Goal: Task Accomplishment & Management: Use online tool/utility

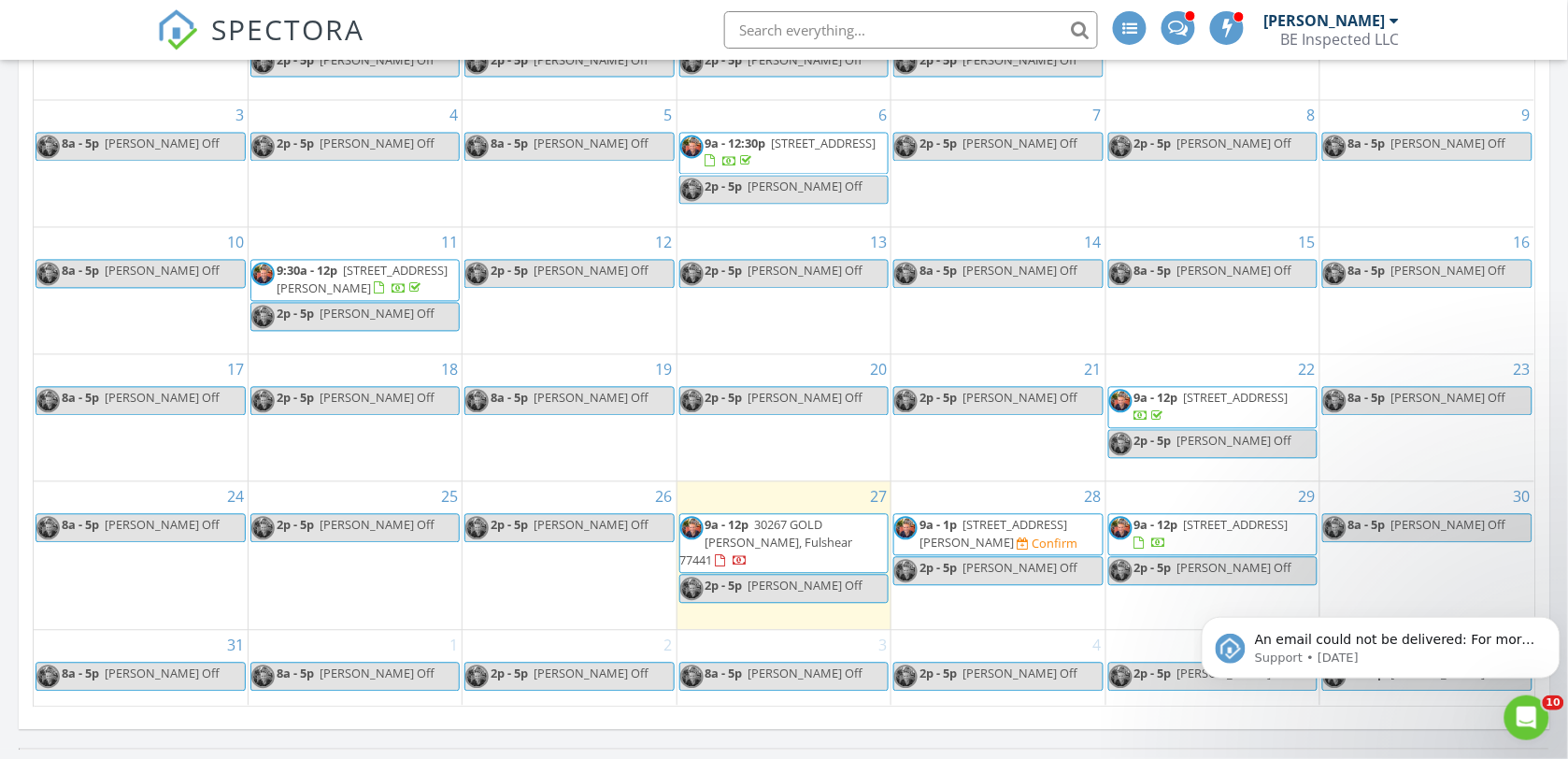
click at [991, 550] on span "[STREET_ADDRESS][PERSON_NAME]" at bounding box center [993, 534] width 147 height 35
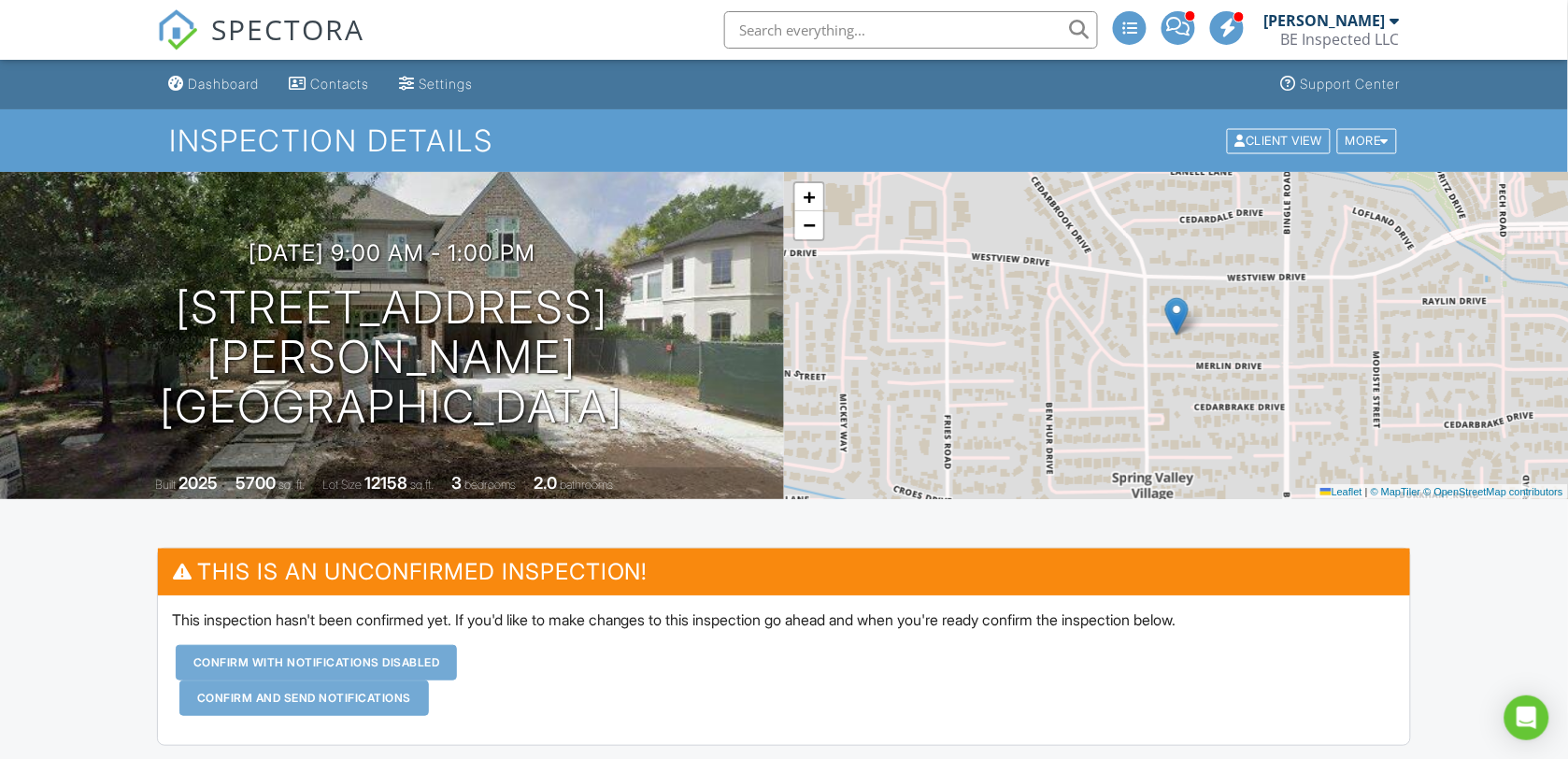
click at [208, 76] on div "Dashboard" at bounding box center [223, 83] width 71 height 16
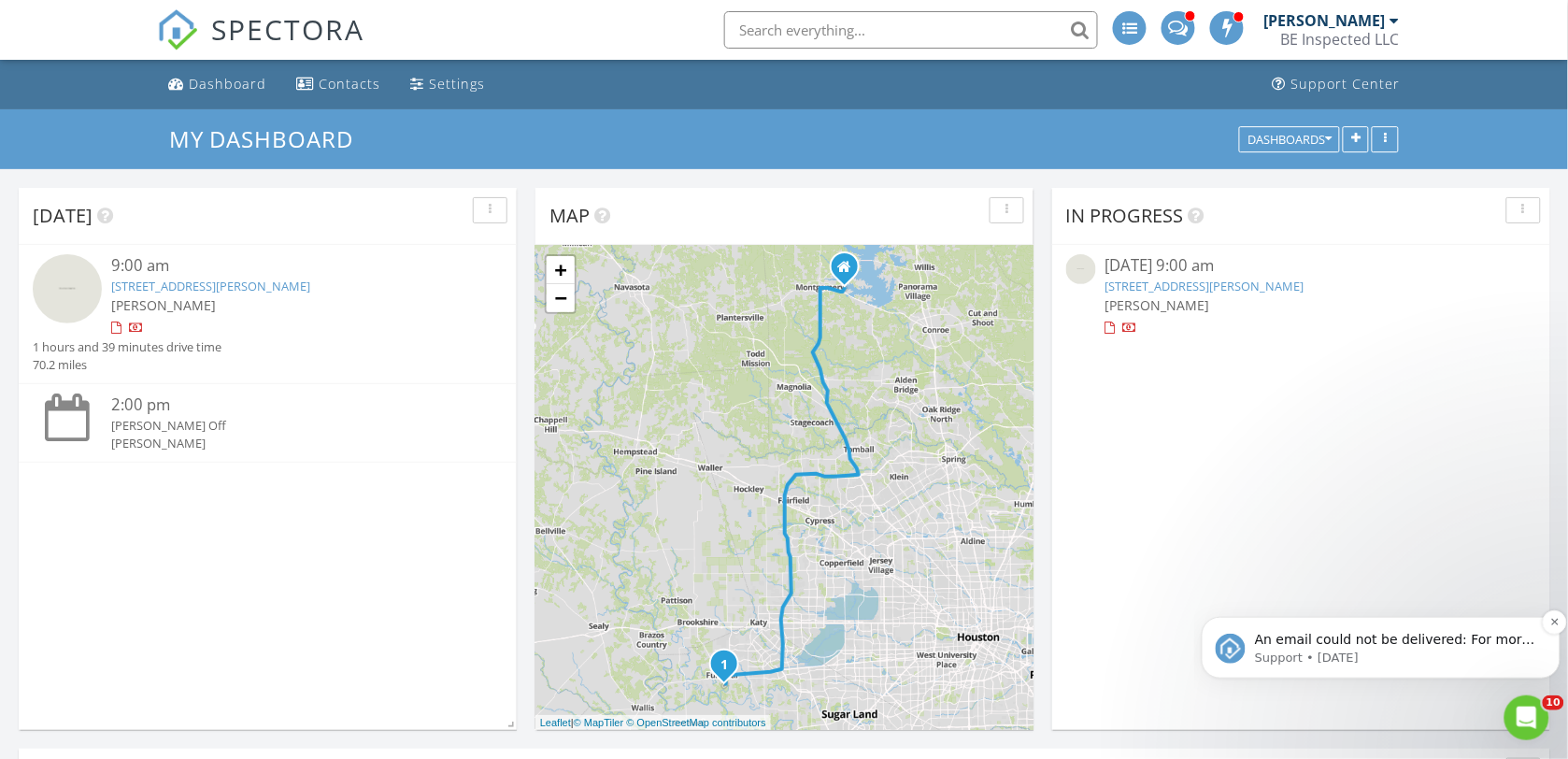
click at [1439, 639] on p "An email could not be delivered: For more information, view Why emails don't ge…" at bounding box center [1394, 639] width 282 height 18
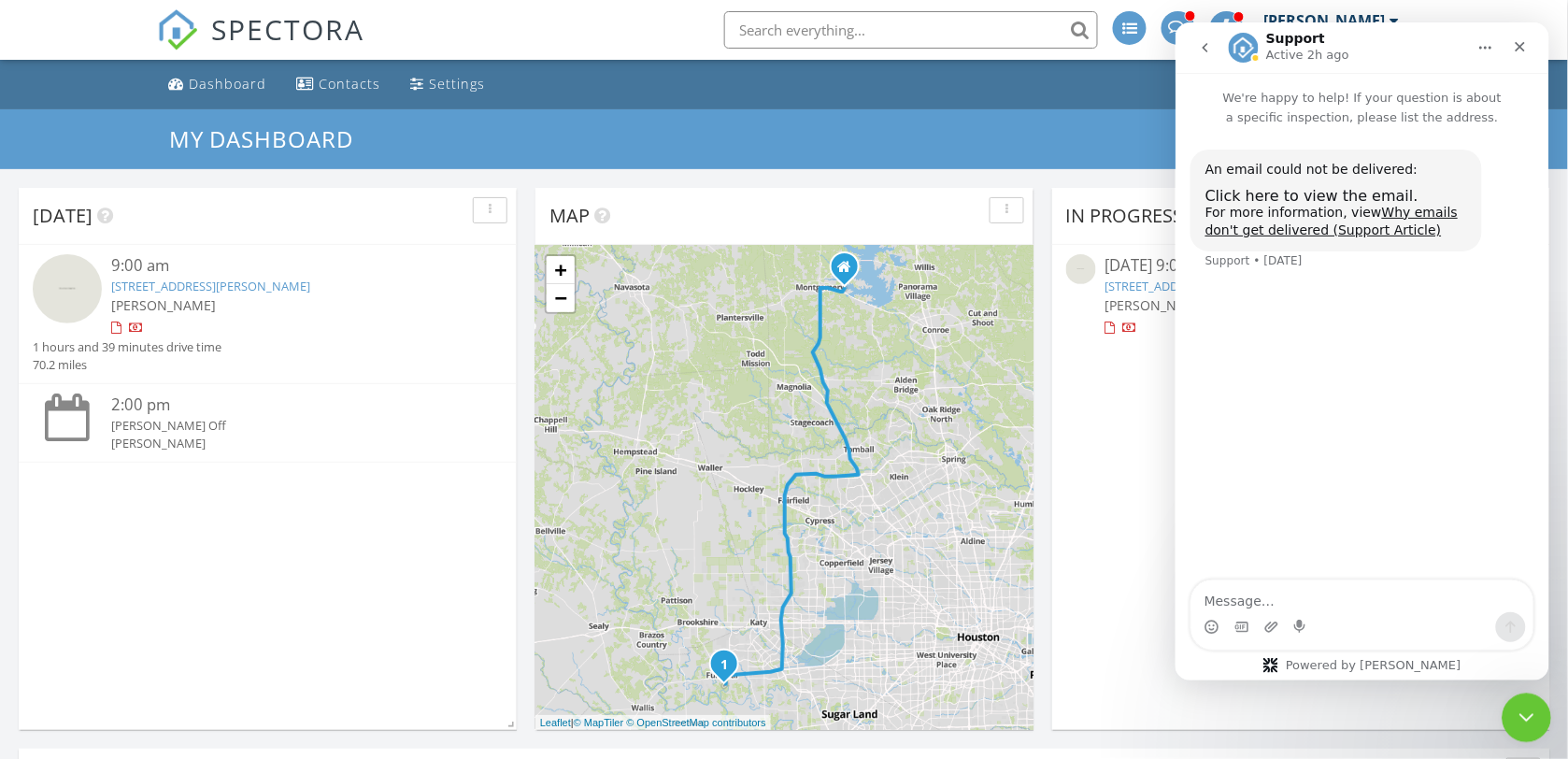
click at [1519, 709] on icon "Close Intercom Messenger" at bounding box center [1522, 714] width 22 height 22
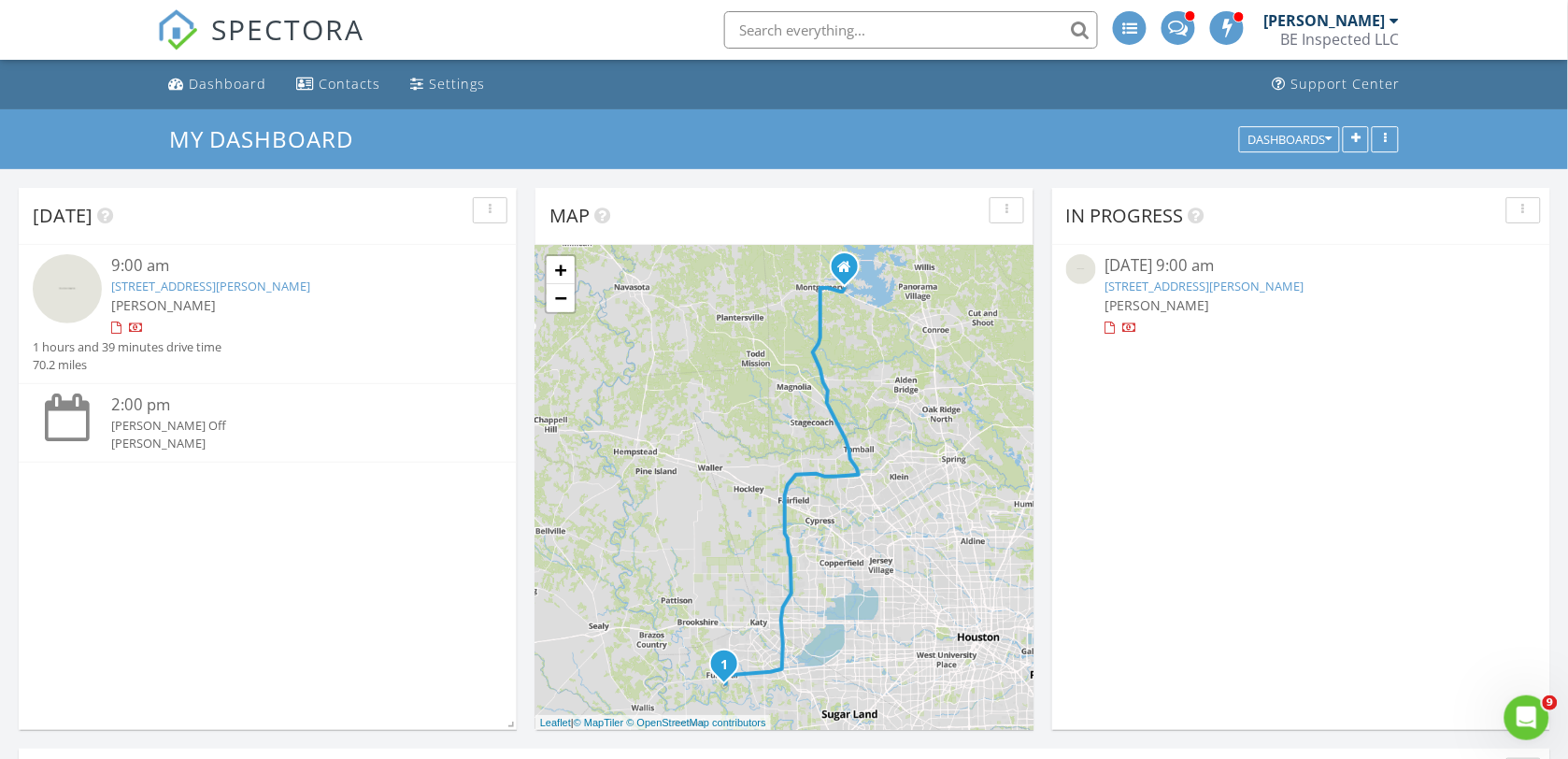
click at [1217, 288] on link "30267 GOLD FINCH PL, Fulshear, TX 77441" at bounding box center [1204, 285] width 199 height 16
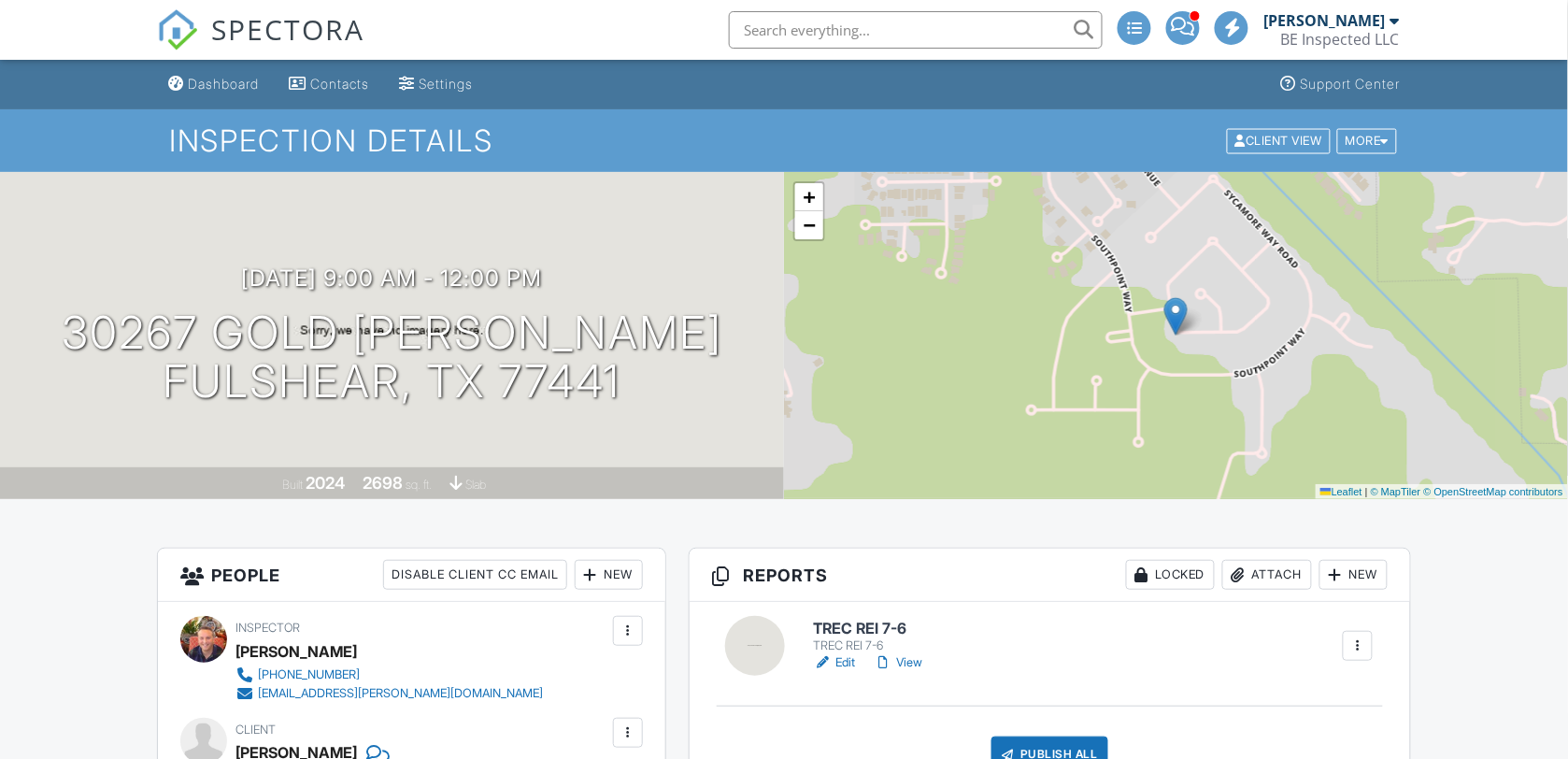
click at [850, 659] on link "Edit" at bounding box center [834, 662] width 42 height 18
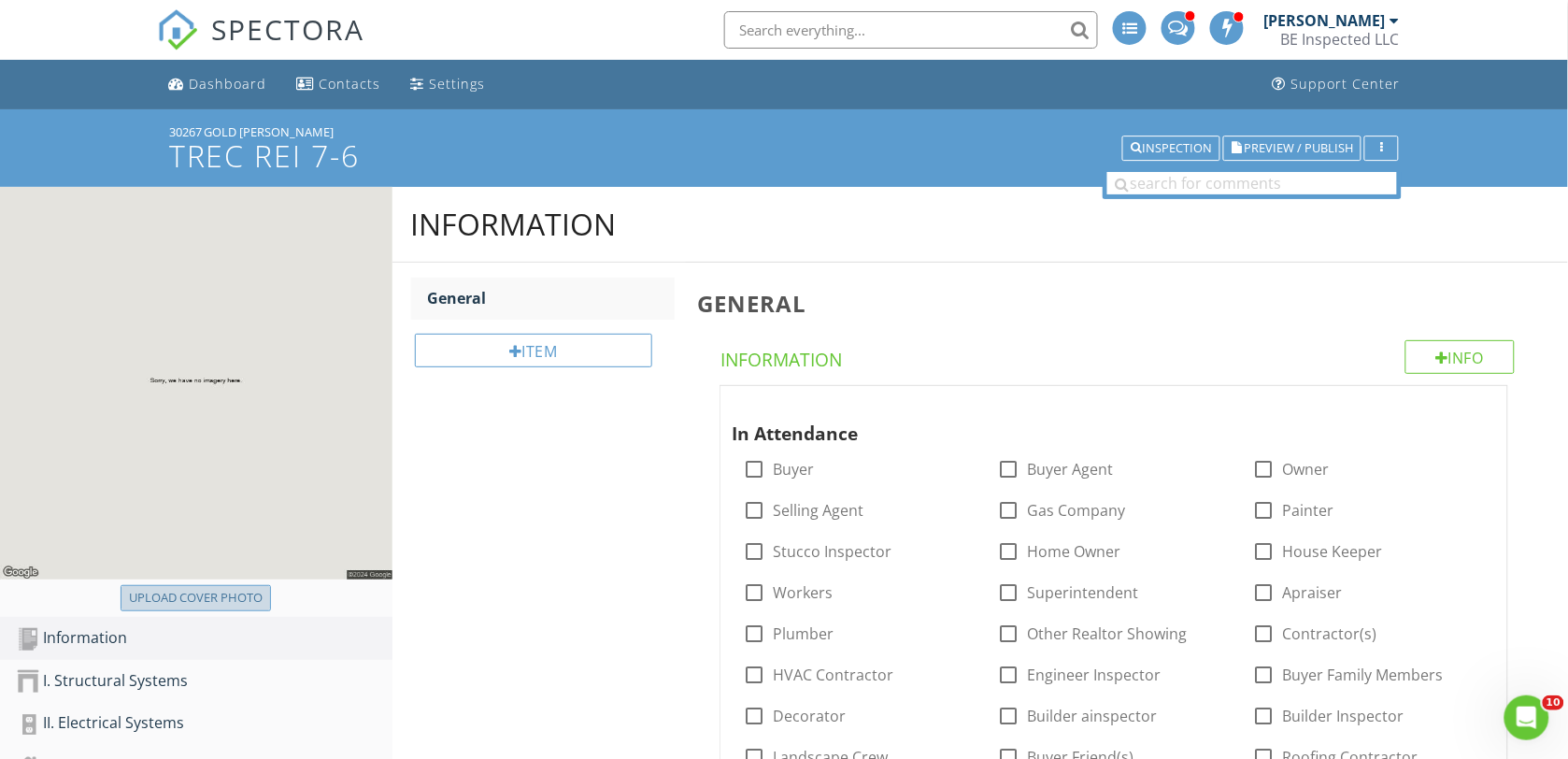
click at [199, 591] on div "Upload cover photo" at bounding box center [196, 597] width 134 height 18
type input "C:\fakepath\DSC00117.JPG"
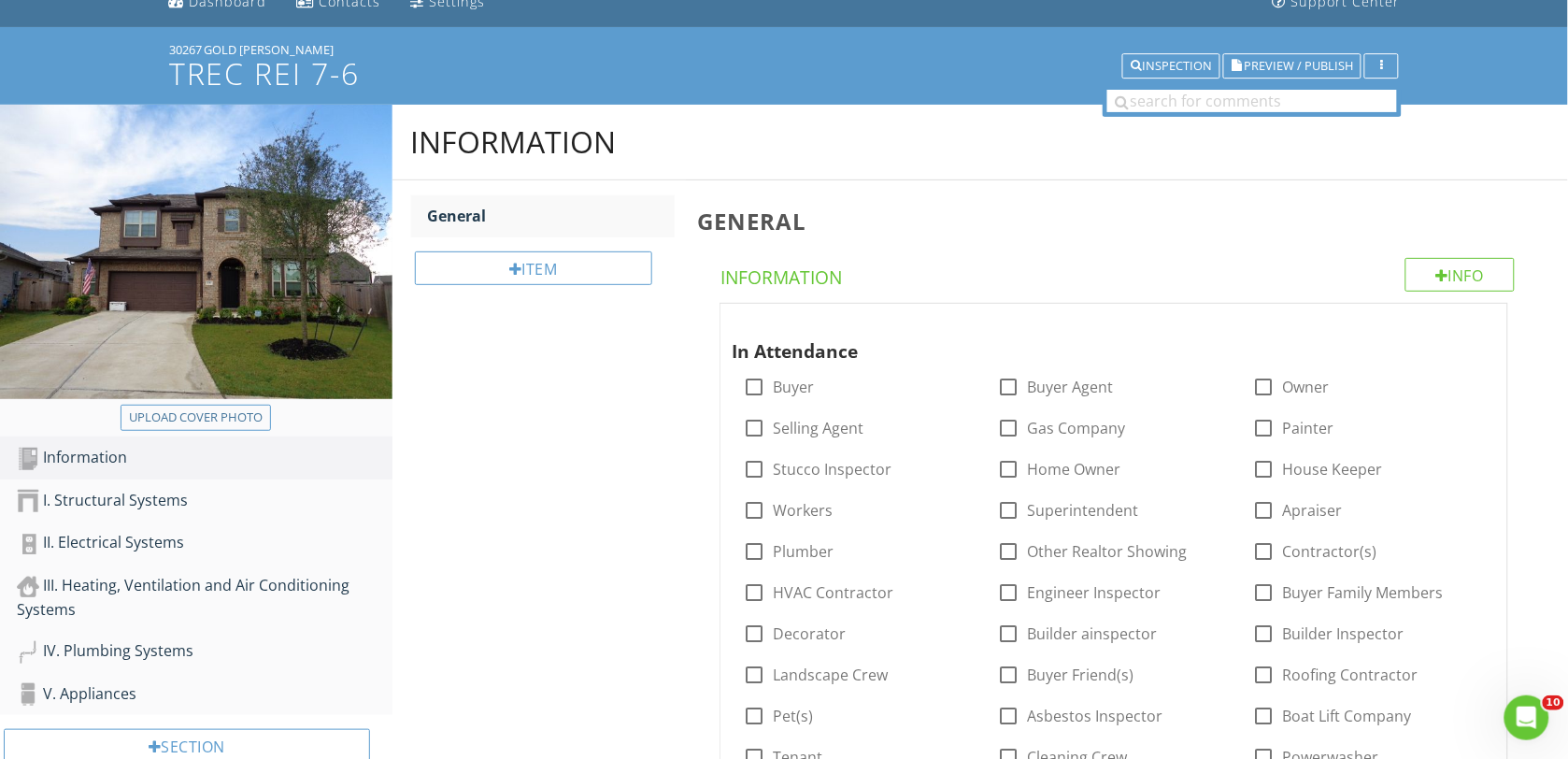
scroll to position [116, 0]
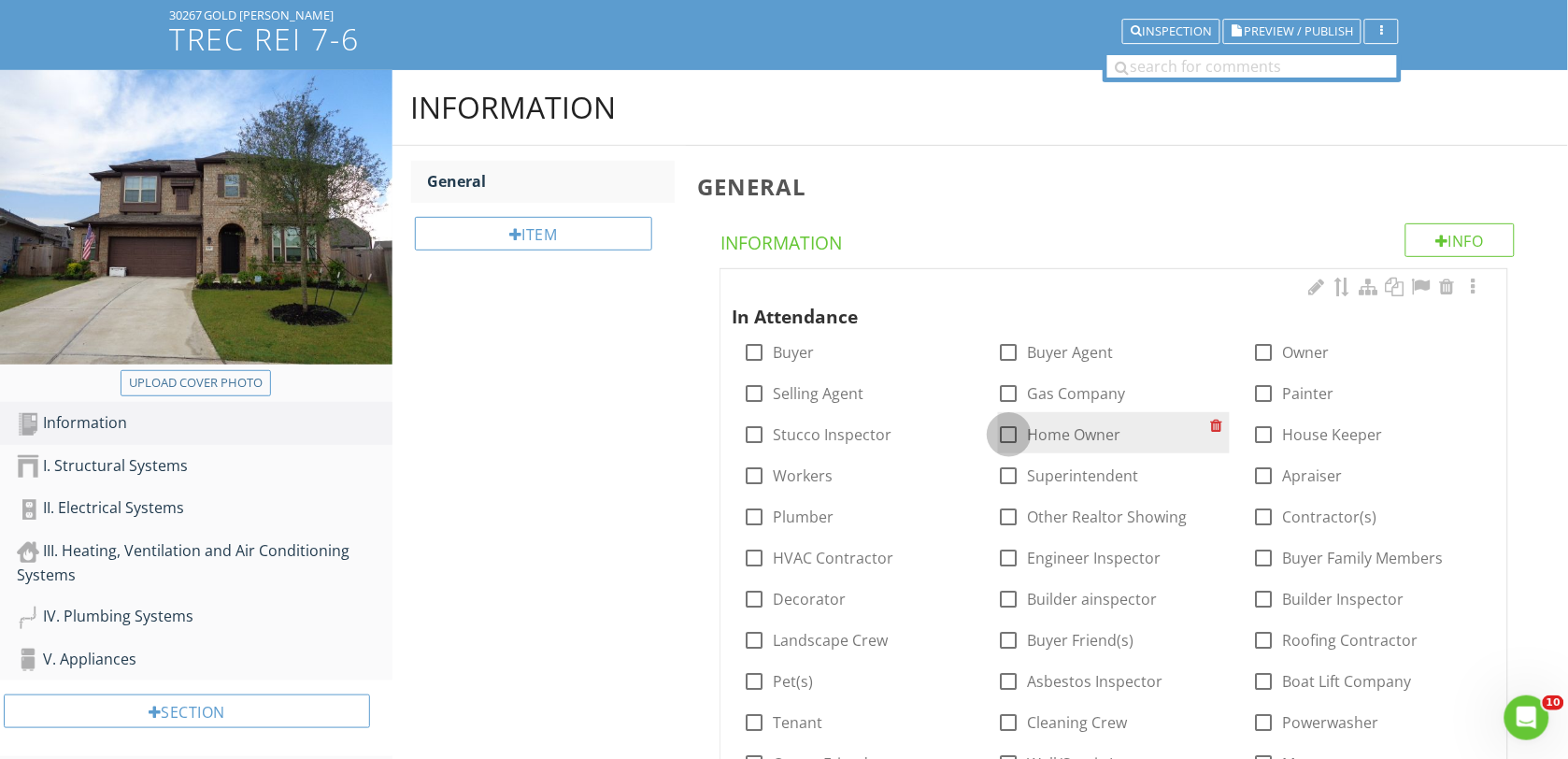
click at [1010, 434] on div at bounding box center [1008, 434] width 32 height 32
checkbox input "true"
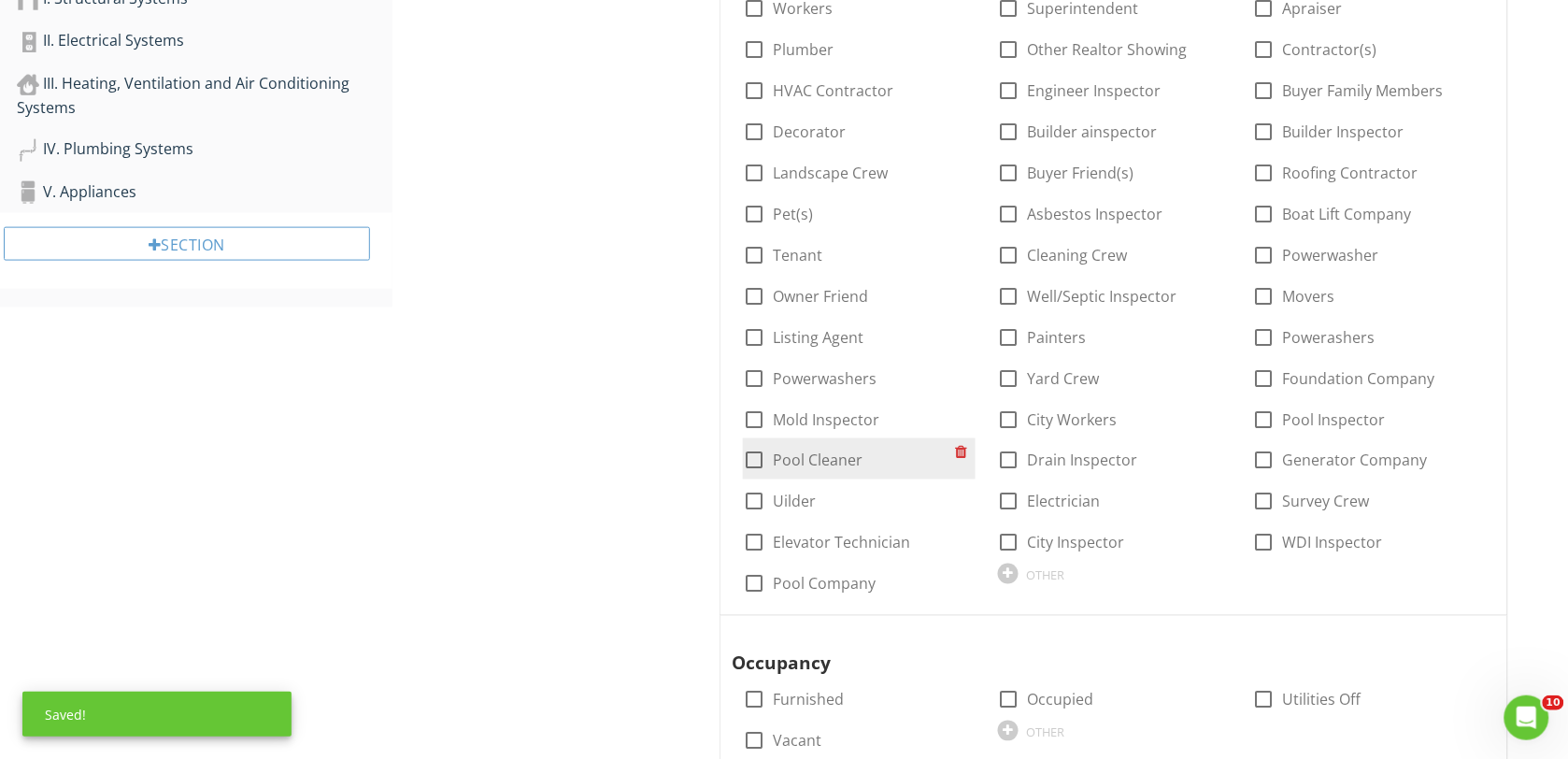
scroll to position [701, 0]
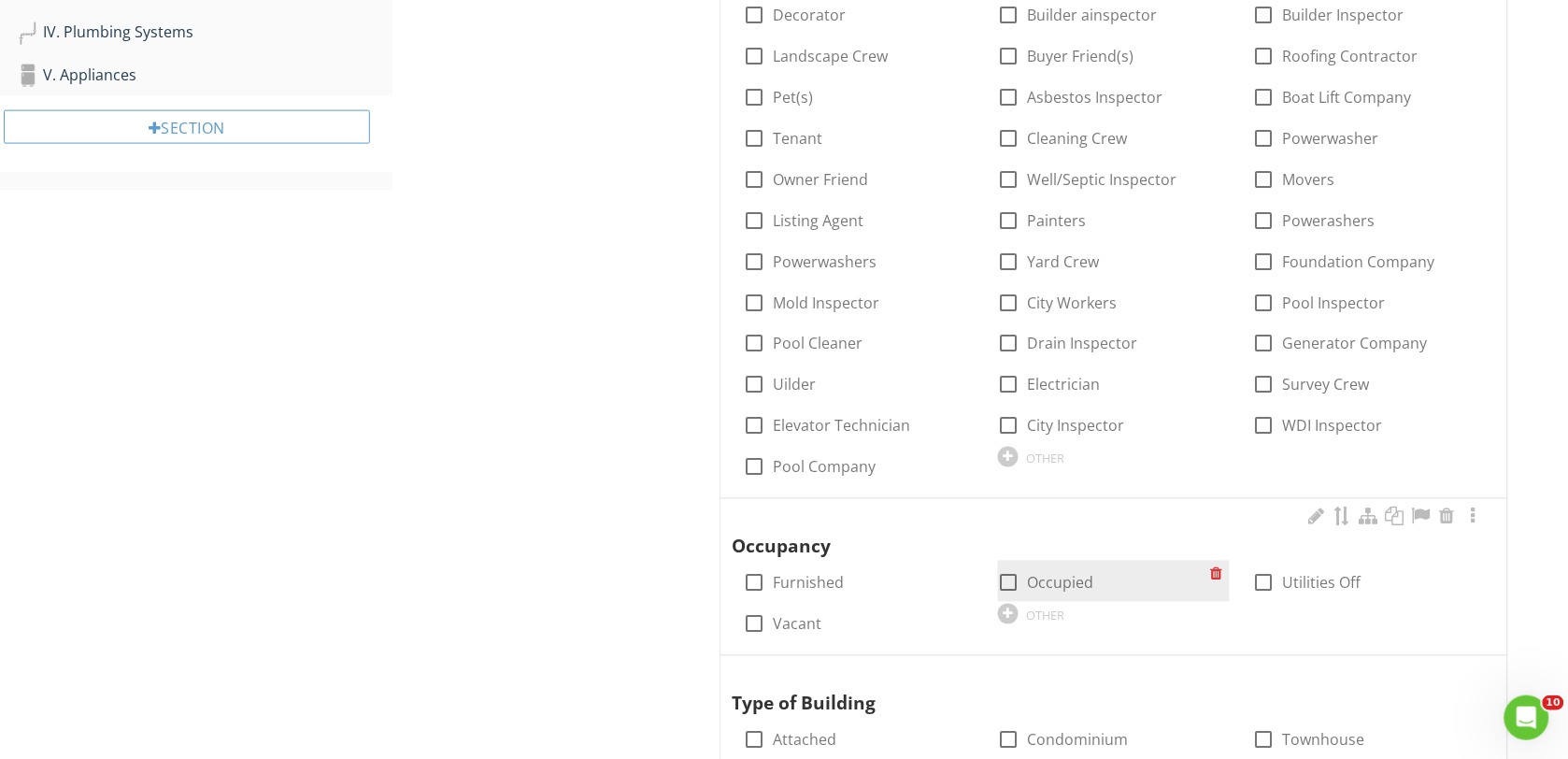
click at [1007, 571] on div at bounding box center [1008, 583] width 32 height 32
checkbox input "true"
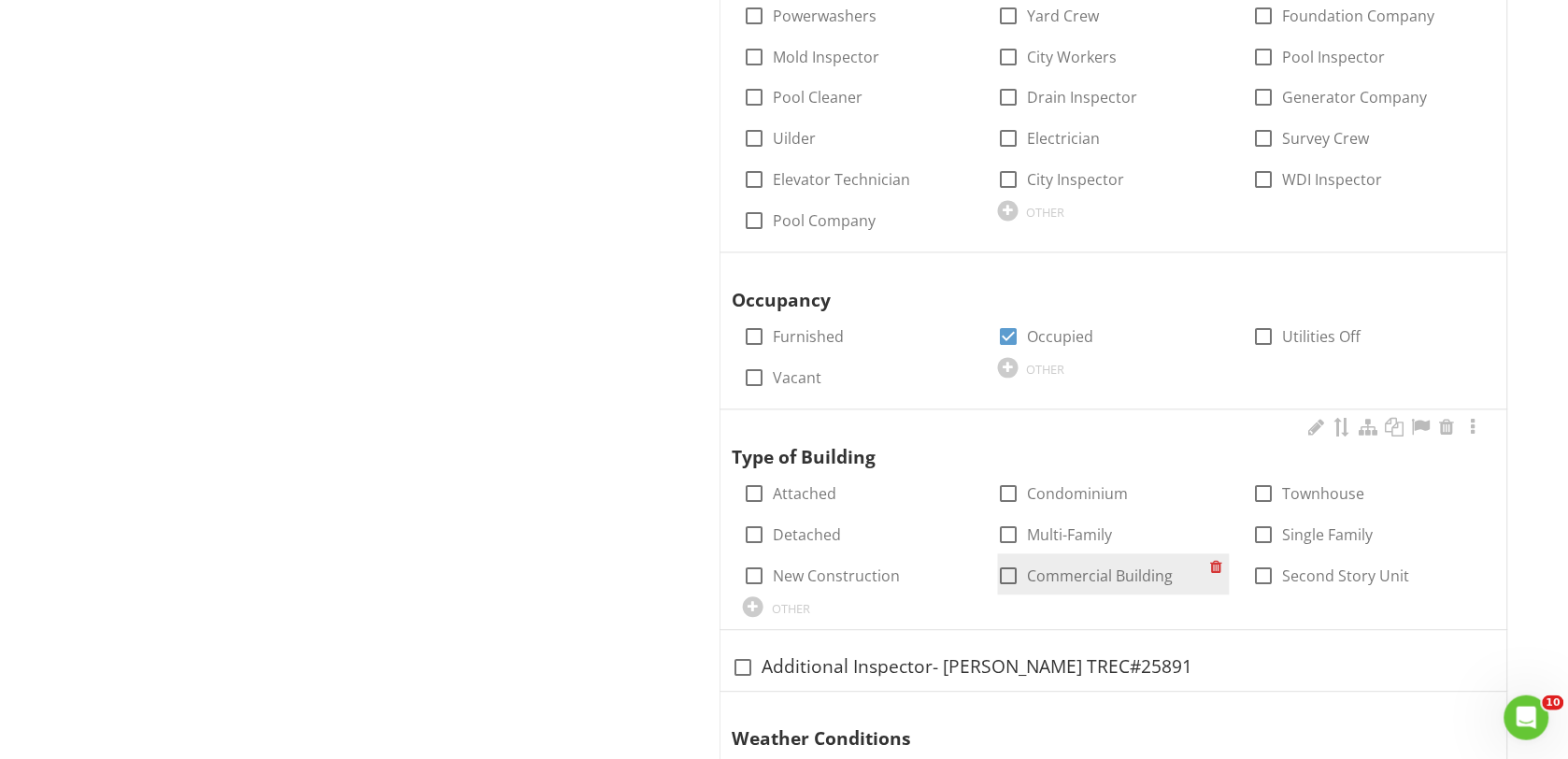
scroll to position [1051, 0]
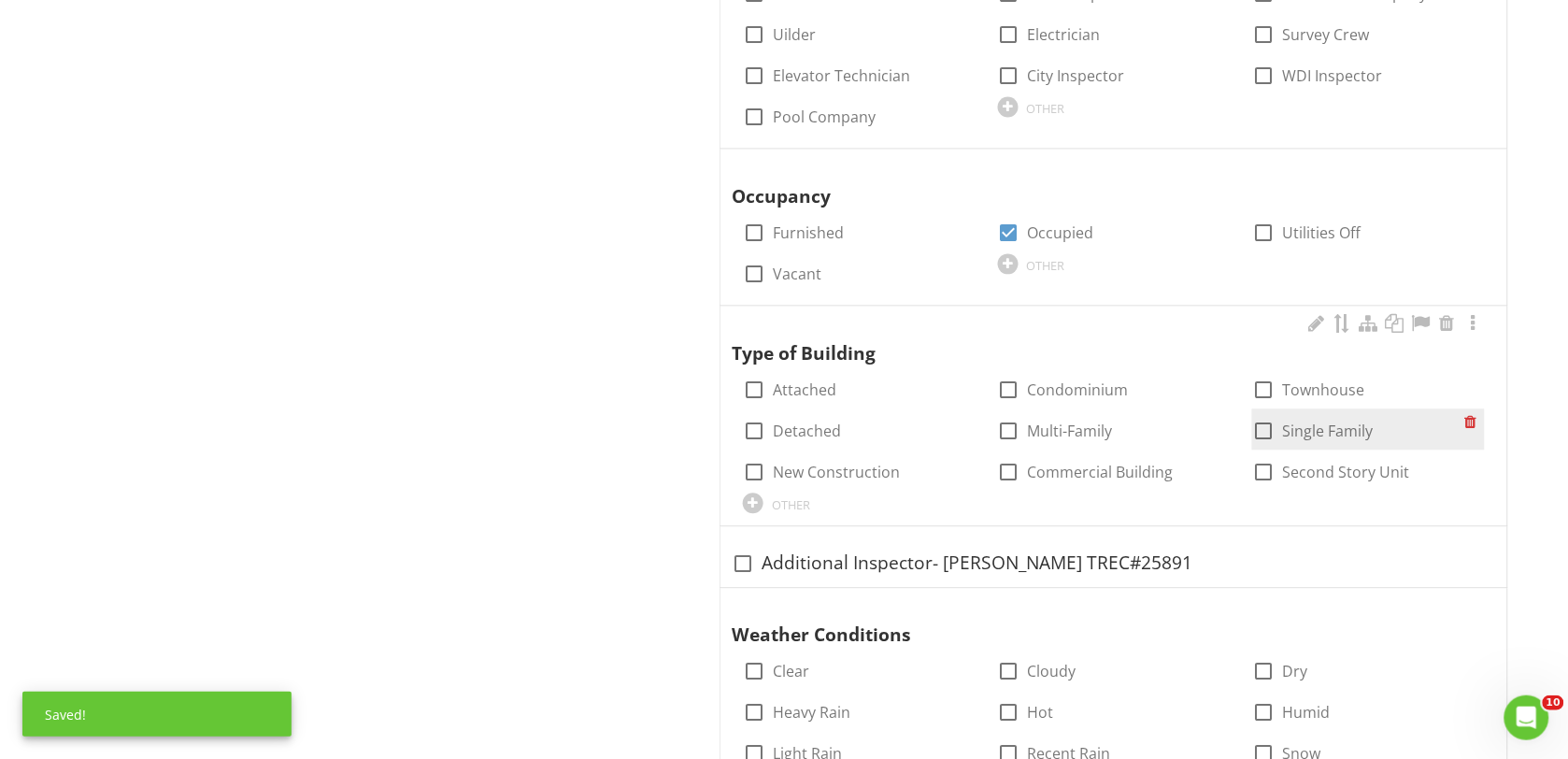
click at [1264, 421] on div at bounding box center [1264, 430] width 32 height 32
checkbox input "true"
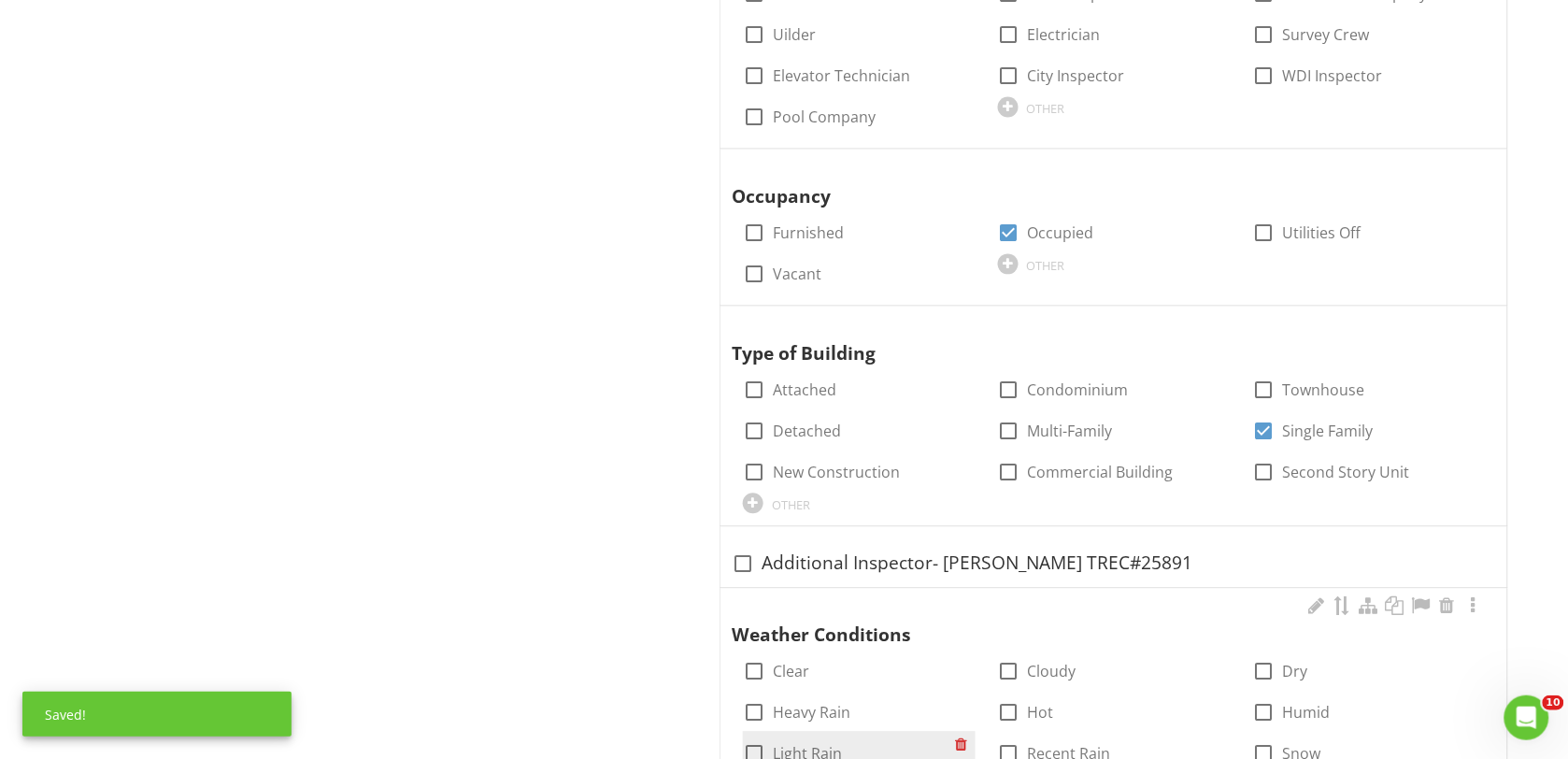
scroll to position [1284, 0]
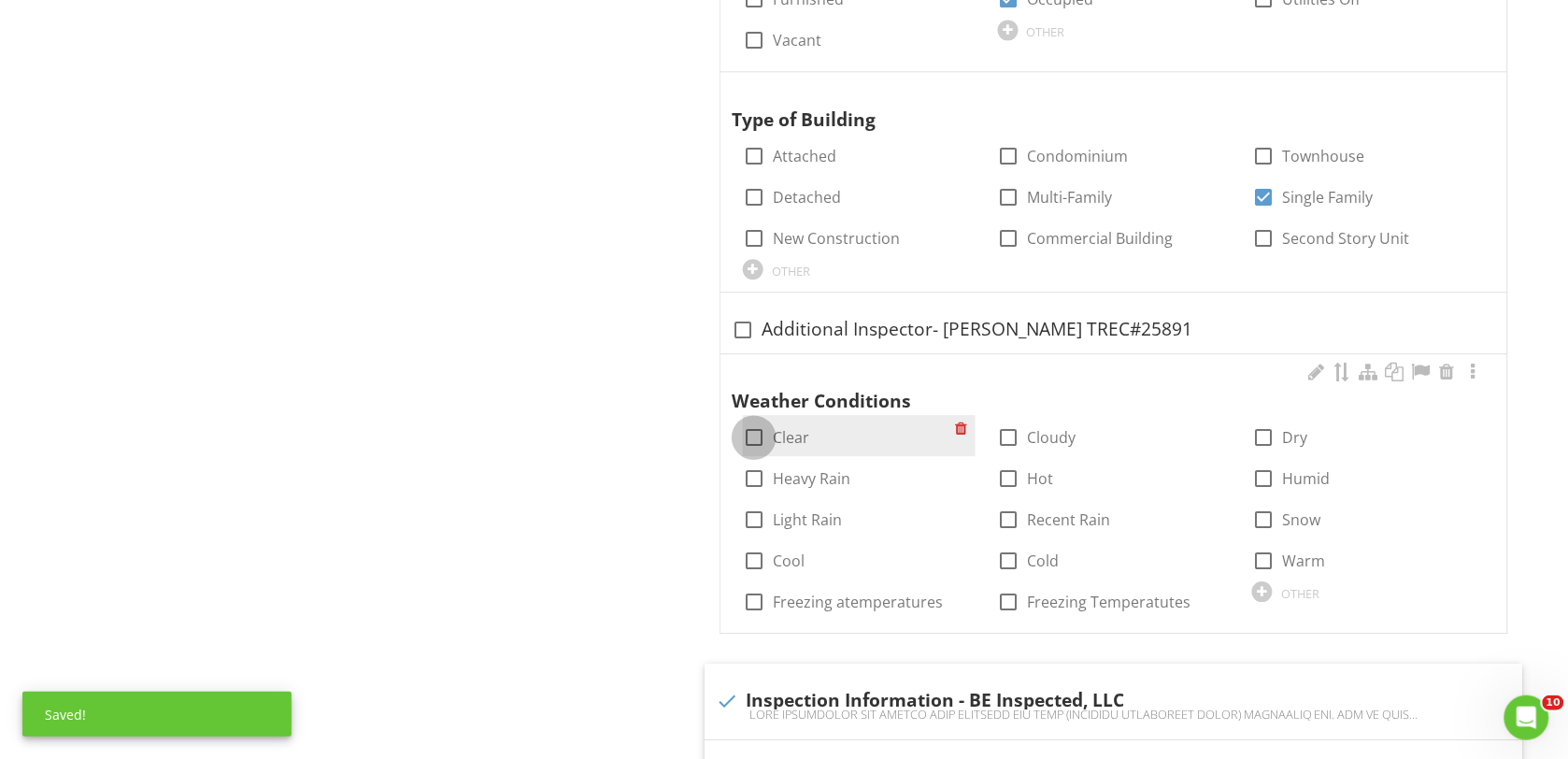
click at [758, 439] on div at bounding box center [753, 437] width 32 height 32
checkbox input "true"
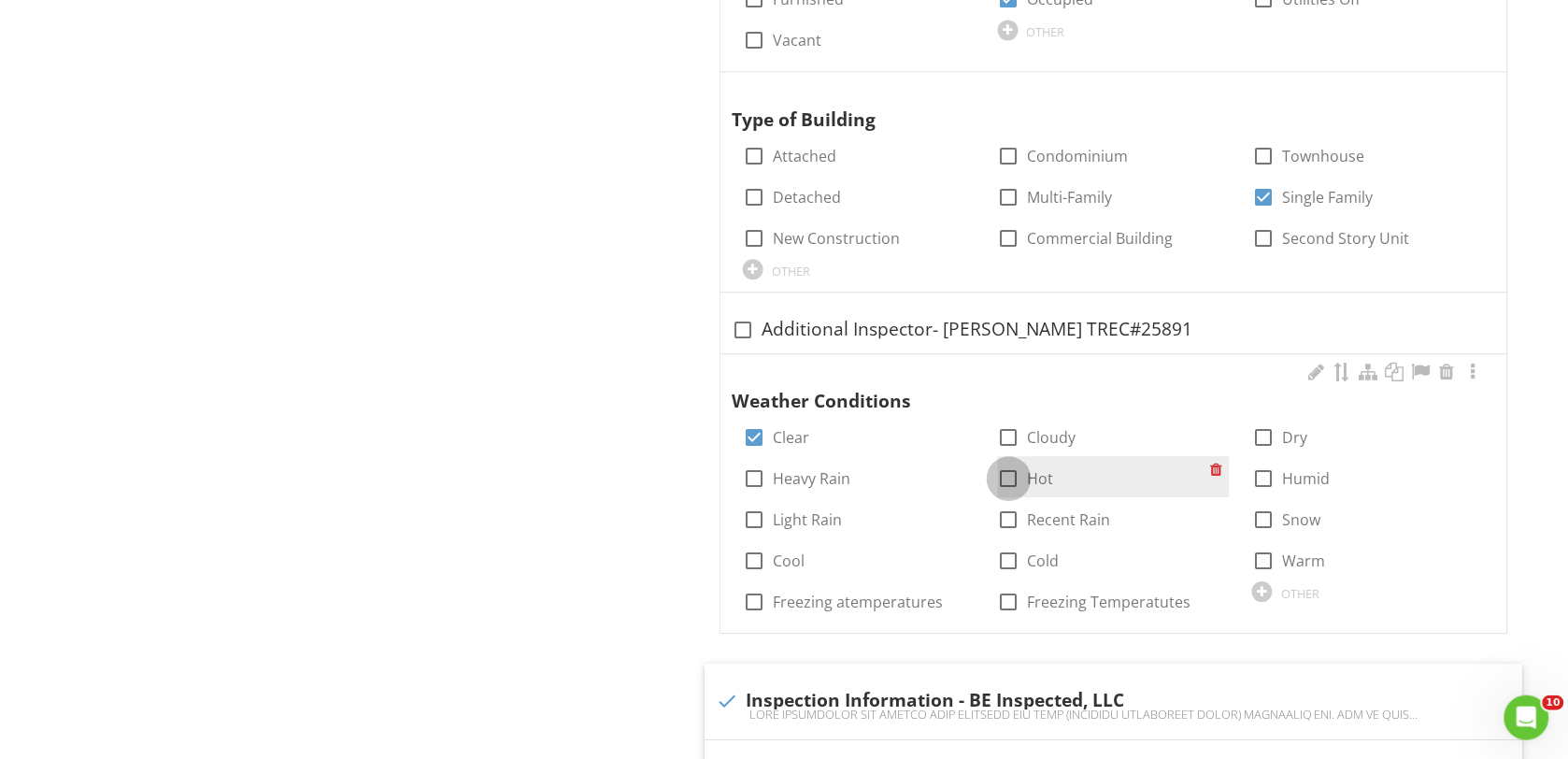
click at [1008, 475] on div at bounding box center [1008, 478] width 32 height 32
checkbox input "true"
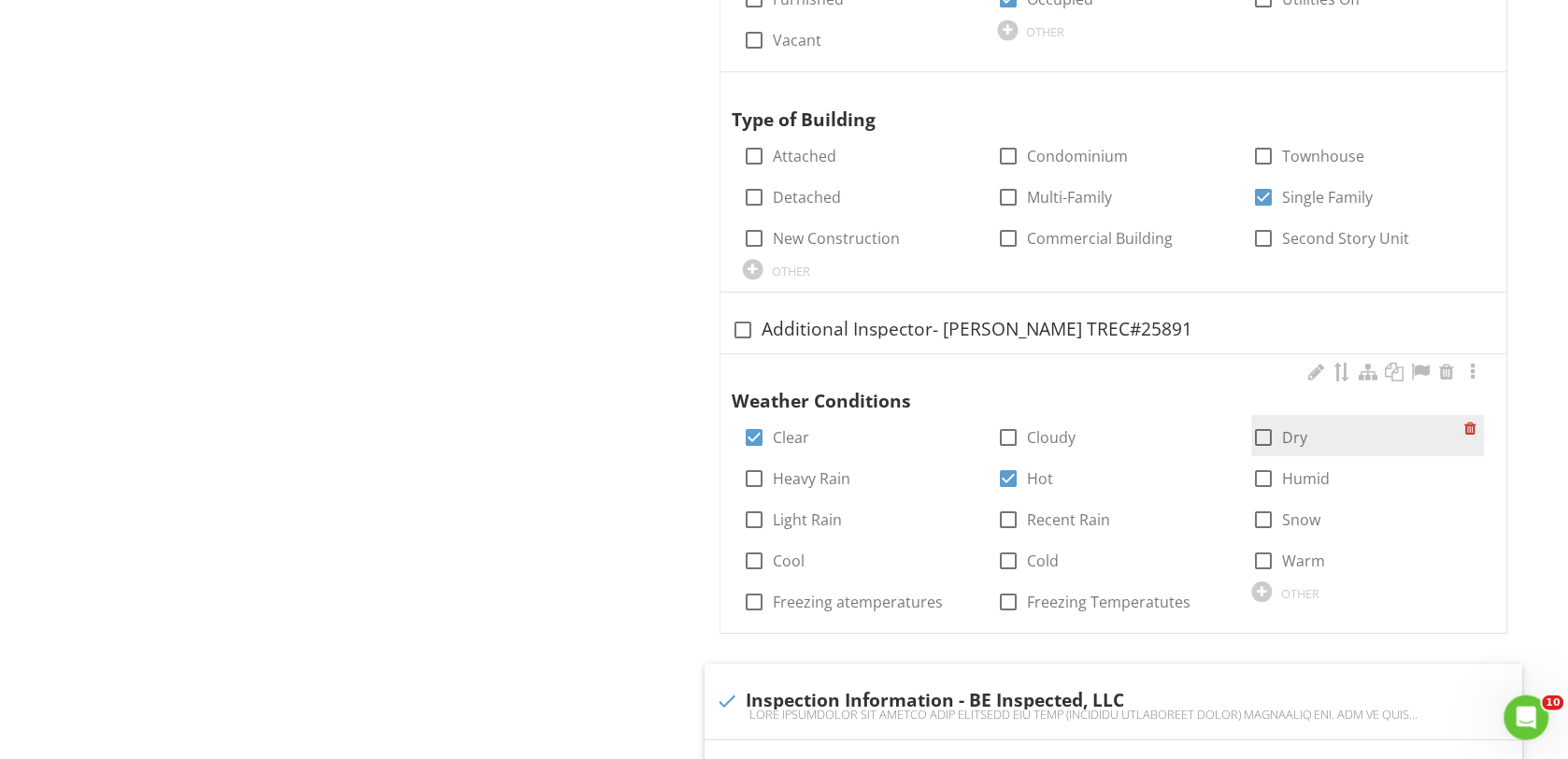
click at [1260, 436] on div at bounding box center [1264, 437] width 32 height 32
checkbox input "true"
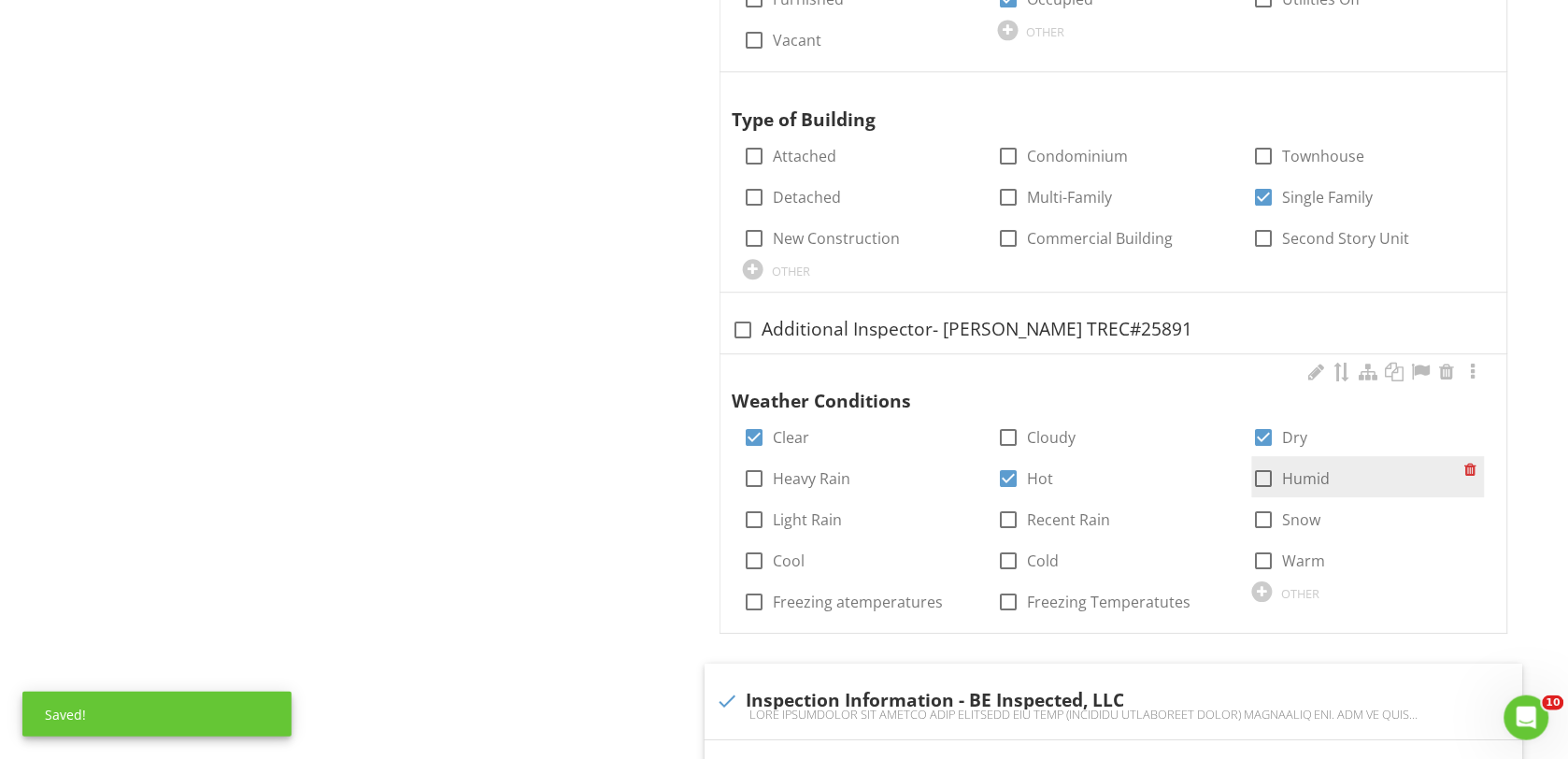
click at [1266, 478] on div at bounding box center [1264, 478] width 32 height 32
checkbox input "true"
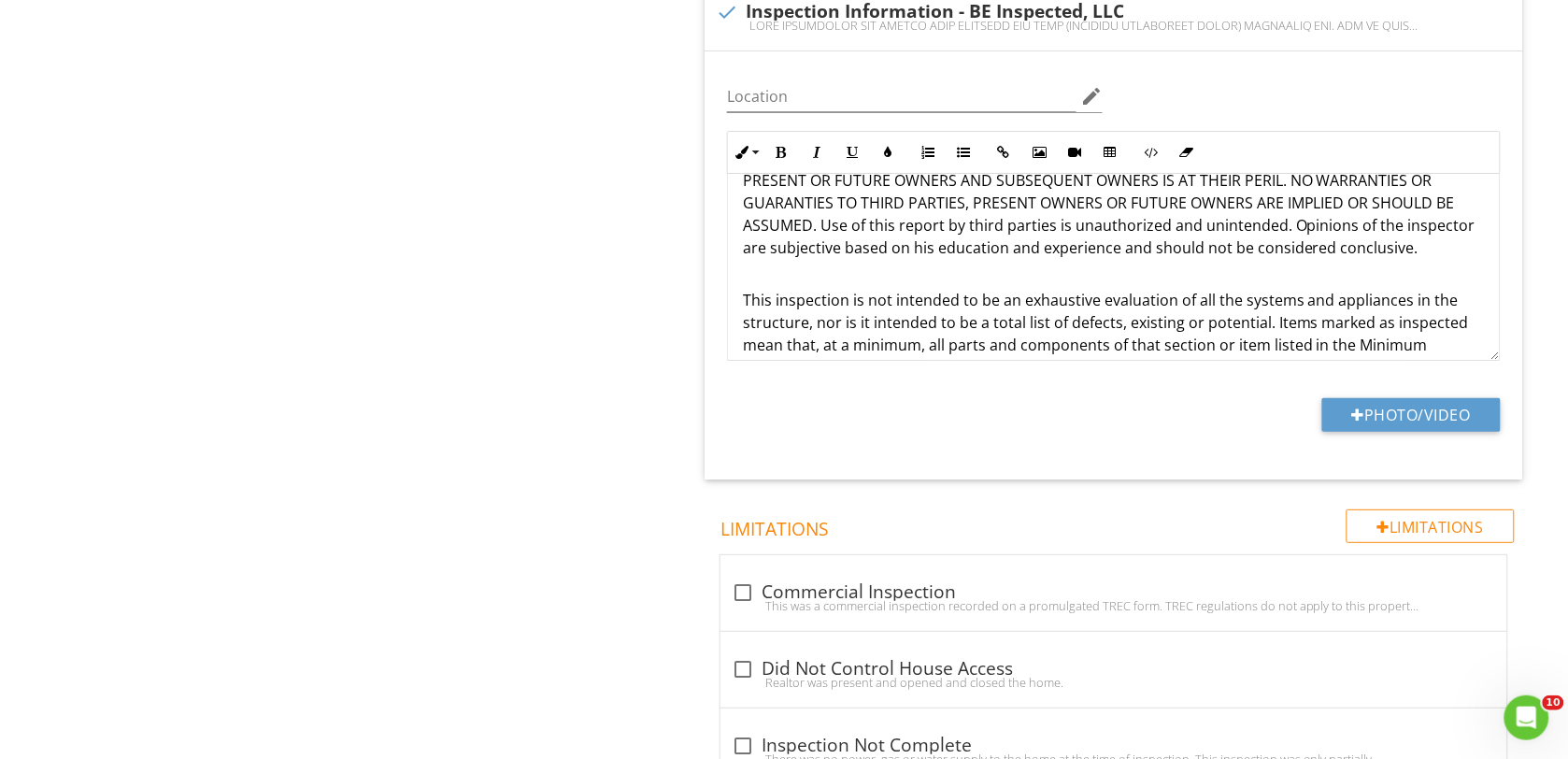
scroll to position [2102, 0]
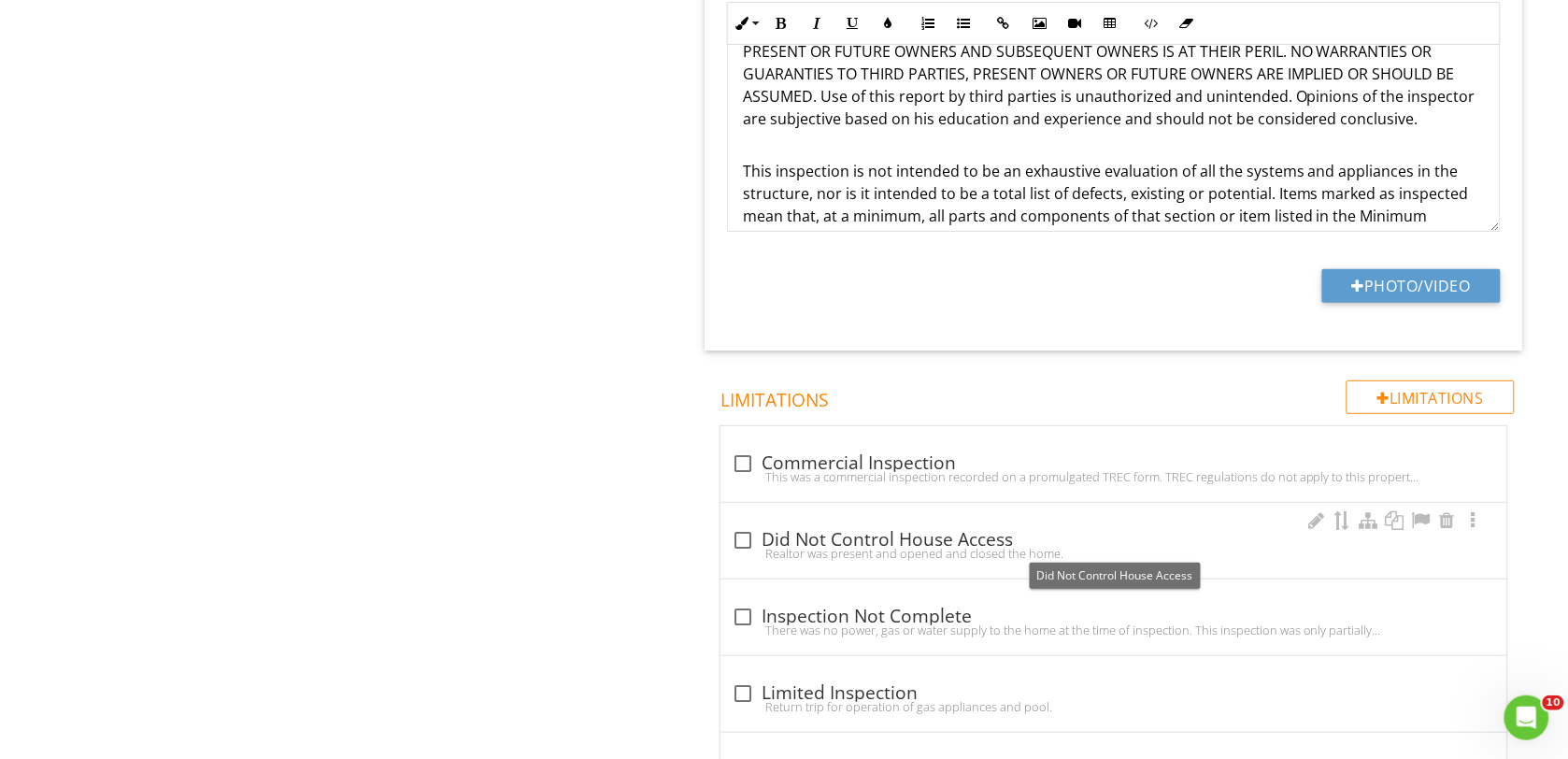
click at [740, 532] on div at bounding box center [743, 540] width 32 height 32
checkbox input "true"
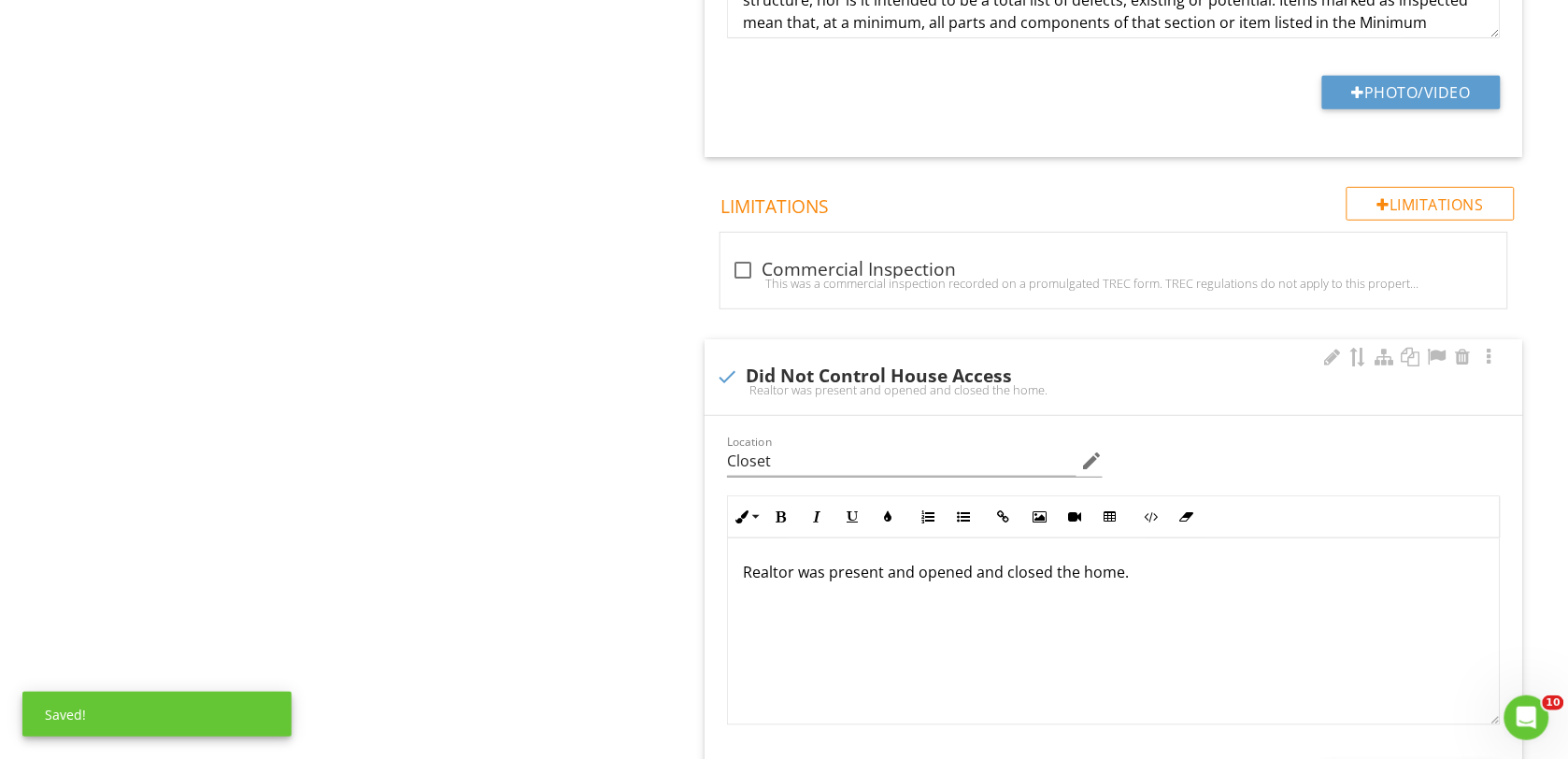
scroll to position [2335, 0]
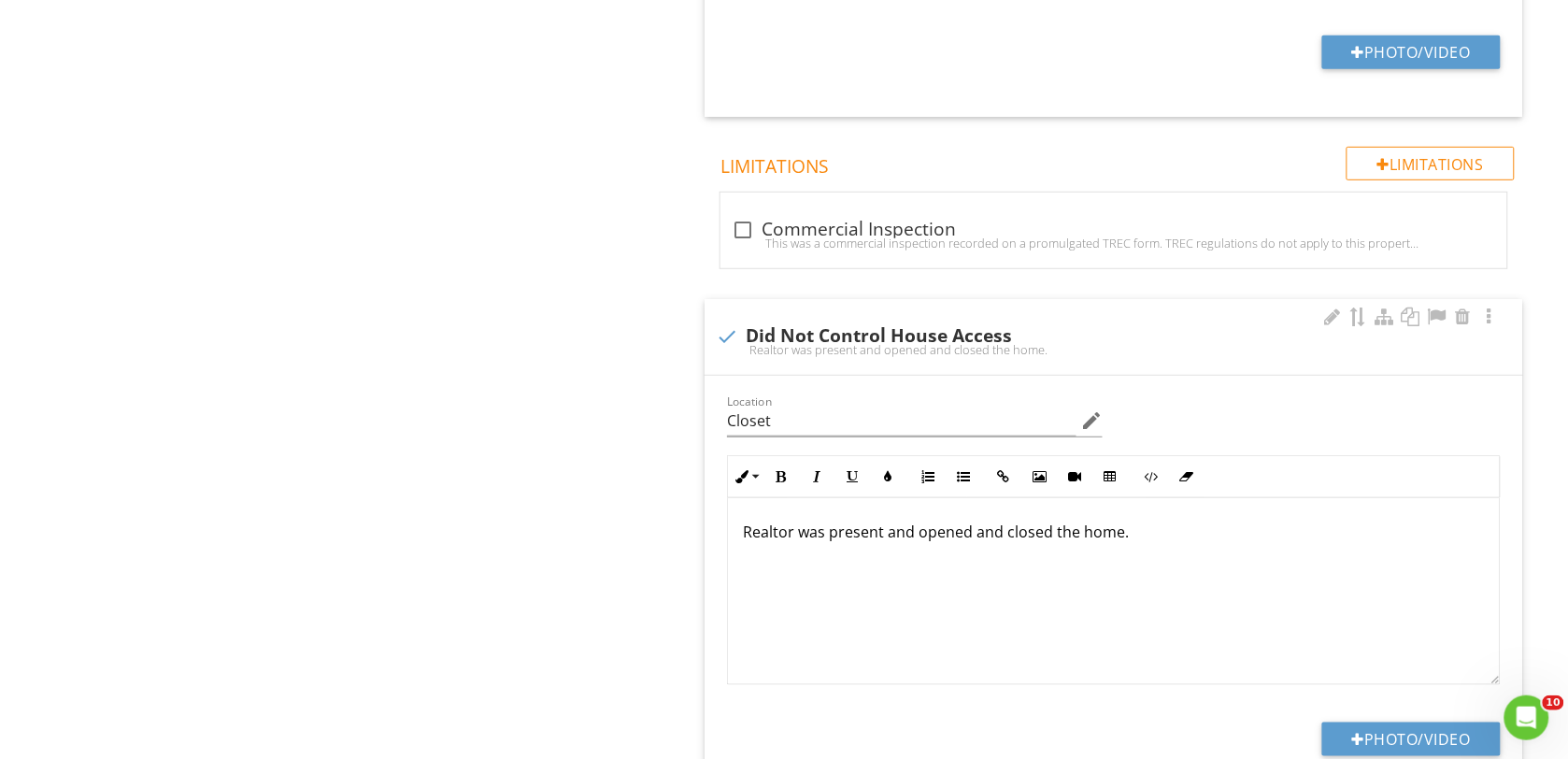
click at [794, 530] on p "Realtor was present and opened and closed the home." at bounding box center [1113, 531] width 742 height 22
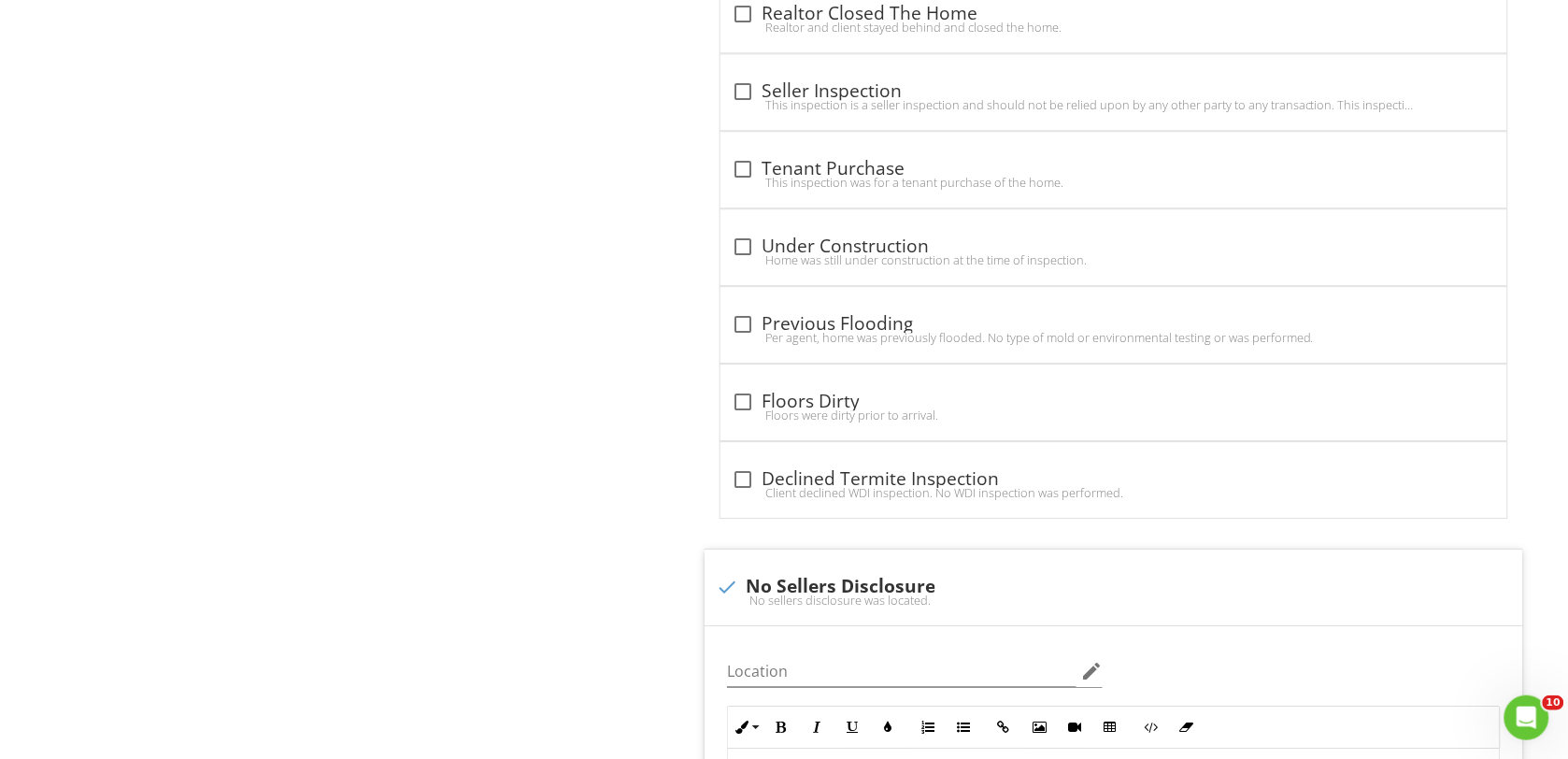
scroll to position [3621, 0]
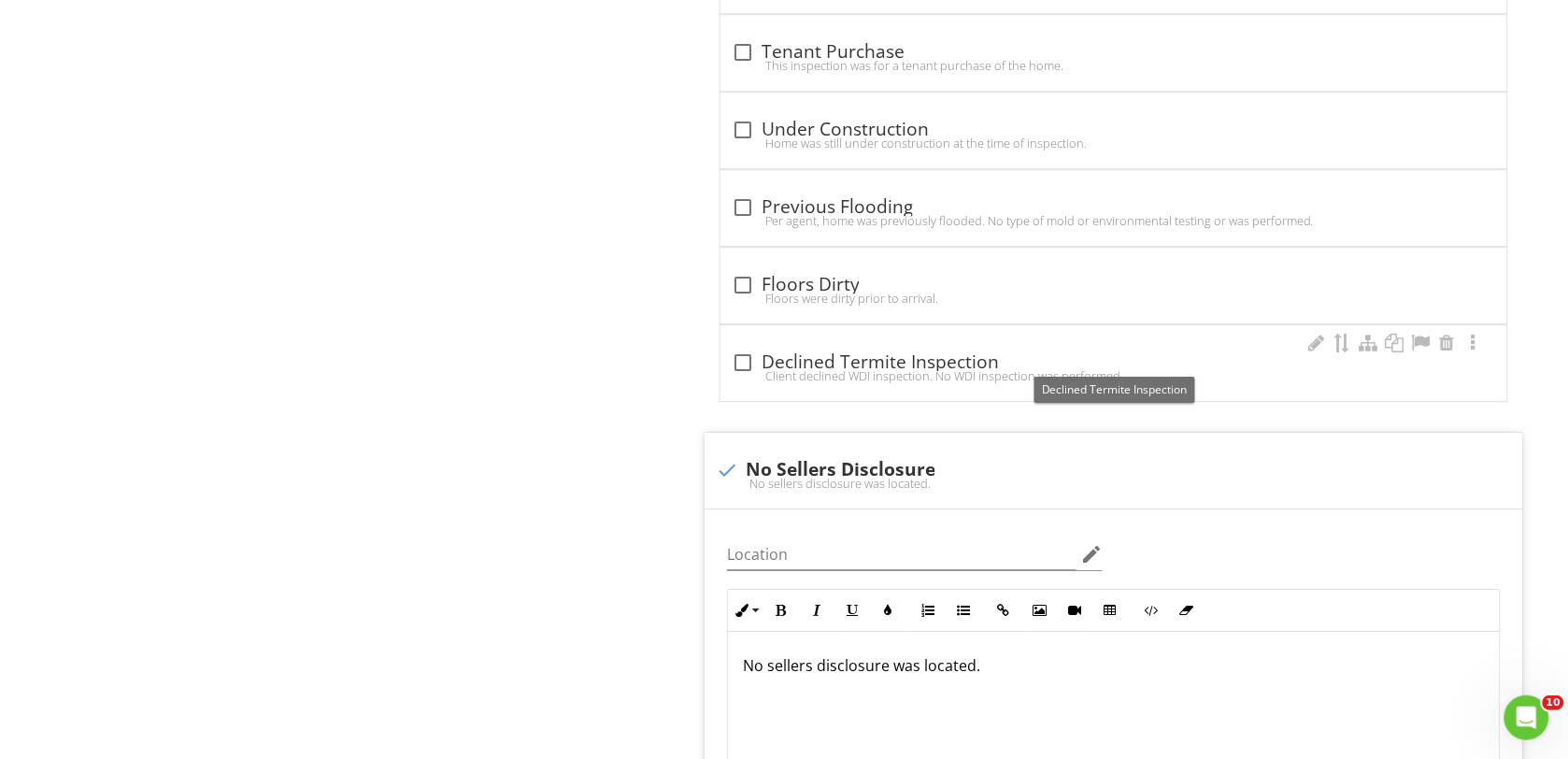
click at [748, 371] on div at bounding box center [743, 363] width 32 height 32
checkbox input "true"
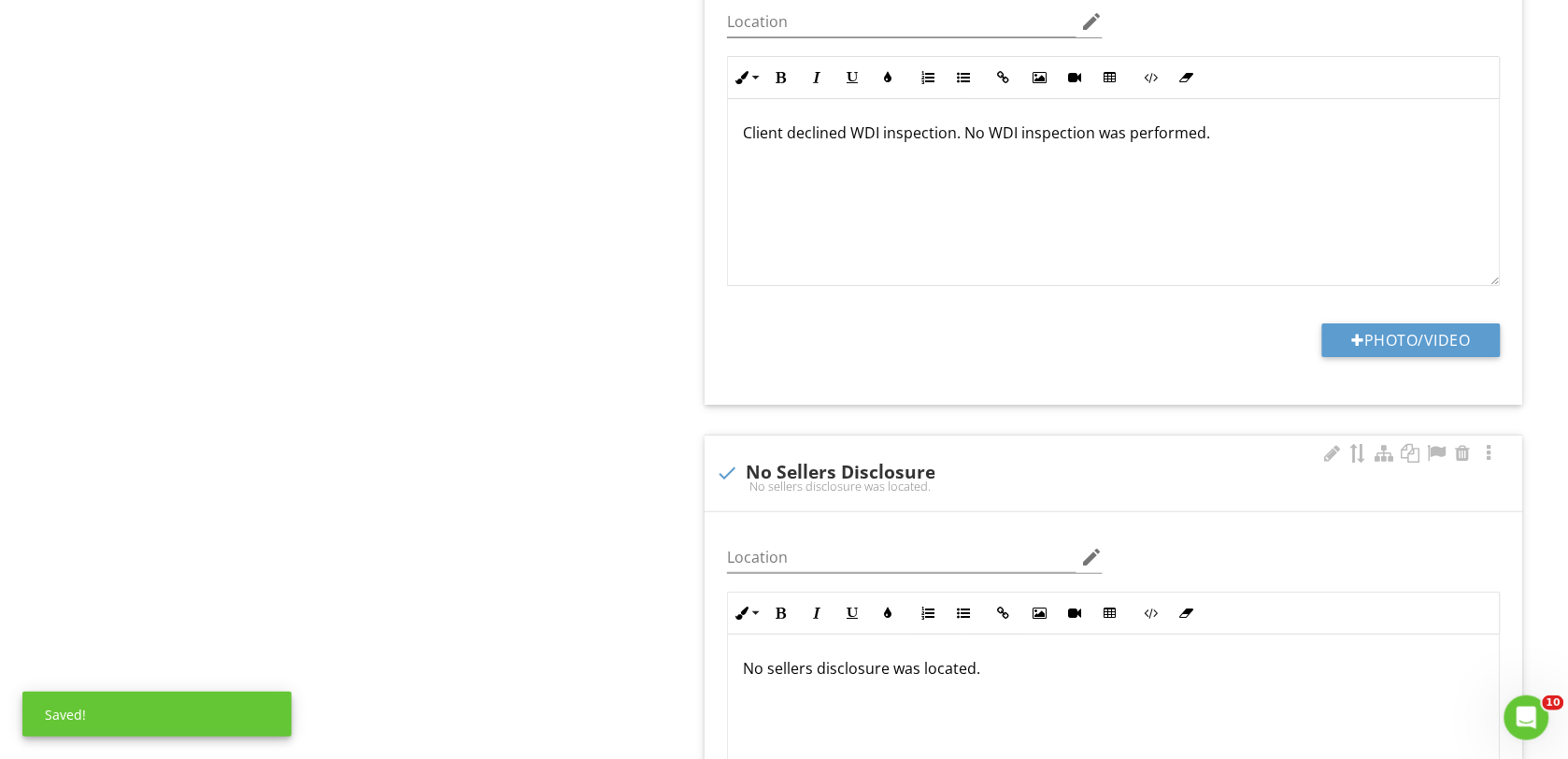
scroll to position [4087, 0]
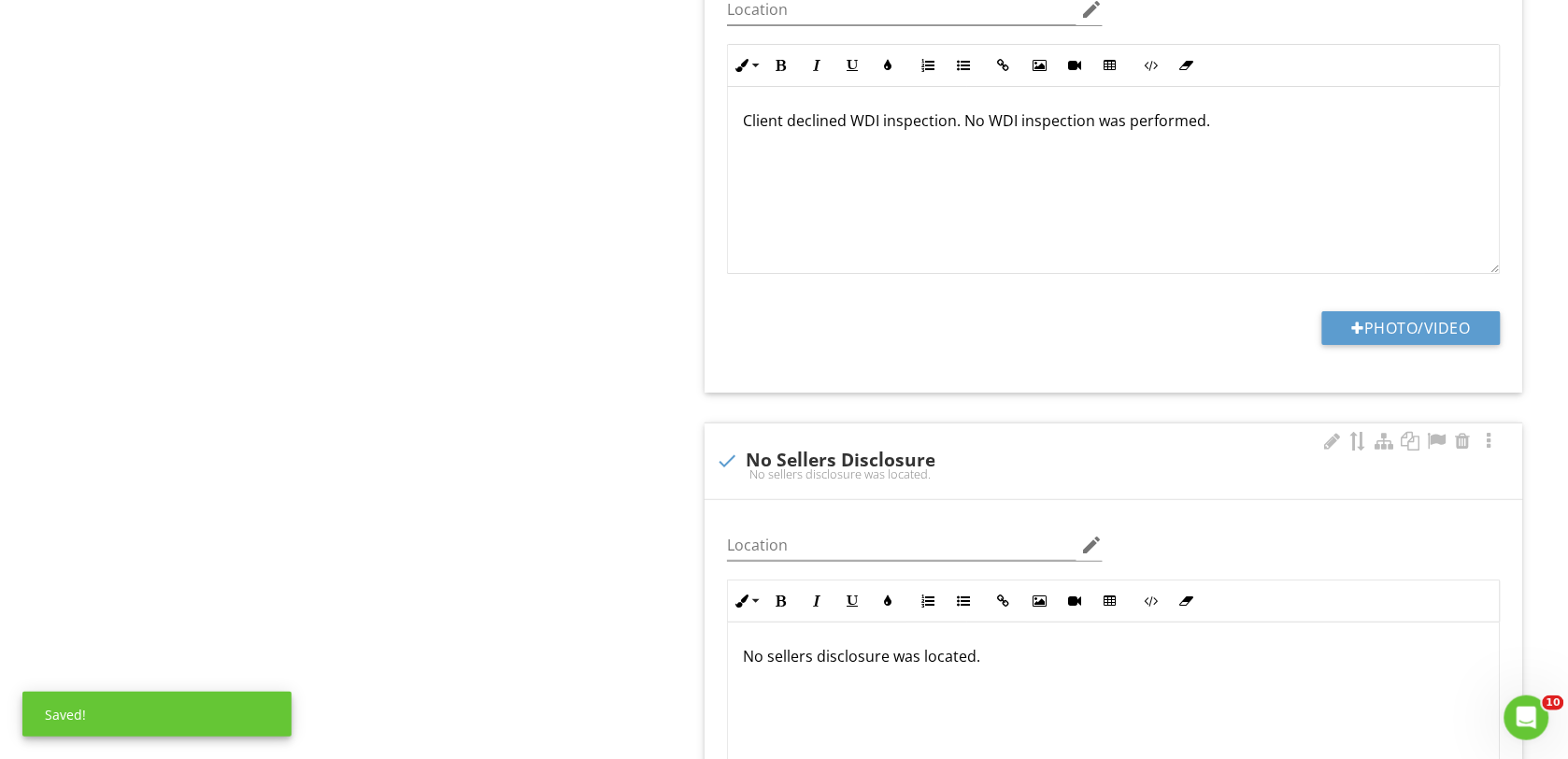
click at [726, 467] on div at bounding box center [726, 460] width 32 height 32
checkbox input "true"
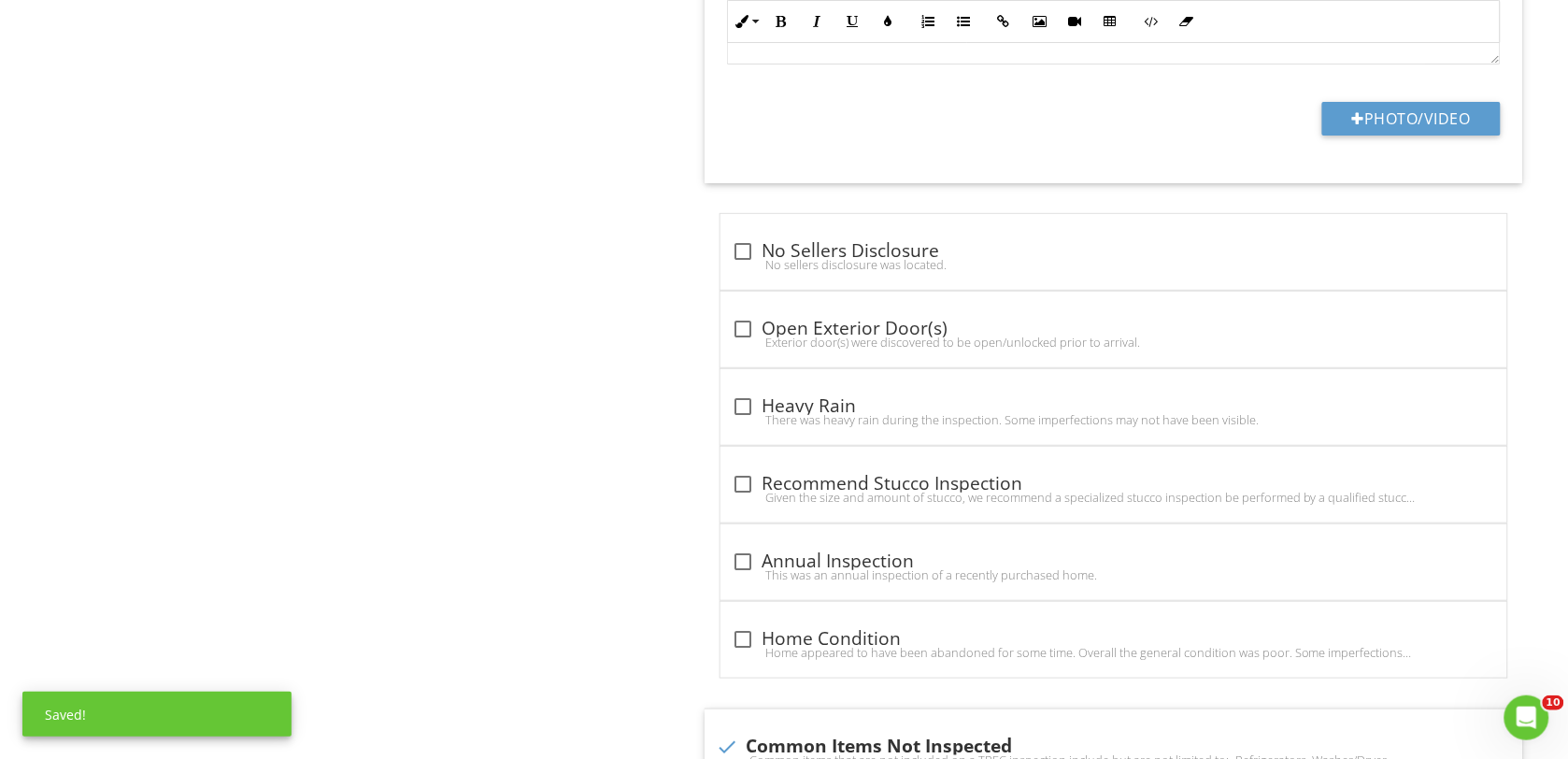
scroll to position [4320, 0]
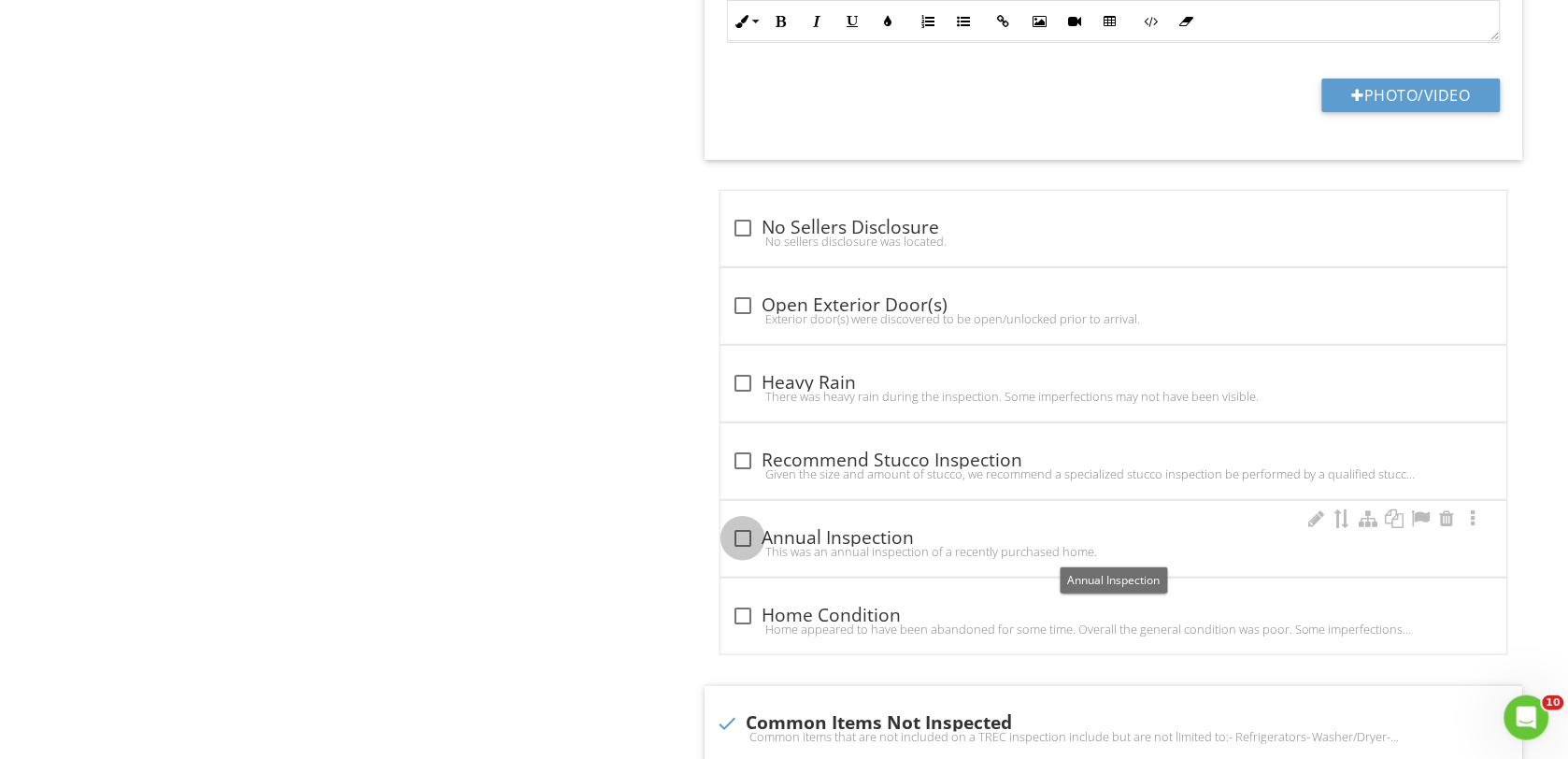
click at [754, 544] on div at bounding box center [743, 538] width 32 height 32
checkbox input "true"
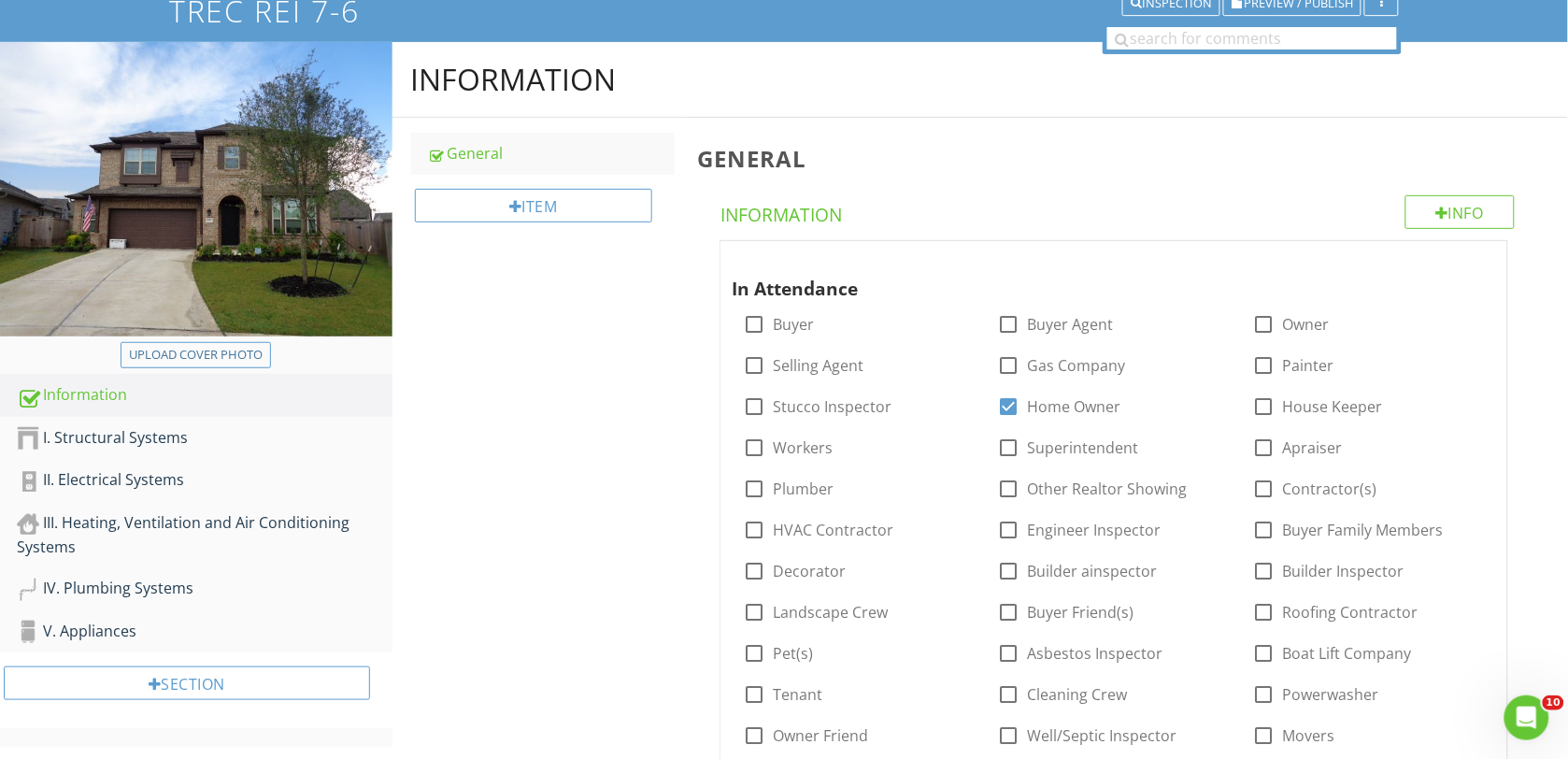
scroll to position [0, 0]
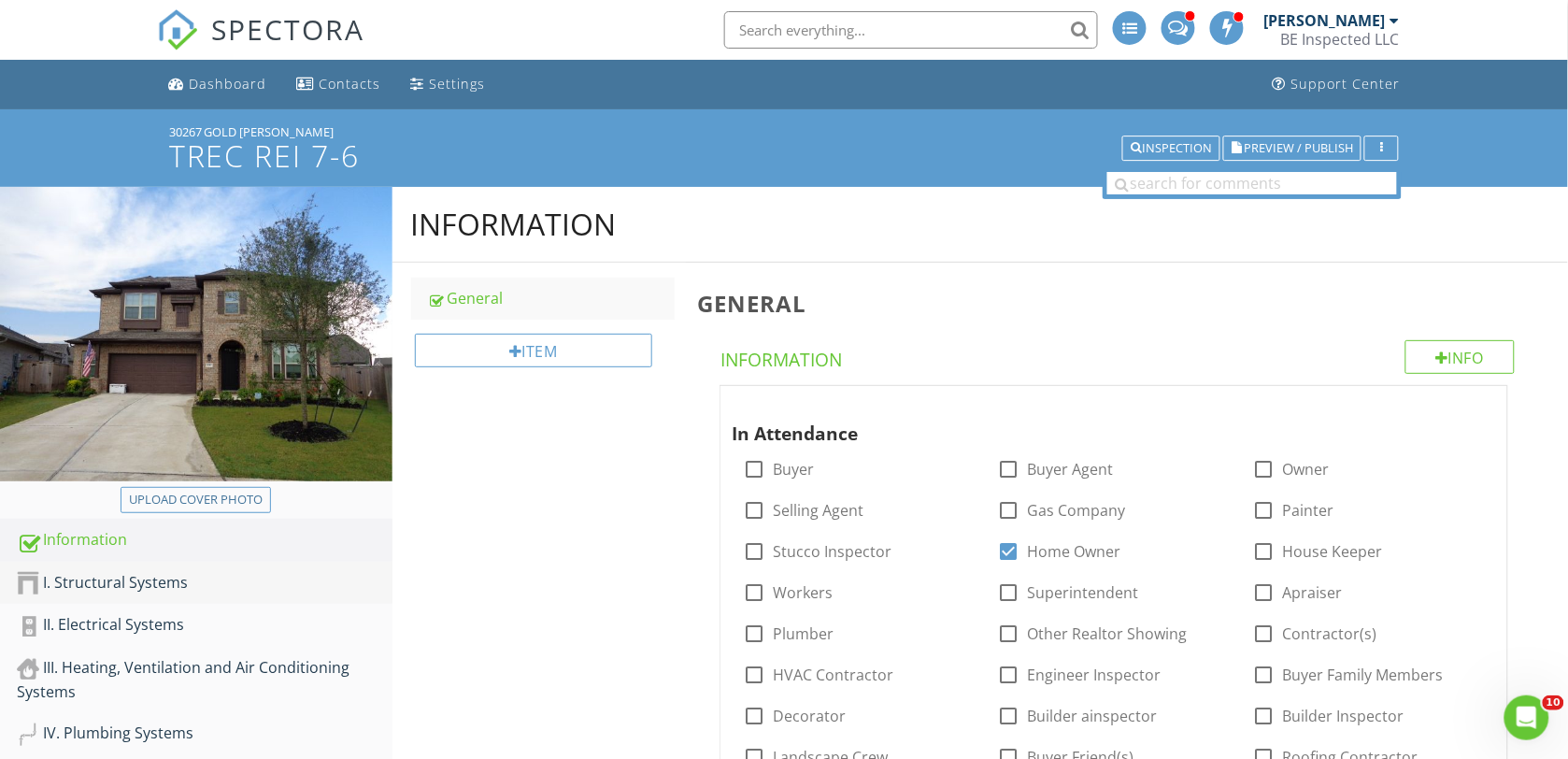
click at [100, 576] on div "I. Structural Systems" at bounding box center [204, 583] width 375 height 24
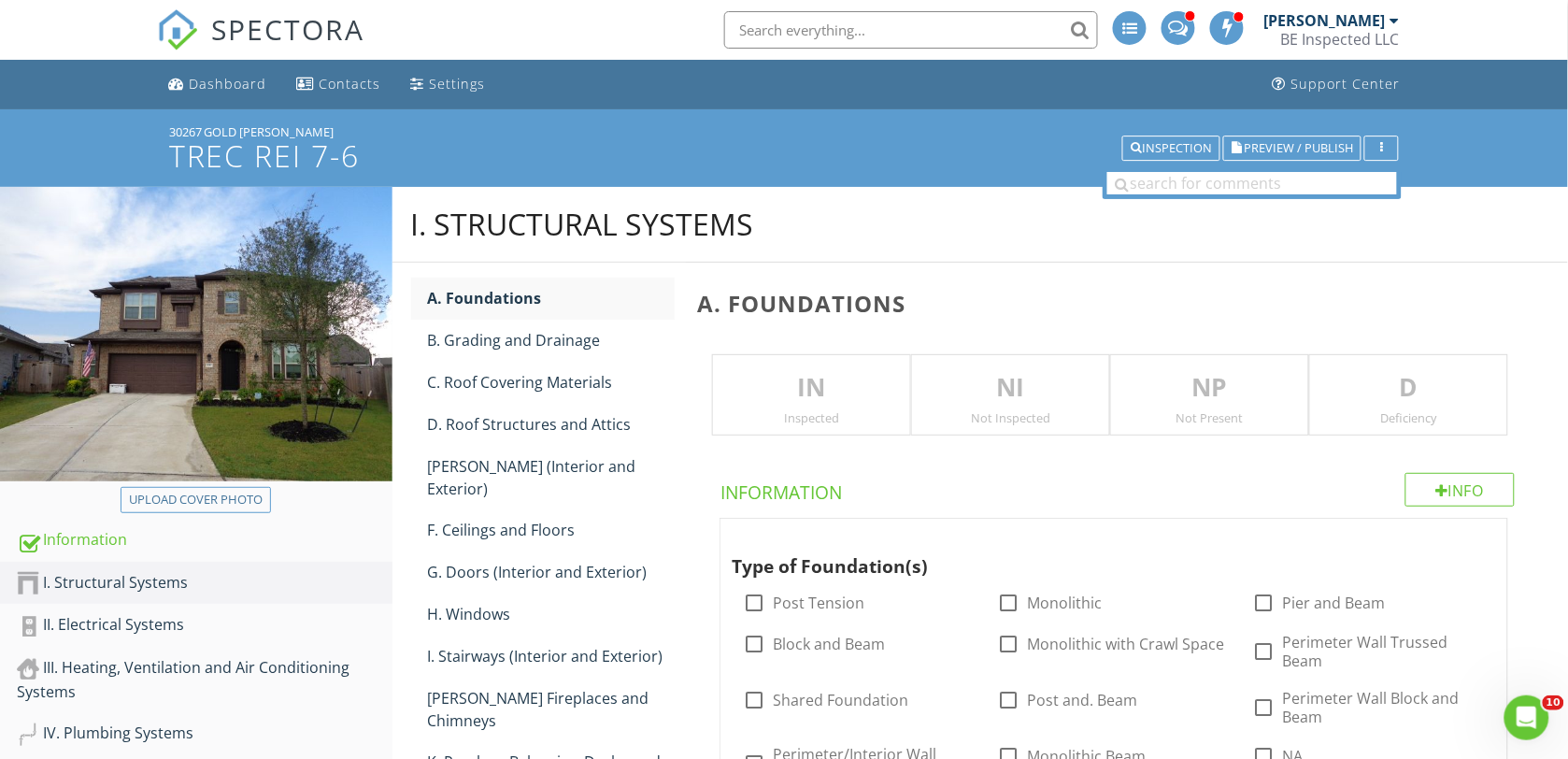
click at [805, 383] on p "IN" at bounding box center [811, 388] width 197 height 38
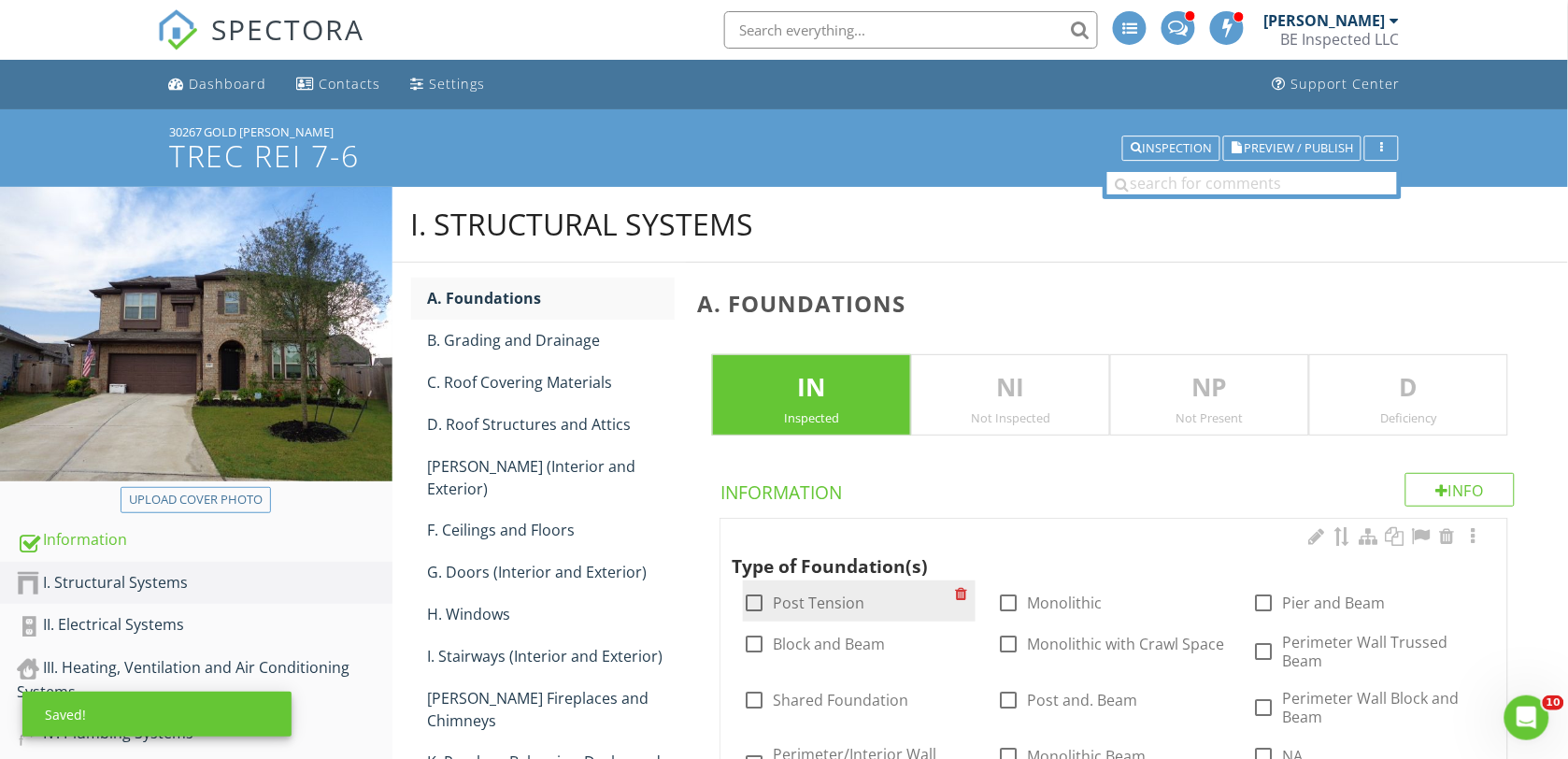
click at [750, 596] on div at bounding box center [753, 602] width 32 height 32
checkbox input "true"
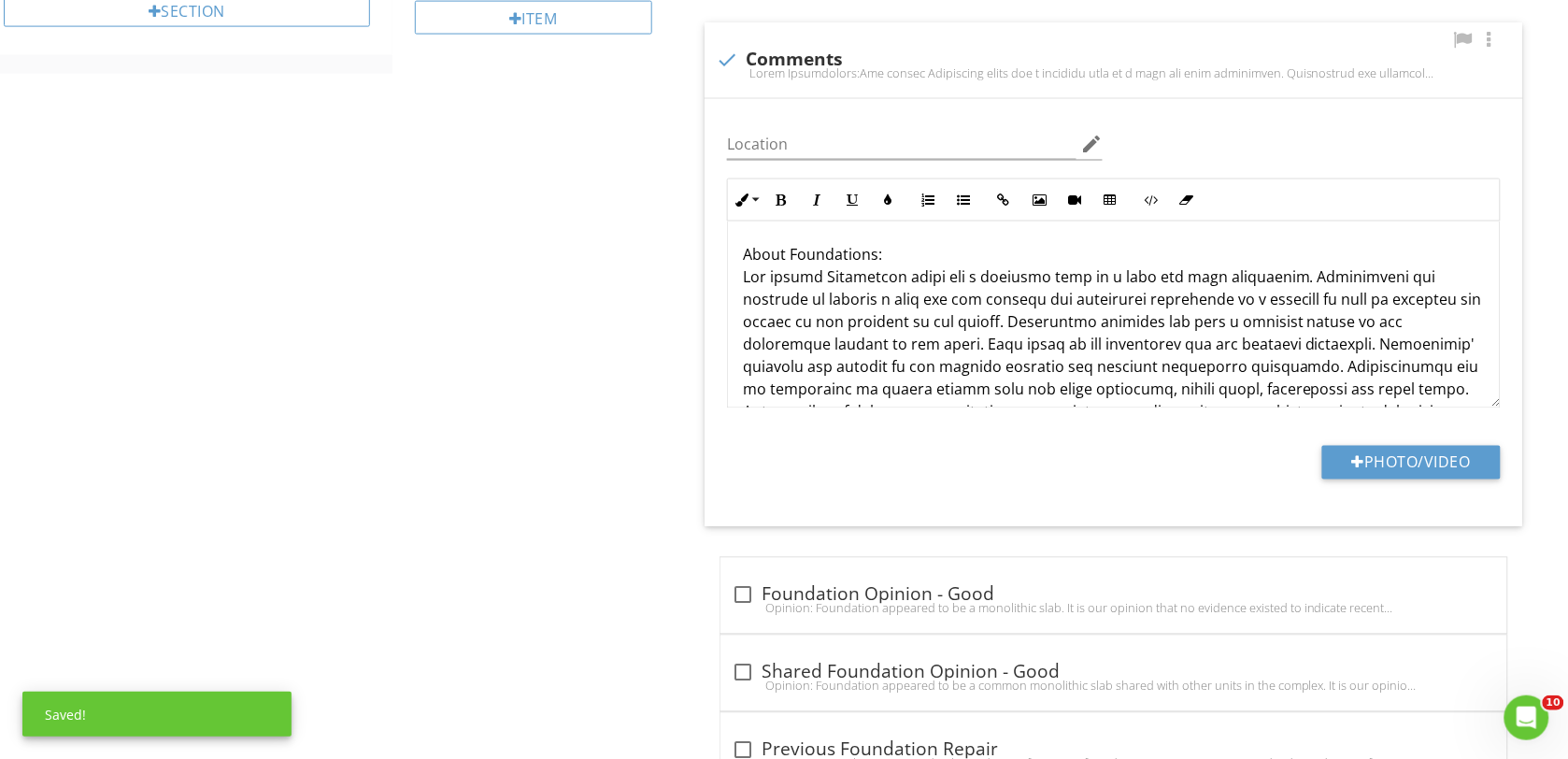
scroll to position [934, 0]
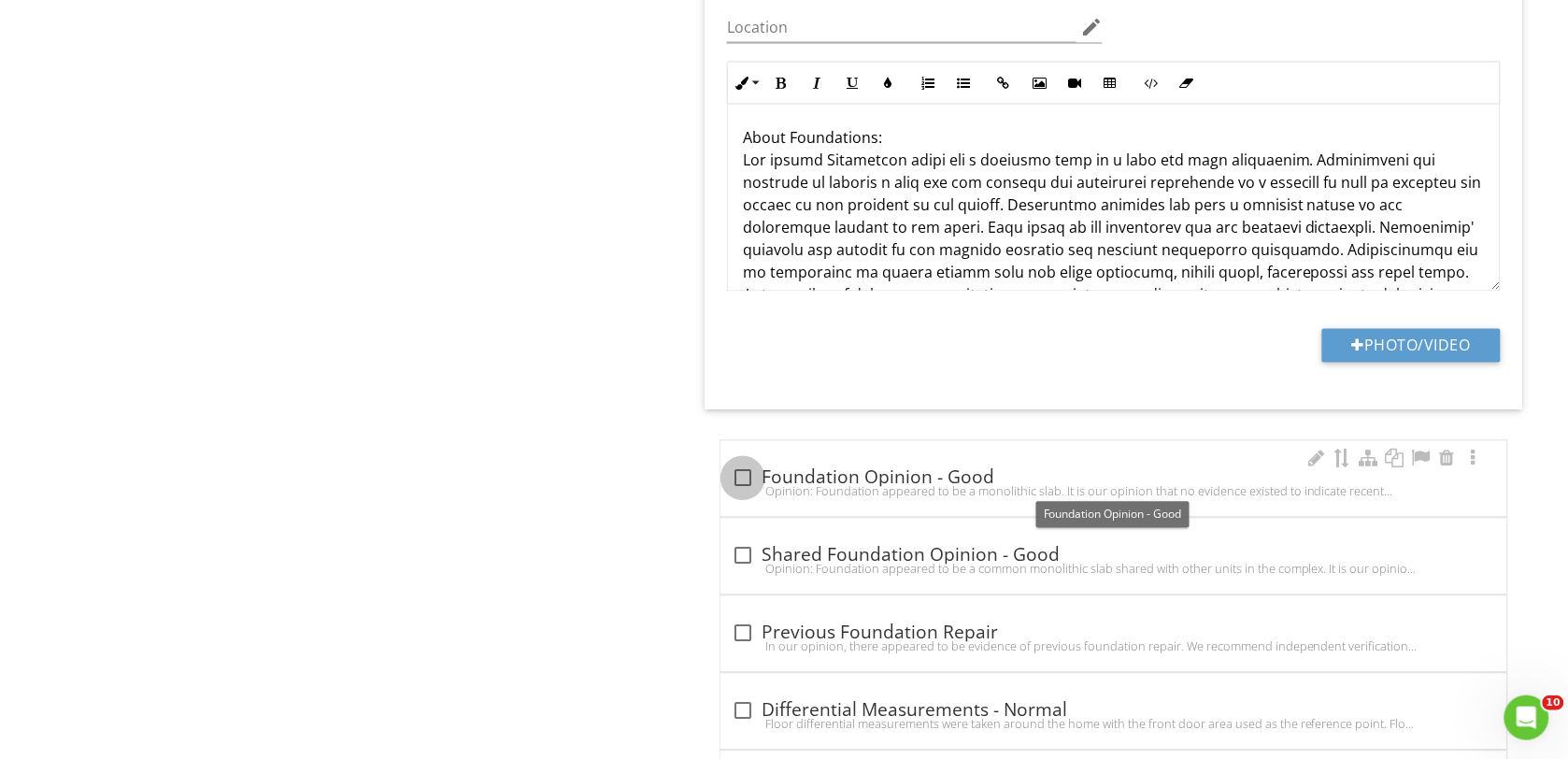
click at [739, 478] on div at bounding box center [743, 478] width 32 height 32
checkbox input "true"
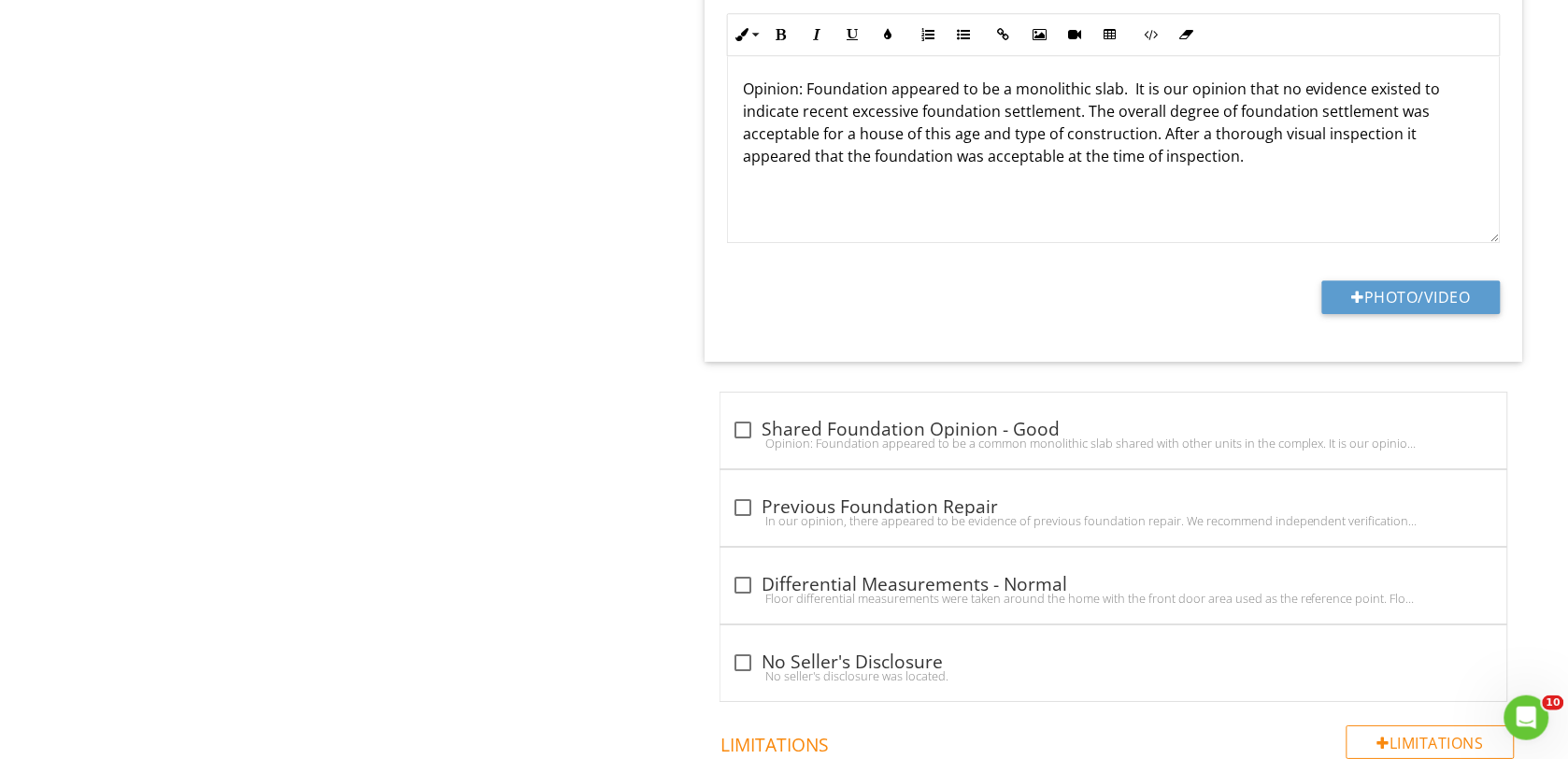
scroll to position [1635, 0]
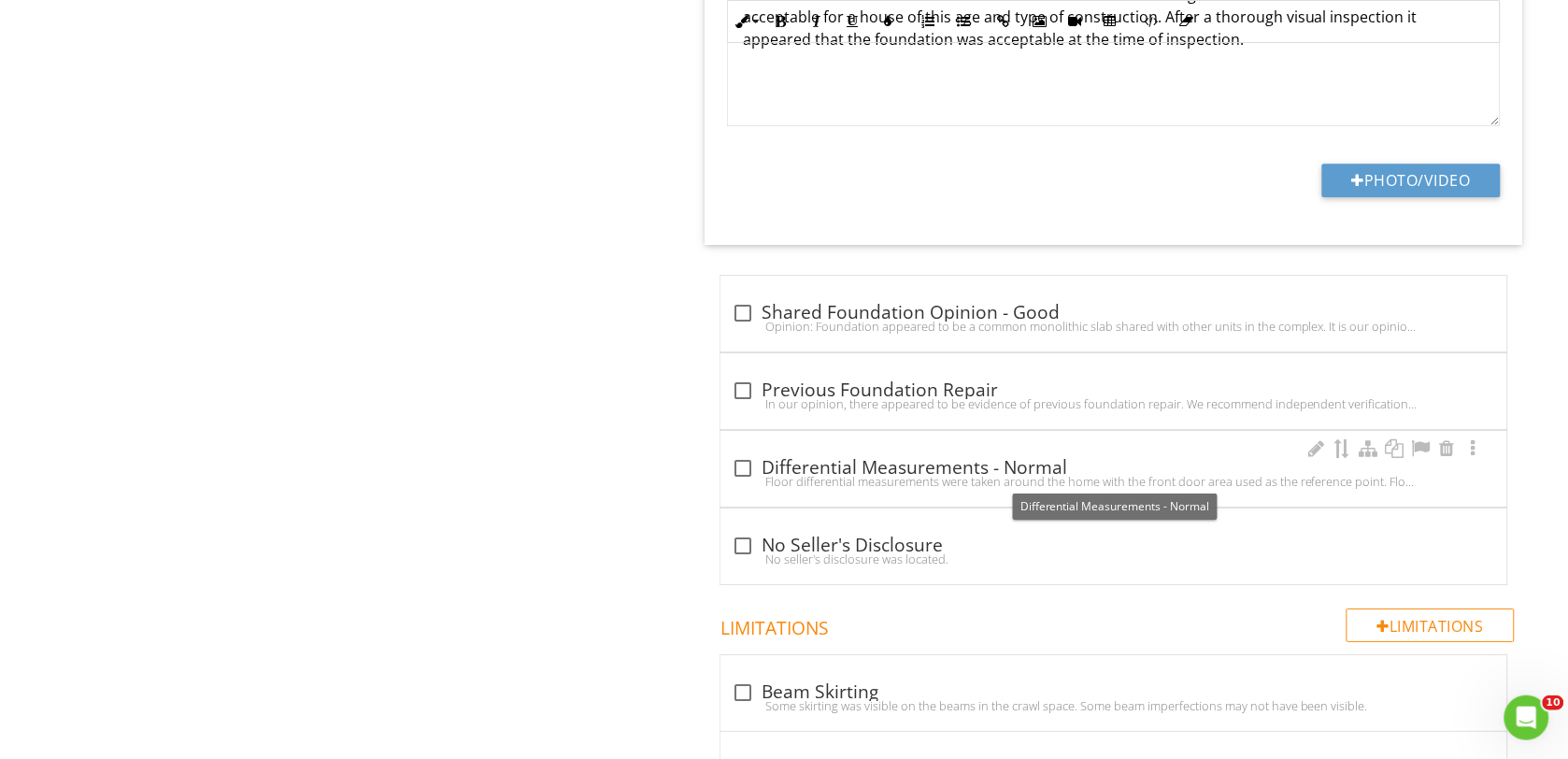
click at [745, 470] on div at bounding box center [743, 467] width 32 height 32
checkbox input "true"
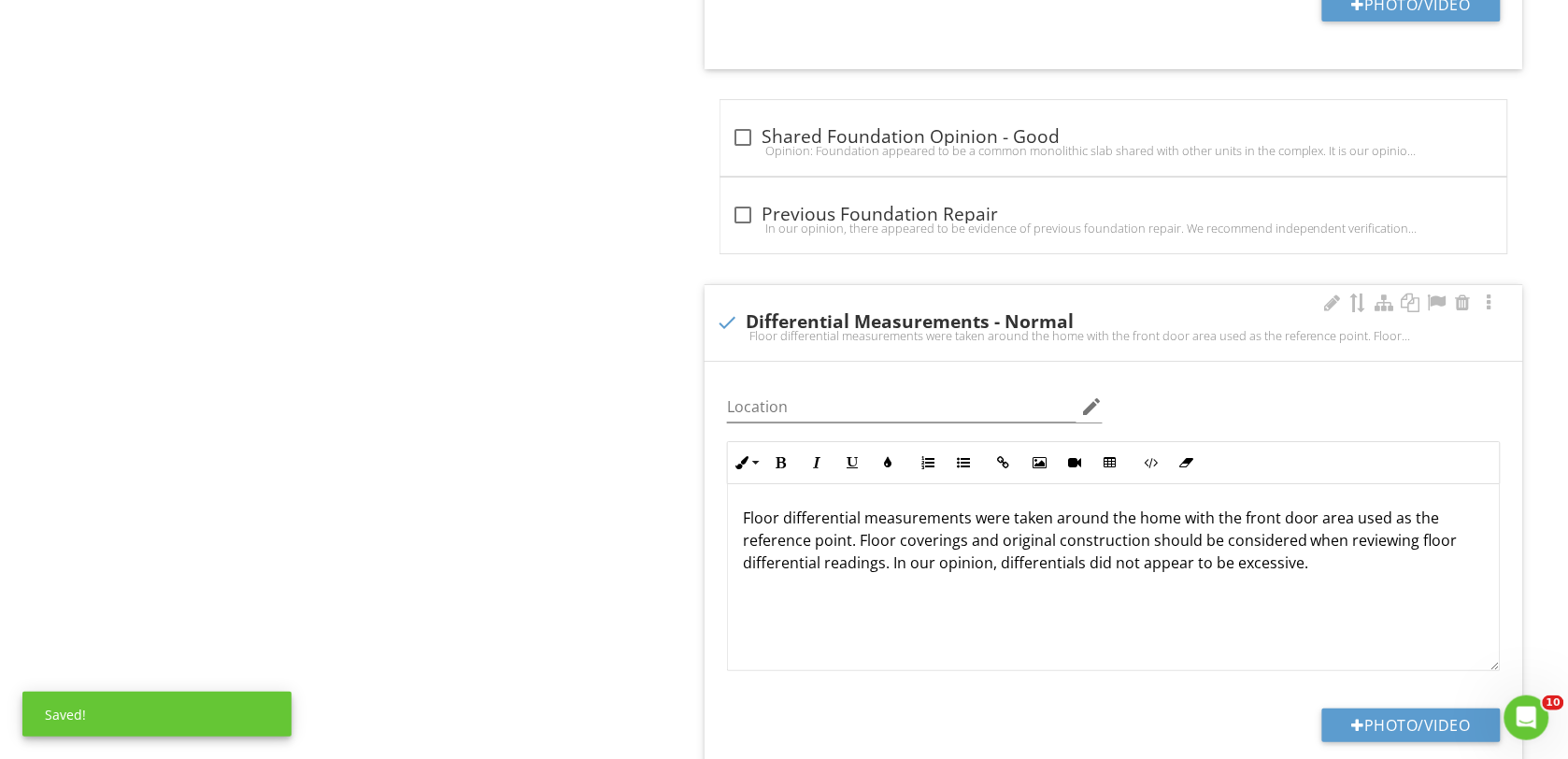
scroll to position [1869, 0]
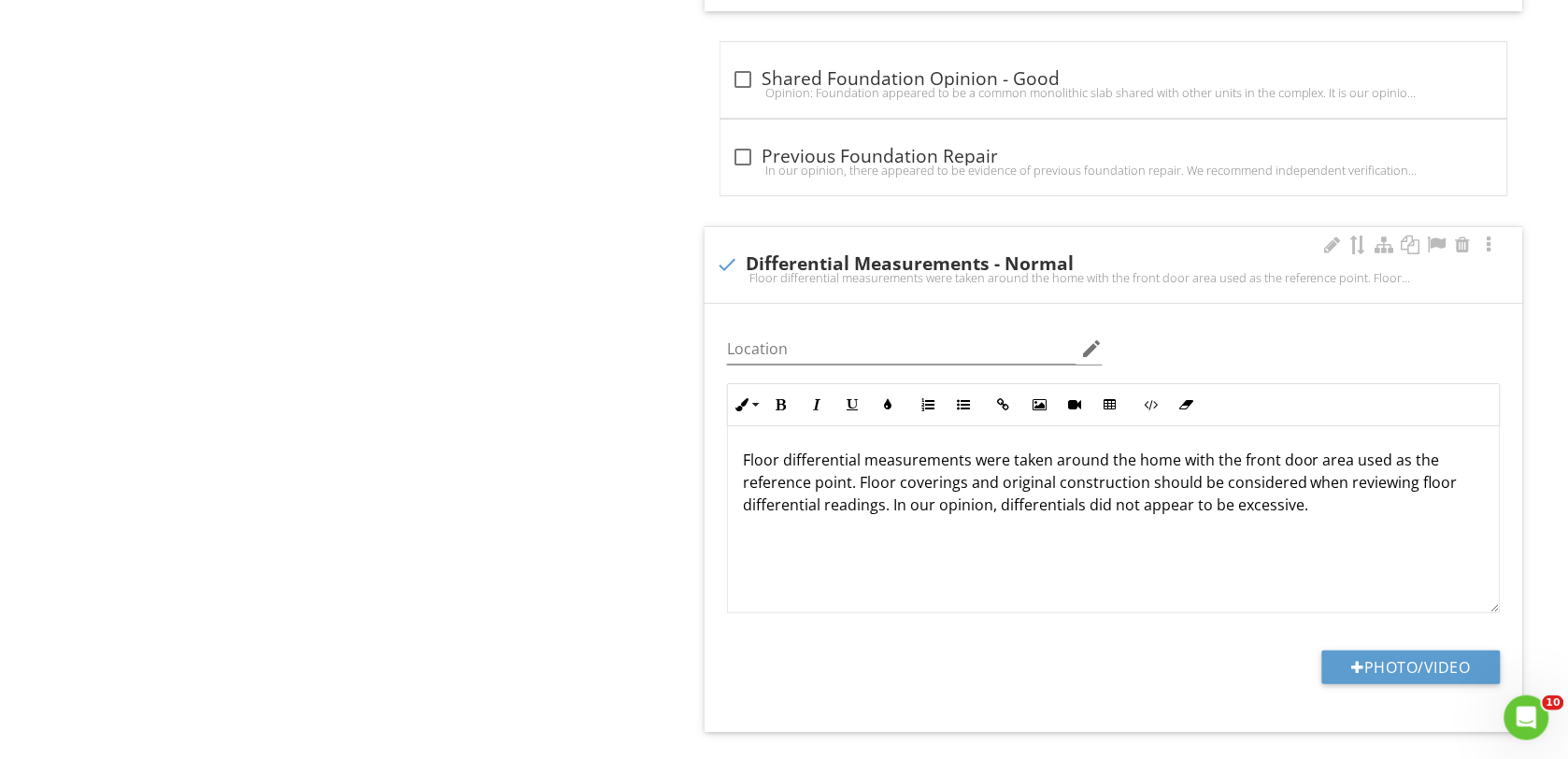
click at [862, 486] on p "Floor differential measurements were taken around the home with the front door …" at bounding box center [1113, 482] width 742 height 67
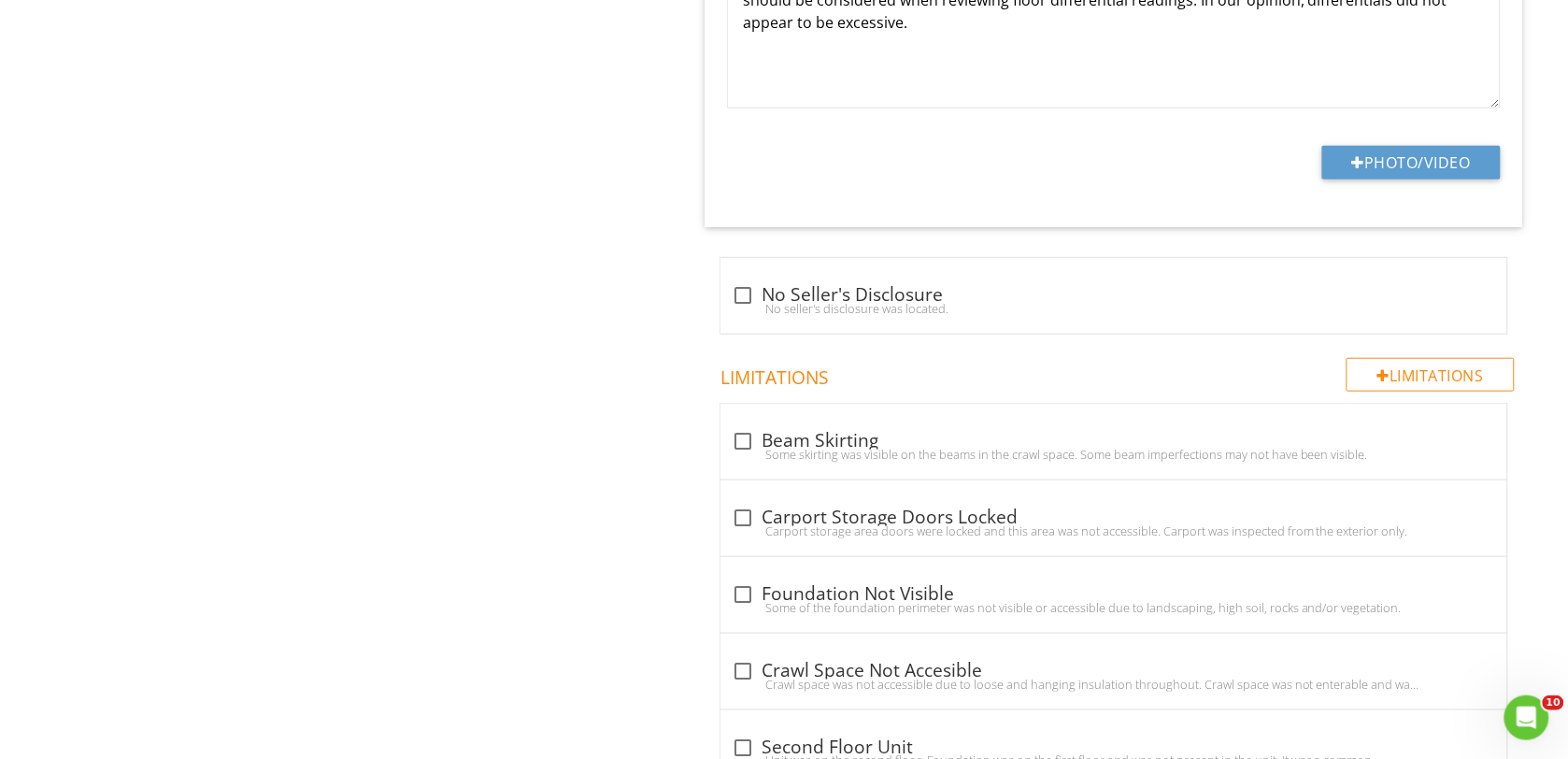
scroll to position [2452, 0]
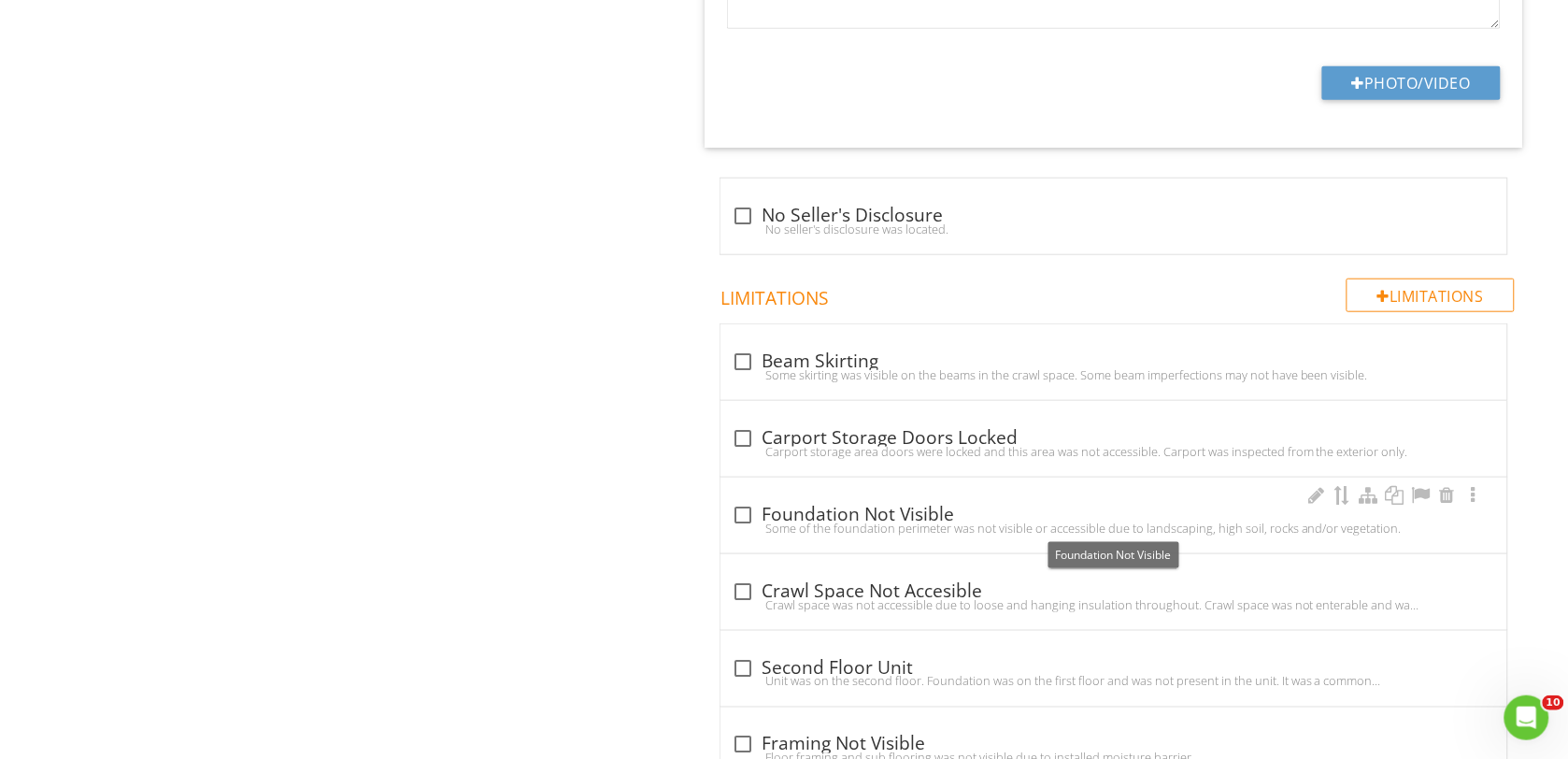
click at [735, 523] on div at bounding box center [743, 515] width 32 height 32
checkbox input "true"
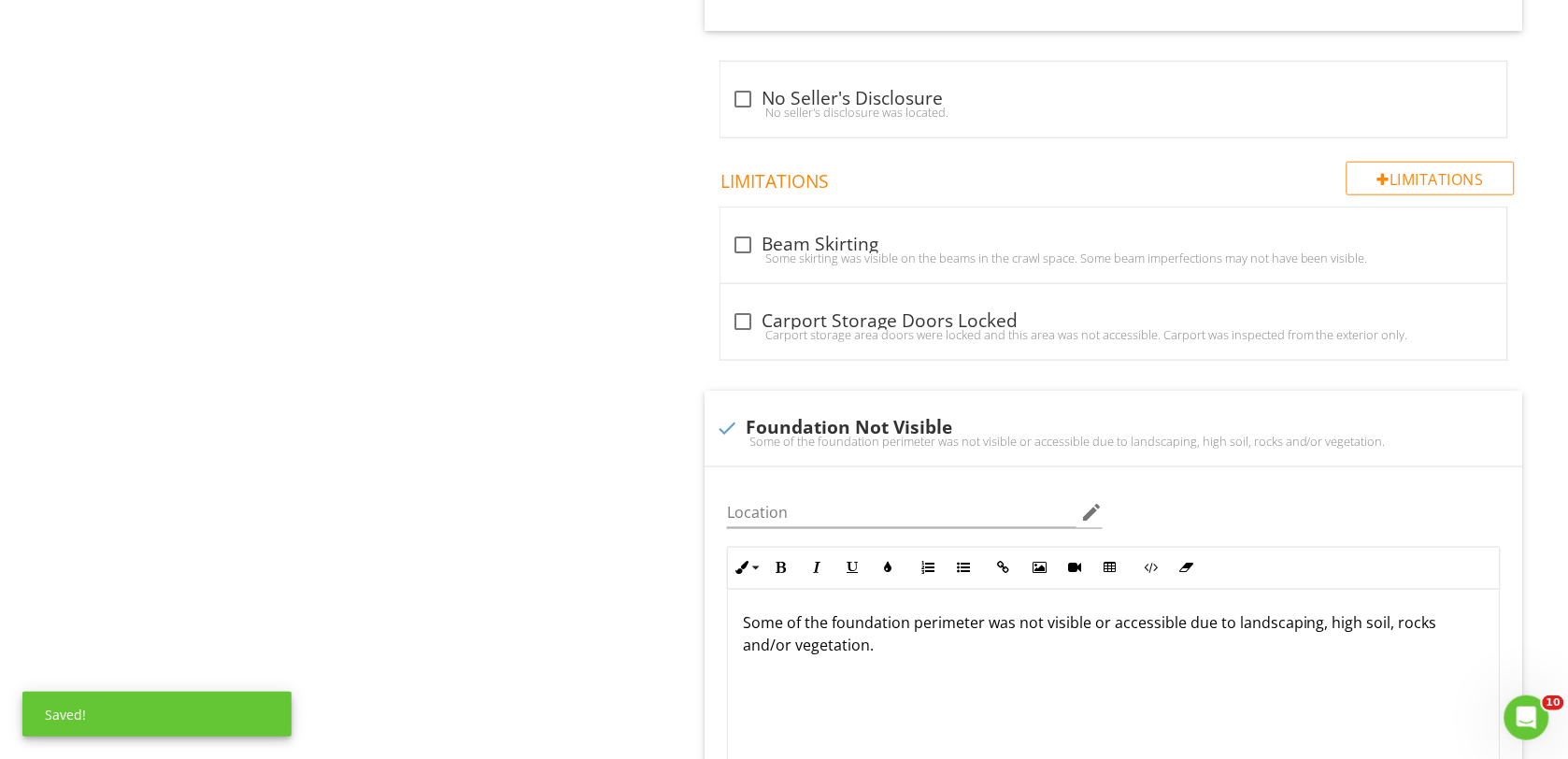
scroll to position [2686, 0]
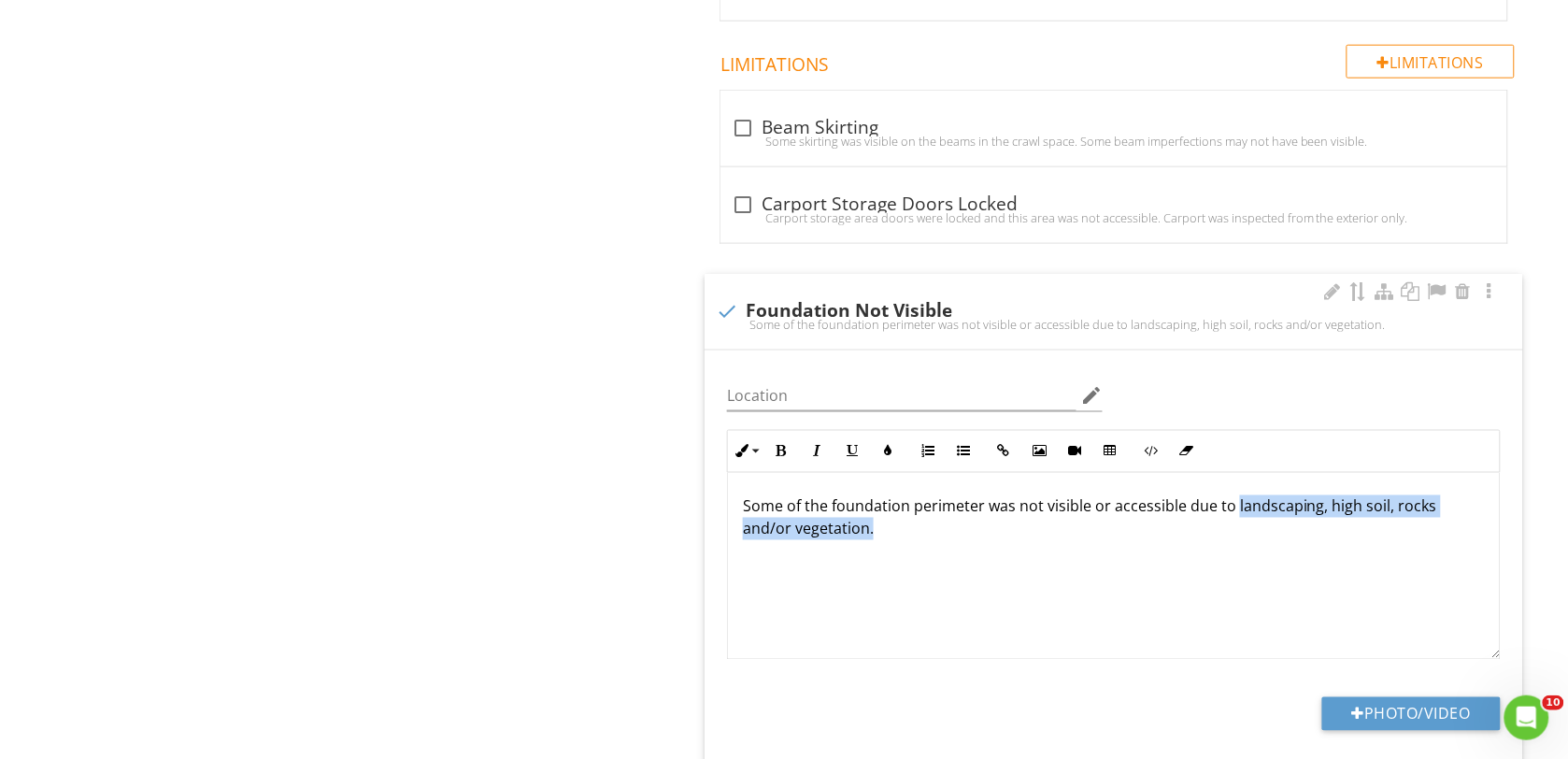
drag, startPoint x: 1234, startPoint y: 511, endPoint x: 1266, endPoint y: 553, distance: 52.8
click at [1266, 553] on div "Some of the foundation perimeter was not visible or accessible due to landscapi…" at bounding box center [1114, 566] width 772 height 187
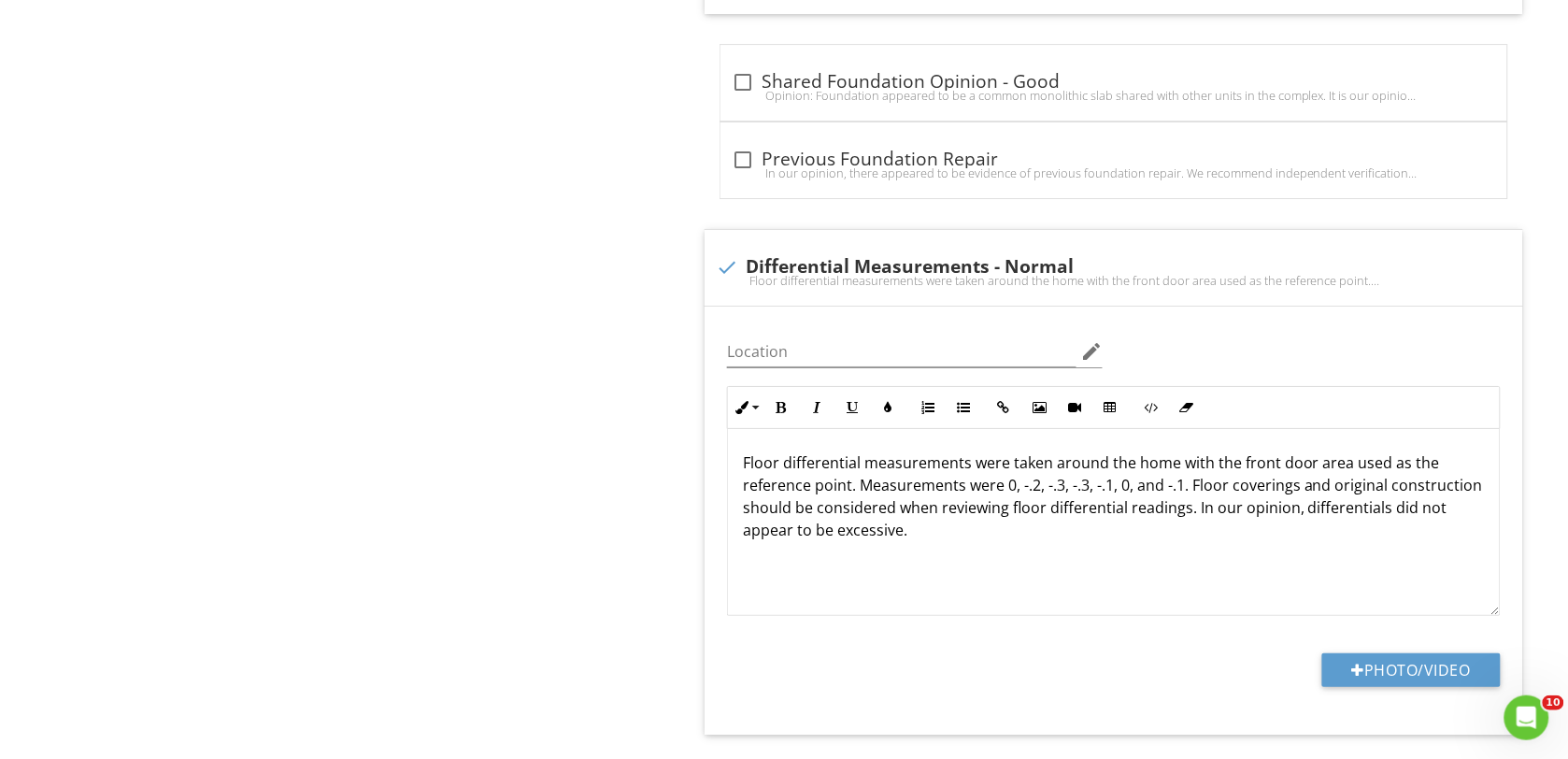
scroll to position [0, 0]
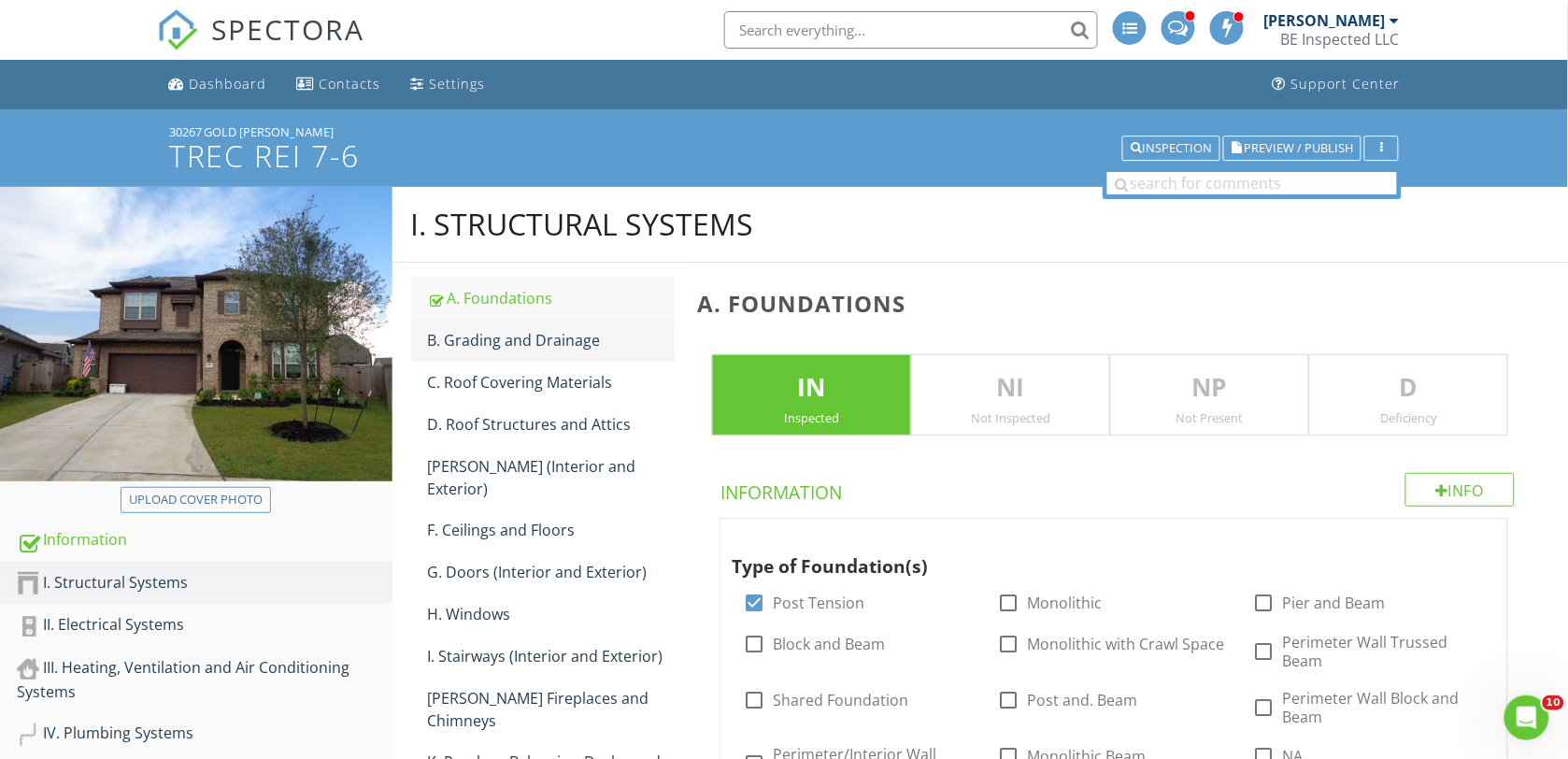
click at [501, 347] on div "B. Grading and Drainage" at bounding box center [551, 339] width 247 height 22
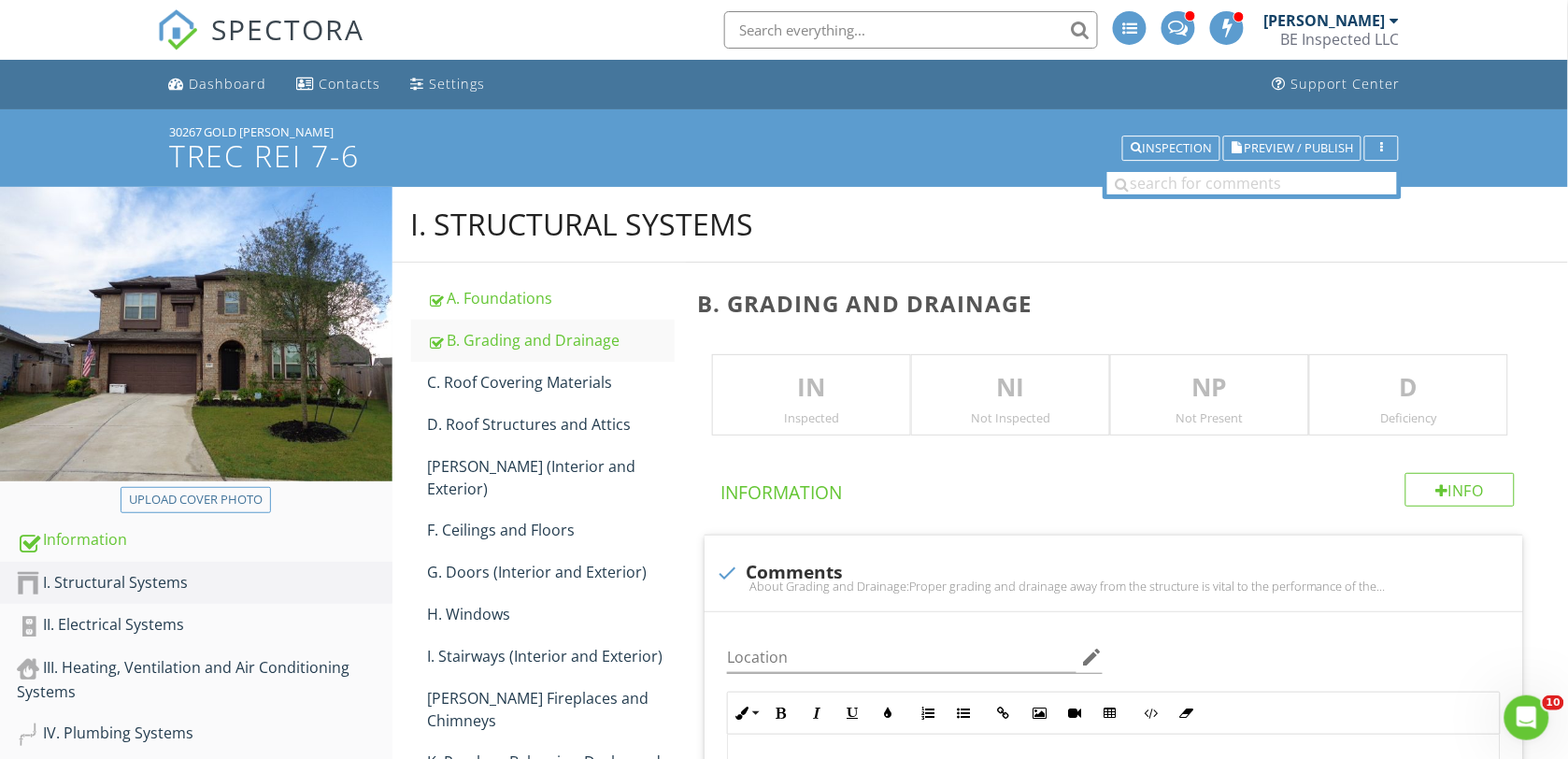
click at [841, 398] on p "IN" at bounding box center [811, 388] width 197 height 38
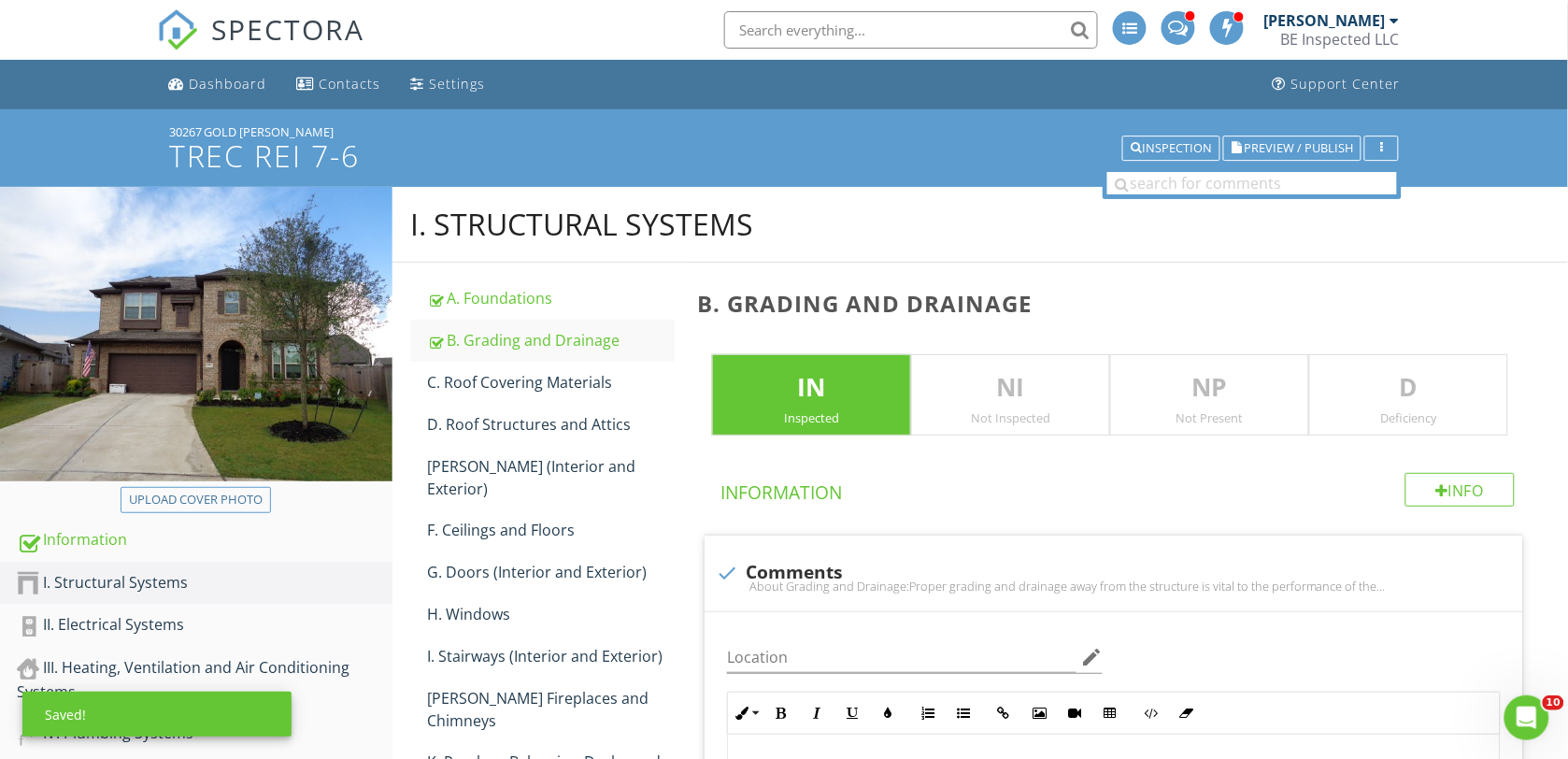
click at [1380, 403] on p "D" at bounding box center [1408, 388] width 197 height 38
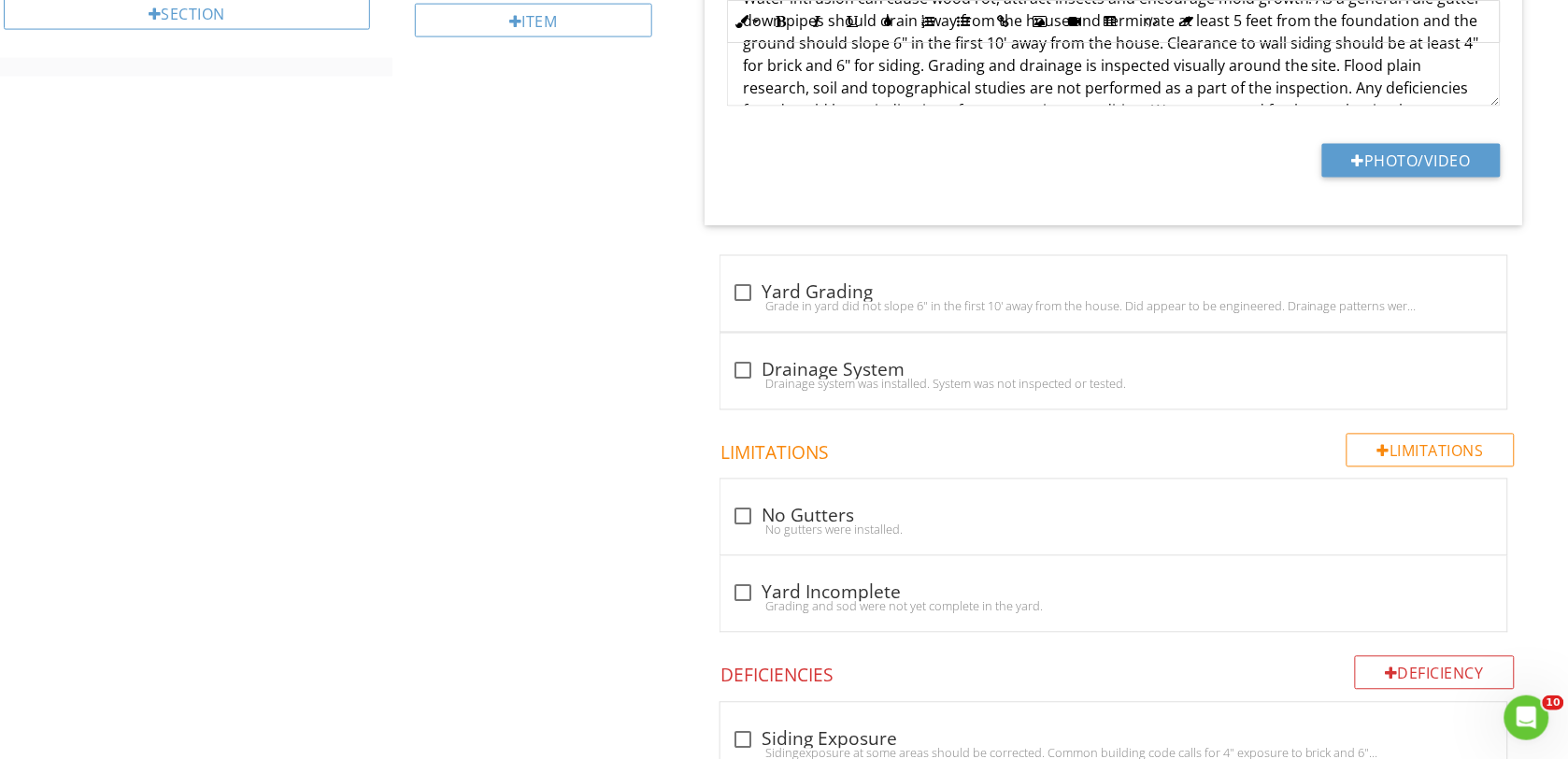
scroll to position [817, 0]
click at [745, 293] on div at bounding box center [743, 290] width 32 height 32
checkbox input "true"
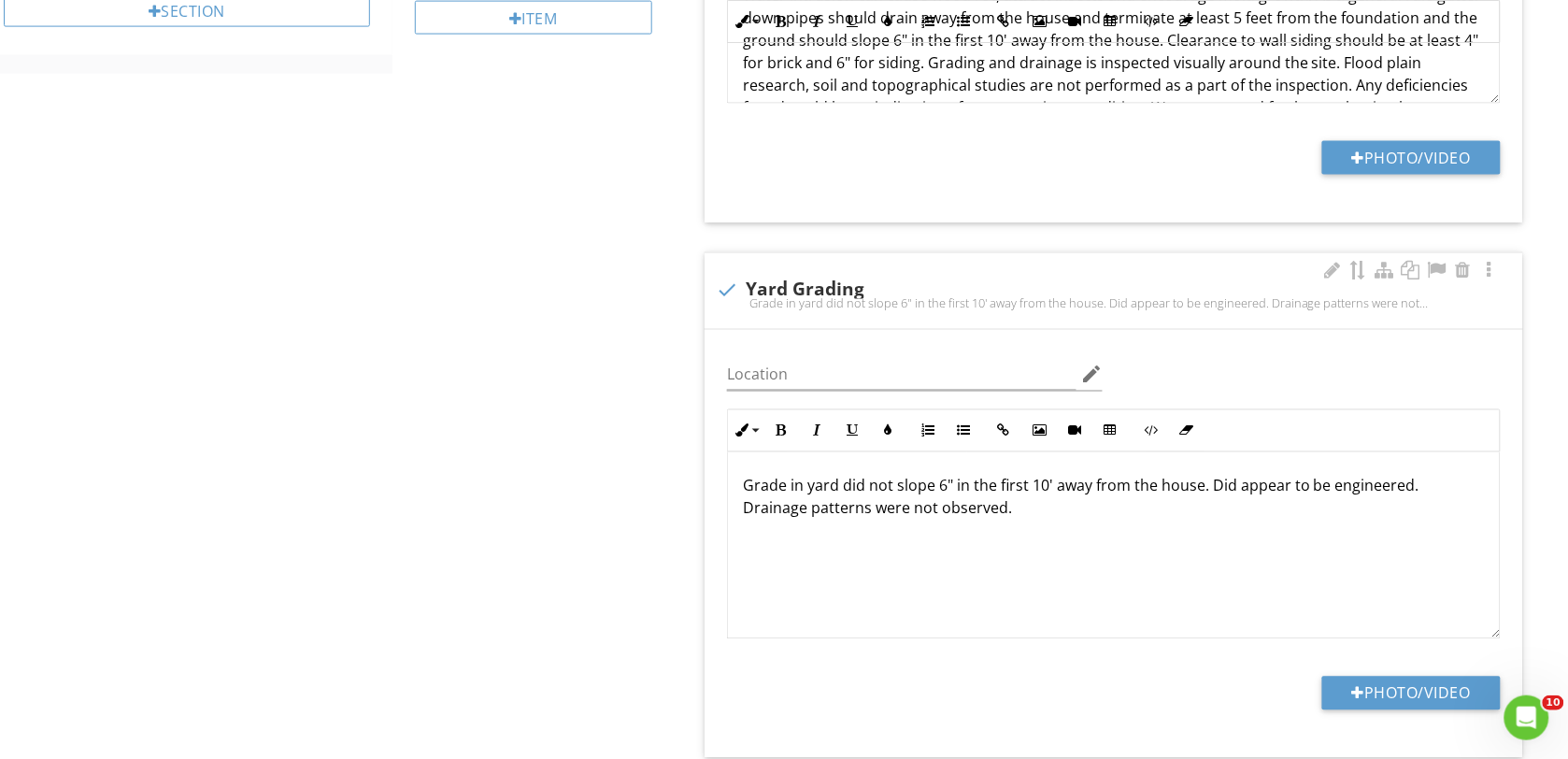
click at [895, 489] on p "Grade in yard did not slope 6" in the first 10' away from the house. Did appear…" at bounding box center [1113, 497] width 742 height 45
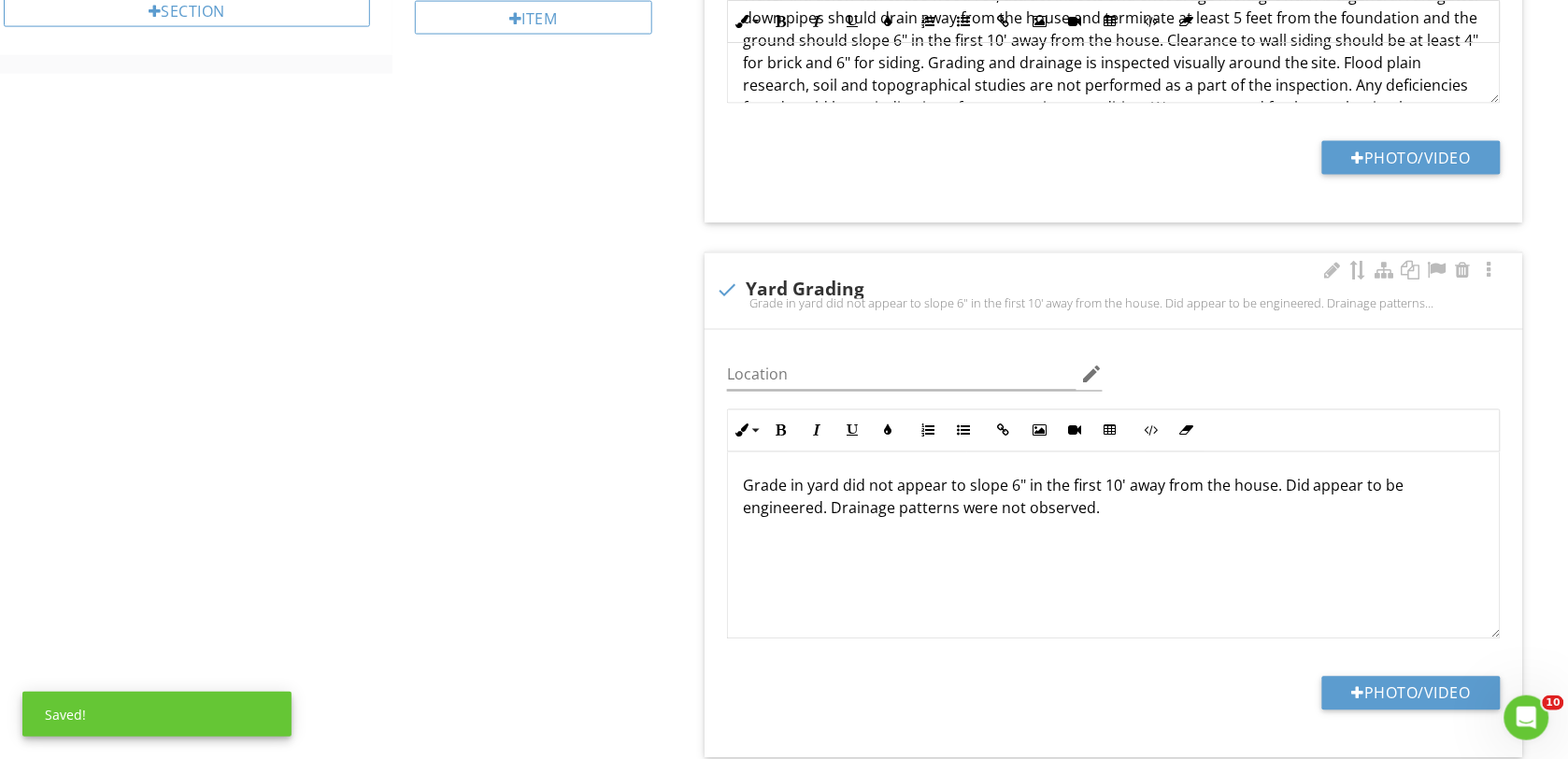
click at [1271, 492] on p "Grade in yard did not appear to slope 6" in the first 10' away from the house. …" at bounding box center [1113, 497] width 742 height 45
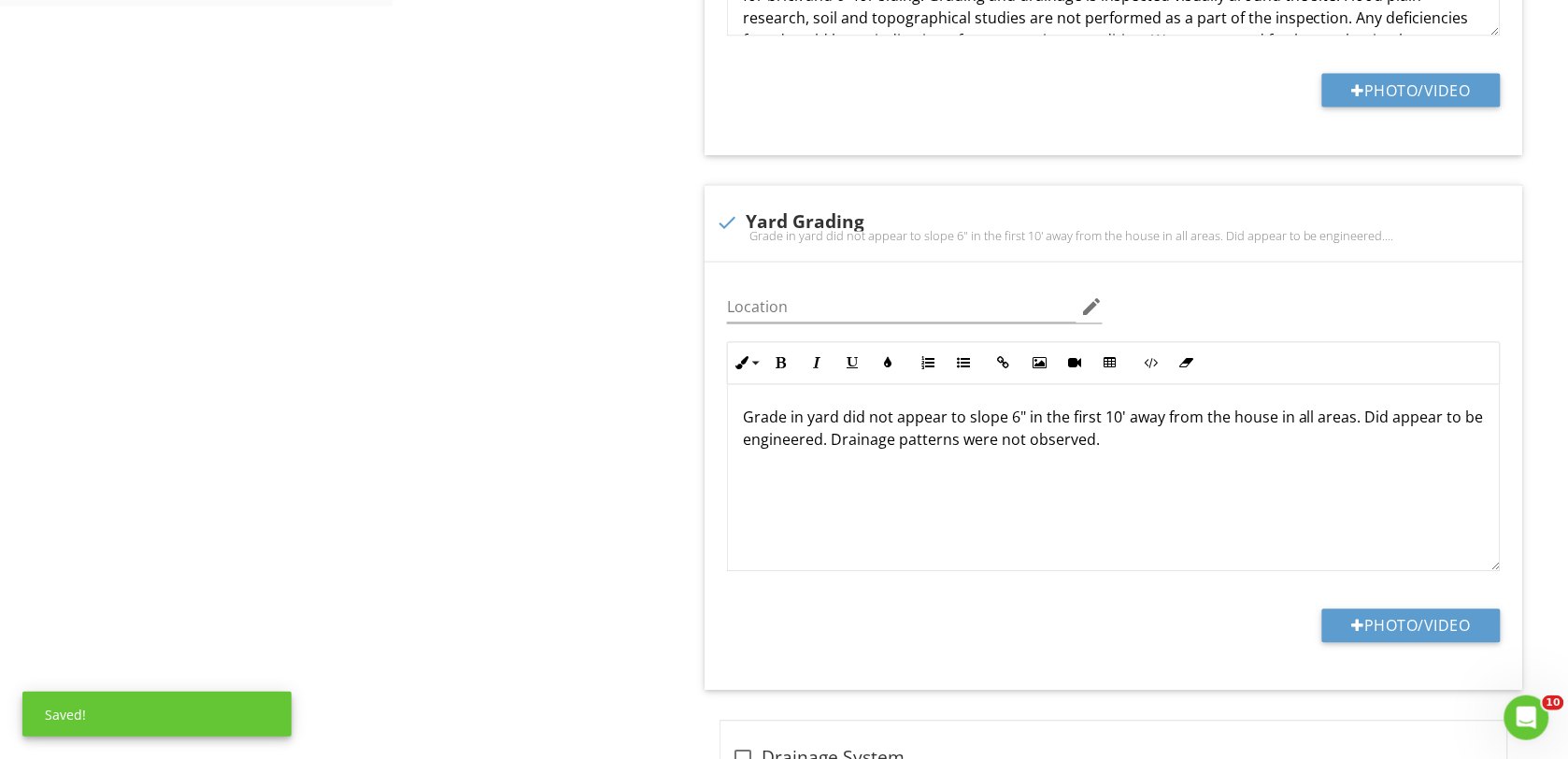
scroll to position [1284, 0]
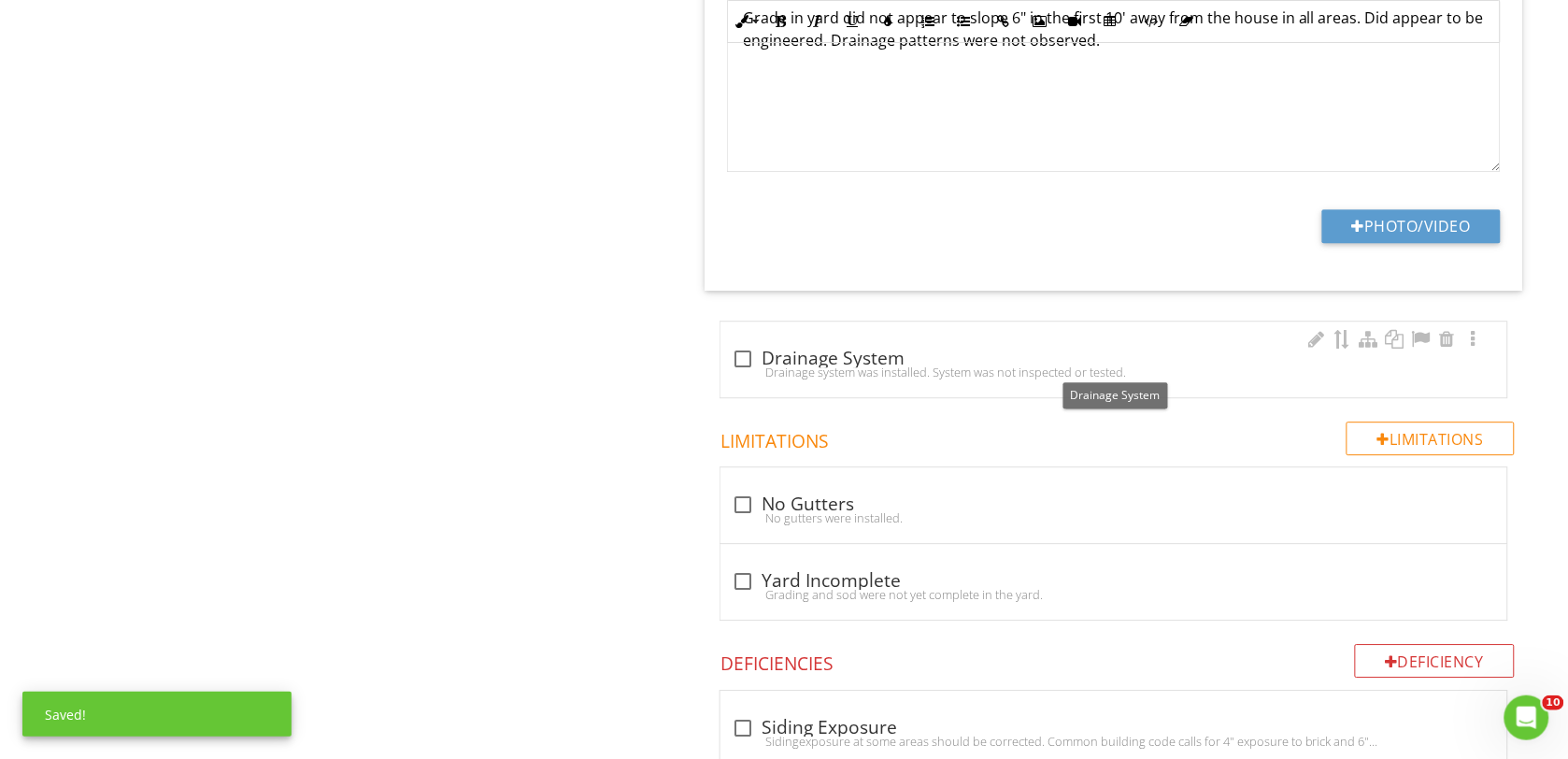
click at [745, 352] on div at bounding box center [743, 359] width 32 height 32
checkbox input "true"
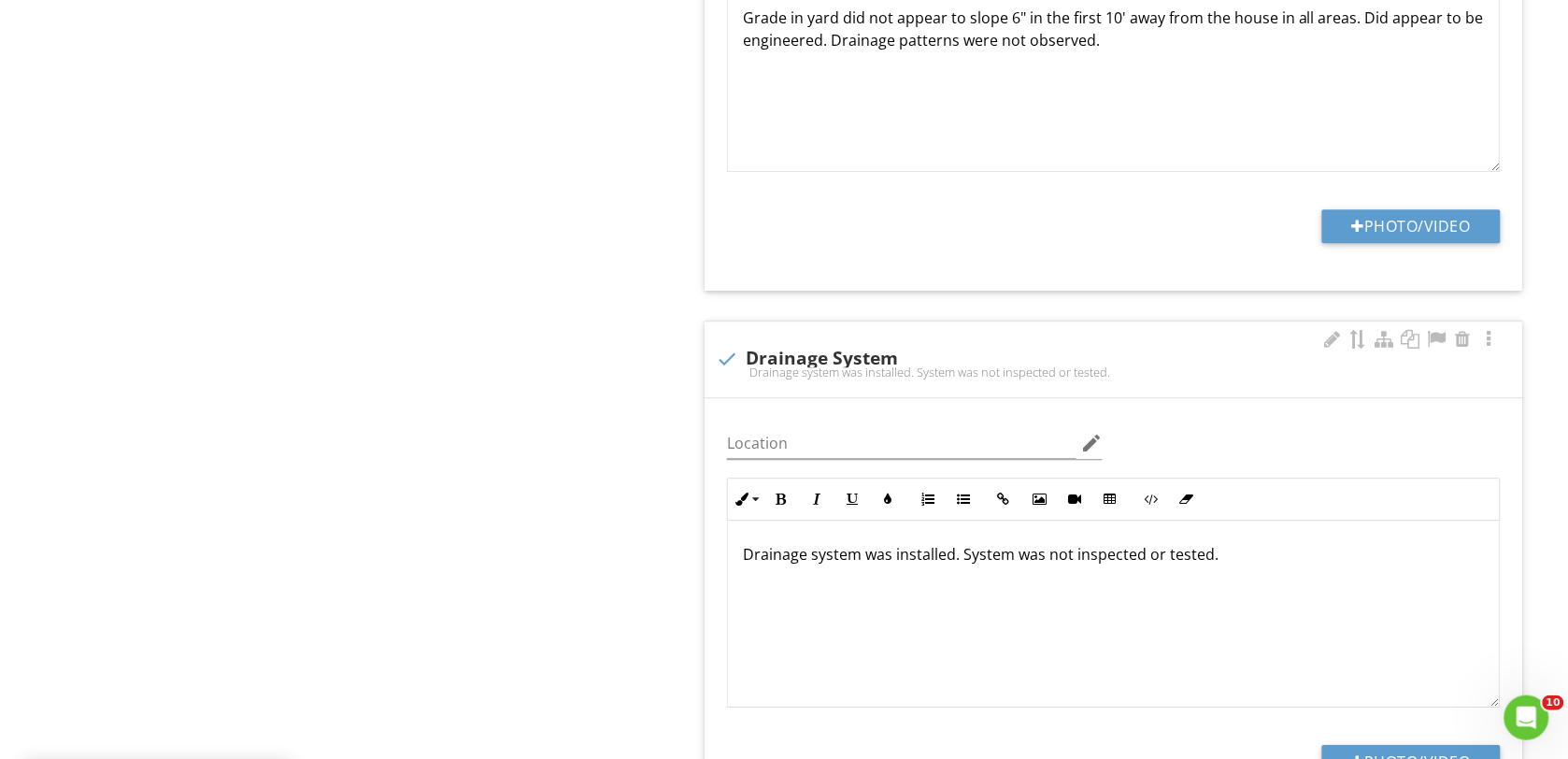
scroll to position [1518, 0]
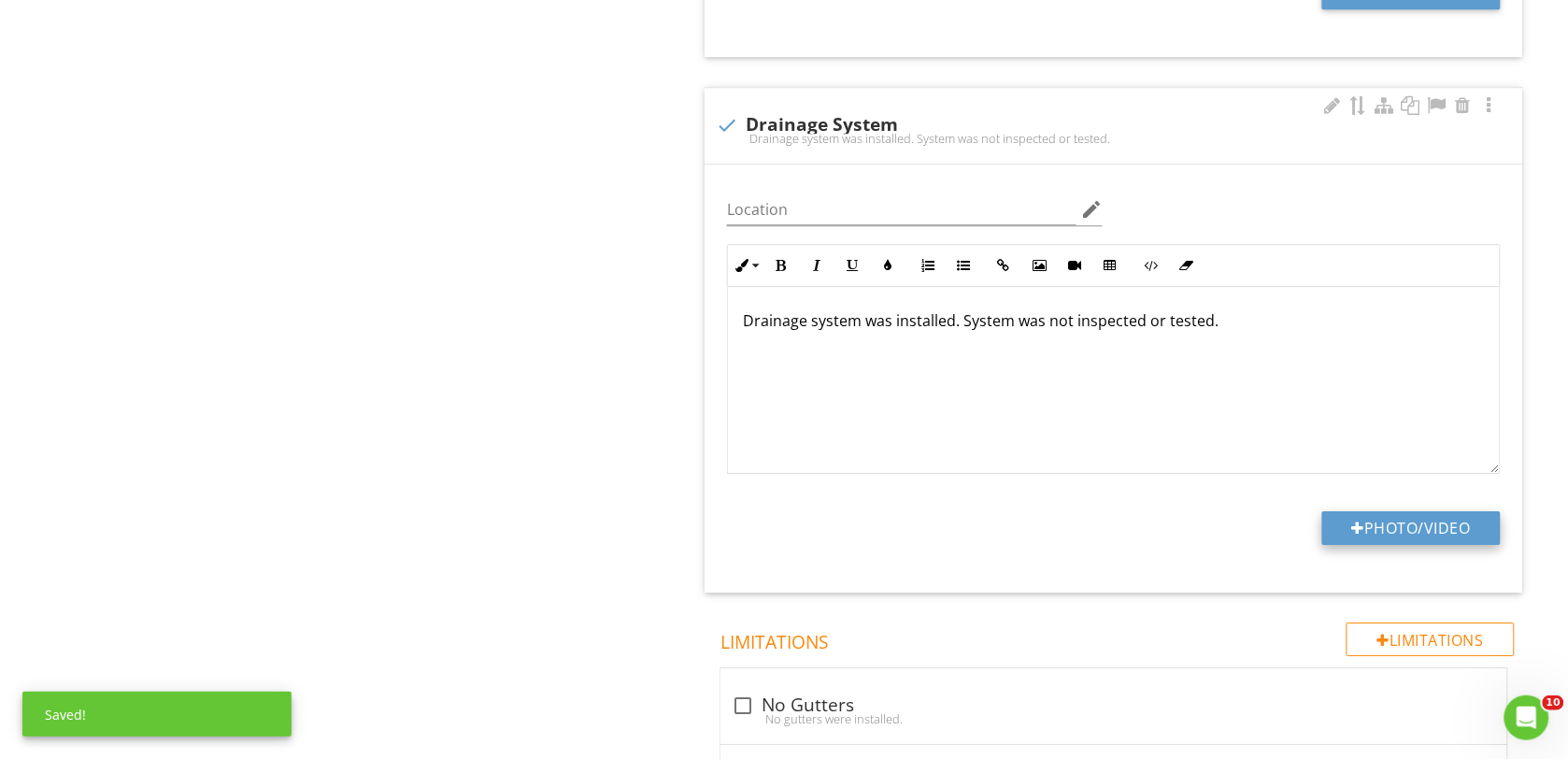
click at [1431, 529] on button "Photo/Video" at bounding box center [1412, 527] width 178 height 34
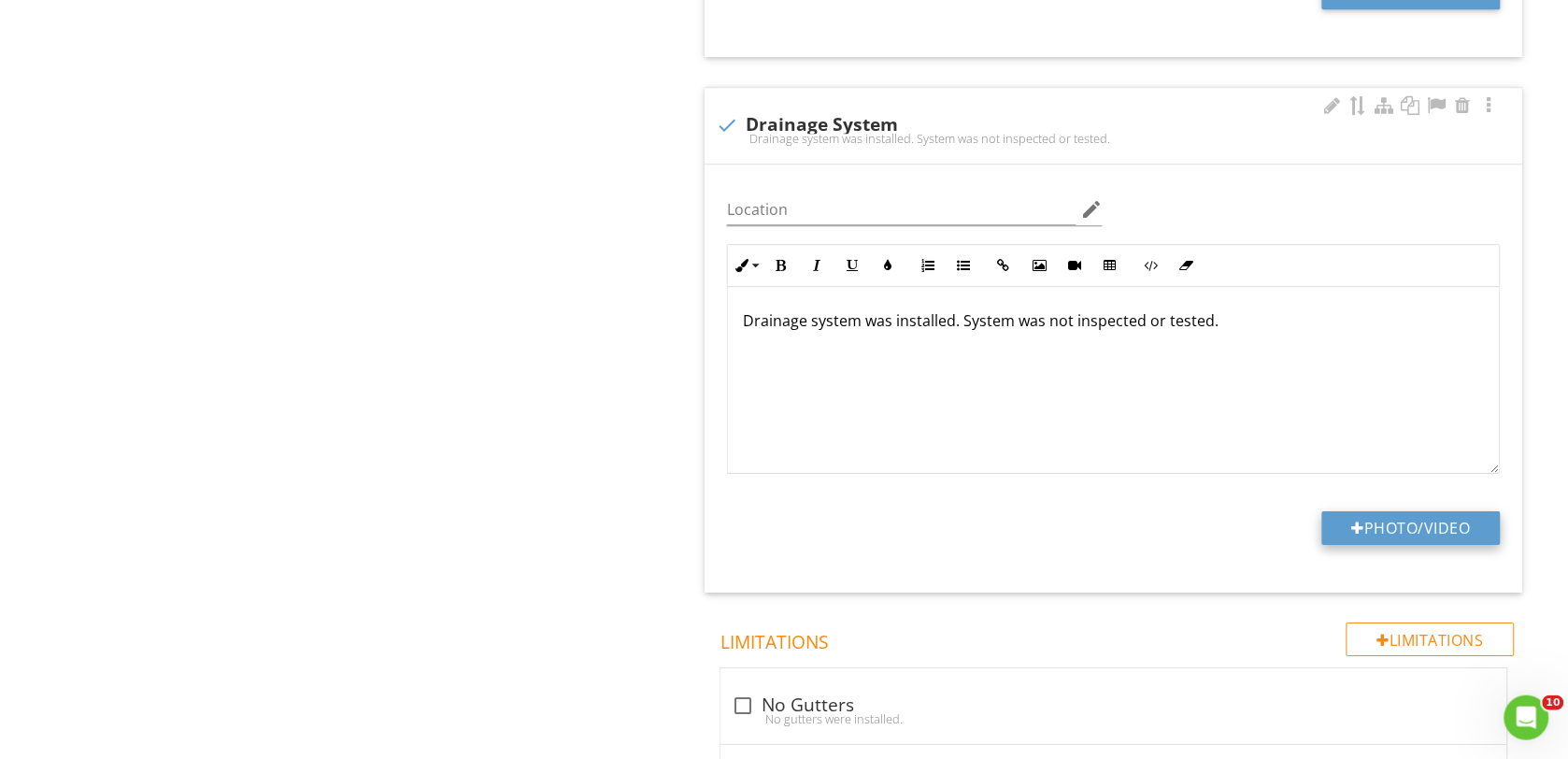
type input "C:\fakepath\DSC00146.JPG"
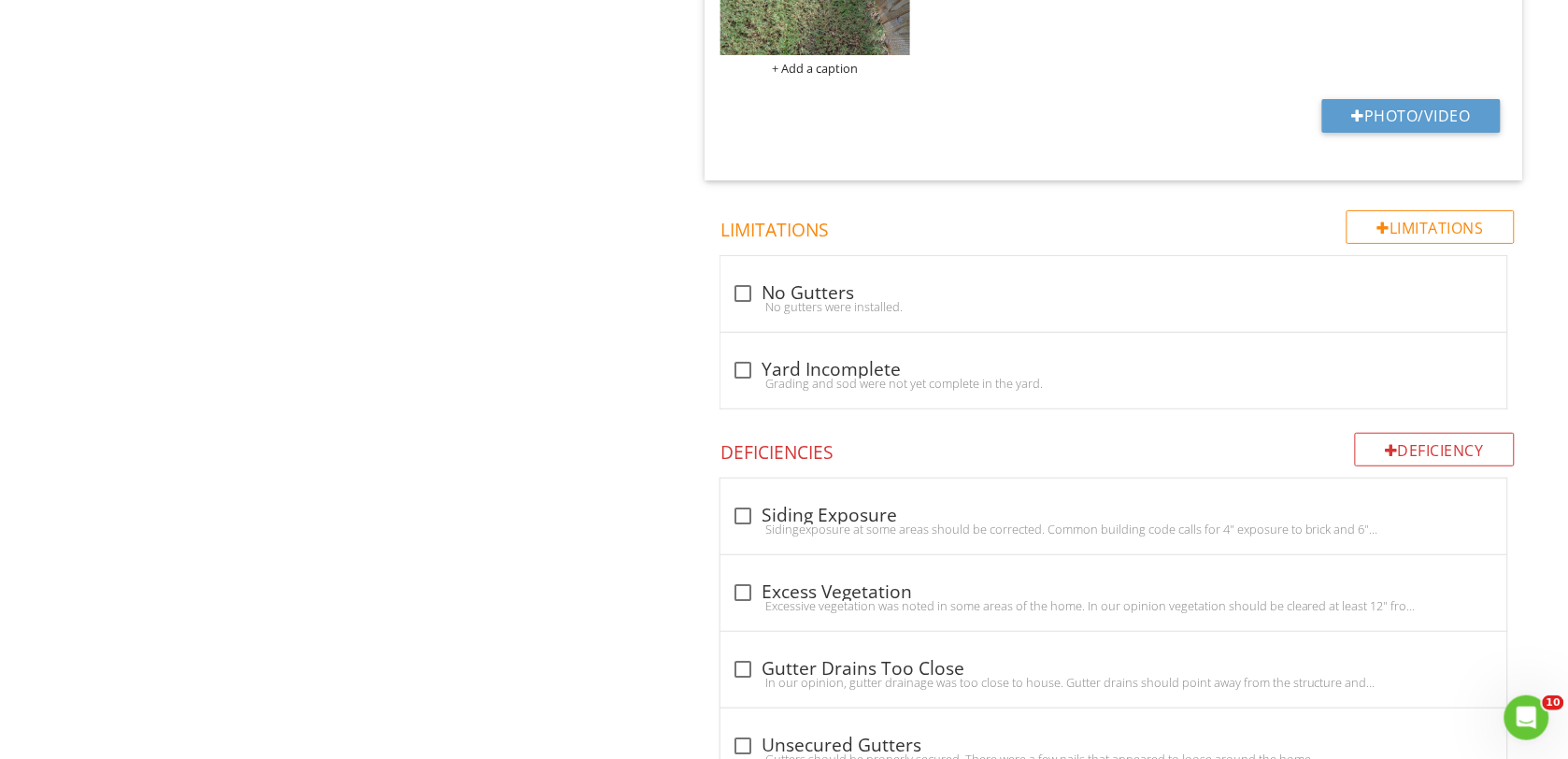
scroll to position [2219, 0]
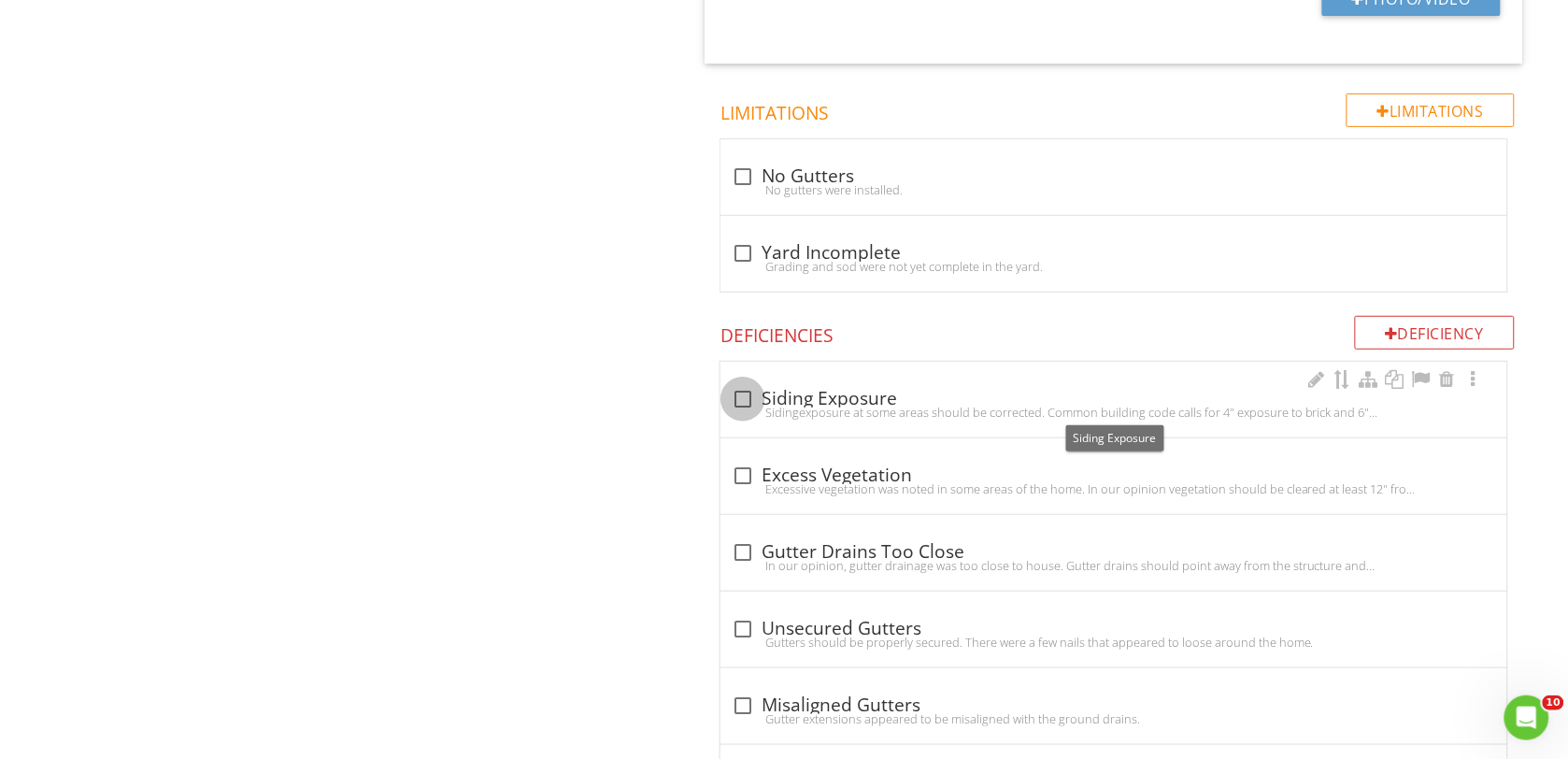
click at [741, 404] on div at bounding box center [743, 398] width 32 height 32
checkbox input "true"
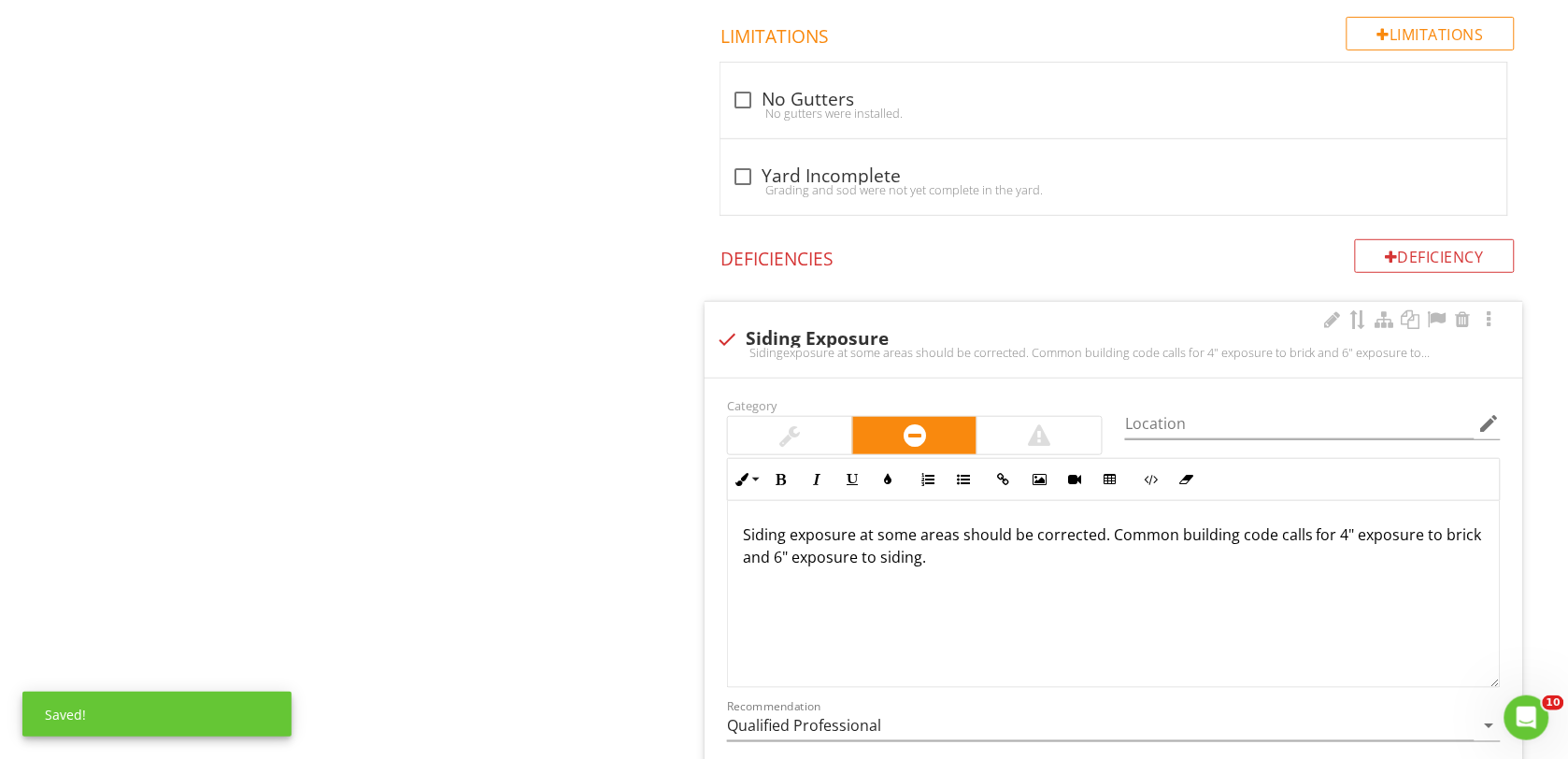
scroll to position [2335, 0]
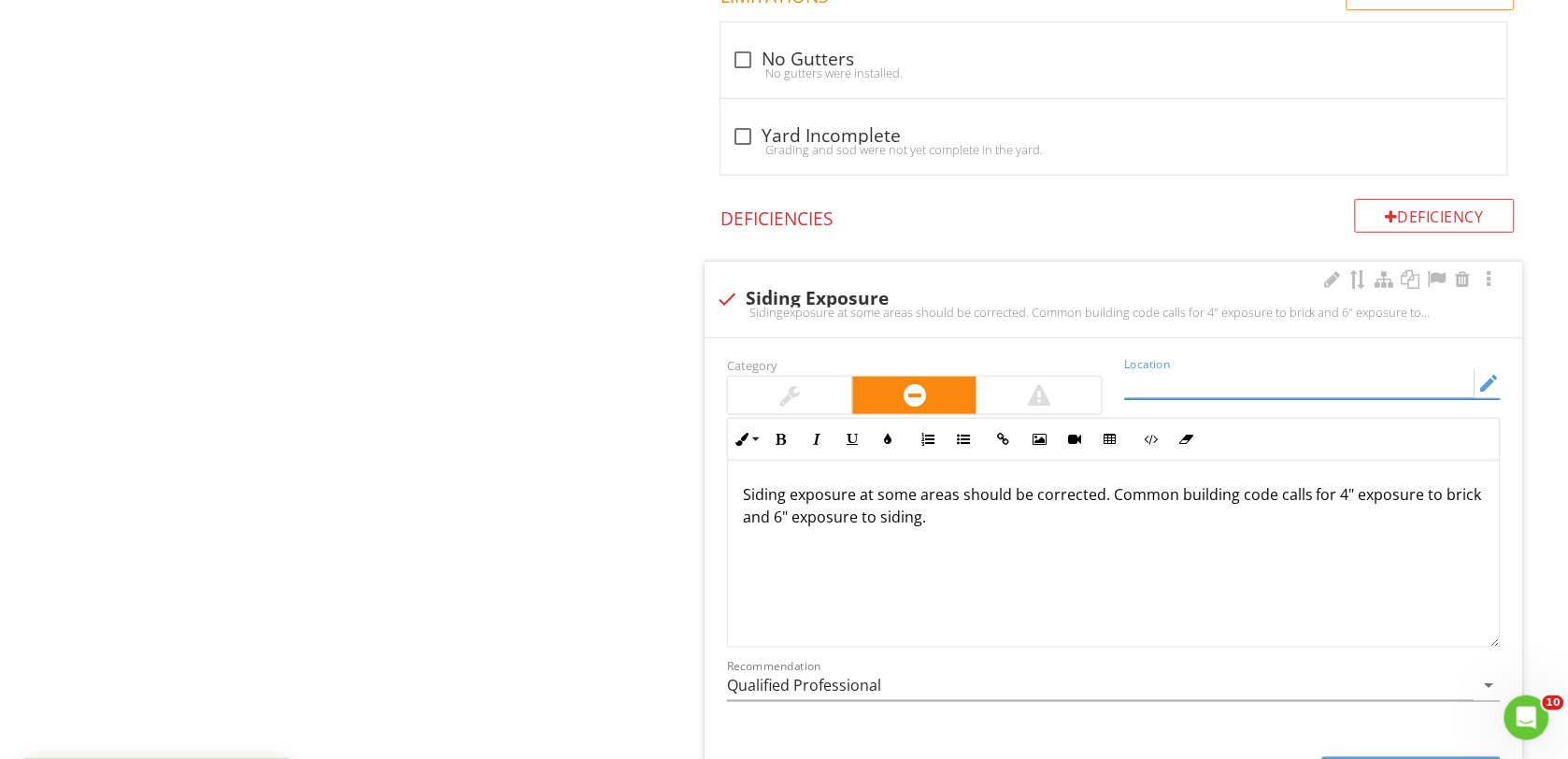
click at [1141, 390] on input "Location" at bounding box center [1299, 384] width 349 height 31
type input "Front"
click at [981, 523] on p "Siding exposure at some areas should be corrected. Common building code calls f…" at bounding box center [1113, 505] width 742 height 45
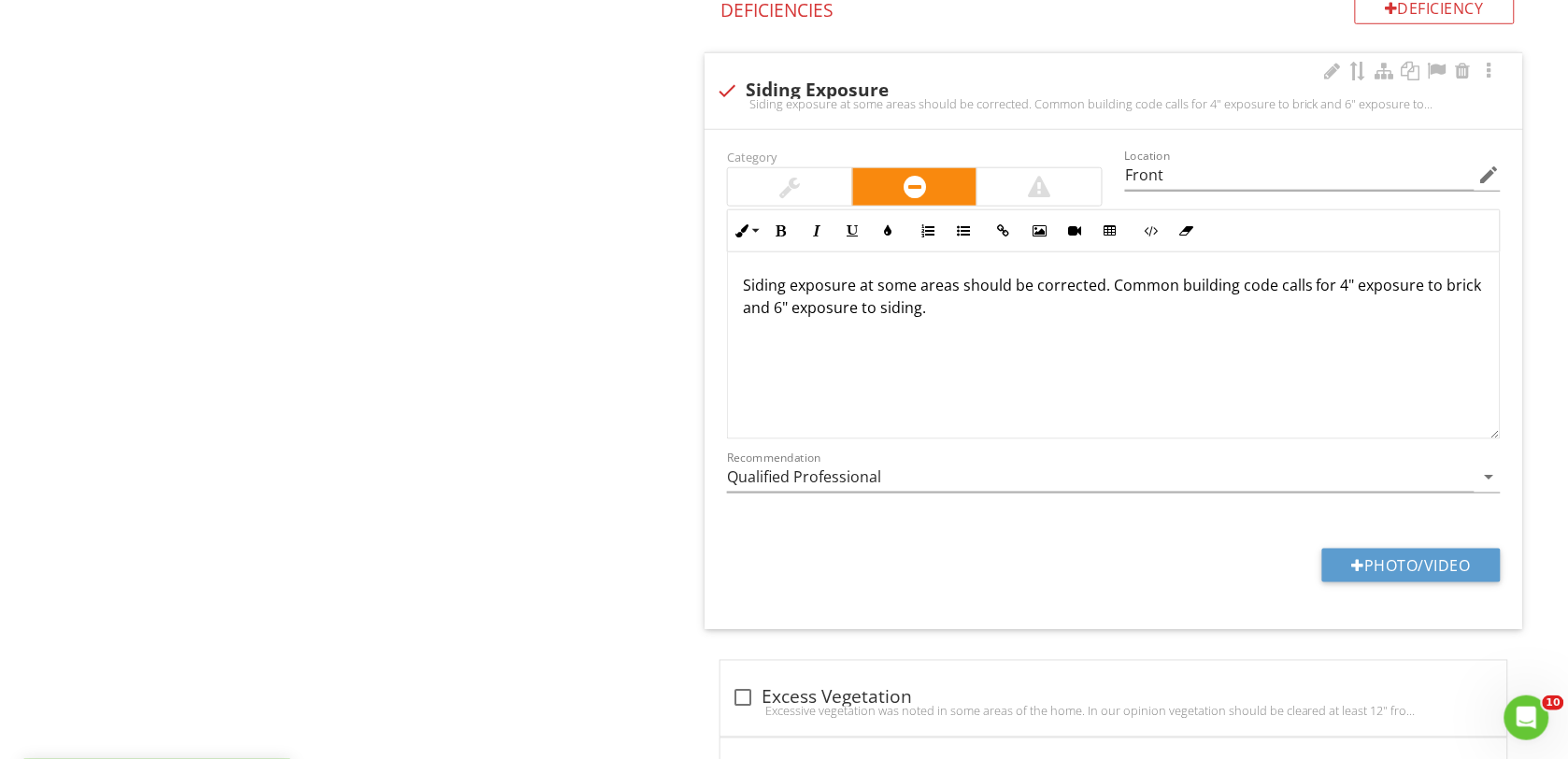
scroll to position [2569, 0]
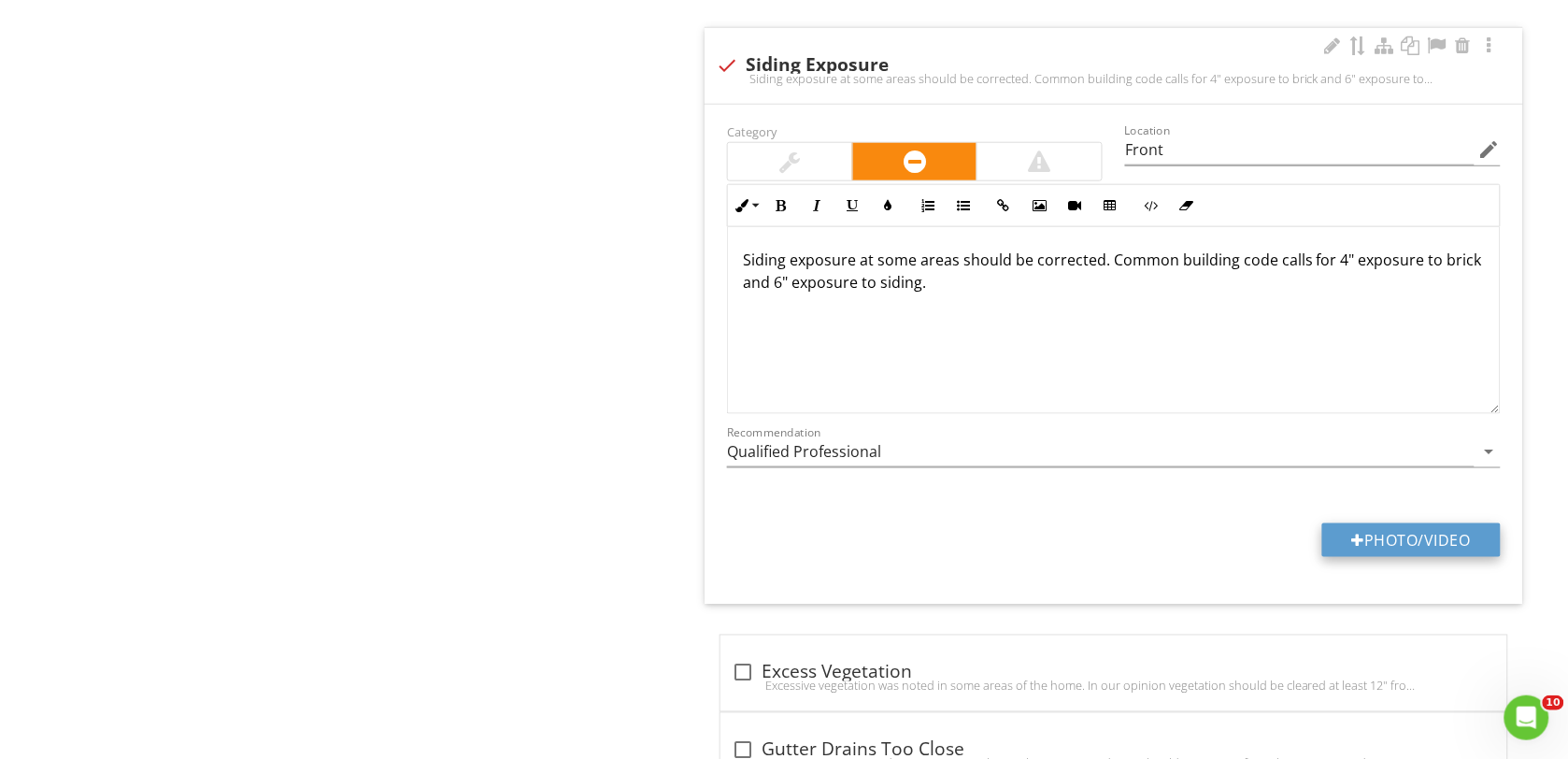
click at [1366, 542] on button "Photo/Video" at bounding box center [1412, 540] width 178 height 34
type input "C:\fakepath\DSC00142.JPG"
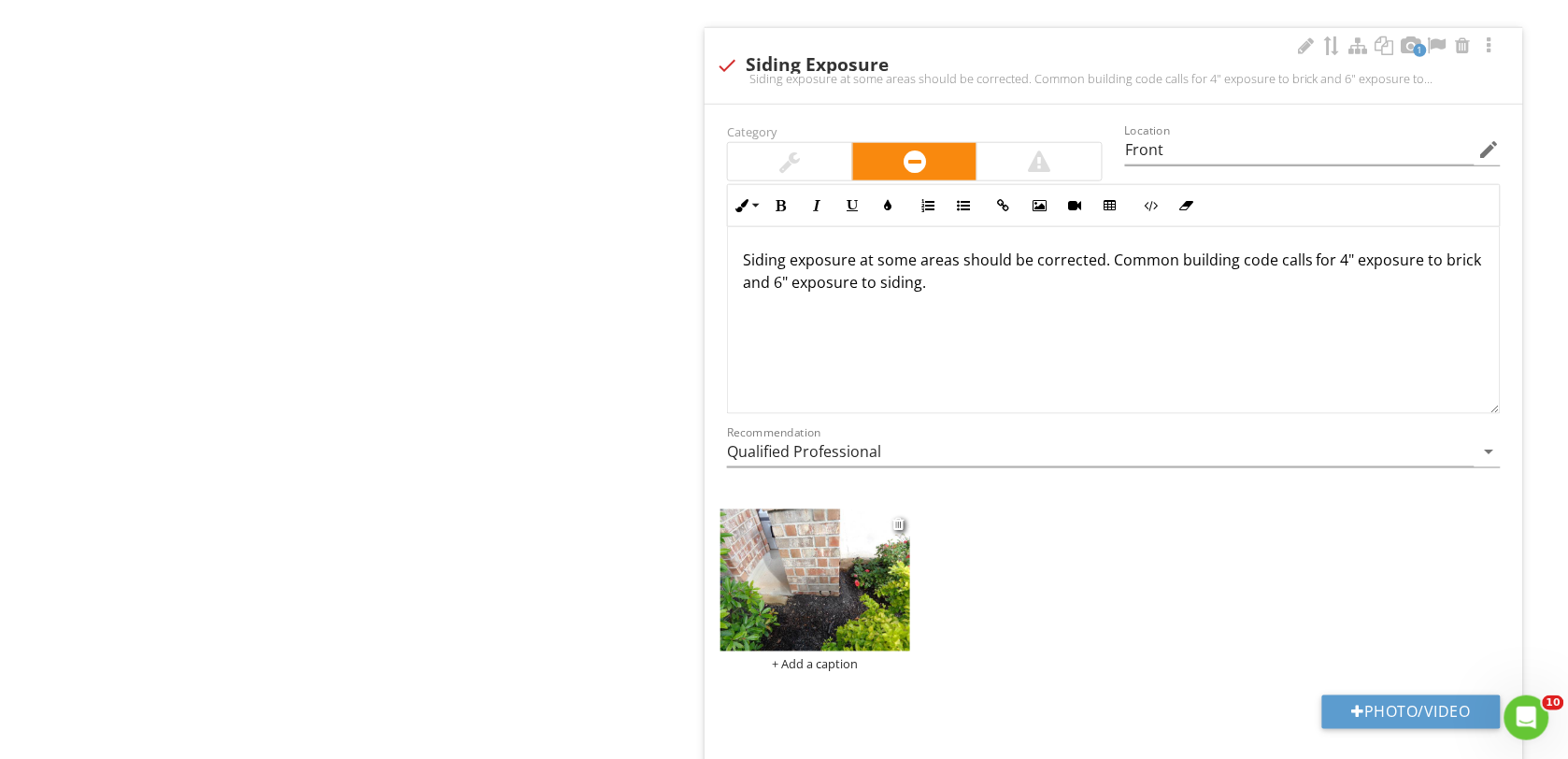
click at [834, 610] on img at bounding box center [816, 580] width 190 height 142
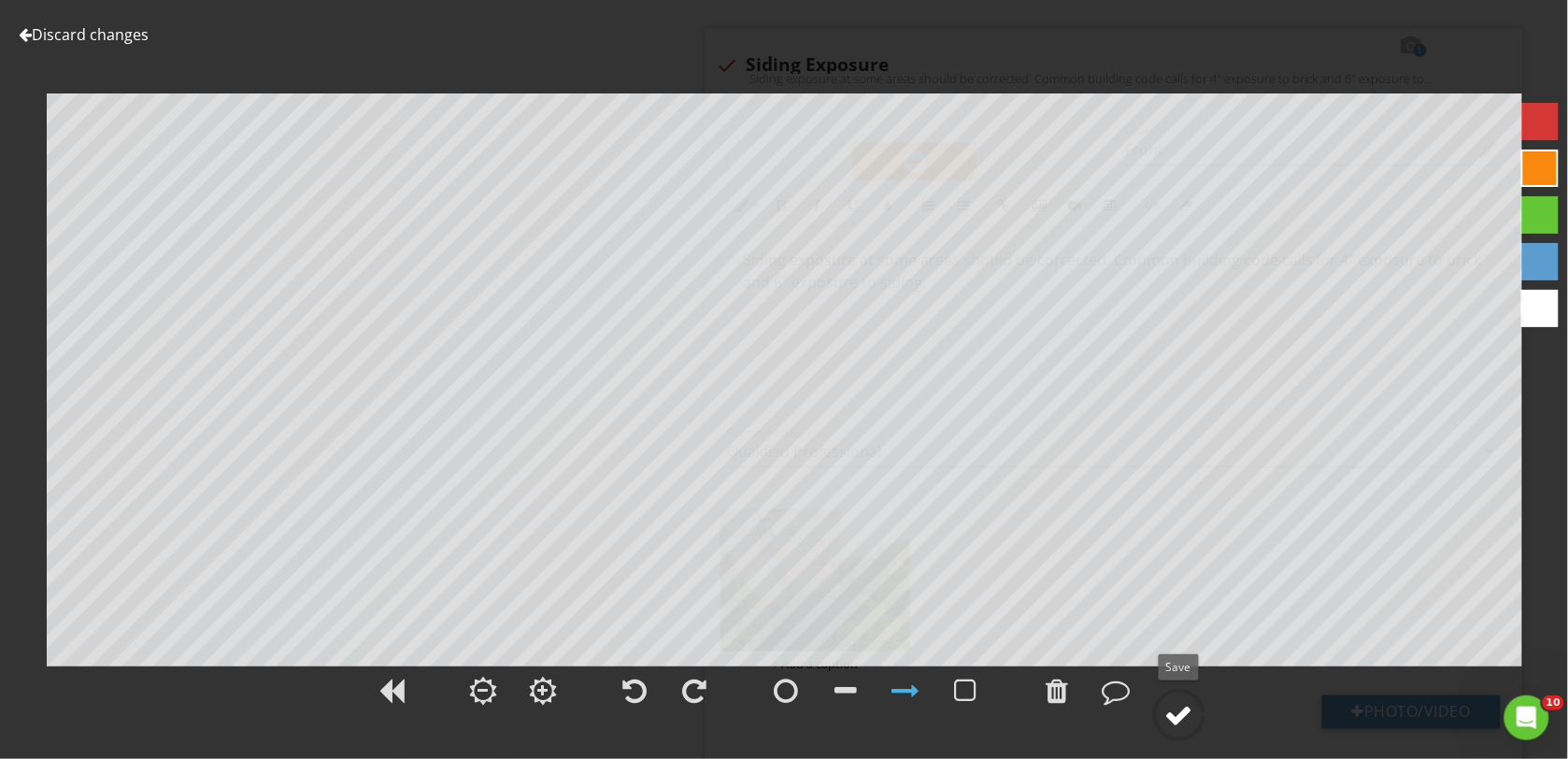
click at [1175, 715] on div at bounding box center [1179, 714] width 28 height 28
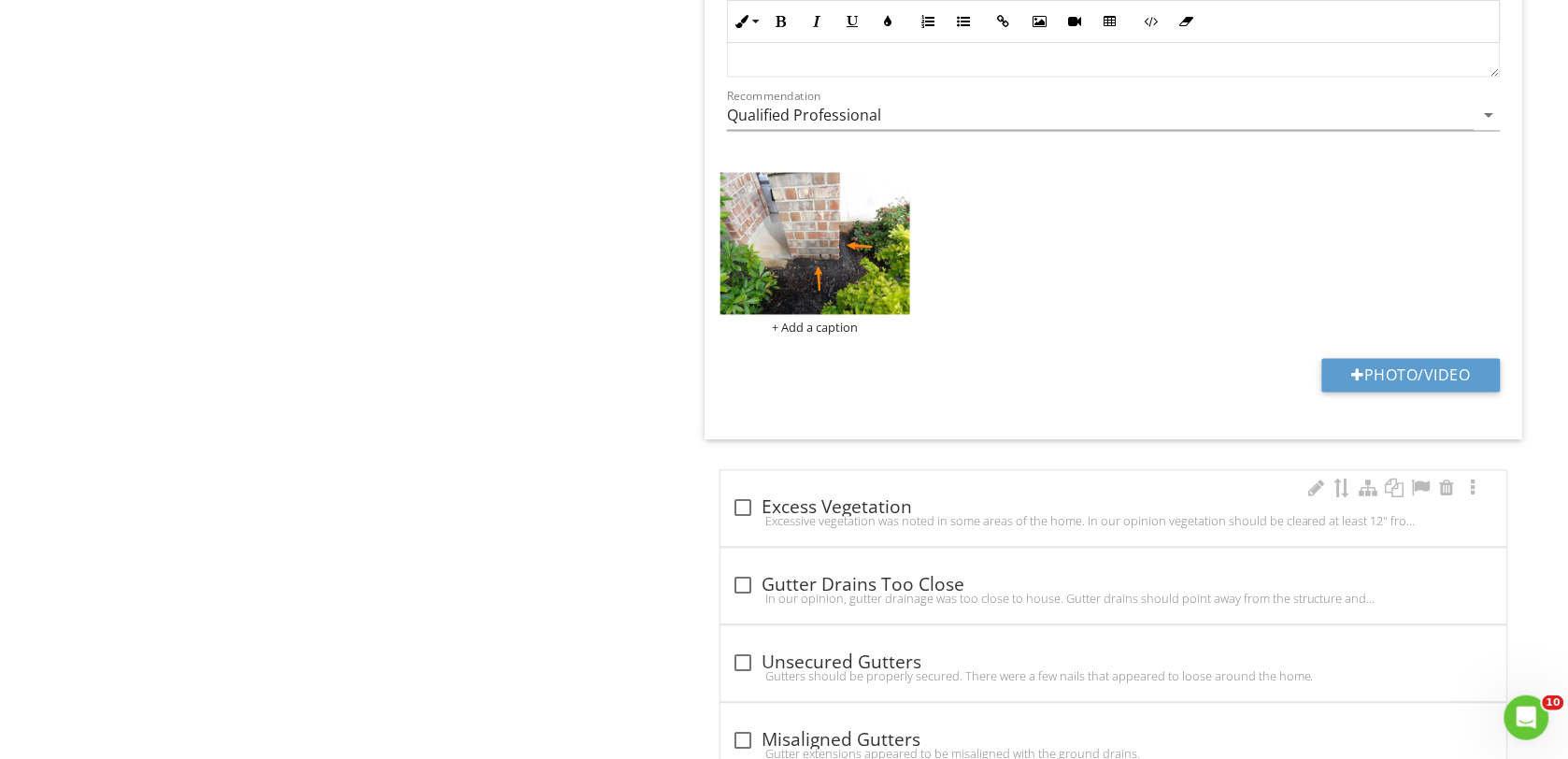
scroll to position [2920, 0]
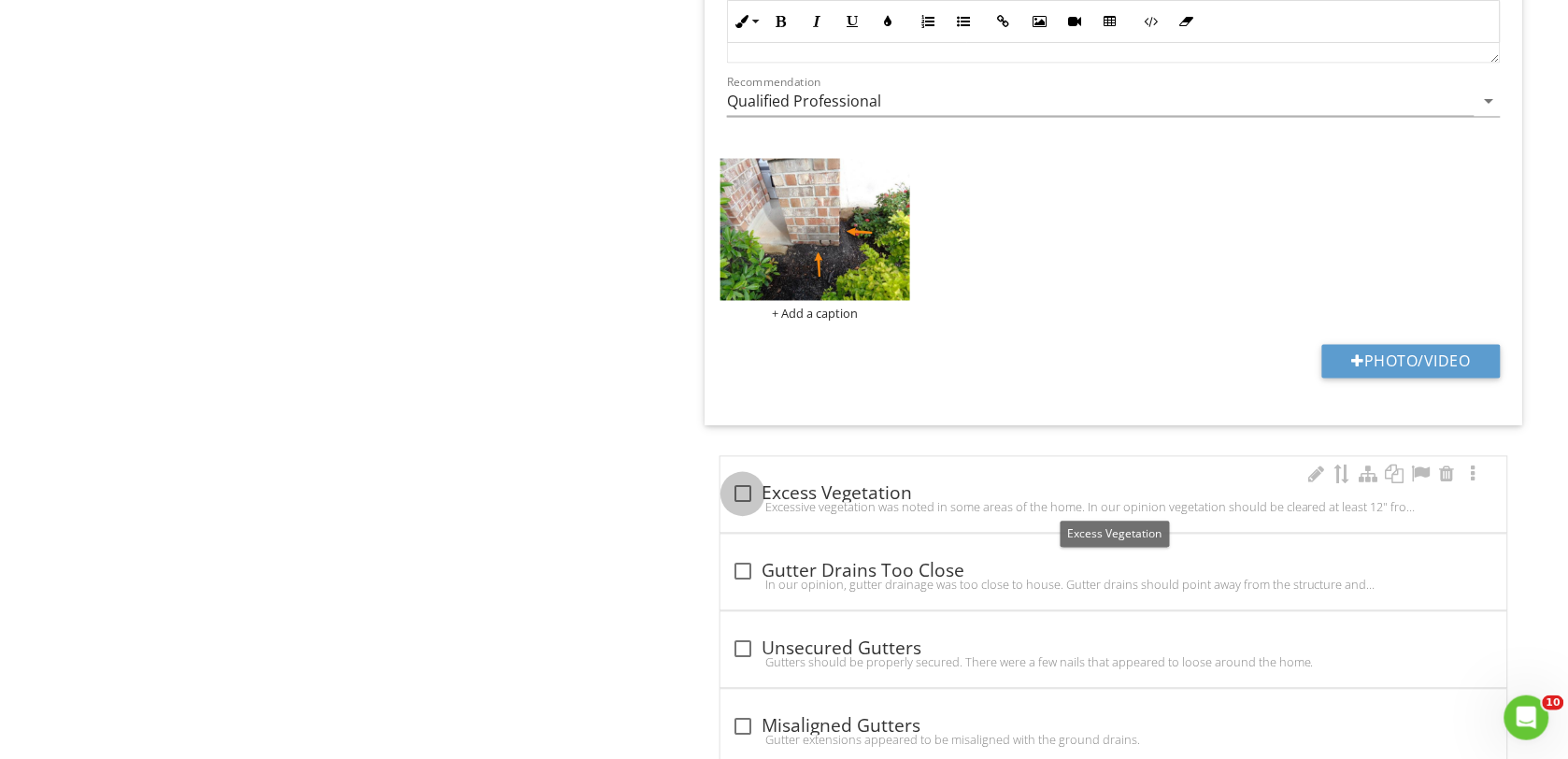
click at [746, 500] on div at bounding box center [743, 493] width 32 height 32
checkbox input "true"
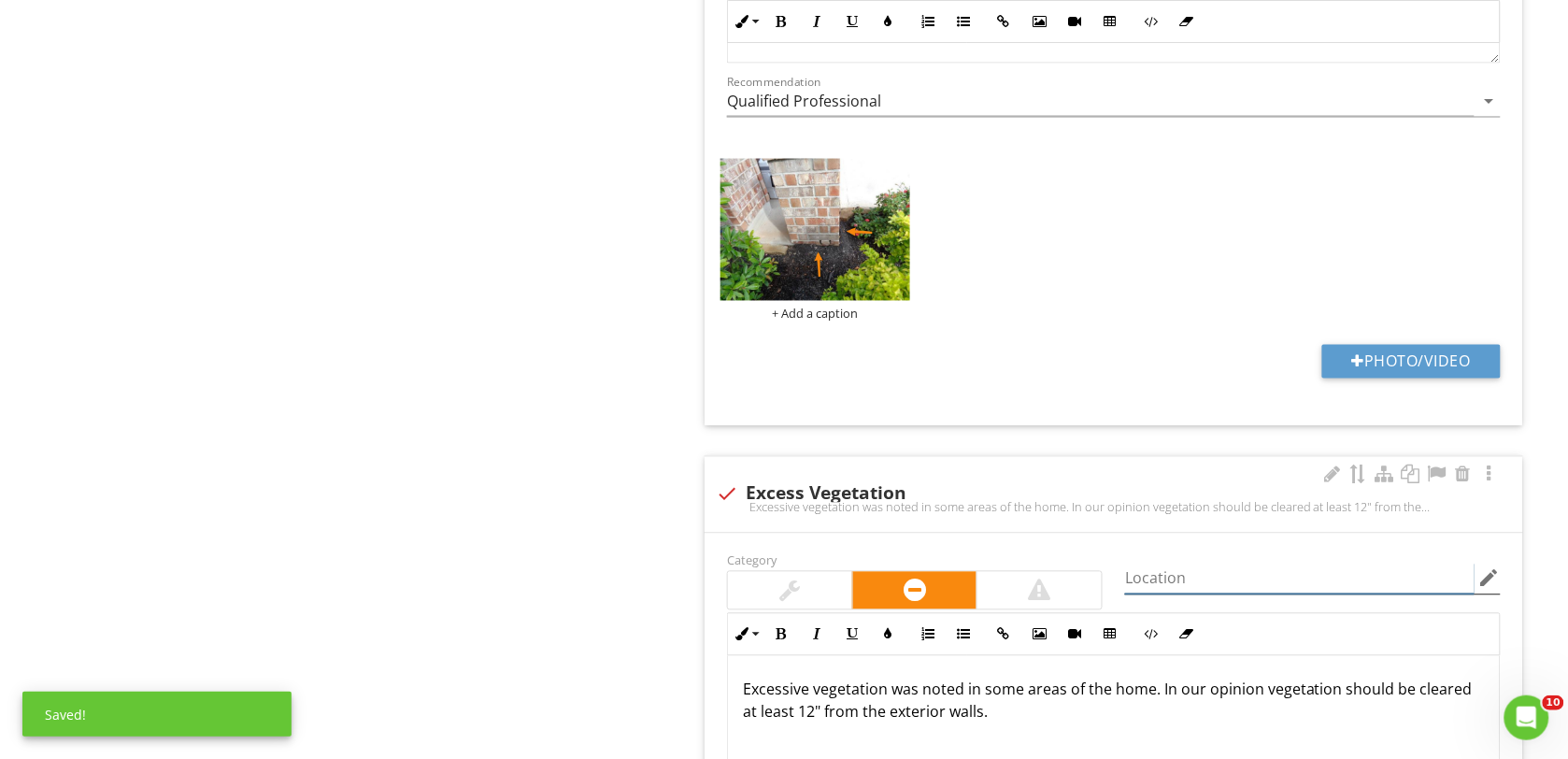
click at [1162, 582] on input "Location" at bounding box center [1299, 579] width 349 height 31
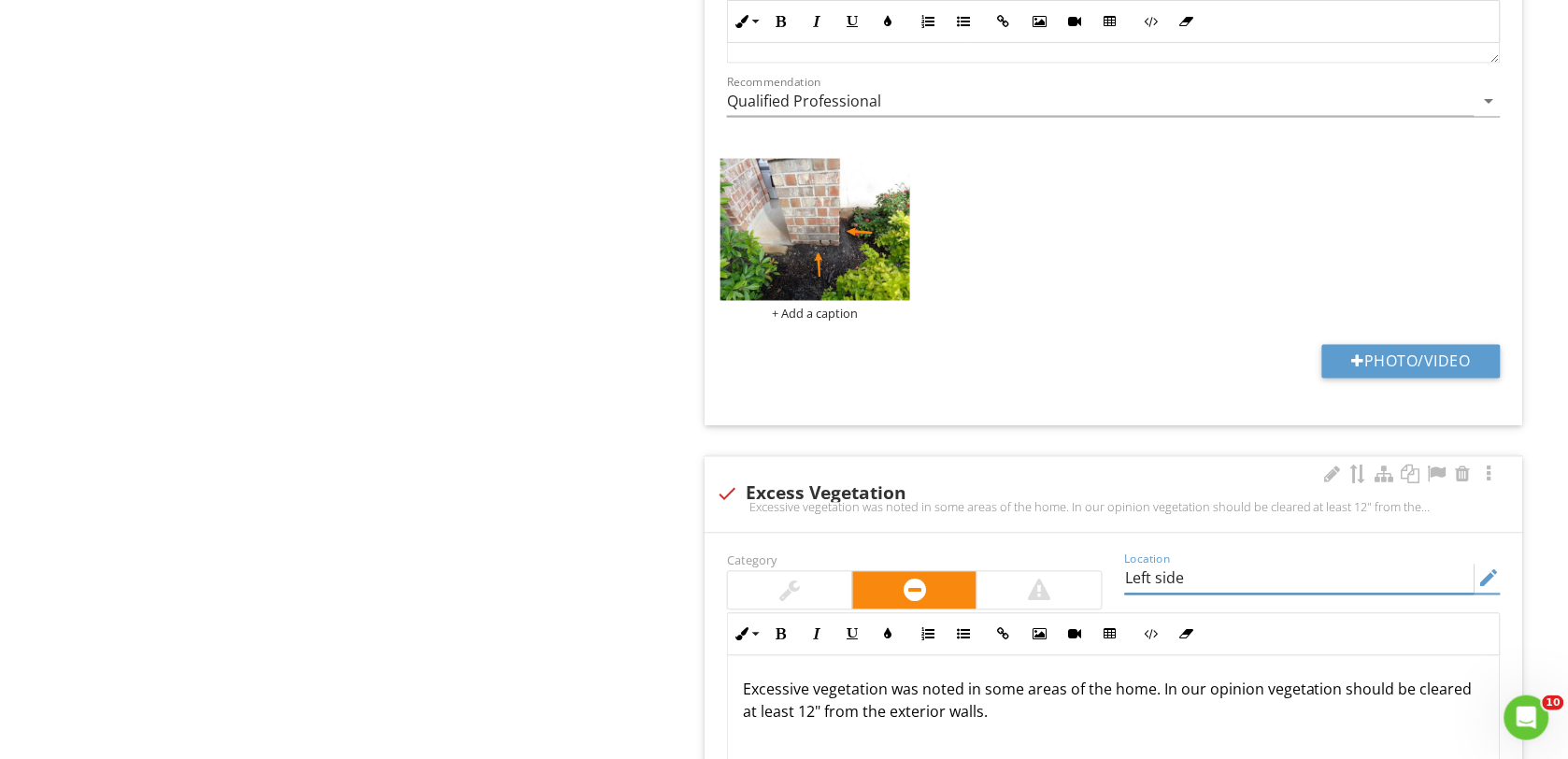
type input "Left side"
click at [995, 723] on p "Excessive vegetation was noted in some areas of the home. In our opinion vegeta…" at bounding box center [1113, 701] width 742 height 45
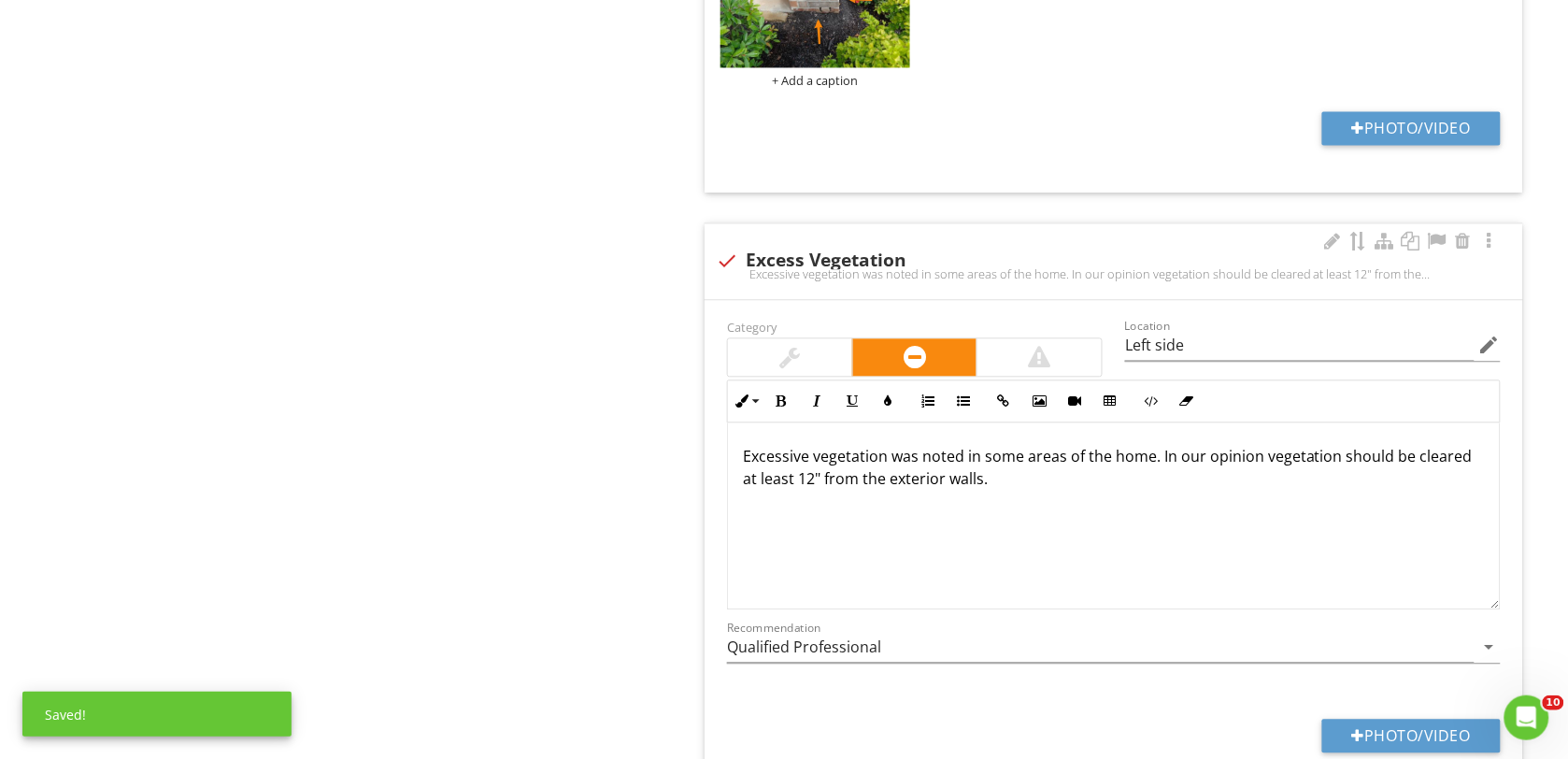
scroll to position [3387, 0]
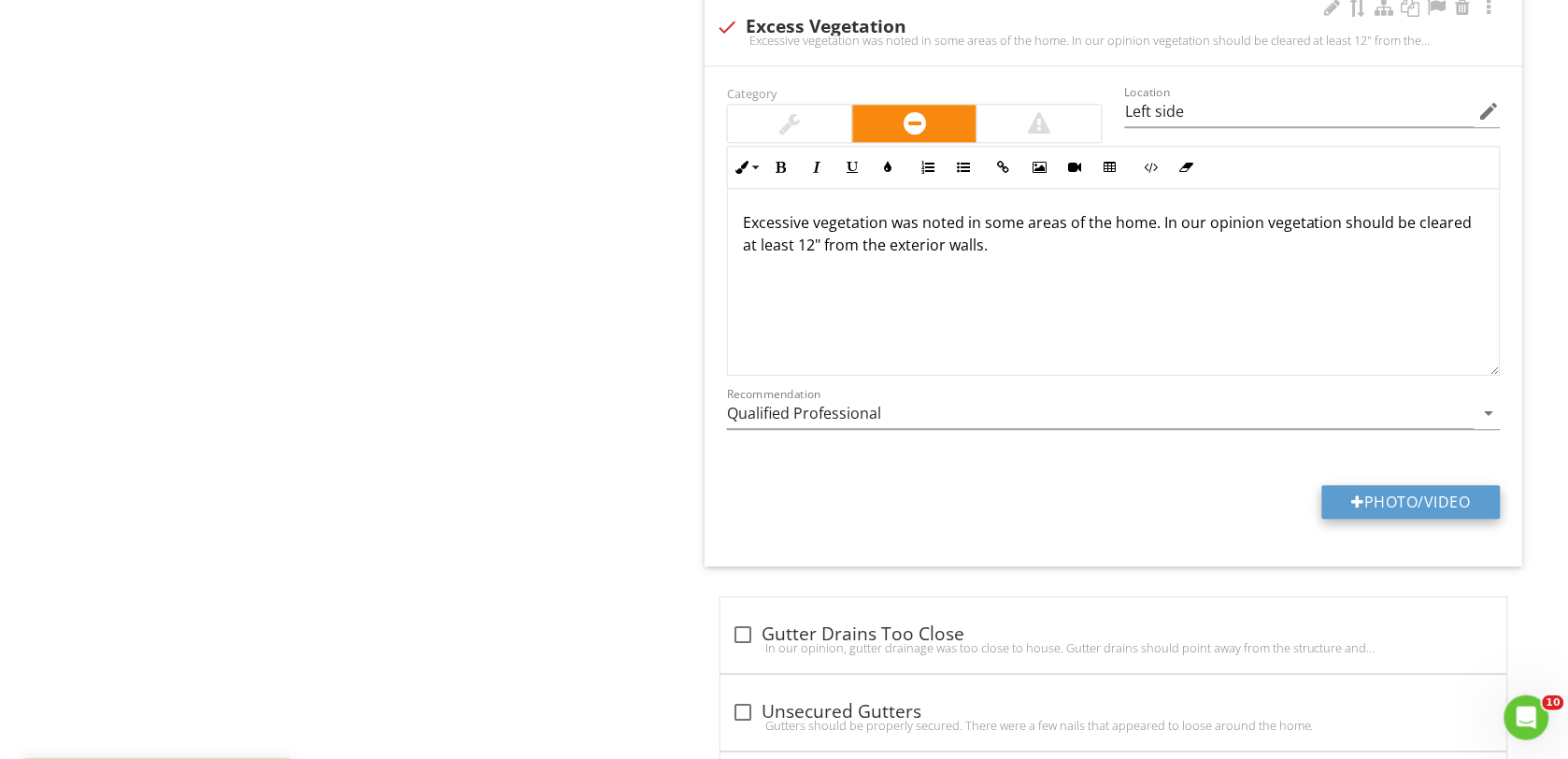
click at [1379, 501] on button "Photo/Video" at bounding box center [1412, 501] width 178 height 34
type input "C:\fakepath\DSC00138.JPG"
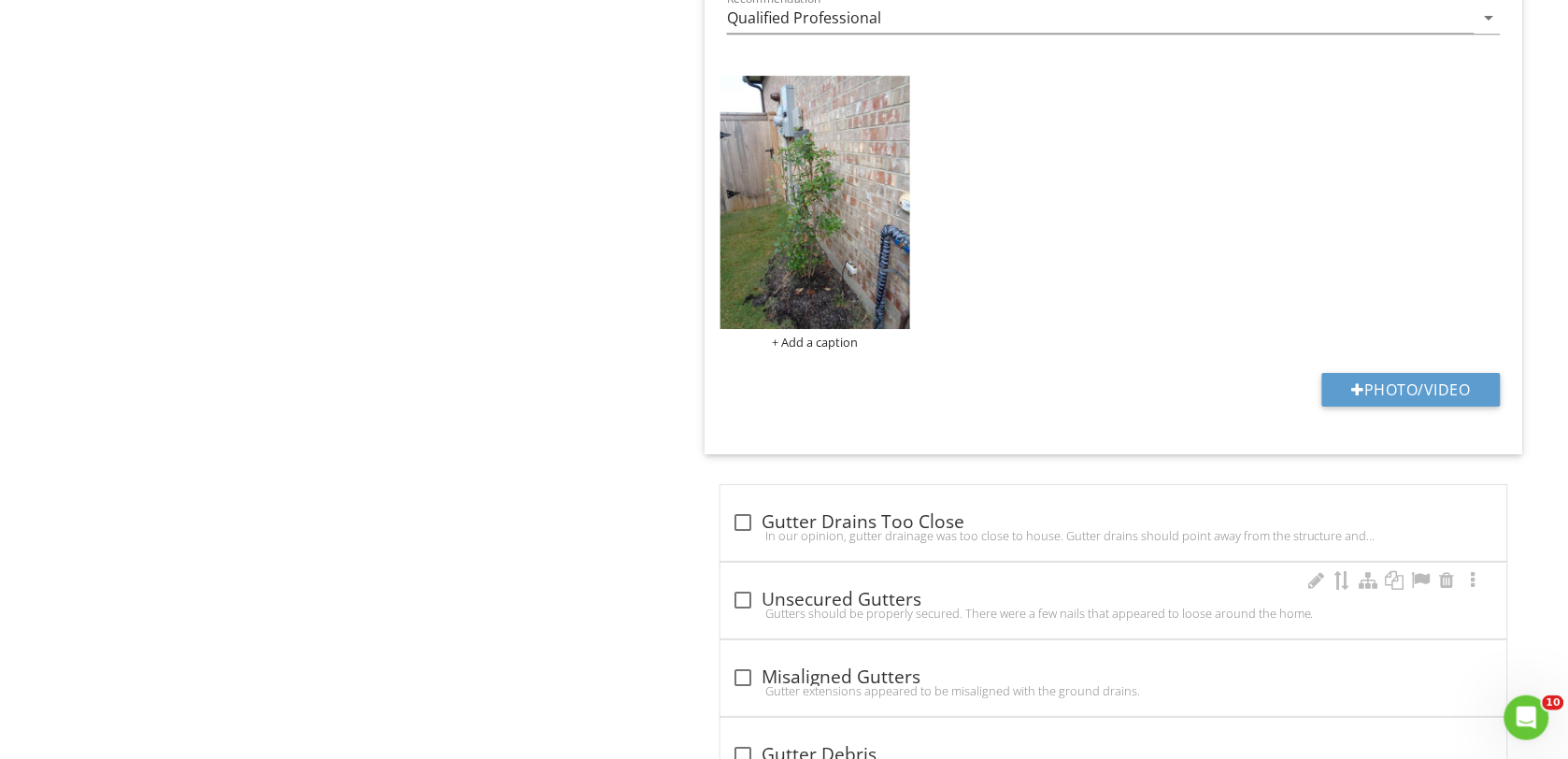
scroll to position [3853, 0]
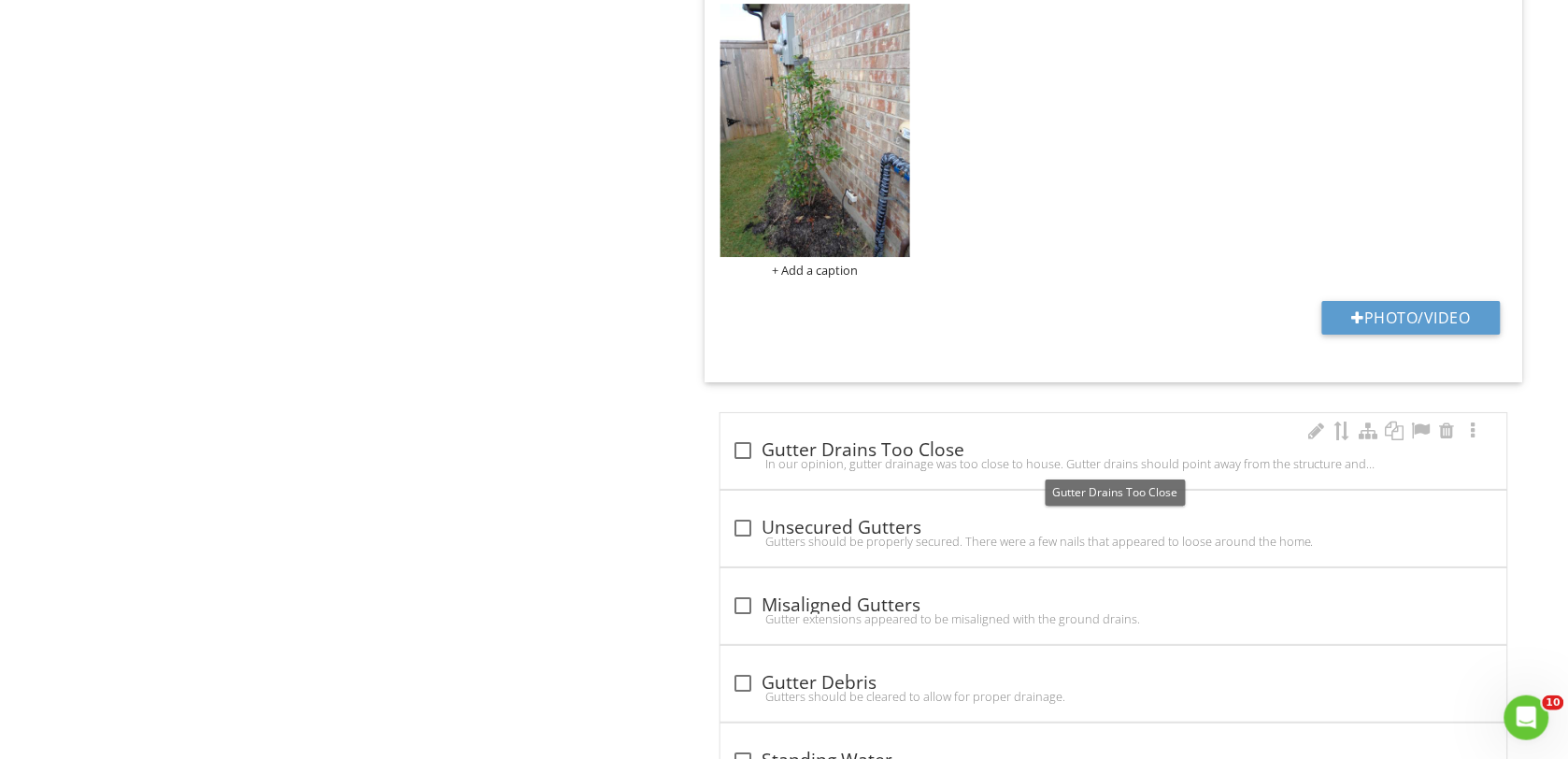
click at [746, 454] on div at bounding box center [743, 450] width 32 height 32
checkbox input "true"
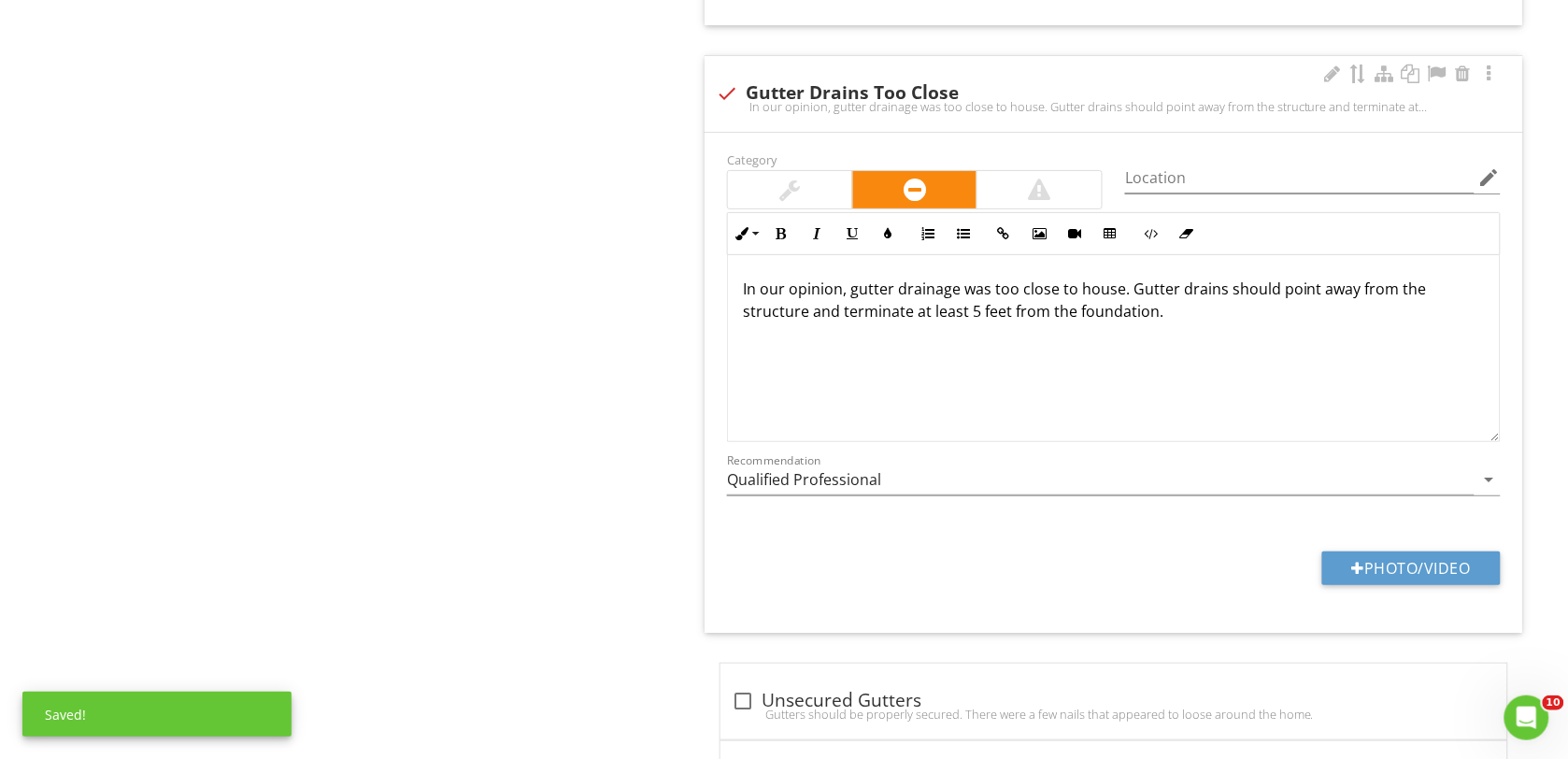
scroll to position [4320, 0]
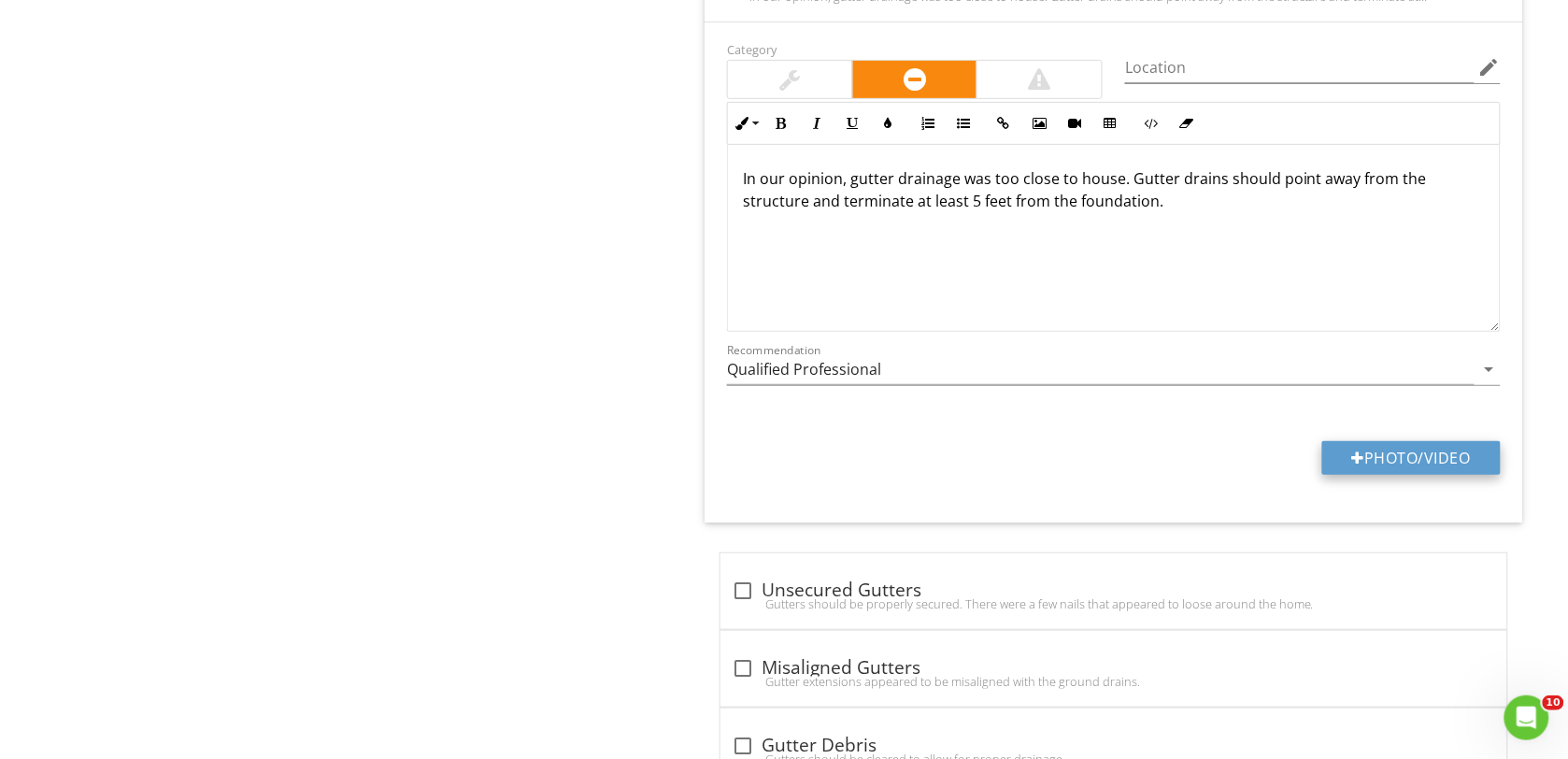
click at [1421, 469] on button "Photo/Video" at bounding box center [1412, 458] width 178 height 34
type input "C:\fakepath\DSC00141.JPG"
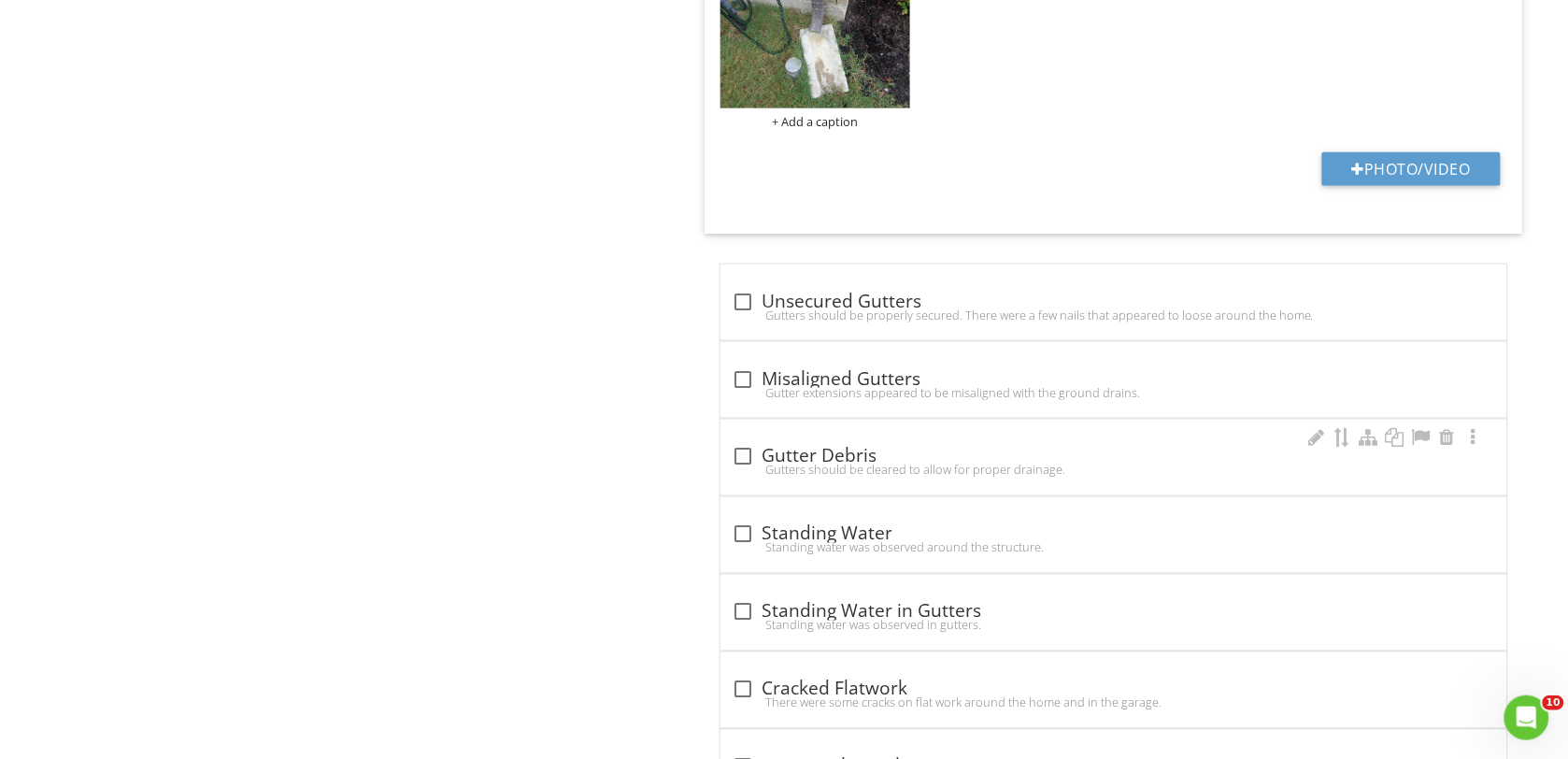
scroll to position [4788, 0]
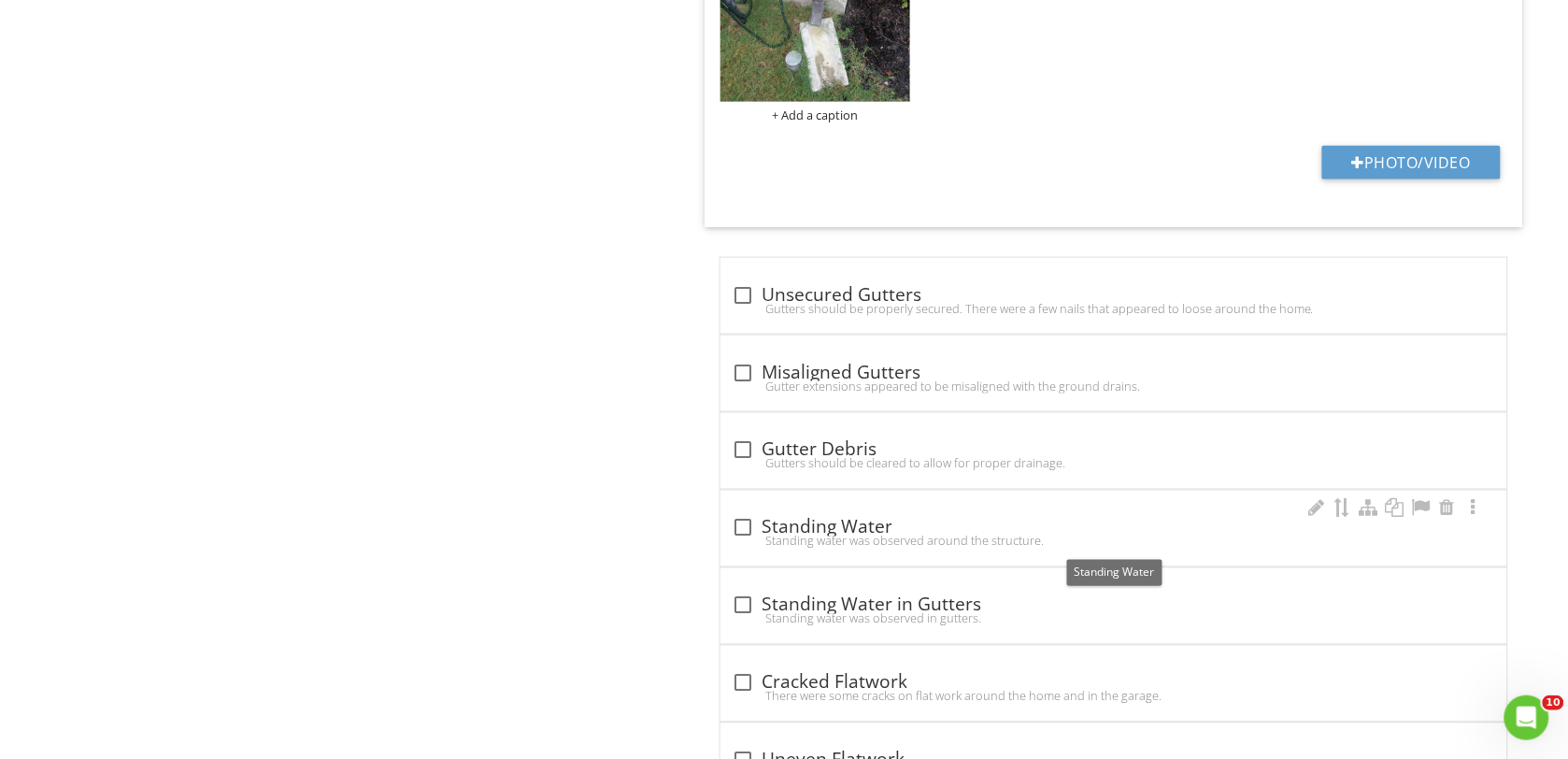
click at [744, 535] on div at bounding box center [743, 527] width 32 height 32
checkbox input "true"
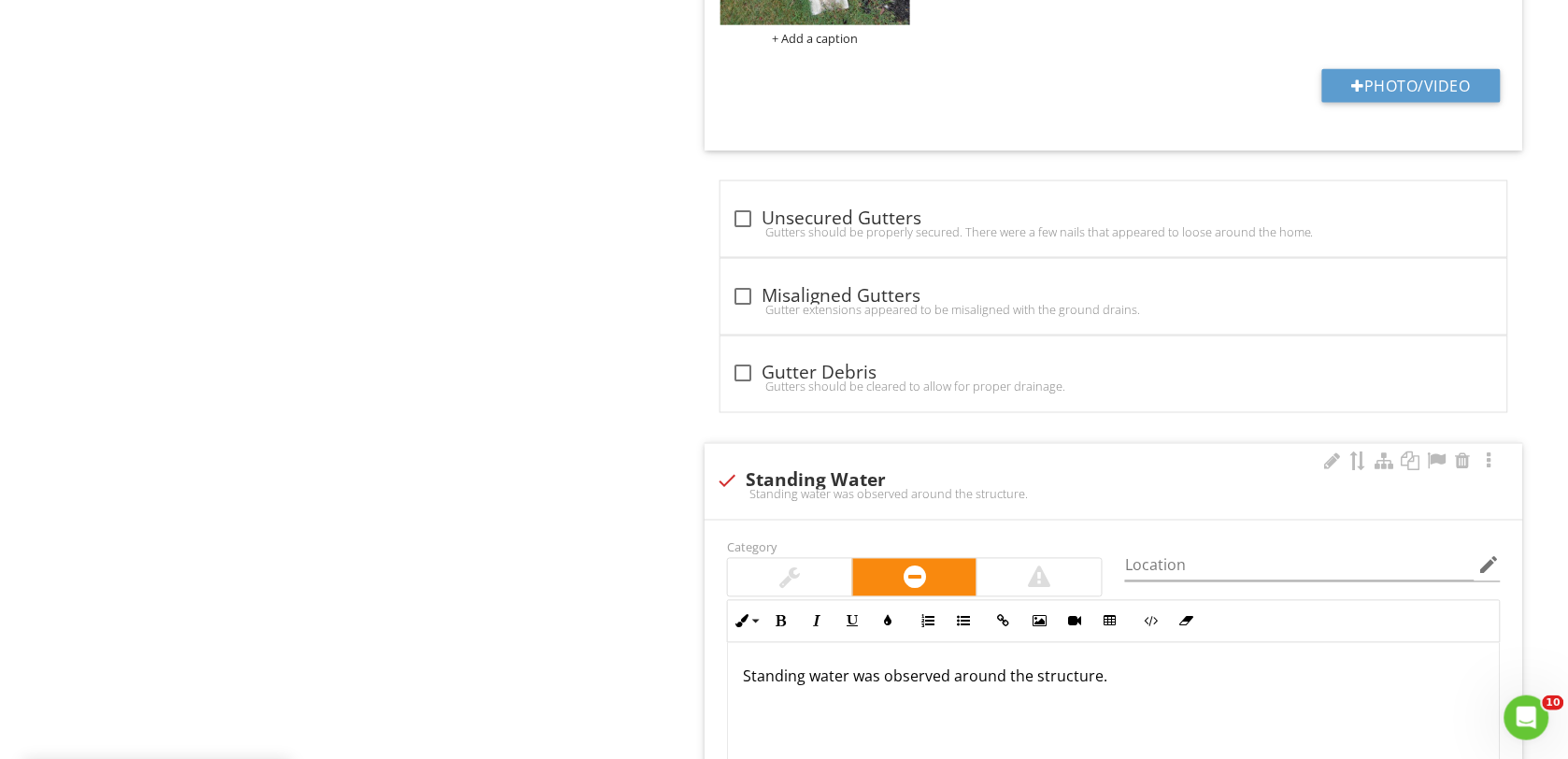
scroll to position [4905, 0]
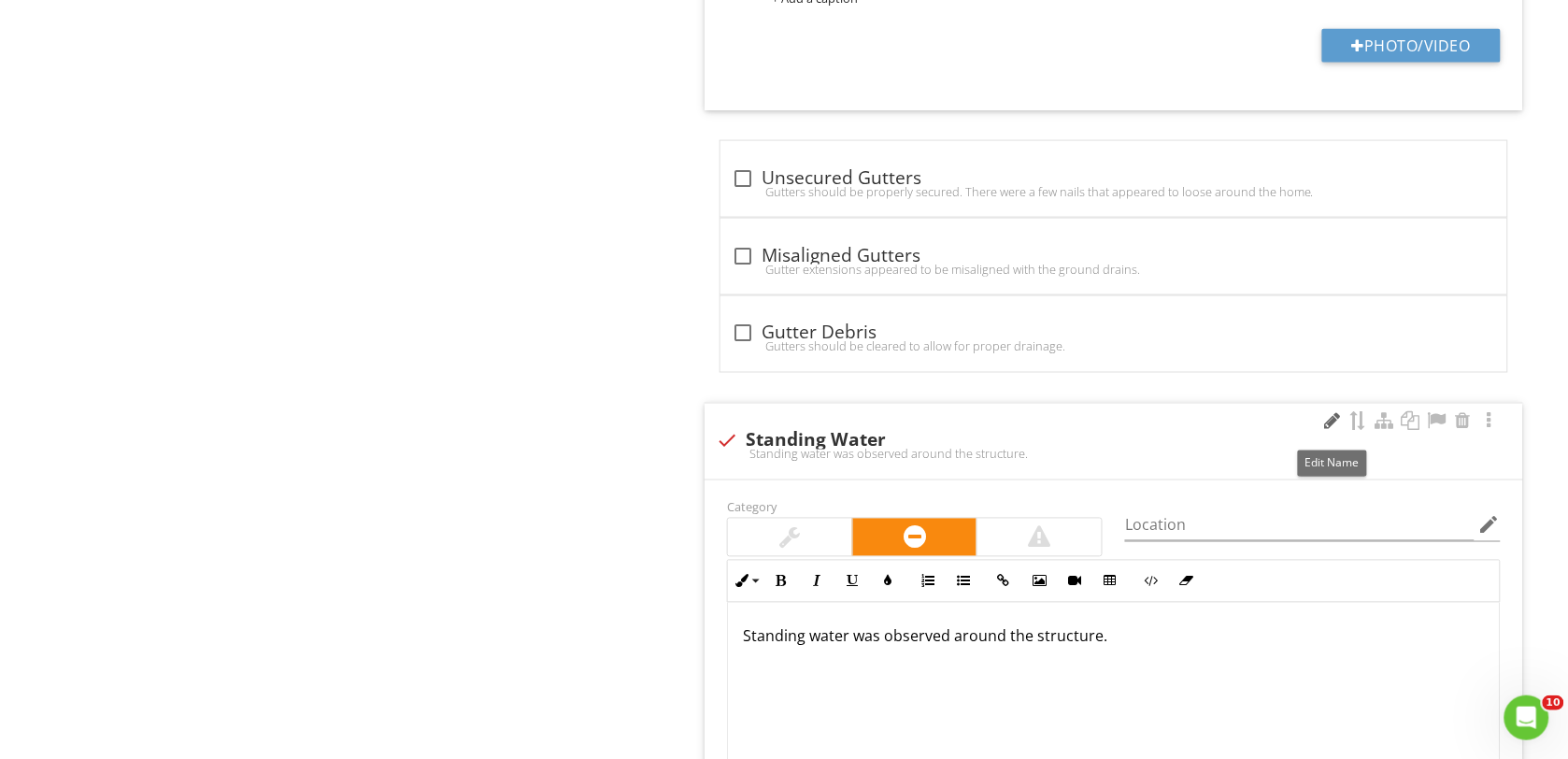
click at [1333, 427] on div at bounding box center [1332, 421] width 22 height 18
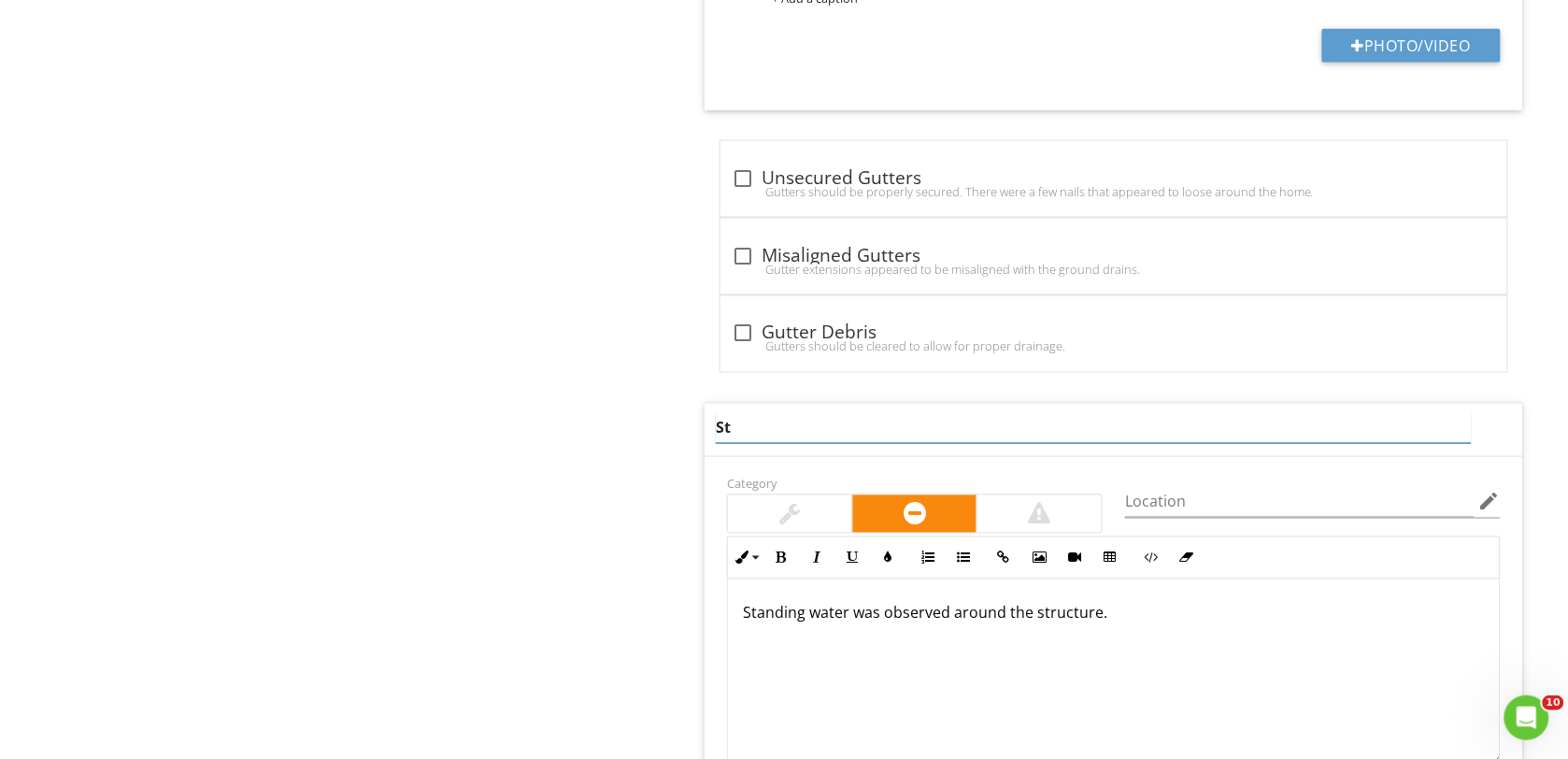
type input "S"
type input "Low Spot"
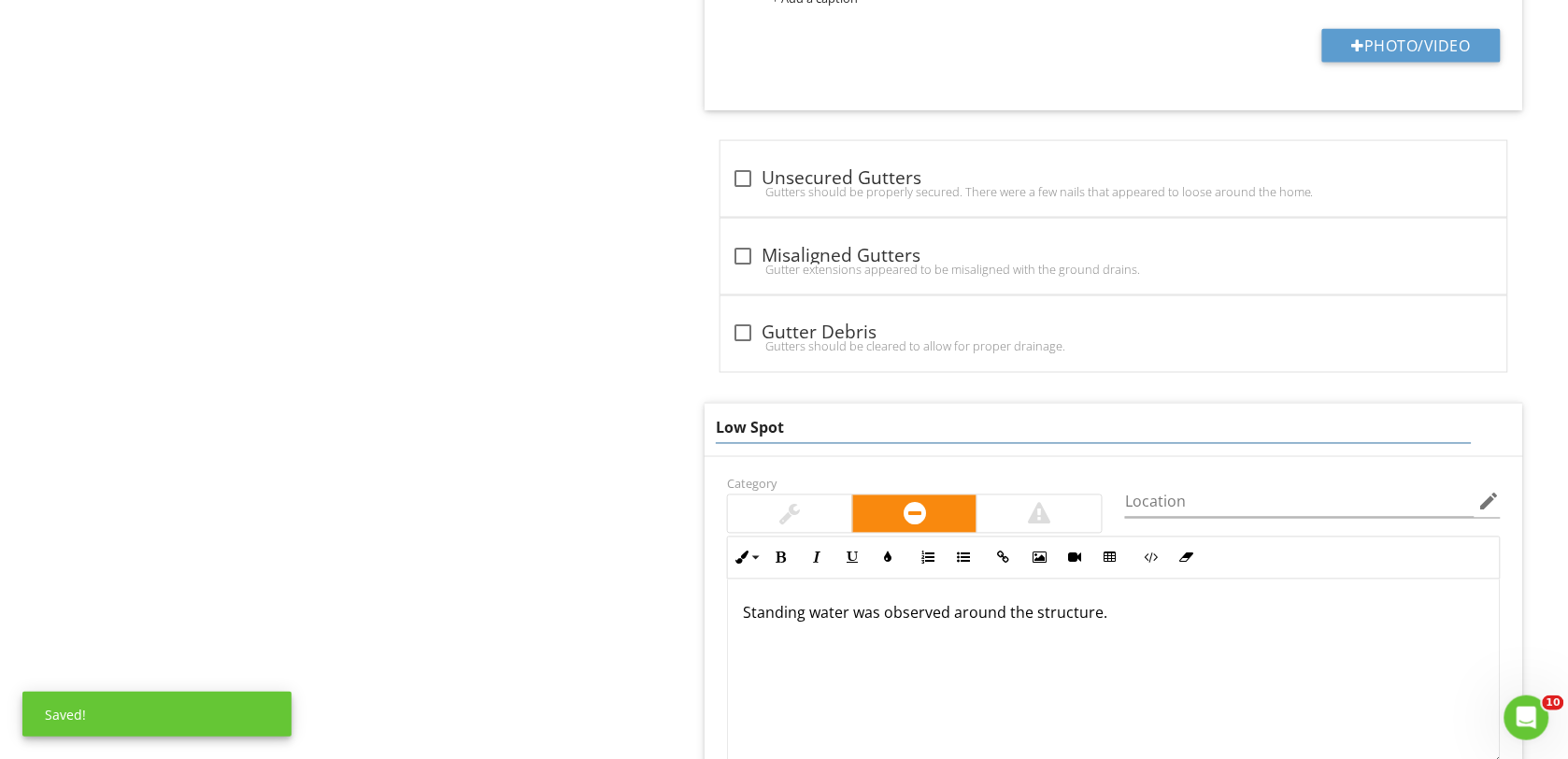
click at [1141, 627] on div "Standing water was observed around the structure." at bounding box center [1114, 673] width 772 height 187
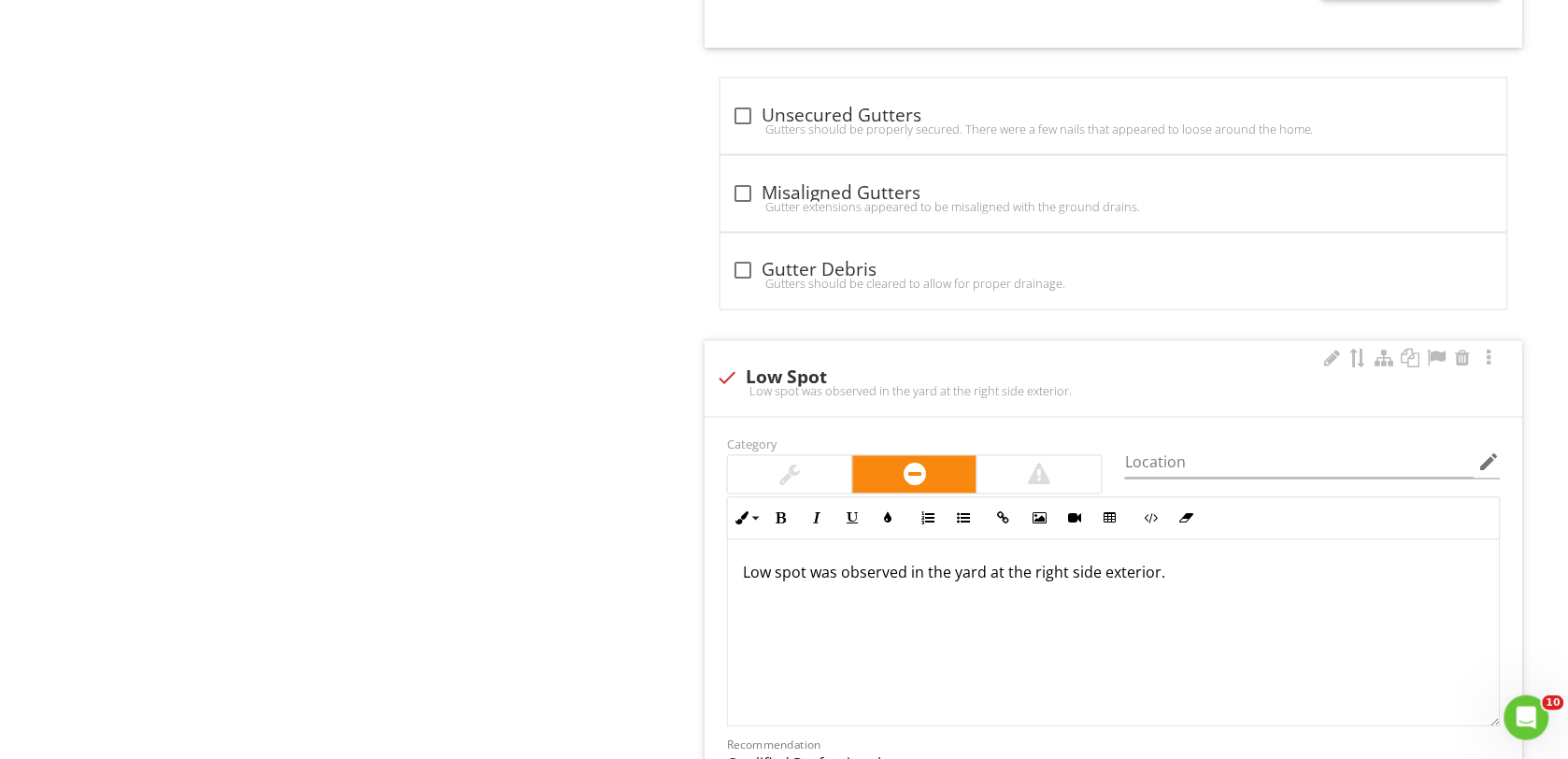
scroll to position [5139, 0]
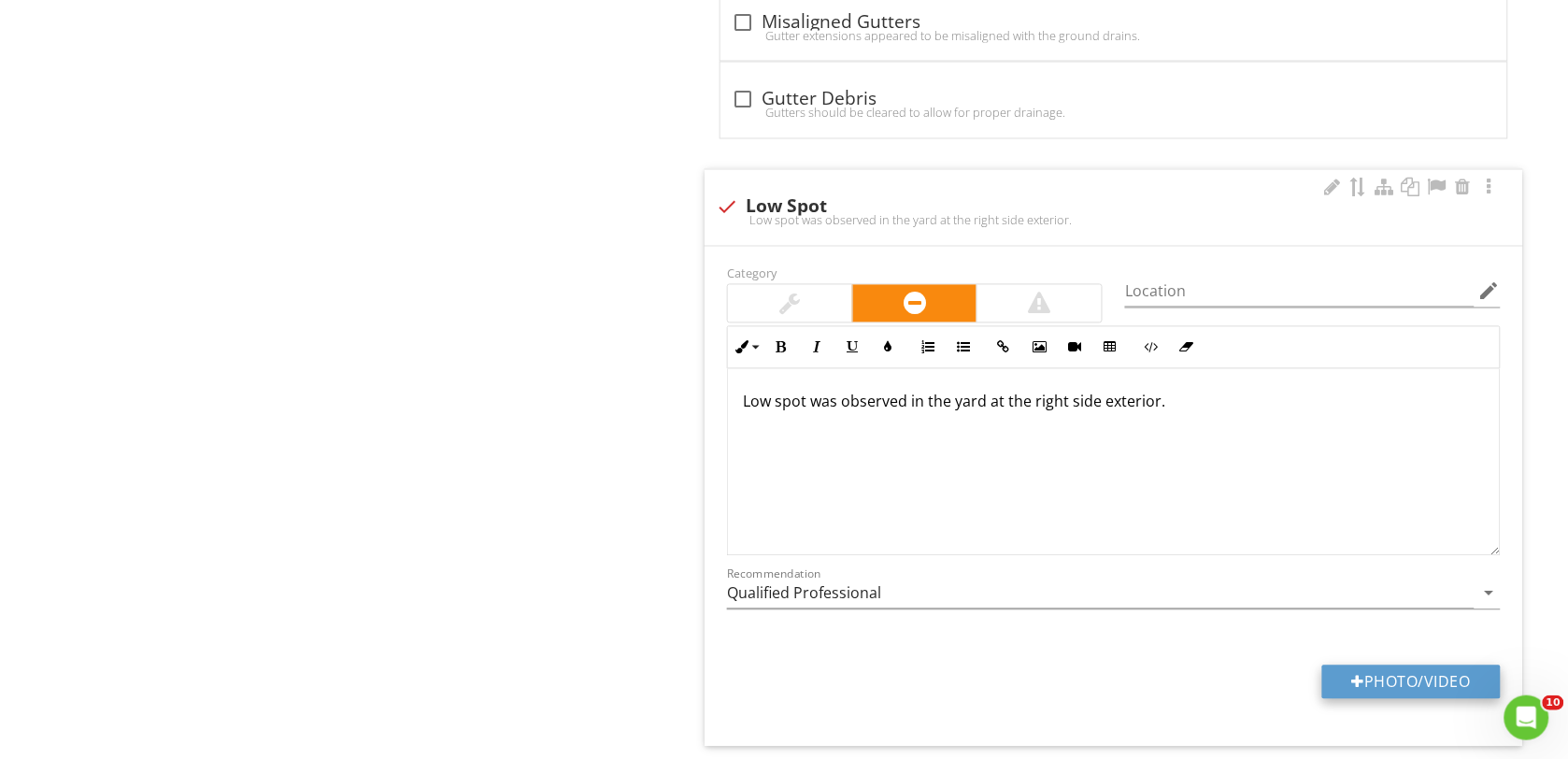
click at [1381, 686] on button "Photo/Video" at bounding box center [1412, 681] width 178 height 34
type input "C:\fakepath\DSC00148.JPG"
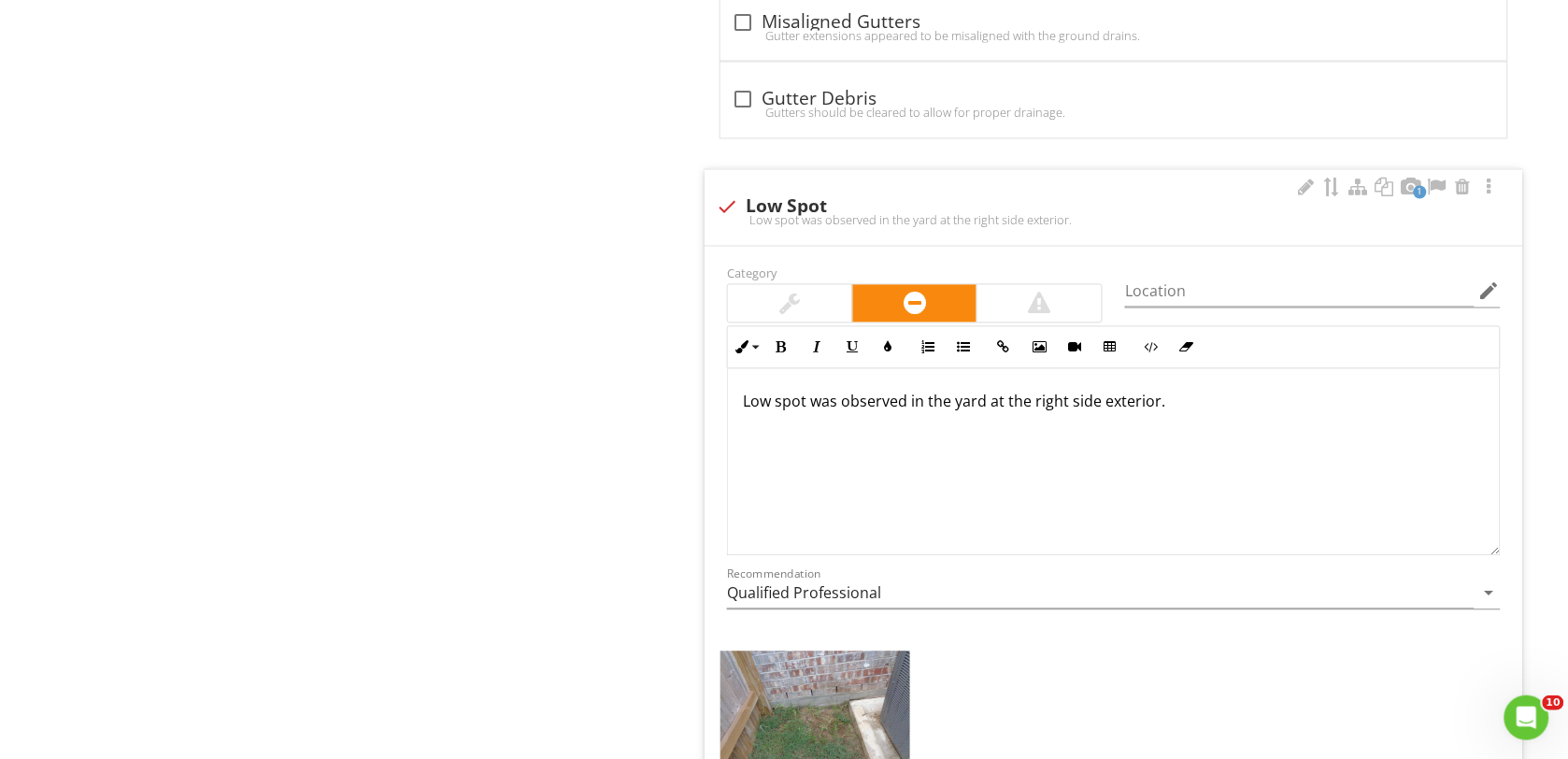
scroll to position [5255, 0]
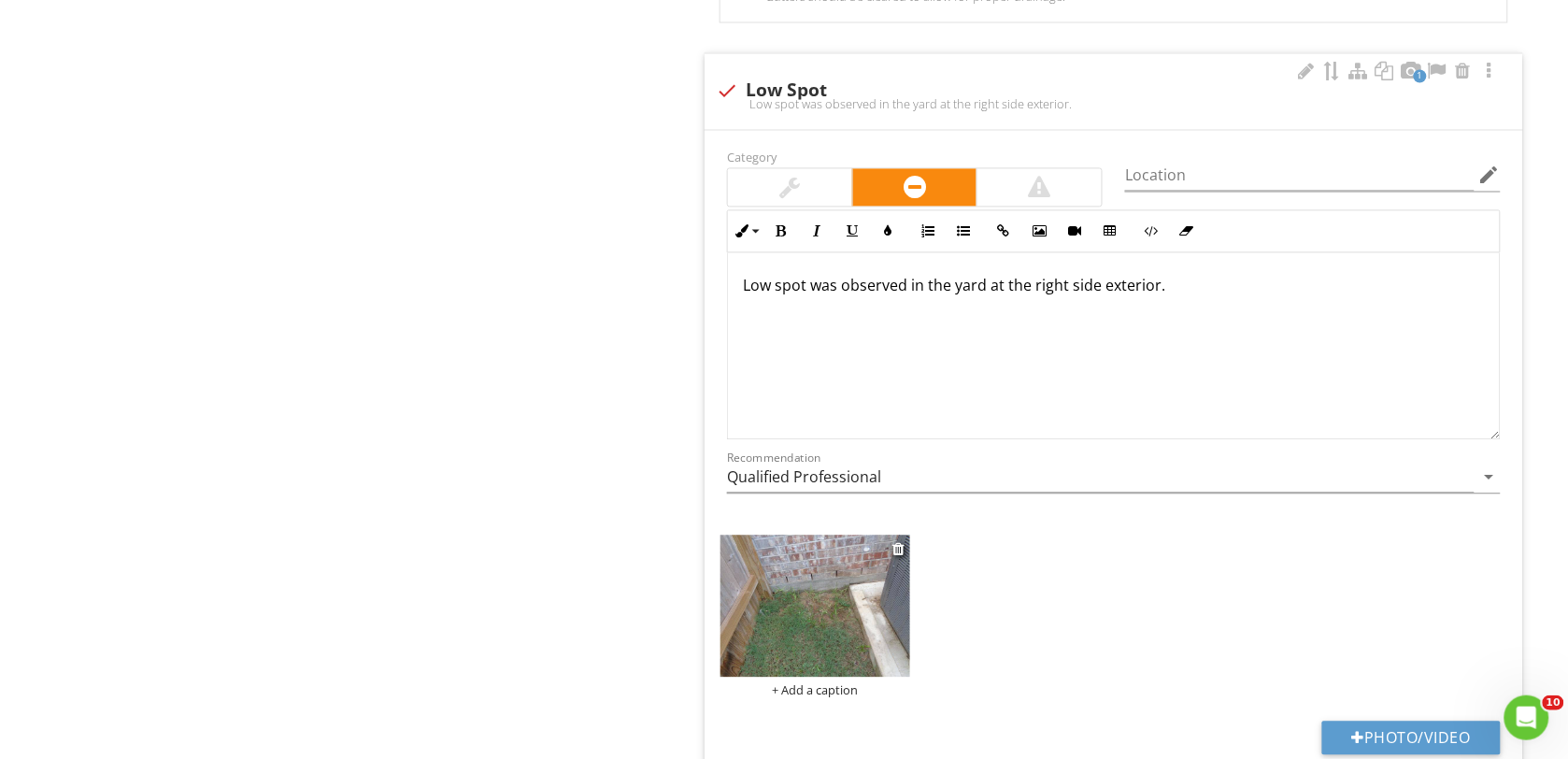
click at [801, 619] on img at bounding box center [816, 605] width 190 height 142
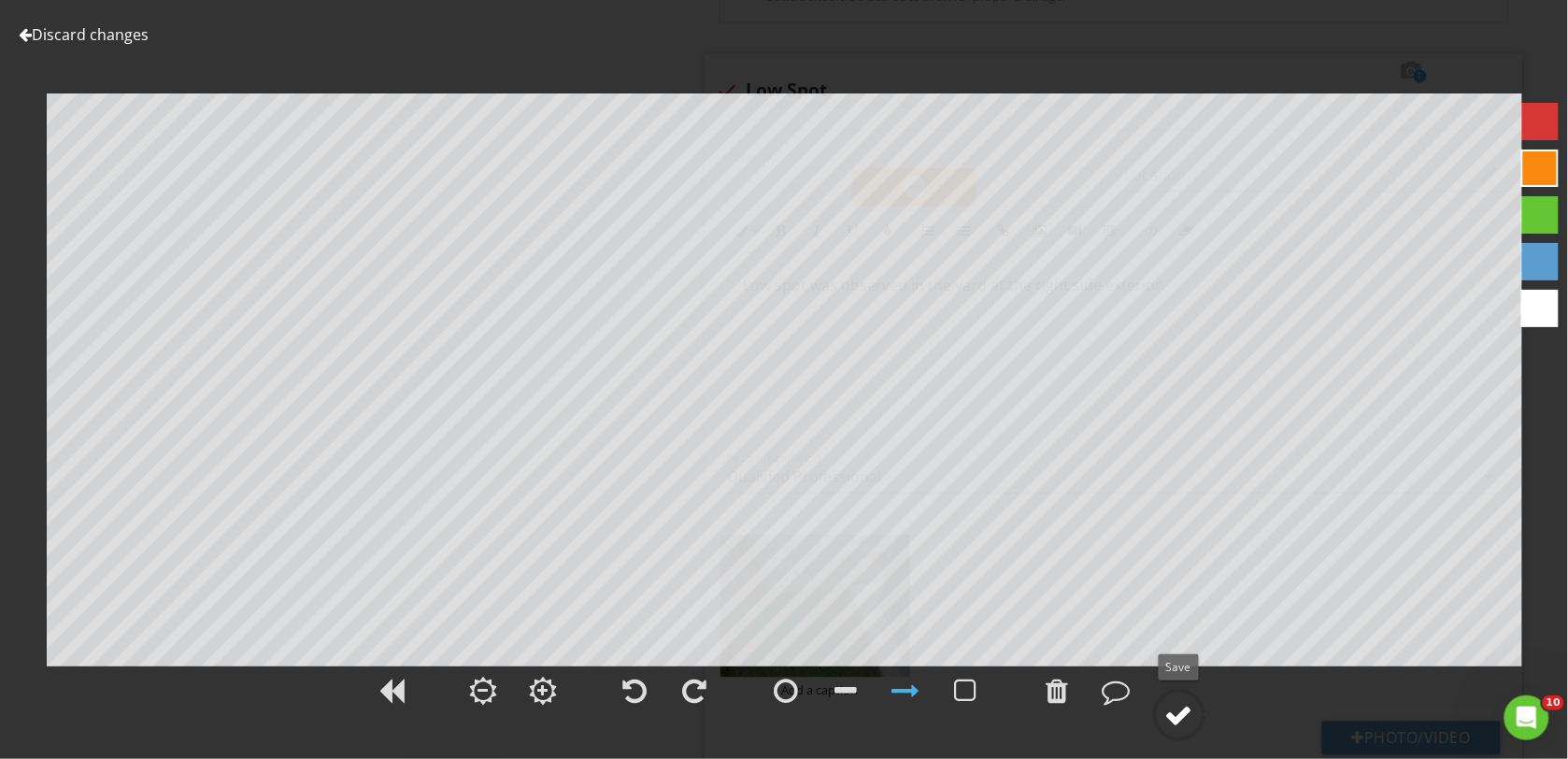
click at [1178, 706] on div at bounding box center [1179, 714] width 28 height 28
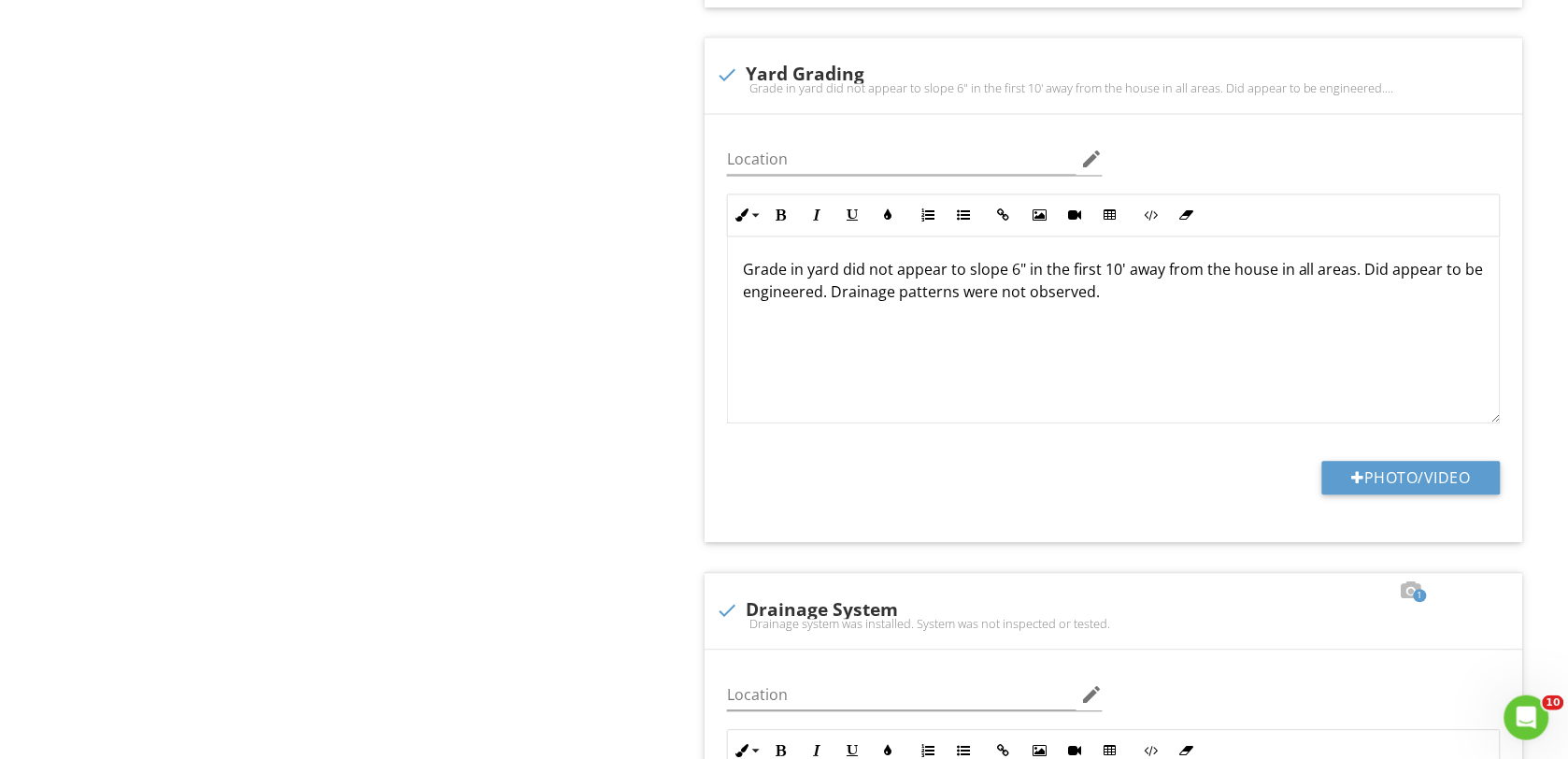
scroll to position [0, 0]
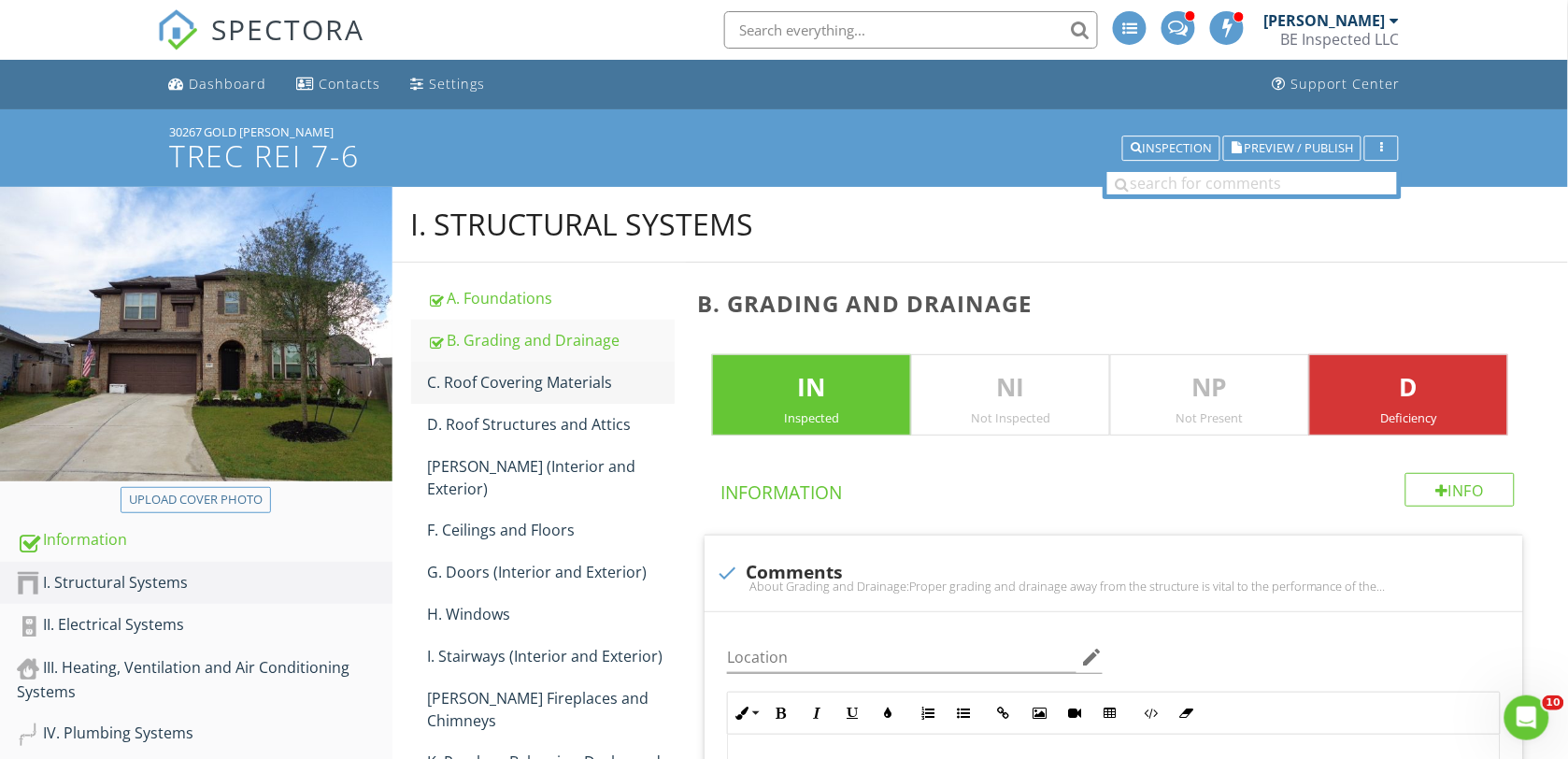
click at [532, 383] on div "C. Roof Covering Materials" at bounding box center [551, 382] width 247 height 22
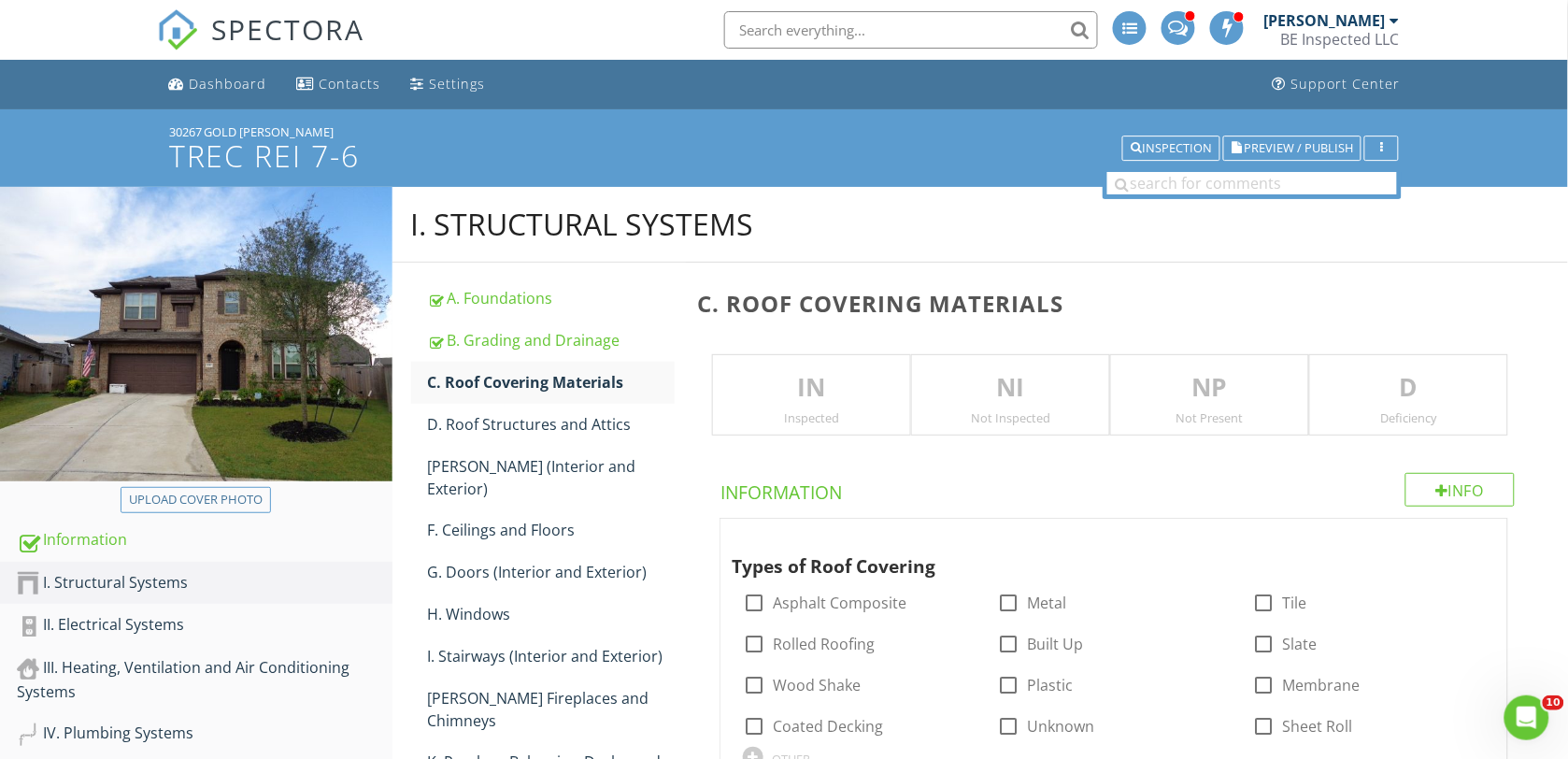
click at [848, 394] on p "IN" at bounding box center [811, 388] width 197 height 38
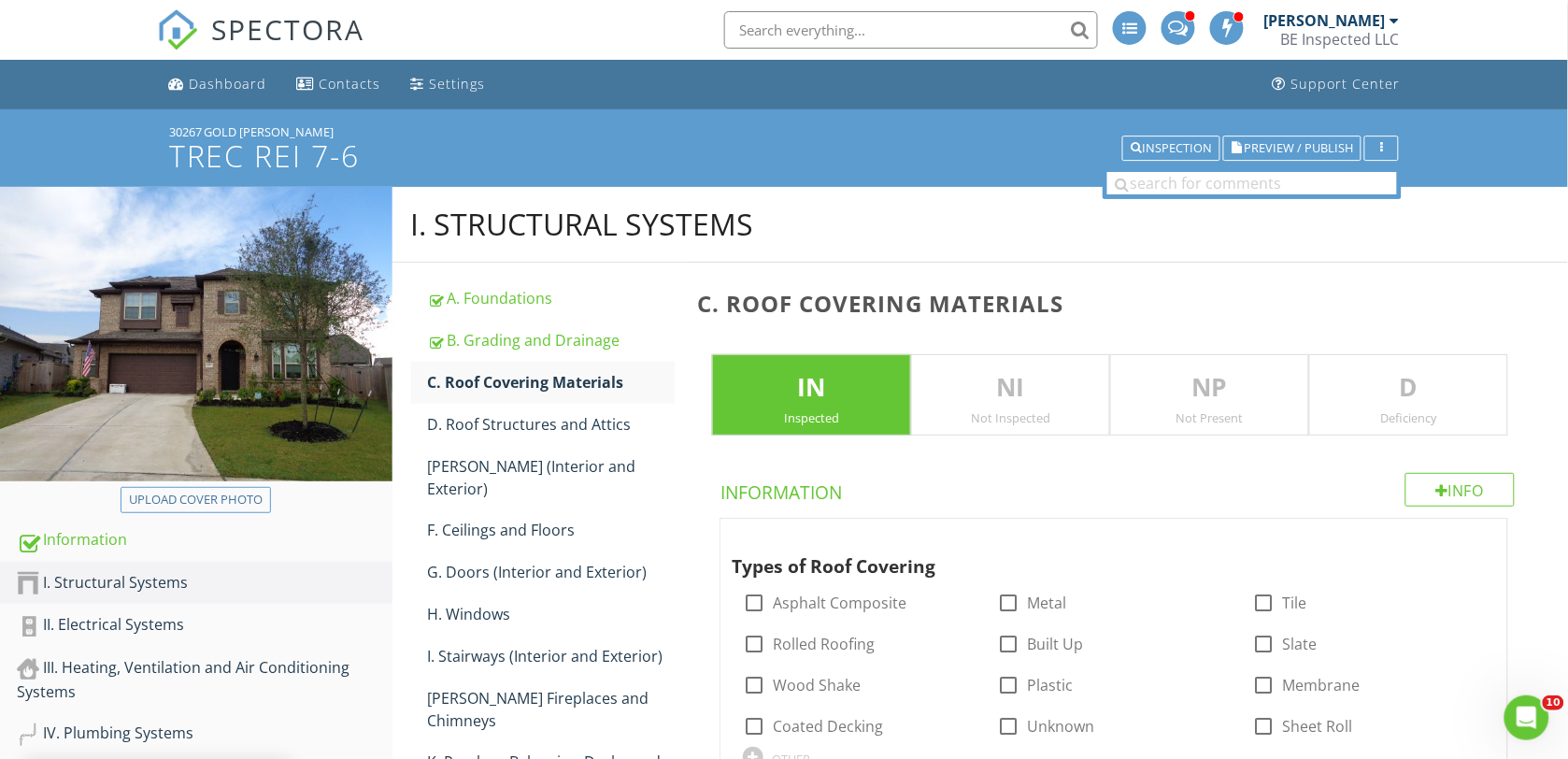
click at [1416, 388] on p "D" at bounding box center [1408, 388] width 197 height 38
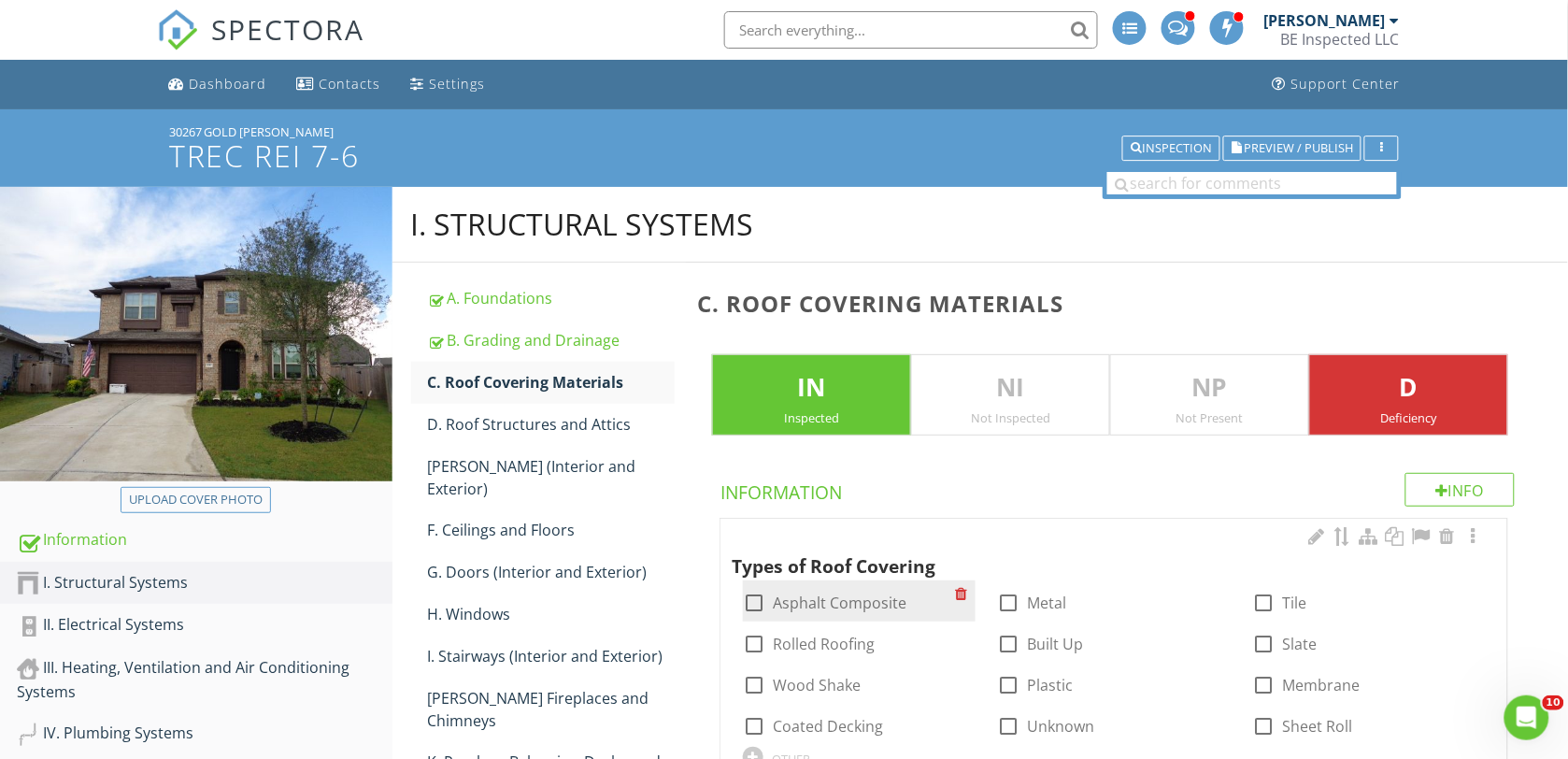
click at [753, 601] on div at bounding box center [753, 602] width 32 height 32
checkbox input "true"
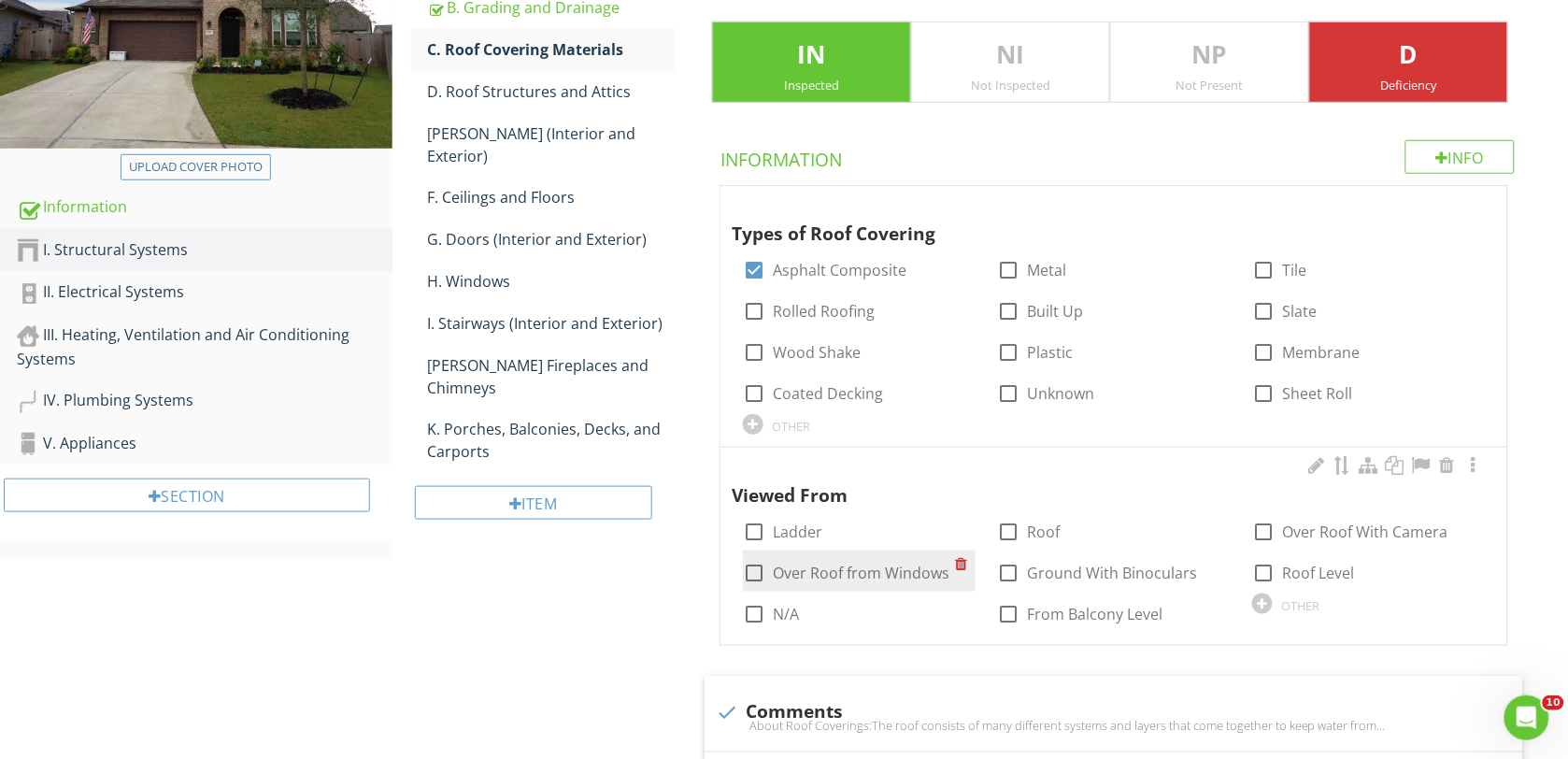
scroll to position [350, 0]
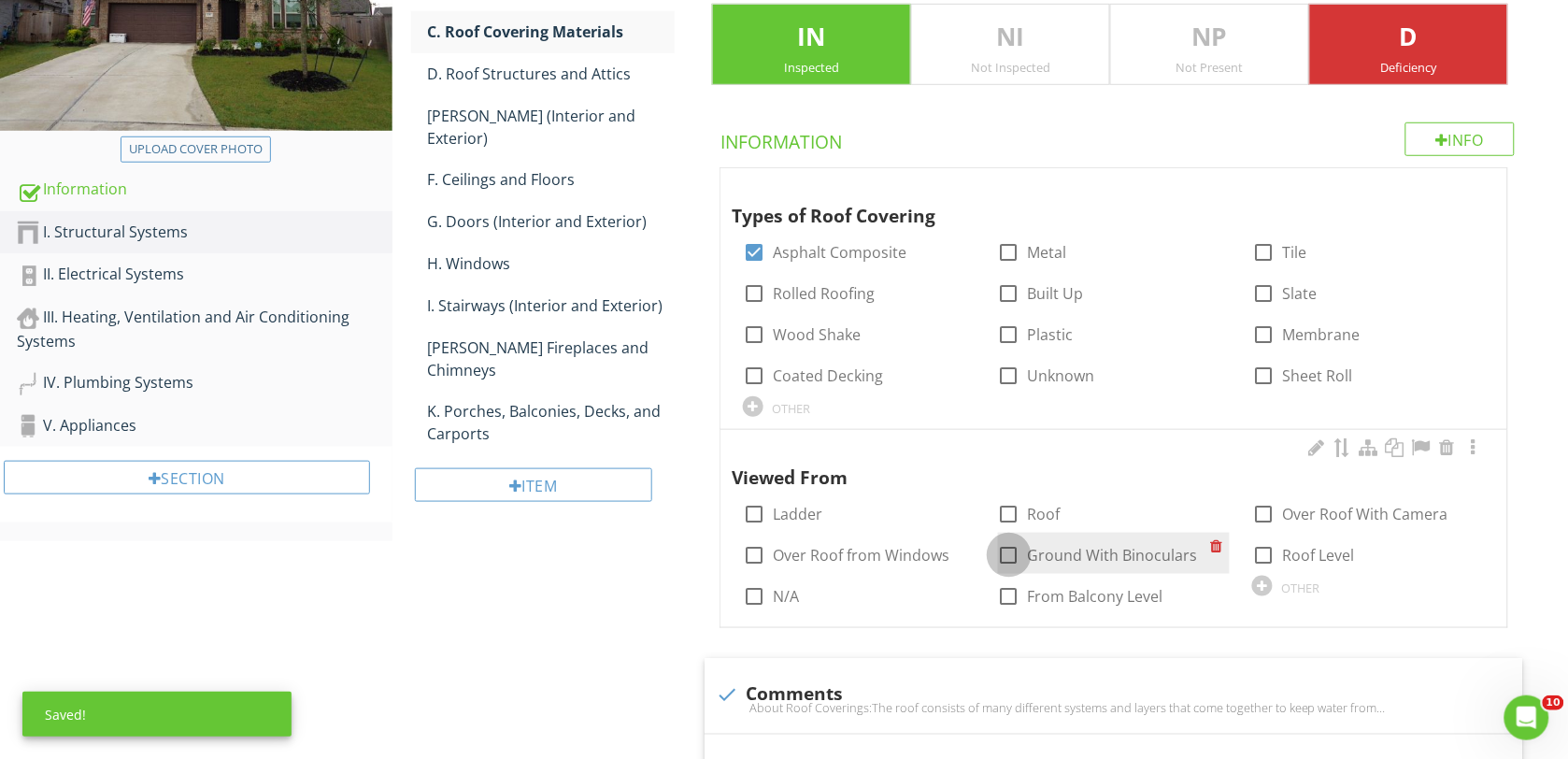
click at [1010, 556] on div at bounding box center [1008, 554] width 32 height 32
checkbox input "true"
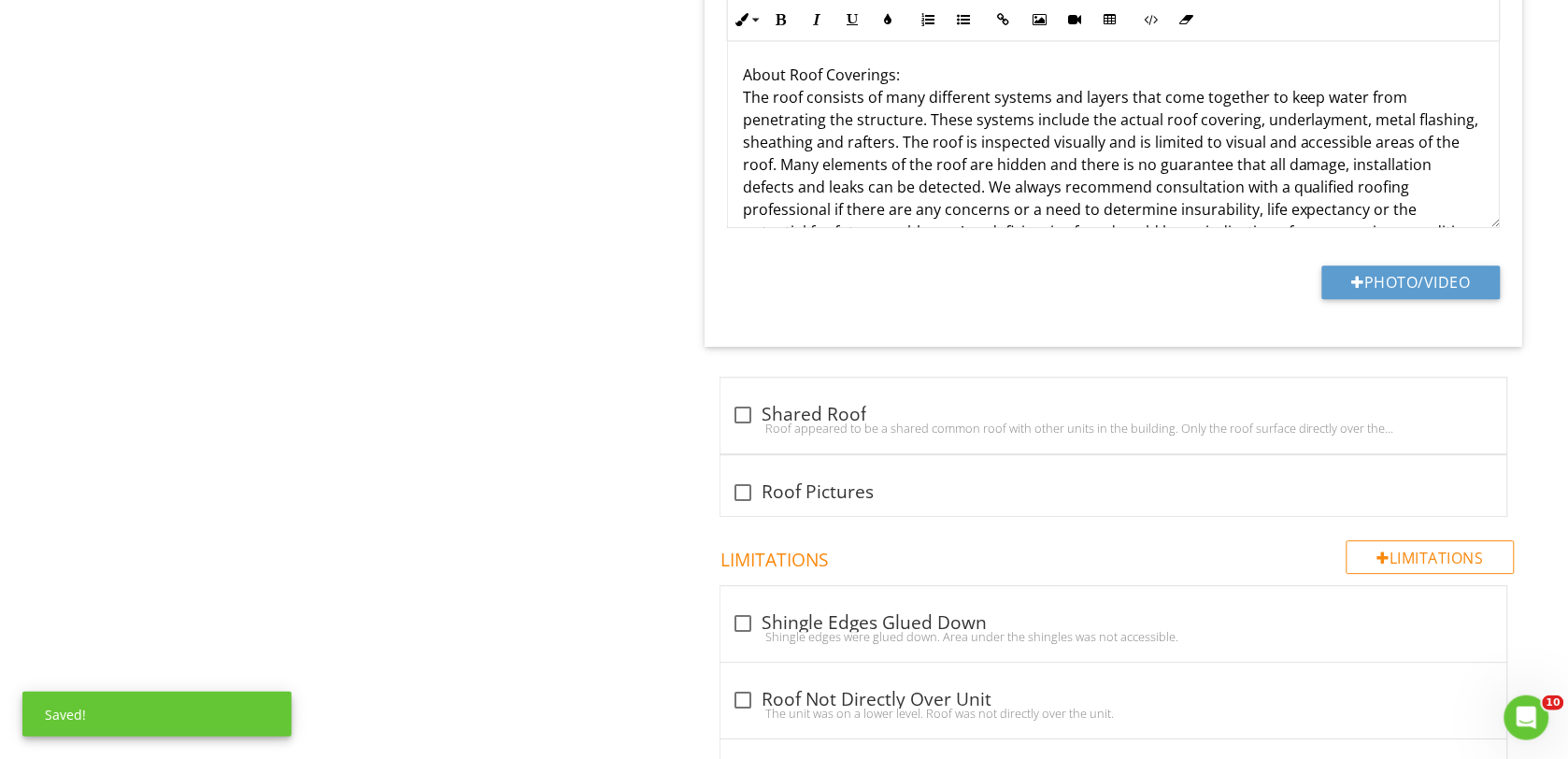
scroll to position [1168, 0]
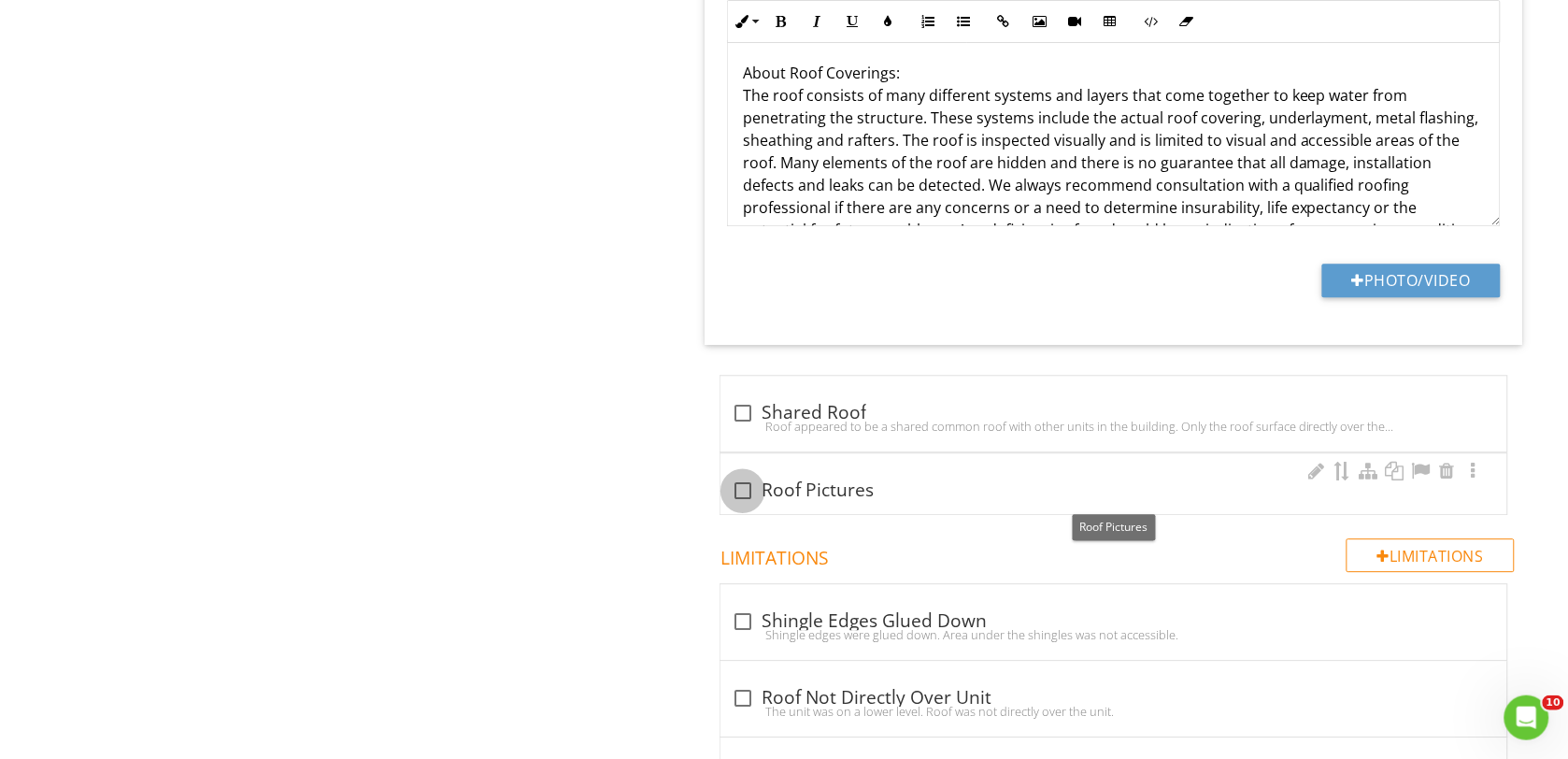
click at [751, 490] on div at bounding box center [743, 490] width 32 height 32
checkbox input "true"
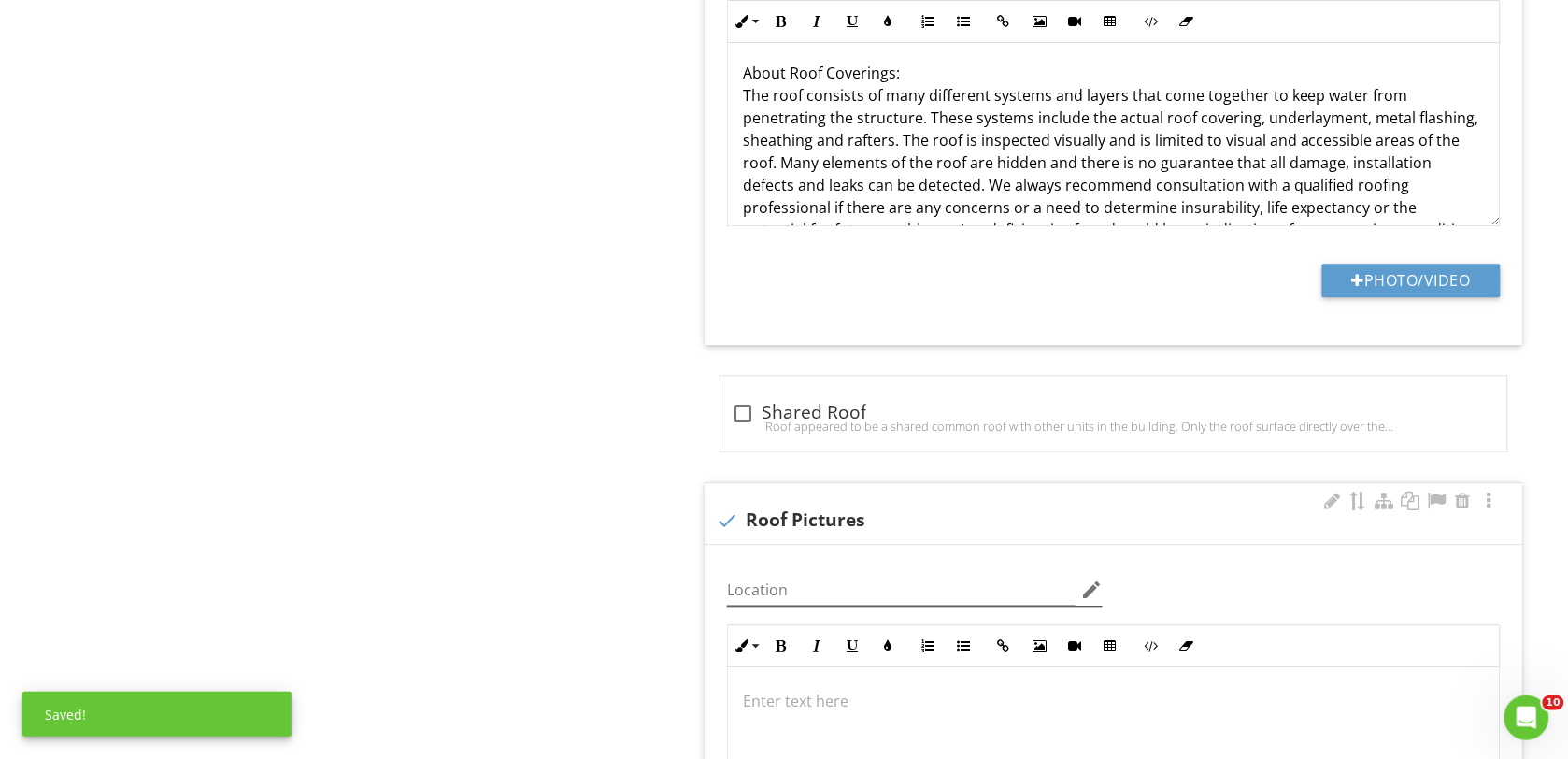
scroll to position [1284, 0]
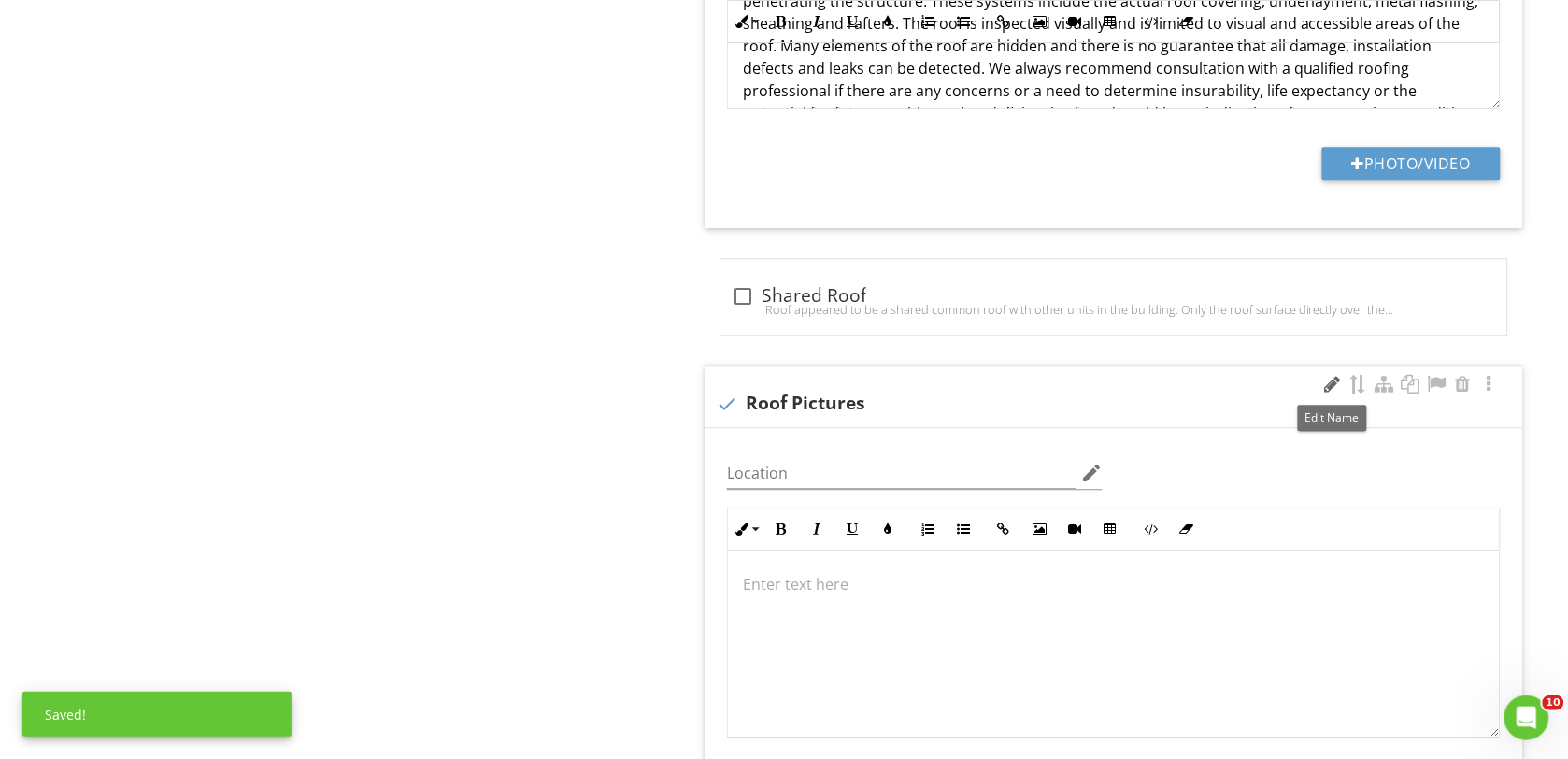
click at [1328, 389] on div at bounding box center [1332, 383] width 22 height 18
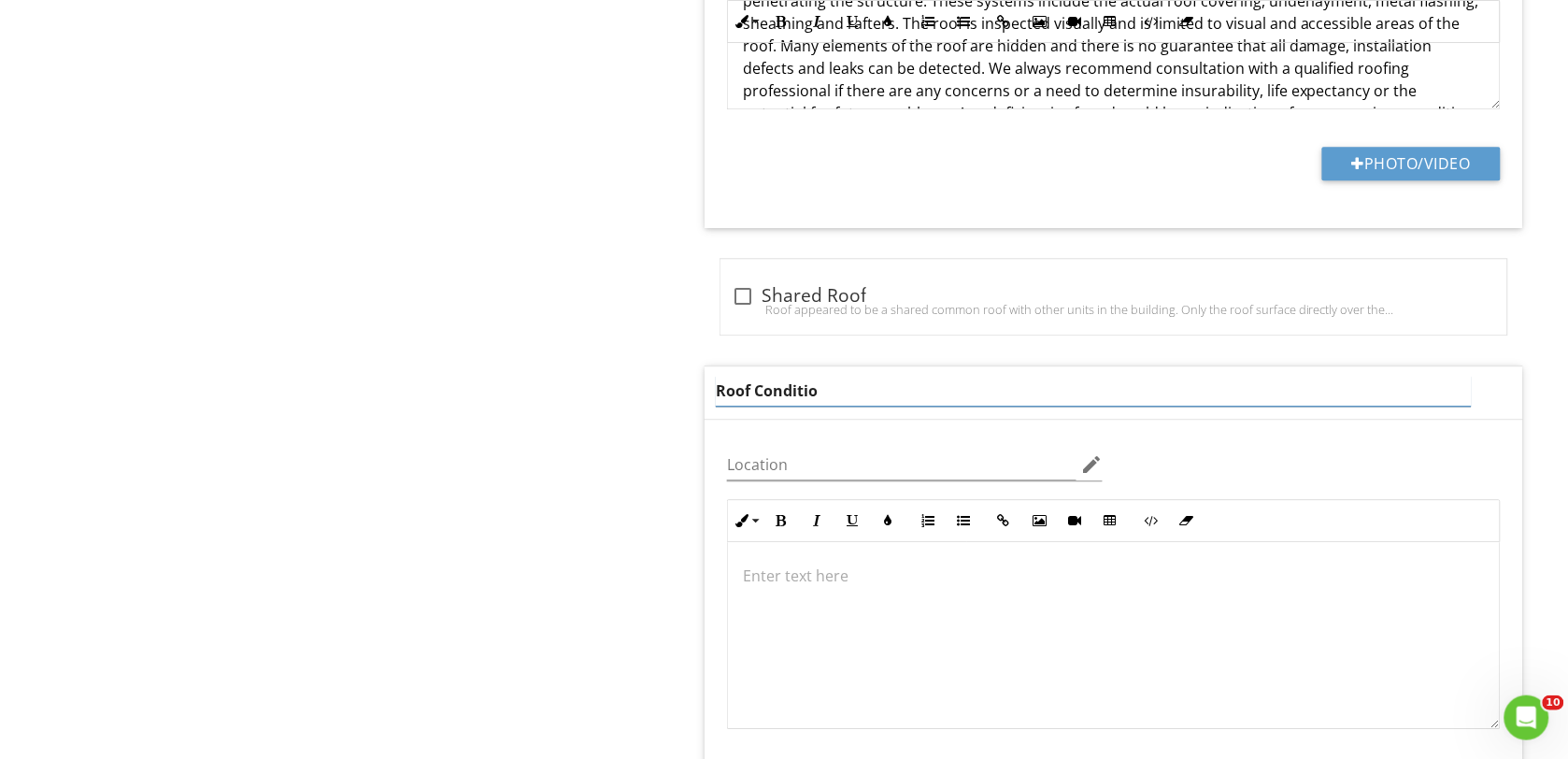
type input "Roof Condition"
click at [807, 578] on p at bounding box center [1113, 575] width 742 height 22
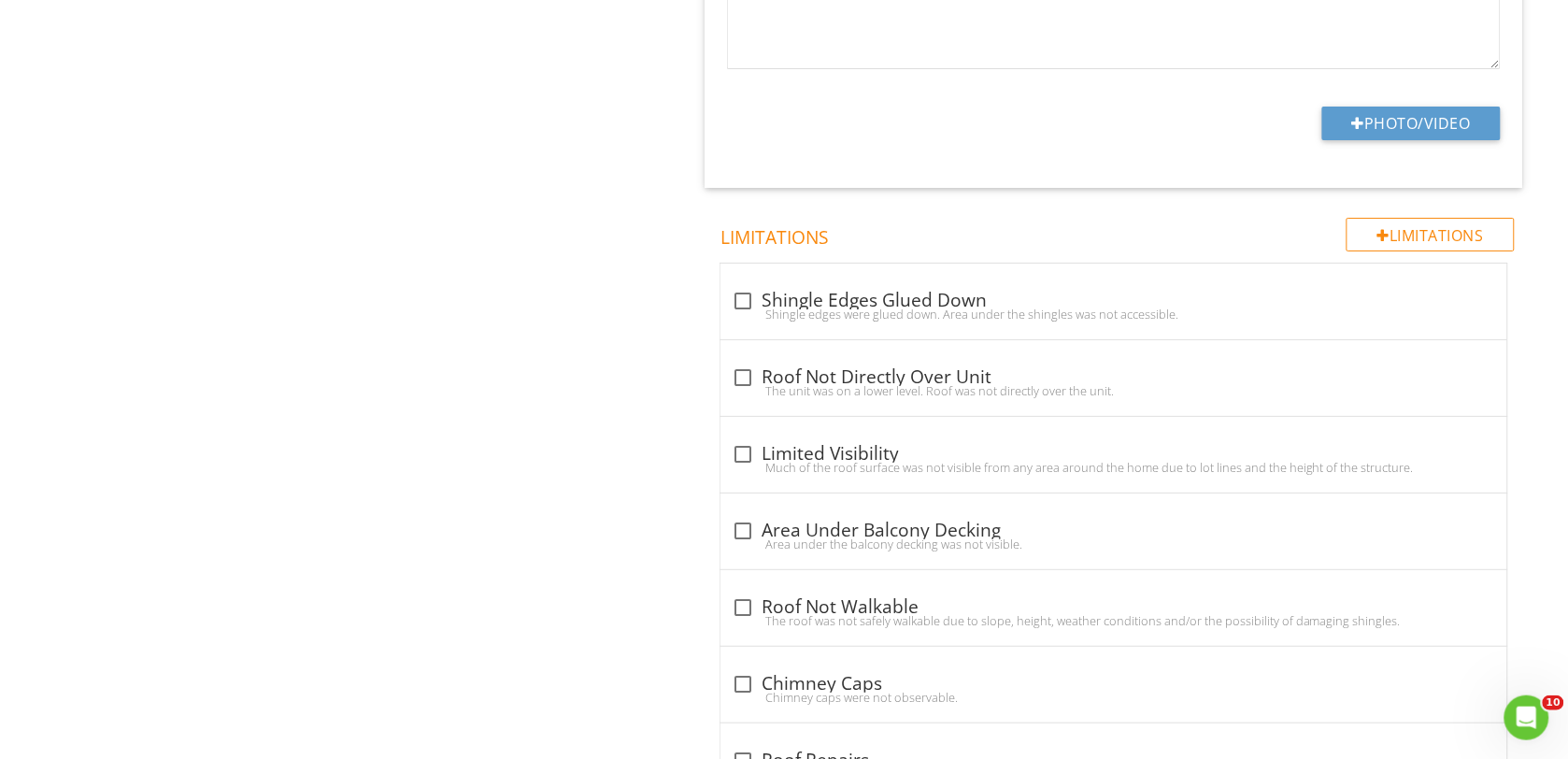
scroll to position [2117, 0]
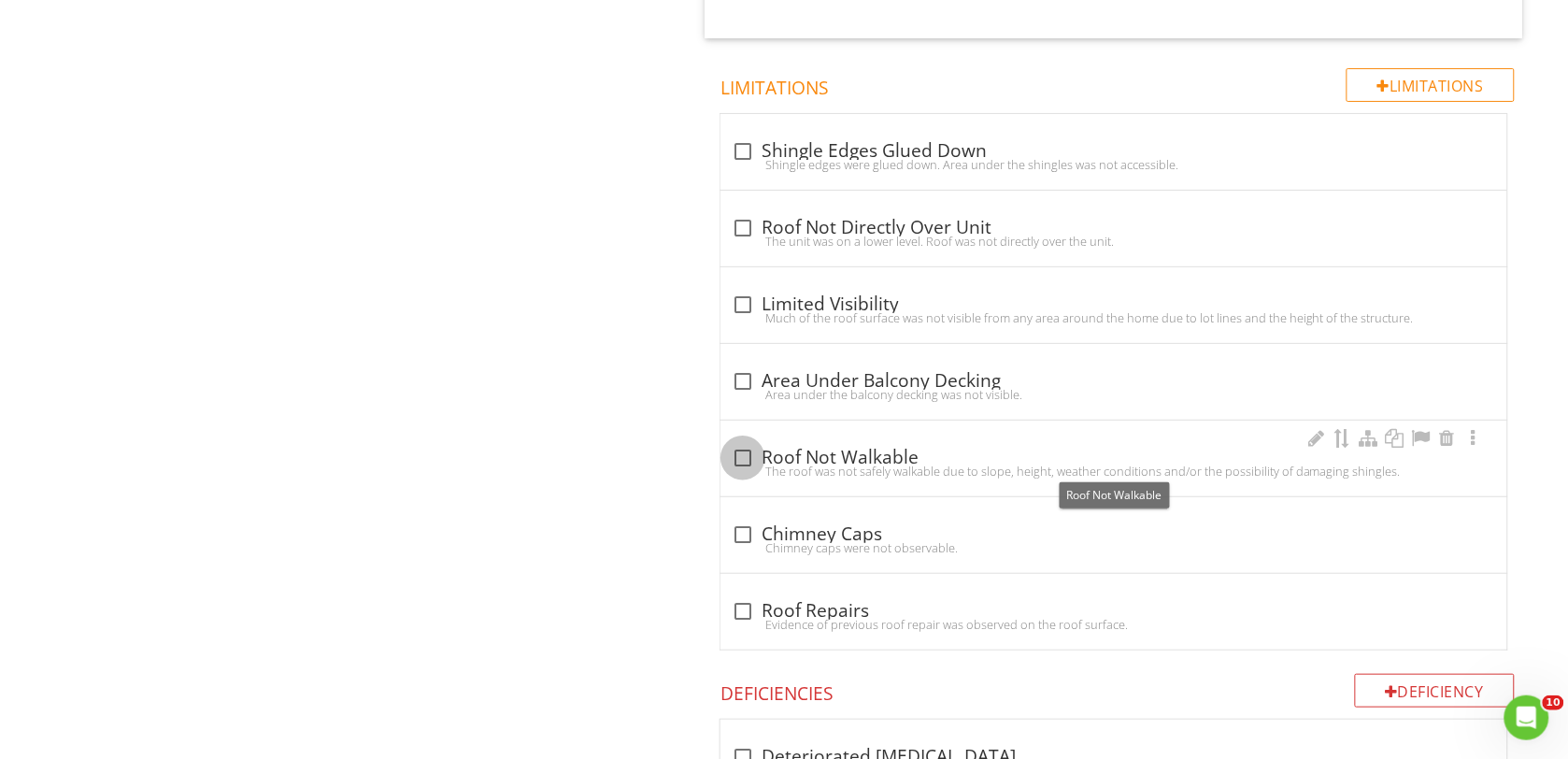
click at [739, 459] on div at bounding box center [743, 458] width 32 height 32
checkbox input "true"
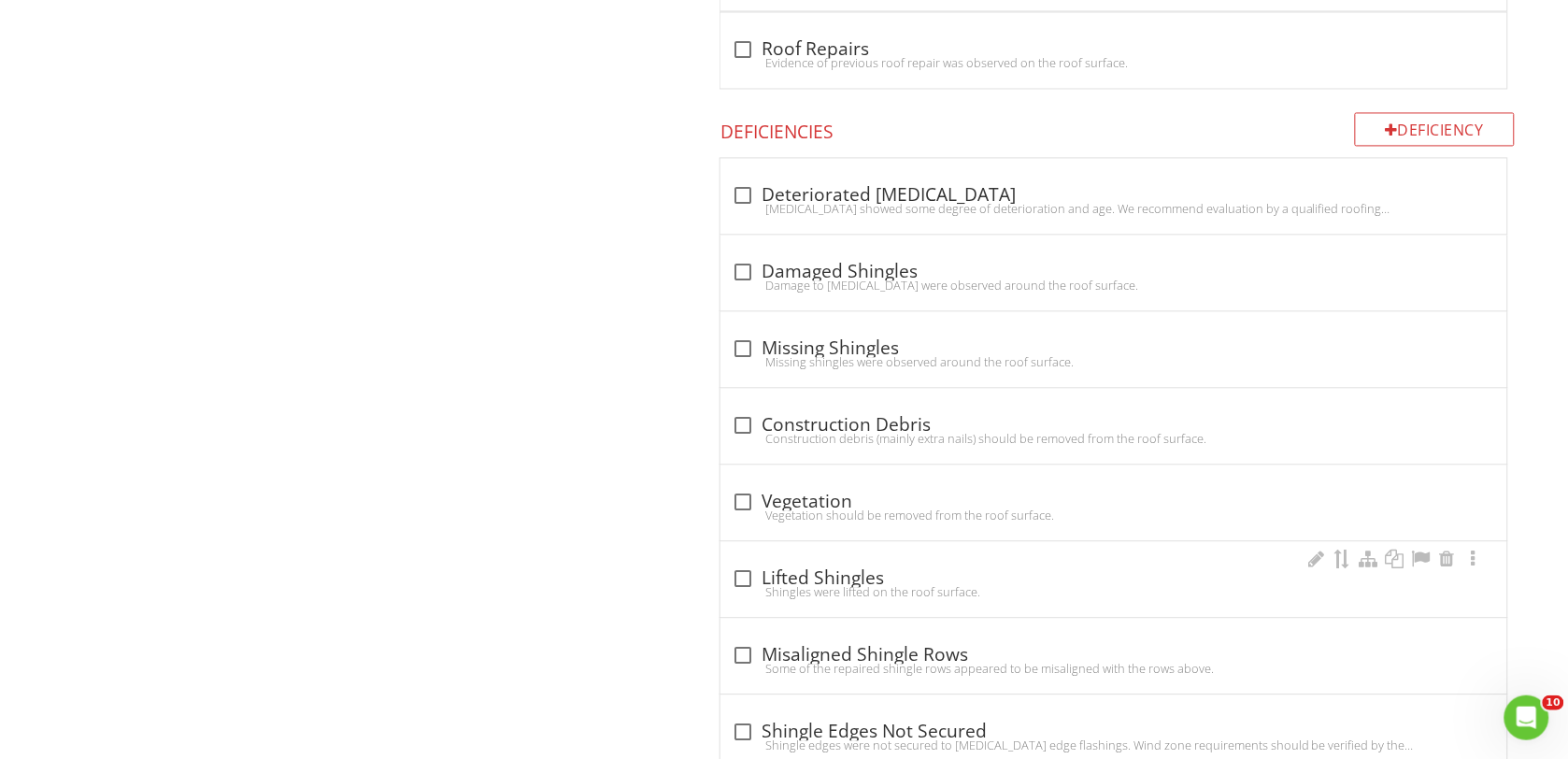
scroll to position [3285, 0]
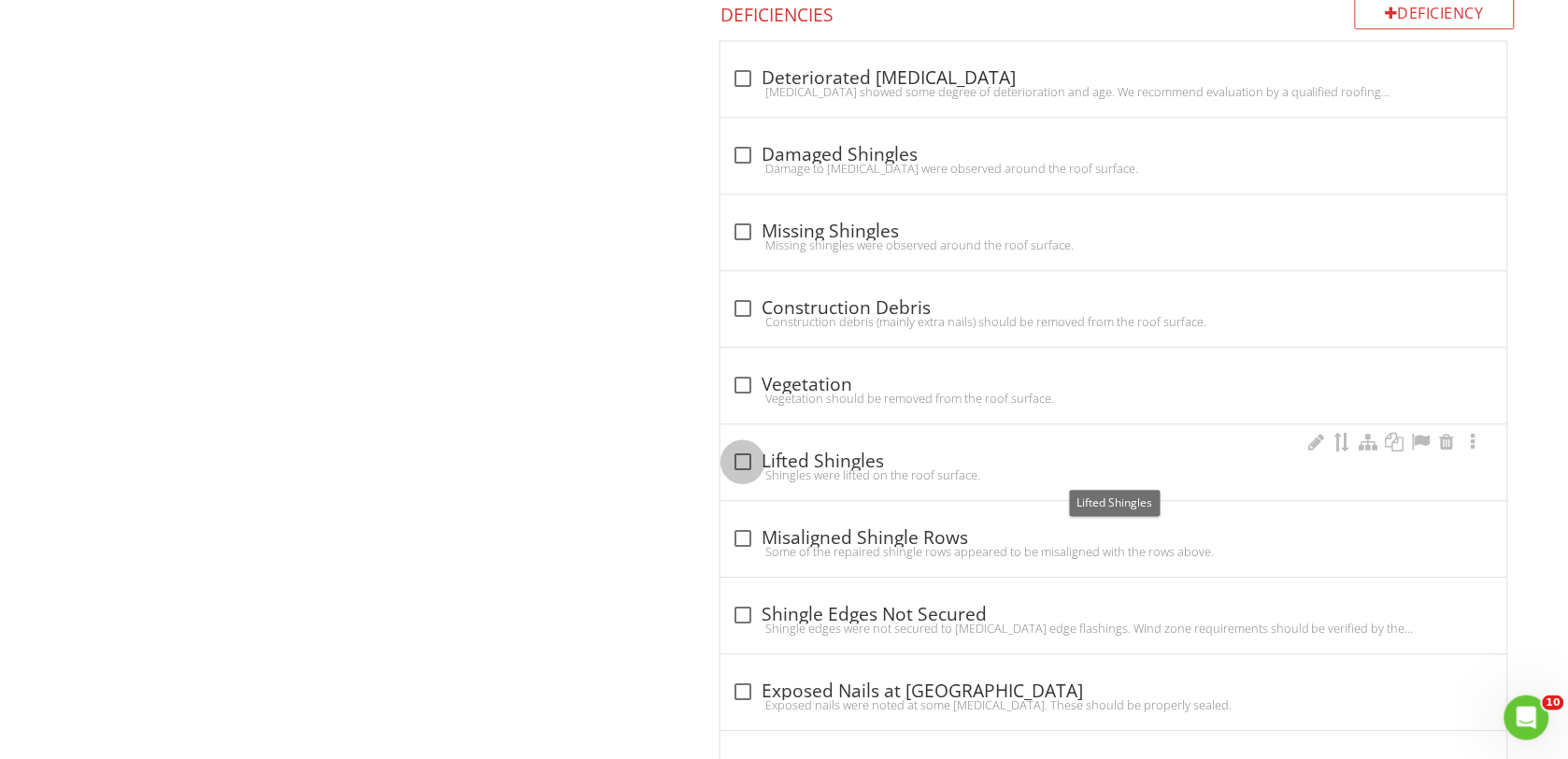
click at [741, 467] on div at bounding box center [743, 461] width 32 height 32
checkbox input "true"
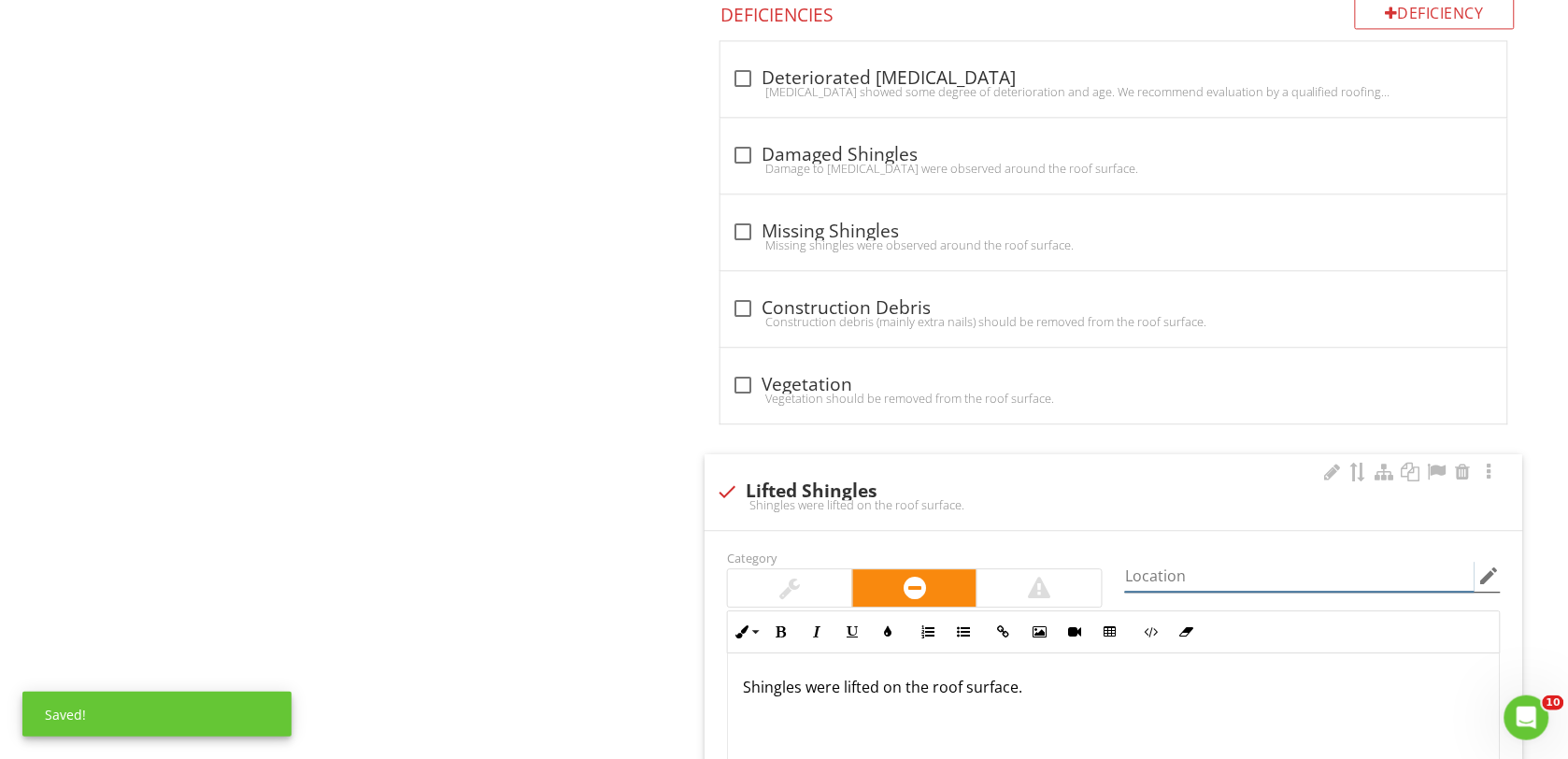
click at [1165, 585] on input "Location" at bounding box center [1299, 576] width 349 height 31
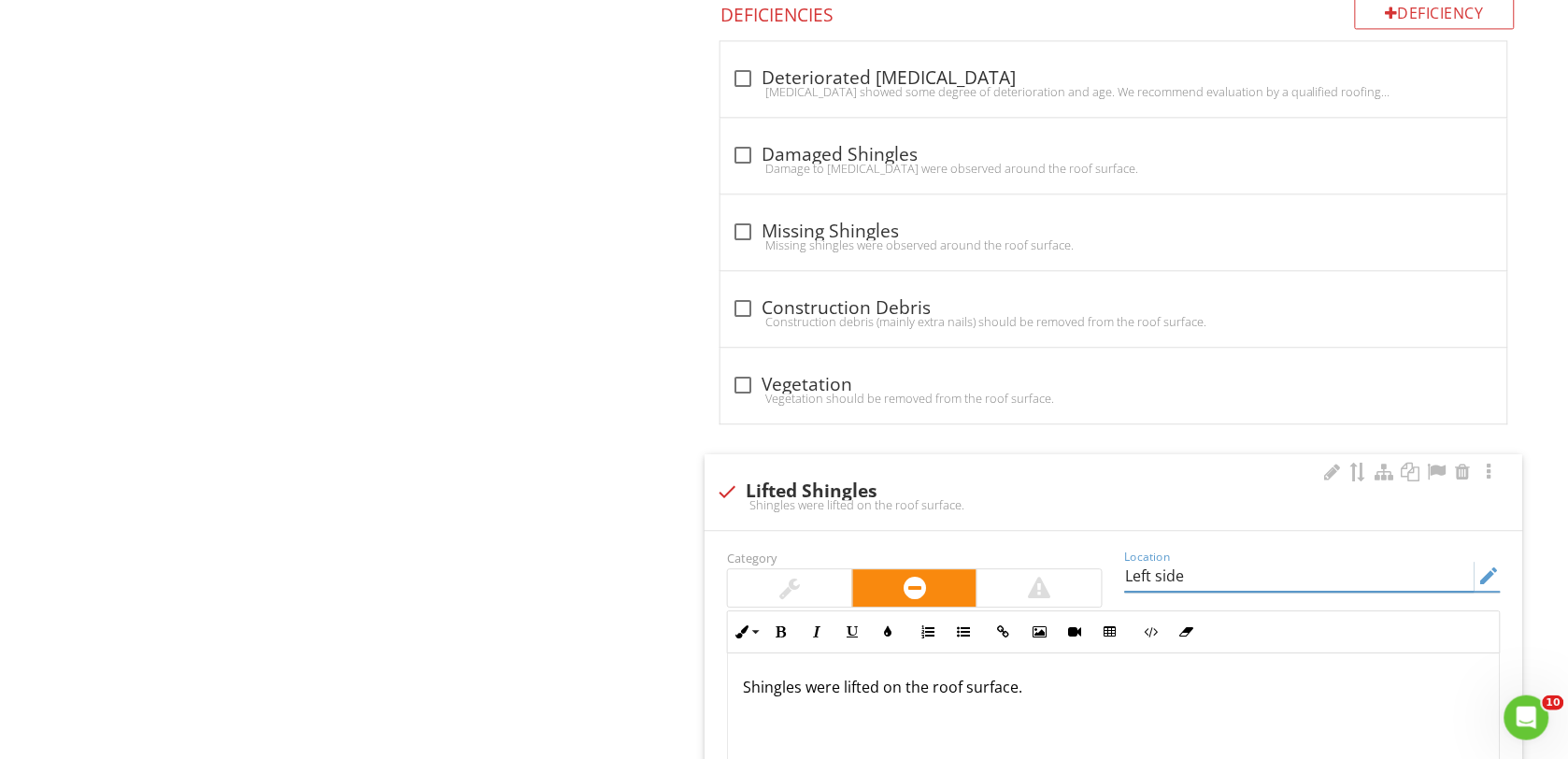
type input "Left side"
click at [844, 689] on p "Shingles were lifted on the roof surface." at bounding box center [1113, 686] width 742 height 22
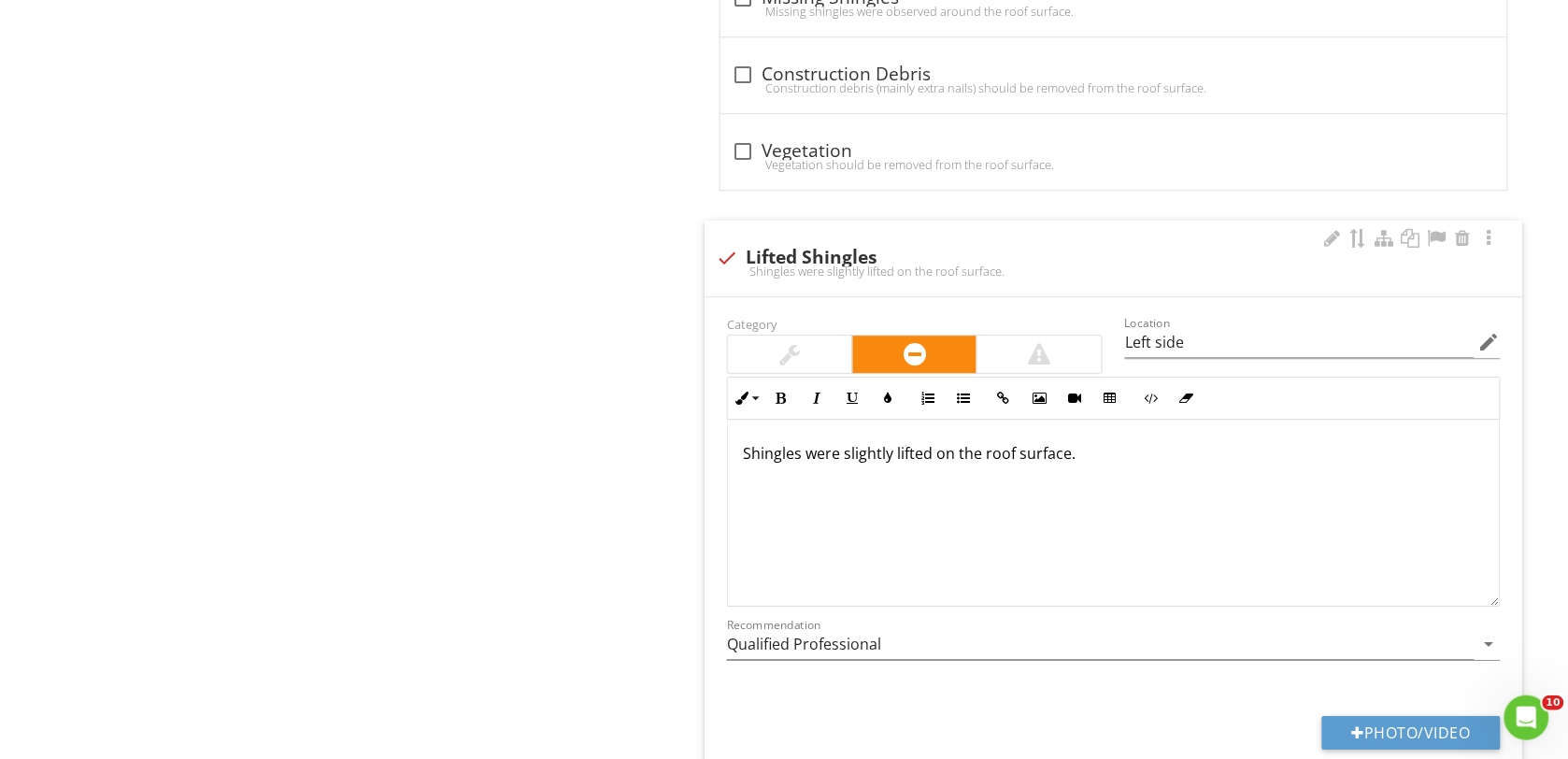
scroll to position [1, 0]
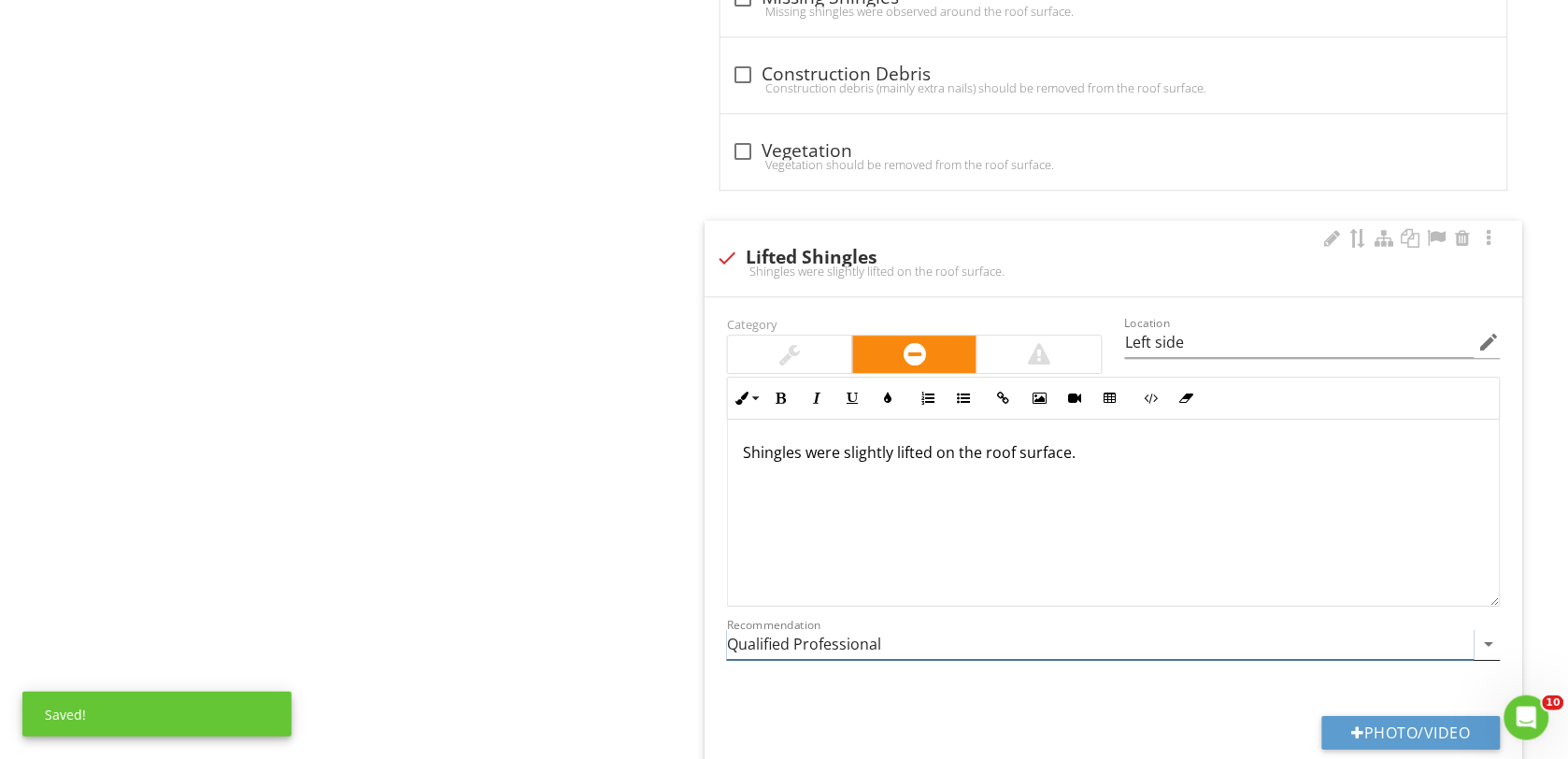
click at [1488, 648] on icon "arrow_drop_down" at bounding box center [1489, 643] width 22 height 22
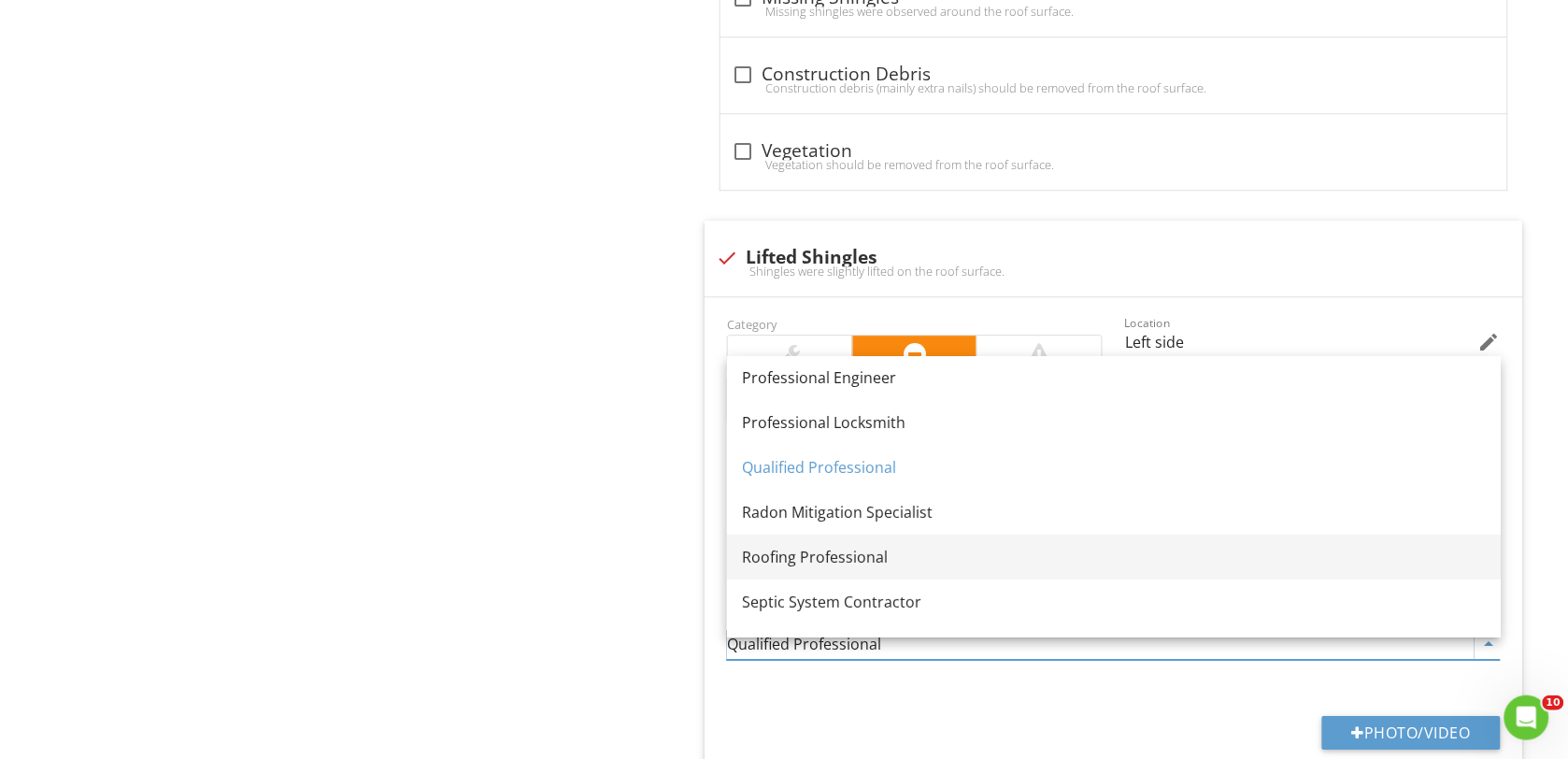
scroll to position [2111, 0]
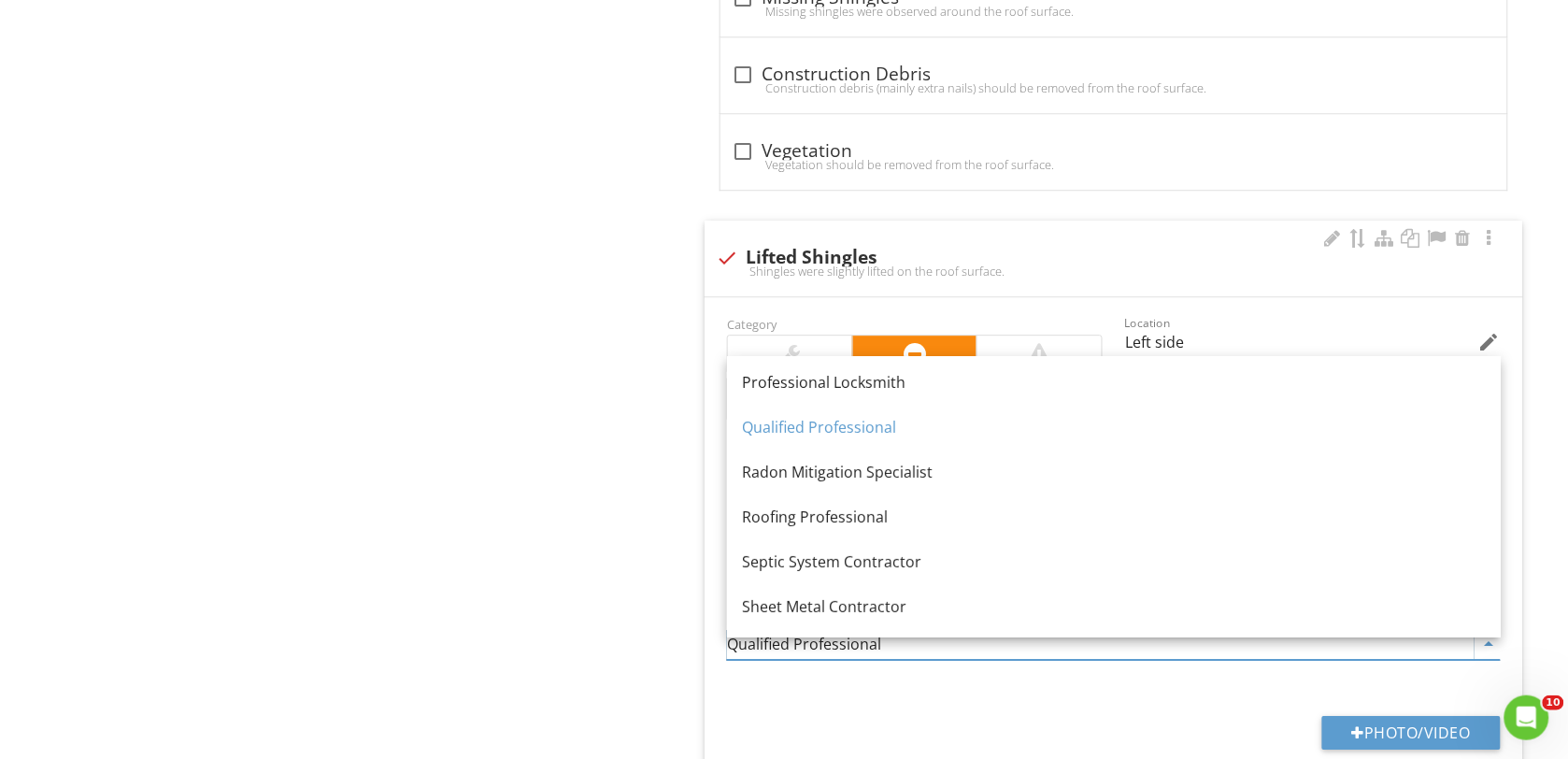
click at [815, 517] on div "Roofing Professional" at bounding box center [1113, 516] width 744 height 22
type input "Roofing Professional"
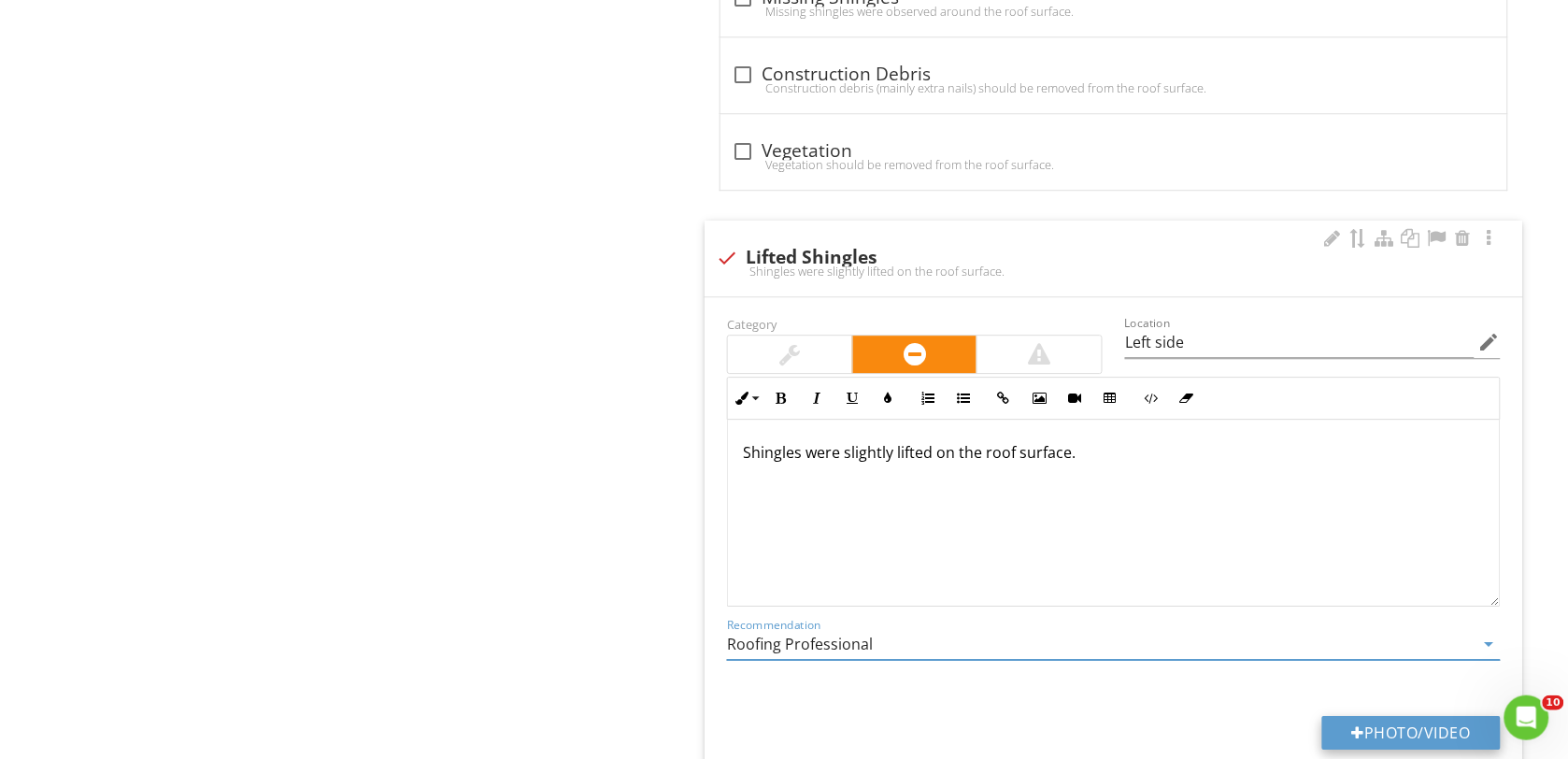
click at [1406, 734] on button "Photo/Video" at bounding box center [1412, 732] width 178 height 34
type input "C:\fakepath\DSC00157.JPG"
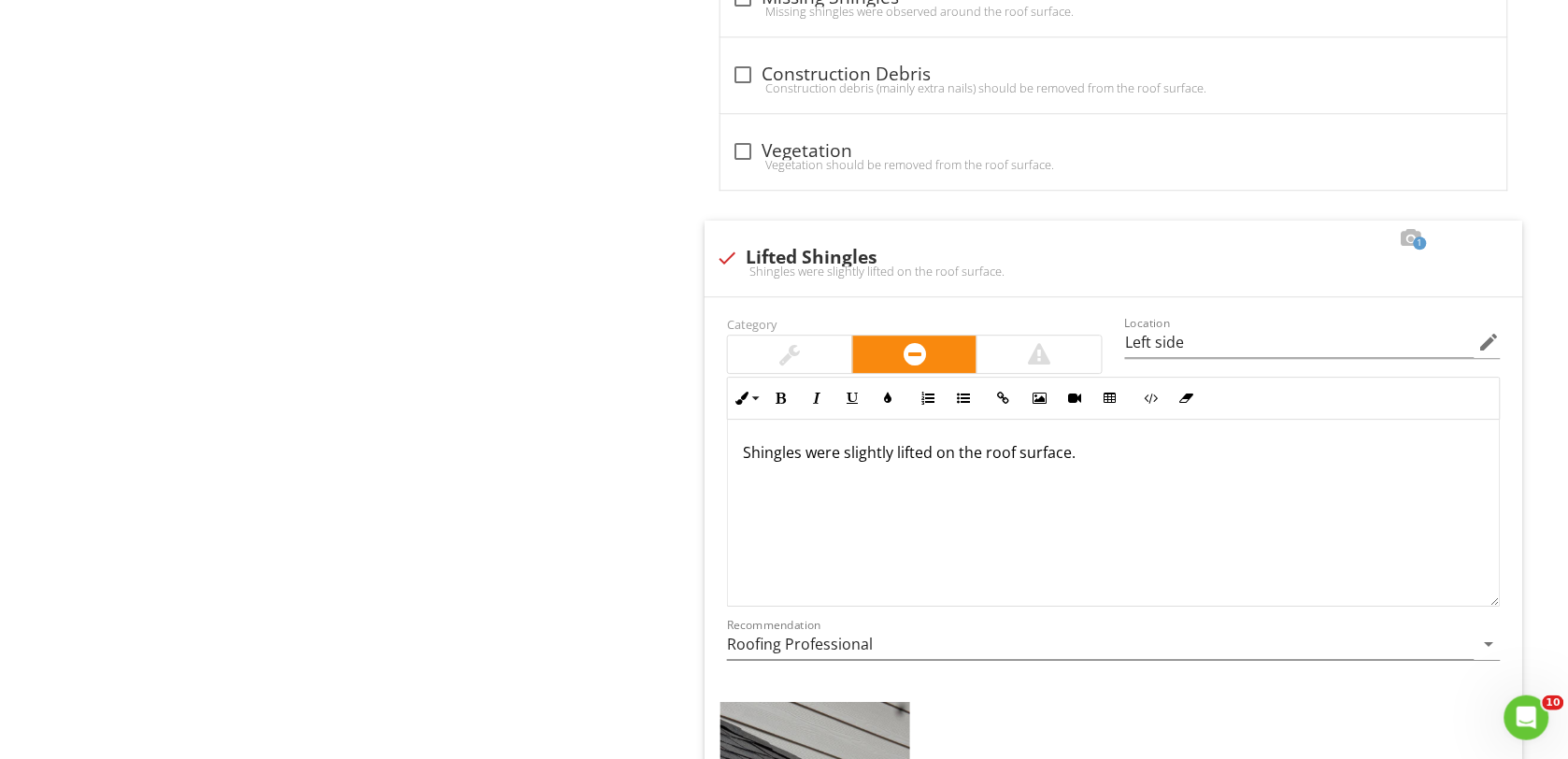
scroll to position [3751, 0]
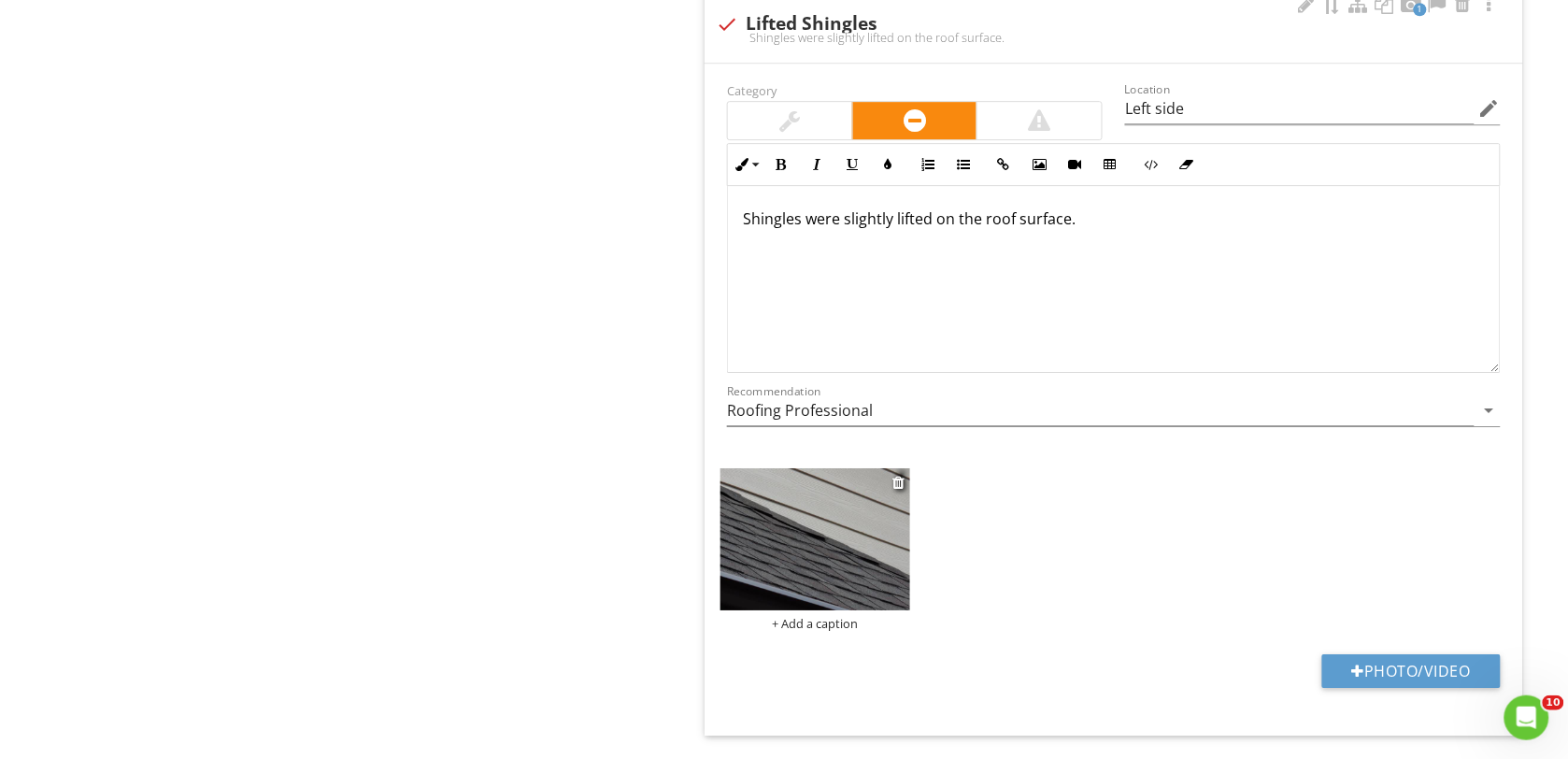
click at [777, 549] on img at bounding box center [816, 539] width 190 height 142
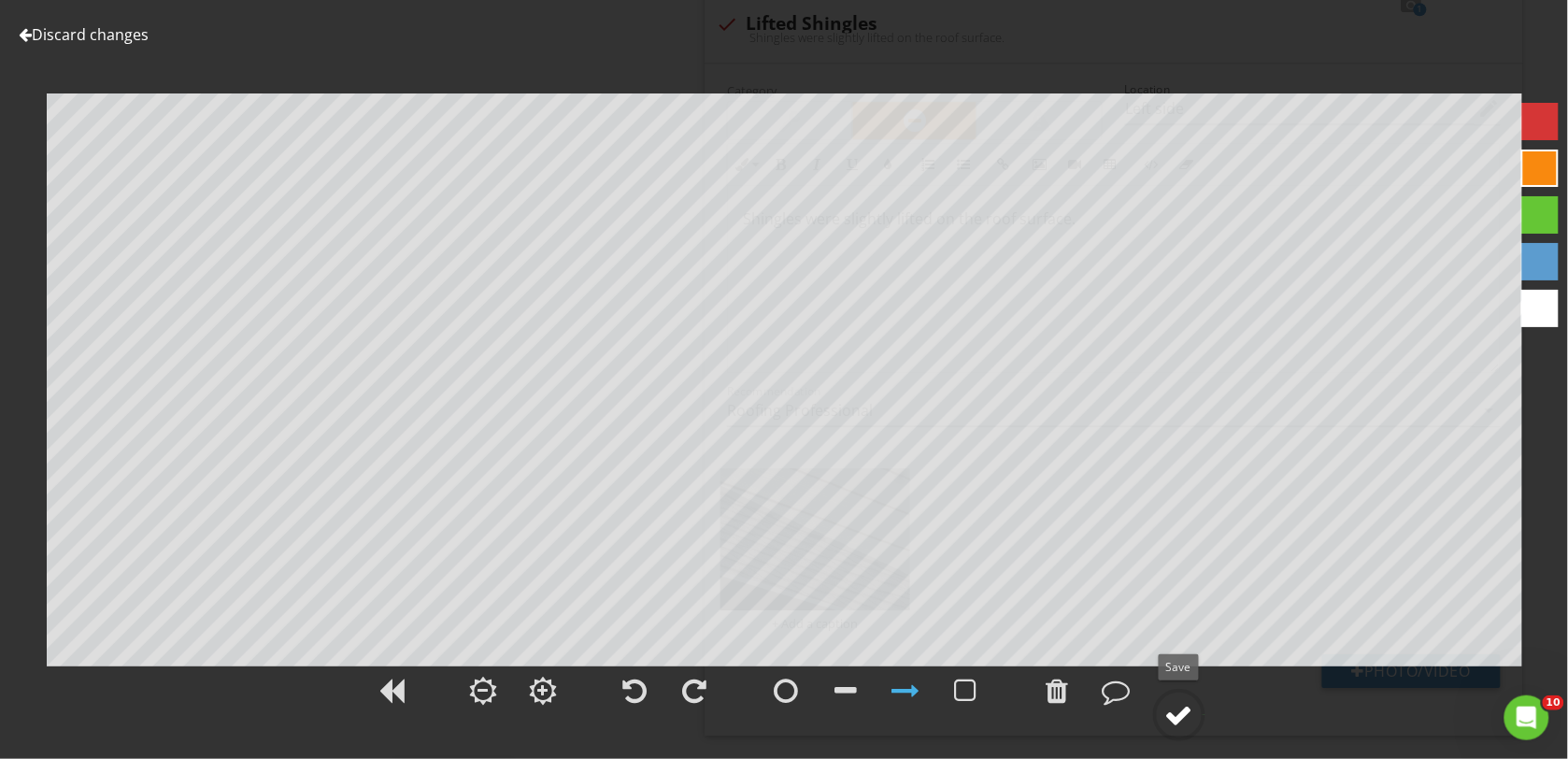
click at [1175, 717] on div at bounding box center [1179, 714] width 28 height 28
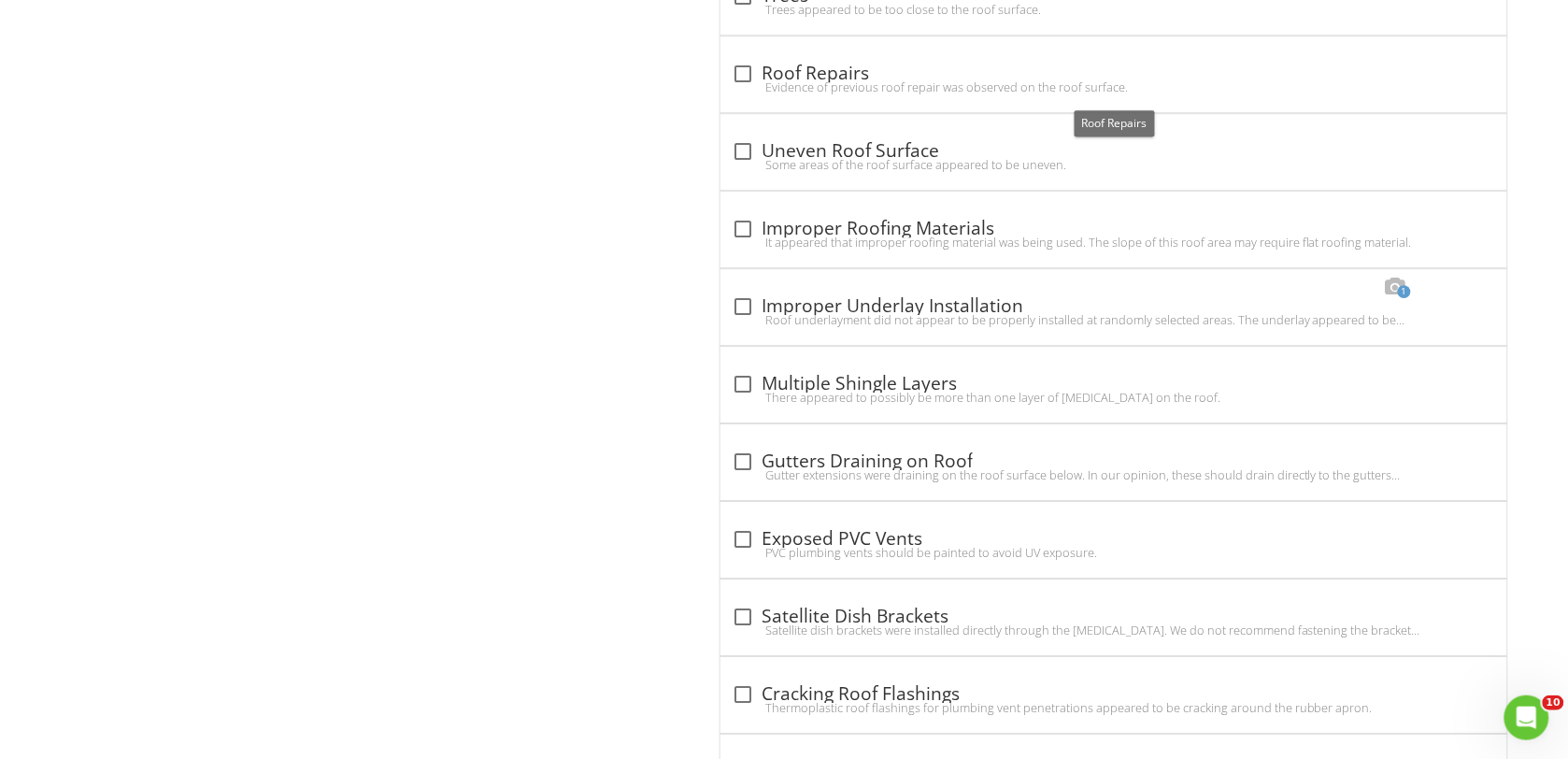
scroll to position [5737, 0]
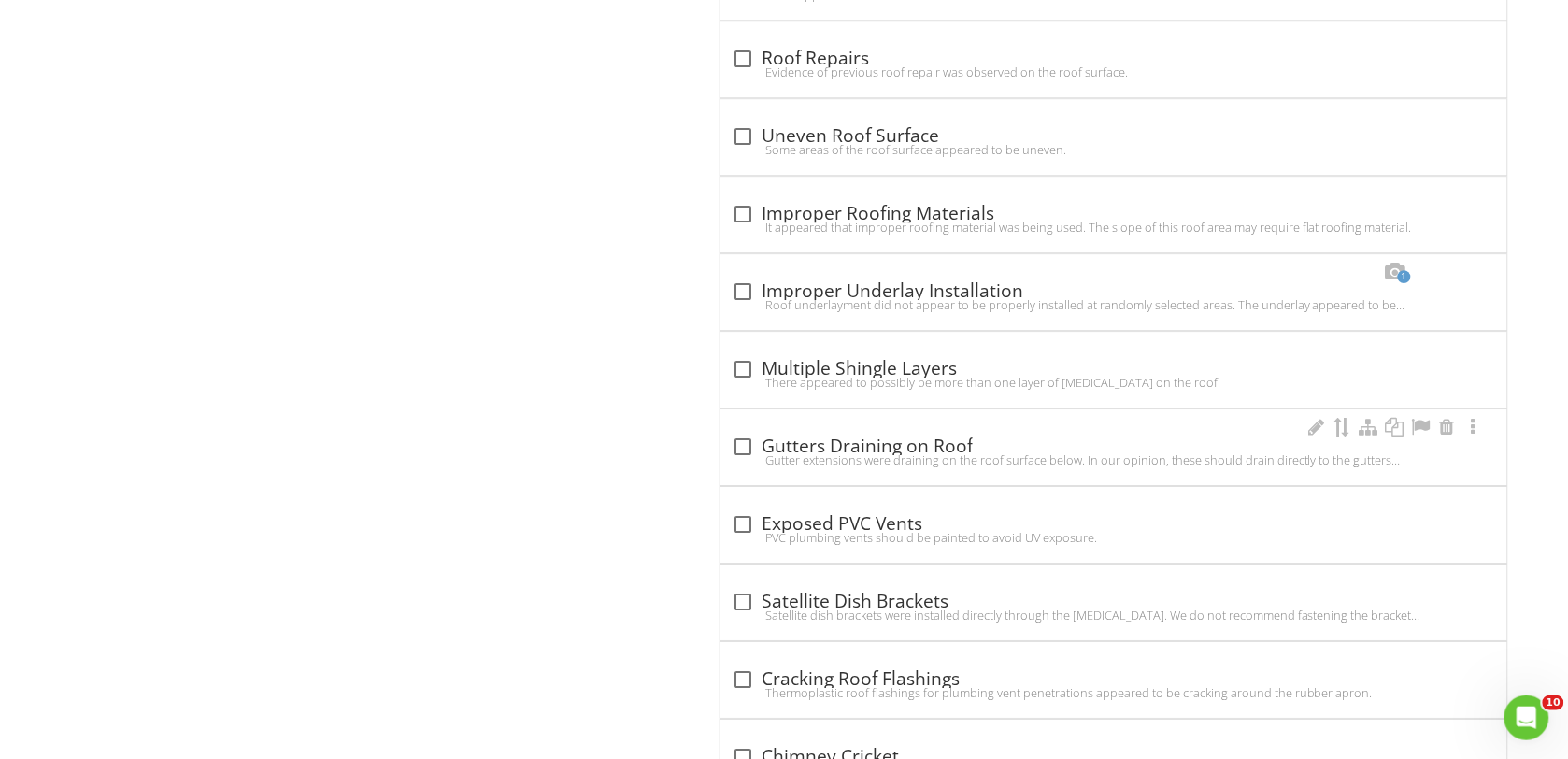
click at [744, 462] on div at bounding box center [743, 446] width 32 height 32
checkbox input "true"
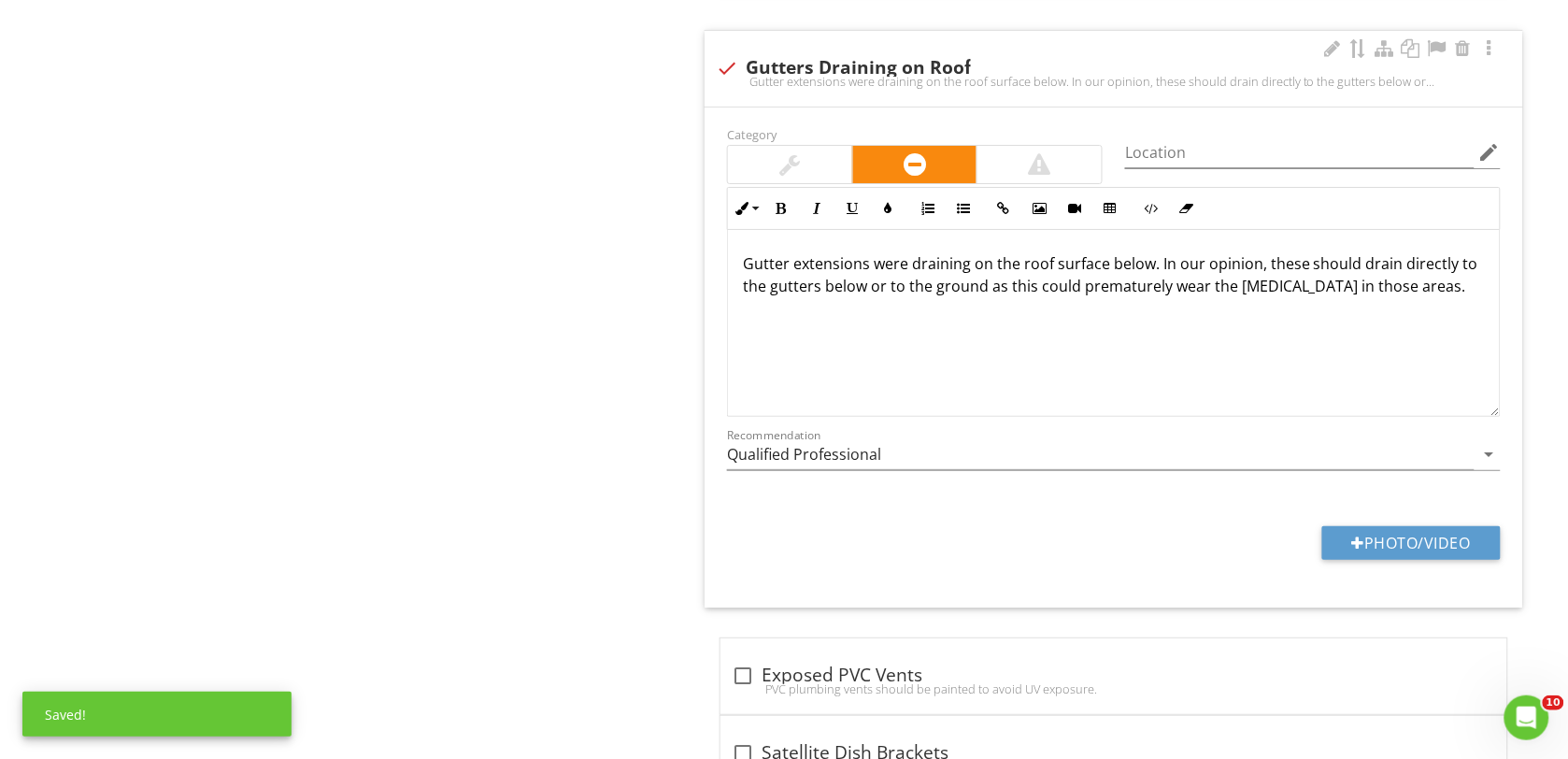
scroll to position [6204, 0]
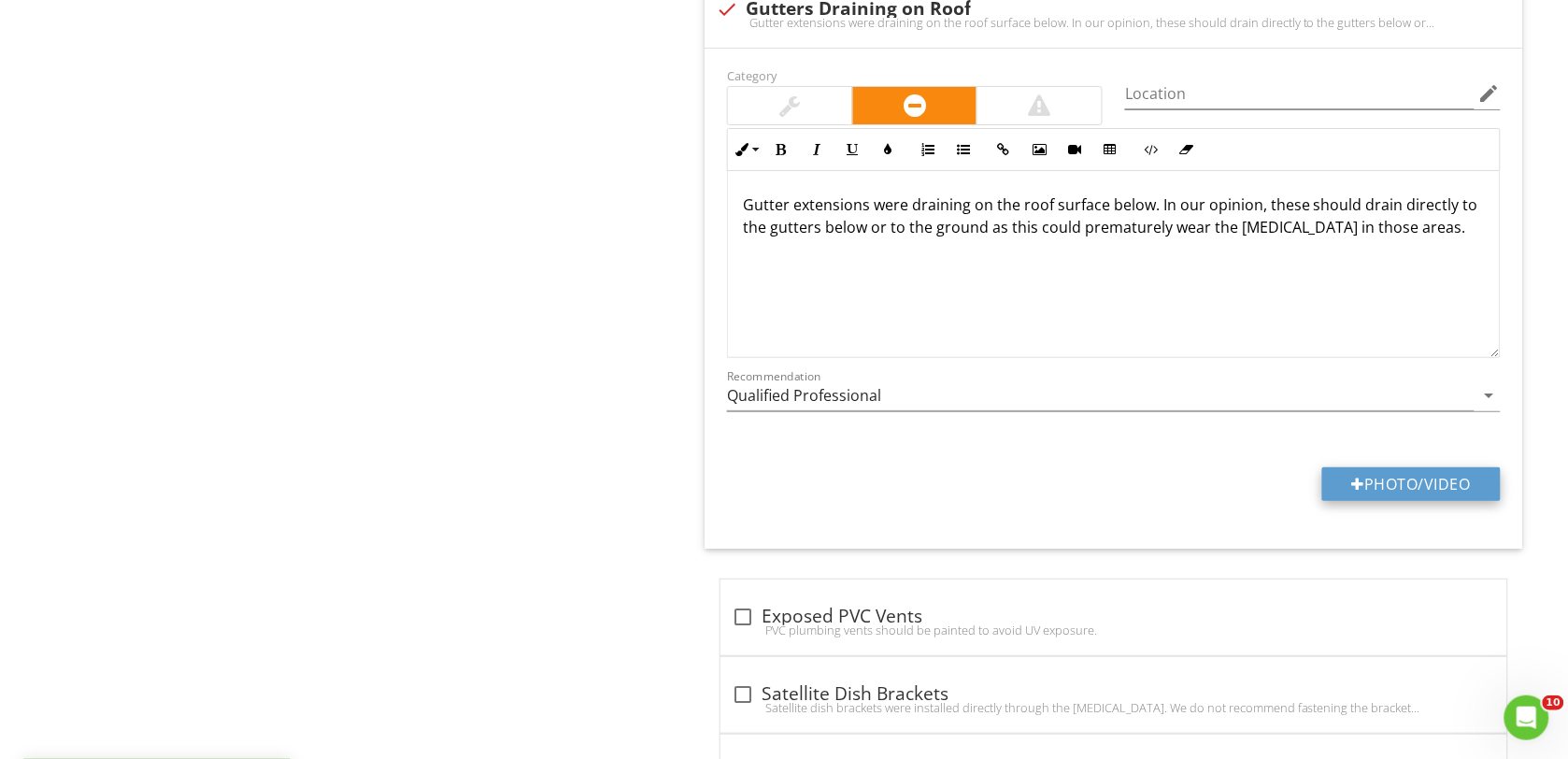
click at [1384, 491] on button "Photo/Video" at bounding box center [1412, 484] width 178 height 34
type input "C:\fakepath\DSC00143.JPG"
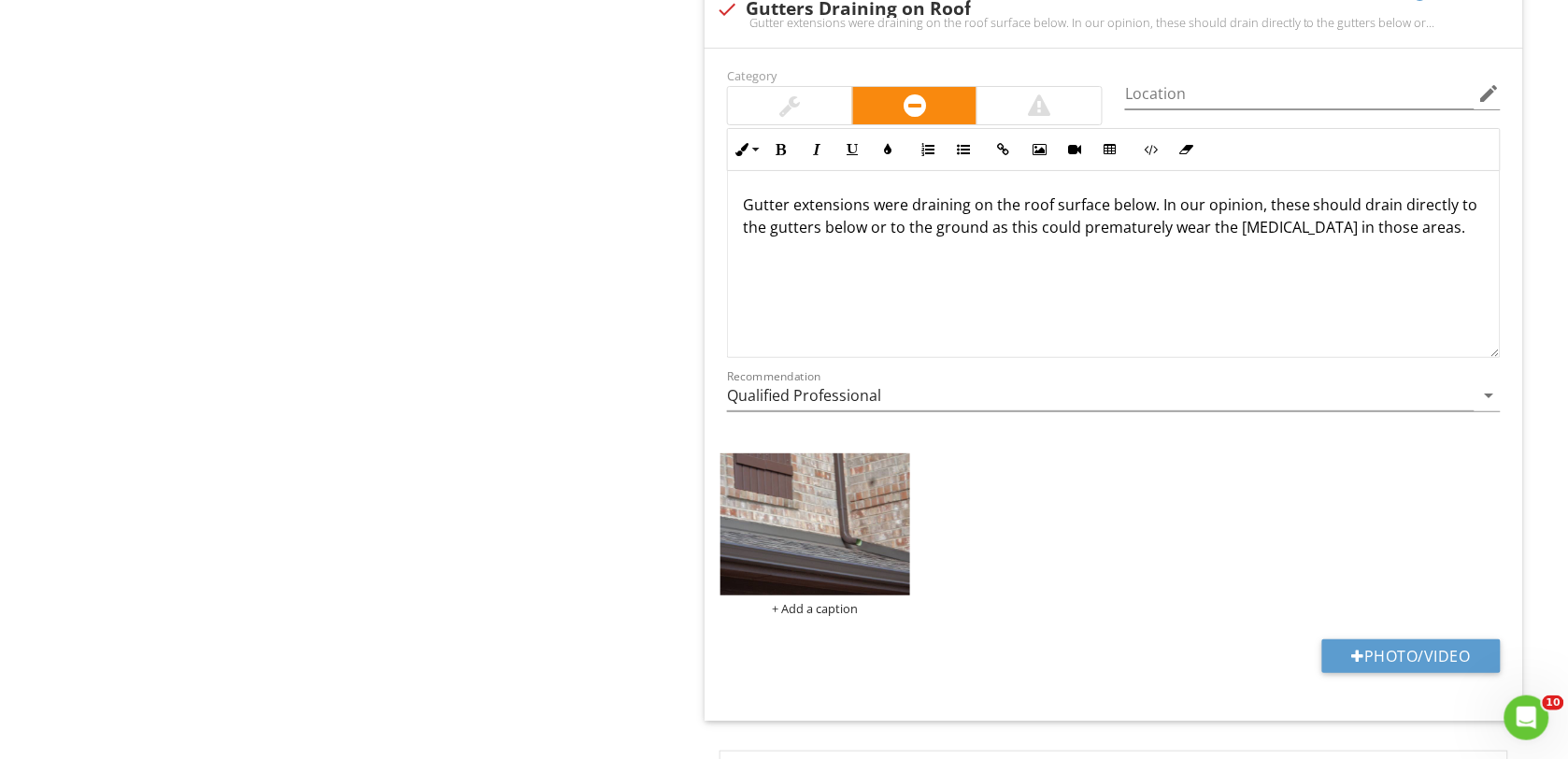
click at [814, 568] on img at bounding box center [816, 523] width 190 height 142
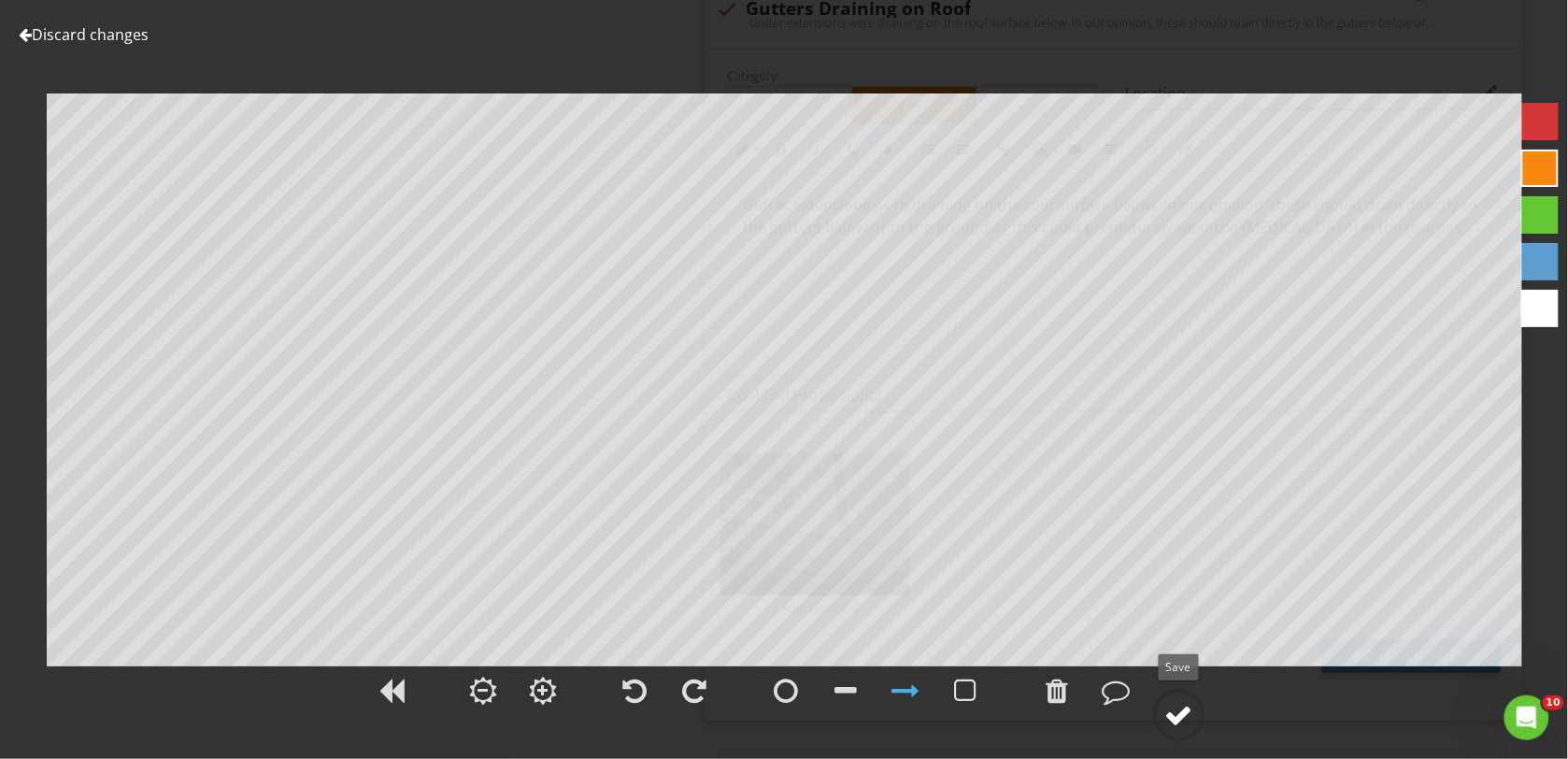
click at [1182, 703] on div at bounding box center [1179, 714] width 28 height 28
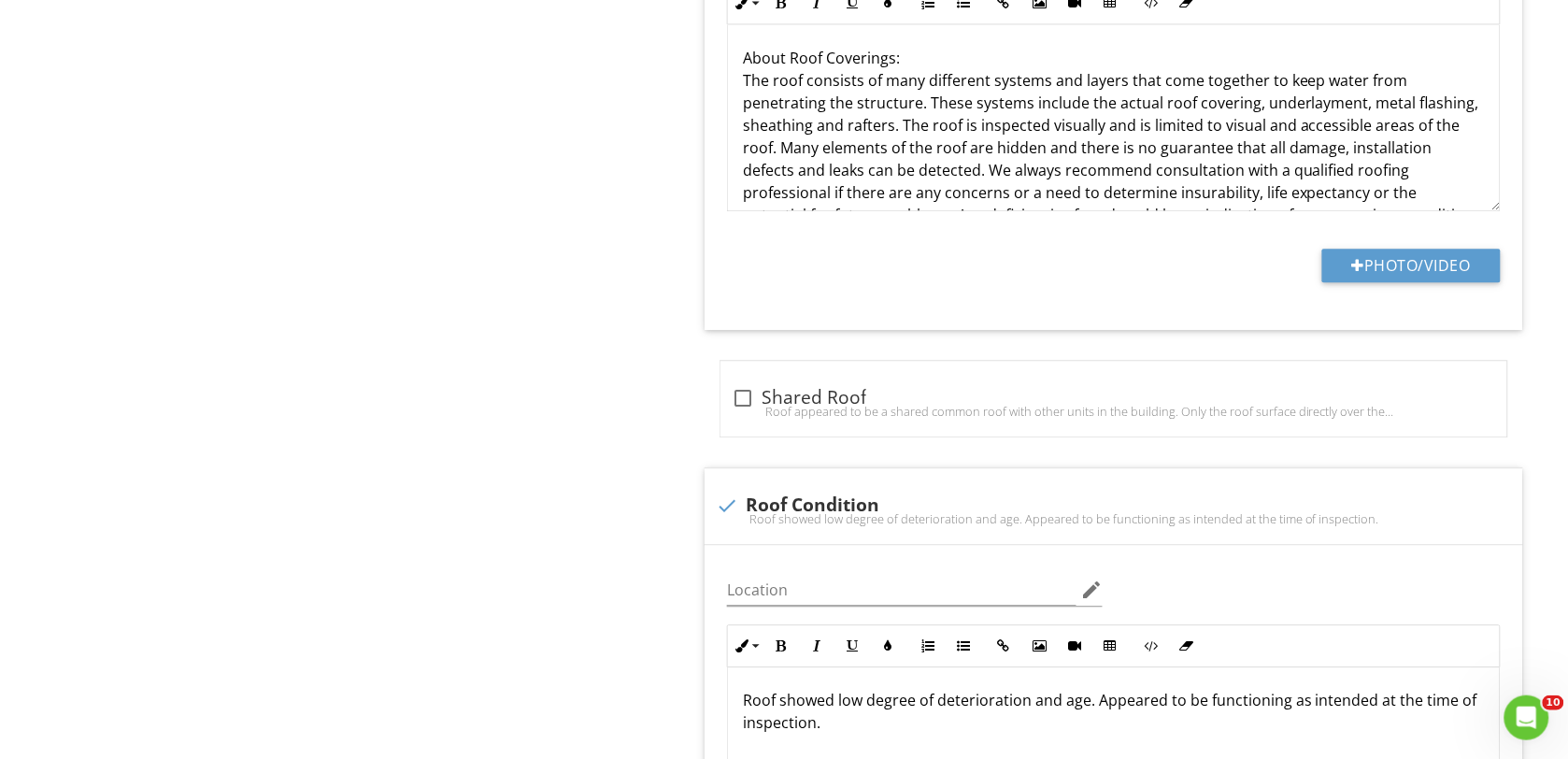
scroll to position [0, 0]
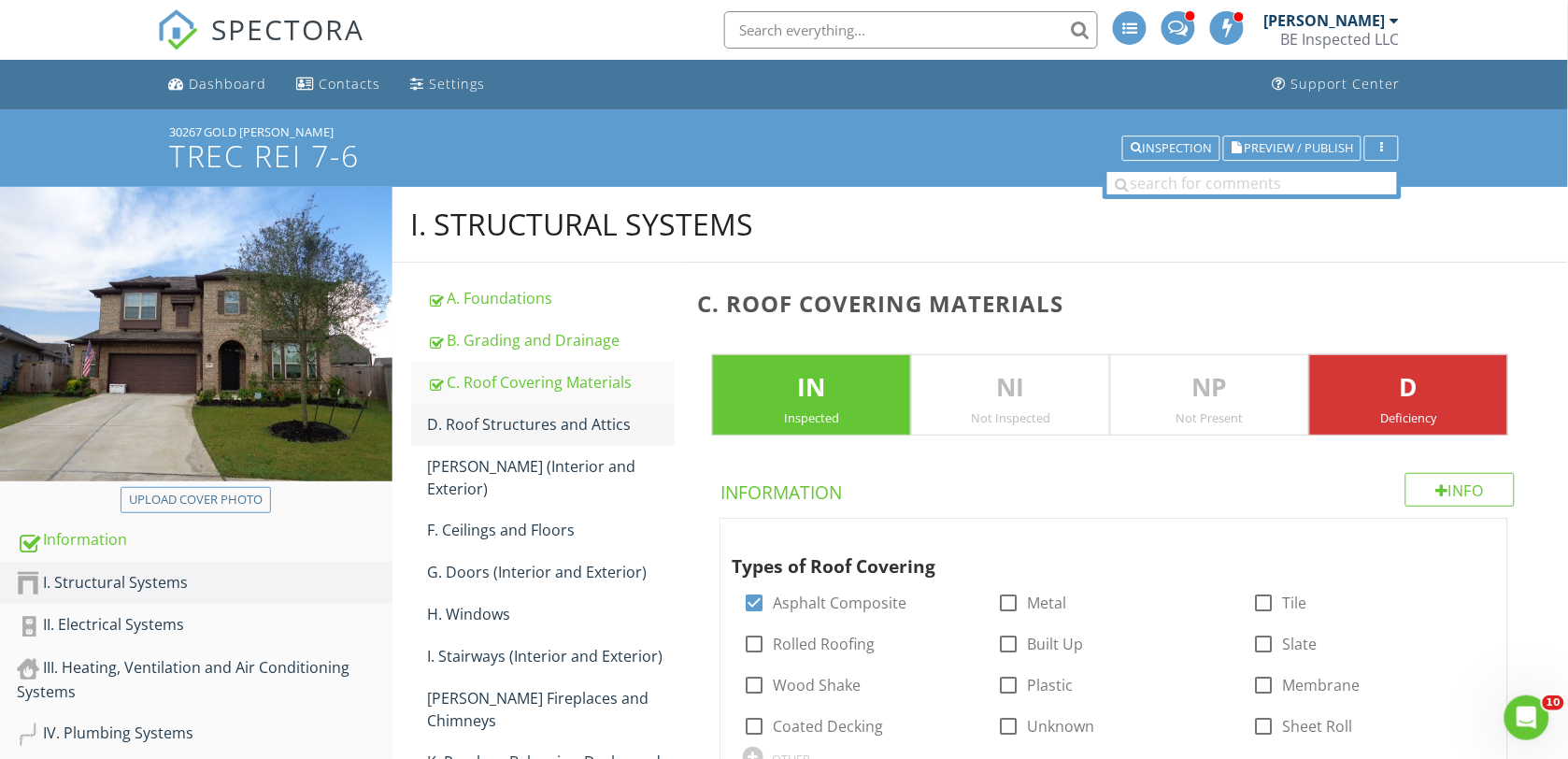
click at [500, 423] on div "D. Roof Structures and Attics" at bounding box center [551, 424] width 247 height 22
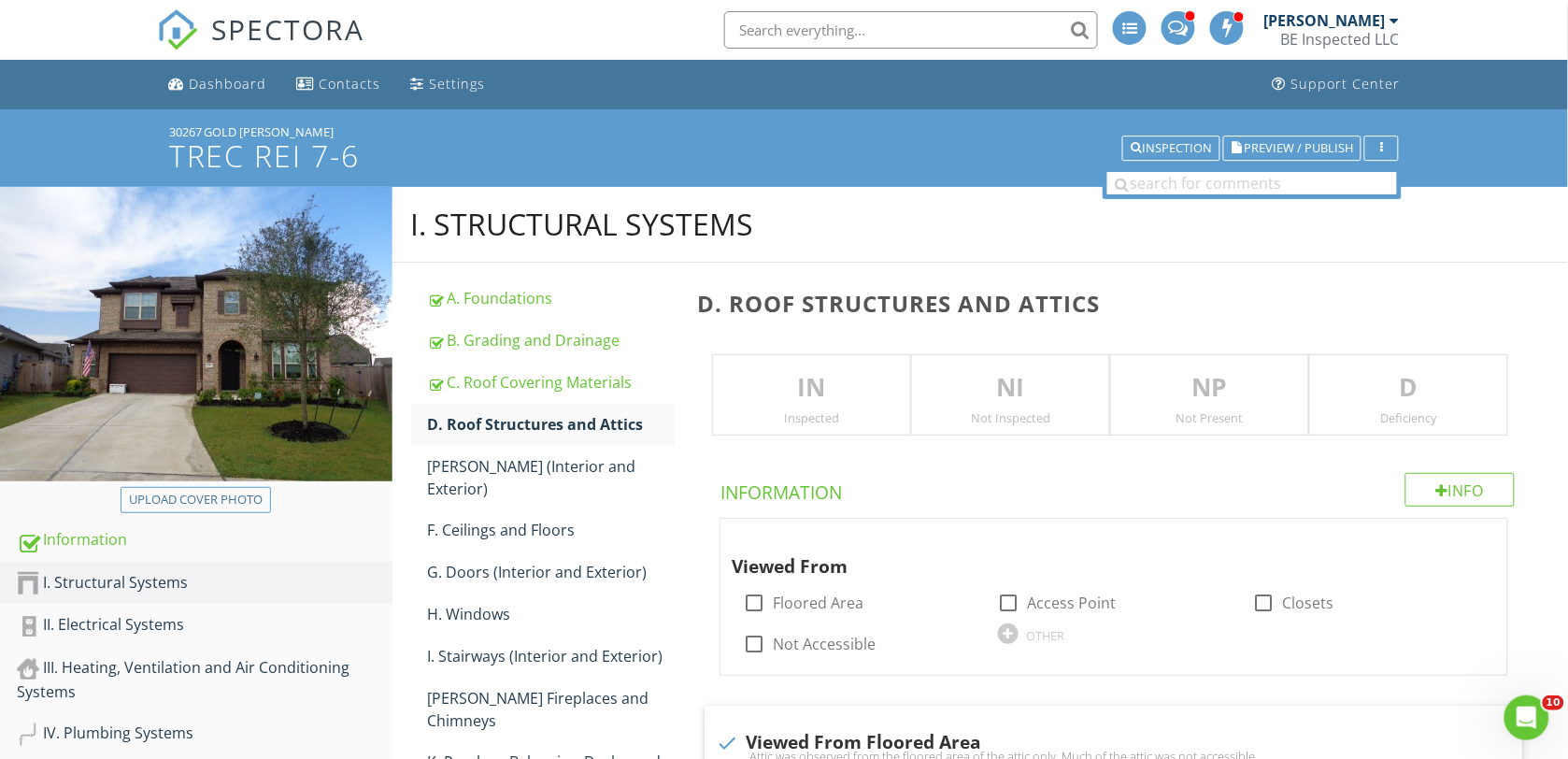
click at [792, 394] on p "IN" at bounding box center [811, 388] width 197 height 38
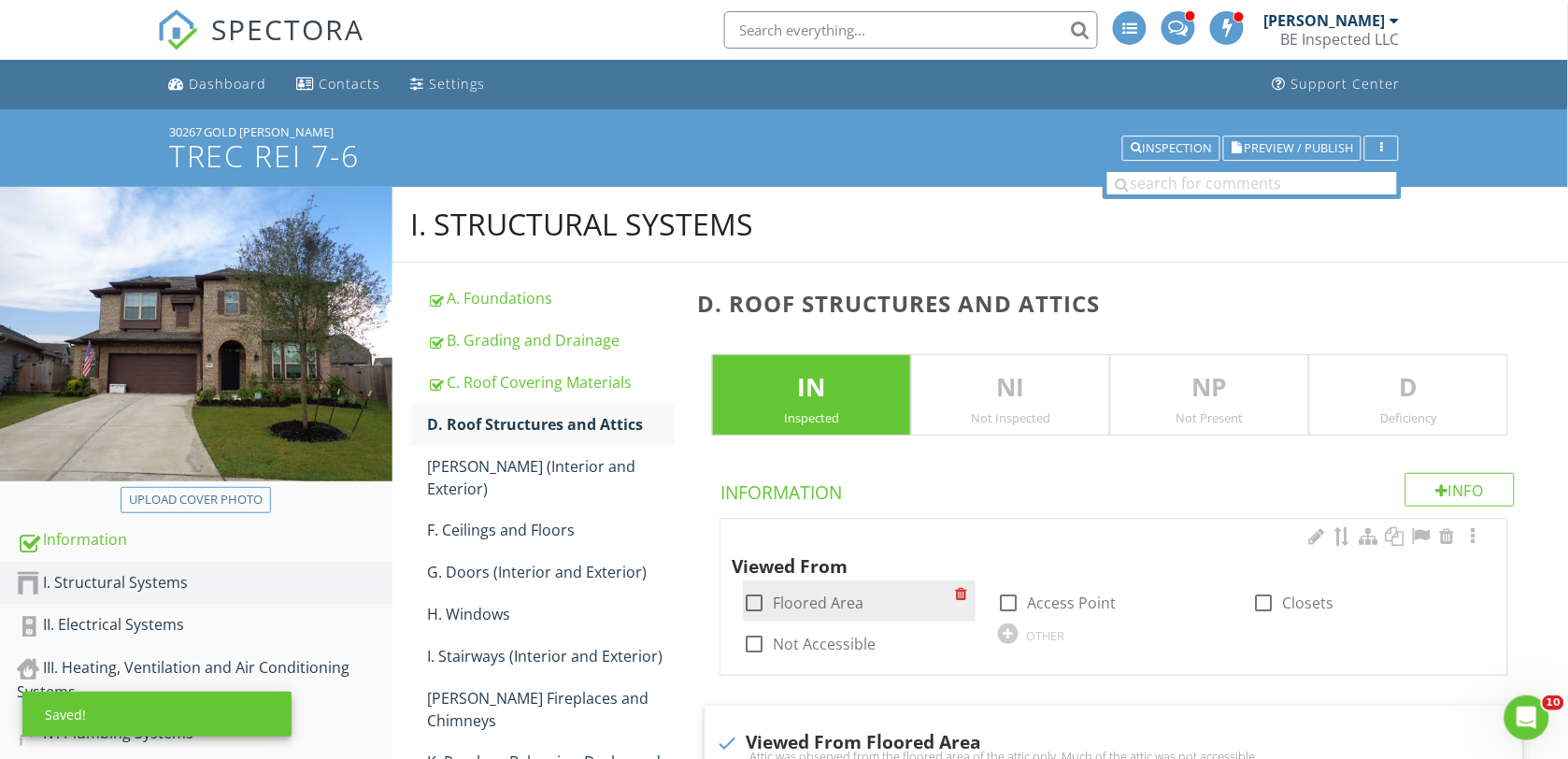
scroll to position [116, 0]
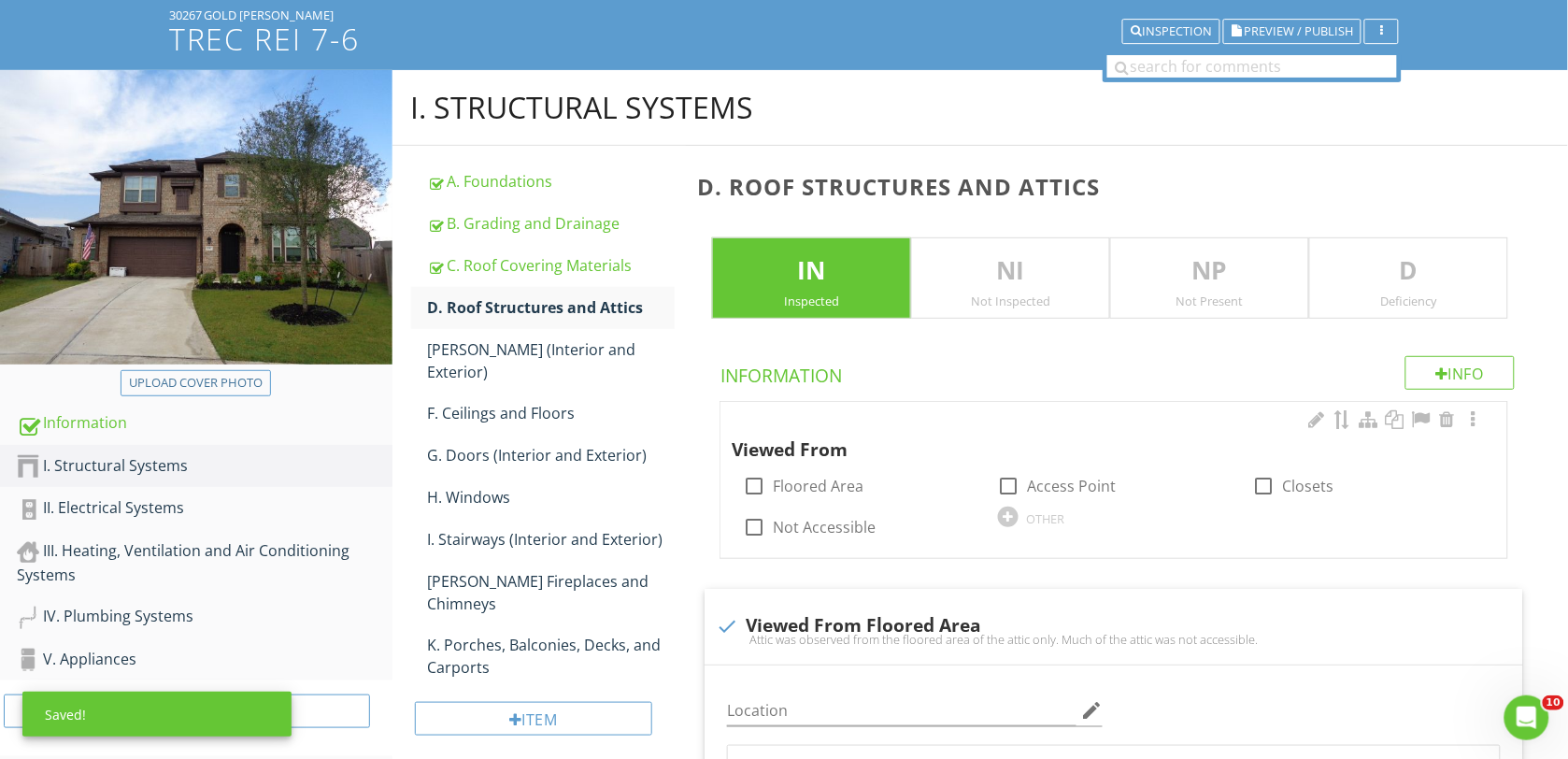
click at [753, 482] on div at bounding box center [753, 486] width 32 height 32
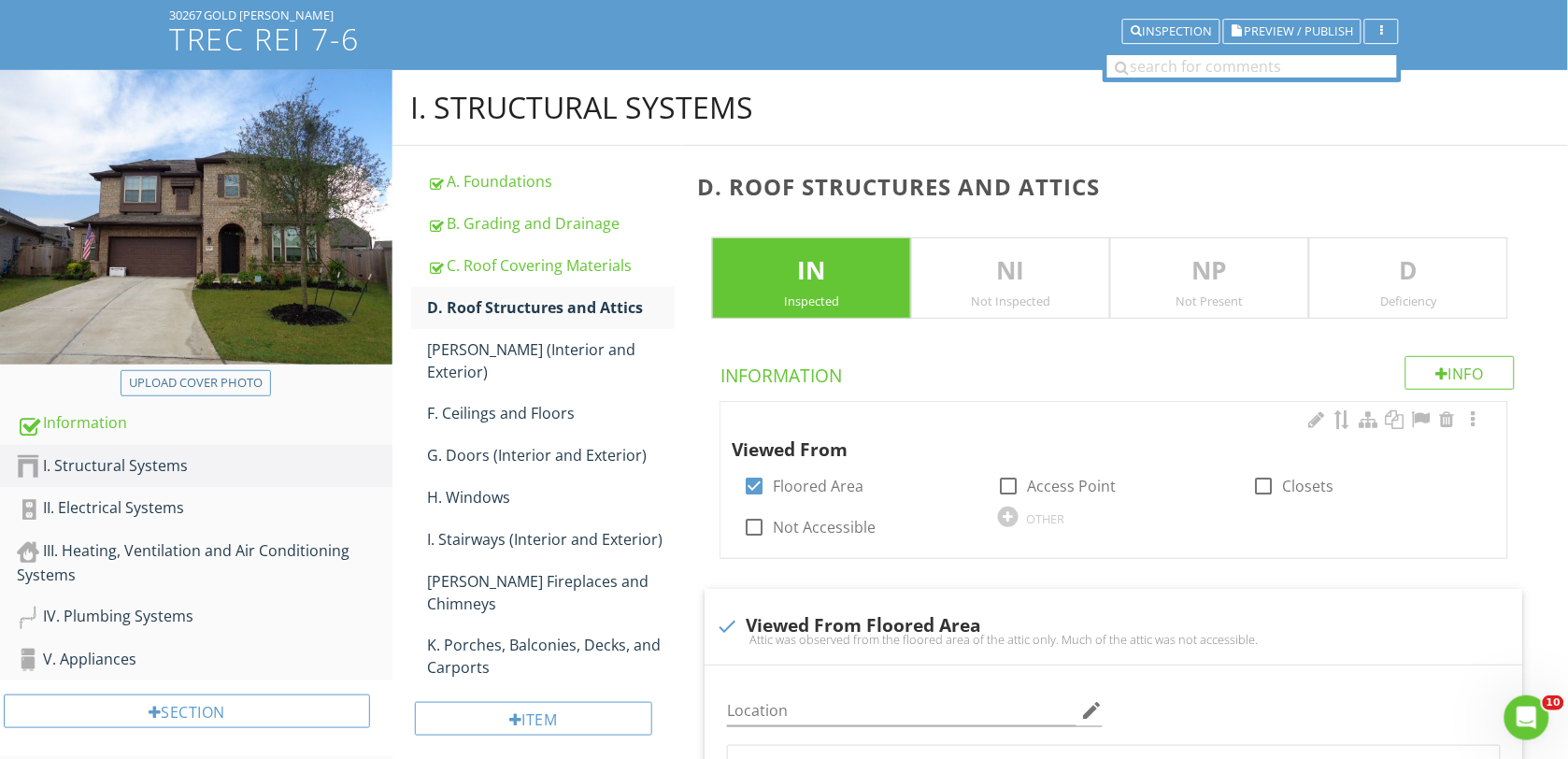
checkbox input "true"
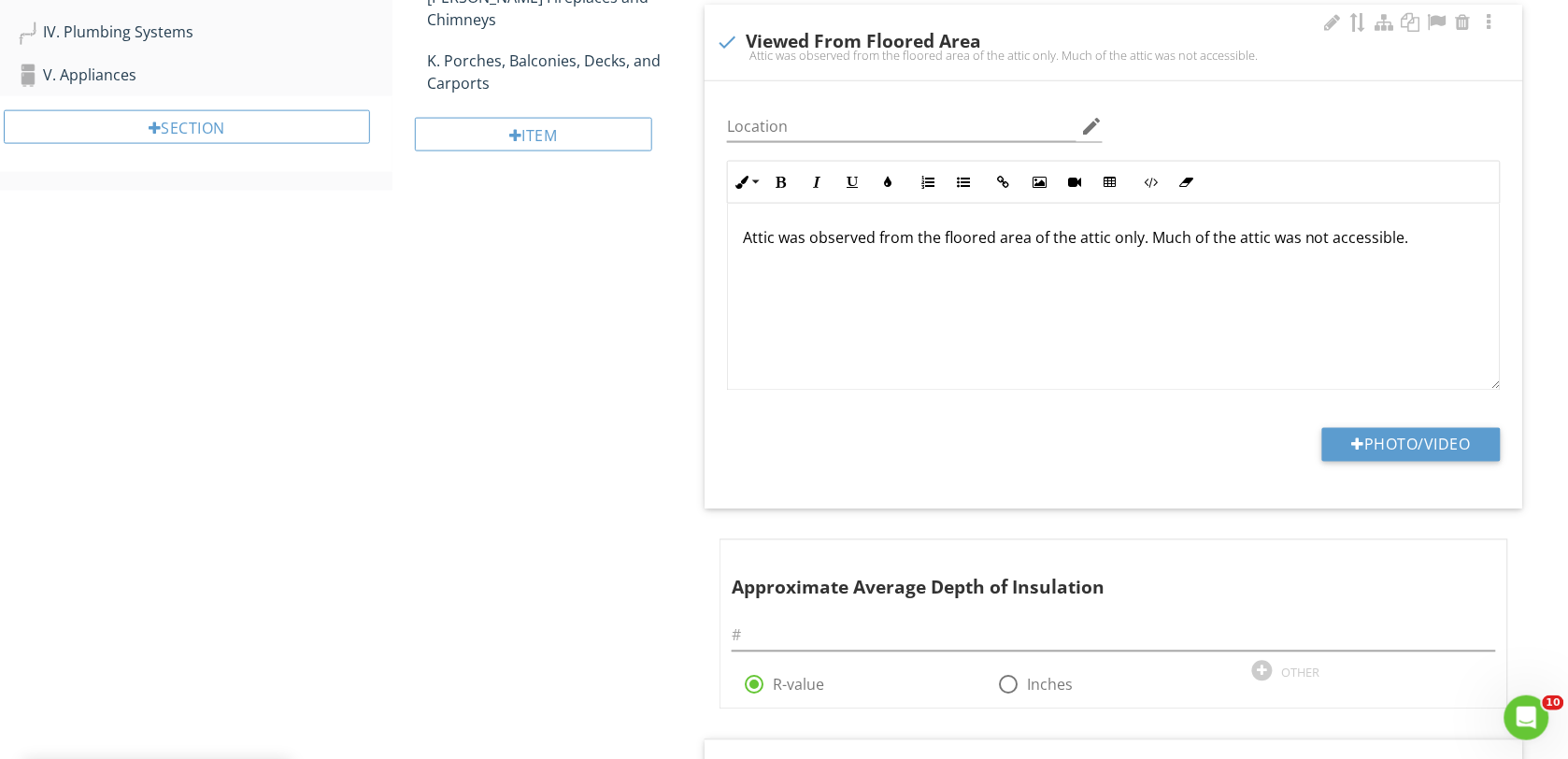
scroll to position [817, 0]
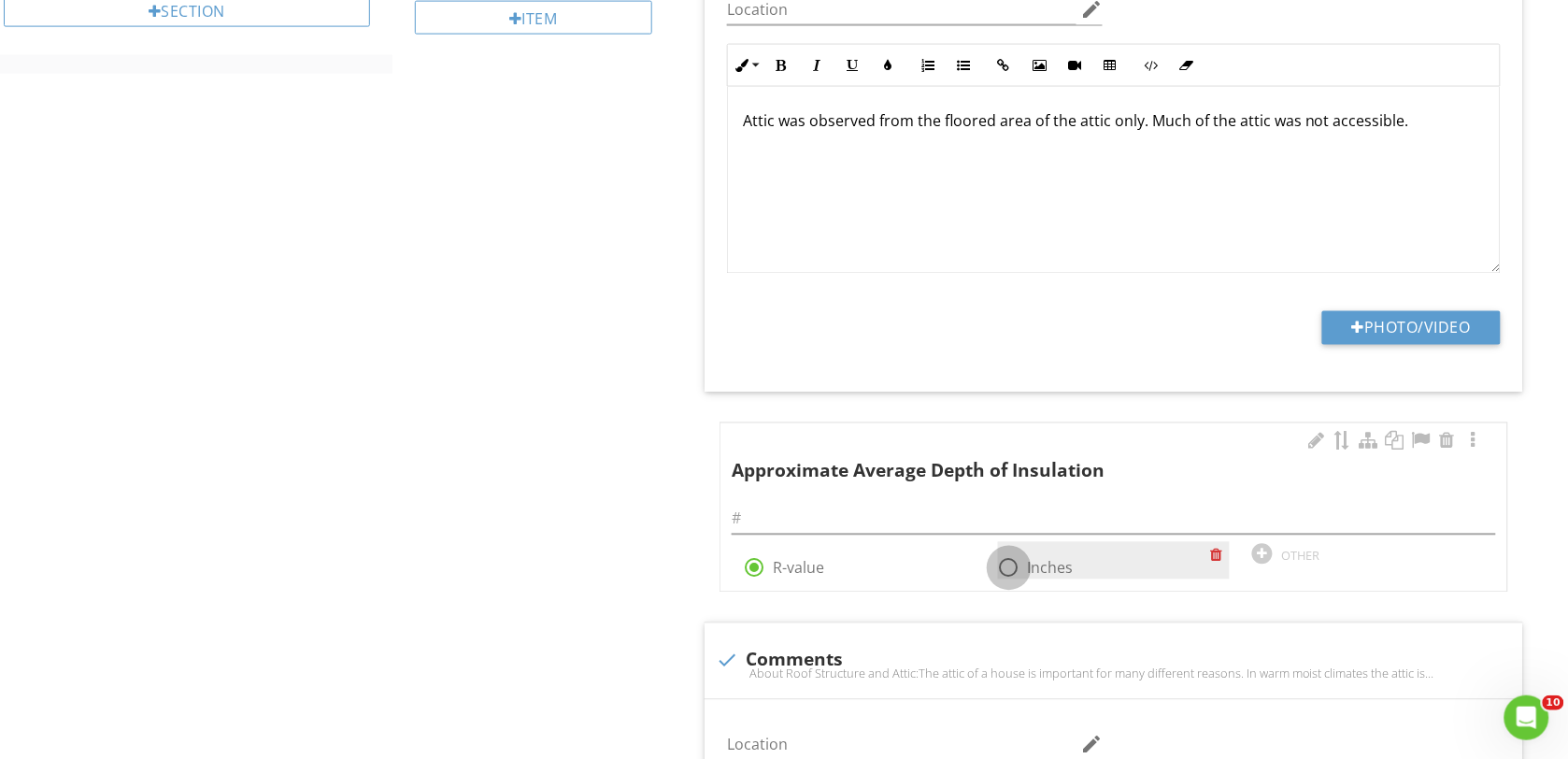
click at [1008, 571] on div at bounding box center [1008, 568] width 32 height 32
radio input "false"
radio input "true"
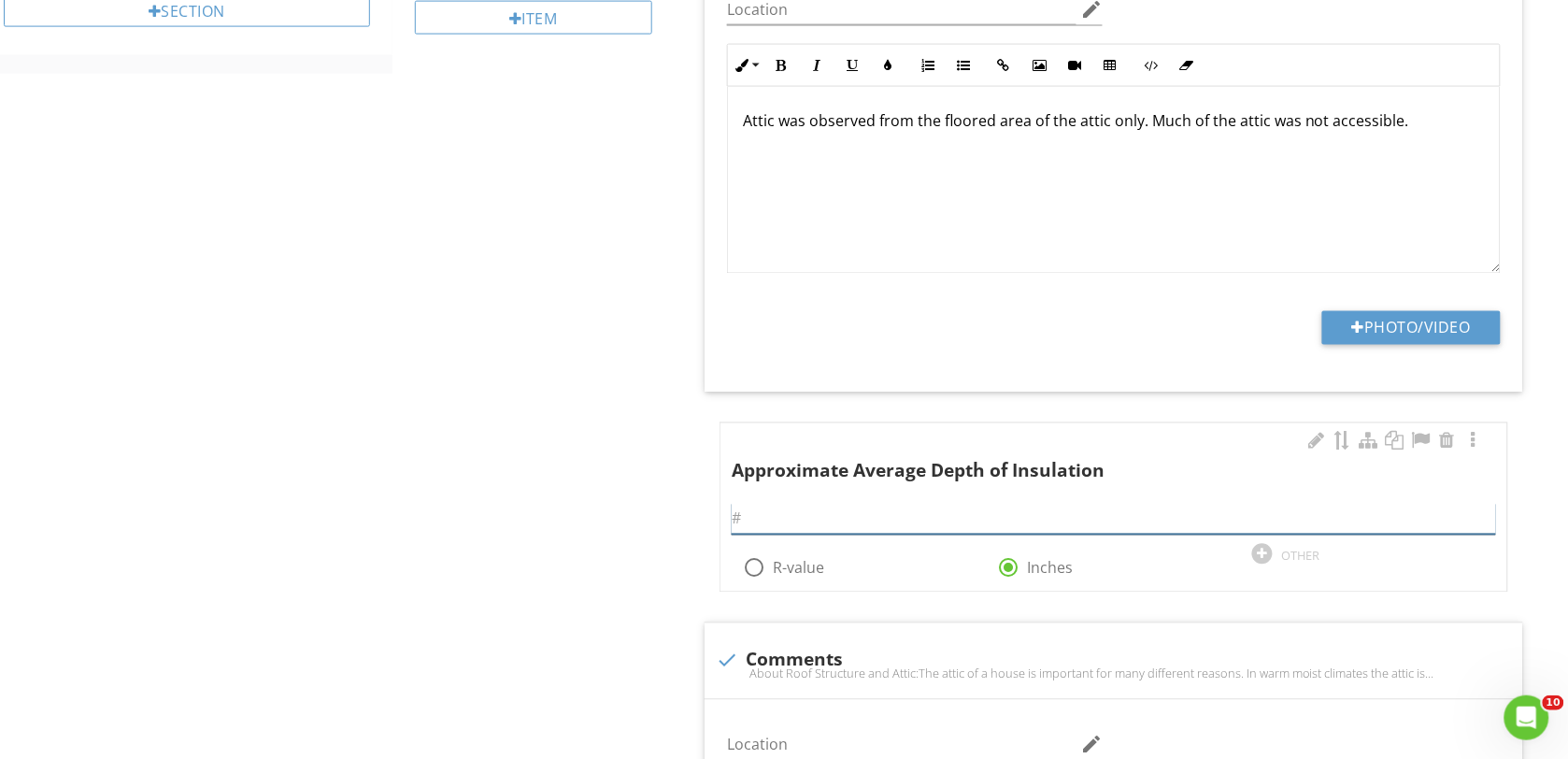
click at [792, 519] on input "text" at bounding box center [1114, 519] width 764 height 31
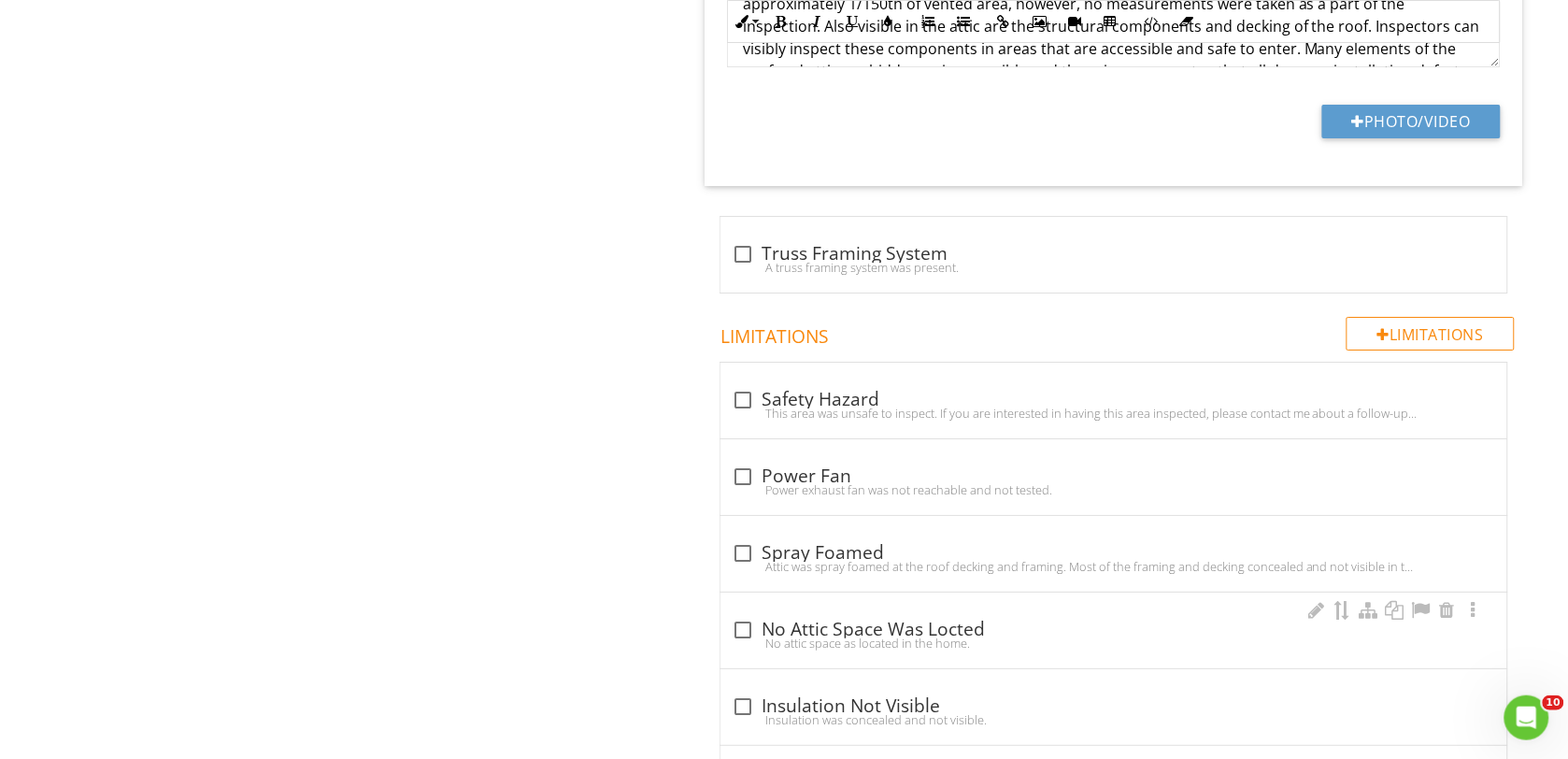
scroll to position [1869, 0]
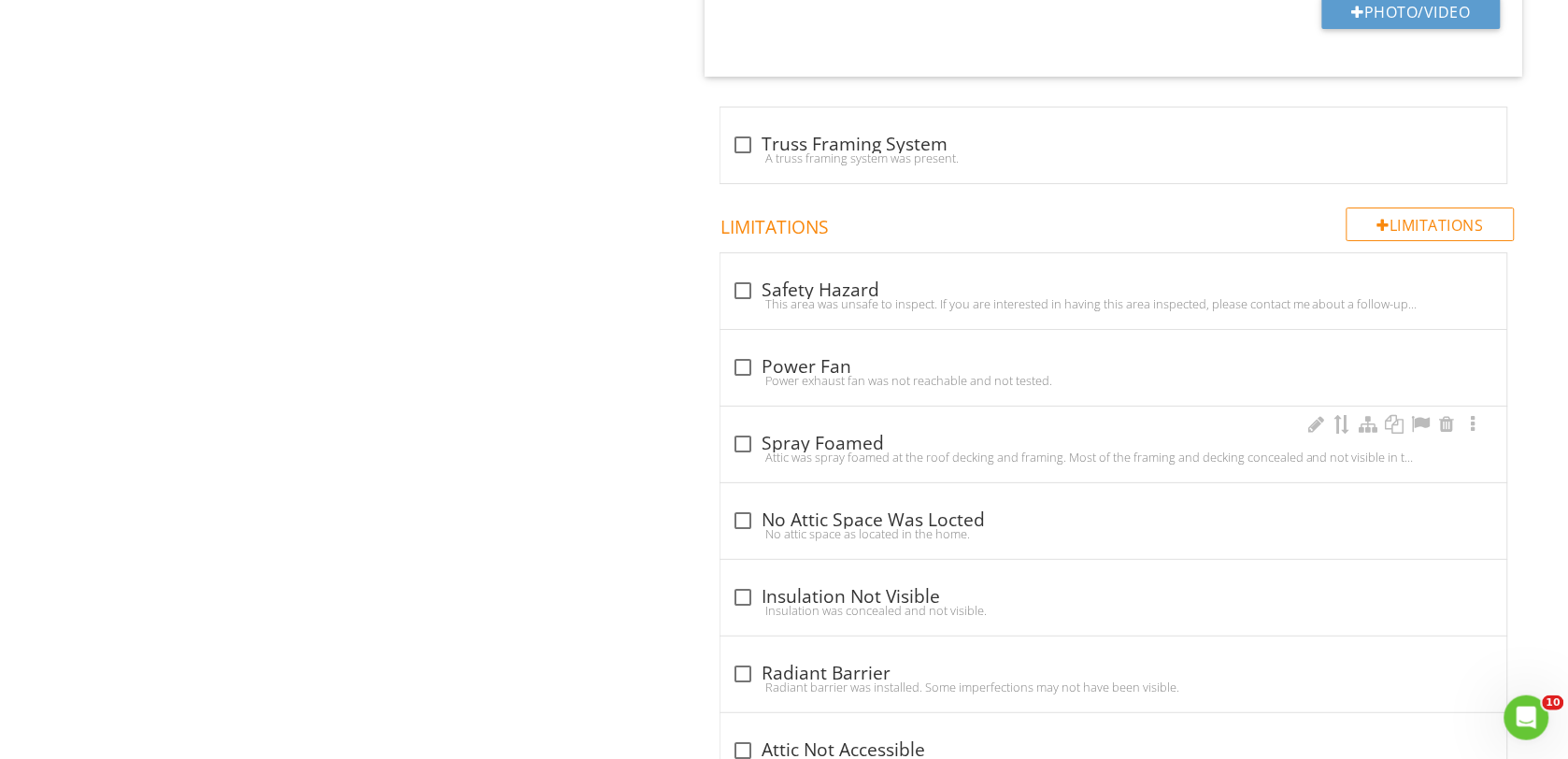
type input "6"
click at [735, 449] on div at bounding box center [743, 443] width 32 height 32
checkbox input "true"
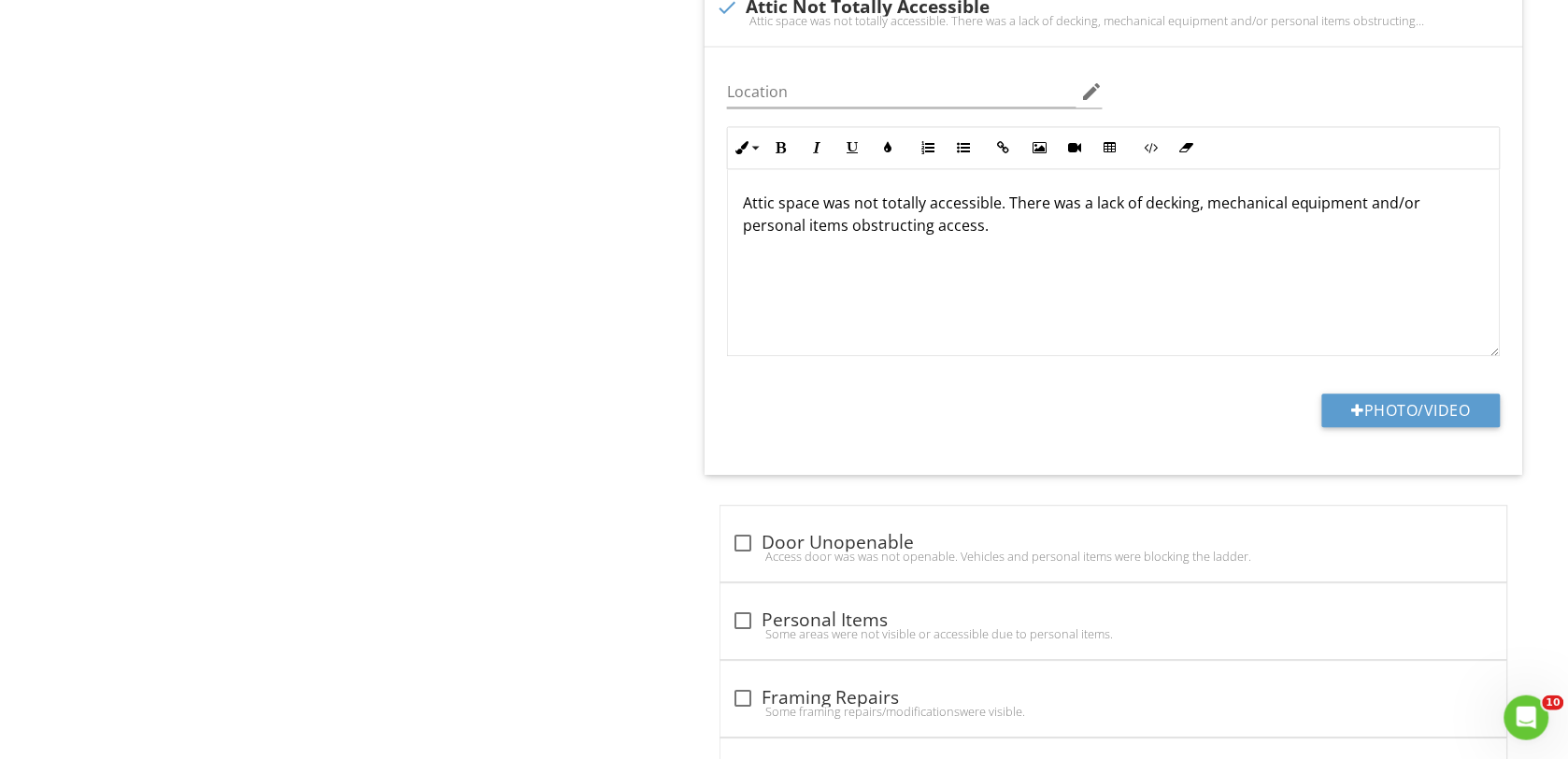
scroll to position [3270, 0]
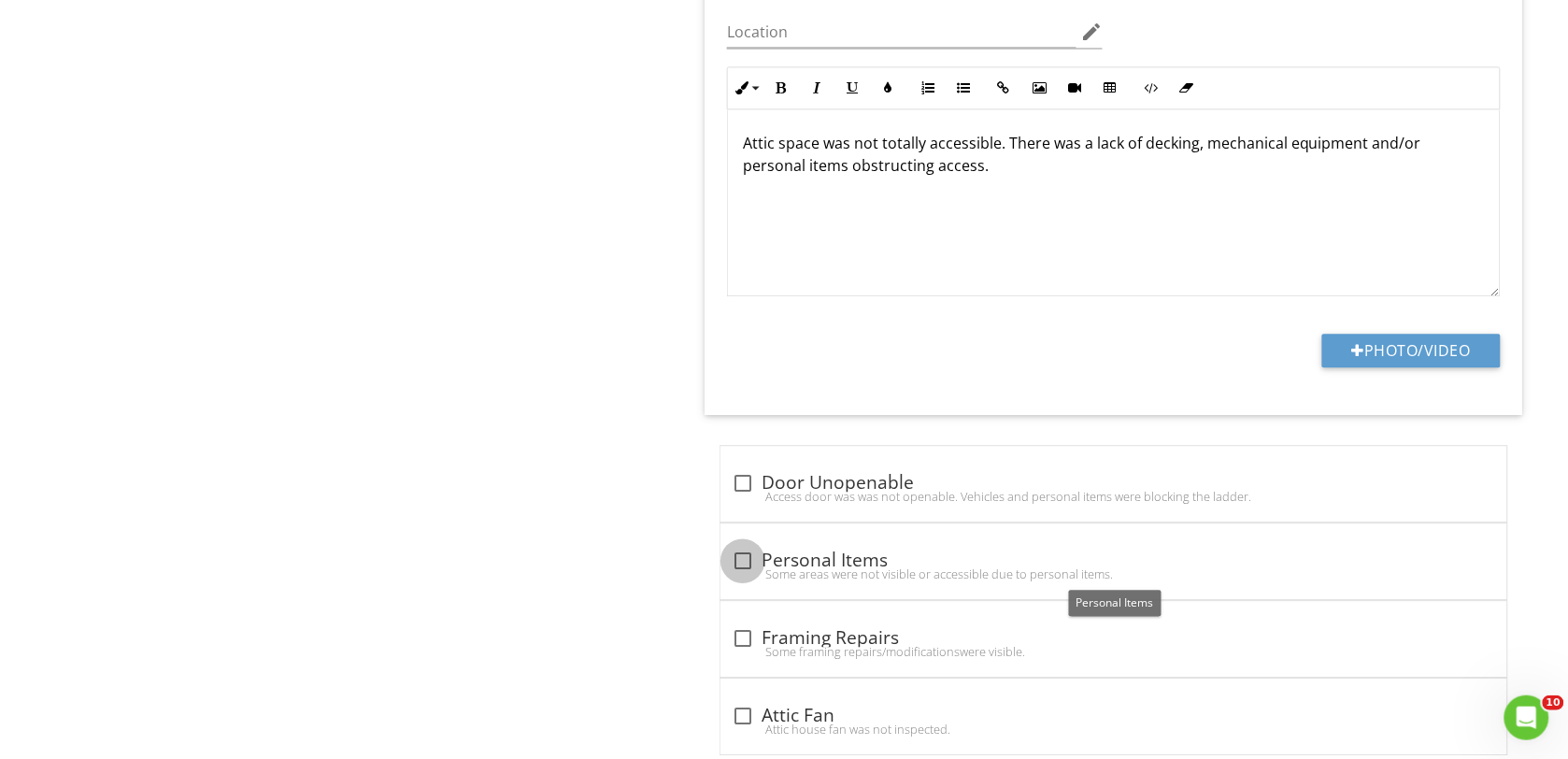
drag, startPoint x: 740, startPoint y: 567, endPoint x: 698, endPoint y: 554, distance: 44.0
click at [739, 567] on div at bounding box center [743, 560] width 32 height 32
checkbox input "true"
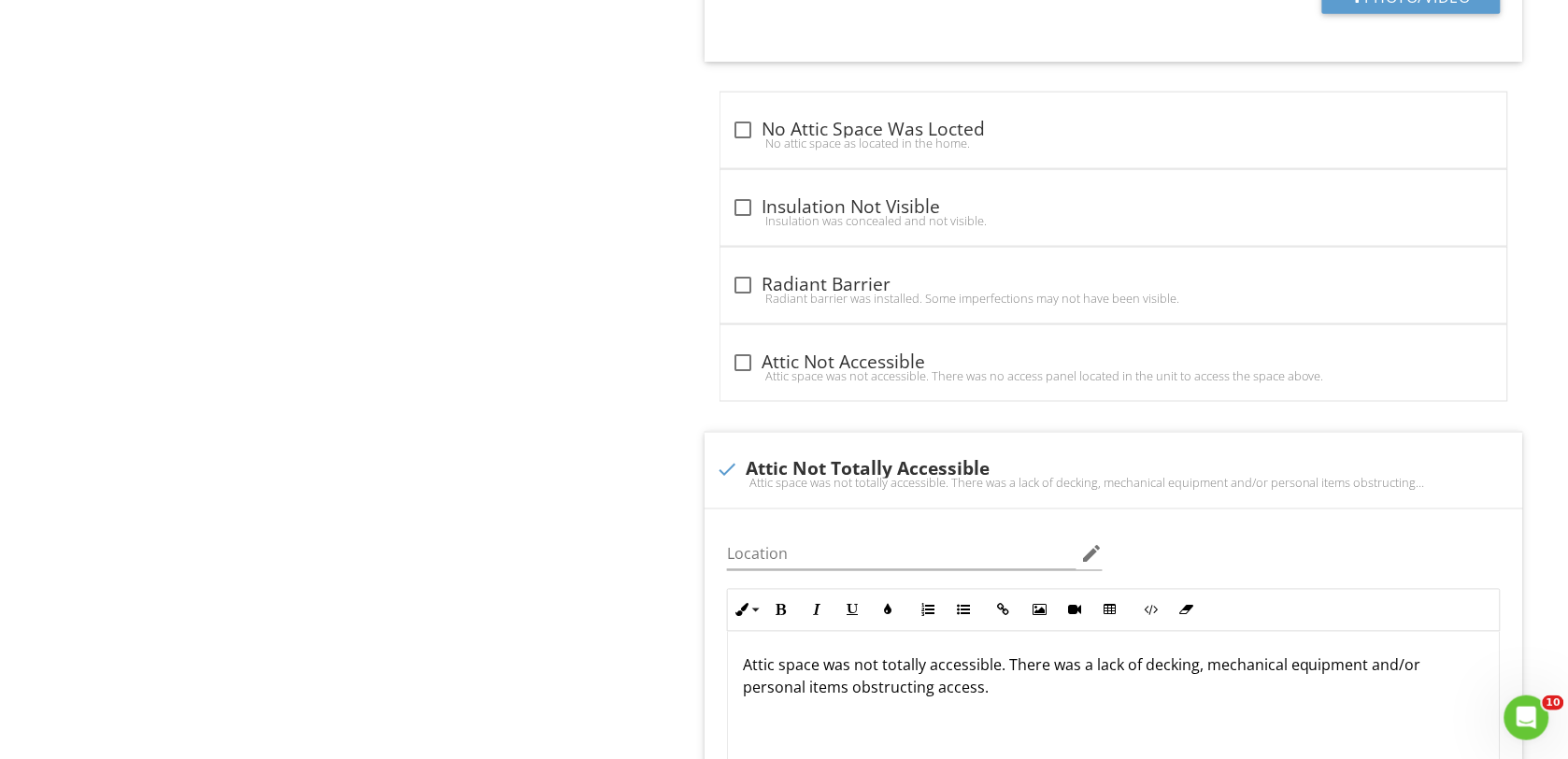
scroll to position [2686, 0]
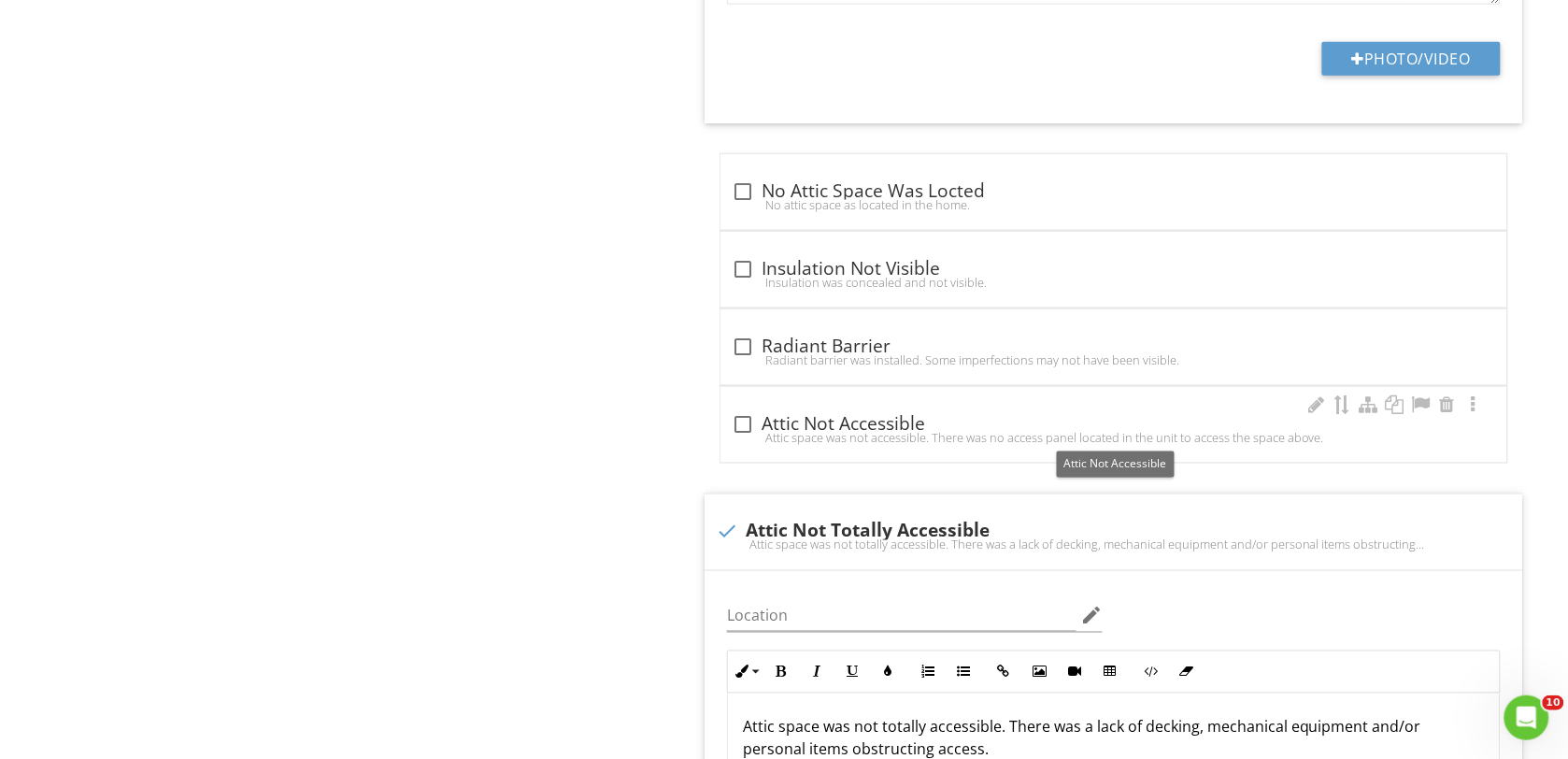
click at [745, 432] on div at bounding box center [743, 424] width 32 height 32
checkbox input "true"
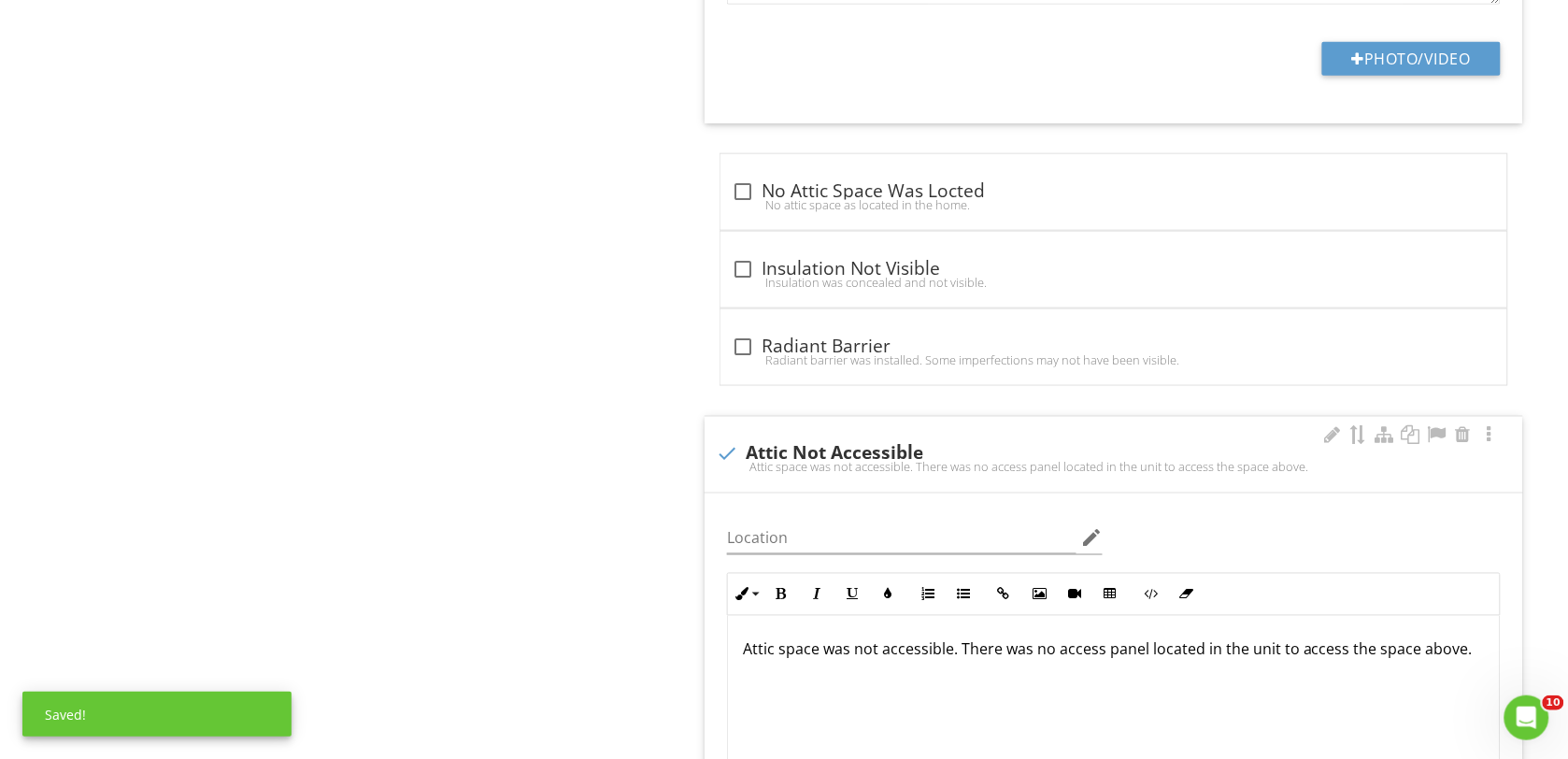
scroll to position [2802, 0]
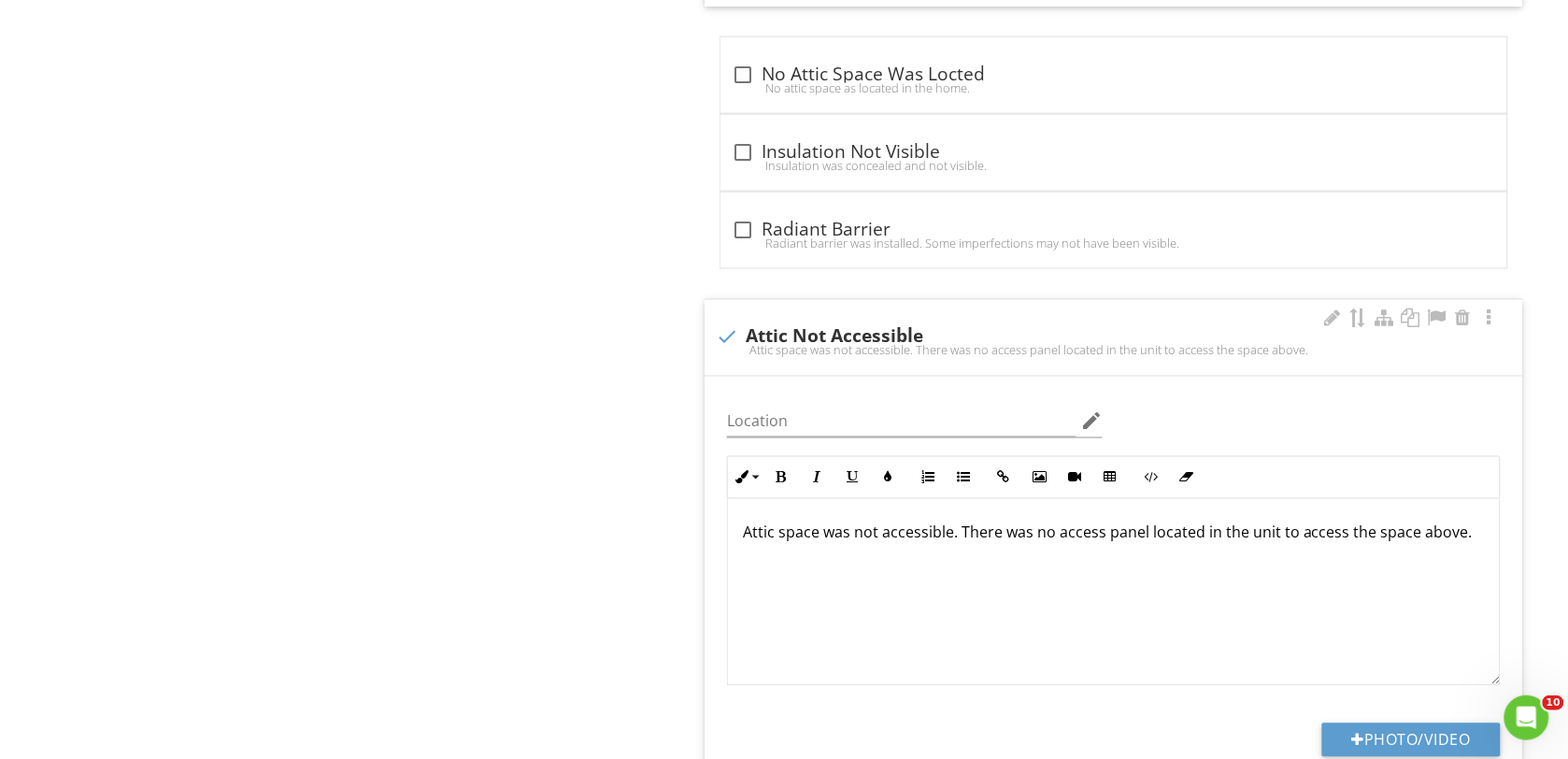
click at [741, 543] on div "Attic space was not accessible. There was no access panel located in the unit t…" at bounding box center [1114, 592] width 772 height 187
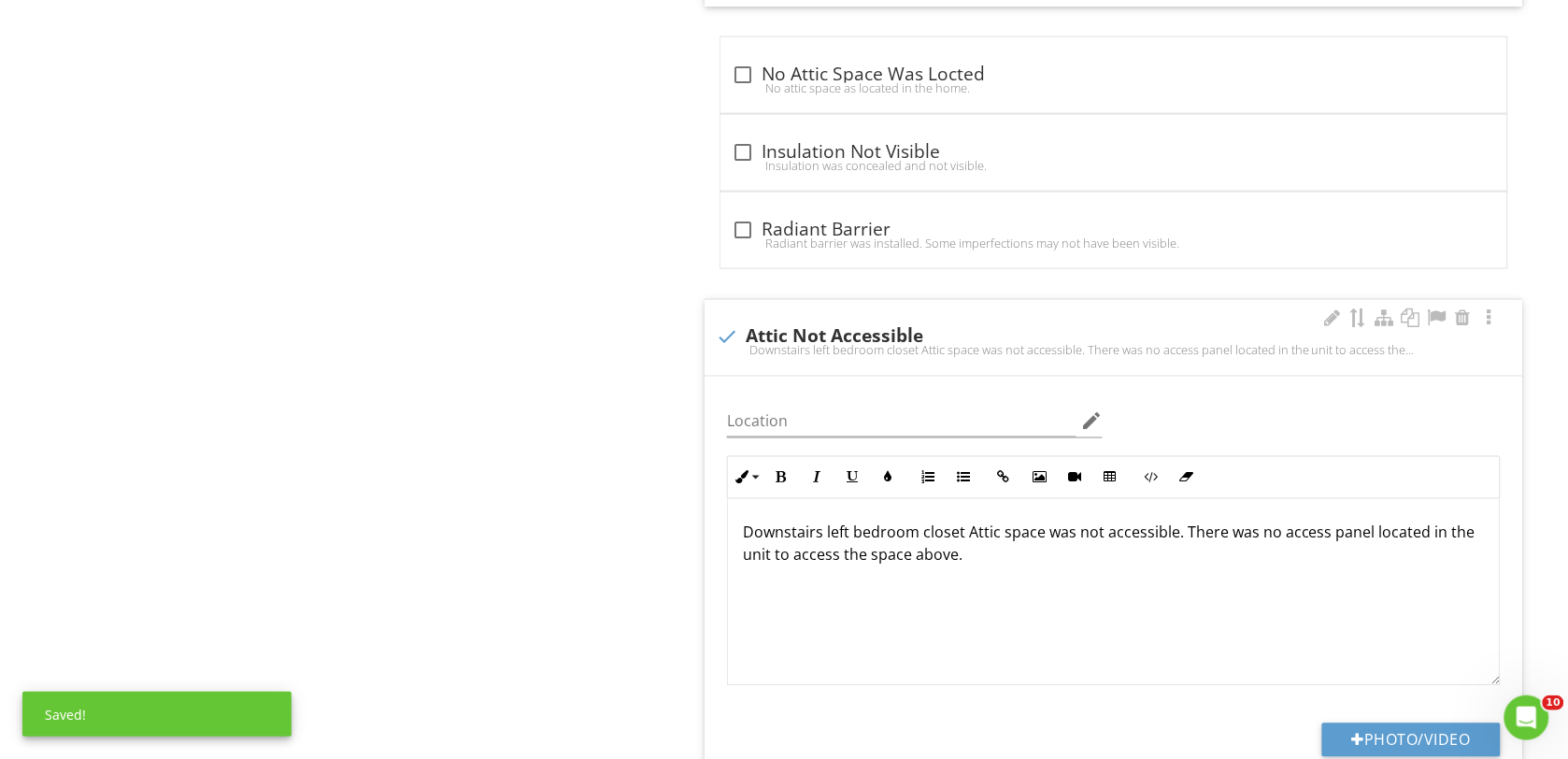
click at [973, 542] on p "Downstairs left bedroom closet Attic space was not accessible. There was no acc…" at bounding box center [1113, 544] width 742 height 45
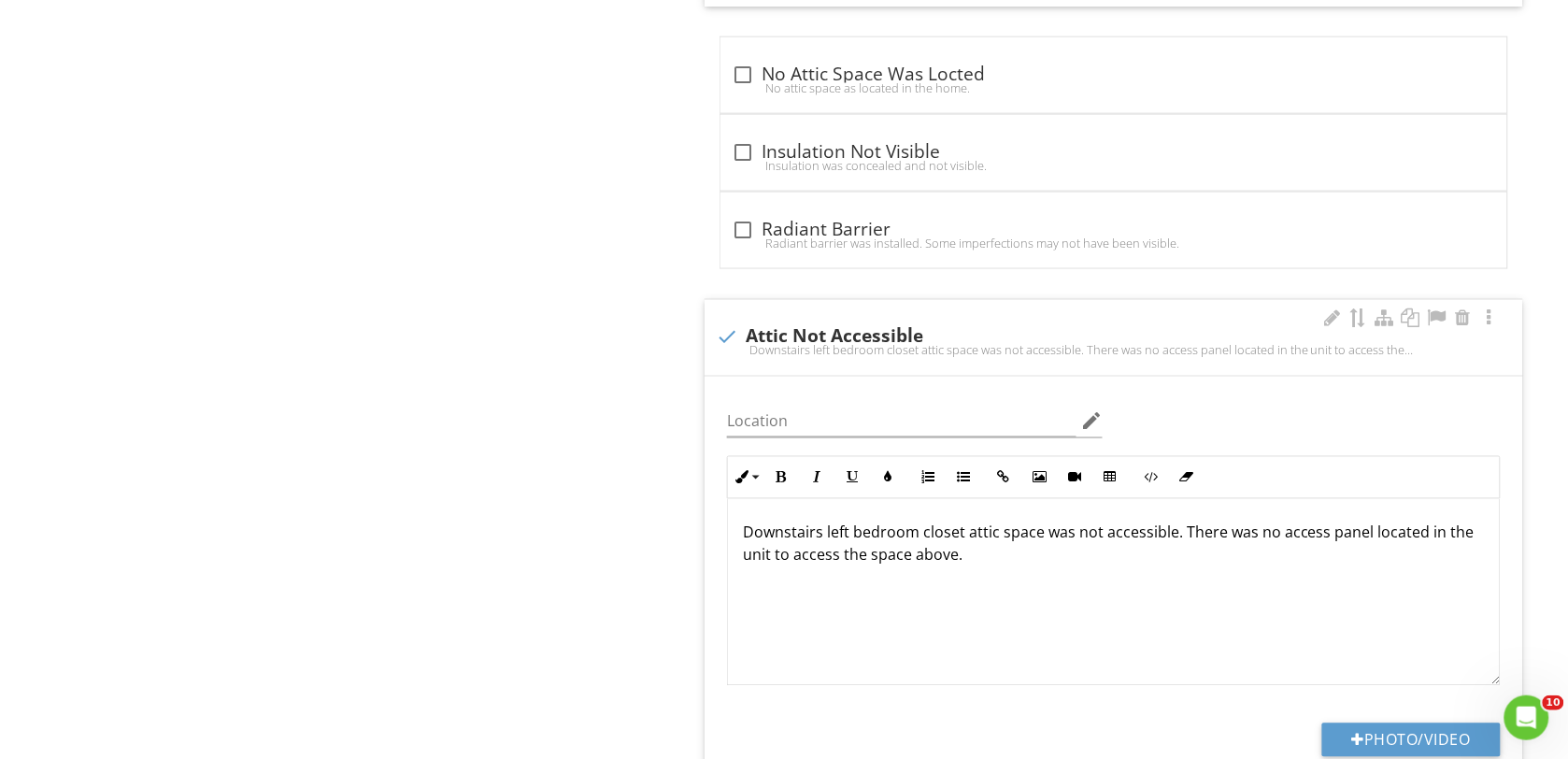
drag, startPoint x: 1183, startPoint y: 535, endPoint x: 1205, endPoint y: 577, distance: 47.4
click at [1205, 577] on div "Downstairs left bedroom closet attic space was not accessible. There was no acc…" at bounding box center [1114, 592] width 772 height 187
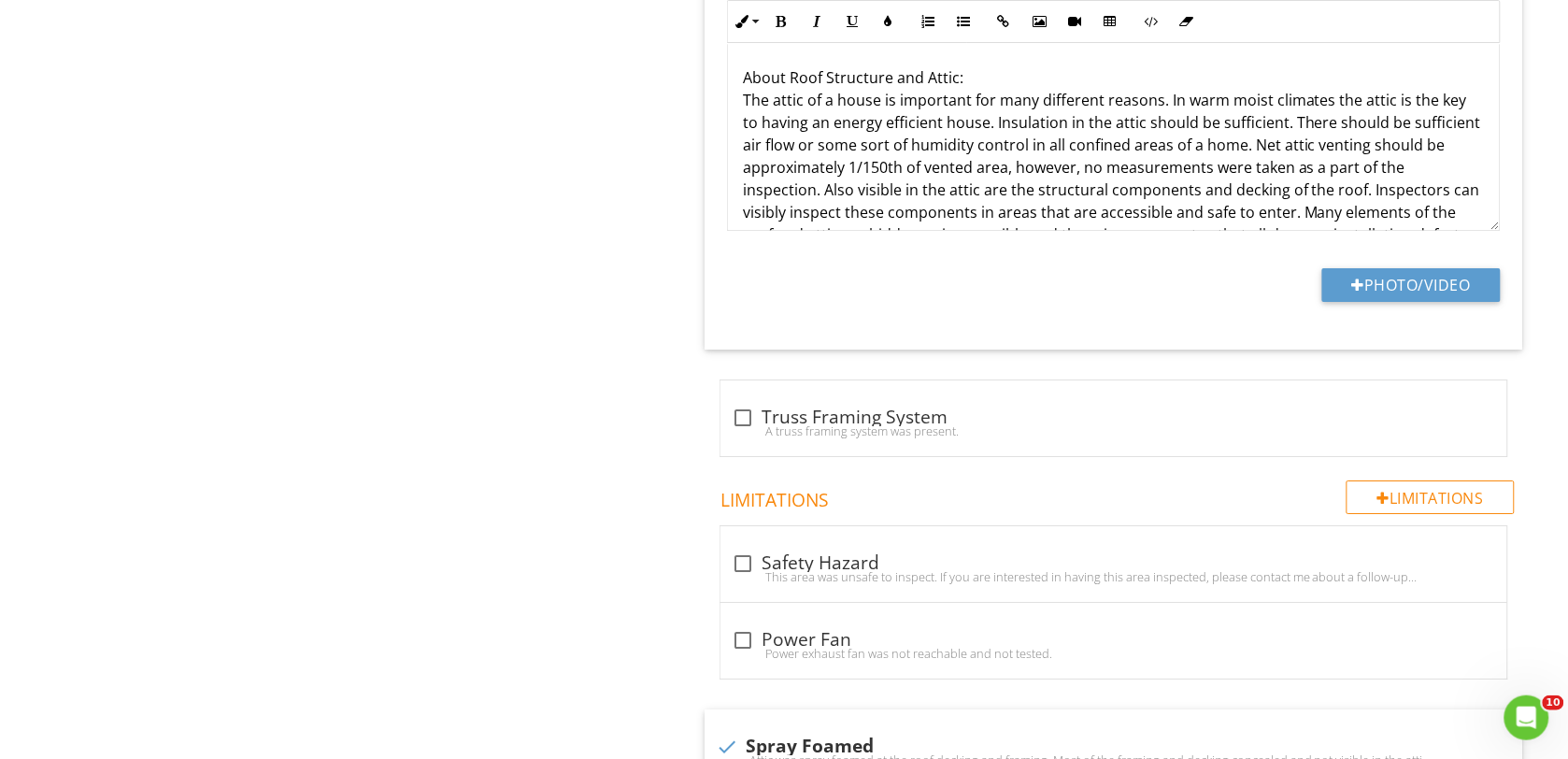
scroll to position [1635, 0]
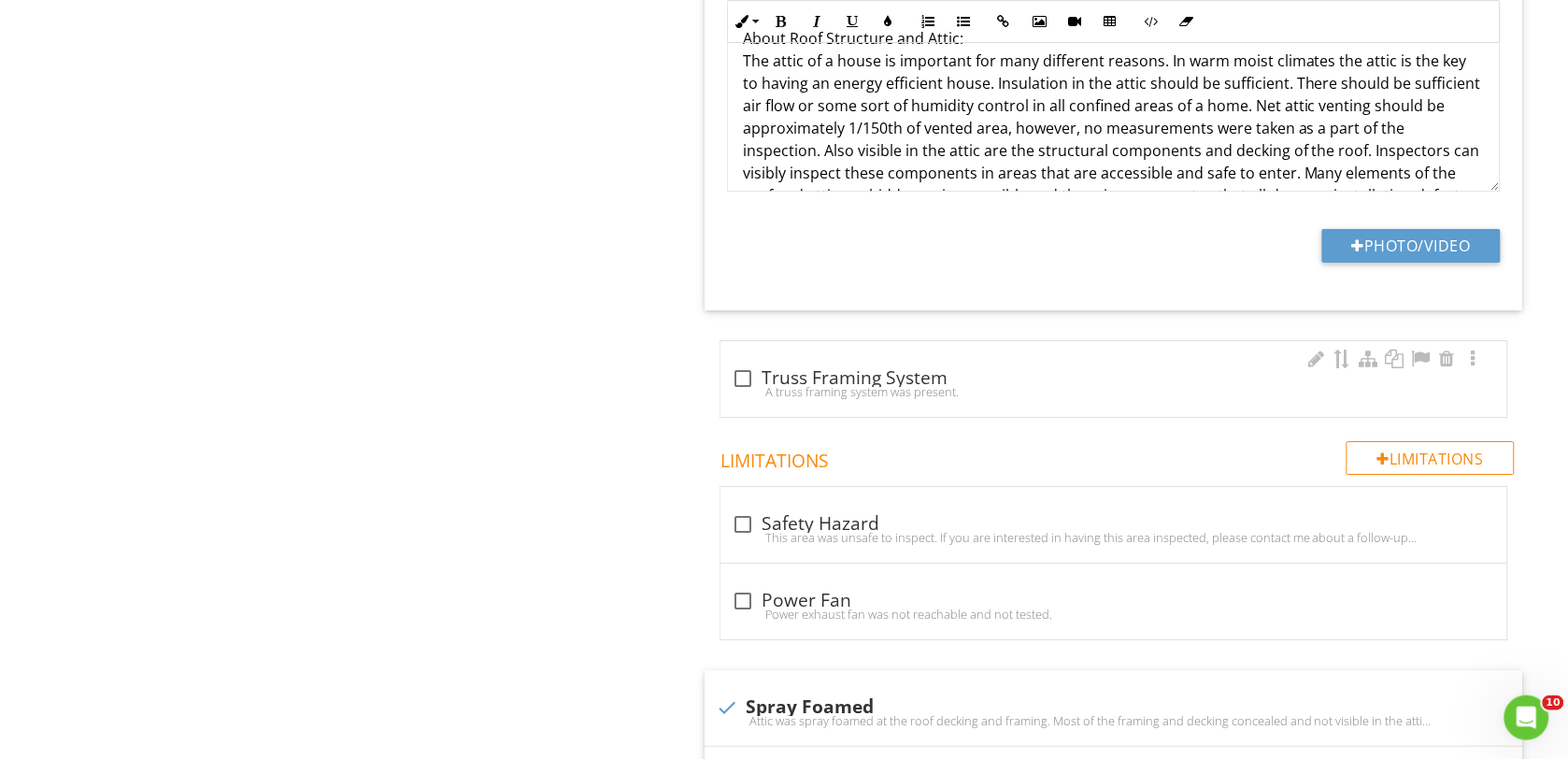
click at [745, 389] on div "A truss framing system was present." at bounding box center [1114, 391] width 764 height 15
checkbox input "true"
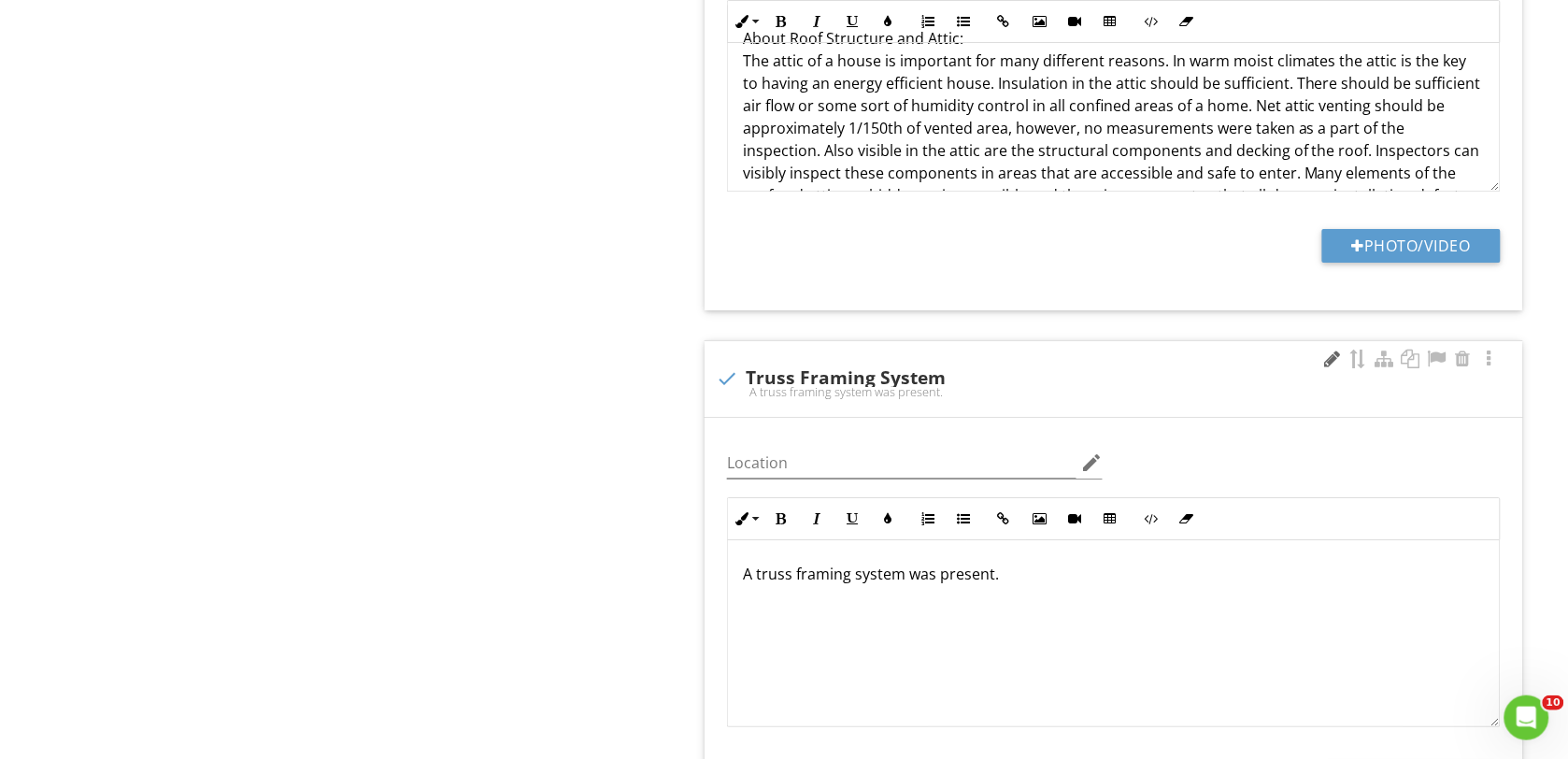
click at [1325, 361] on div at bounding box center [1332, 358] width 22 height 18
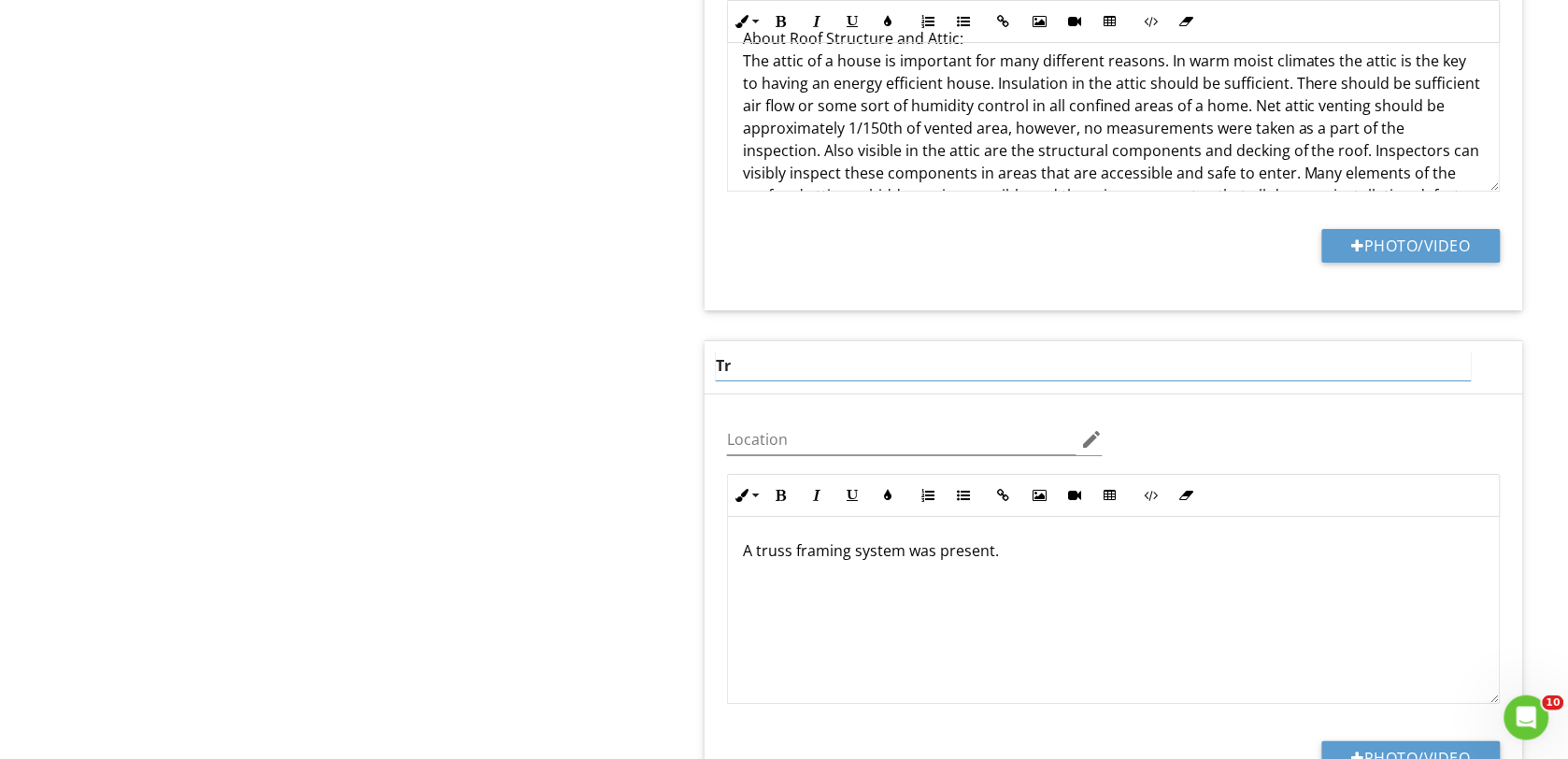
type input "T"
type input "Attic Access LAdder"
click at [1047, 571] on div "A truss framing system was present." at bounding box center [1114, 610] width 772 height 187
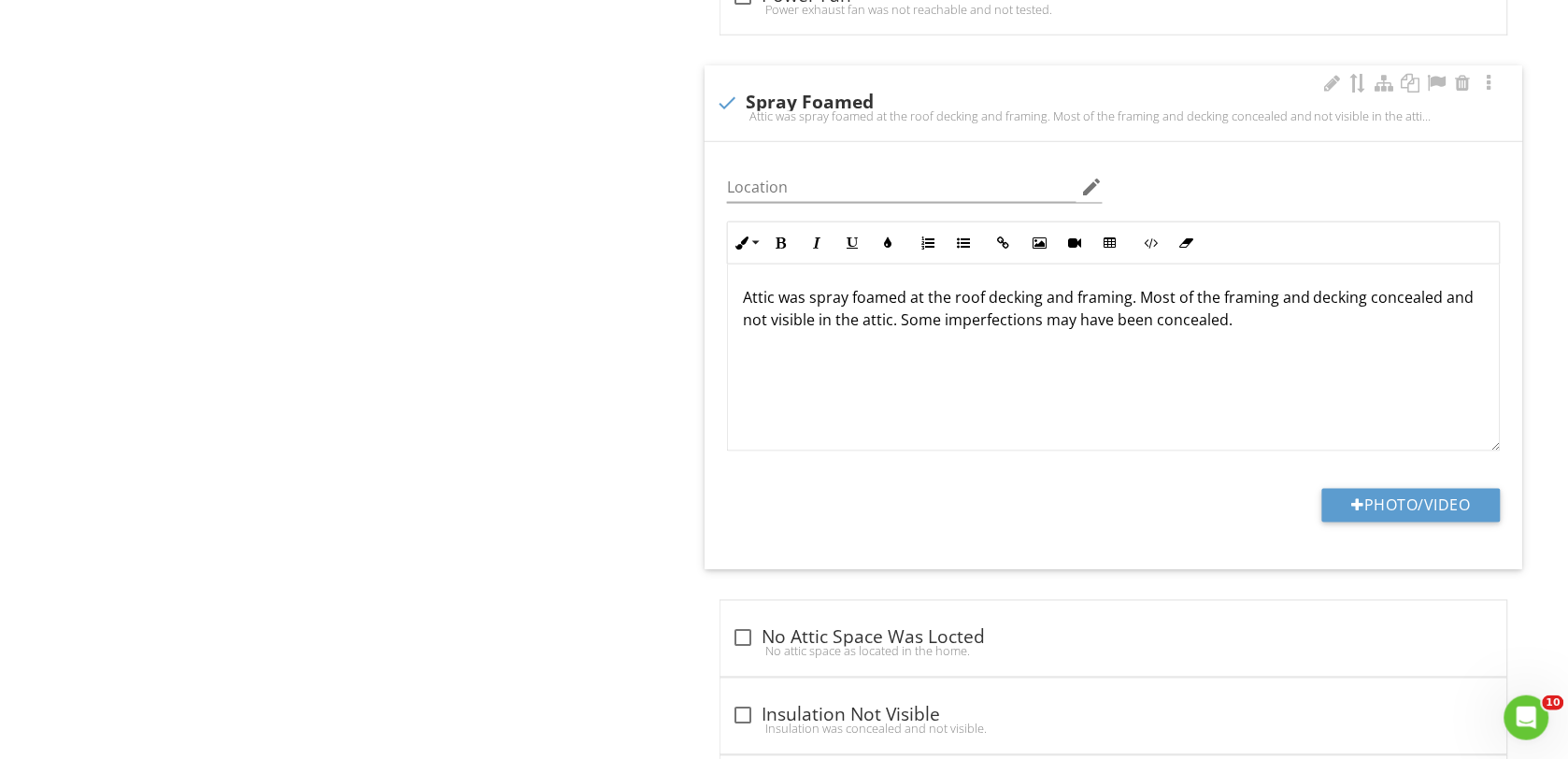
scroll to position [2686, 0]
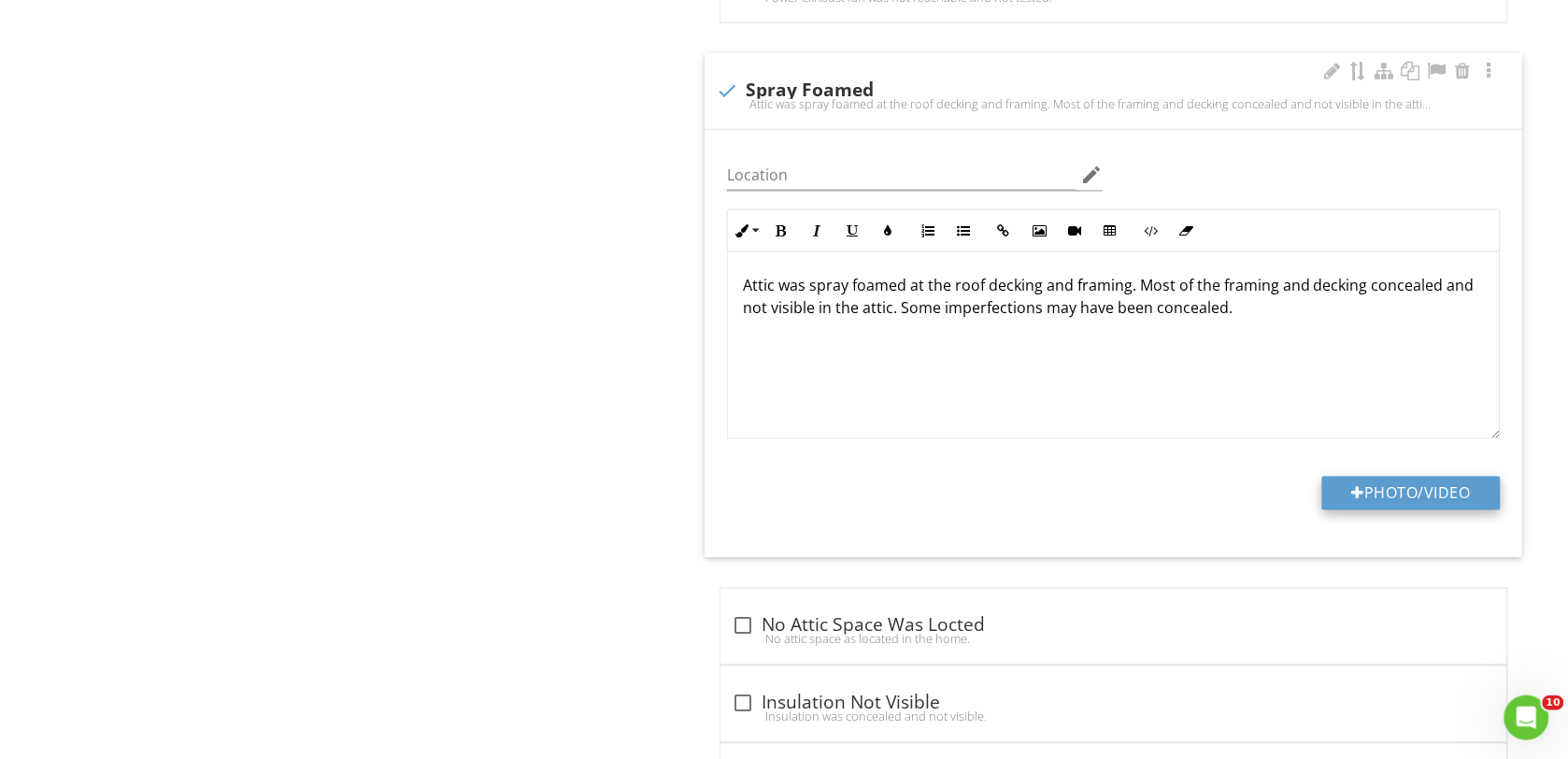
click at [1407, 502] on button "Photo/Video" at bounding box center [1412, 493] width 178 height 34
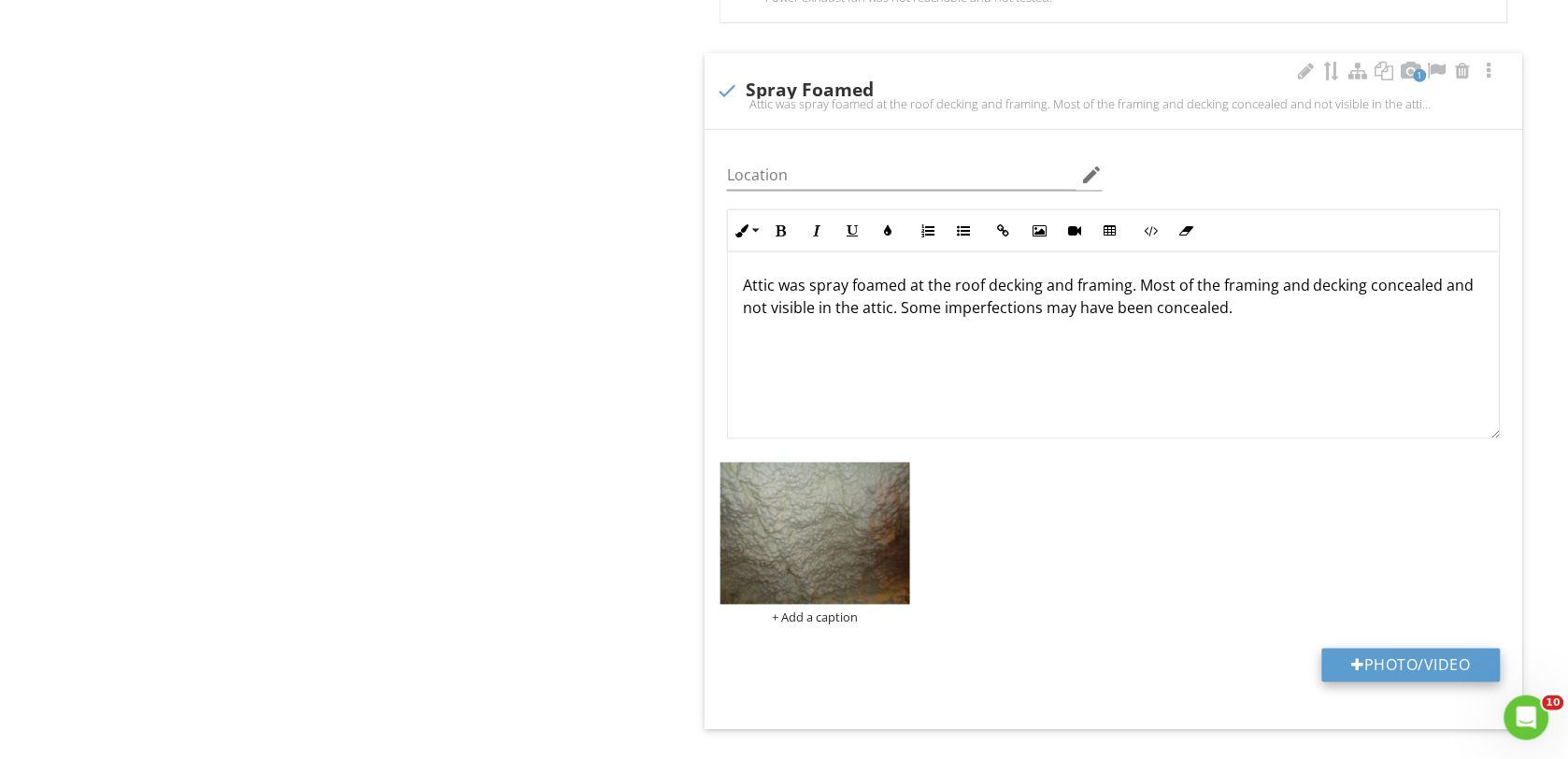
click at [1360, 669] on button "Photo/Video" at bounding box center [1412, 665] width 178 height 34
type input "C:\fakepath\DSC00176.JPG"
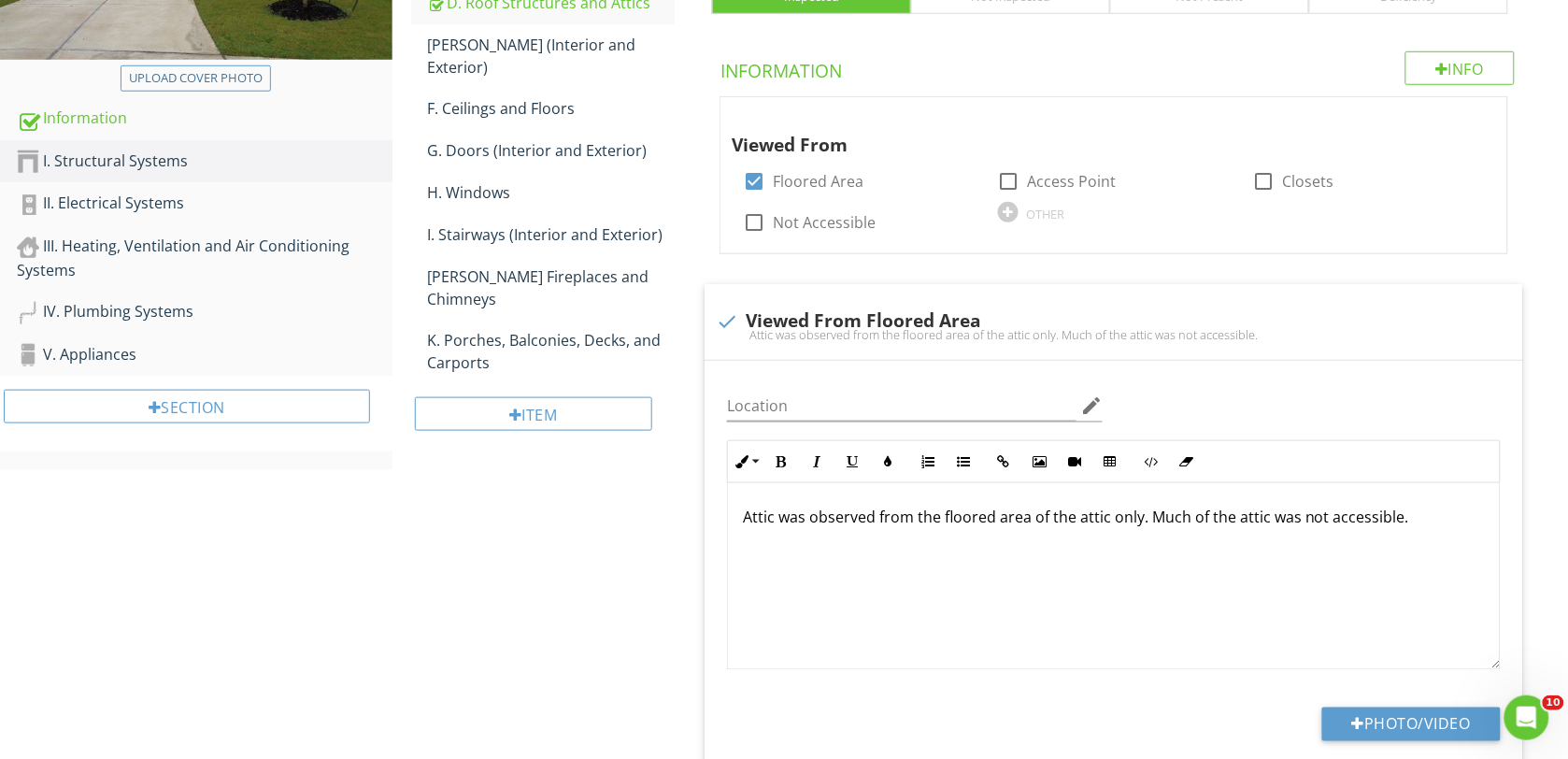
scroll to position [0, 0]
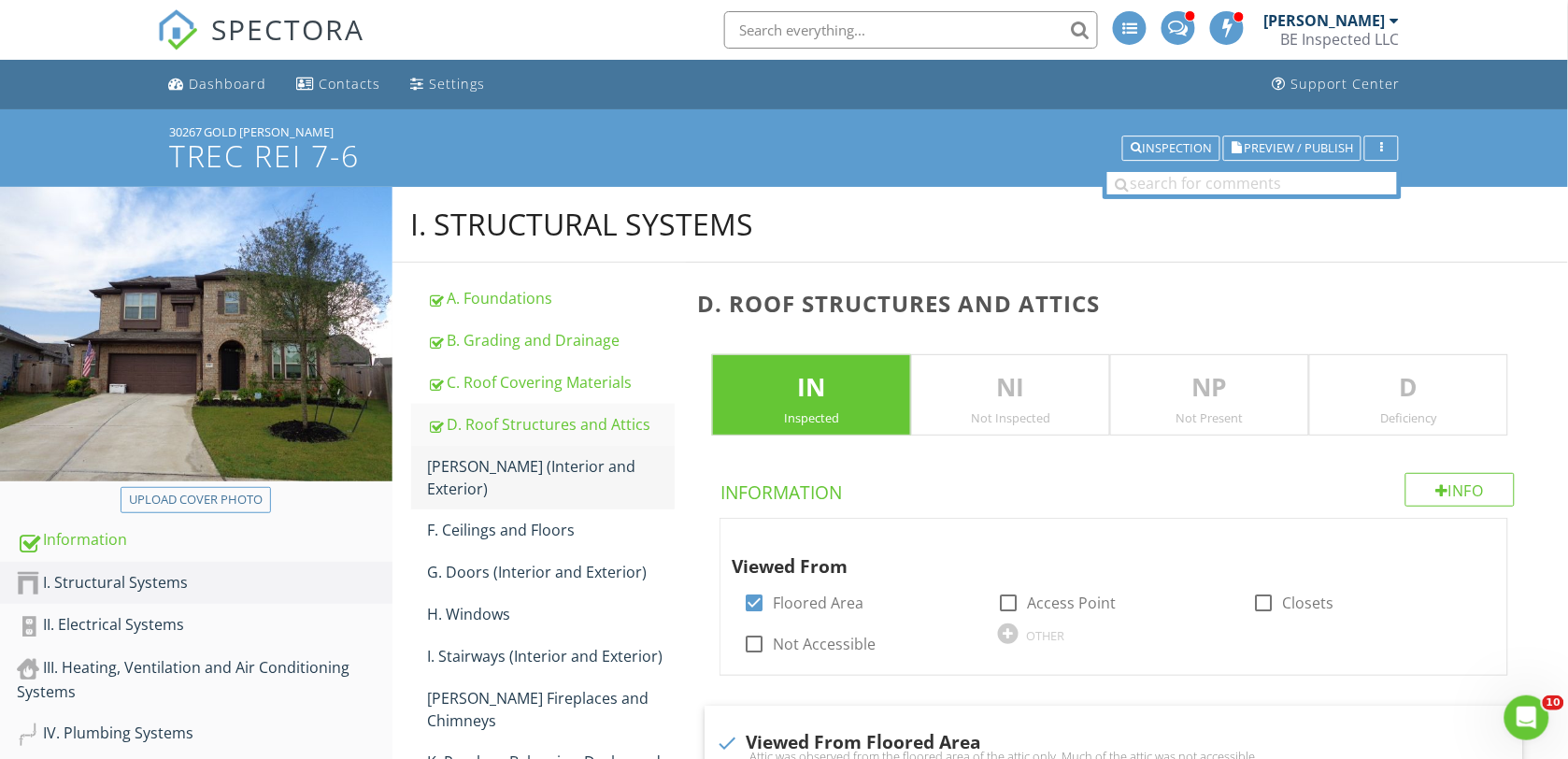
click at [481, 460] on div "E. Walls (Interior and Exterior)" at bounding box center [551, 477] width 247 height 45
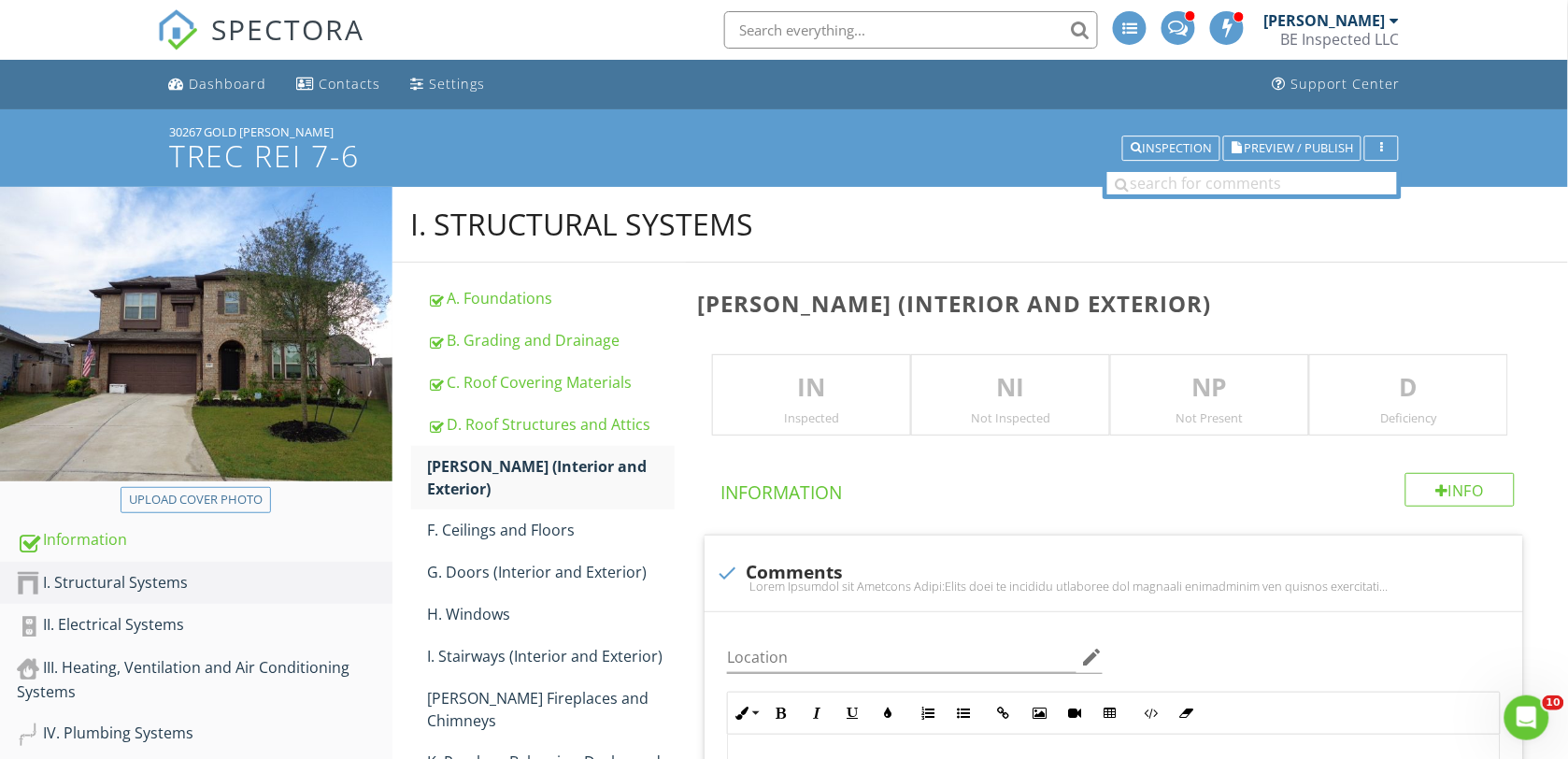
click at [802, 407] on div "IN Inspected" at bounding box center [811, 395] width 199 height 82
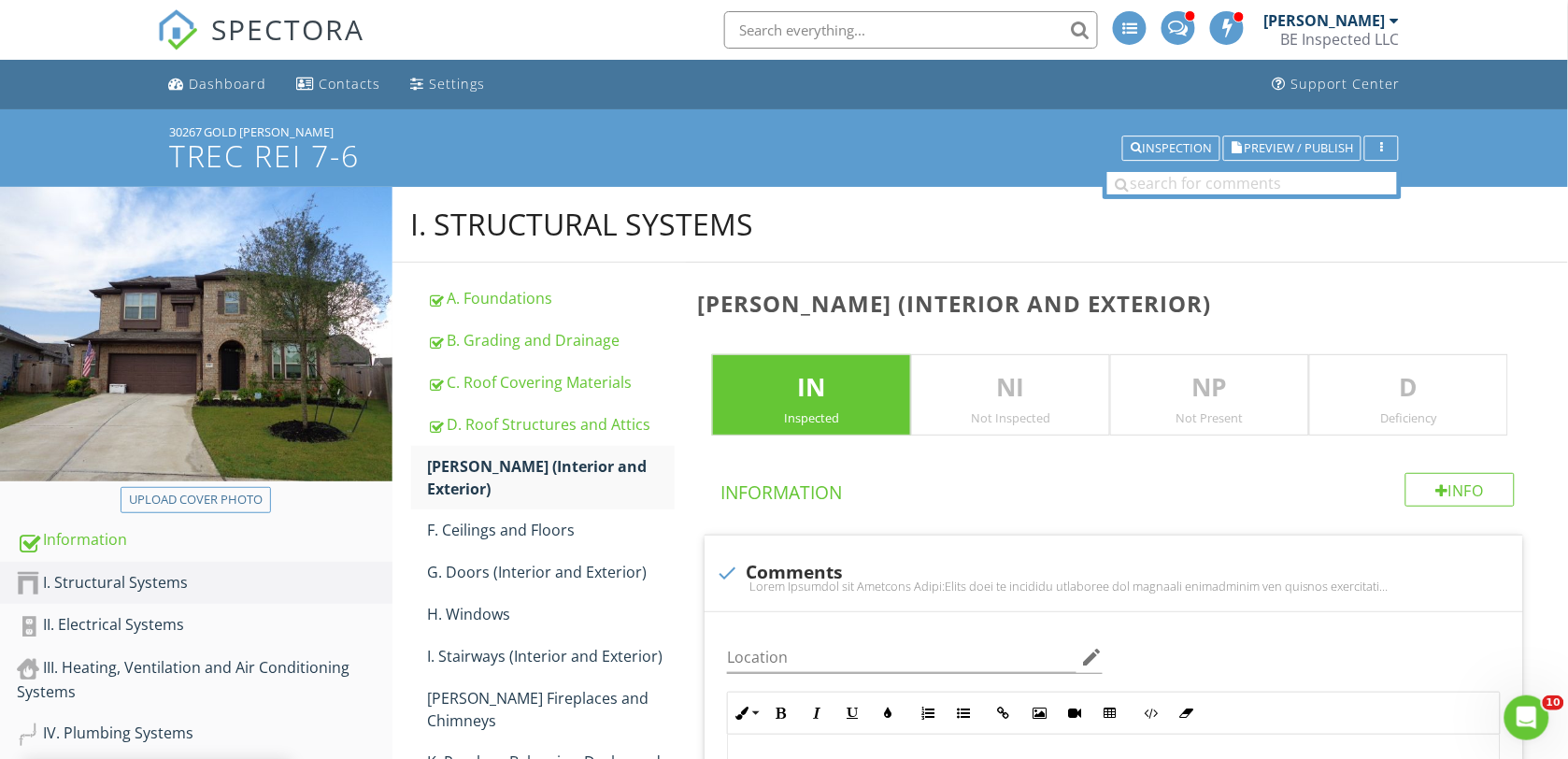
click at [1400, 378] on p "D" at bounding box center [1408, 388] width 197 height 38
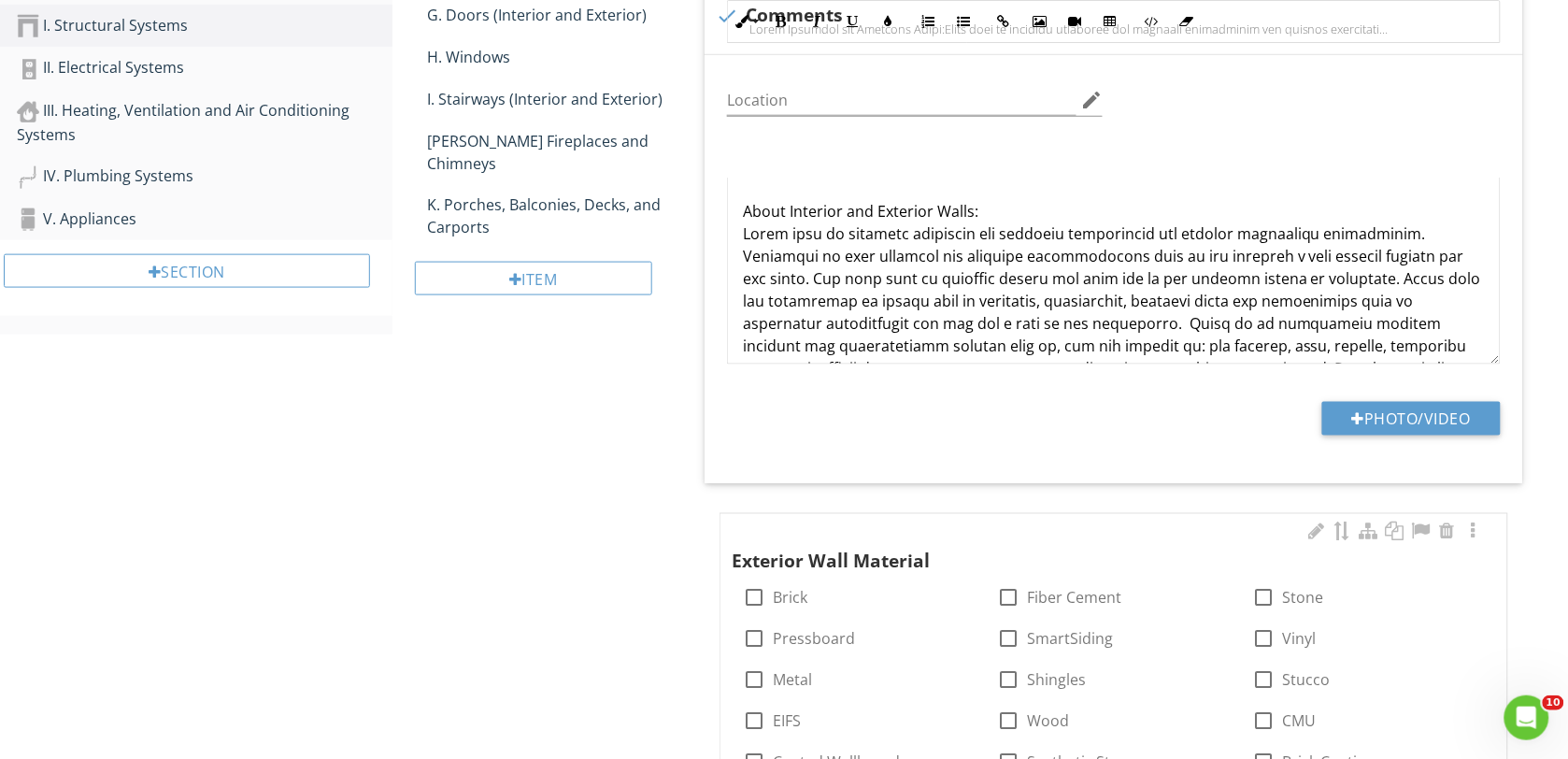
scroll to position [701, 0]
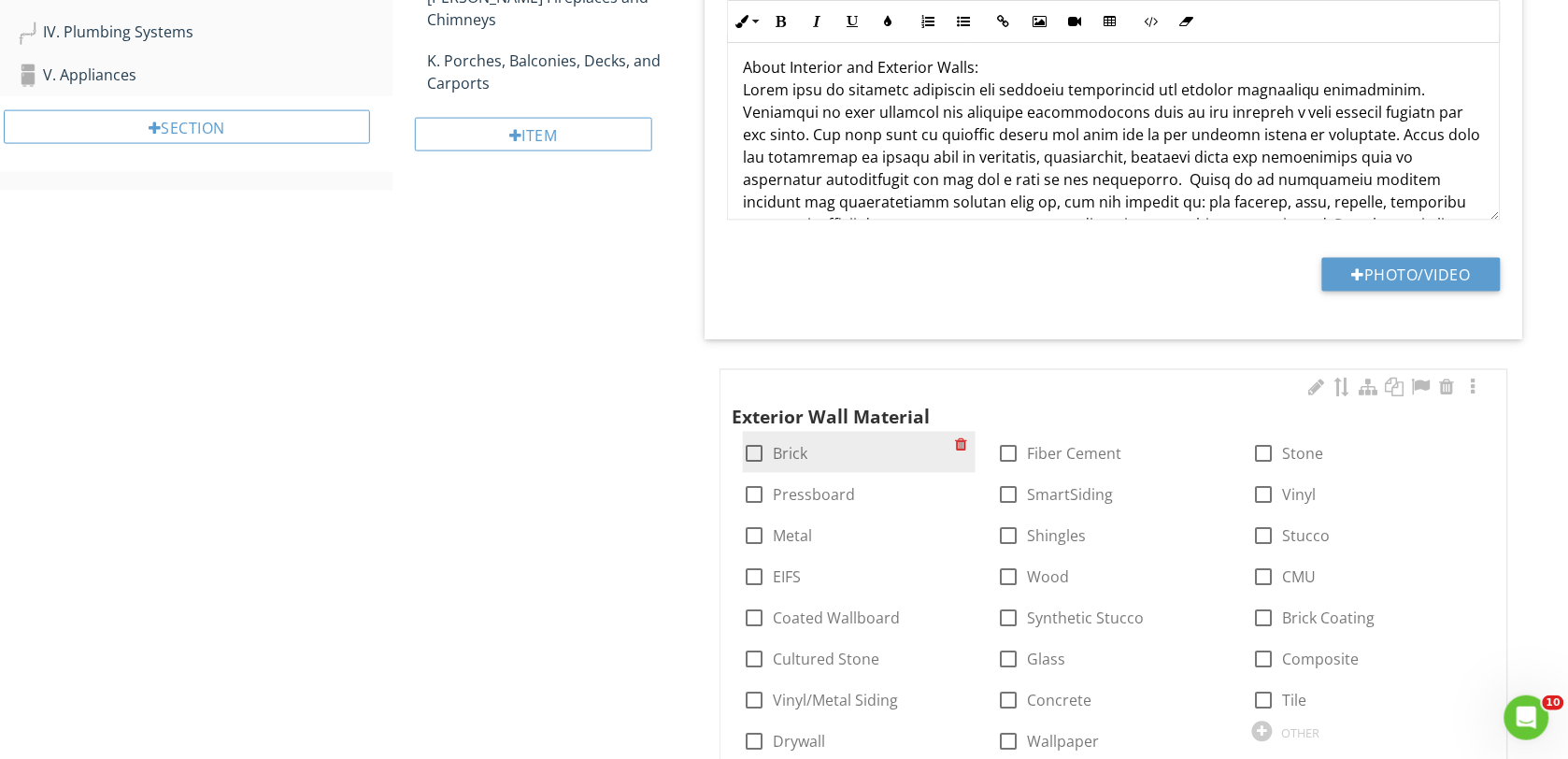
click at [752, 449] on div at bounding box center [753, 454] width 32 height 32
checkbox input "true"
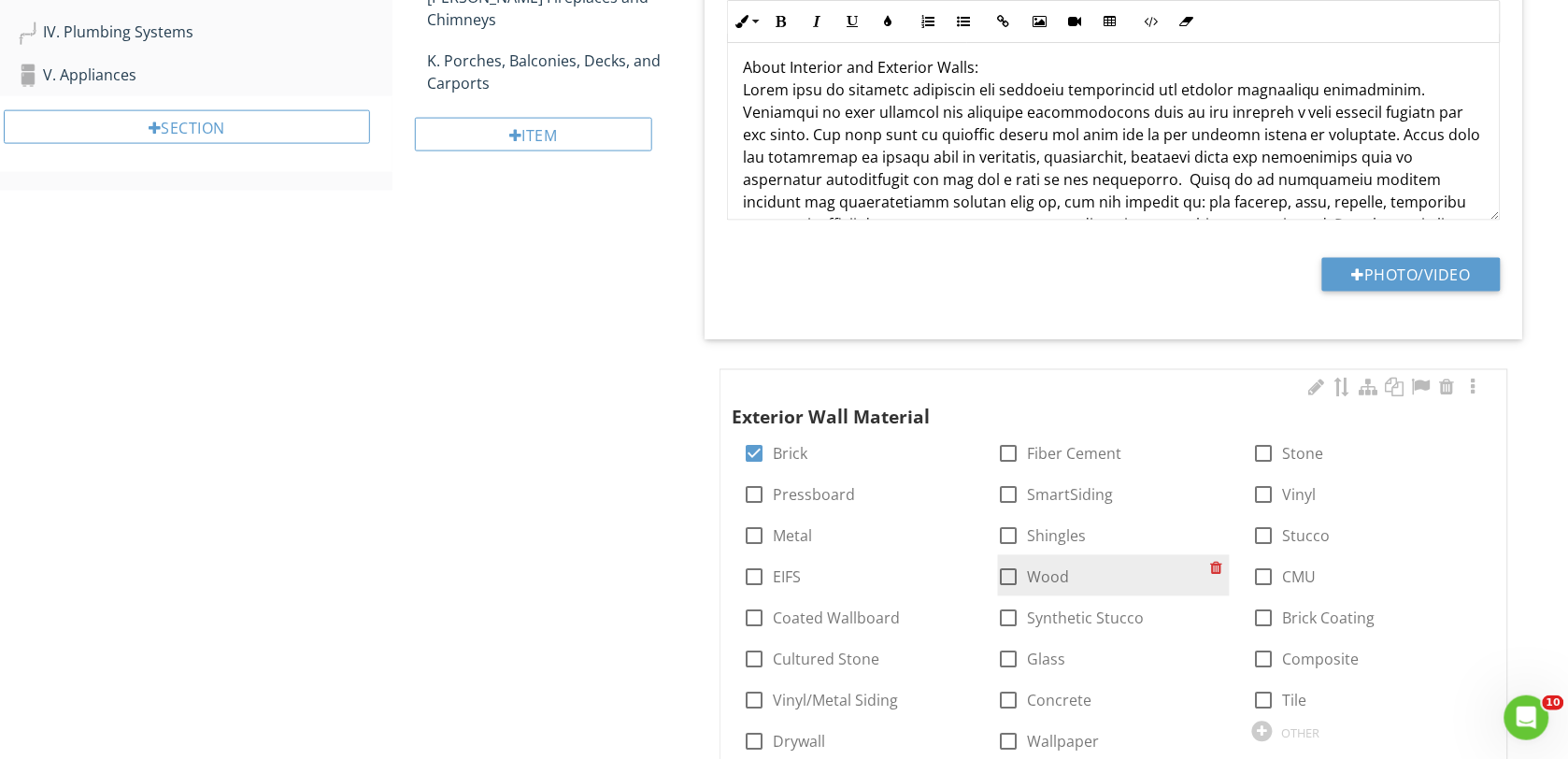
click at [1006, 576] on div at bounding box center [1008, 577] width 32 height 32
checkbox input "true"
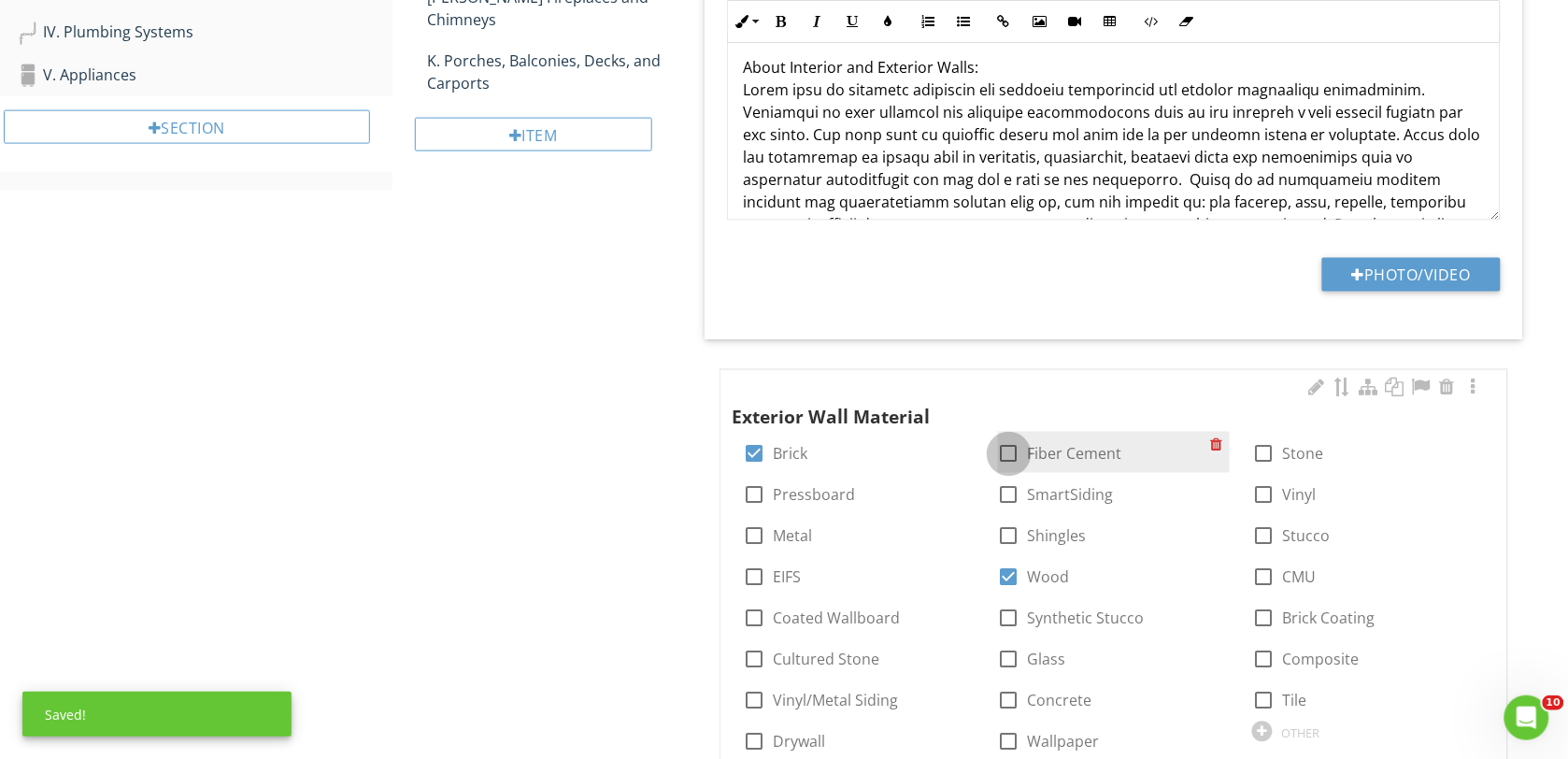
click at [1011, 447] on div at bounding box center [1008, 454] width 32 height 32
checkbox input "true"
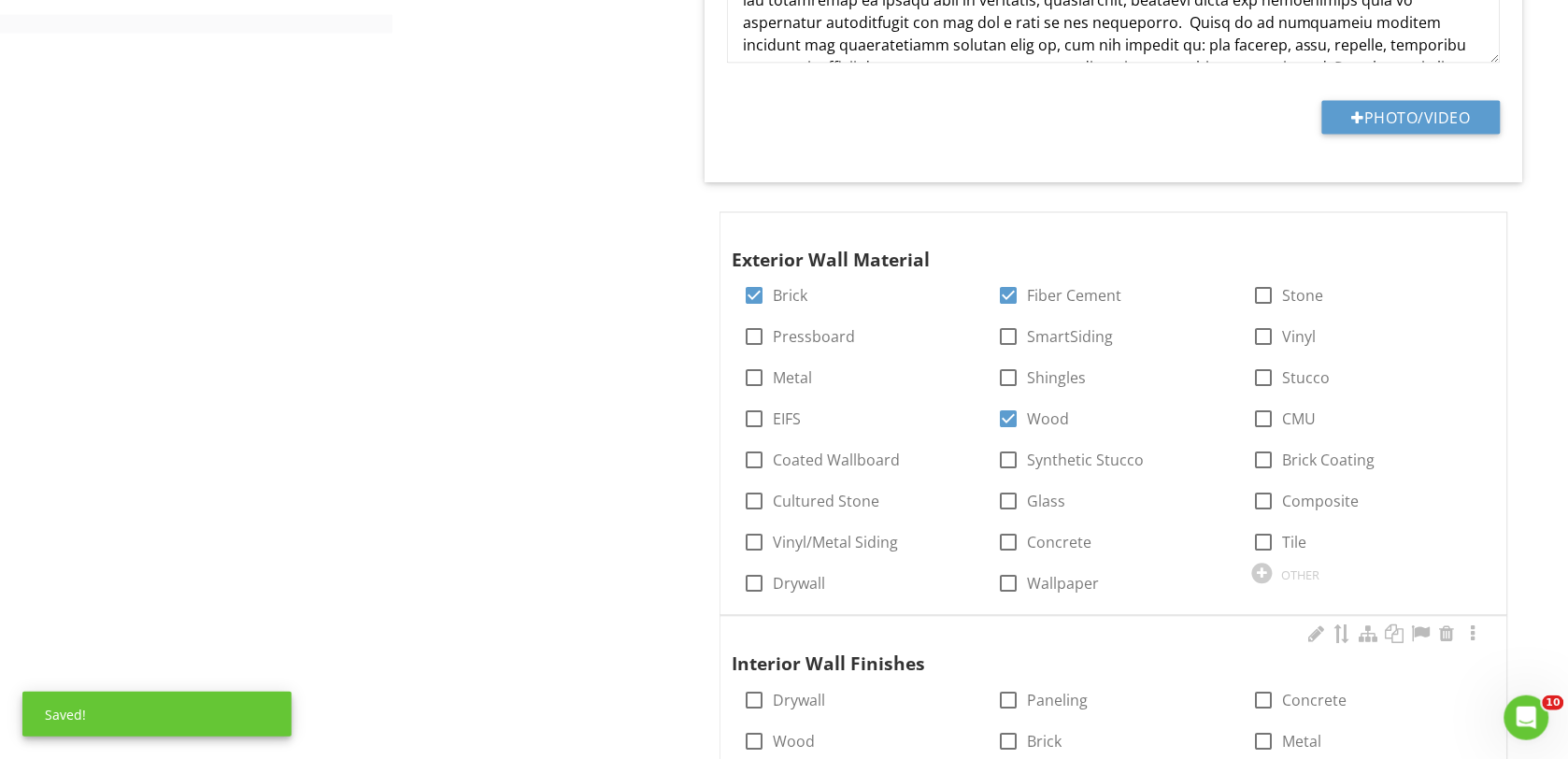
scroll to position [1051, 0]
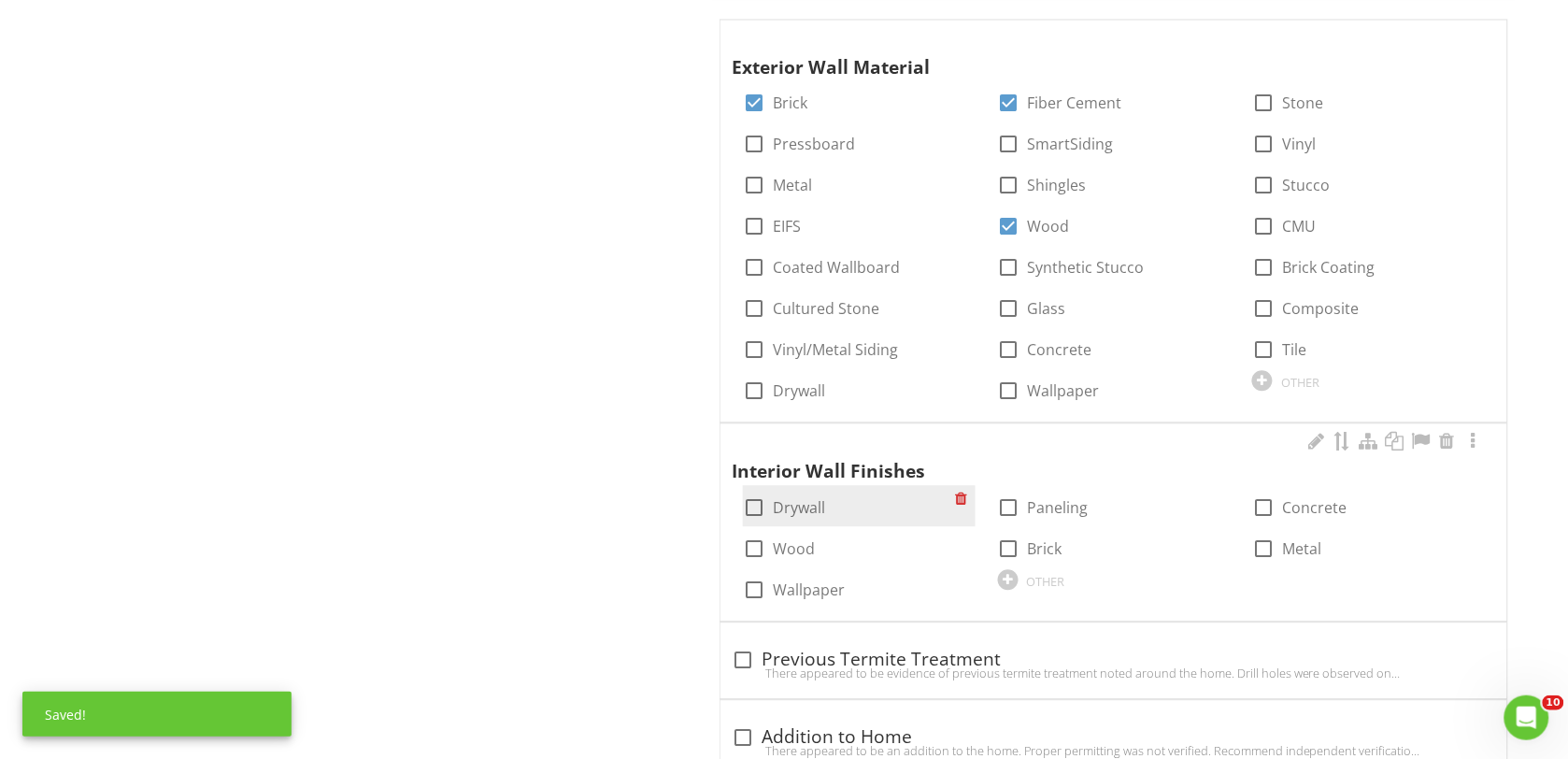
click at [755, 510] on div at bounding box center [753, 507] width 32 height 32
checkbox input "true"
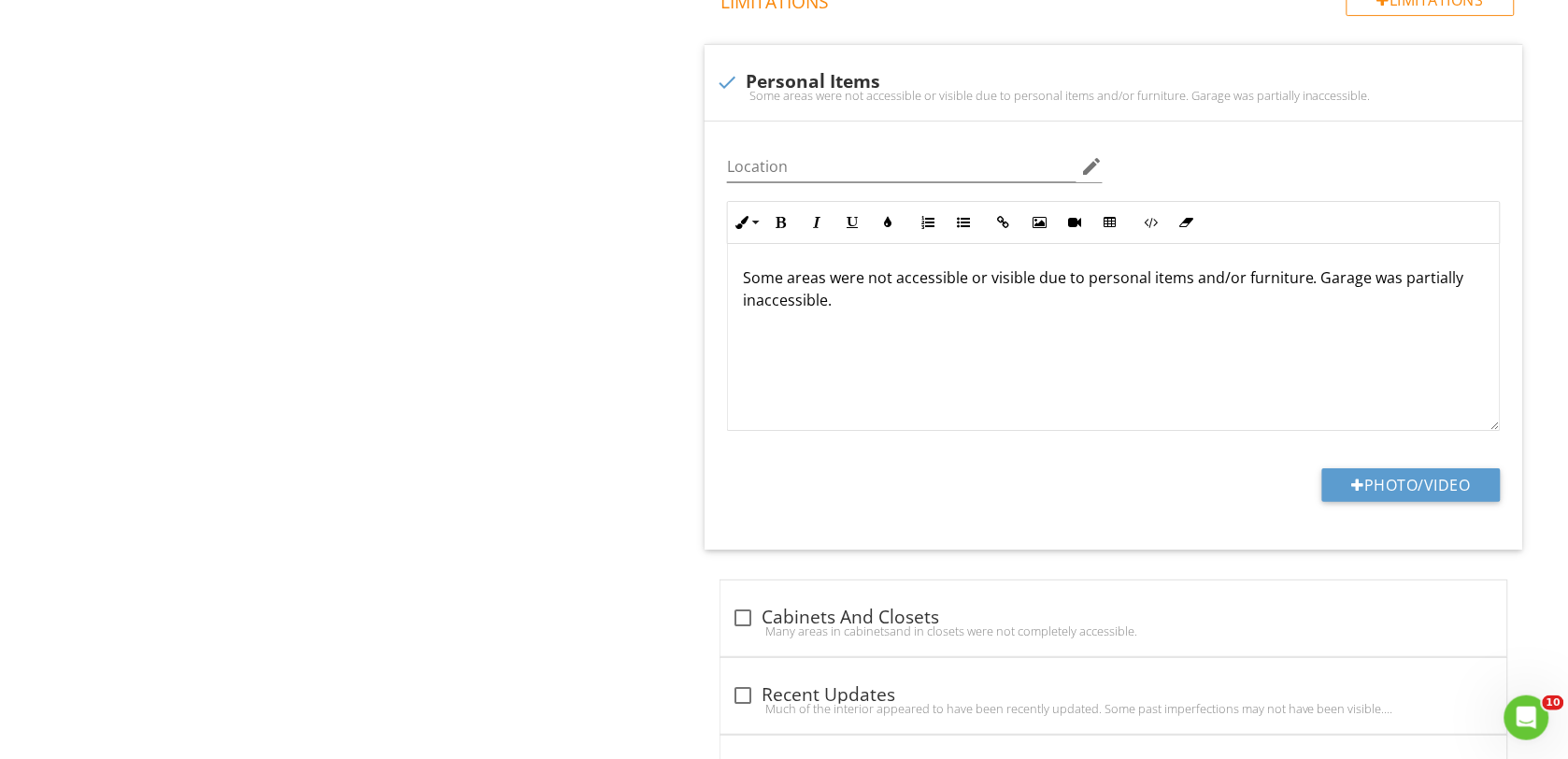
scroll to position [1985, 0]
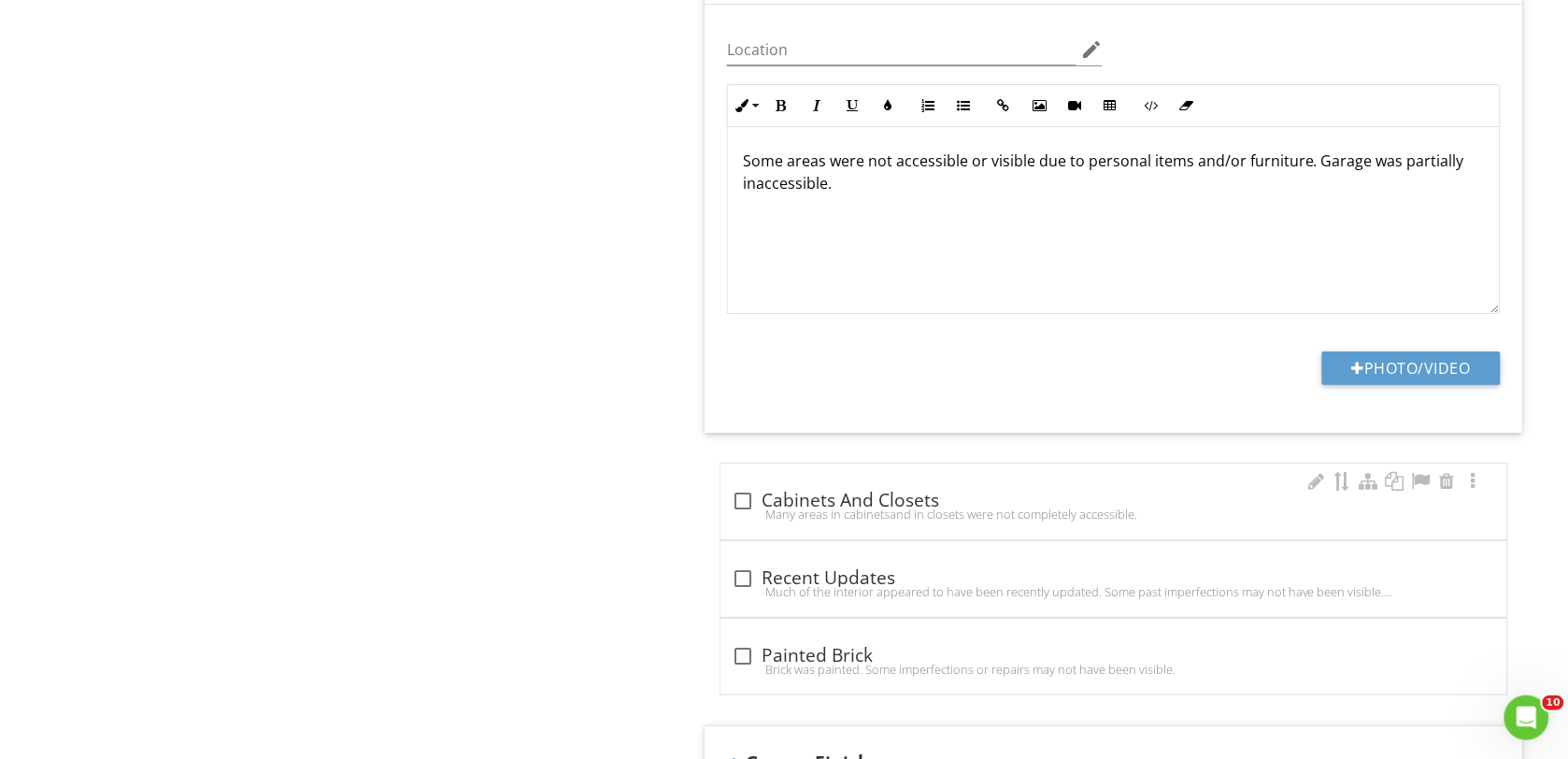
click at [748, 502] on div at bounding box center [743, 500] width 32 height 32
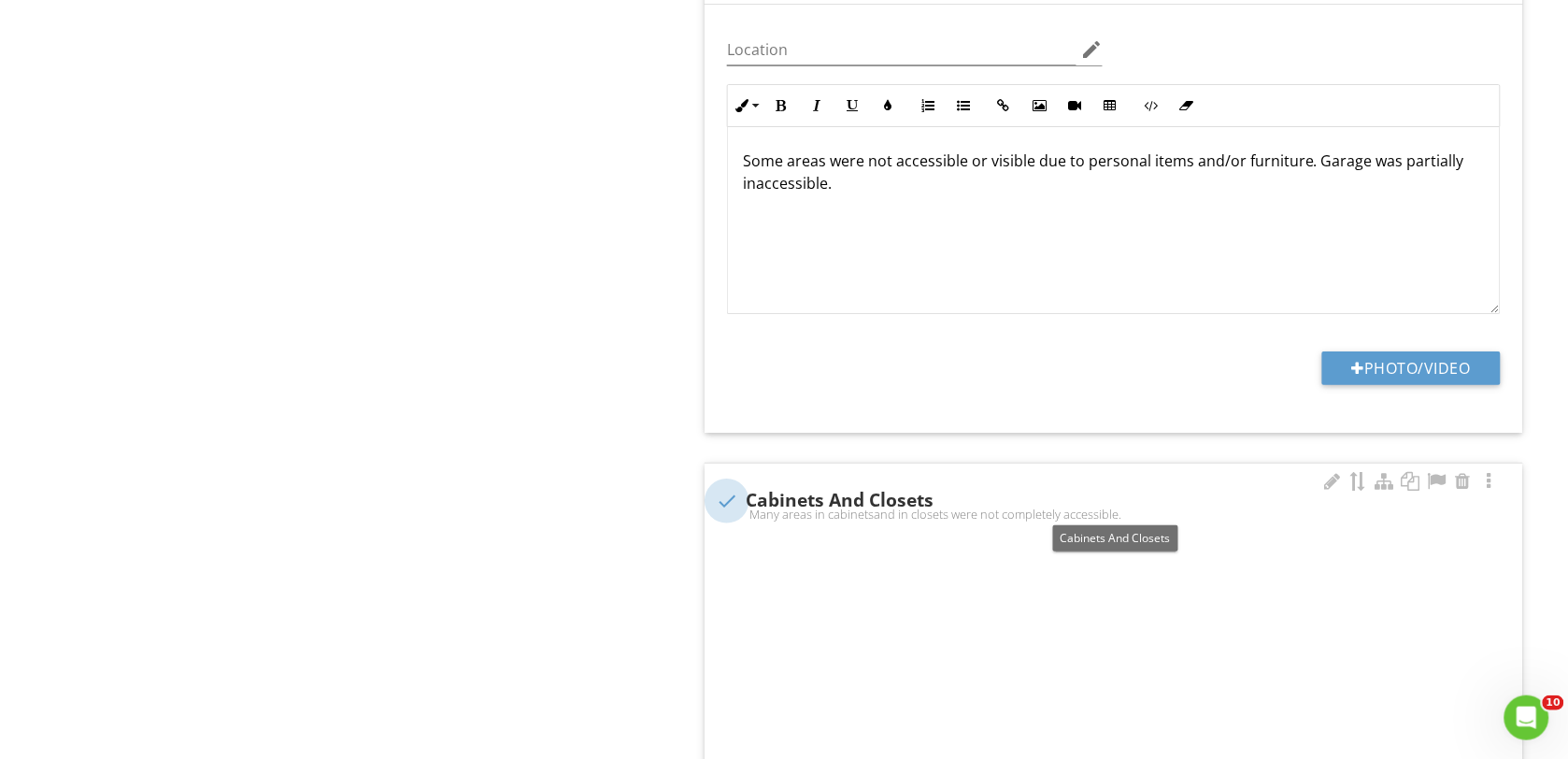
checkbox input "true"
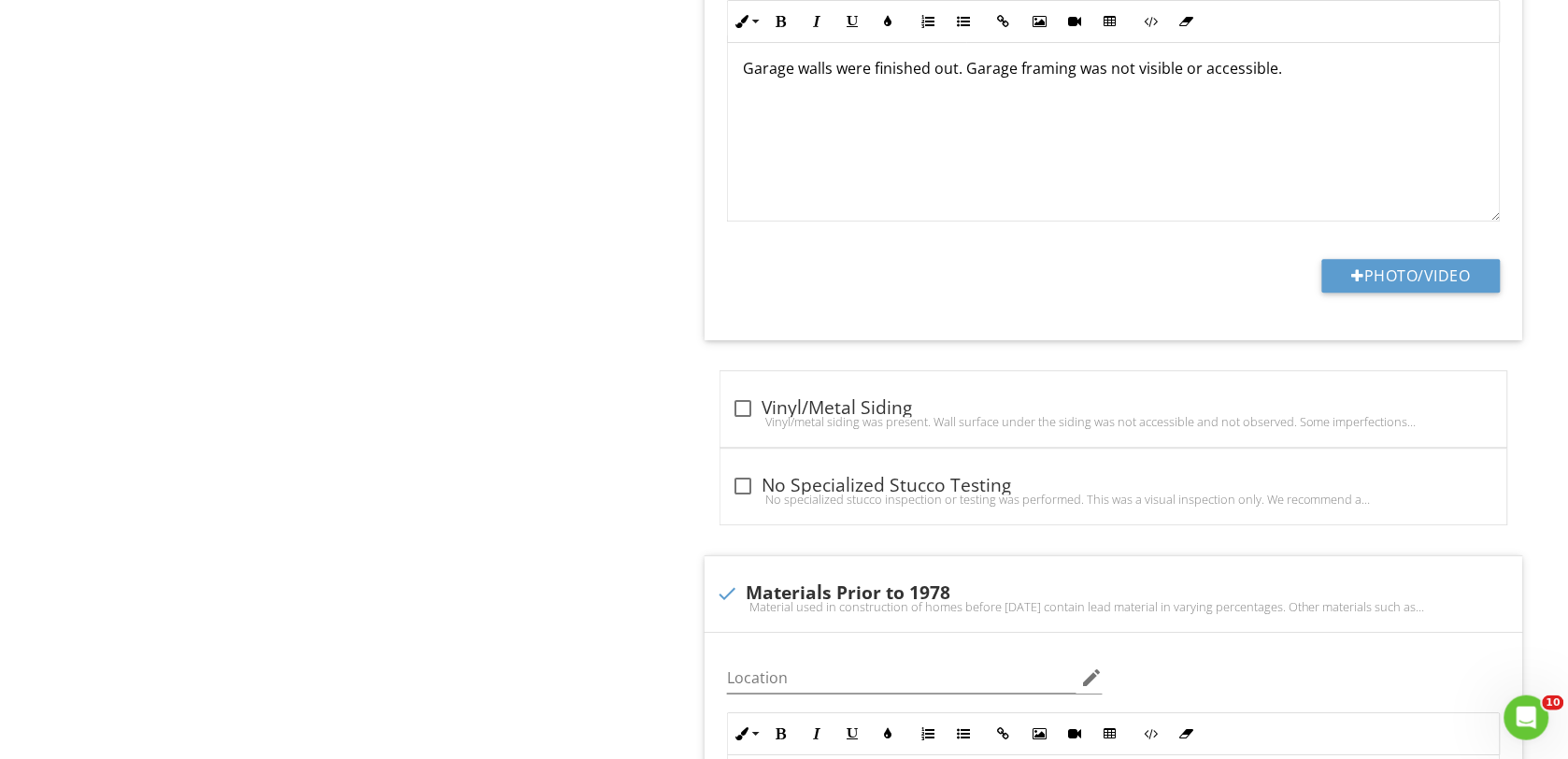
scroll to position [3387, 0]
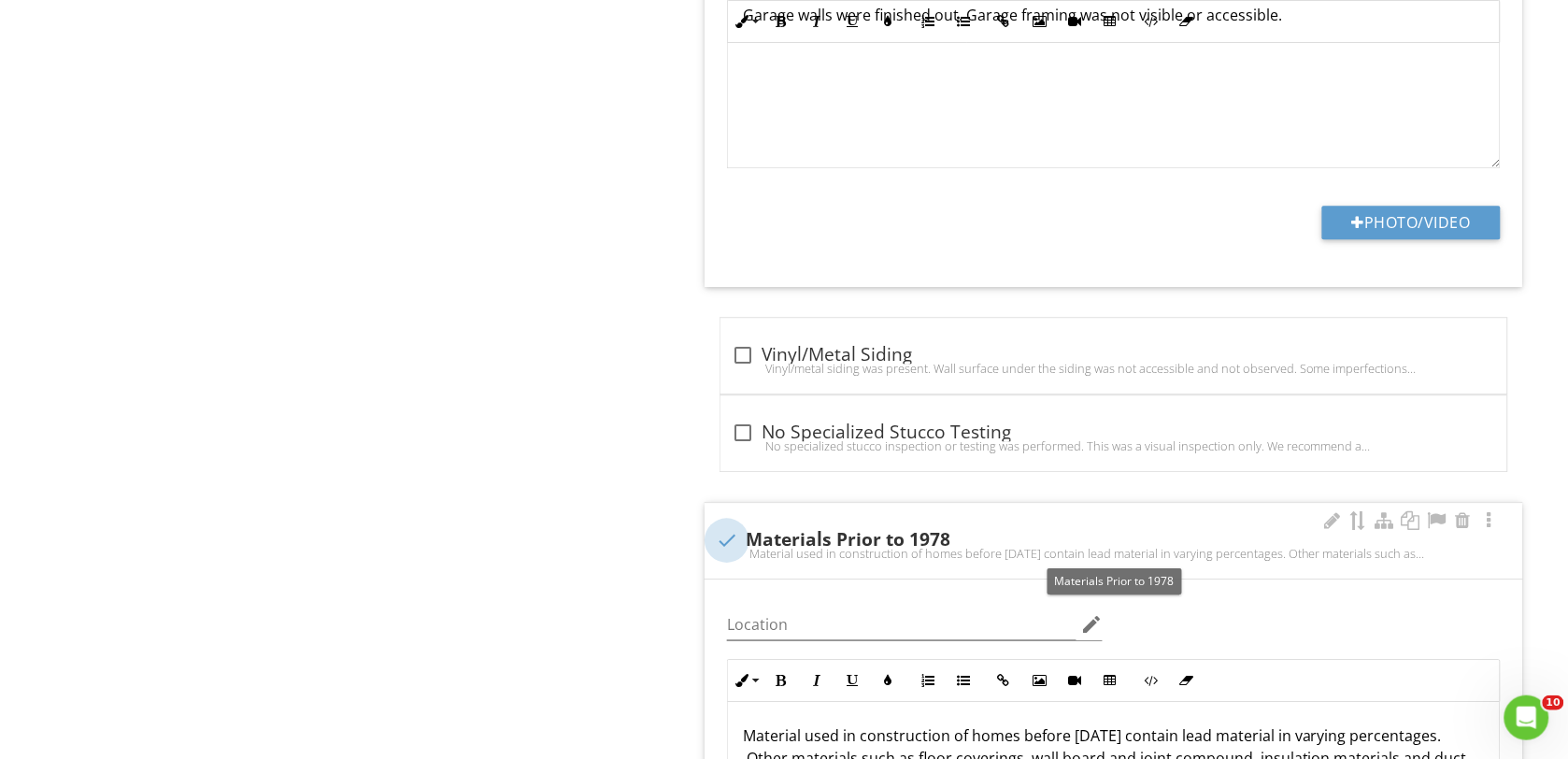
click at [729, 544] on div at bounding box center [726, 540] width 32 height 32
checkbox input "true"
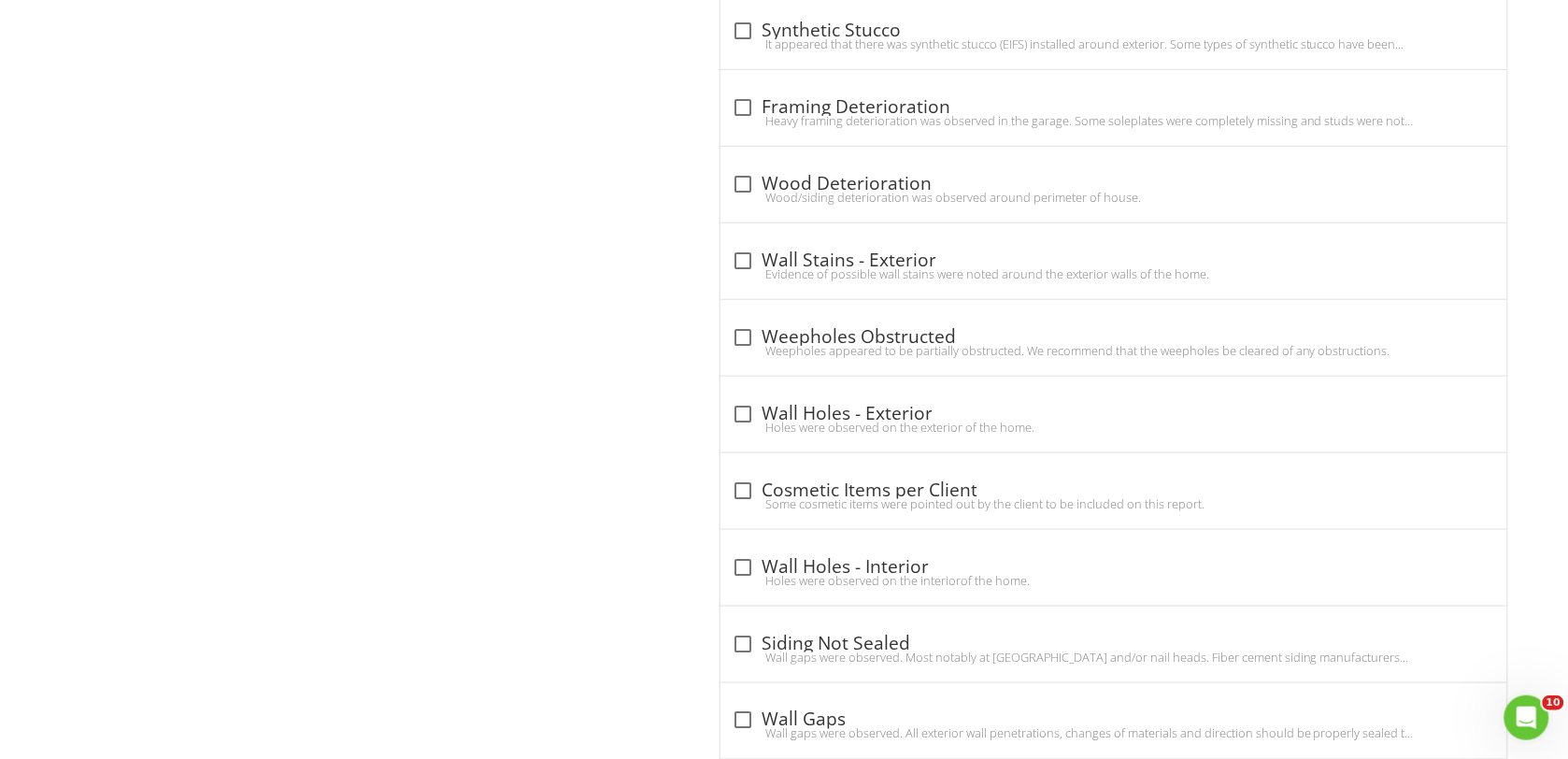
scroll to position [4671, 0]
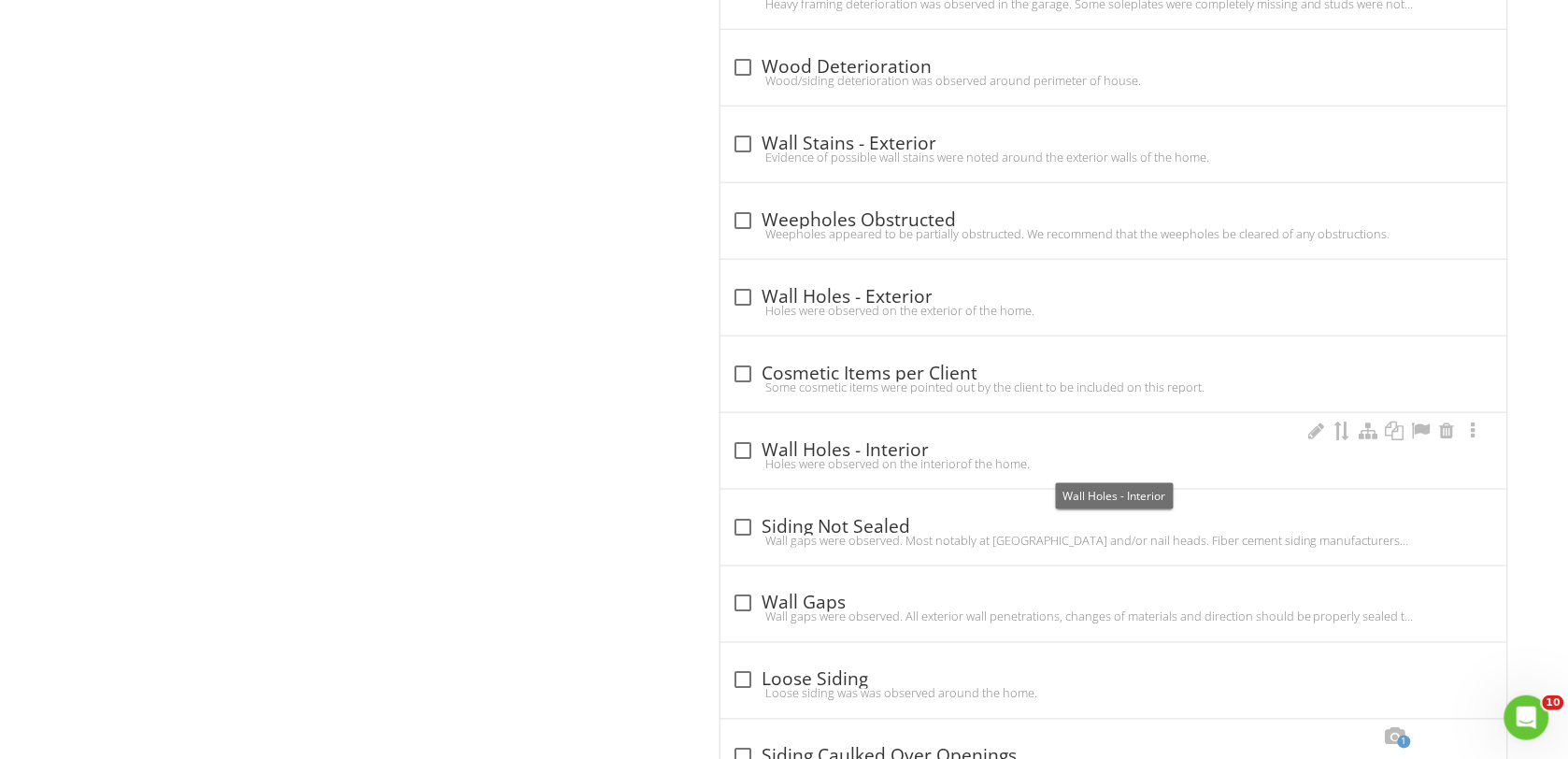
click at [741, 460] on div at bounding box center [743, 450] width 32 height 32
checkbox input "true"
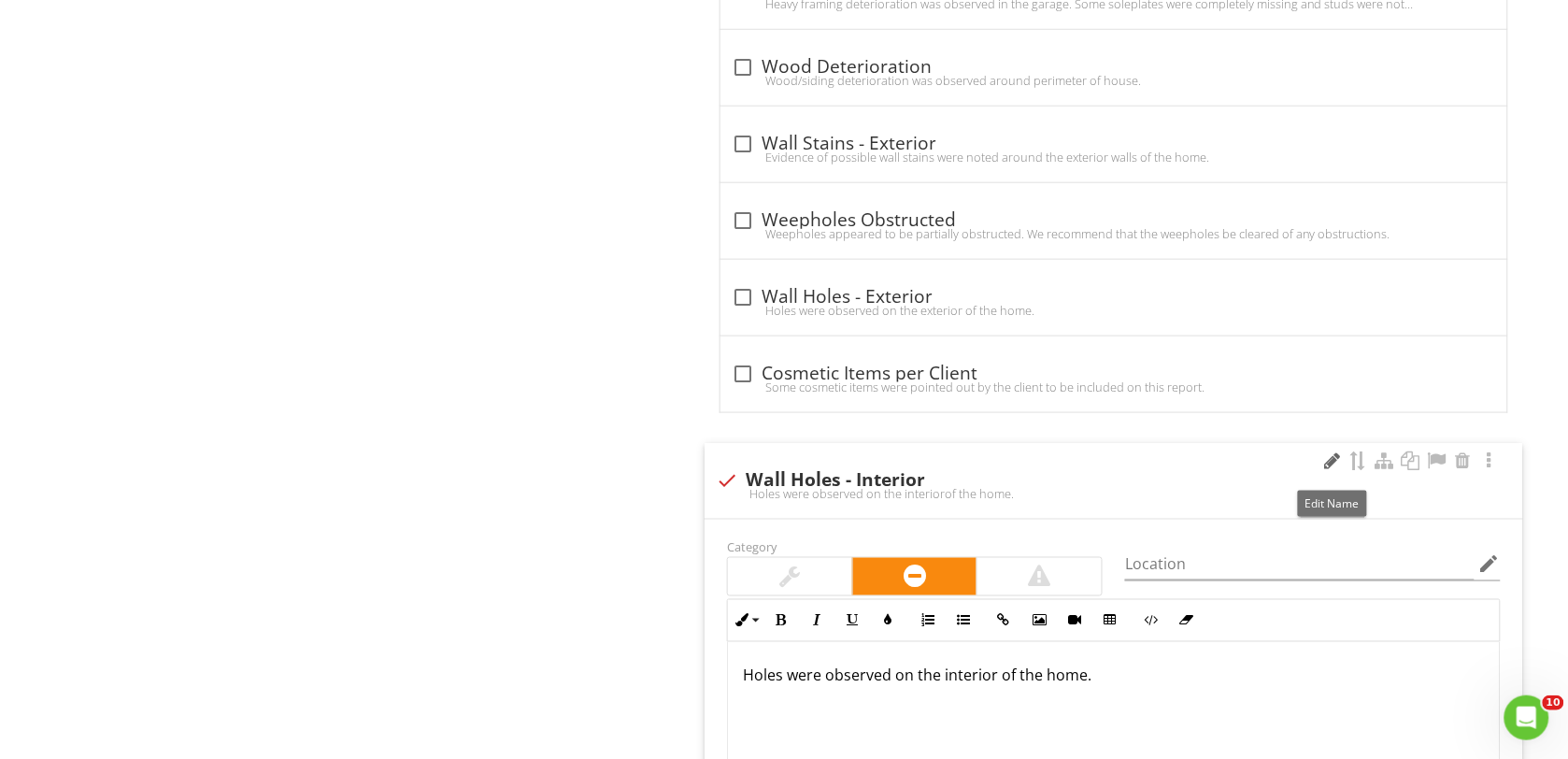
click at [1333, 467] on div at bounding box center [1332, 459] width 22 height 18
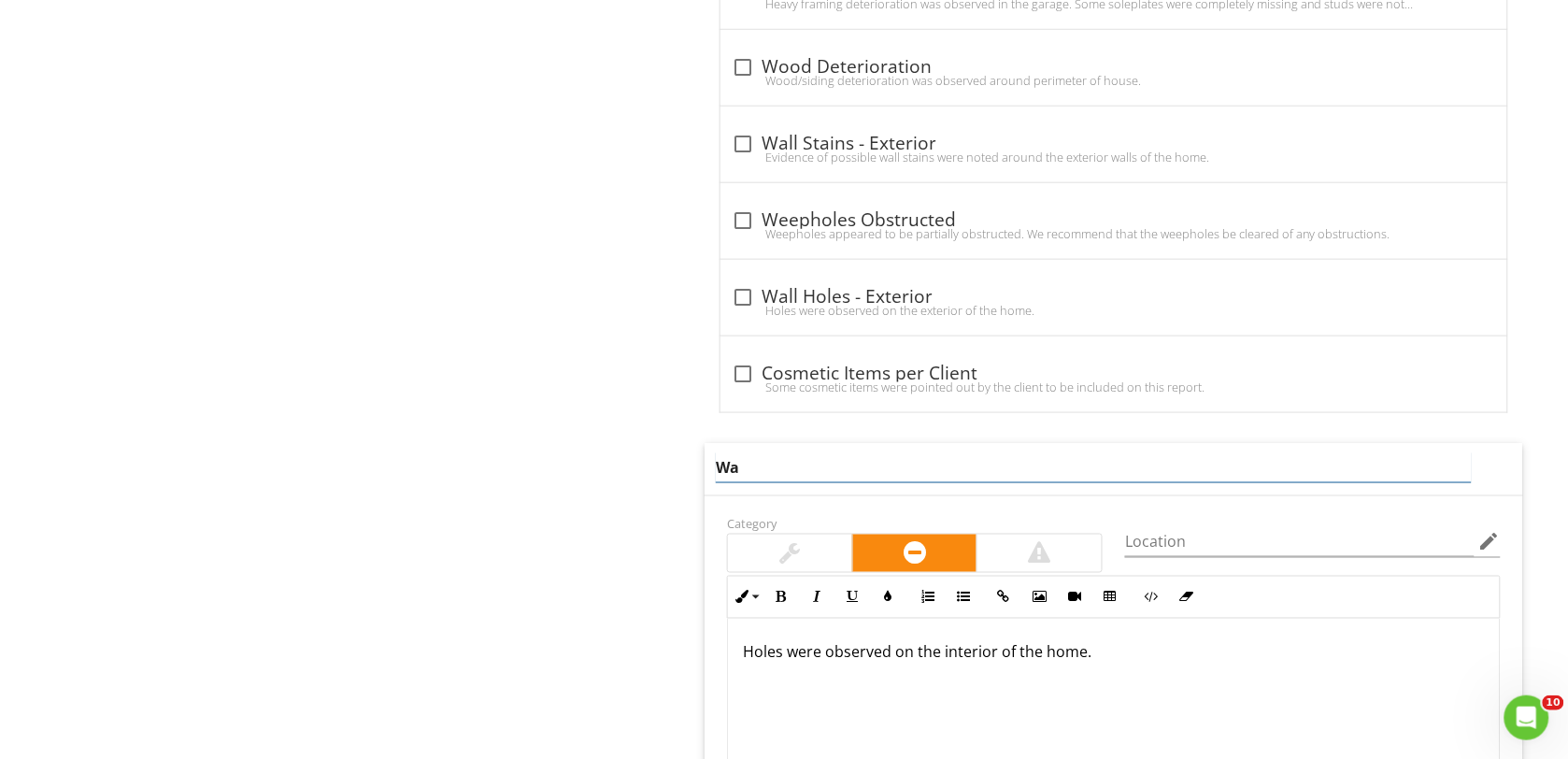
type input "W"
type input "Interior Wall Gaps"
click at [1147, 669] on div "Holes were observed on the interior of the home." at bounding box center [1114, 712] width 772 height 187
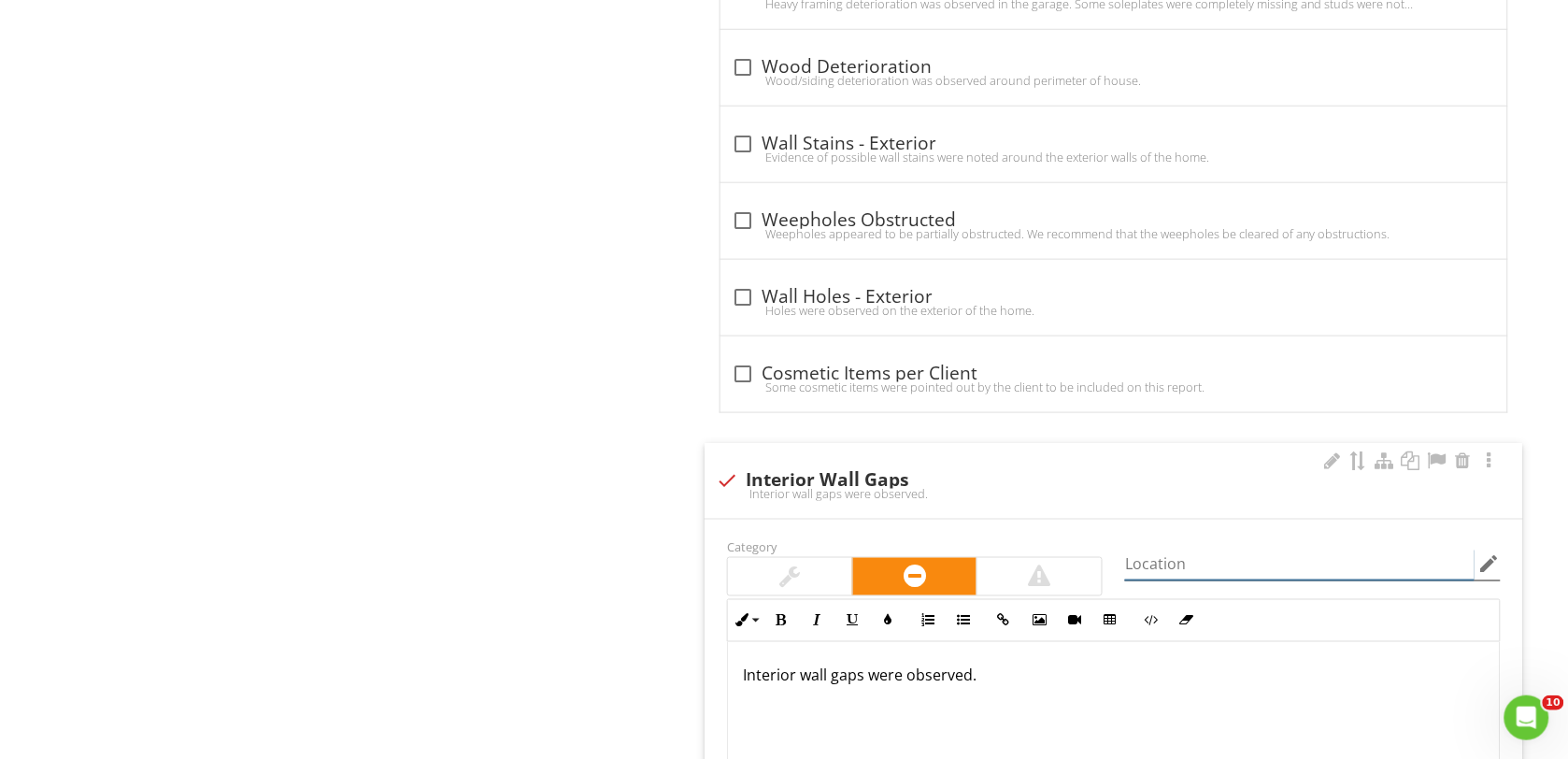
click at [1159, 573] on input "Location" at bounding box center [1299, 565] width 349 height 31
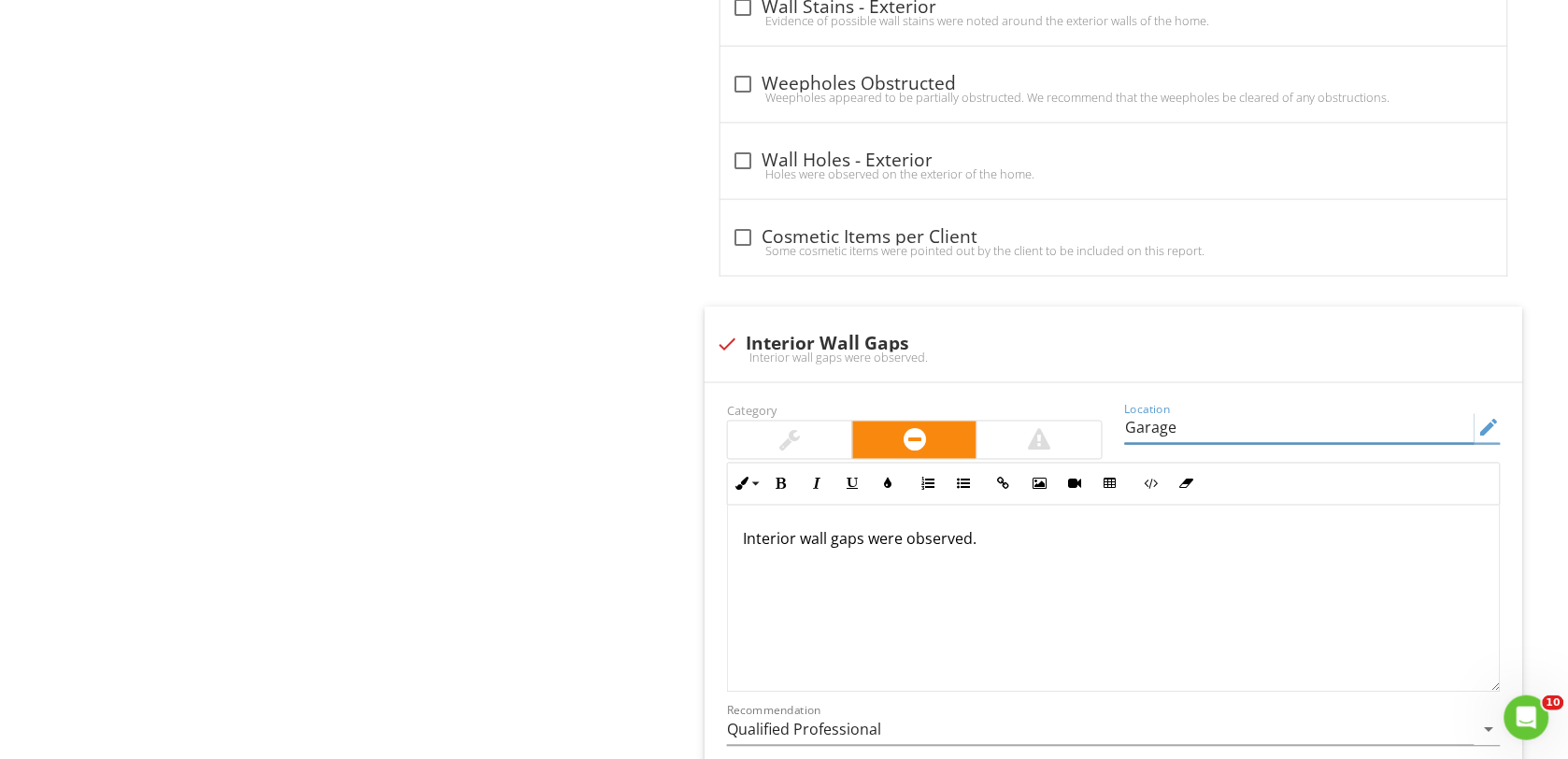
scroll to position [4905, 0]
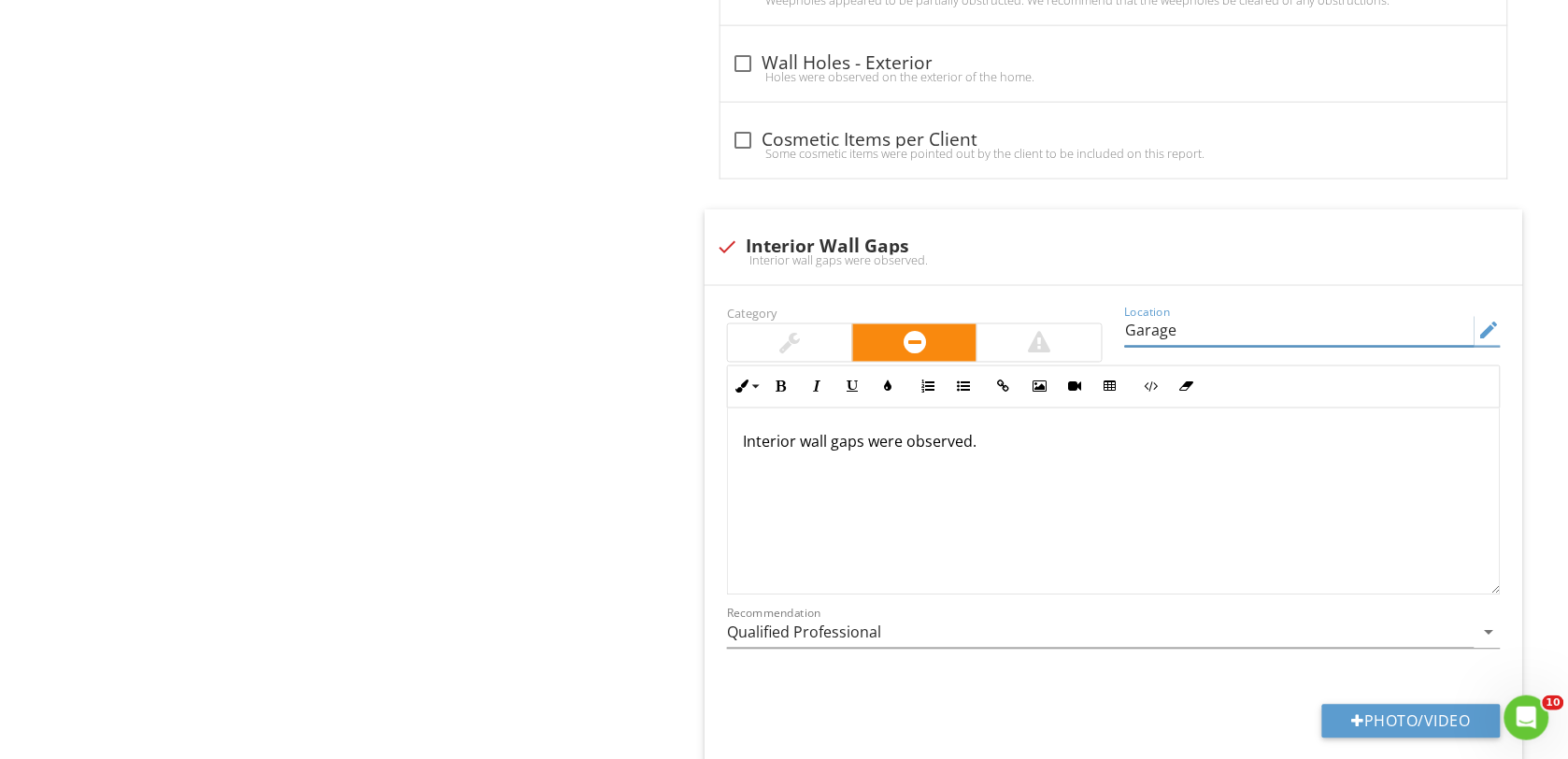
type input "Garage"
click at [982, 453] on p "Interior wall gaps were observed." at bounding box center [1113, 441] width 742 height 22
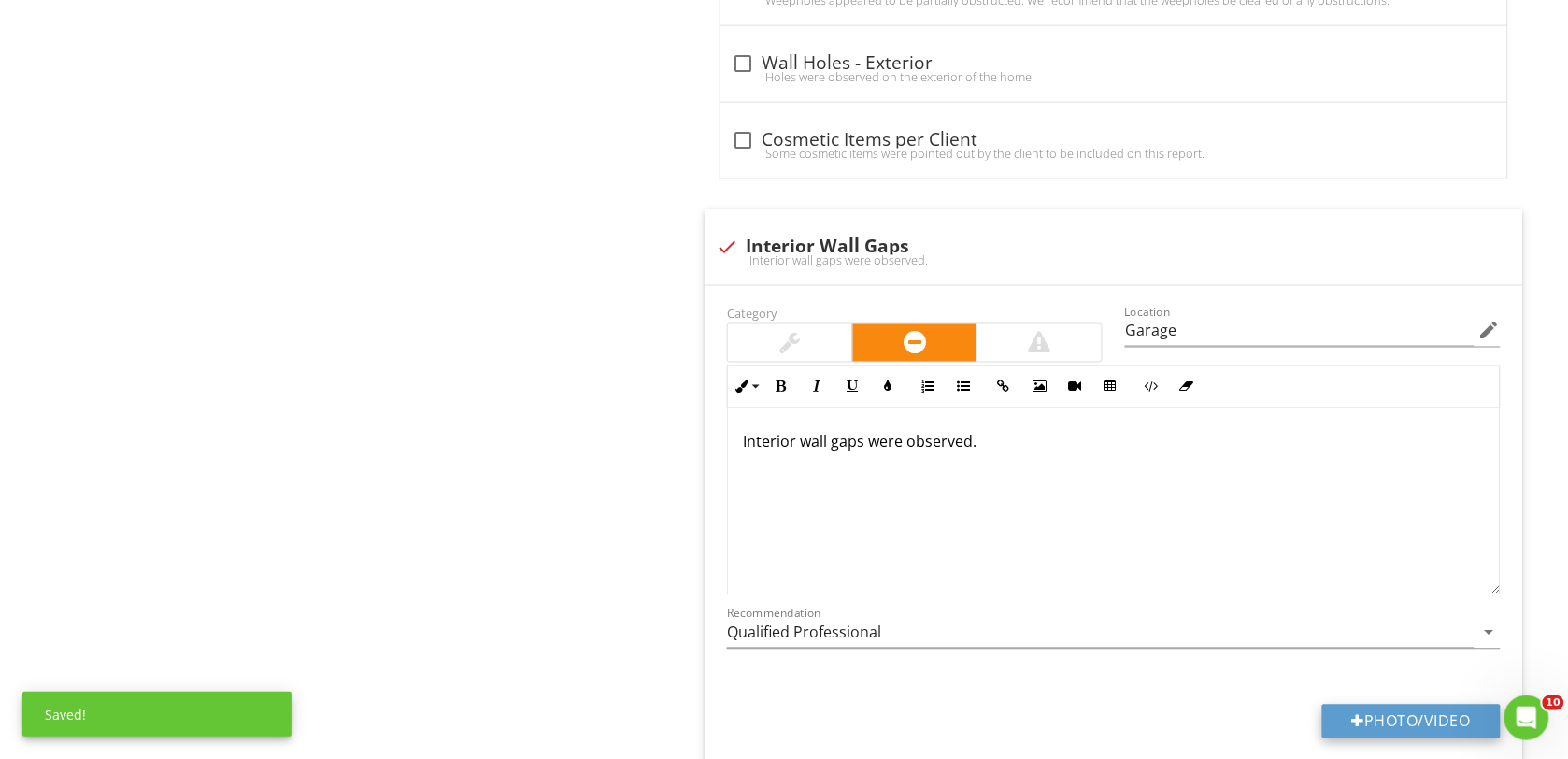
click at [1376, 732] on button "Photo/Video" at bounding box center [1412, 721] width 178 height 34
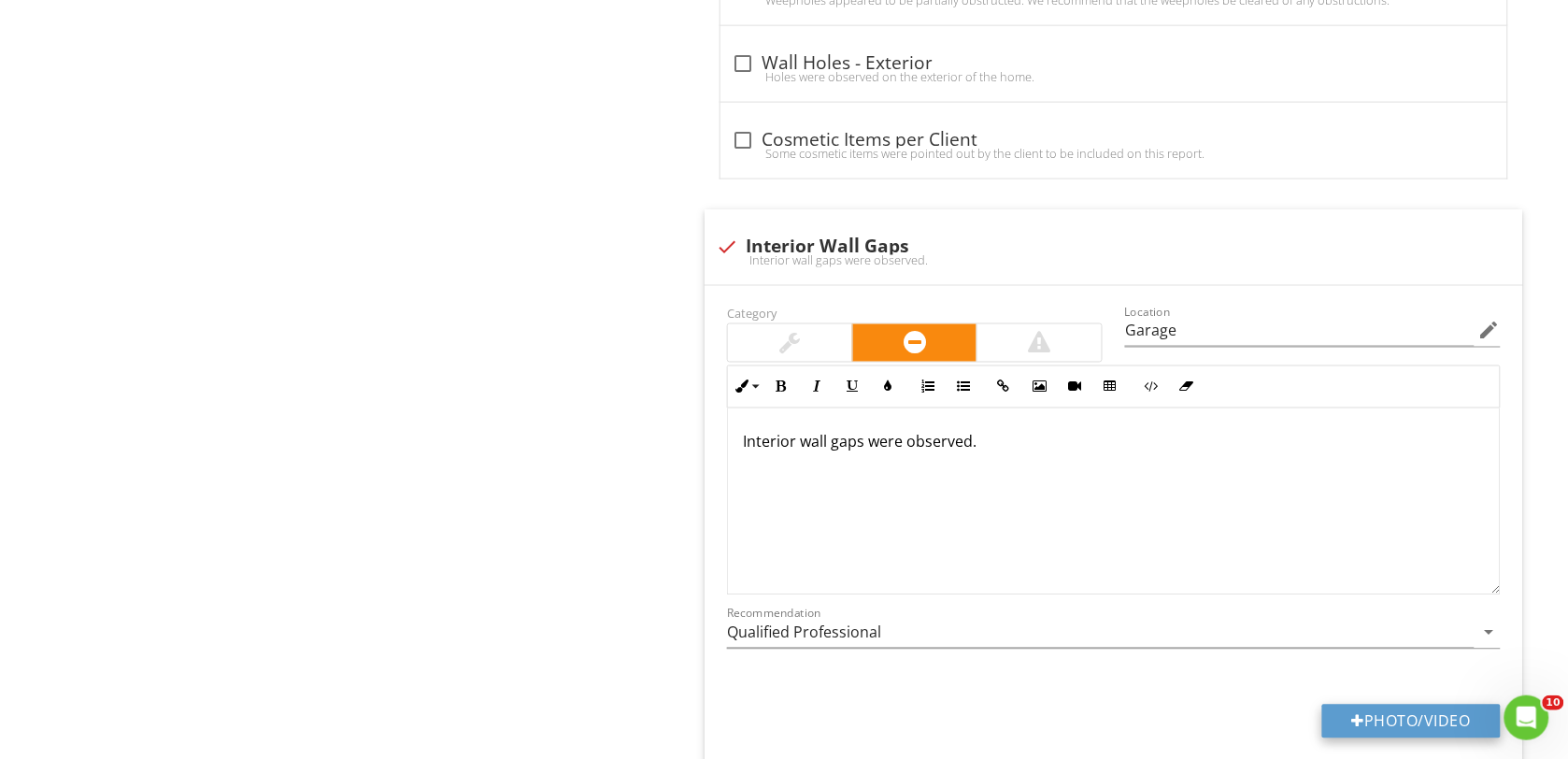
type input "C:\fakepath\DSC00173.JPG"
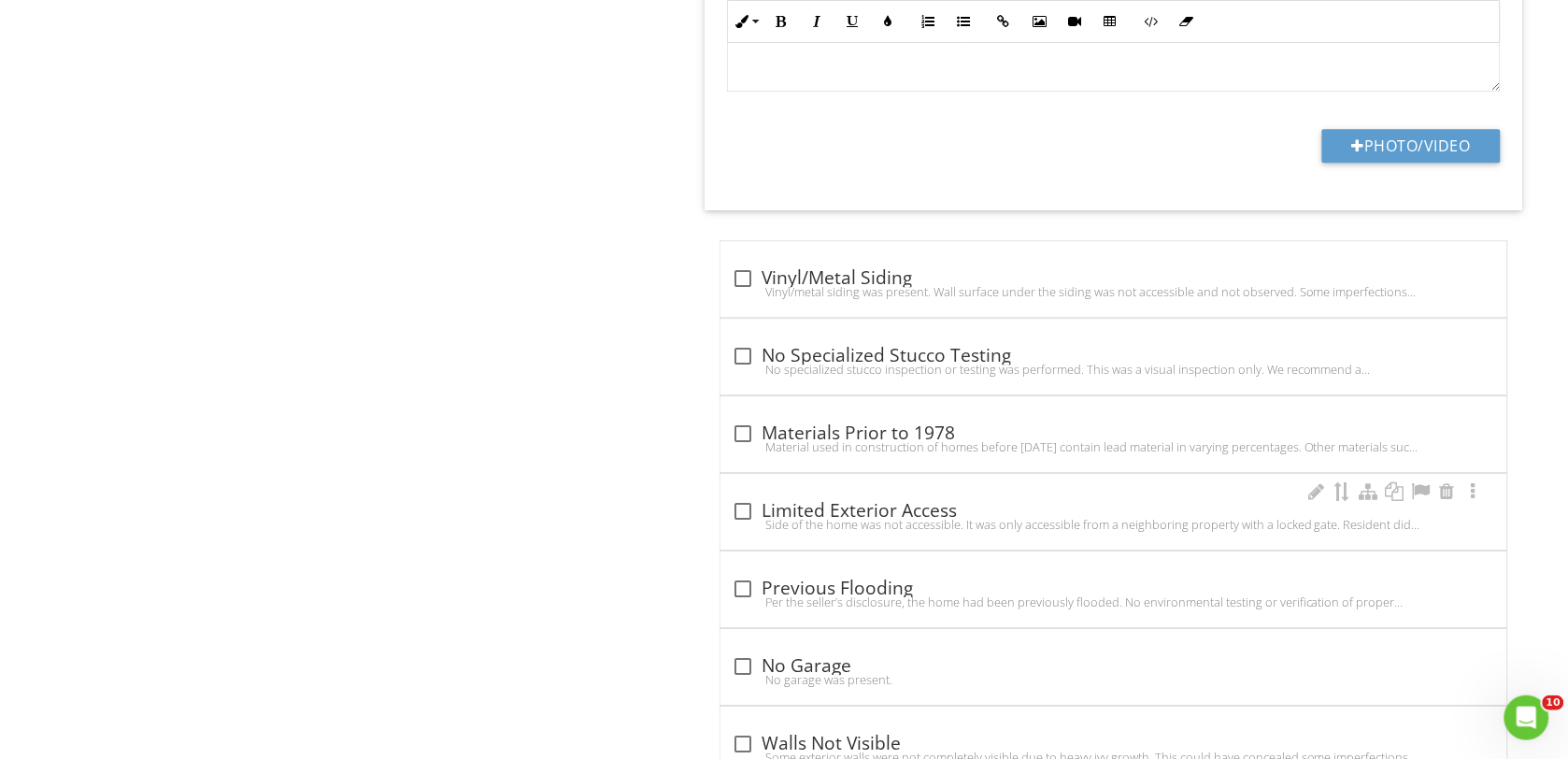
scroll to position [3621, 0]
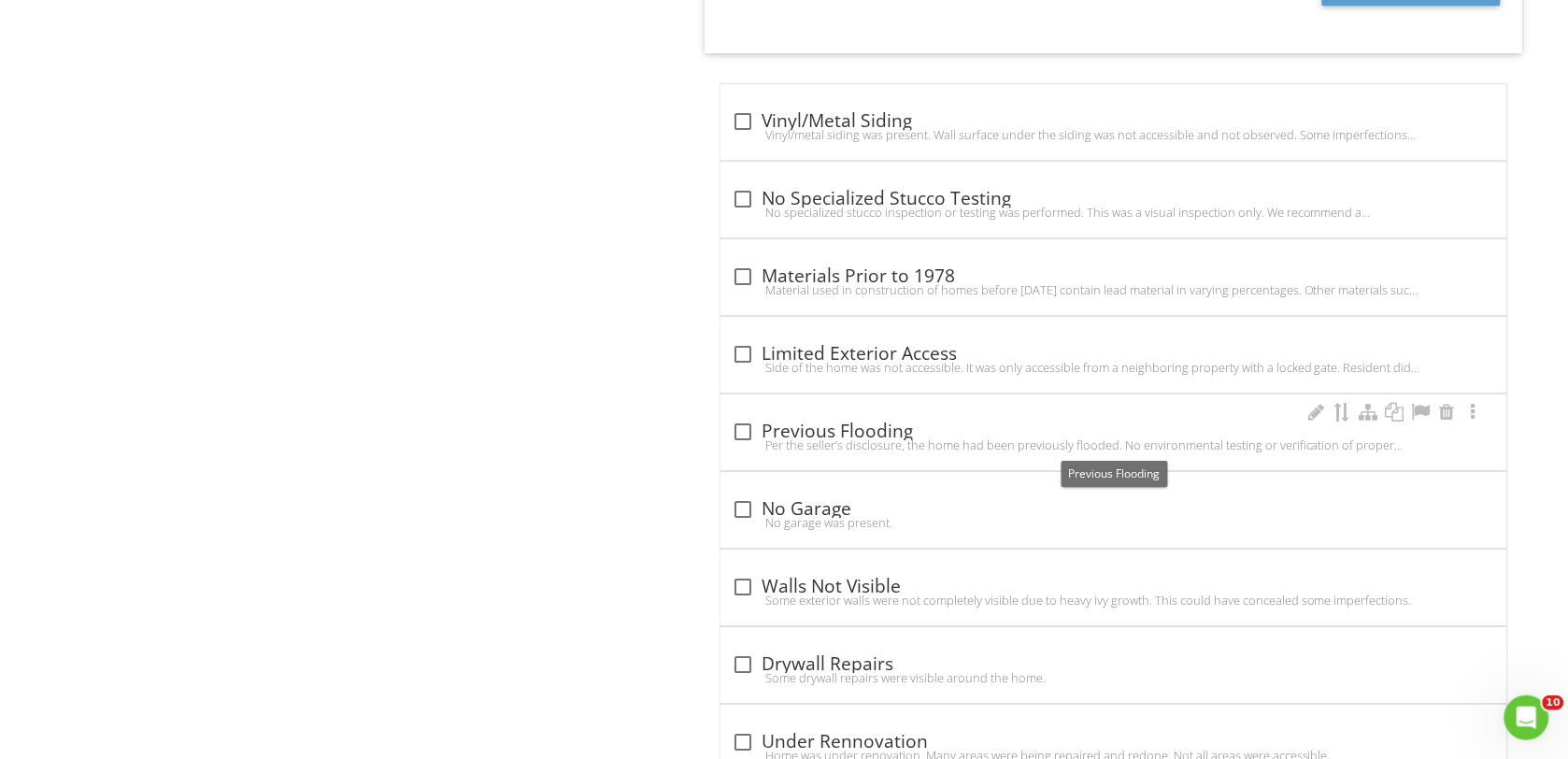
click at [746, 436] on div at bounding box center [743, 431] width 32 height 32
checkbox input "true"
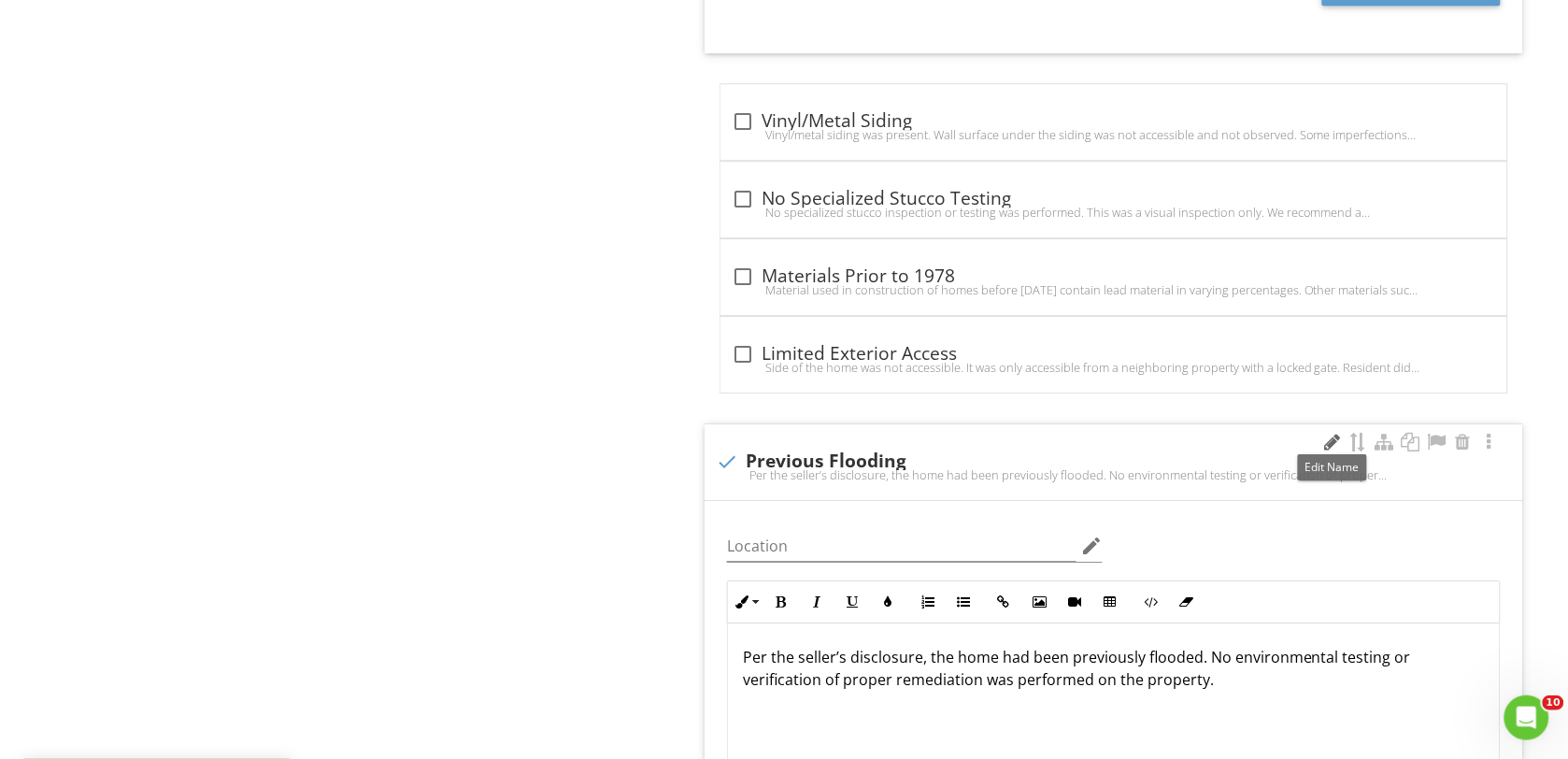
click at [1329, 442] on div at bounding box center [1332, 441] width 22 height 18
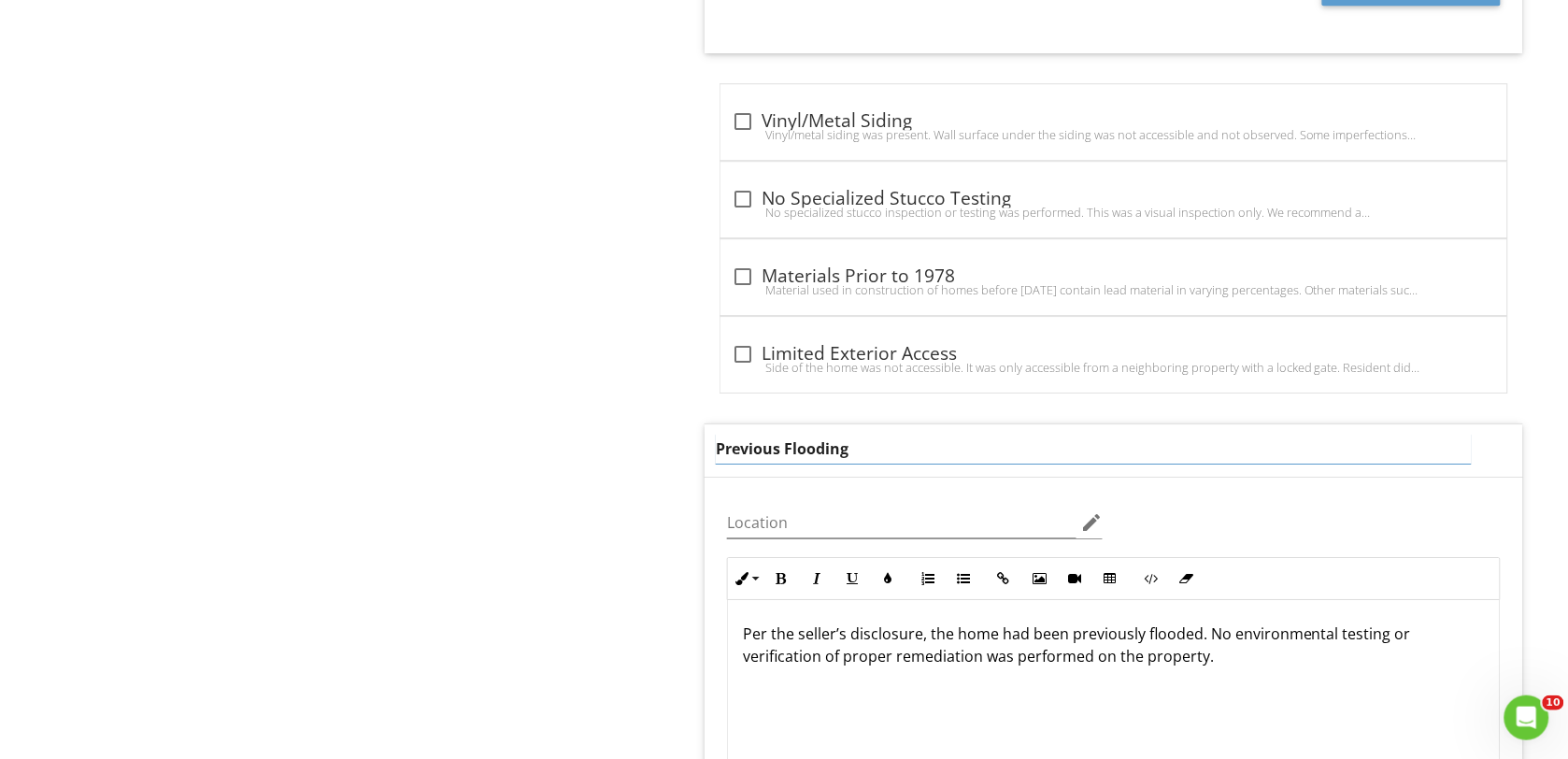
click at [864, 449] on input "Previous Flooding" at bounding box center [1094, 449] width 756 height 31
type input "P"
type input "Pest Control"
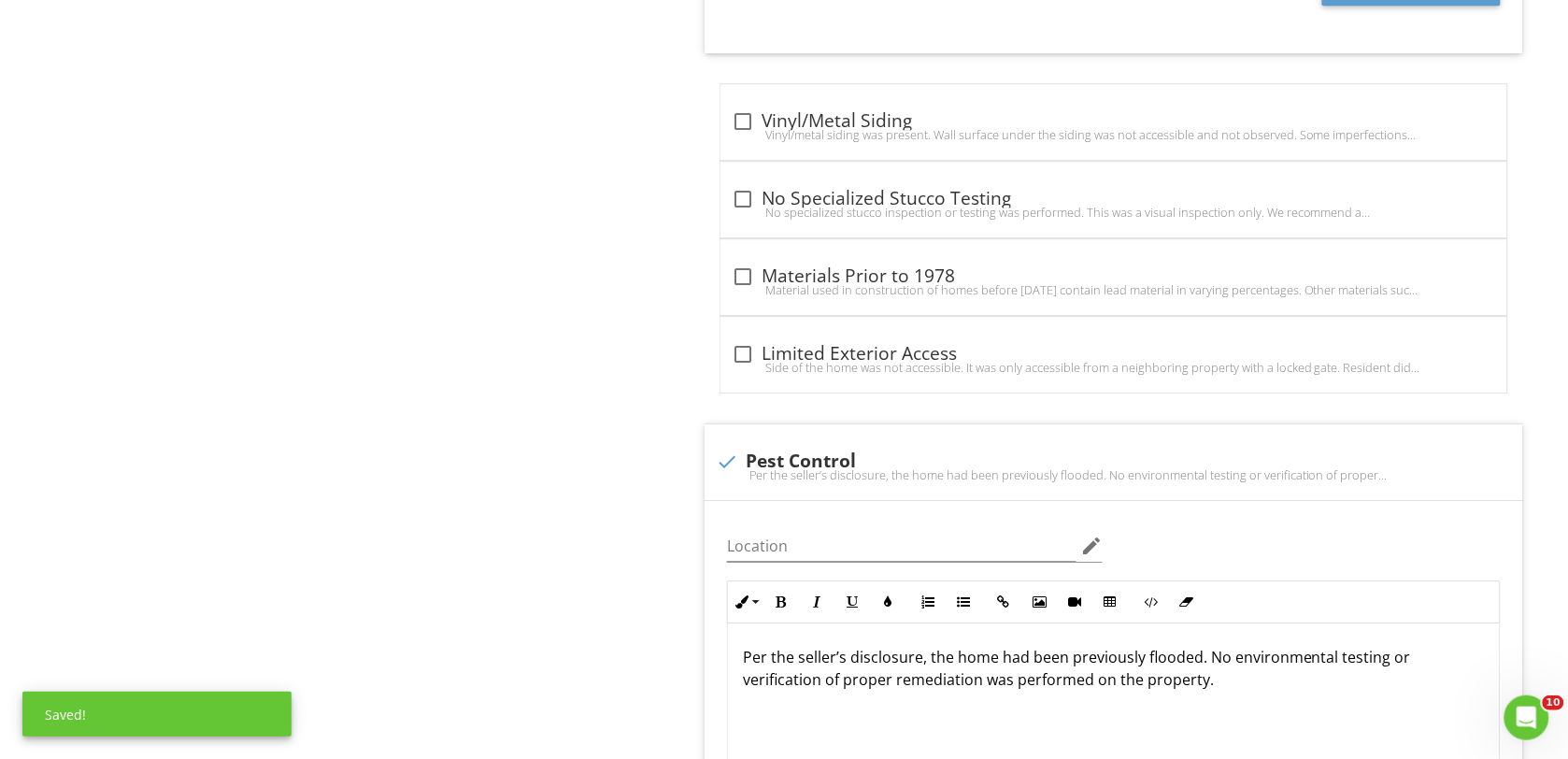
drag, startPoint x: 749, startPoint y: 638, endPoint x: 1239, endPoint y: 710, distance: 495.3
click at [1238, 707] on div "Per the seller’s disclosure, the home had been previously flooded. No environme…" at bounding box center [1114, 716] width 772 height 187
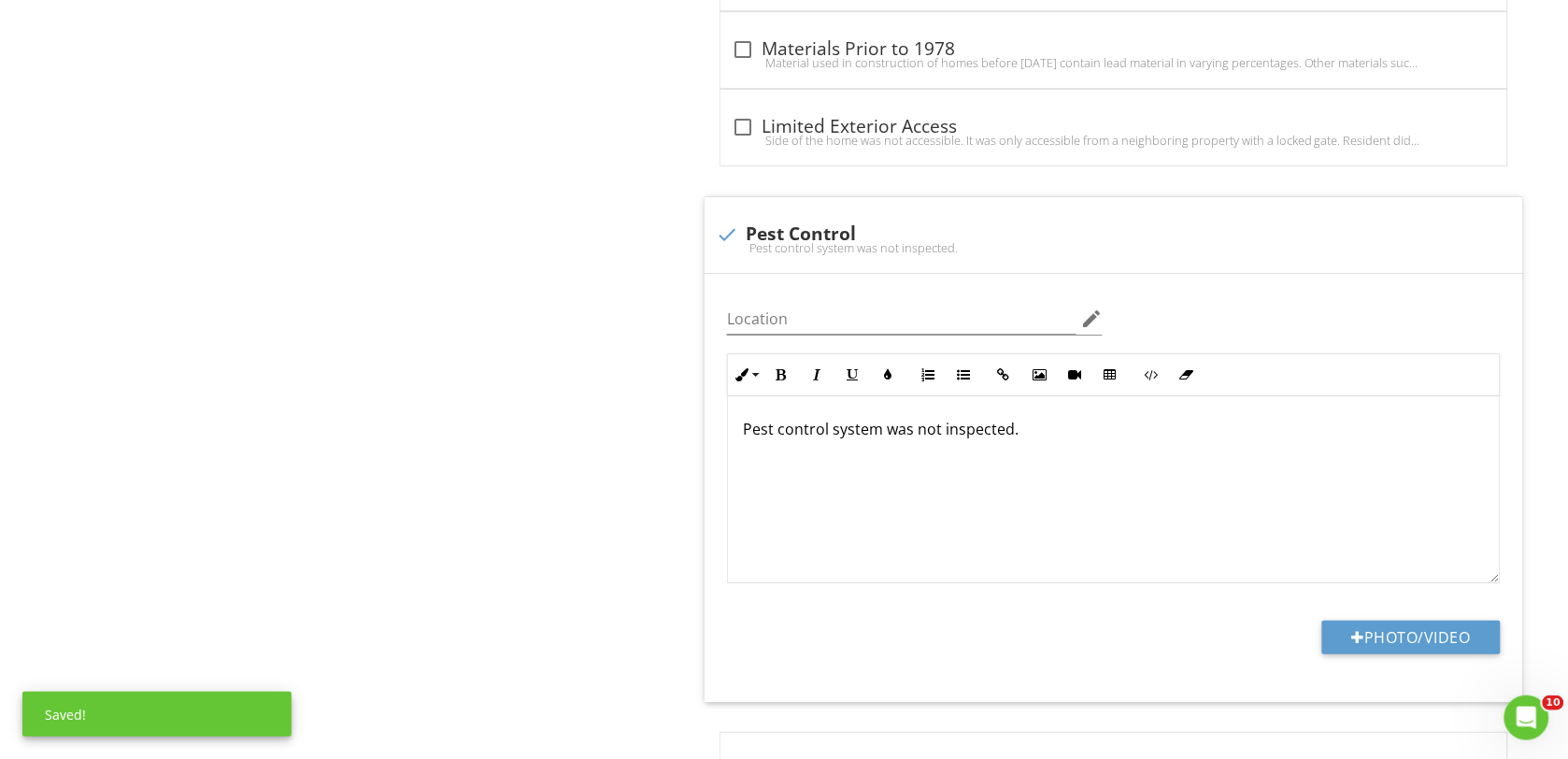
scroll to position [3853, 0]
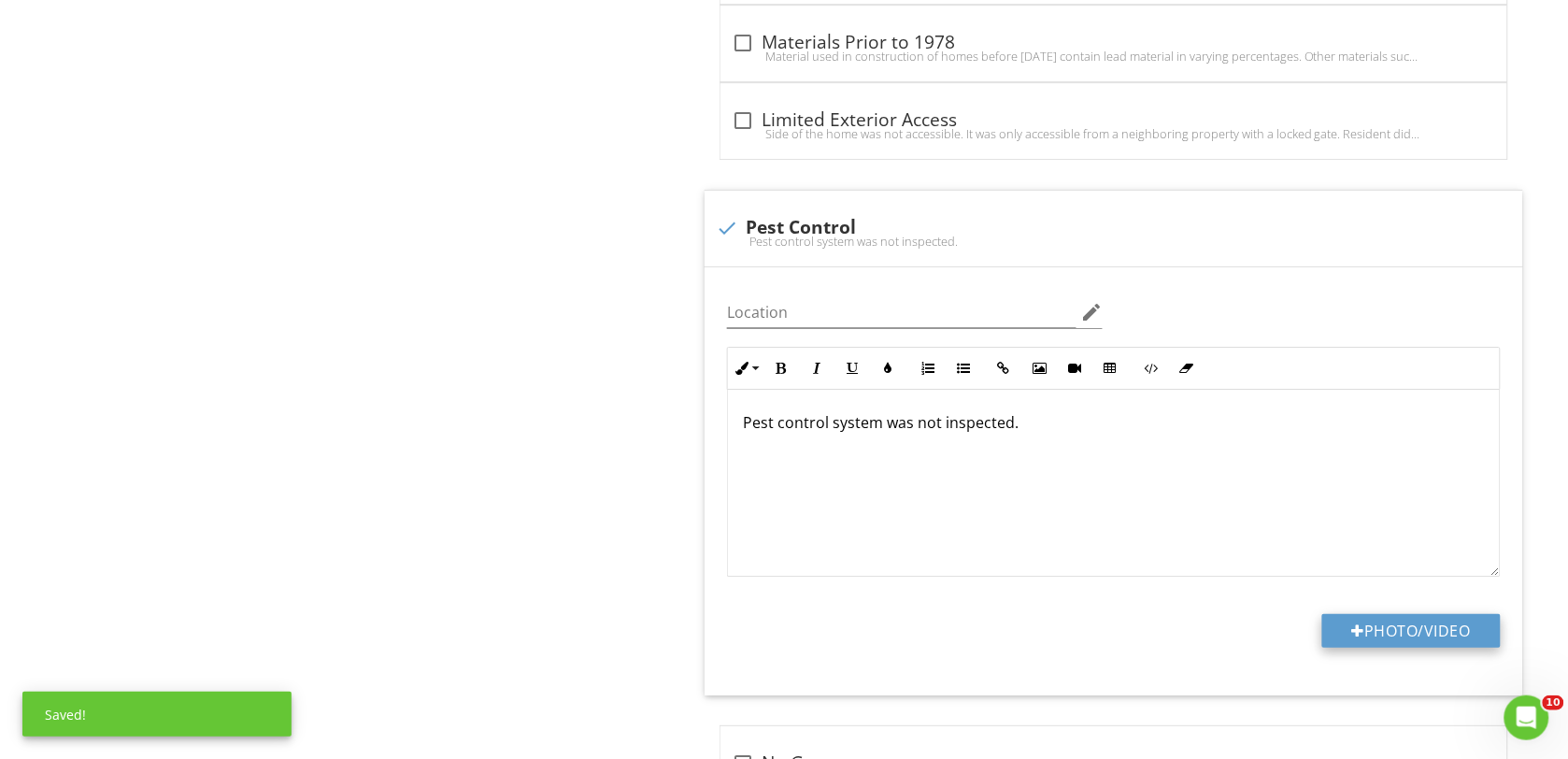
click at [1375, 633] on button "Photo/Video" at bounding box center [1412, 630] width 178 height 34
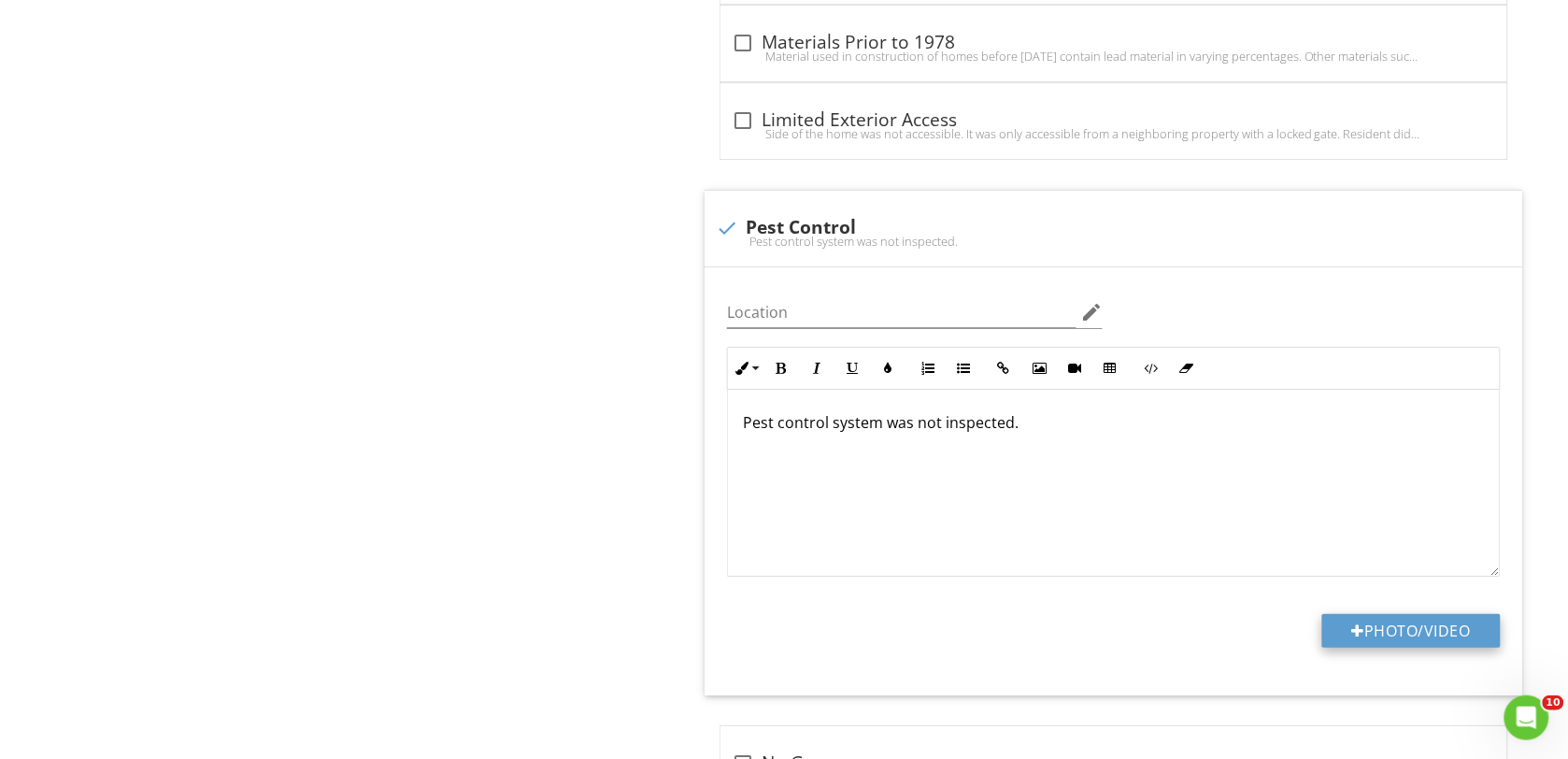
type input "C:\fakepath\DSC00140.JPG"
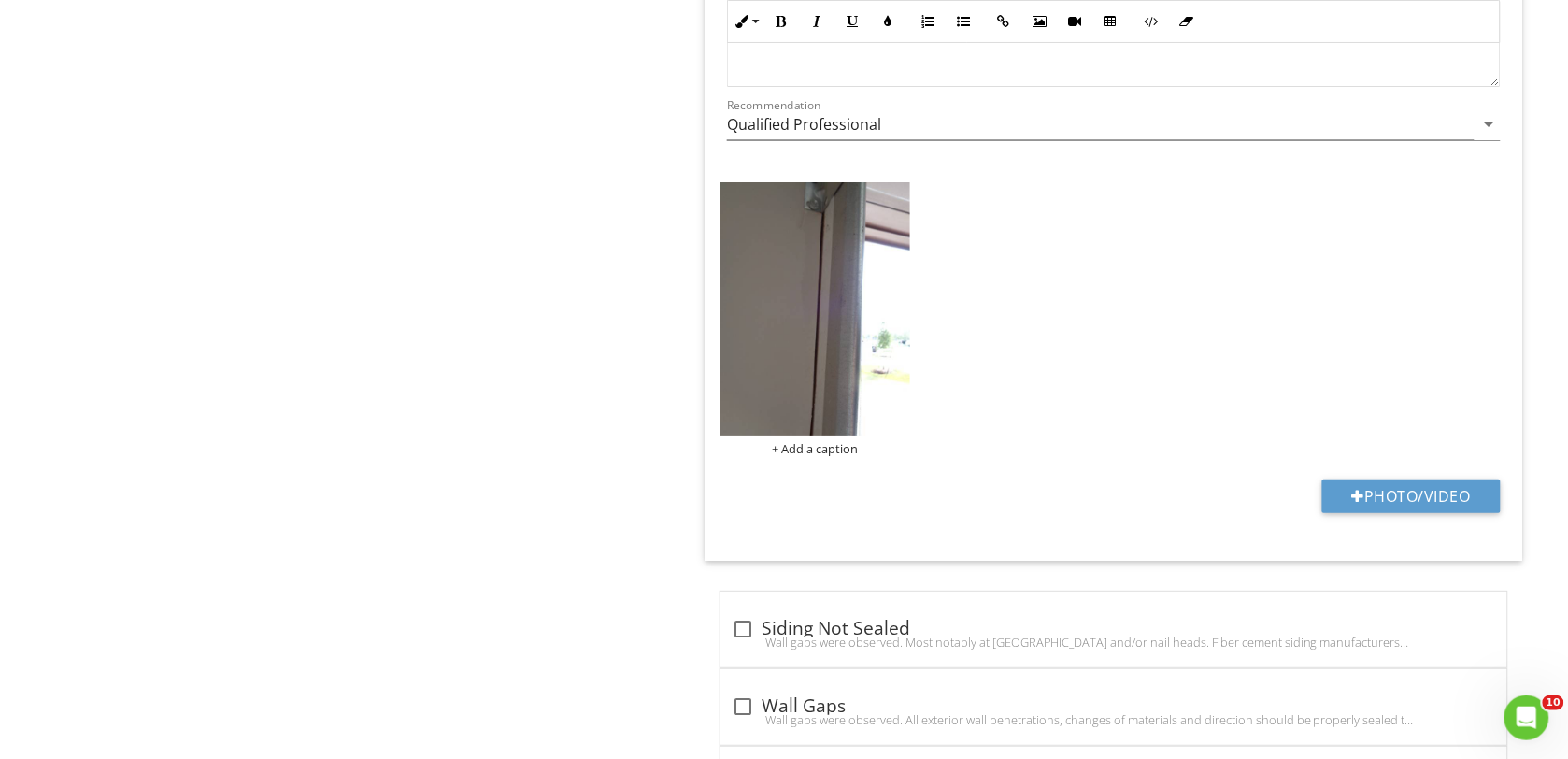
scroll to position [6306, 0]
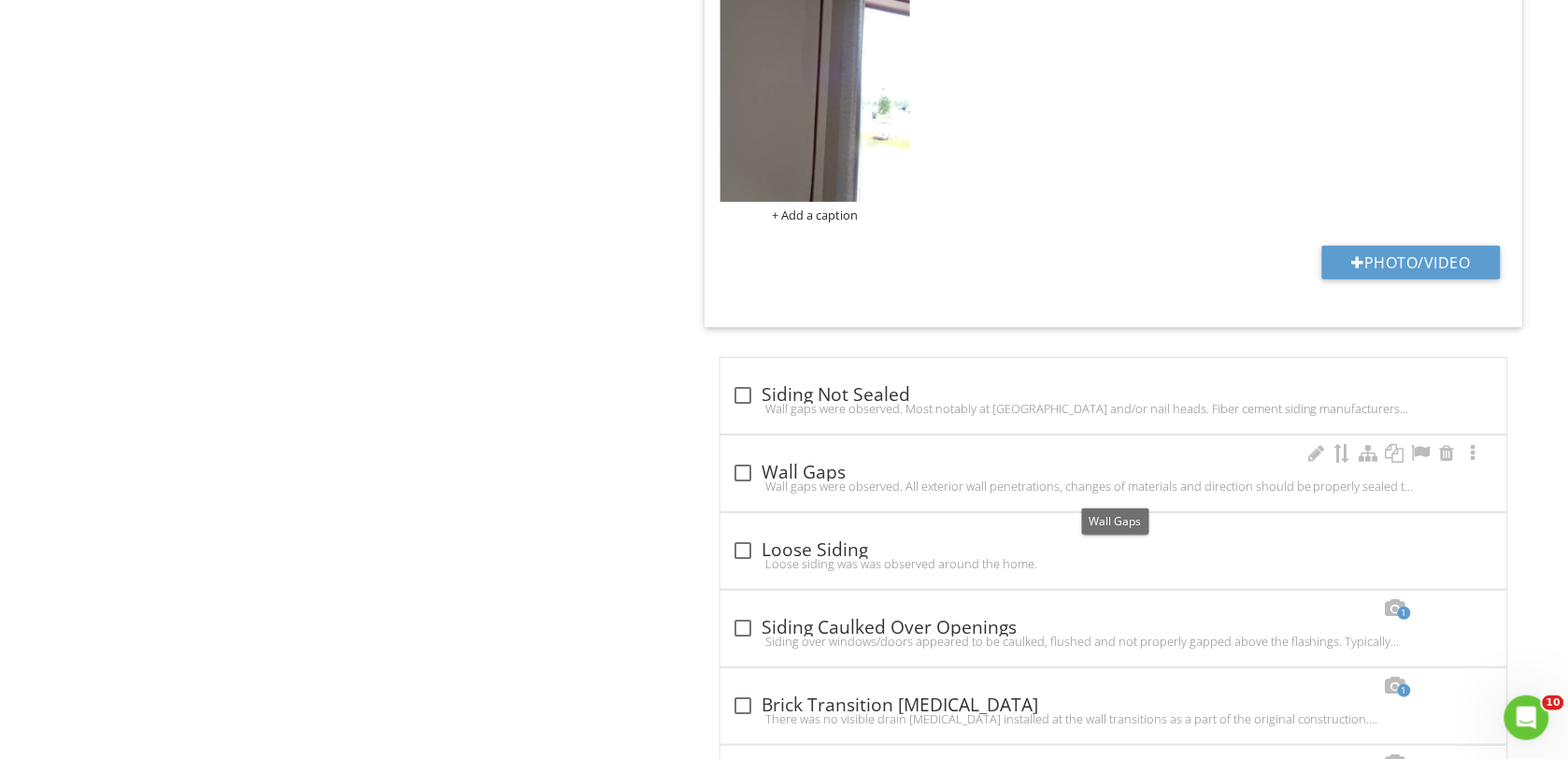
click at [746, 479] on div at bounding box center [743, 472] width 32 height 32
checkbox input "true"
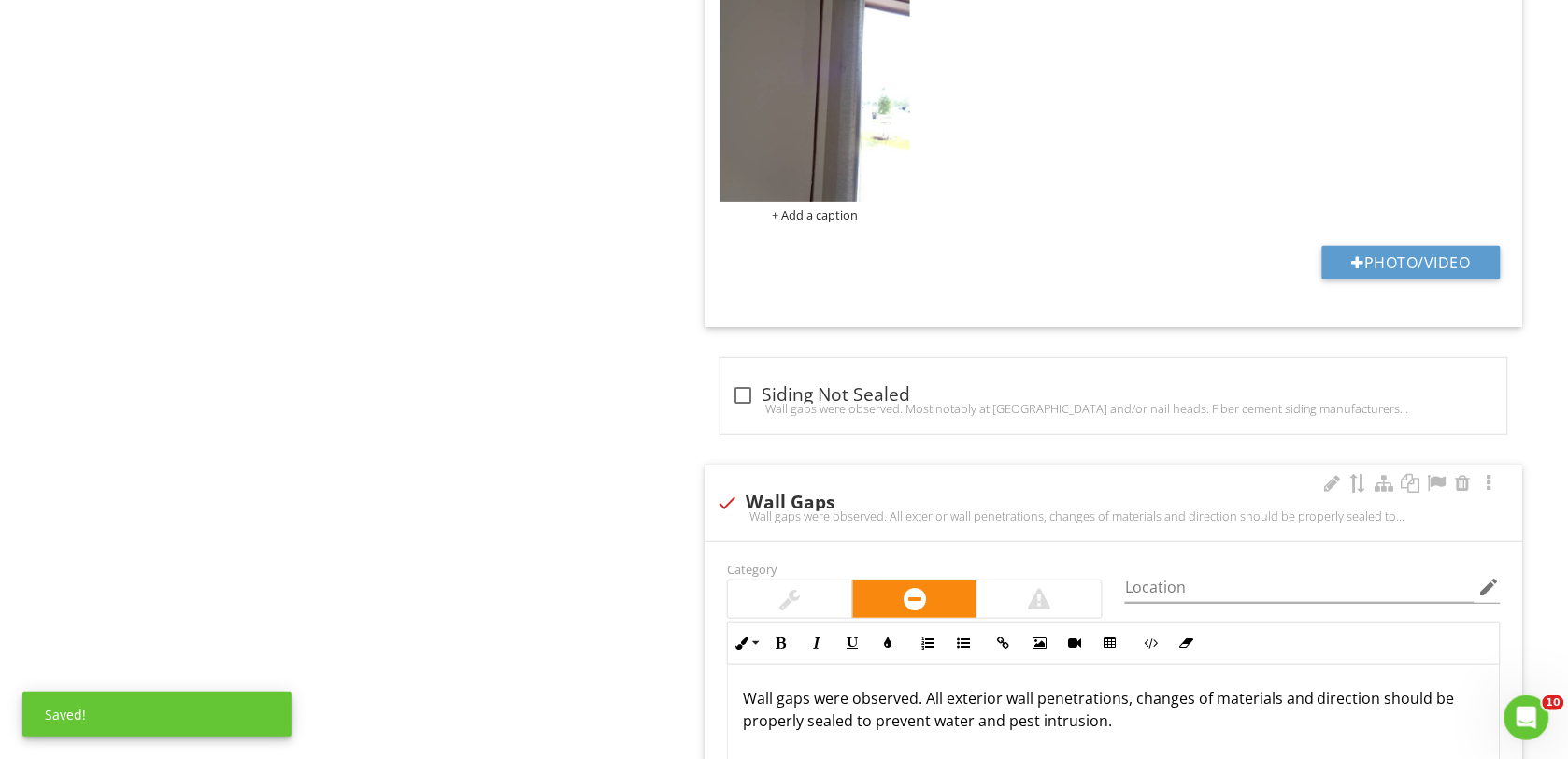
scroll to position [6423, 0]
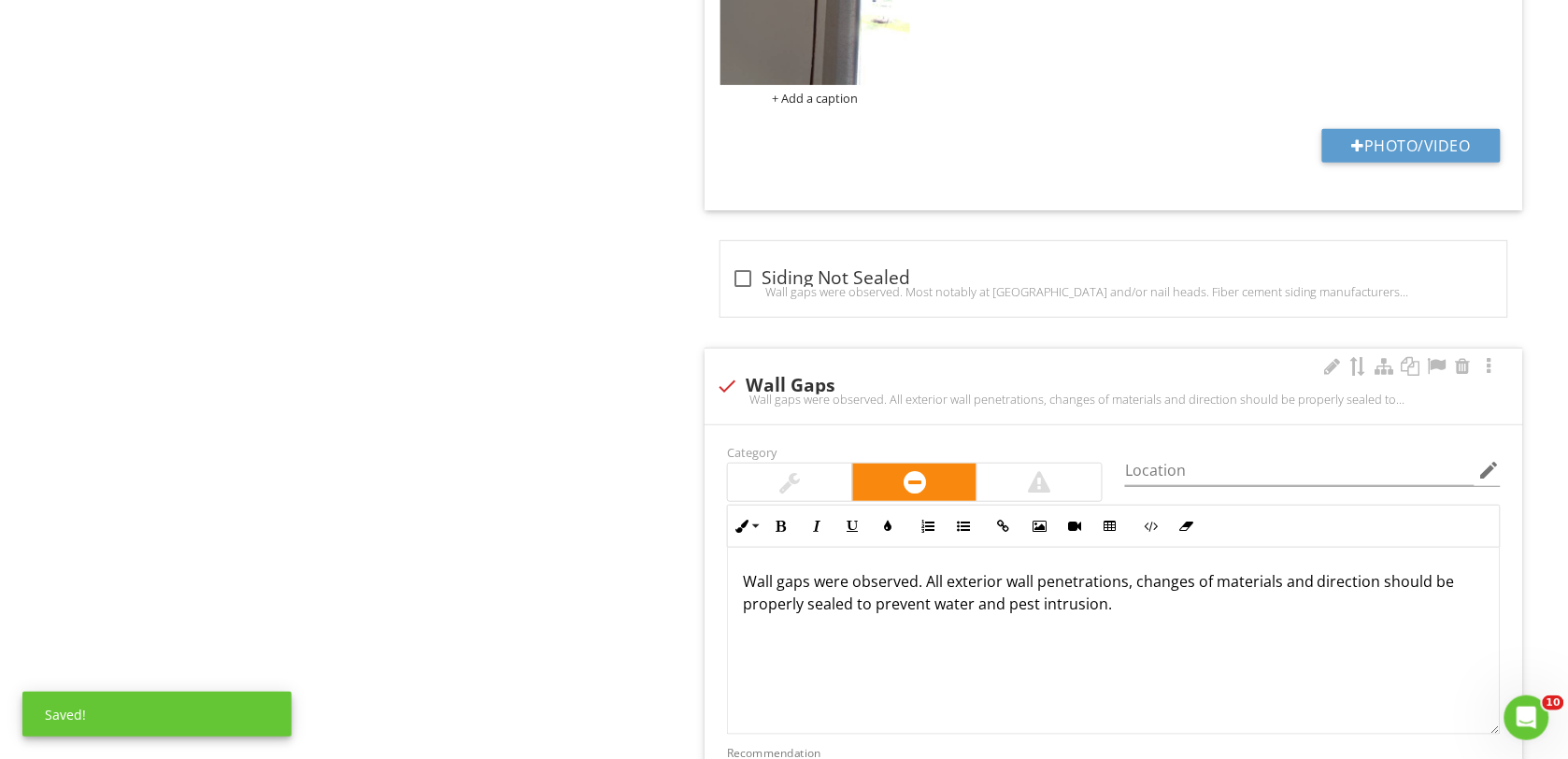
click at [758, 595] on p "Wall gaps were observed. All exterior wall penetrations, changes of materials a…" at bounding box center [1113, 592] width 742 height 45
click at [1173, 504] on div "Location edit" at bounding box center [1312, 479] width 375 height 49
click at [1138, 481] on input "Location" at bounding box center [1299, 470] width 349 height 31
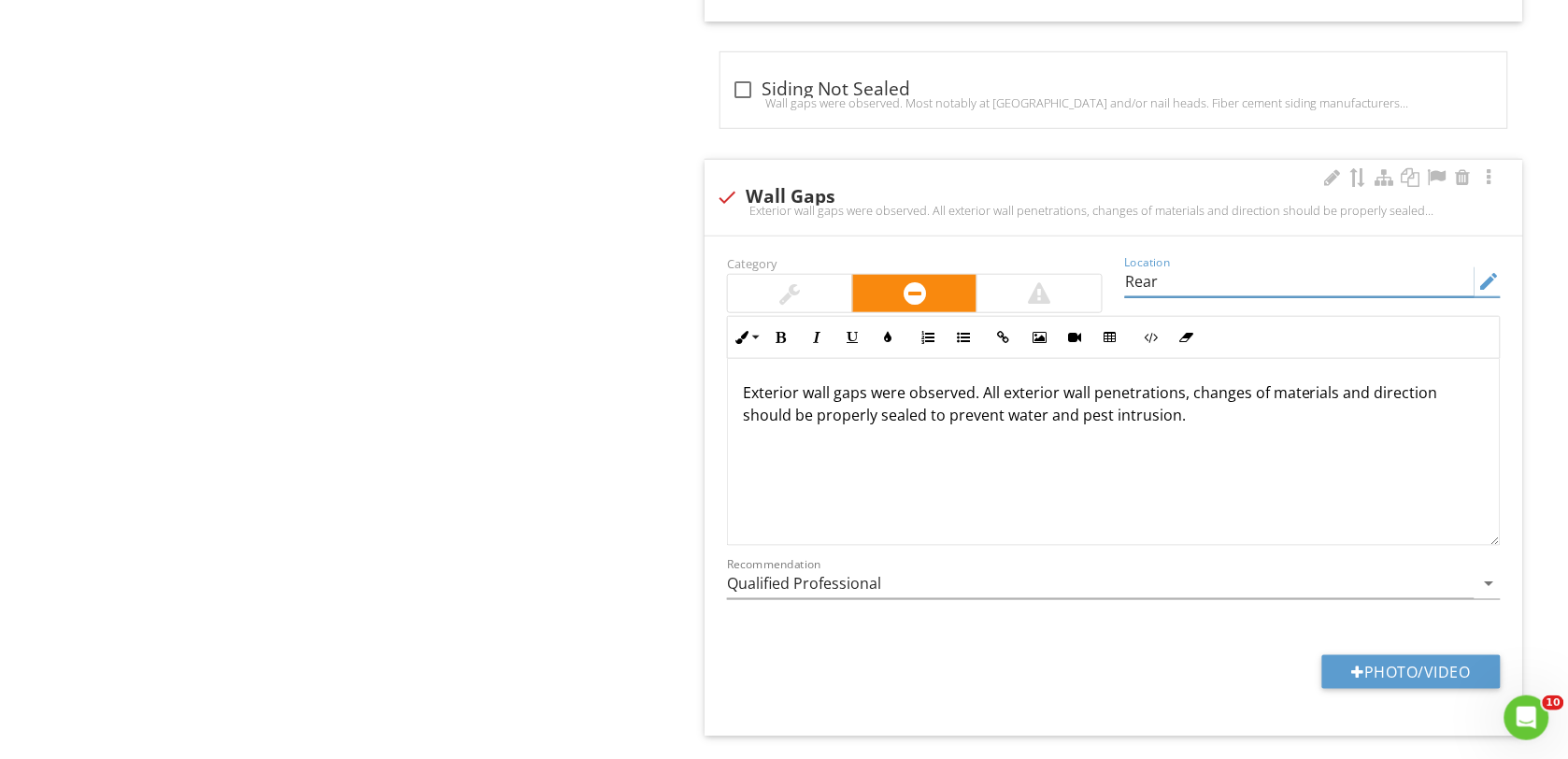
scroll to position [6773, 0]
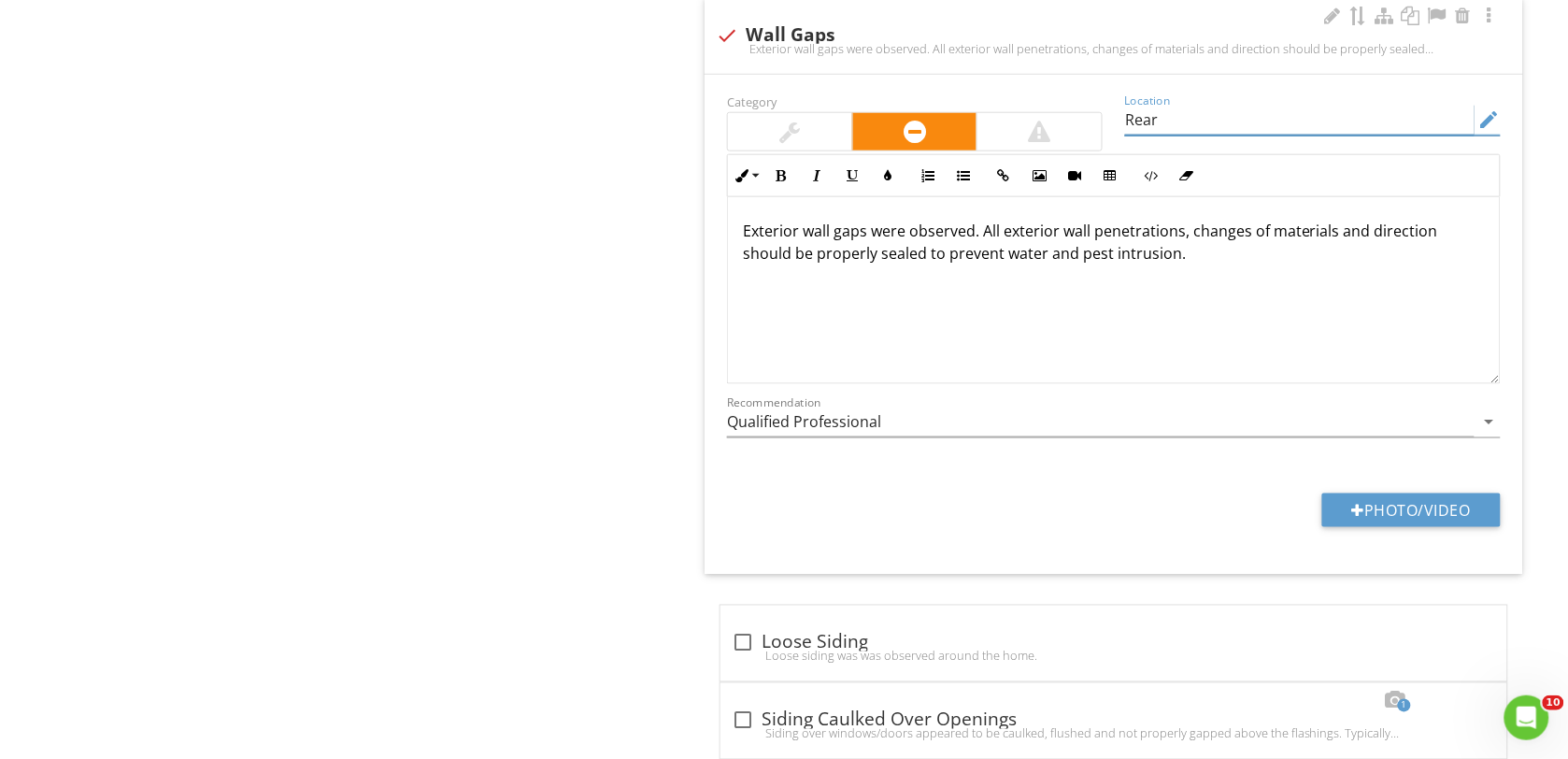
type input "Rear"
click at [1189, 265] on p "Exterior wall gaps were observed. All exterior wall penetrations, changes of ma…" at bounding box center [1113, 241] width 742 height 45
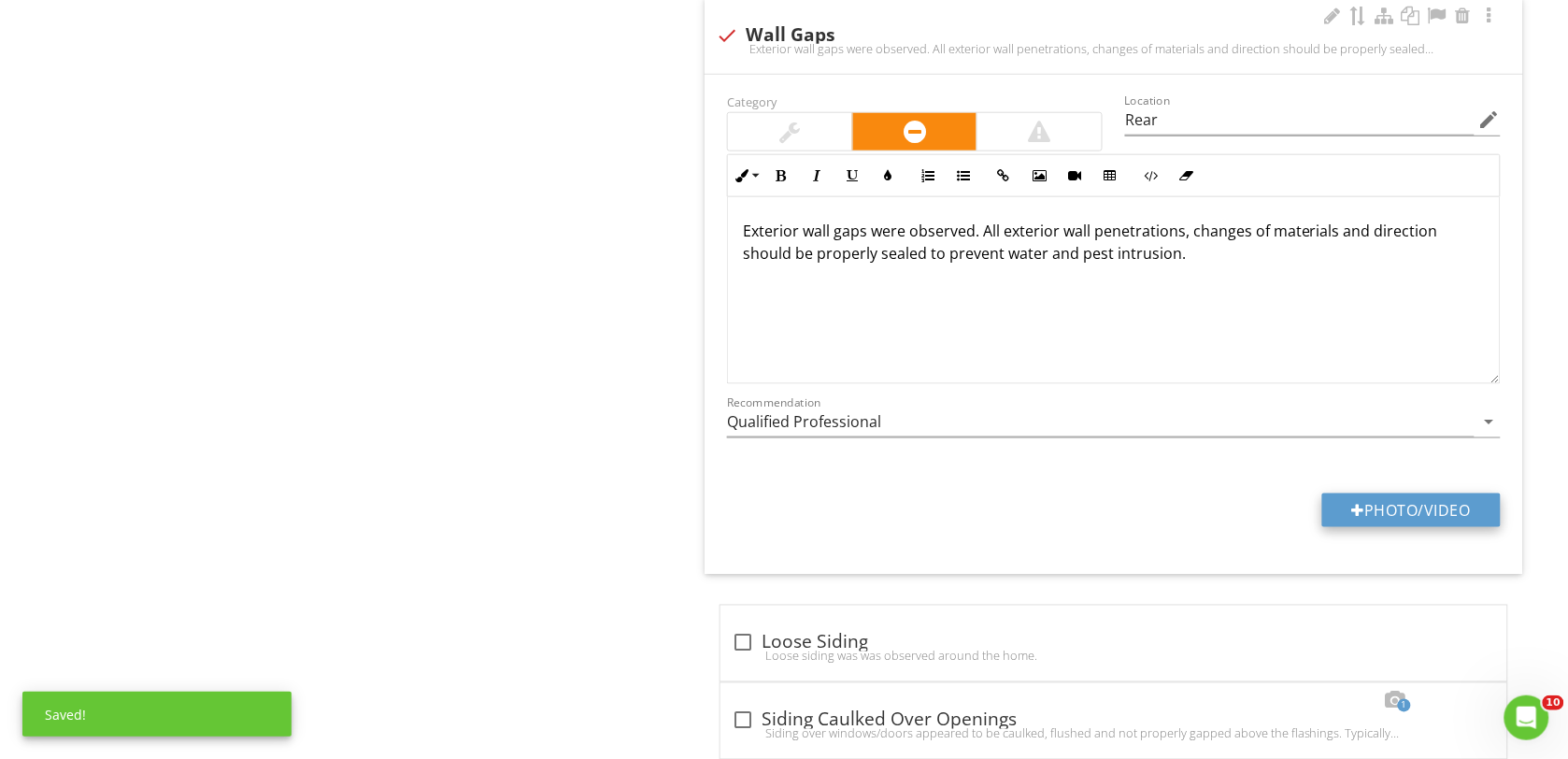
click at [1361, 516] on button "Photo/Video" at bounding box center [1412, 510] width 178 height 34
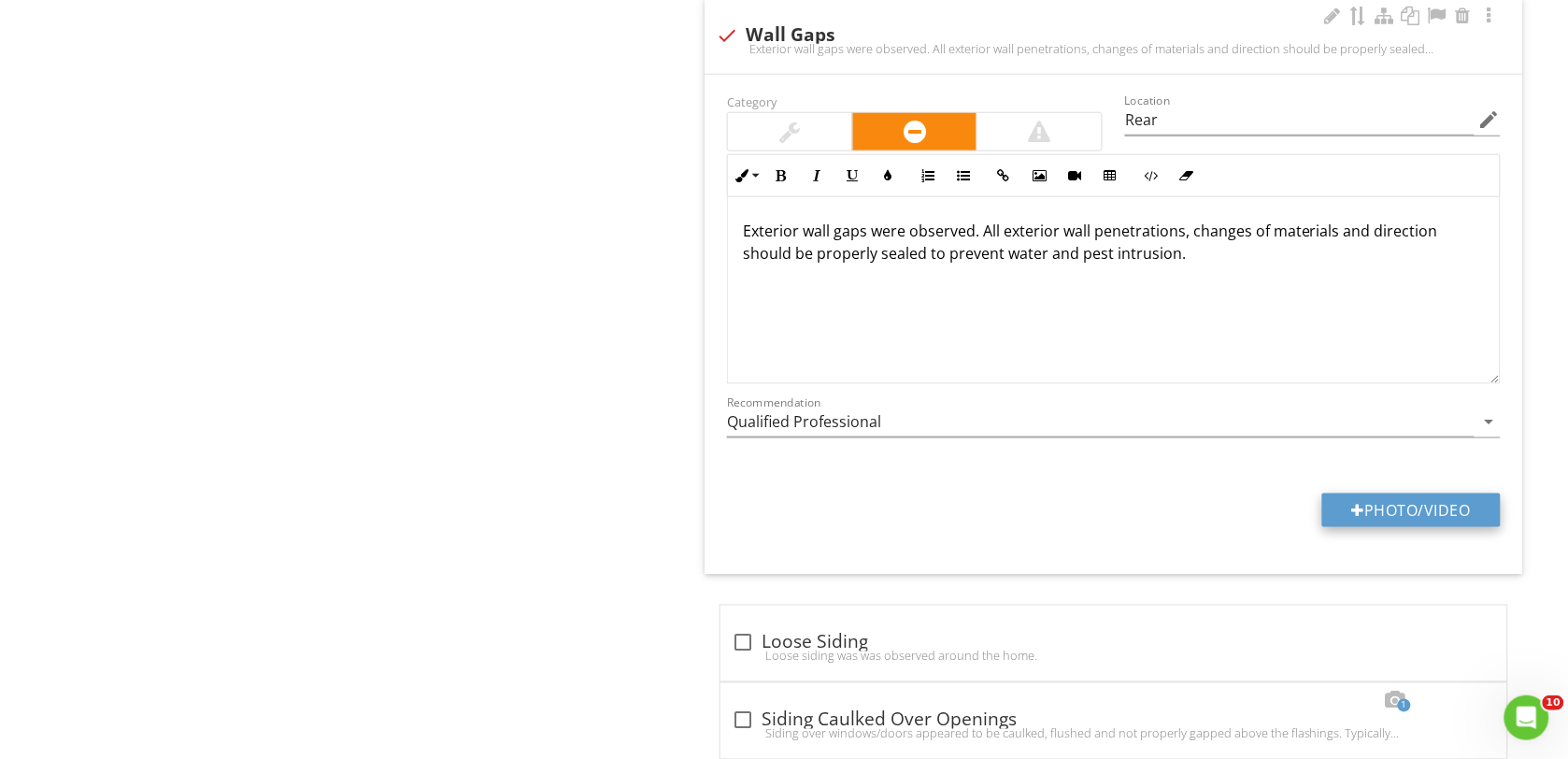
type input "C:\fakepath\DSC00155.JPG"
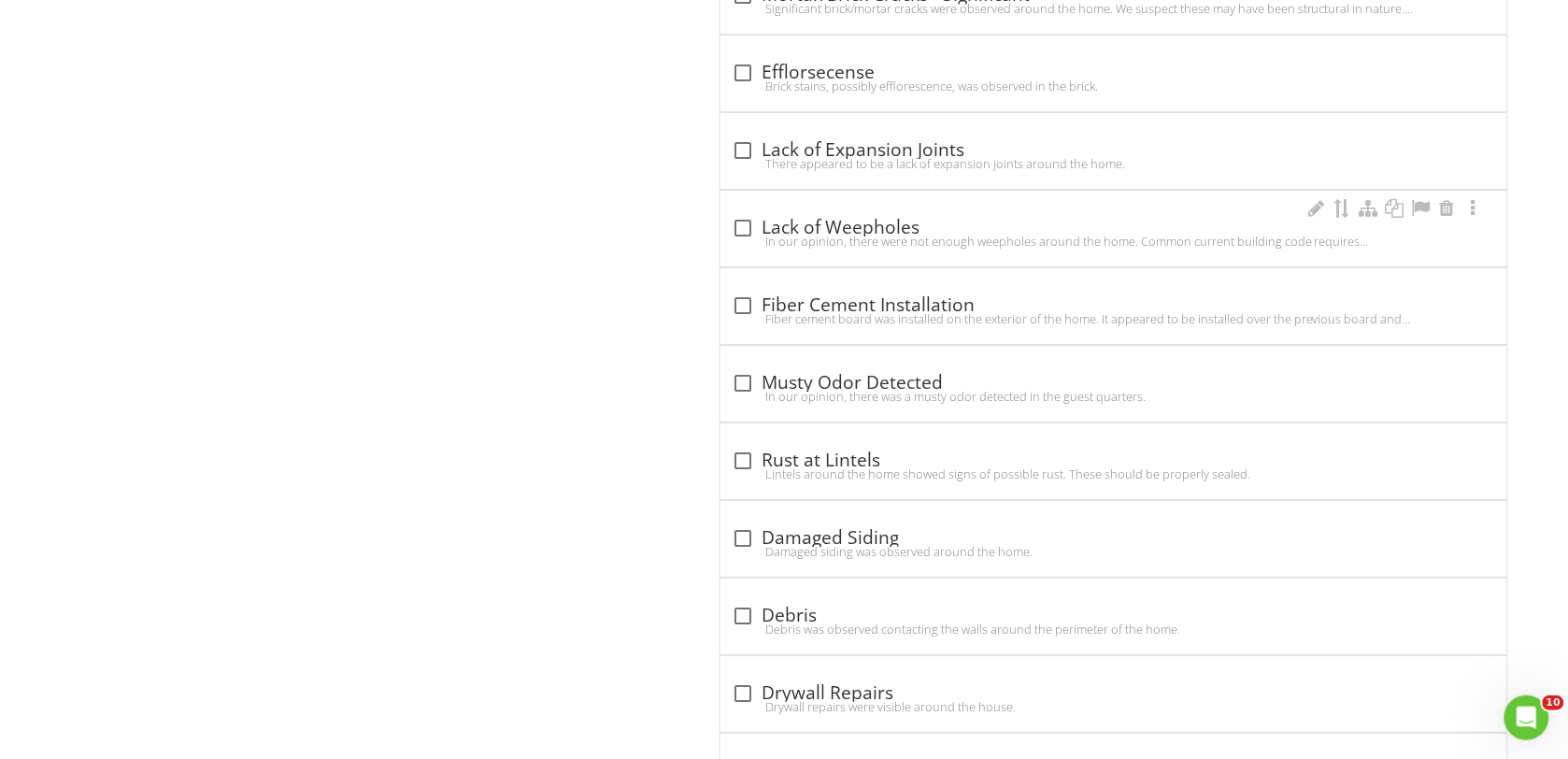
scroll to position [8175, 0]
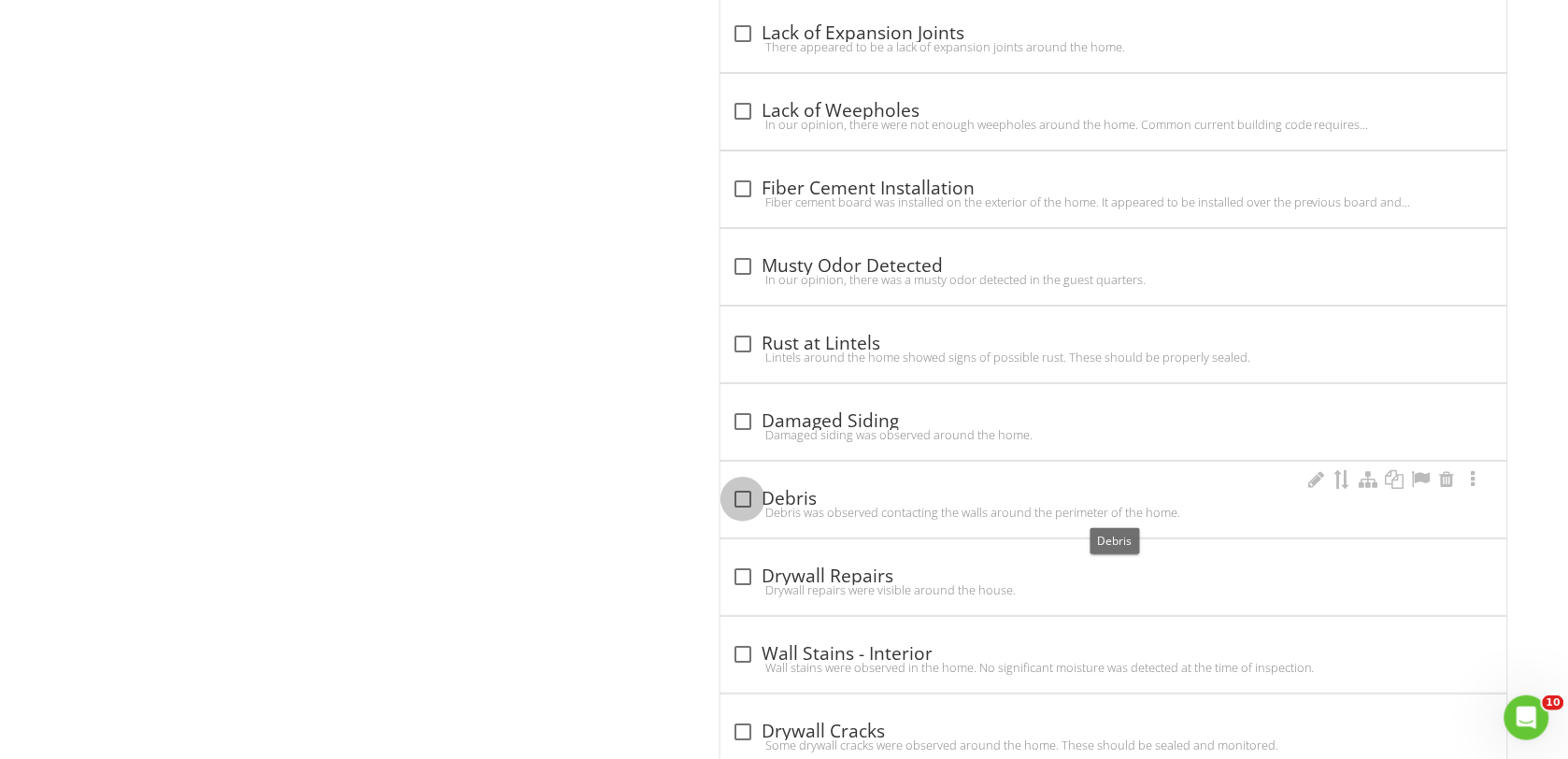
click at [744, 515] on div at bounding box center [743, 498] width 32 height 32
checkbox input "true"
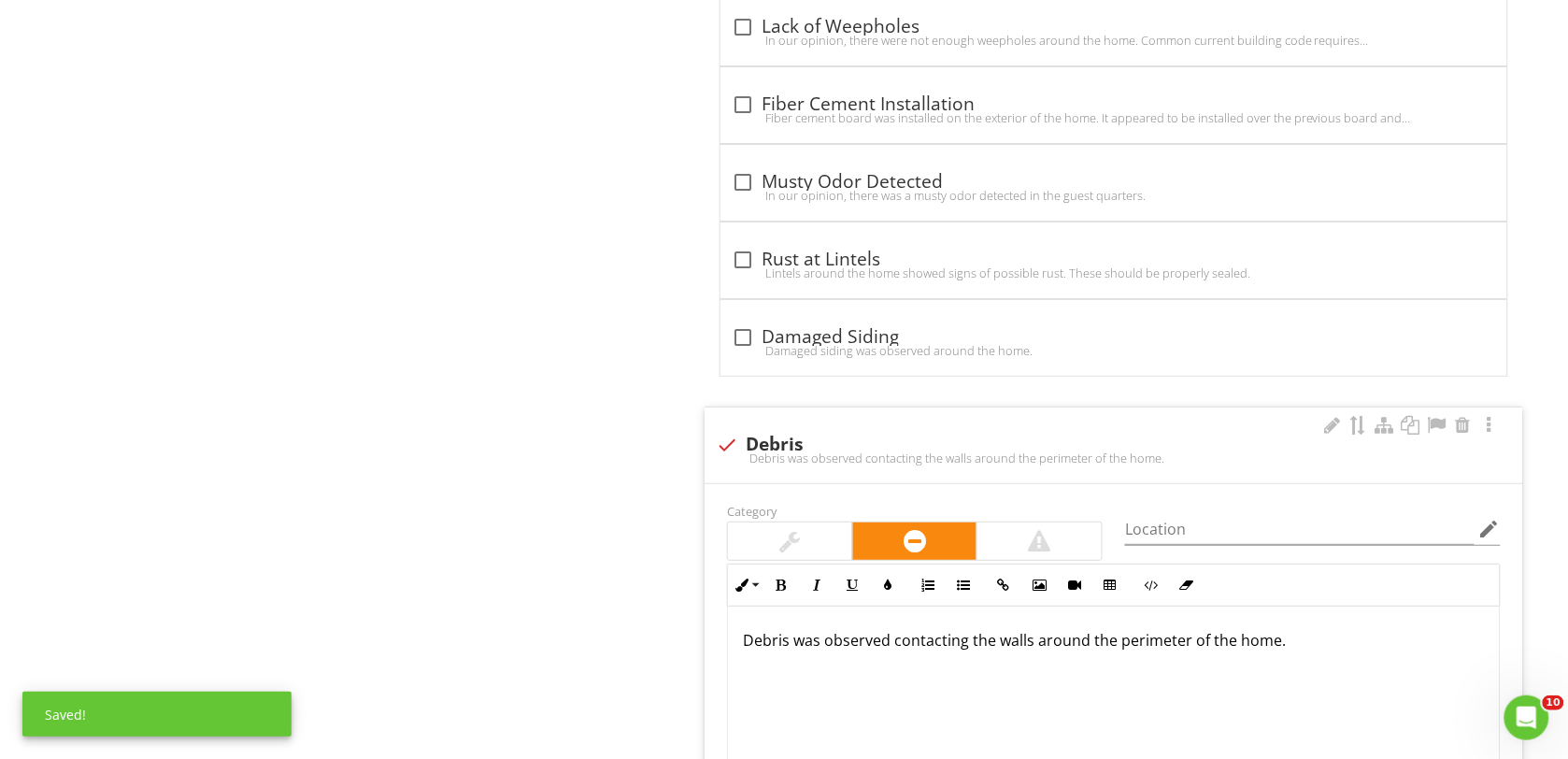
scroll to position [8291, 0]
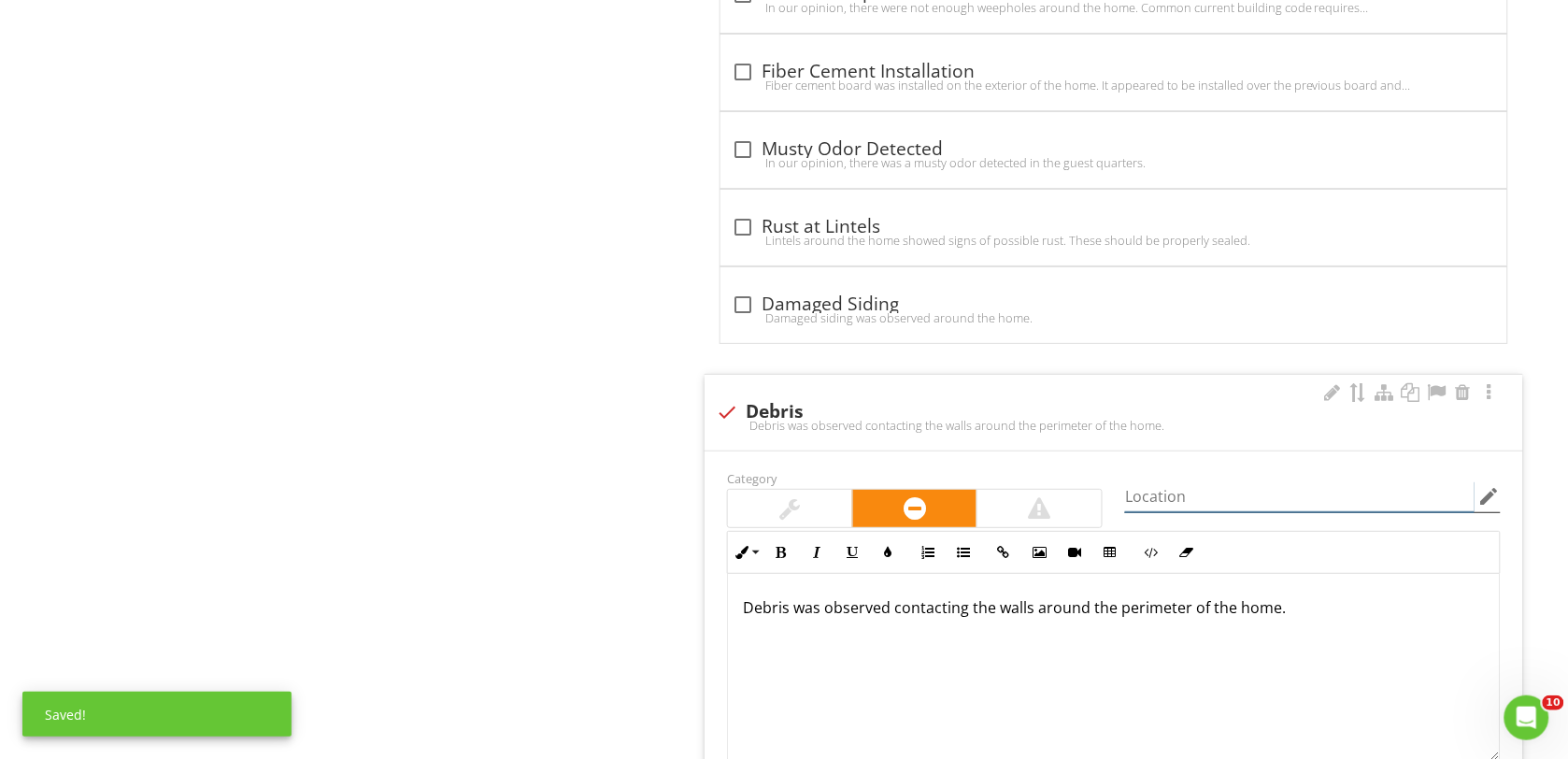
click at [1170, 512] on input "Location" at bounding box center [1299, 496] width 349 height 31
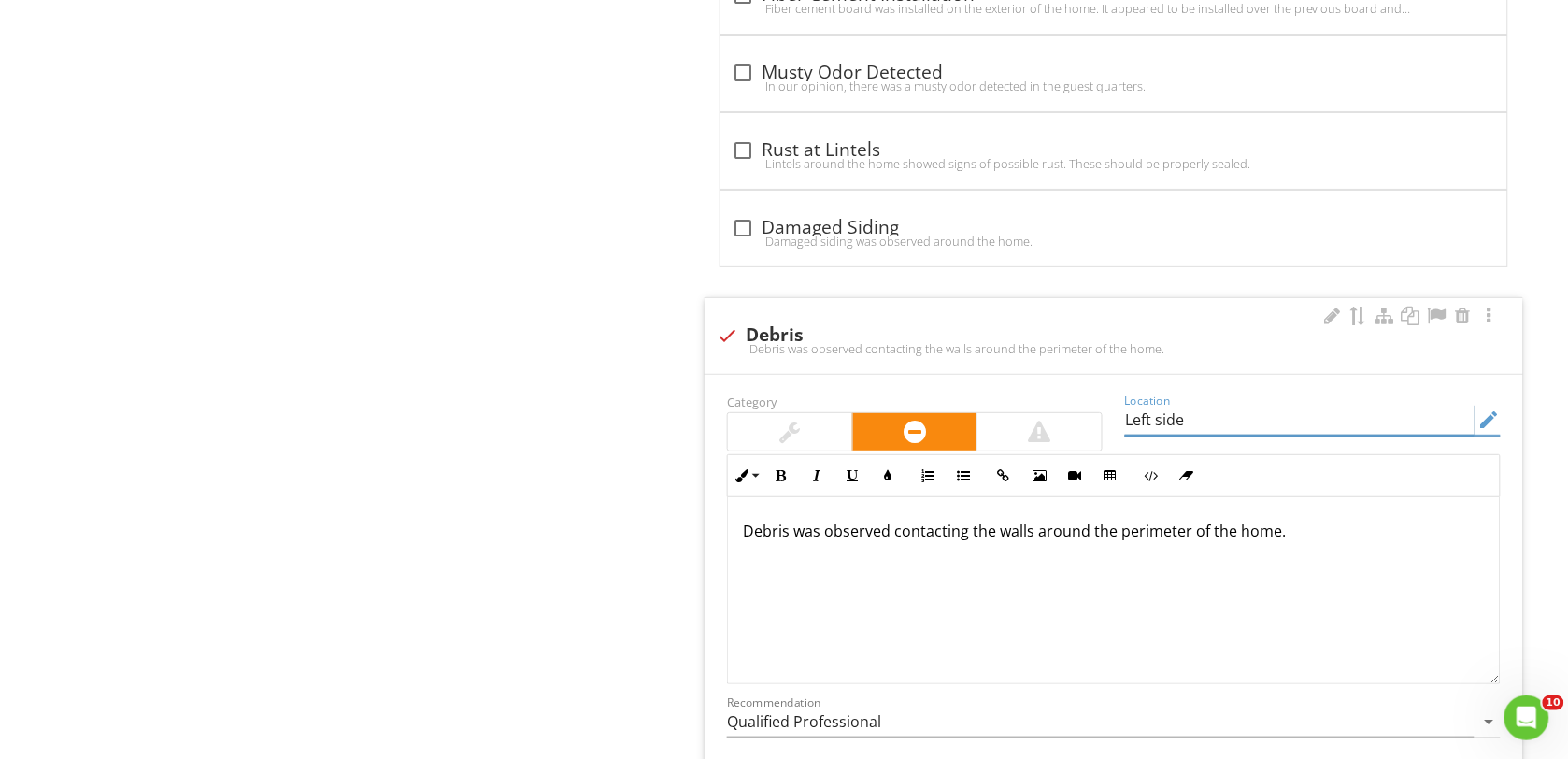
scroll to position [8408, 0]
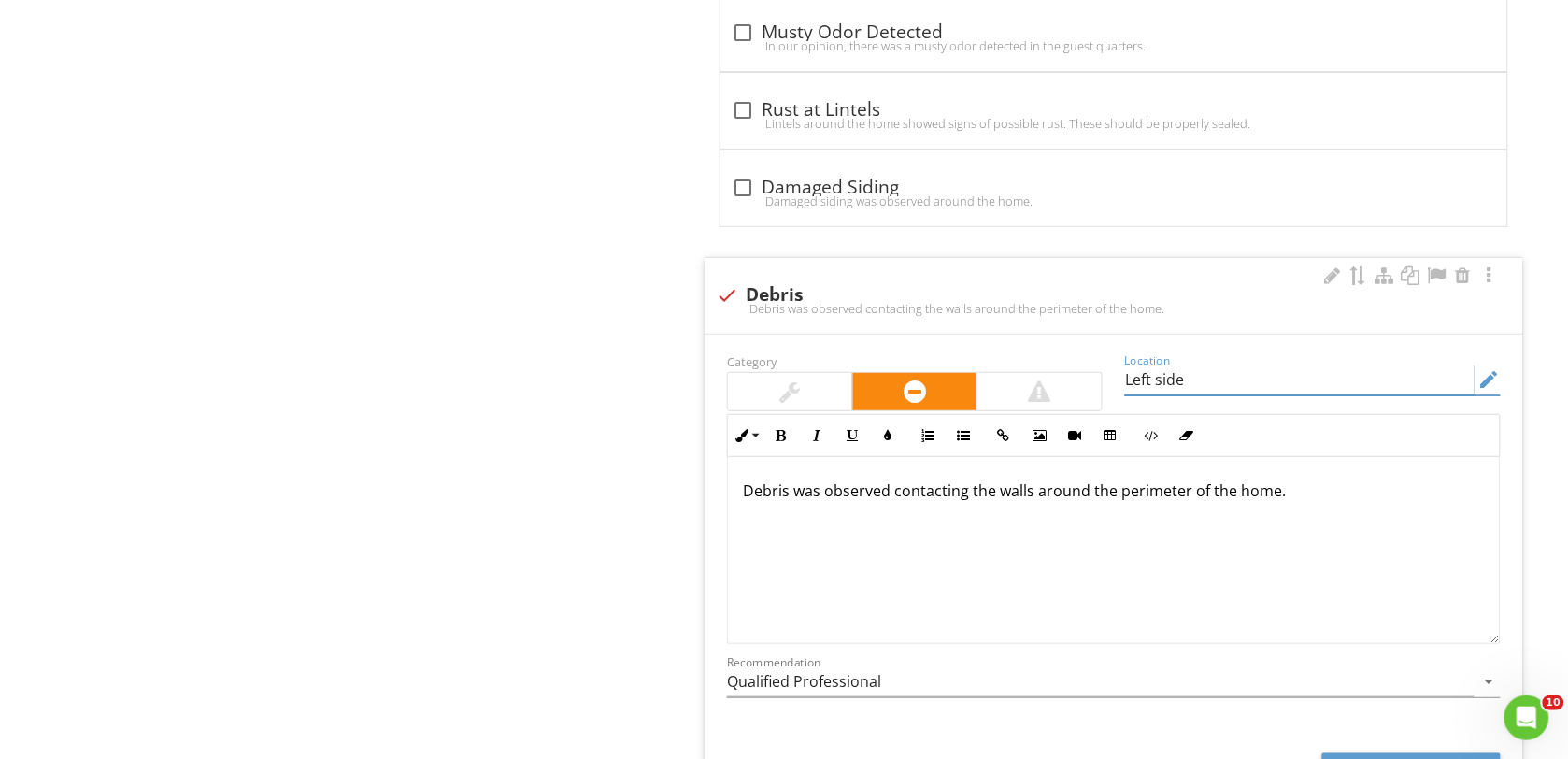
type input "Left side"
click at [1286, 502] on p "Debris was observed contacting the walls around the perimeter of the home." at bounding box center [1113, 490] width 742 height 22
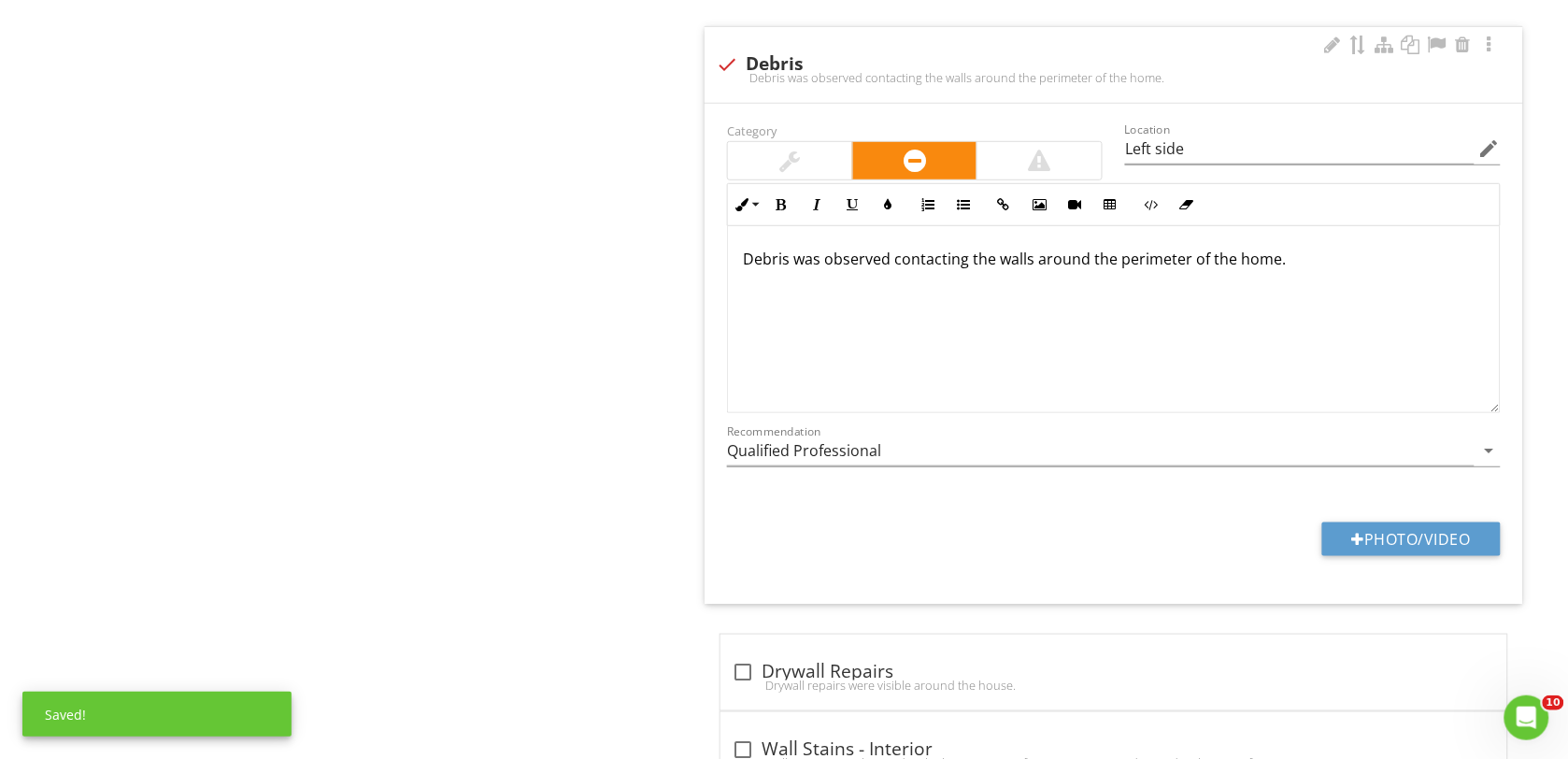
scroll to position [8642, 0]
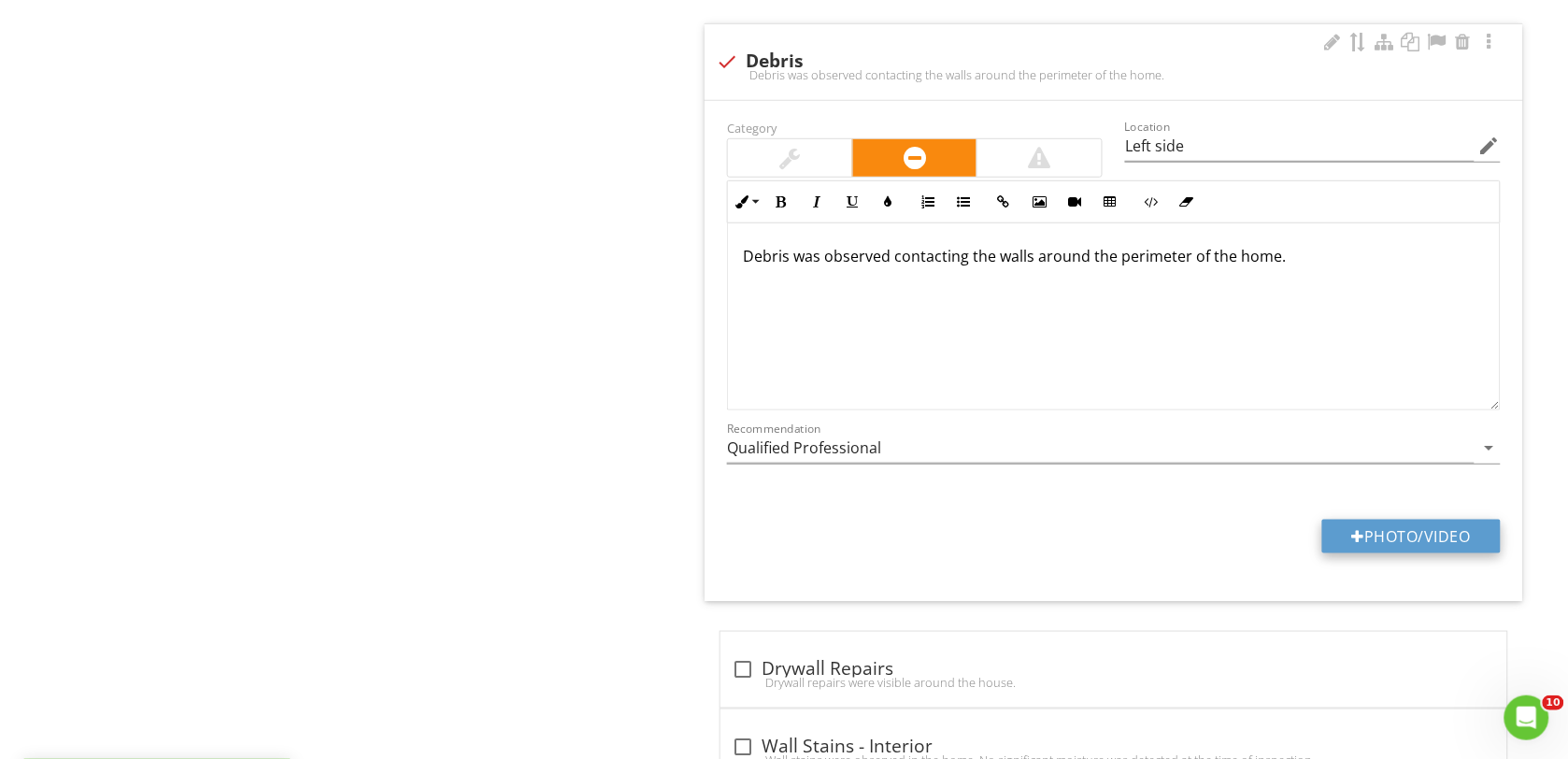
click at [1356, 544] on div at bounding box center [1359, 535] width 13 height 15
type input "C:\fakepath\DSC00156.JPG"
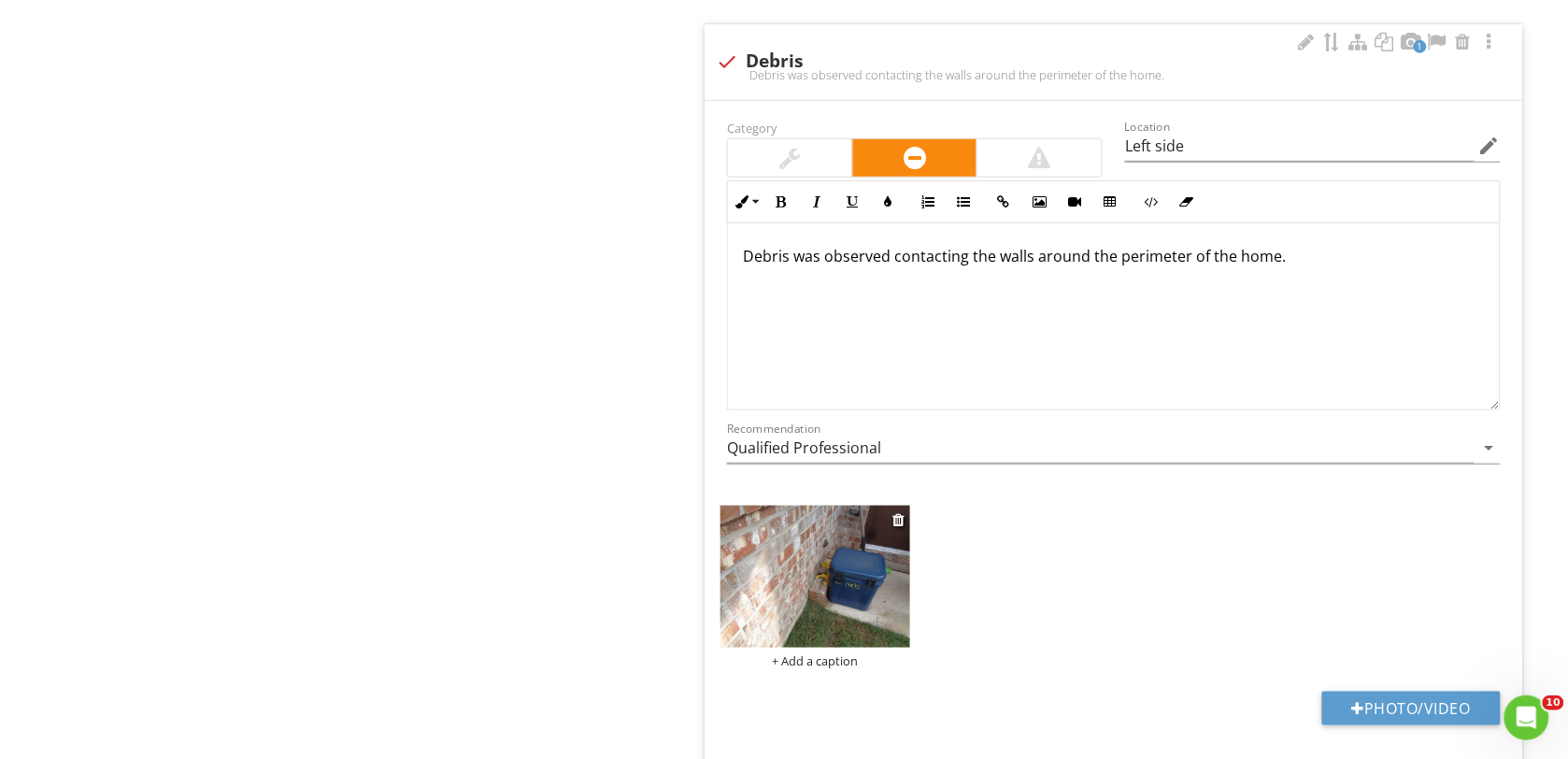
click at [786, 613] on img at bounding box center [816, 576] width 190 height 142
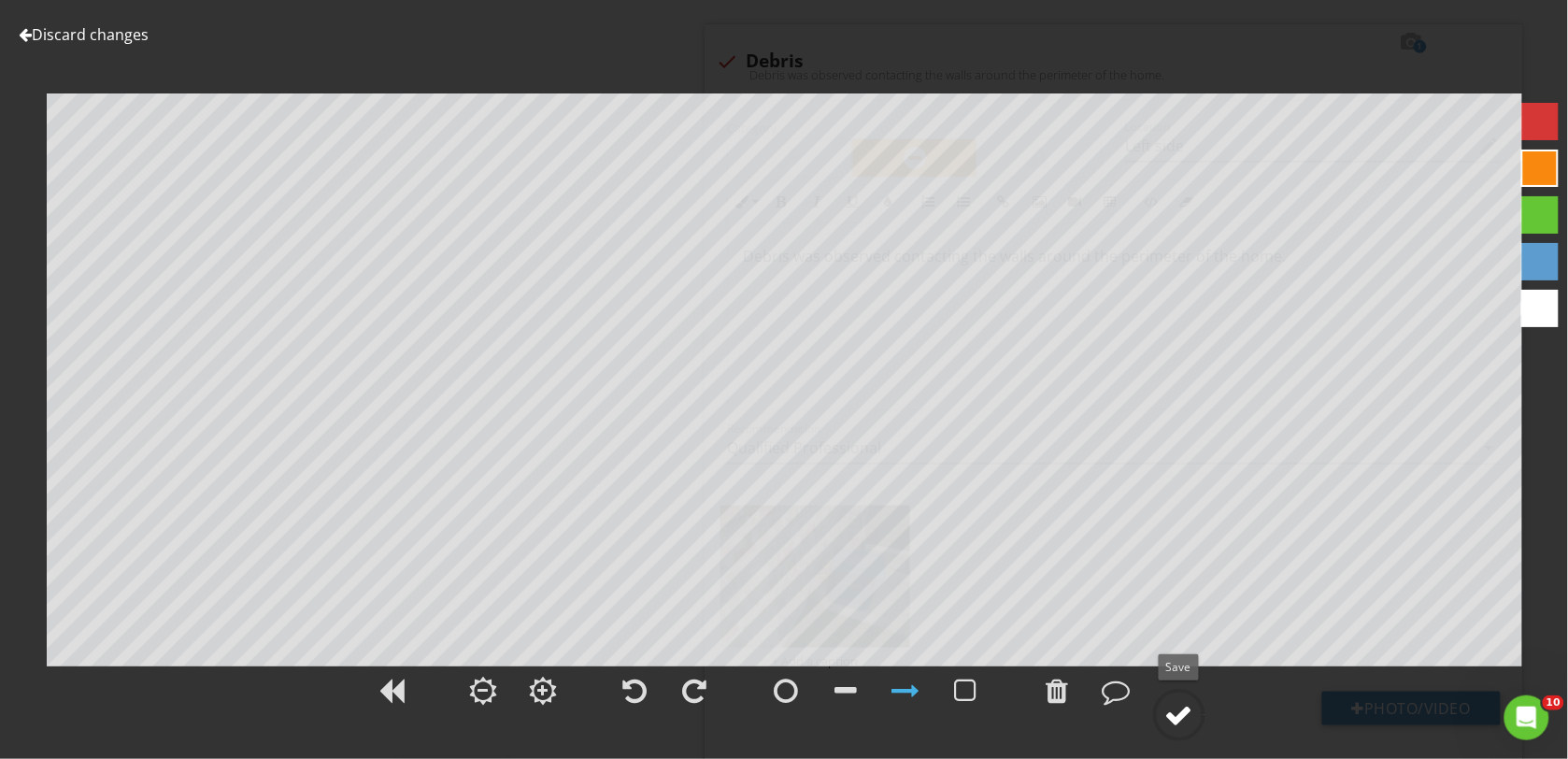
click at [1177, 712] on div at bounding box center [1179, 714] width 28 height 28
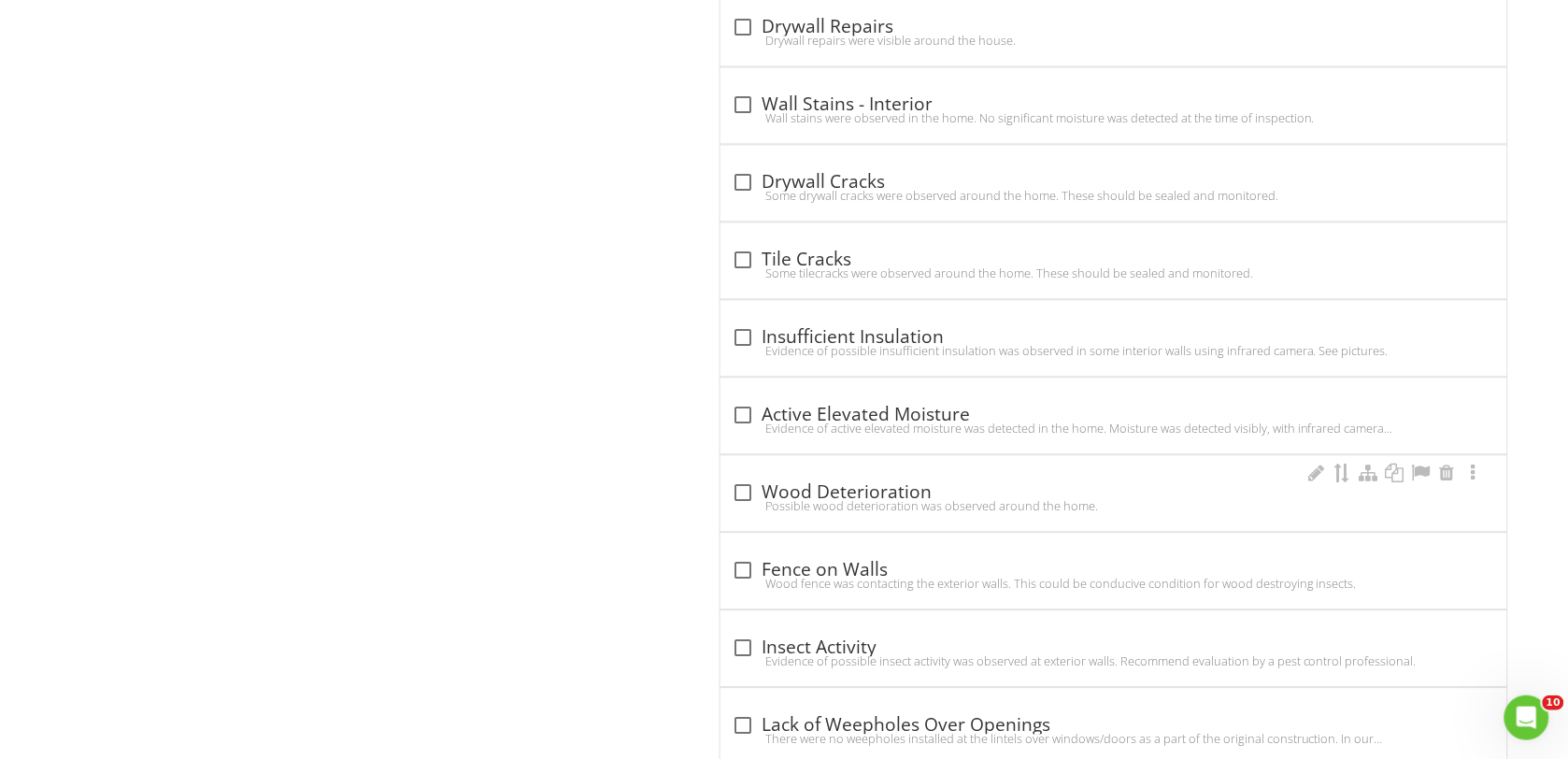
scroll to position [9459, 0]
click at [740, 586] on div "Wood fence was contacting the exterior walls. This could be conducive condition…" at bounding box center [1114, 579] width 764 height 15
checkbox input "true"
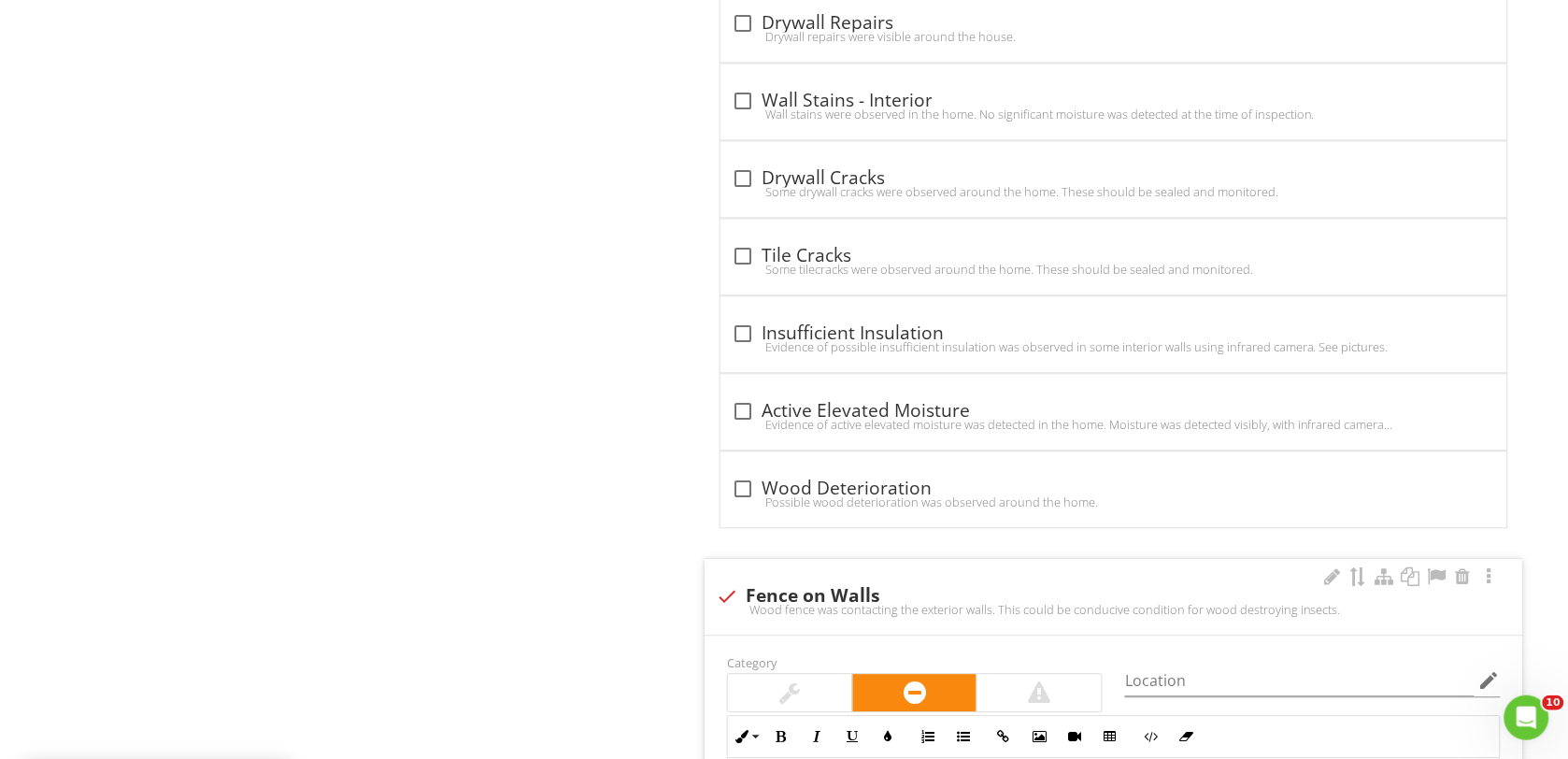
scroll to position [9575, 0]
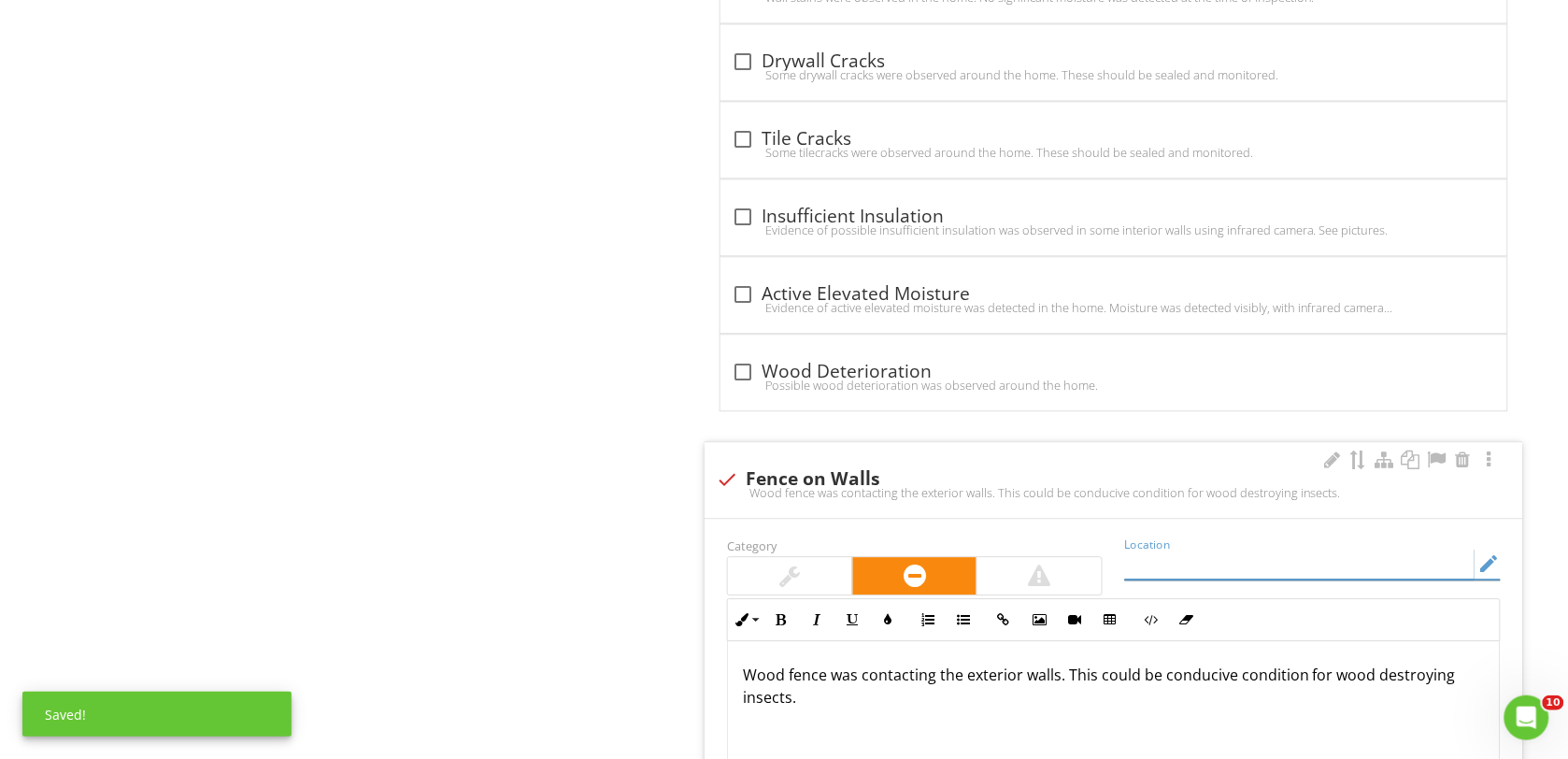
click at [1149, 580] on input "Location" at bounding box center [1299, 564] width 349 height 31
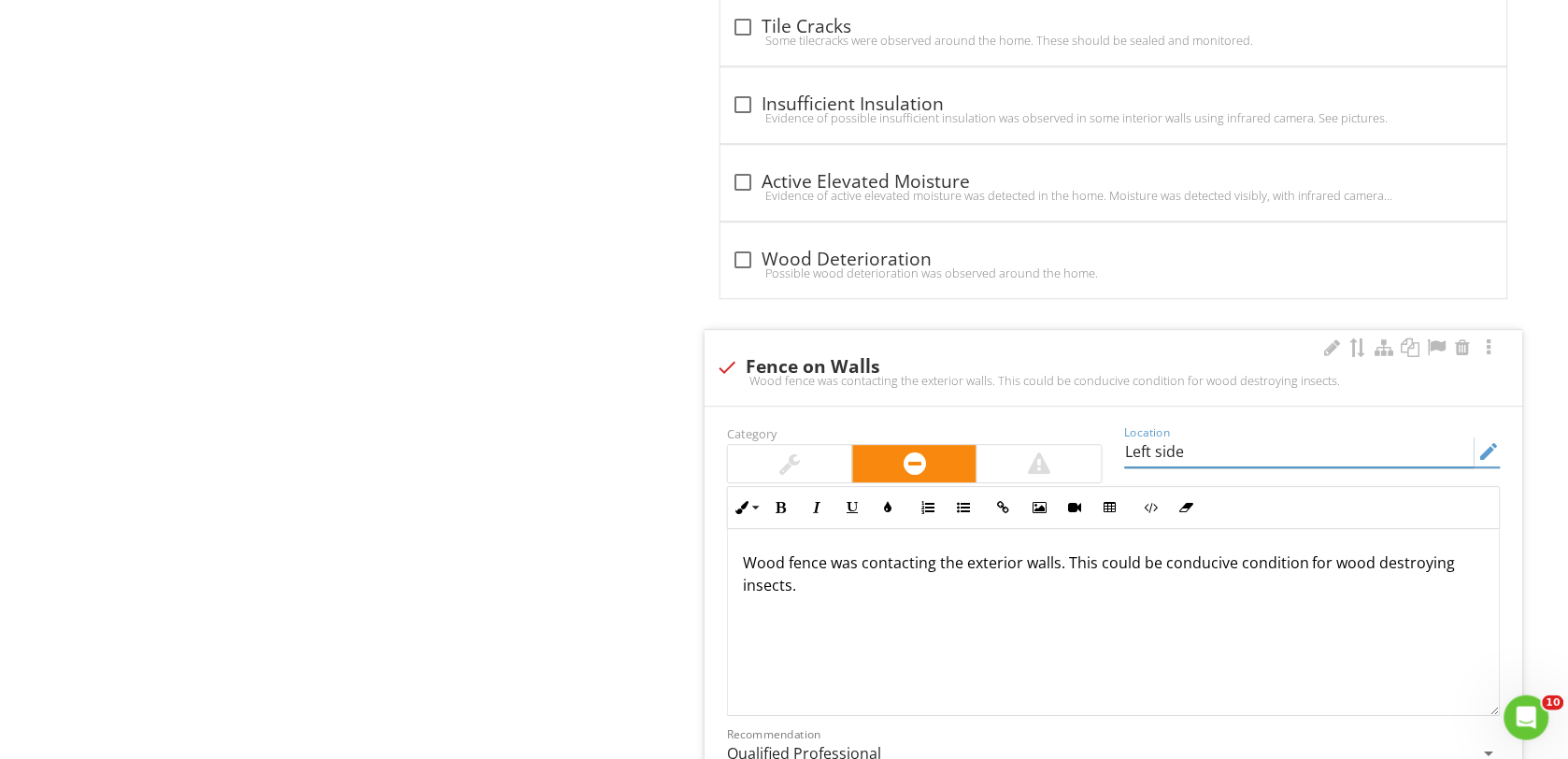
scroll to position [9693, 0]
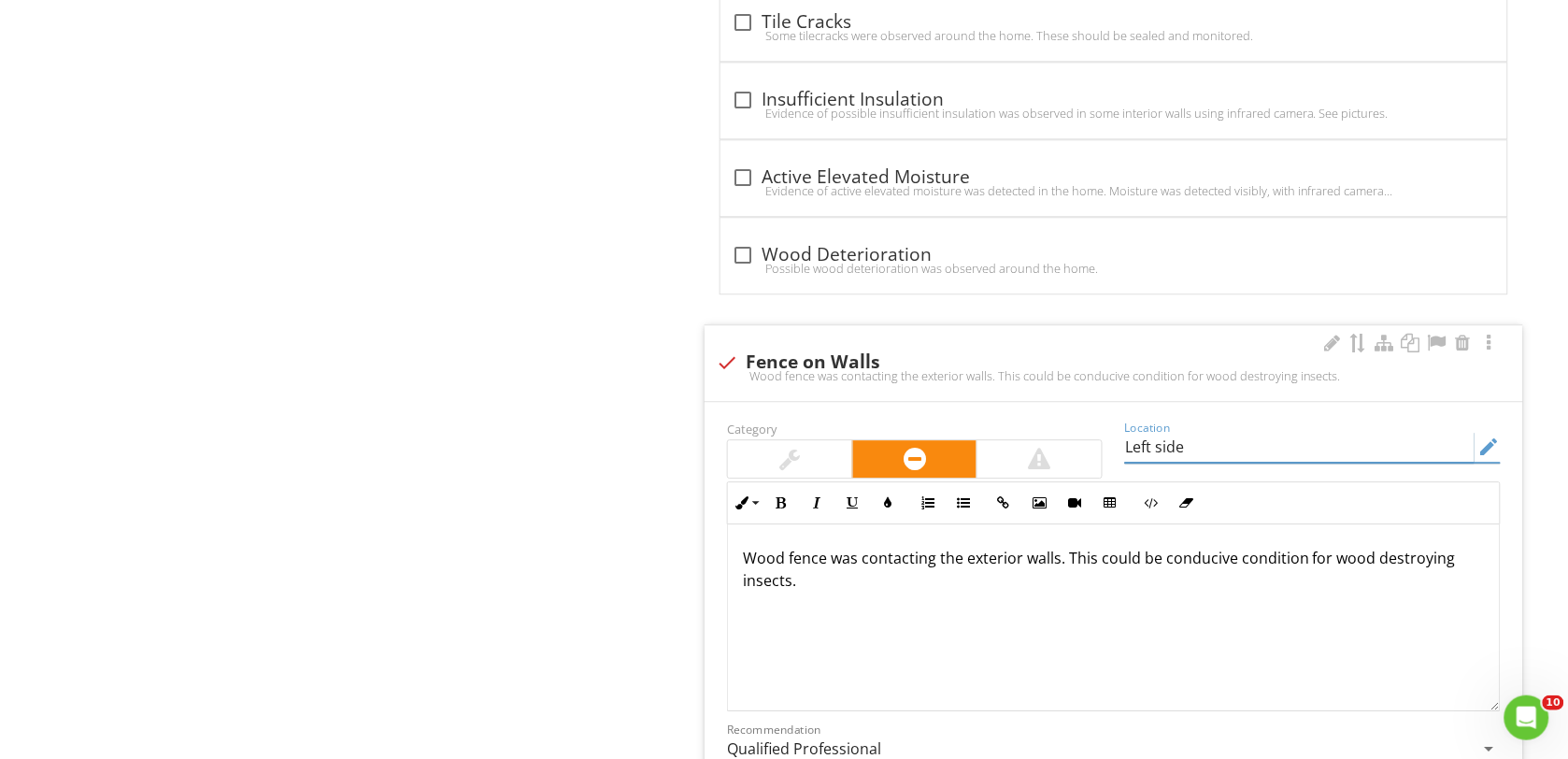
type input "Left side"
click at [809, 591] on p "Wood fence was contacting the exterior walls. This could be conducive condition…" at bounding box center [1113, 569] width 742 height 45
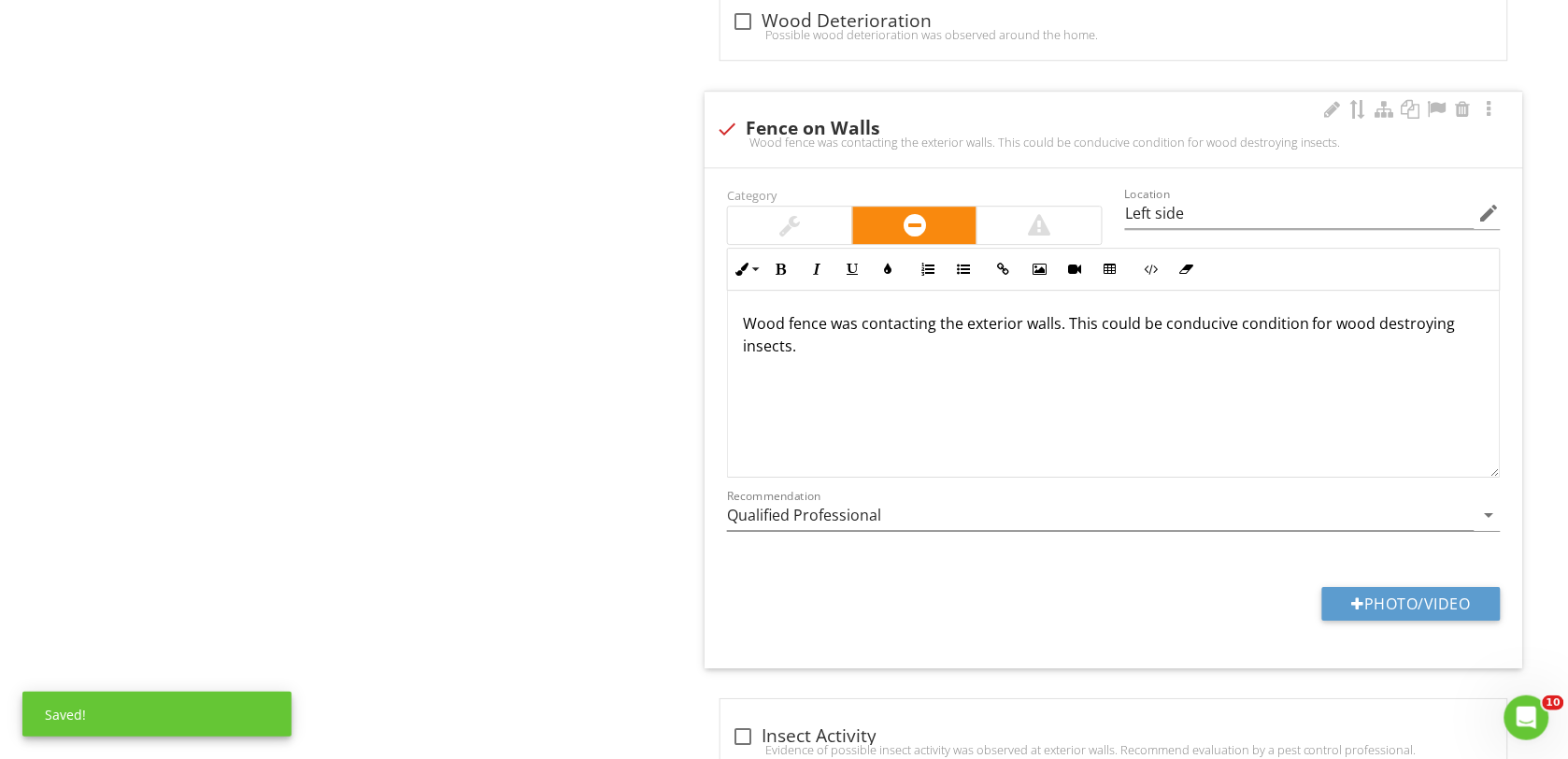
scroll to position [10042, 0]
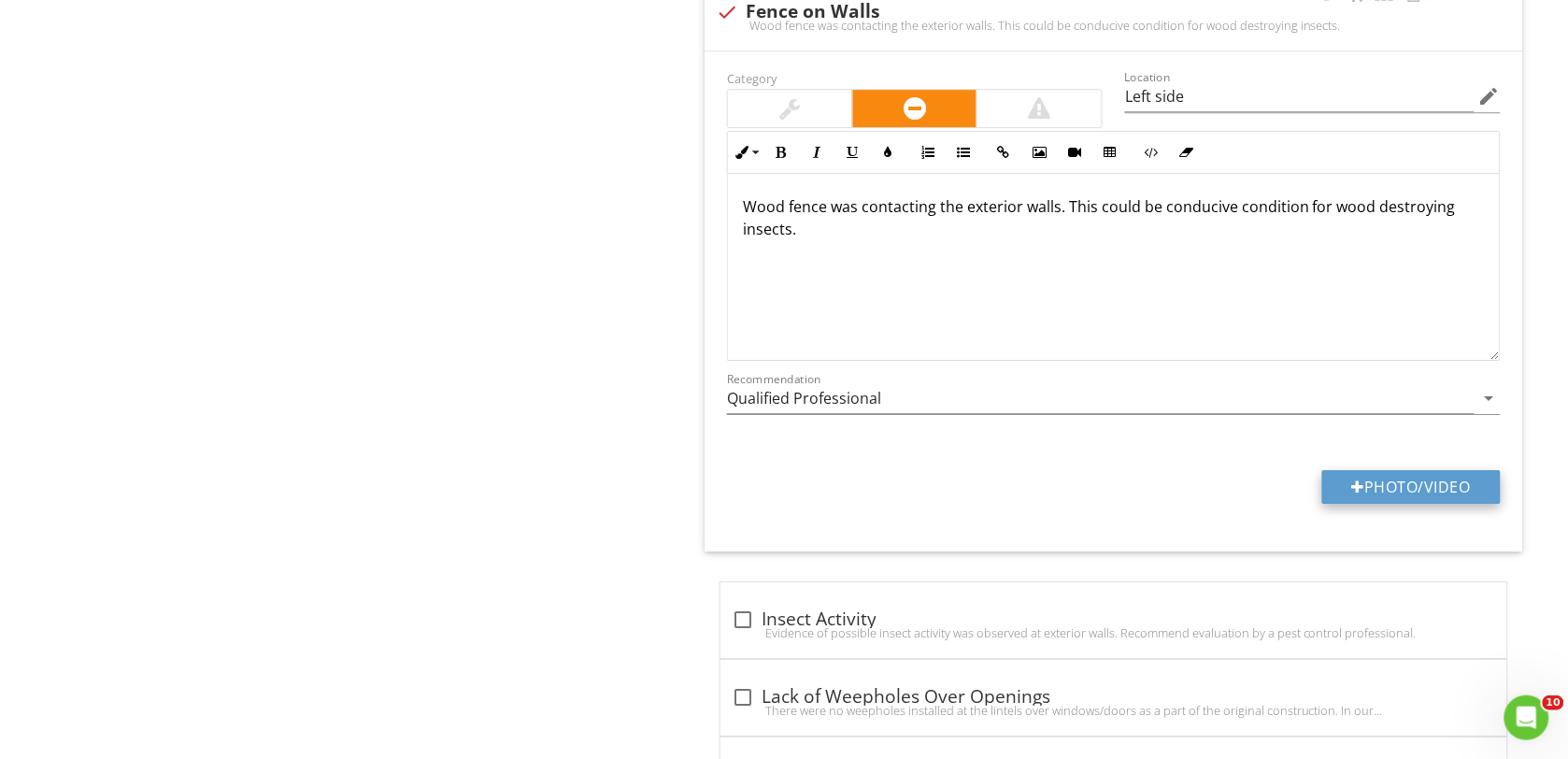
click at [1407, 503] on button "Photo/Video" at bounding box center [1412, 487] width 178 height 34
type input "C:\fakepath\DSC00130.JPG"
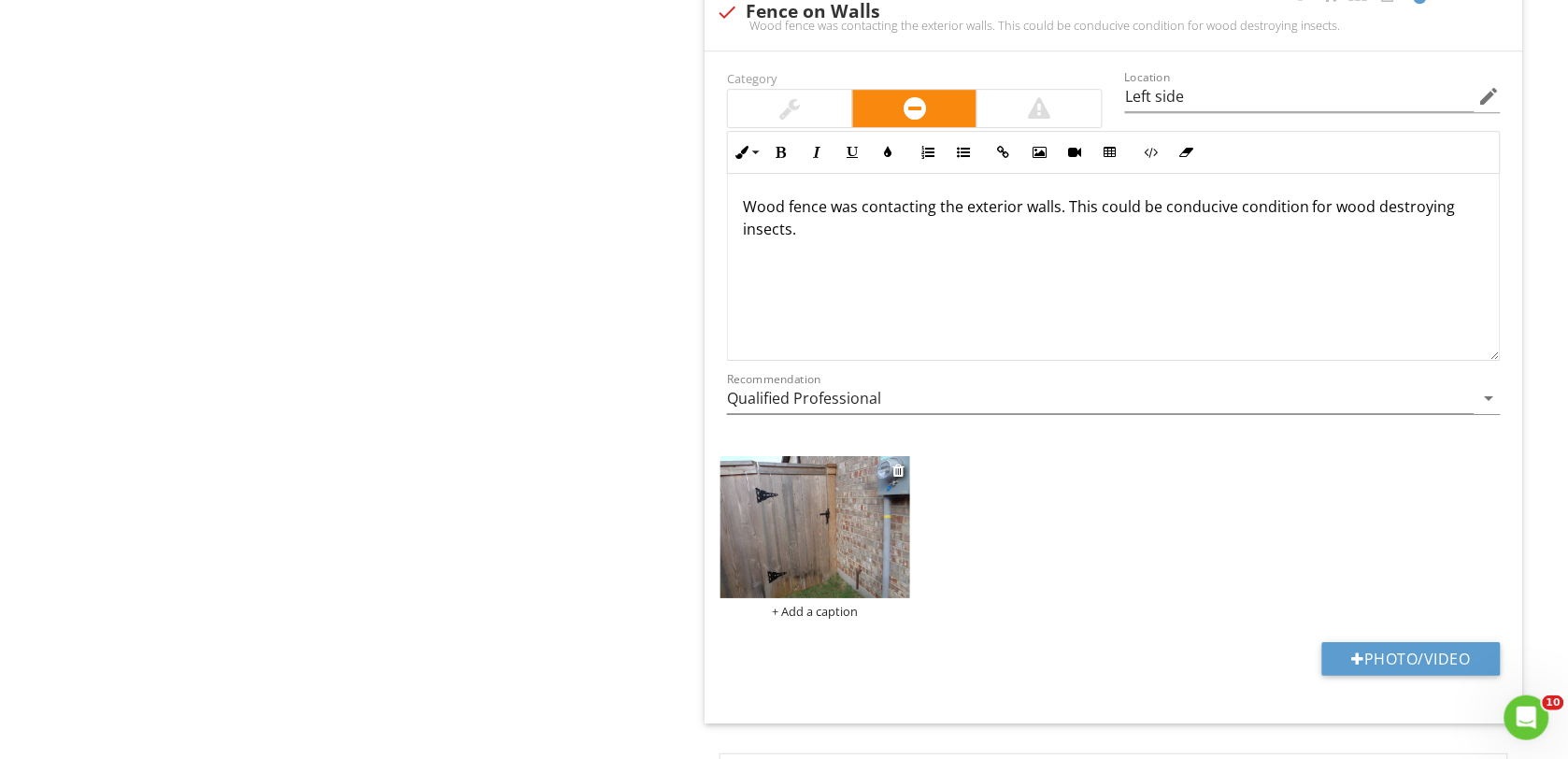
click at [779, 550] on img at bounding box center [816, 526] width 190 height 142
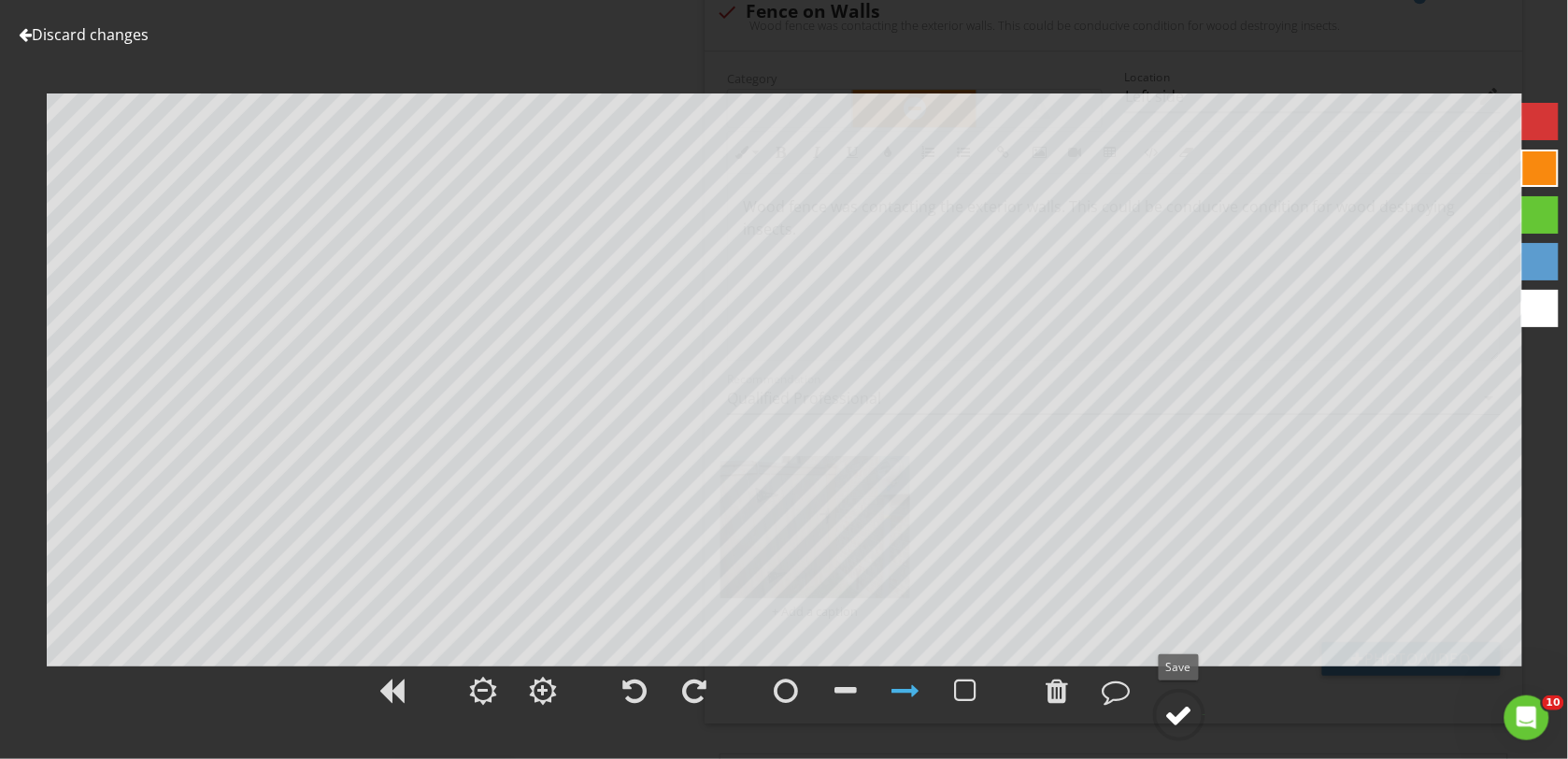
click at [1175, 711] on div at bounding box center [1179, 714] width 28 height 28
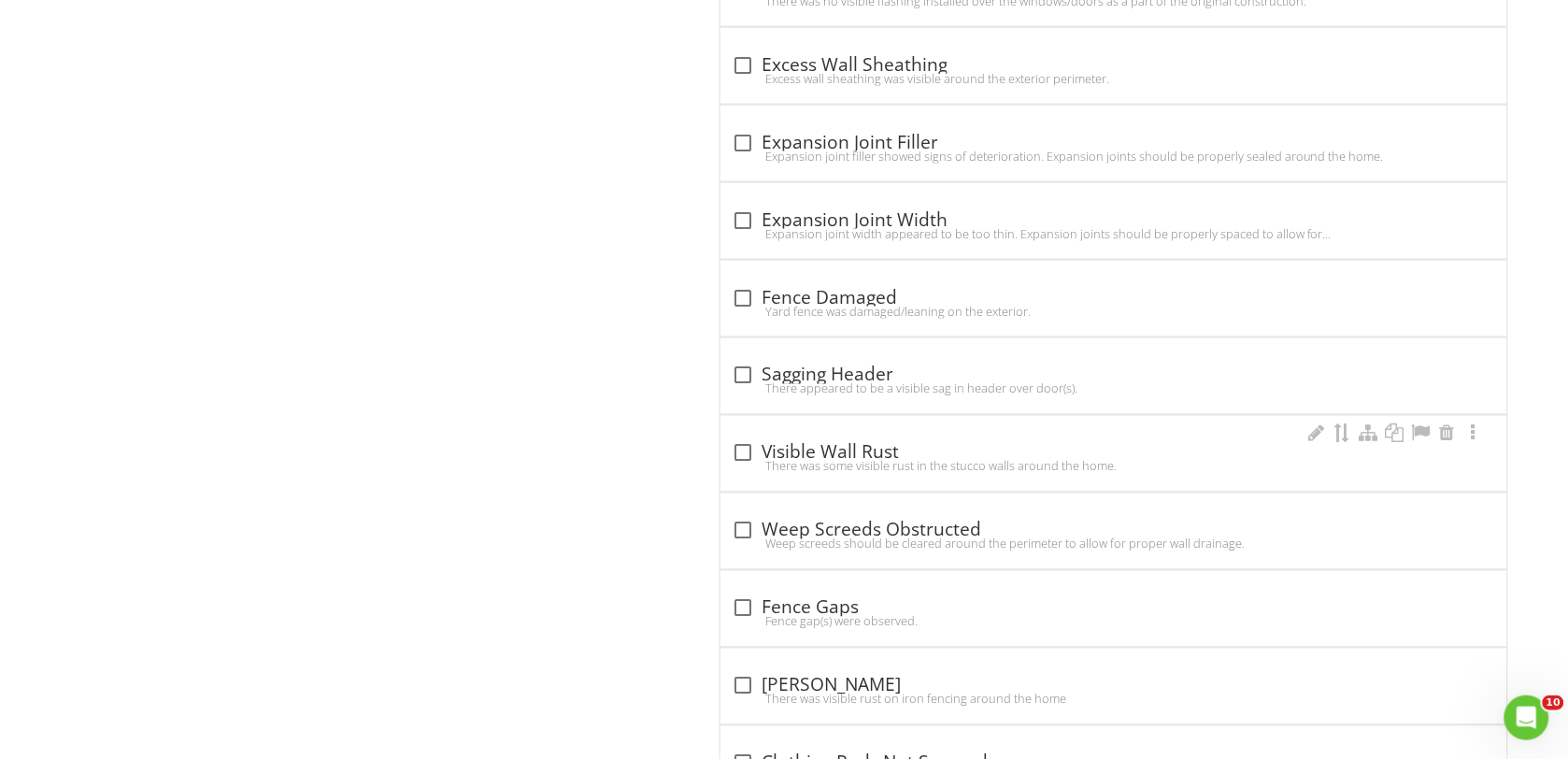
scroll to position [11211, 0]
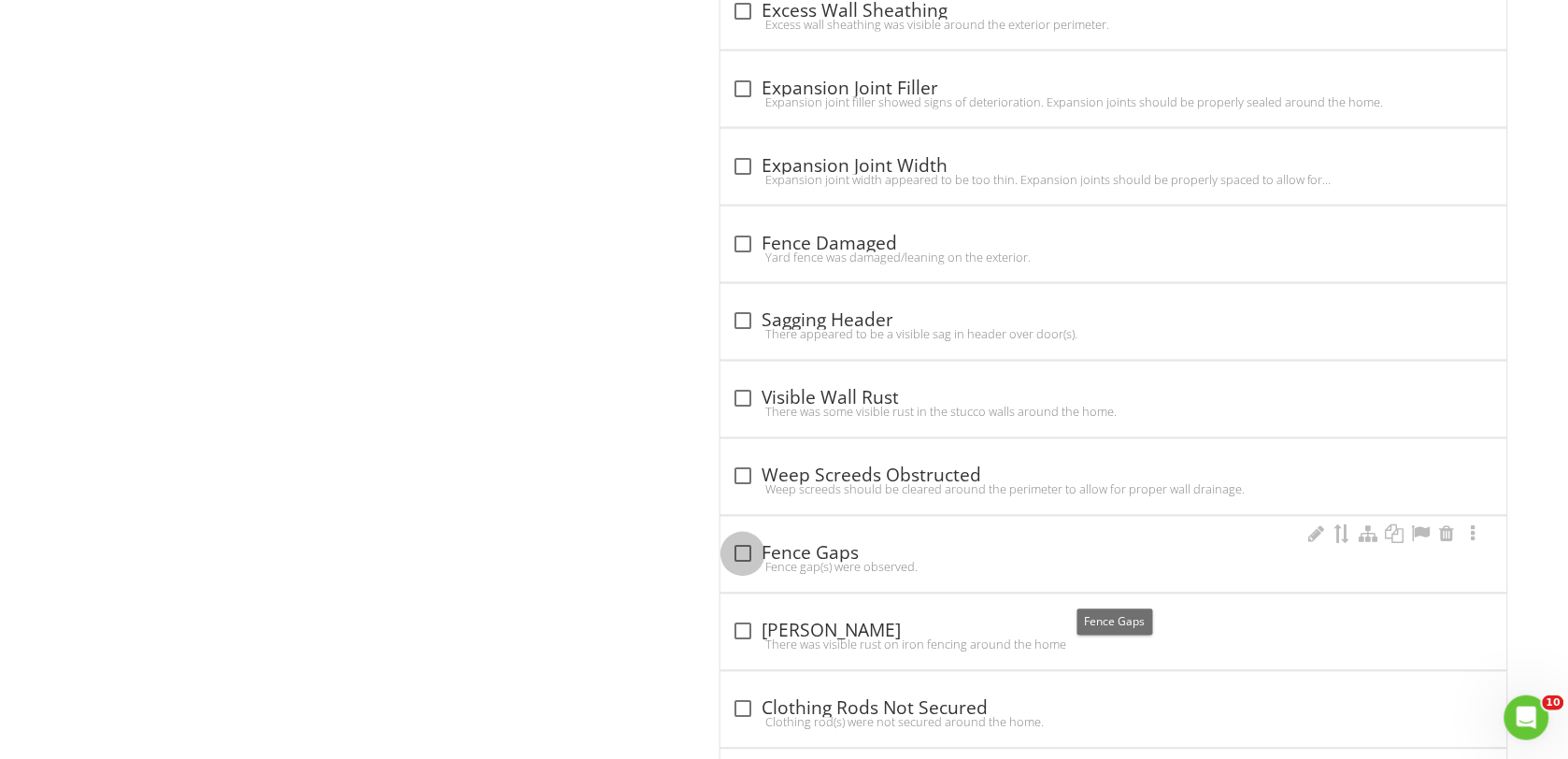
click at [739, 570] on div at bounding box center [743, 553] width 32 height 32
checkbox input "true"
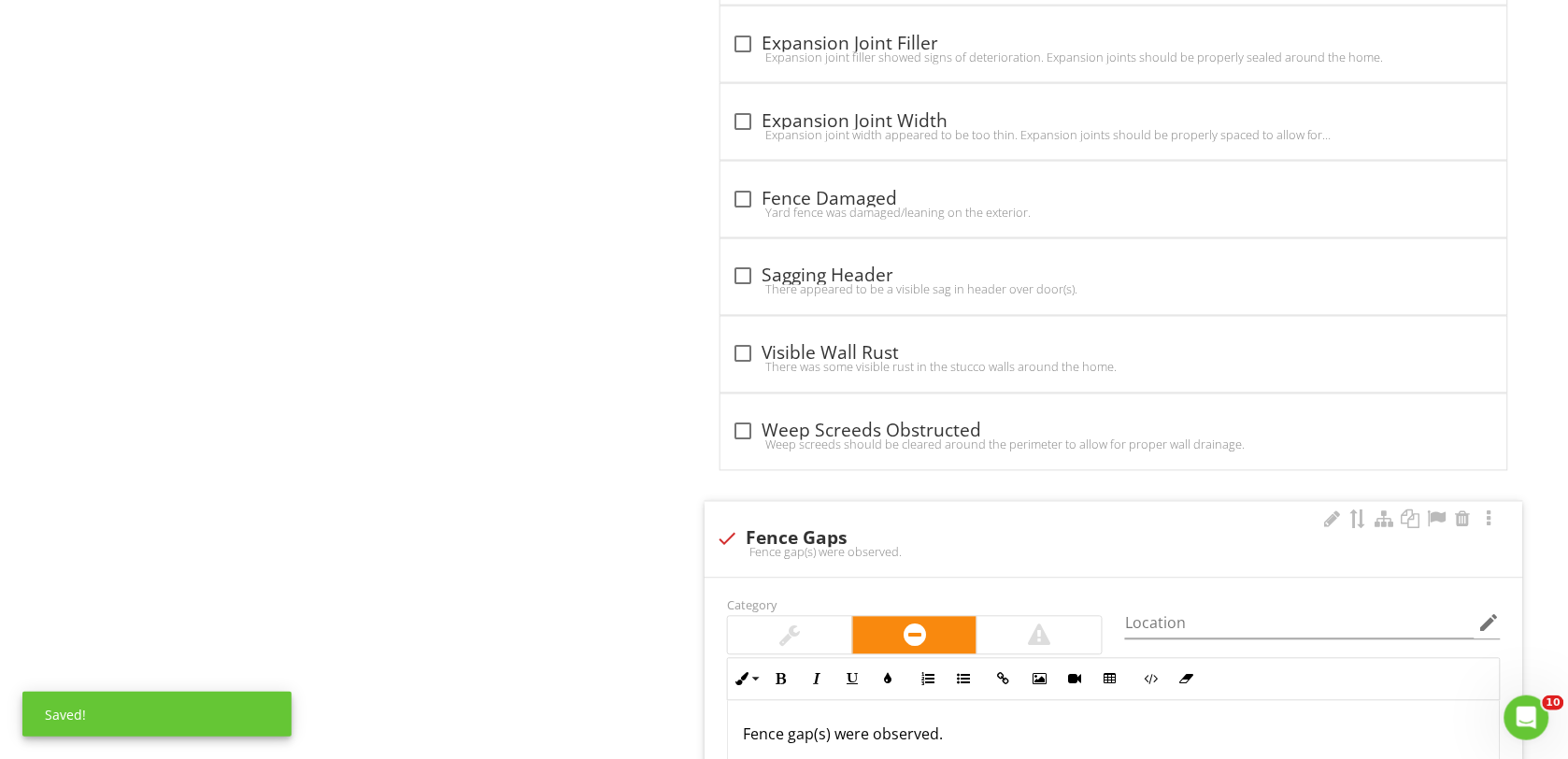
scroll to position [11327, 0]
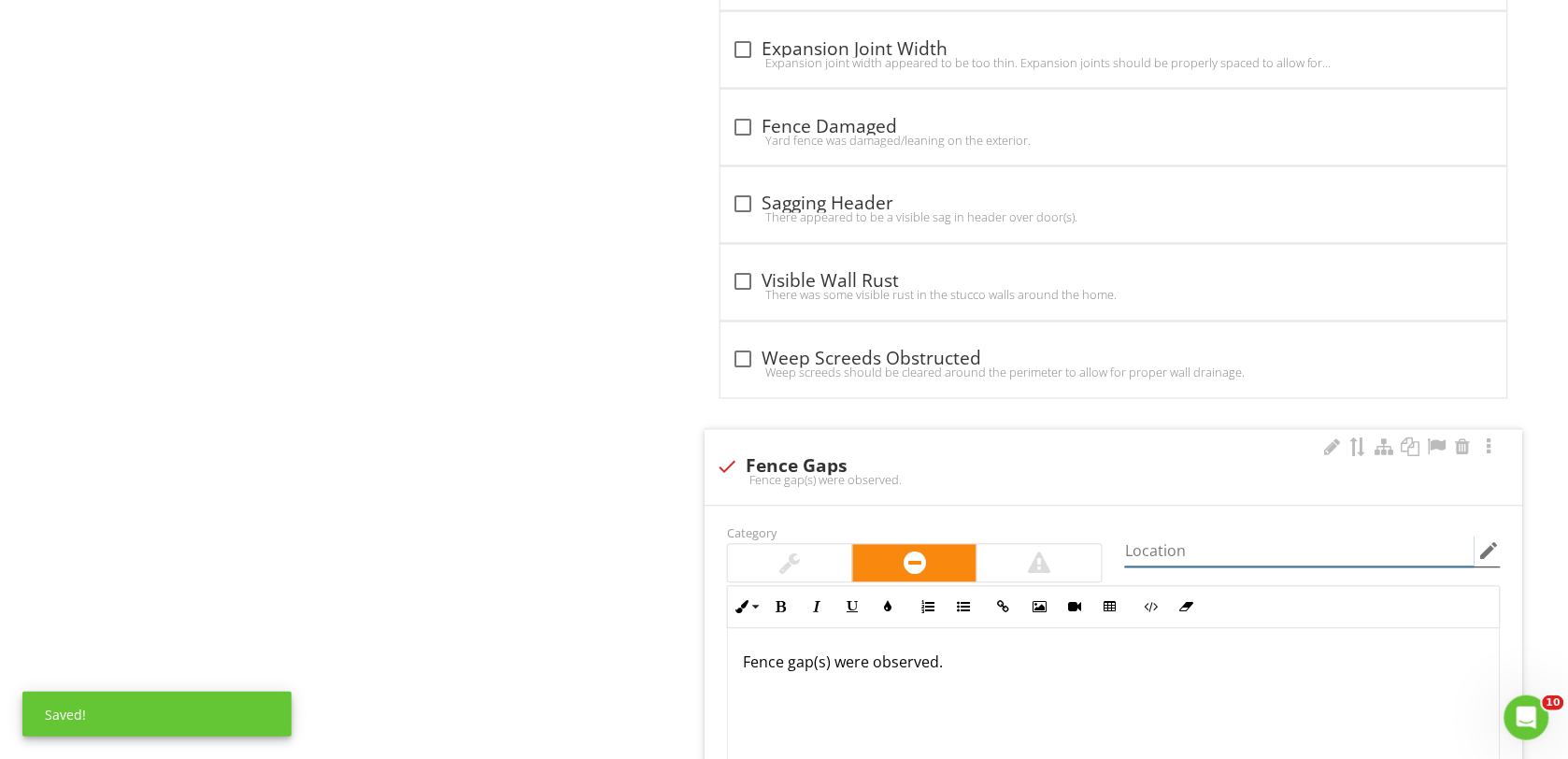
click at [1170, 567] on input "Location" at bounding box center [1299, 552] width 349 height 31
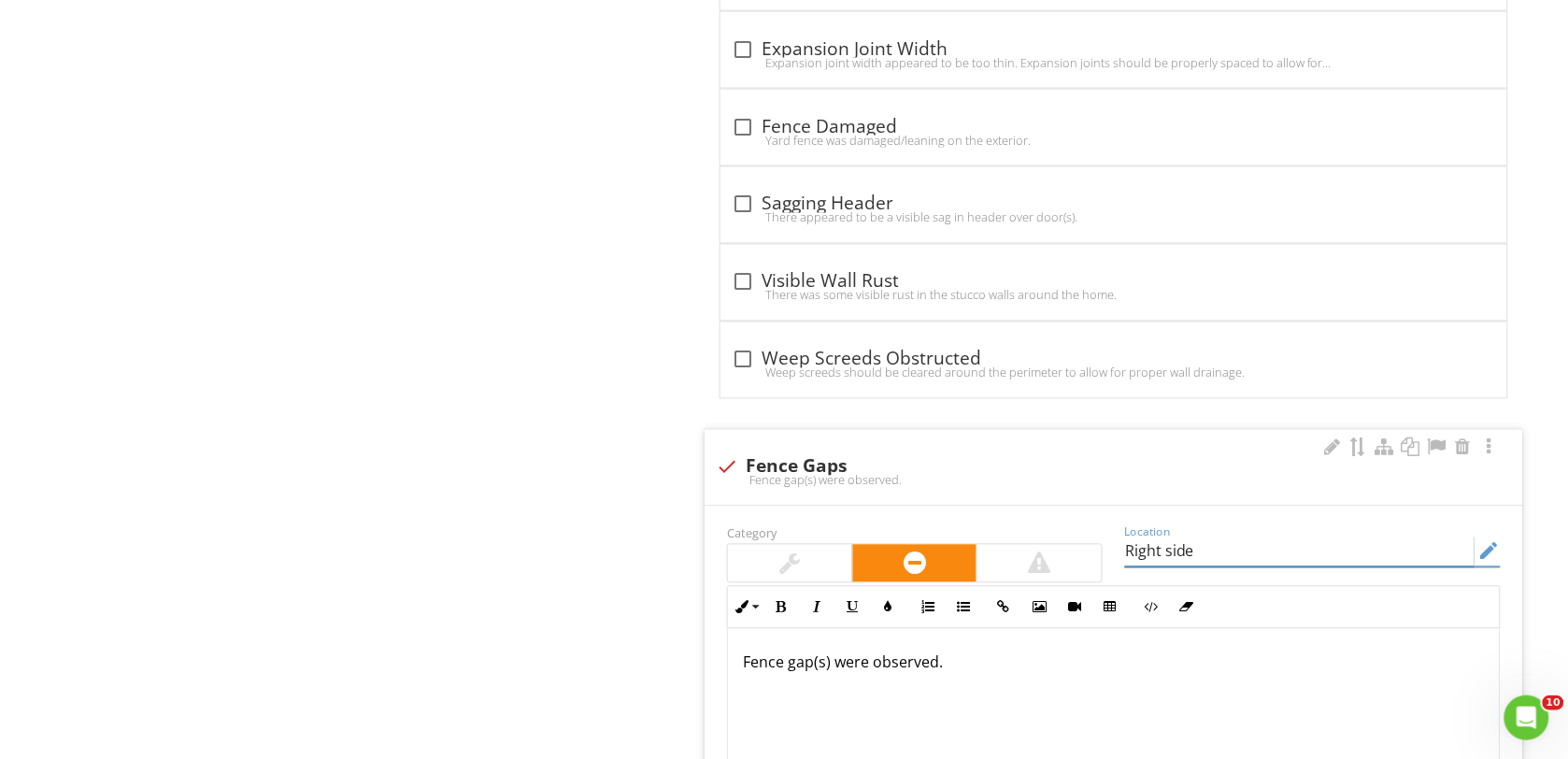
type input "Right side"
click at [950, 674] on p "Fence gap(s) were observed." at bounding box center [1113, 662] width 742 height 22
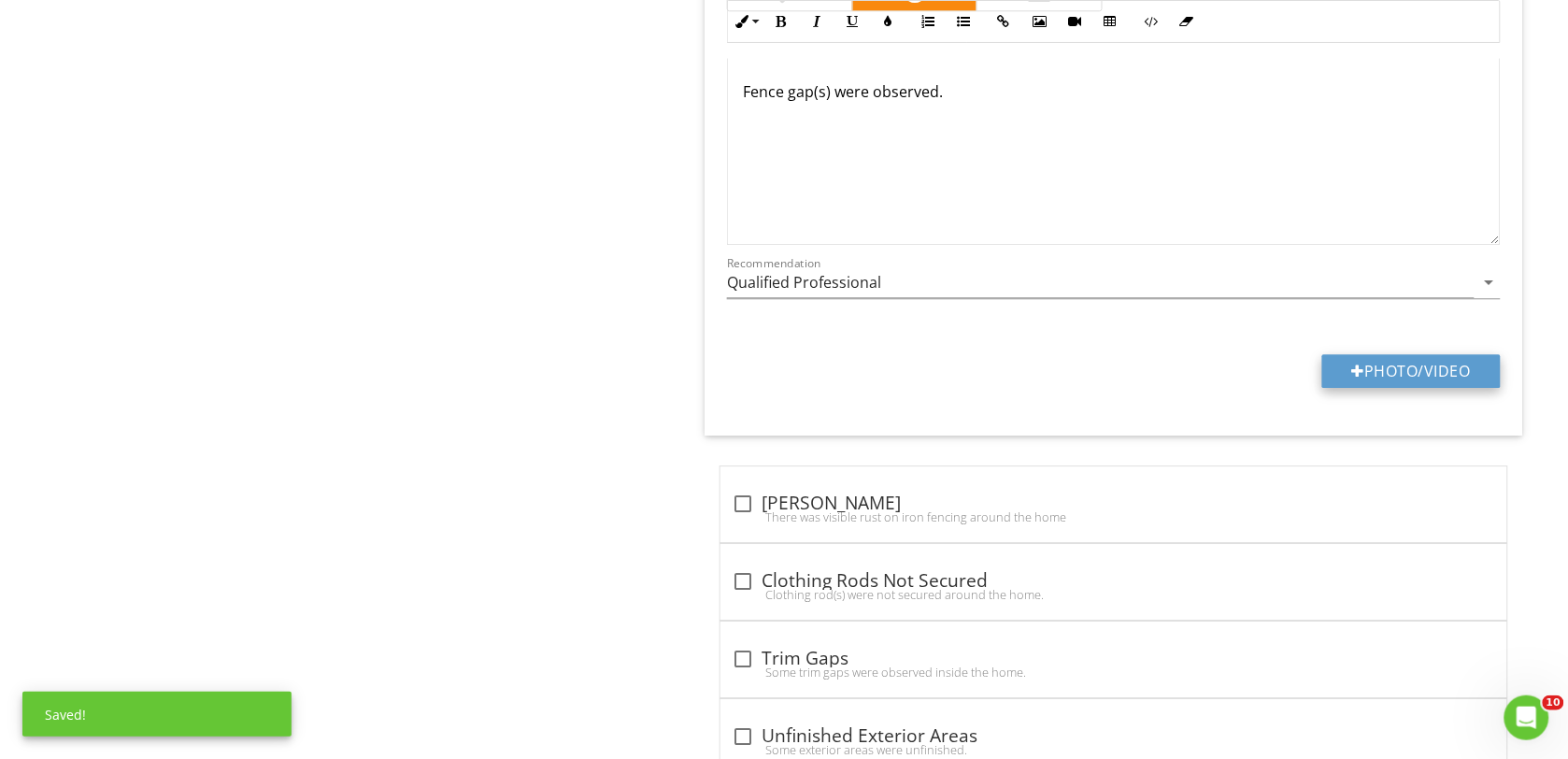
scroll to position [12028, 0]
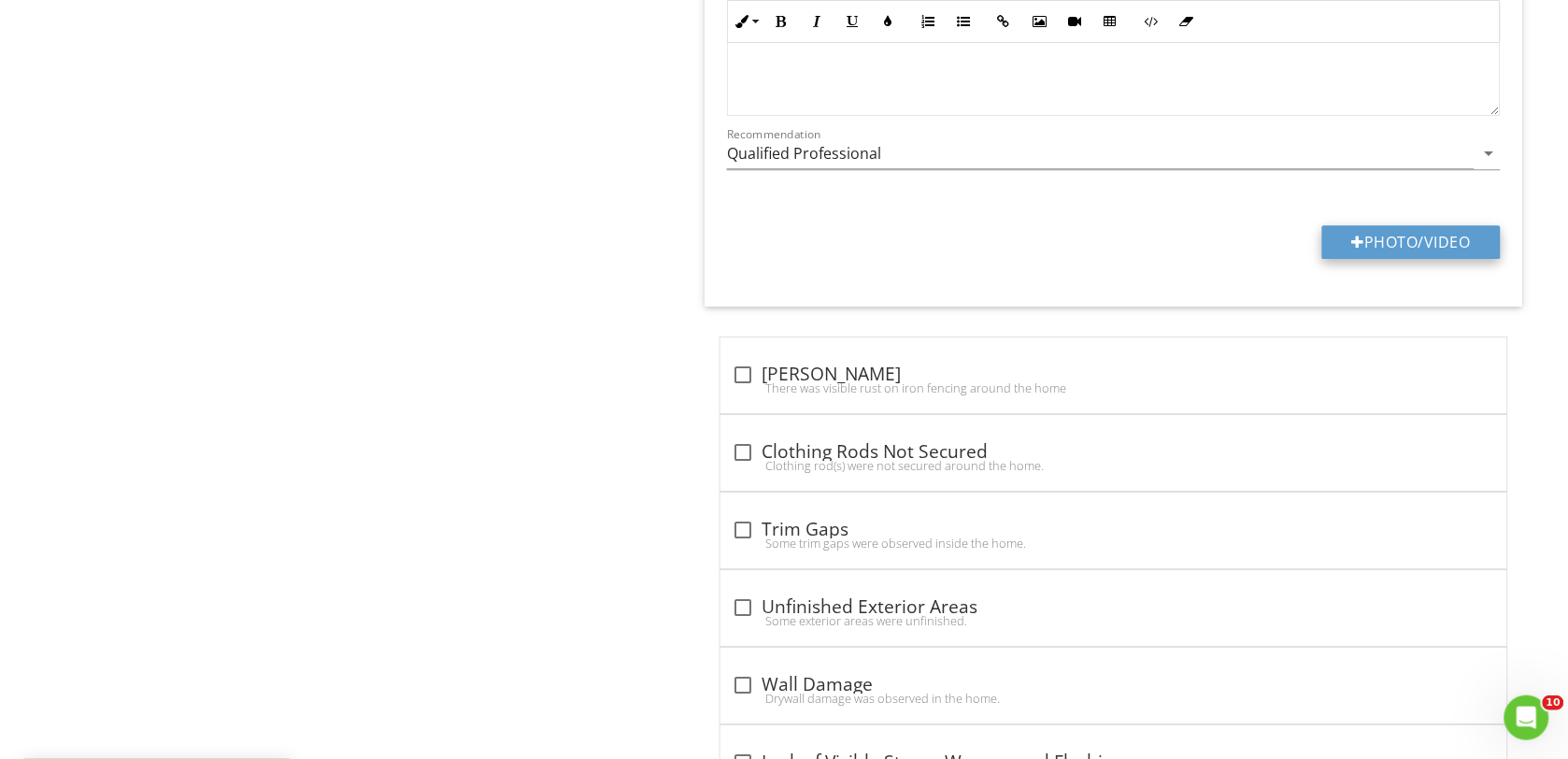
click at [1356, 249] on div at bounding box center [1359, 241] width 13 height 15
type input "C:\fakepath\DSC00147.JPG"
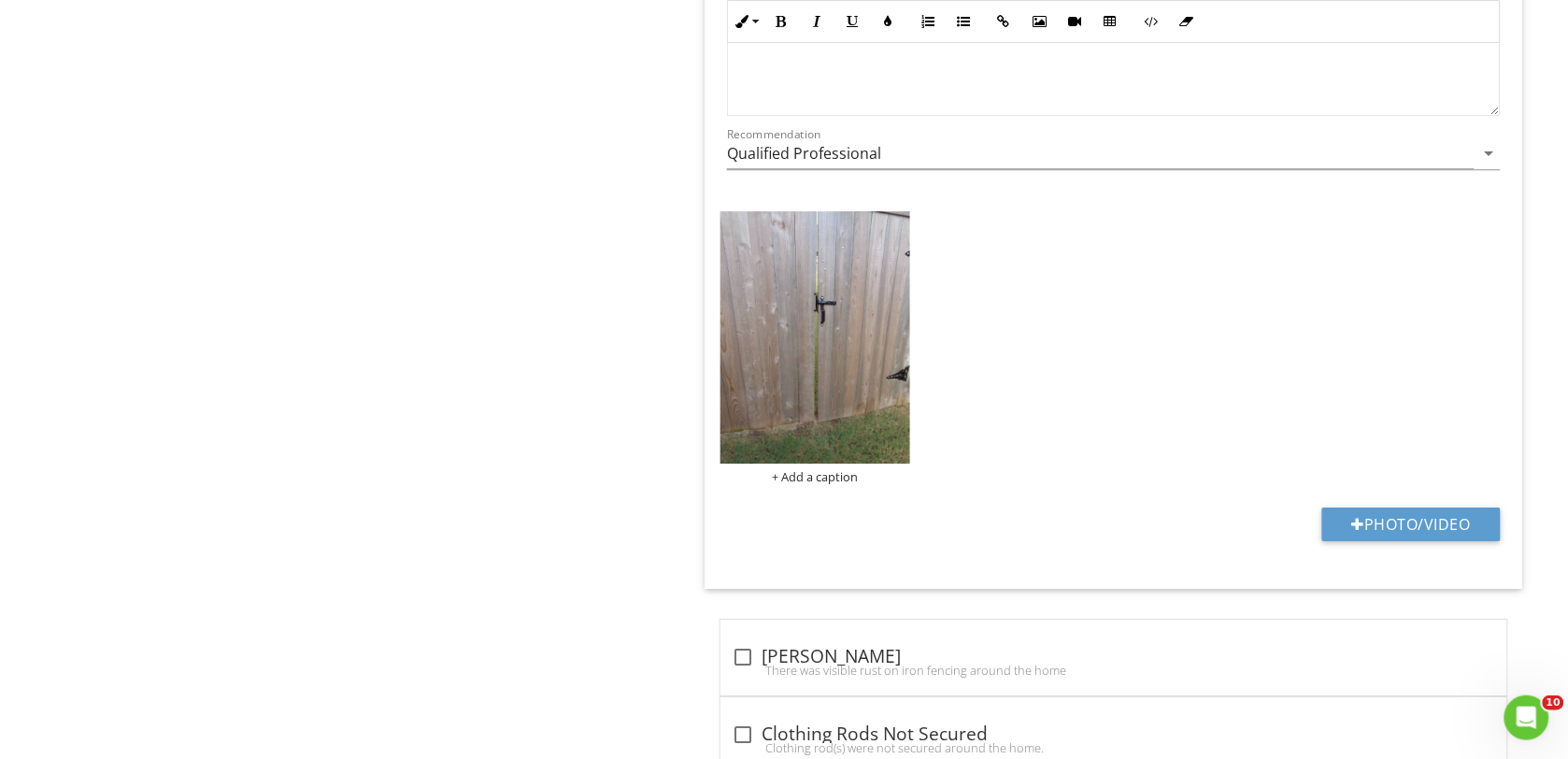
click at [761, 399] on img at bounding box center [816, 337] width 190 height 253
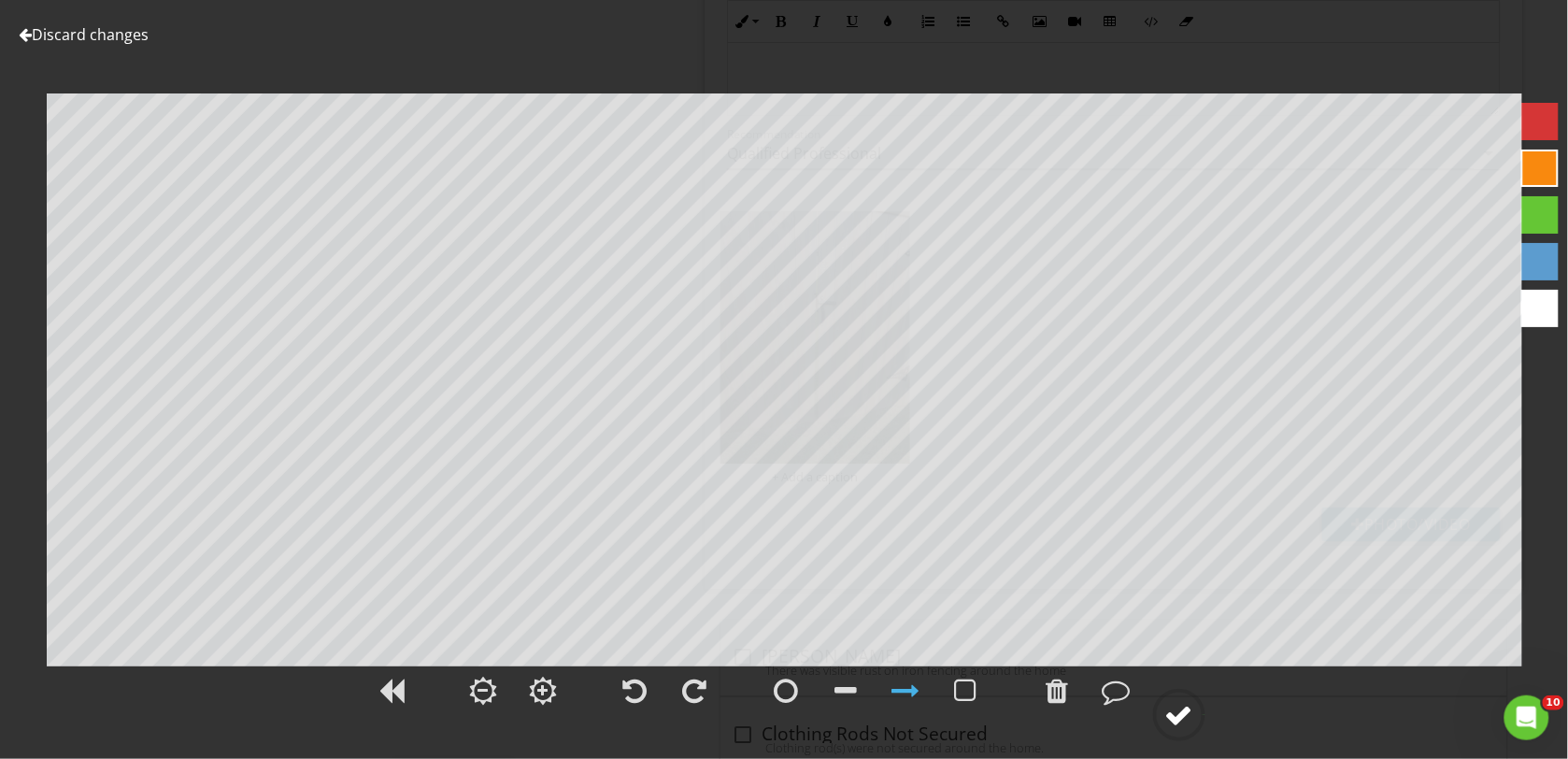
click at [1174, 712] on div at bounding box center [1179, 714] width 28 height 28
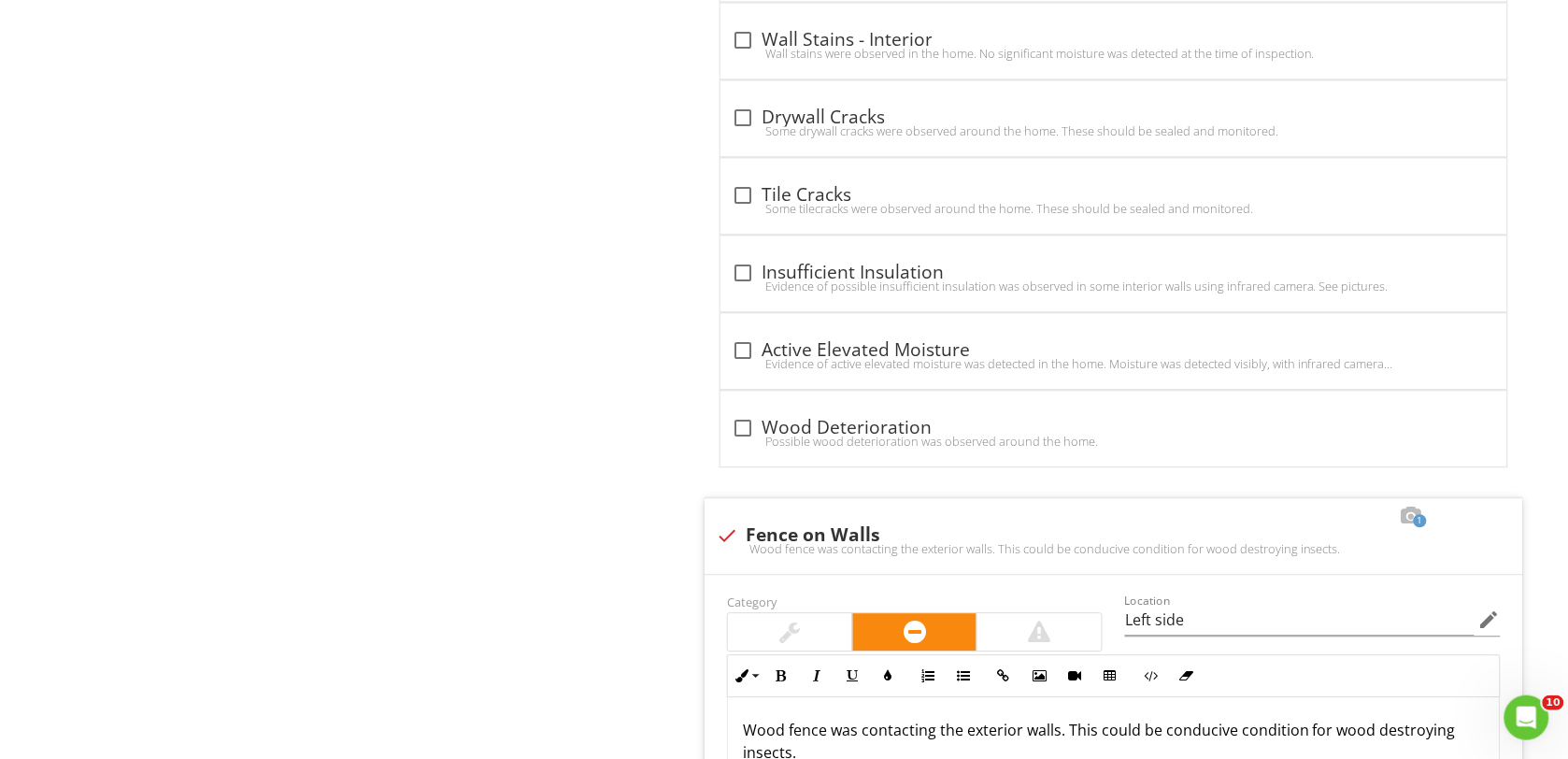
scroll to position [9459, 0]
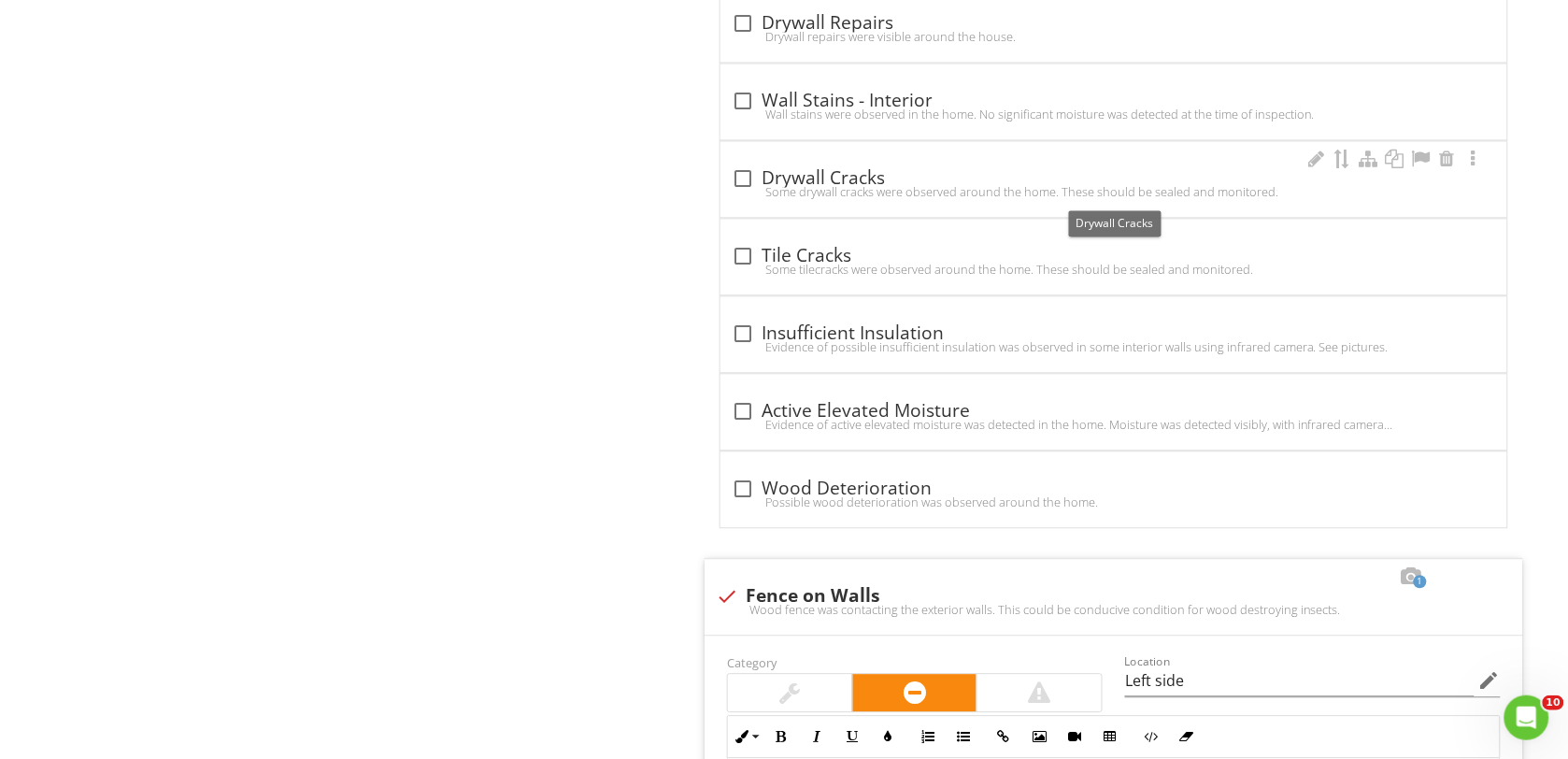
click at [752, 194] on div at bounding box center [743, 178] width 32 height 32
checkbox input "true"
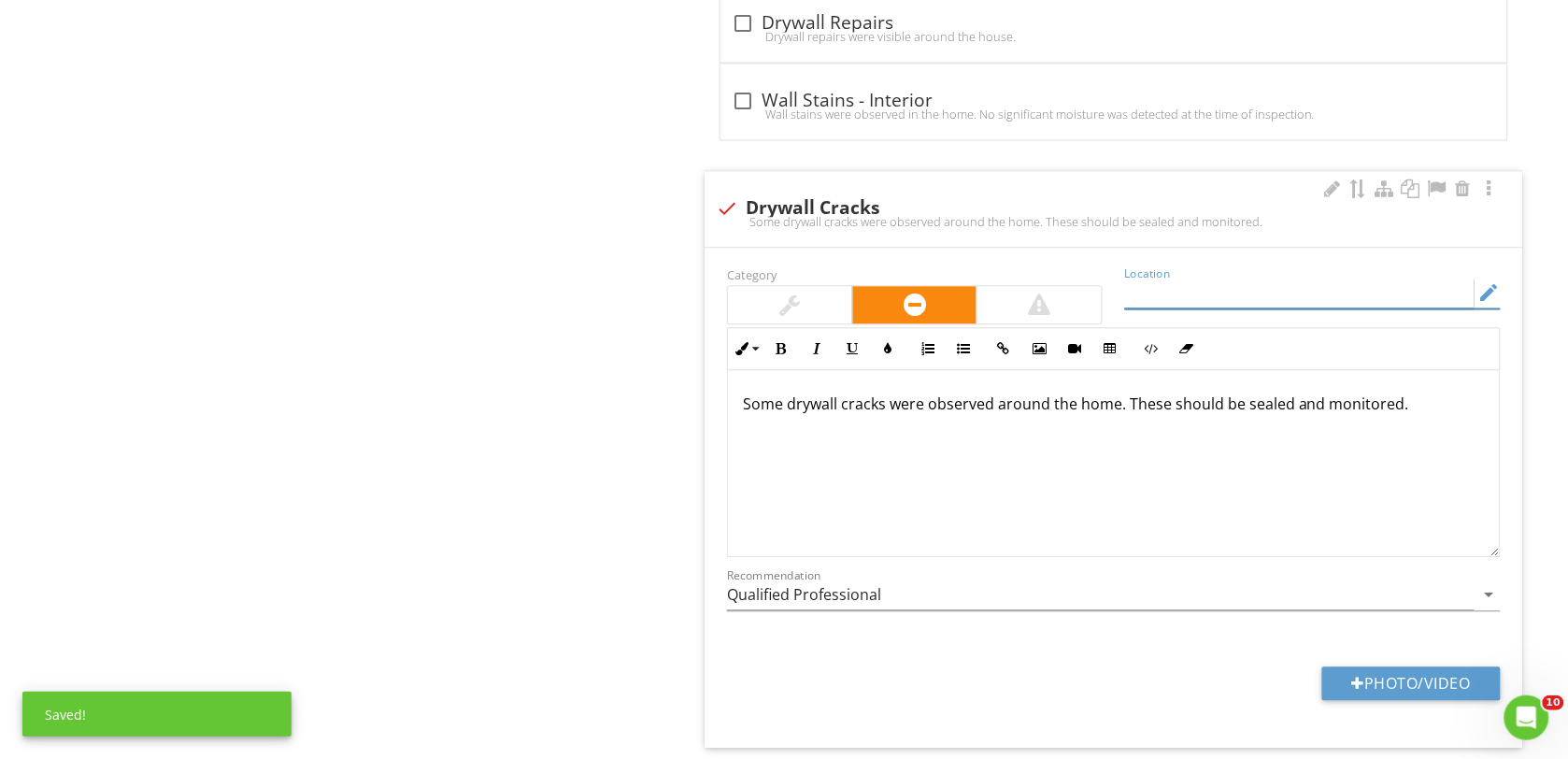
click at [1174, 308] on input "Location" at bounding box center [1299, 293] width 349 height 31
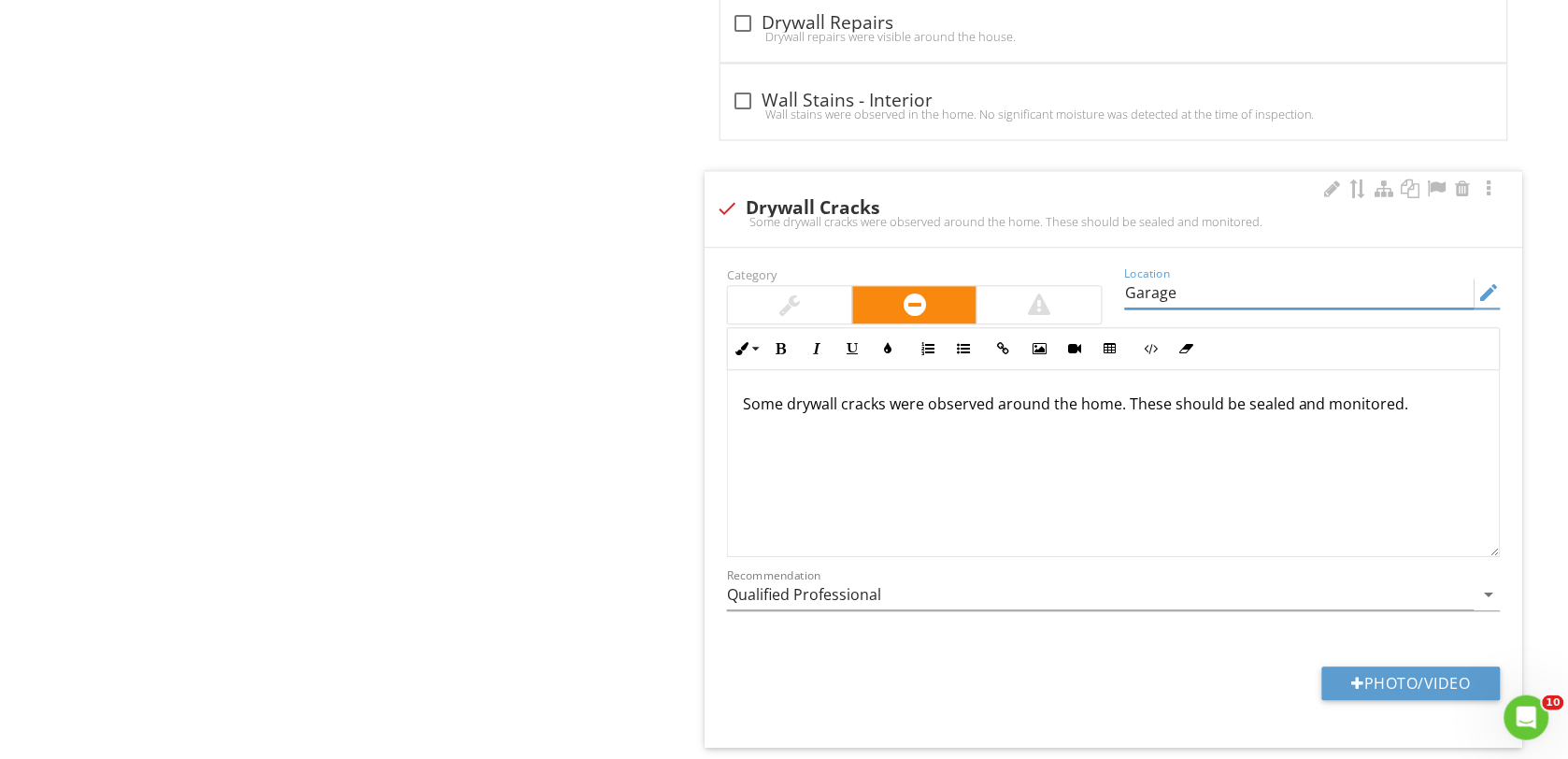
type input "Garage"
click at [1412, 441] on div "Some drywall cracks were observed around the home. These should be sealed and m…" at bounding box center [1114, 463] width 772 height 187
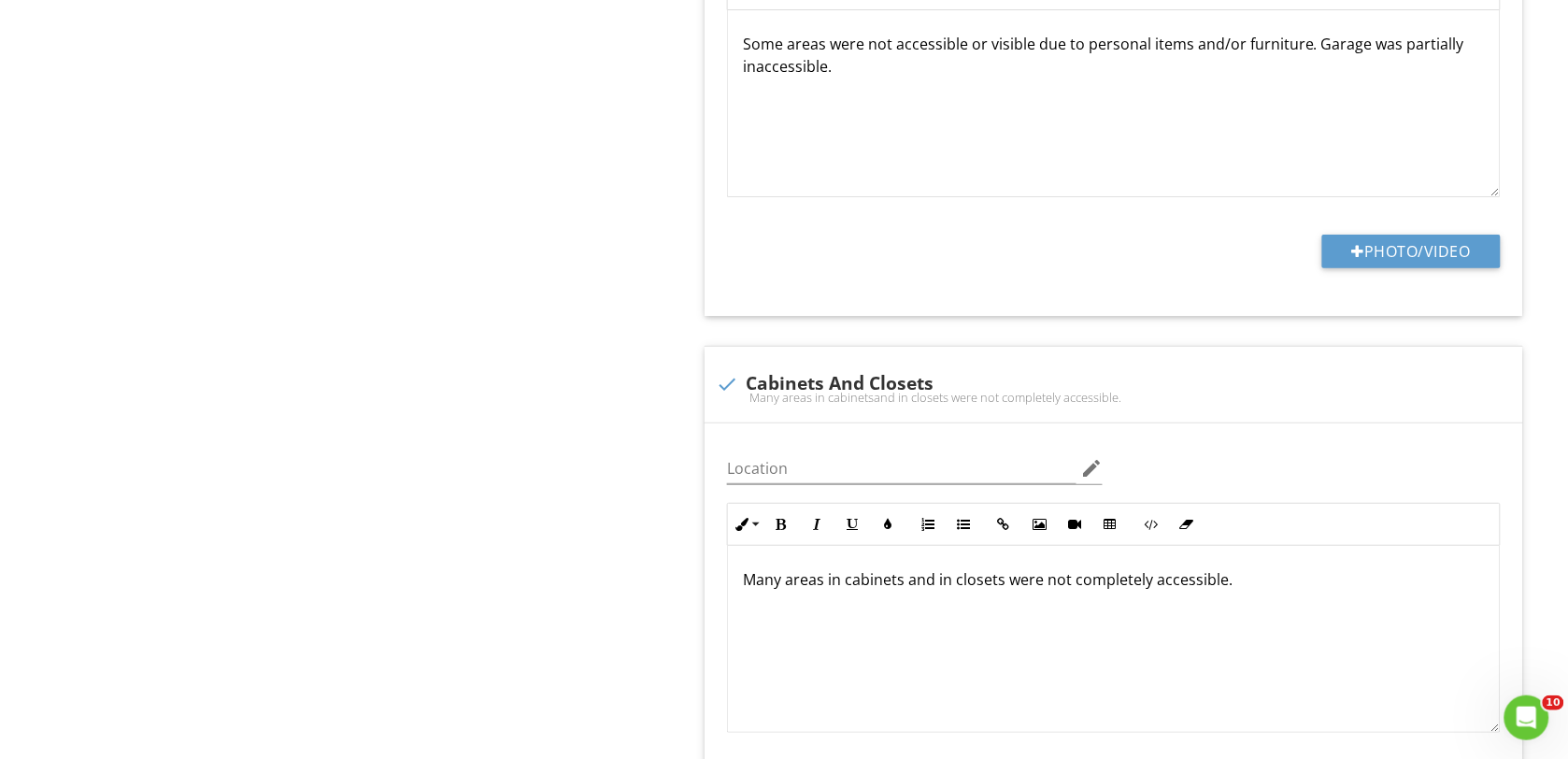
scroll to position [1752, 0]
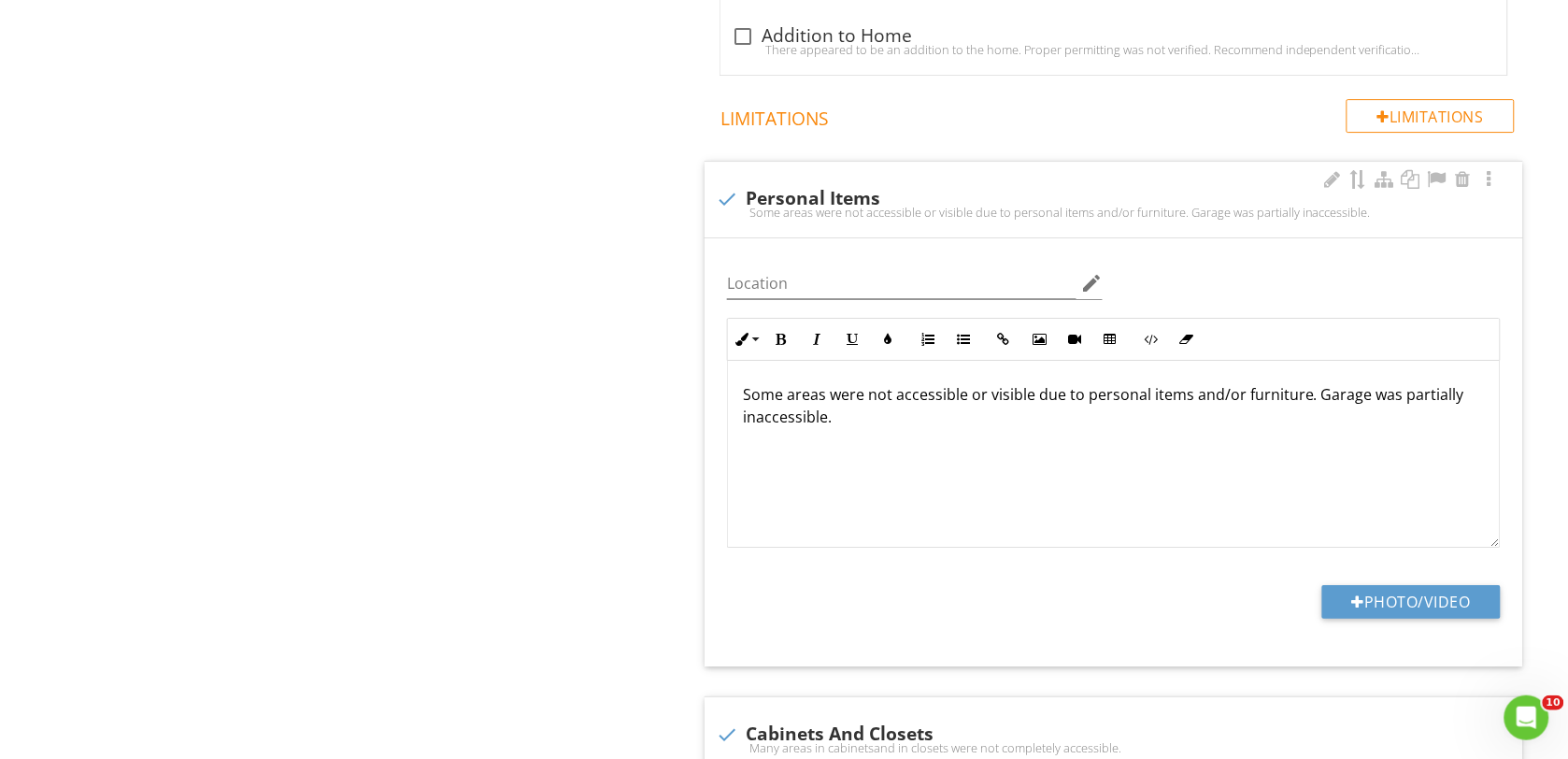
click at [881, 436] on div "Some areas were not accessible or visible due to personal items and/or furnitur…" at bounding box center [1114, 454] width 772 height 187
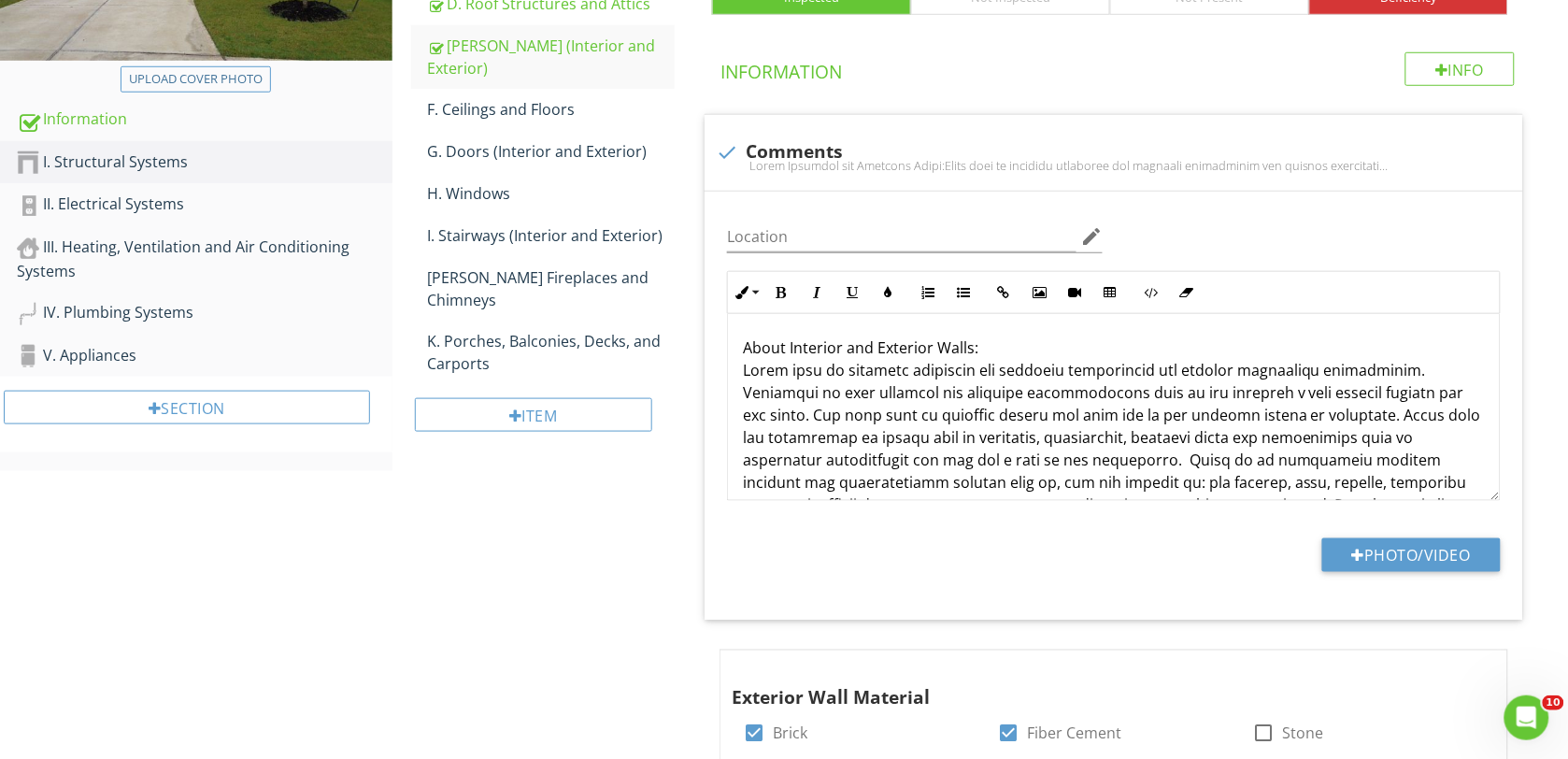
scroll to position [230, 0]
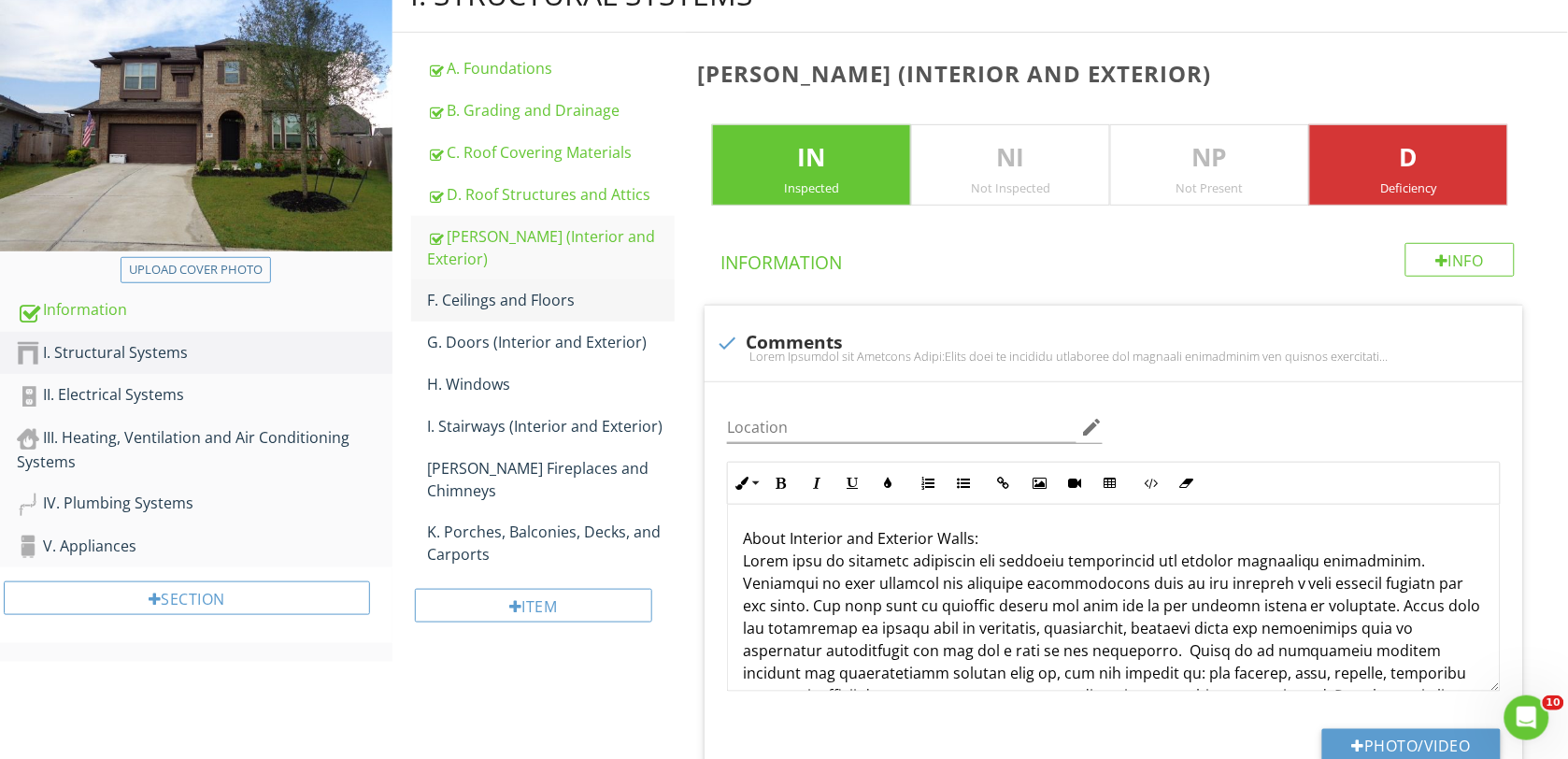
click at [500, 289] on div "F. Ceilings and Floors" at bounding box center [551, 300] width 247 height 22
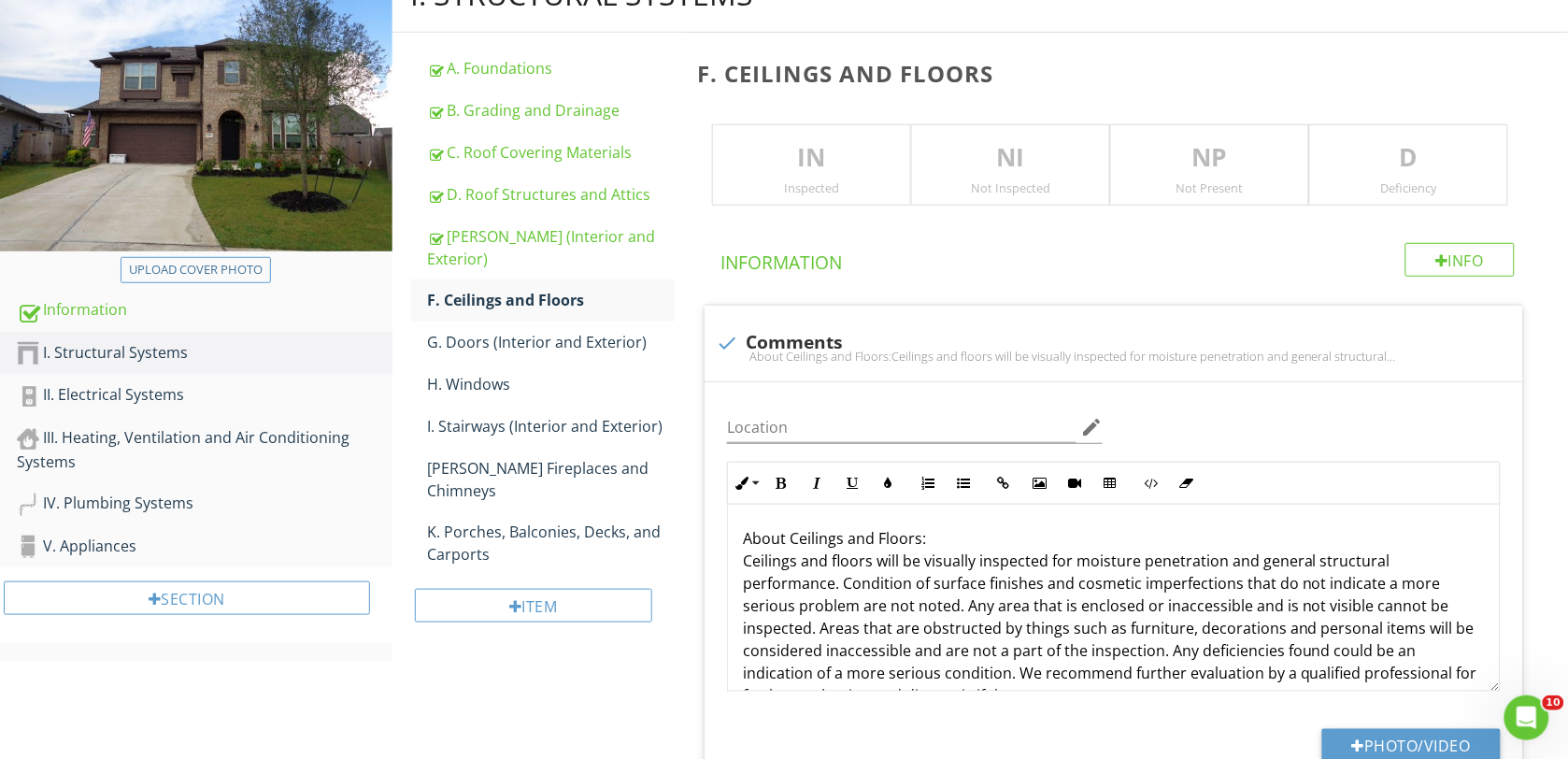
click at [814, 154] on p "IN" at bounding box center [811, 158] width 197 height 38
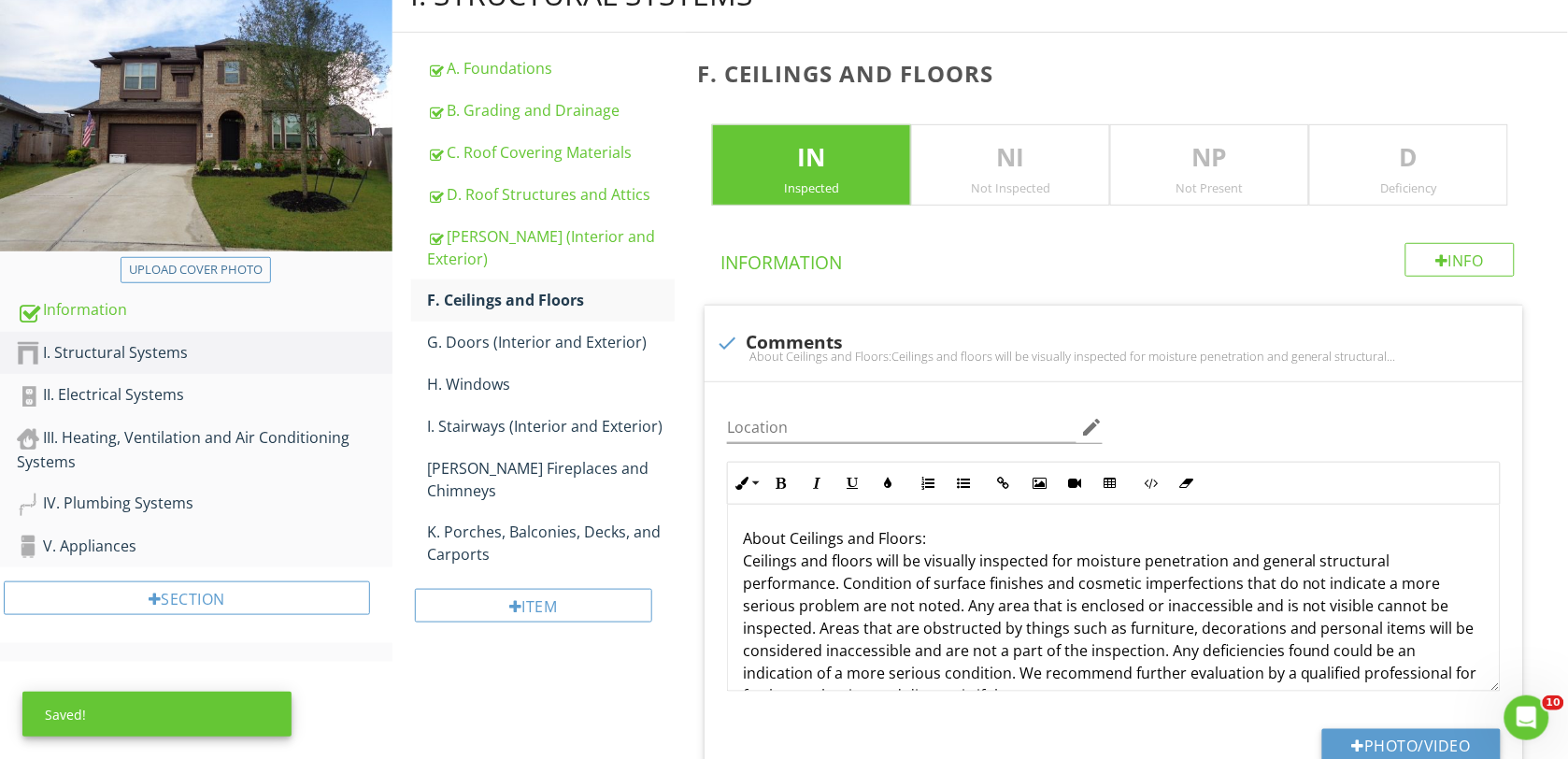
click at [1425, 162] on p "D" at bounding box center [1408, 158] width 197 height 38
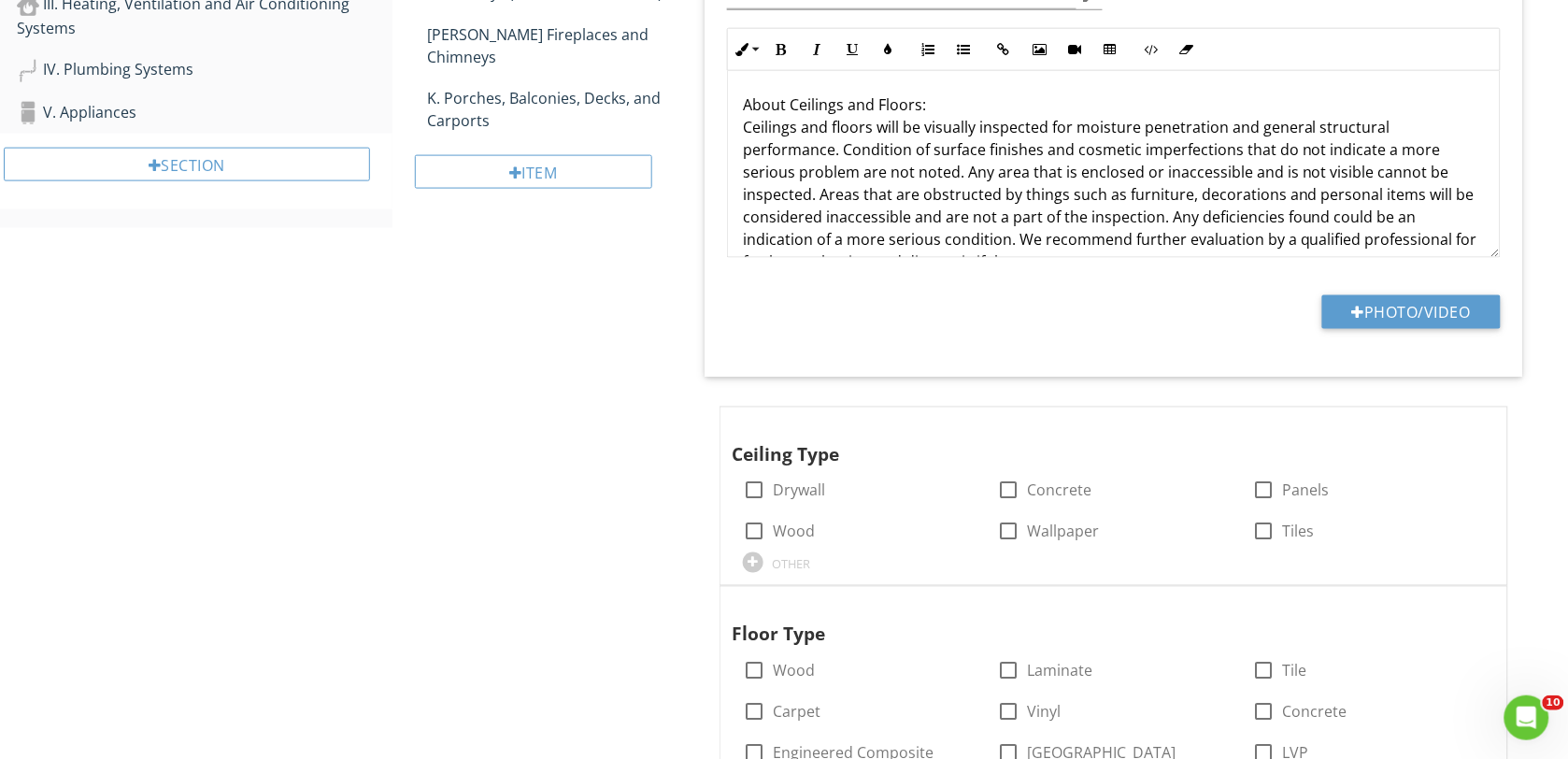
scroll to position [813, 0]
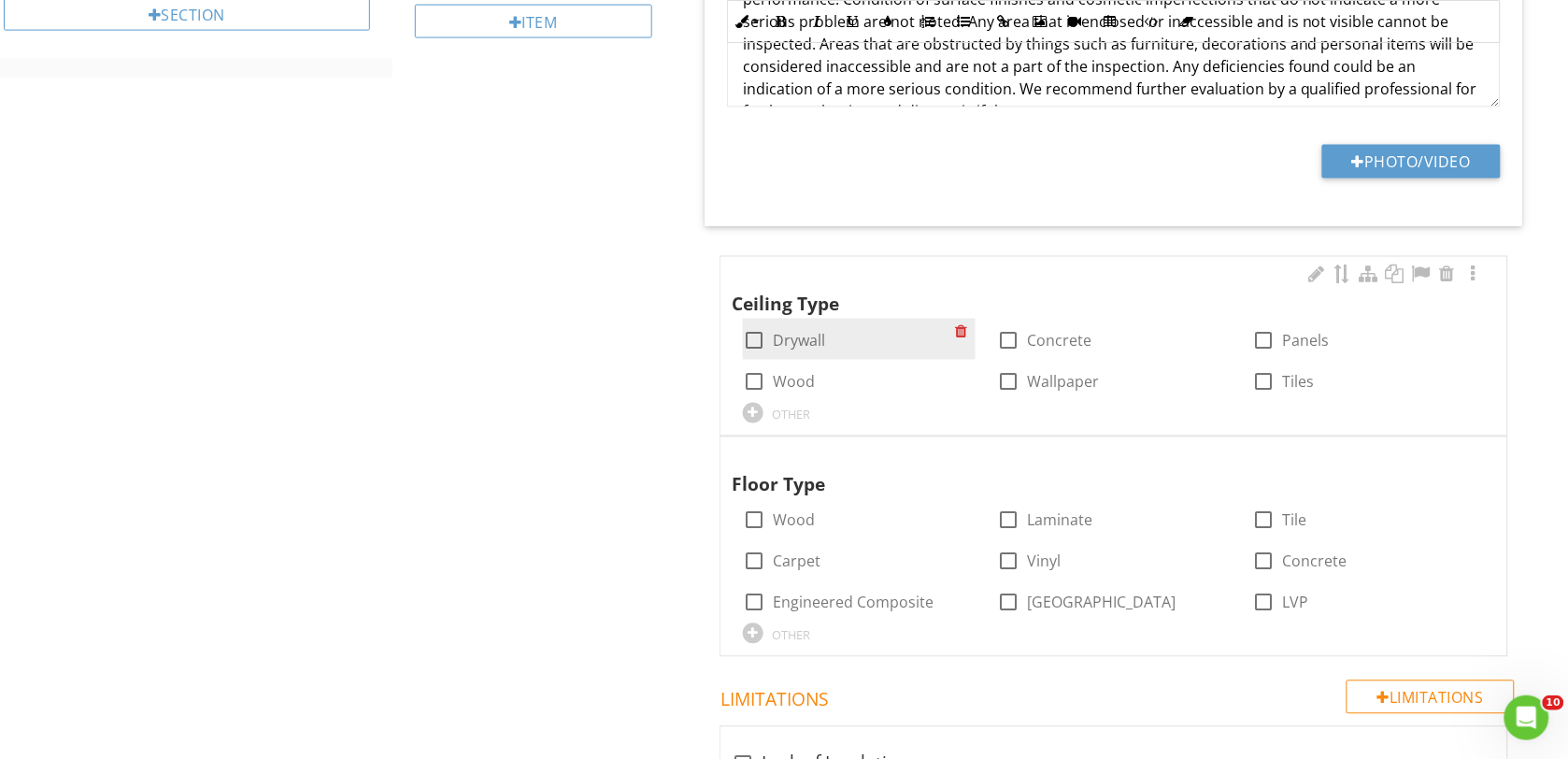
click at [757, 348] on div at bounding box center [753, 340] width 32 height 32
checkbox input "true"
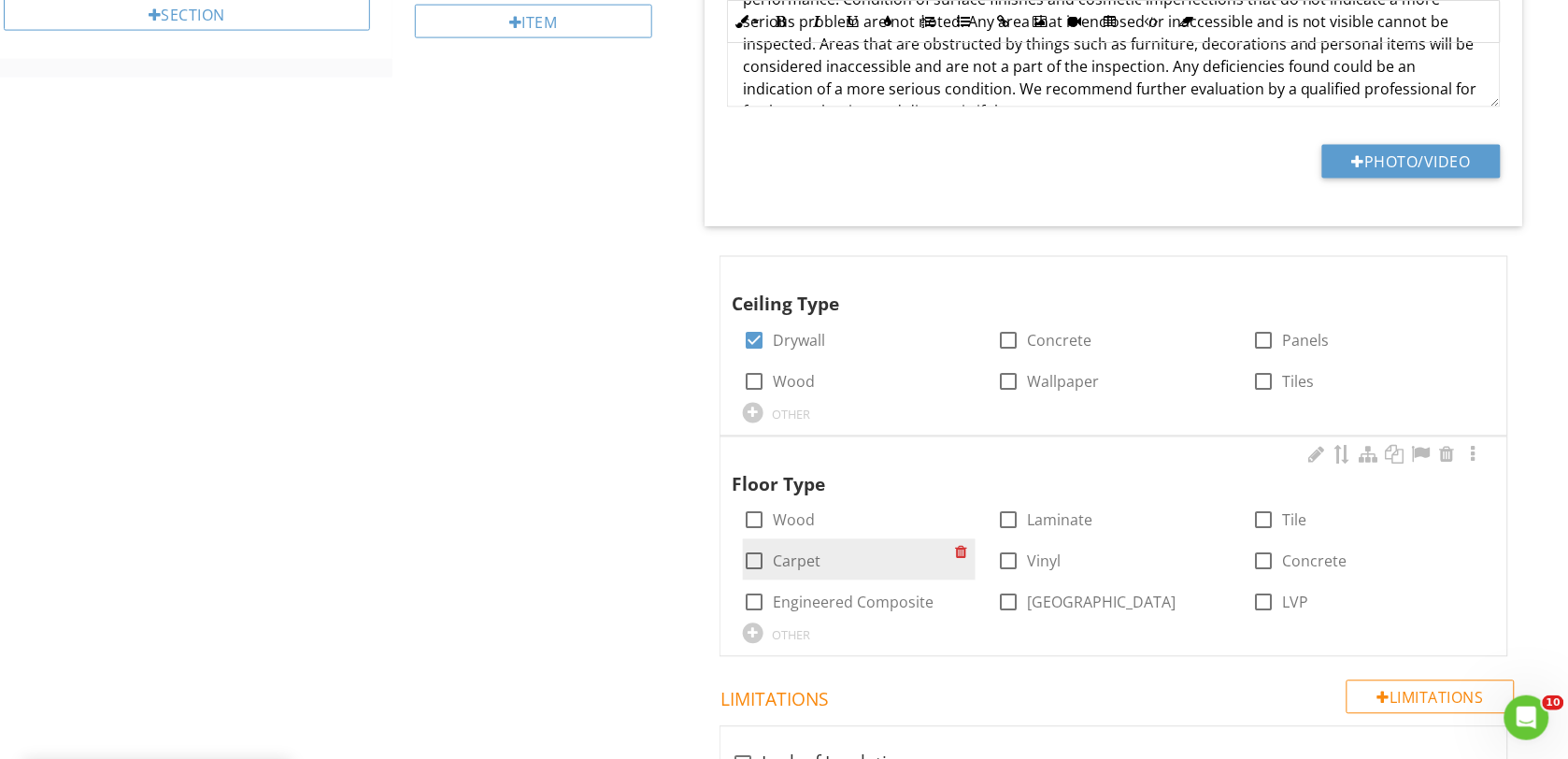
click at [746, 562] on div at bounding box center [753, 561] width 32 height 32
checkbox input "true"
click at [1009, 560] on div at bounding box center [1008, 561] width 32 height 32
checkbox input "true"
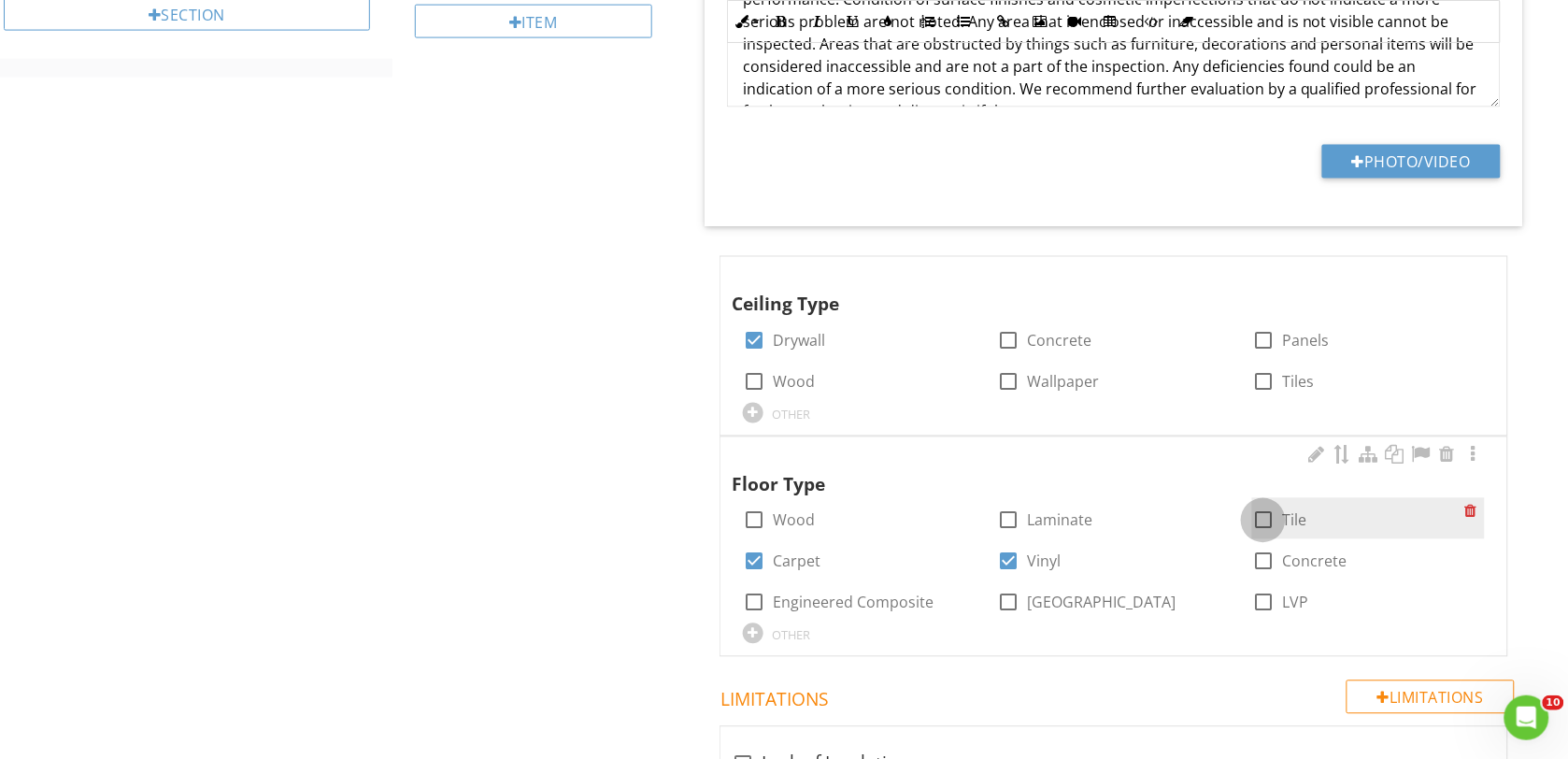
click at [1262, 515] on div at bounding box center [1264, 520] width 32 height 32
checkbox input "true"
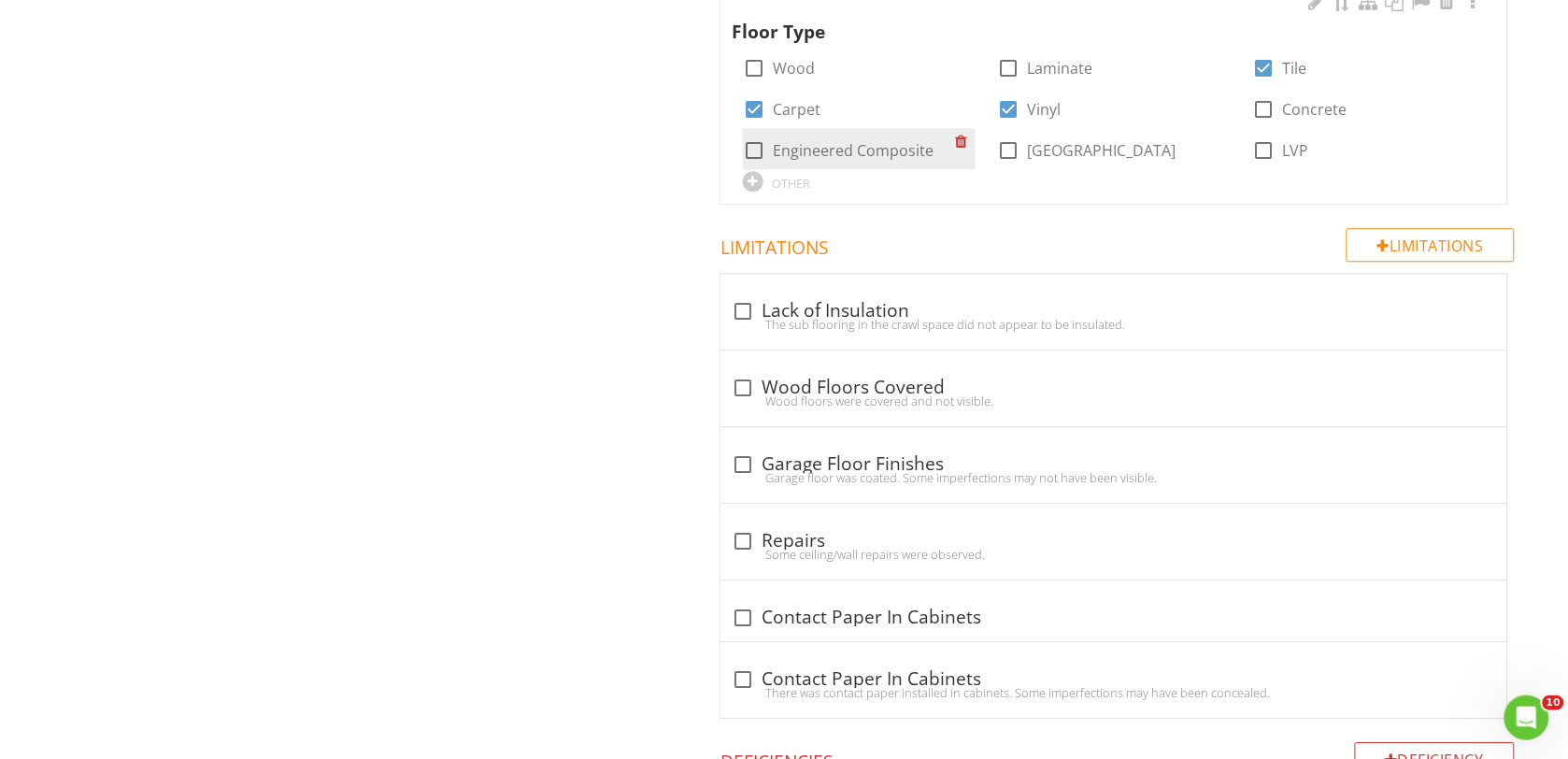
scroll to position [1281, 0]
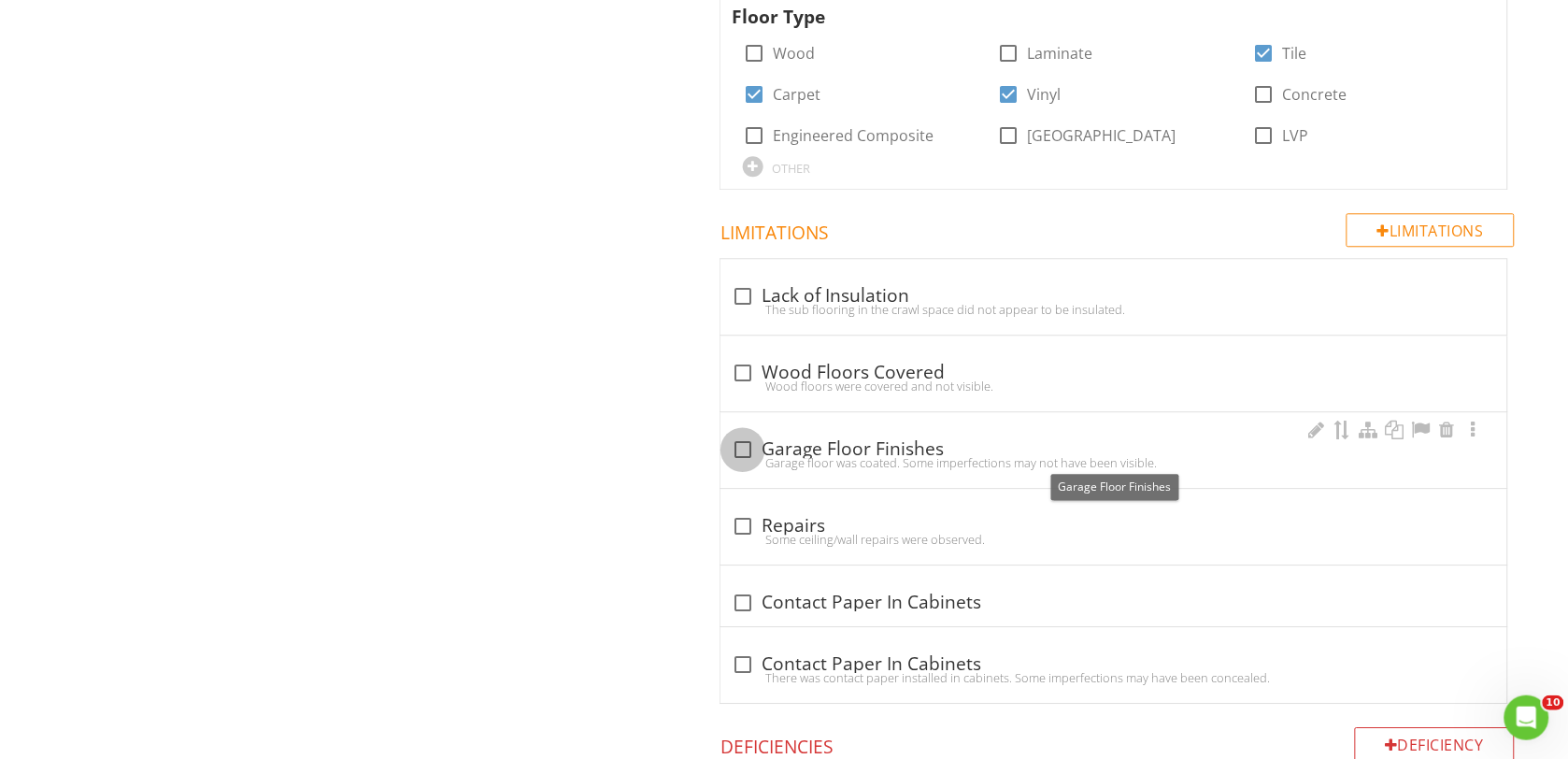
click at [746, 454] on div at bounding box center [743, 449] width 32 height 32
checkbox input "true"
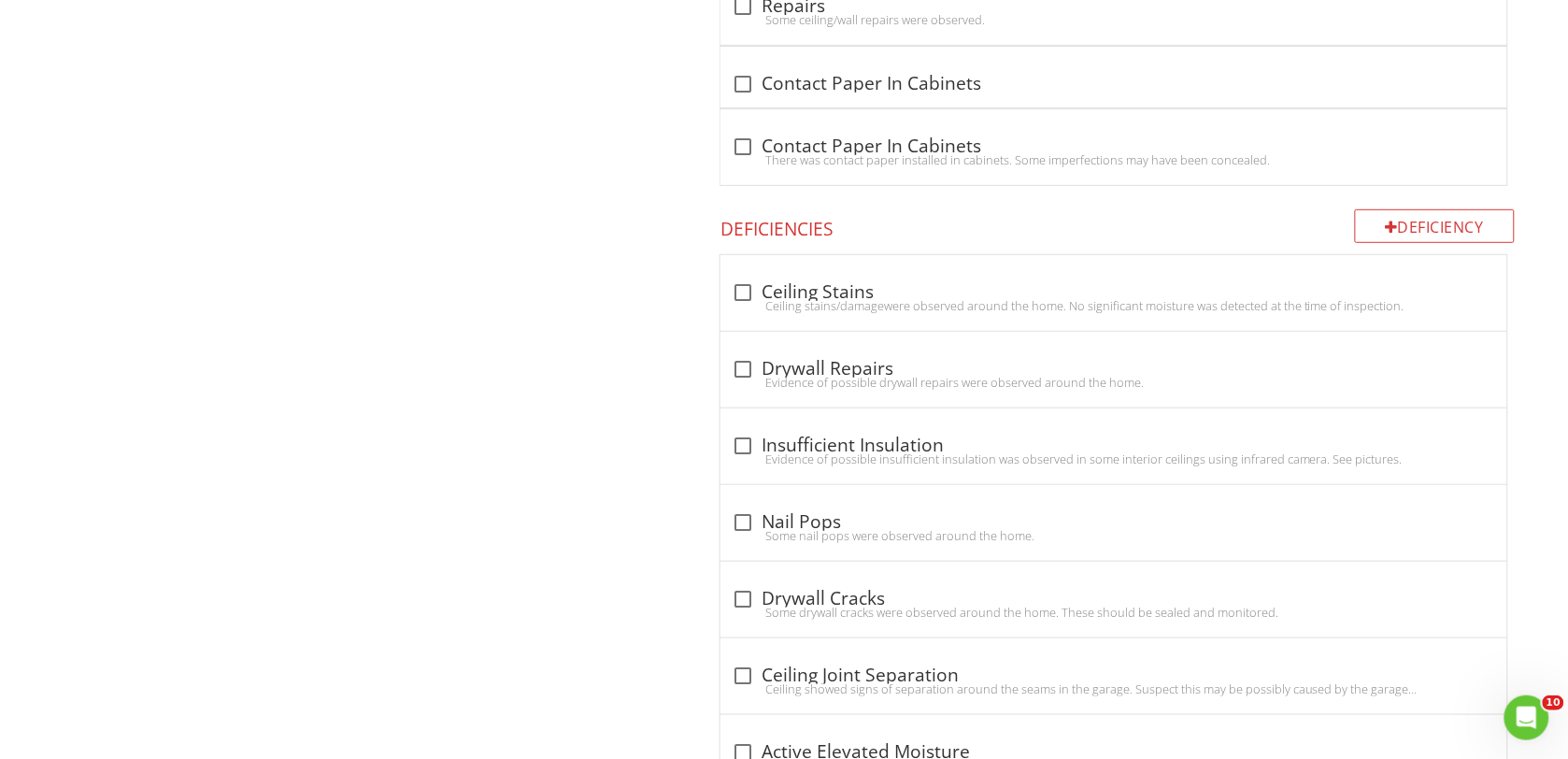
scroll to position [2332, 0]
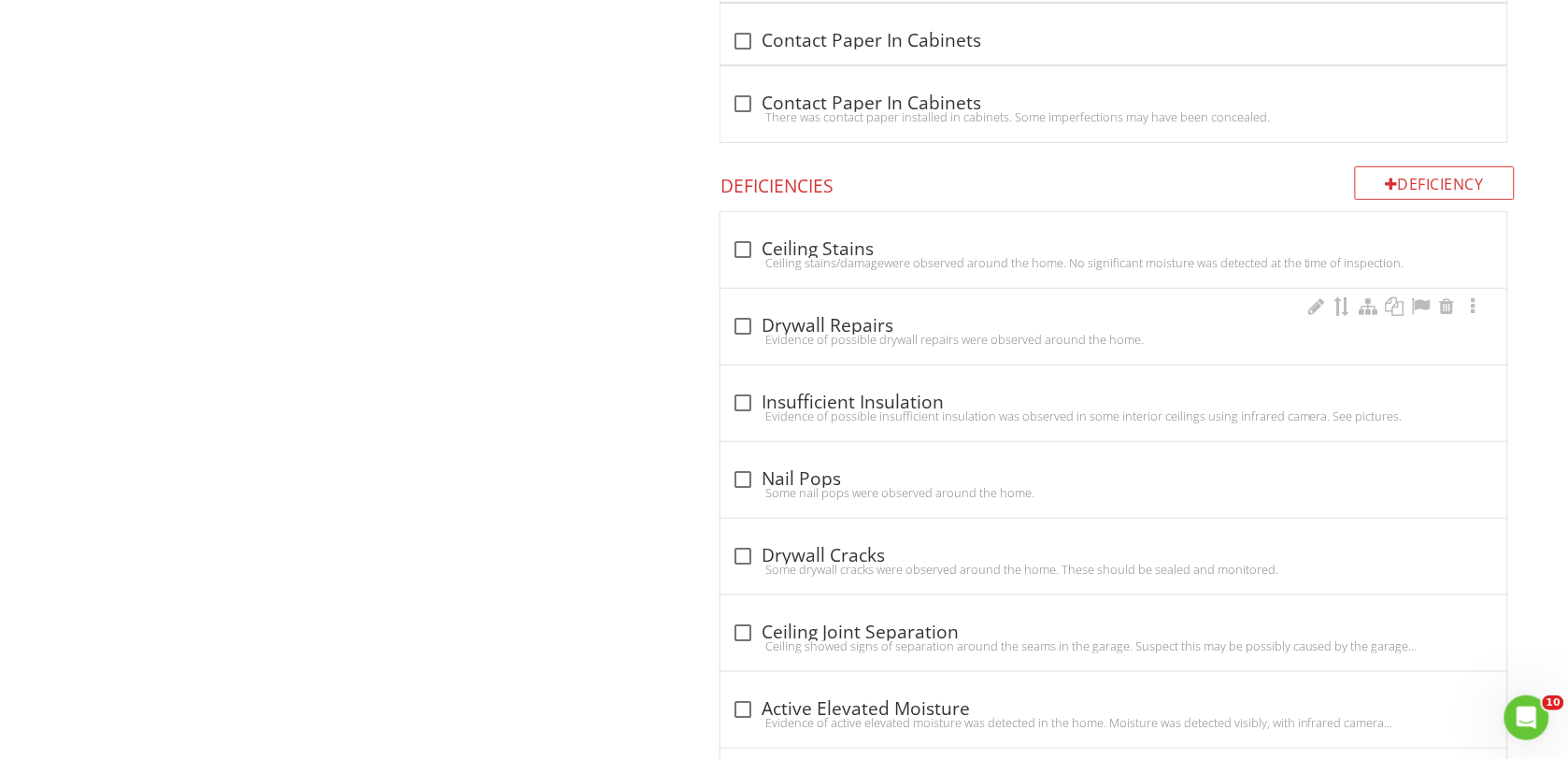
click at [743, 336] on div at bounding box center [743, 326] width 32 height 32
checkbox input "true"
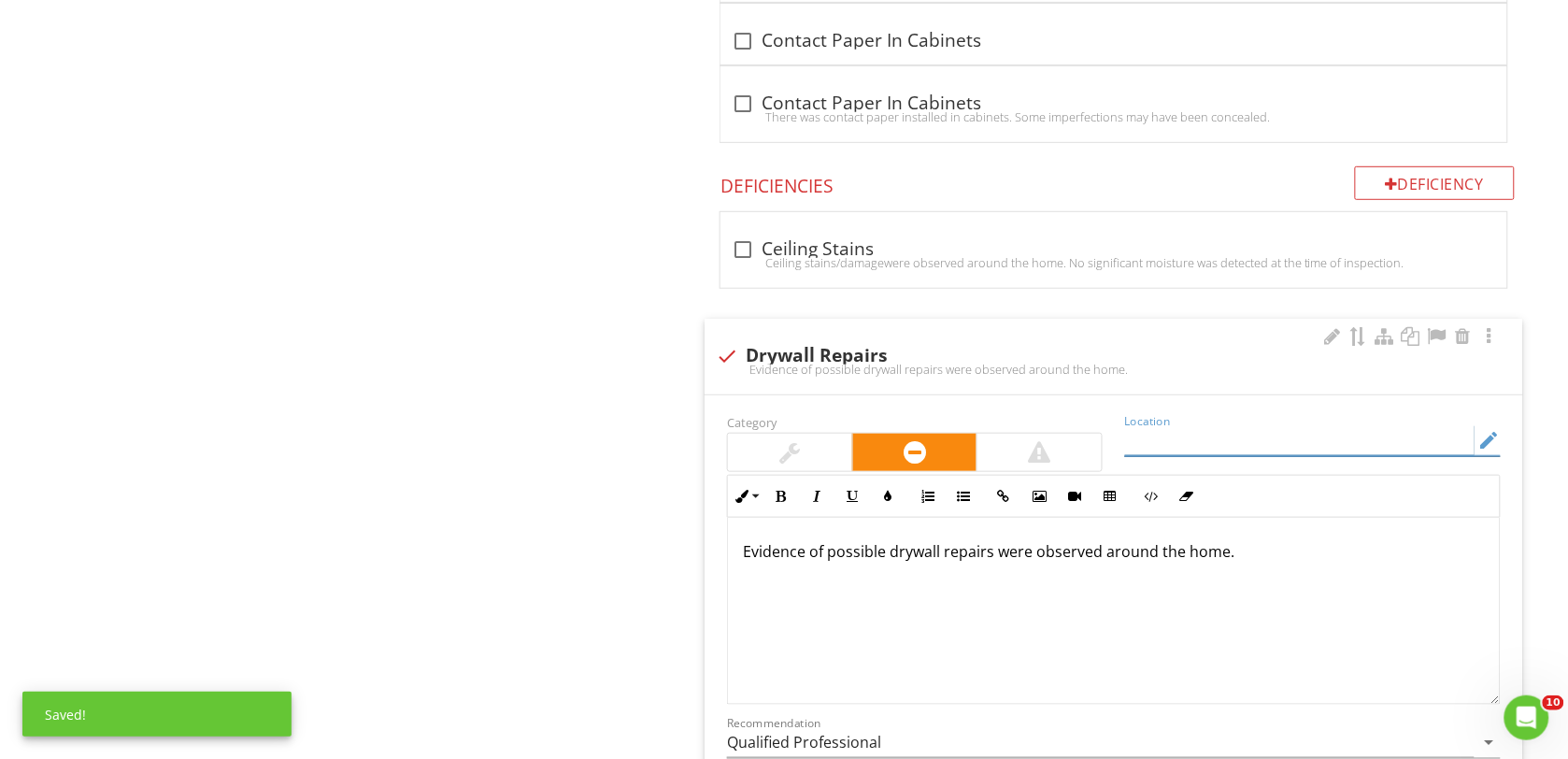
click at [1145, 447] on input "Location" at bounding box center [1299, 441] width 349 height 31
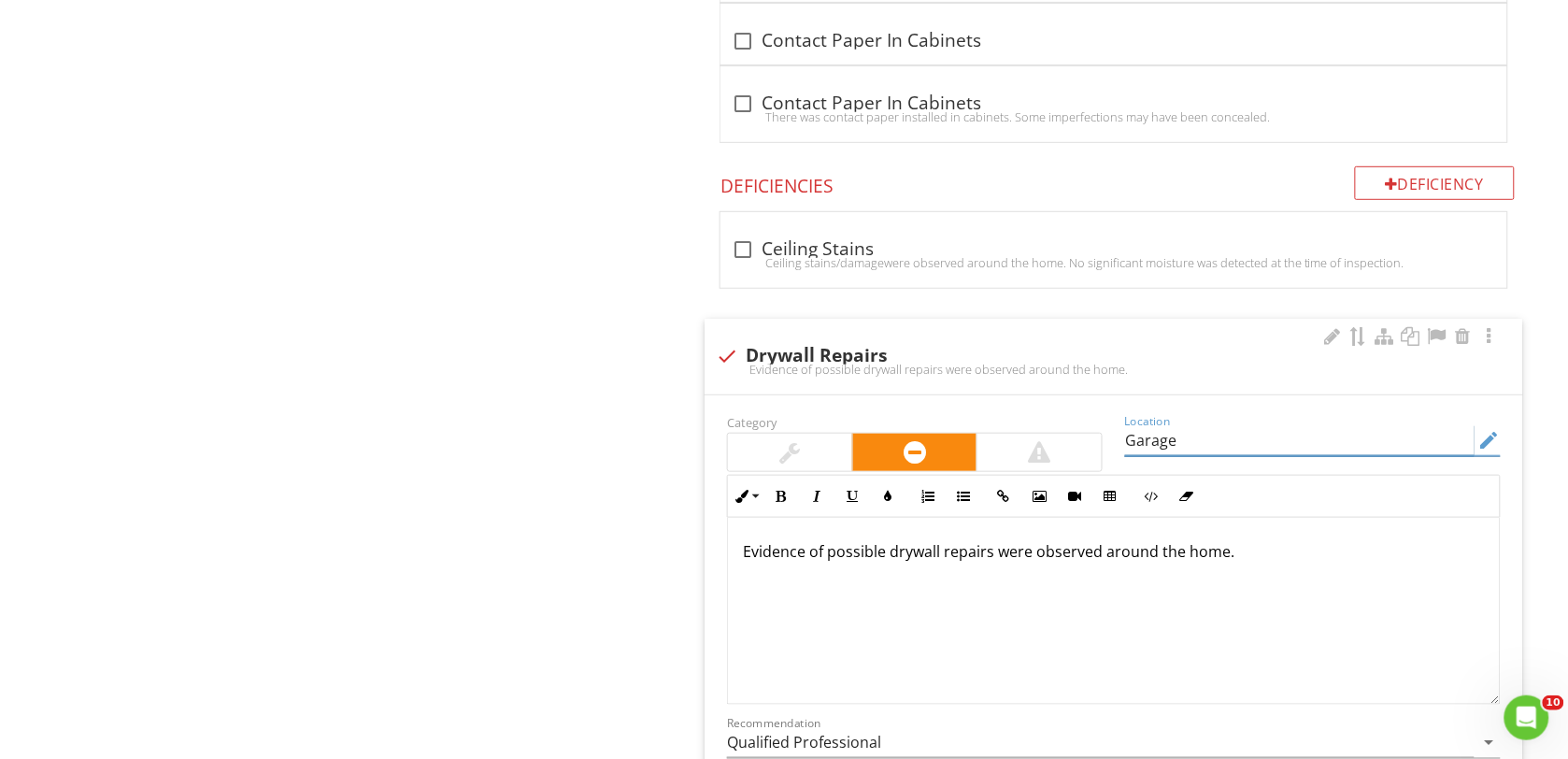
type input "Garage"
click at [1239, 562] on p "Evidence of possible drywall repairs were observed around the home." at bounding box center [1113, 551] width 742 height 22
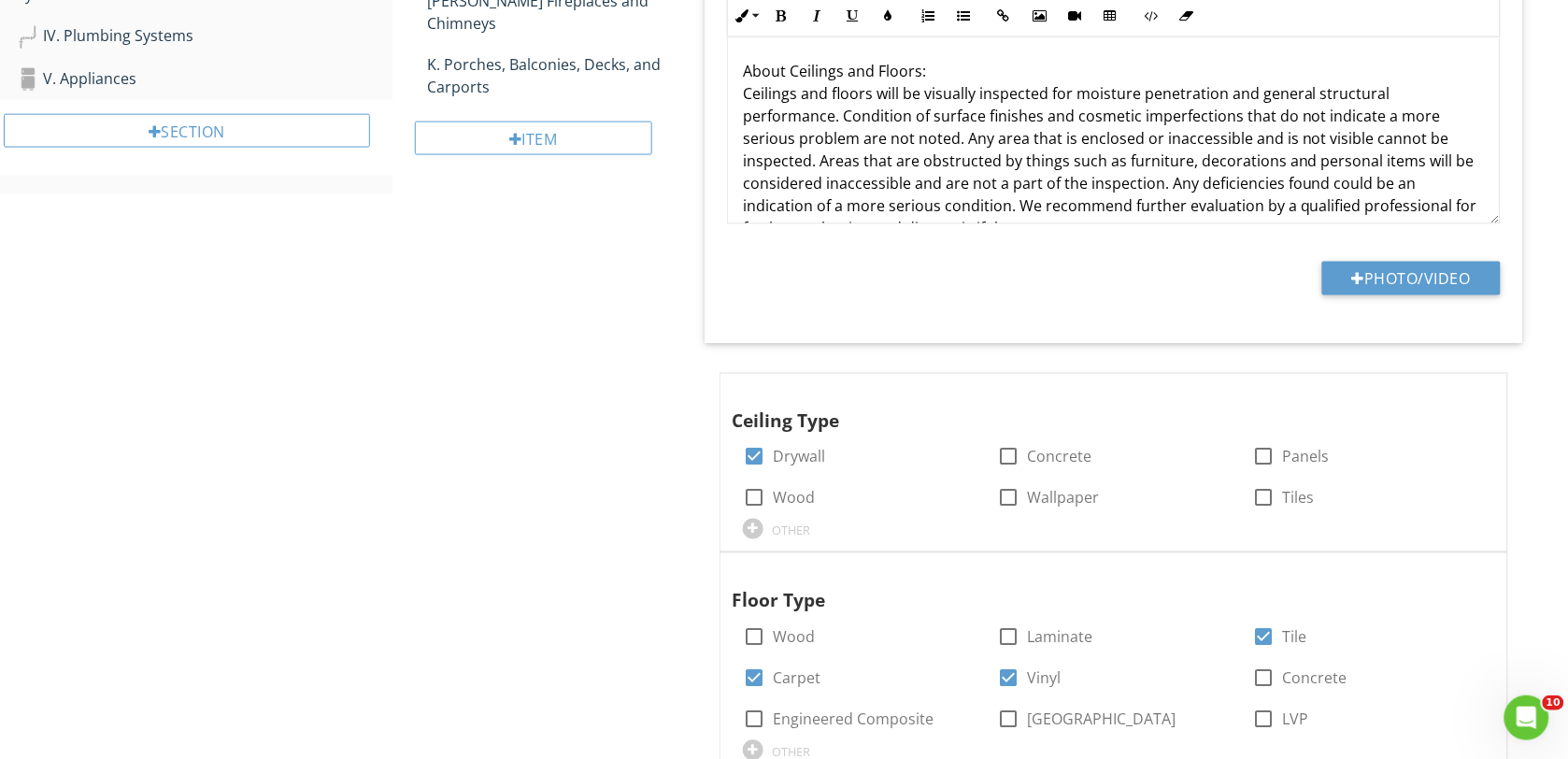
scroll to position [0, 0]
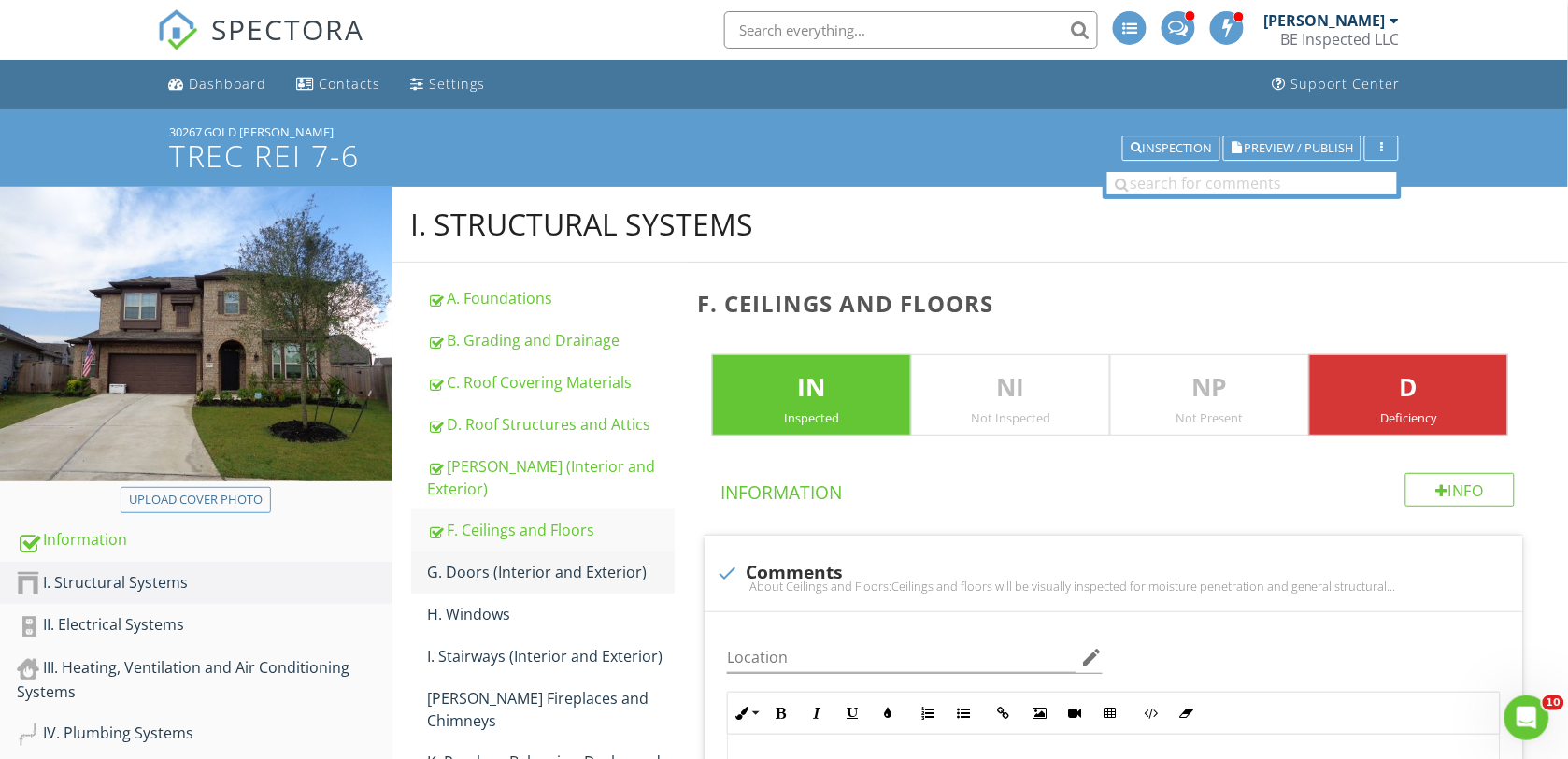
click at [461, 560] on div "G. Doors (Interior and Exterior)" at bounding box center [551, 571] width 247 height 22
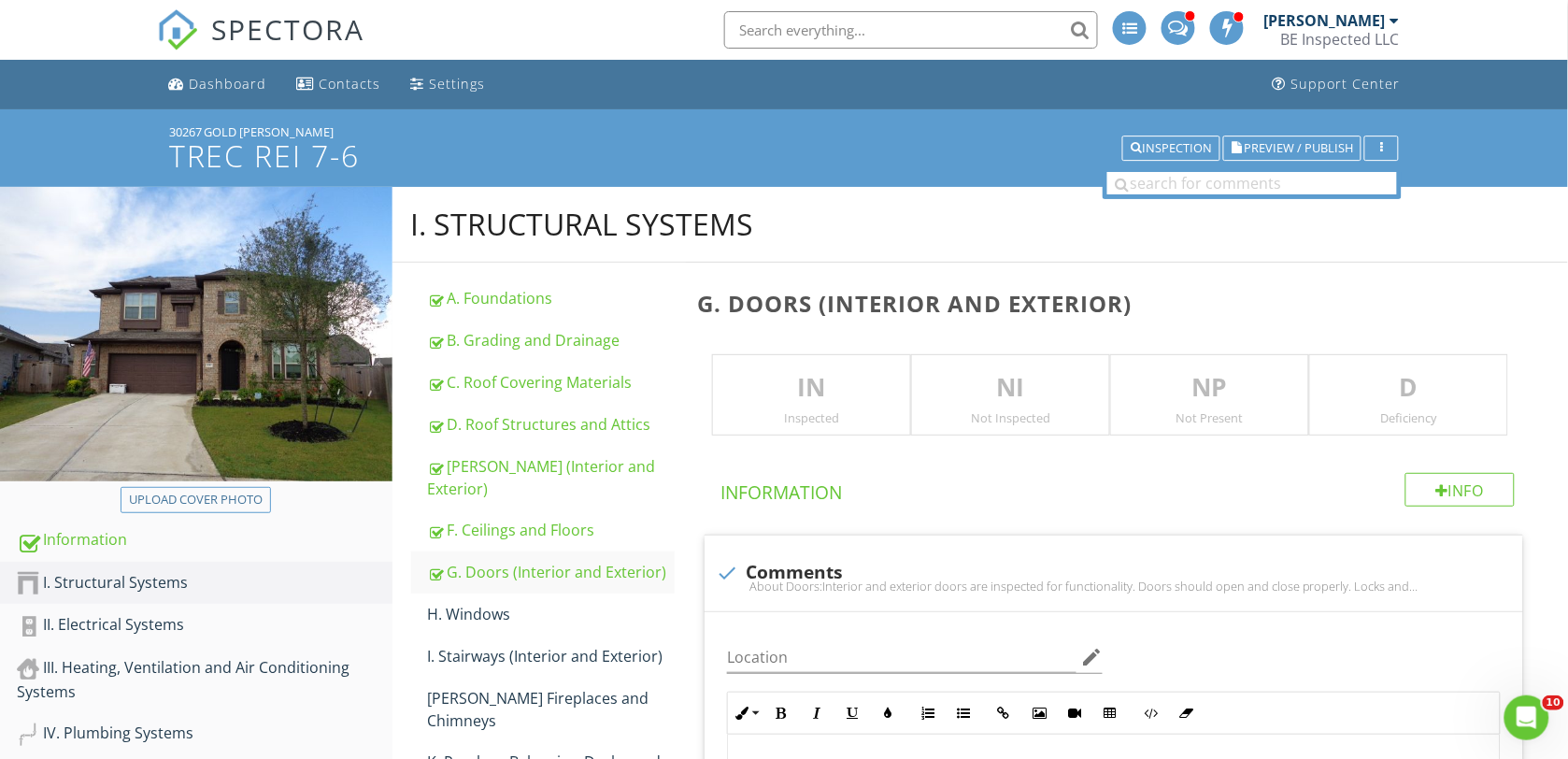
click at [786, 385] on p "IN" at bounding box center [811, 388] width 197 height 38
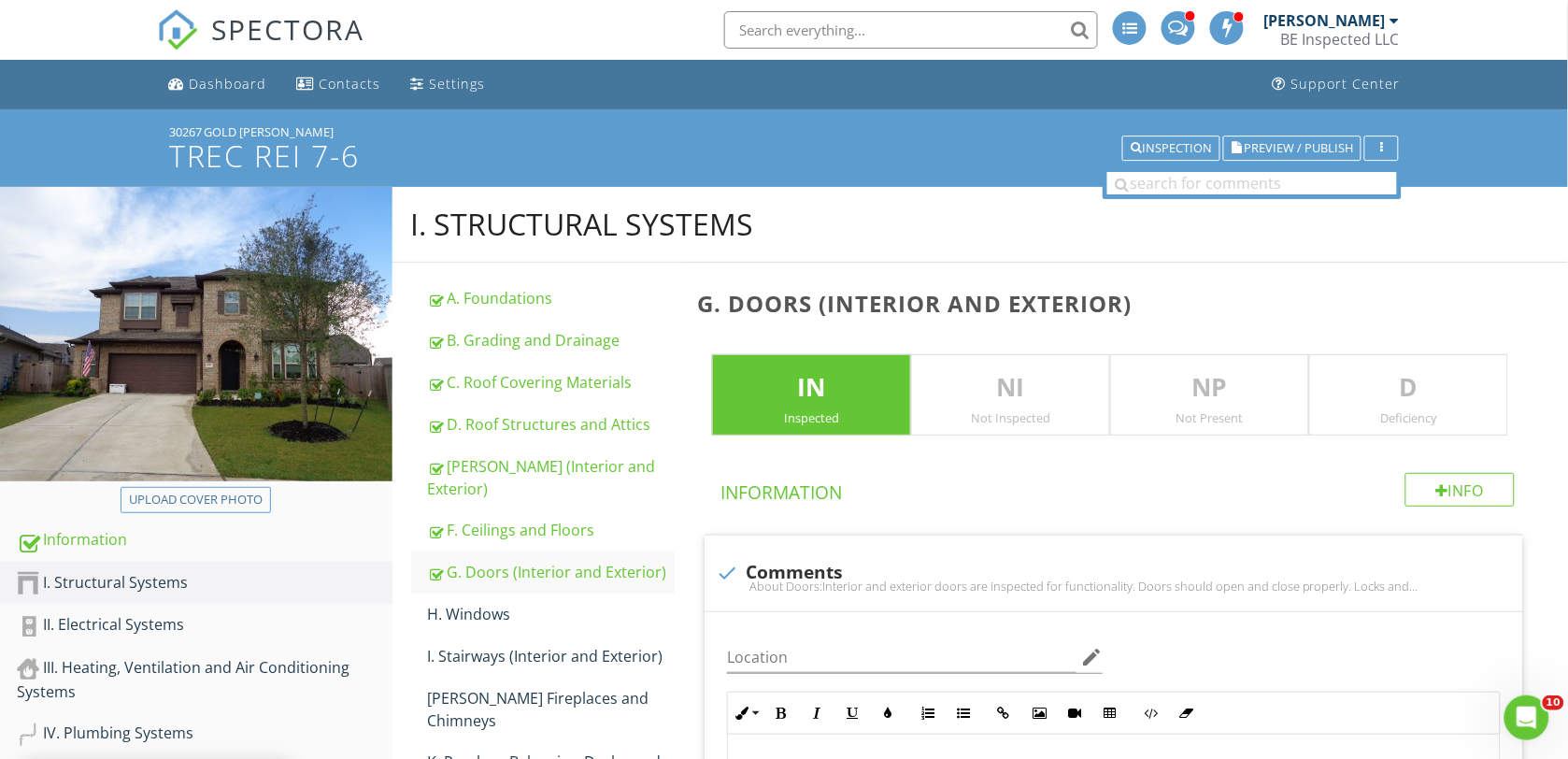
click at [1406, 374] on p "D" at bounding box center [1408, 388] width 197 height 38
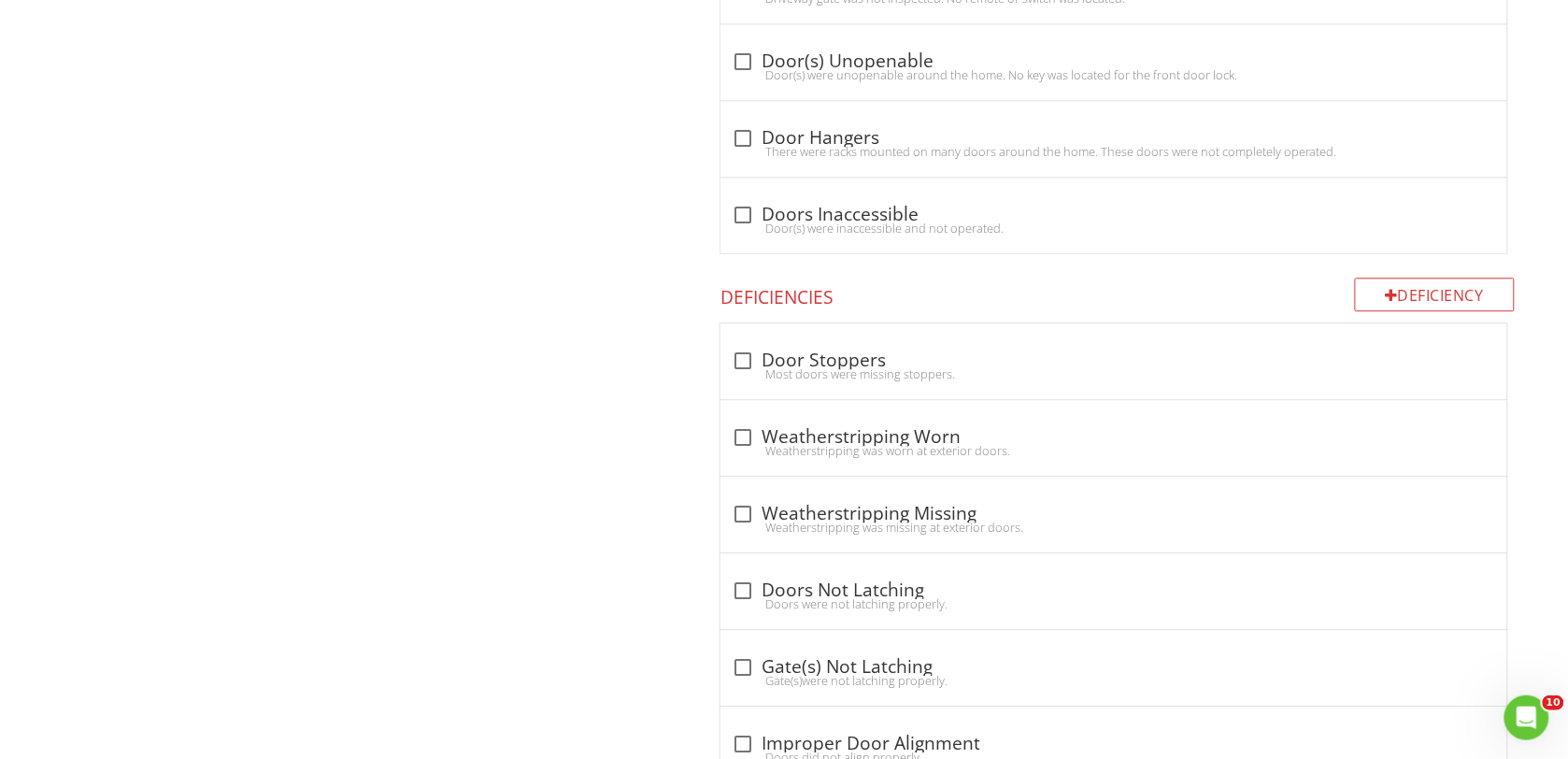
scroll to position [1284, 0]
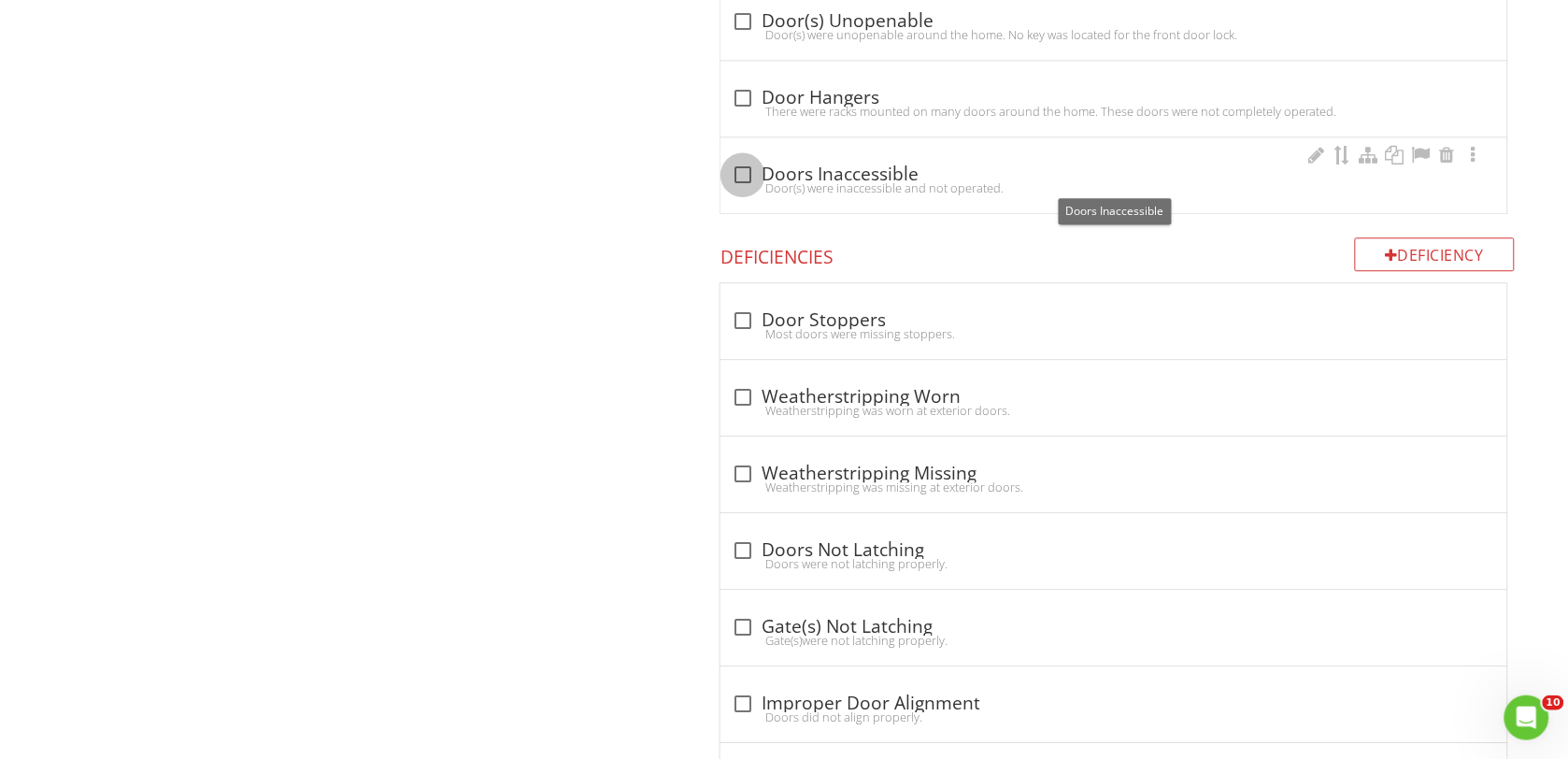
click at [744, 177] on div at bounding box center [743, 174] width 32 height 32
checkbox input "true"
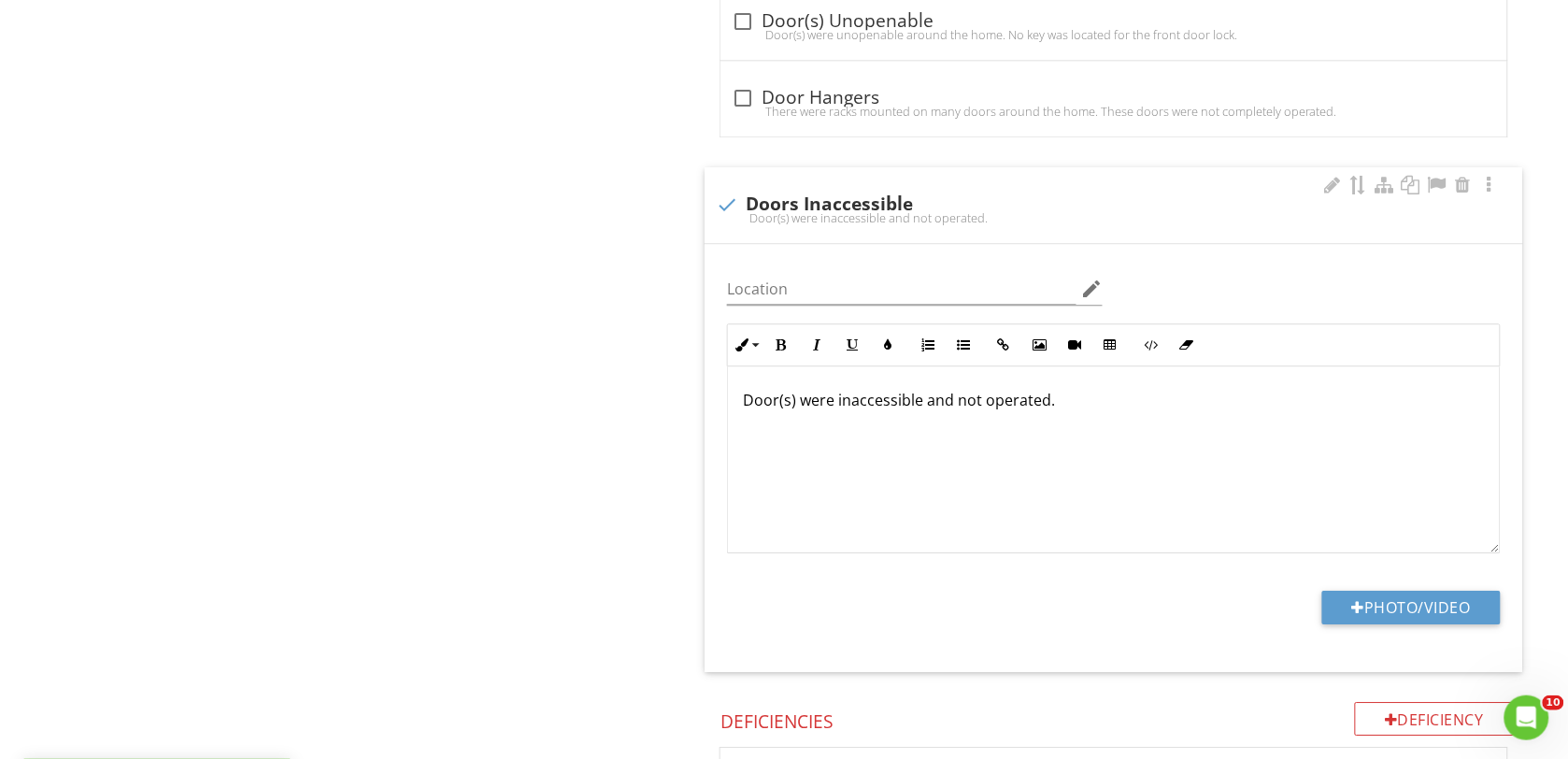
click at [835, 406] on p "Door(s) were inaccessible and not operated." at bounding box center [1113, 399] width 742 height 22
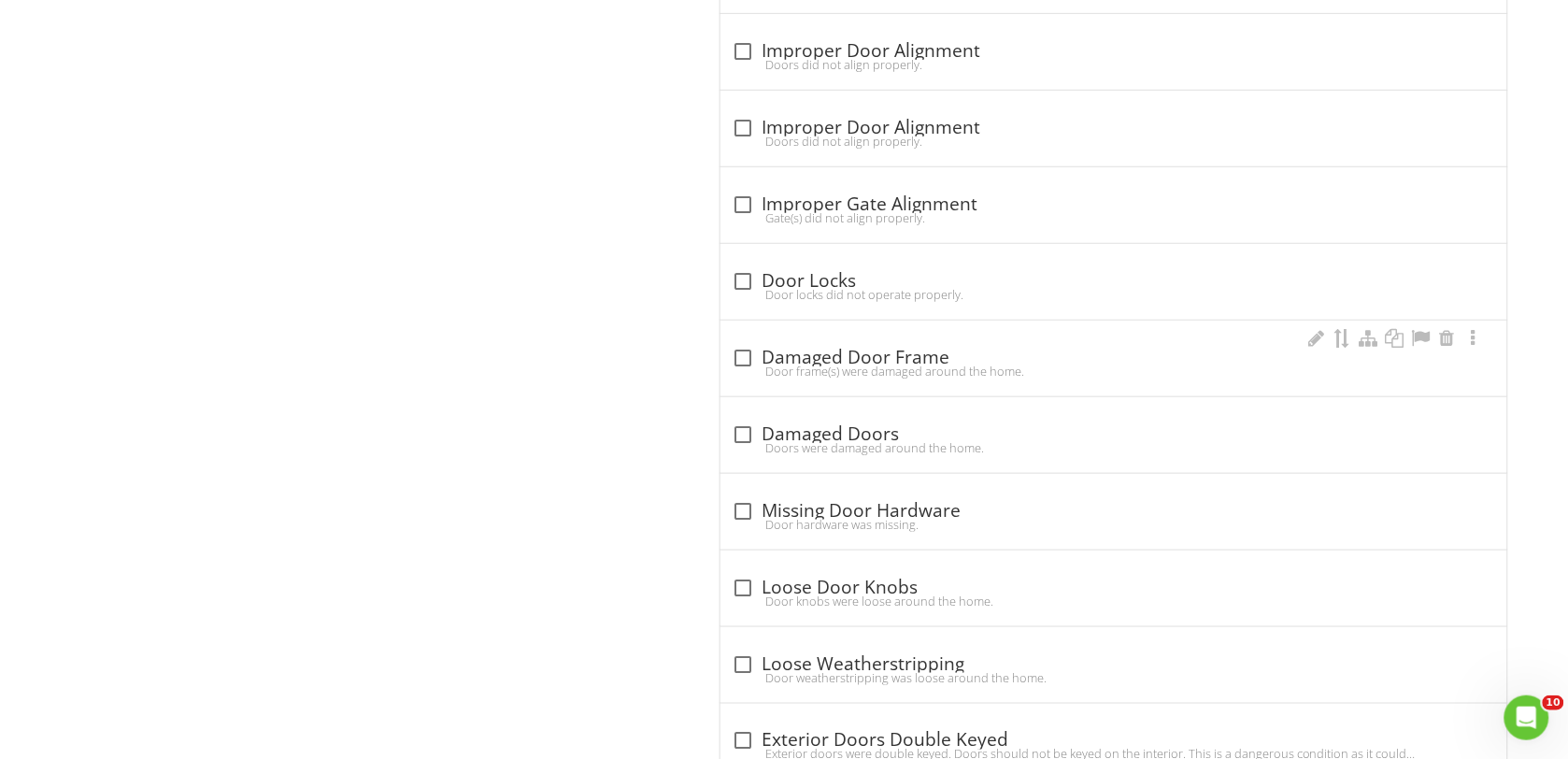
scroll to position [2452, 0]
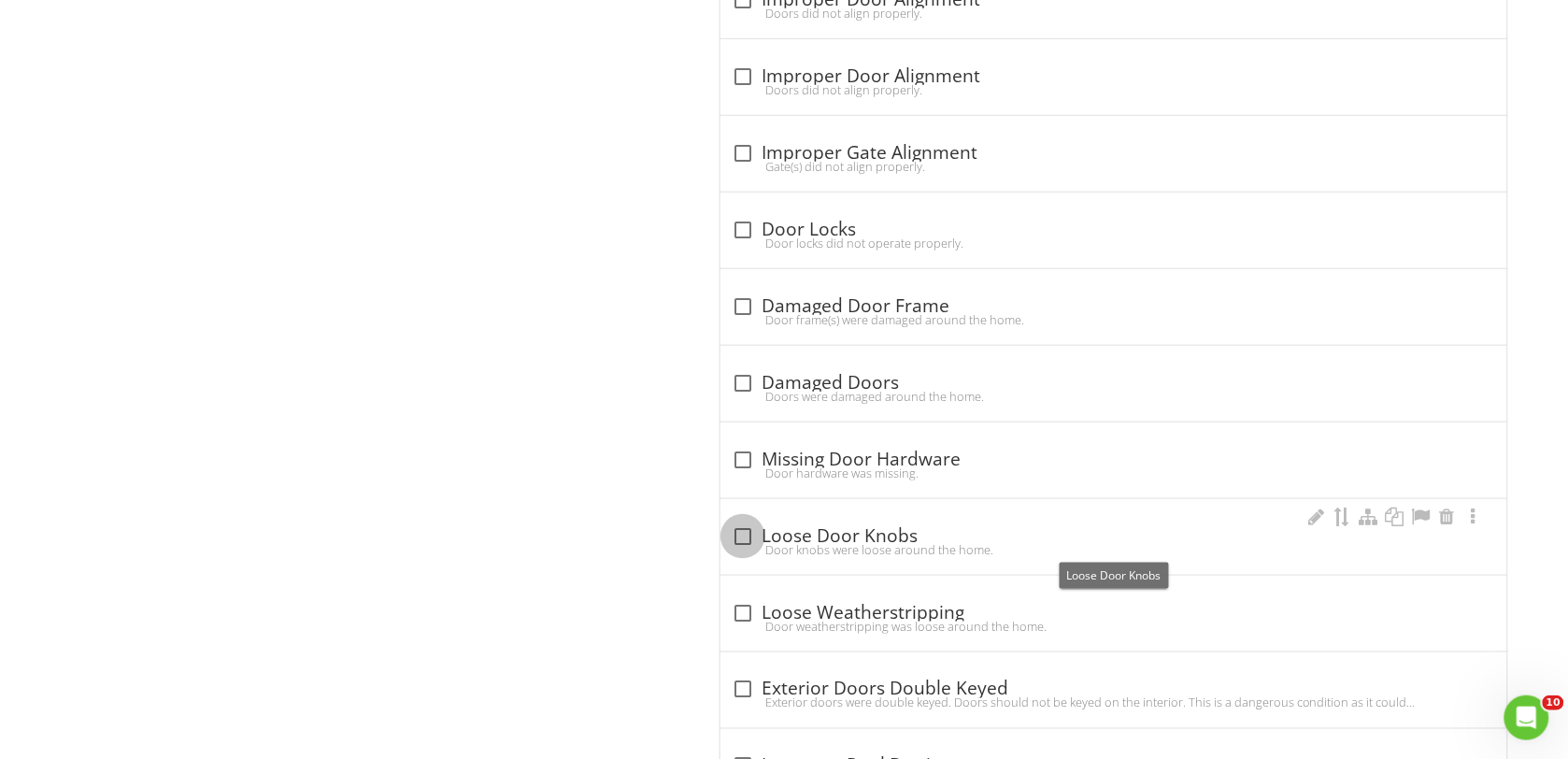
click at [744, 538] on div at bounding box center [743, 536] width 32 height 32
checkbox input "true"
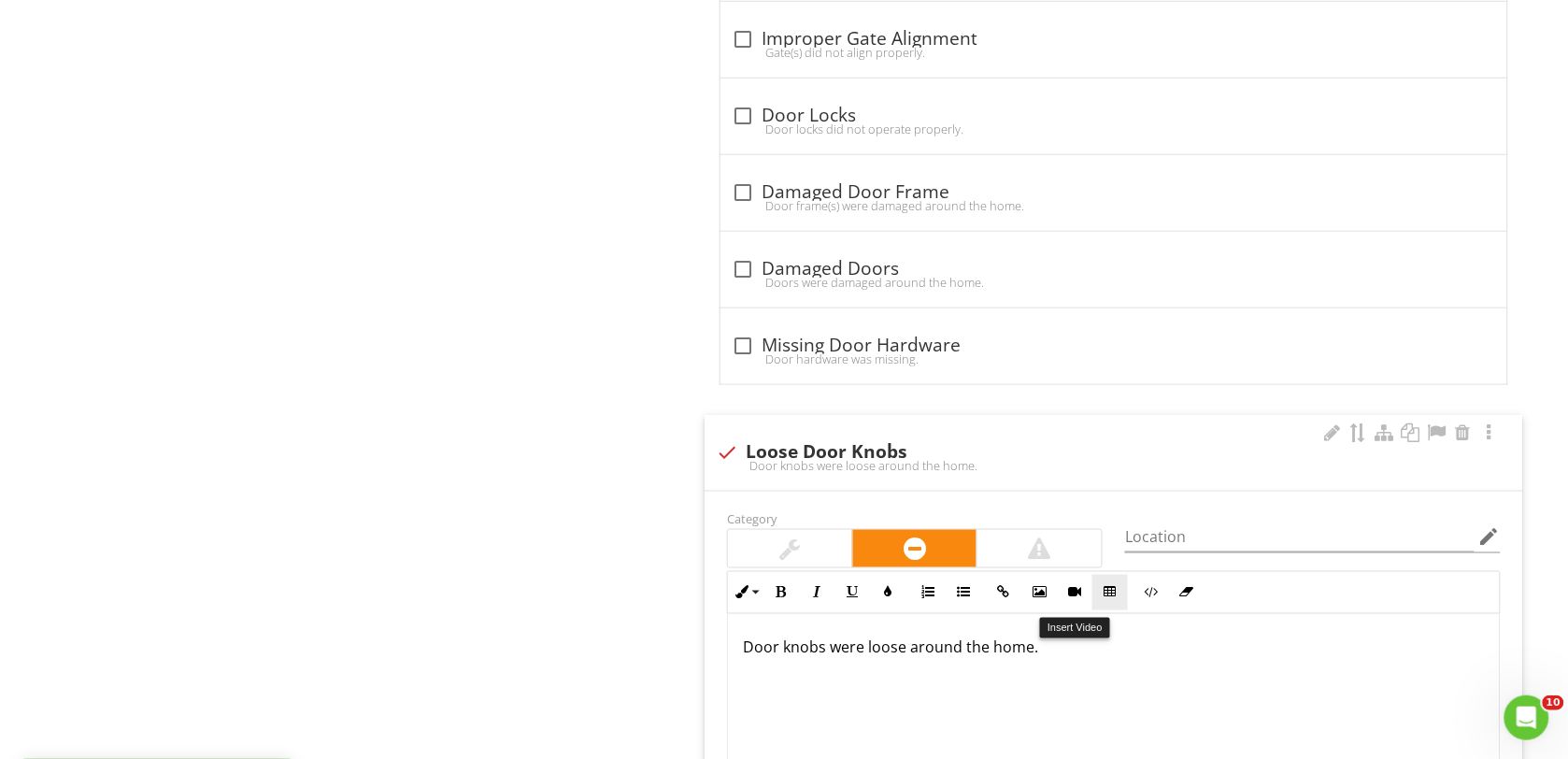
scroll to position [2569, 0]
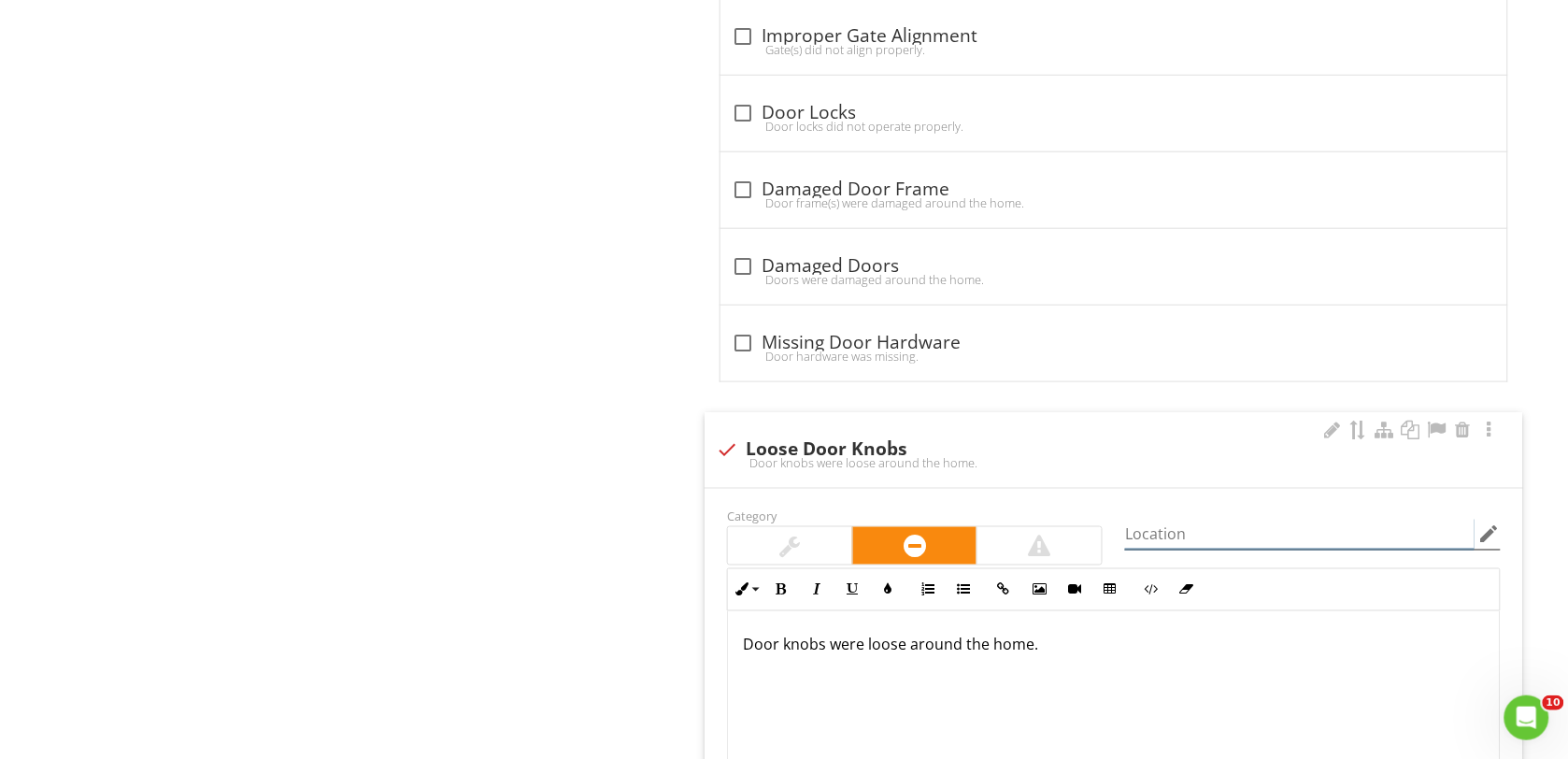
click at [1160, 542] on input "Location" at bounding box center [1299, 534] width 349 height 31
type input "Utility room closet"
click at [1033, 656] on p "Door knobs were loose around the home." at bounding box center [1113, 644] width 742 height 22
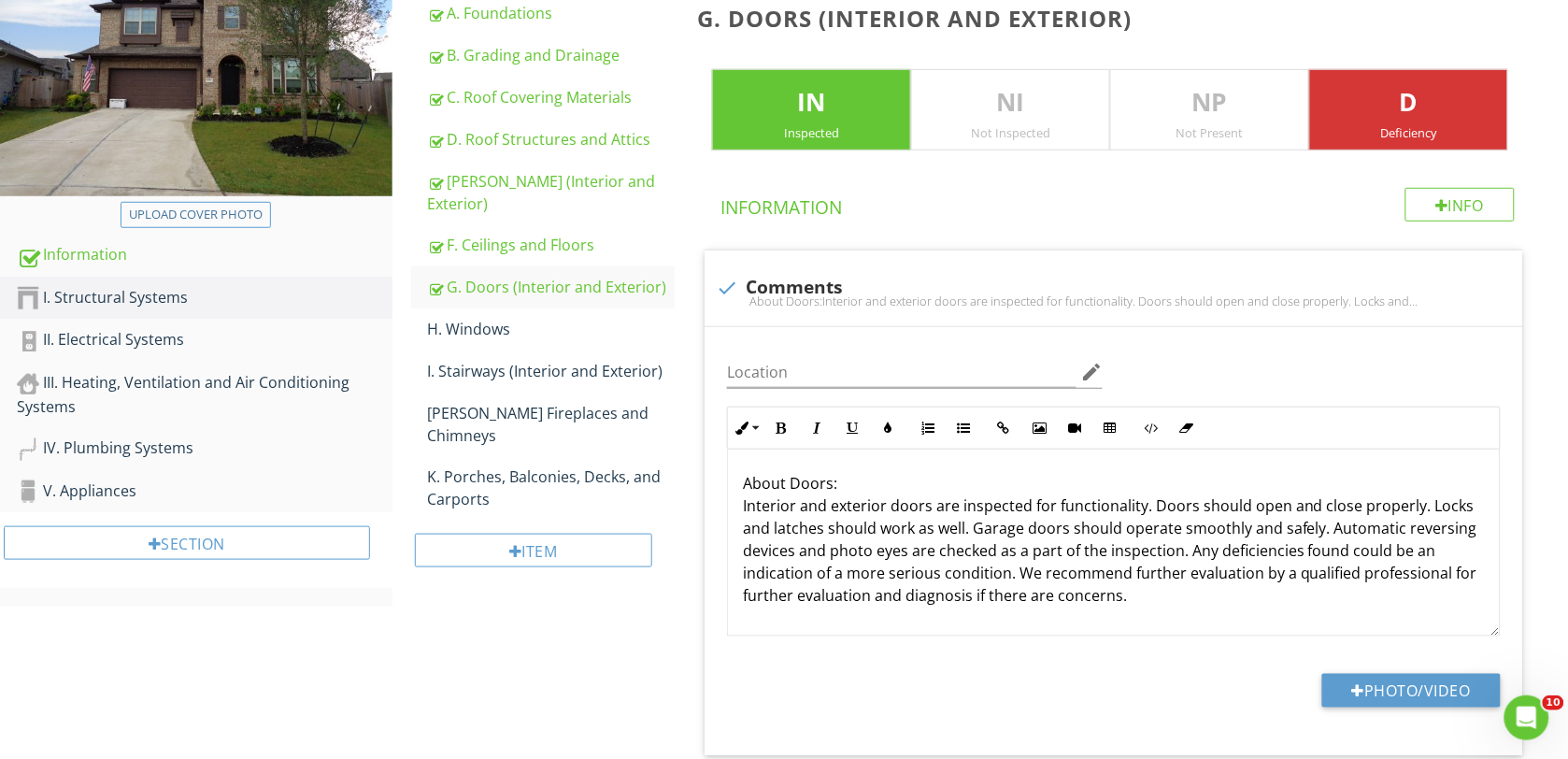
scroll to position [234, 0]
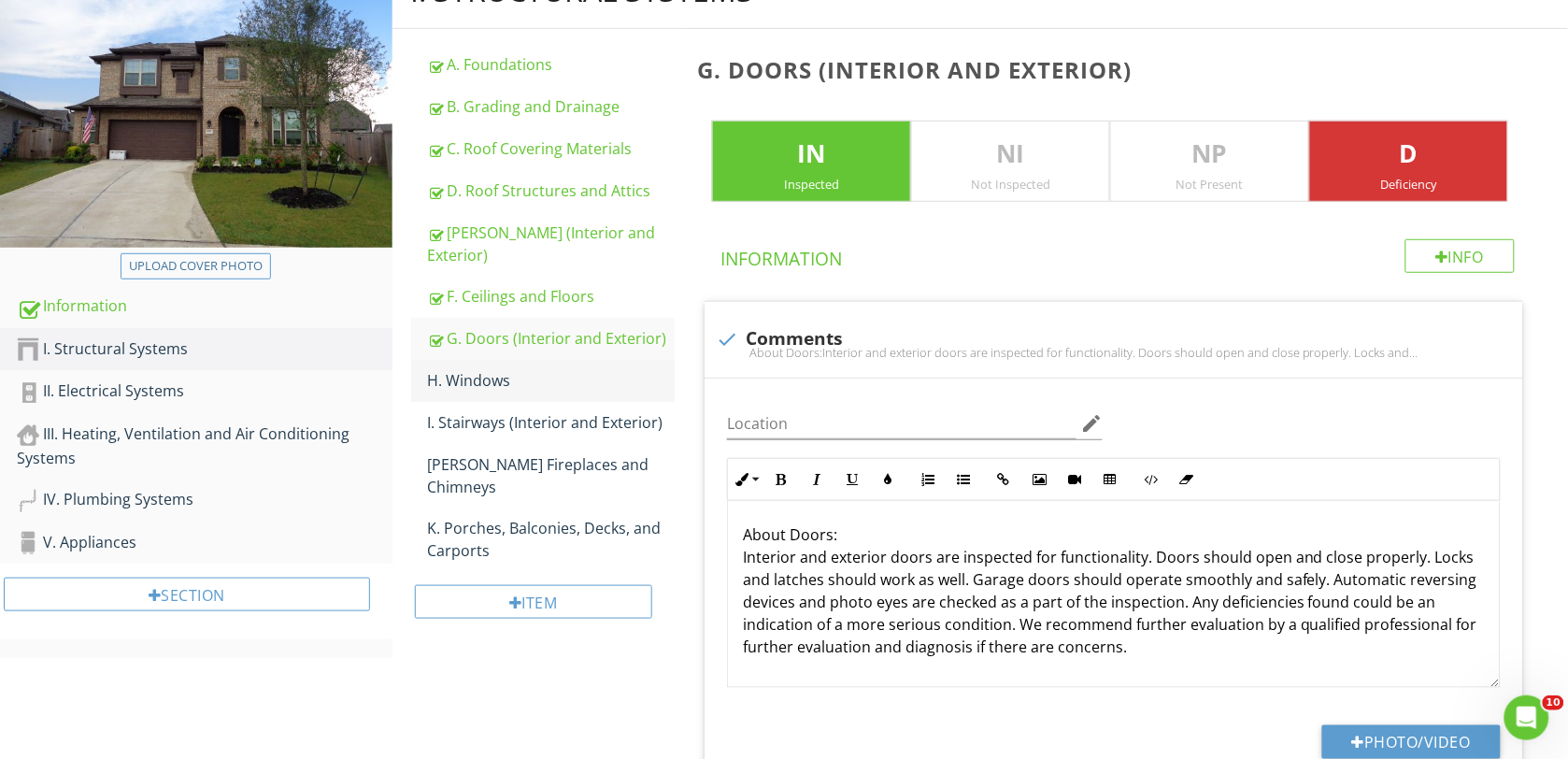
click at [470, 369] on div "H. Windows" at bounding box center [551, 380] width 247 height 22
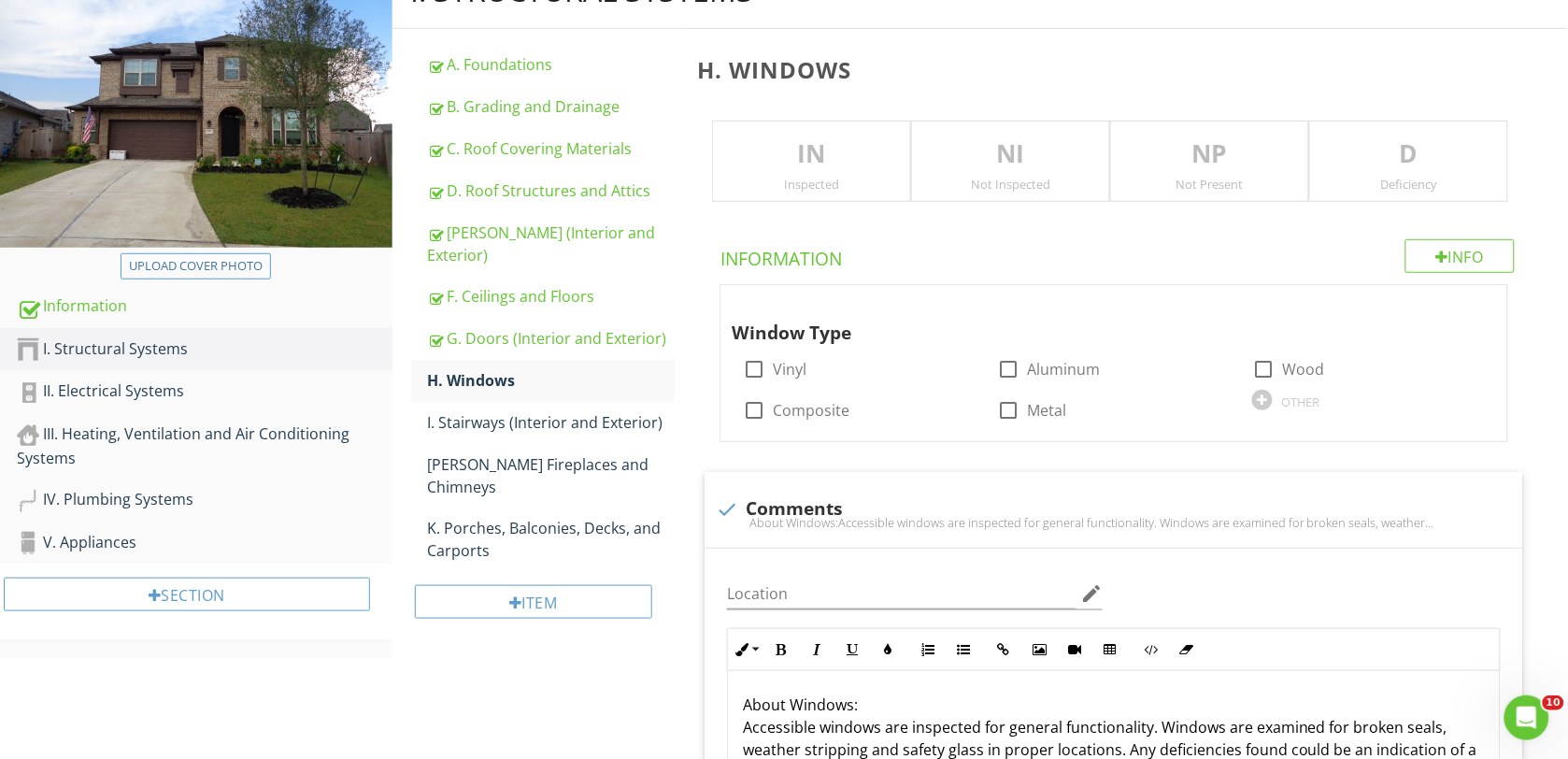
click at [796, 160] on p "IN" at bounding box center [811, 154] width 197 height 38
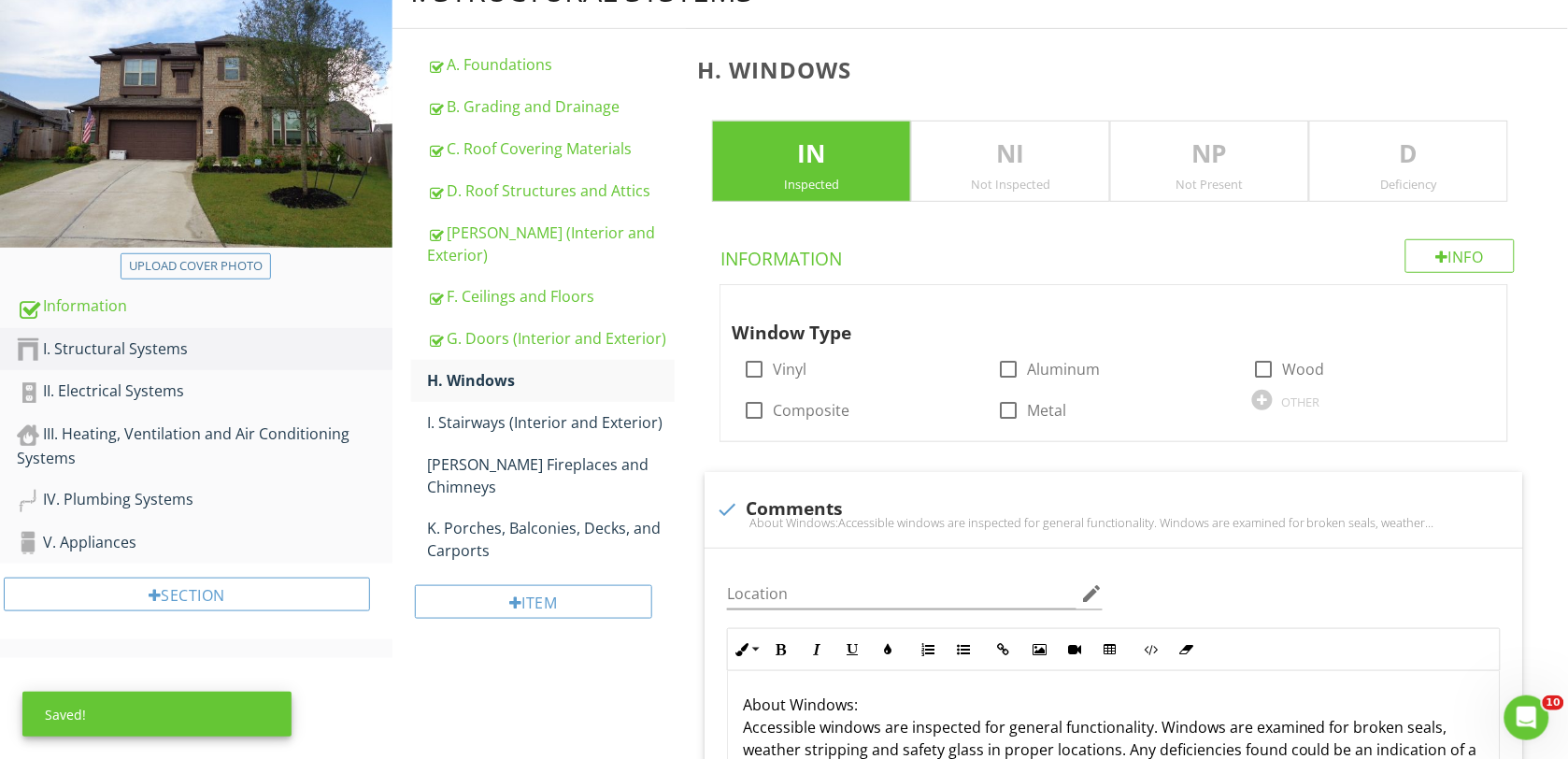
click at [1405, 147] on p "D" at bounding box center [1408, 154] width 197 height 38
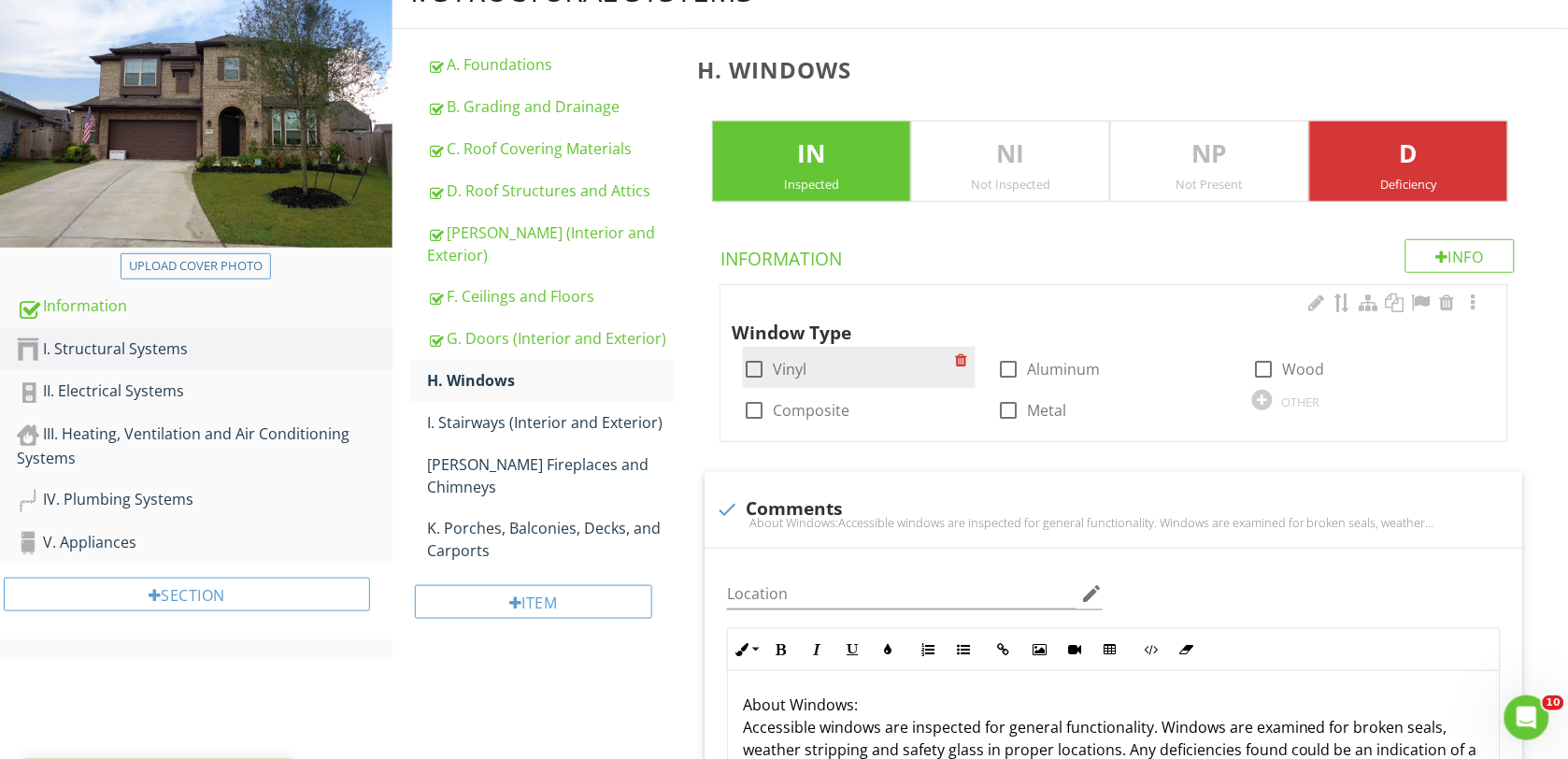
click at [753, 371] on div at bounding box center [753, 368] width 32 height 32
checkbox input "true"
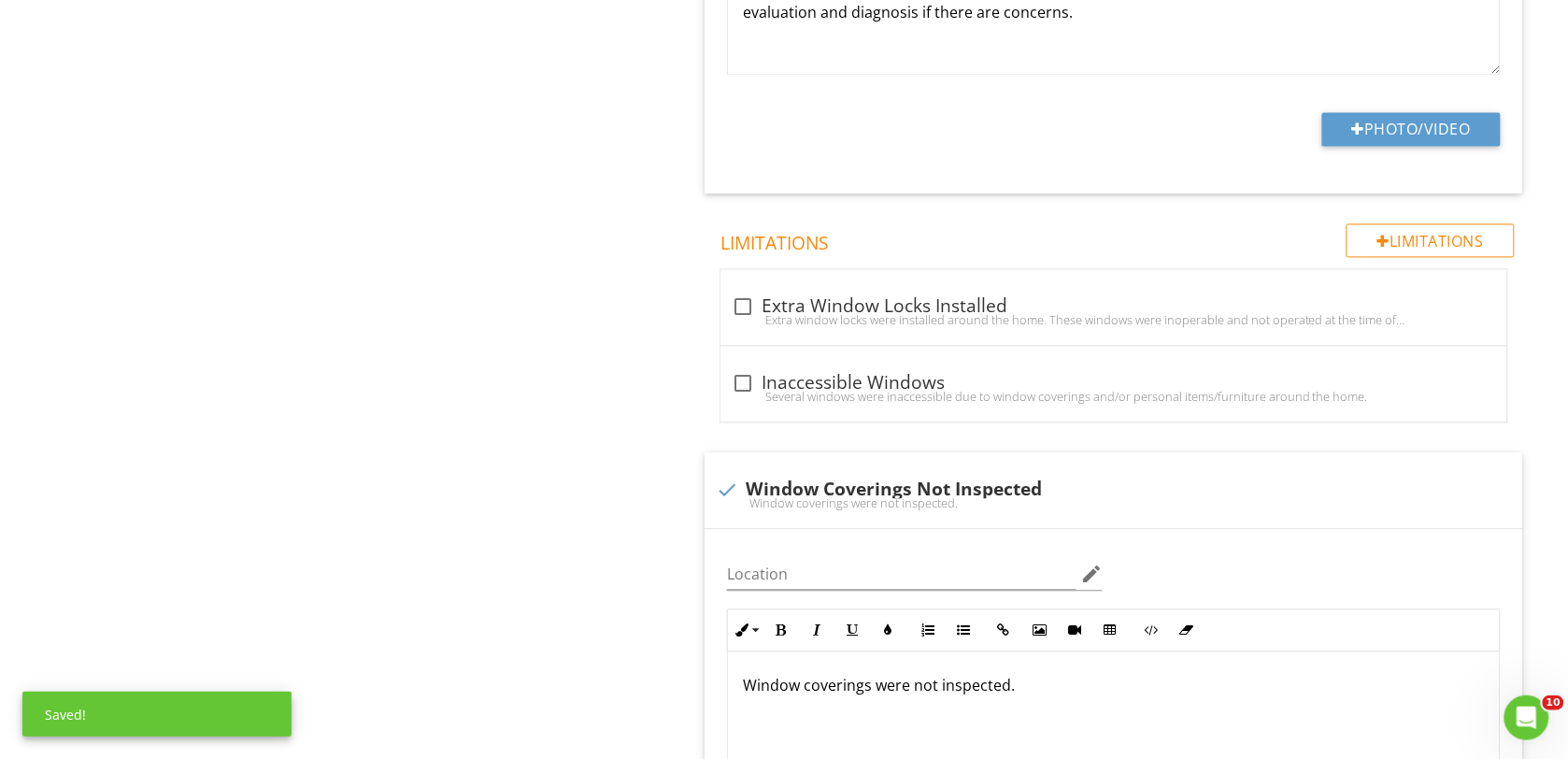
scroll to position [1051, 0]
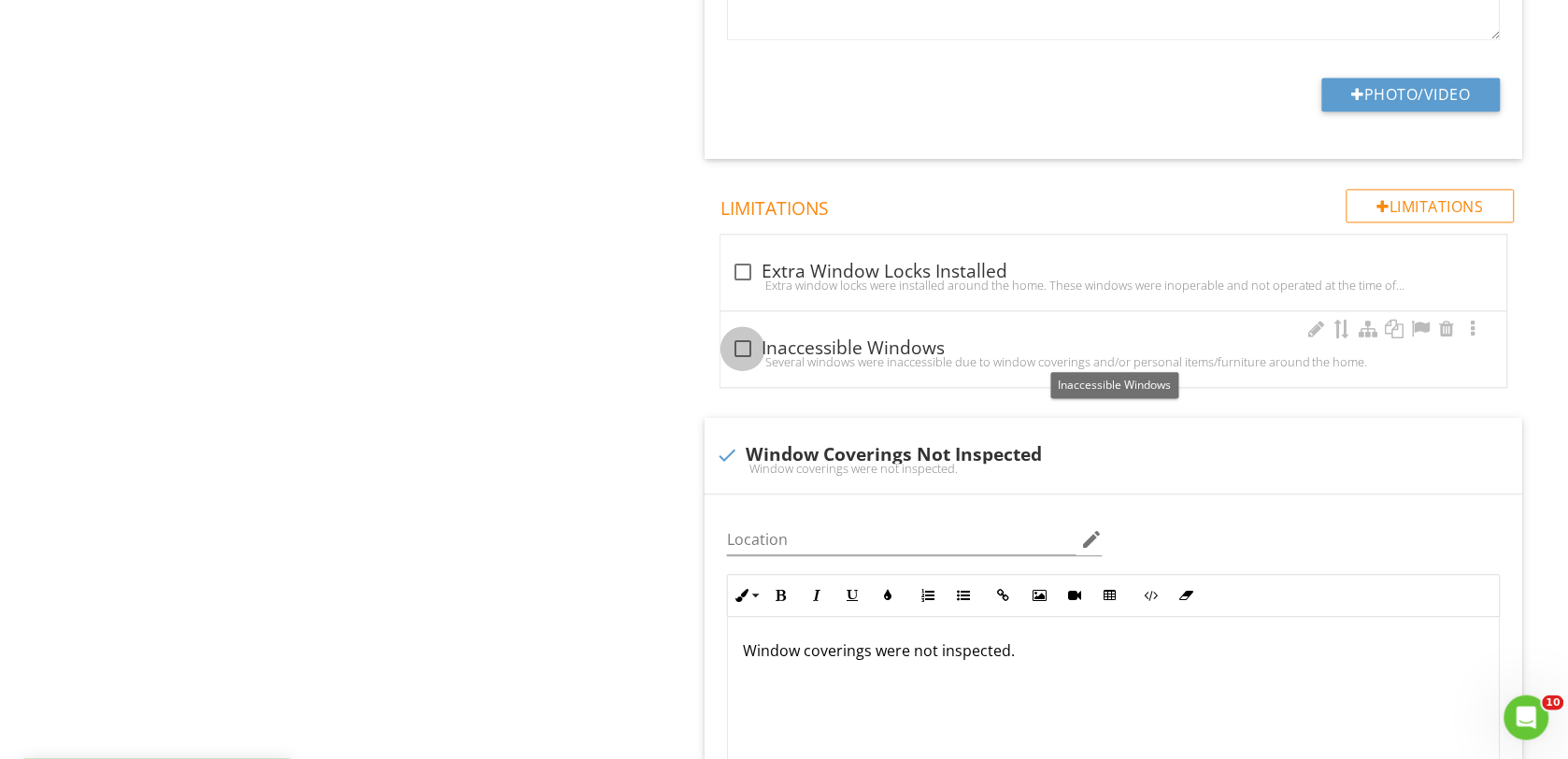
click at [748, 350] on div at bounding box center [743, 348] width 32 height 32
checkbox input "true"
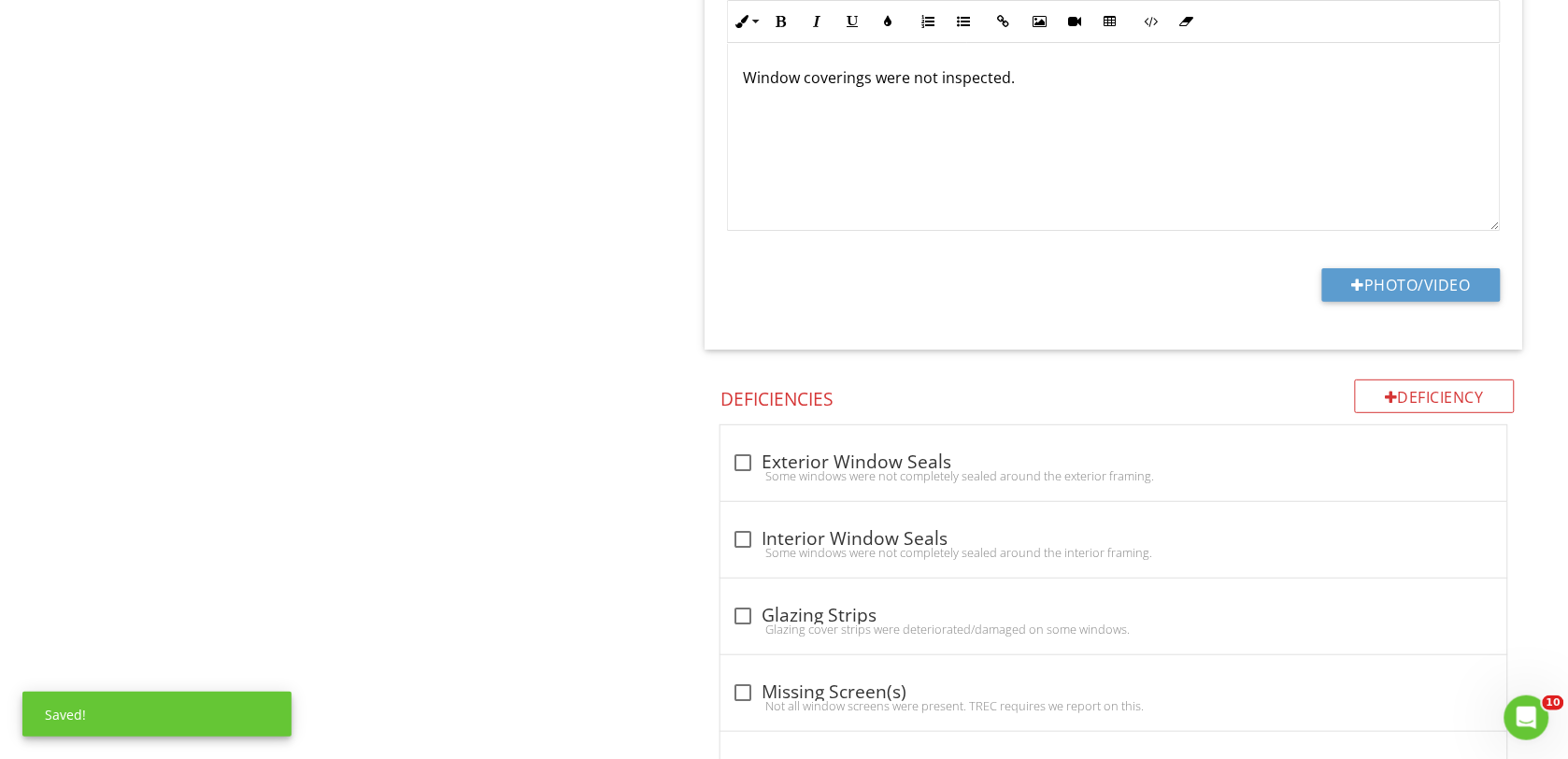
scroll to position [2102, 0]
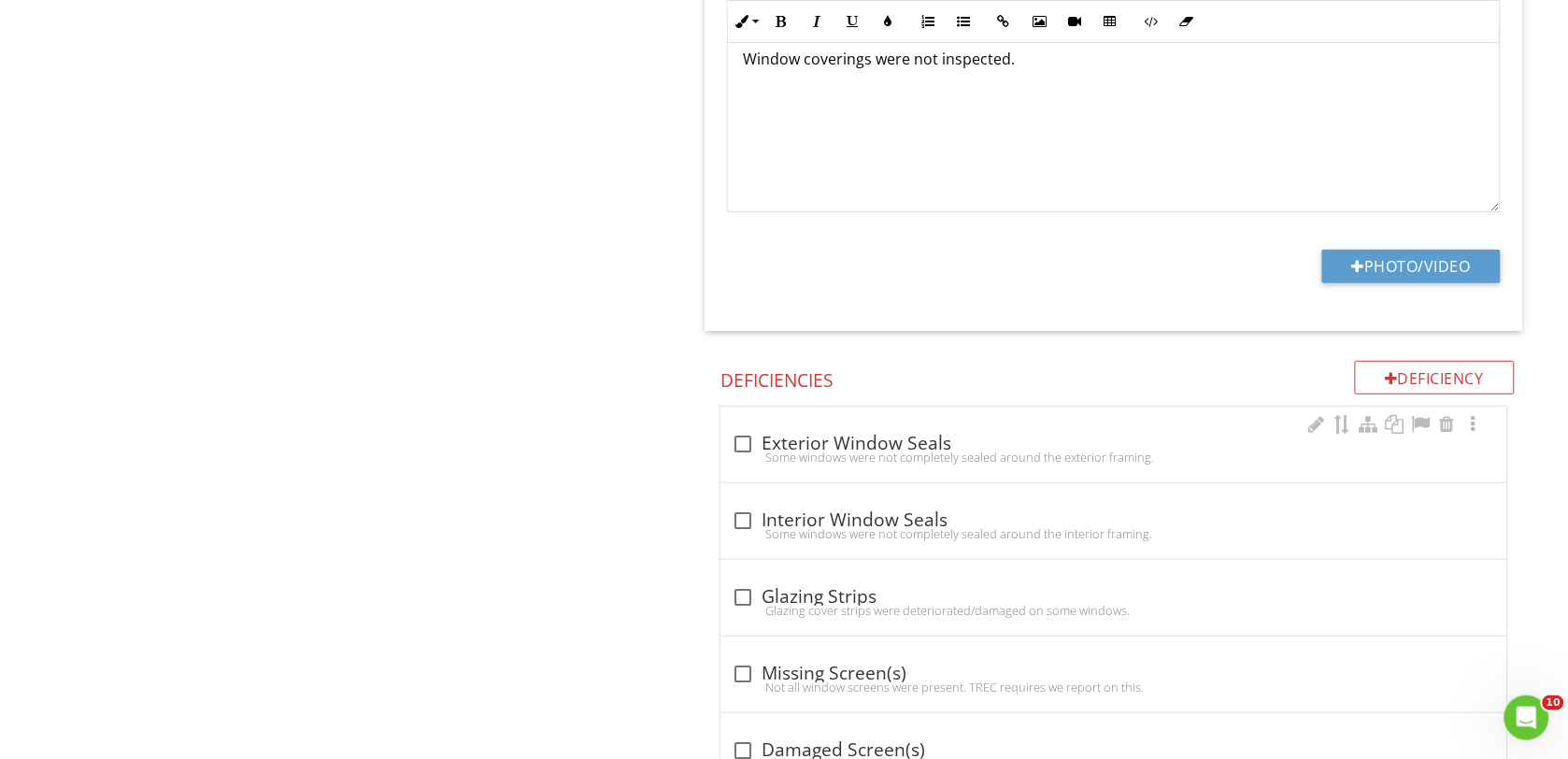
click at [748, 450] on div at bounding box center [743, 443] width 32 height 32
checkbox input "true"
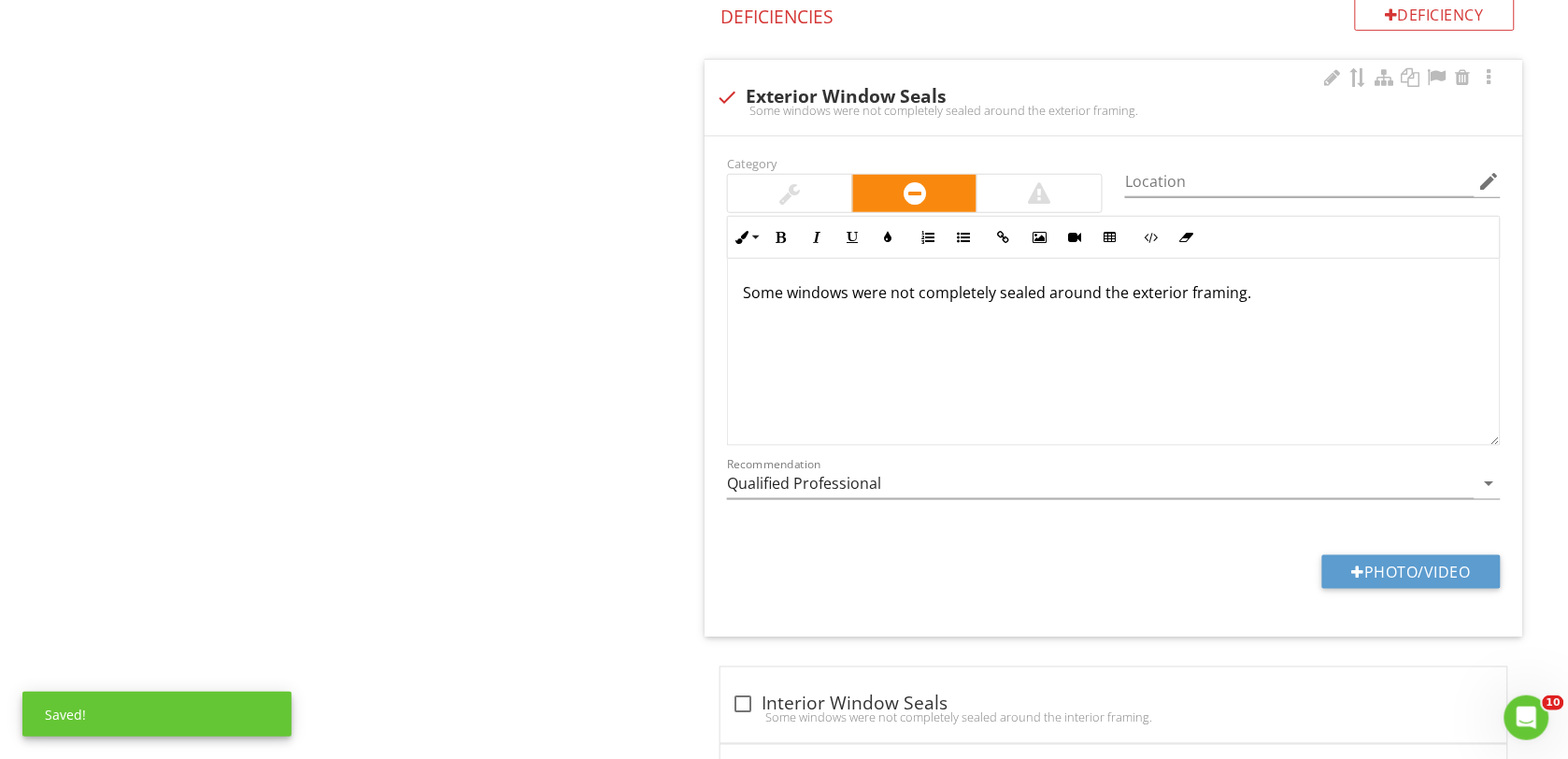
scroll to position [2569, 0]
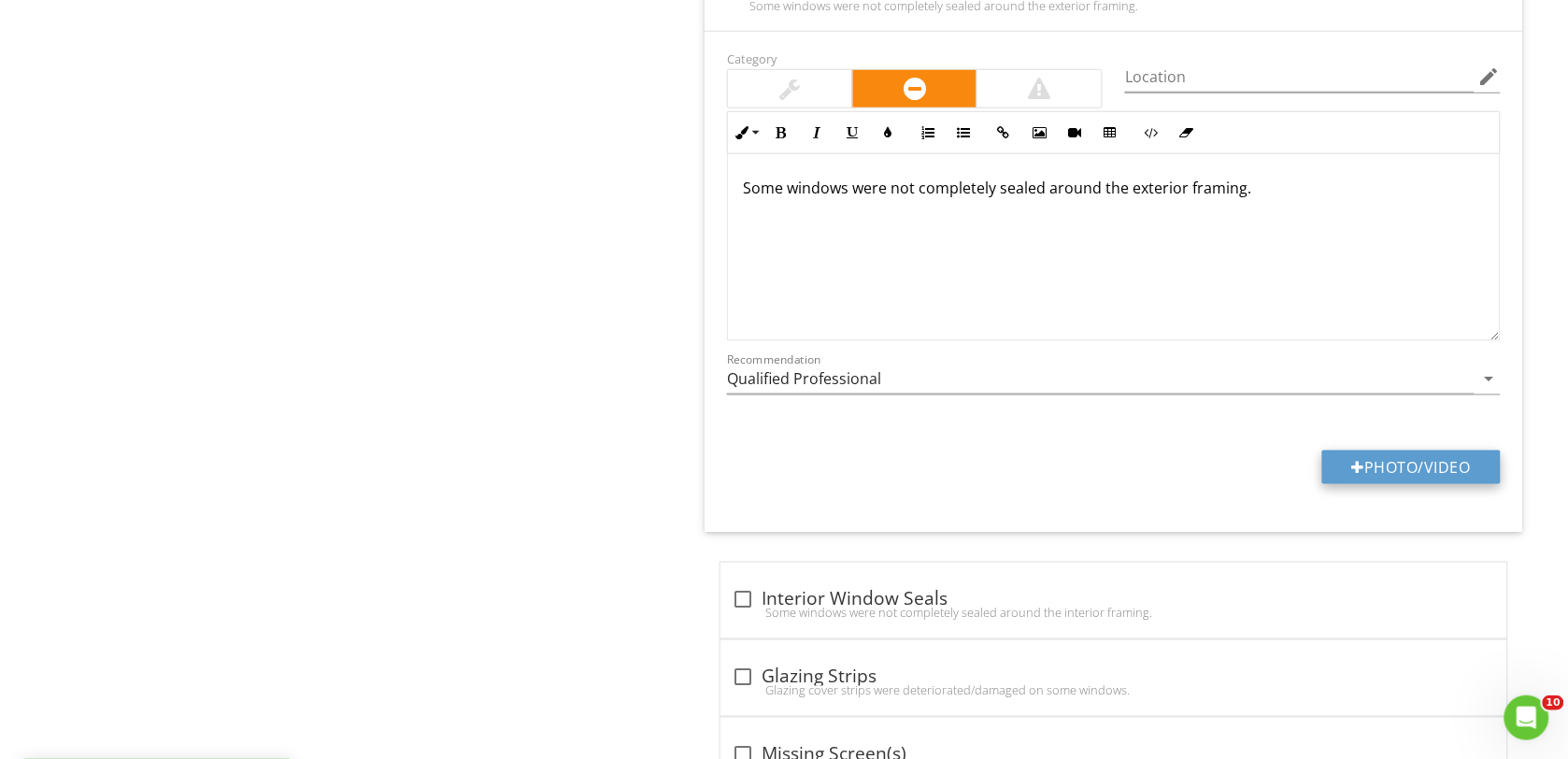
click at [1342, 475] on button "Photo/Video" at bounding box center [1412, 467] width 178 height 34
type input "C:\fakepath\DSC00144.JPG"
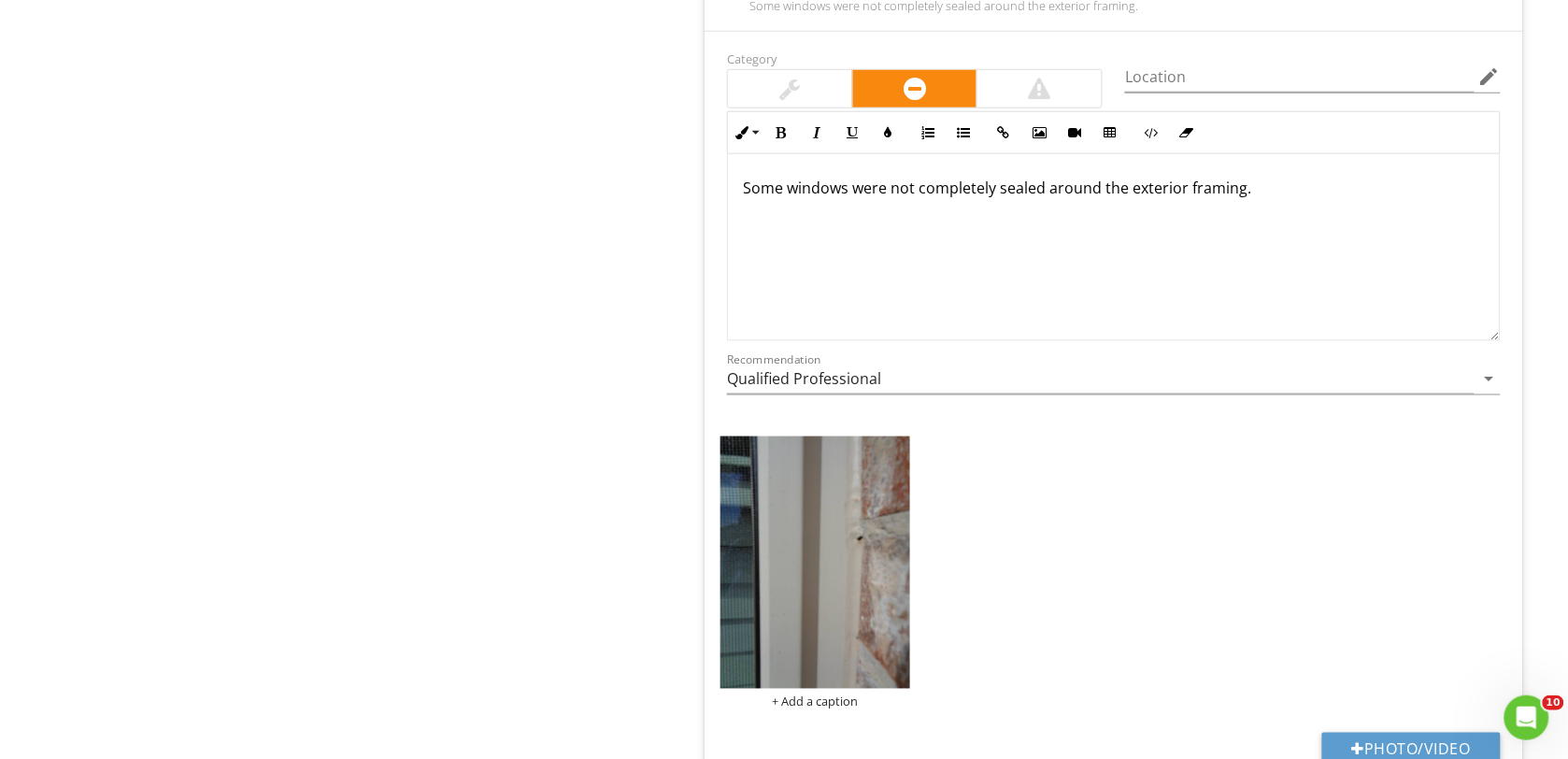
click at [842, 581] on img at bounding box center [816, 562] width 190 height 253
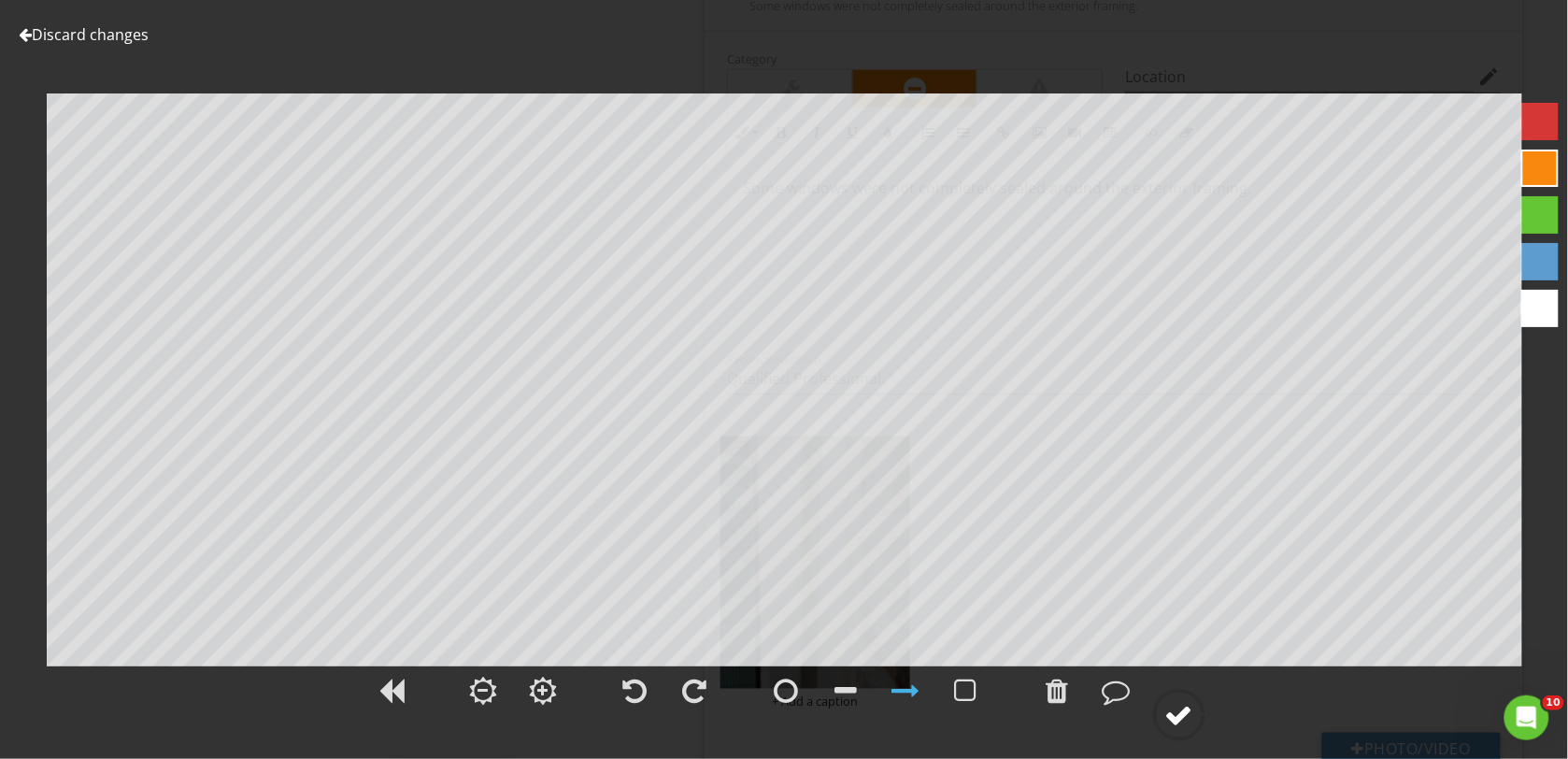
click at [1183, 703] on div at bounding box center [1179, 714] width 28 height 28
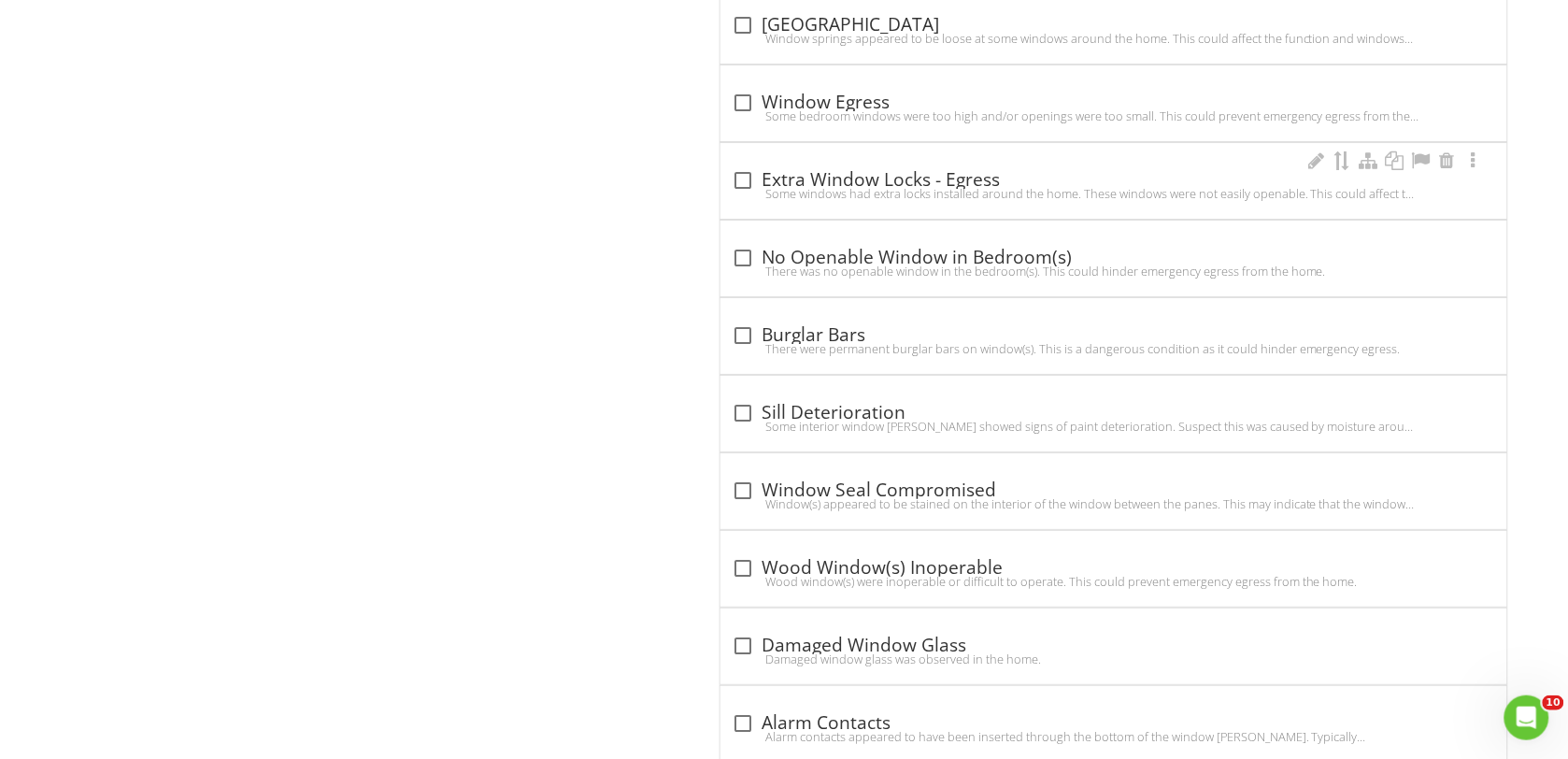
scroll to position [3970, 0]
click at [736, 496] on div at bounding box center [743, 489] width 32 height 32
checkbox input "true"
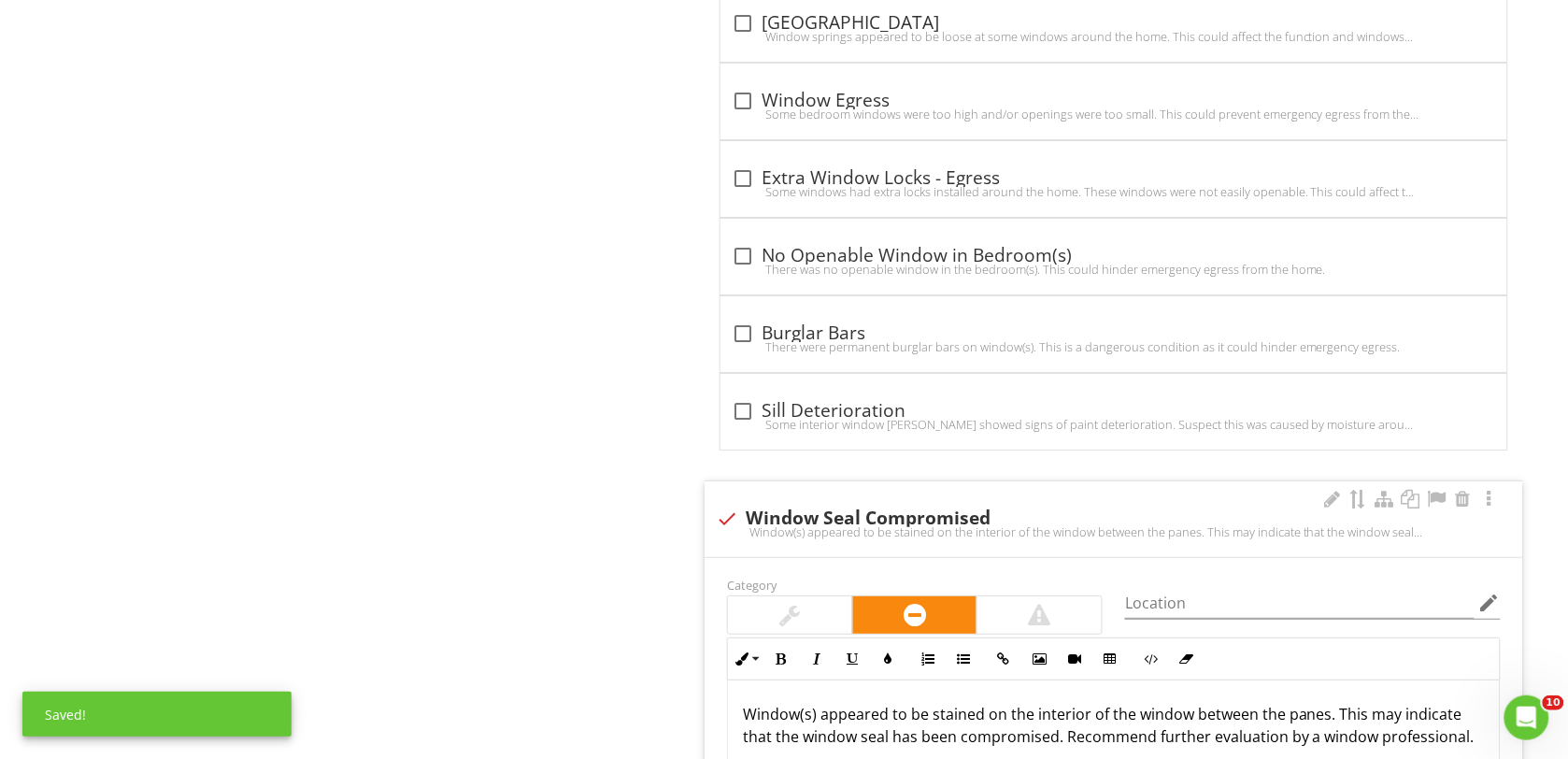
click at [754, 721] on p "Window(s) appeared to be stained on the interior of the window between the pane…" at bounding box center [1113, 725] width 742 height 45
click at [1151, 618] on input "Location" at bounding box center [1299, 603] width 349 height 31
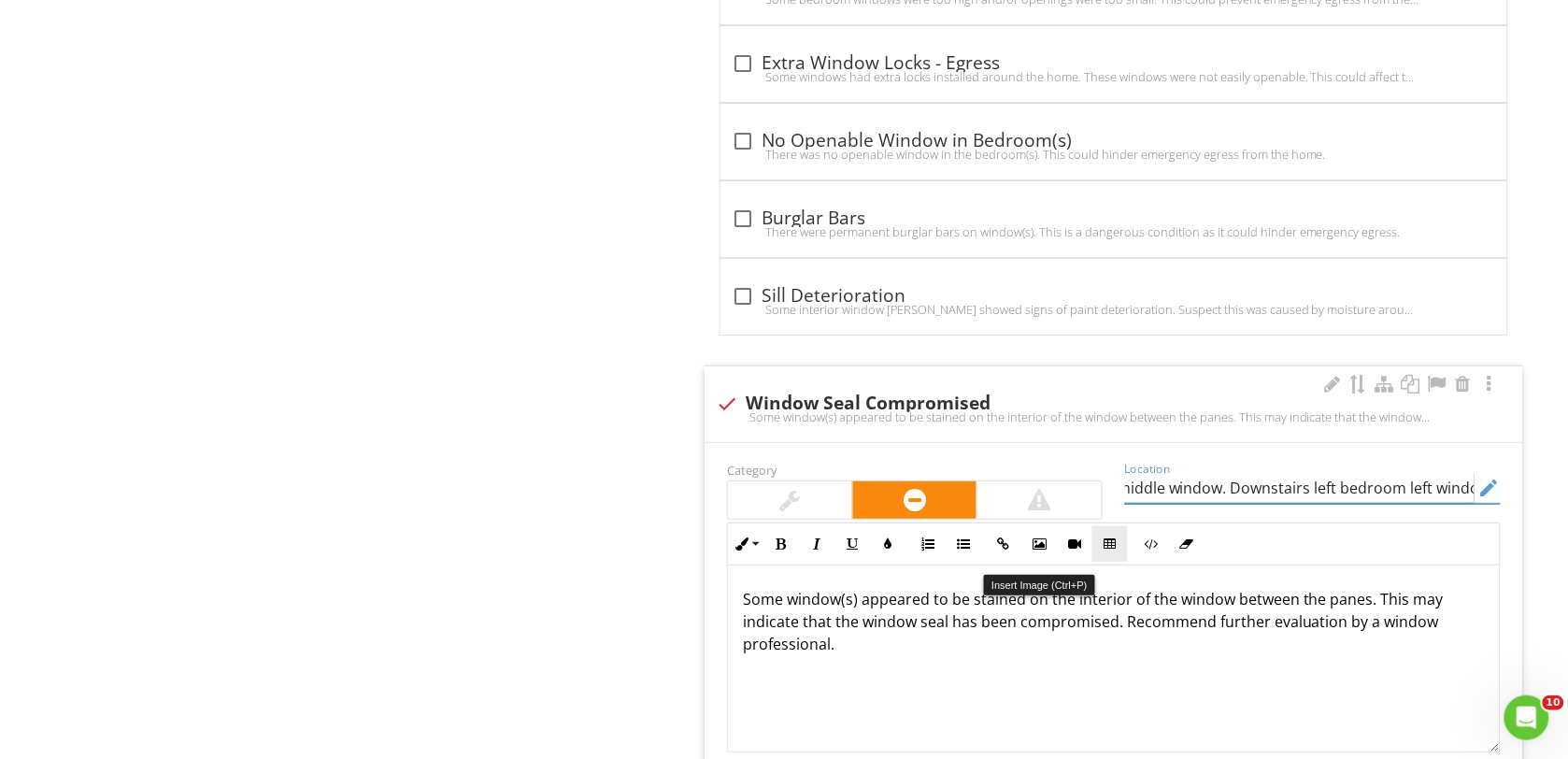
scroll to position [4087, 0]
type input "Dining room right upper middle window. Downstairs left bedroom left window"
click at [846, 653] on p "Some window(s) appeared to be stained on the interior of the window between the…" at bounding box center [1113, 618] width 742 height 67
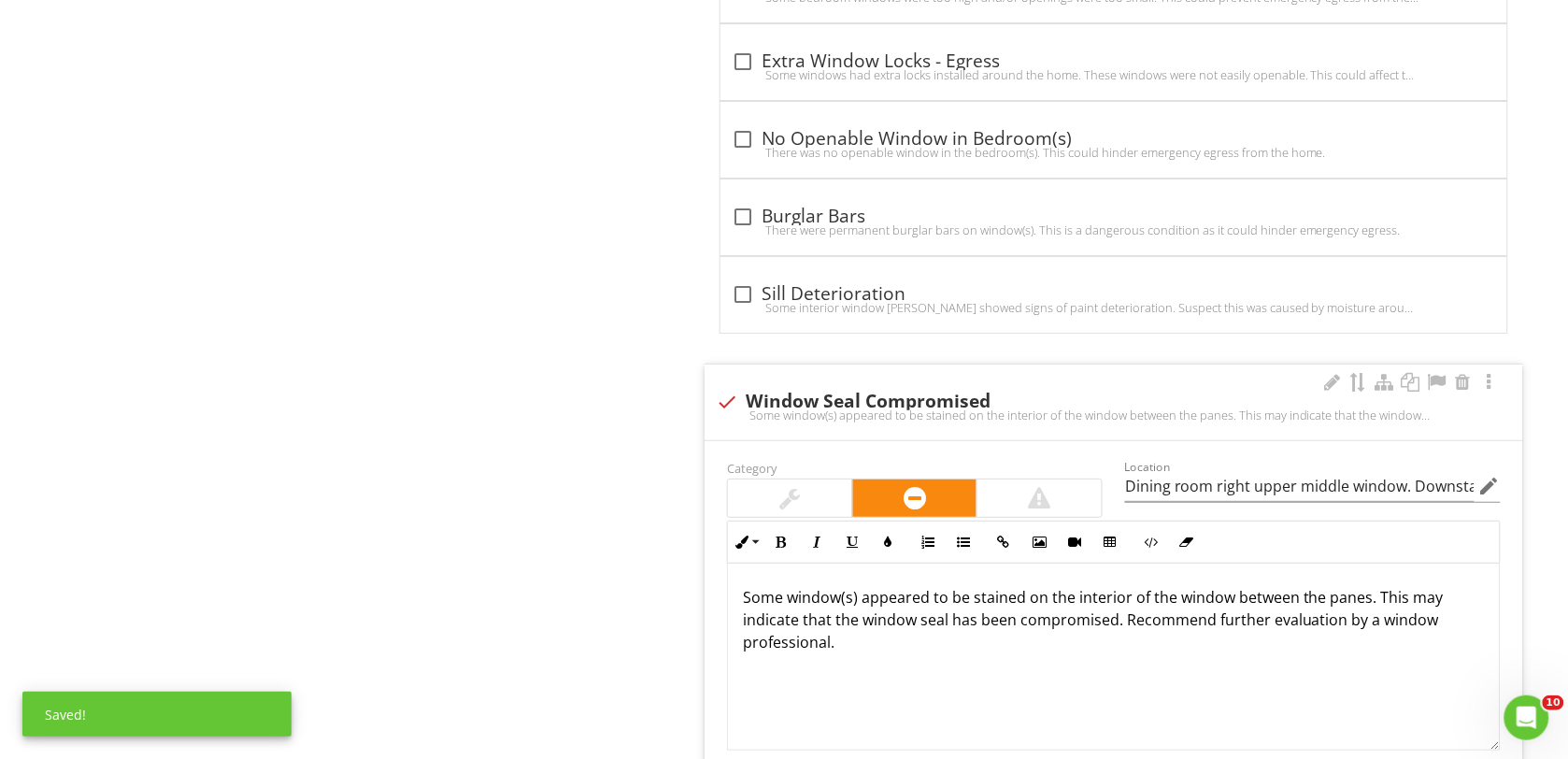
scroll to position [4320, 0]
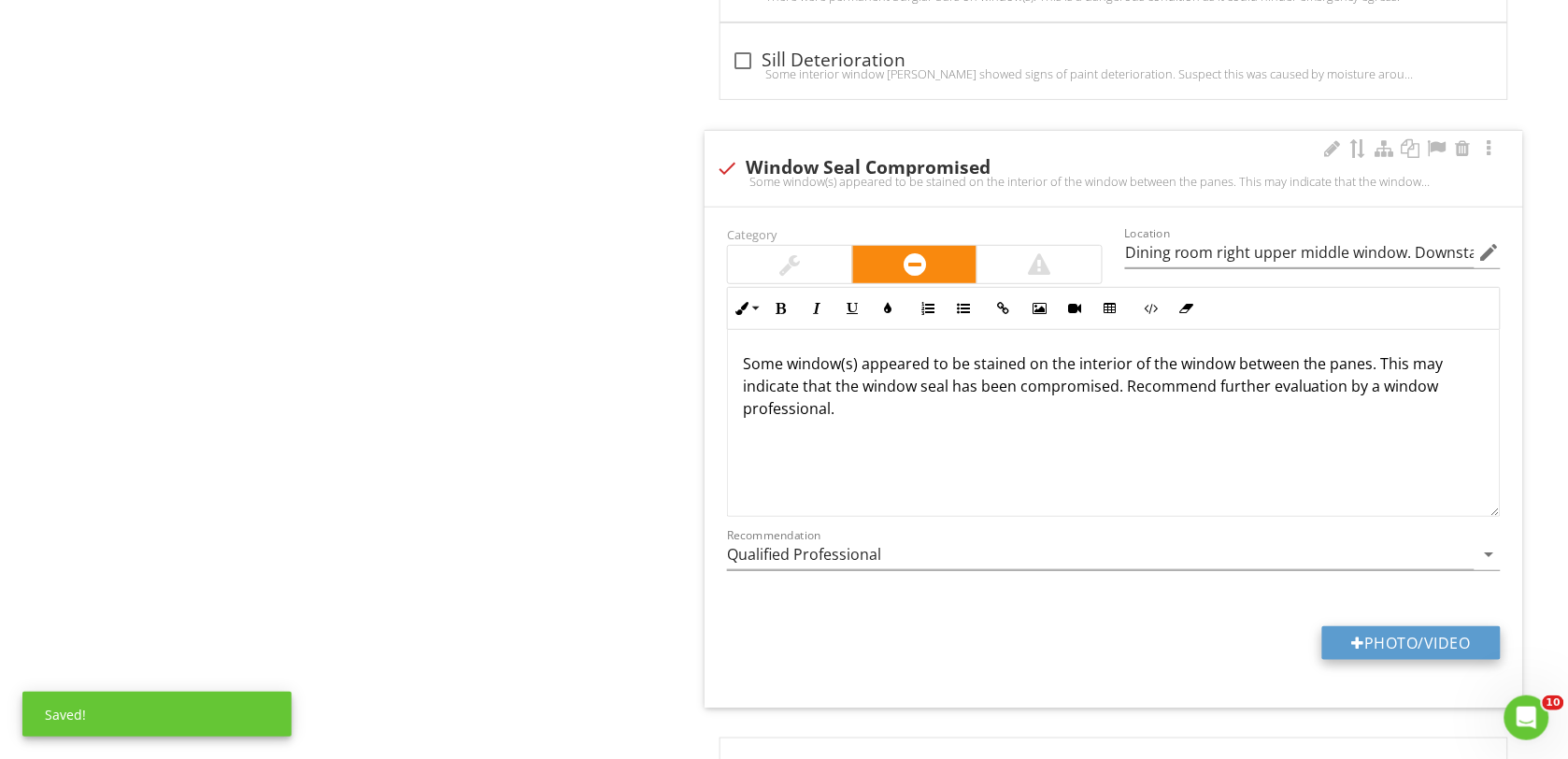
click at [1347, 649] on button "Photo/Video" at bounding box center [1412, 643] width 178 height 34
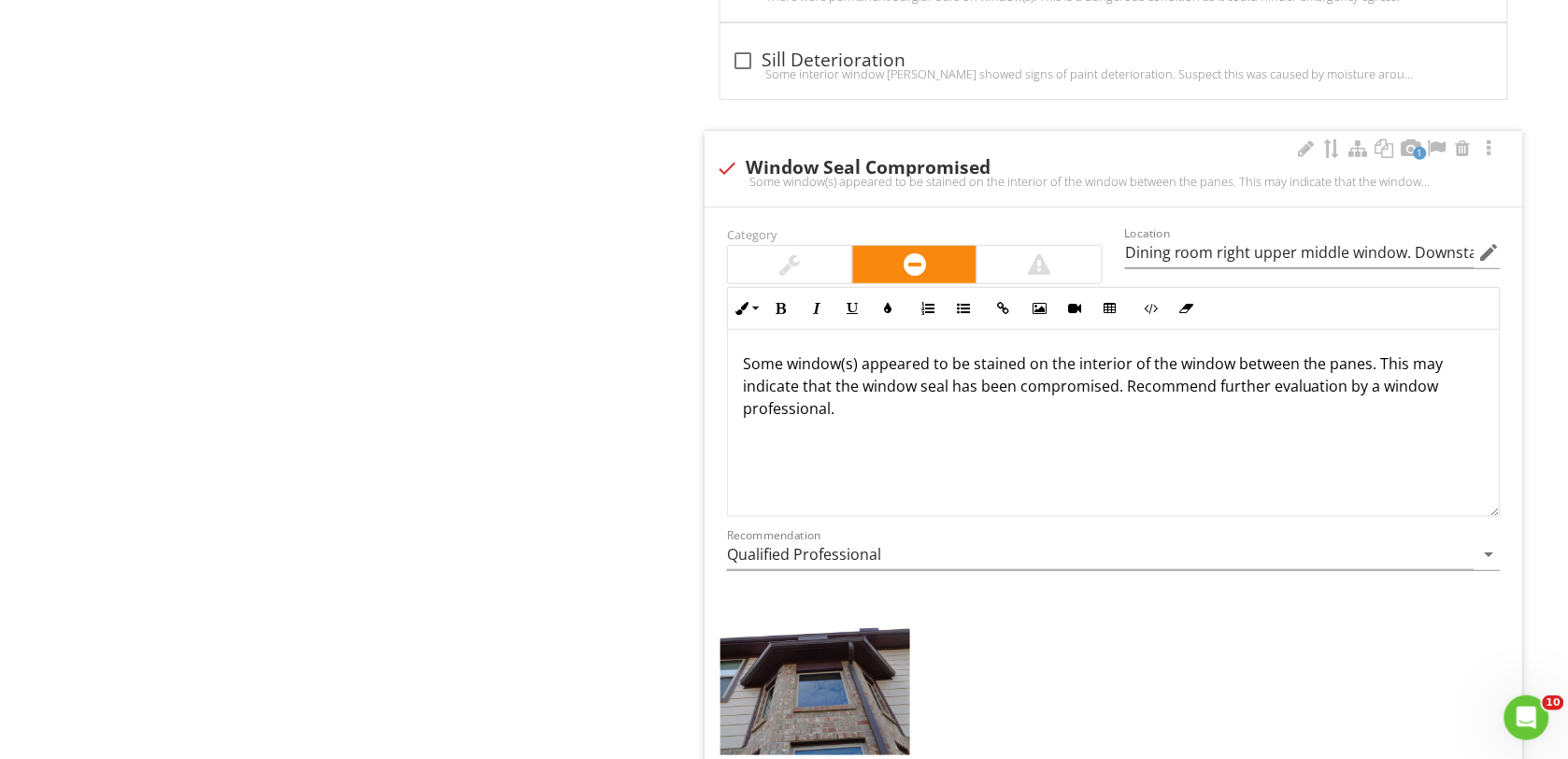
click at [755, 703] on img at bounding box center [816, 682] width 190 height 142
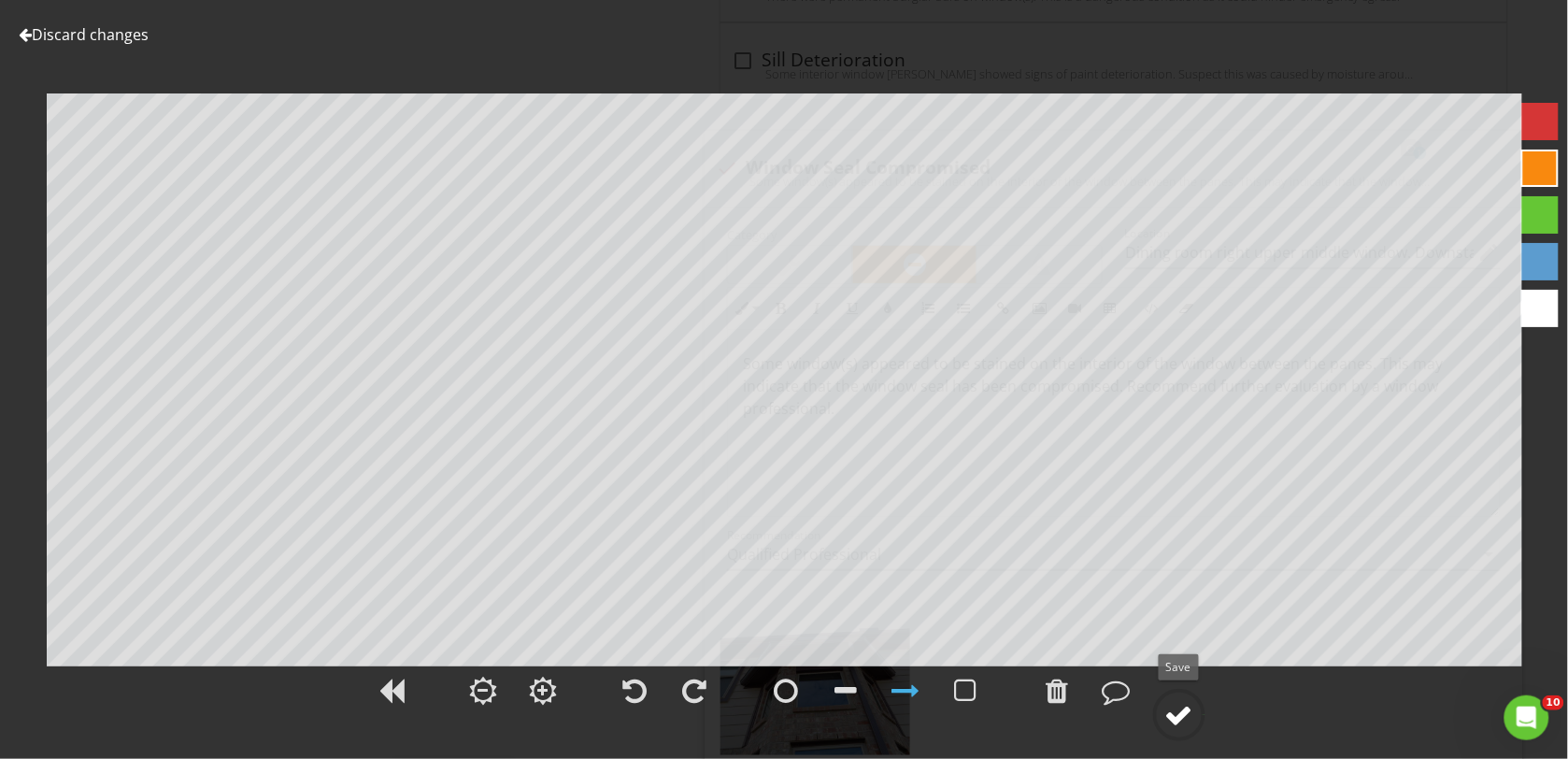
click at [1179, 717] on div at bounding box center [1179, 714] width 28 height 28
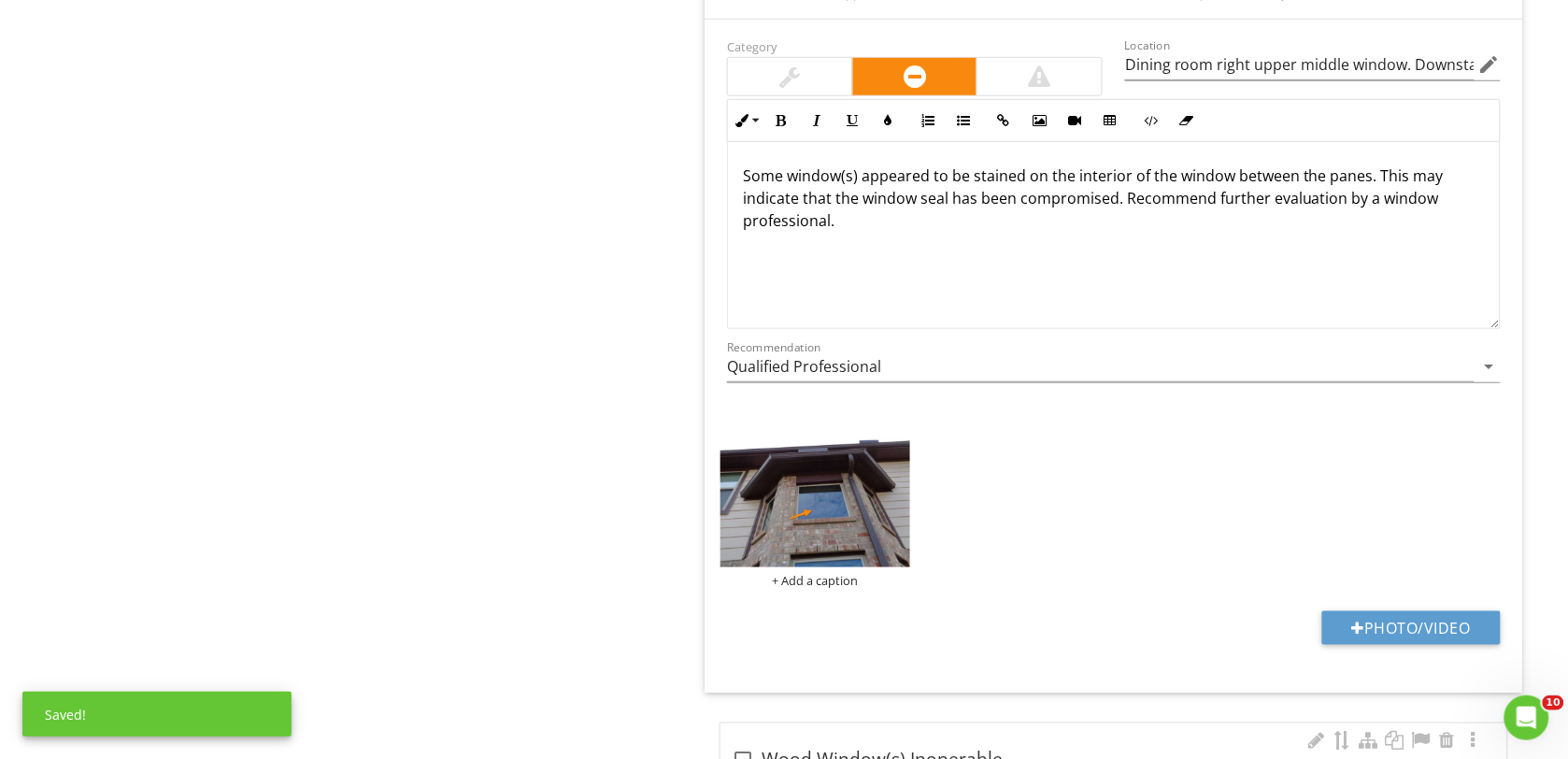
scroll to position [4671, 0]
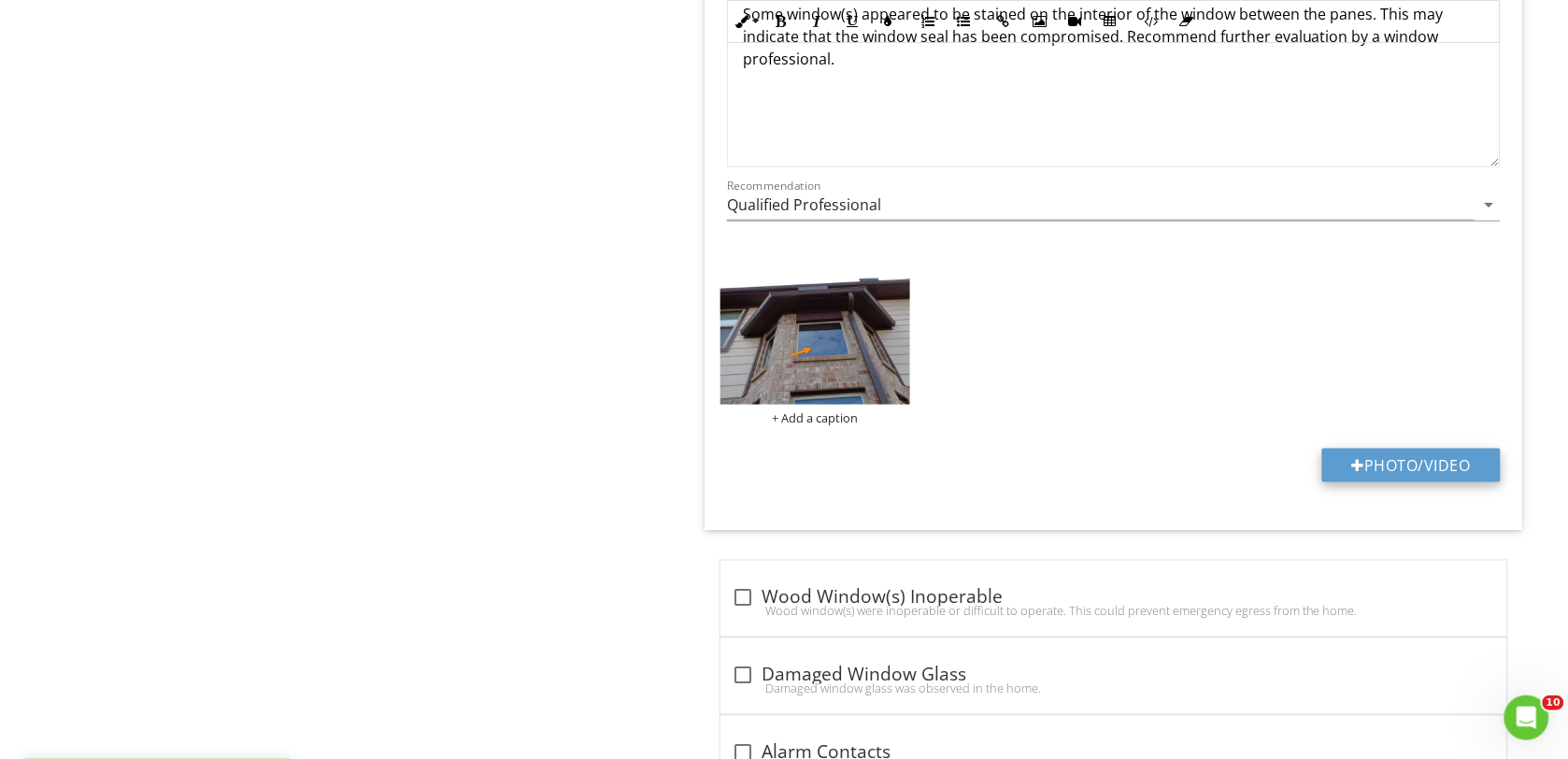
click at [1360, 468] on button "Photo/Video" at bounding box center [1412, 465] width 178 height 34
type input "C:\fakepath\DSC00154.JPG"
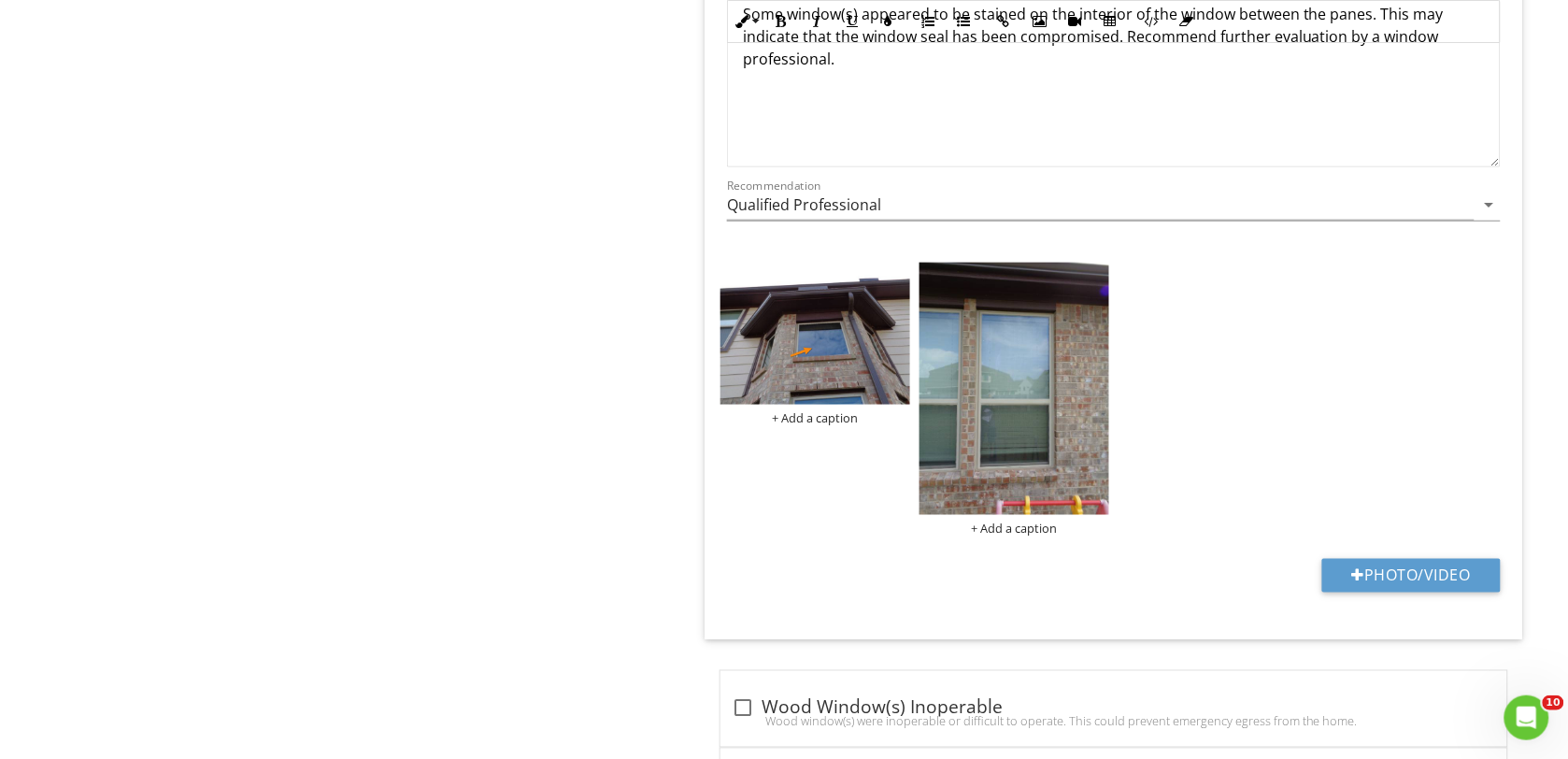
click at [1040, 449] on img at bounding box center [1014, 389] width 190 height 253
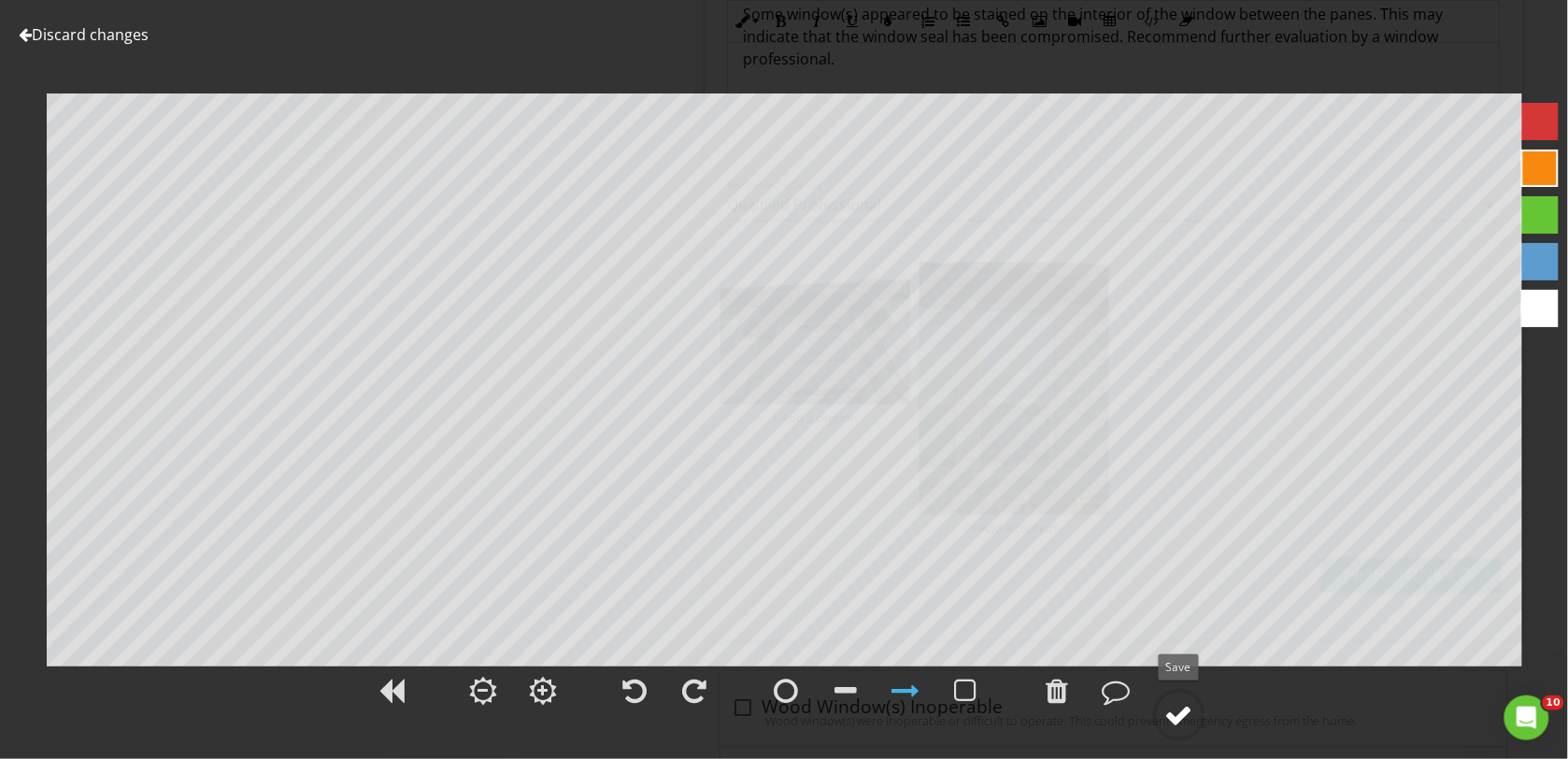
click at [1170, 717] on div at bounding box center [1179, 714] width 28 height 28
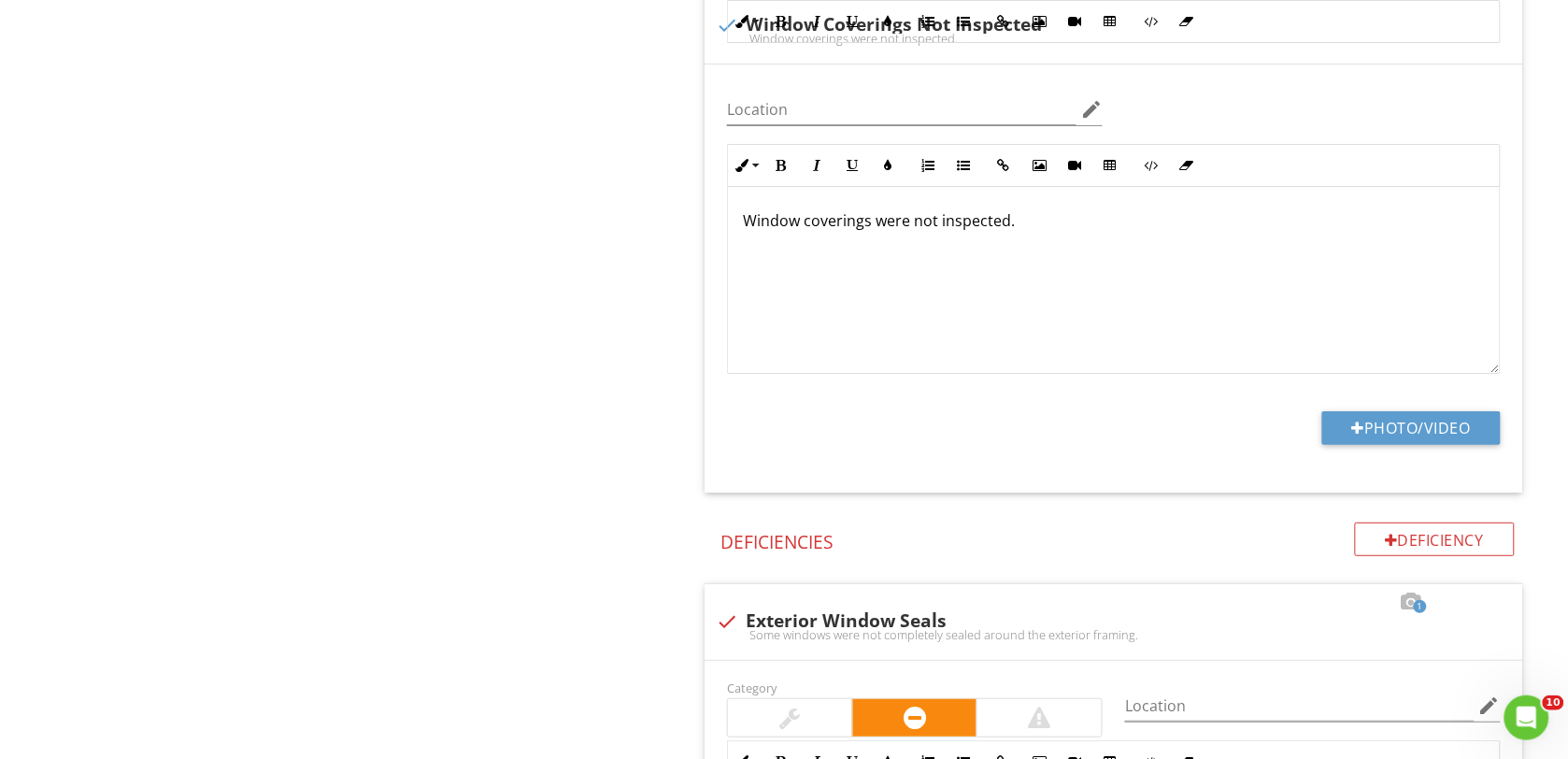
scroll to position [467, 0]
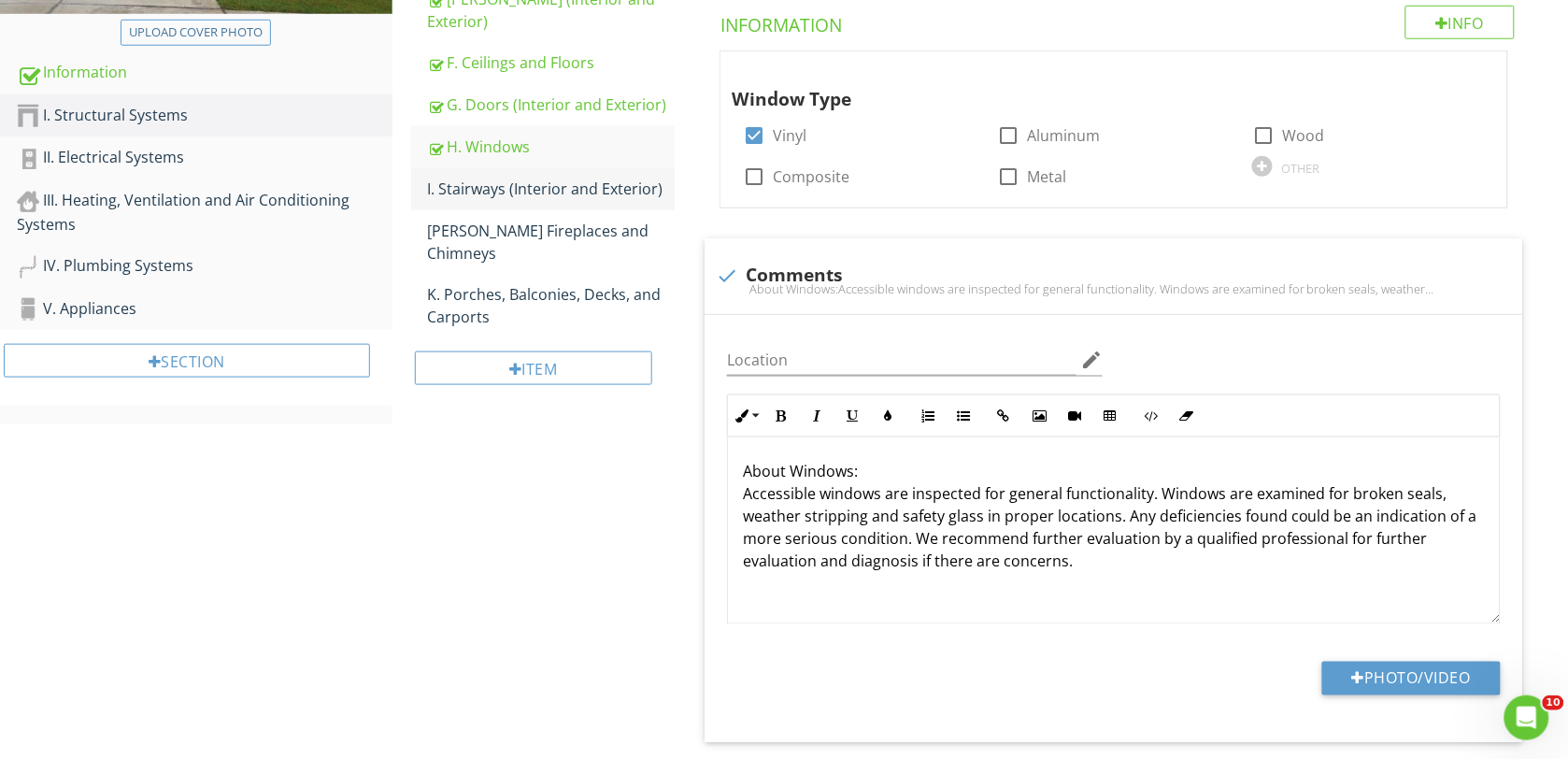
click at [498, 177] on div "I. Stairways (Interior and Exterior)" at bounding box center [551, 188] width 247 height 22
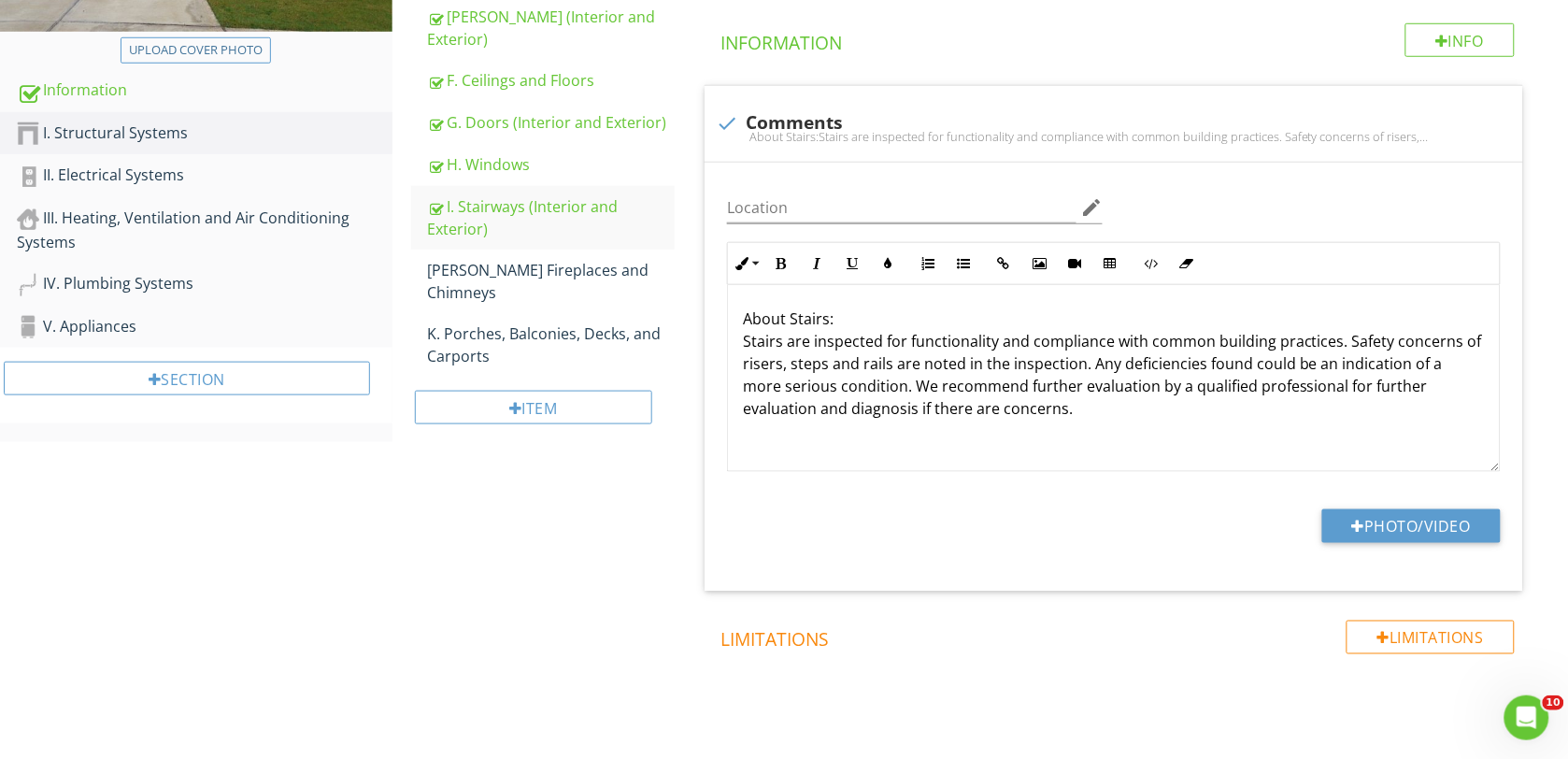
scroll to position [116, 0]
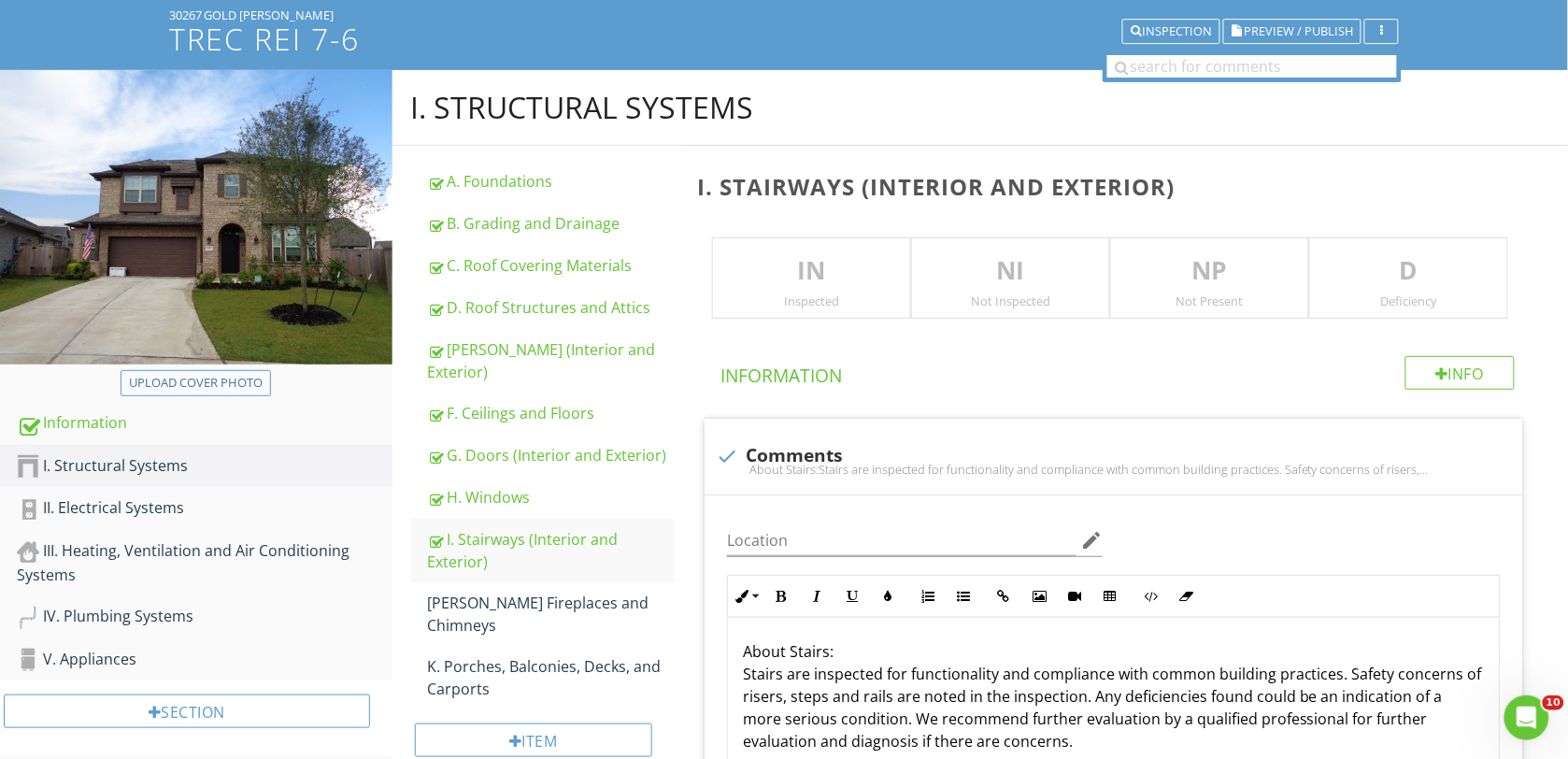
click at [783, 281] on p "IN" at bounding box center [811, 270] width 197 height 38
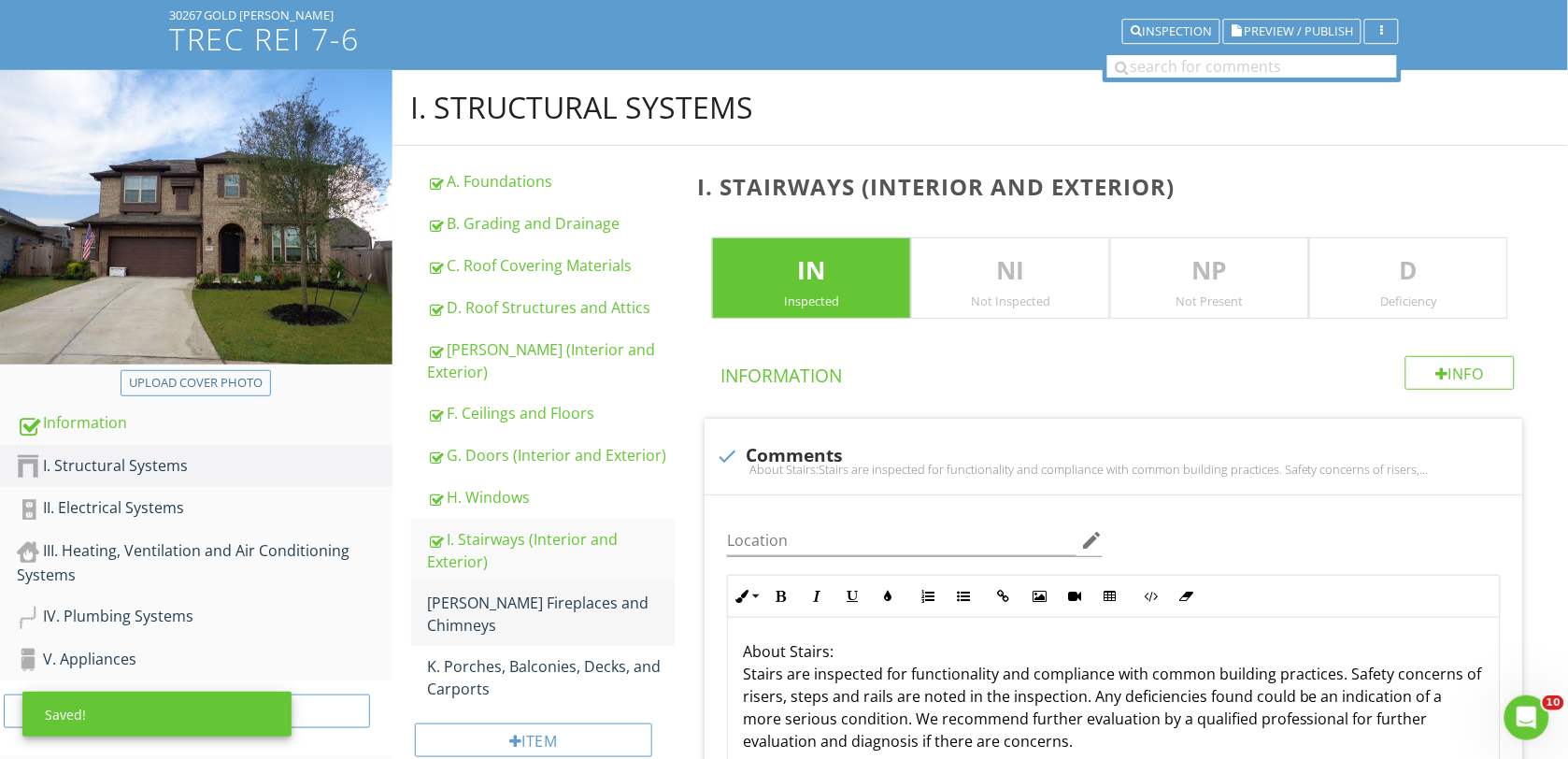
click at [493, 591] on div "J. Fireplaces and Chimneys" at bounding box center [551, 614] width 247 height 45
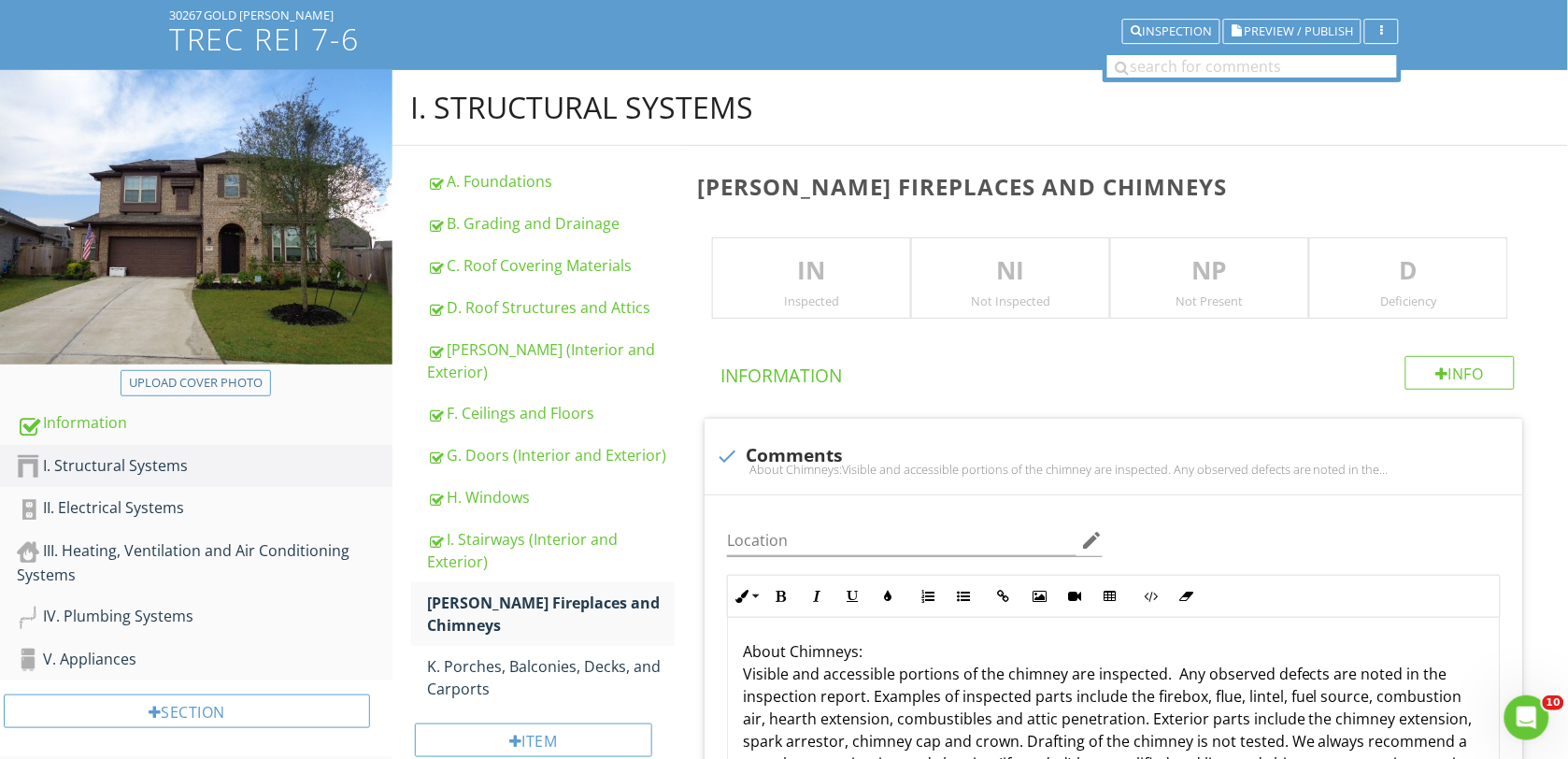
click at [816, 265] on p "IN" at bounding box center [811, 270] width 197 height 38
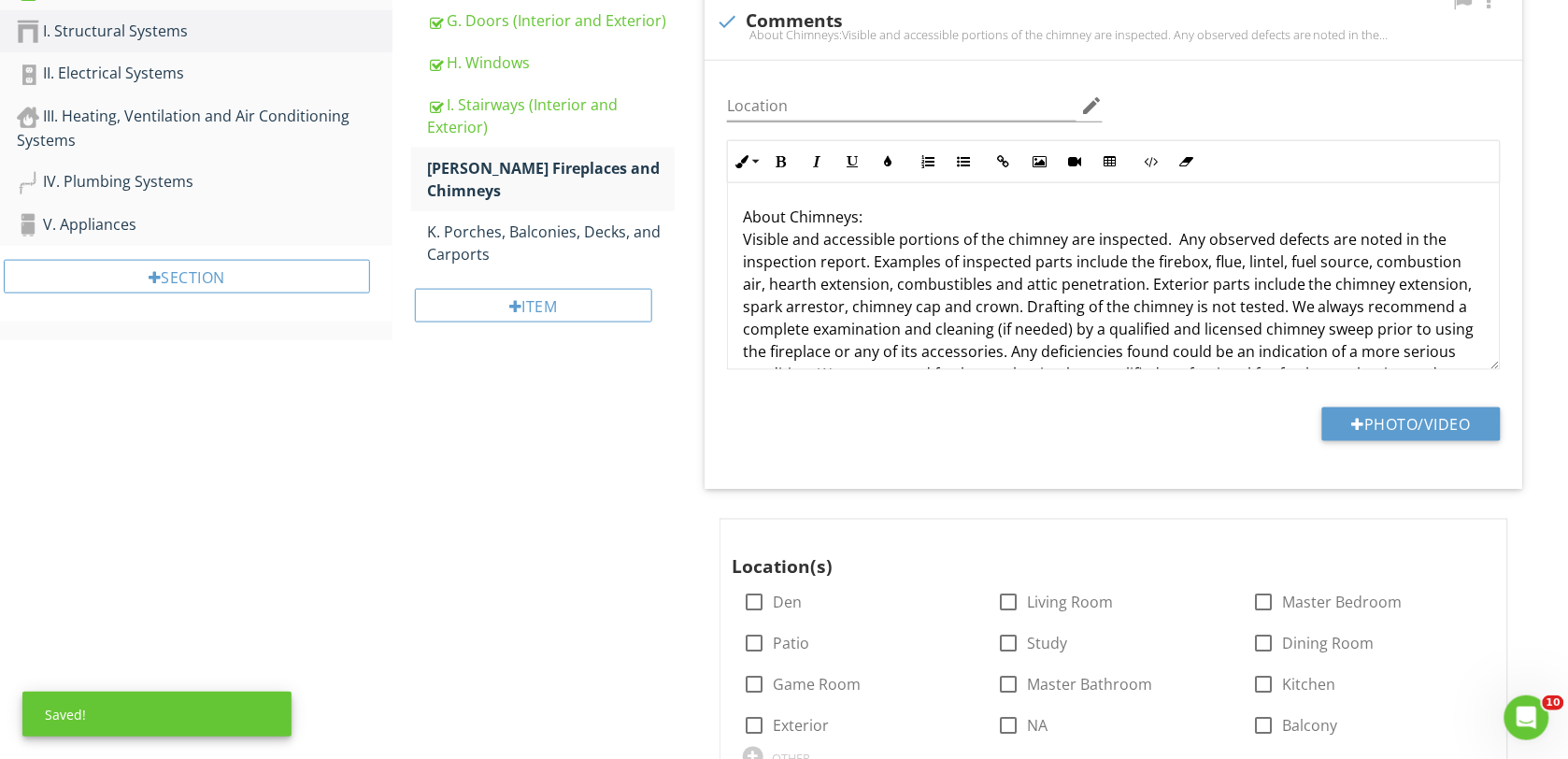
scroll to position [584, 0]
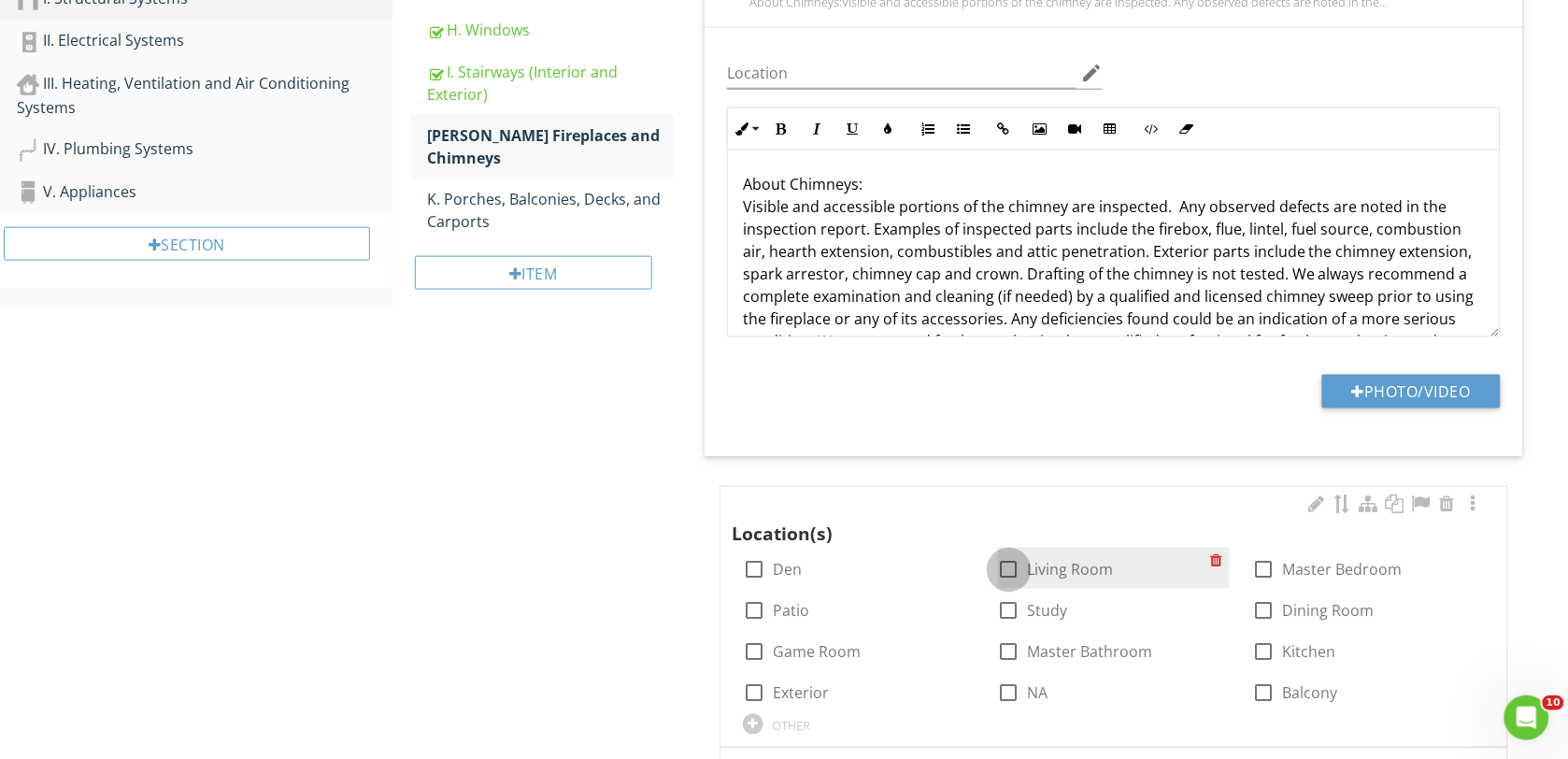
drag, startPoint x: 1011, startPoint y: 576, endPoint x: 1001, endPoint y: 572, distance: 10.8
click at [1012, 576] on div at bounding box center [1008, 570] width 32 height 32
checkbox input "true"
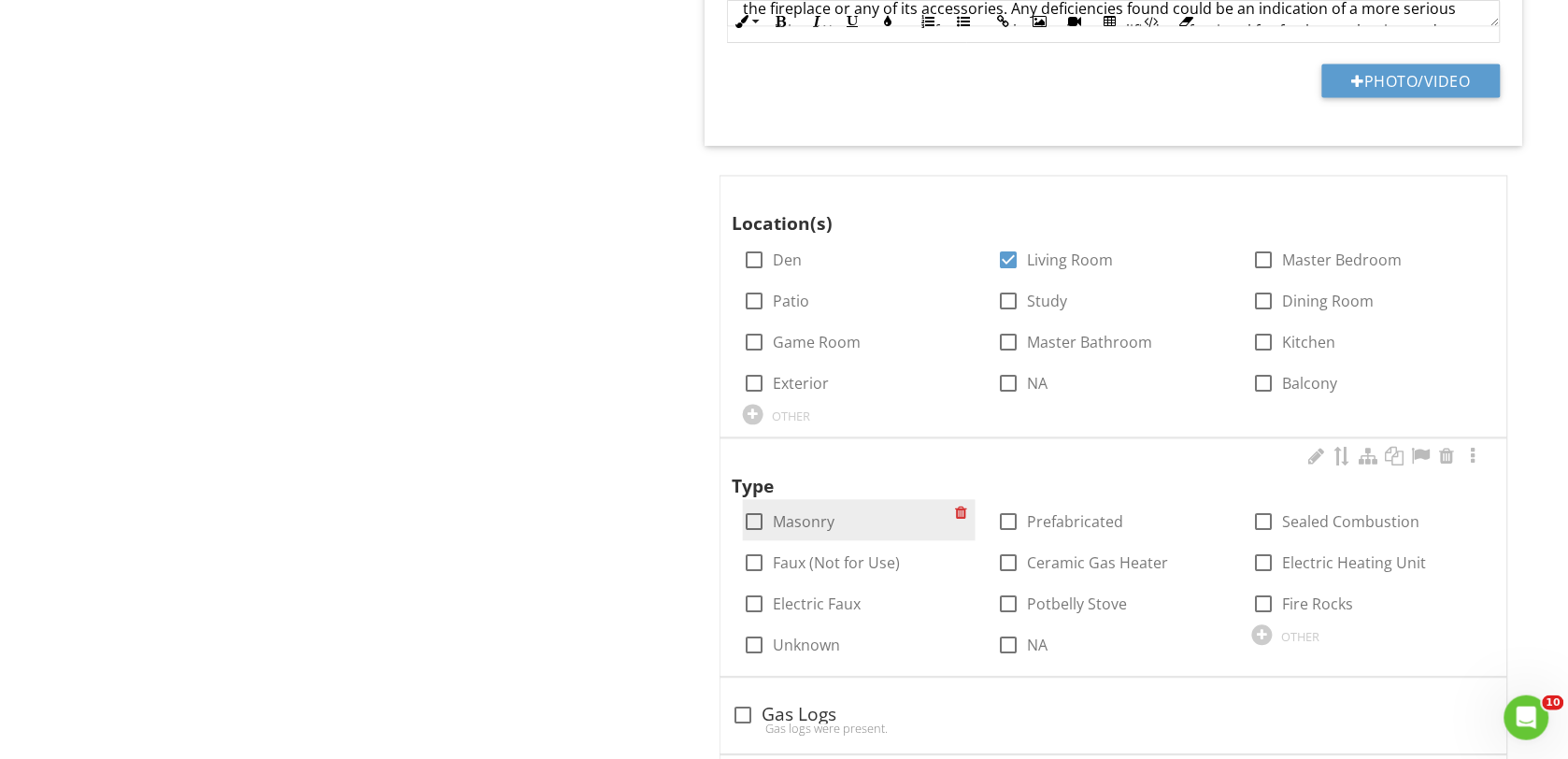
scroll to position [934, 0]
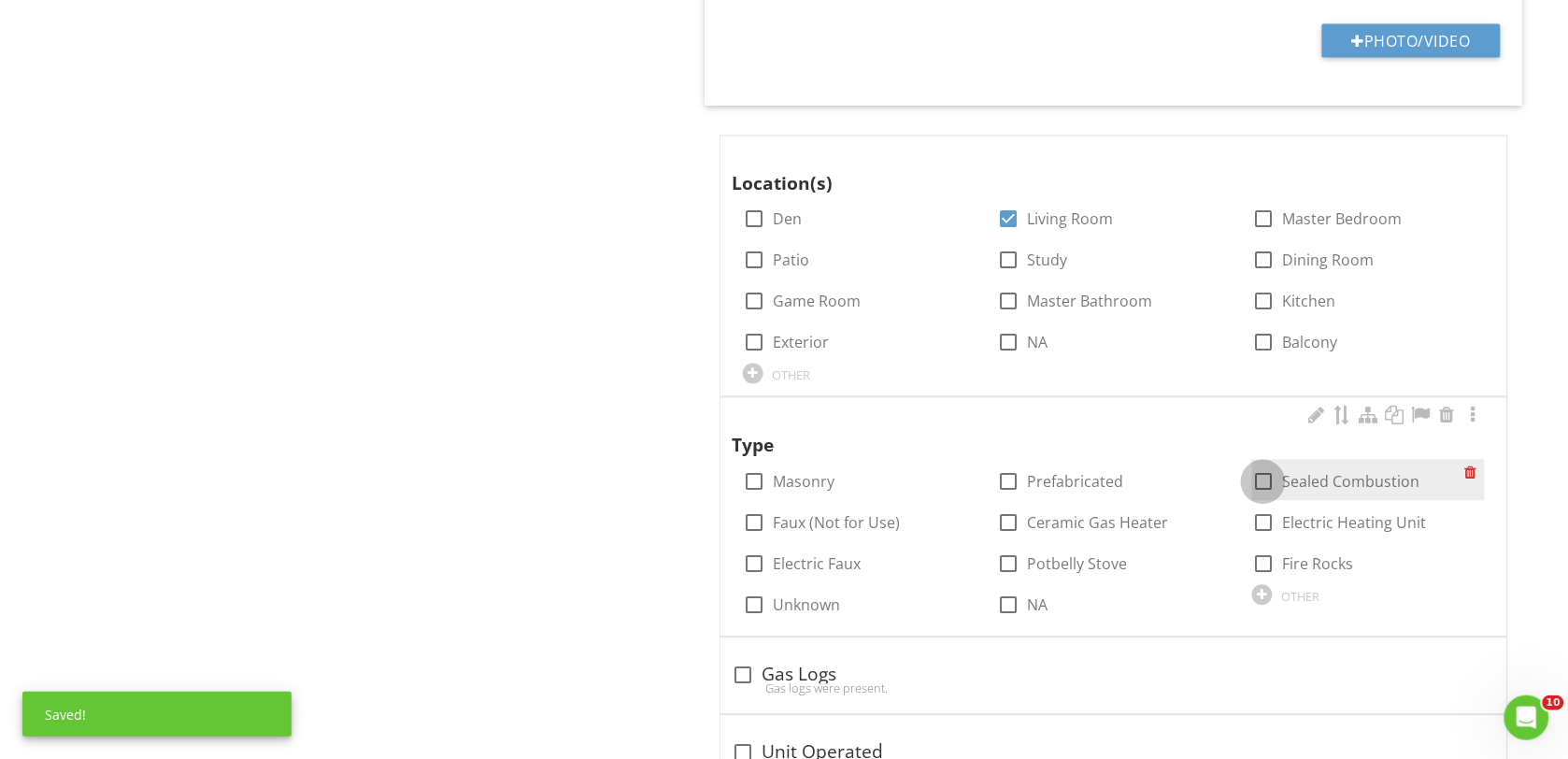
click at [1259, 486] on div at bounding box center [1264, 482] width 32 height 32
checkbox input "true"
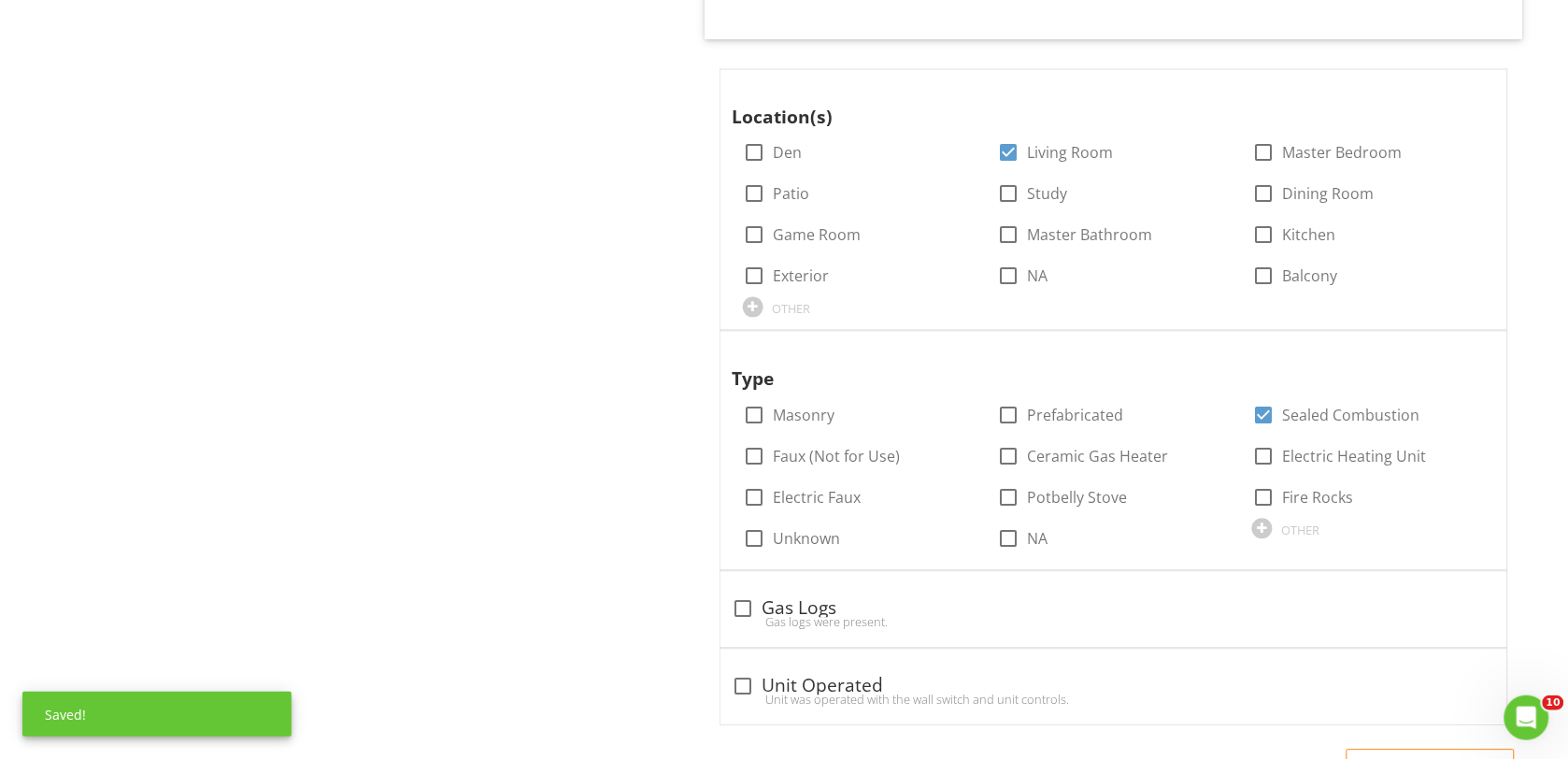
scroll to position [1051, 0]
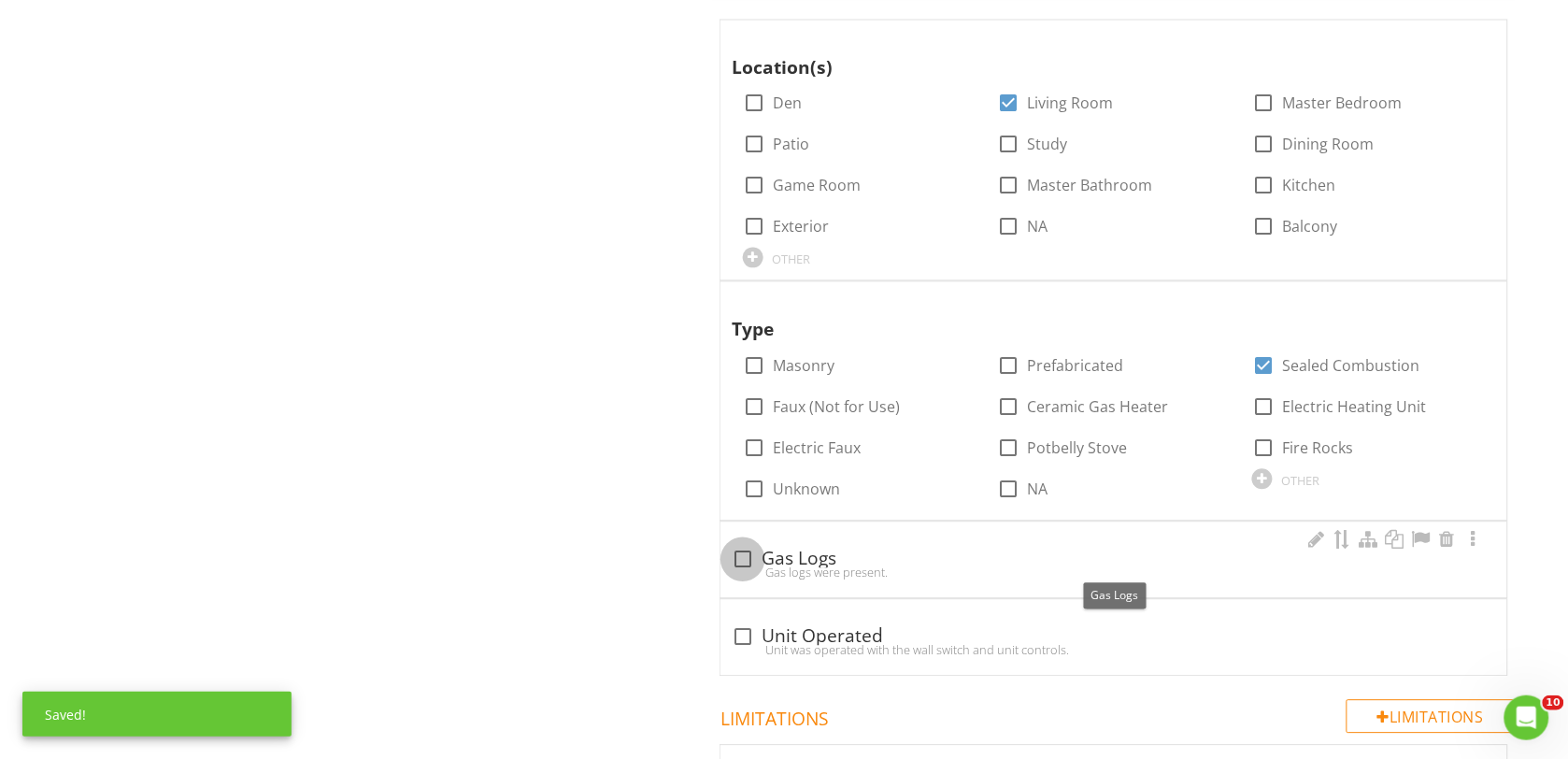
click at [749, 557] on div at bounding box center [743, 558] width 32 height 32
checkbox input "true"
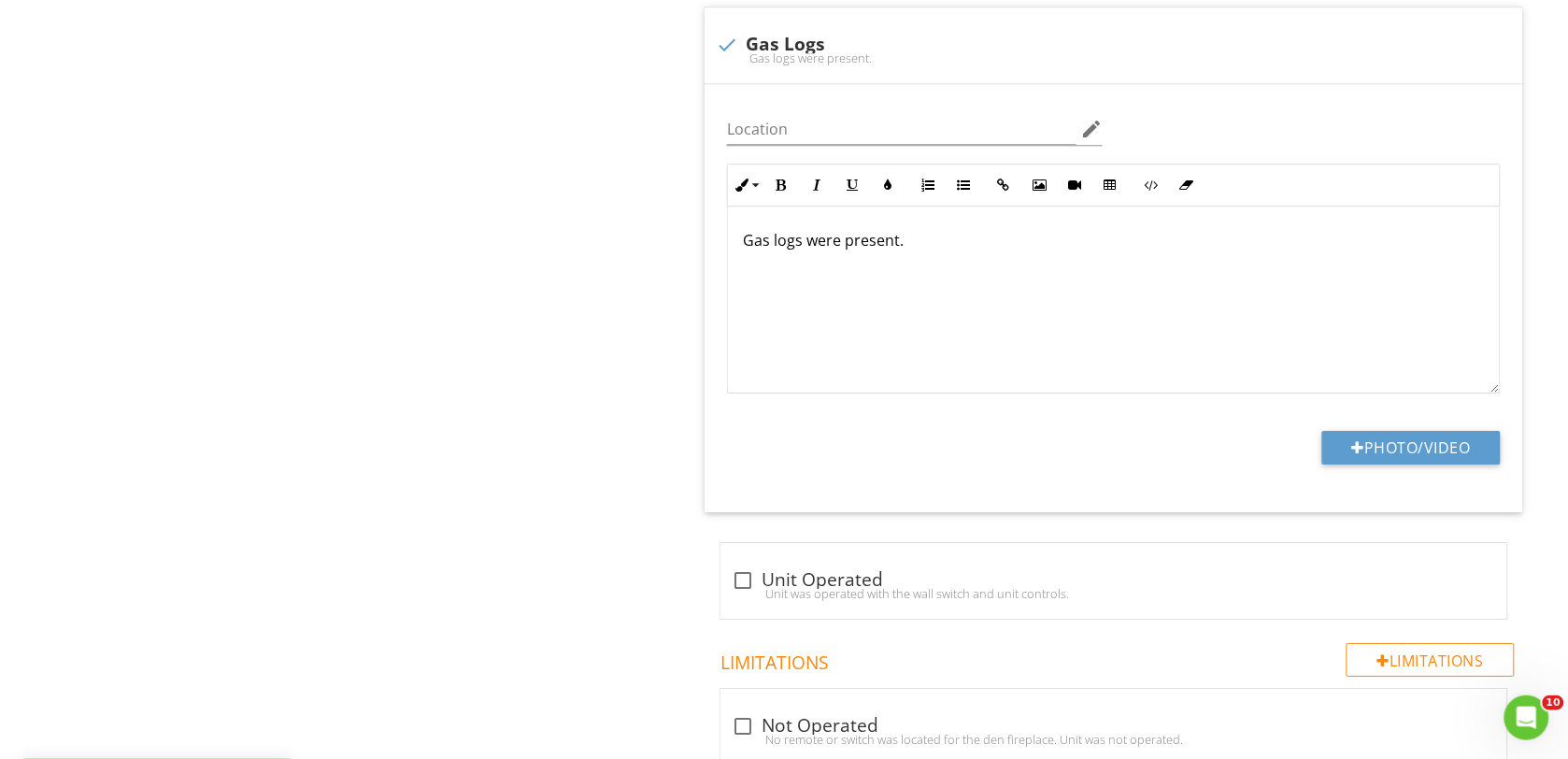
scroll to position [1635, 0]
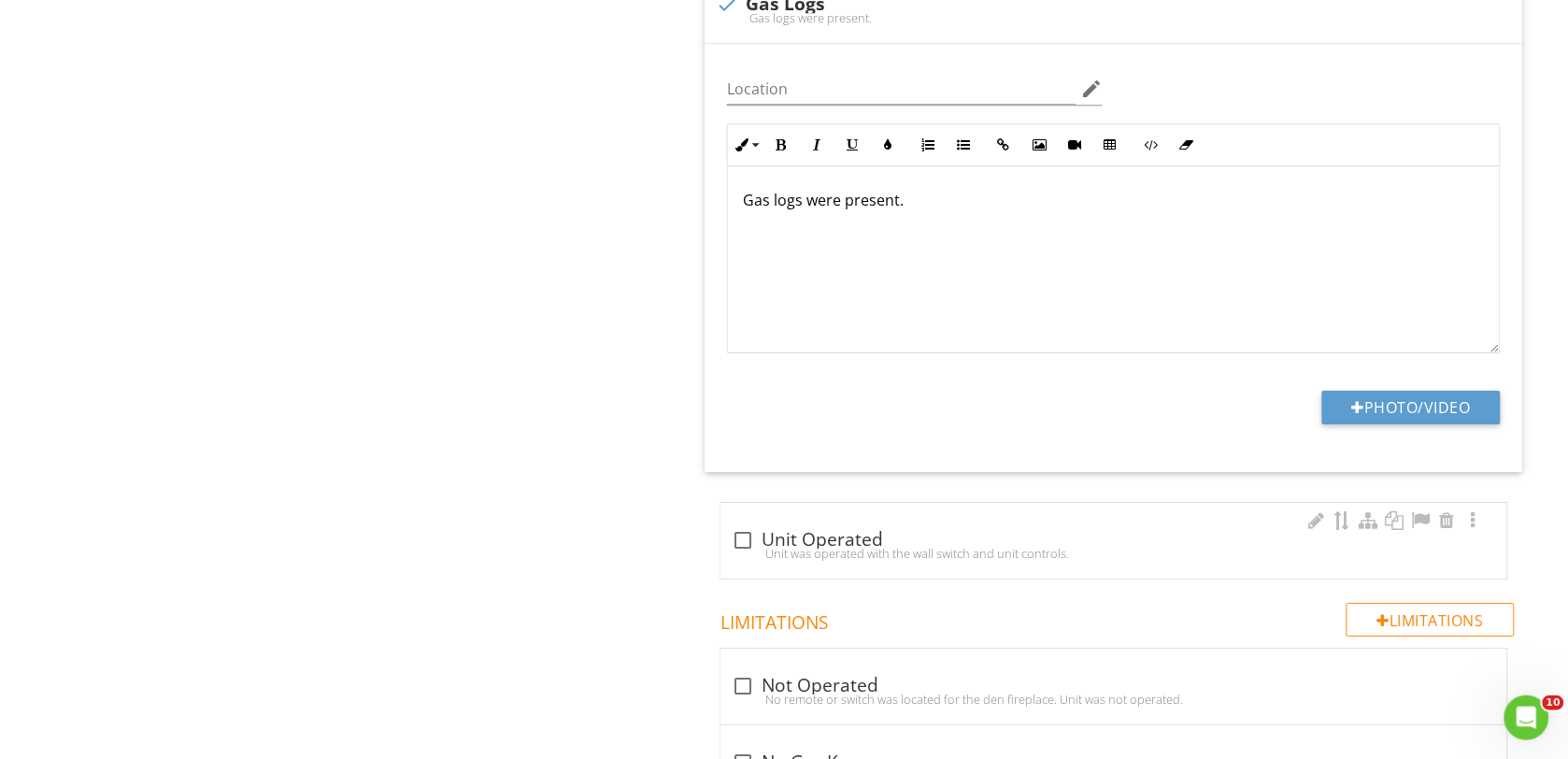
click at [743, 549] on div "Unit was operated with the wall switch and unit controls." at bounding box center [1114, 553] width 764 height 15
checkbox input "true"
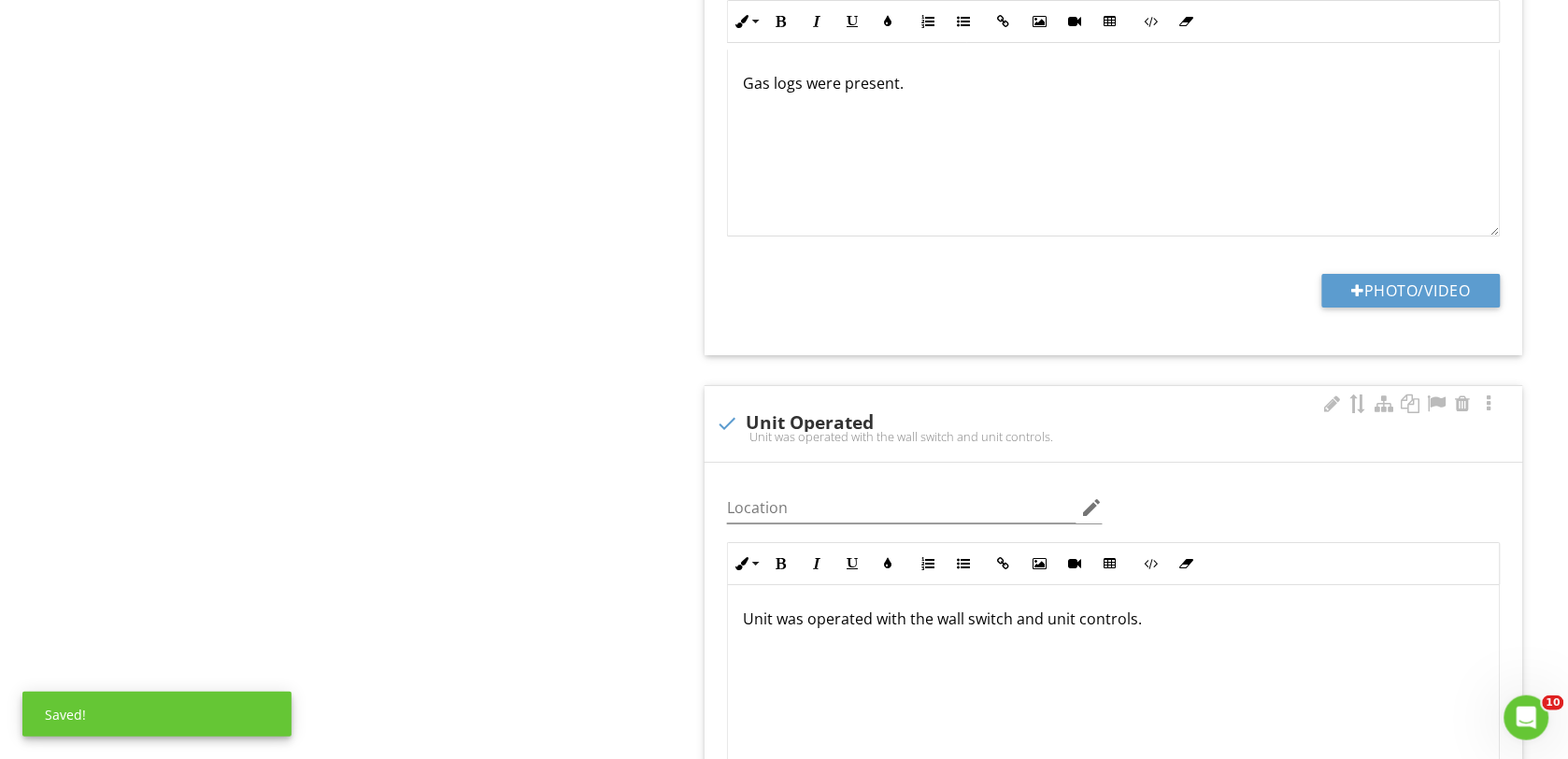
scroll to position [1985, 0]
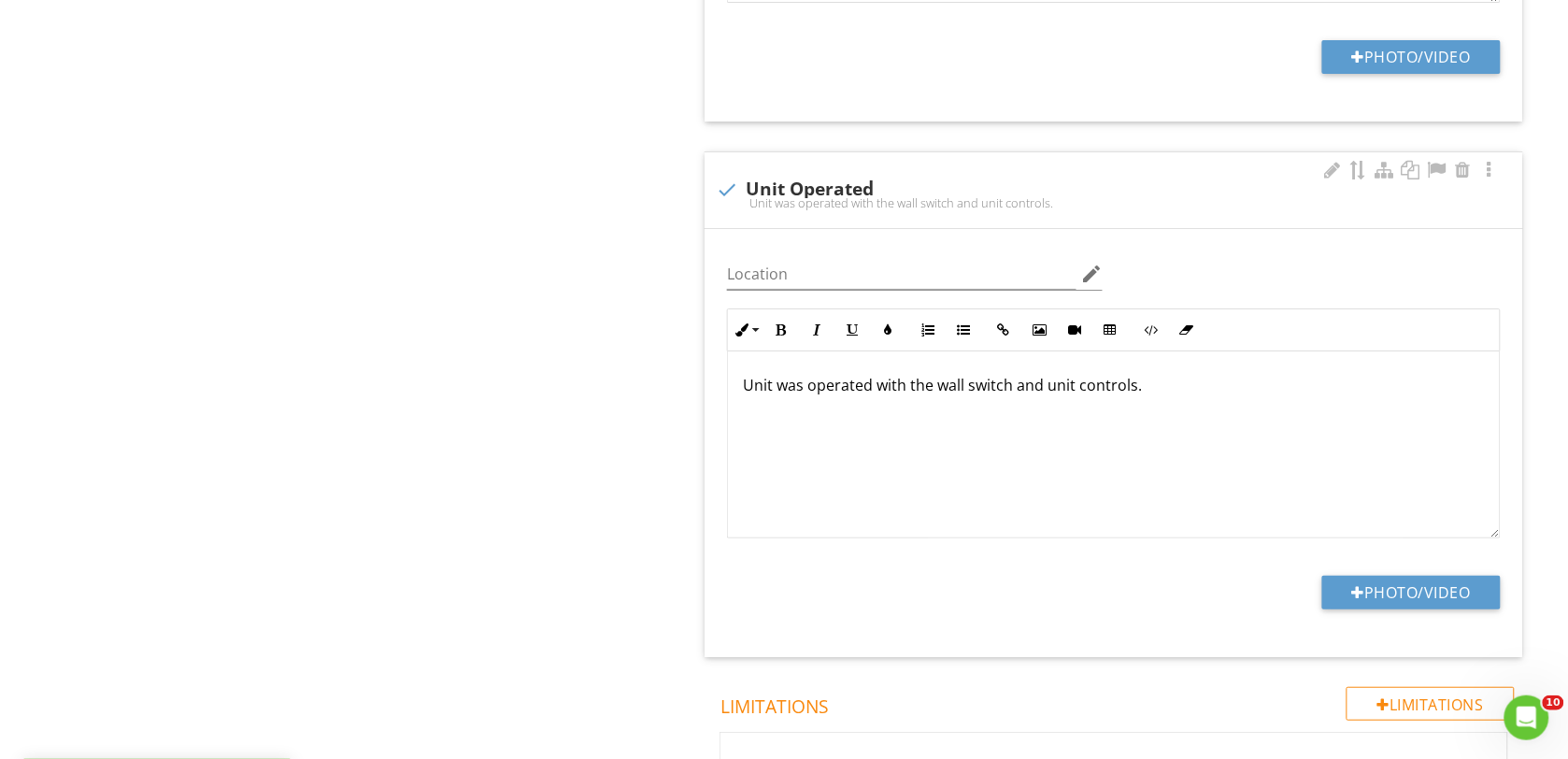
click at [772, 391] on p "Unit was operated with the wall switch and unit controls." at bounding box center [1113, 385] width 742 height 22
click at [1185, 404] on div "Fireplace was operated with the wall switch and unit controls." at bounding box center [1114, 444] width 772 height 187
click at [1367, 593] on button "Photo/Video" at bounding box center [1412, 592] width 178 height 34
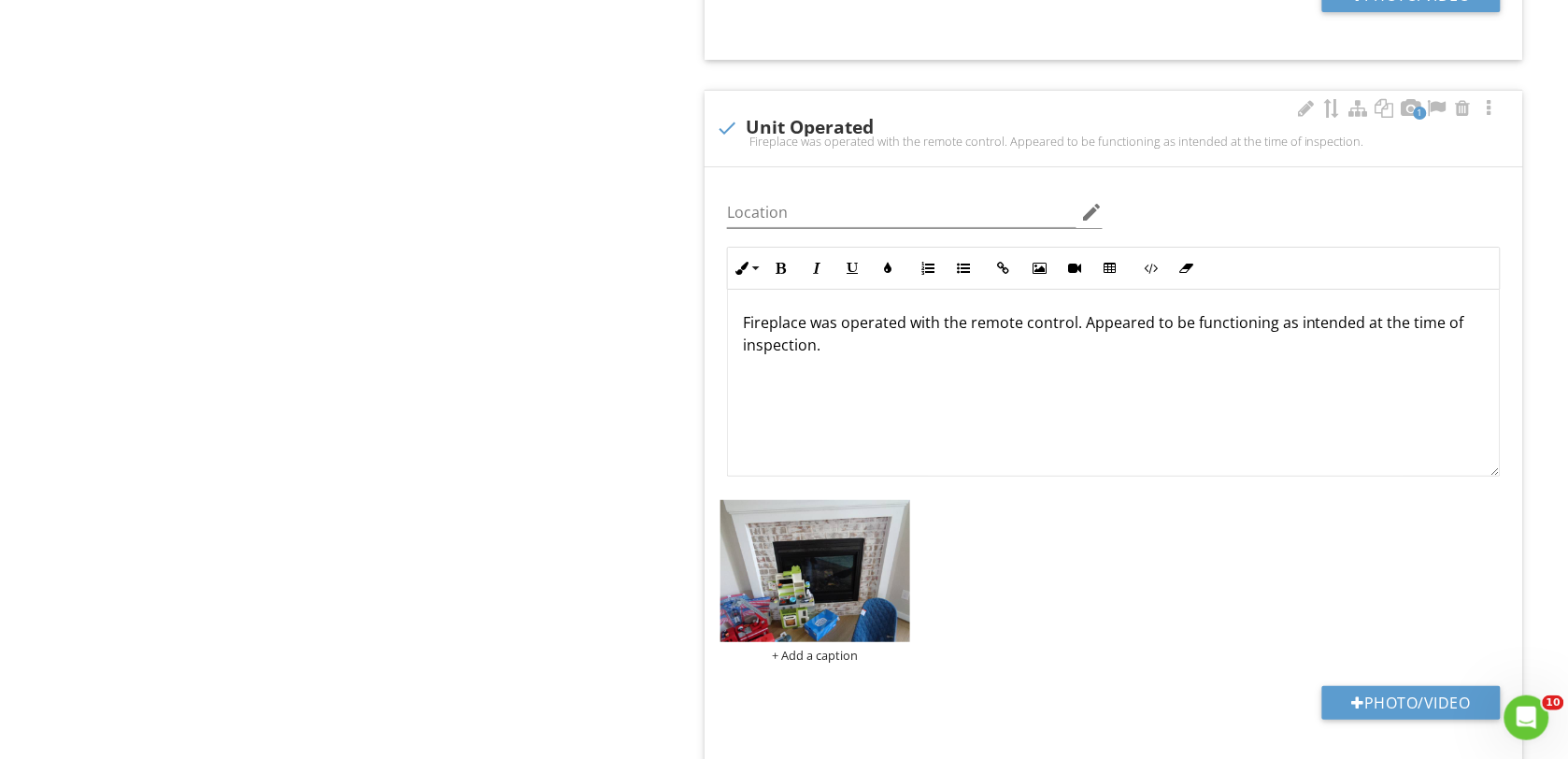
scroll to position [2102, 0]
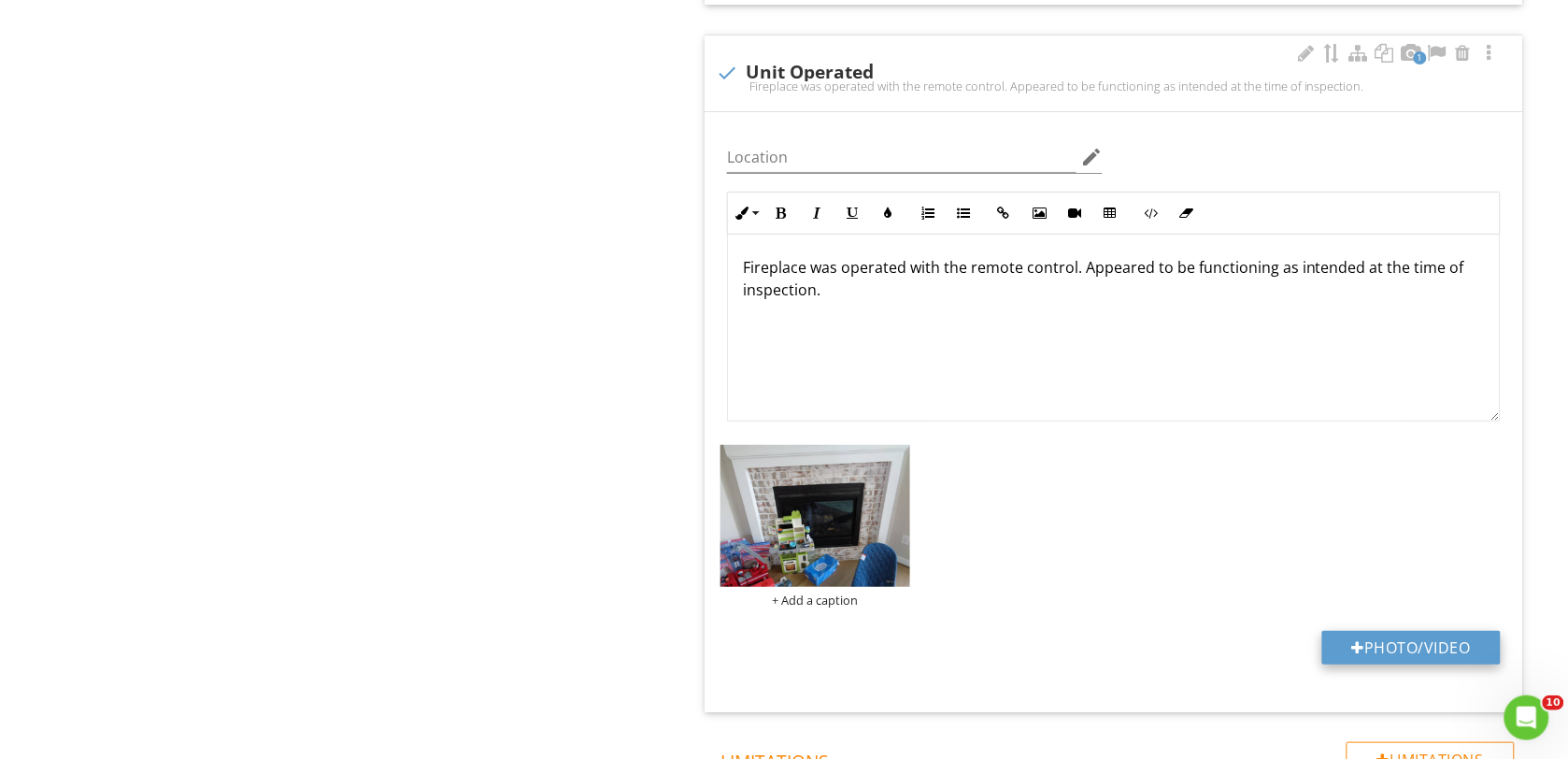
click at [1389, 646] on button "Photo/Video" at bounding box center [1412, 648] width 178 height 34
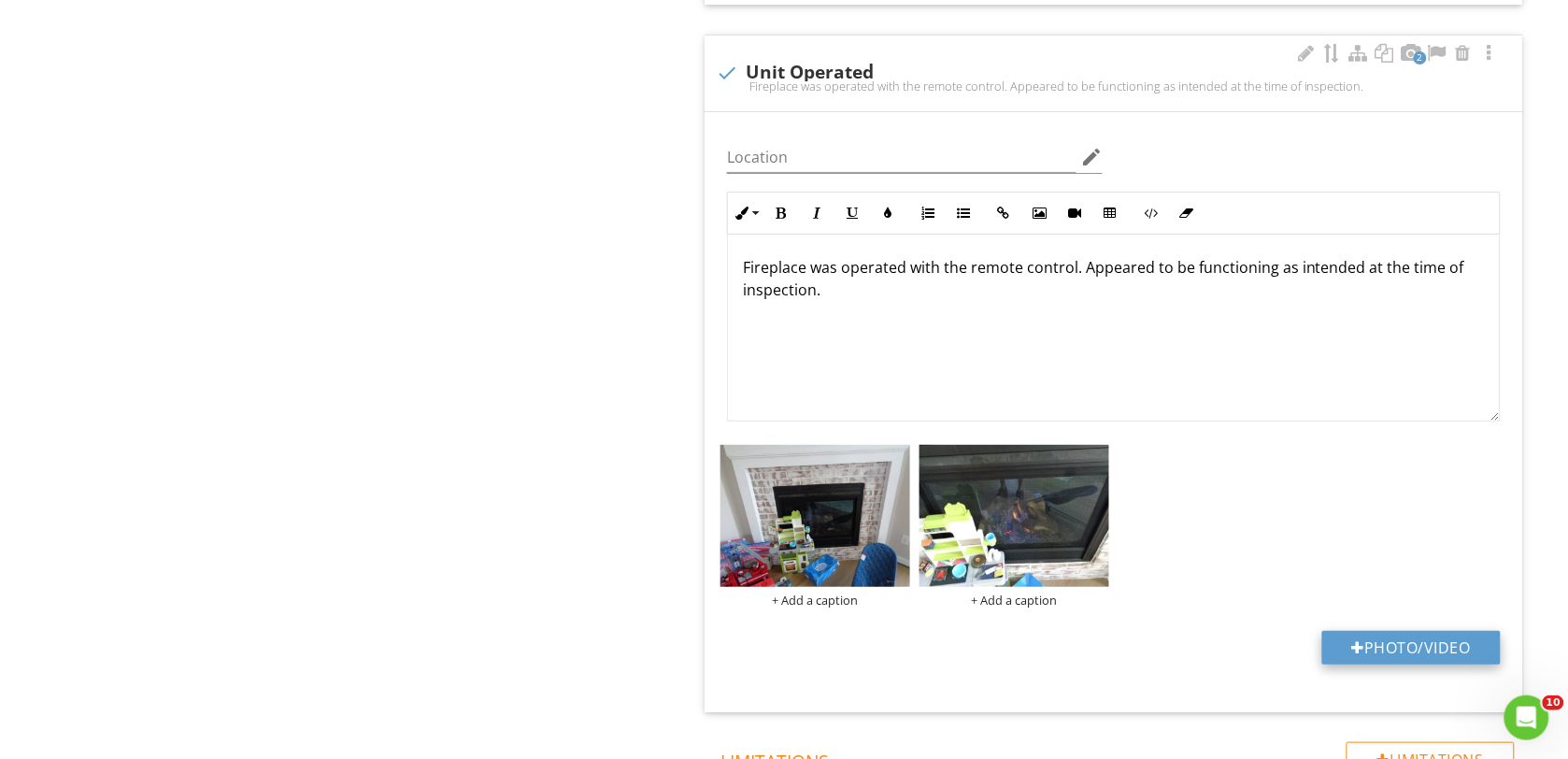
click at [1395, 652] on button "Photo/Video" at bounding box center [1412, 648] width 178 height 34
type input "C:\fakepath\DSC00152.JPG"
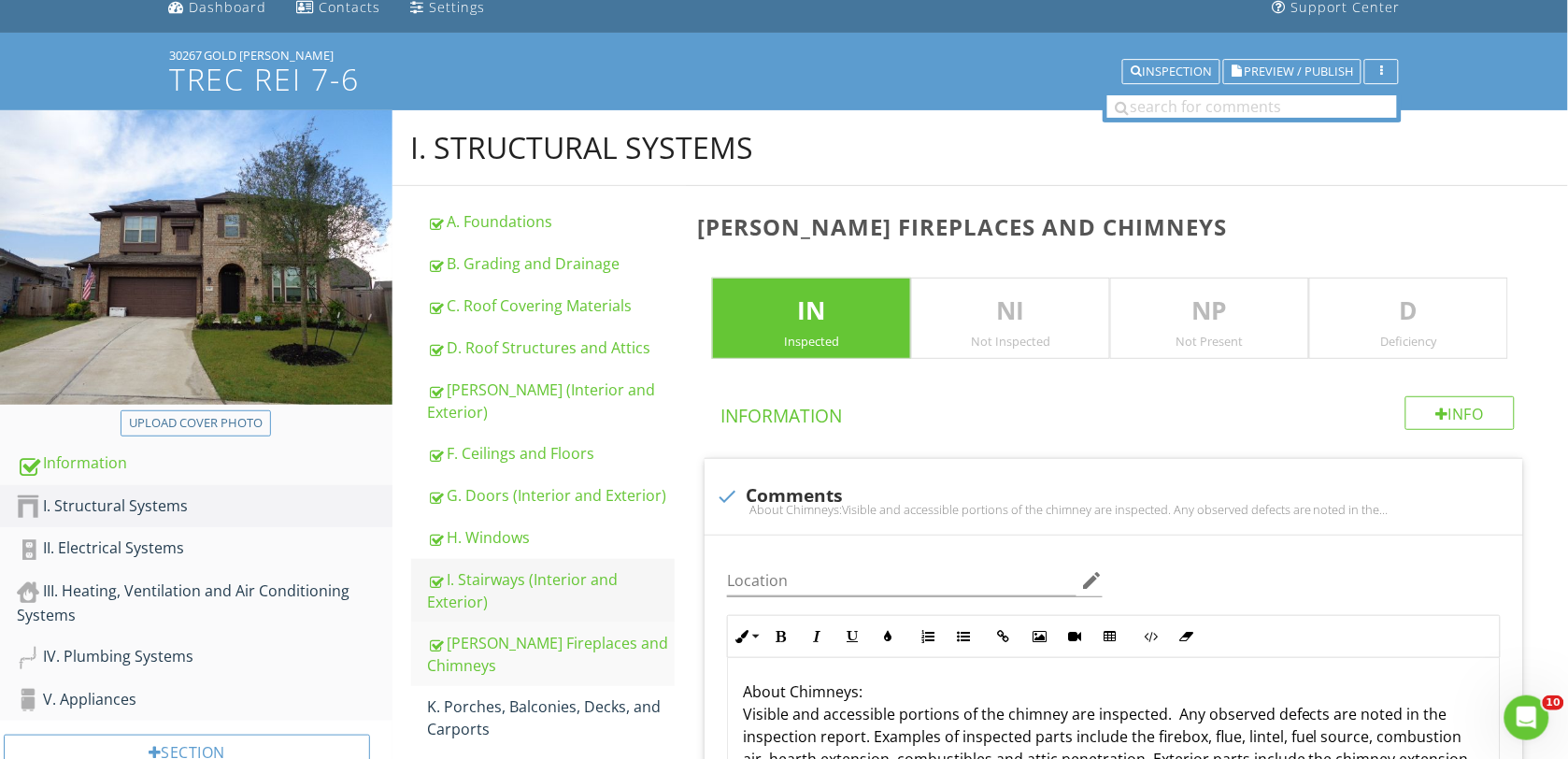
scroll to position [116, 0]
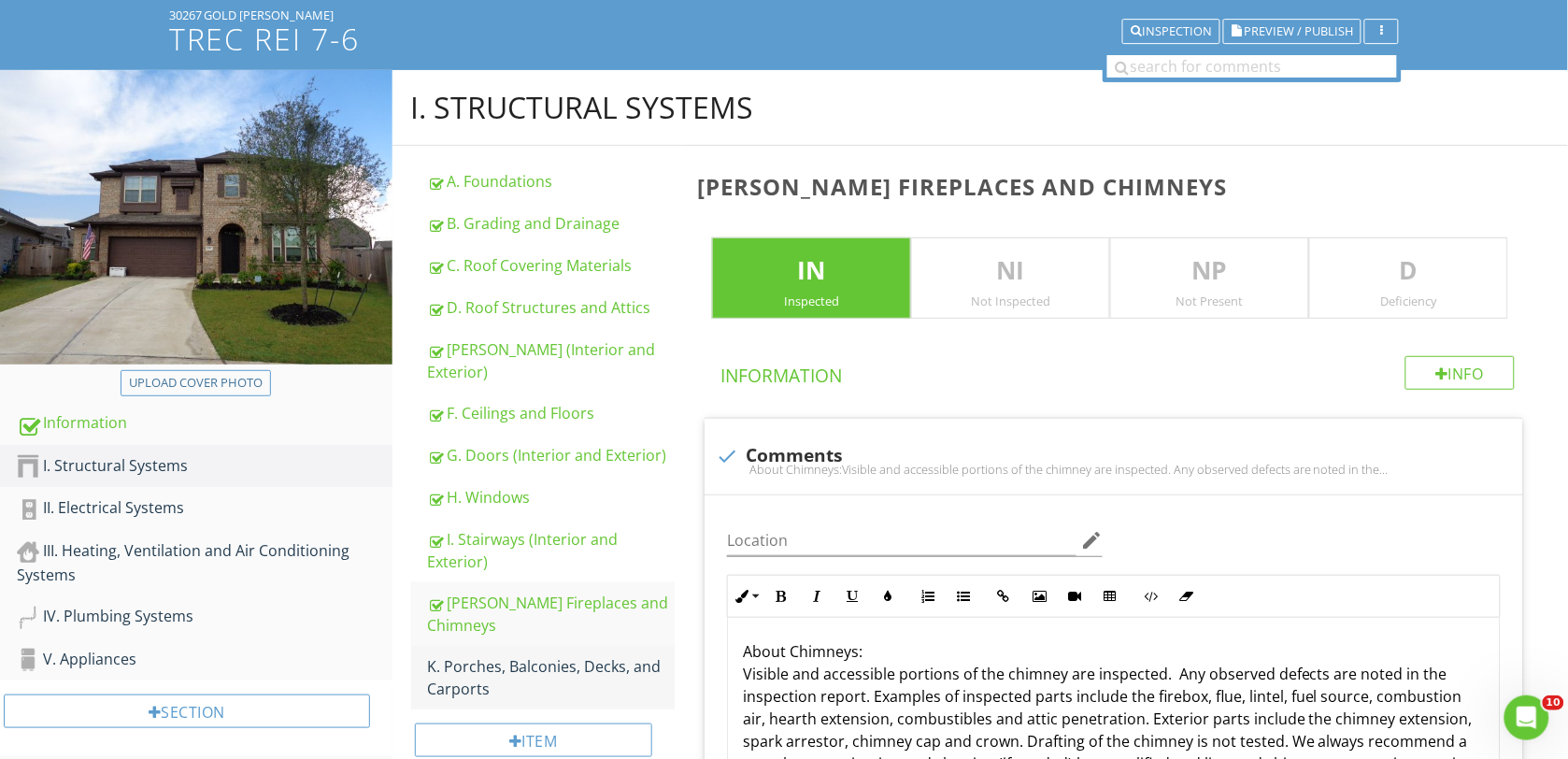
click at [484, 655] on div "K. Porches, Balconies, Decks, and Carports" at bounding box center [551, 678] width 247 height 45
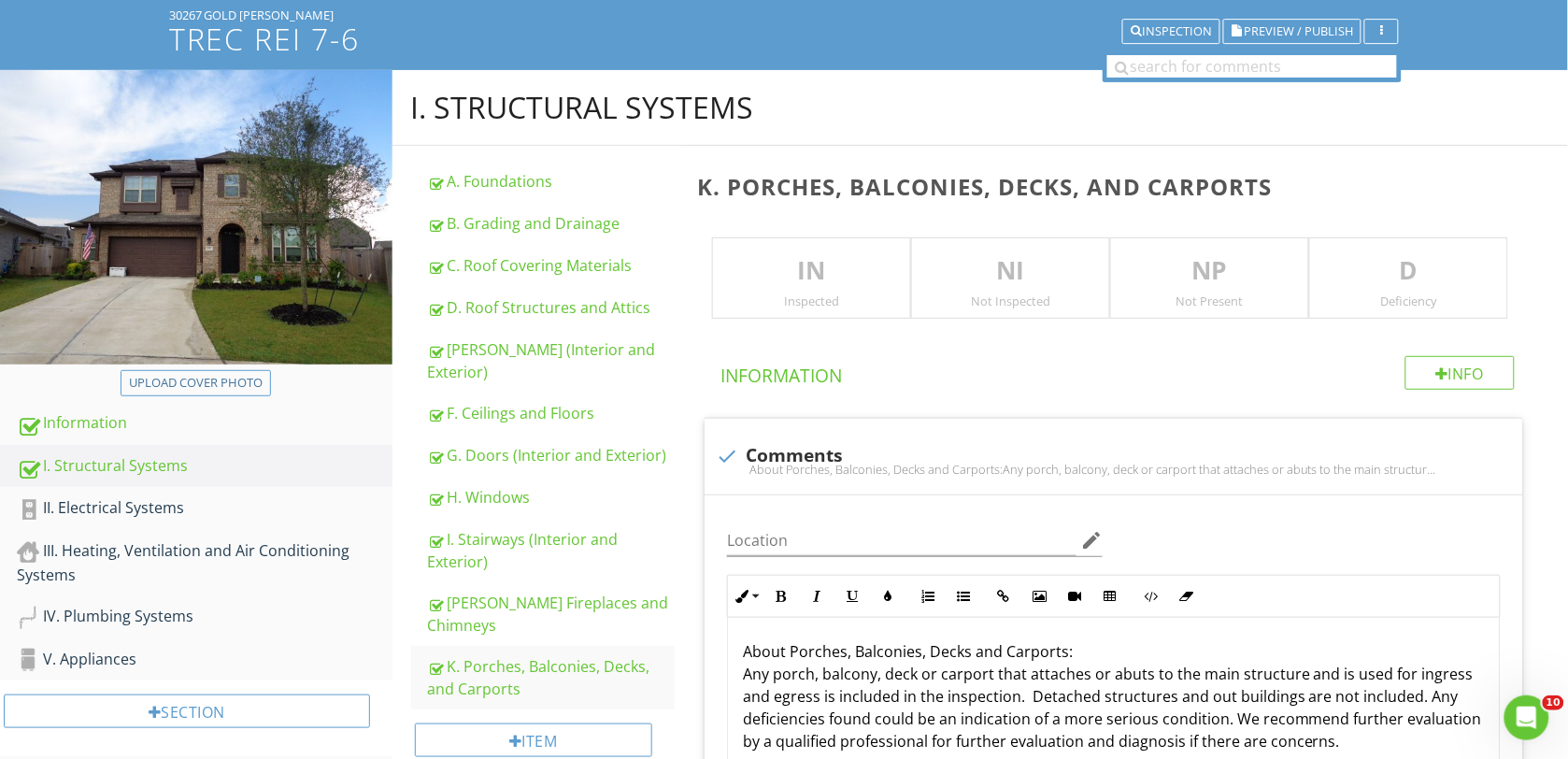
click at [809, 262] on p "IN" at bounding box center [811, 270] width 197 height 38
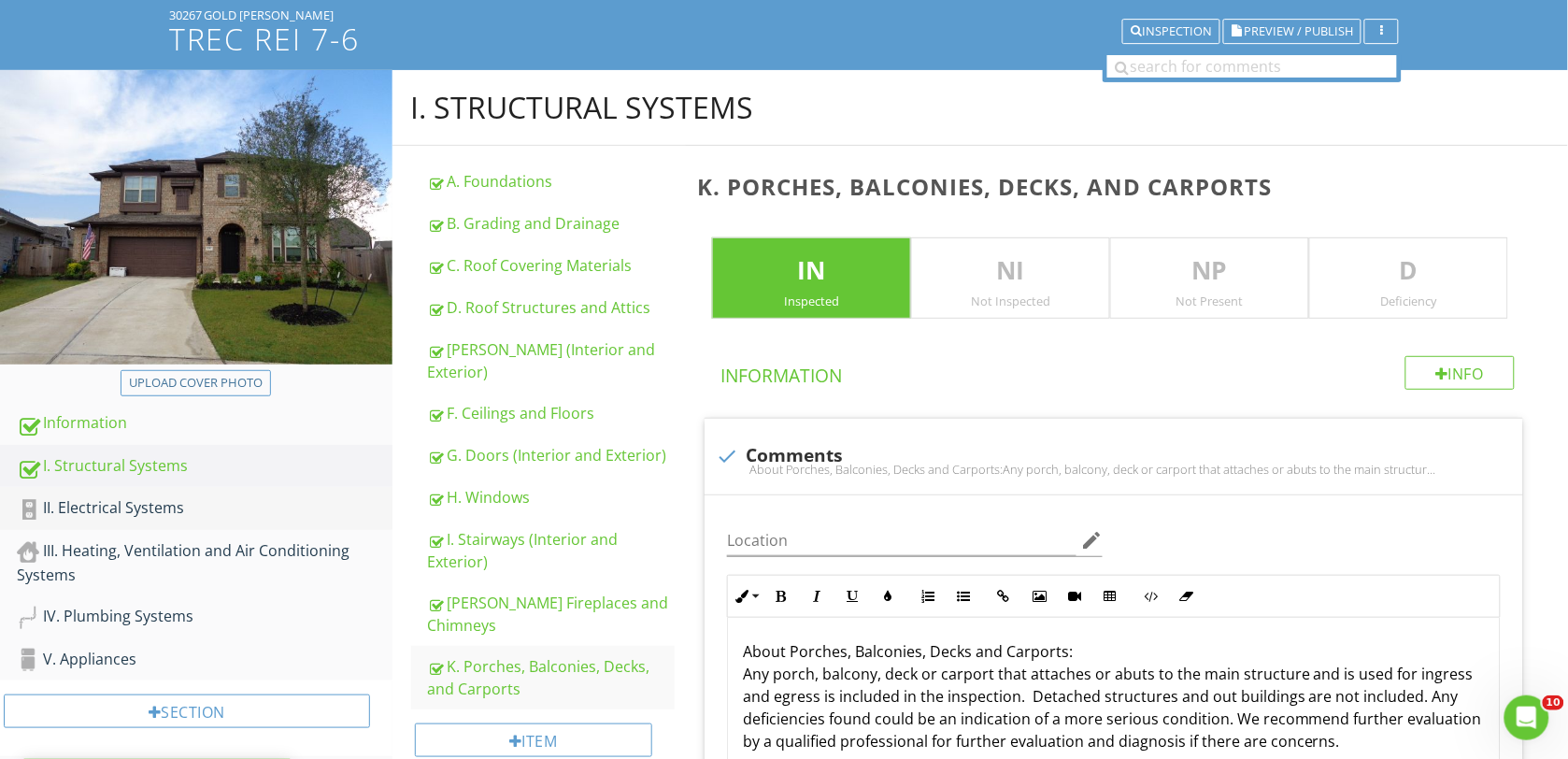
click at [123, 505] on div "II. Electrical Systems" at bounding box center [204, 508] width 375 height 24
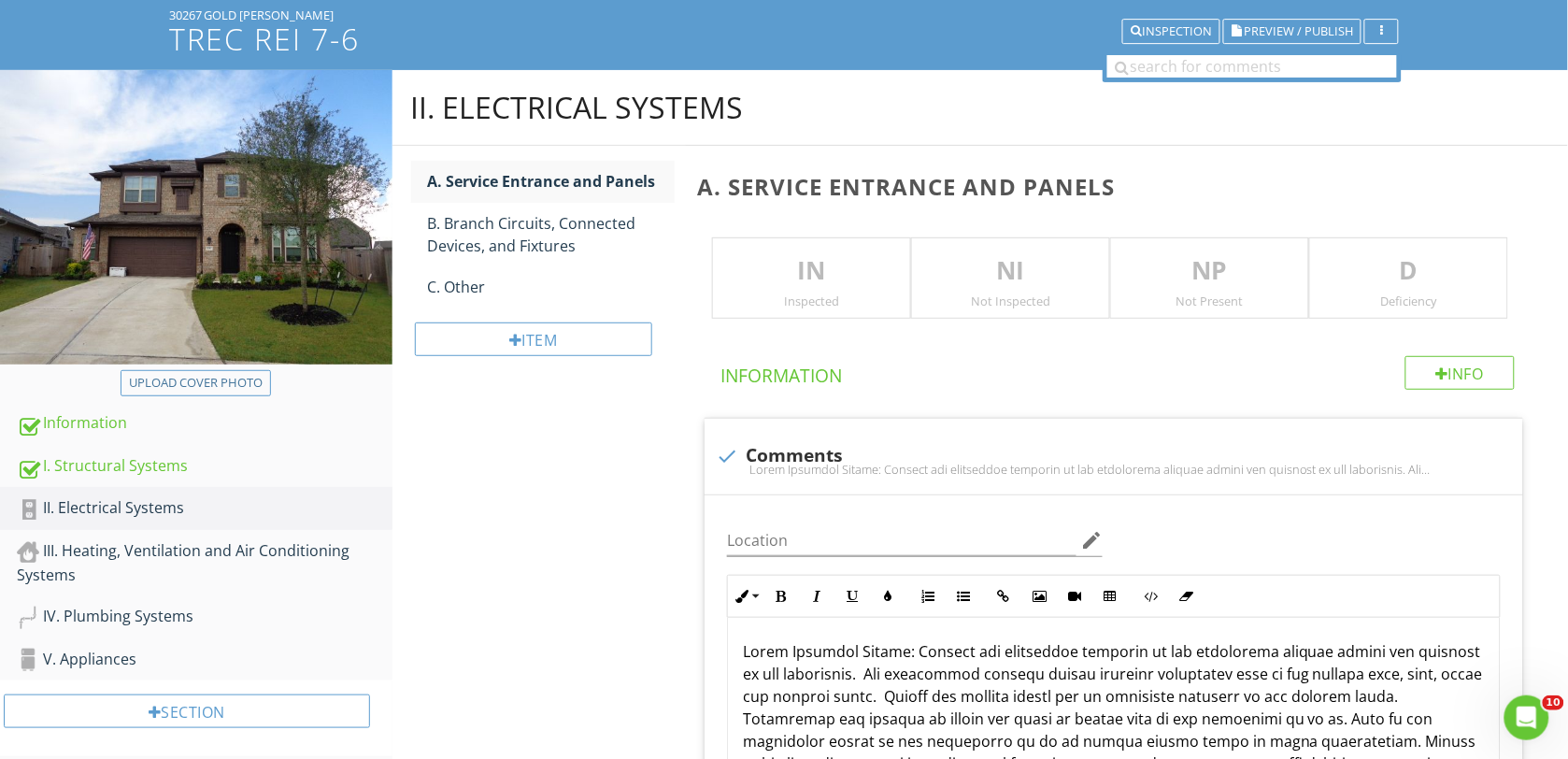
click at [848, 270] on p "IN" at bounding box center [811, 270] width 197 height 38
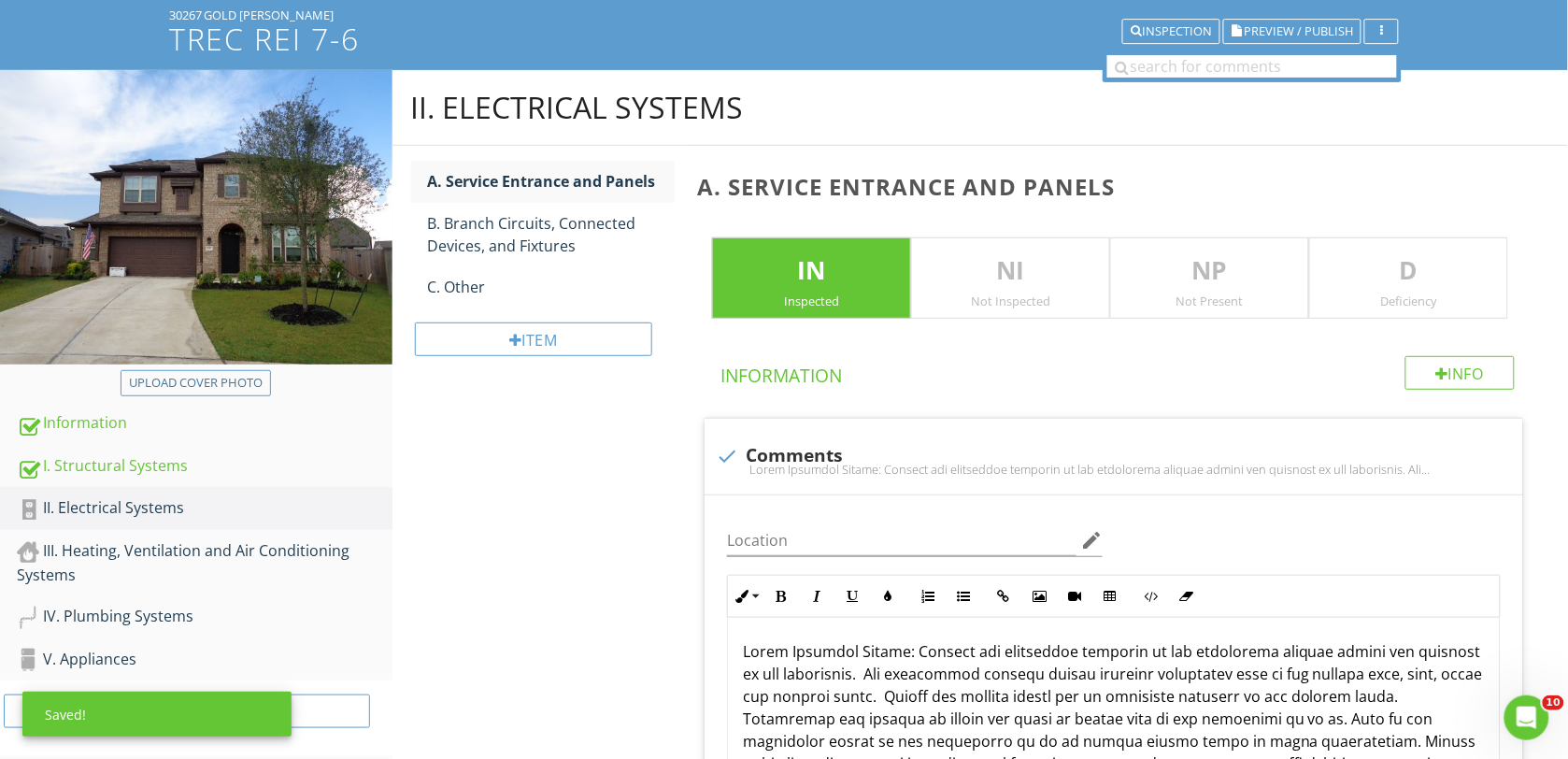
click at [1347, 290] on div "D Deficiency" at bounding box center [1408, 278] width 199 height 82
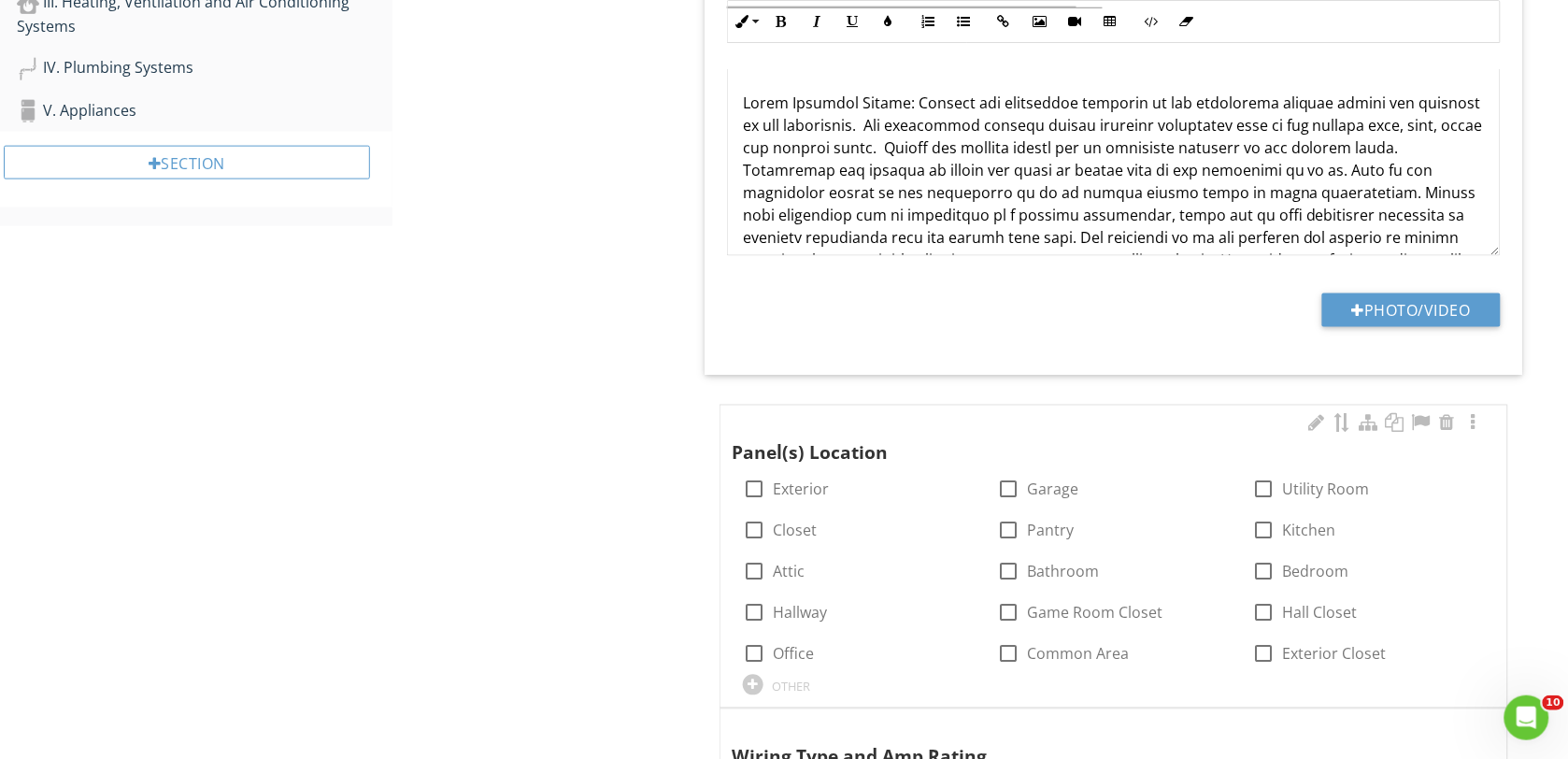
scroll to position [701, 0]
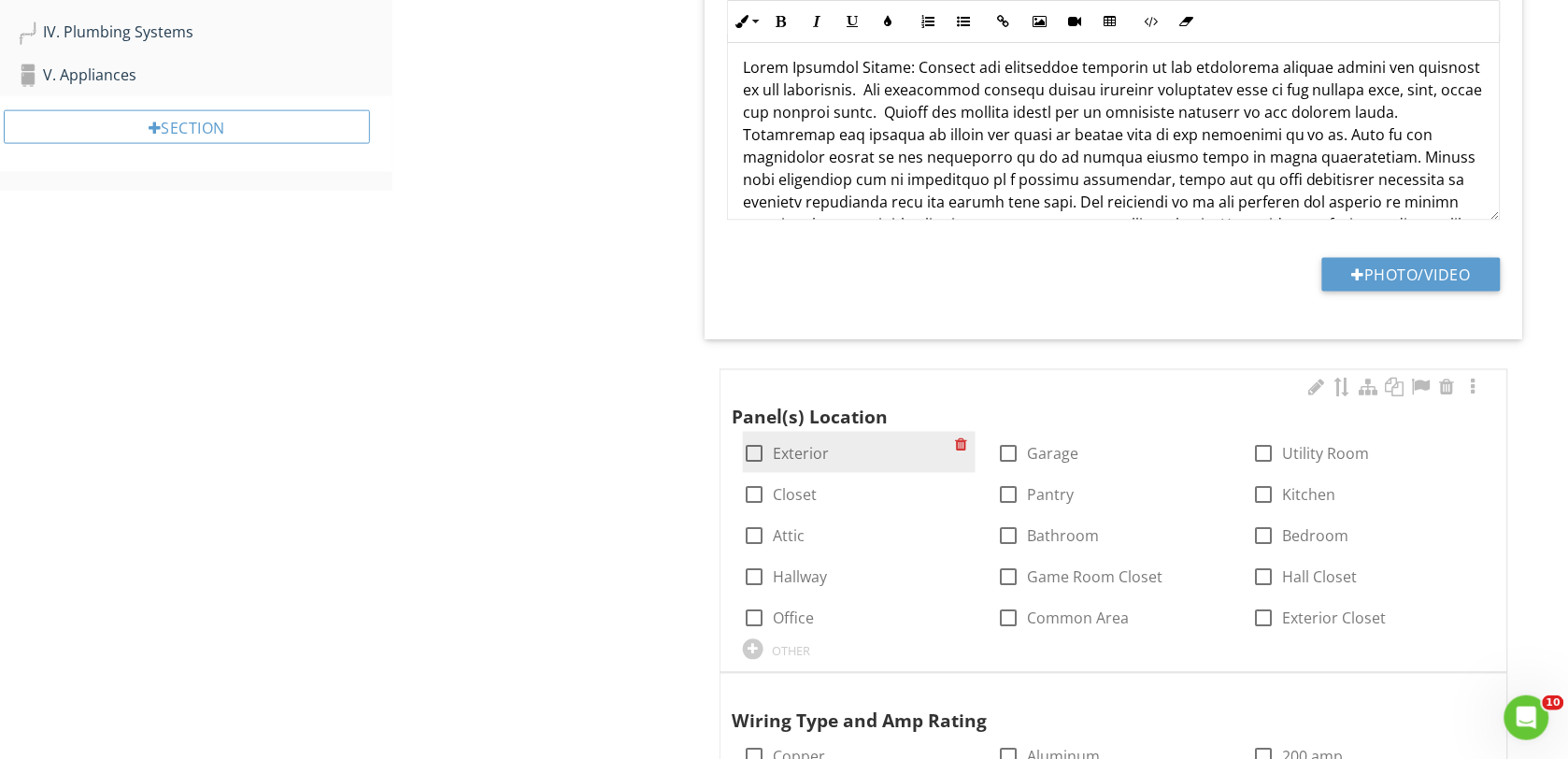
click at [760, 451] on div at bounding box center [753, 454] width 32 height 32
checkbox input "true"
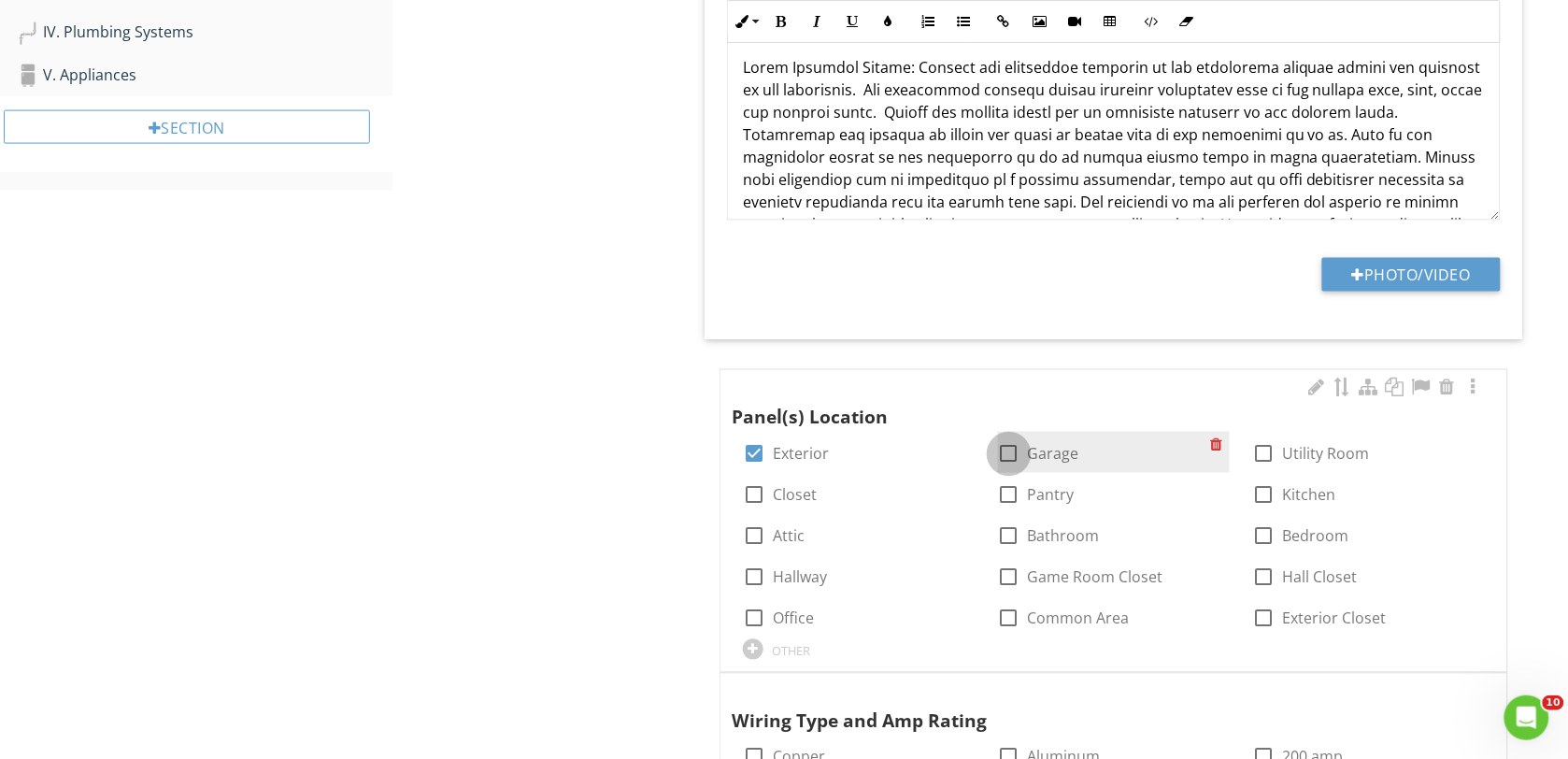
click at [1002, 459] on div at bounding box center [1008, 454] width 32 height 32
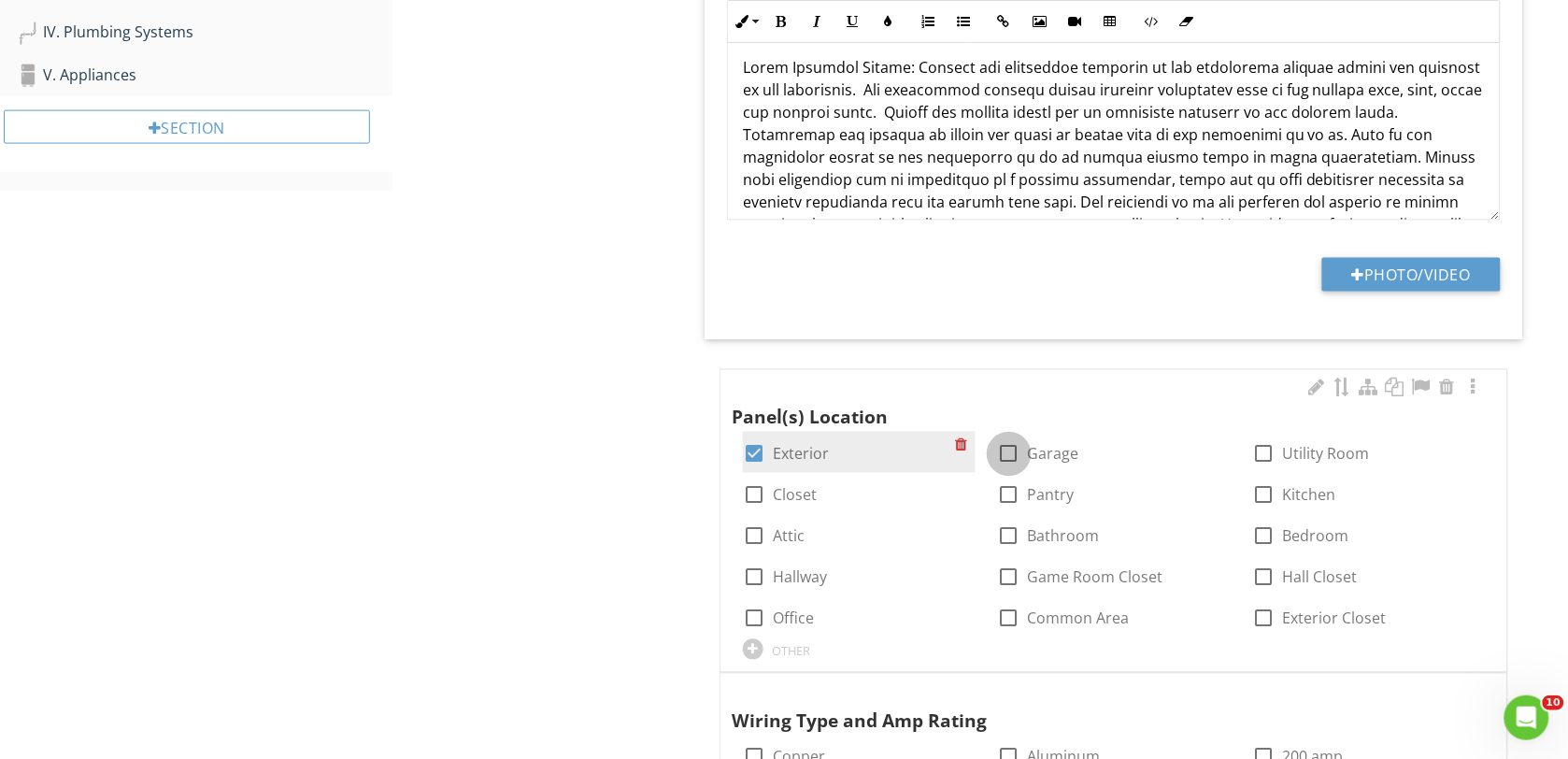
checkbox input "true"
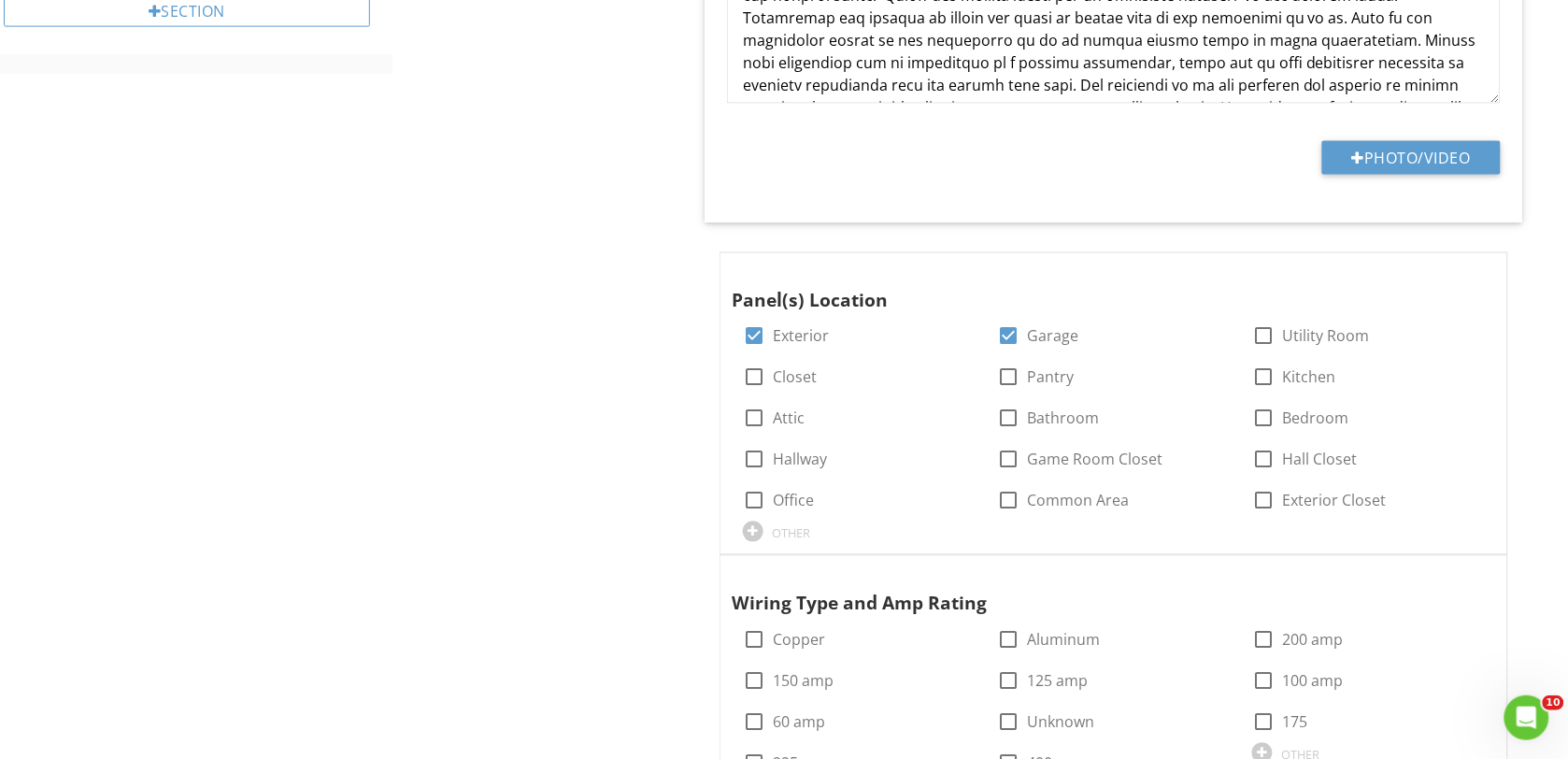
scroll to position [1051, 0]
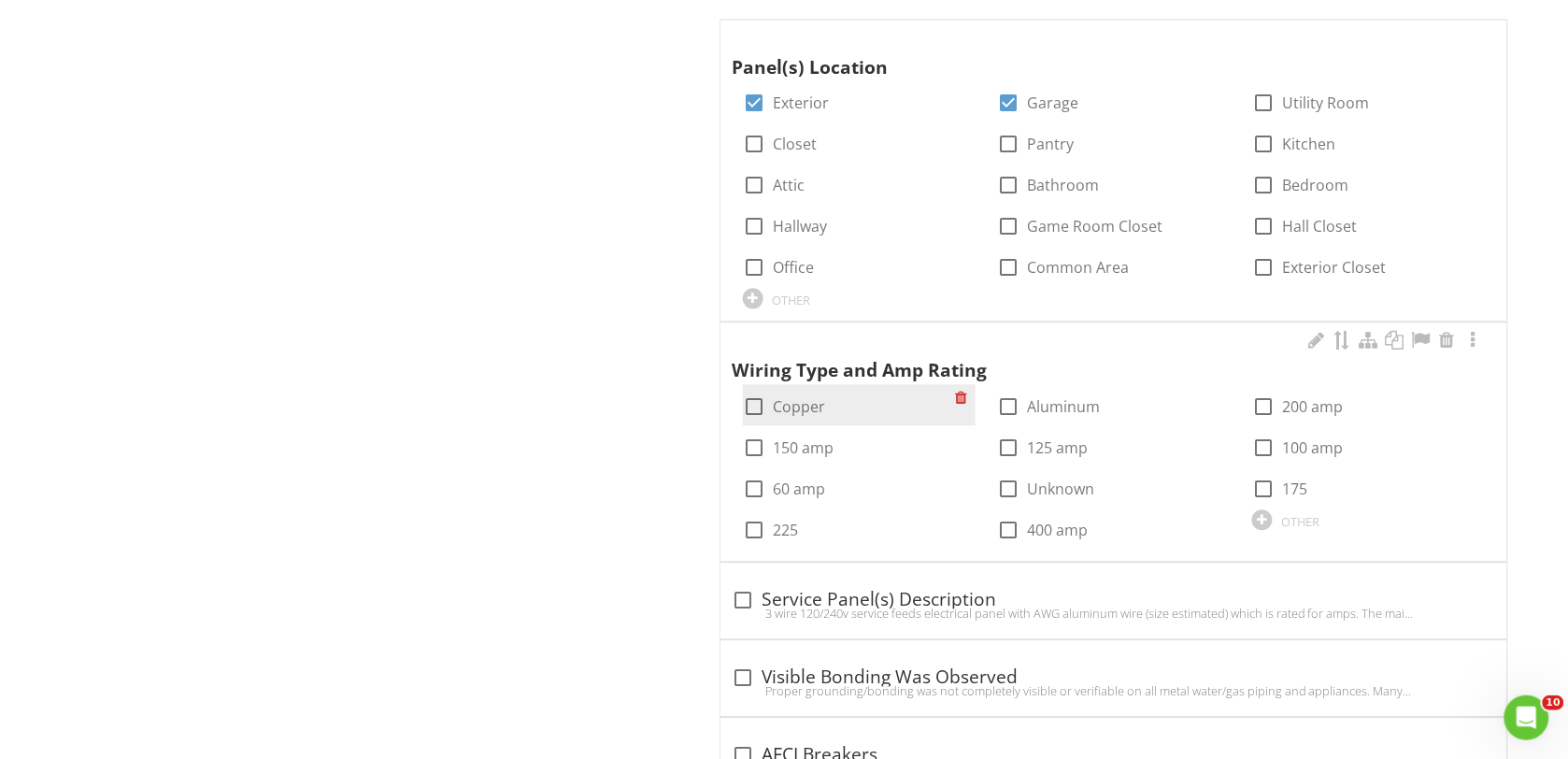
click at [754, 413] on div at bounding box center [753, 406] width 32 height 32
checkbox input "true"
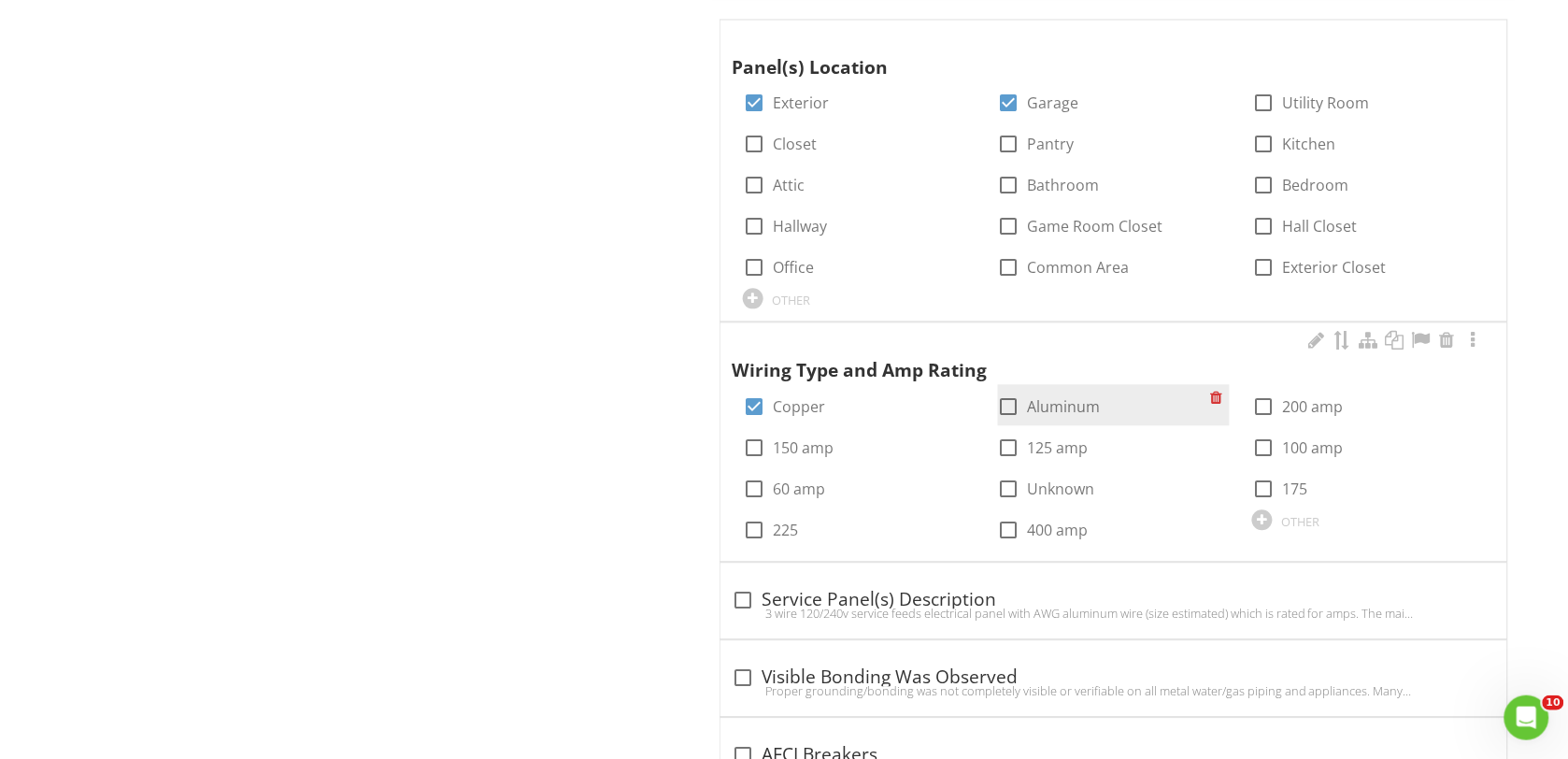
click at [1007, 409] on div at bounding box center [1008, 406] width 32 height 32
checkbox input "true"
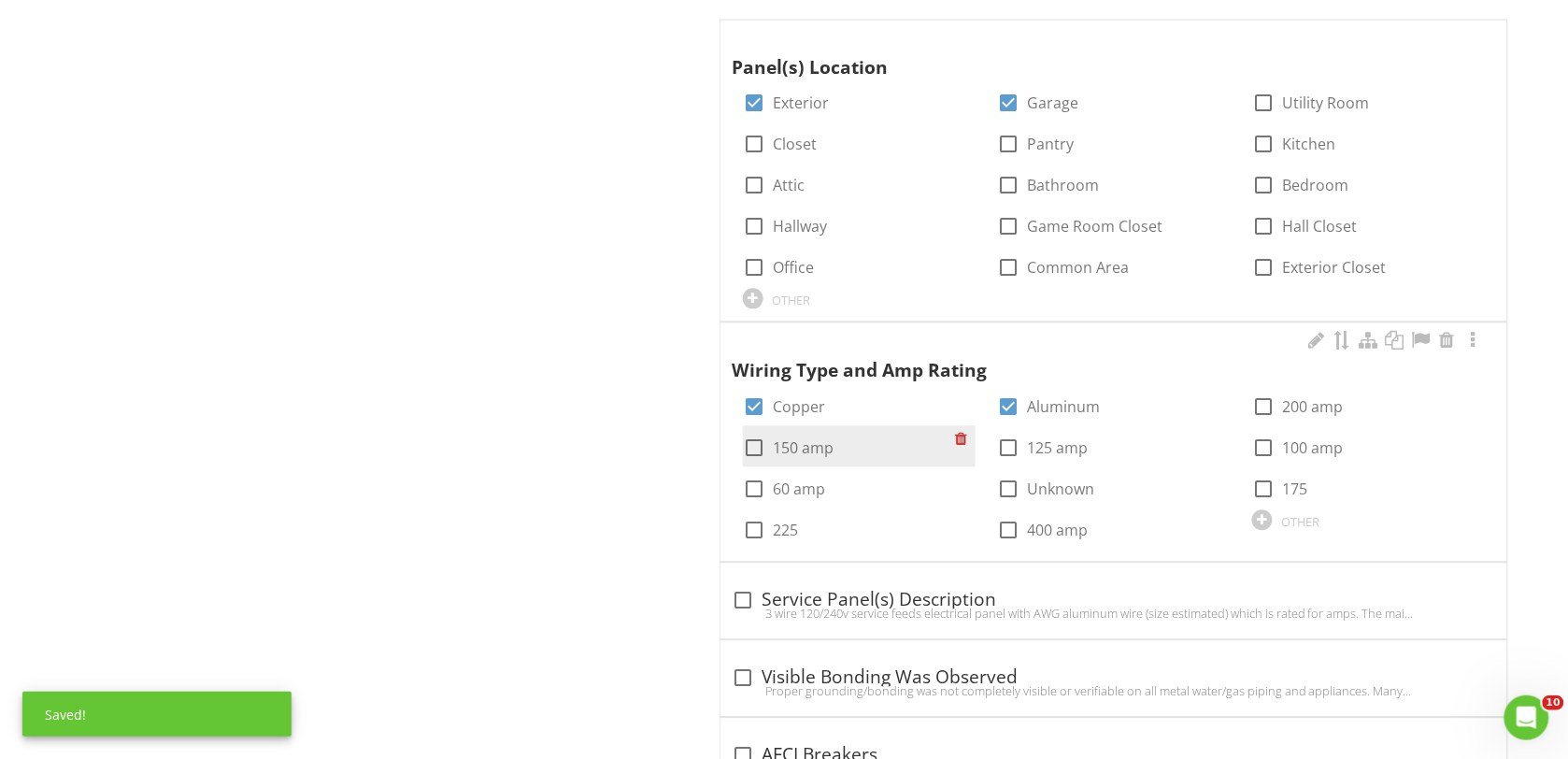
click at [757, 445] on div at bounding box center [753, 447] width 32 height 32
checkbox input "true"
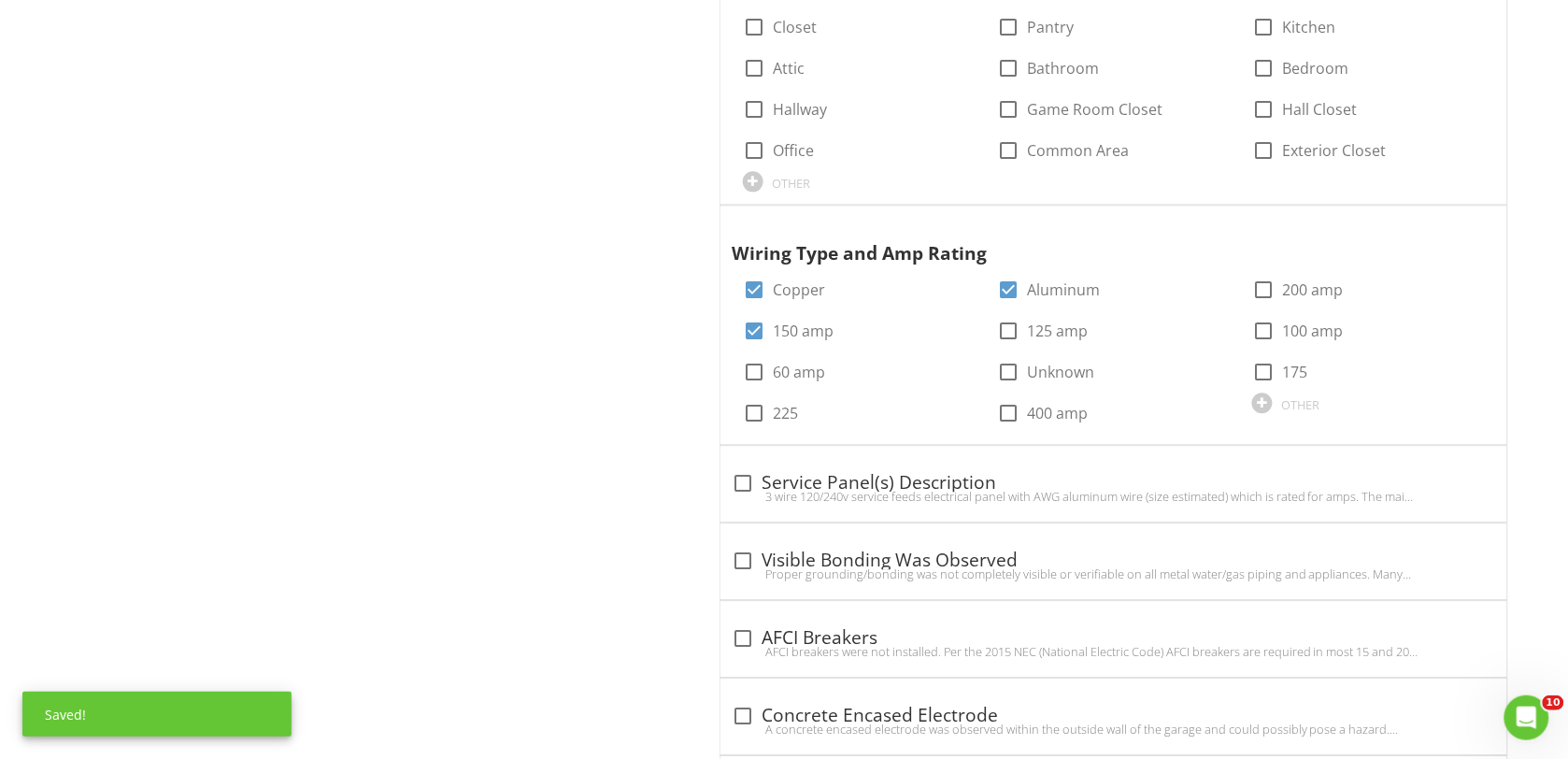
scroll to position [1284, 0]
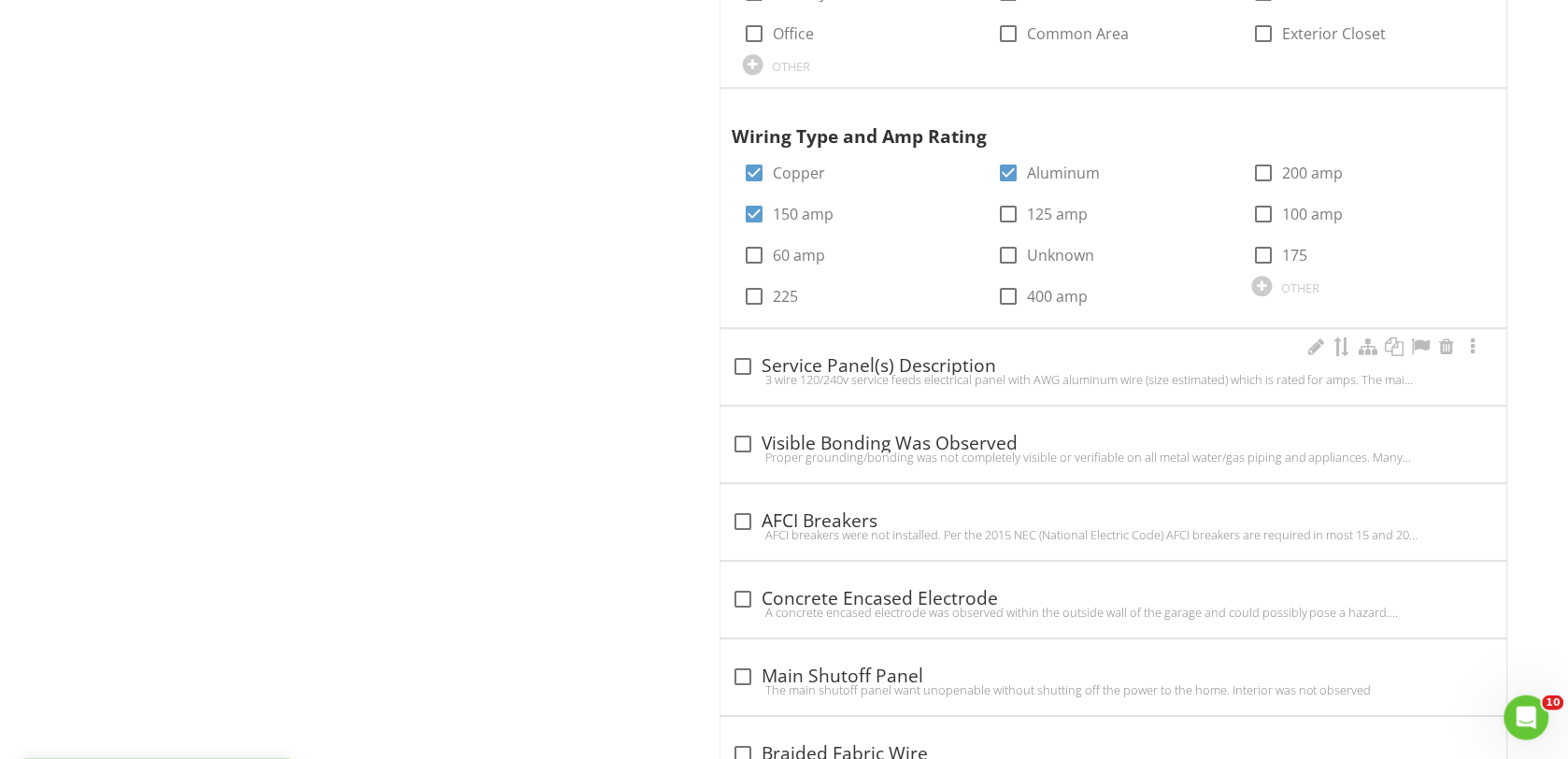
click at [746, 369] on div at bounding box center [743, 365] width 32 height 32
checkbox input "true"
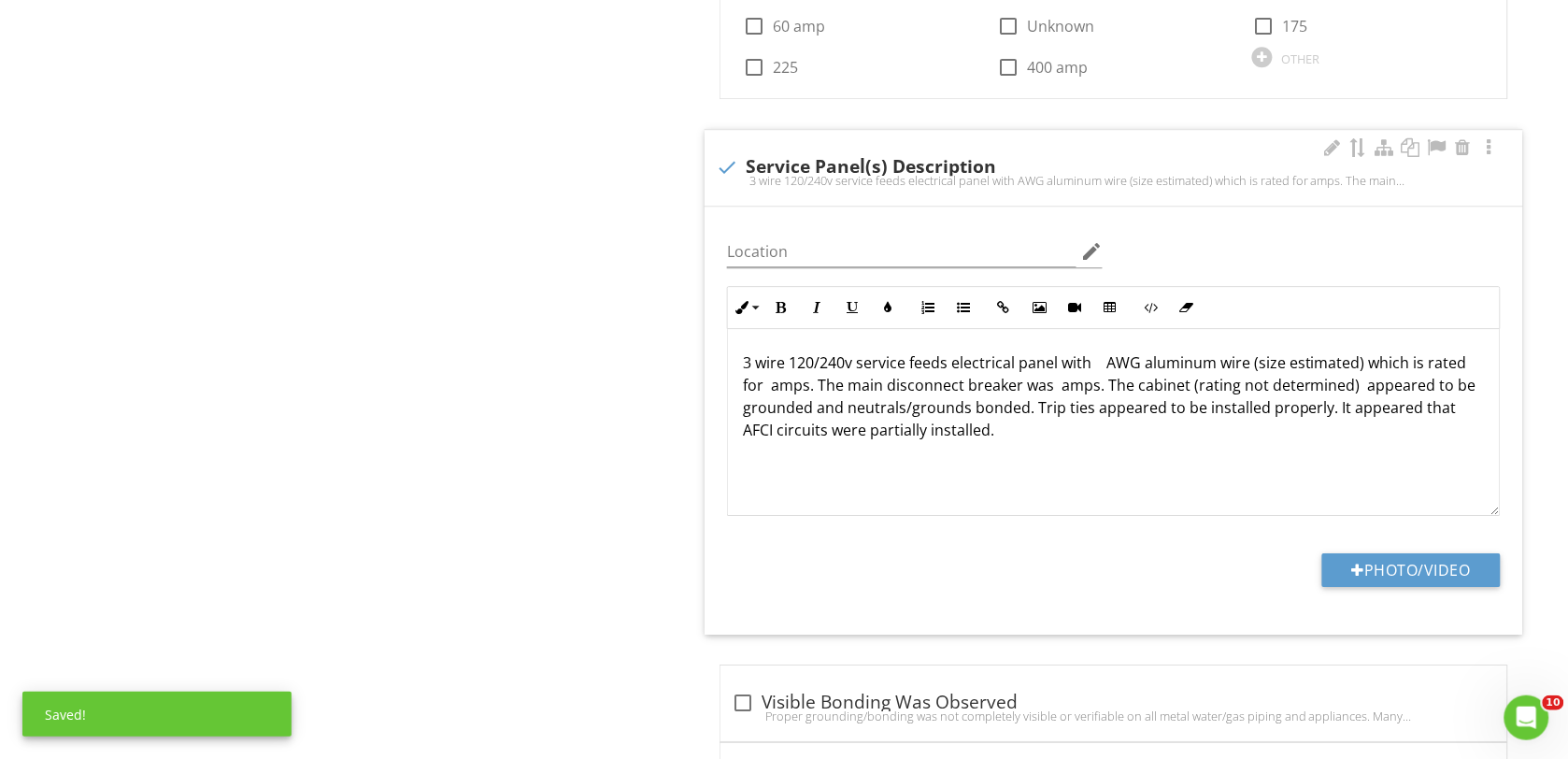
scroll to position [1518, 0]
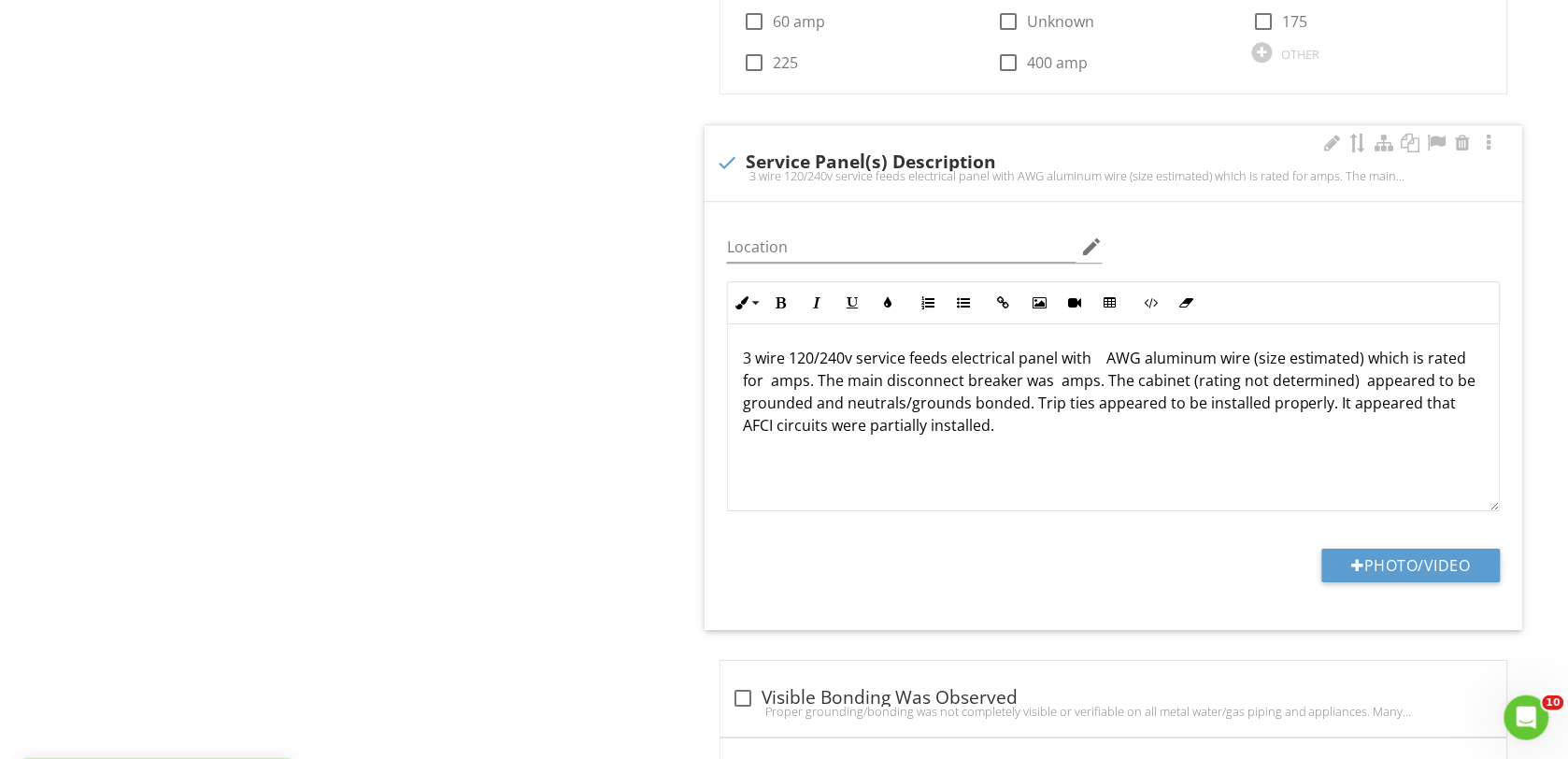
click at [912, 363] on p "3 wire 120/240v service feeds electrical panel with AWG aluminum wire (size est…" at bounding box center [1113, 392] width 742 height 90
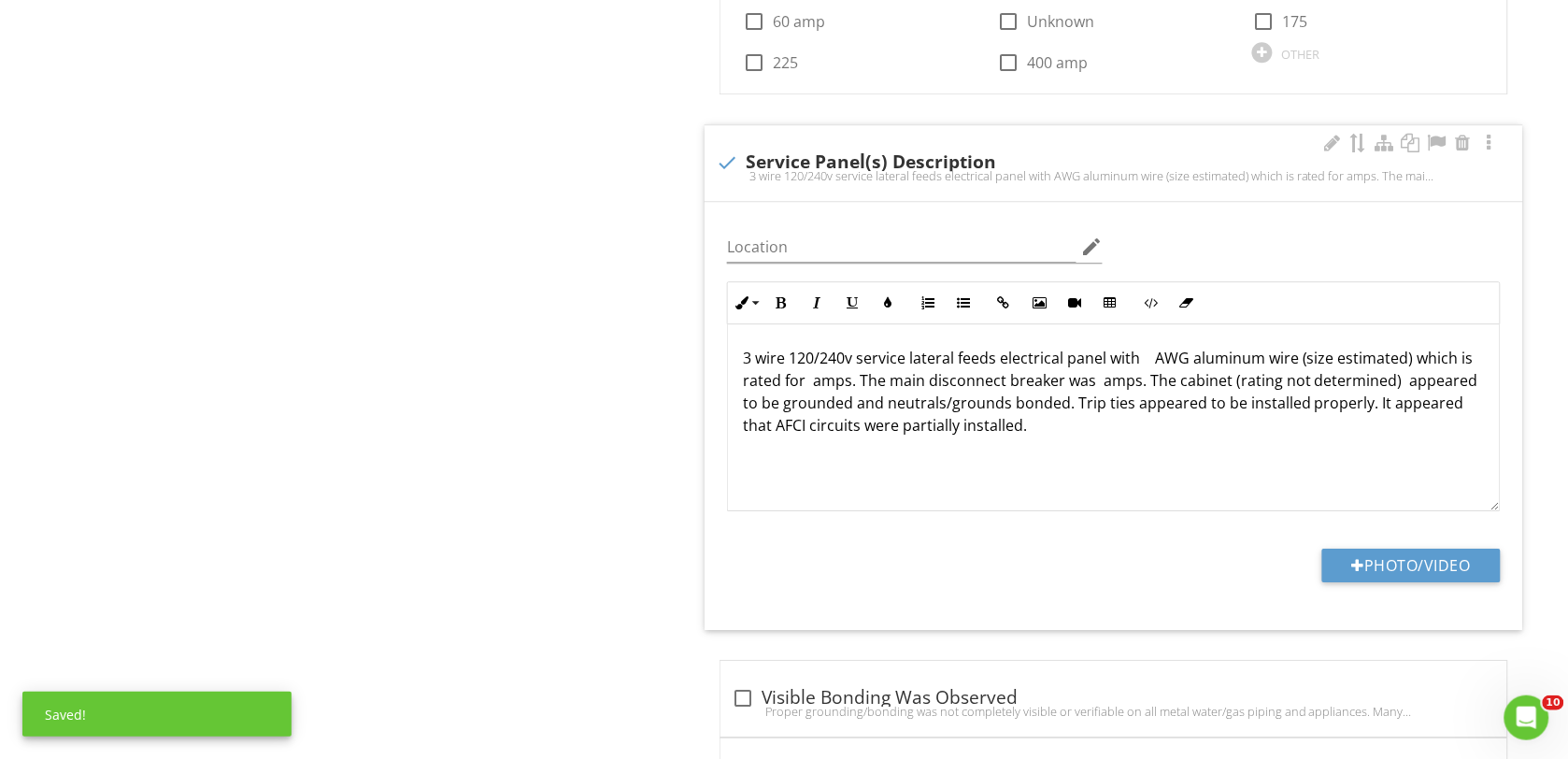
click at [1068, 362] on p "3 wire 120/240v service lateral feeds electrical panel with AWG aluminum wire (…" at bounding box center [1113, 392] width 742 height 90
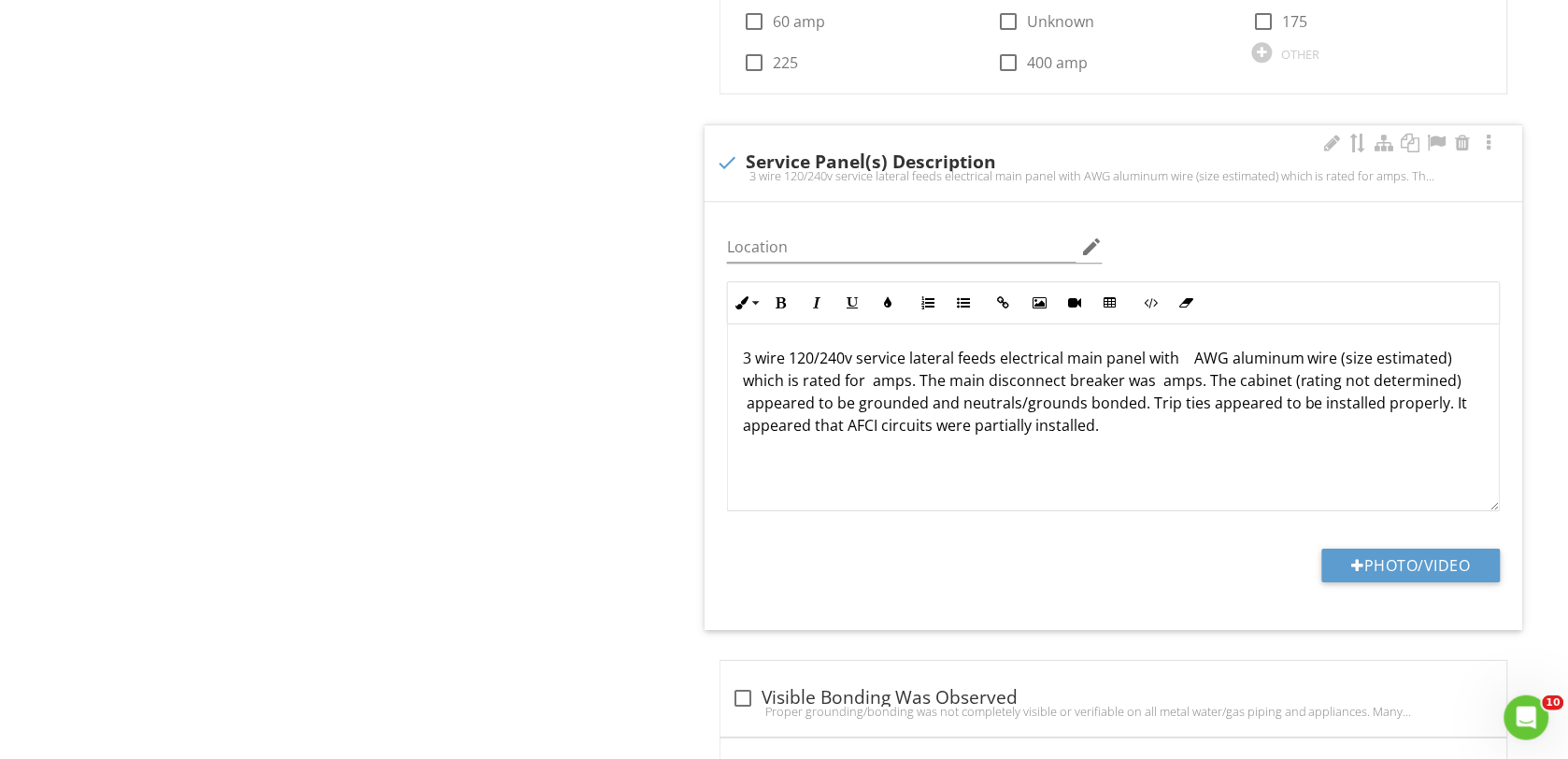
click at [1145, 362] on p "3 wire 120/240v service lateral feeds electrical main panel with AWG aluminum w…" at bounding box center [1113, 392] width 742 height 90
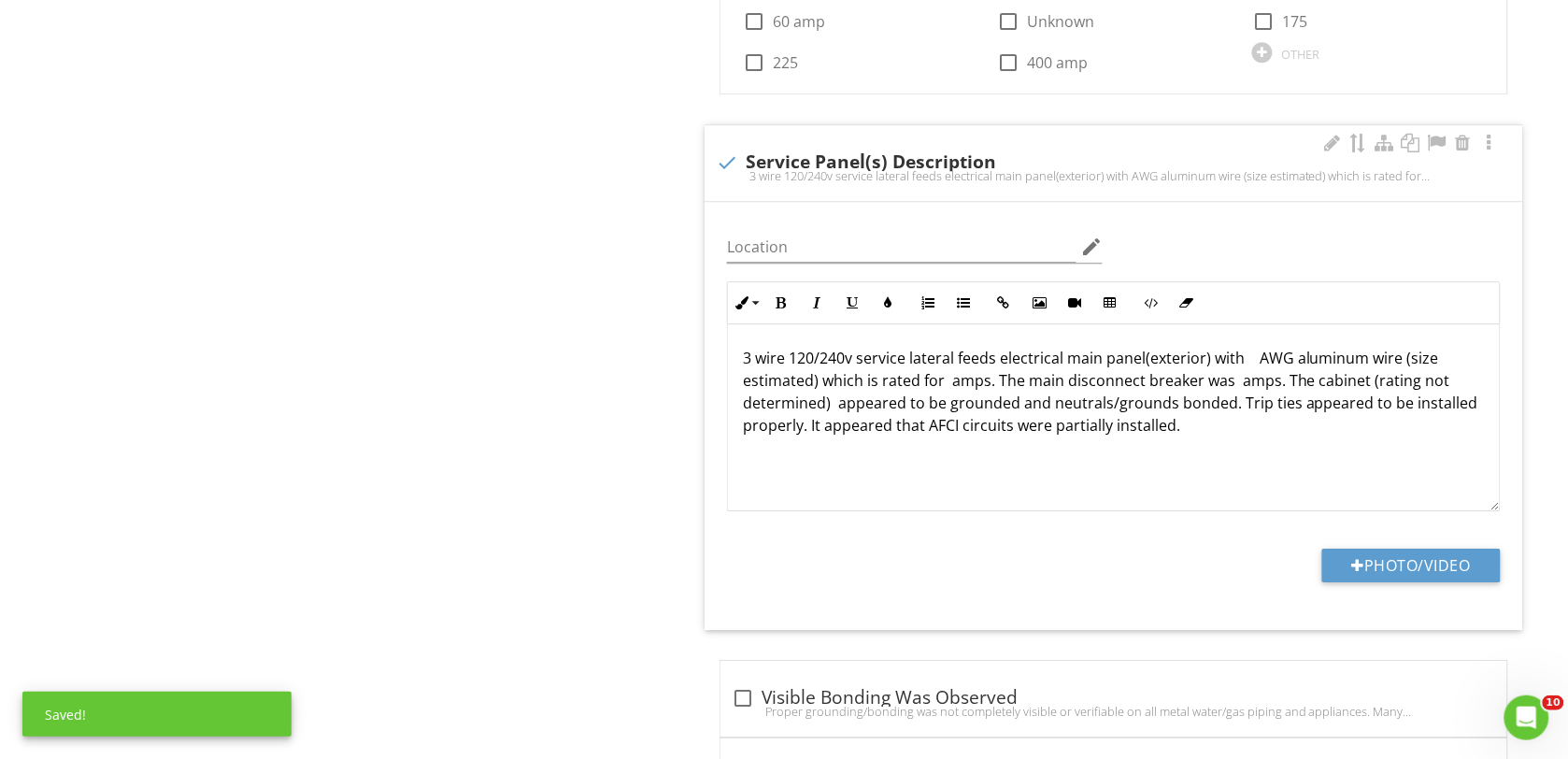
click at [1252, 364] on p "3 wire 120/240v service lateral feeds electrical main panel(exterior) with AWG …" at bounding box center [1113, 392] width 742 height 90
click at [1365, 386] on p "3 wire 120/240v service lateral feeds electrical main panel(exterior) with 2/0 …" at bounding box center [1113, 392] width 742 height 90
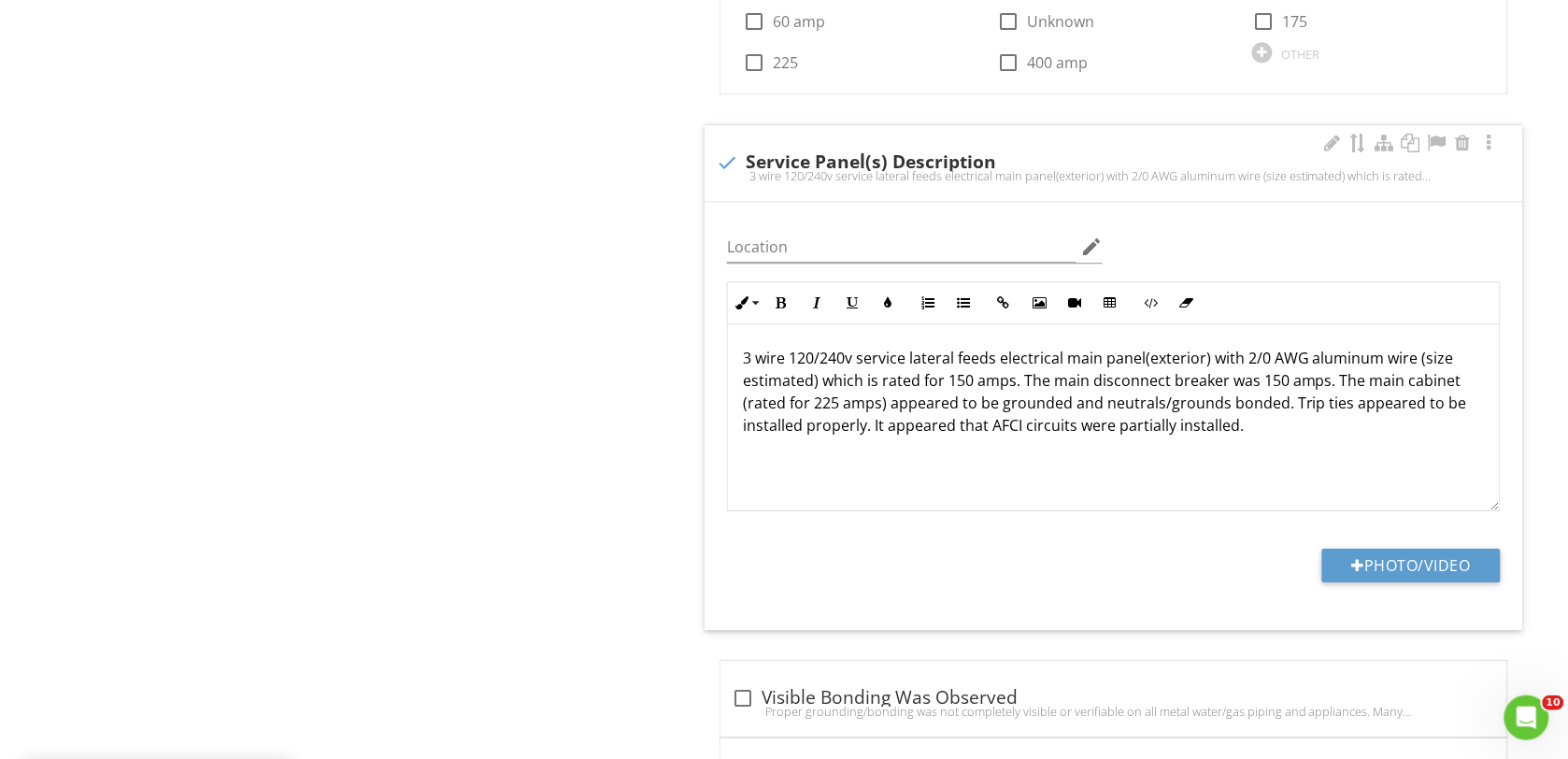
click at [1292, 406] on p "3 wire 120/240v service lateral feeds electrical main panel(exterior) with 2/0 …" at bounding box center [1113, 392] width 742 height 90
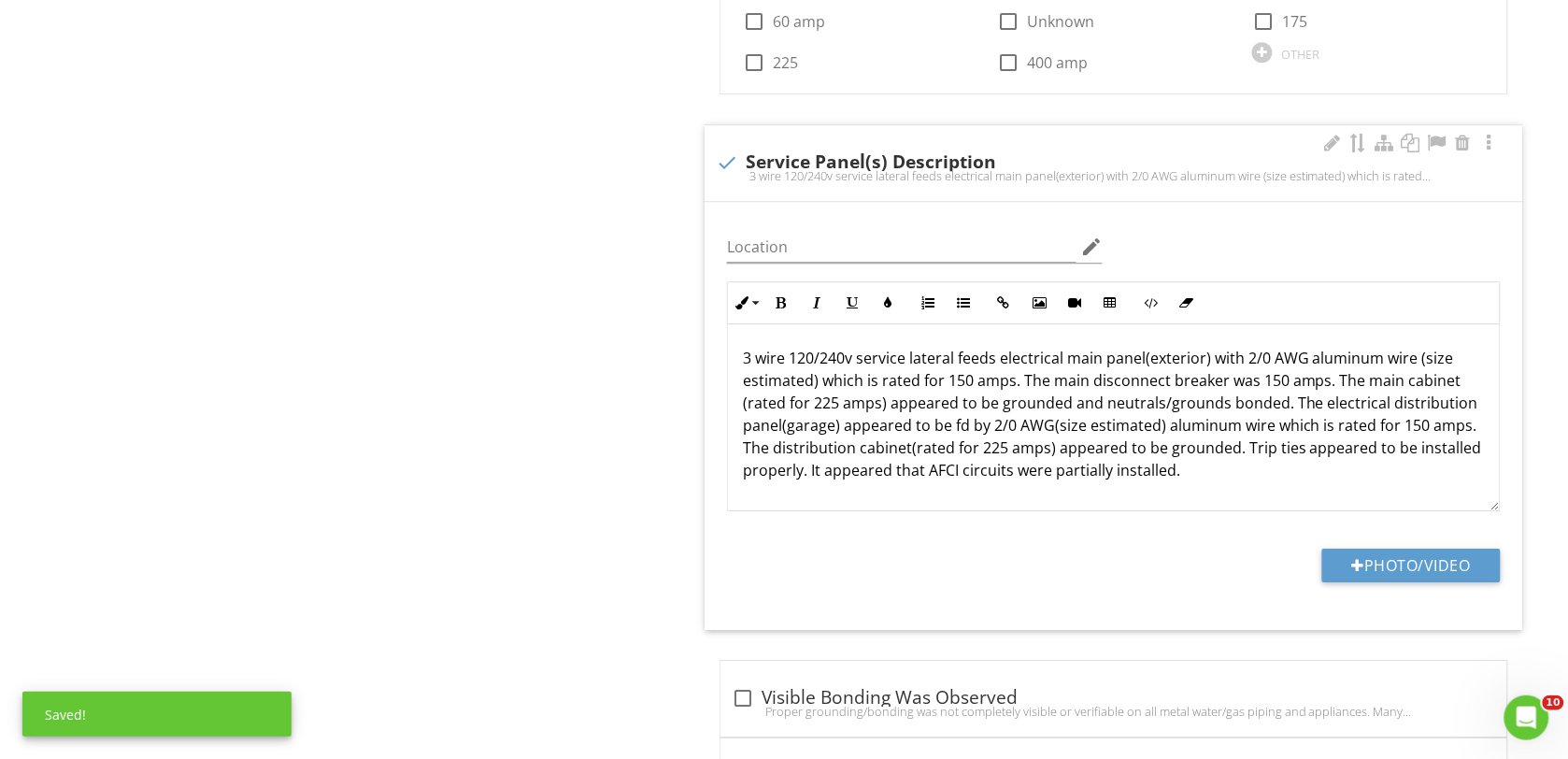
click at [1173, 475] on p "3 wire 120/240v service lateral feeds electrical main panel(exterior) with 2/0 …" at bounding box center [1113, 414] width 742 height 135
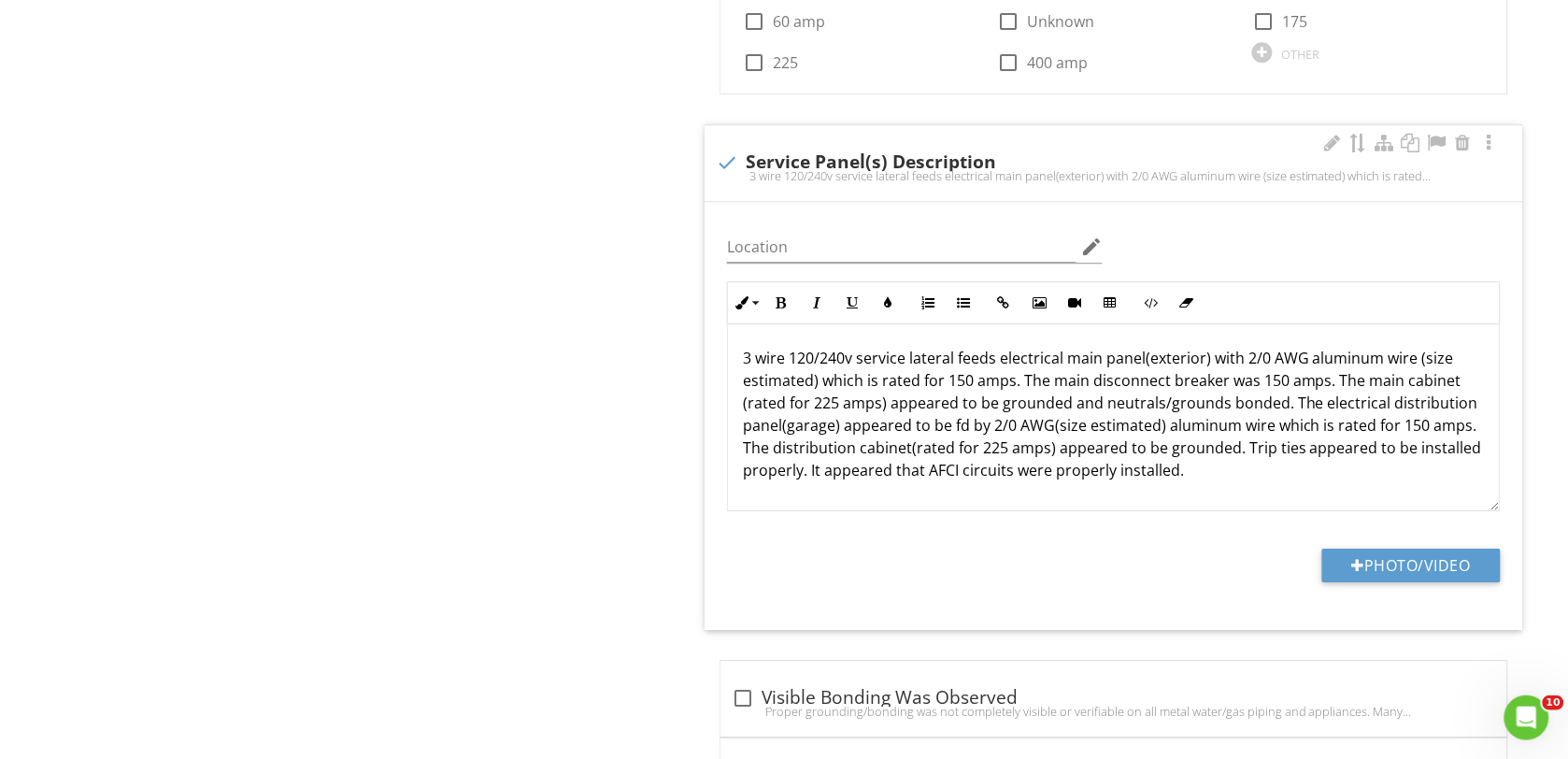
click at [958, 429] on p "3 wire 120/240v service lateral feeds electrical main panel(exterior) with 2/0 …" at bounding box center [1113, 414] width 742 height 135
click at [1352, 555] on button "Photo/Video" at bounding box center [1412, 565] width 178 height 34
type input "C:\fakepath\DSC00134.JPG"
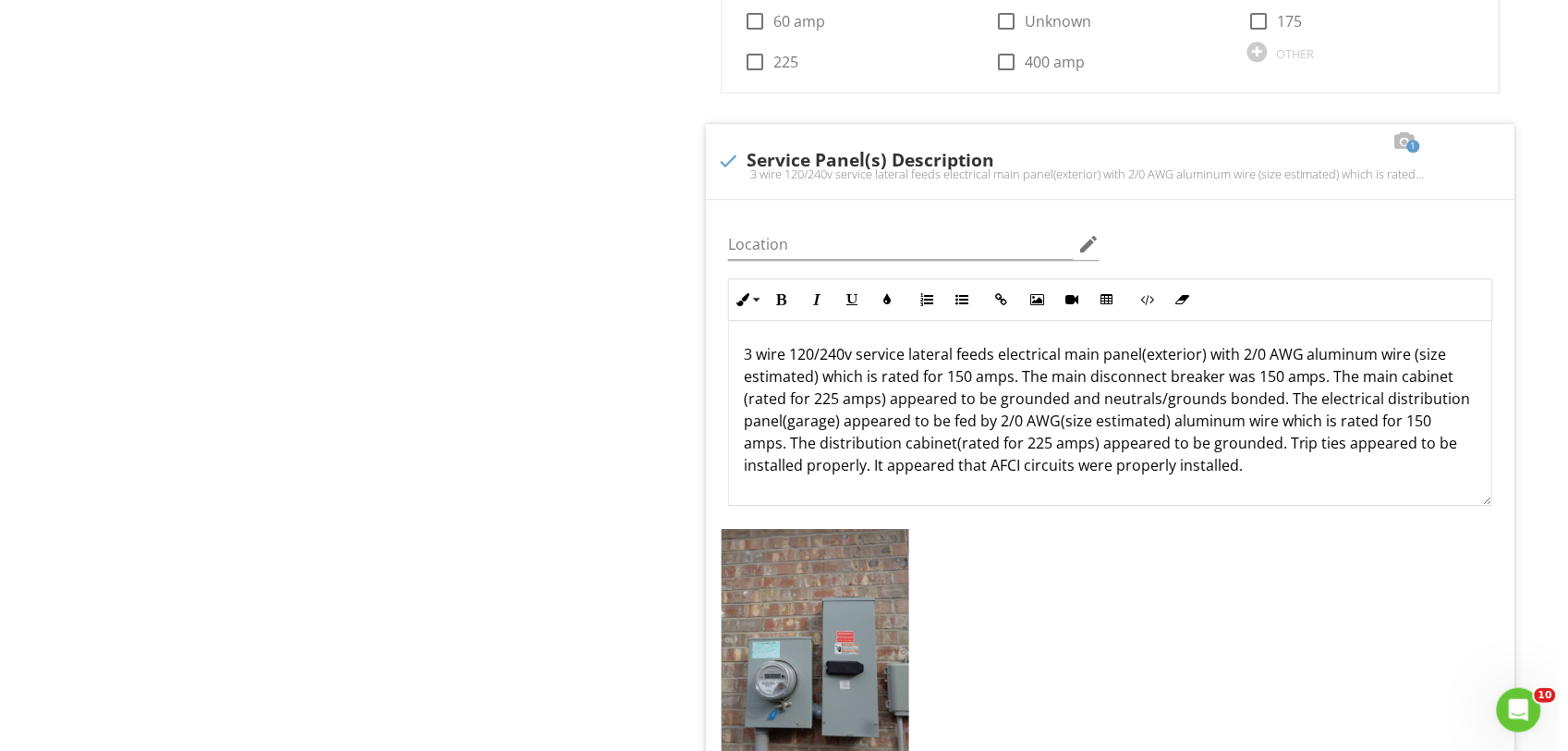
scroll to position [1733, 0]
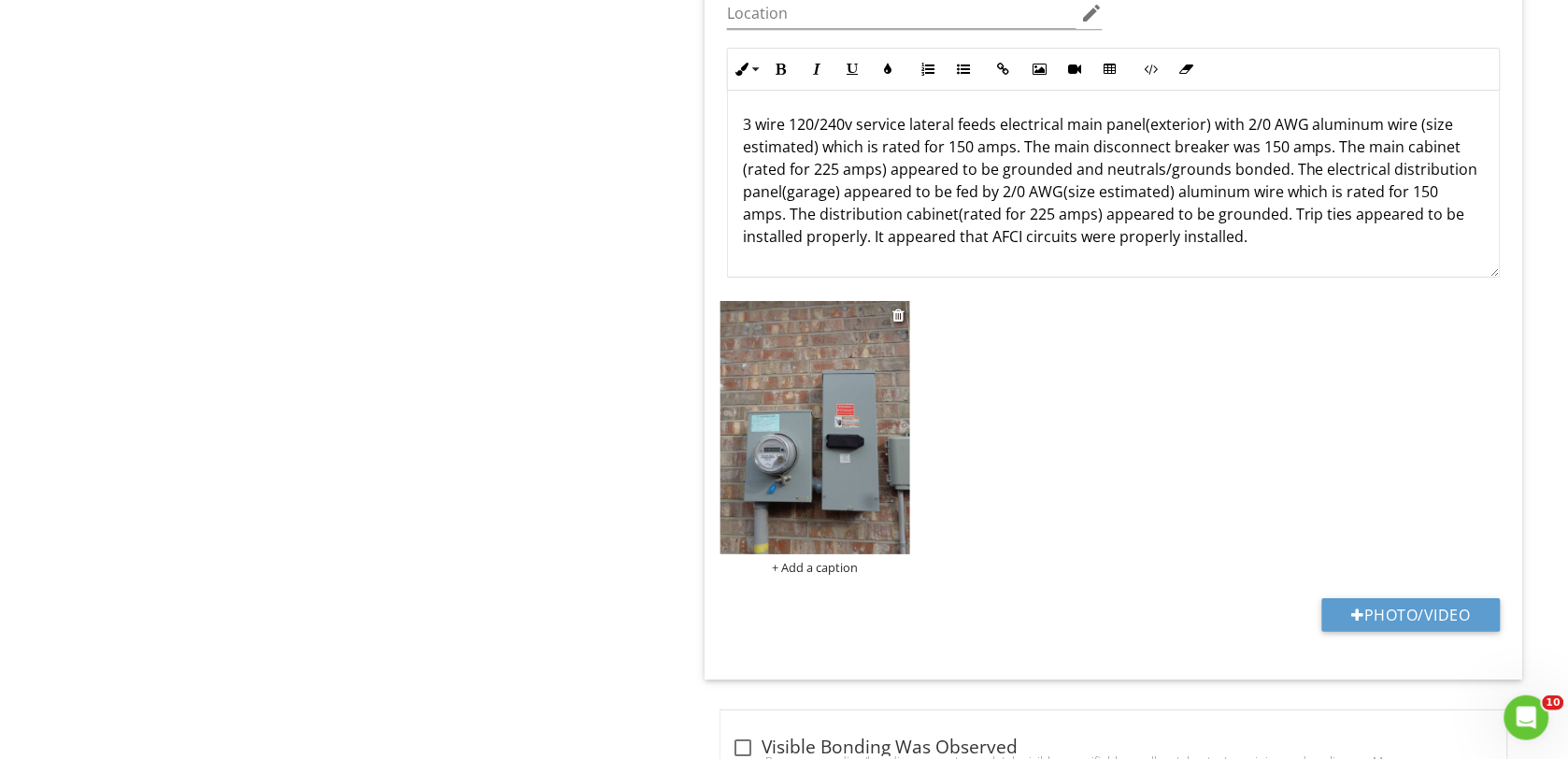
click at [810, 568] on div "+ Add a caption" at bounding box center [816, 566] width 190 height 15
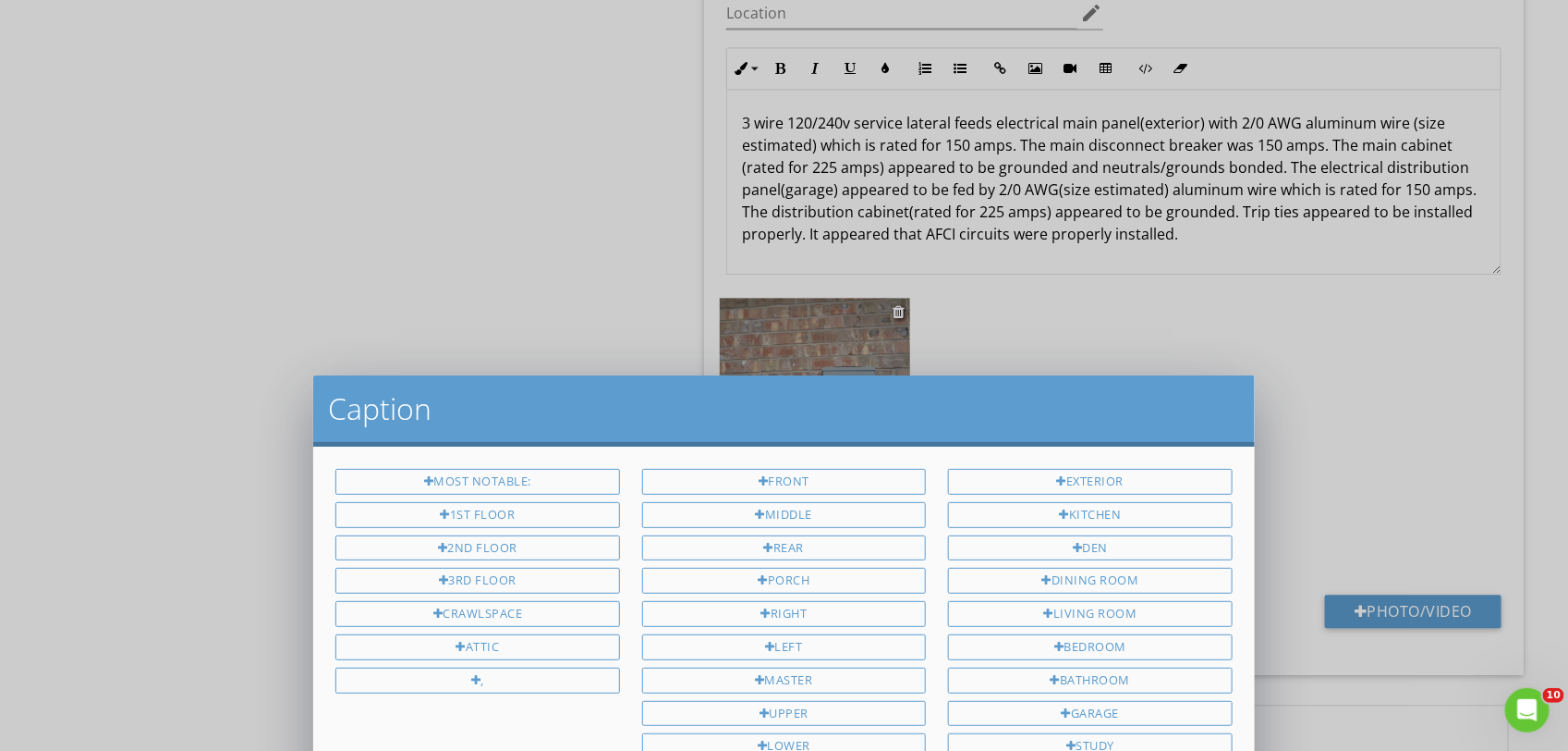
scroll to position [0, 0]
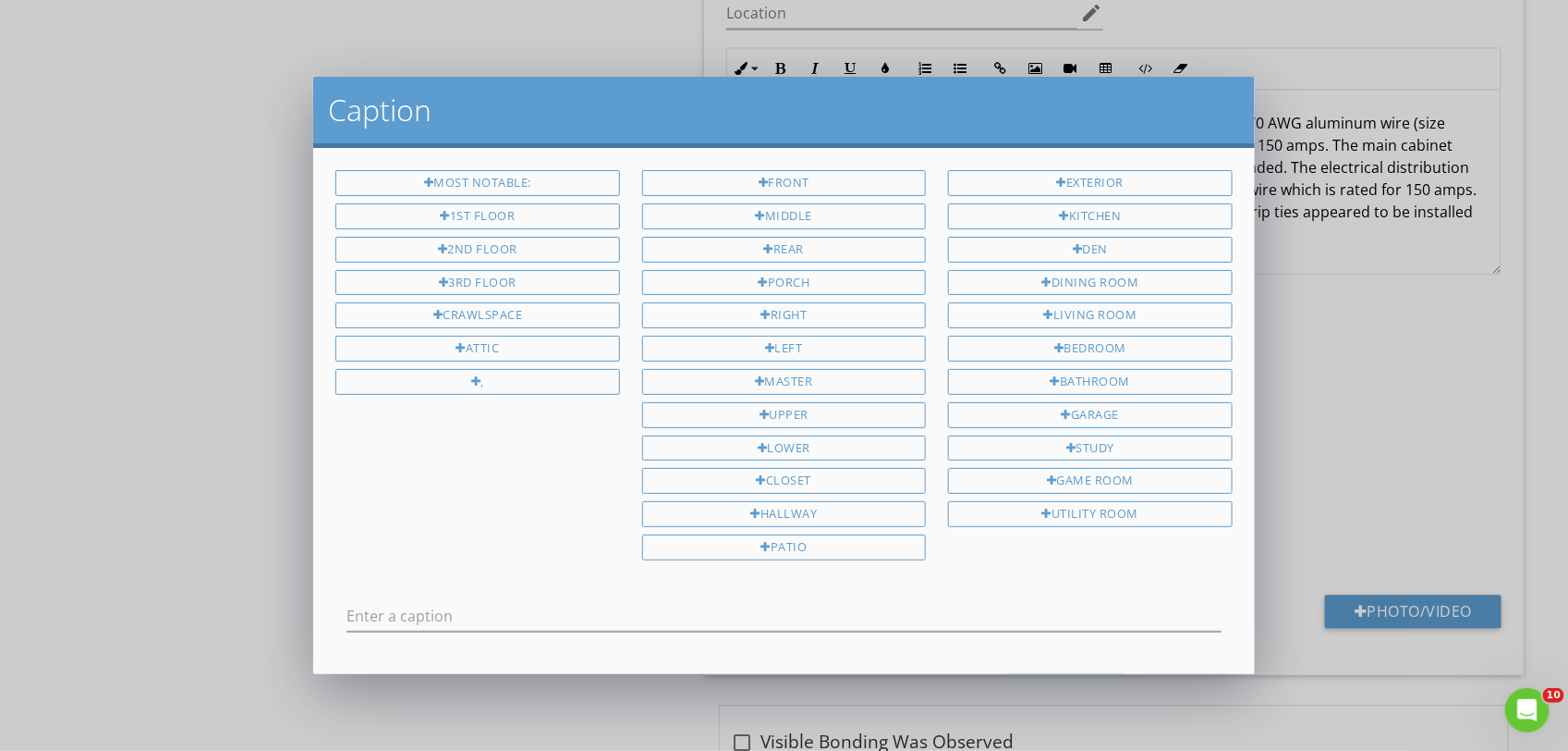
click at [573, 537] on div "Most Notable: 1st Floor 2nd Floor 3rd Floor Crawlspace Attic , Front Middle Rea…" at bounding box center [784, 368] width 919 height 397
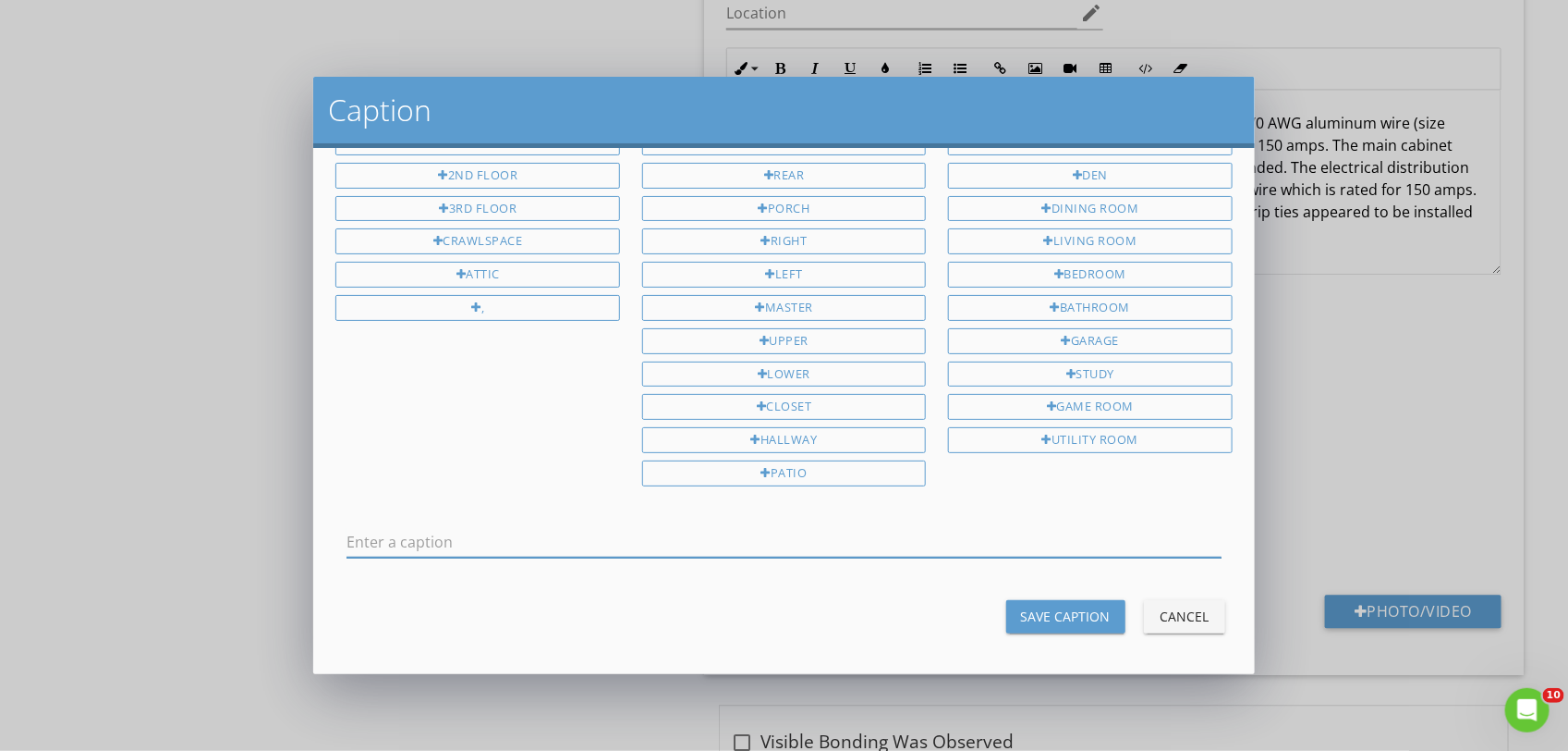
click at [412, 528] on input "text" at bounding box center [784, 542] width 875 height 31
type input "Main panel"
click at [1027, 606] on div "Save Caption" at bounding box center [1065, 616] width 89 height 19
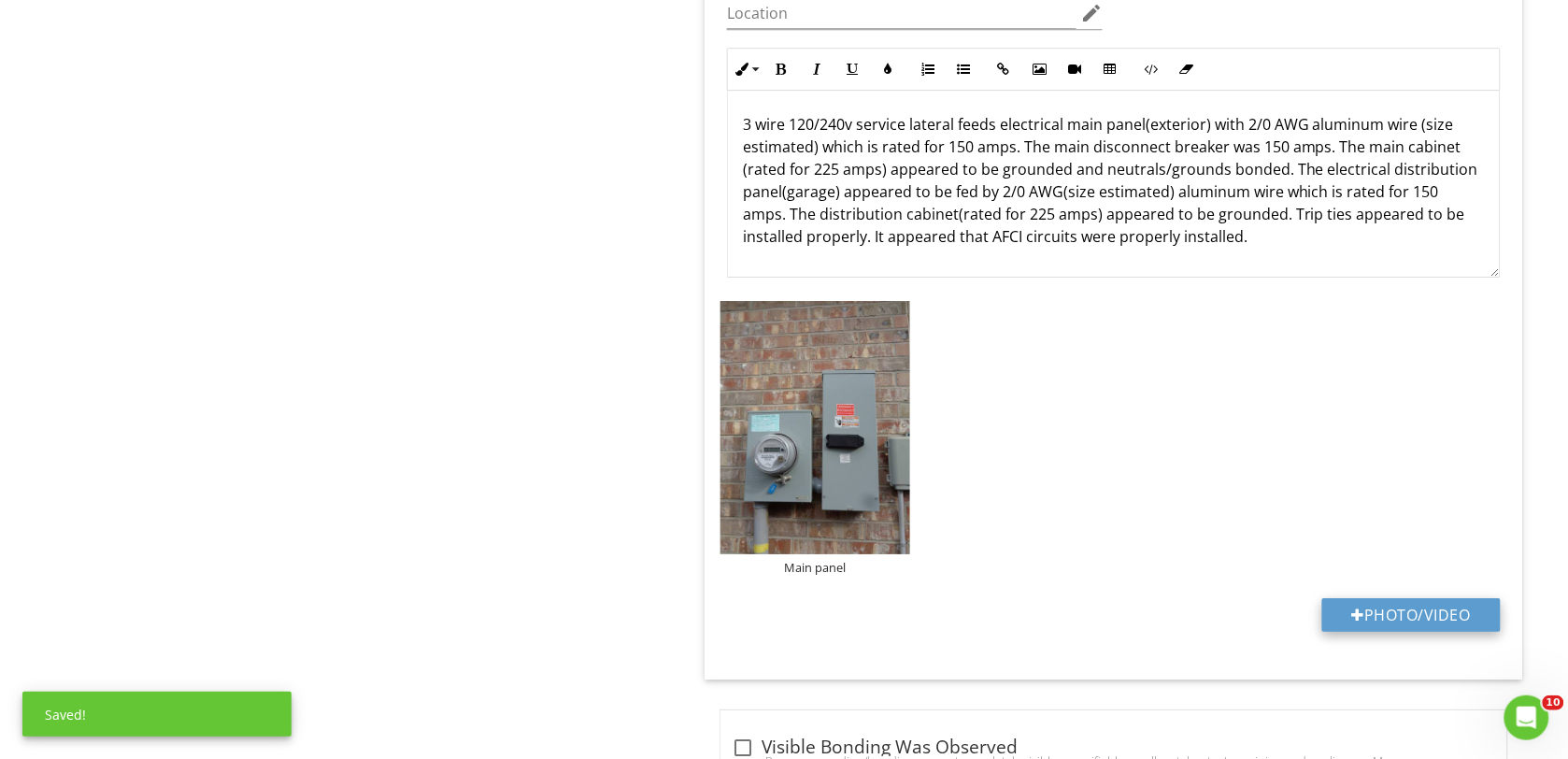
click at [1404, 628] on button "Photo/Video" at bounding box center [1412, 615] width 178 height 34
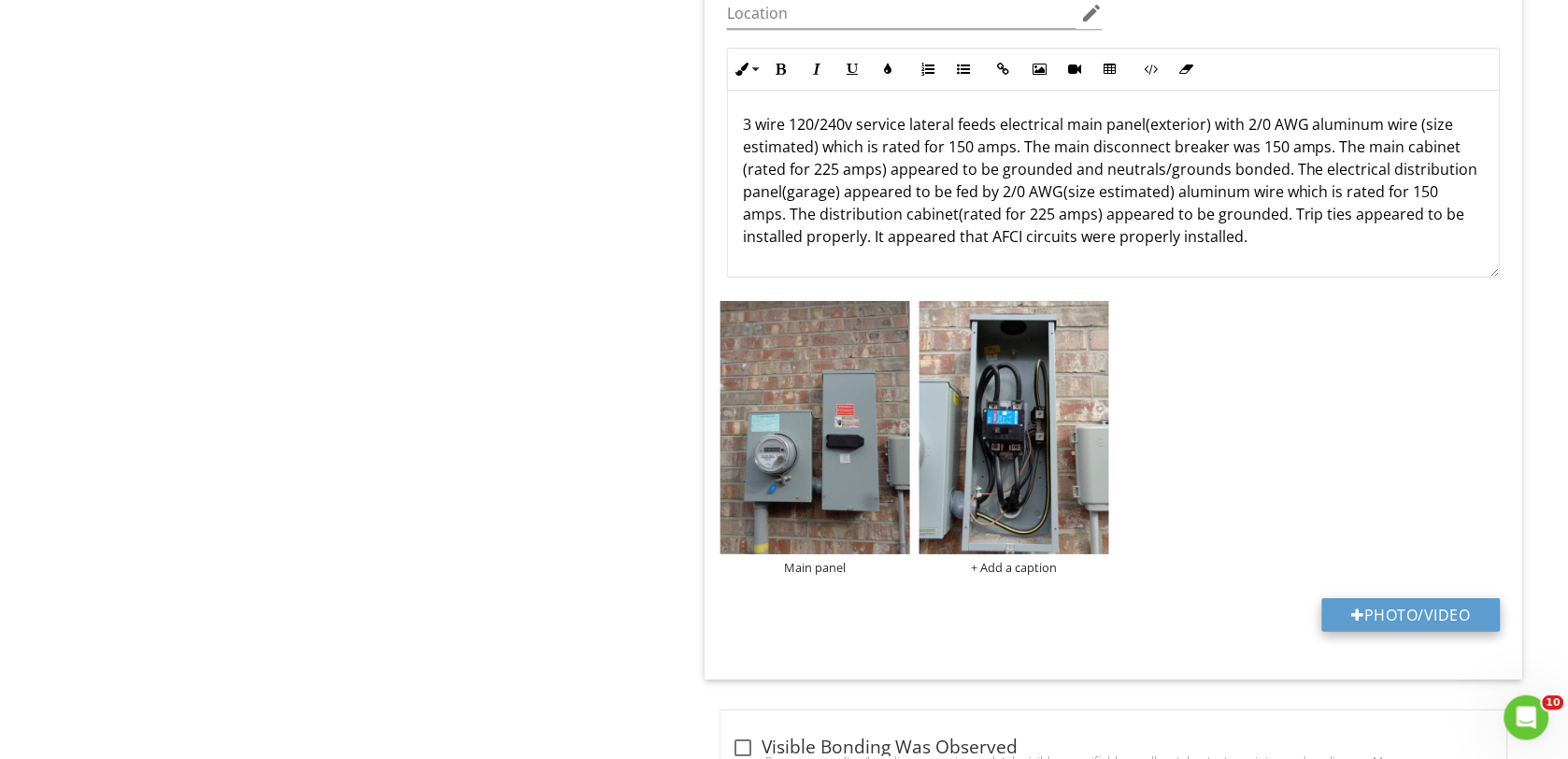
click at [1395, 613] on button "Photo/Video" at bounding box center [1412, 615] width 178 height 34
type input "C:\fakepath\DSC00166.JPG"
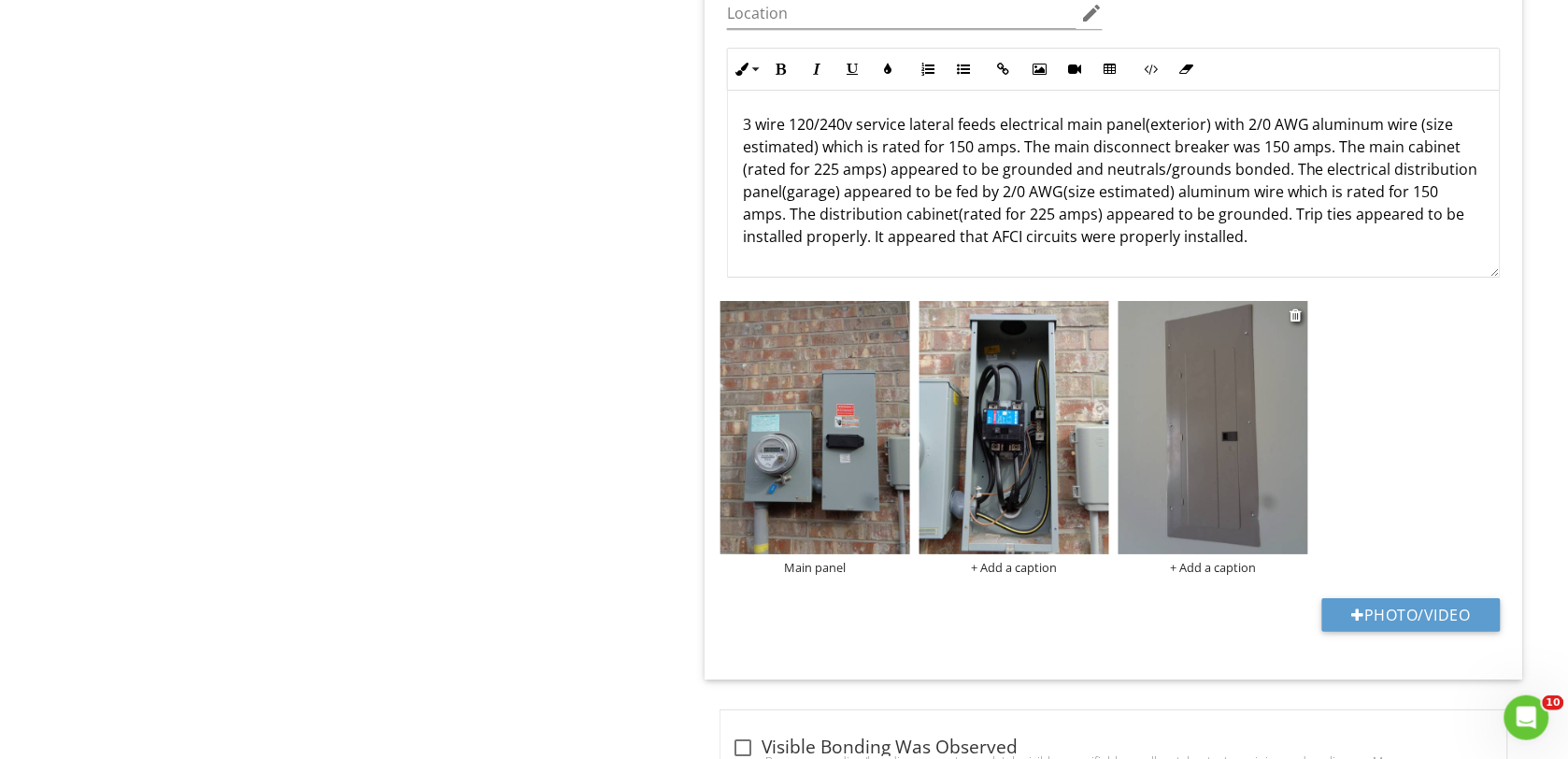
click at [1216, 565] on div "+ Add a caption" at bounding box center [1214, 566] width 190 height 15
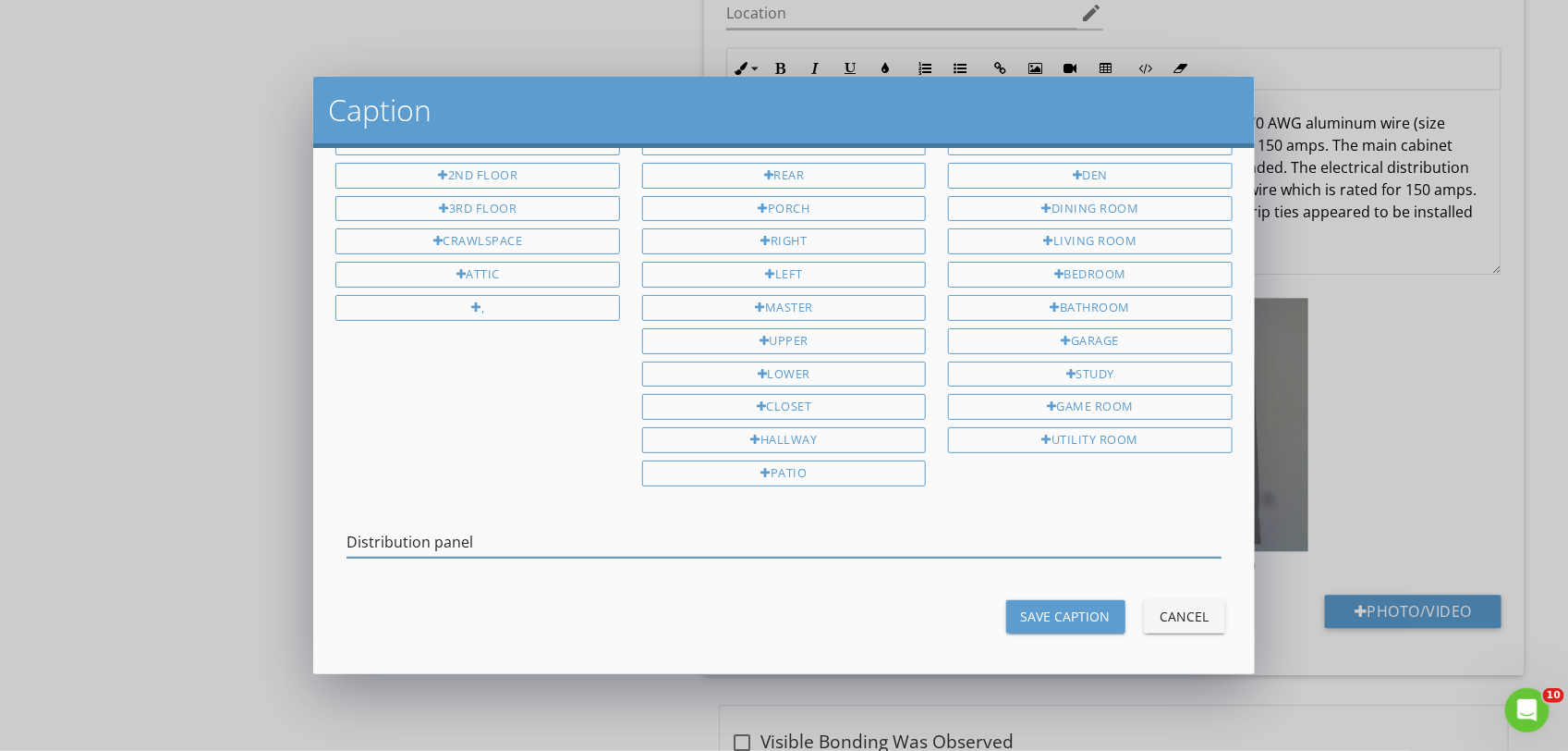
type input "Distribution panel"
click at [1028, 606] on div "Save Caption" at bounding box center [1065, 616] width 89 height 19
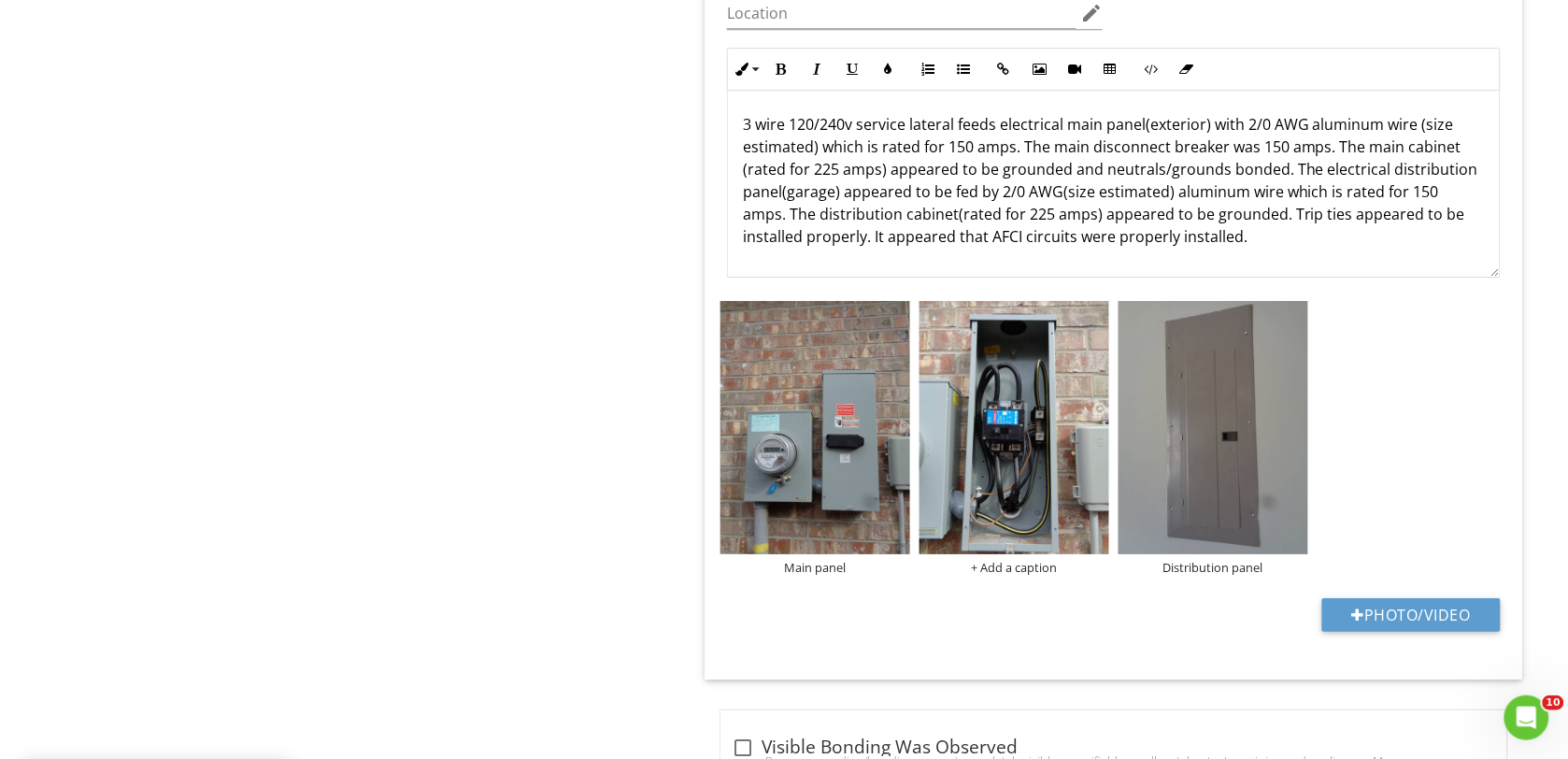
click at [1348, 610] on button "Photo/Video" at bounding box center [1412, 615] width 178 height 34
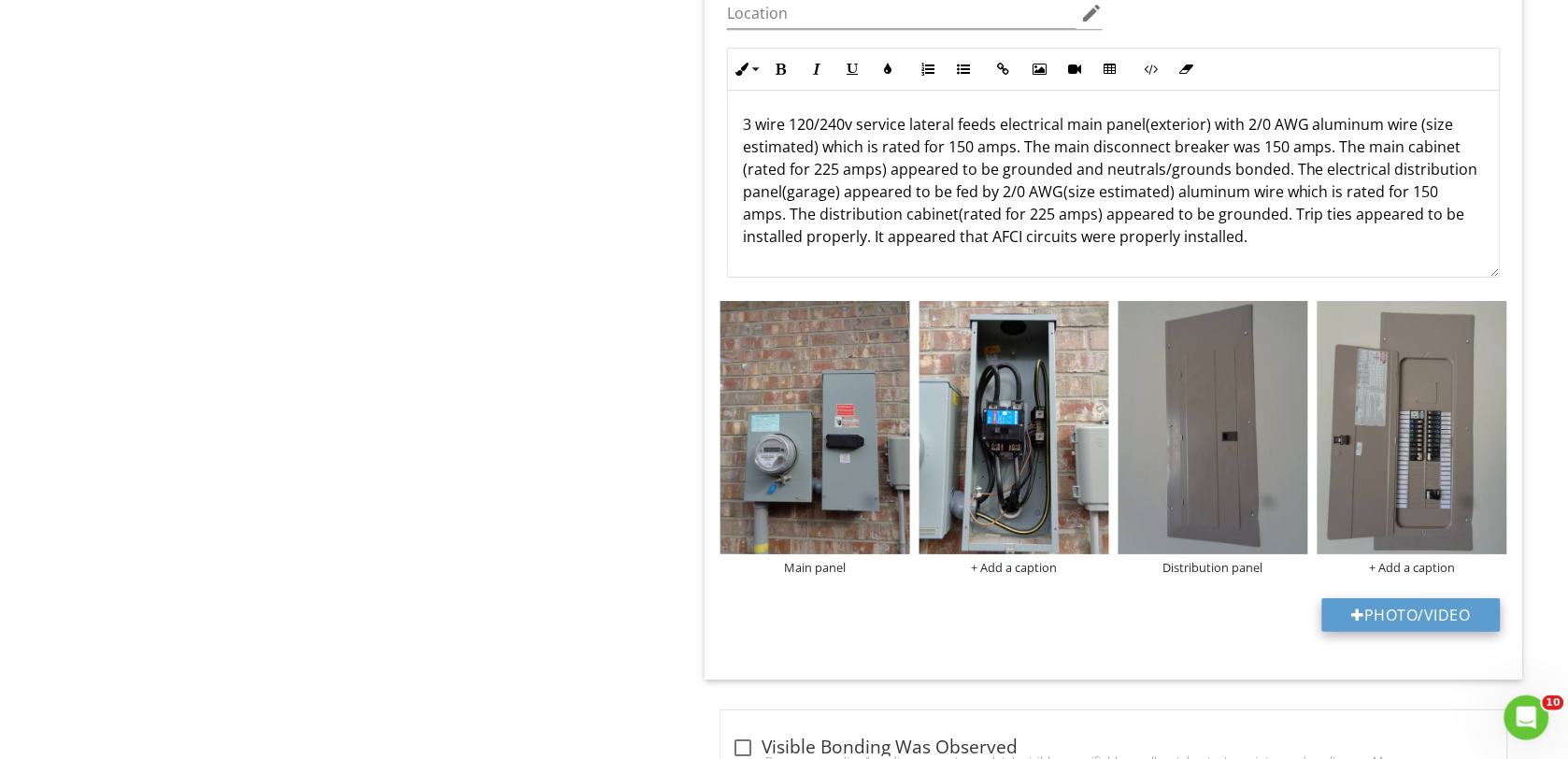
click at [1364, 617] on button "Photo/Video" at bounding box center [1412, 615] width 178 height 34
type input "C:\fakepath\DSC00169.JPG"
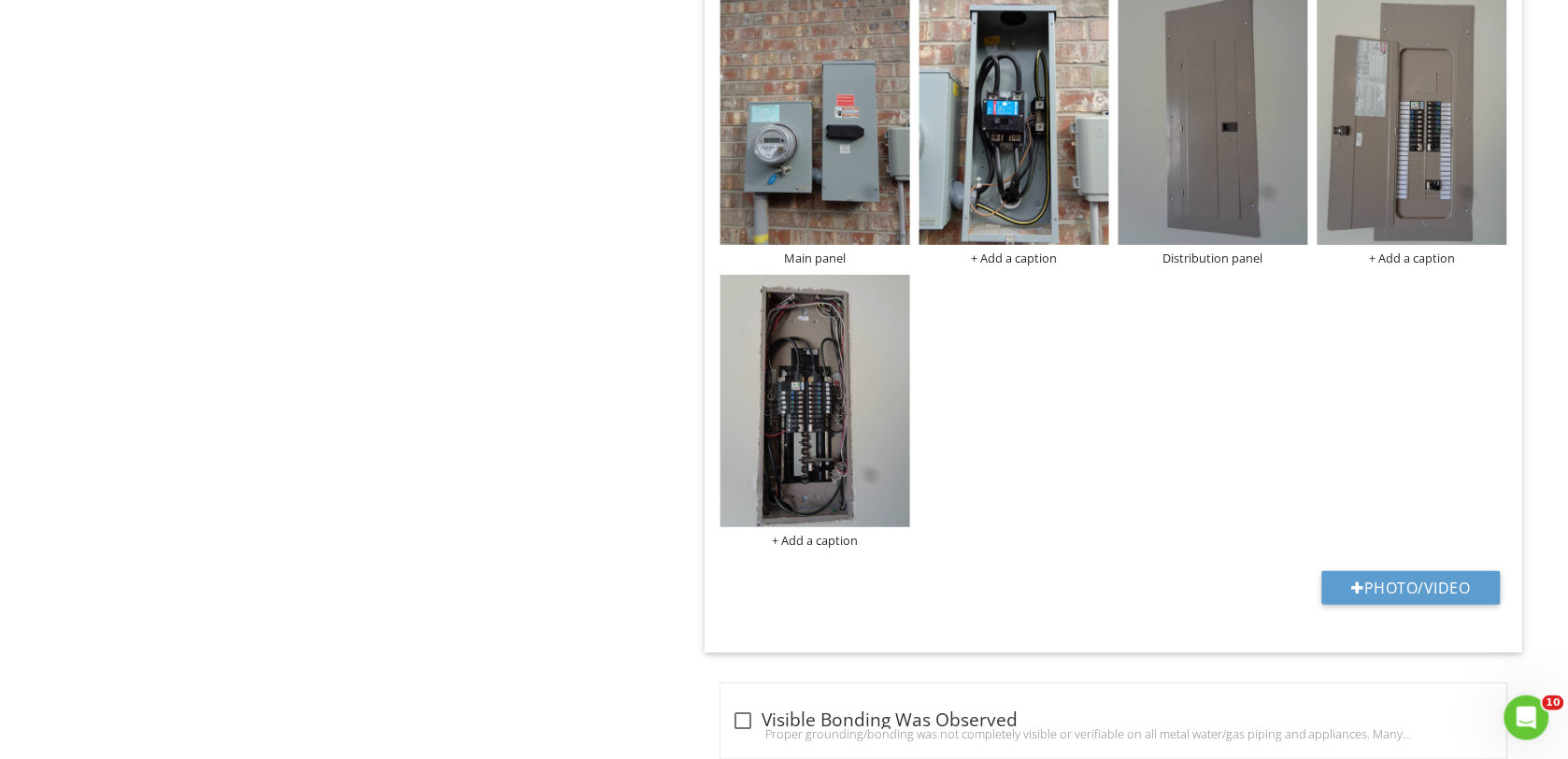
scroll to position [2219, 0]
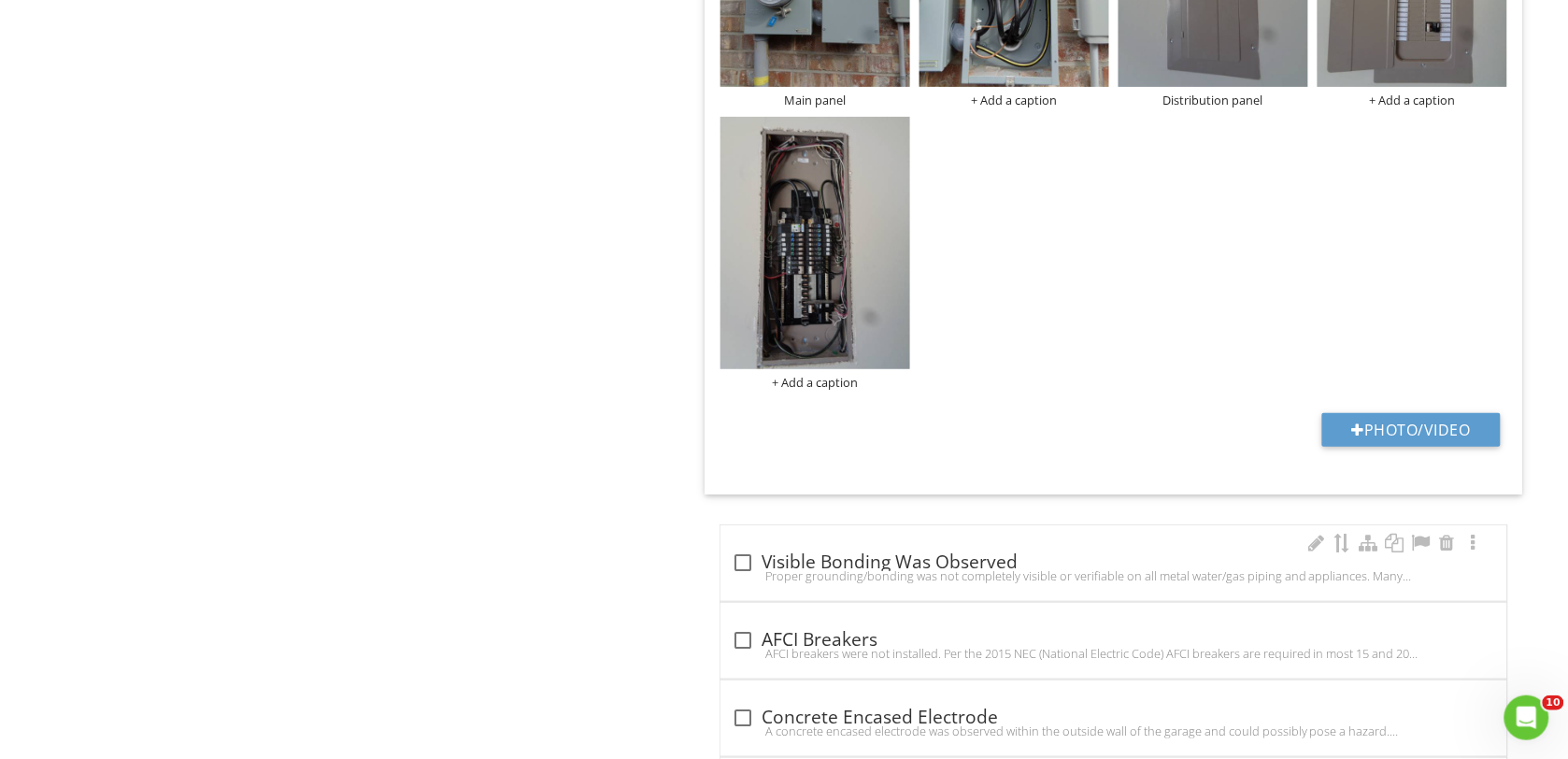
click at [746, 563] on div at bounding box center [743, 562] width 32 height 32
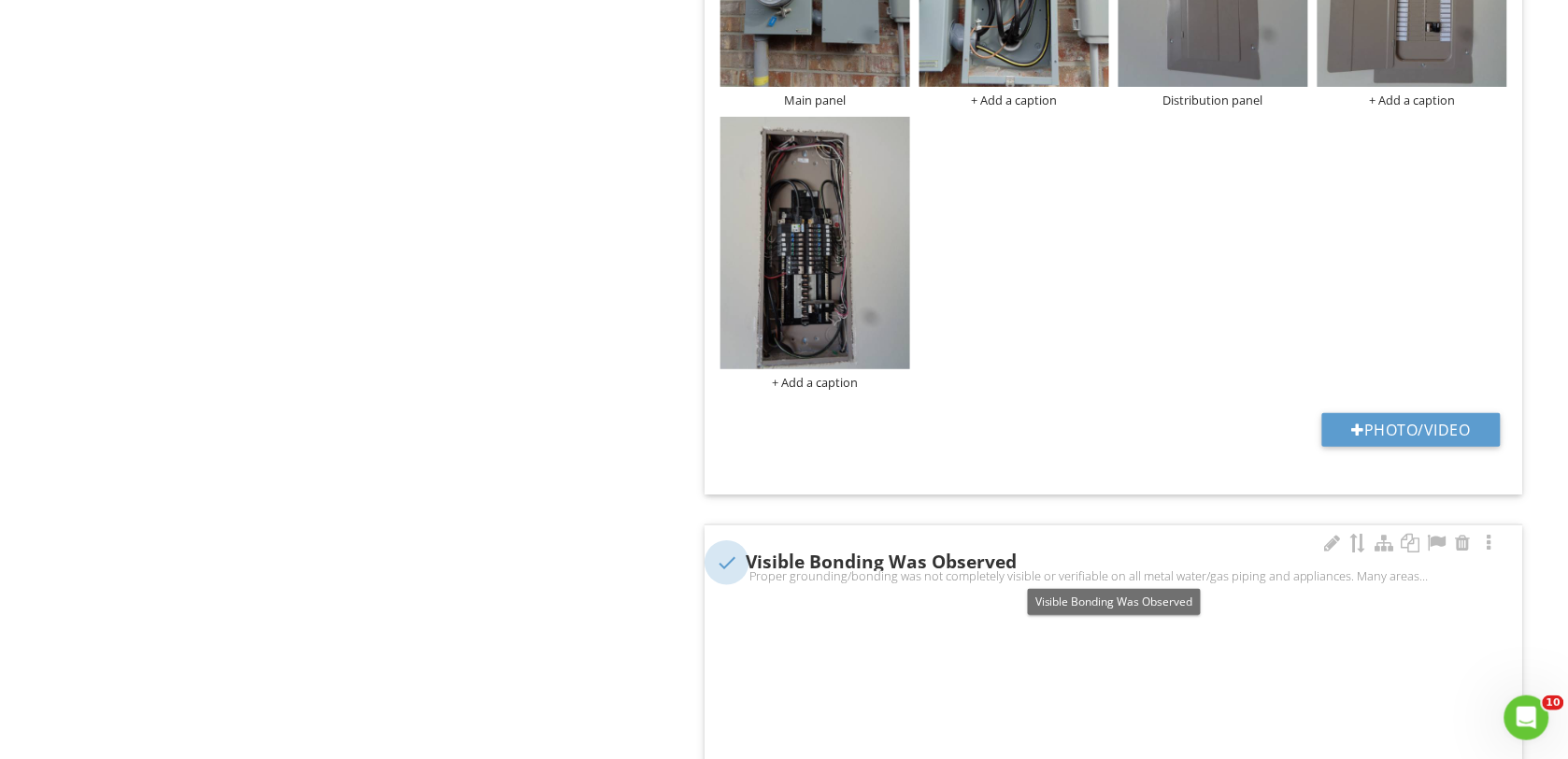
checkbox input "true"
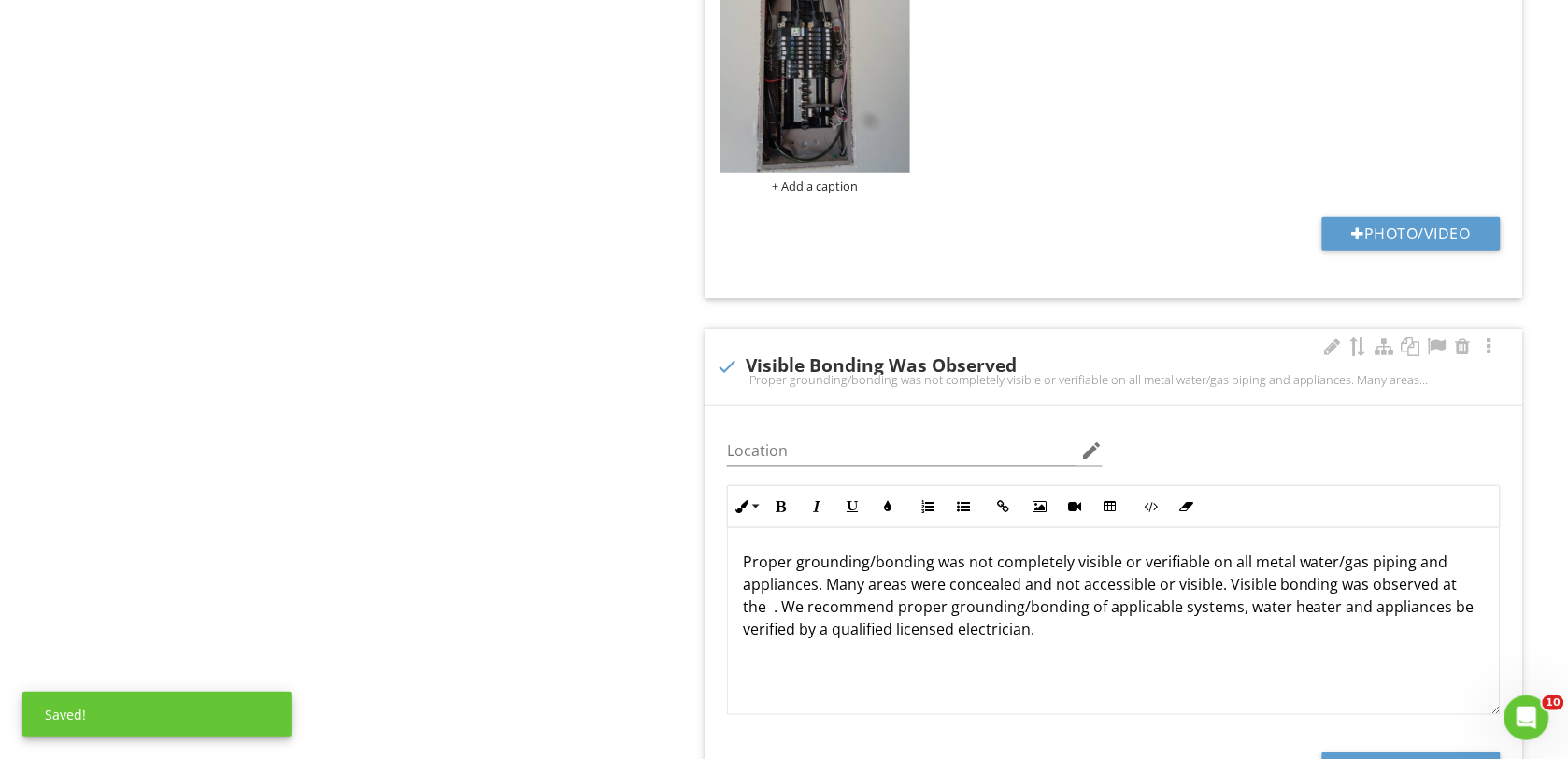
scroll to position [2569, 0]
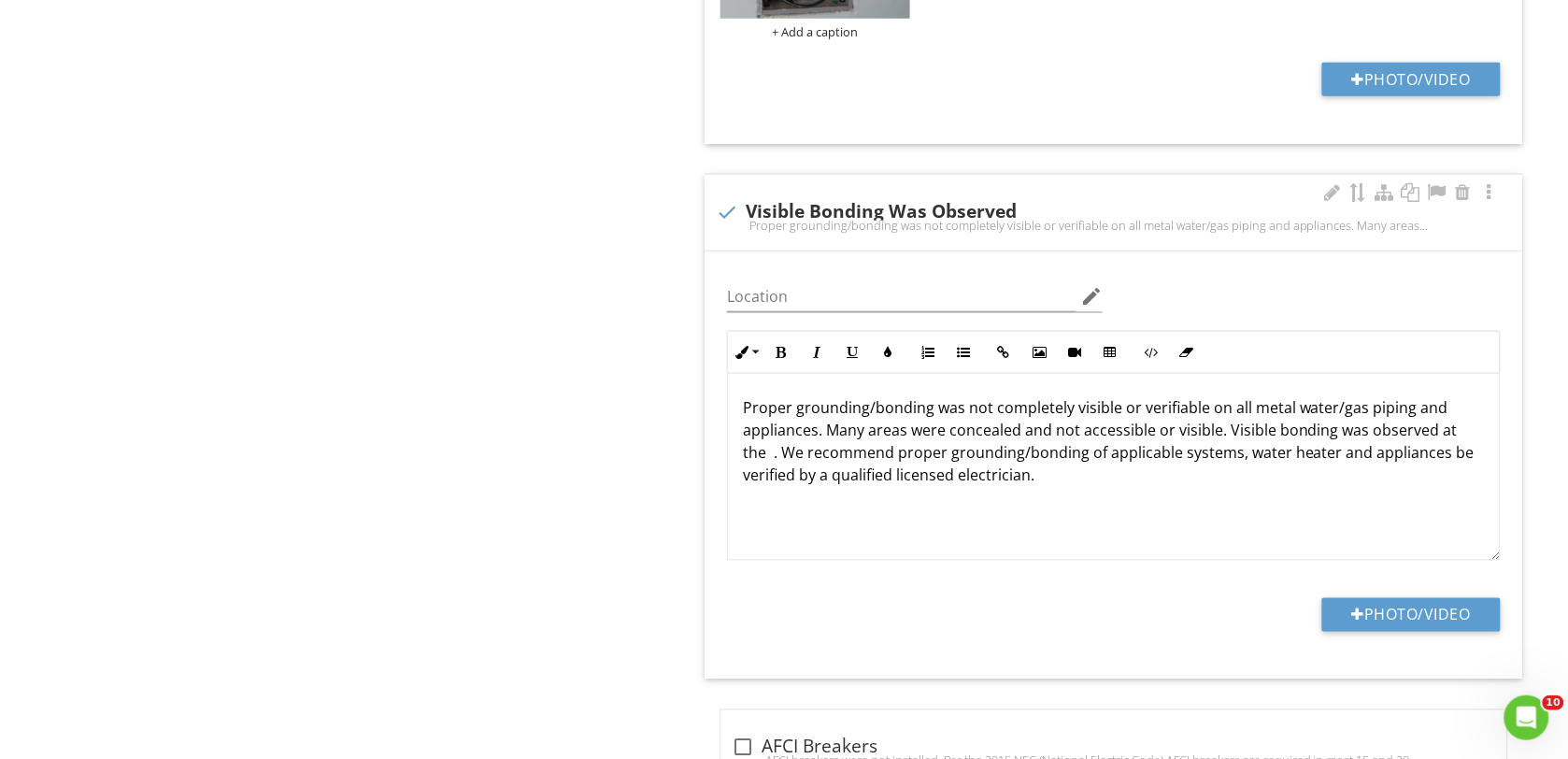
click at [776, 462] on p "Proper grounding/bonding was not completely visible or verifiable on all metal …" at bounding box center [1113, 441] width 742 height 90
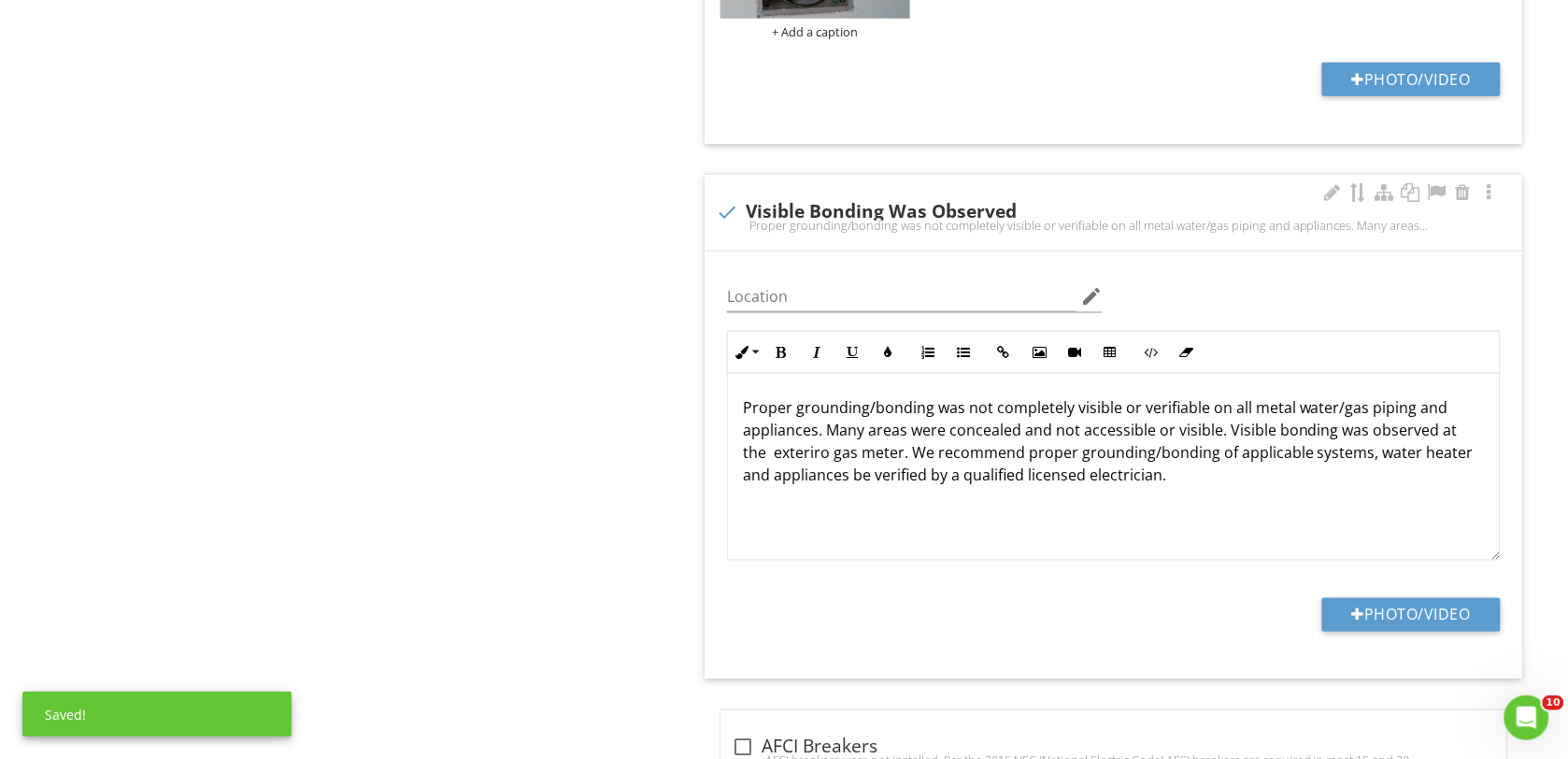
click at [832, 462] on p "Proper grounding/bonding was not completely visible or verifiable on all metal …" at bounding box center [1113, 441] width 742 height 90
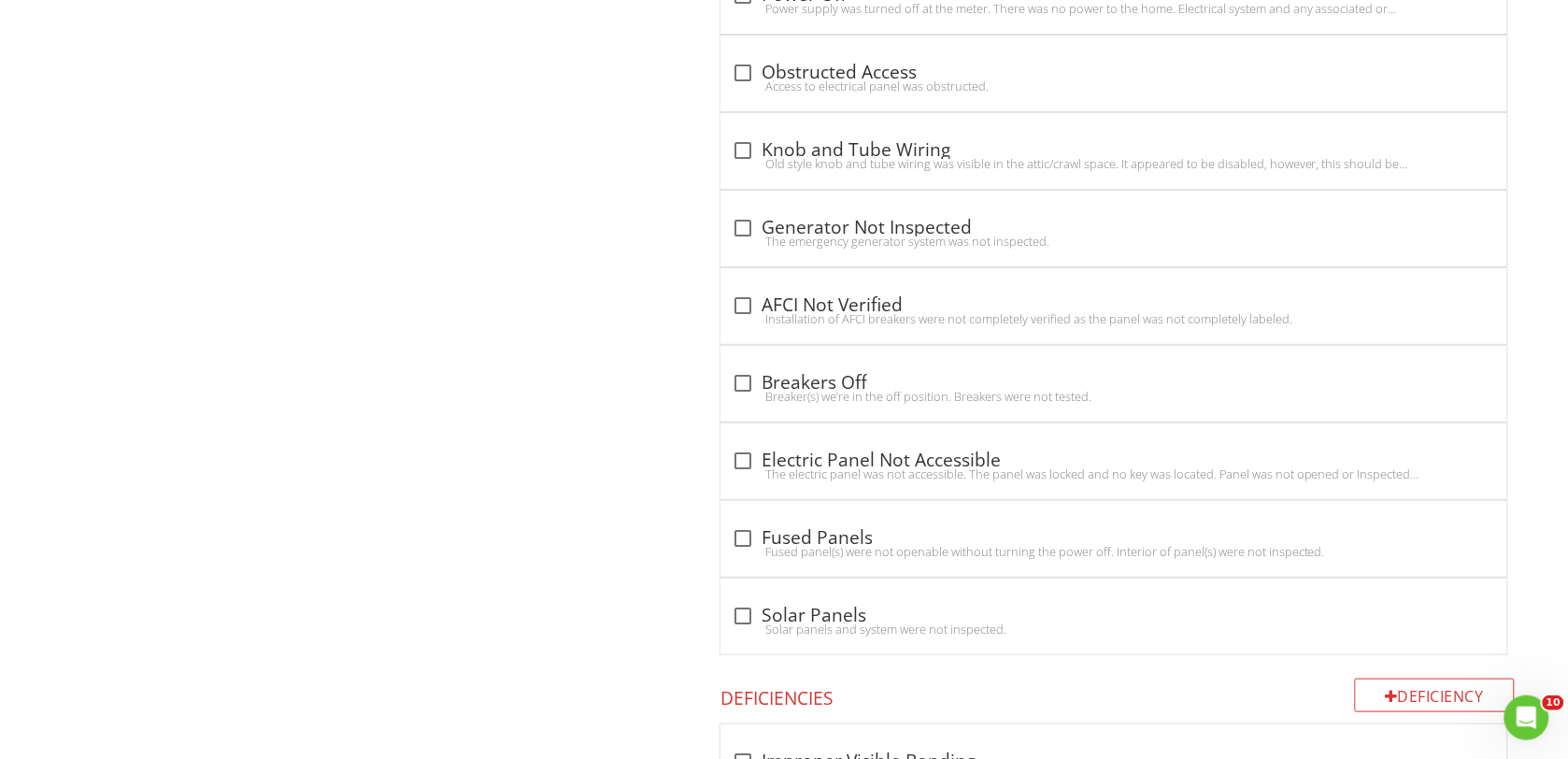
scroll to position [4320, 0]
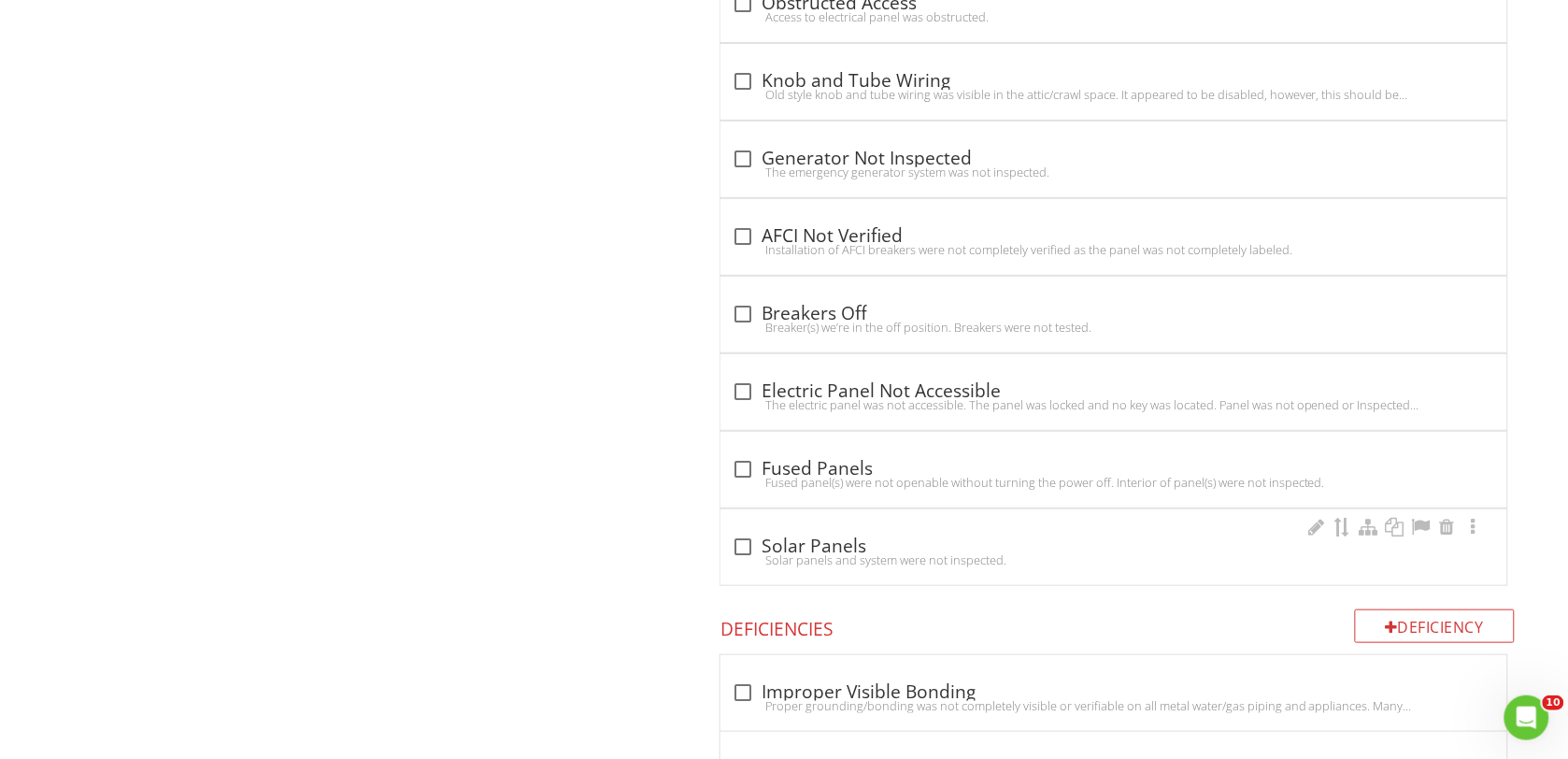
click at [746, 553] on div at bounding box center [743, 546] width 32 height 32
checkbox input "true"
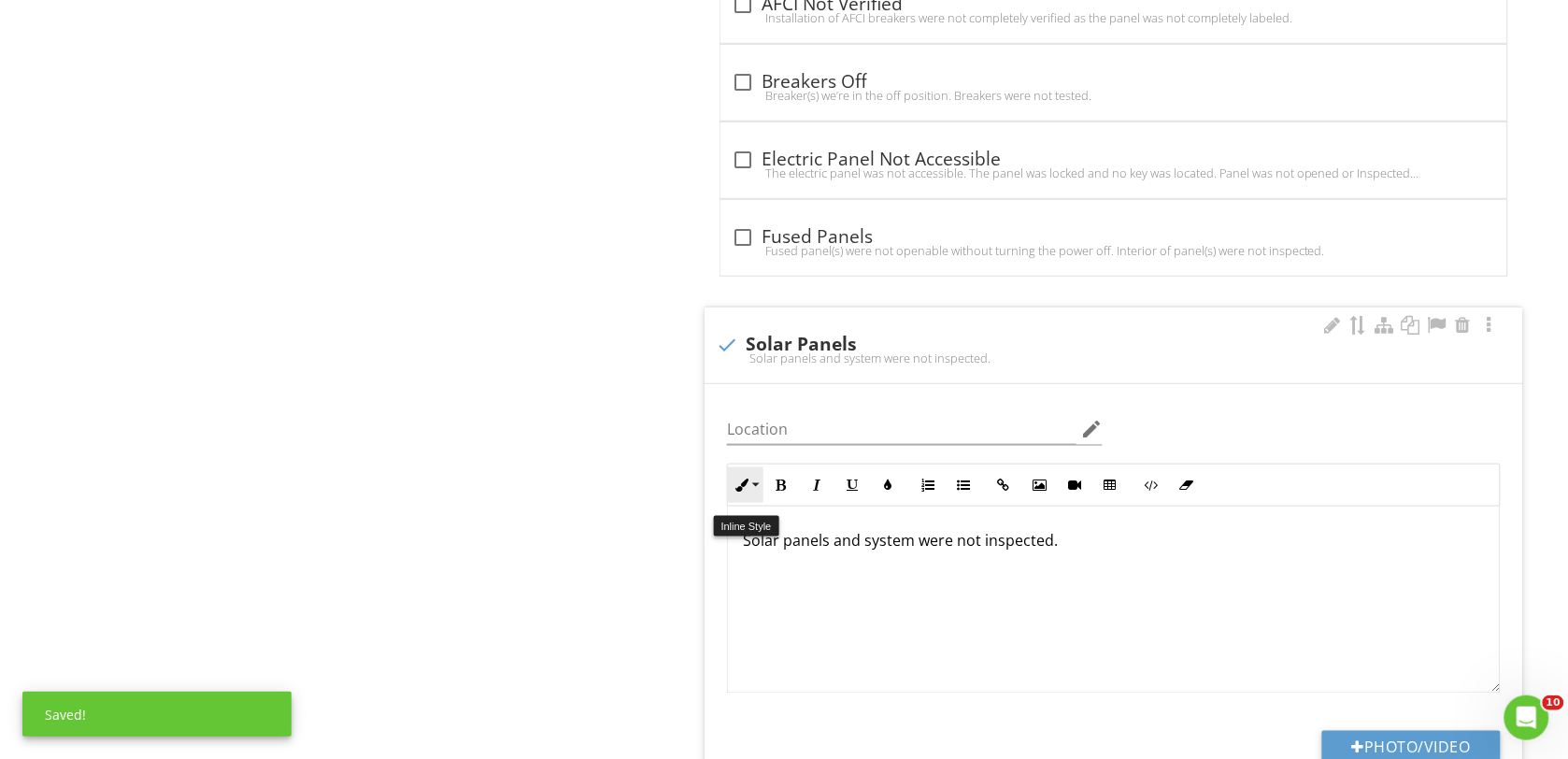
scroll to position [4554, 0]
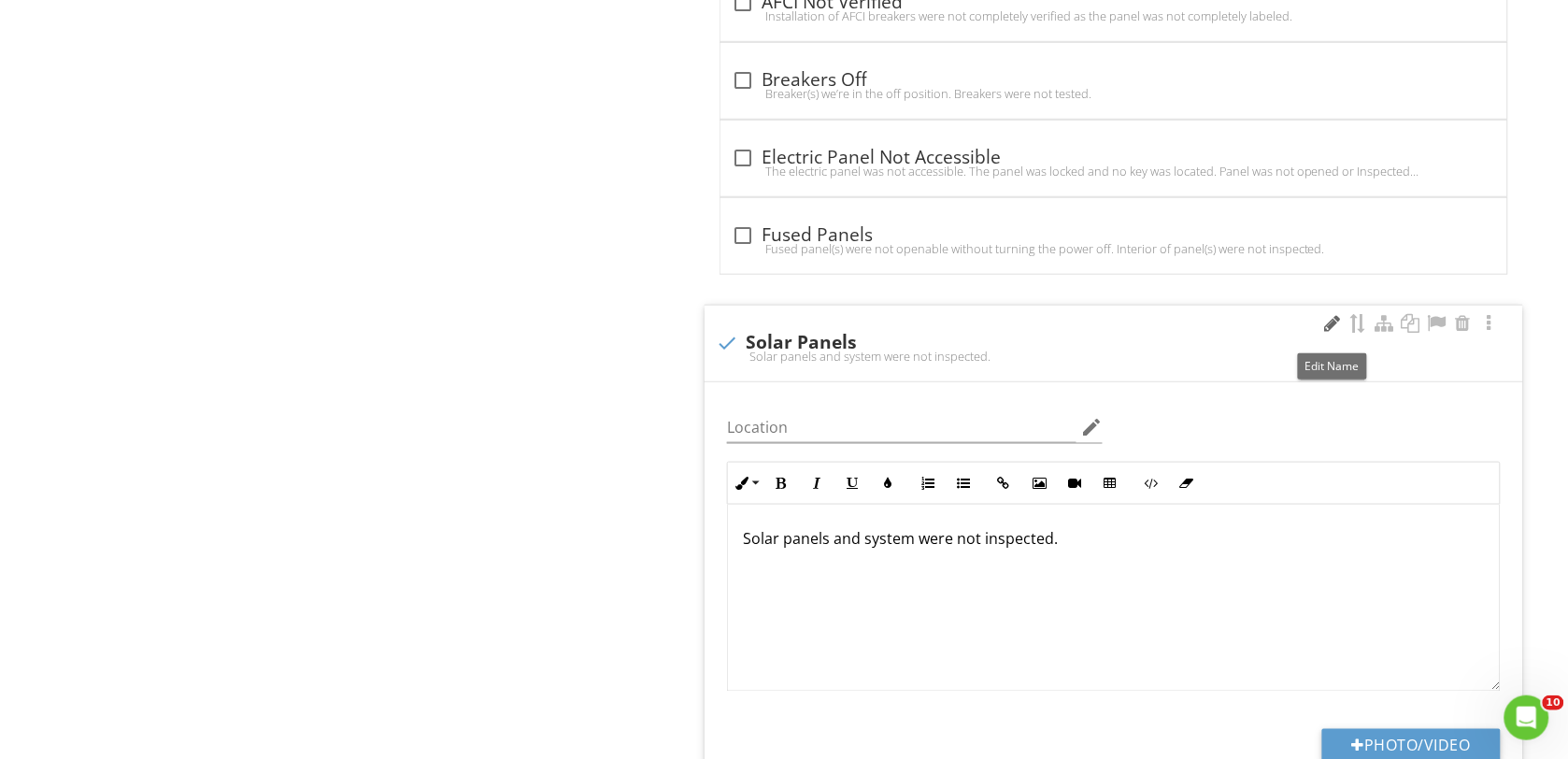
click at [1338, 328] on div at bounding box center [1332, 323] width 22 height 18
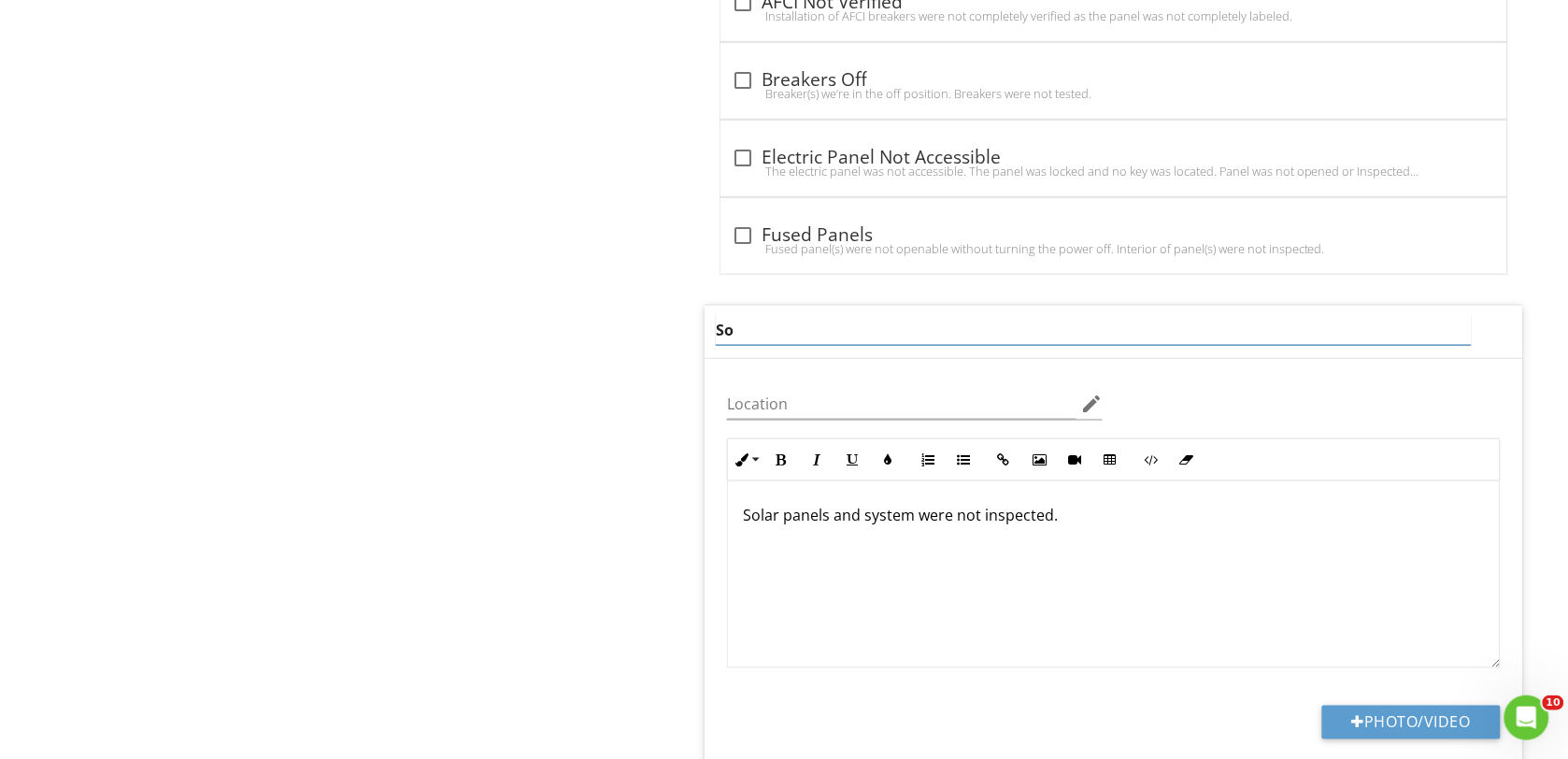
type input "S"
type input "Surge Protector"
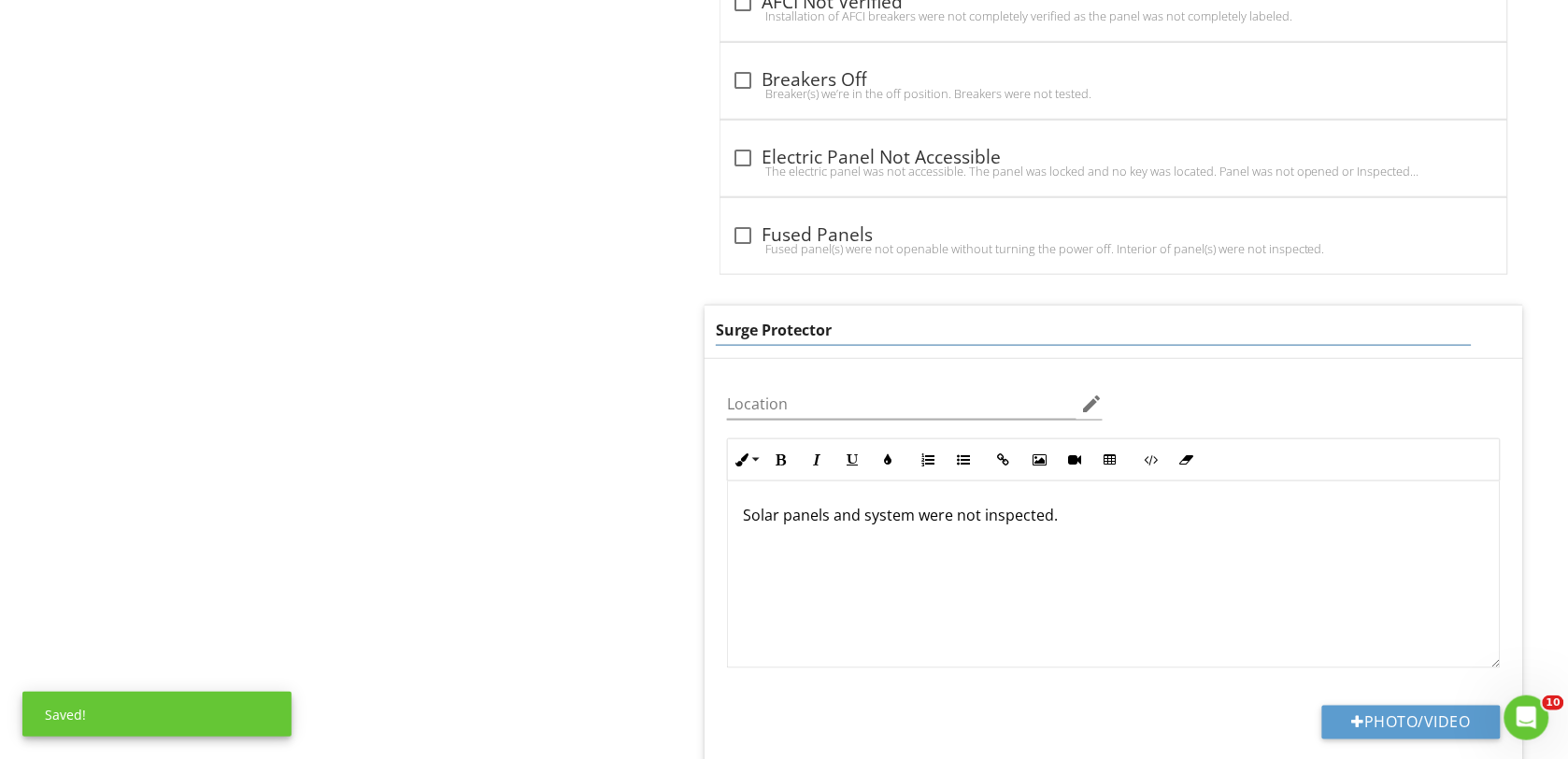
click at [1072, 542] on div "Solar panels and system were not inspected." at bounding box center [1114, 574] width 772 height 187
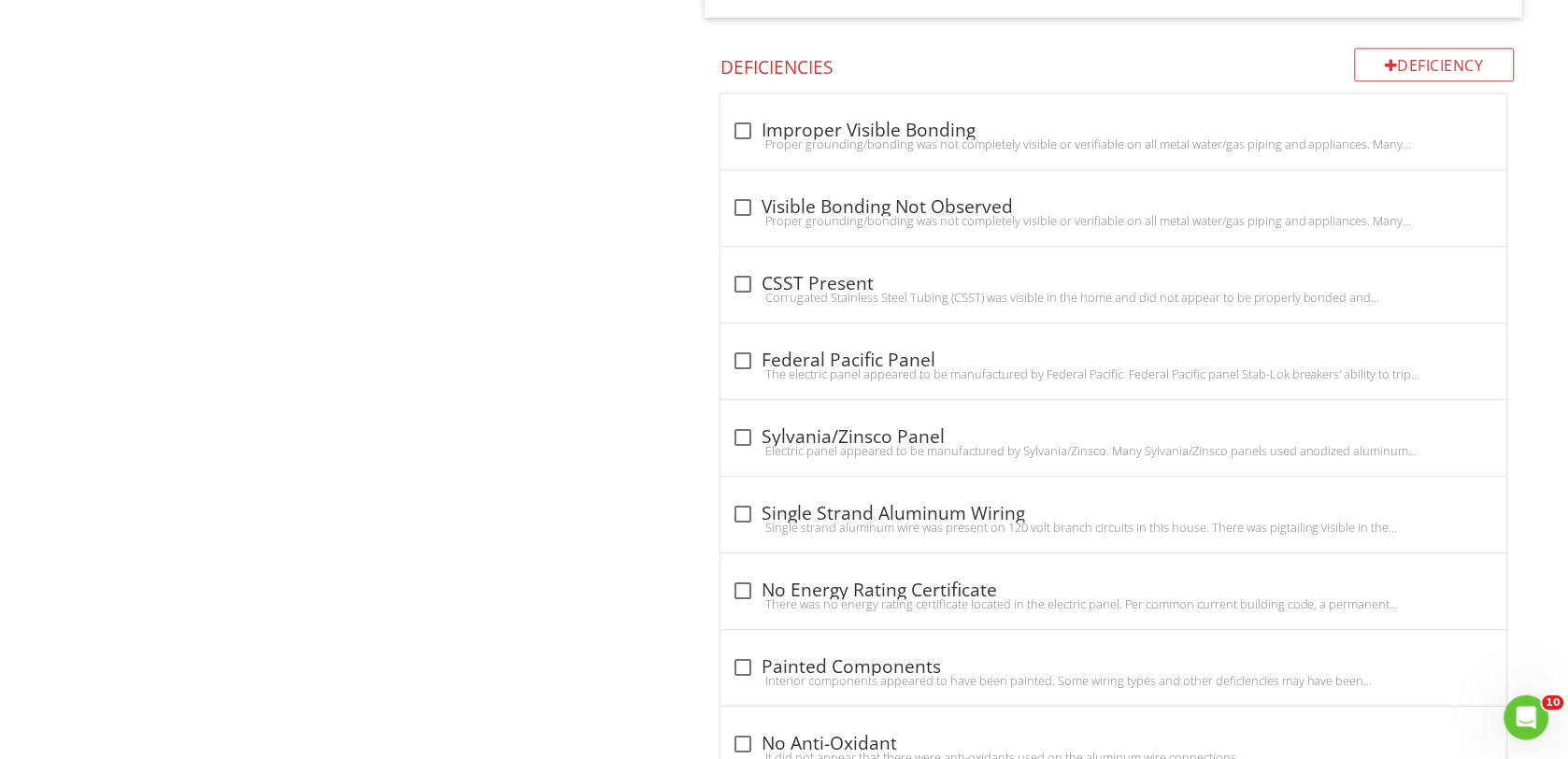
scroll to position [5372, 0]
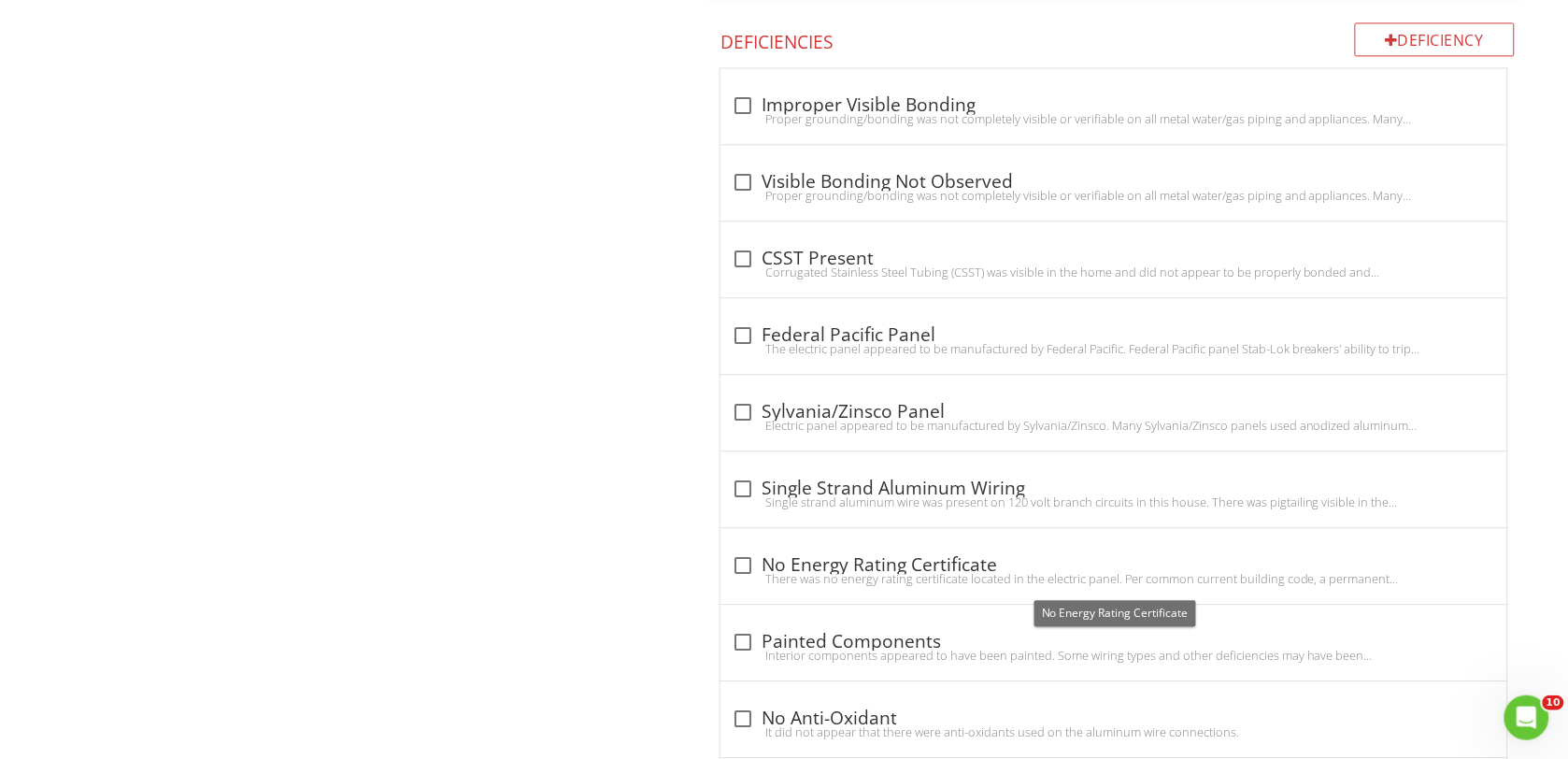
drag, startPoint x: 744, startPoint y: 563, endPoint x: 679, endPoint y: 555, distance: 65.5
click at [744, 566] on div at bounding box center [743, 565] width 32 height 32
checkbox input "true"
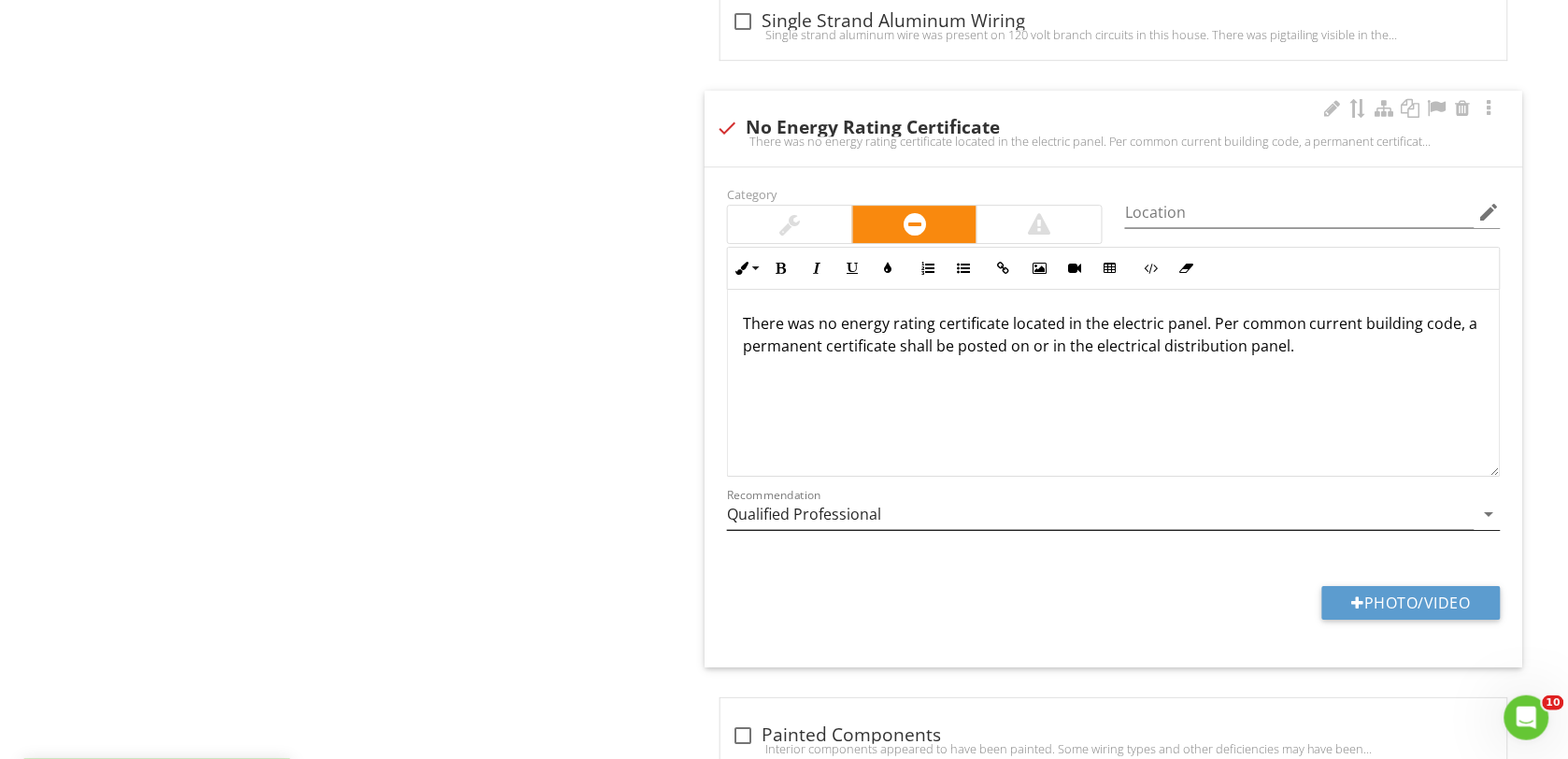
scroll to position [1, 0]
click at [1492, 525] on icon "arrow_drop_down" at bounding box center [1489, 513] width 22 height 22
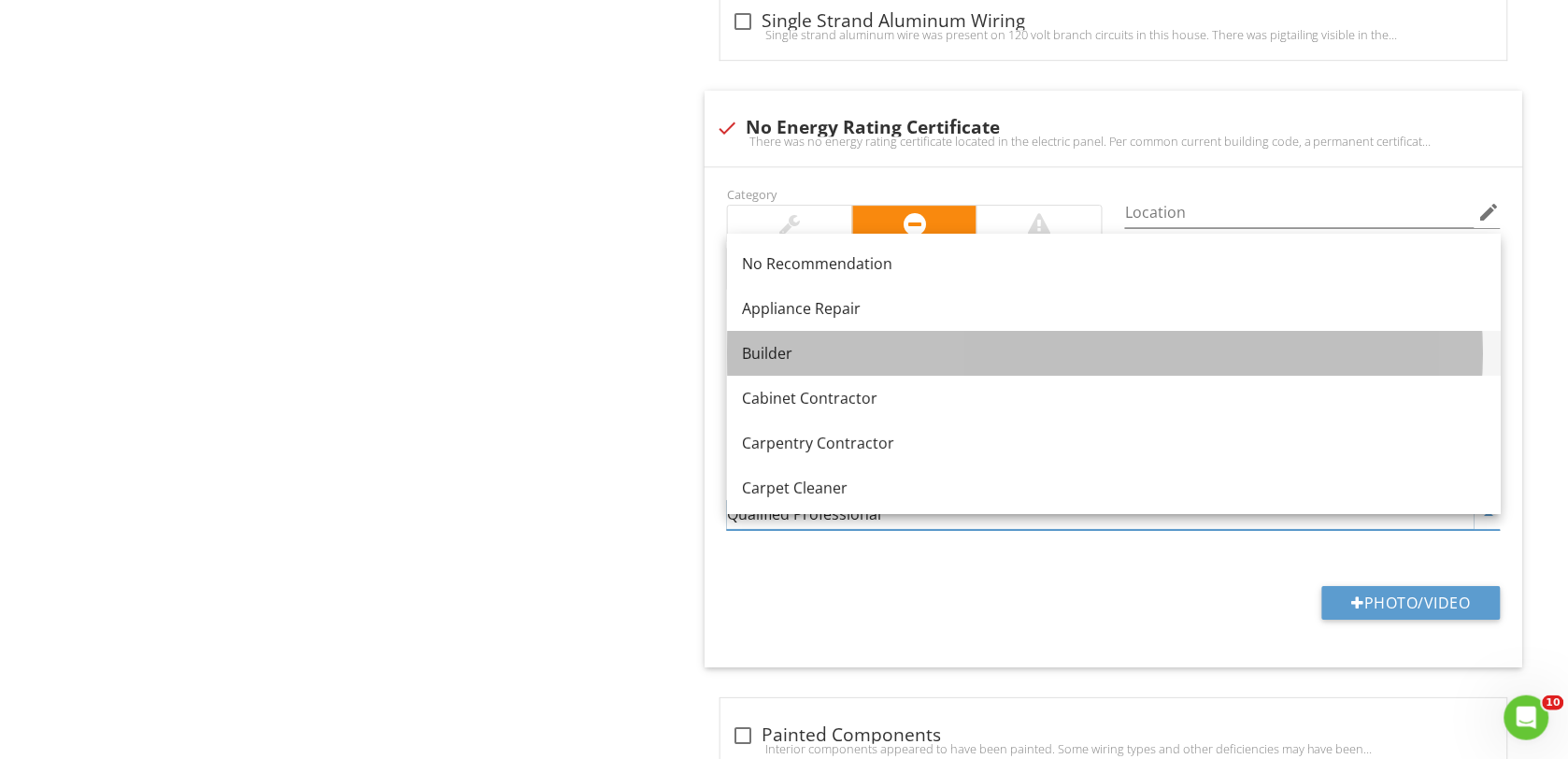
click at [774, 352] on div "Builder" at bounding box center [1113, 353] width 744 height 22
type input "Builder"
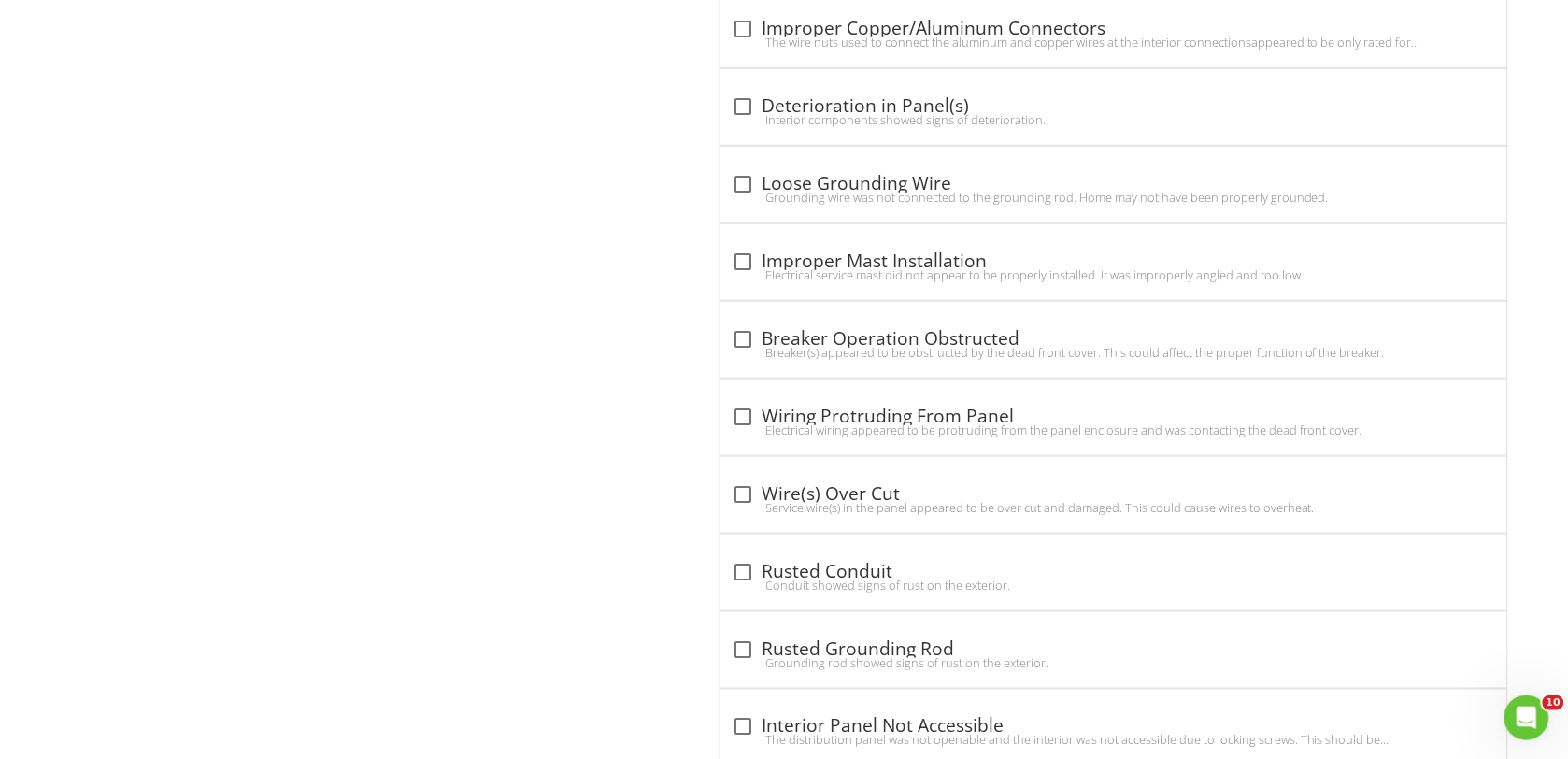
scroll to position [10790, 0]
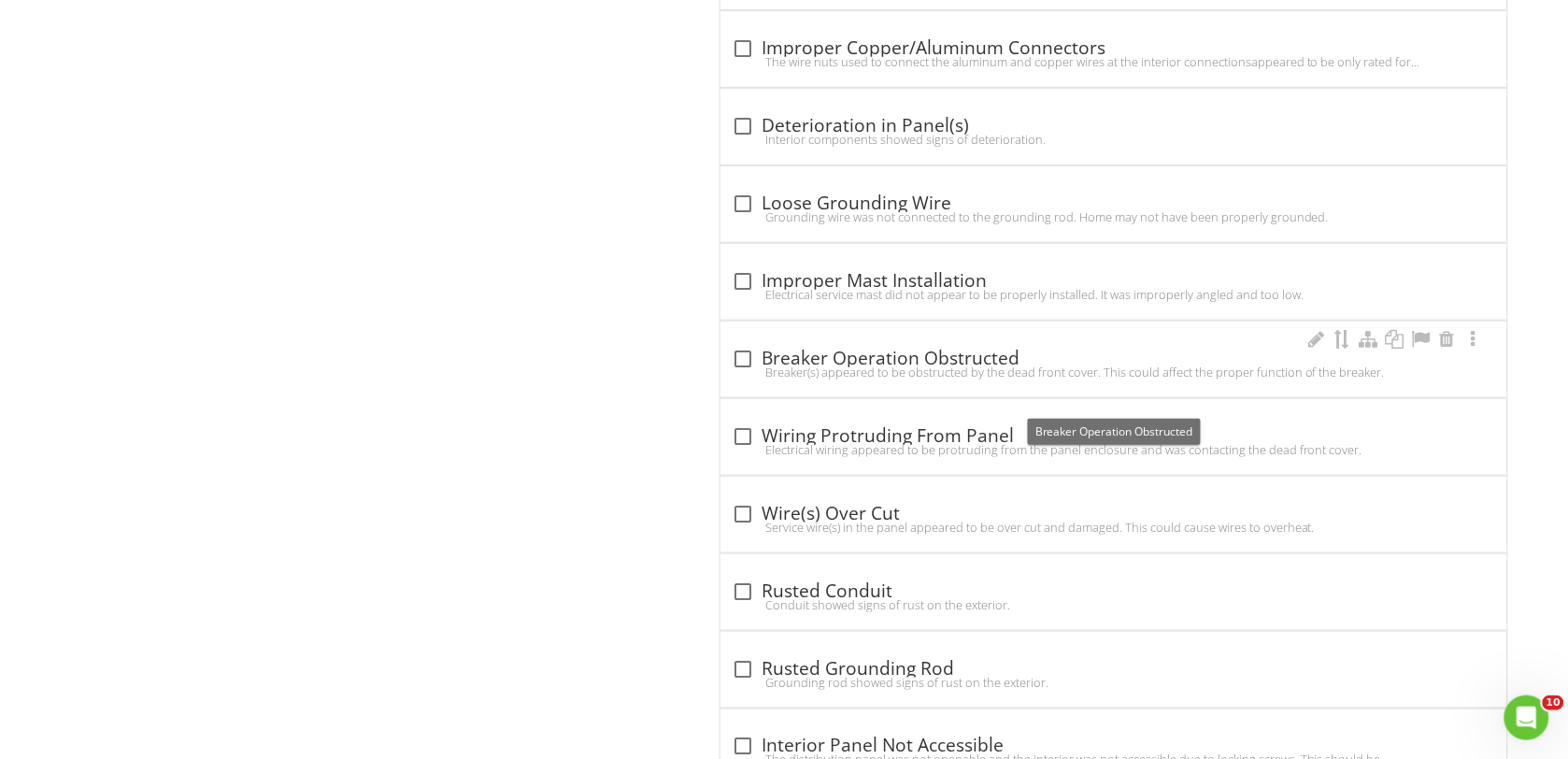
click at [741, 374] on div at bounding box center [743, 359] width 32 height 32
checkbox input "true"
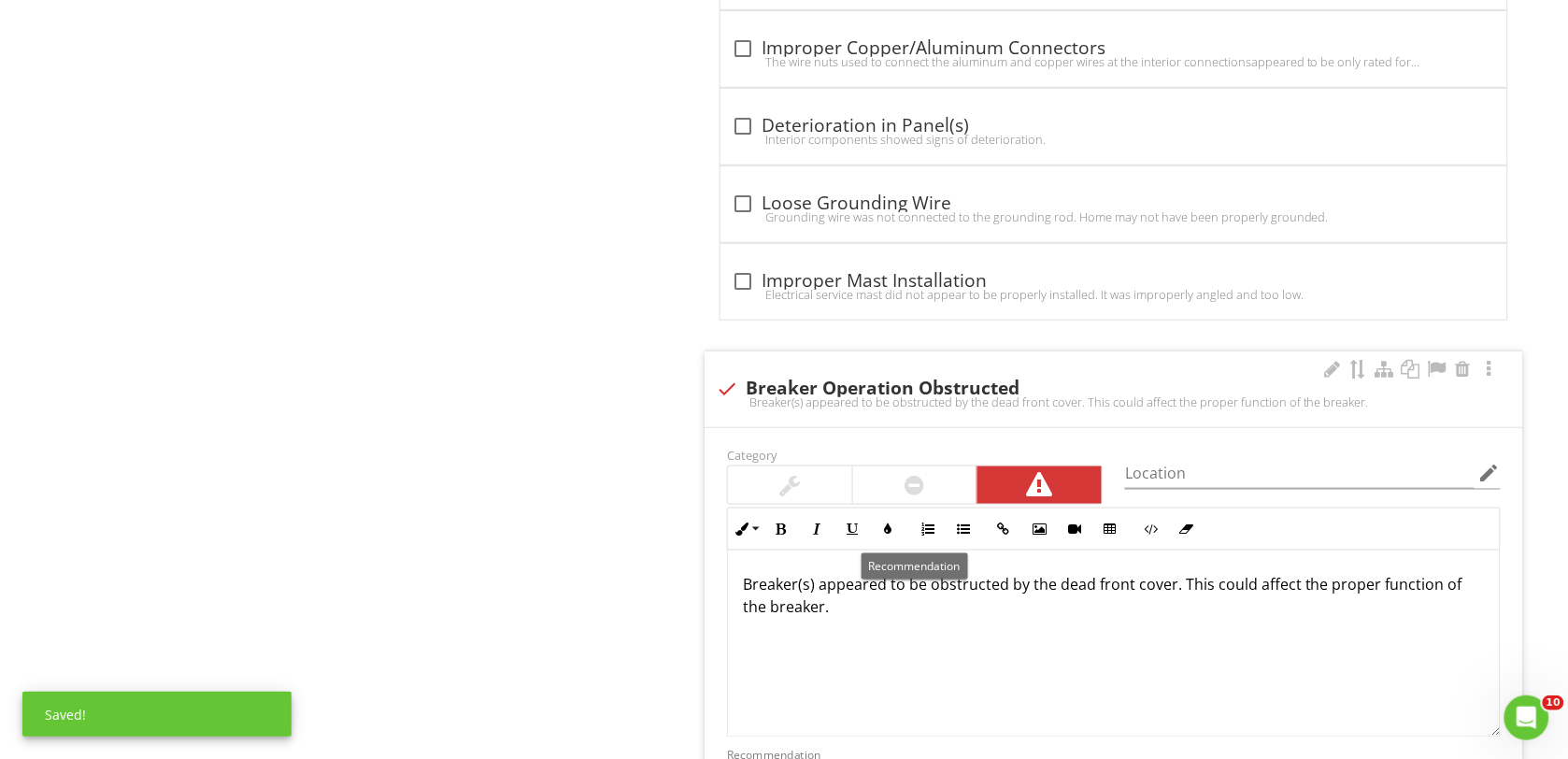
click at [925, 503] on div at bounding box center [915, 485] width 124 height 38
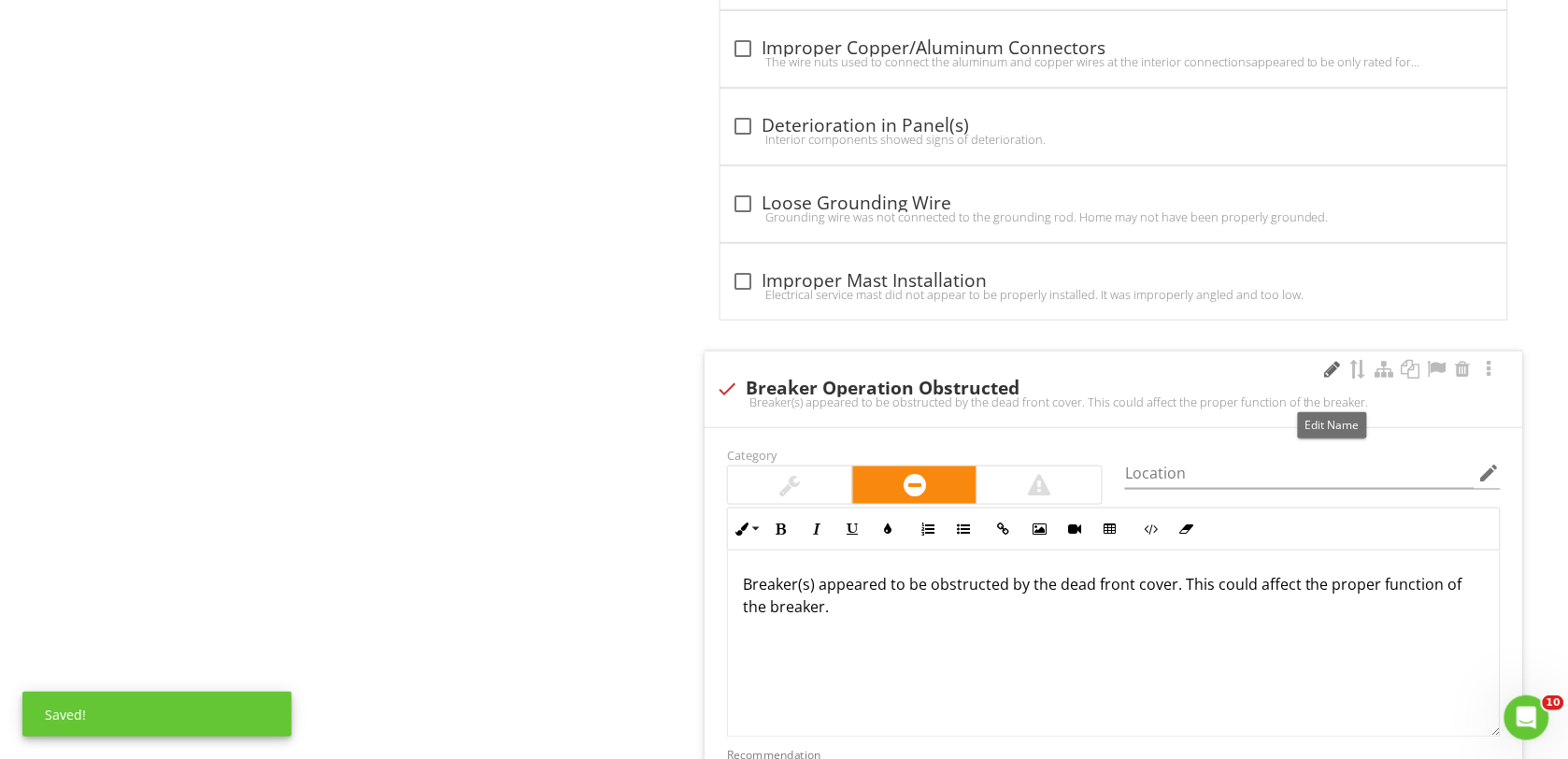
click at [1323, 378] on div at bounding box center [1332, 368] width 22 height 18
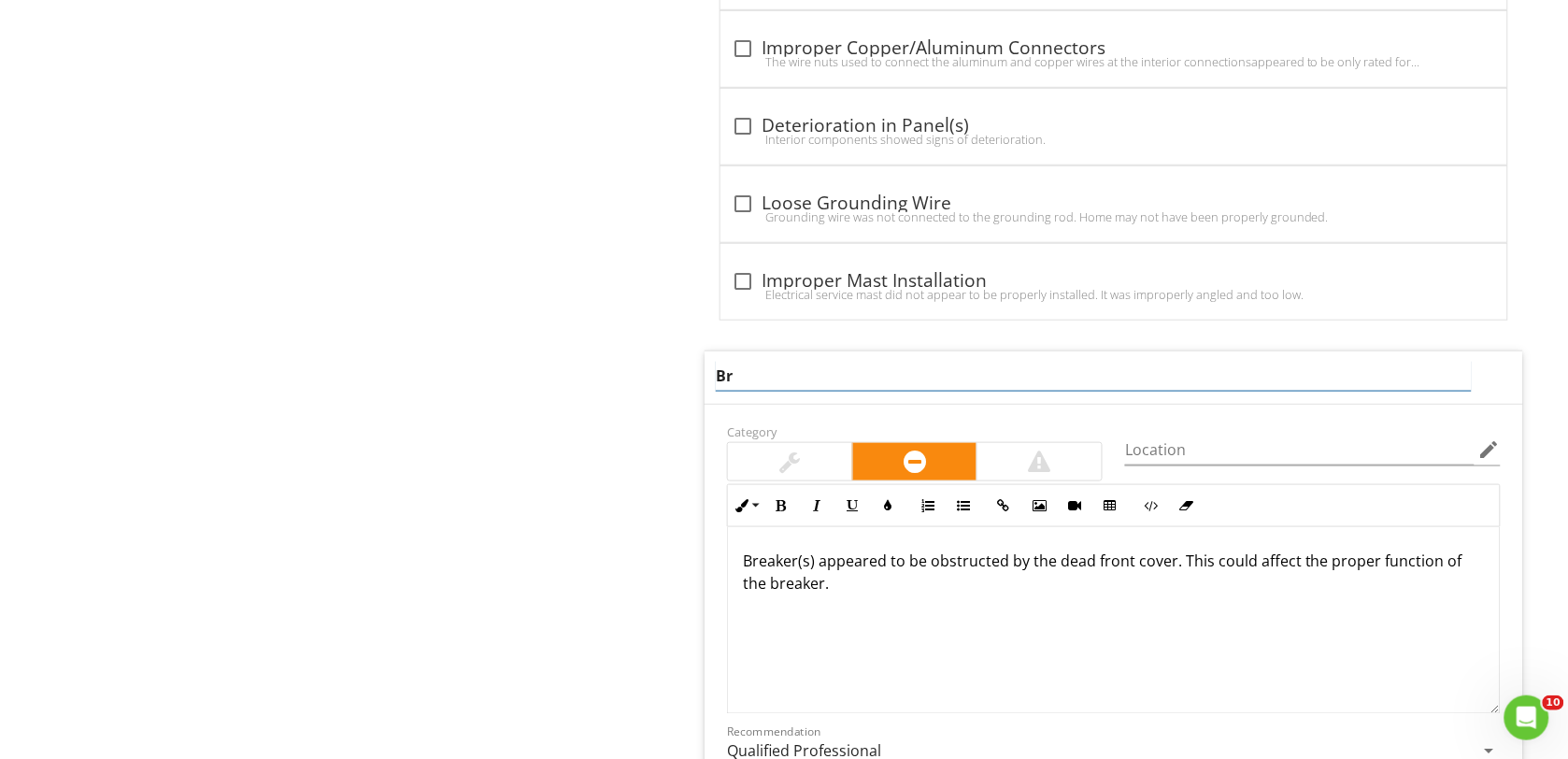
type input "B"
type input "Breaker Red Light"
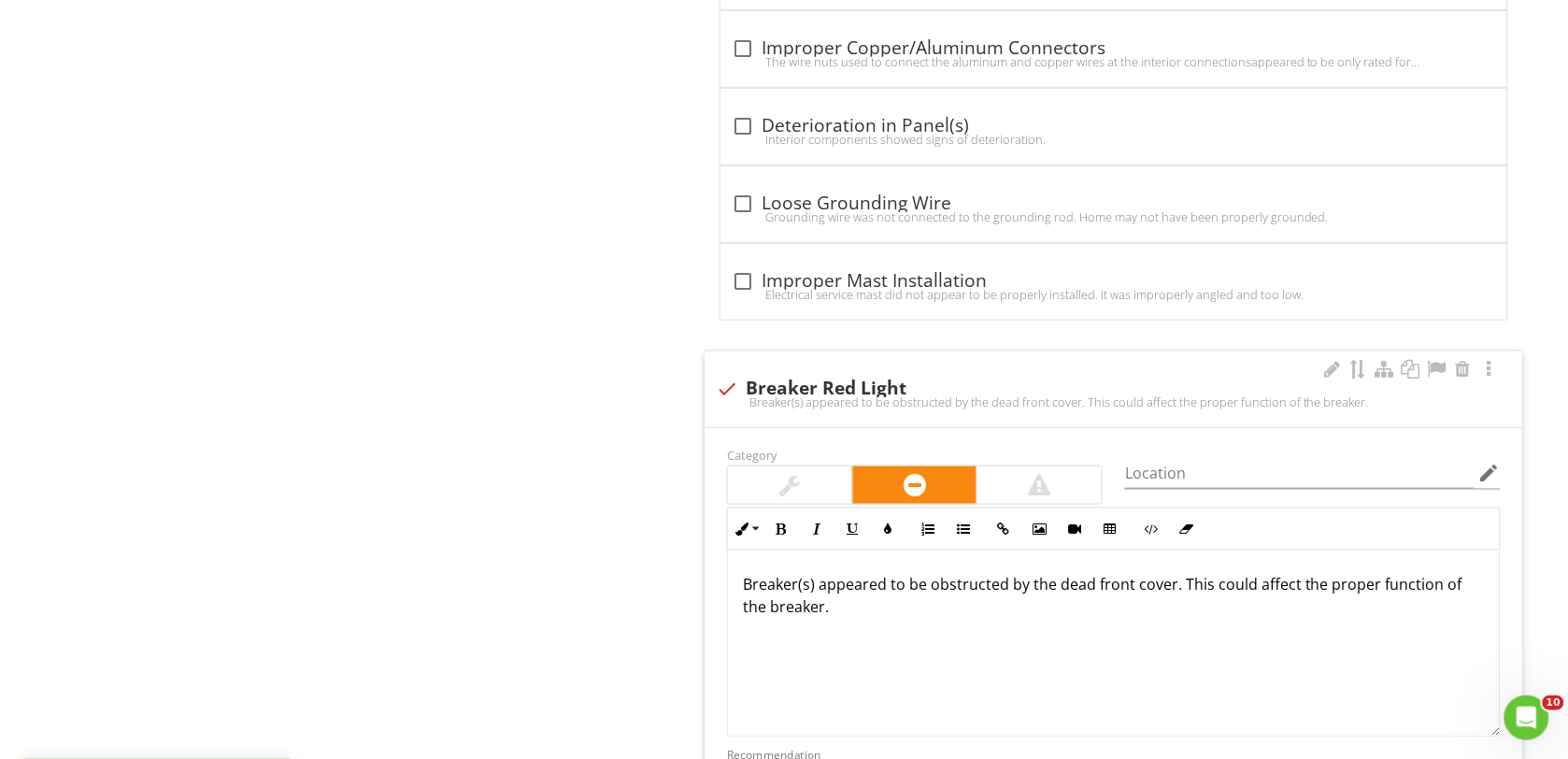
drag, startPoint x: 738, startPoint y: 590, endPoint x: 889, endPoint y: 669, distance: 170.4
click at [889, 669] on div "Breaker(s) appeared to be obstructed by the dead front cover. This could affect…" at bounding box center [1114, 644] width 772 height 187
click at [1142, 489] on input "Location" at bounding box center [1299, 473] width 349 height 31
type input "Distribution panel"
click at [989, 617] on p "The red light on breaker #2(labeled vent hood) stayed on continuously. Recommen…" at bounding box center [1113, 595] width 742 height 45
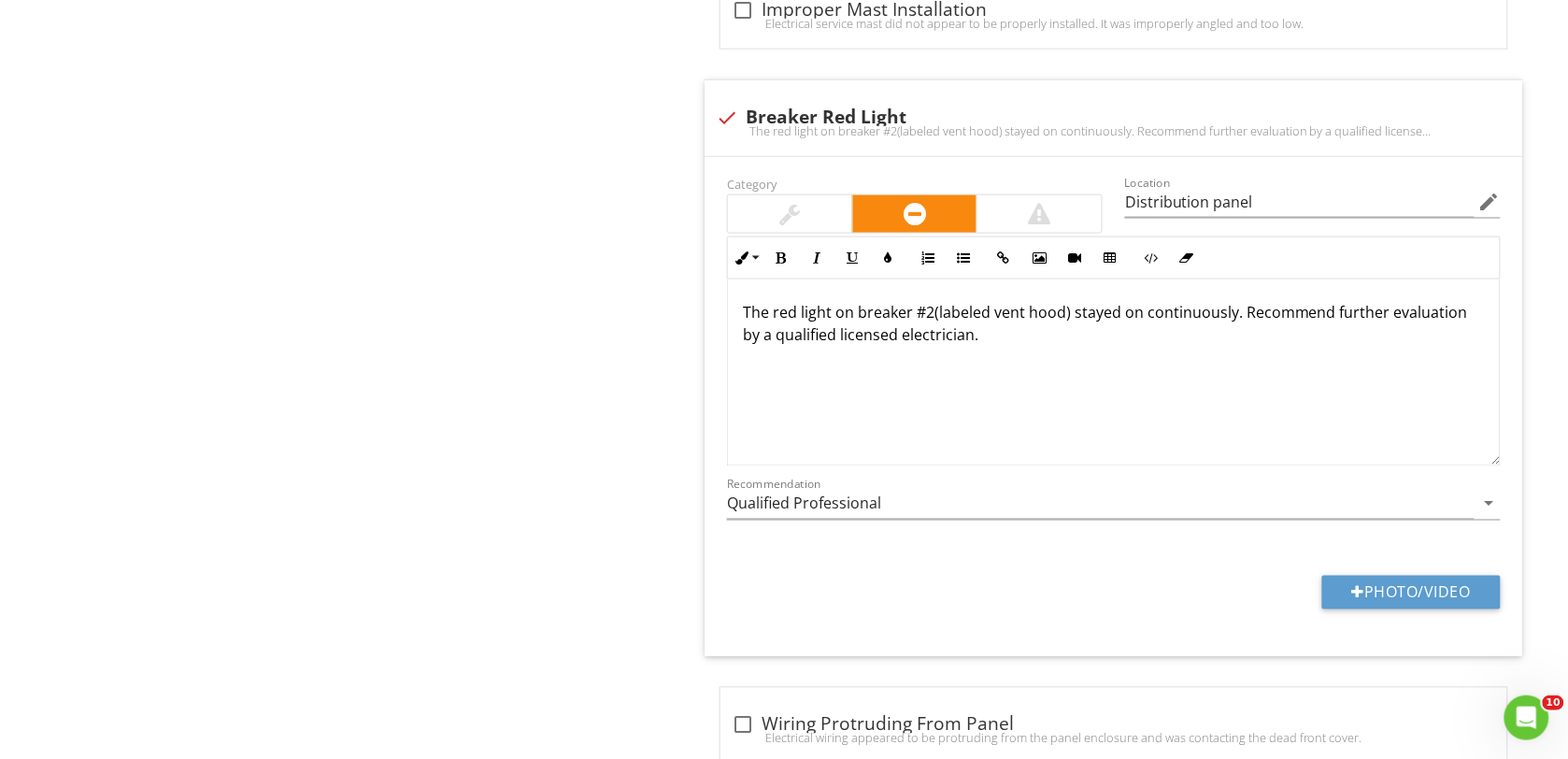
scroll to position [11141, 0]
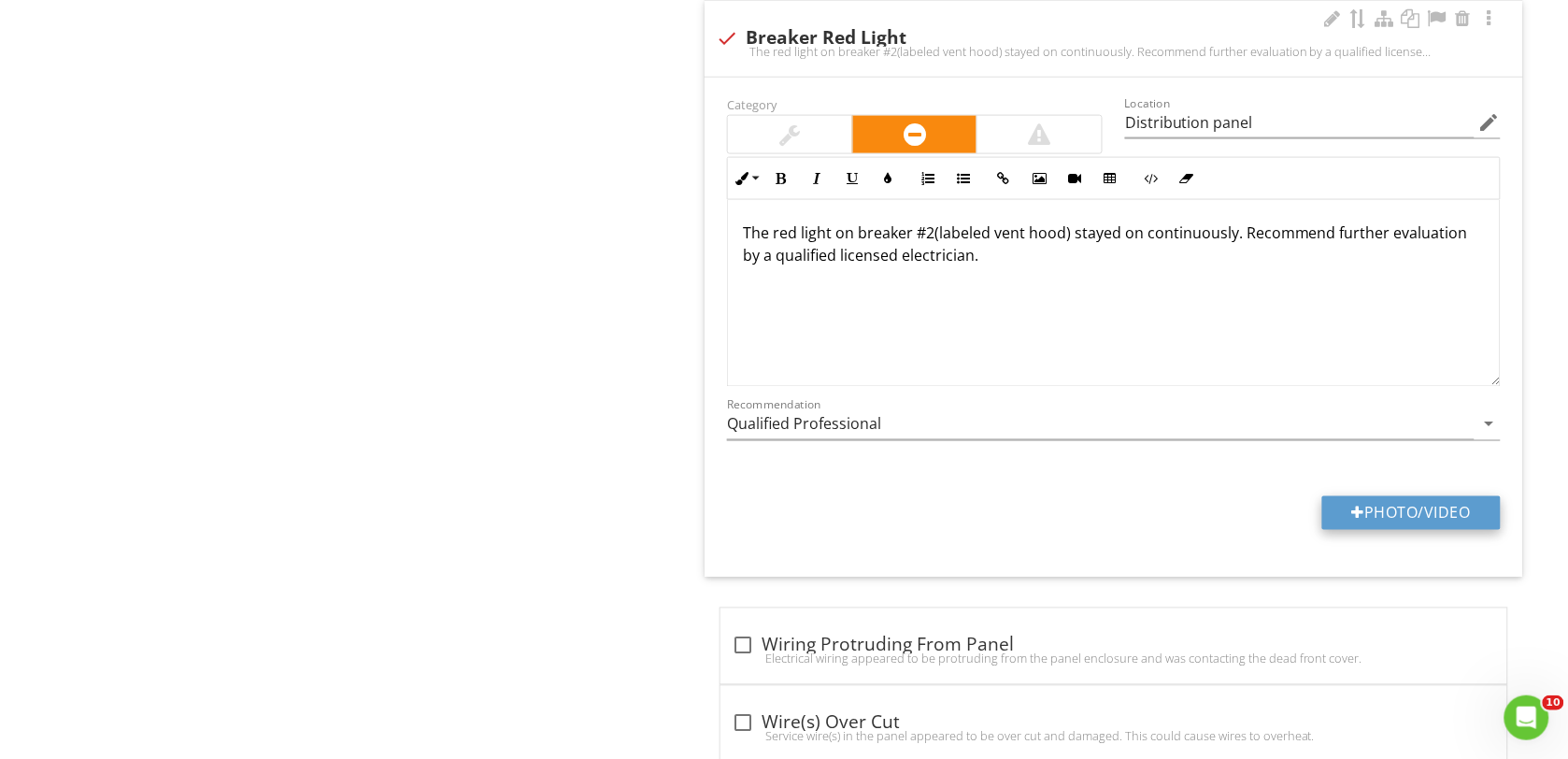
click at [1423, 529] on button "Photo/Video" at bounding box center [1412, 513] width 178 height 34
type input "C:\fakepath\DSC00168.JPG"
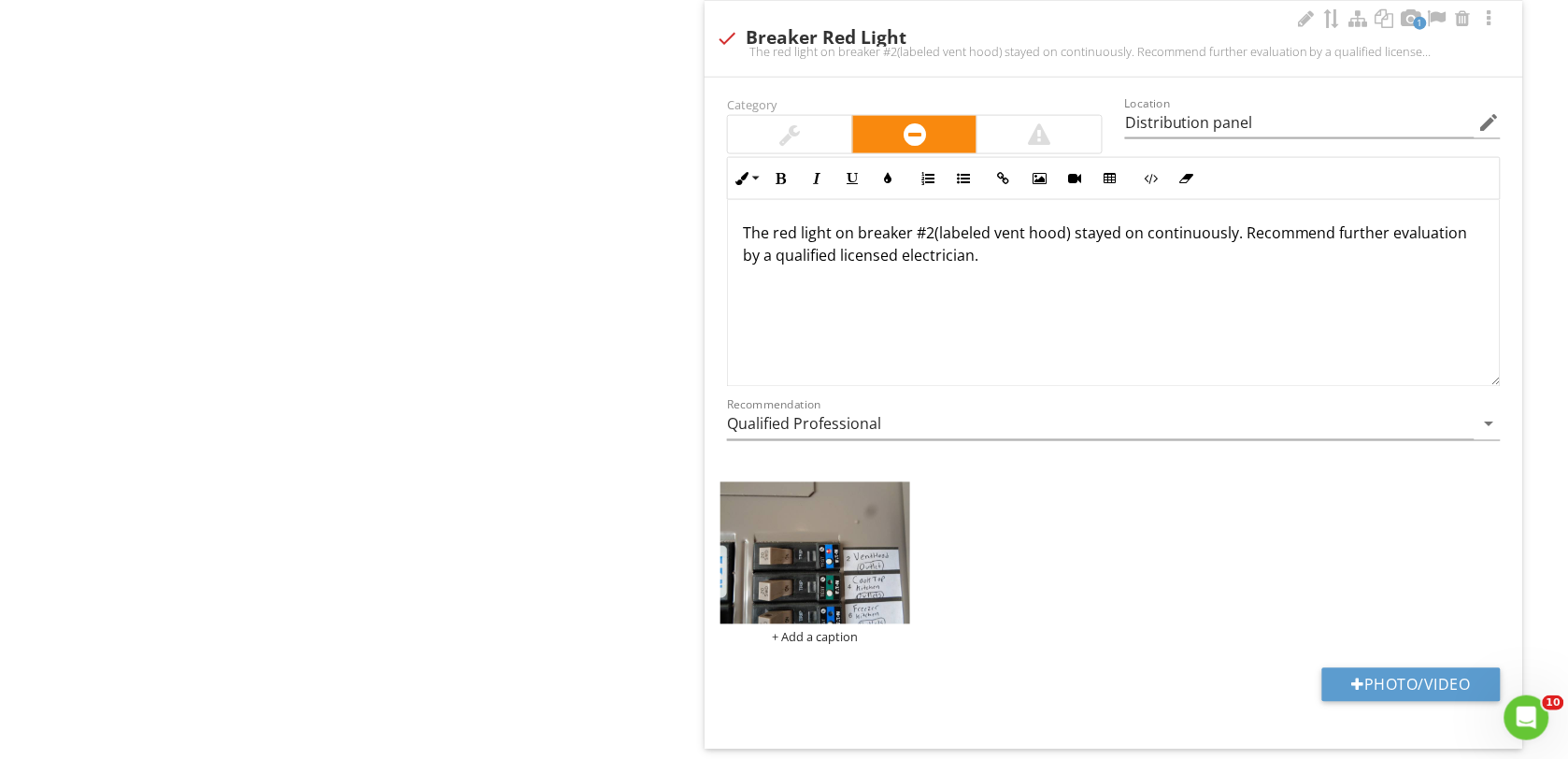
click at [835, 590] on img at bounding box center [816, 553] width 190 height 142
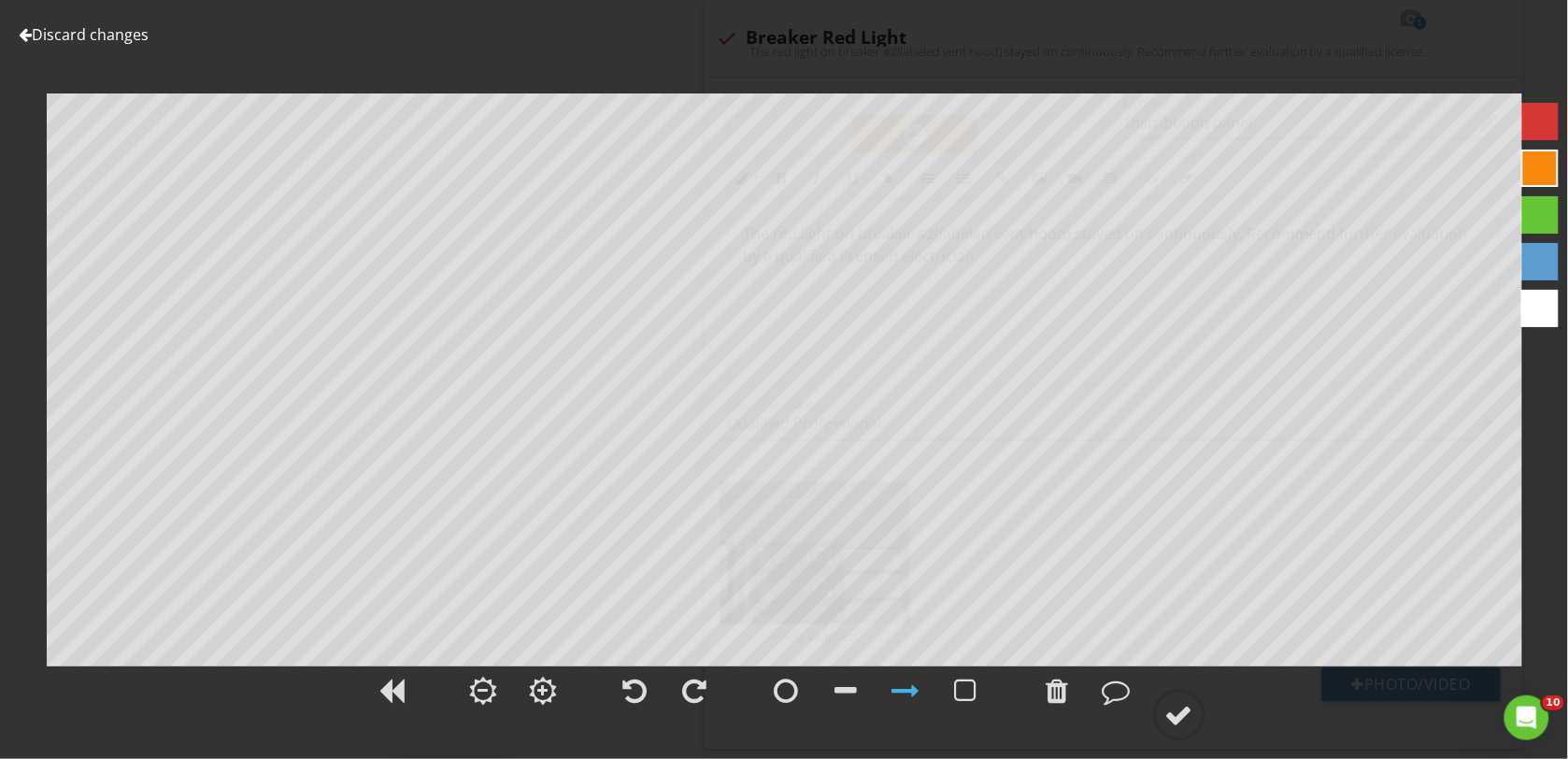
scroll to position [1, 0]
click at [1179, 711] on div at bounding box center [1179, 714] width 28 height 28
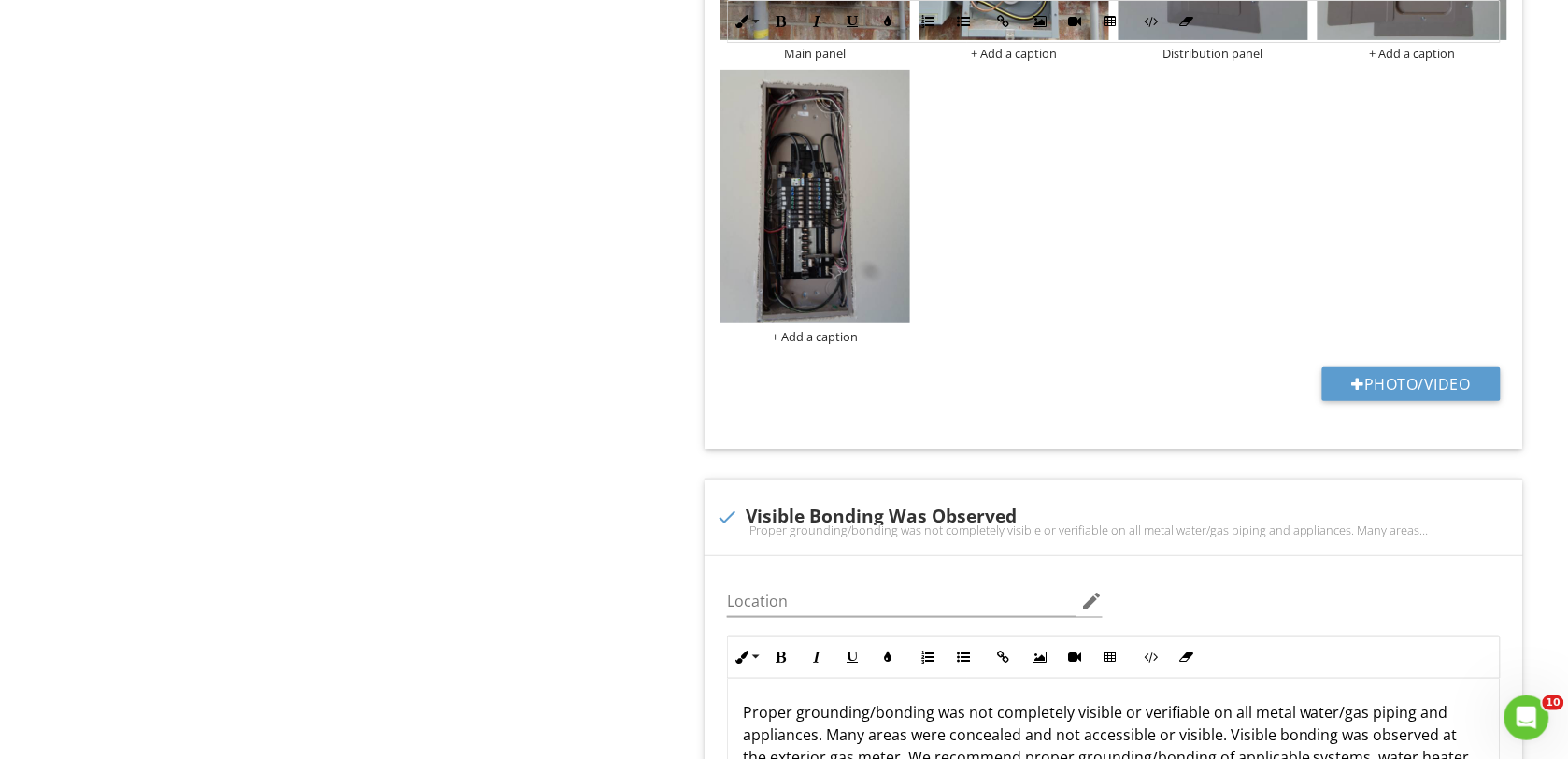
scroll to position [164, 0]
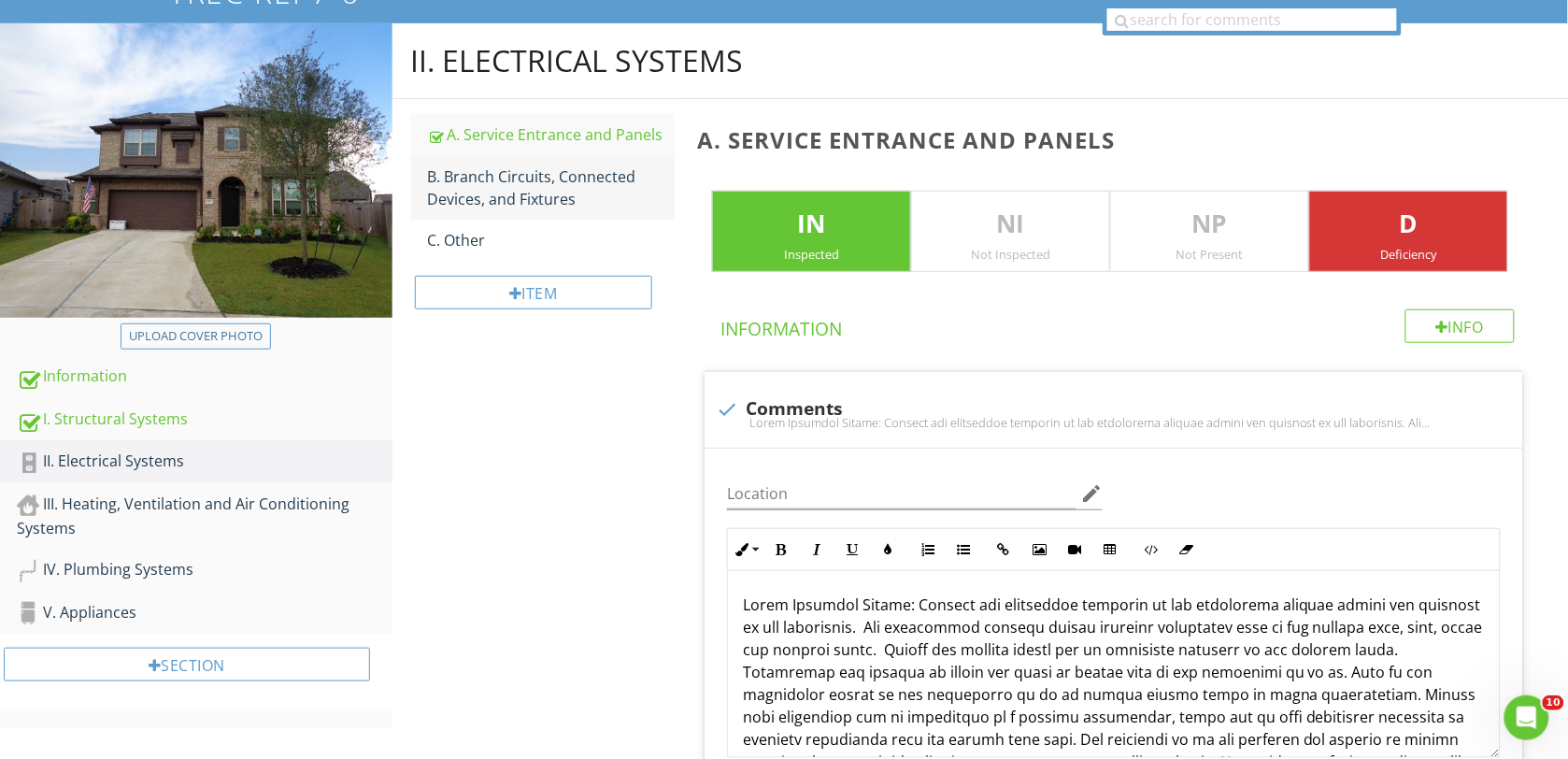
click at [483, 192] on div "B. Branch Circuits, Connected Devices, and Fixtures" at bounding box center [551, 188] width 247 height 45
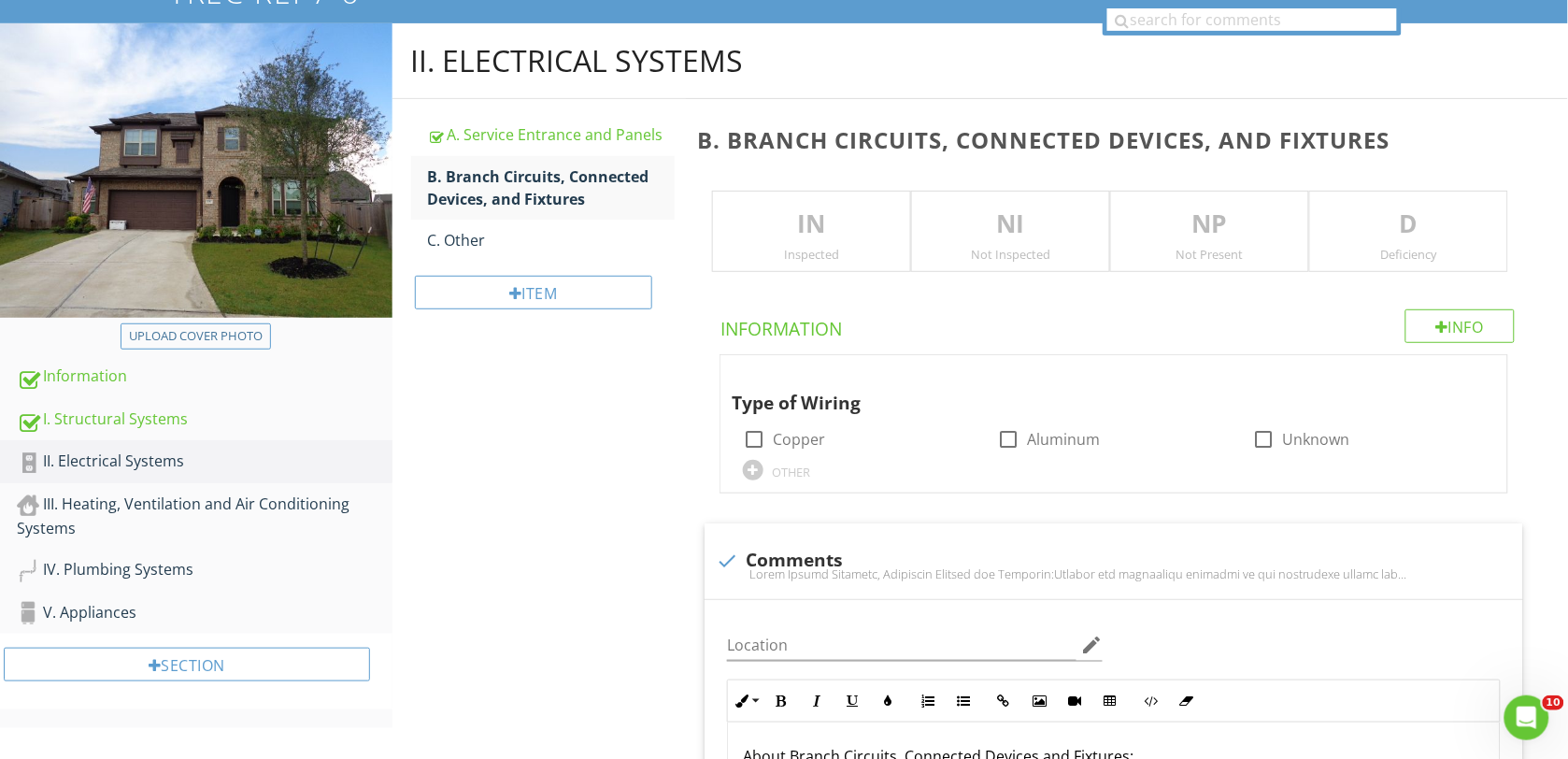
click at [795, 220] on p "IN" at bounding box center [811, 224] width 197 height 38
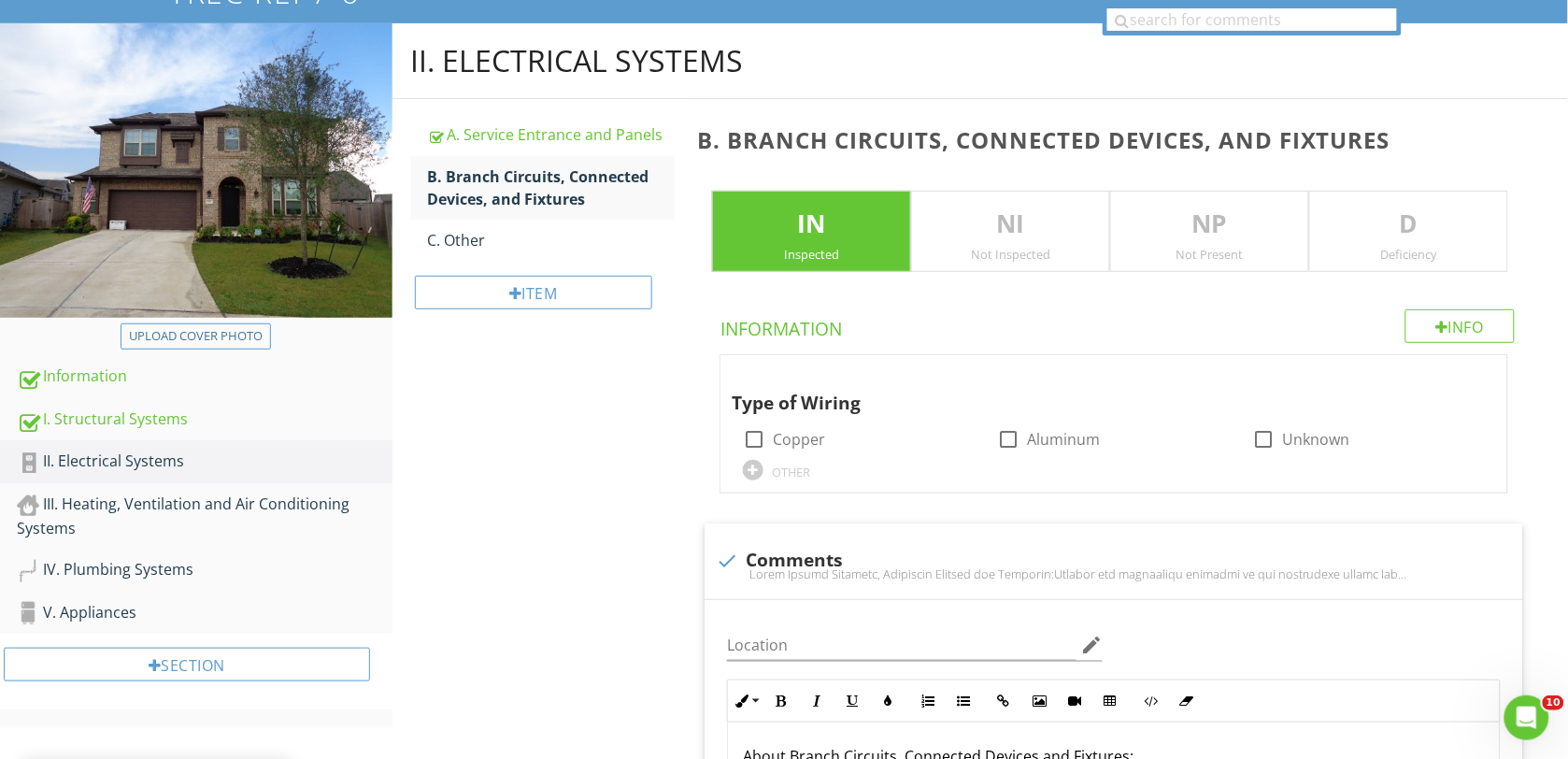
click at [1369, 229] on p "D" at bounding box center [1408, 224] width 197 height 38
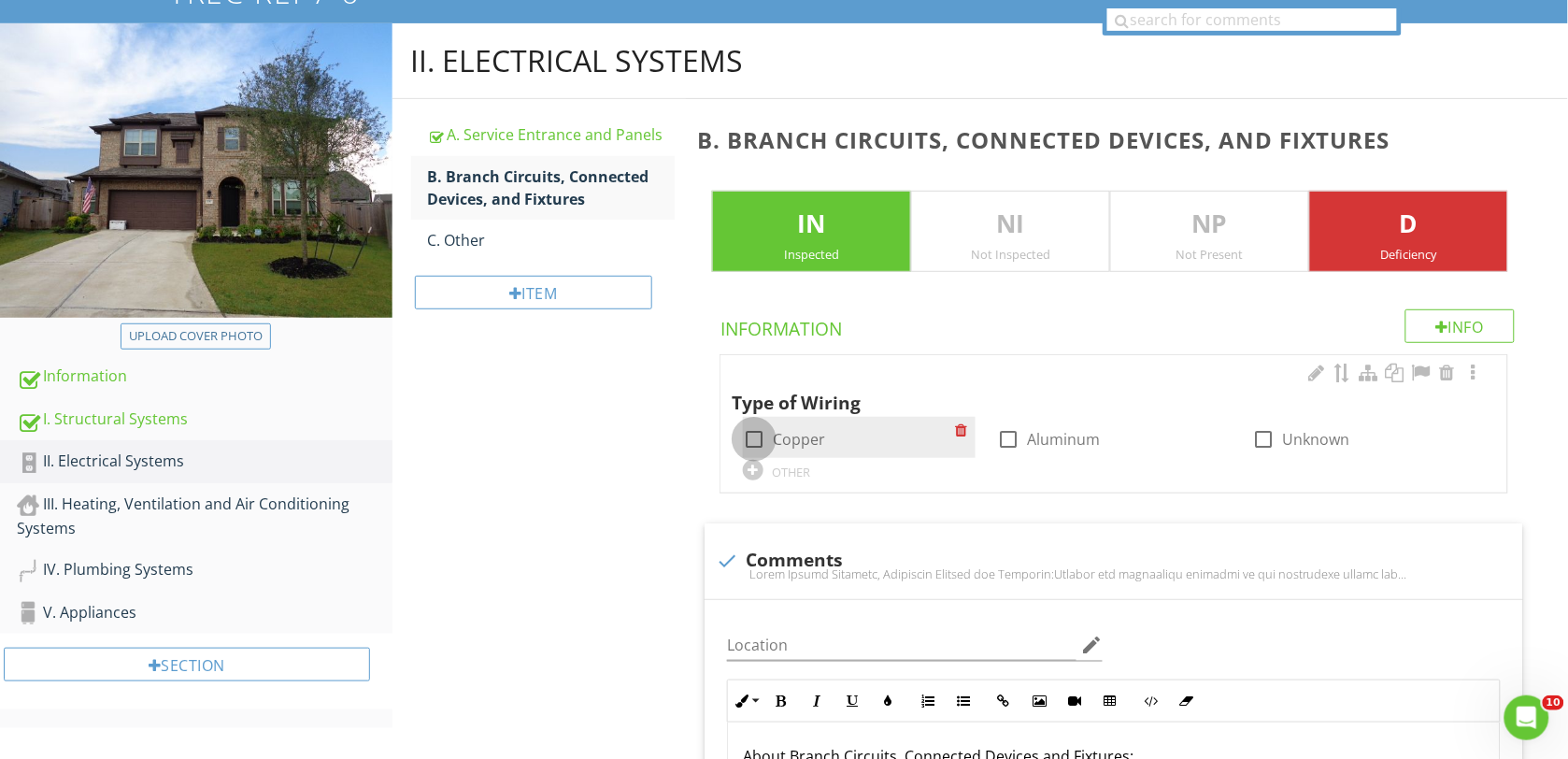
click at [758, 439] on div at bounding box center [753, 439] width 32 height 32
checkbox input "true"
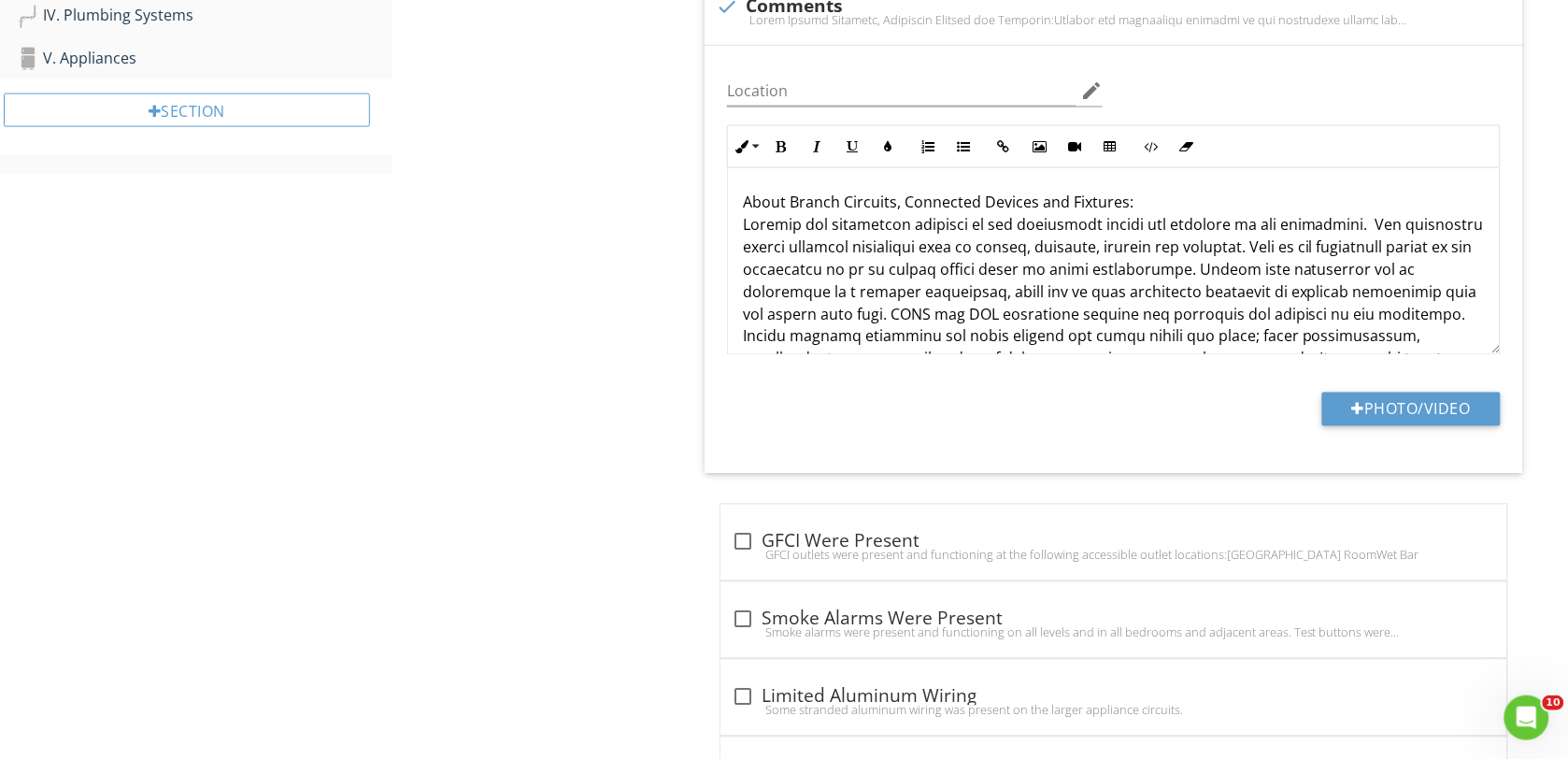
scroll to position [747, 0]
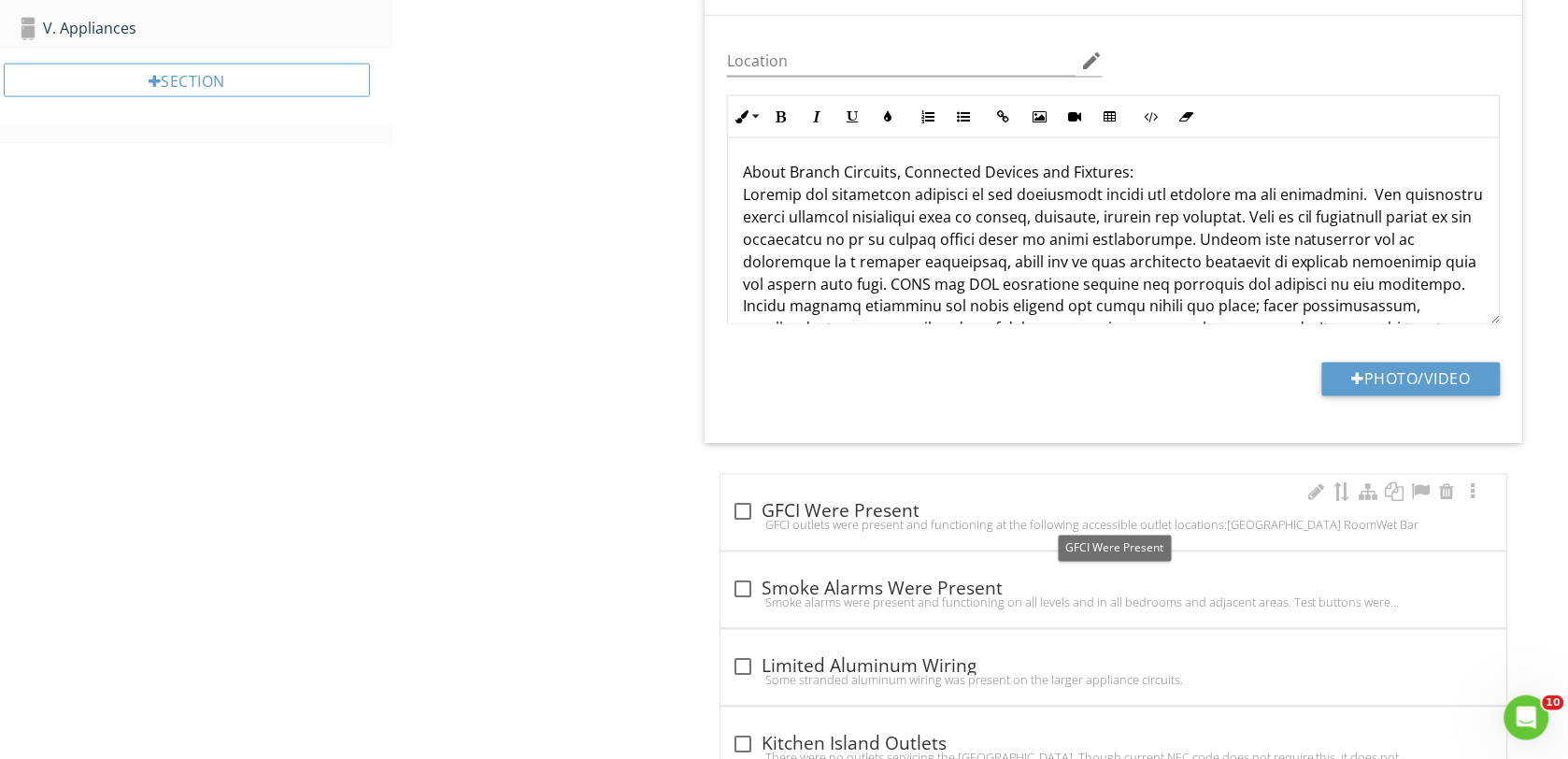
click at [741, 514] on div at bounding box center [743, 512] width 32 height 32
checkbox input "true"
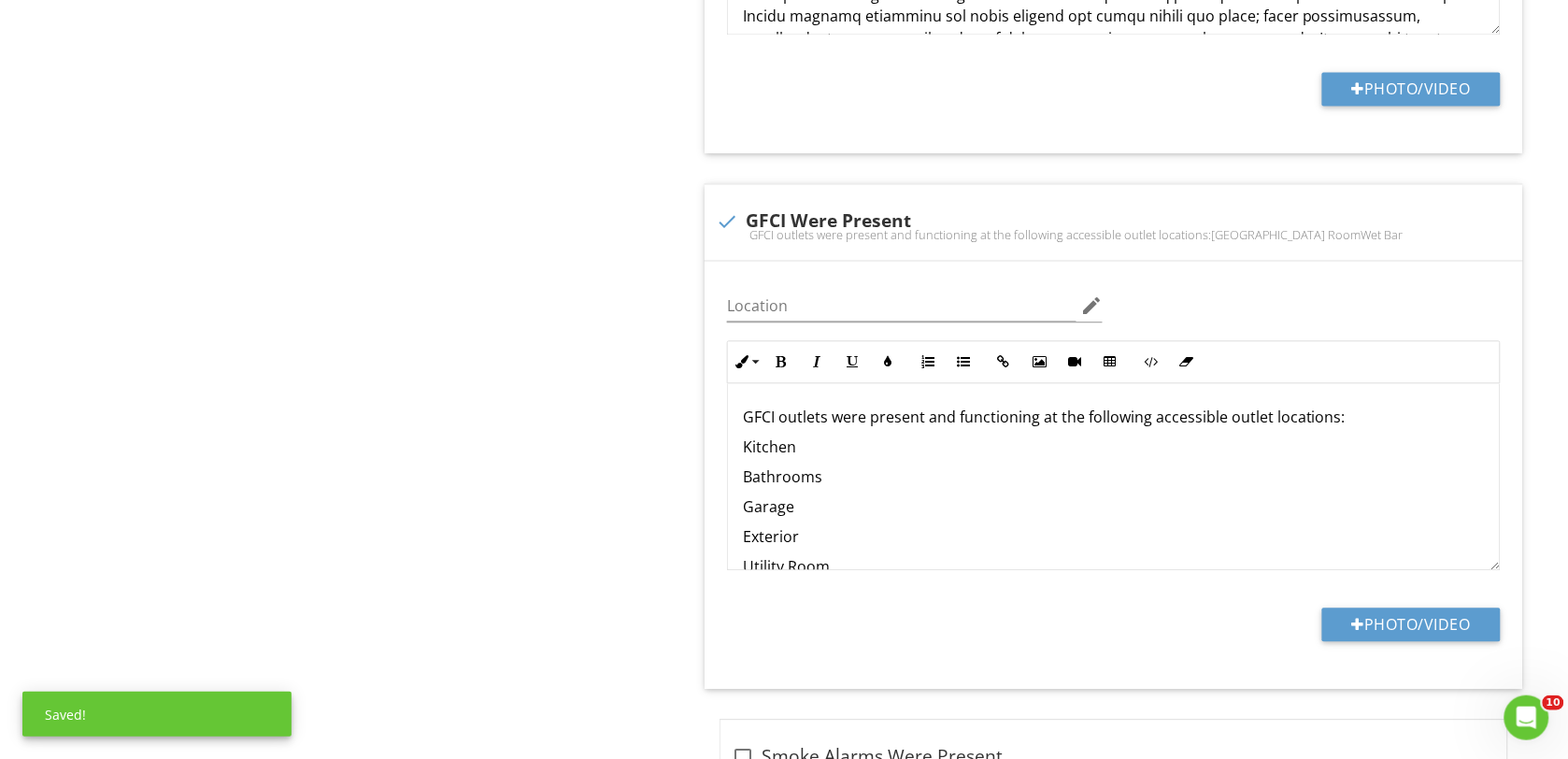
scroll to position [1097, 0]
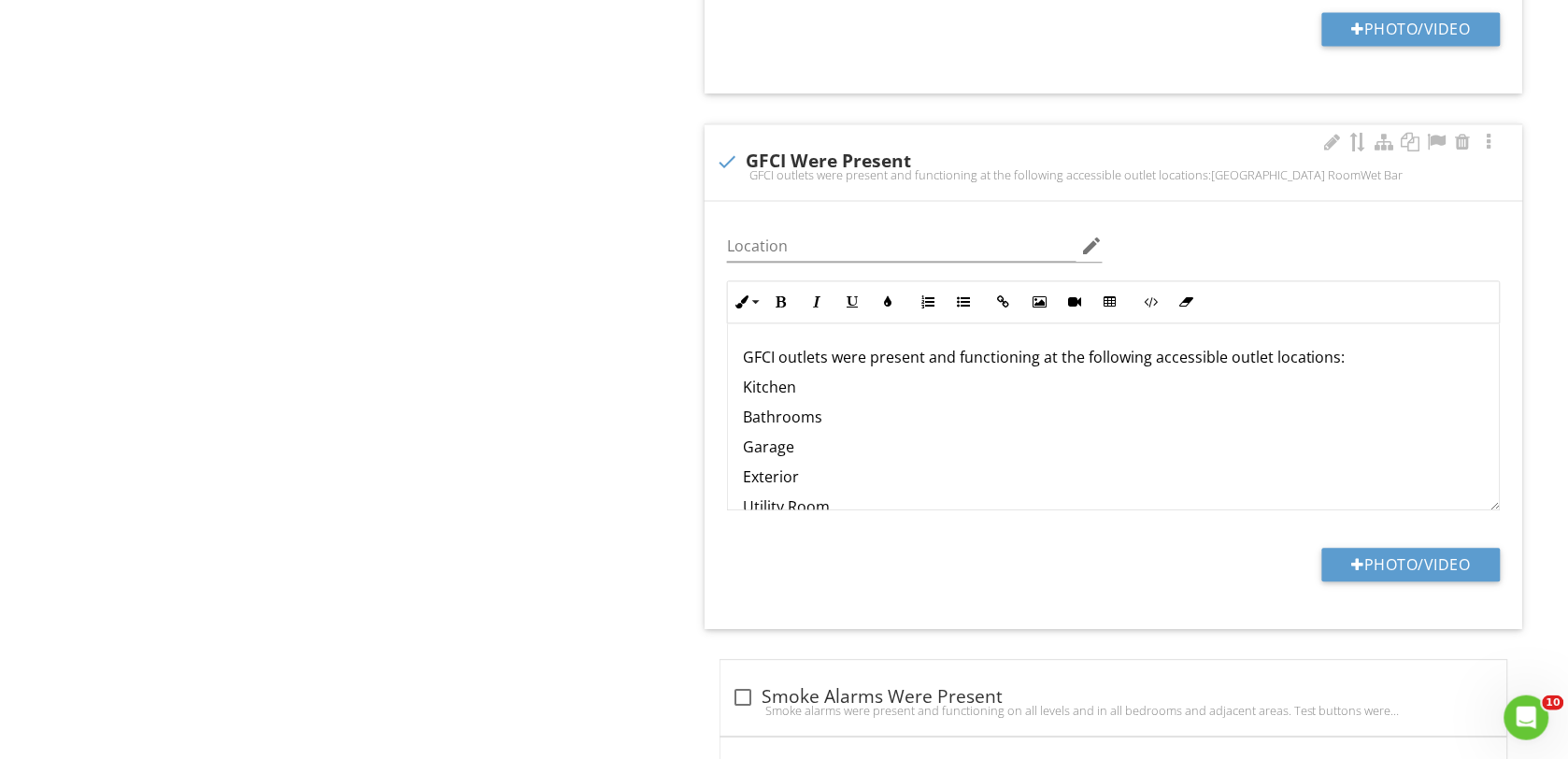
click at [795, 390] on p "Kitchen" at bounding box center [1113, 386] width 742 height 22
click at [820, 418] on p "Bathrooms" at bounding box center [1113, 416] width 742 height 22
click at [797, 449] on p "Garage" at bounding box center [1113, 446] width 742 height 22
click at [801, 484] on p "Exterior" at bounding box center [1113, 476] width 742 height 22
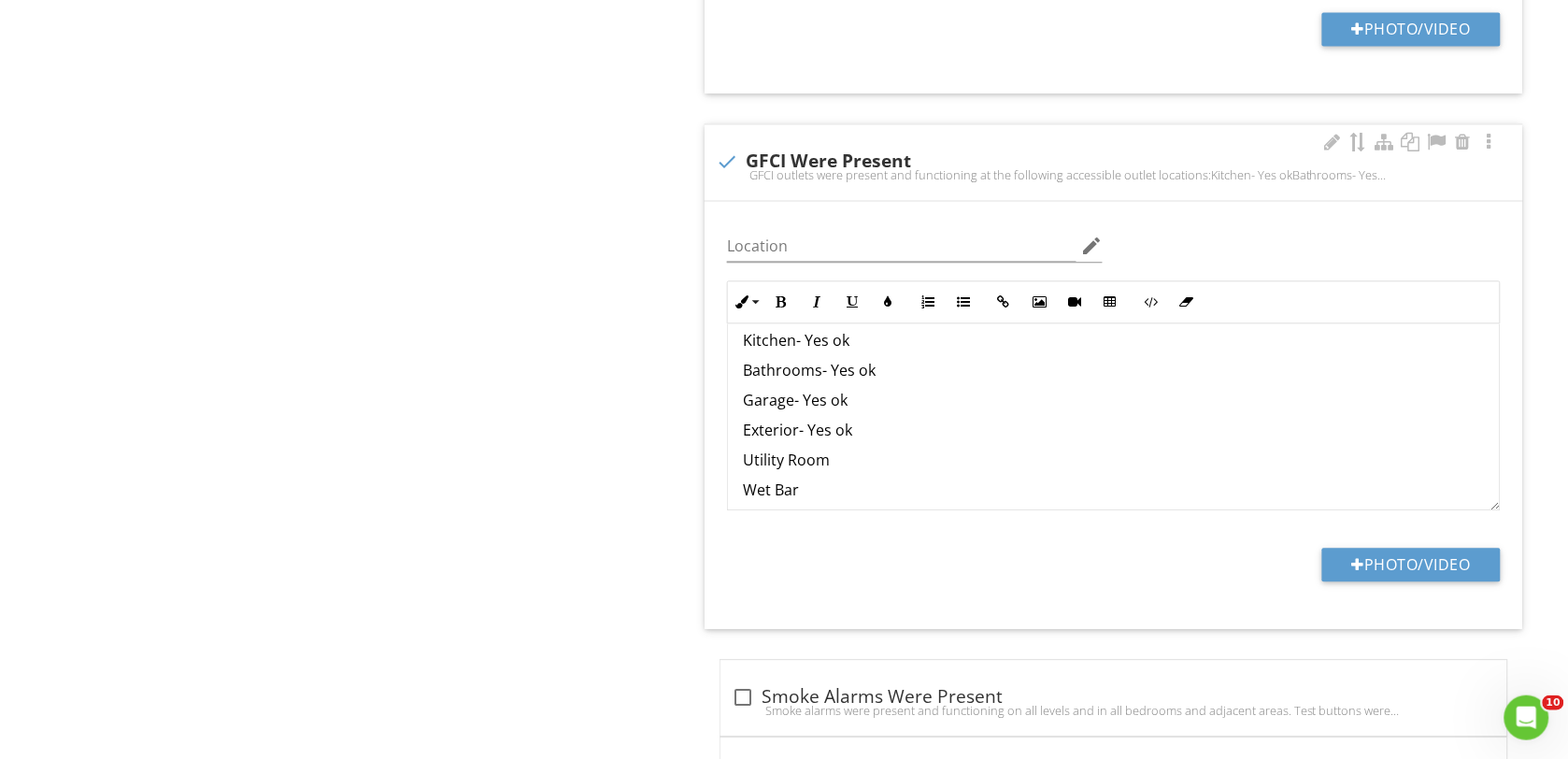
scroll to position [61, 0]
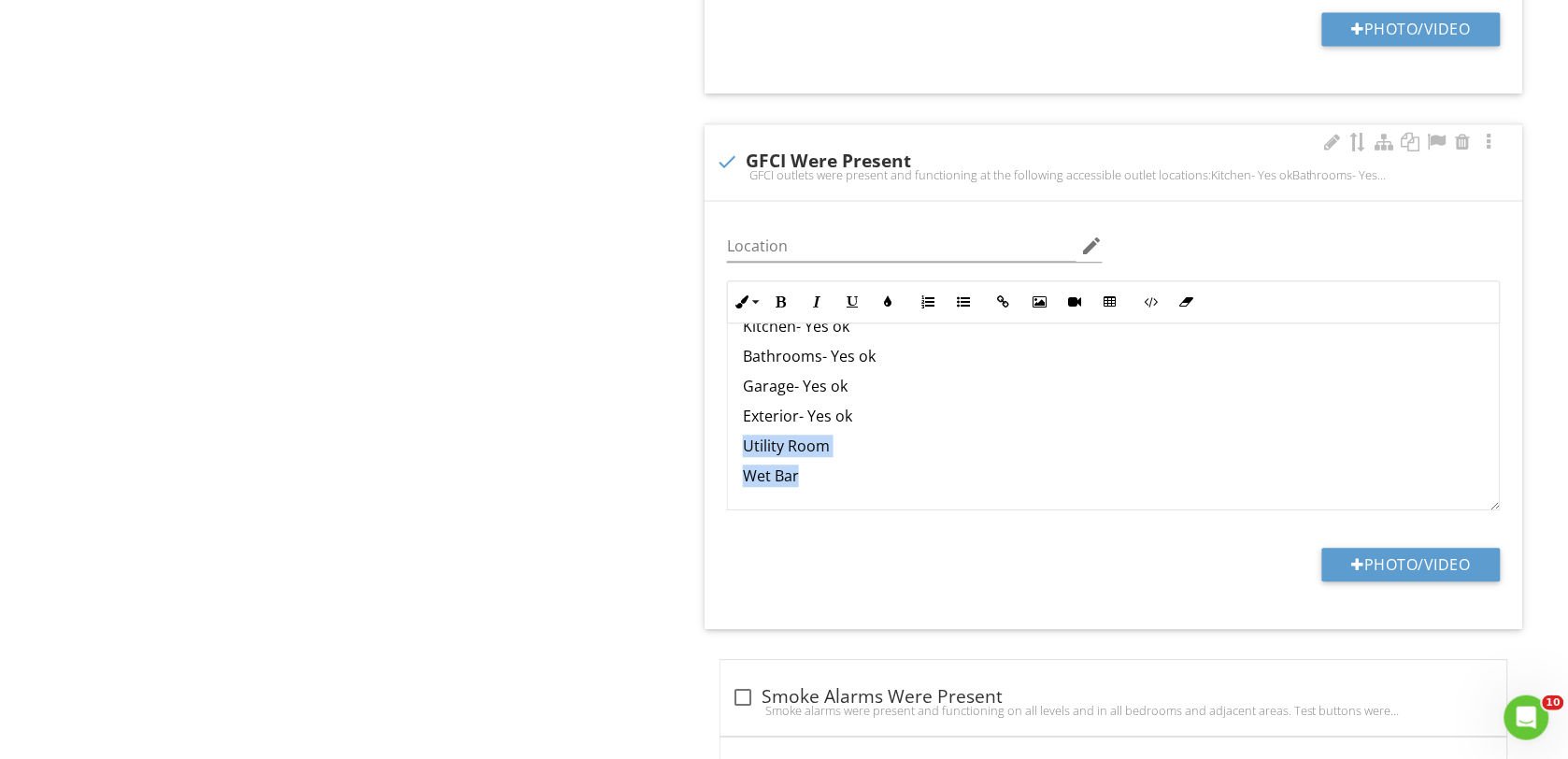
drag, startPoint x: 738, startPoint y: 440, endPoint x: 804, endPoint y: 491, distance: 83.4
click at [806, 482] on div "GFCI outlets were present and functioning at the following accessible outlet lo…" at bounding box center [1114, 386] width 772 height 246
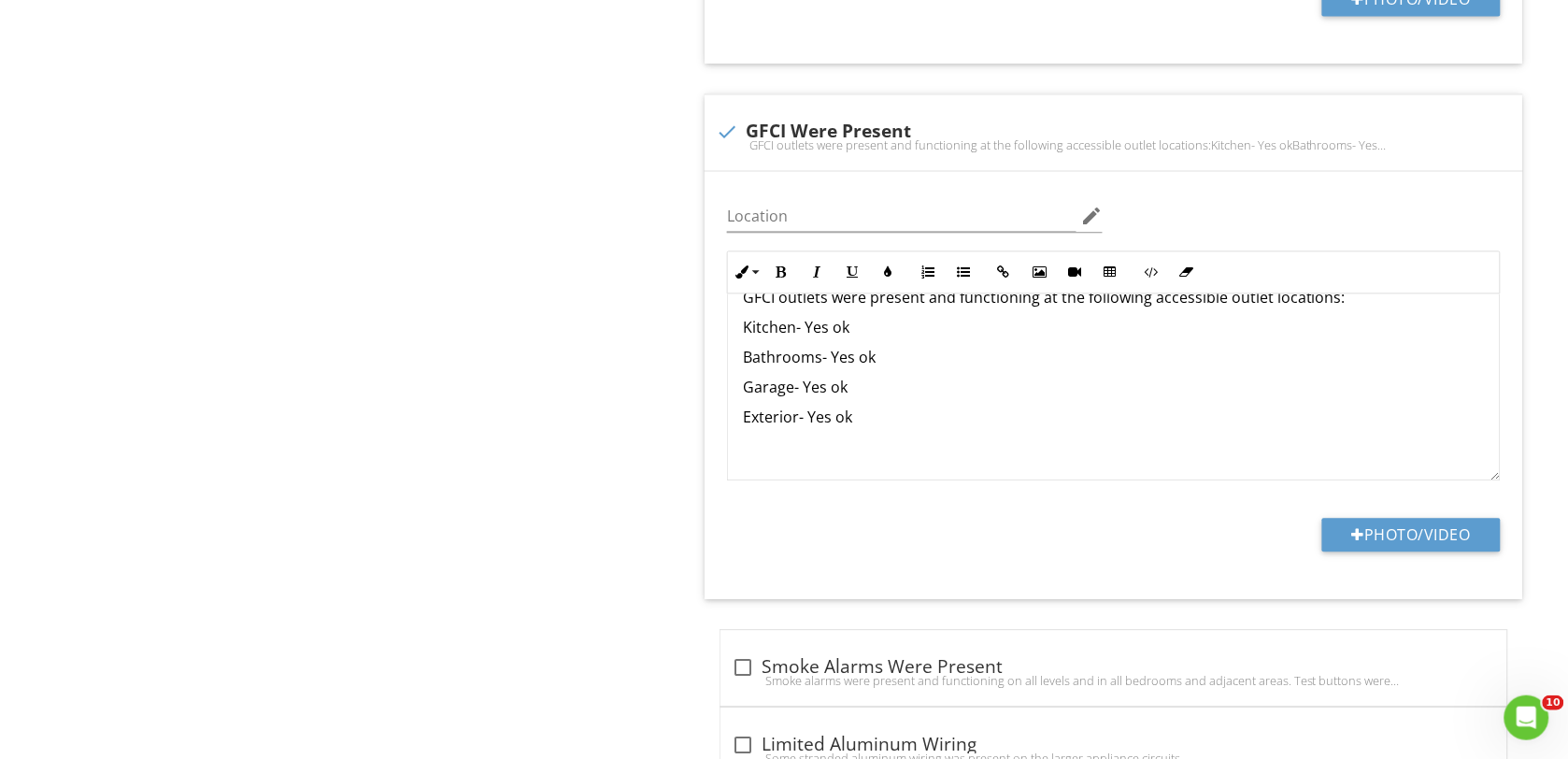
scroll to position [1245, 0]
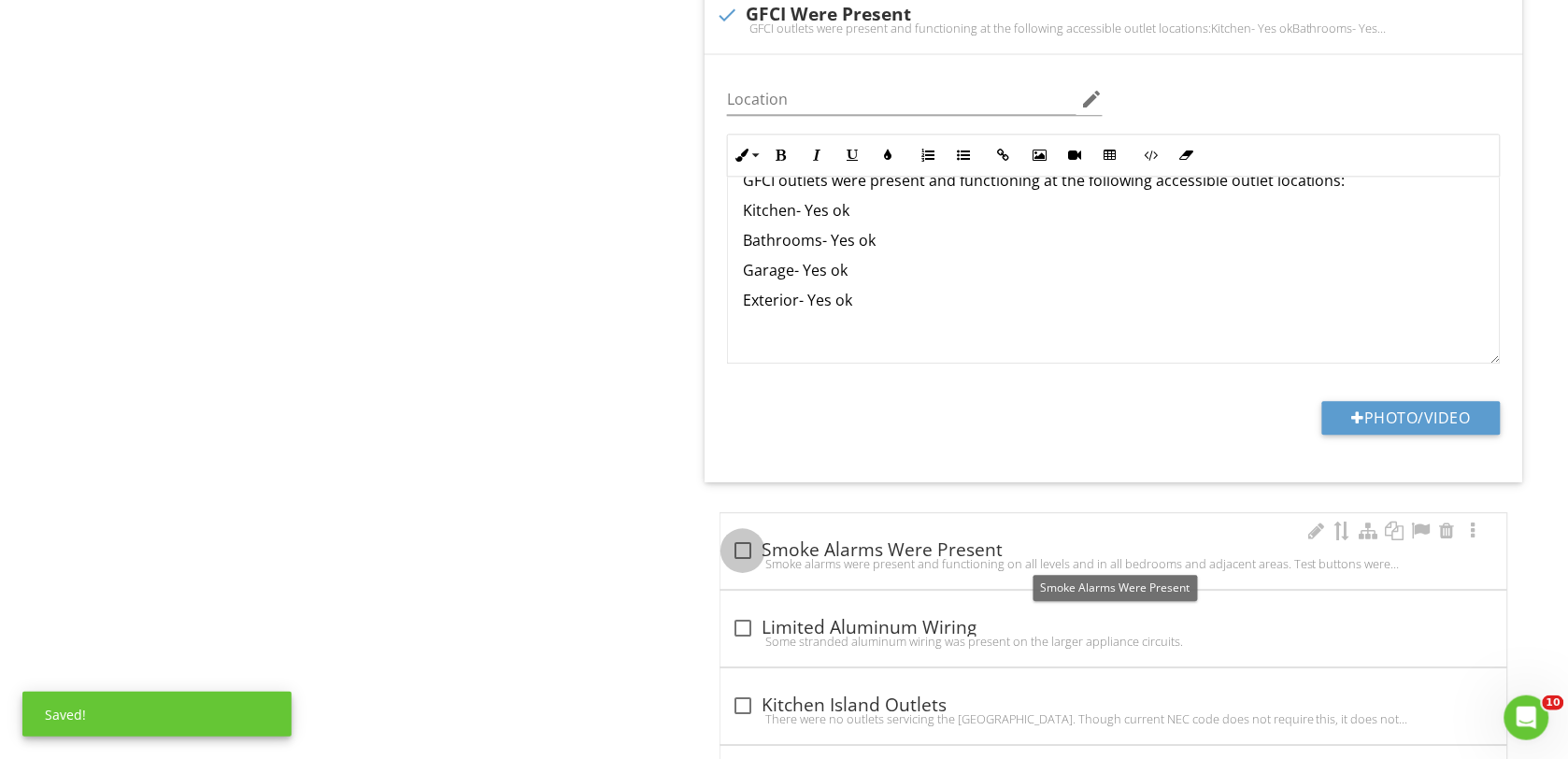
click at [741, 553] on div at bounding box center [743, 550] width 32 height 32
checkbox input "true"
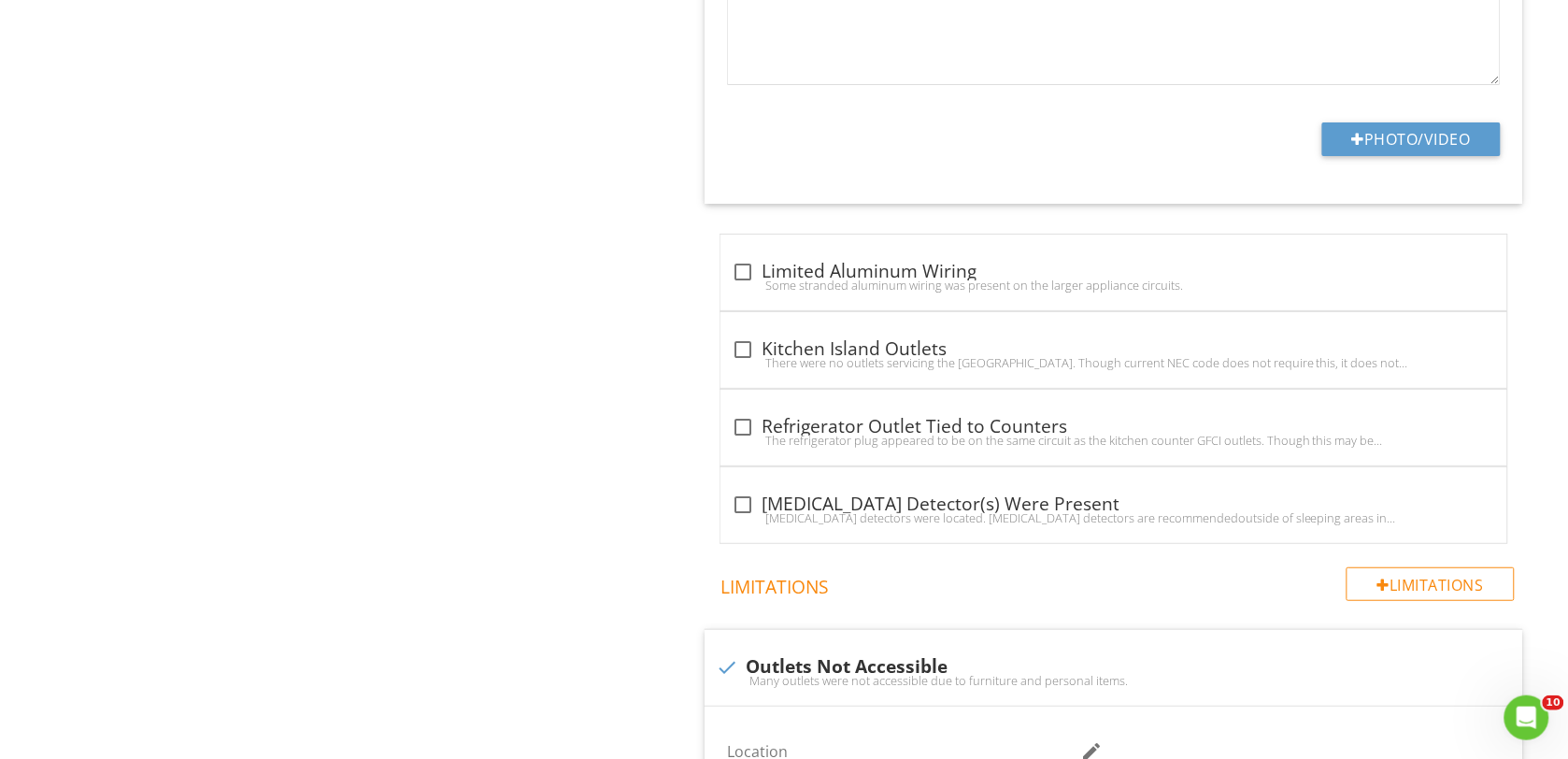
scroll to position [2062, 0]
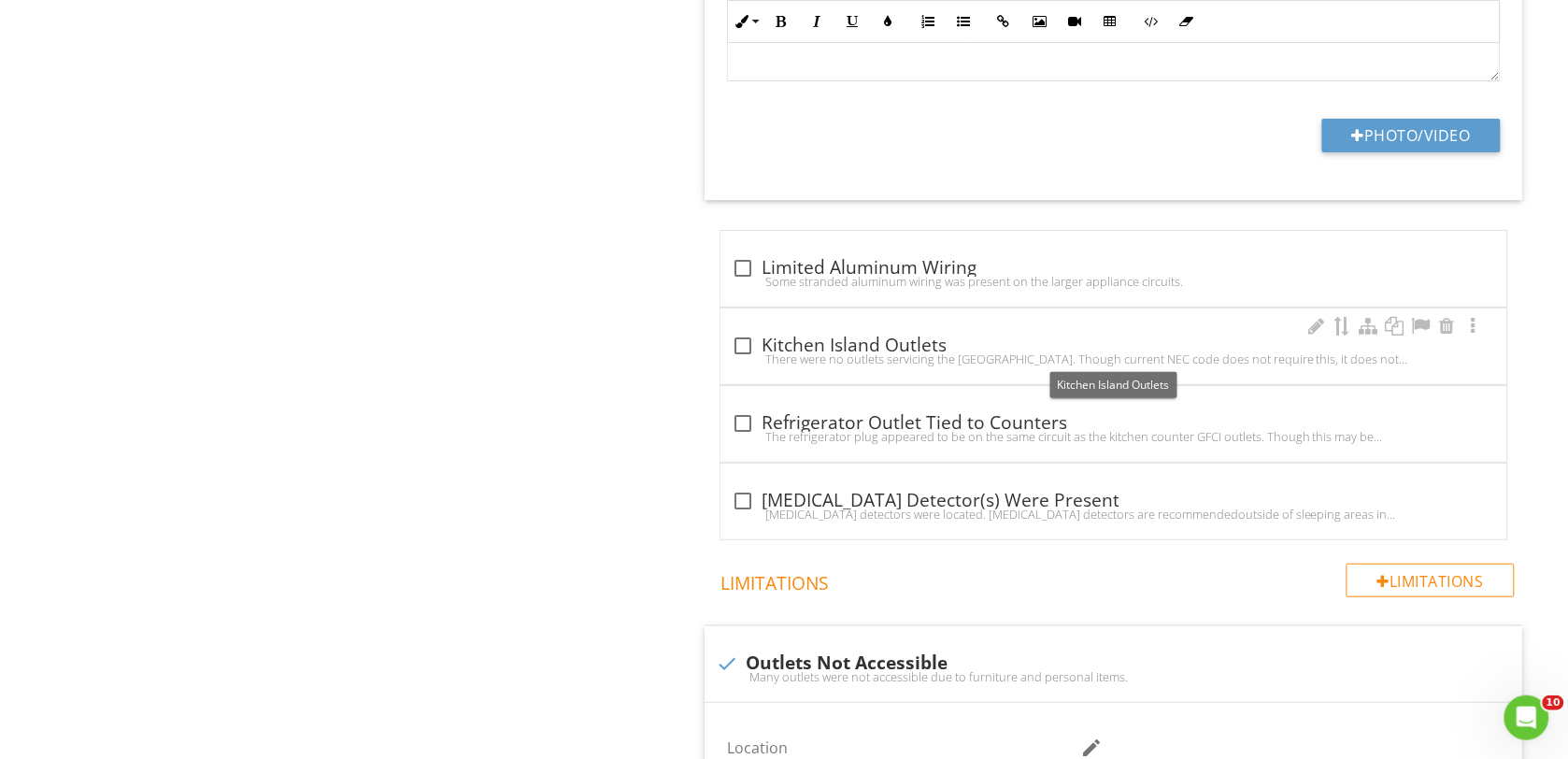
click at [745, 344] on div at bounding box center [743, 345] width 32 height 32
checkbox input "true"
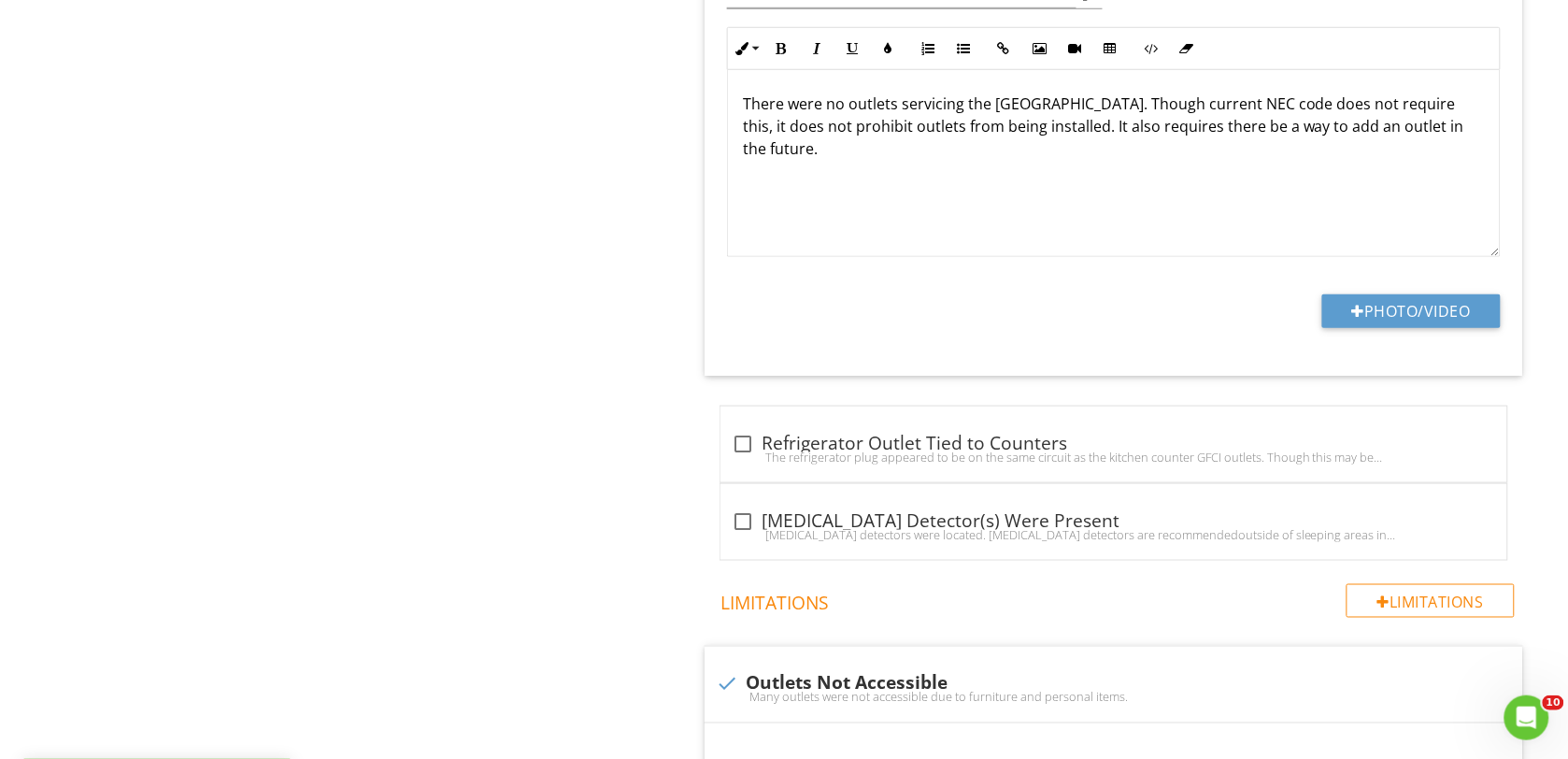
scroll to position [2645, 0]
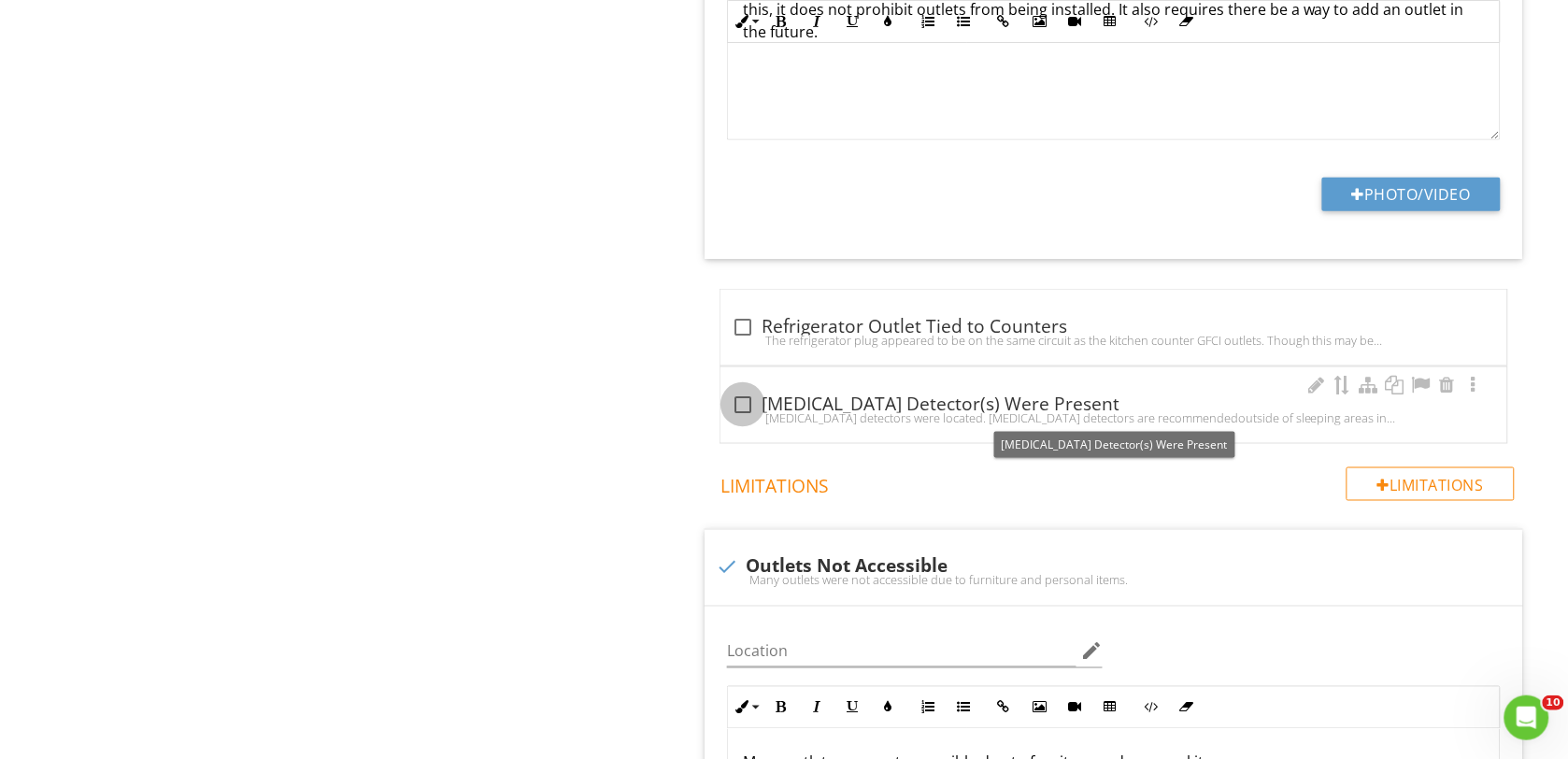
click at [744, 408] on div at bounding box center [743, 404] width 32 height 32
checkbox input "true"
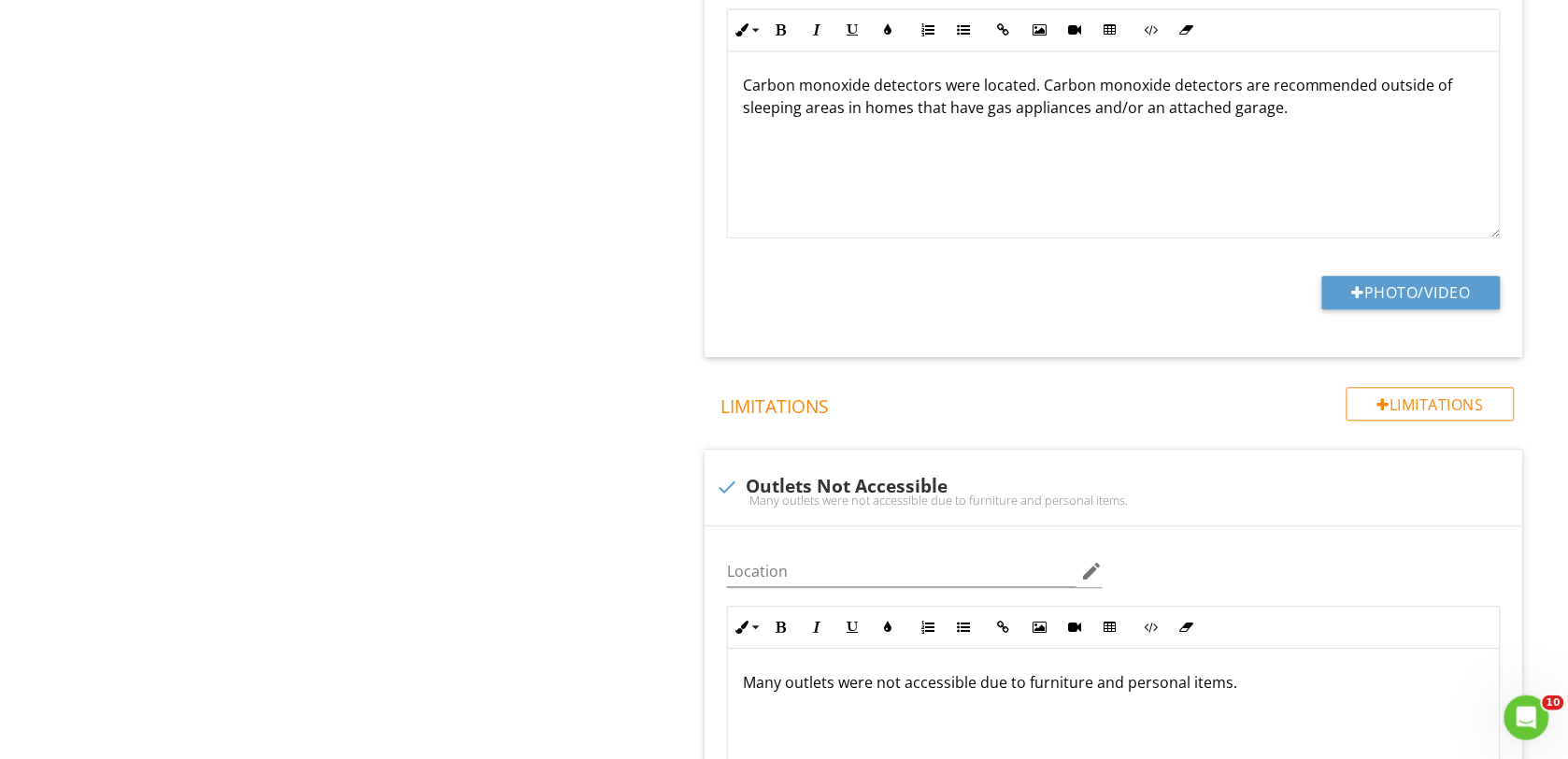
scroll to position [3230, 0]
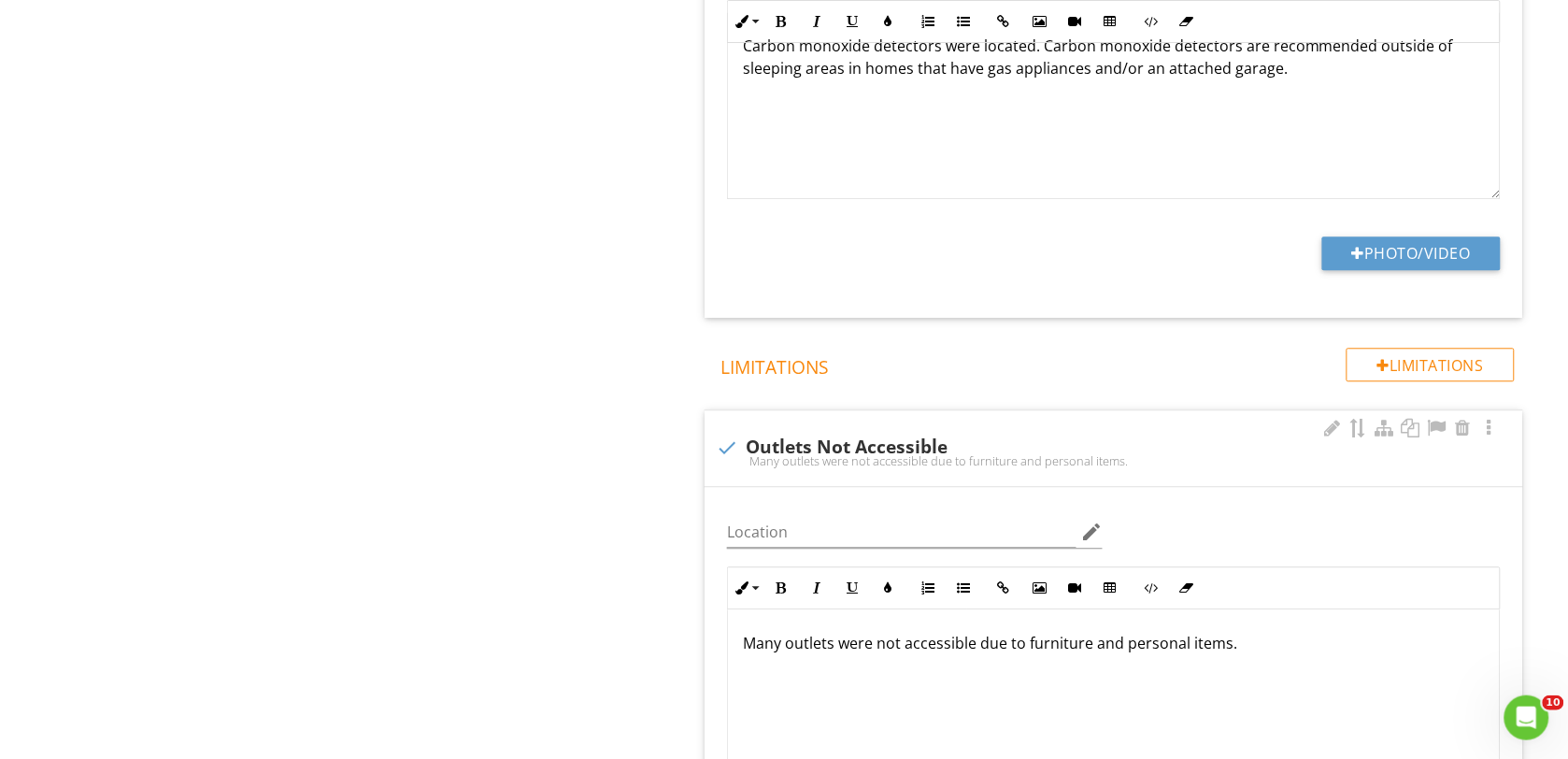
click at [784, 651] on p "Many outlets were not accessible due to furniture and personal items." at bounding box center [1113, 642] width 742 height 22
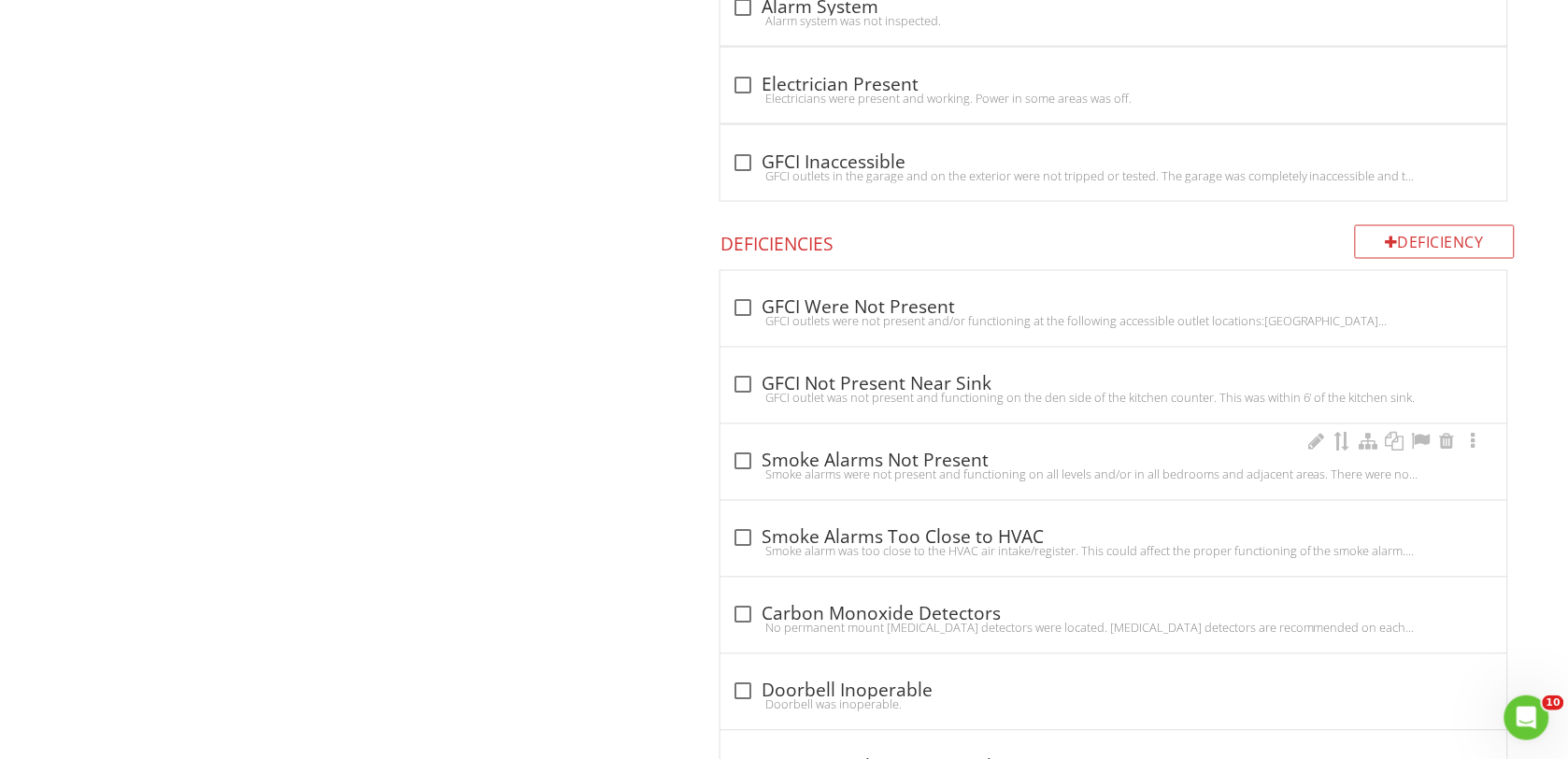
scroll to position [4981, 0]
click at [745, 315] on div at bounding box center [743, 307] width 32 height 32
checkbox input "true"
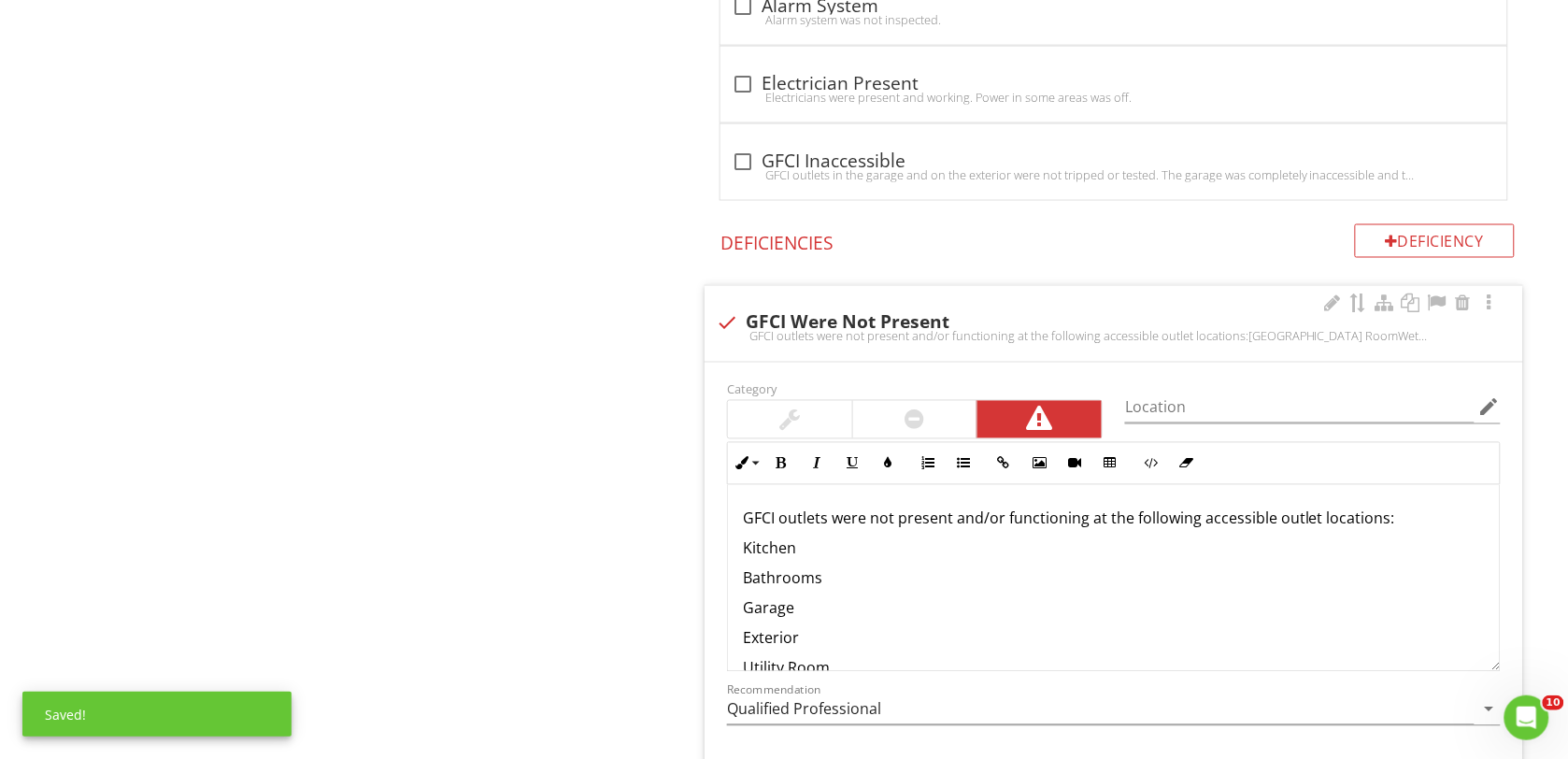
scroll to position [61, 0]
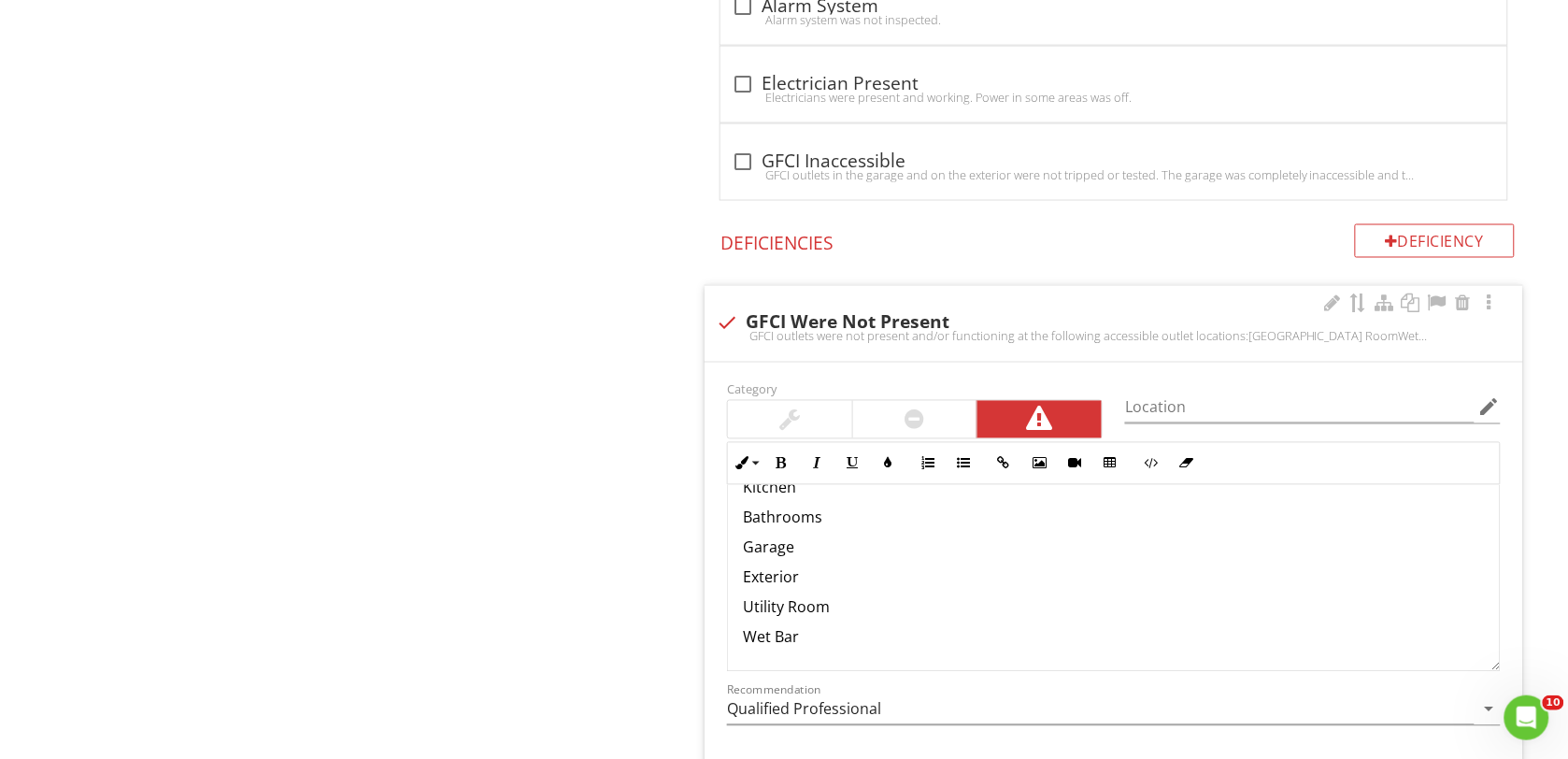
click at [741, 624] on div "GFCI outlets were not present and/or functioning at the following accessible ou…" at bounding box center [1114, 548] width 772 height 246
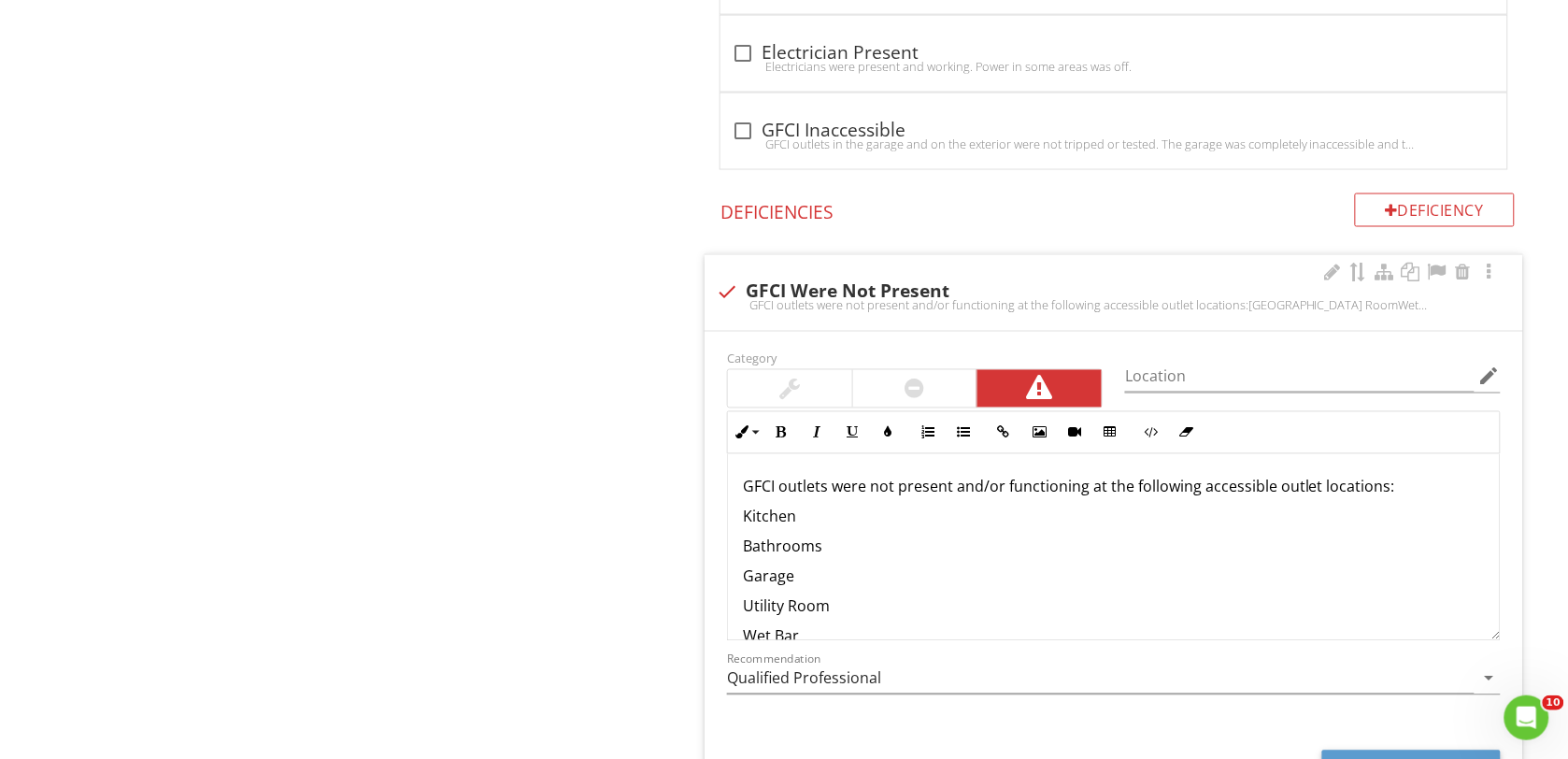
scroll to position [5041, 0]
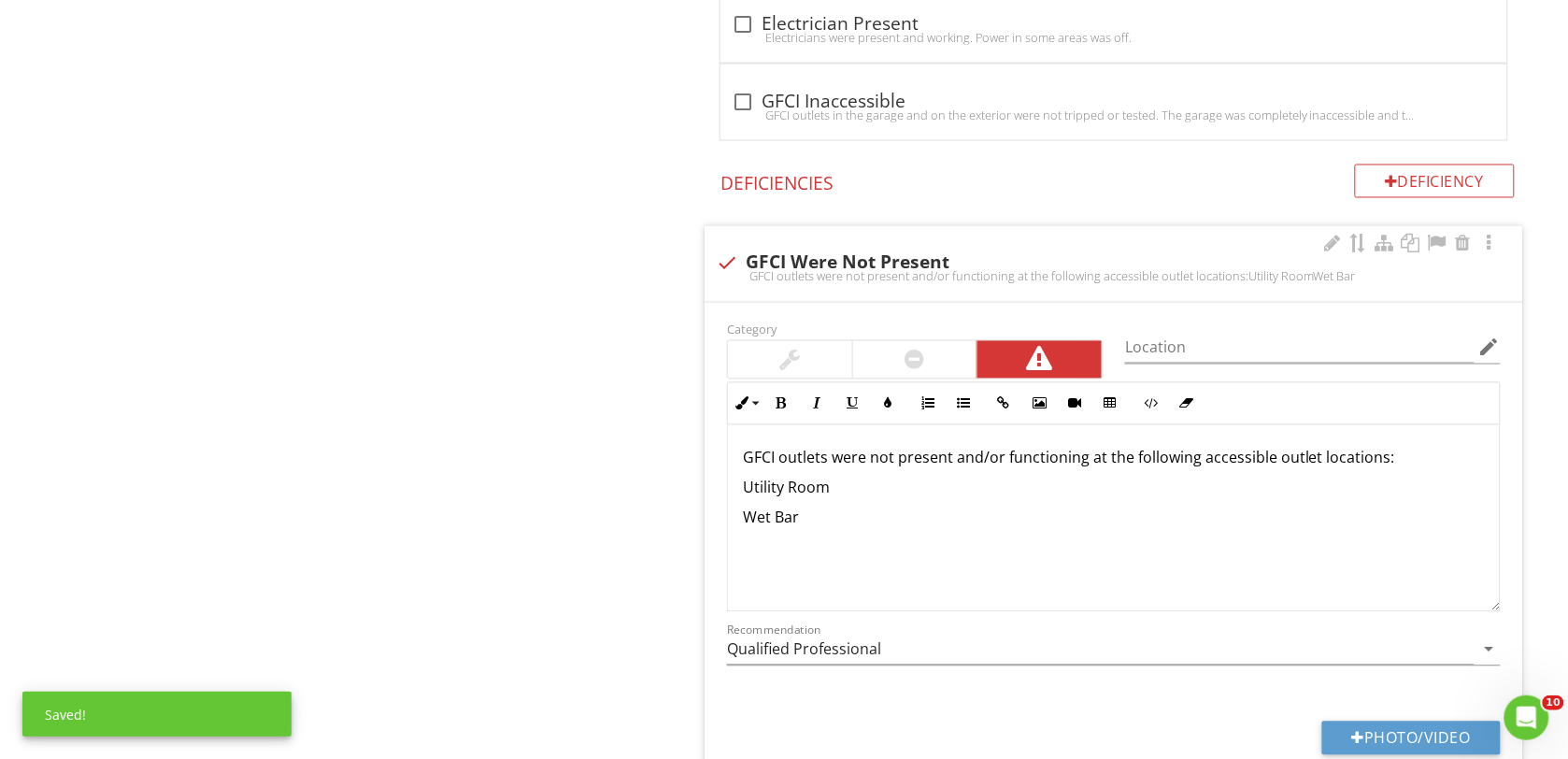
click at [825, 499] on p "Utility Room" at bounding box center [1113, 488] width 742 height 22
drag, startPoint x: 741, startPoint y: 534, endPoint x: 812, endPoint y: 545, distance: 71.8
click at [812, 545] on div "GFCI outlets were not present and/or functioning at the following accessible ou…" at bounding box center [1114, 518] width 772 height 187
click at [1490, 660] on icon "arrow_drop_down" at bounding box center [1489, 648] width 22 height 22
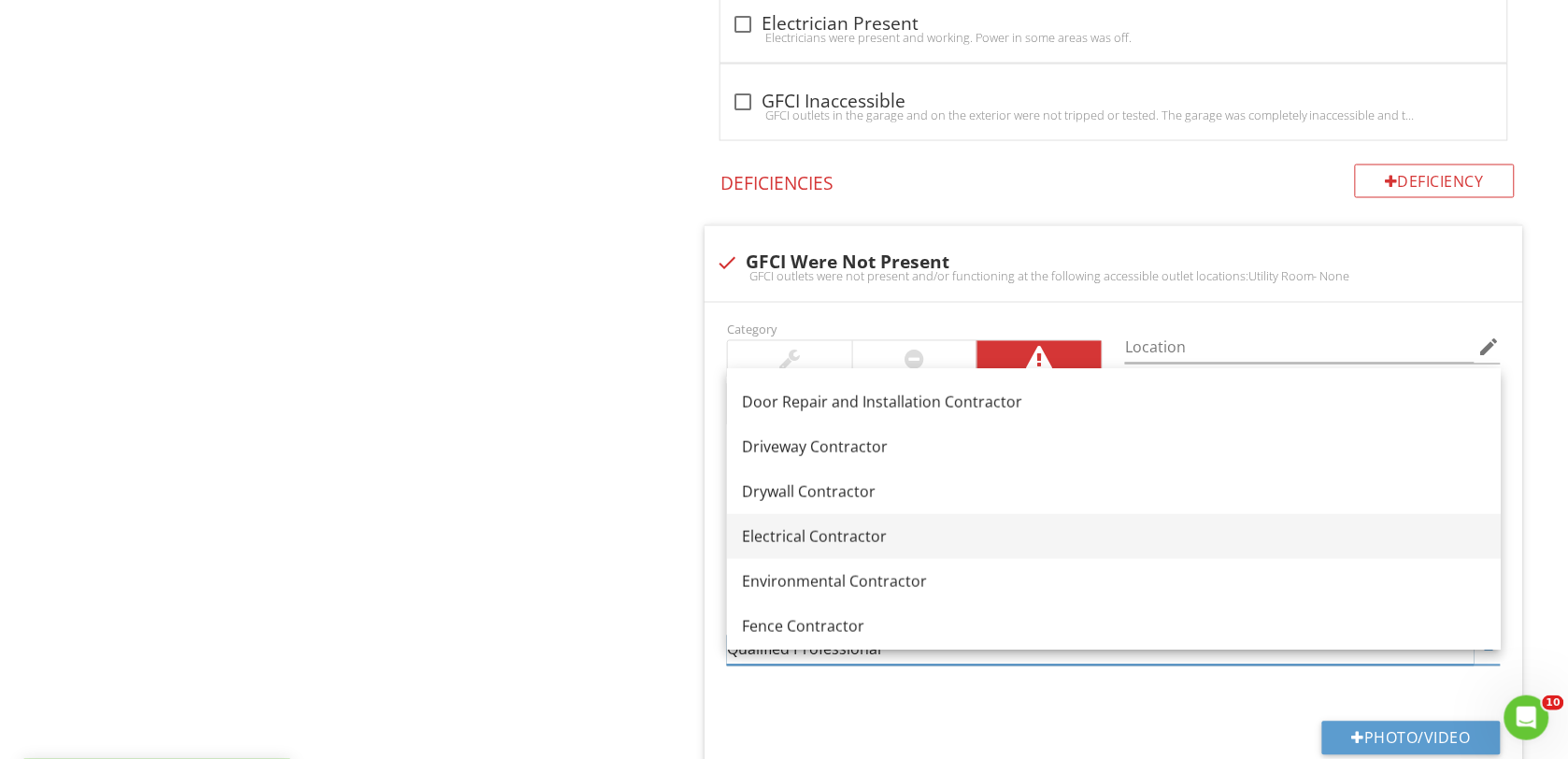
scroll to position [584, 0]
click at [829, 528] on div "Electrical Contractor" at bounding box center [1113, 532] width 744 height 22
type input "Electrical Contractor"
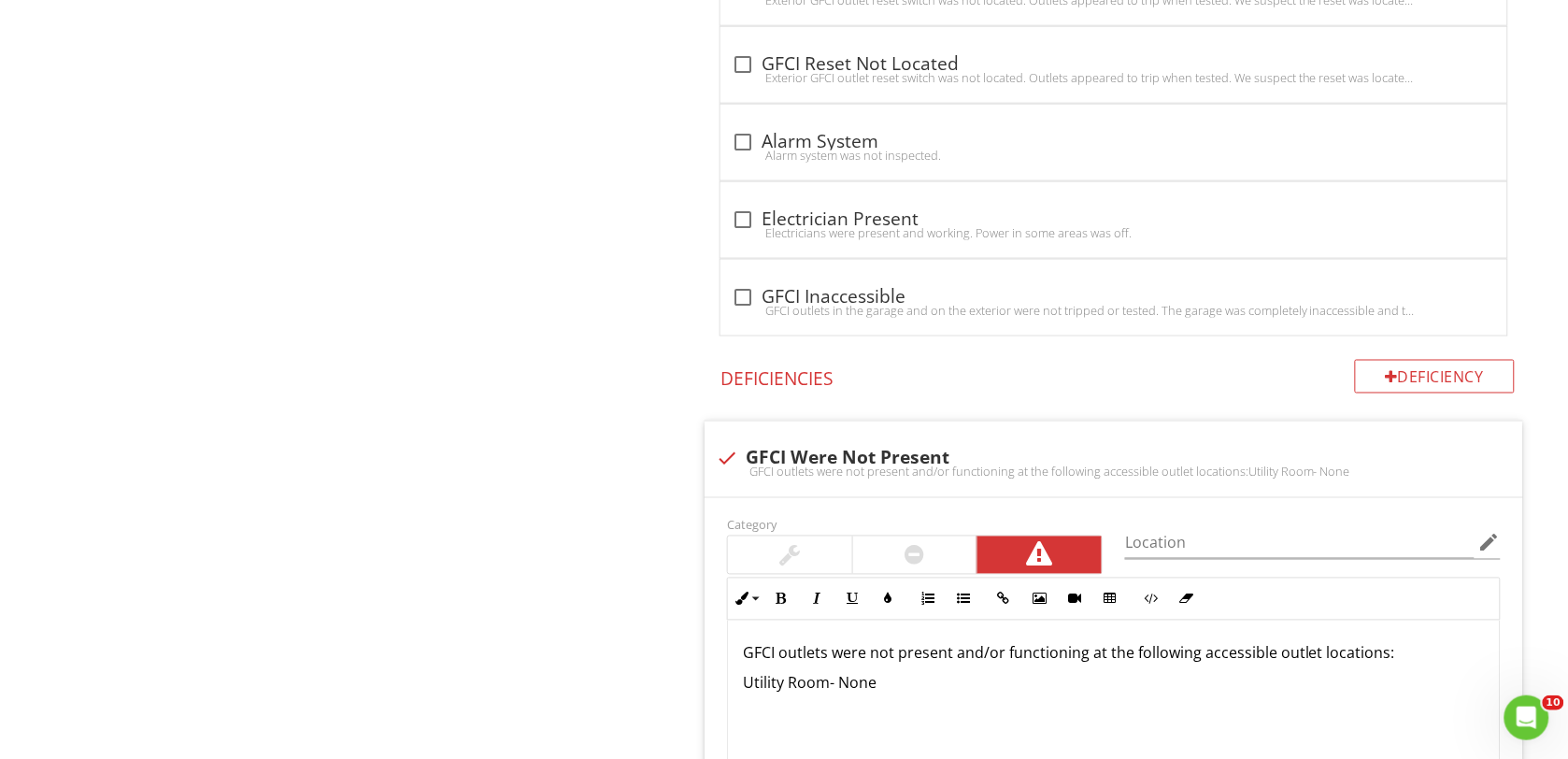
scroll to position [4807, 0]
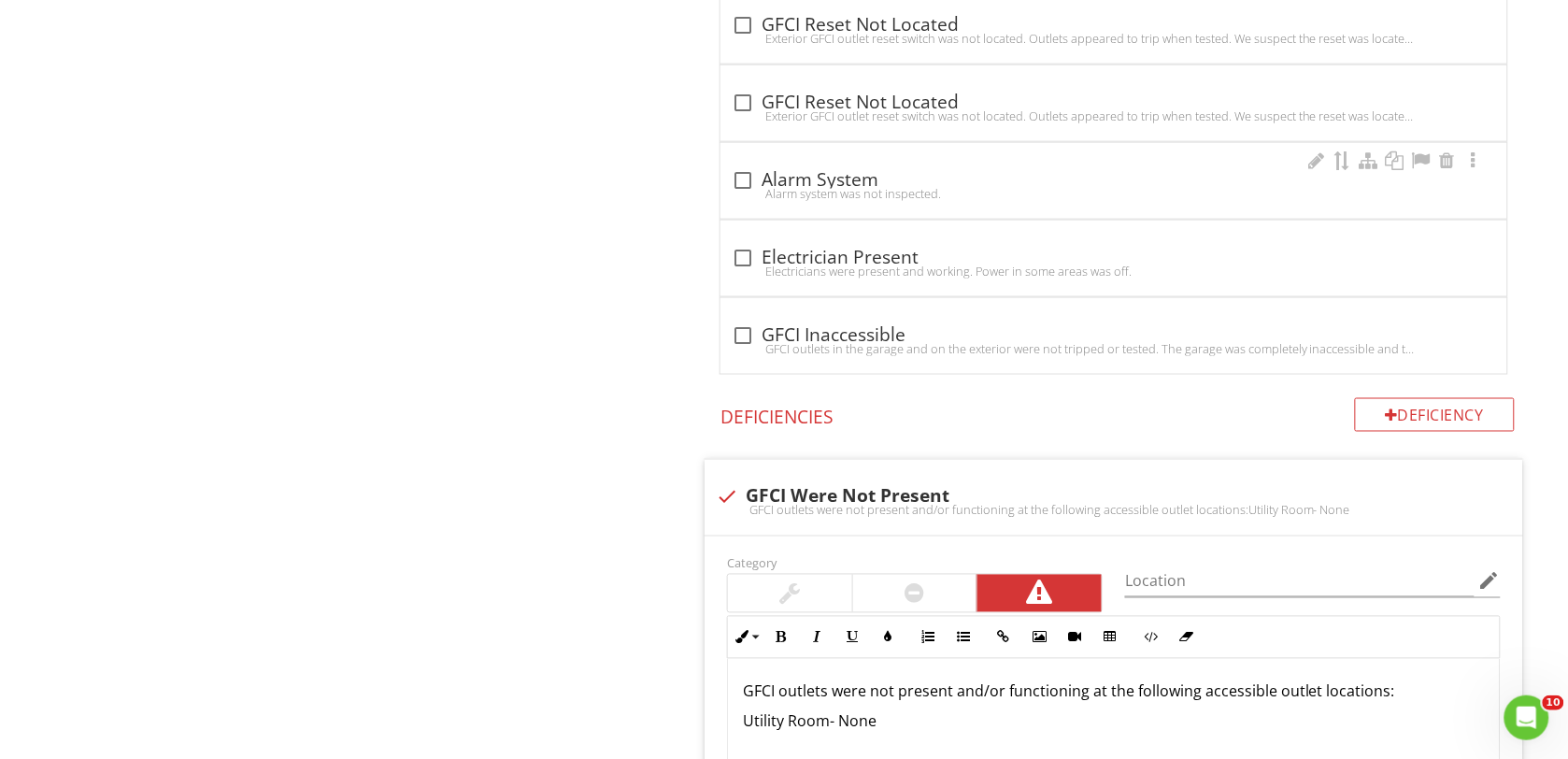
click at [736, 194] on div at bounding box center [743, 180] width 32 height 32
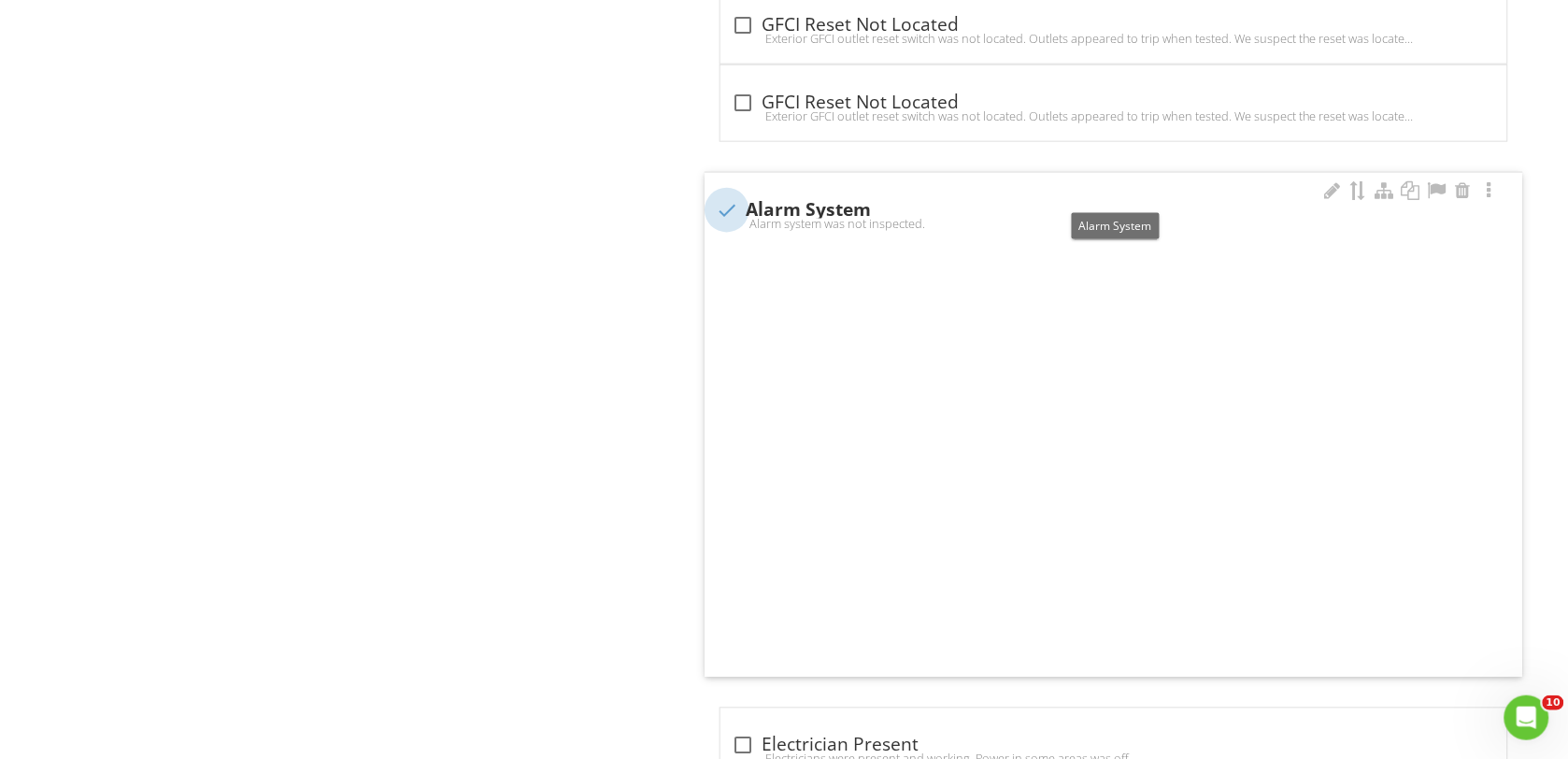
checkbox input "true"
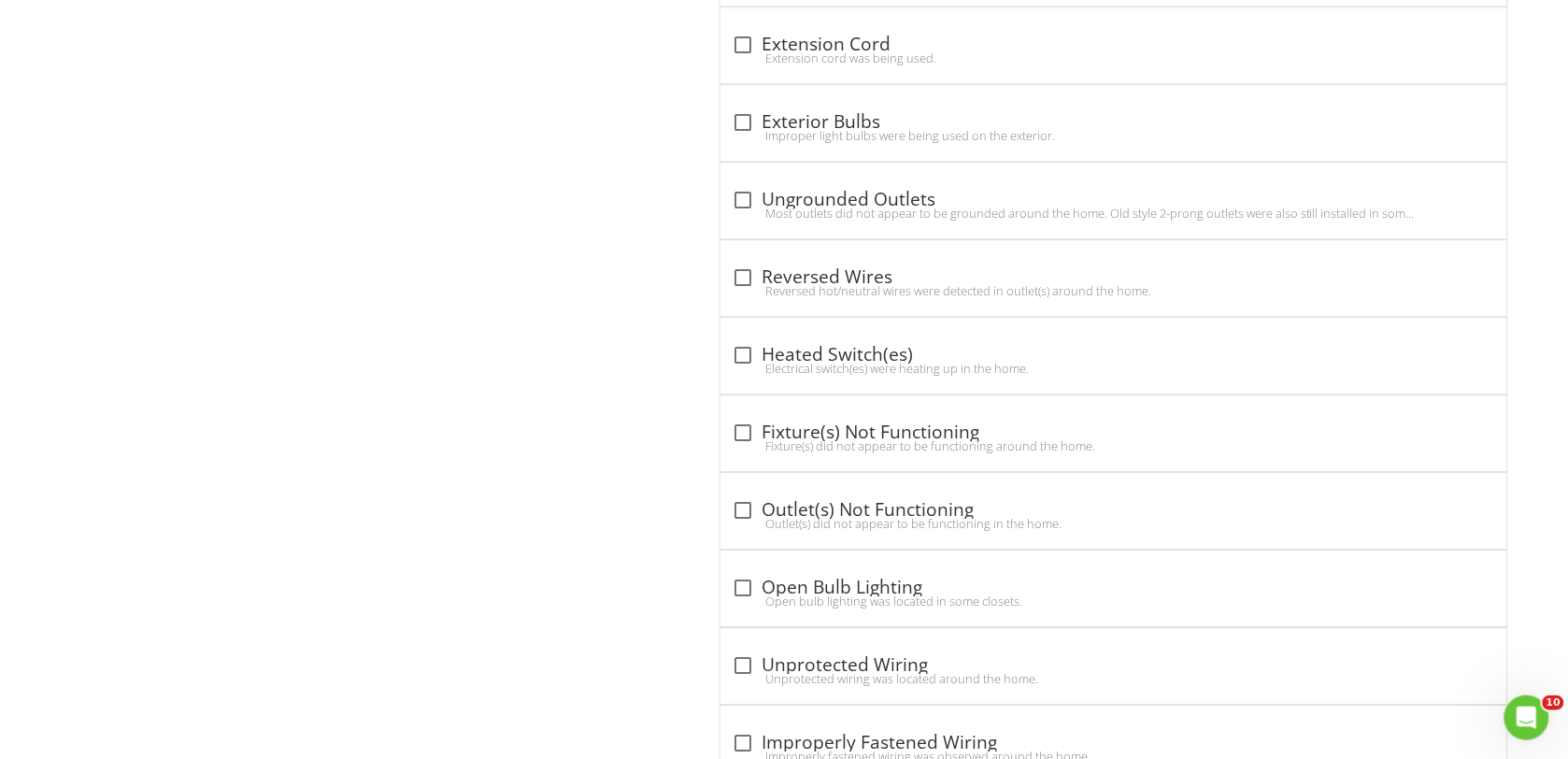
scroll to position [7610, 0]
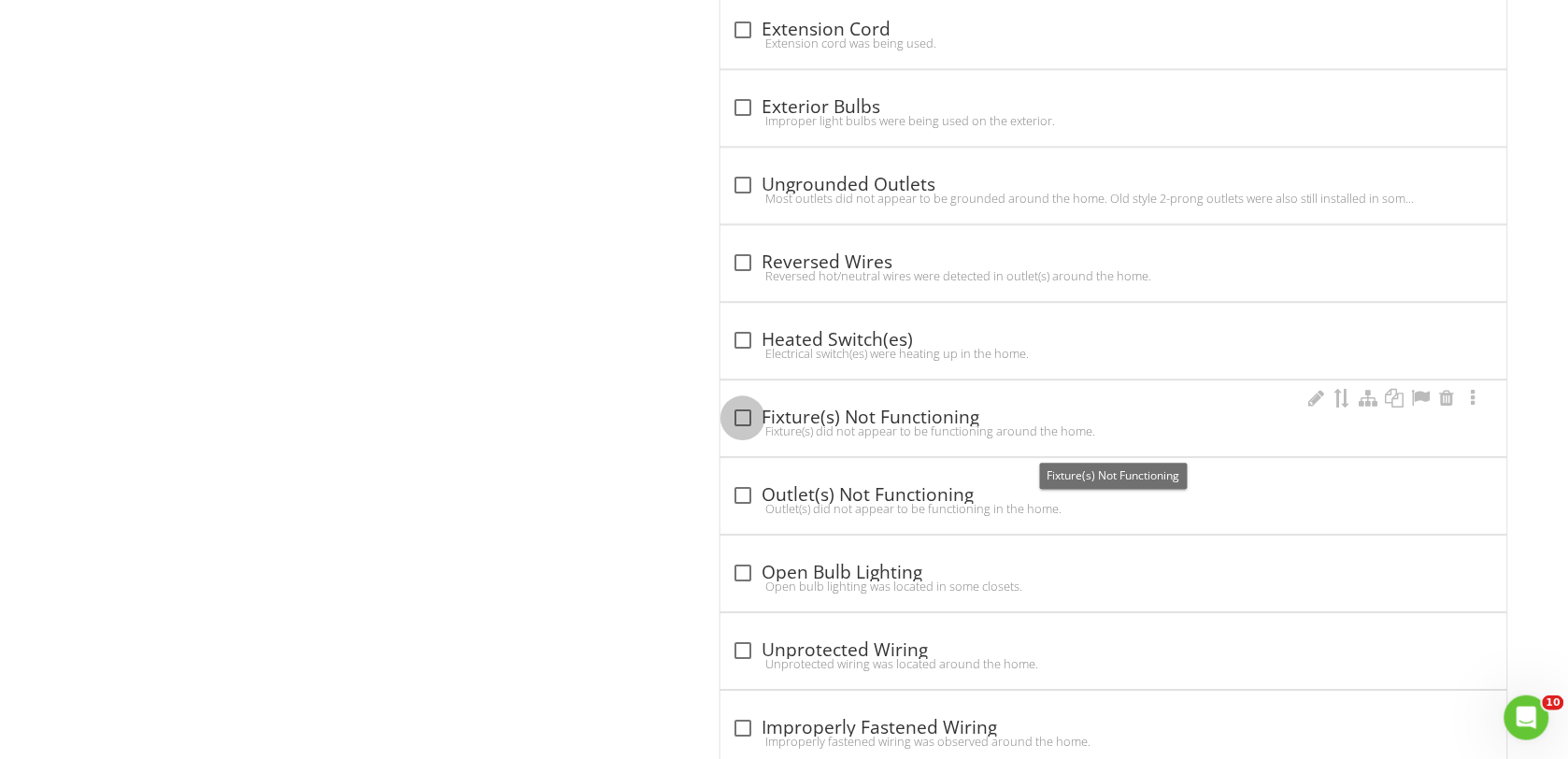
click at [739, 433] on div at bounding box center [743, 417] width 32 height 32
checkbox input "true"
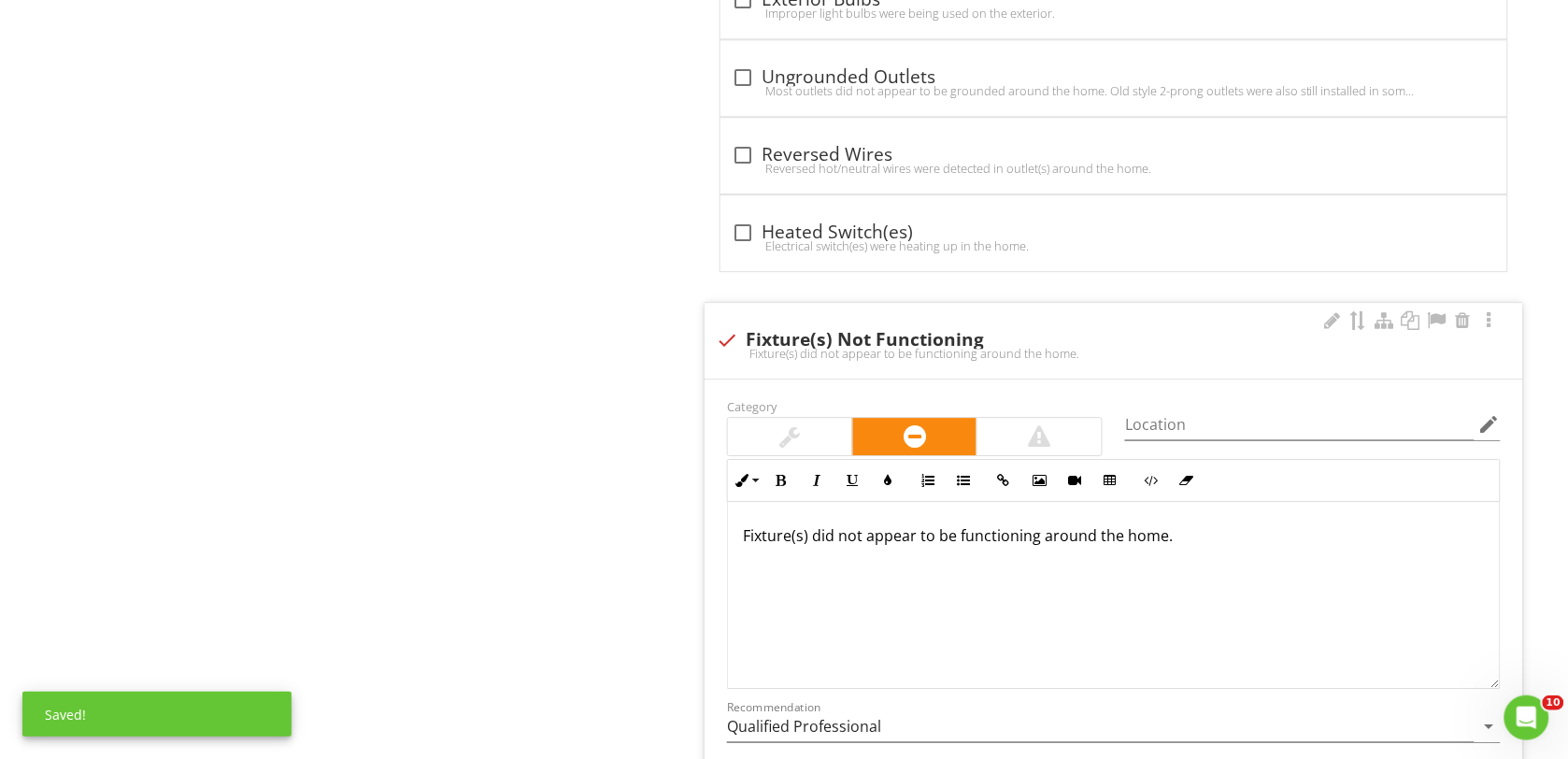
scroll to position [7727, 0]
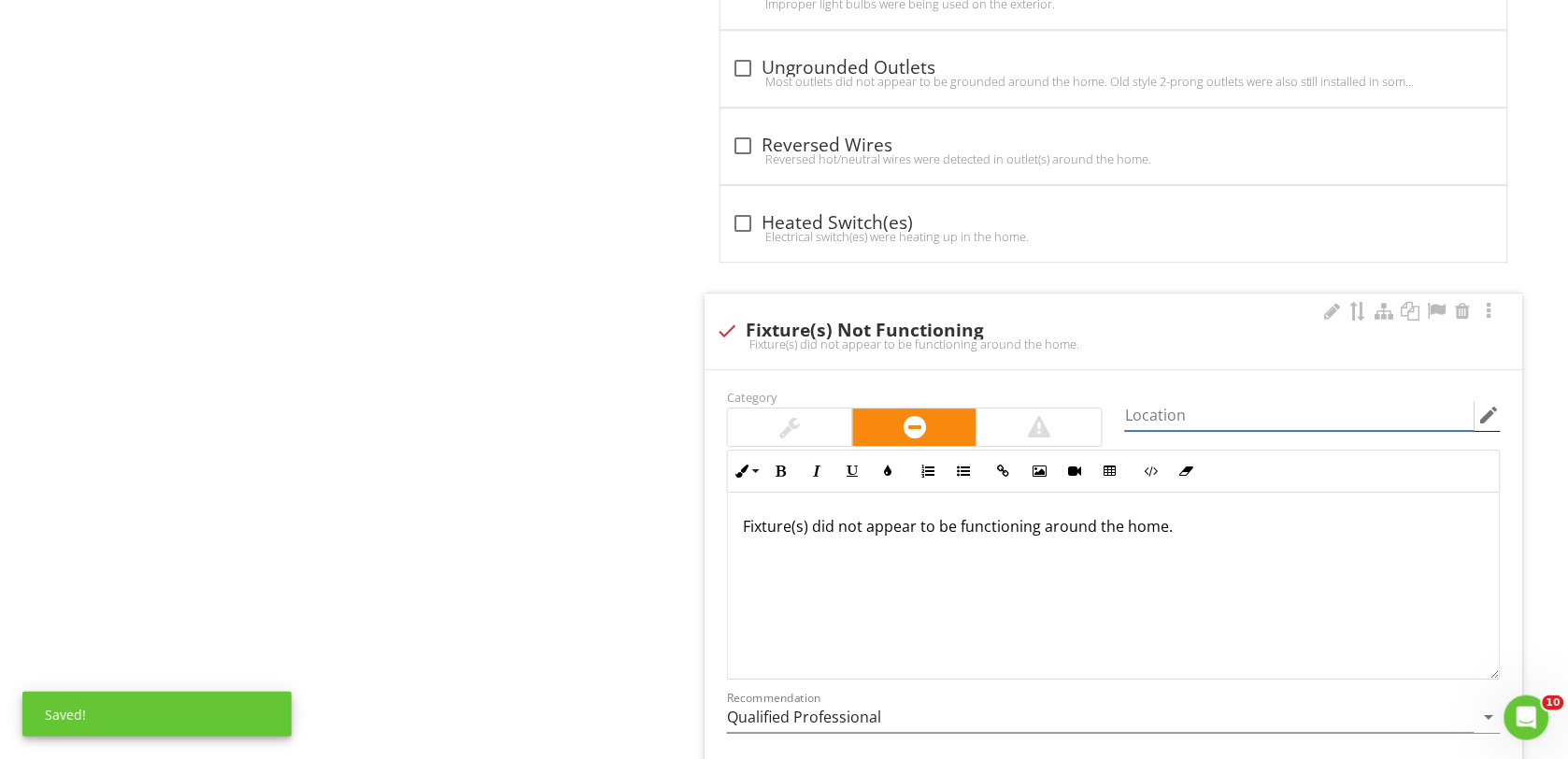
click at [1161, 430] on input "Location" at bounding box center [1299, 415] width 349 height 31
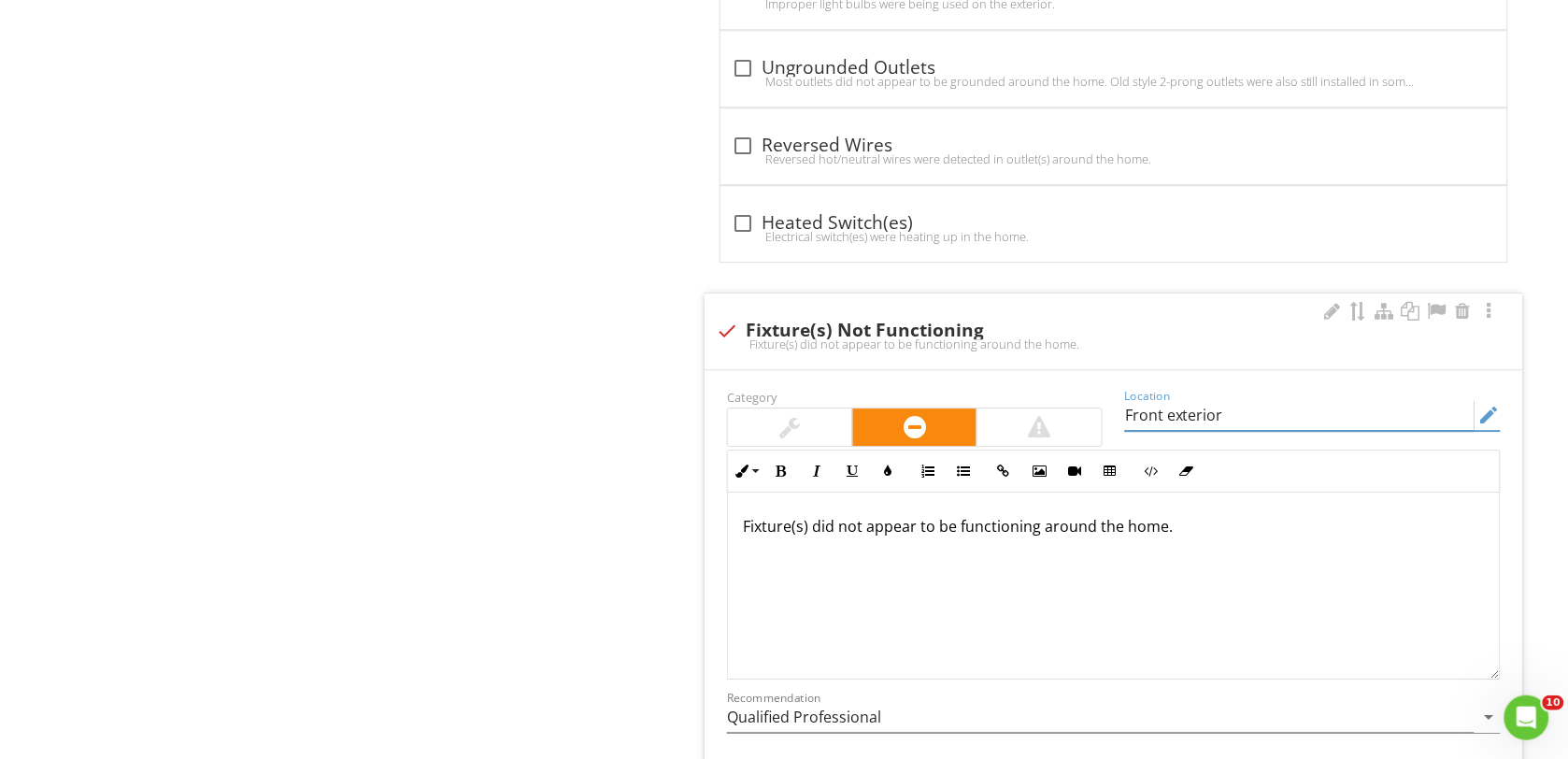
type input "Front exterior"
click at [749, 537] on p "Fixture(s) did not appear to be functioning around the home." at bounding box center [1113, 525] width 742 height 22
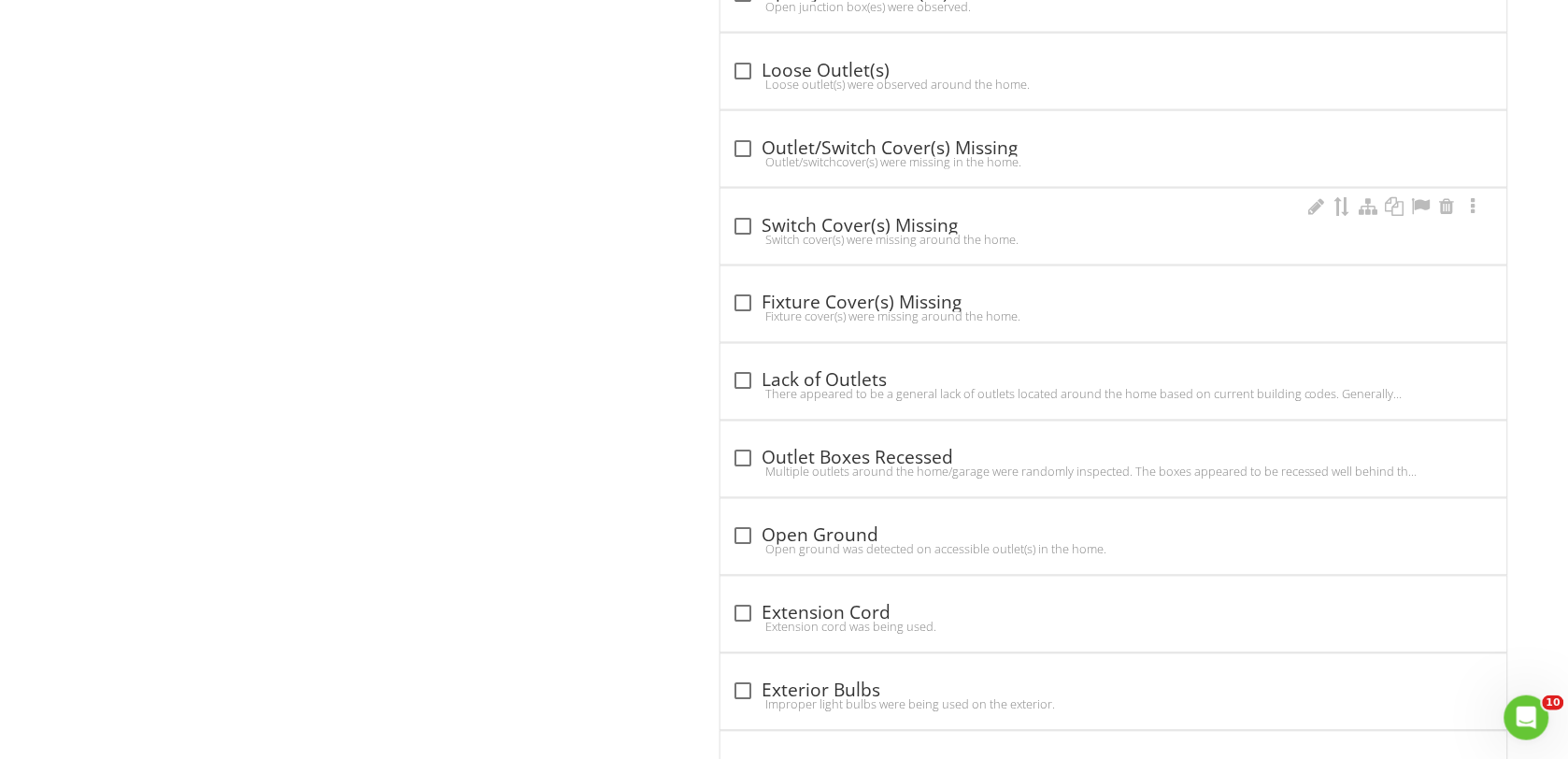
scroll to position [6910, 0]
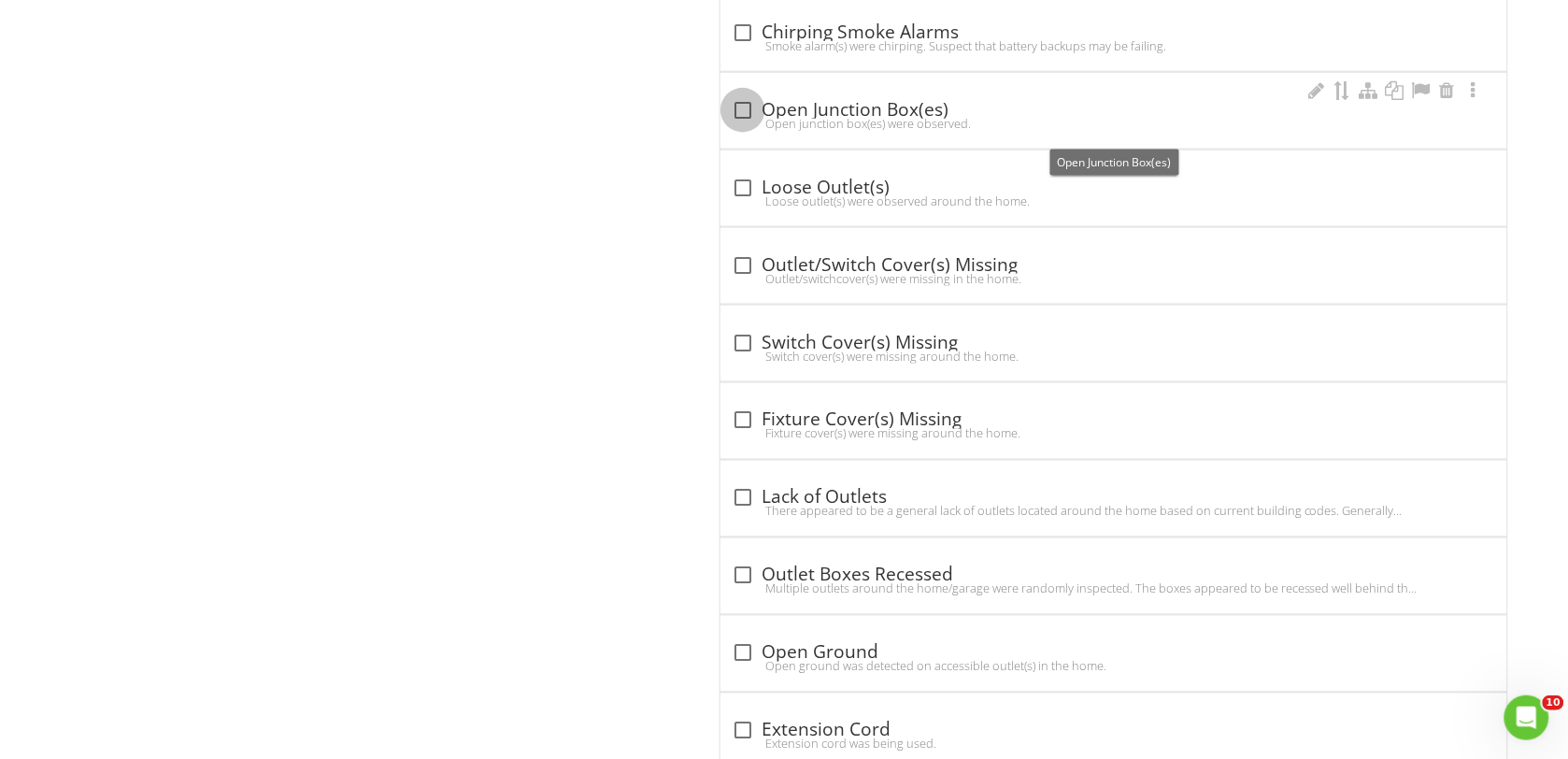
click at [741, 126] on div at bounding box center [743, 110] width 32 height 32
checkbox input "true"
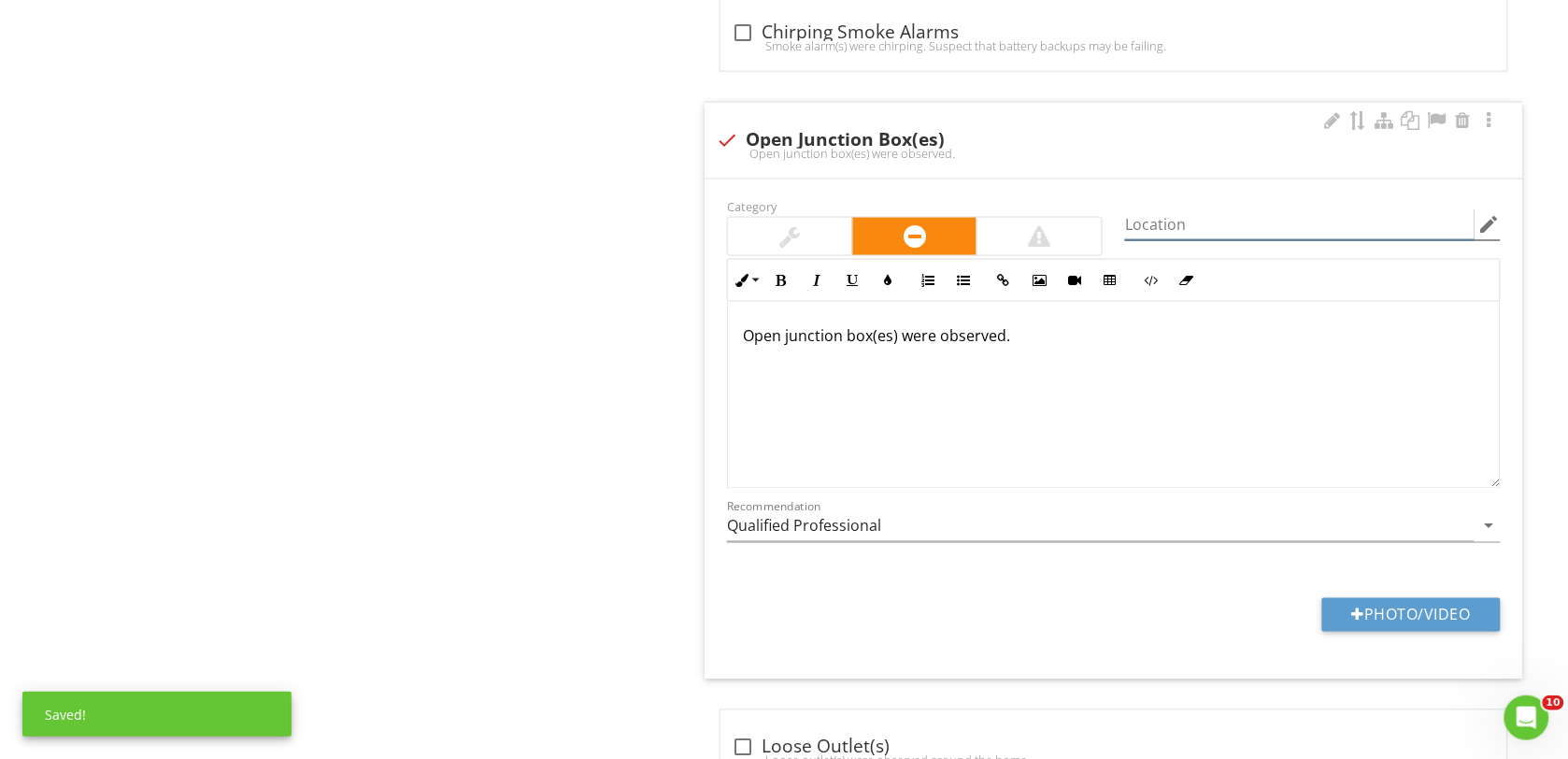
click at [1164, 240] on input "Location" at bounding box center [1299, 225] width 349 height 31
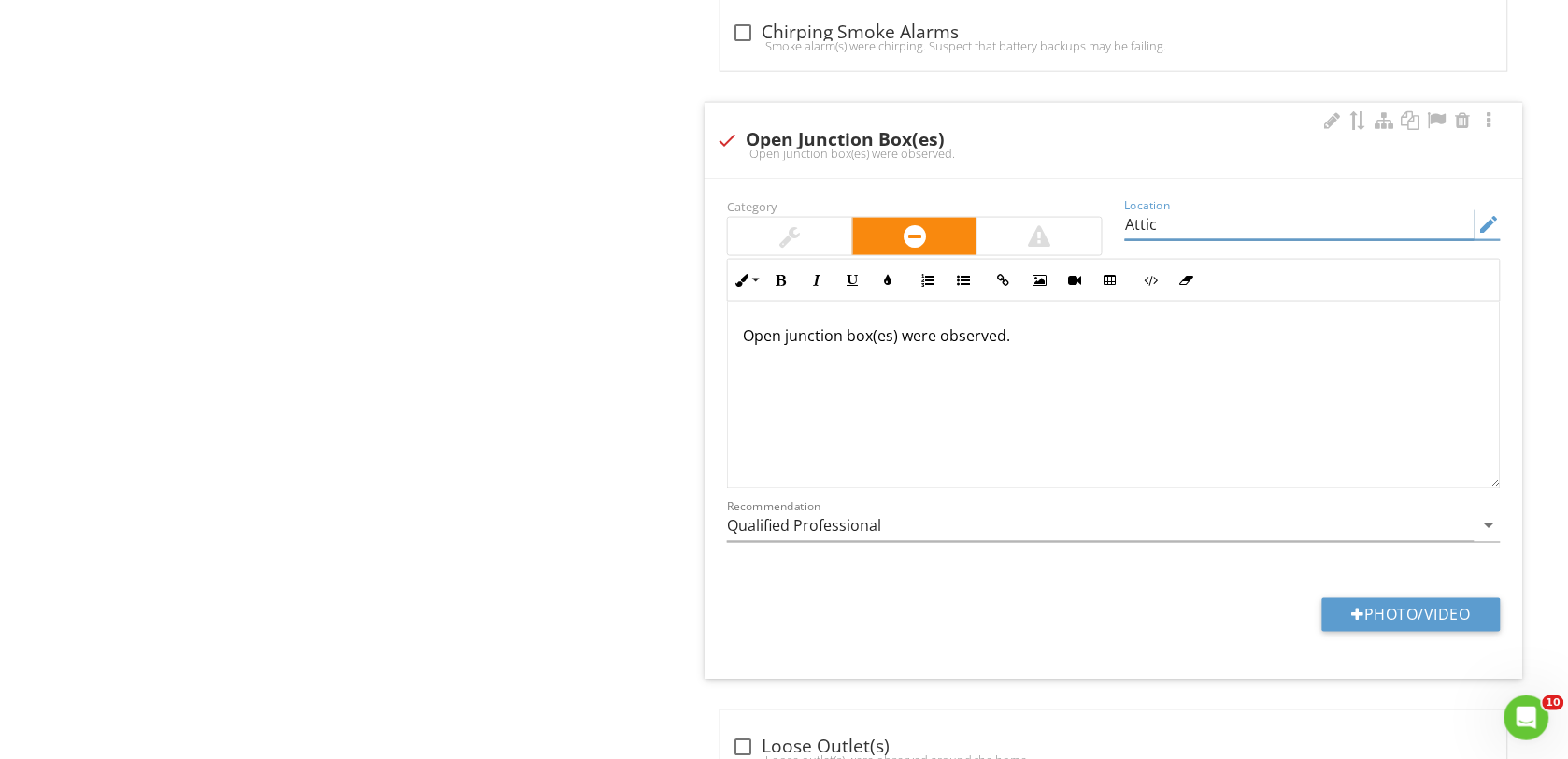
type input "Attic"
click at [935, 347] on p "Open junction box(es) were observed." at bounding box center [1113, 334] width 742 height 22
click at [1339, 631] on button "Photo/Video" at bounding box center [1412, 615] width 178 height 34
type input "C:\fakepath\DSC00182.JPG"
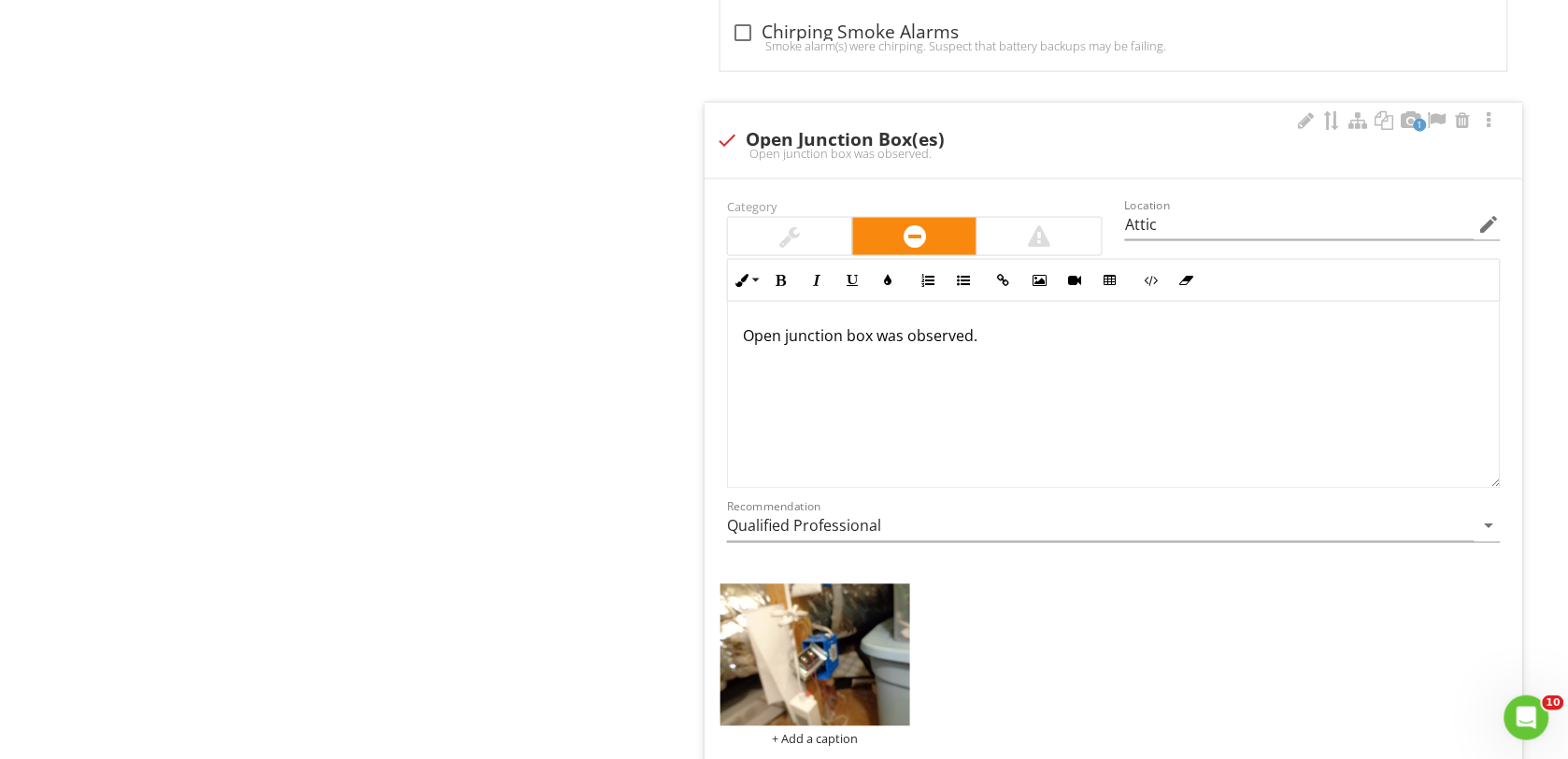
click at [857, 683] on img at bounding box center [816, 654] width 190 height 142
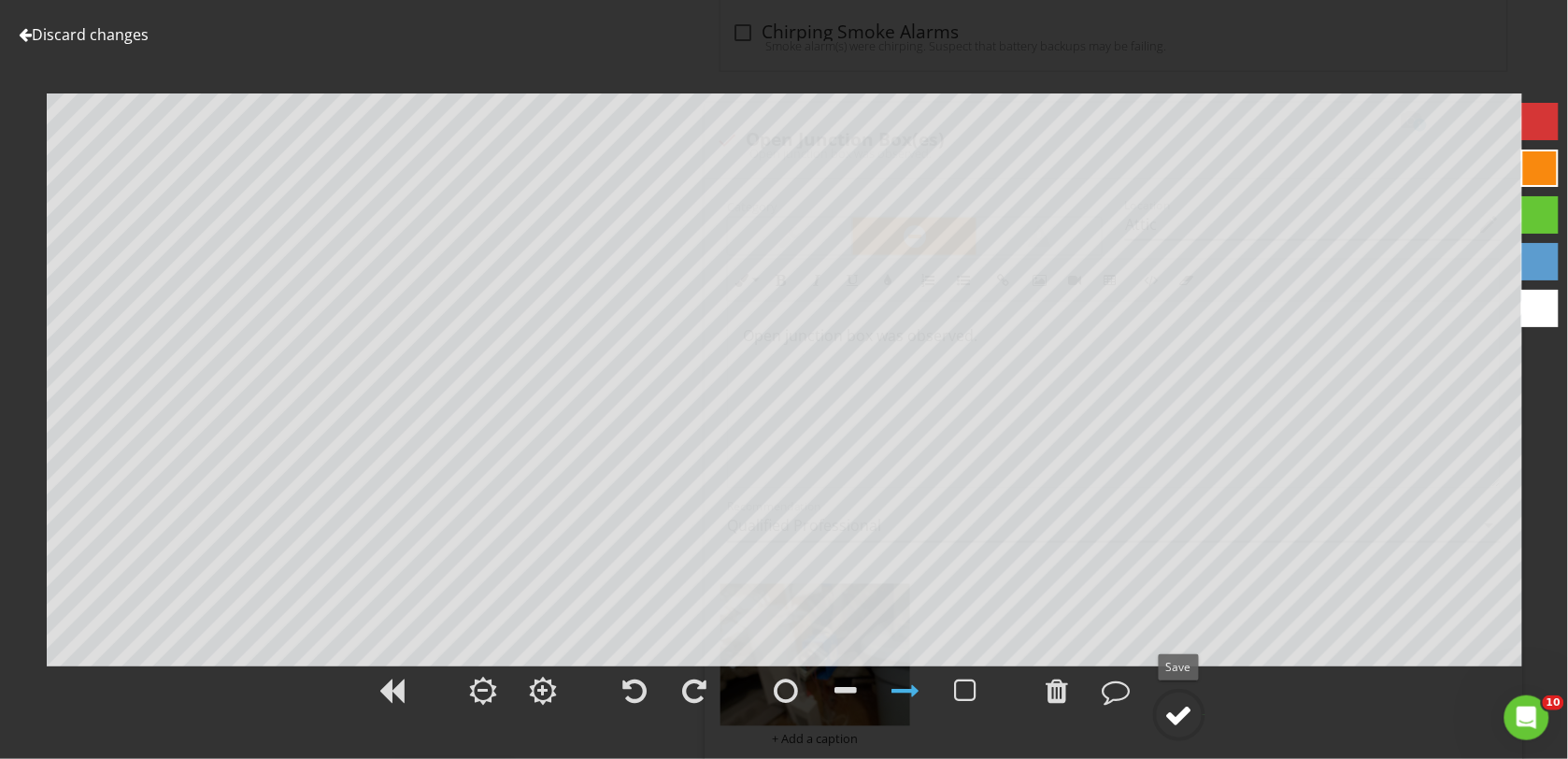
click at [1183, 714] on div at bounding box center [1179, 714] width 28 height 28
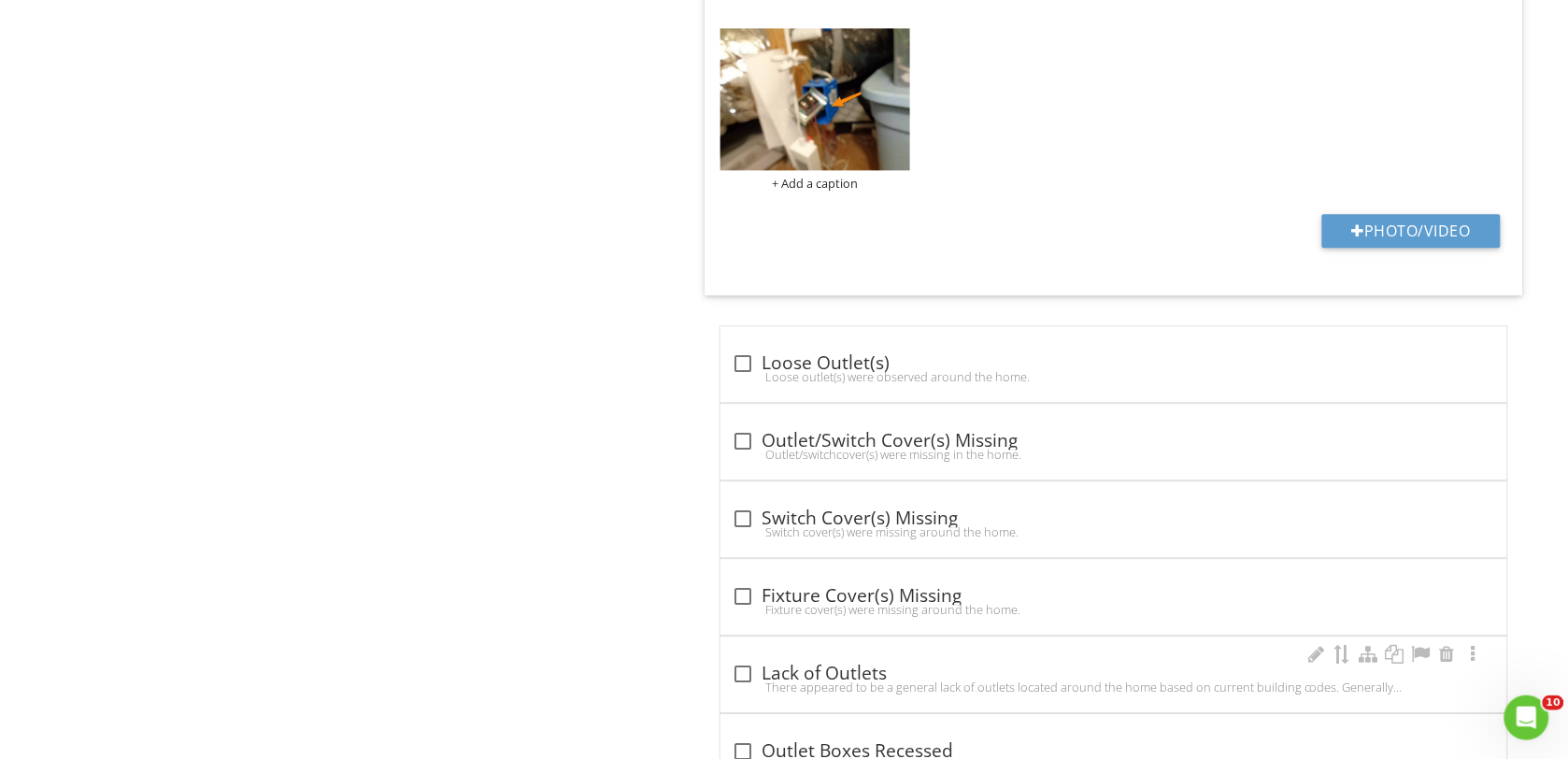
scroll to position [7610, 0]
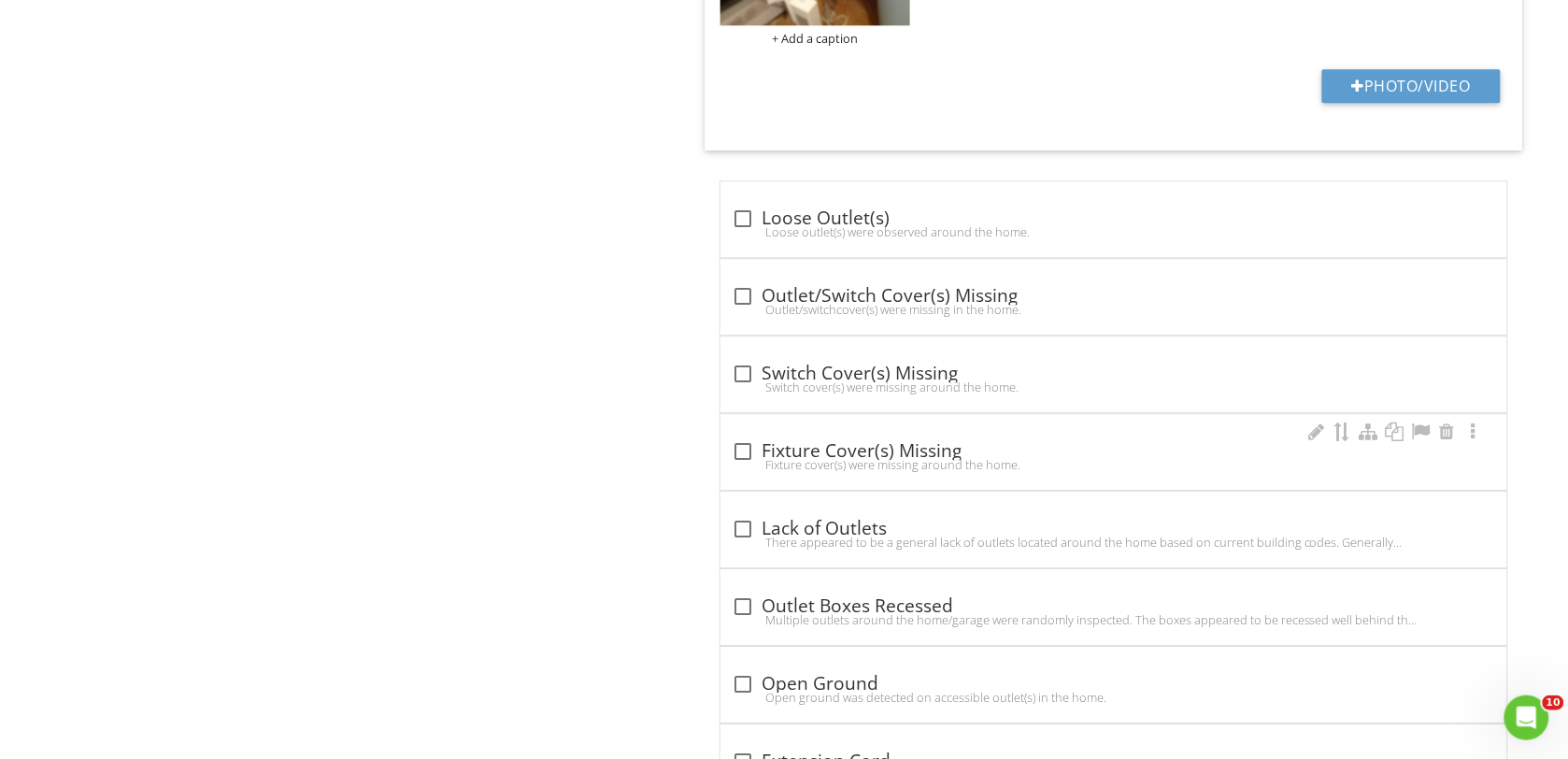
click at [743, 467] on div at bounding box center [743, 451] width 32 height 32
checkbox input "true"
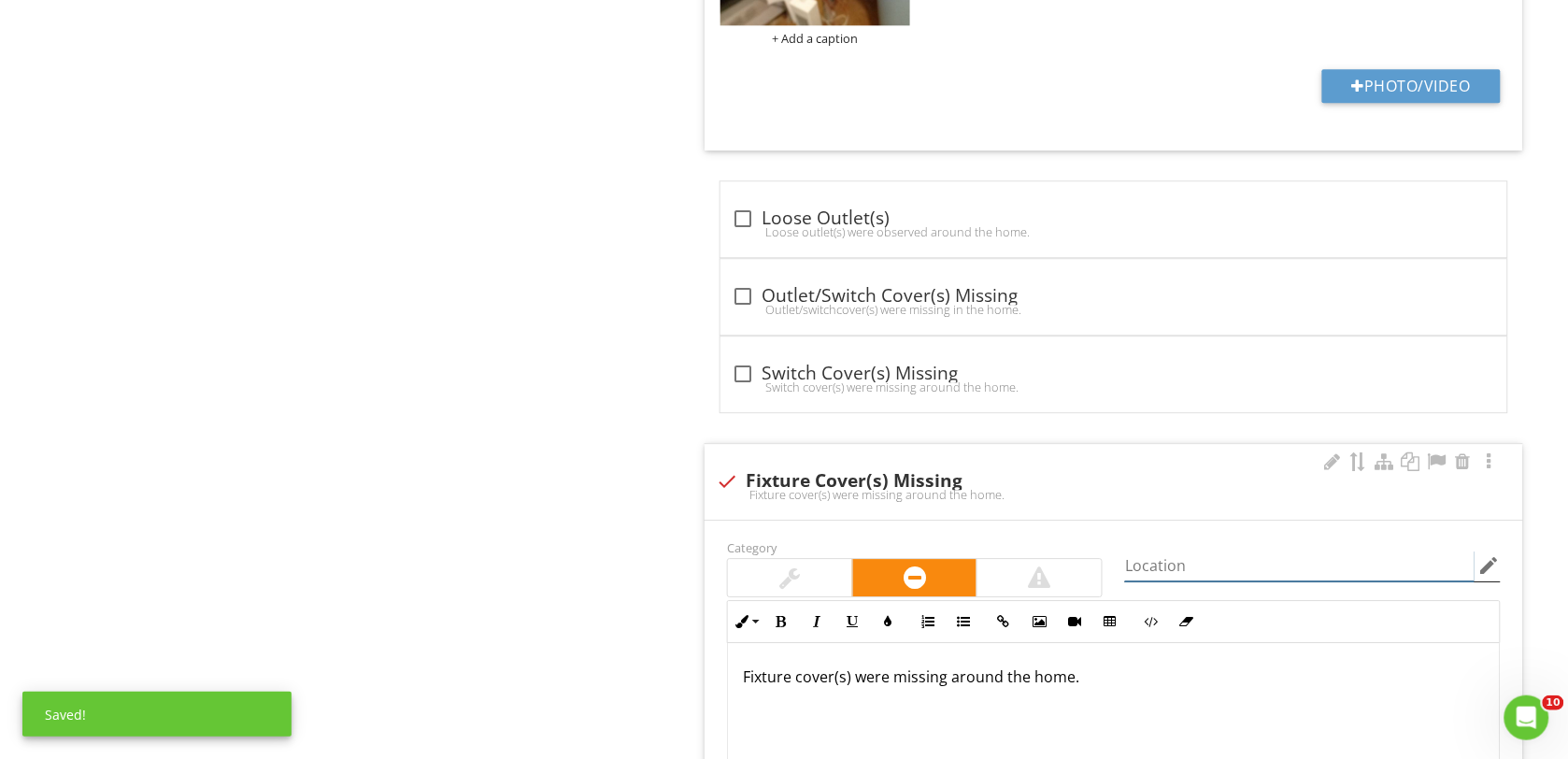
click at [1152, 581] on input "Location" at bounding box center [1299, 566] width 349 height 31
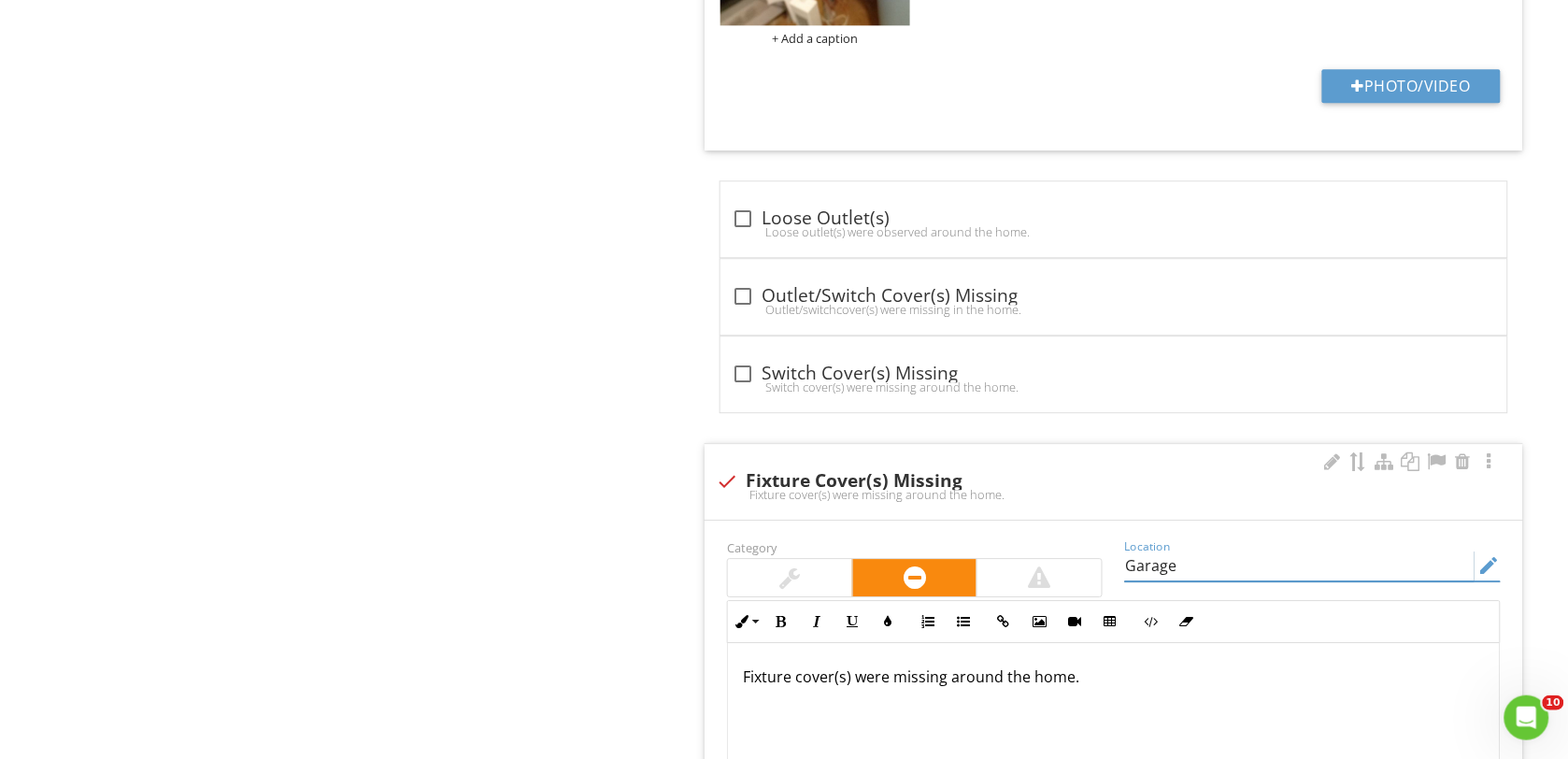
type input "Garage"
click at [750, 687] on p "Fixture cover(s) were missing around the home." at bounding box center [1113, 676] width 742 height 22
click at [922, 687] on p "Light fixture cover(s) were missing around the home." at bounding box center [1113, 676] width 742 height 22
click at [1096, 687] on p "Light fixture cover was missing around the home." at bounding box center [1113, 676] width 742 height 22
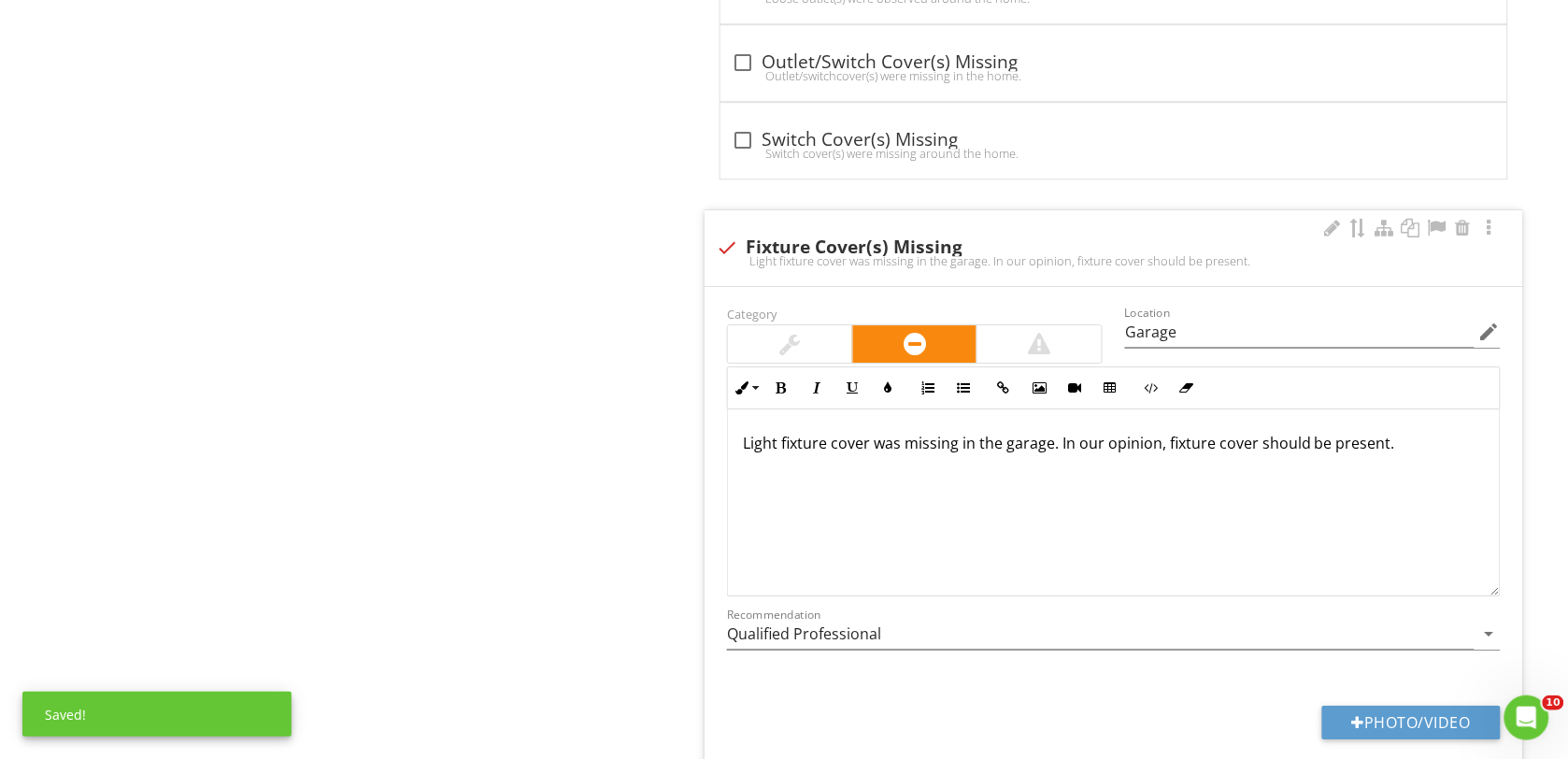
scroll to position [1, 0]
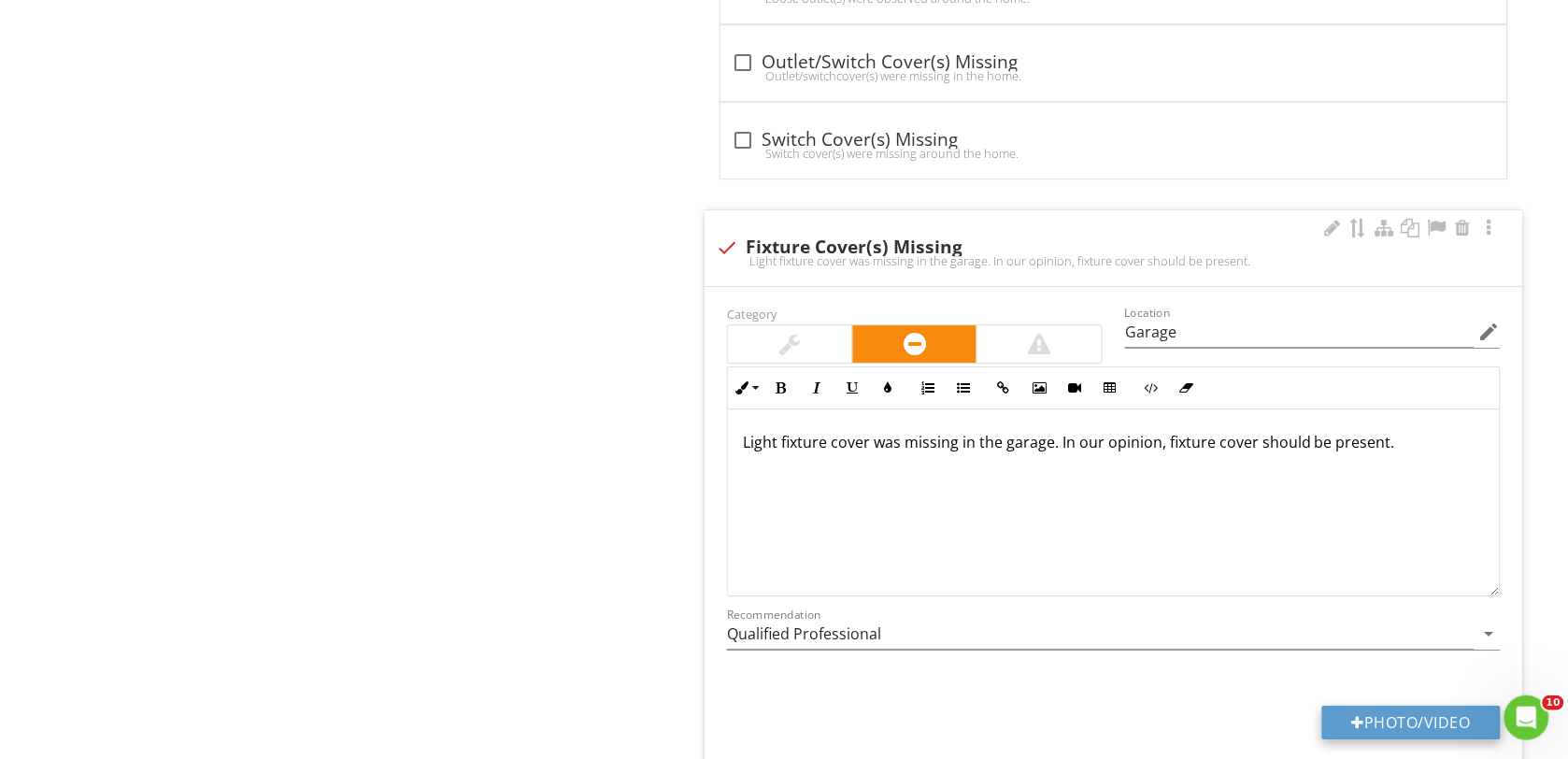
click at [1366, 735] on button "Photo/Video" at bounding box center [1412, 722] width 178 height 34
type input "C:\fakepath\DSC00162.JPG"
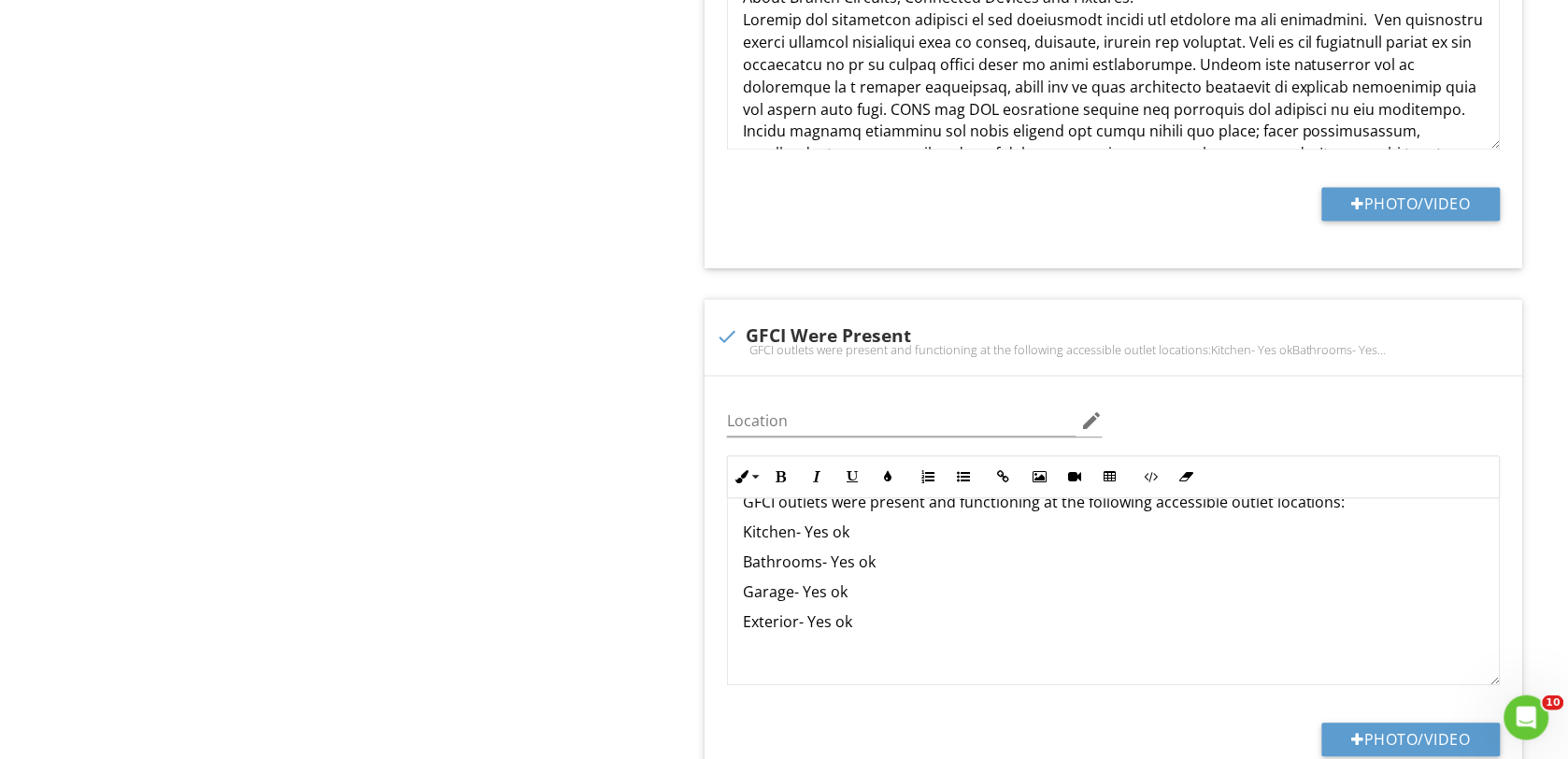
scroll to position [0, 0]
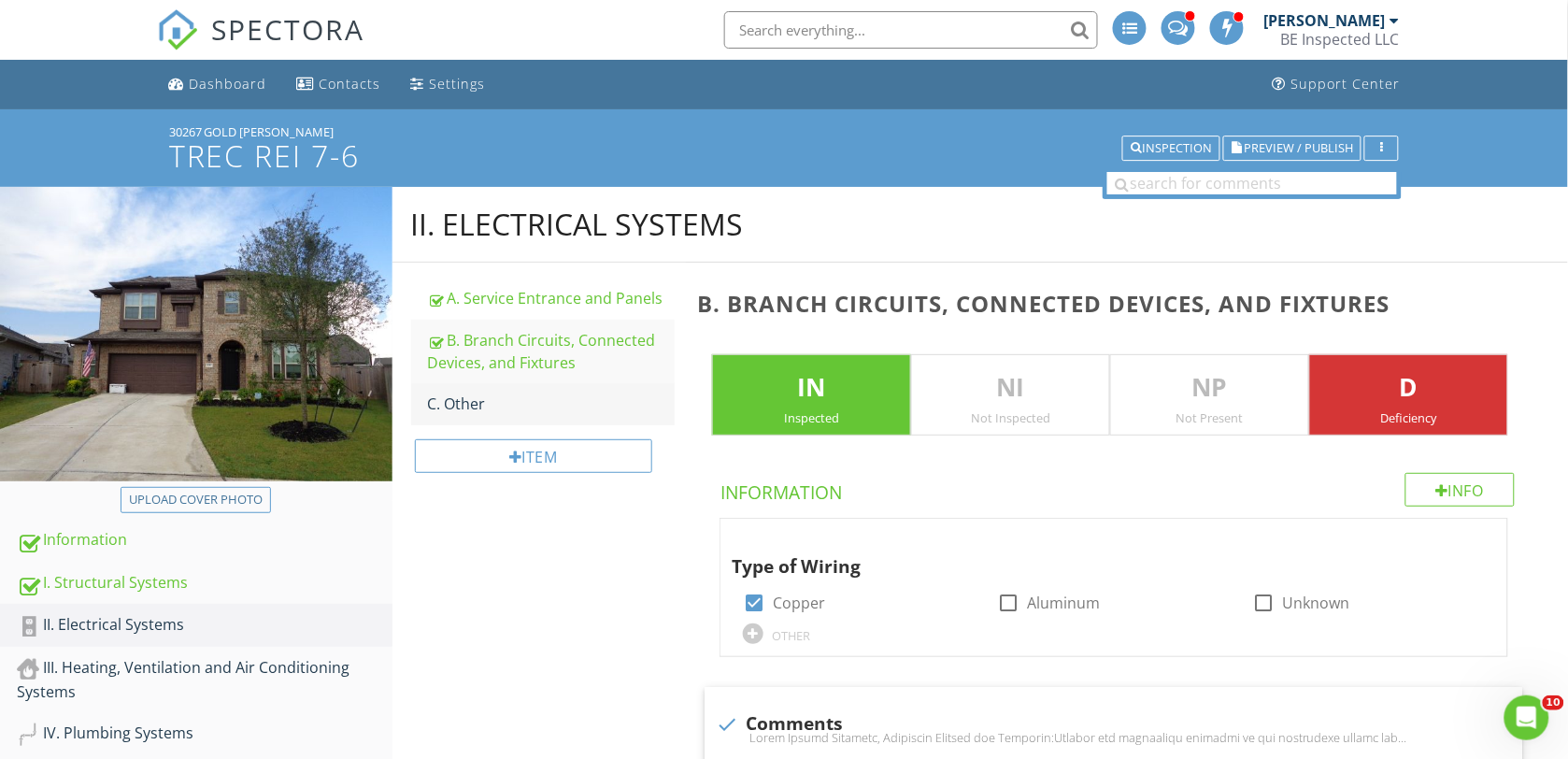
click at [465, 402] on div "C. Other" at bounding box center [551, 403] width 247 height 22
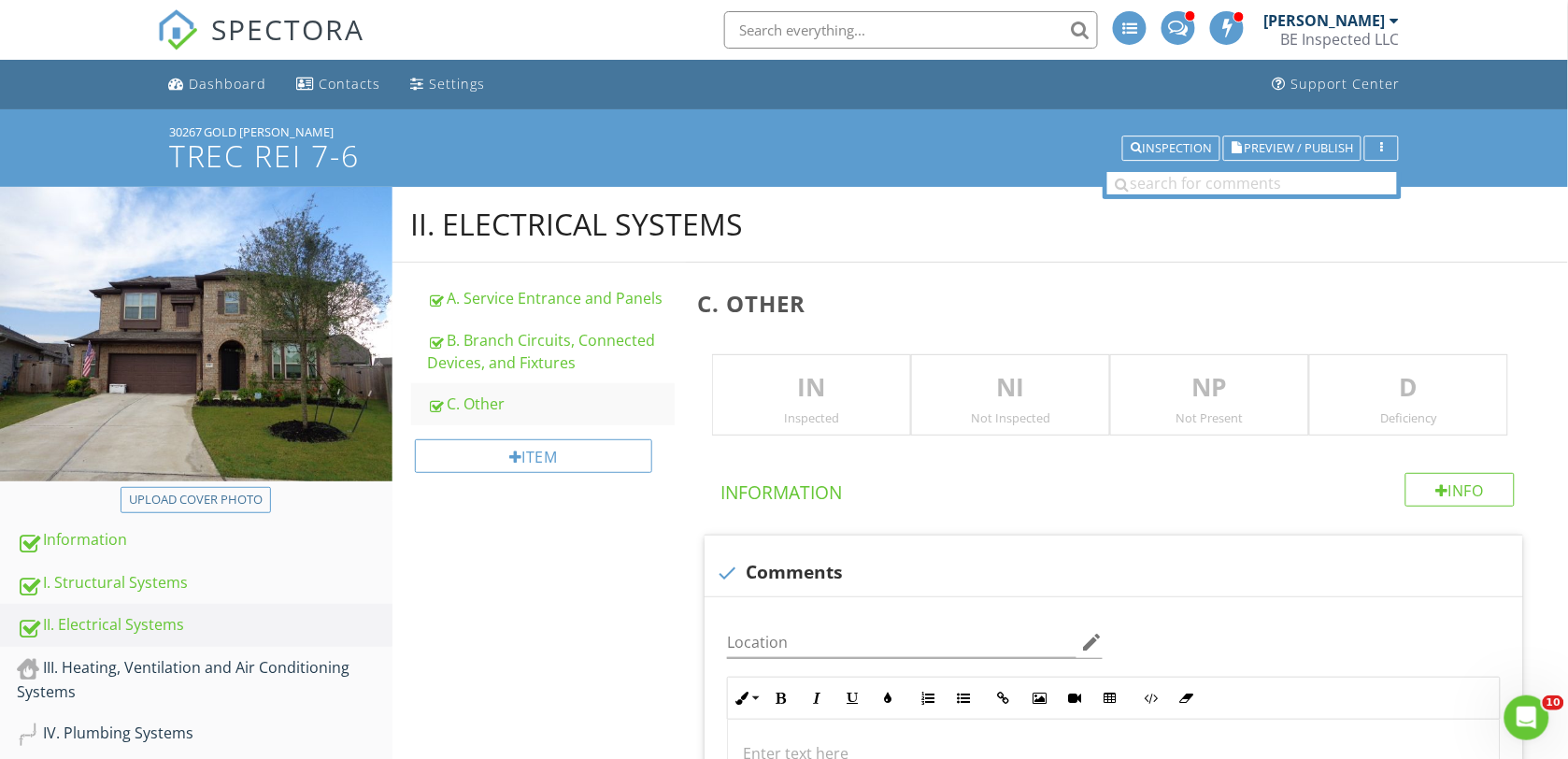
click at [973, 386] on p "NI" at bounding box center [1010, 388] width 197 height 38
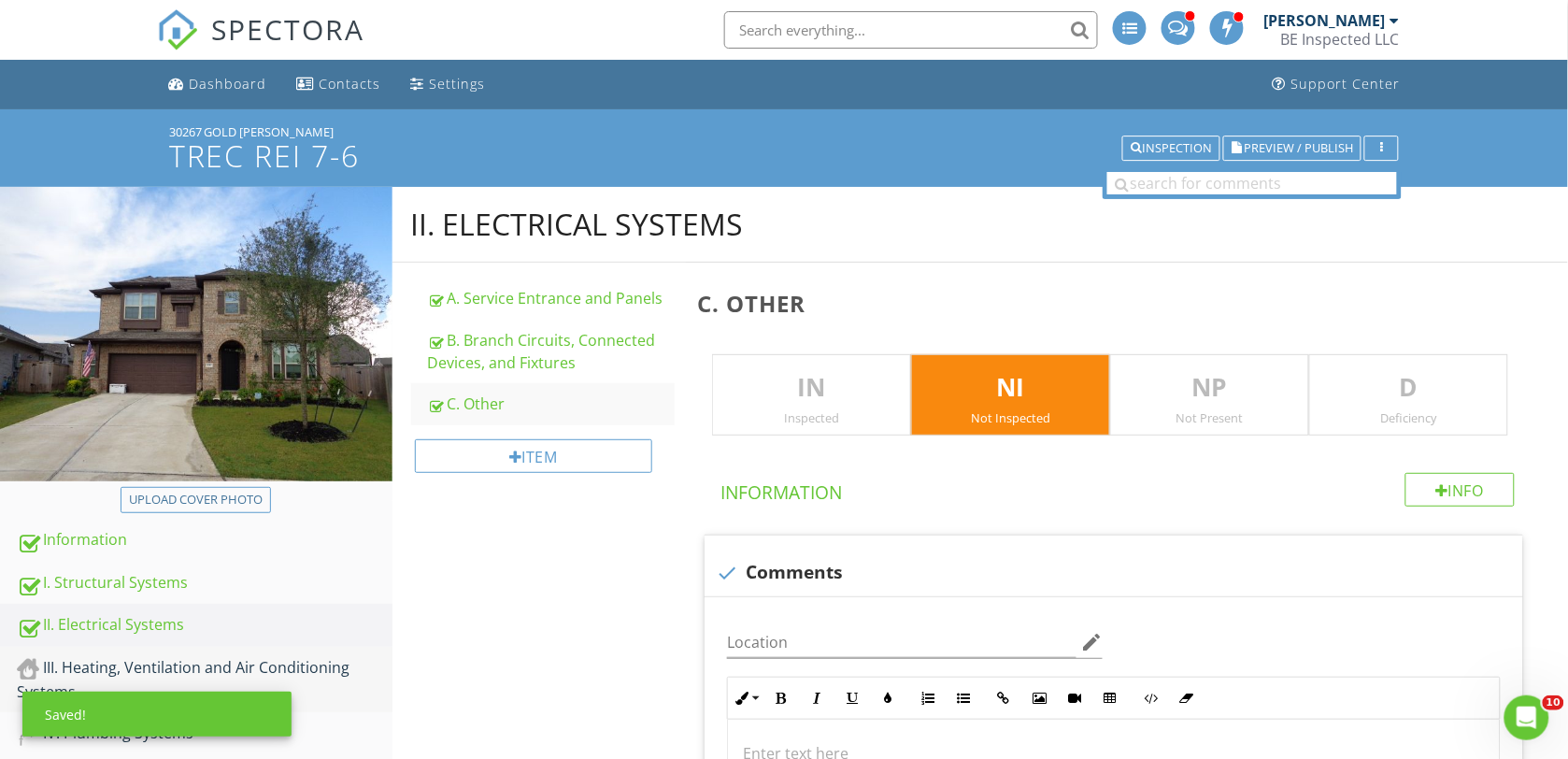
click at [164, 659] on div "III. Heating, Ventilation and Air Conditioning Systems" at bounding box center [204, 680] width 375 height 47
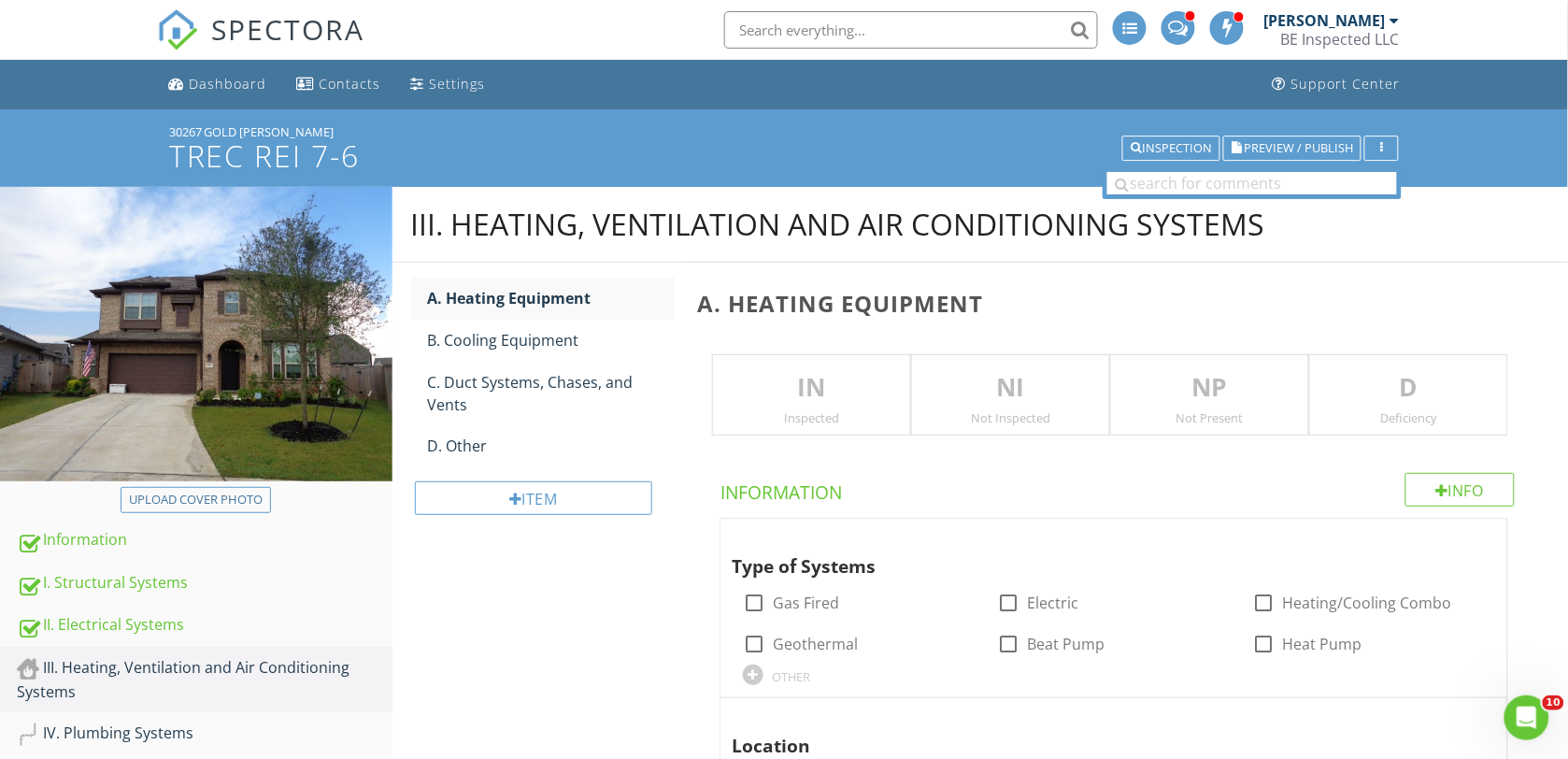
click at [844, 394] on p "IN" at bounding box center [811, 388] width 197 height 38
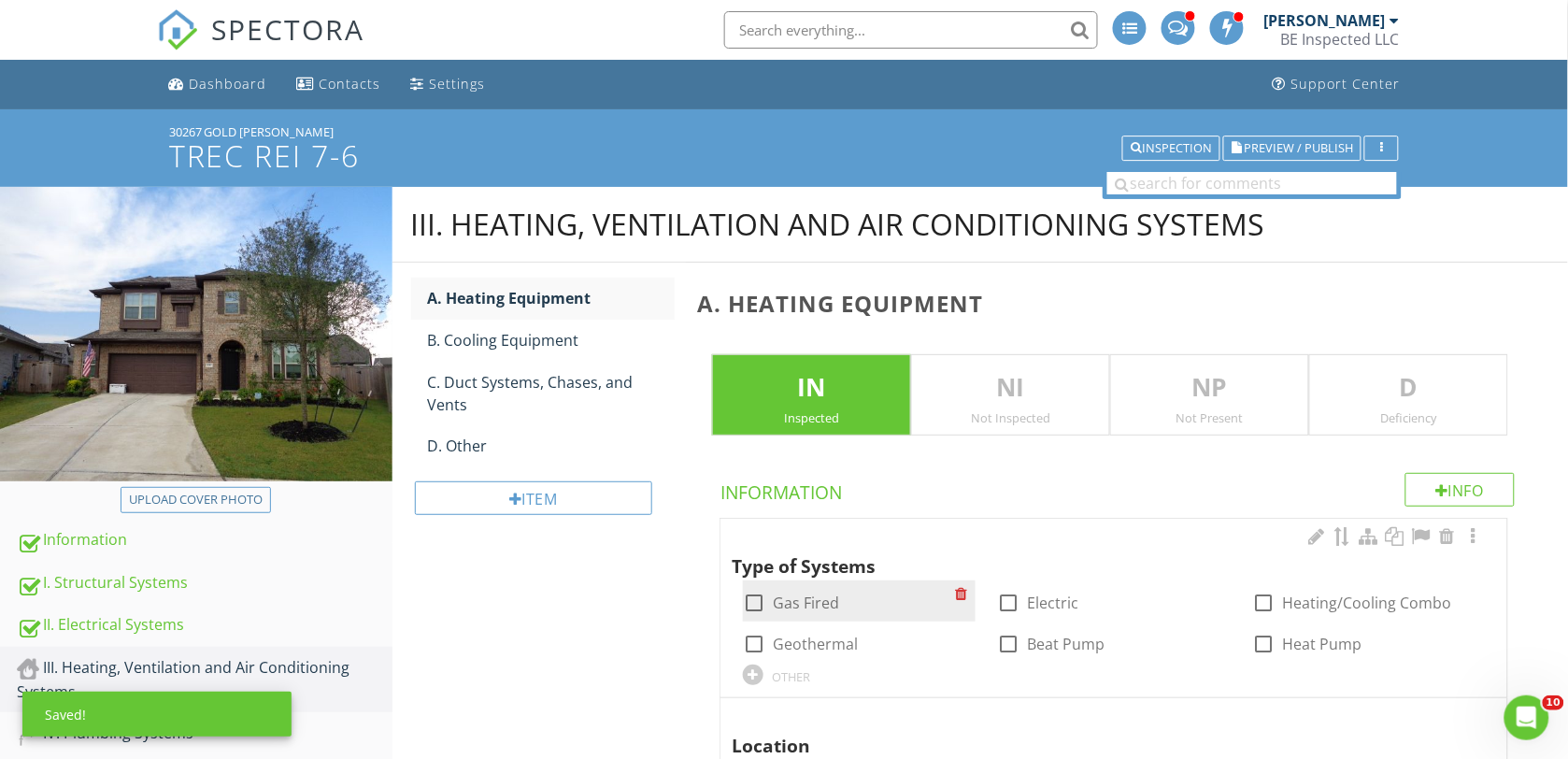
click at [752, 601] on div at bounding box center [753, 602] width 32 height 32
checkbox input "true"
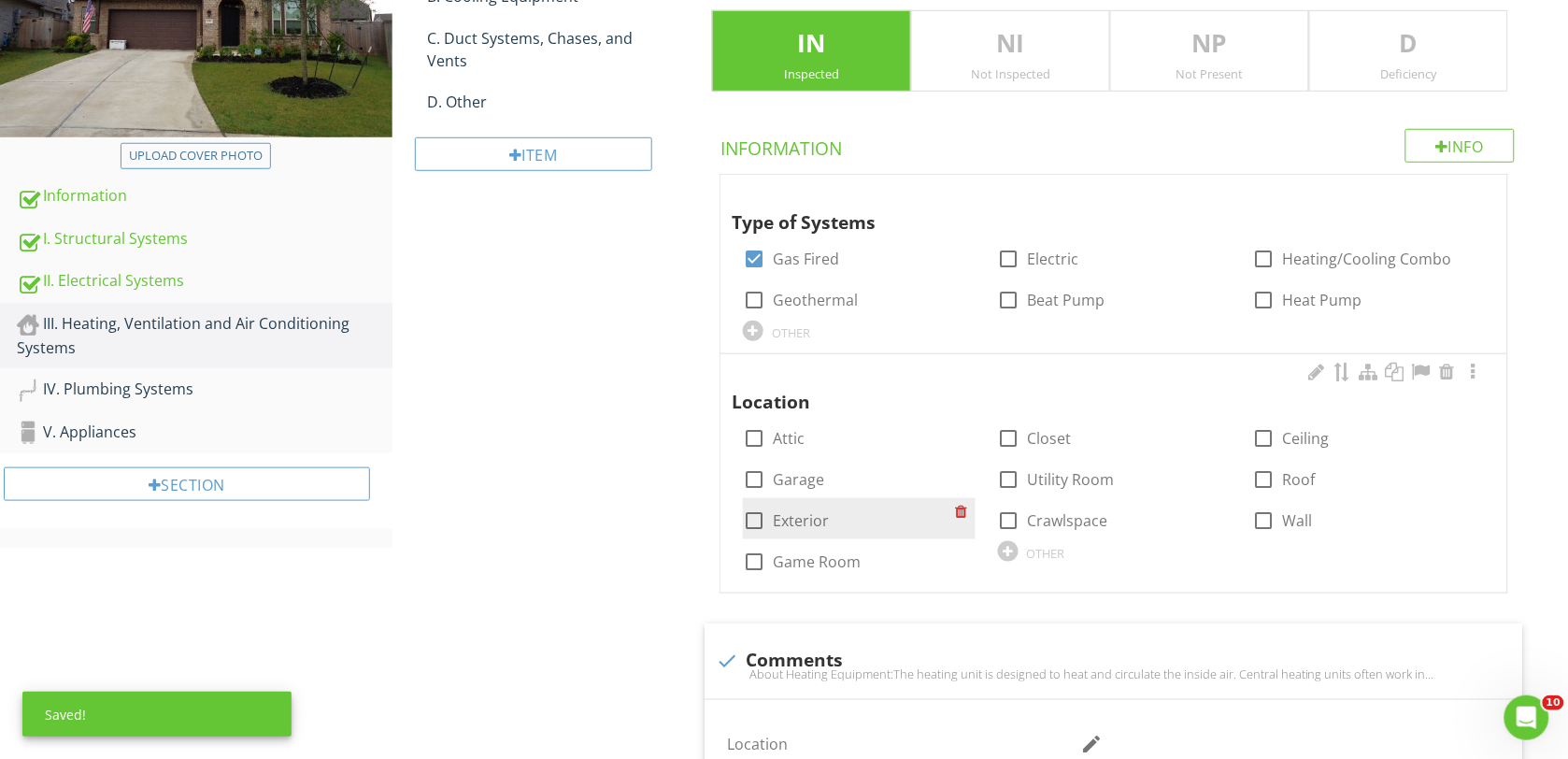
scroll to position [350, 0]
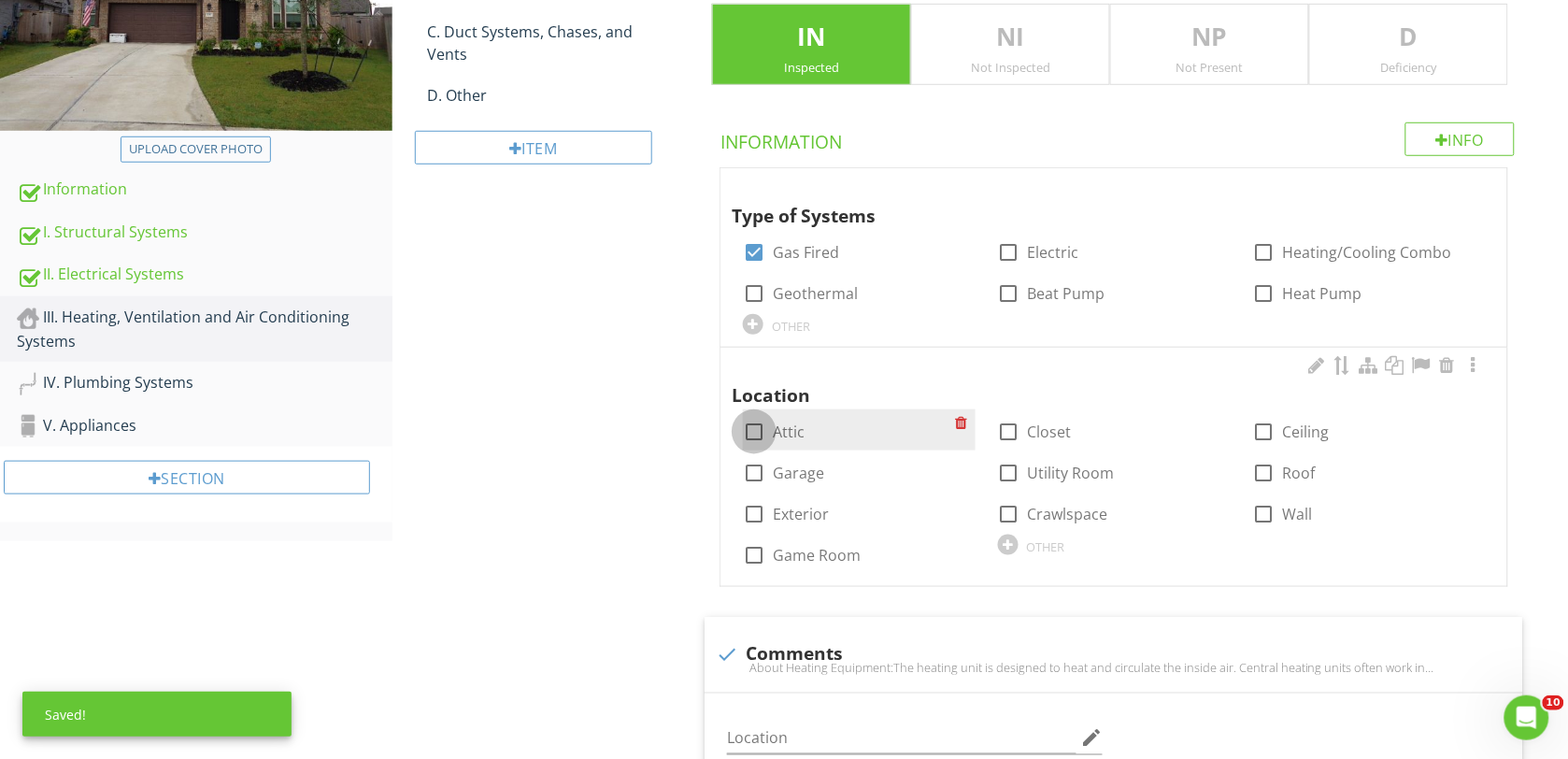
click at [755, 434] on div at bounding box center [753, 431] width 32 height 32
checkbox input "true"
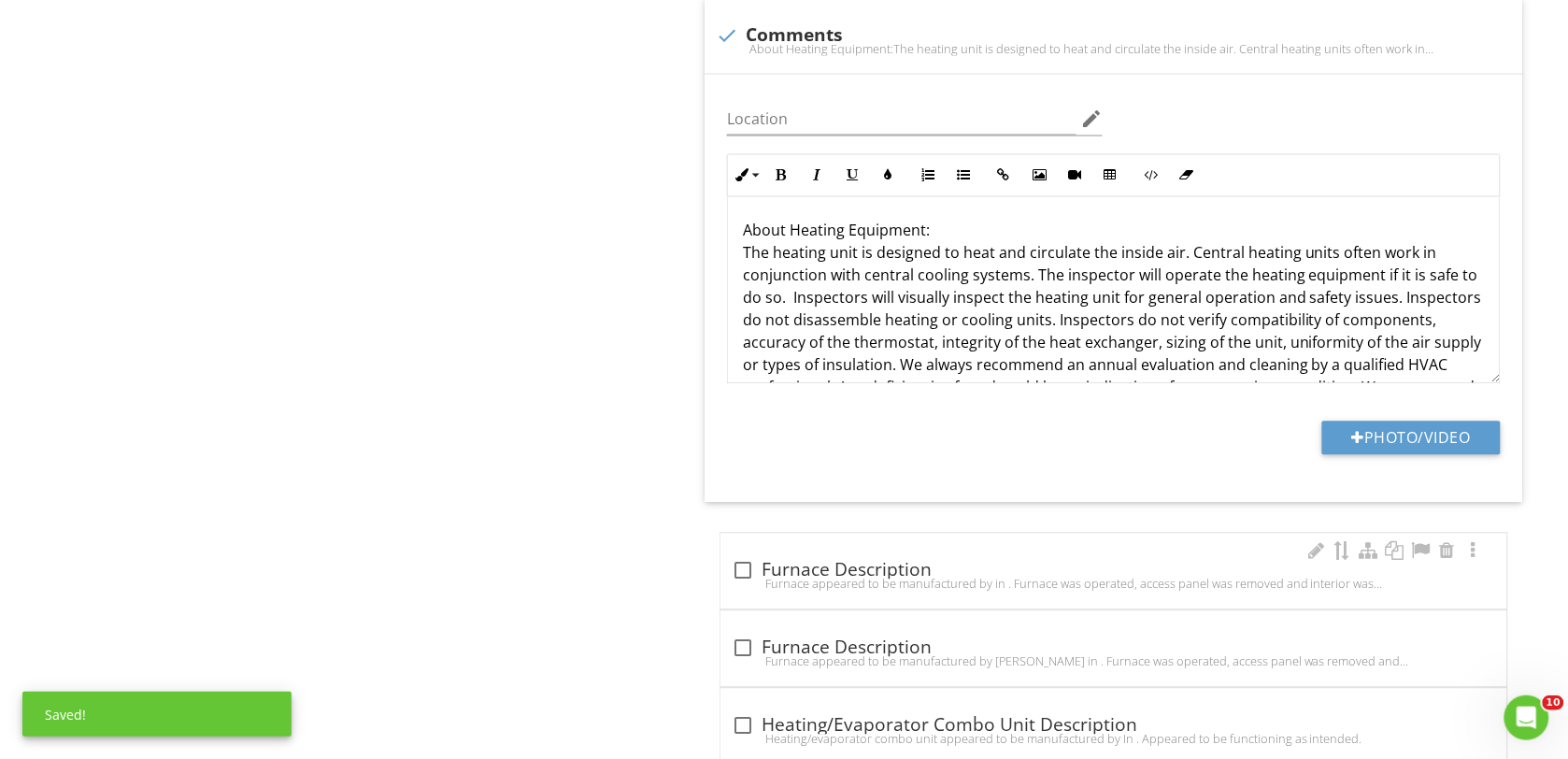
scroll to position [1051, 0]
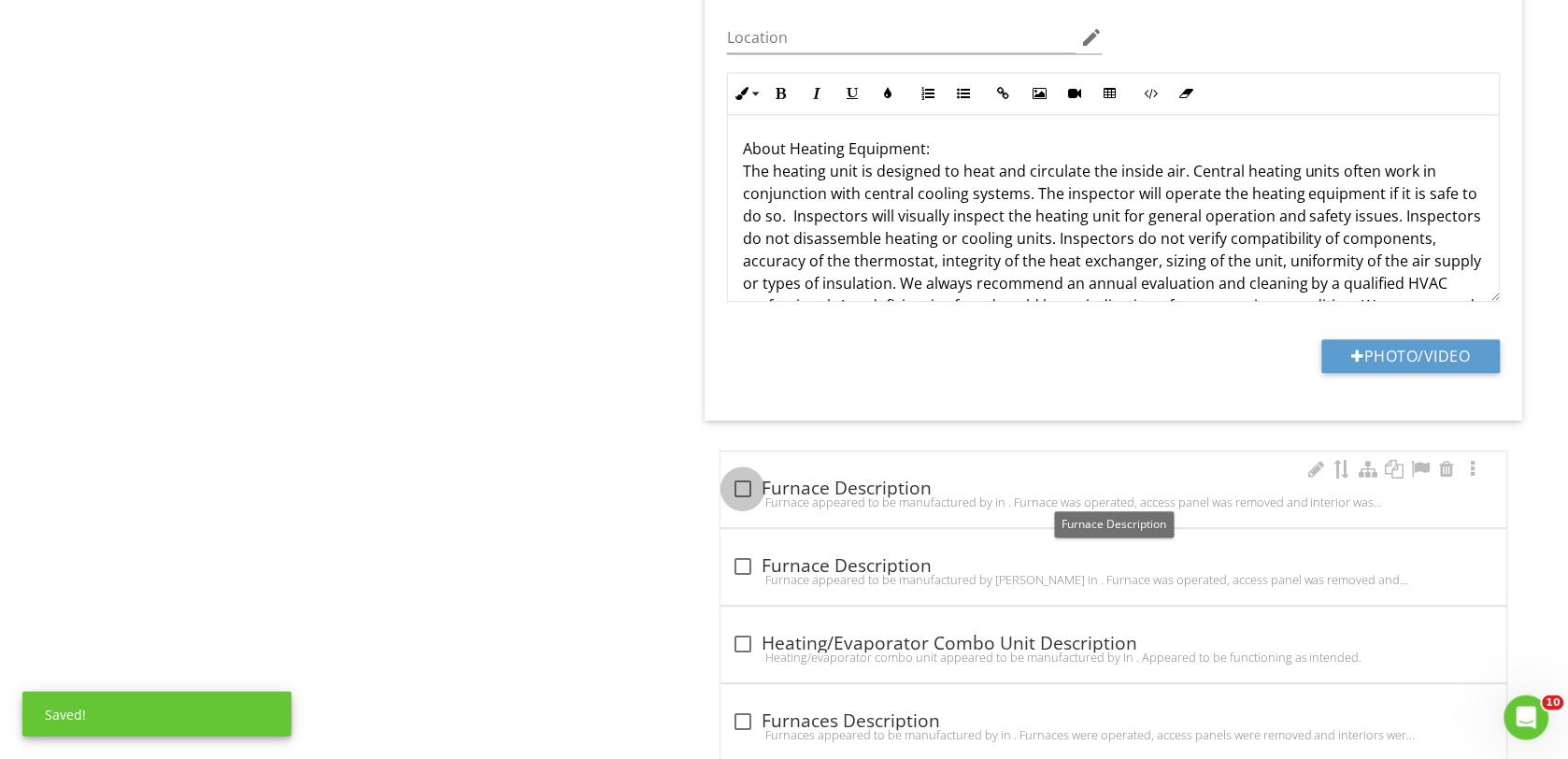
click at [751, 491] on div at bounding box center [743, 489] width 32 height 32
checkbox input "true"
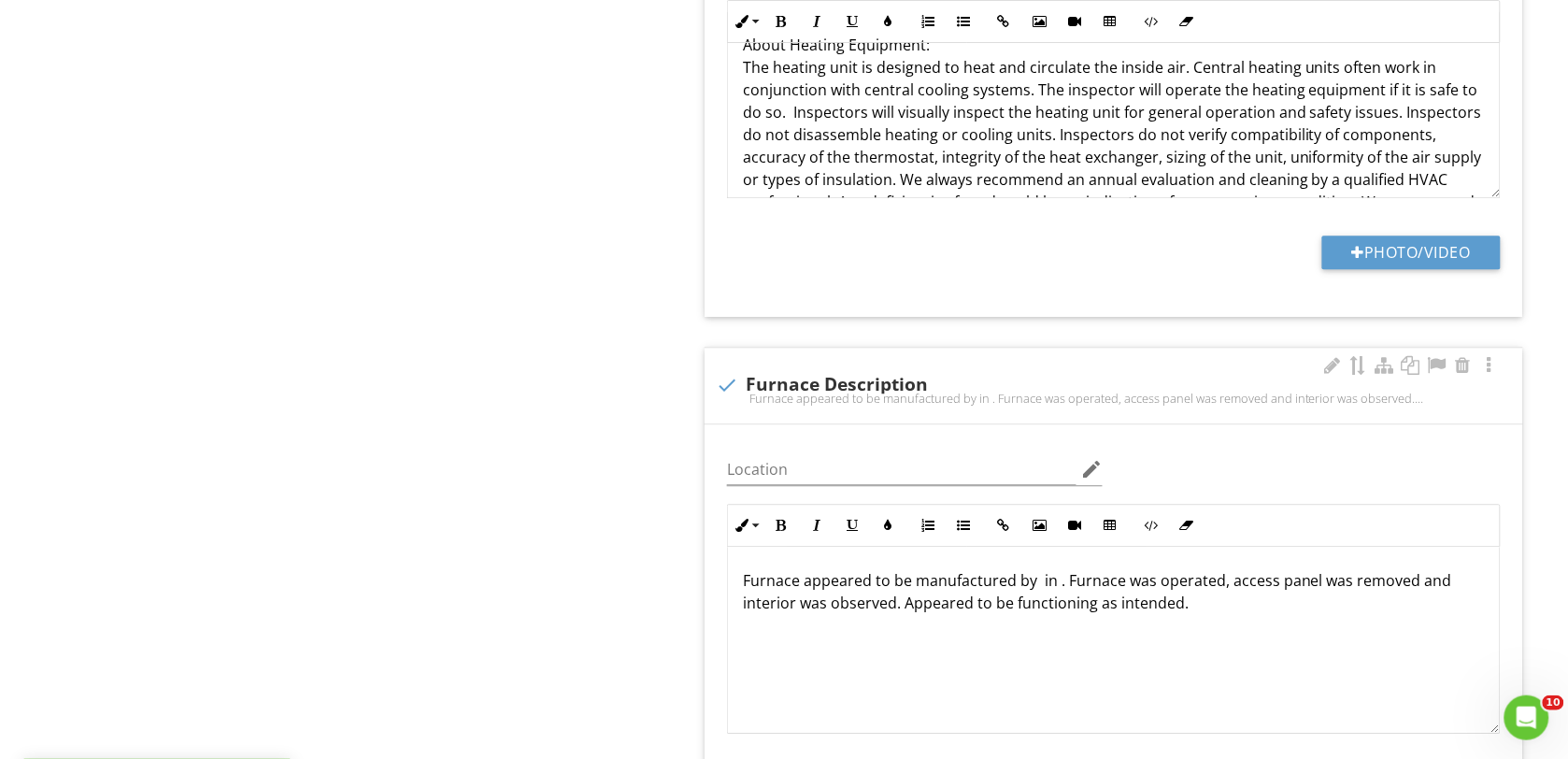
scroll to position [1168, 0]
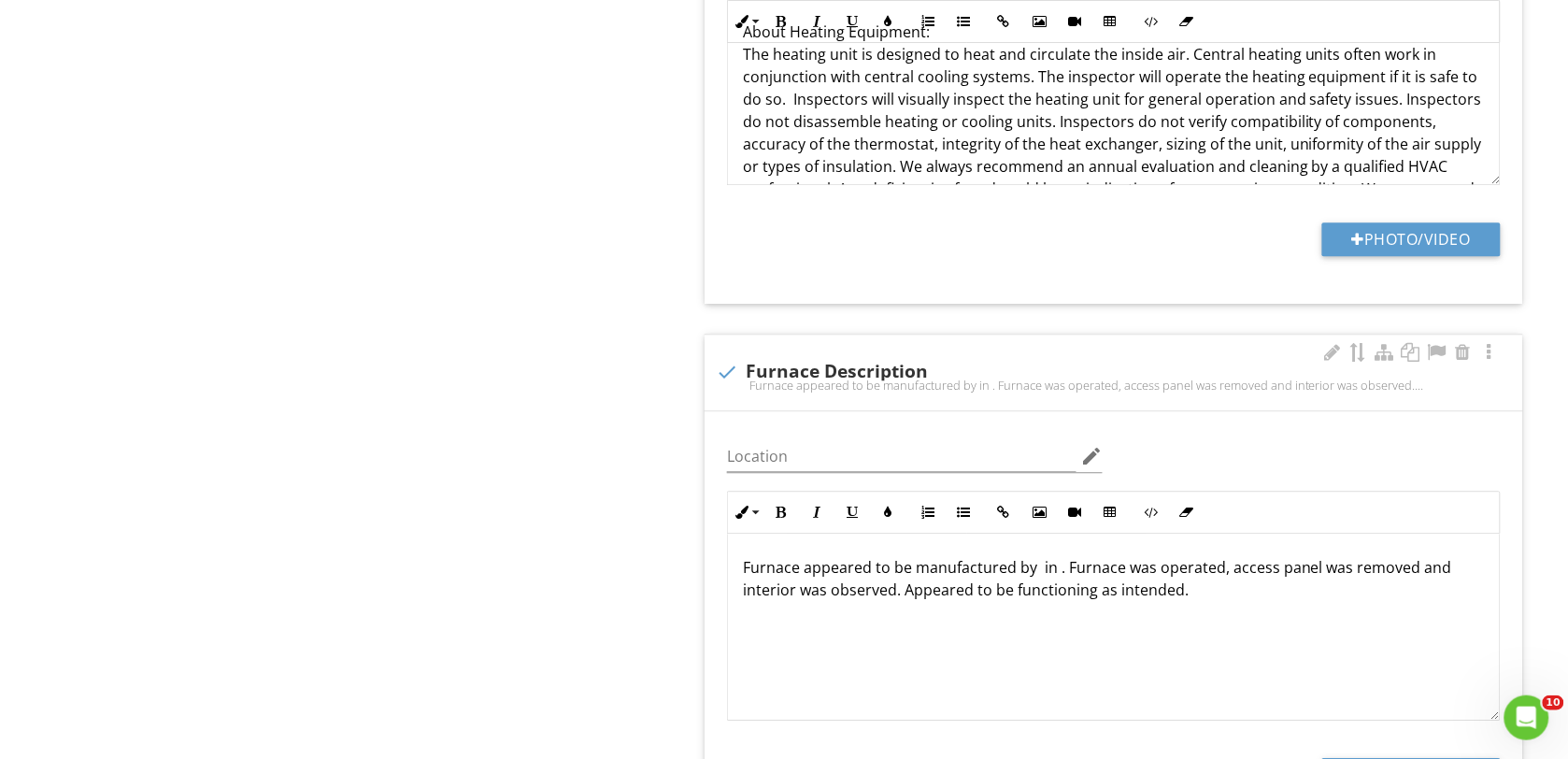
click at [1058, 571] on p "Furnace appeared to be manufactured by in . Furnace was operated, access panel …" at bounding box center [1113, 578] width 742 height 45
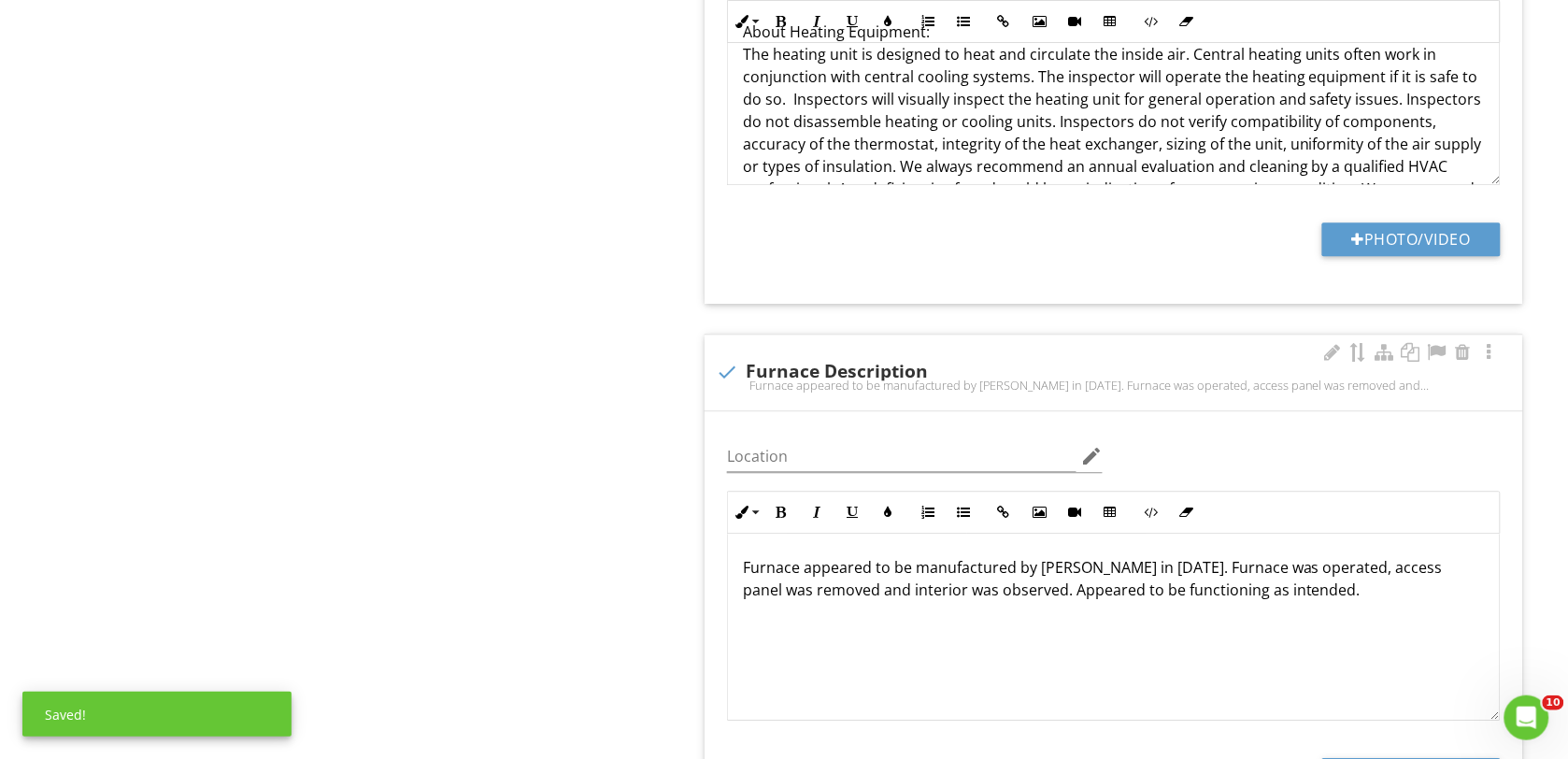
click at [991, 599] on p "Furnace appeared to be manufactured by Lennox in 2024. Furnace was operated, ac…" at bounding box center [1113, 578] width 742 height 45
click at [908, 594] on p "Furnace appeared to be manufactured by Lennox in 2024. Furnace was operated. Ap…" at bounding box center [1113, 578] width 742 height 45
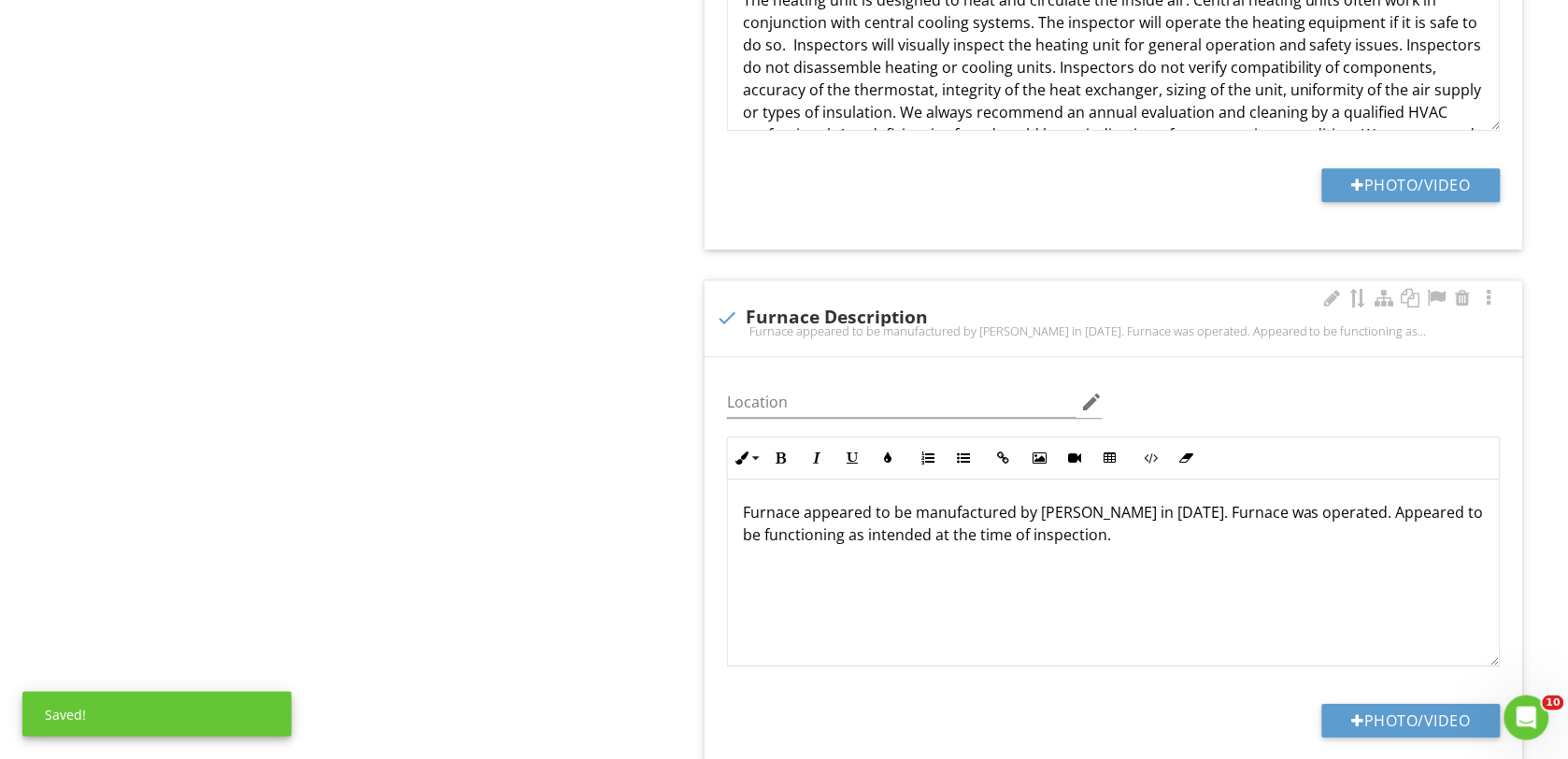
scroll to position [1518, 0]
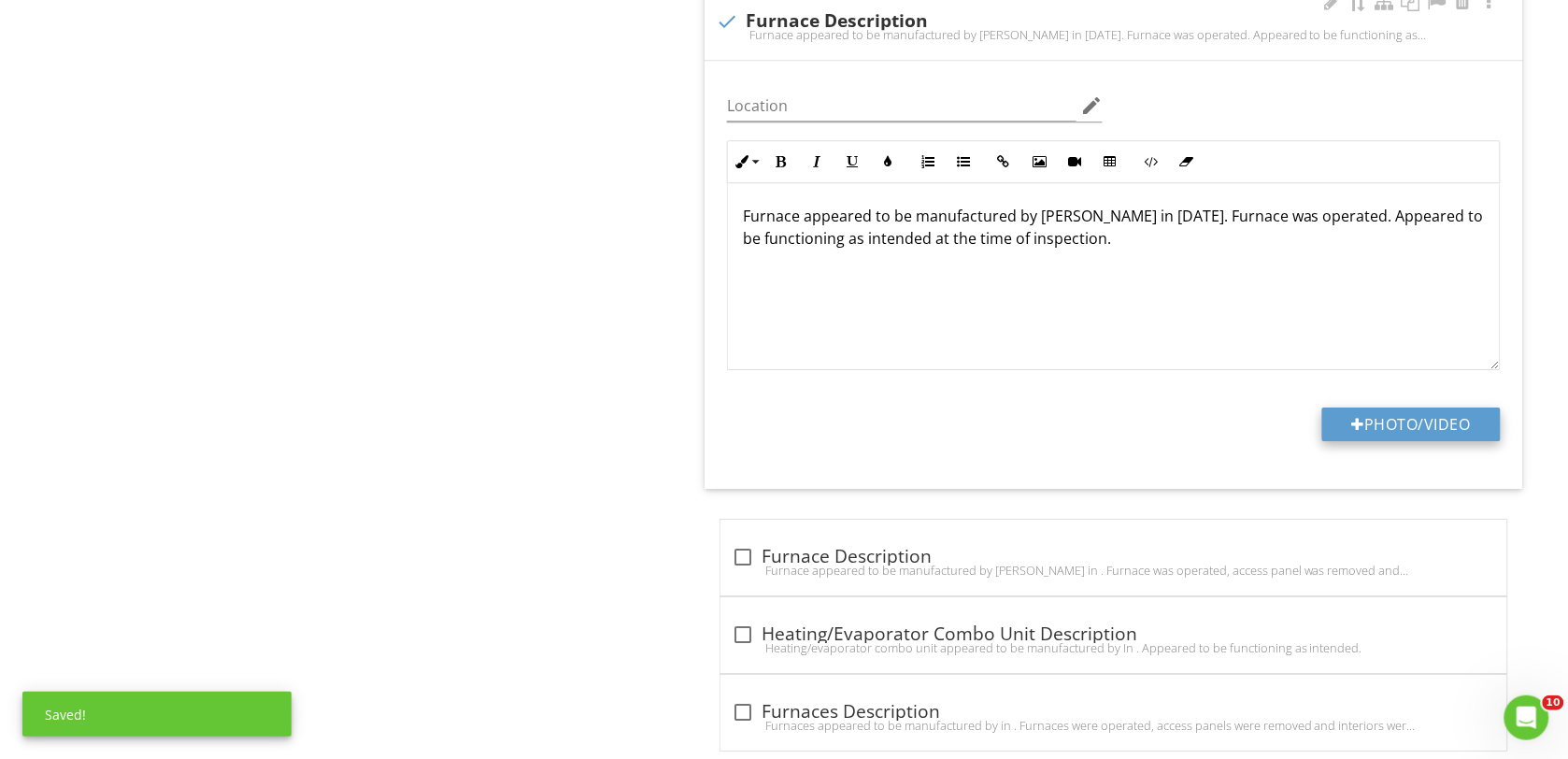
click at [1397, 414] on button "Photo/Video" at bounding box center [1412, 424] width 178 height 34
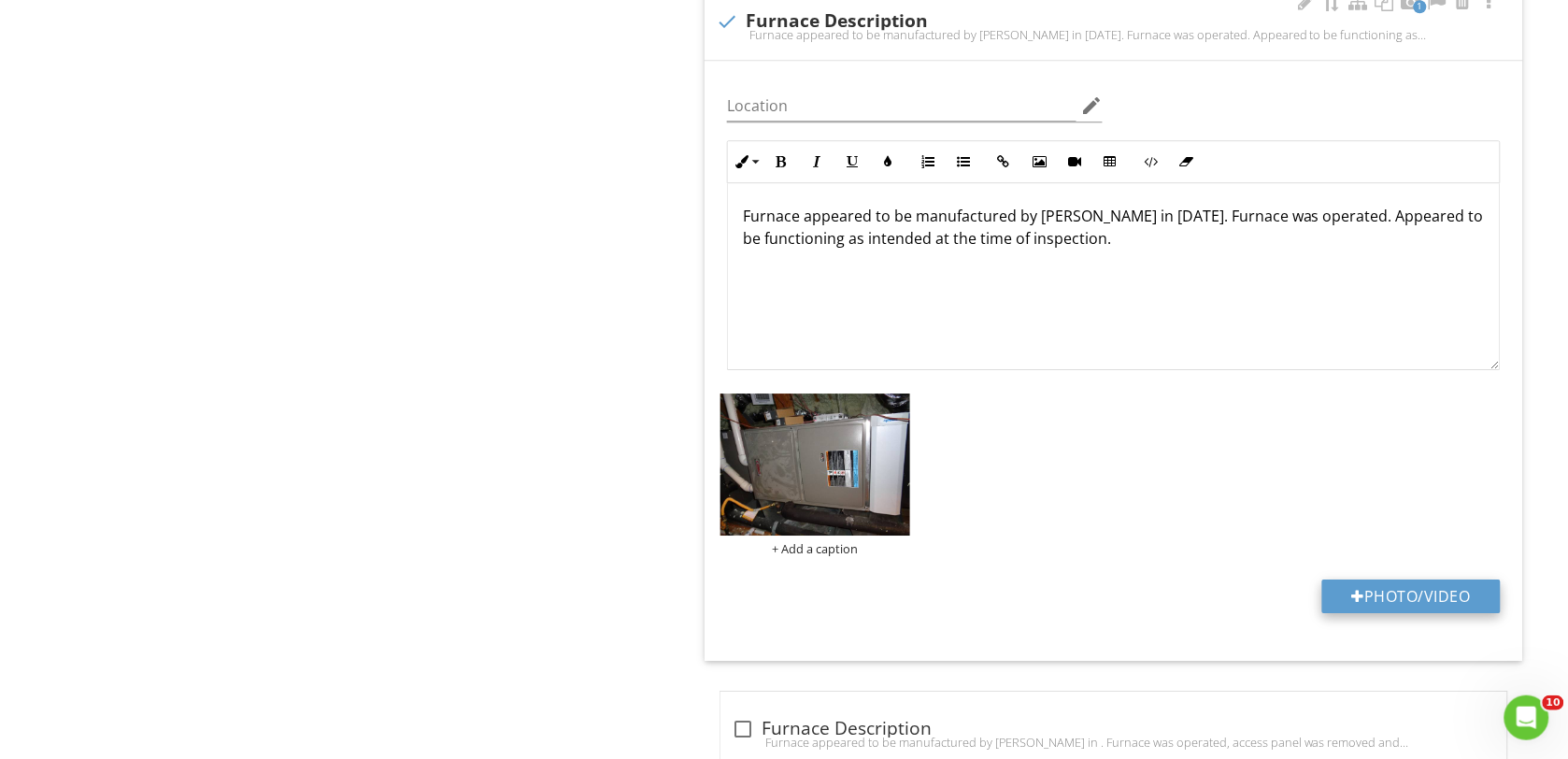
click at [1360, 598] on div at bounding box center [1359, 595] width 13 height 15
type input "C:\fakepath\IR_14972.jpg"
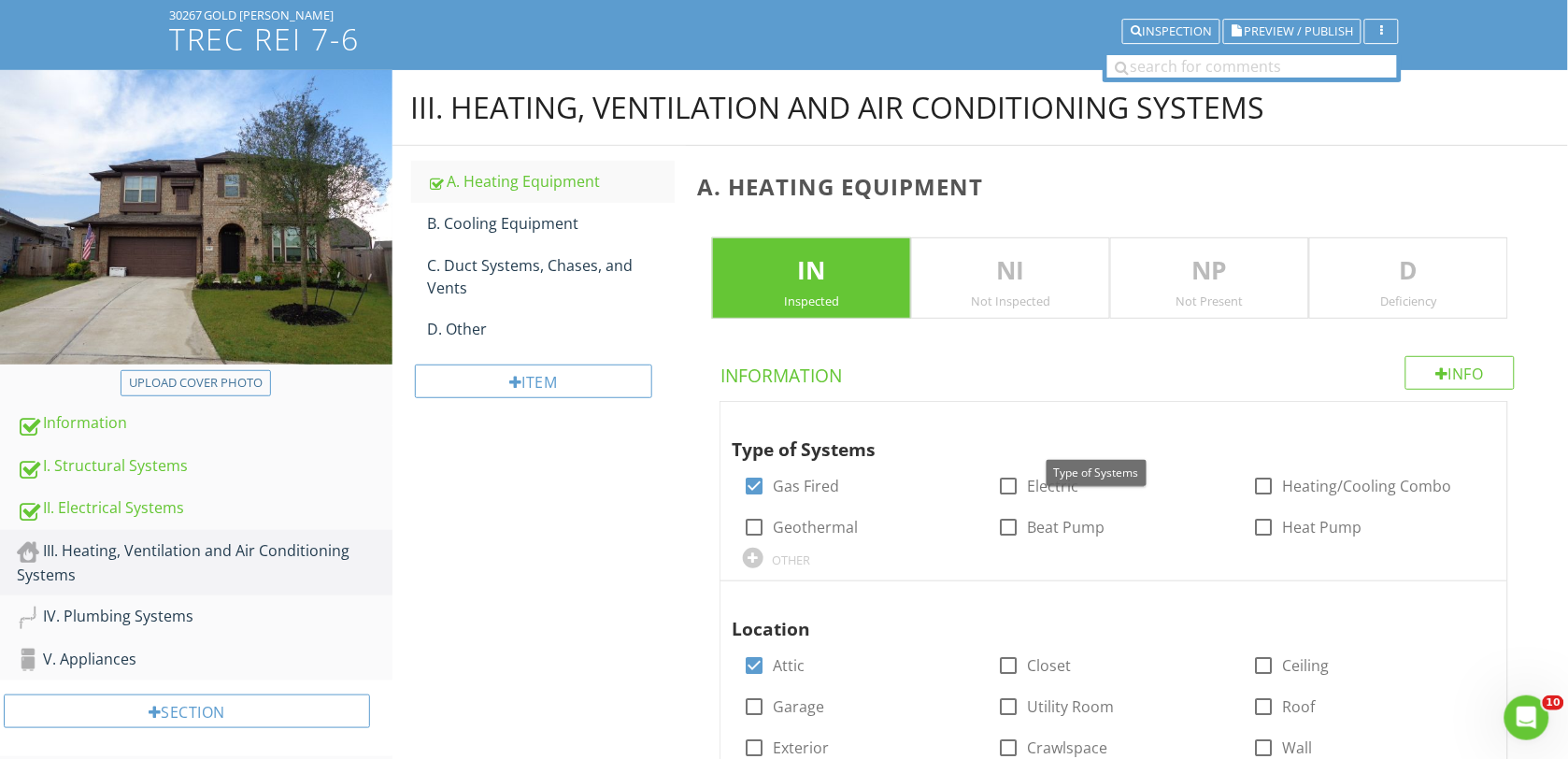
scroll to position [0, 0]
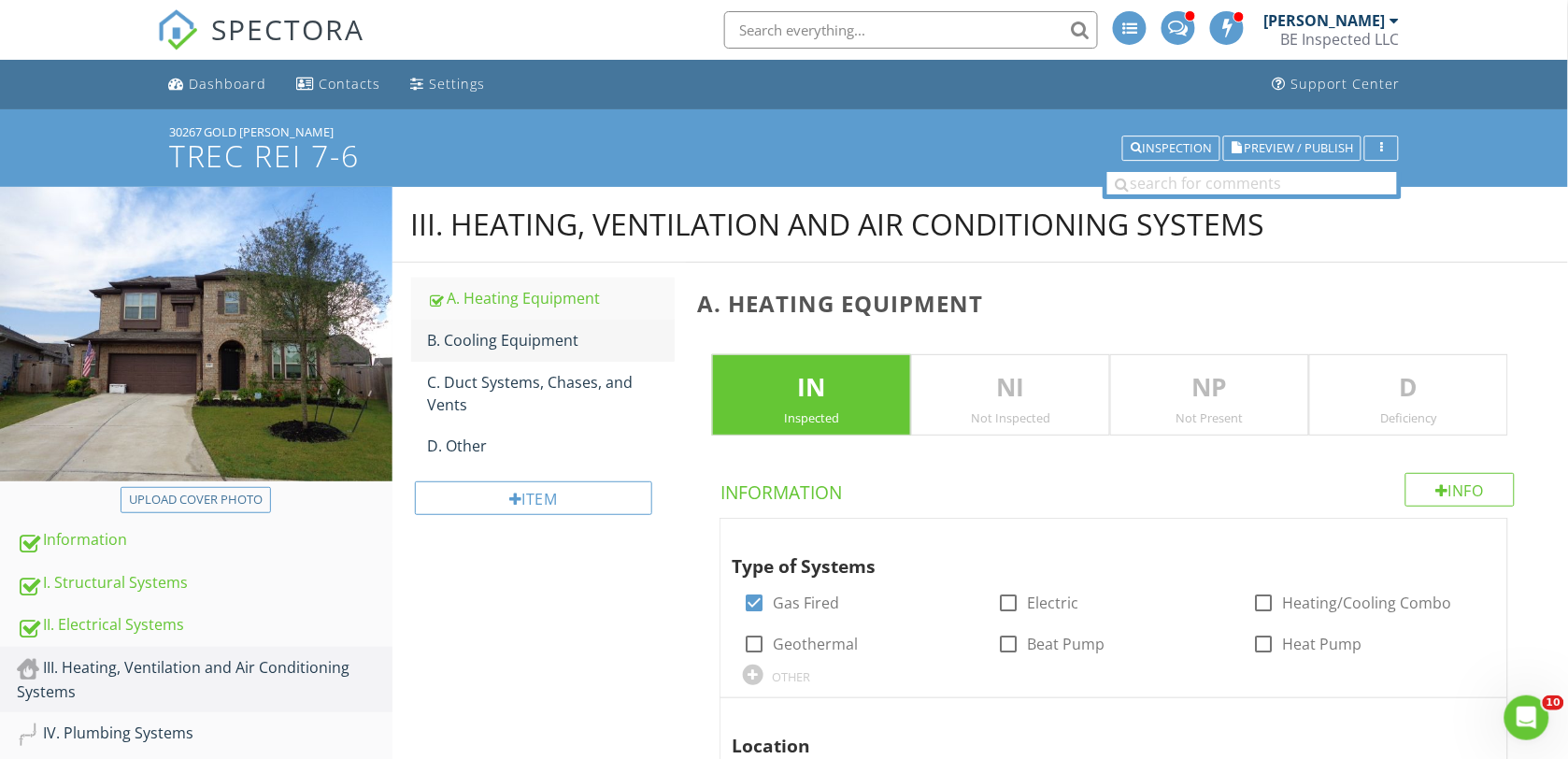
click at [498, 341] on div "B. Cooling Equipment" at bounding box center [551, 339] width 247 height 22
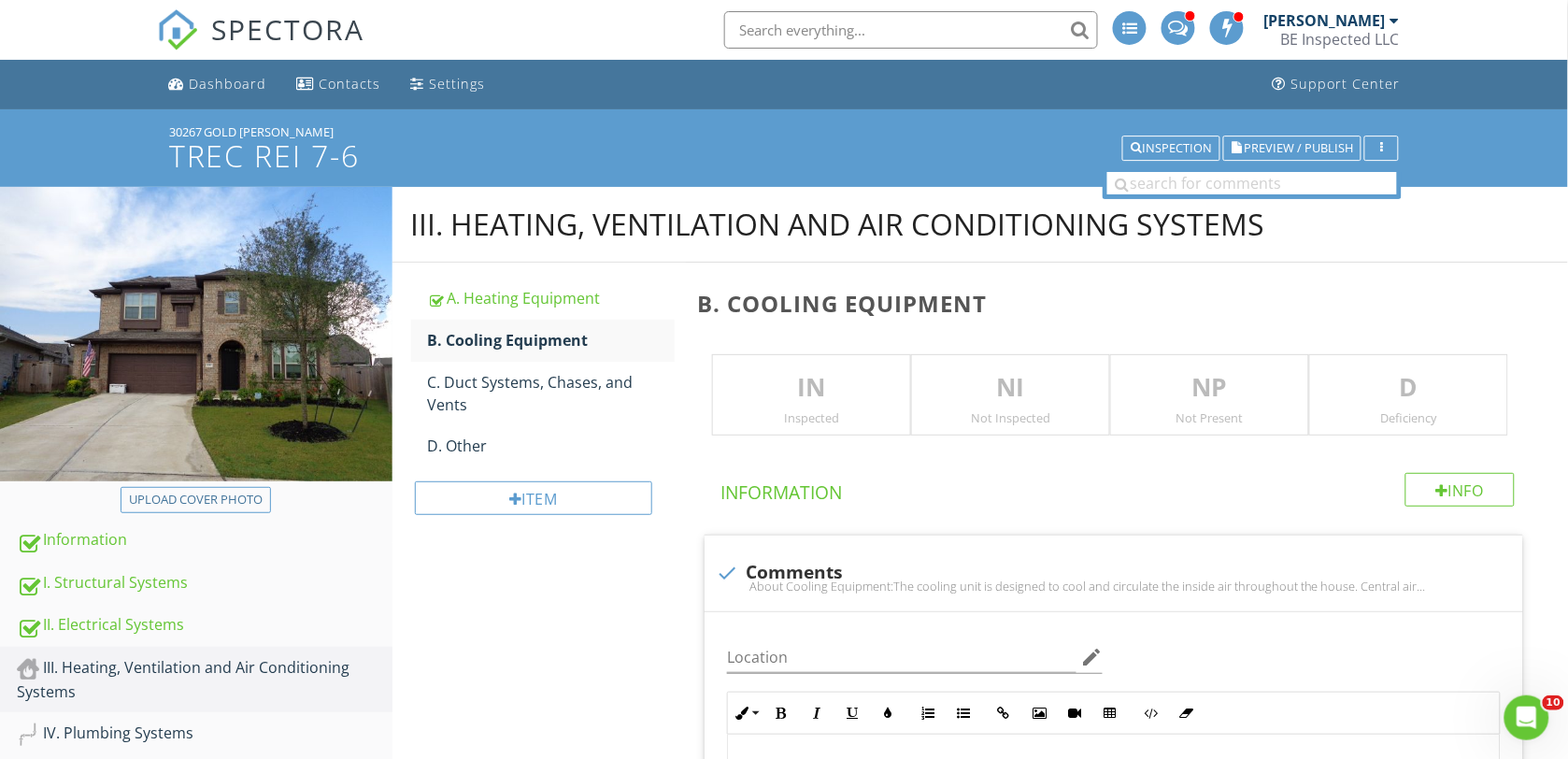
click at [824, 385] on p "IN" at bounding box center [811, 388] width 197 height 38
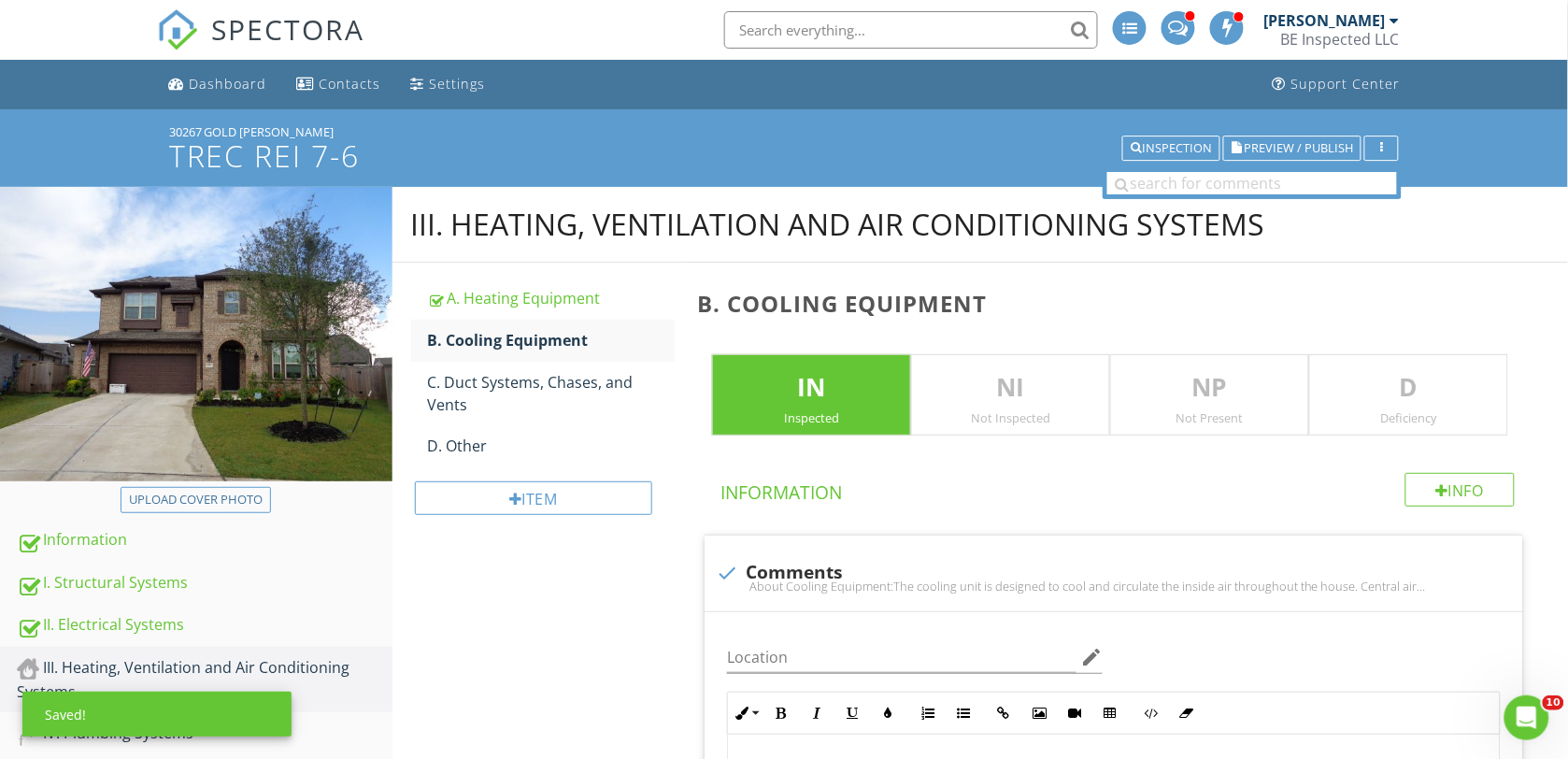
click at [1348, 386] on p "D" at bounding box center [1408, 388] width 197 height 38
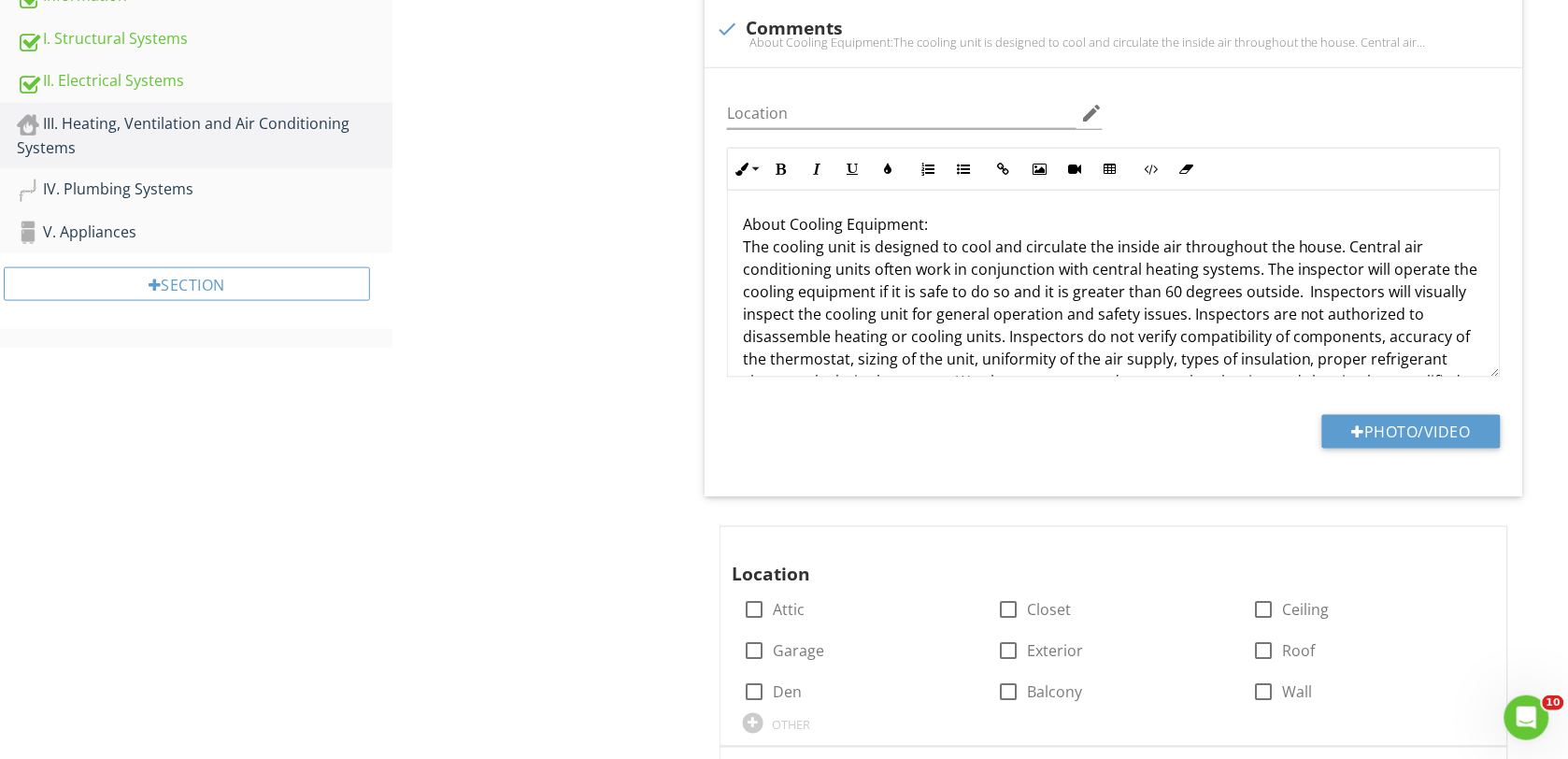
scroll to position [584, 0]
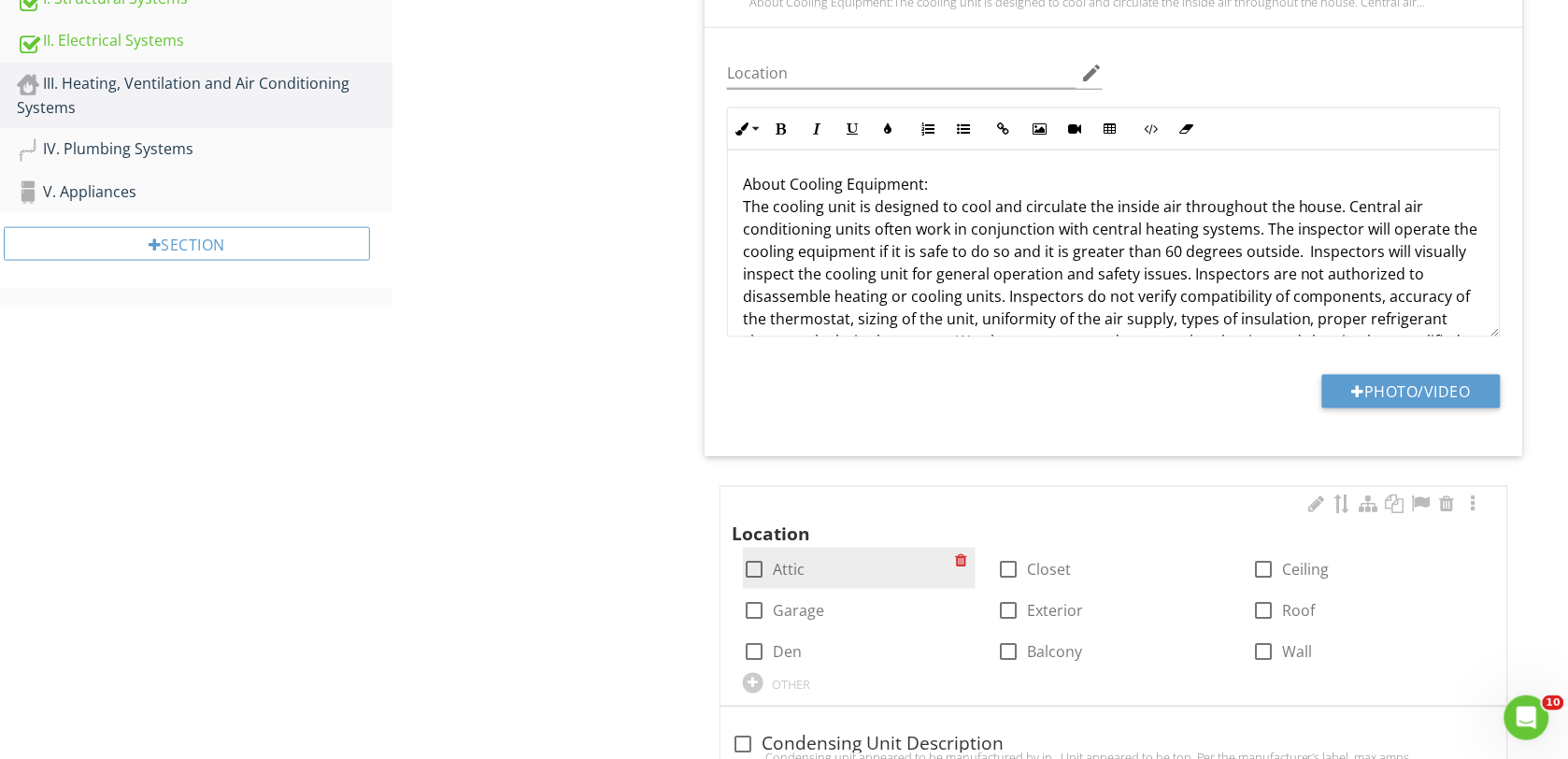
click at [754, 563] on div at bounding box center [753, 570] width 32 height 32
checkbox input "true"
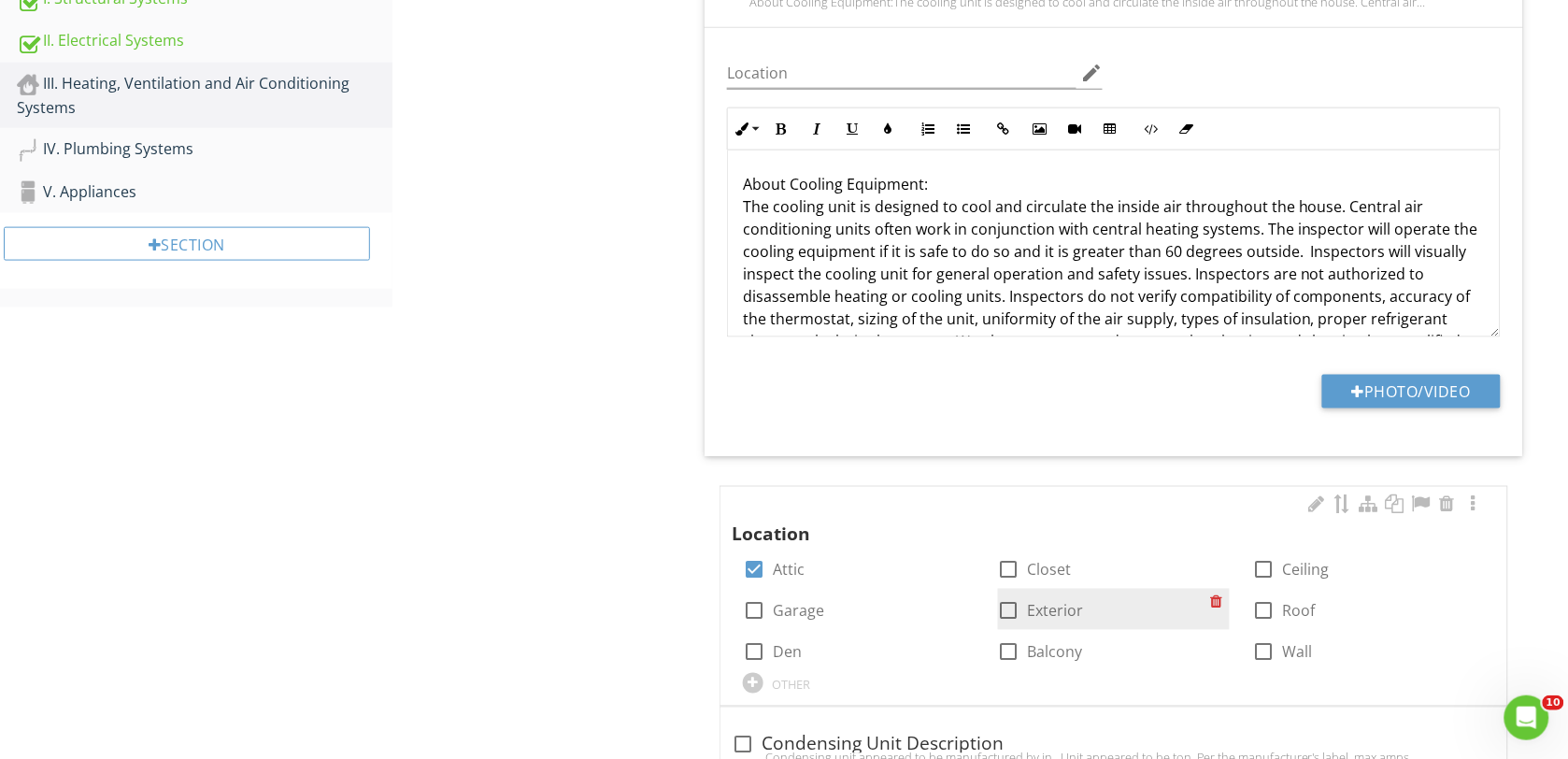
click at [1000, 607] on div at bounding box center [1008, 611] width 32 height 32
checkbox input "true"
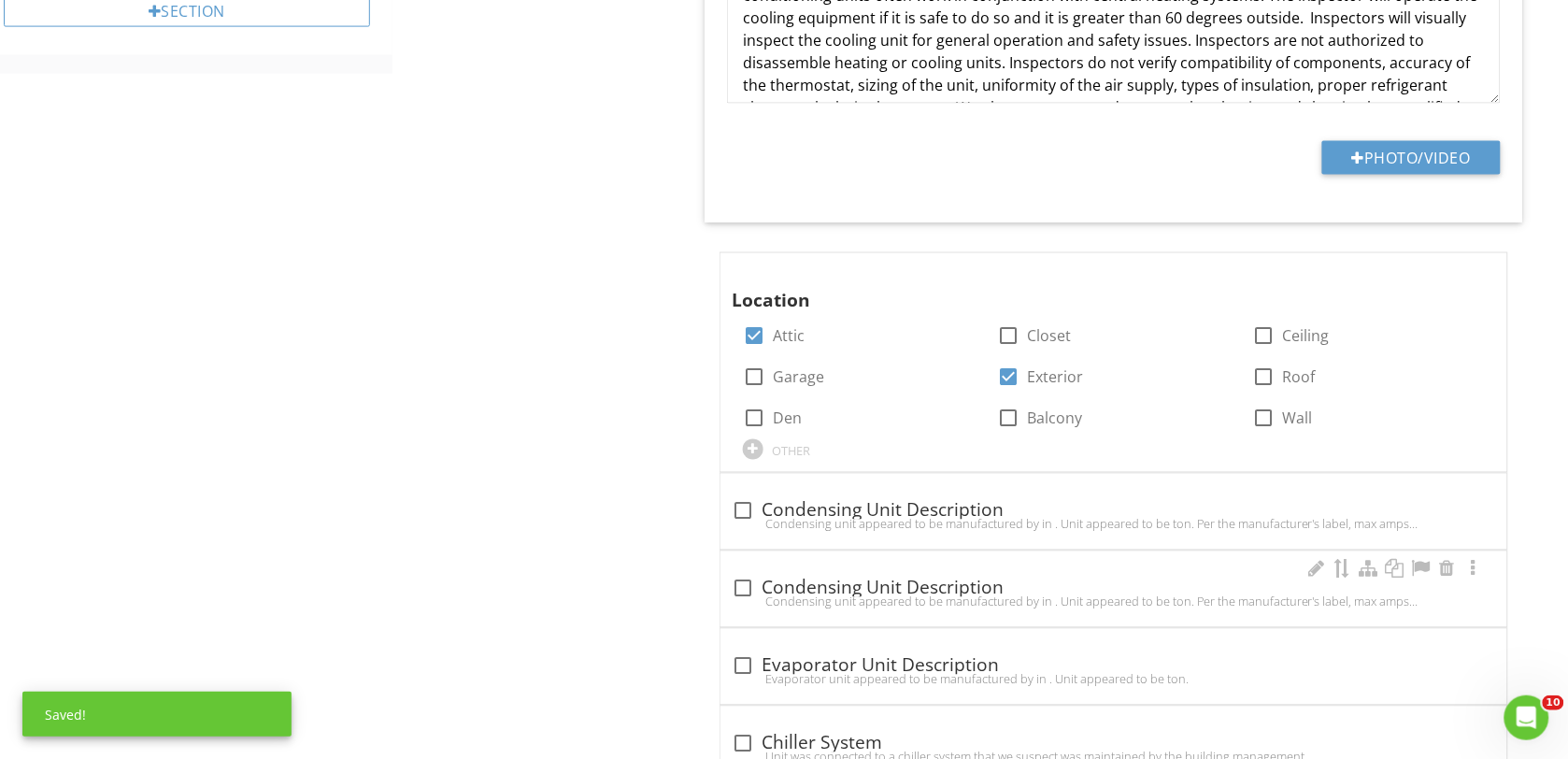
scroll to position [934, 0]
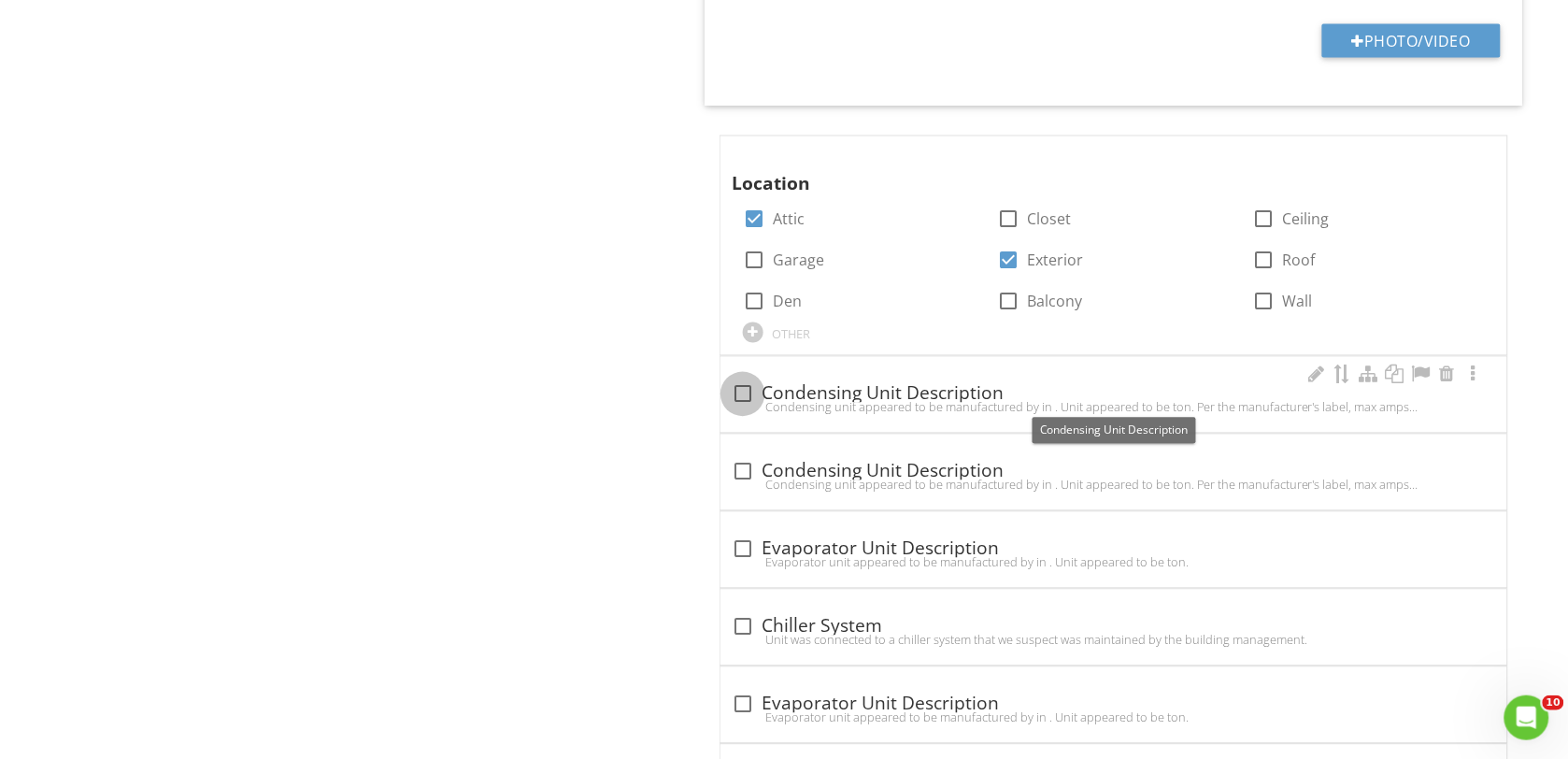
click at [750, 398] on div at bounding box center [743, 394] width 32 height 32
checkbox input "true"
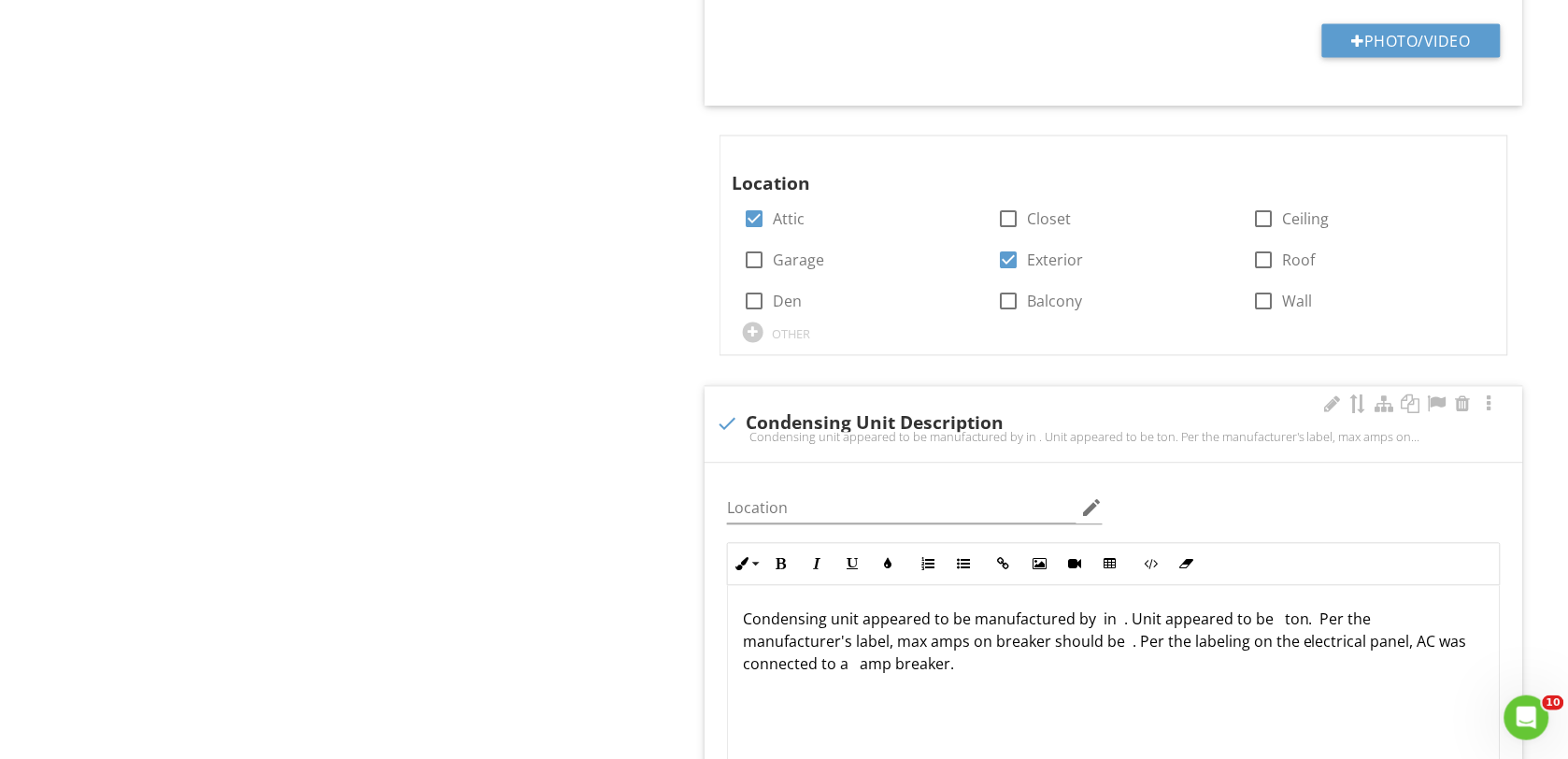
click at [1122, 629] on p "Condensing unit appeared to be manufactured by in . Unit appeared to be ton. Pe…" at bounding box center [1113, 641] width 742 height 67
click at [1356, 621] on p "Condensing unit appeared to be manufactured by Lennox in 2024. Unit appeared to…" at bounding box center [1113, 641] width 742 height 67
click at [1399, 626] on p "Condensing unit appeared to be manufactured by Lennox in 2024. Unit appeared to…" at bounding box center [1113, 641] width 742 height 67
click at [885, 671] on p "Condensing unit appeared to be manufactured by Lennox in 2024. Unit appeared to…" at bounding box center [1113, 641] width 742 height 67
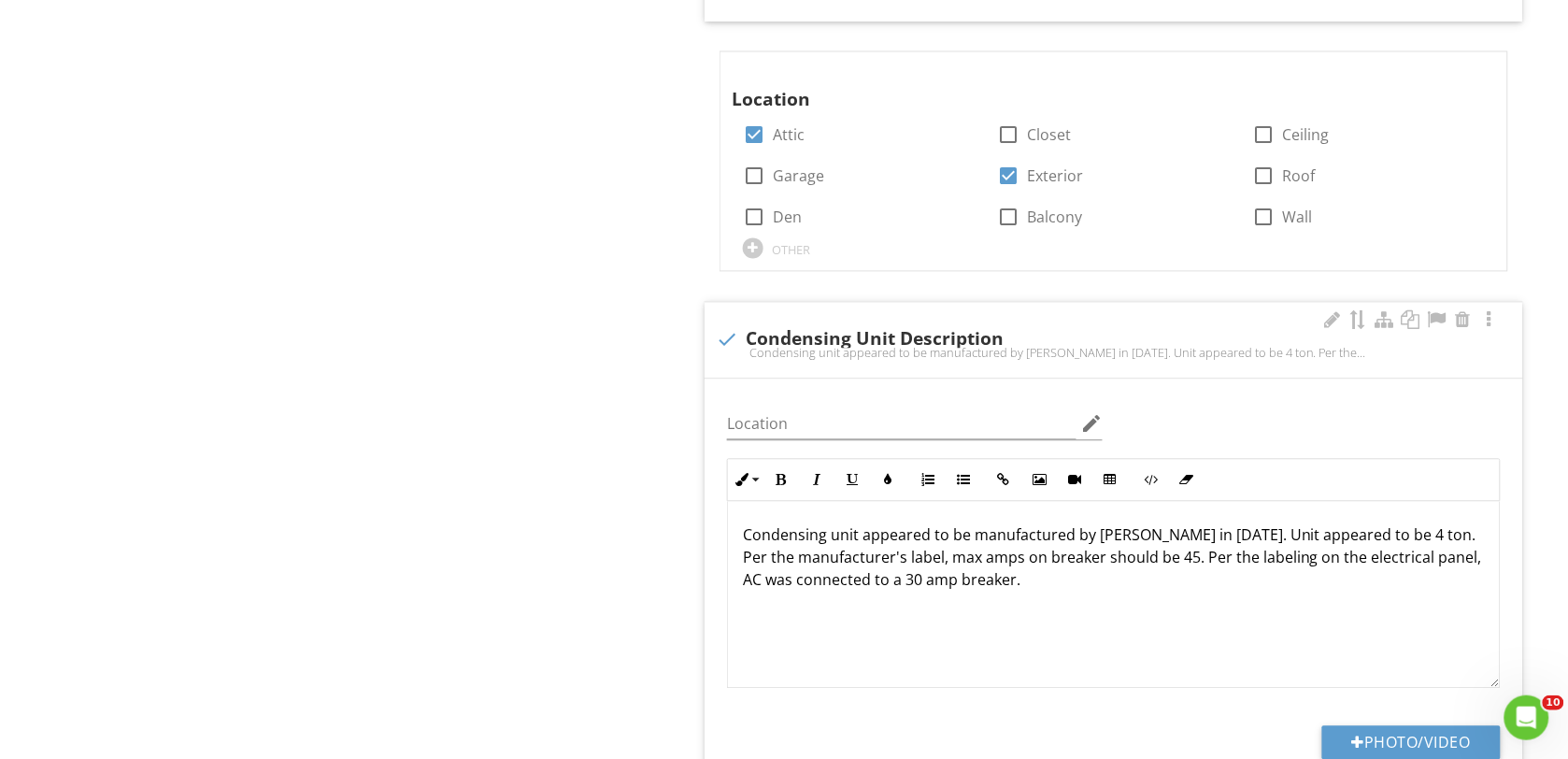
scroll to position [1051, 0]
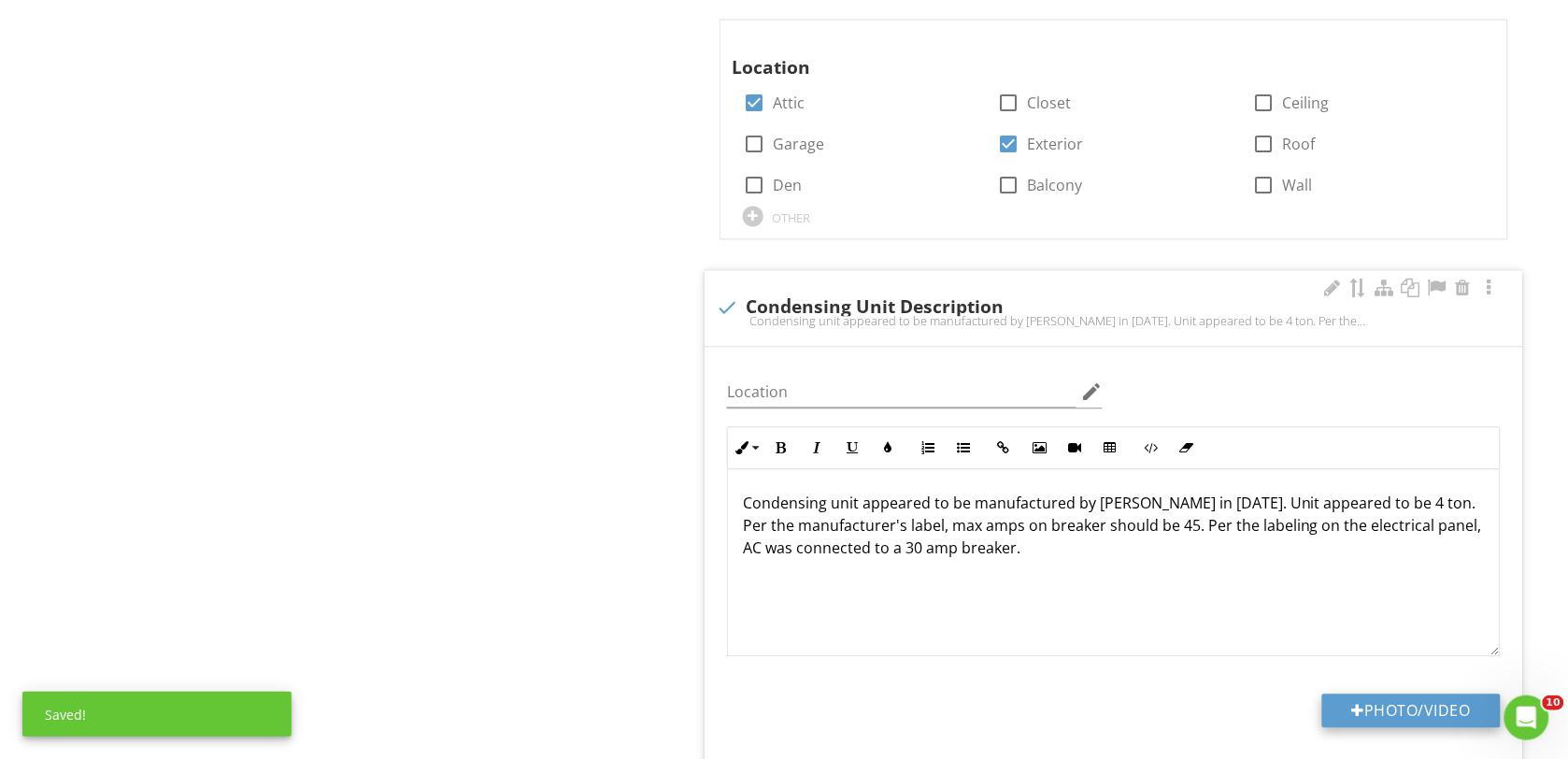
click at [1383, 710] on button "Photo/Video" at bounding box center [1412, 710] width 178 height 34
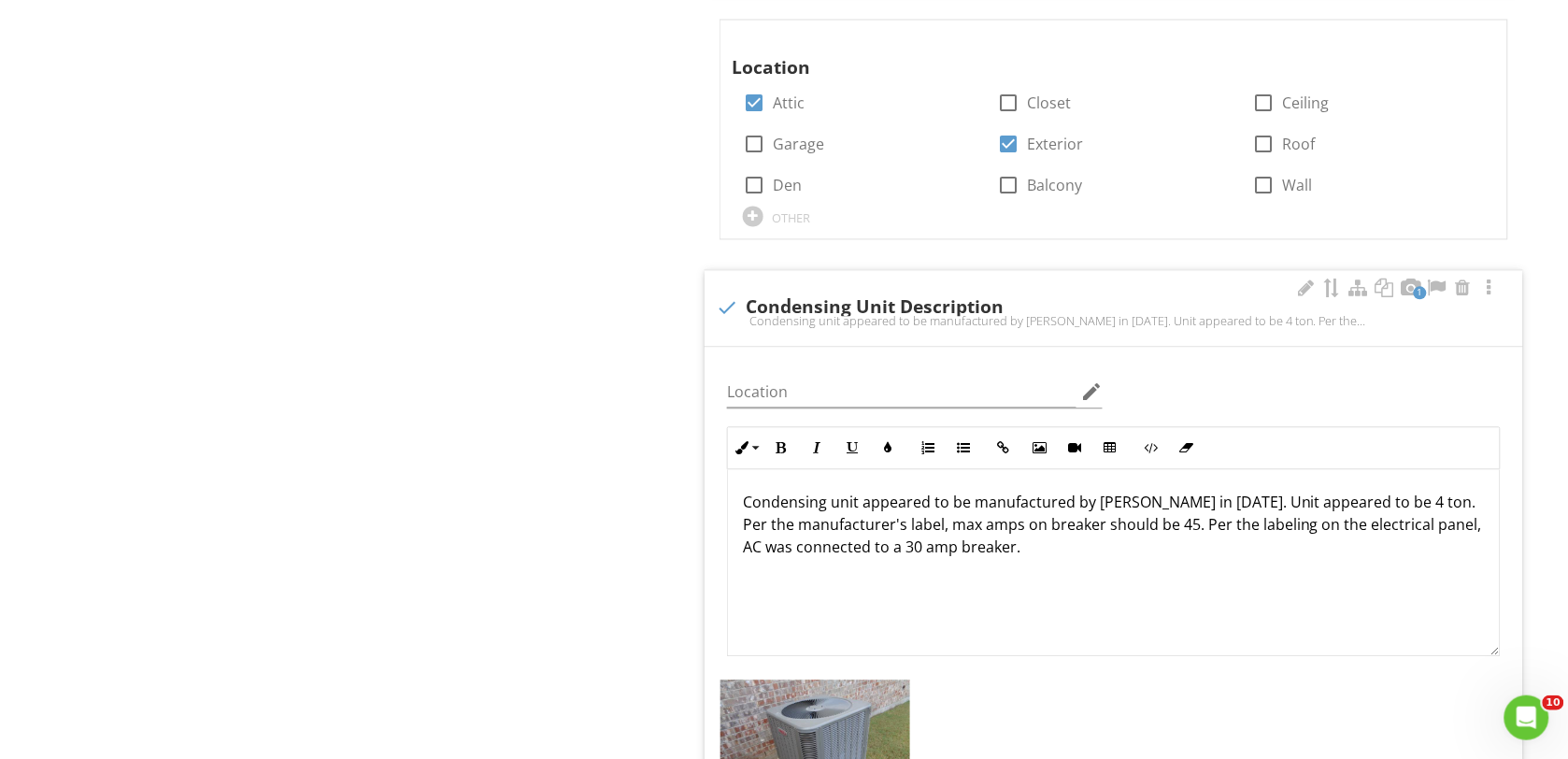
scroll to position [1284, 0]
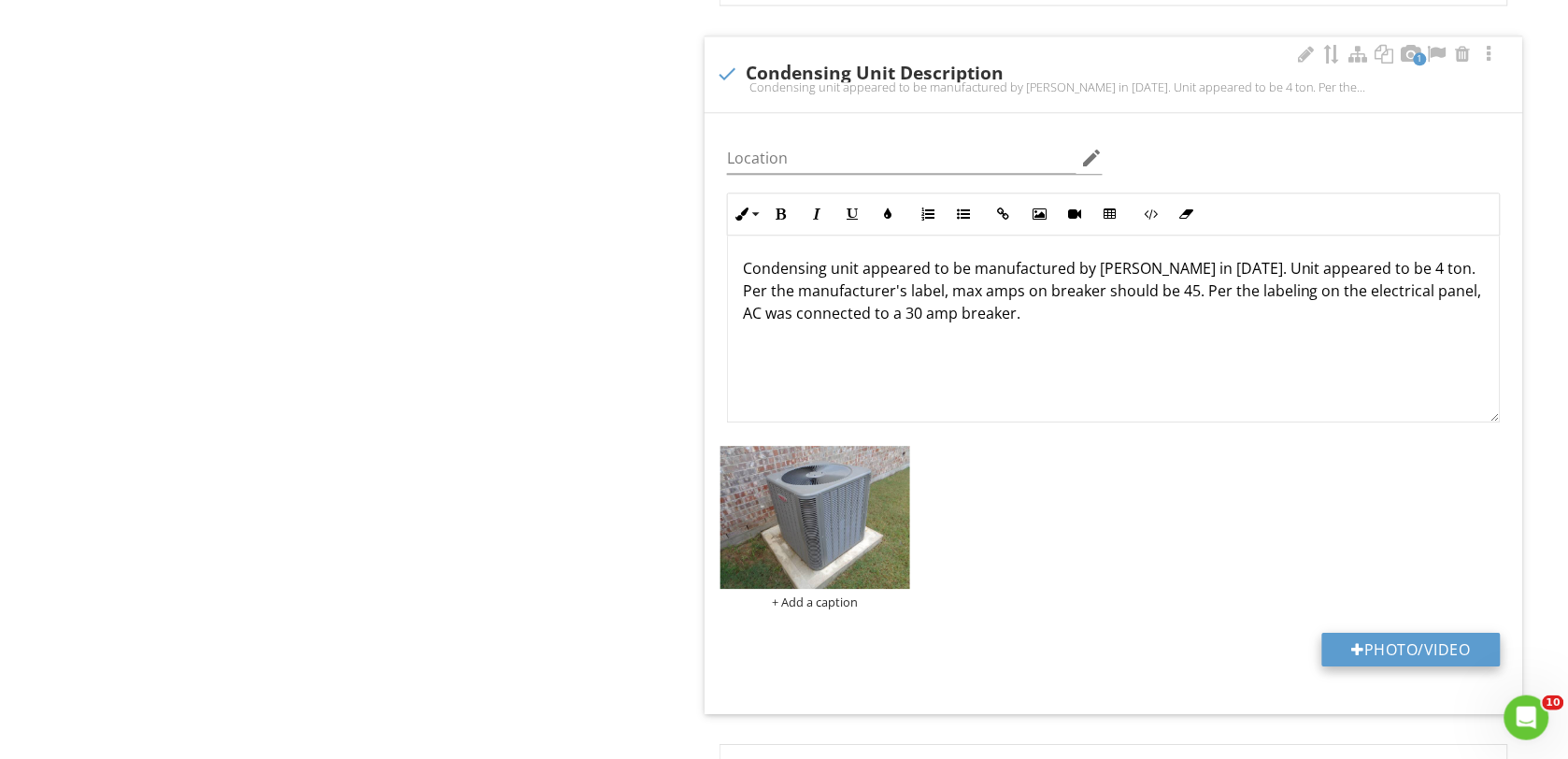
click at [1357, 657] on div at bounding box center [1359, 648] width 13 height 15
type input "C:\fakepath\DSC00150.JPG"
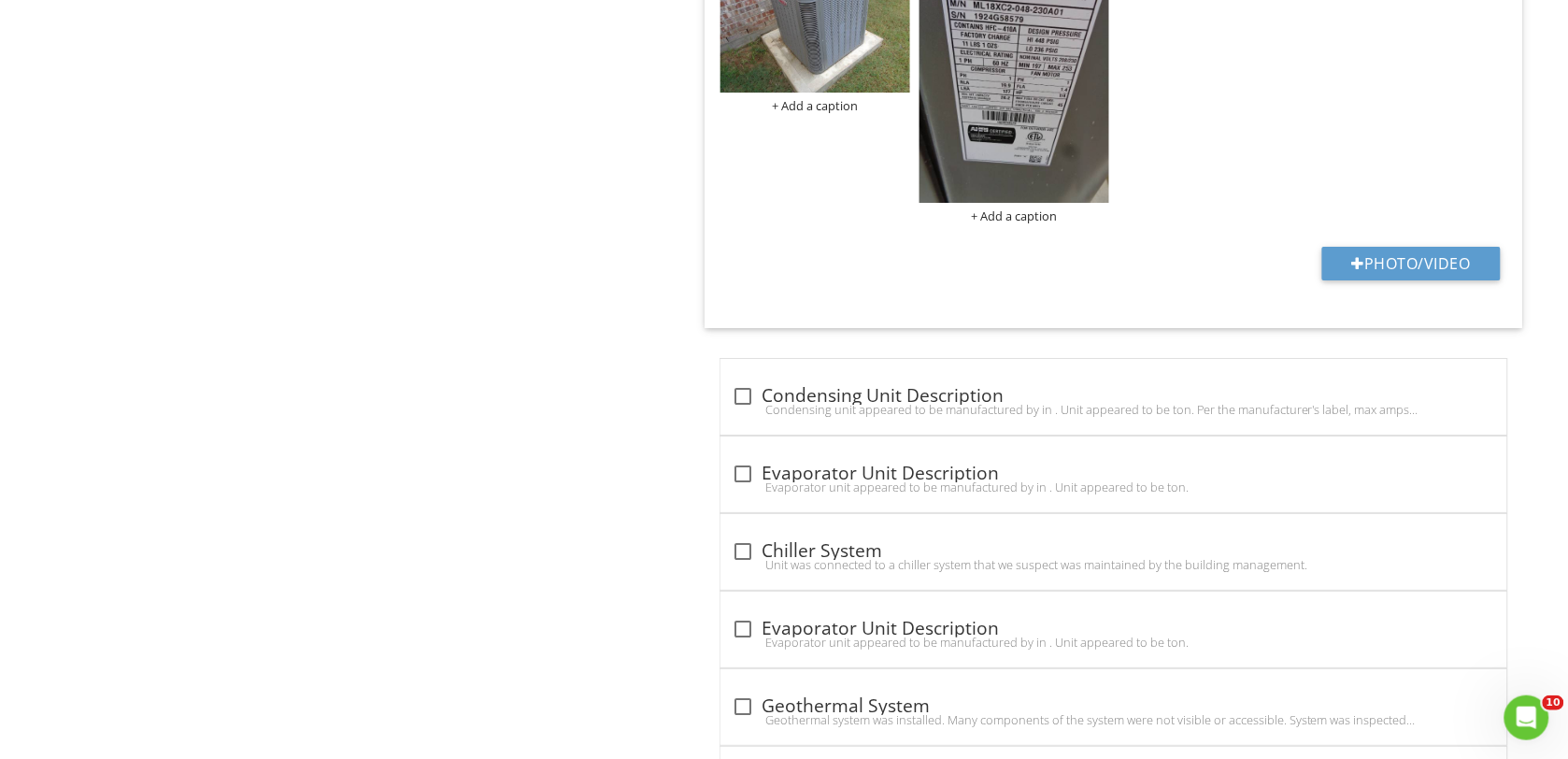
scroll to position [1869, 0]
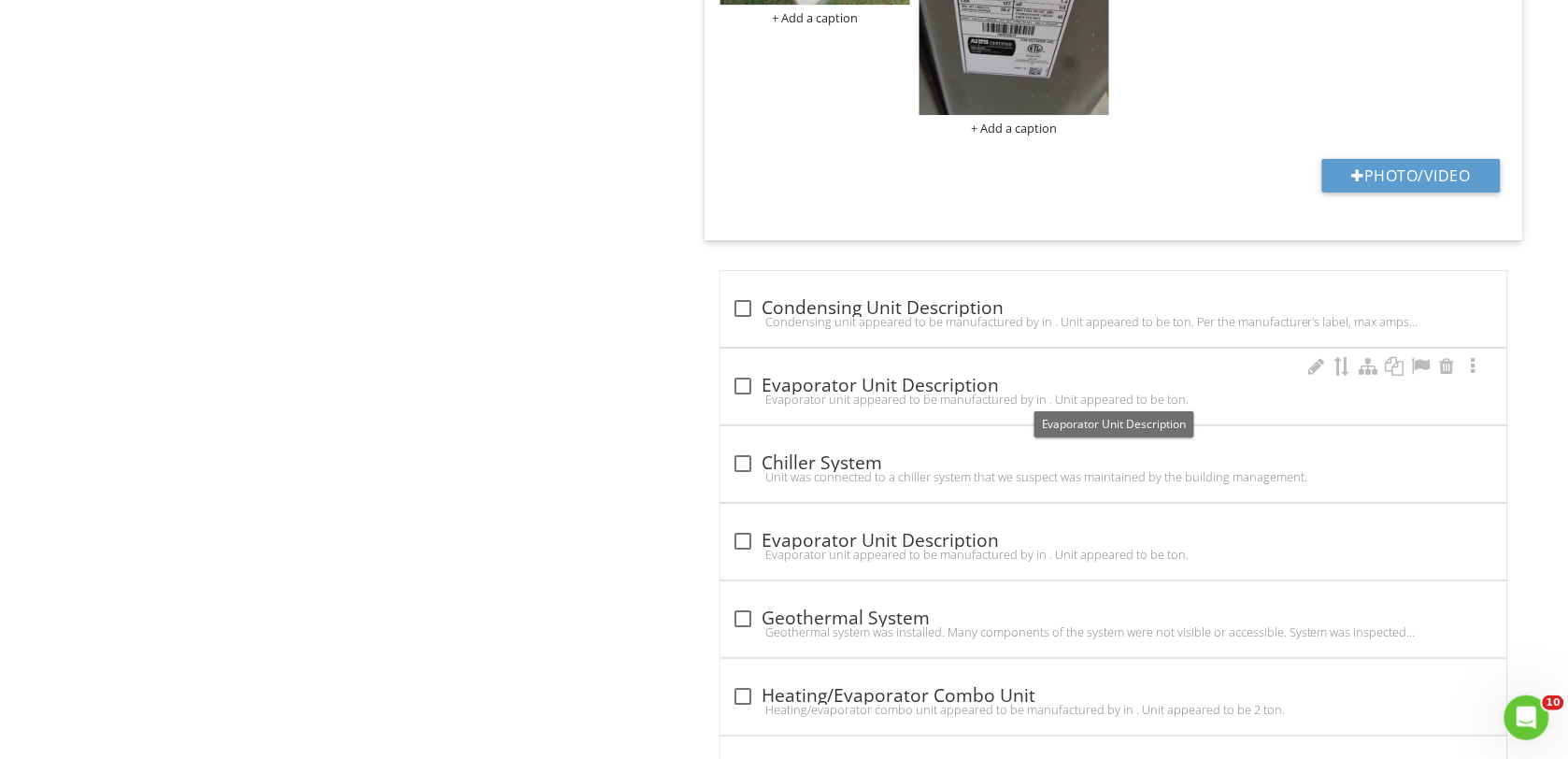
click at [738, 393] on div at bounding box center [743, 386] width 32 height 32
checkbox input "true"
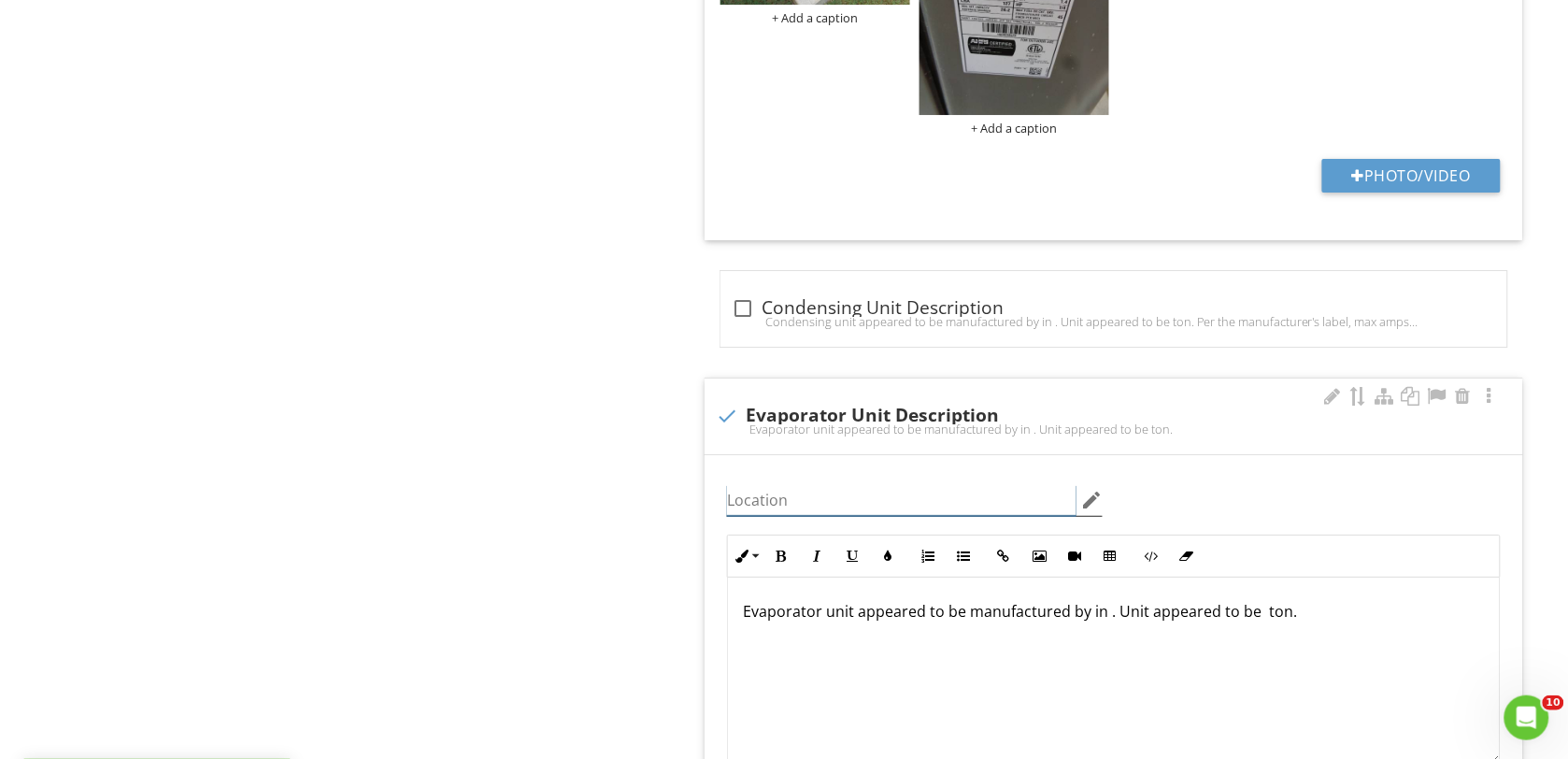
click at [764, 510] on input "Location" at bounding box center [902, 500] width 349 height 31
type input "Attic"
click at [1104, 619] on p "Evaporator unit appeared to be manufactured by in . Unit appeared to be ton." at bounding box center [1113, 611] width 742 height 22
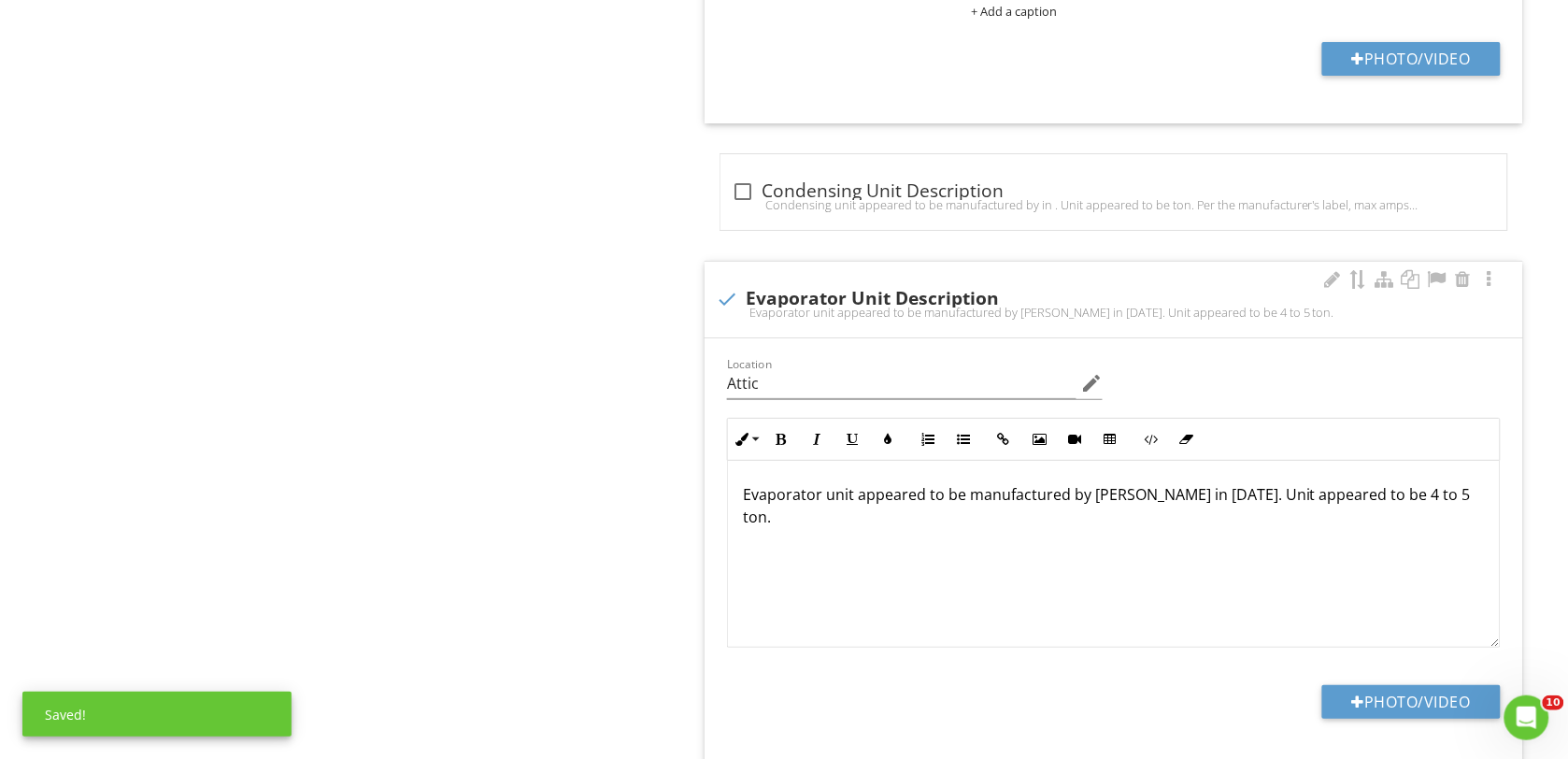
scroll to position [1, 0]
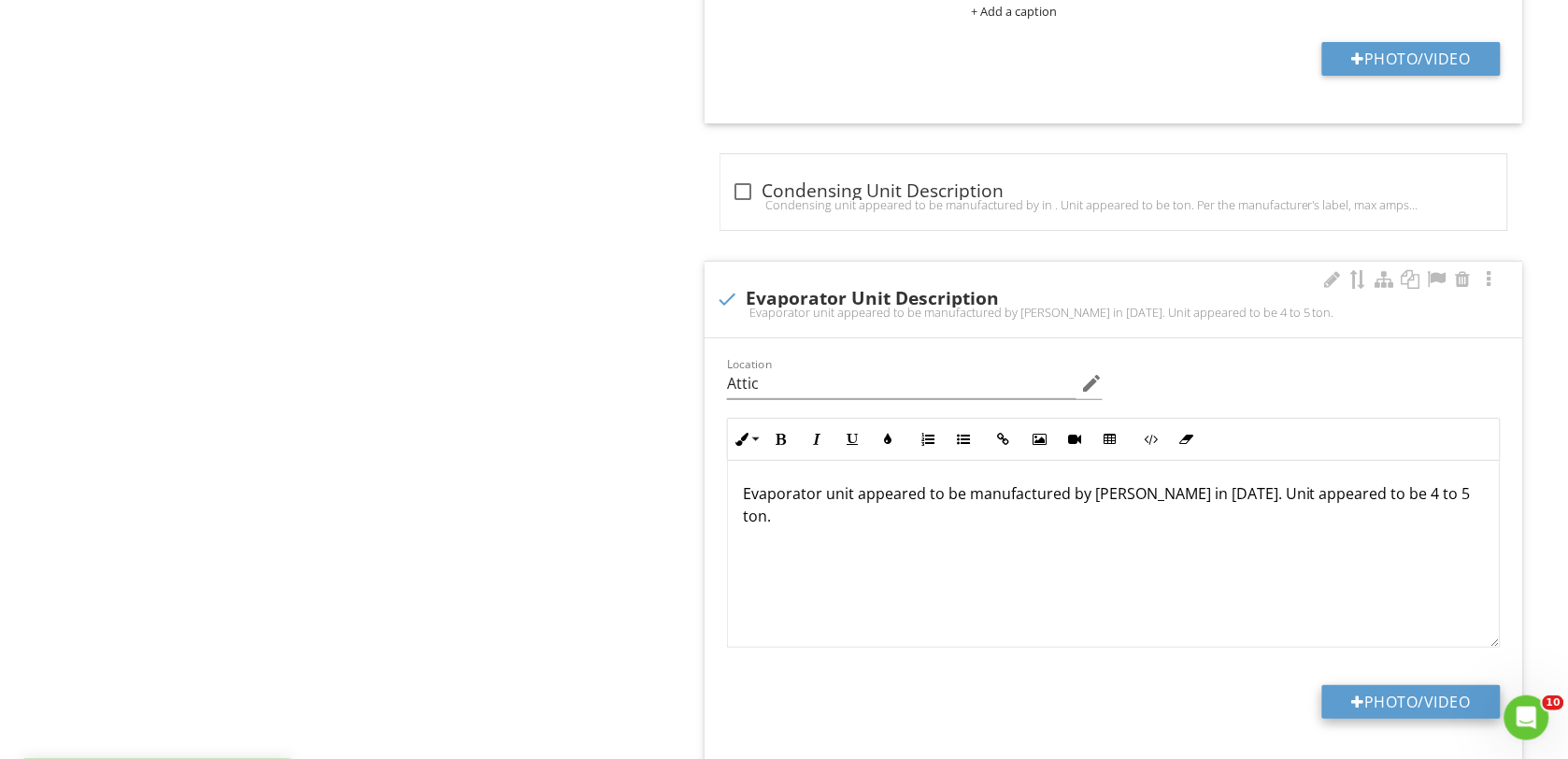
click at [1393, 701] on button "Photo/Video" at bounding box center [1412, 701] width 178 height 34
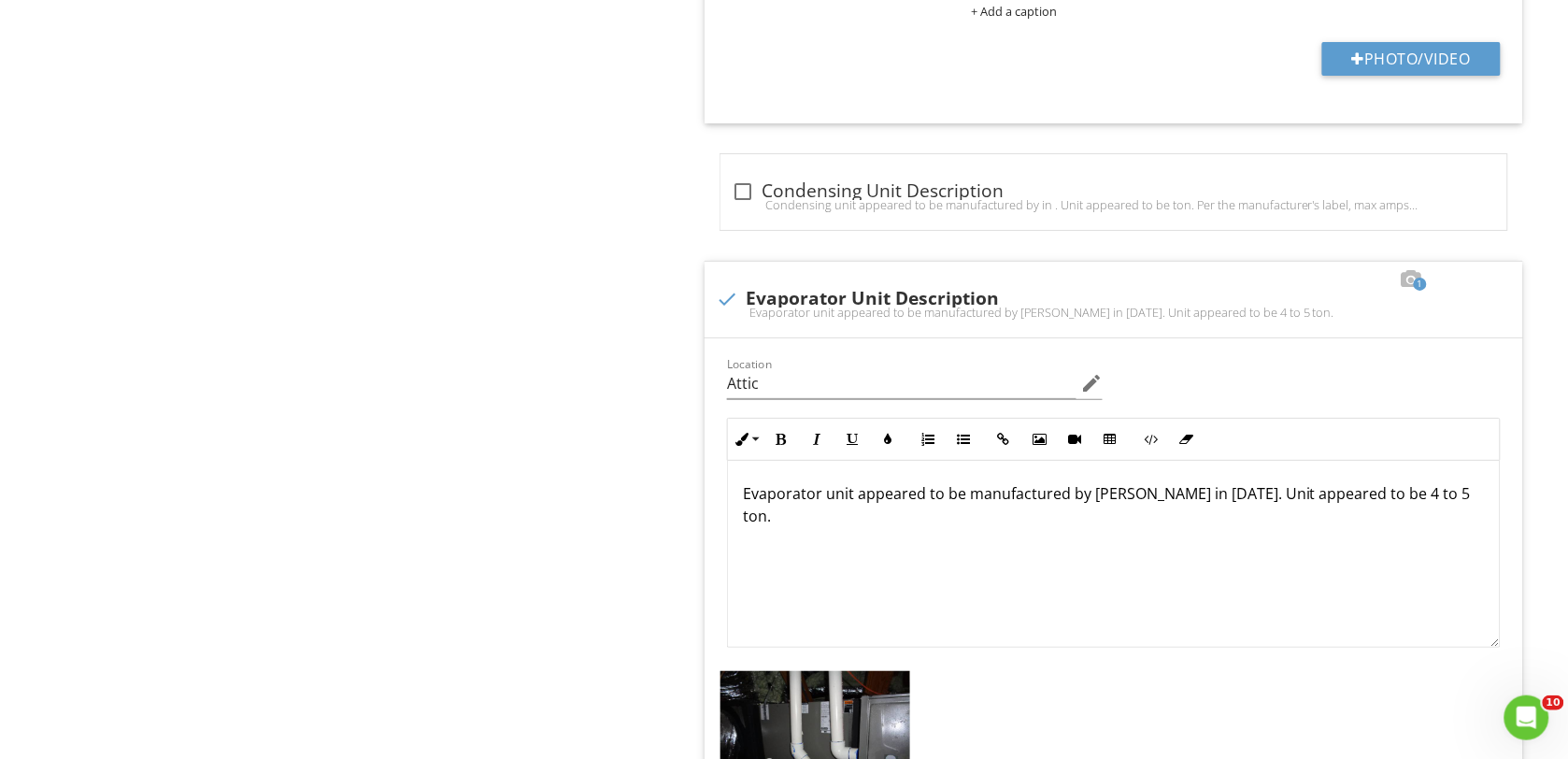
scroll to position [2335, 0]
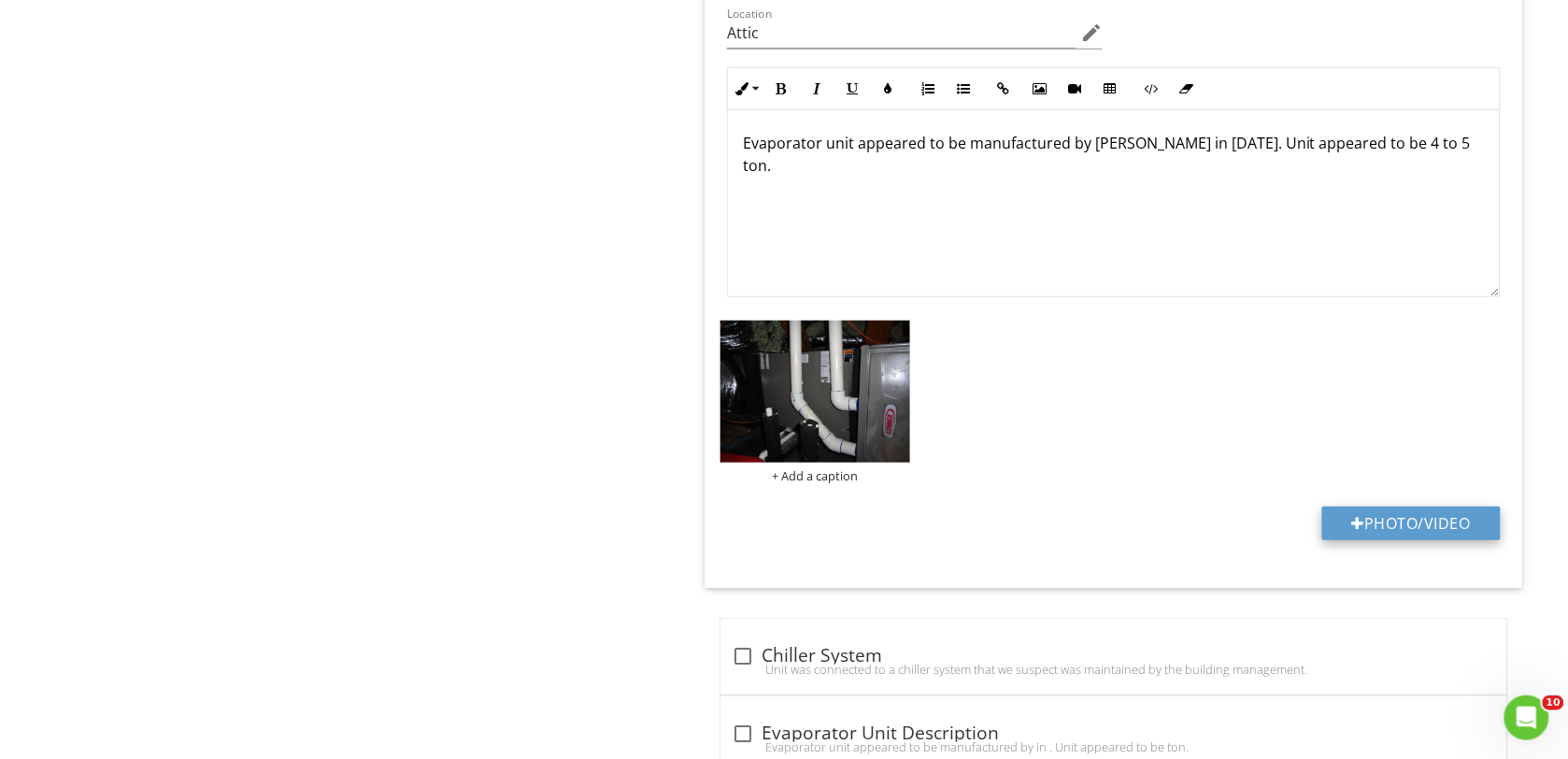
click at [1365, 524] on button "Photo/Video" at bounding box center [1412, 522] width 178 height 34
type input "C:\fakepath\DSC00181.JPG"
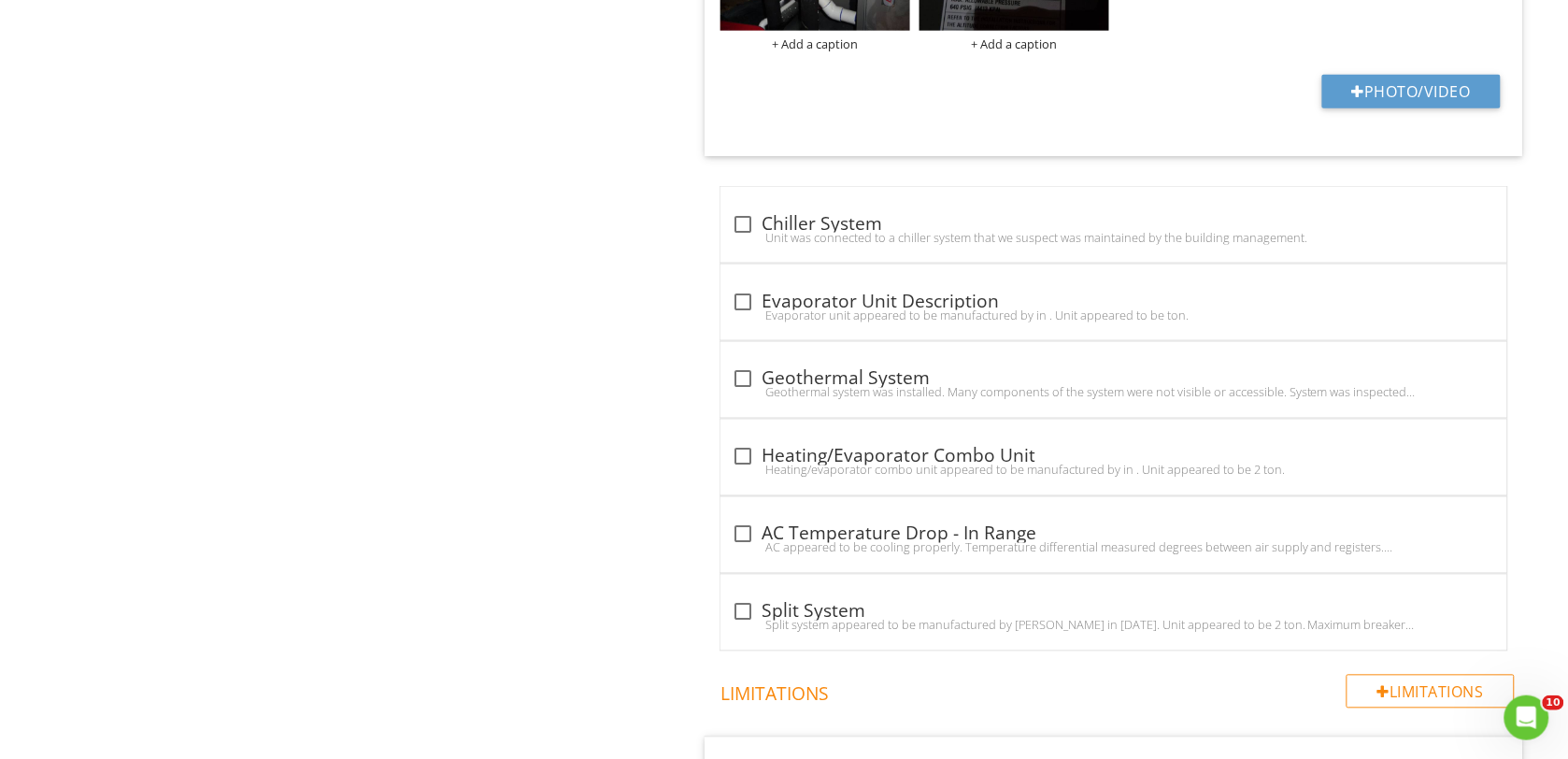
scroll to position [2802, 0]
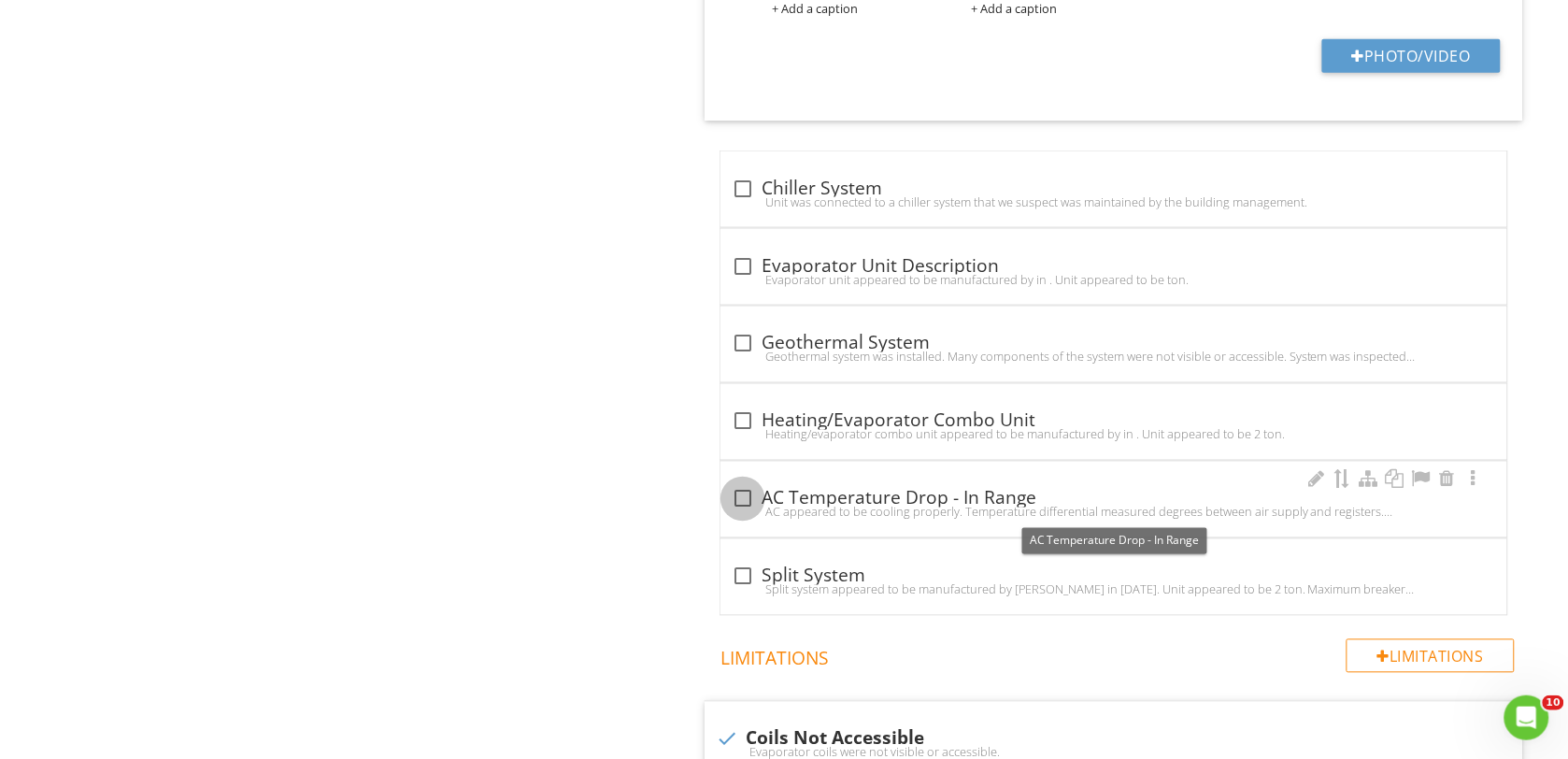
click at [746, 505] on div at bounding box center [743, 498] width 32 height 32
checkbox input "true"
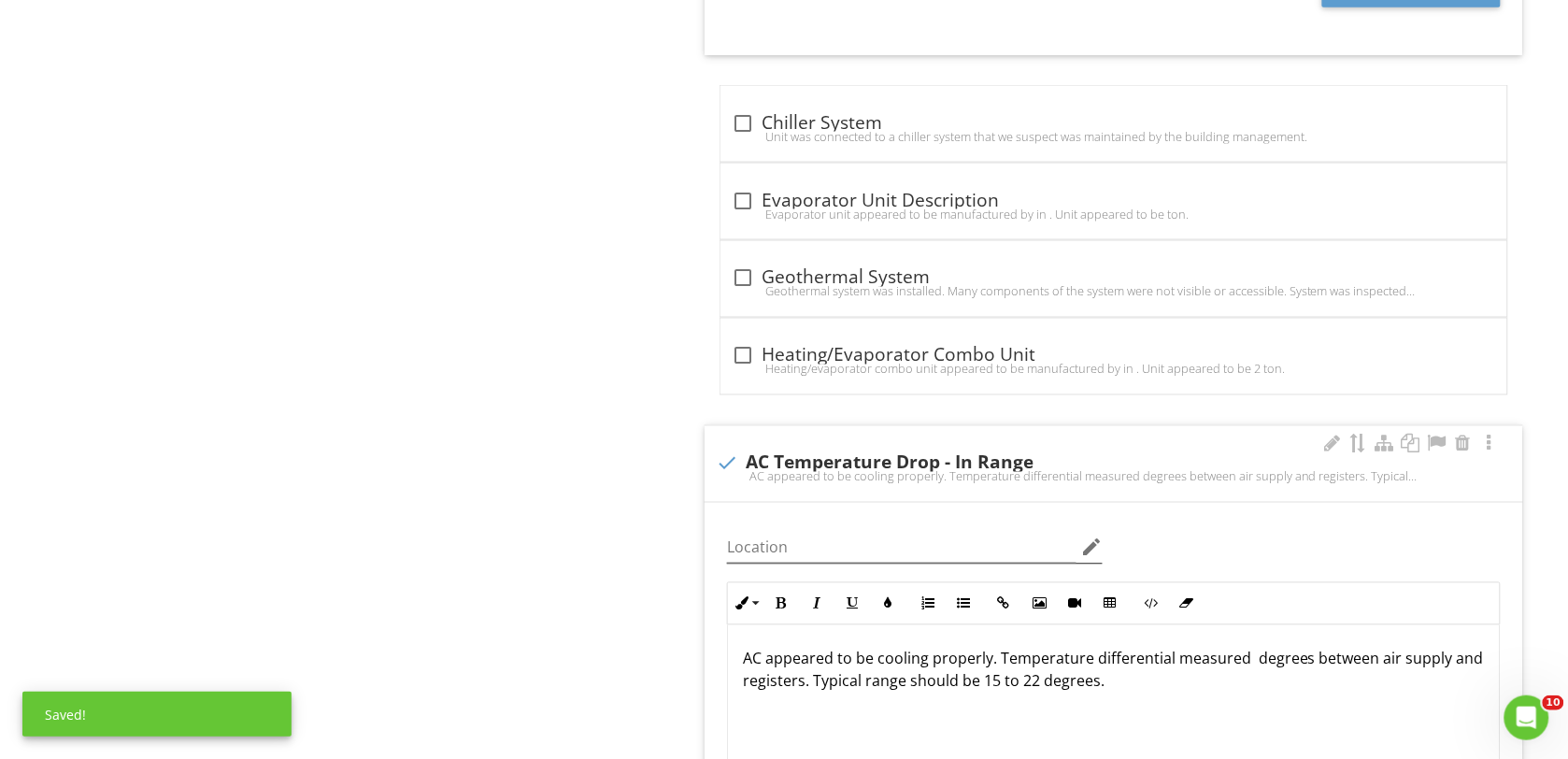
scroll to position [2920, 0]
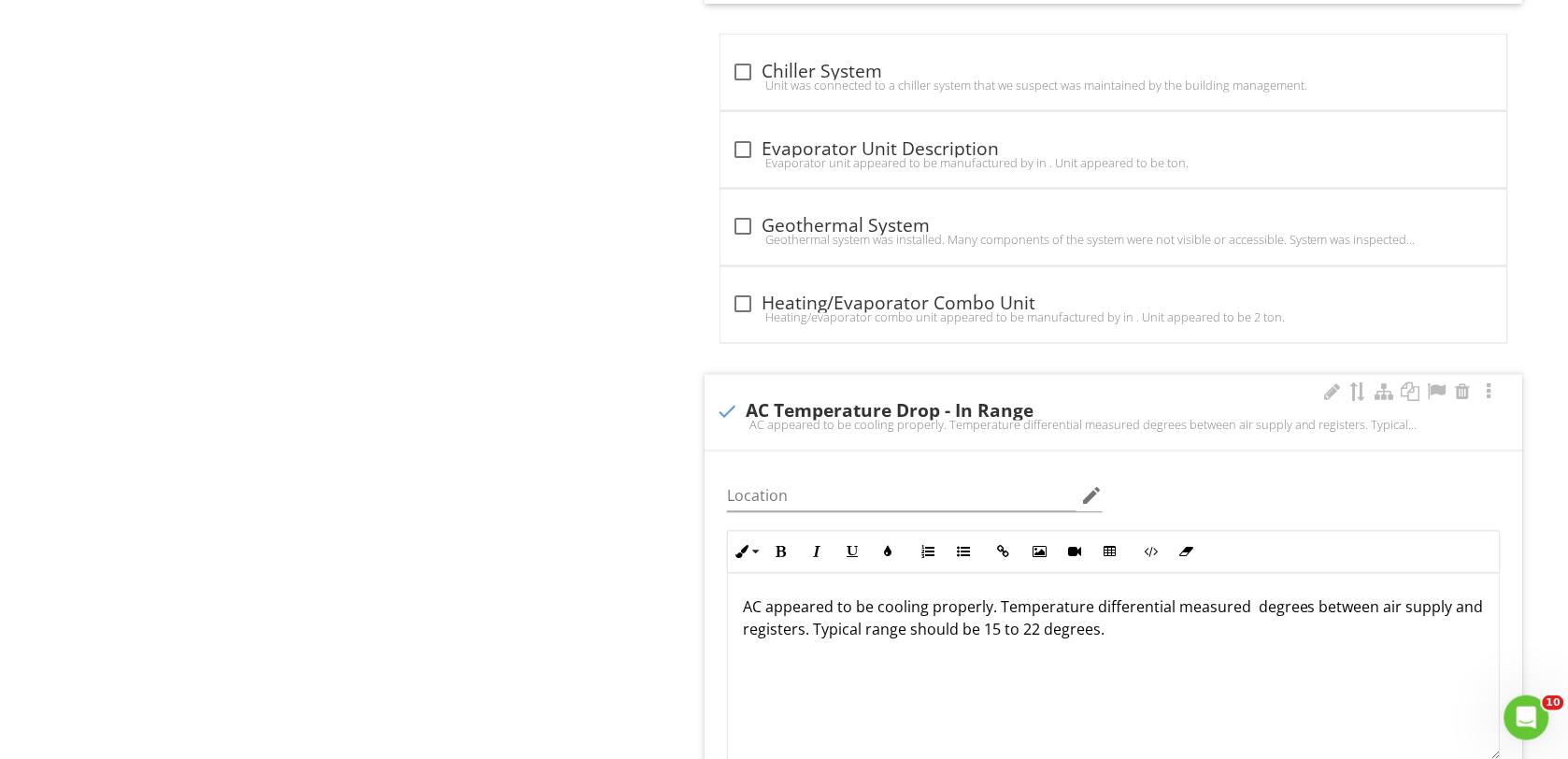
click at [1246, 617] on p "AC appeared to be cooling properly. Temperature differential measured degrees b…" at bounding box center [1113, 618] width 742 height 45
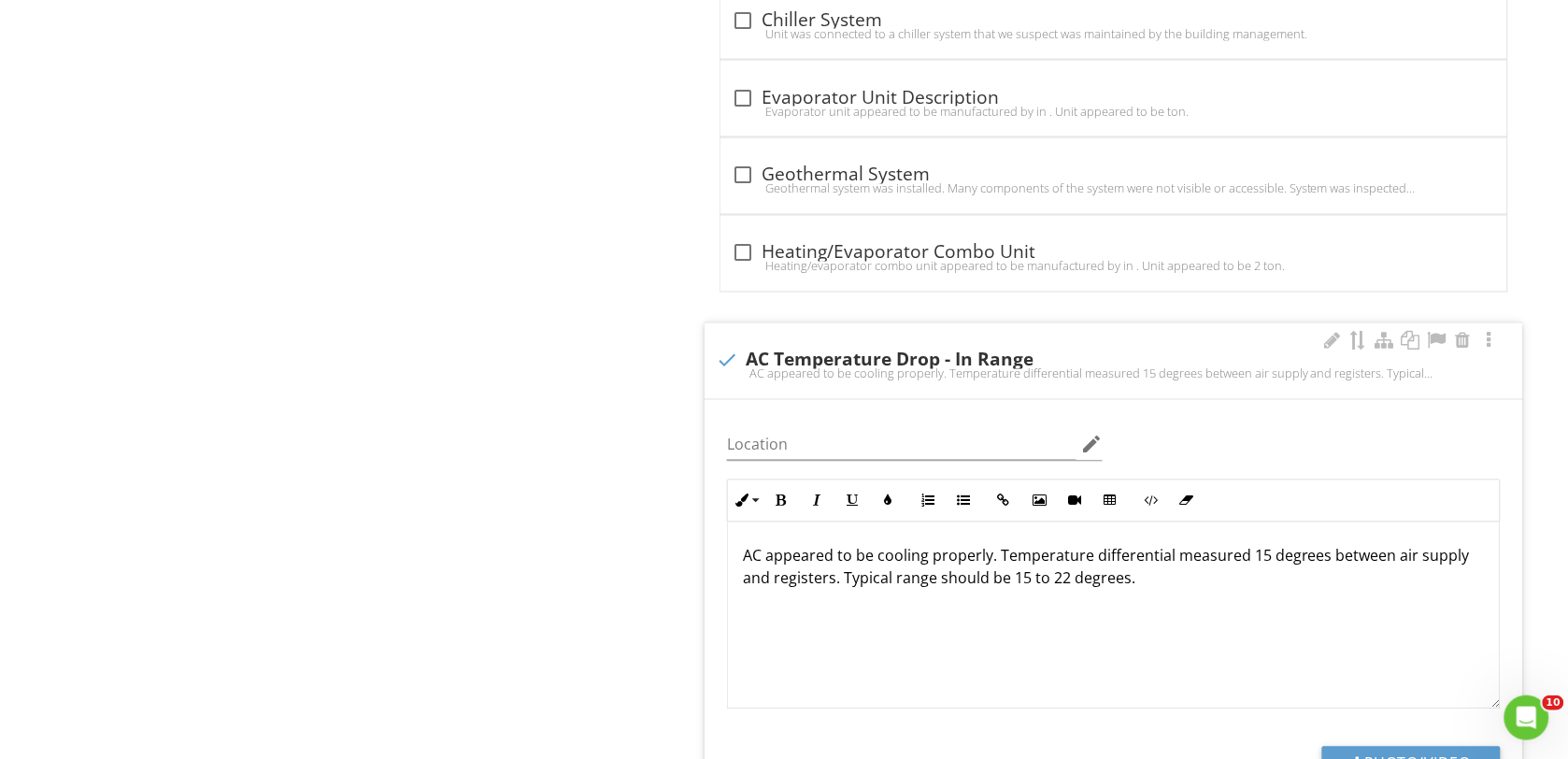
scroll to position [3153, 0]
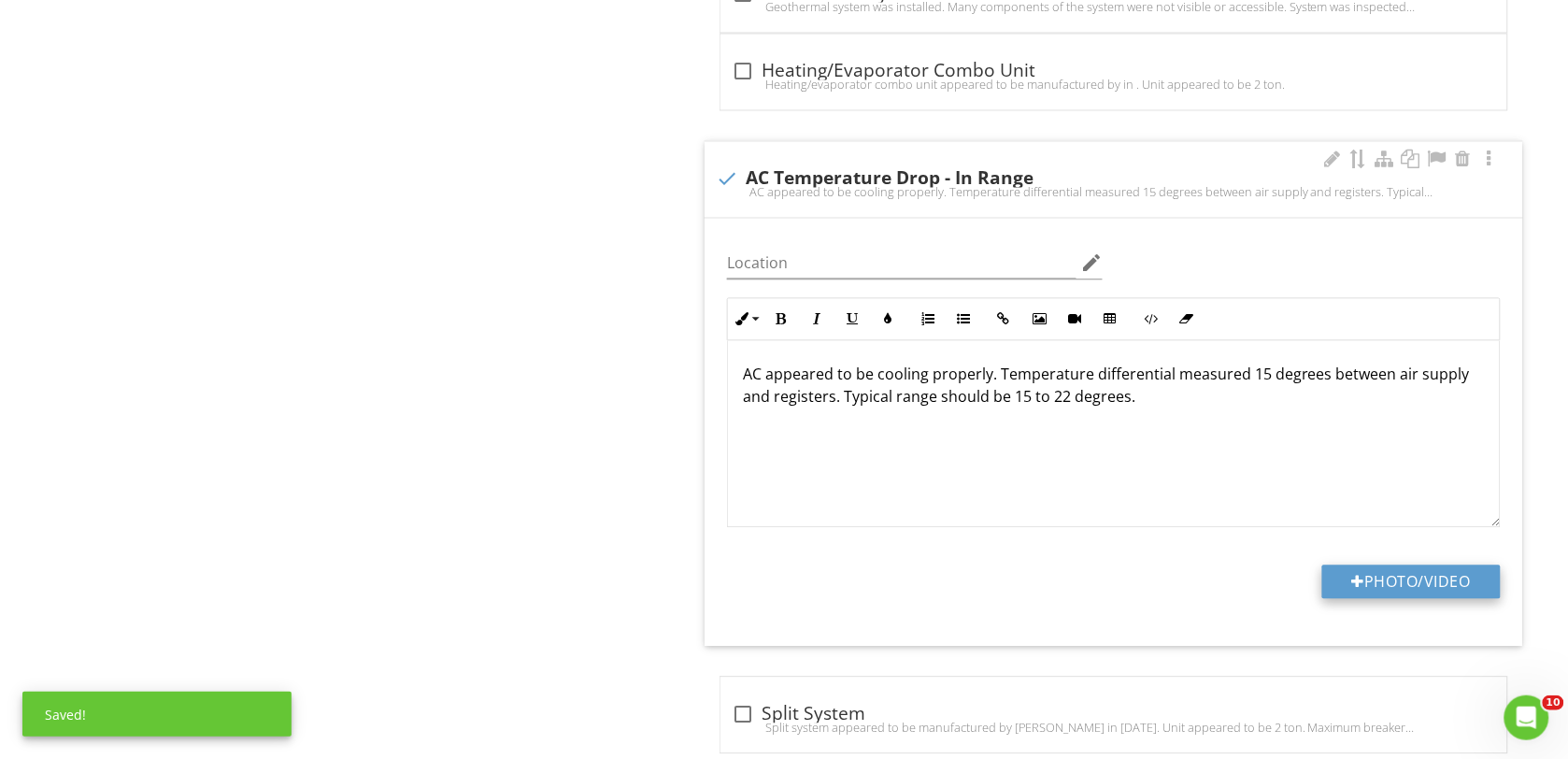
click at [1371, 580] on button "Photo/Video" at bounding box center [1412, 581] width 178 height 34
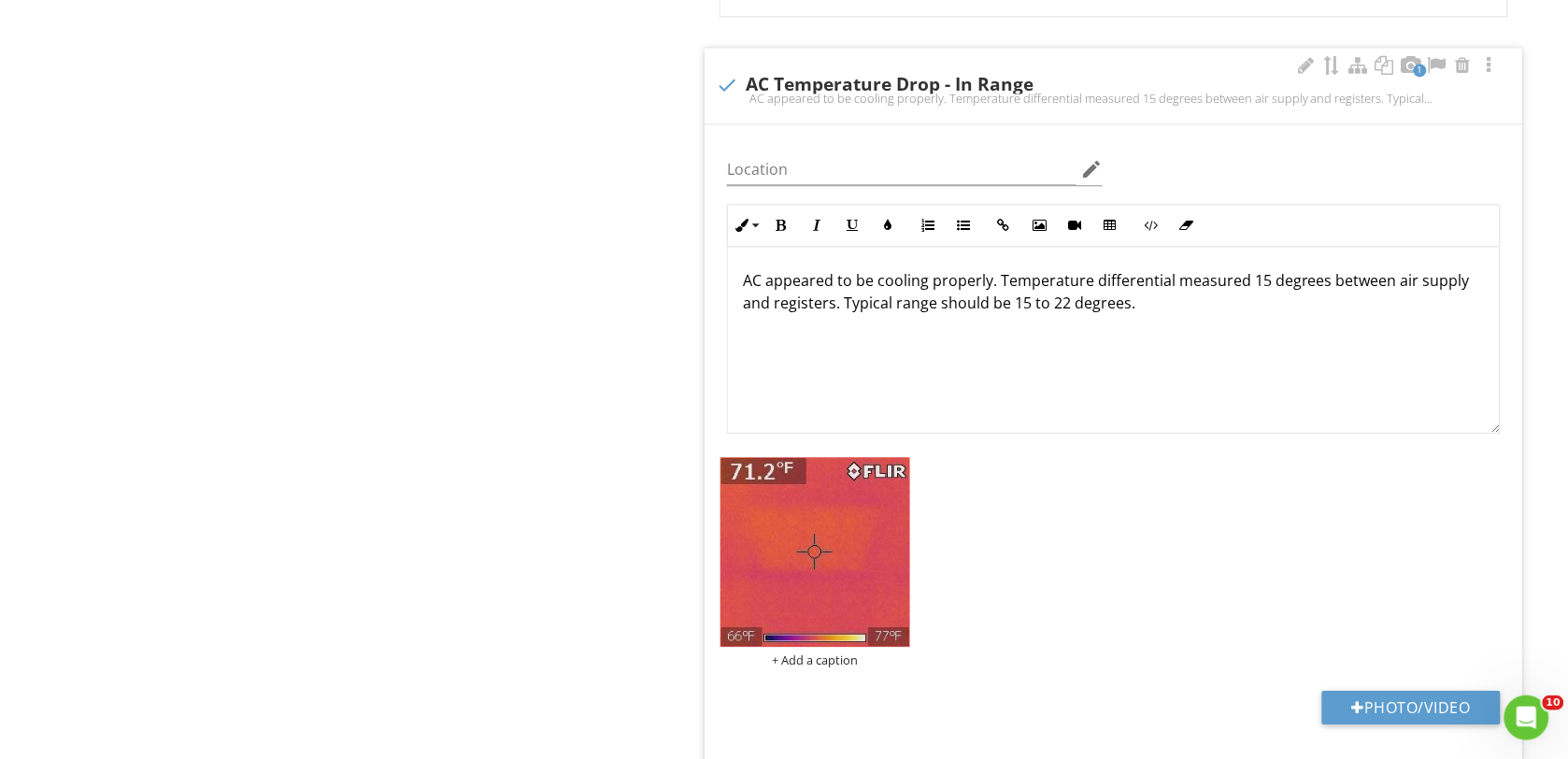
scroll to position [3270, 0]
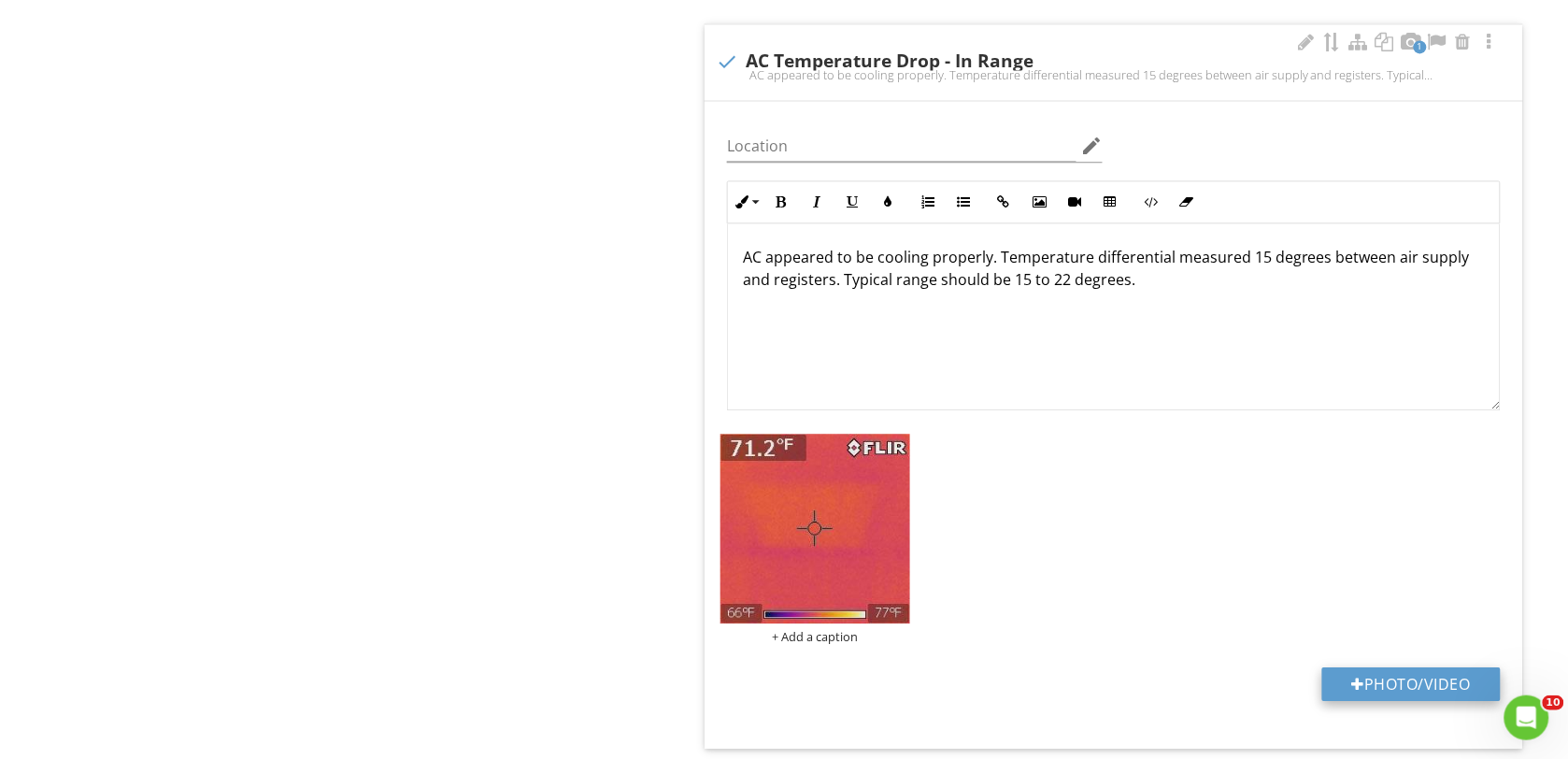
click at [1391, 691] on button "Photo/Video" at bounding box center [1412, 683] width 178 height 34
type input "C:\fakepath\IR_14969.jpg"
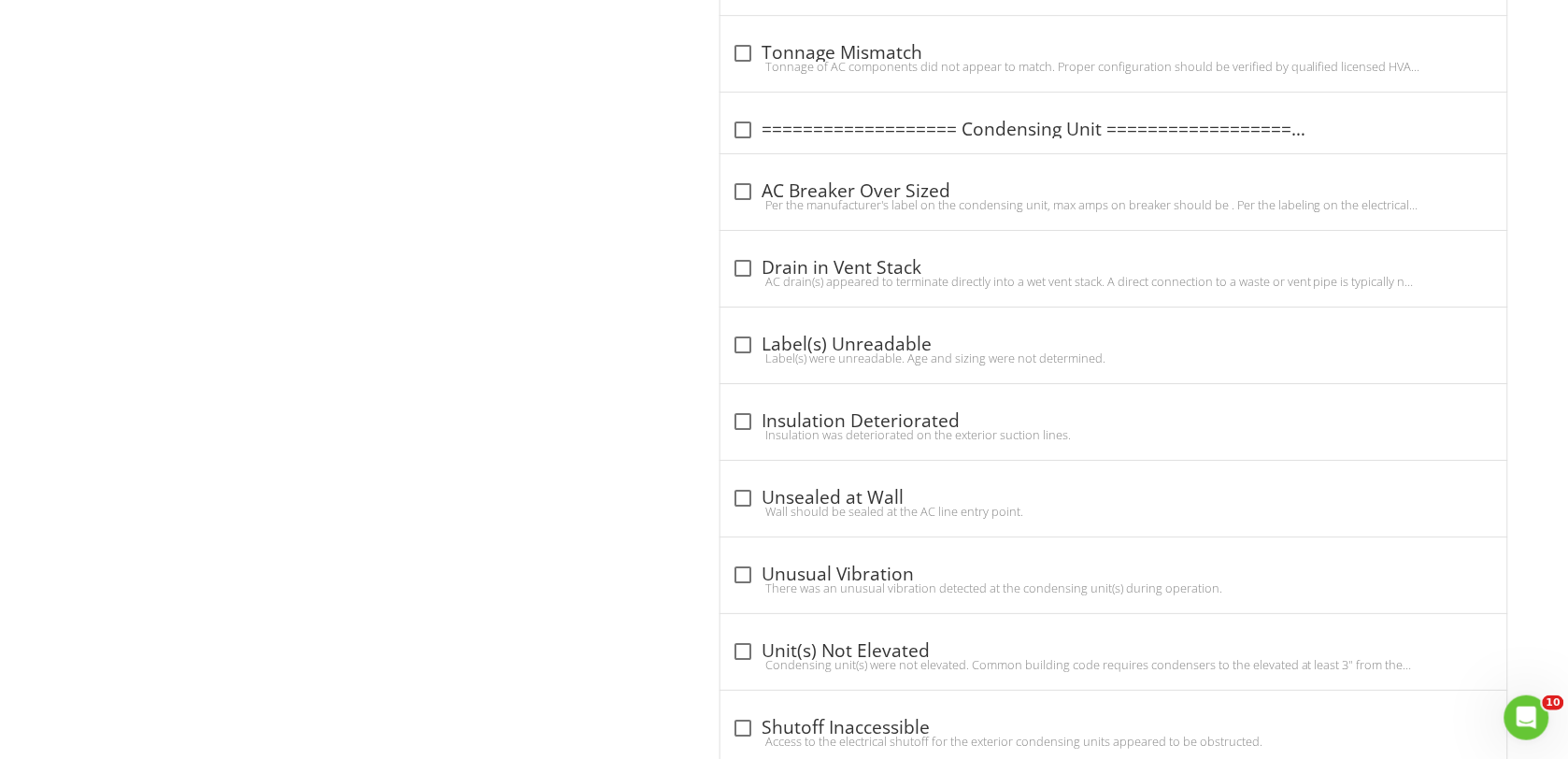
scroll to position [6072, 0]
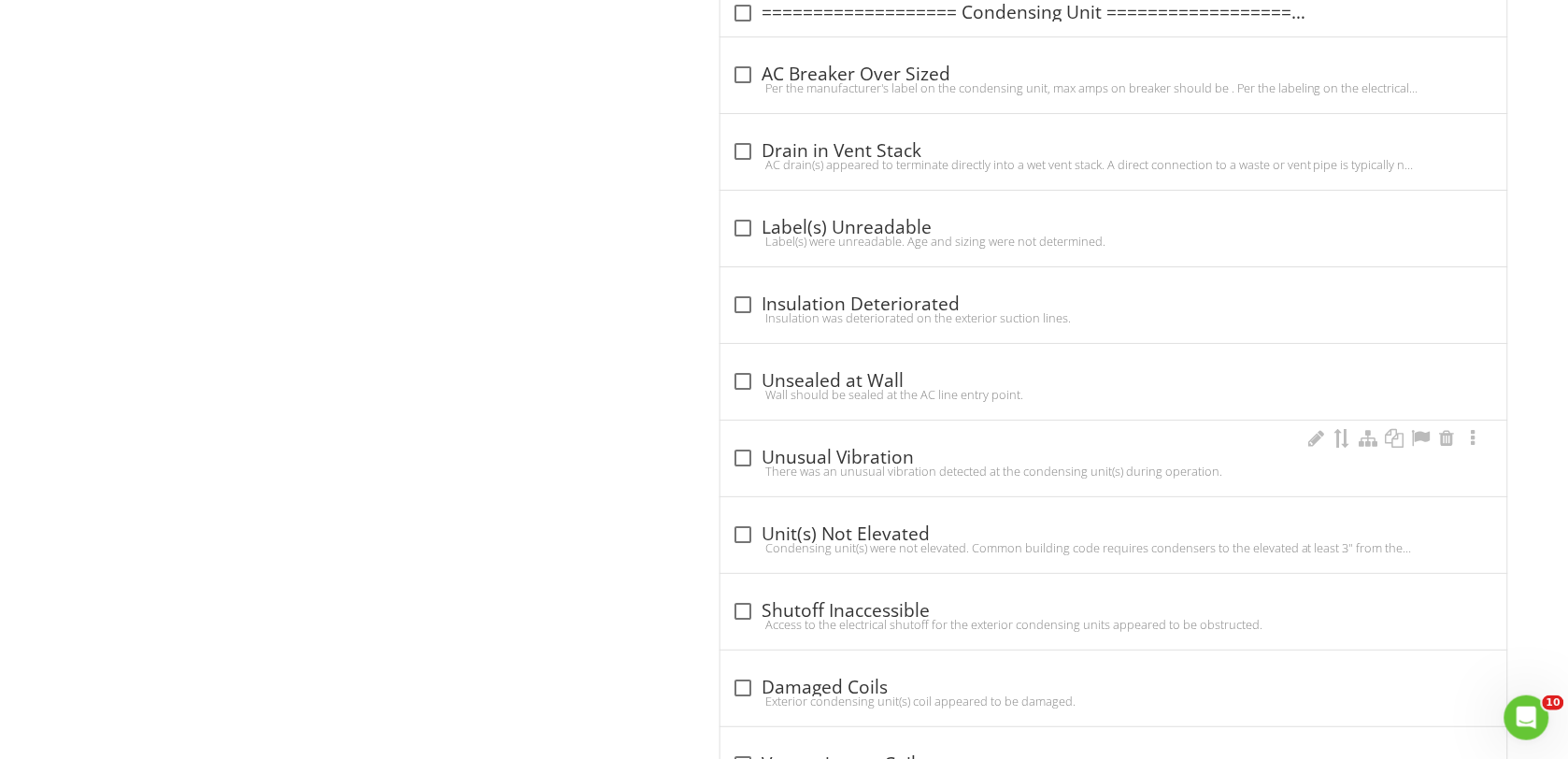
click at [729, 463] on div "check_box_outline_blank Unusual Vibration There was an unusual vibration detect…" at bounding box center [1113, 459] width 786 height 76
checkbox input "true"
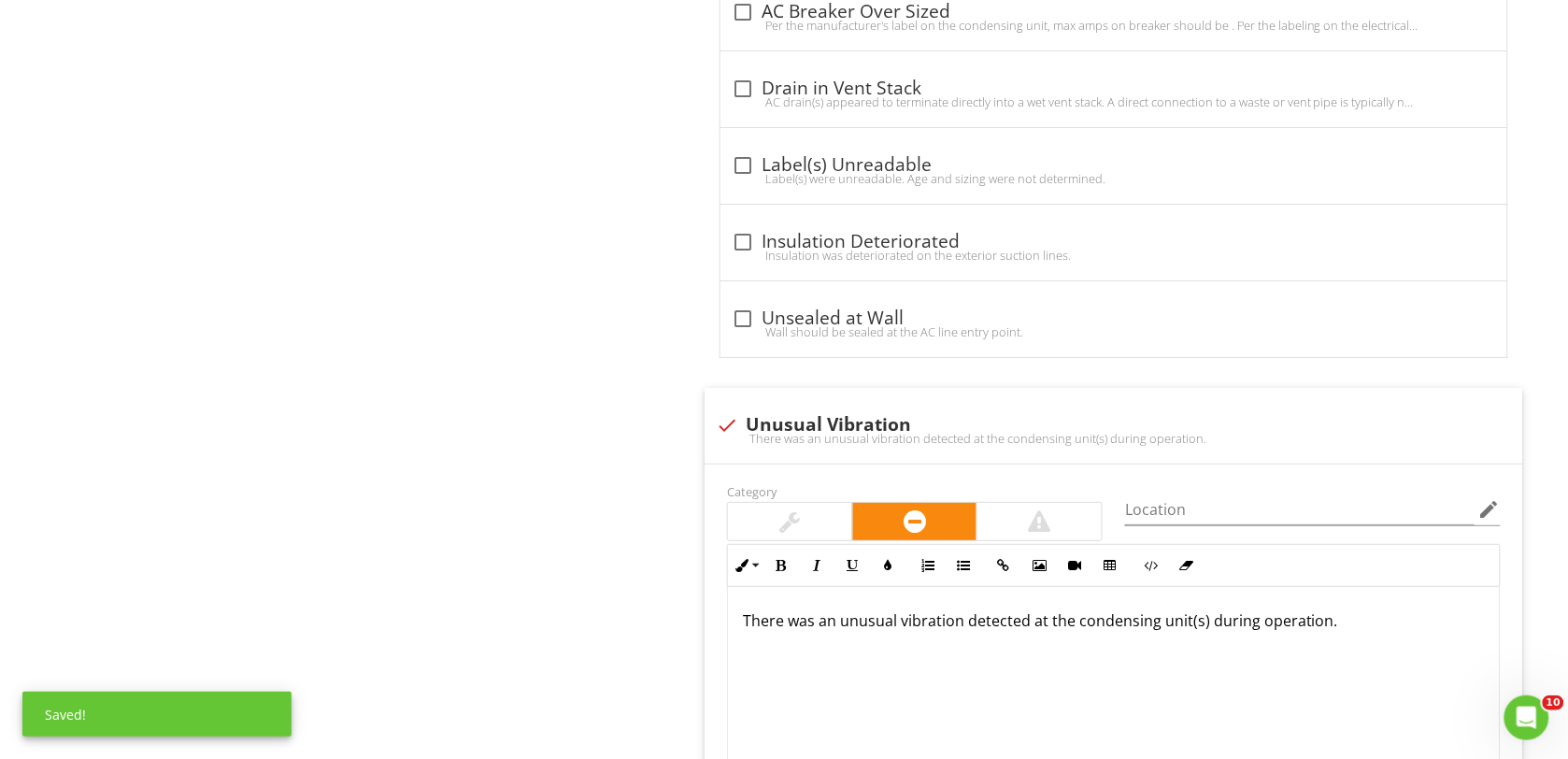
scroll to position [6189, 0]
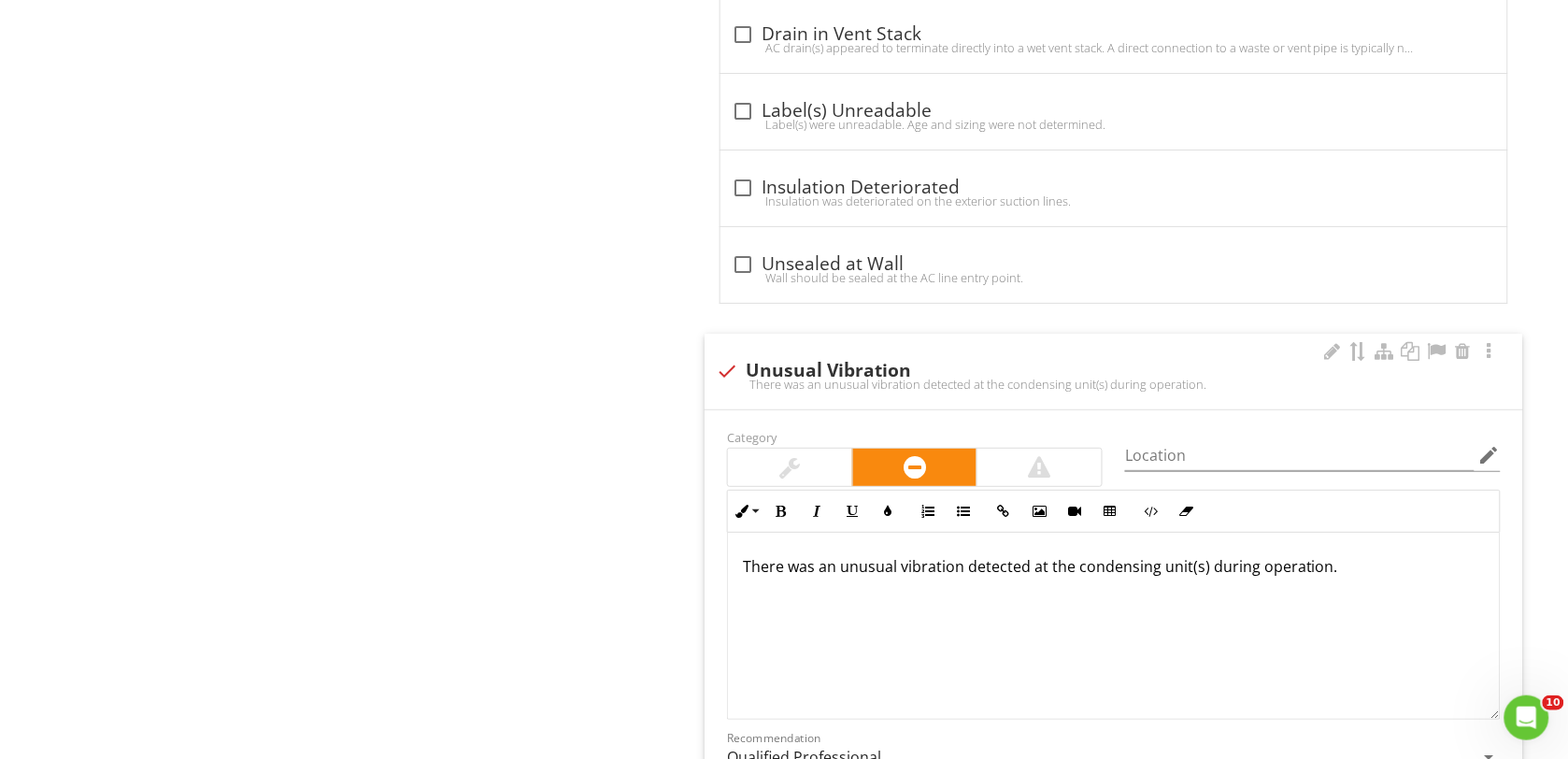
click at [1203, 578] on p "There was an unusual vibration detected at the condensing unit(s) during operat…" at bounding box center [1113, 565] width 742 height 22
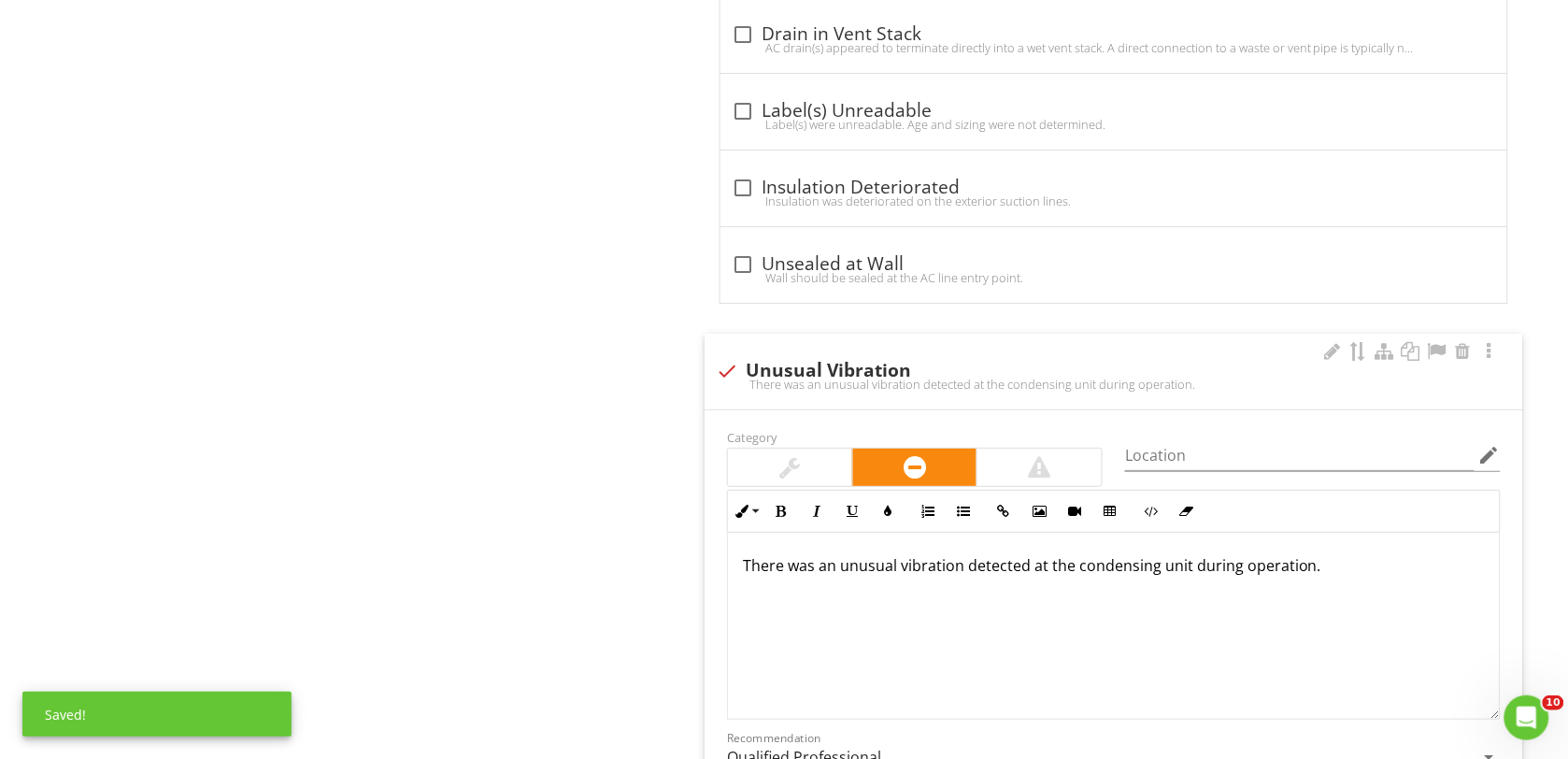
scroll to position [6423, 0]
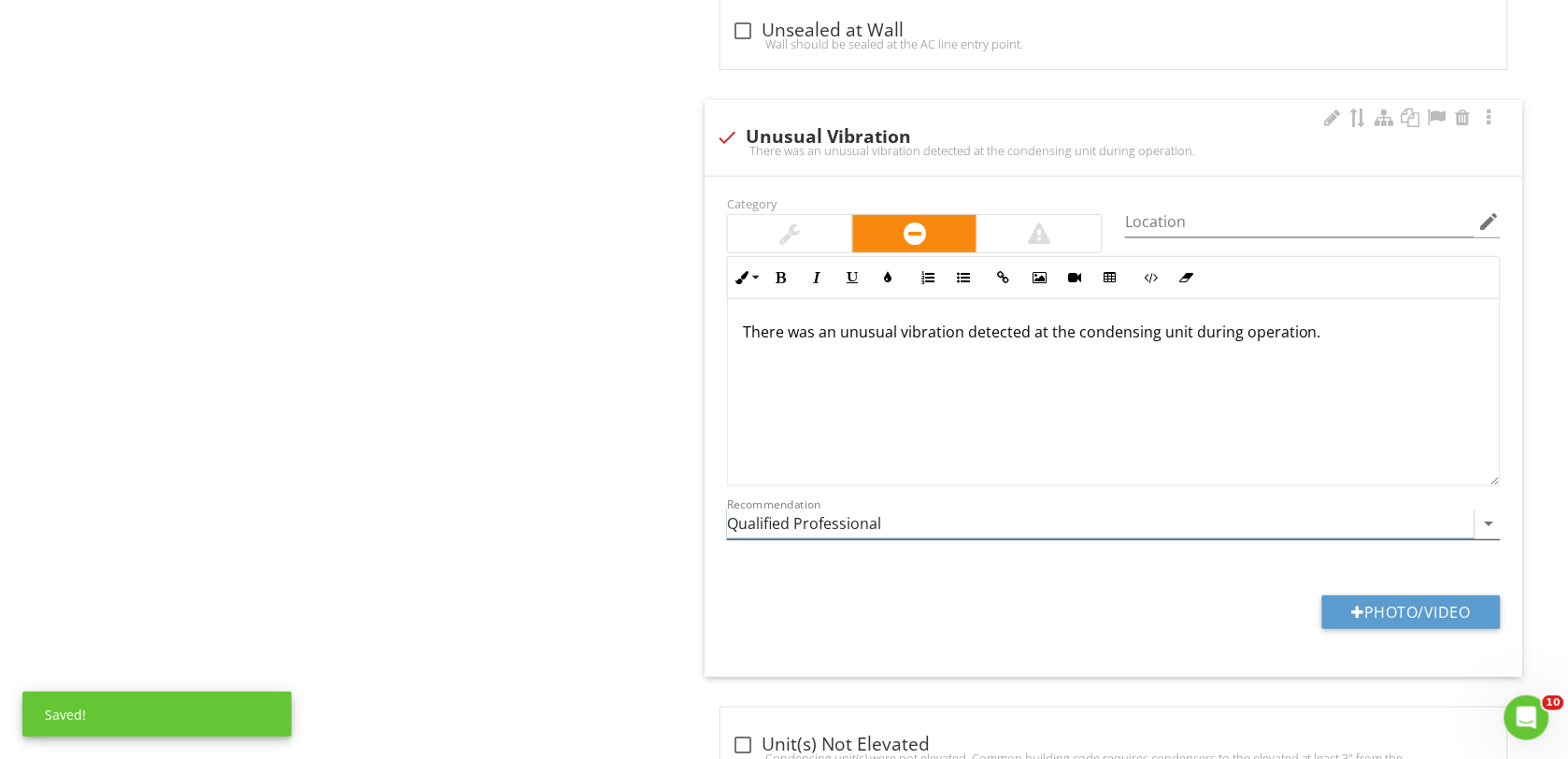
click at [1488, 534] on icon "arrow_drop_down" at bounding box center [1489, 522] width 22 height 22
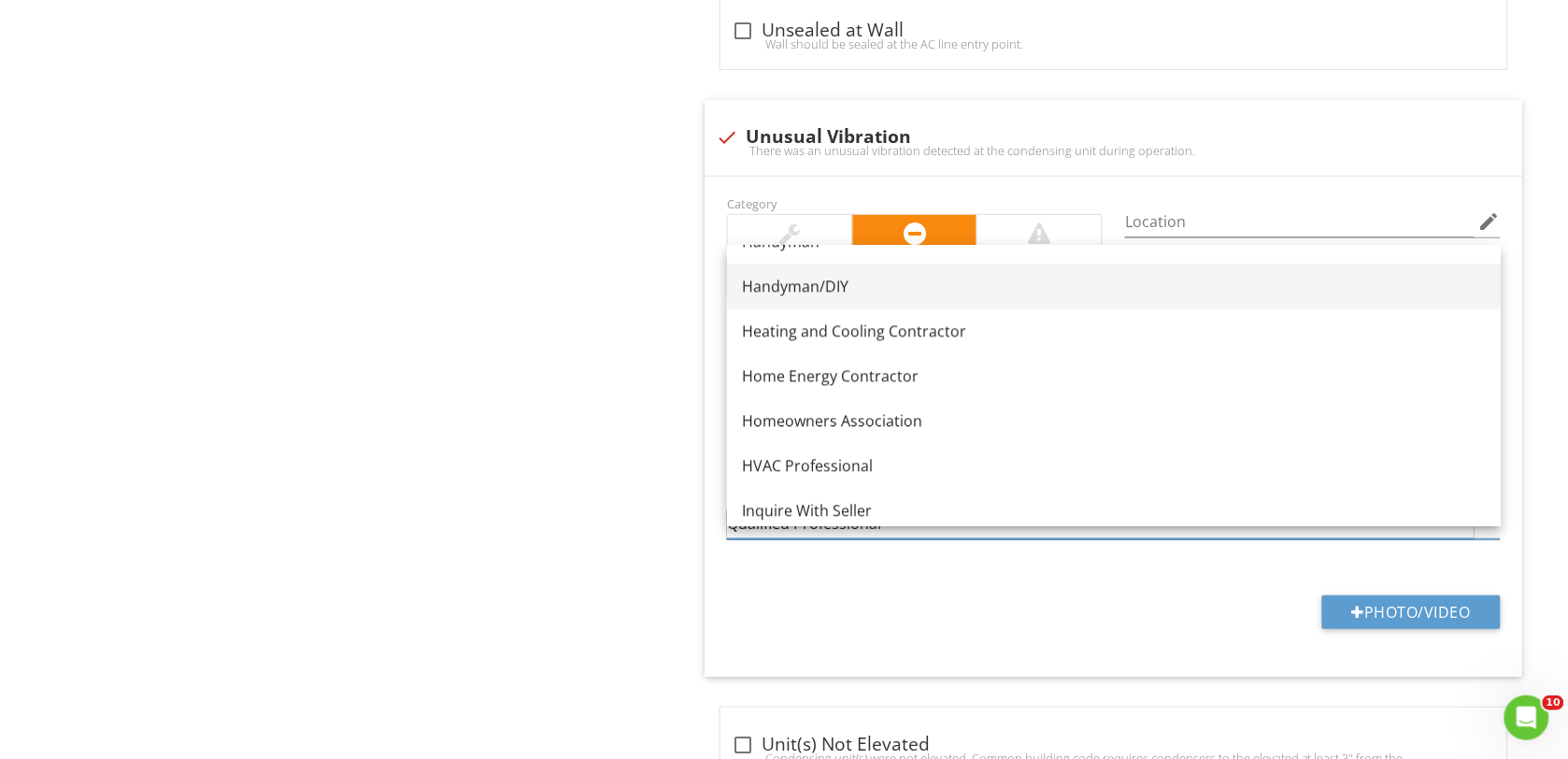
scroll to position [1284, 0]
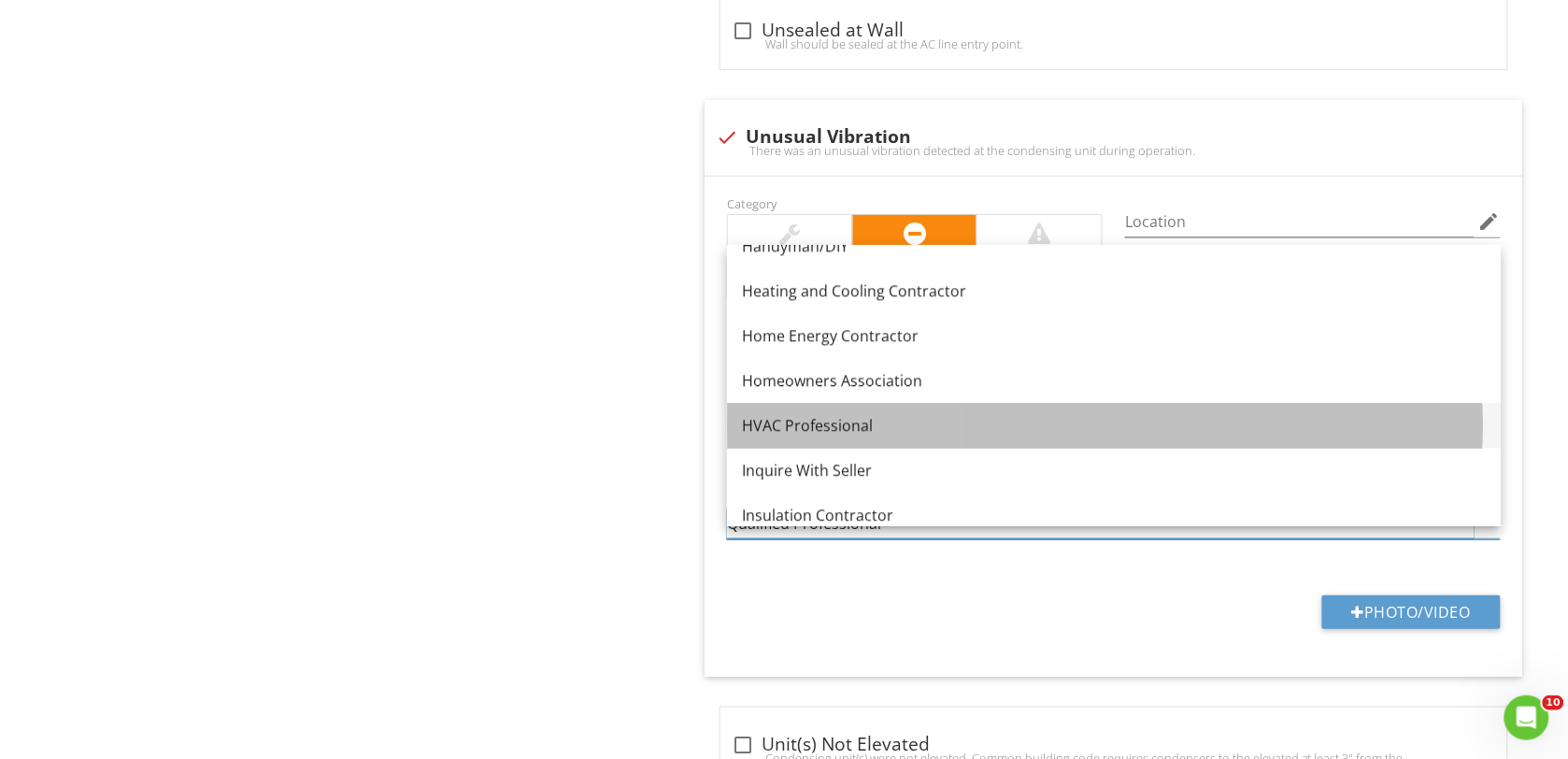
click at [856, 412] on link "HVAC Professional" at bounding box center [1114, 426] width 774 height 45
type input "HVAC Professional"
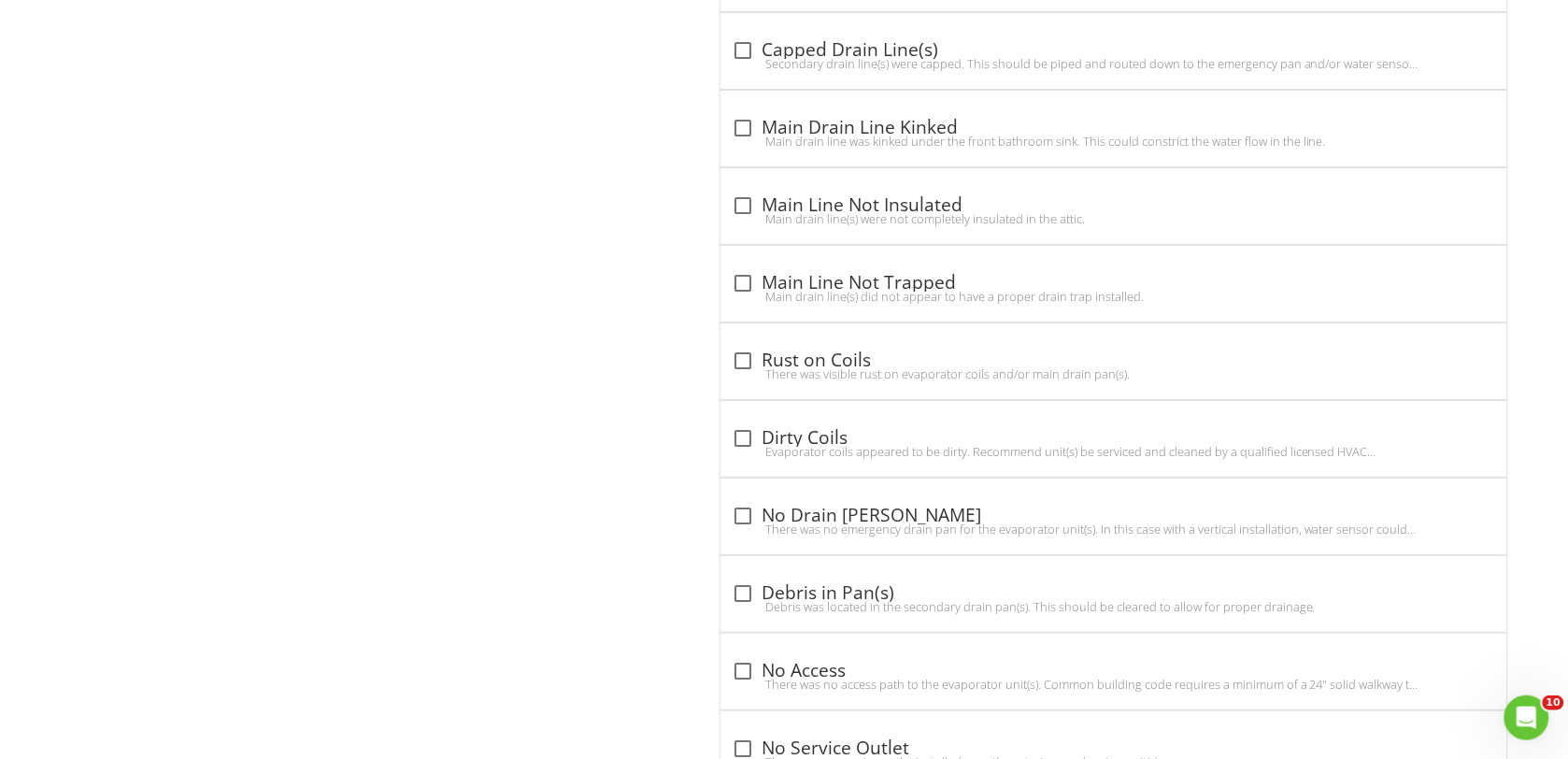
scroll to position [8291, 0]
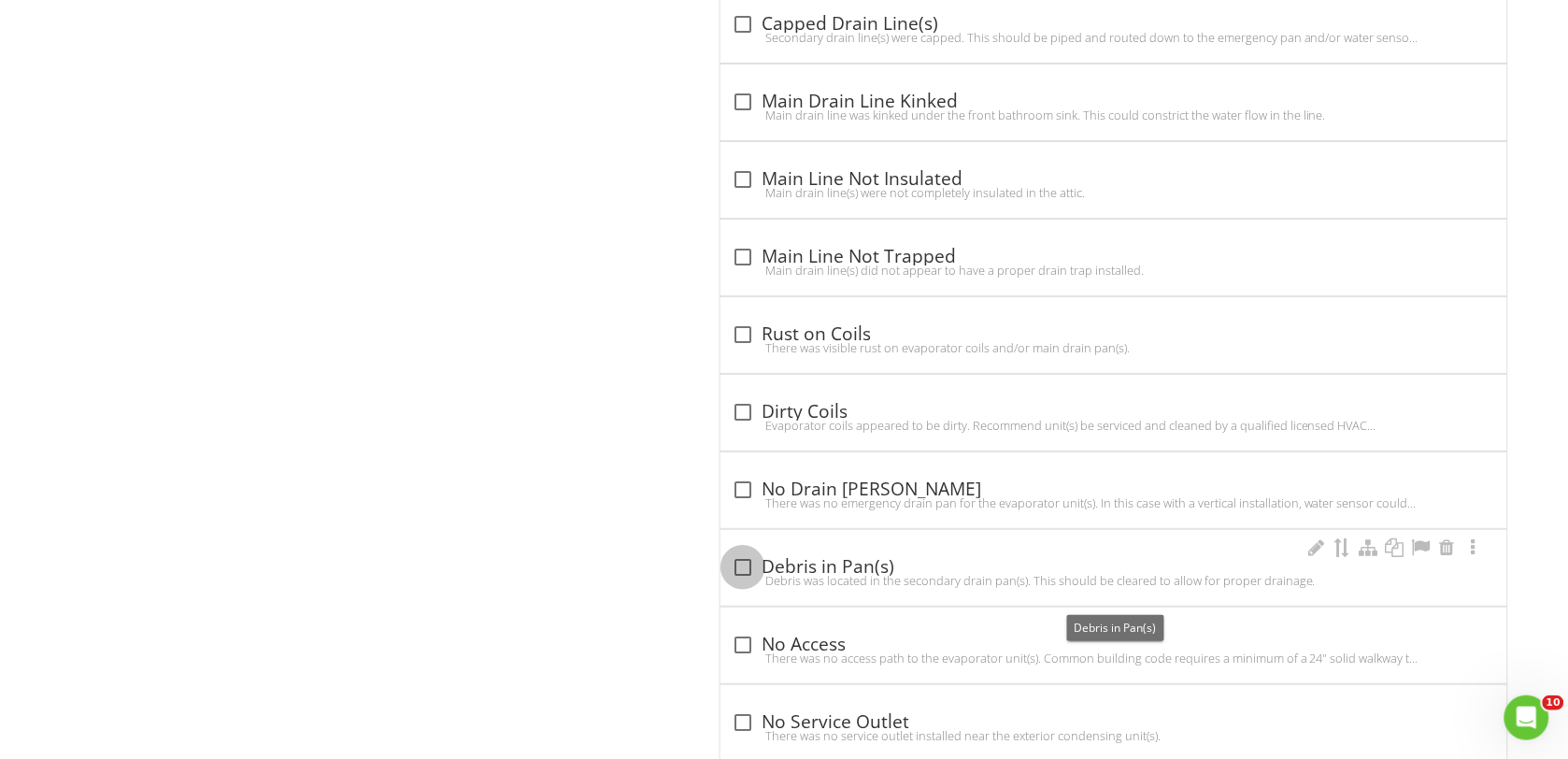
click at [743, 583] on div at bounding box center [743, 567] width 32 height 32
checkbox input "true"
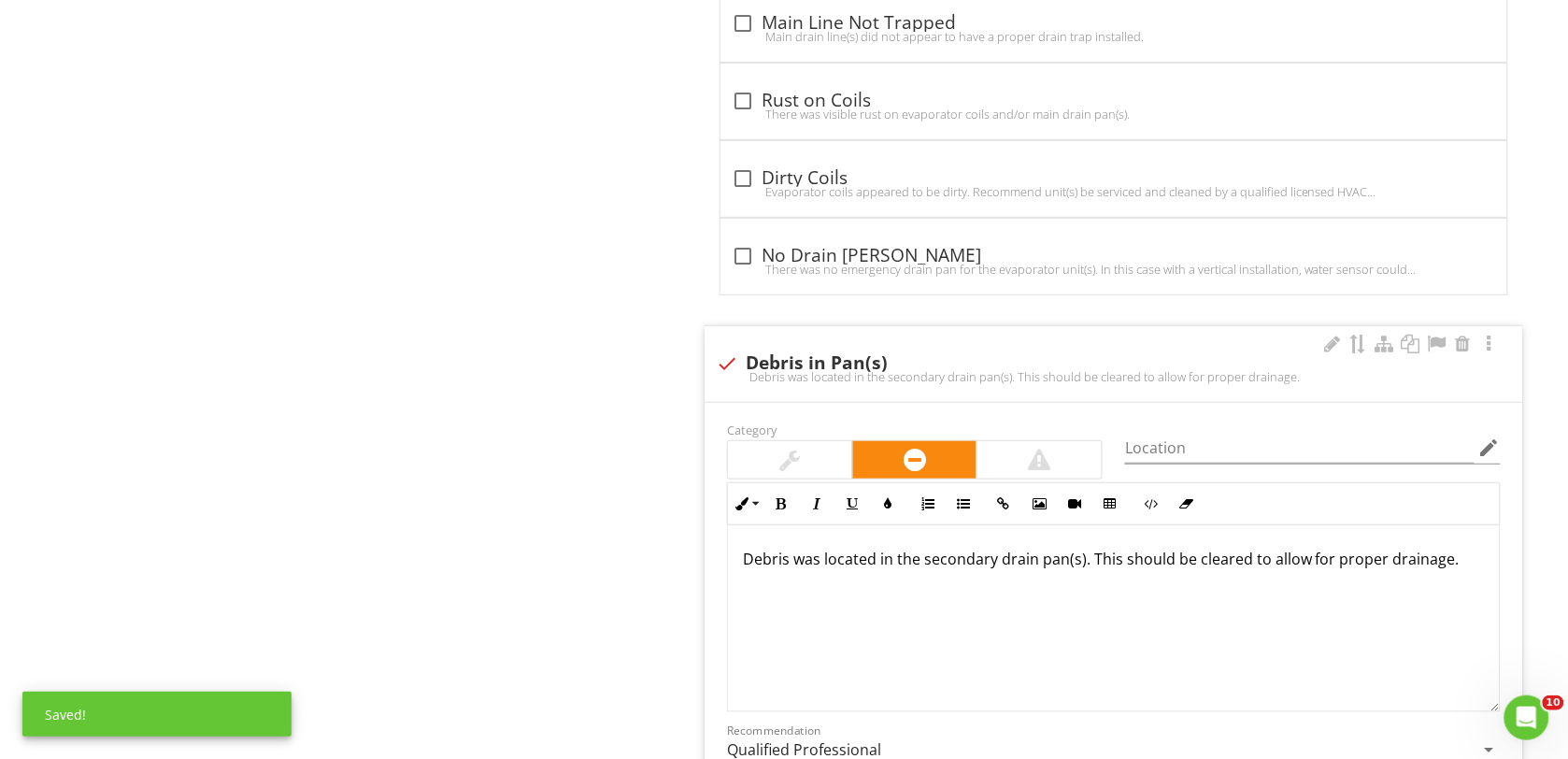
scroll to position [1, 0]
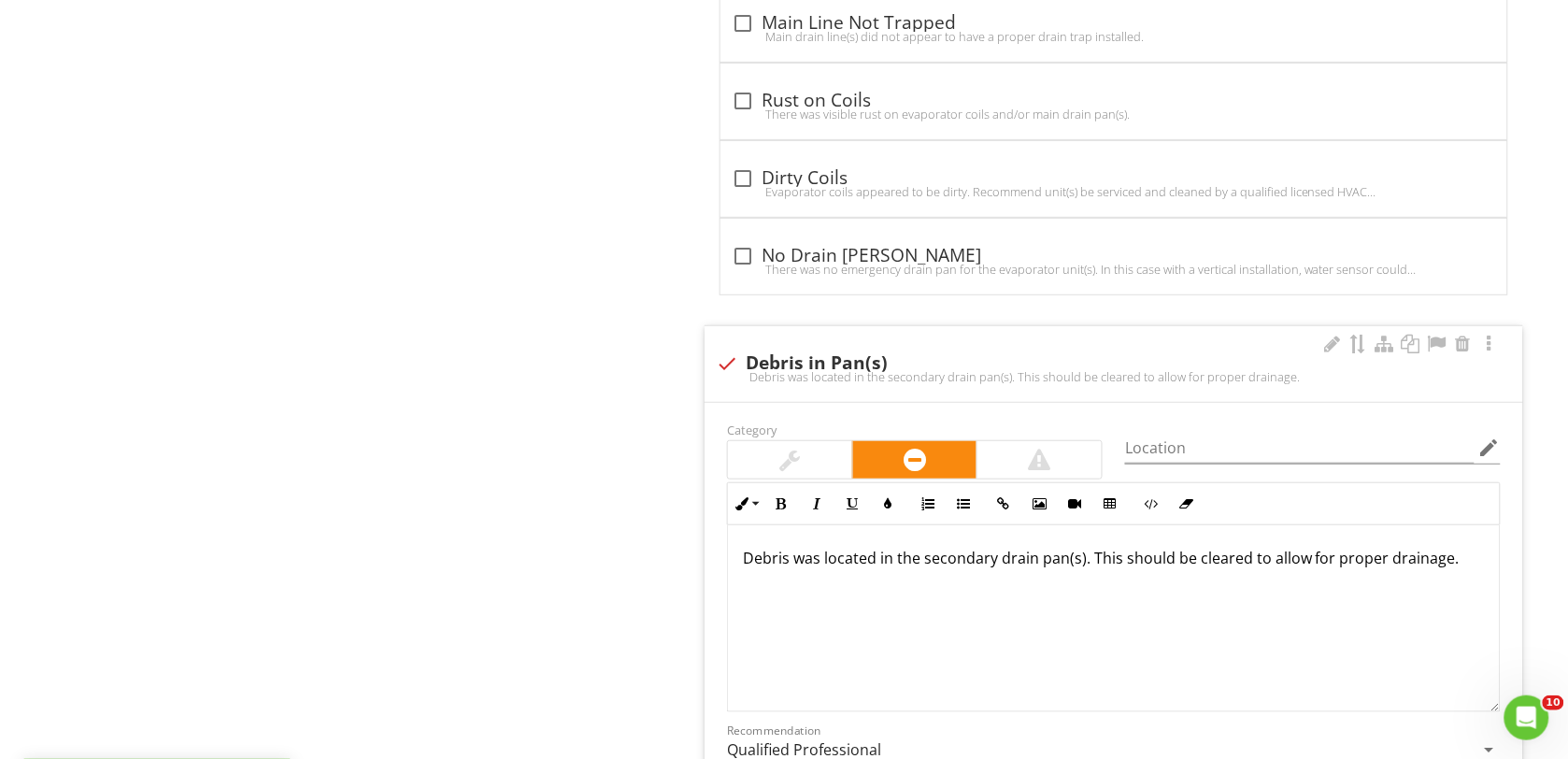
click at [1080, 569] on p "Debris was located in the secondary drain pan(s). This should be cleared to all…" at bounding box center [1113, 557] width 742 height 22
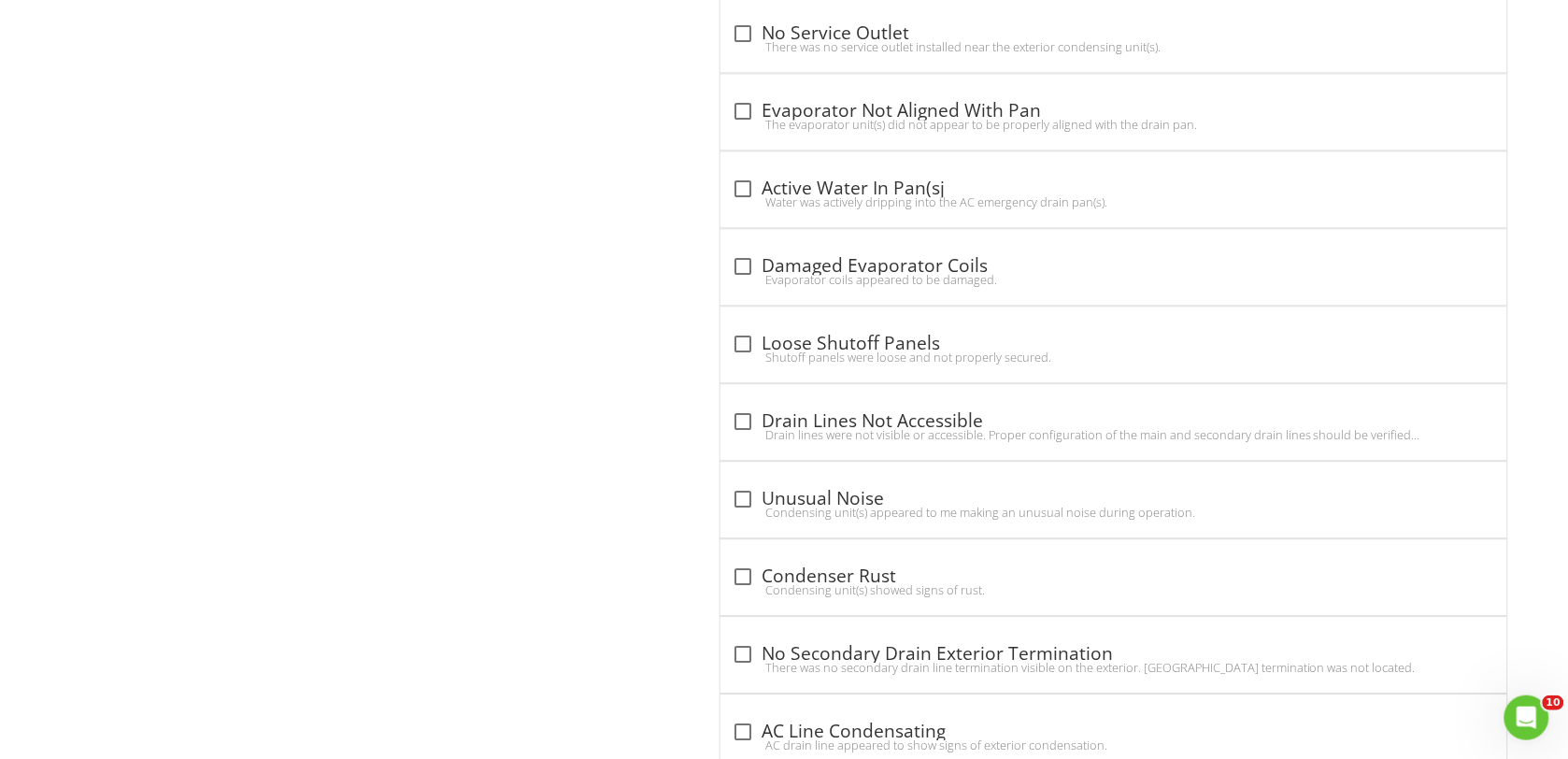
scroll to position [9693, 0]
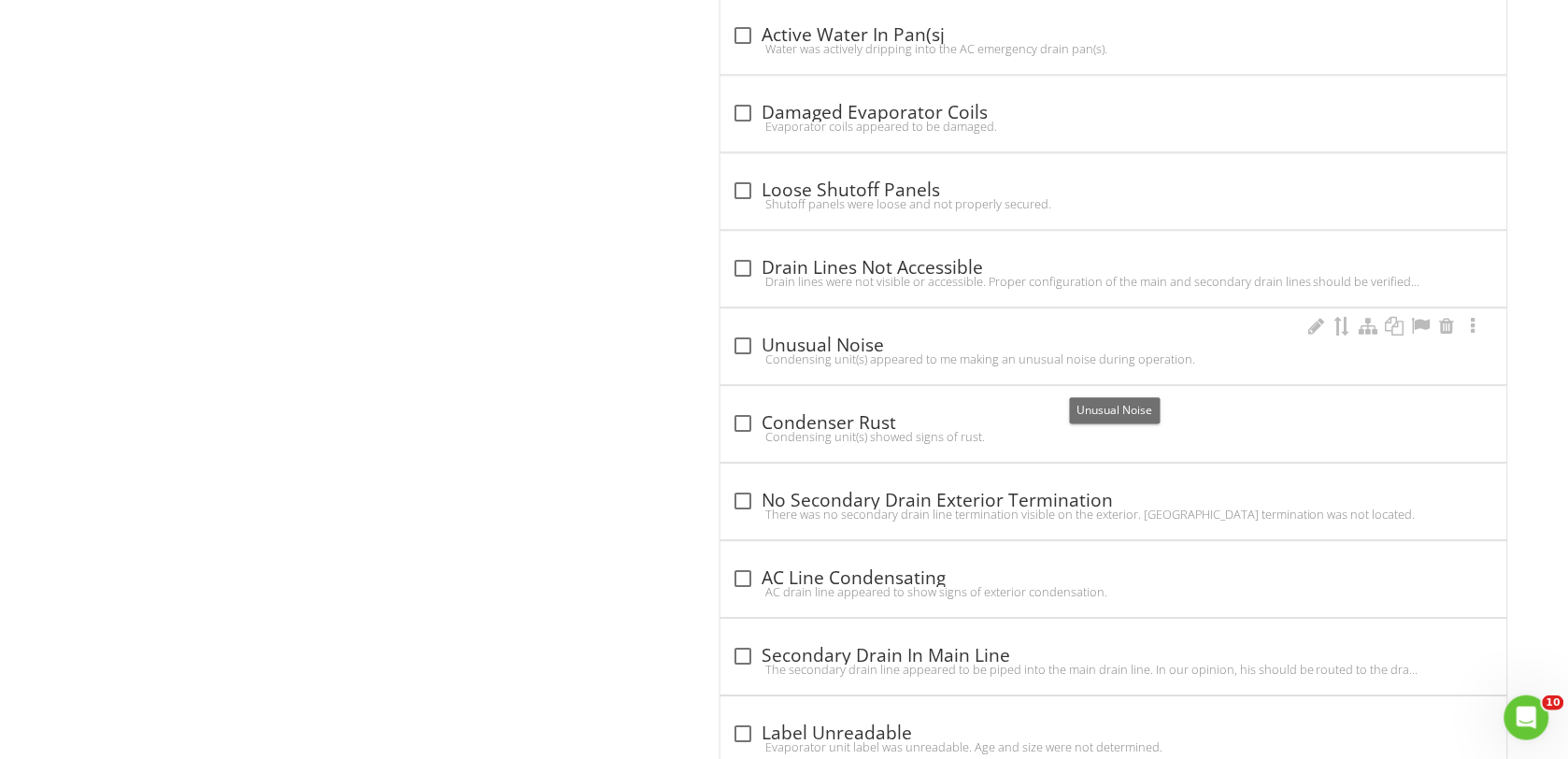
click at [745, 362] on div at bounding box center [743, 345] width 32 height 32
checkbox input "true"
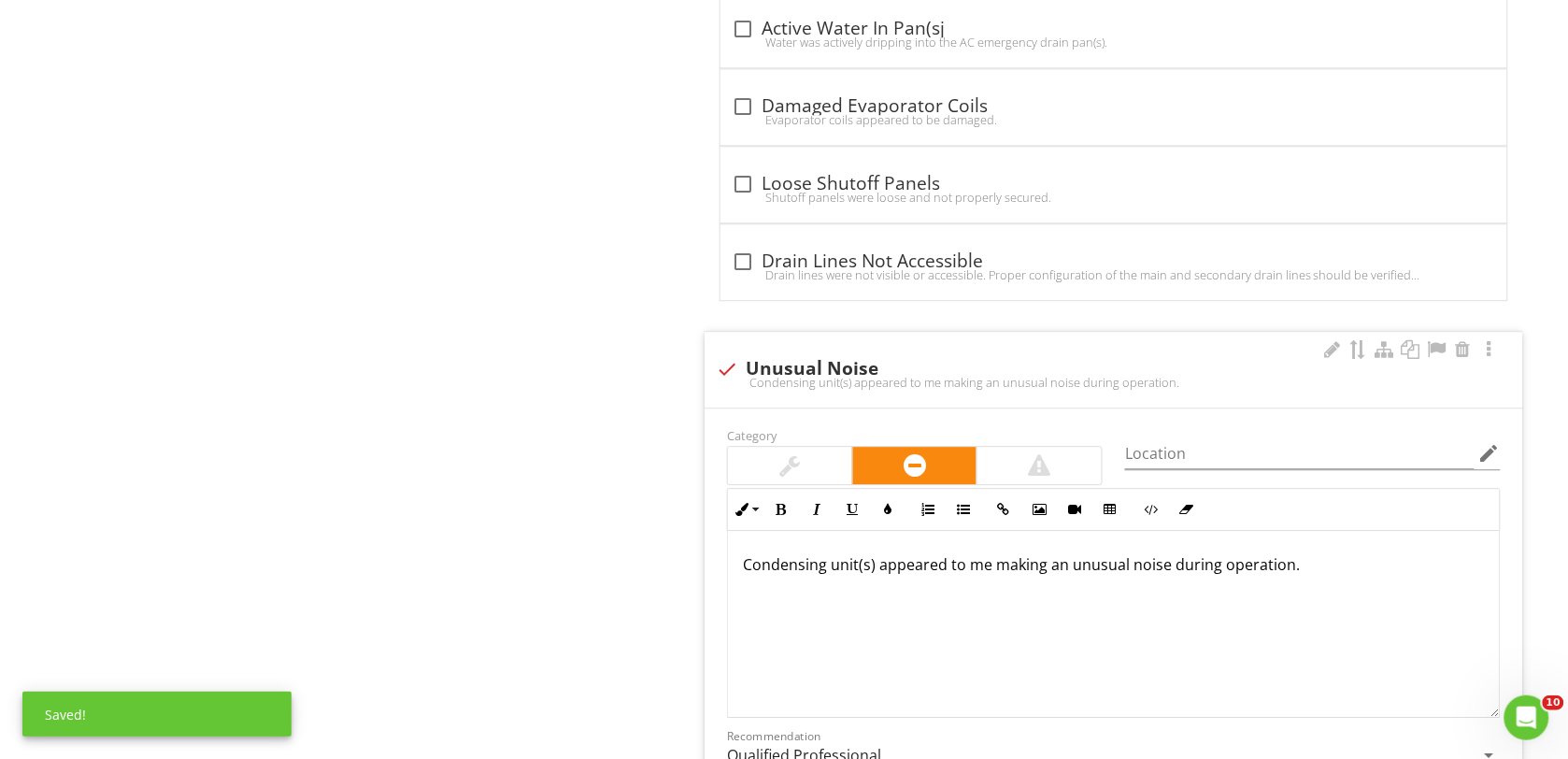
scroll to position [9809, 0]
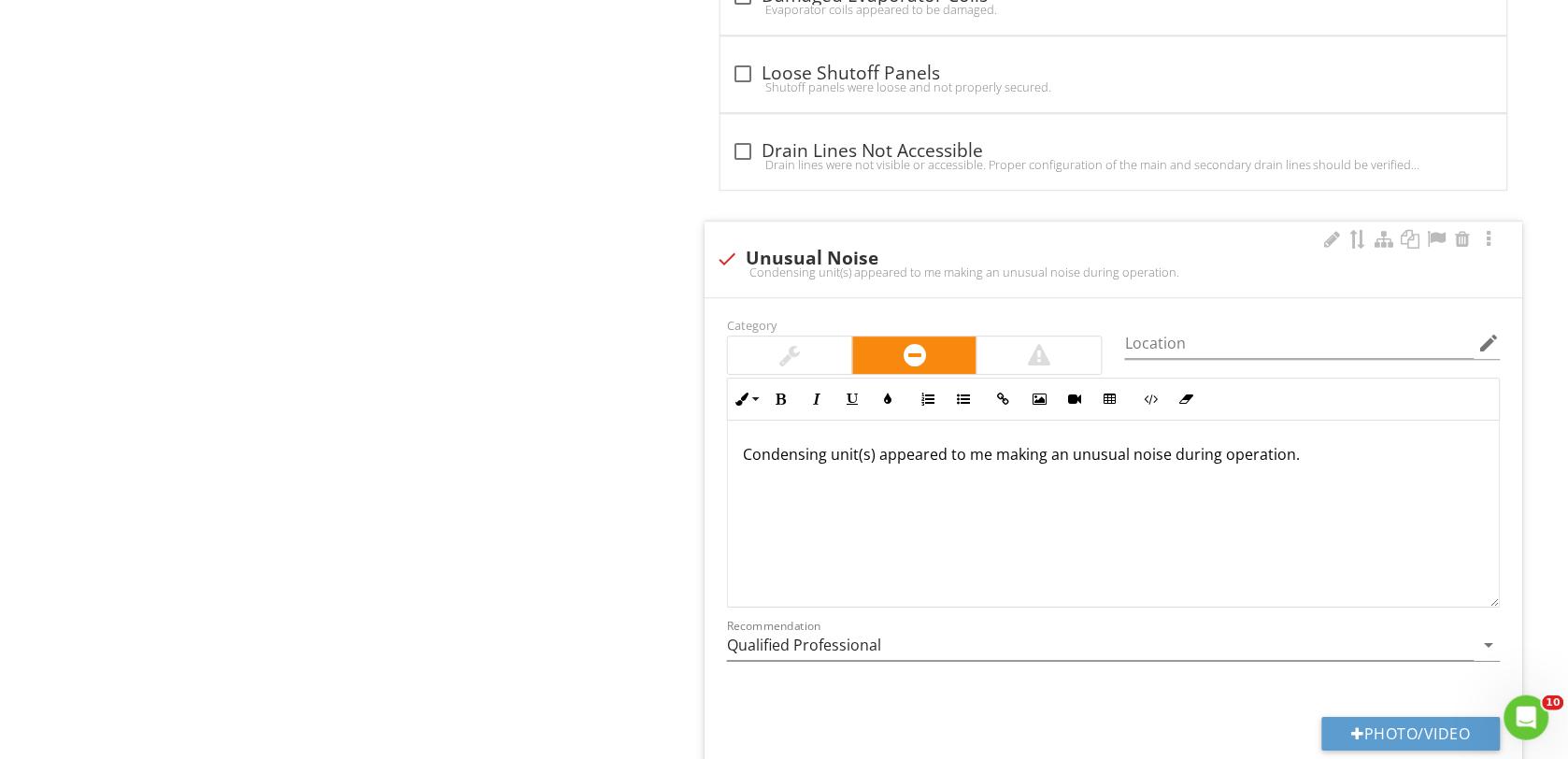
click at [874, 465] on p "Condensing unit(s) appeared to me making an unusual noise during operation." at bounding box center [1113, 454] width 742 height 22
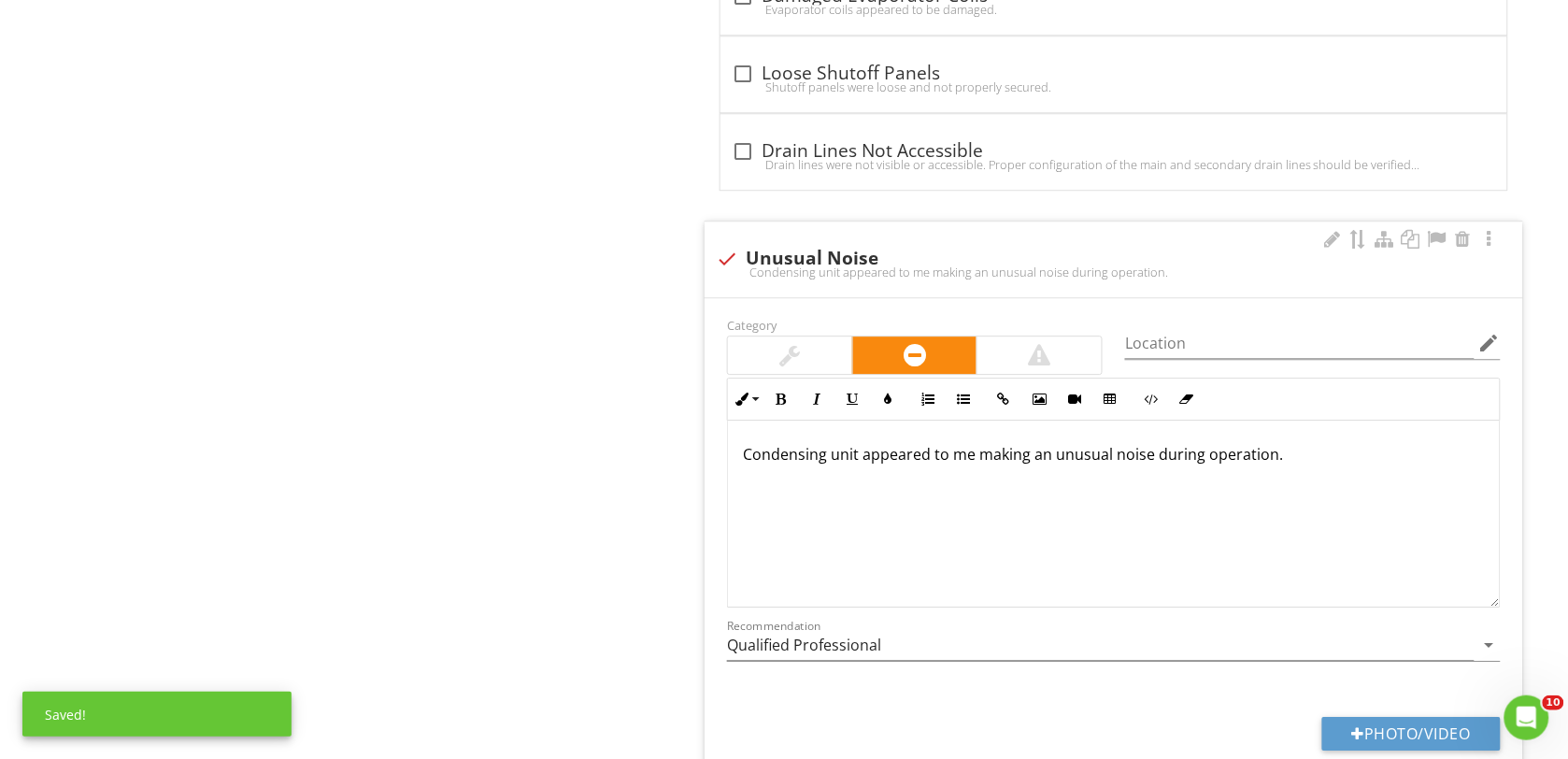
click at [1112, 465] on p "Condensing unit appeared to me making an unusual noise during operation." at bounding box center [1113, 454] width 742 height 22
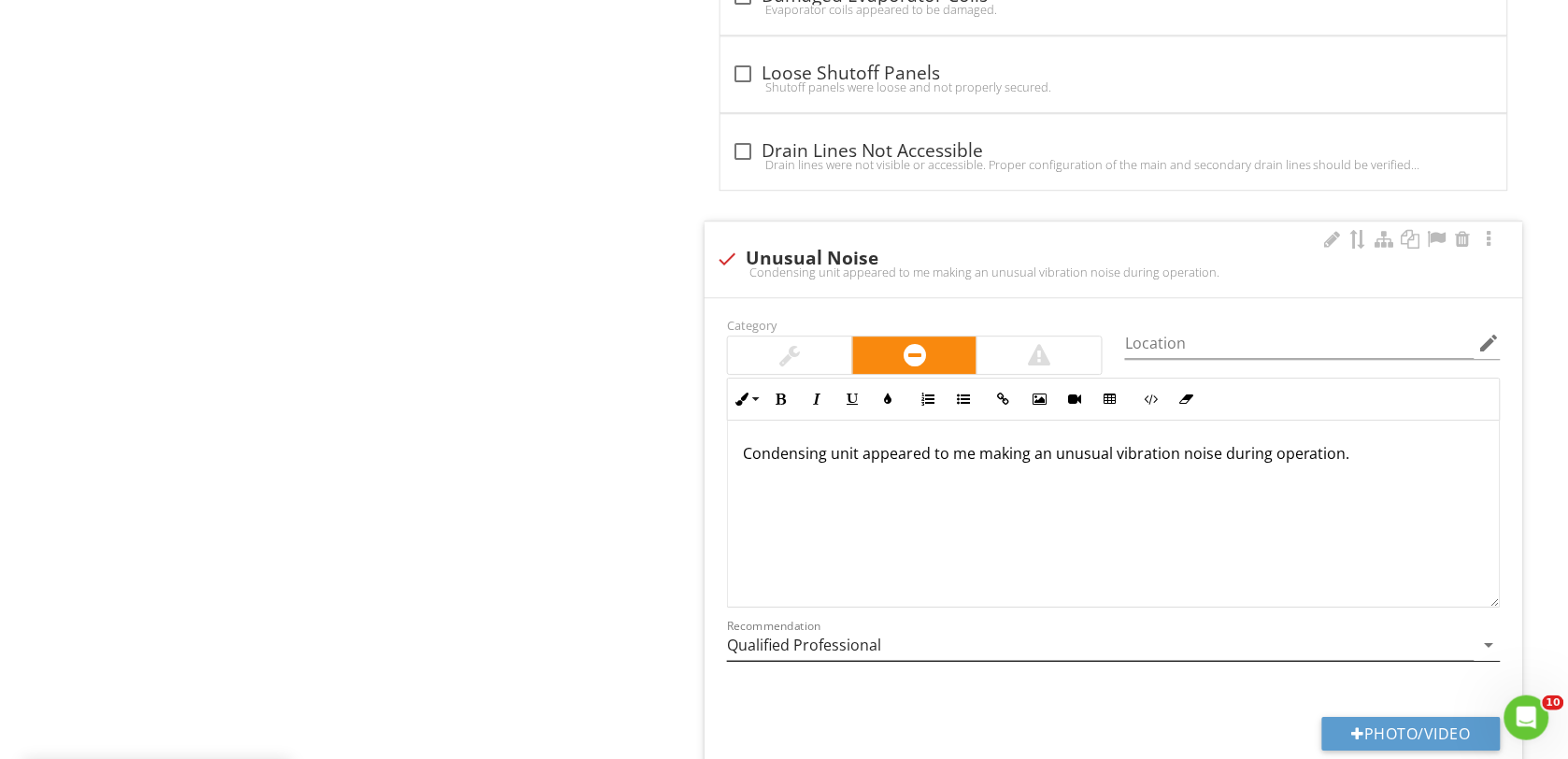
scroll to position [9926, 0]
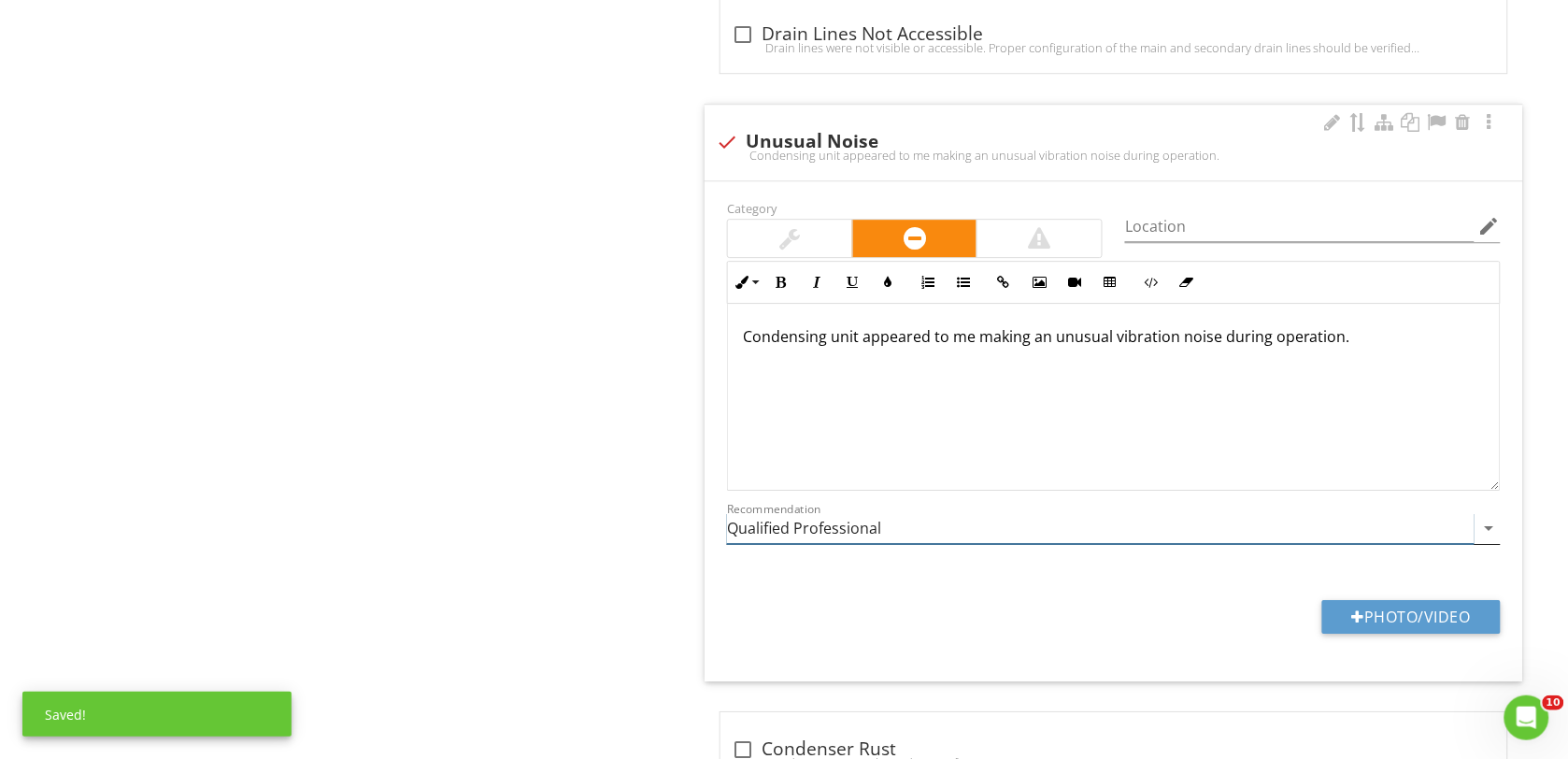
click at [1488, 539] on icon "arrow_drop_down" at bounding box center [1489, 527] width 22 height 22
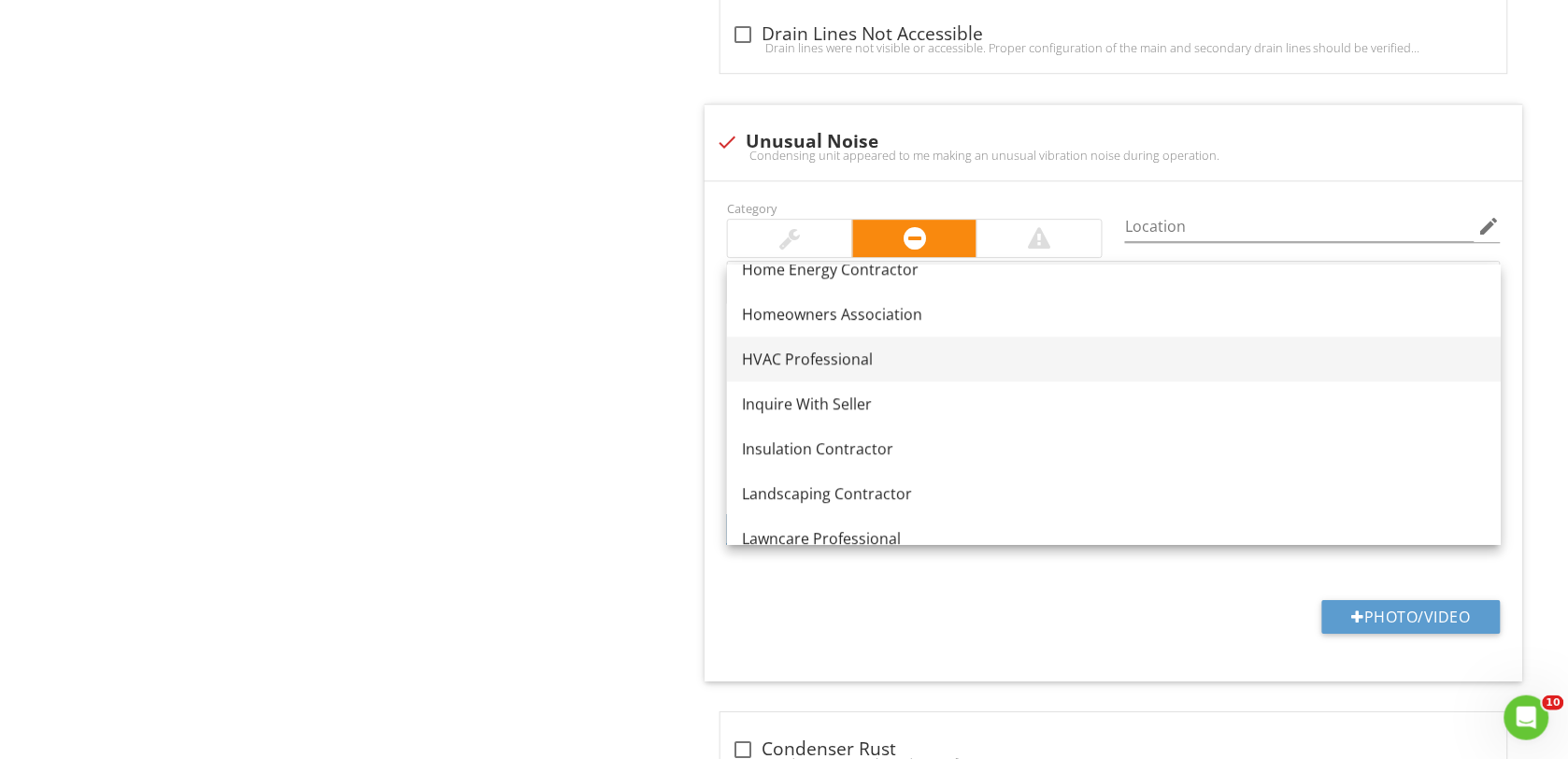
scroll to position [1332, 0]
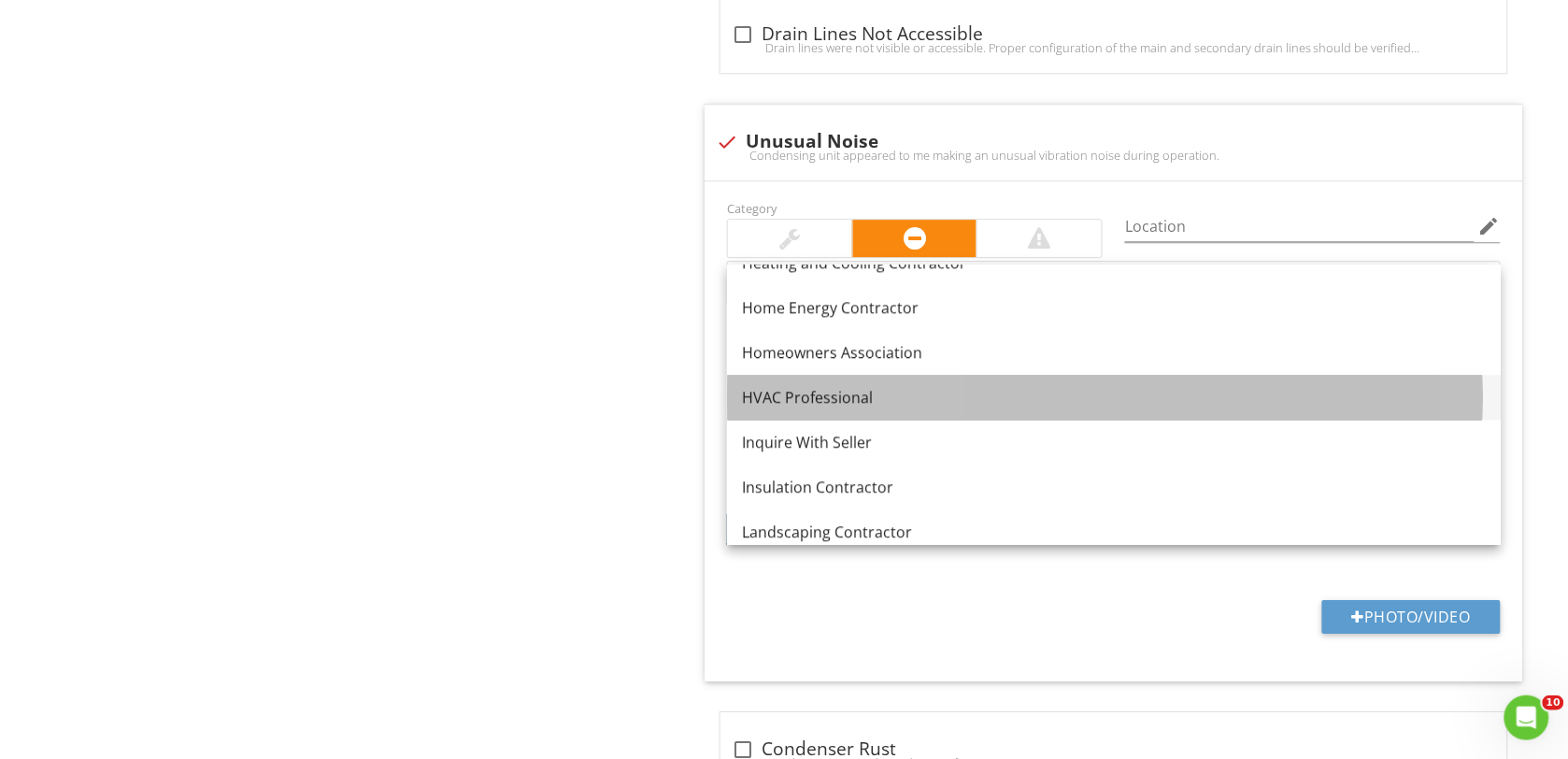
click at [825, 393] on div "HVAC Professional" at bounding box center [1113, 396] width 744 height 22
type input "HVAC Professional"
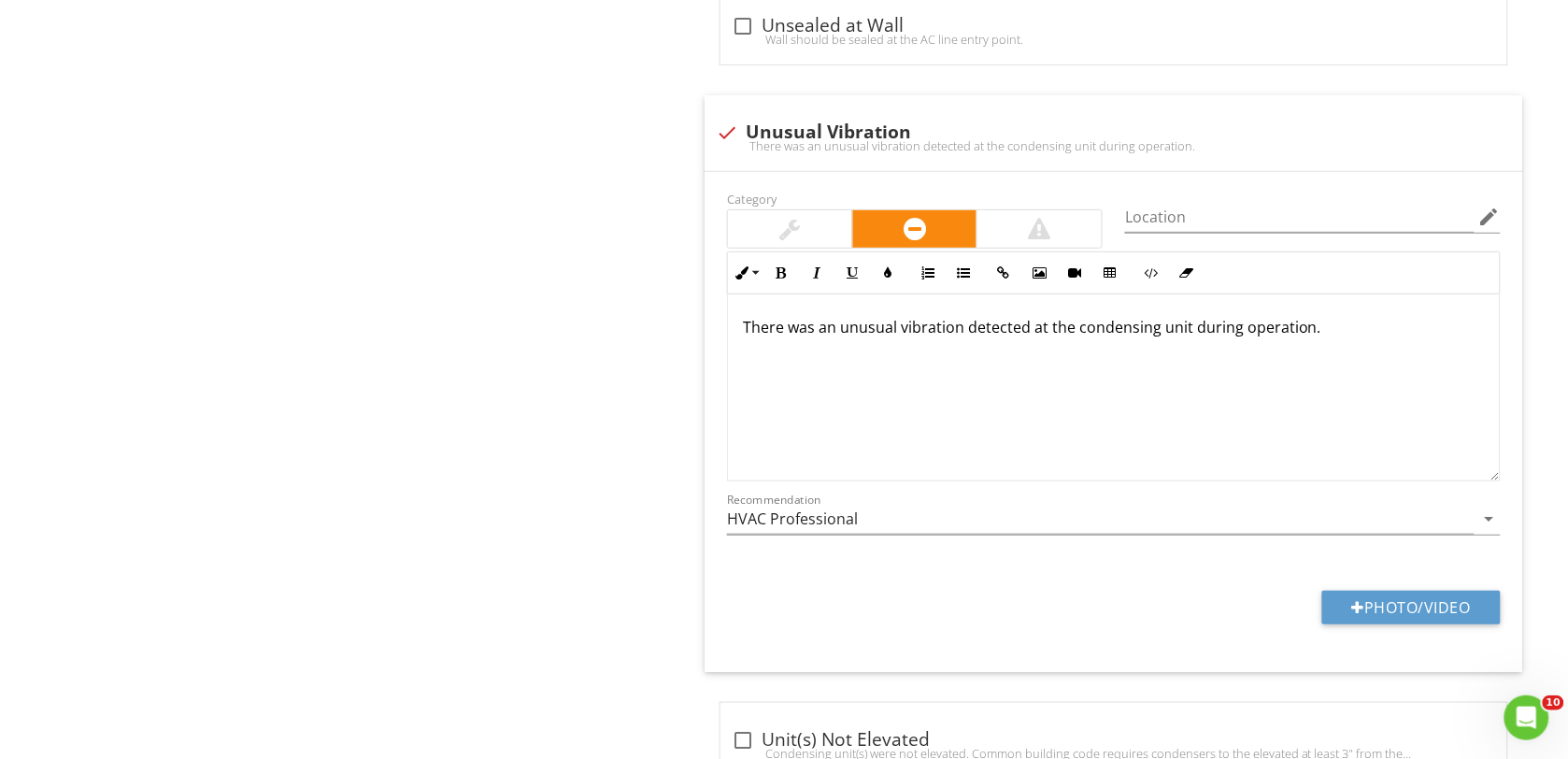
scroll to position [6423, 0]
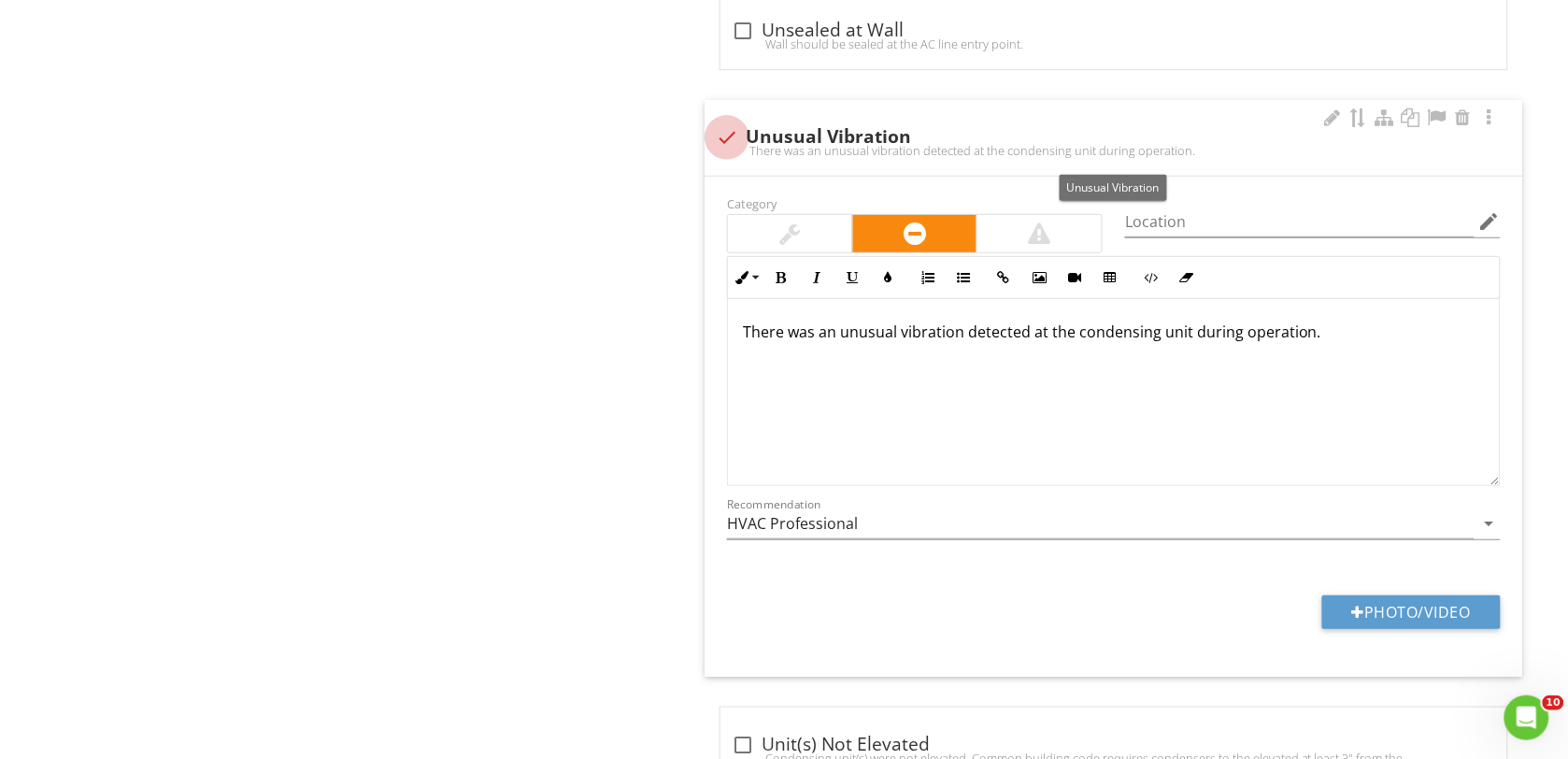
click at [724, 142] on div at bounding box center [726, 137] width 32 height 32
checkbox input "true"
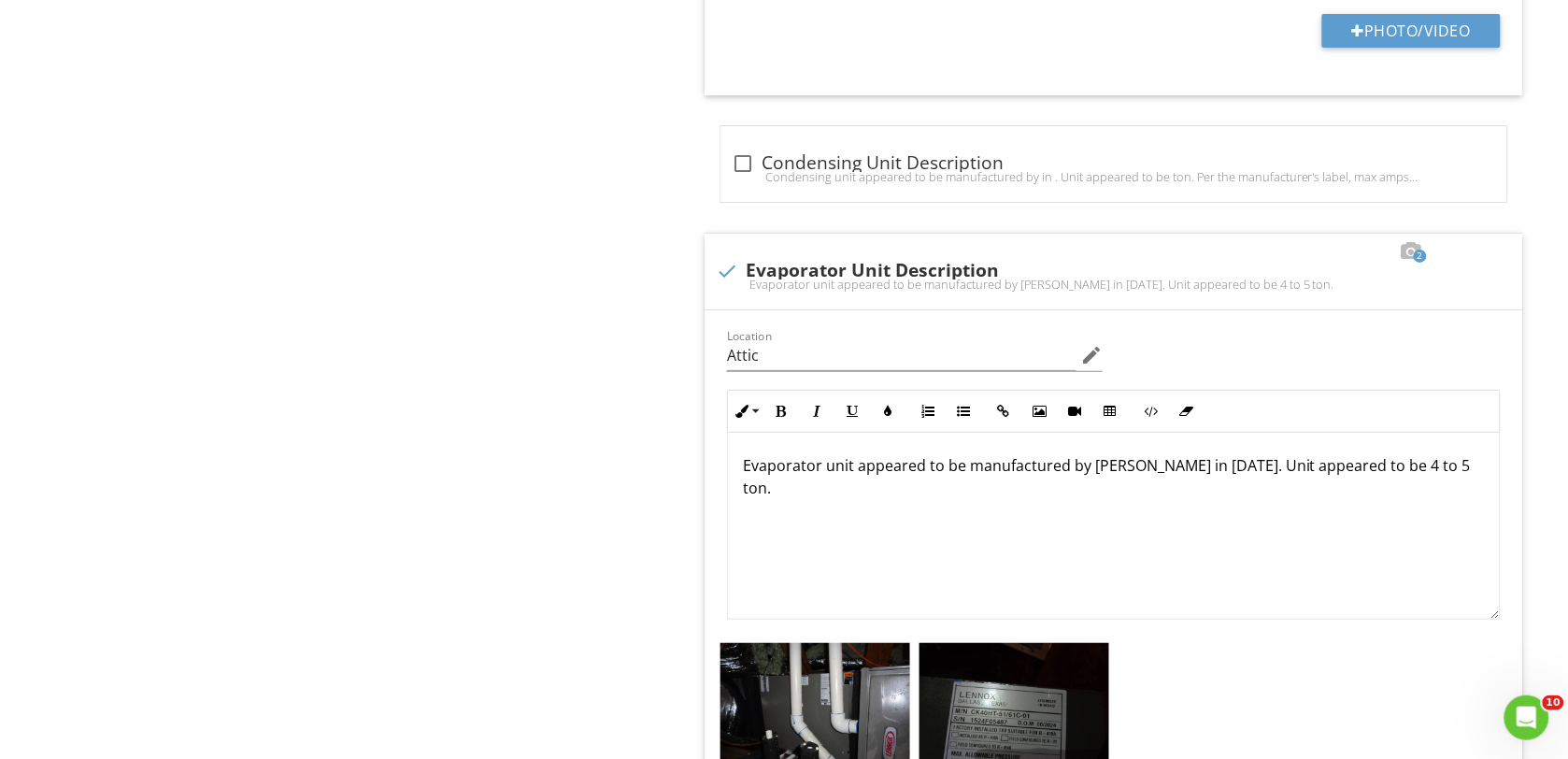
scroll to position [28, 0]
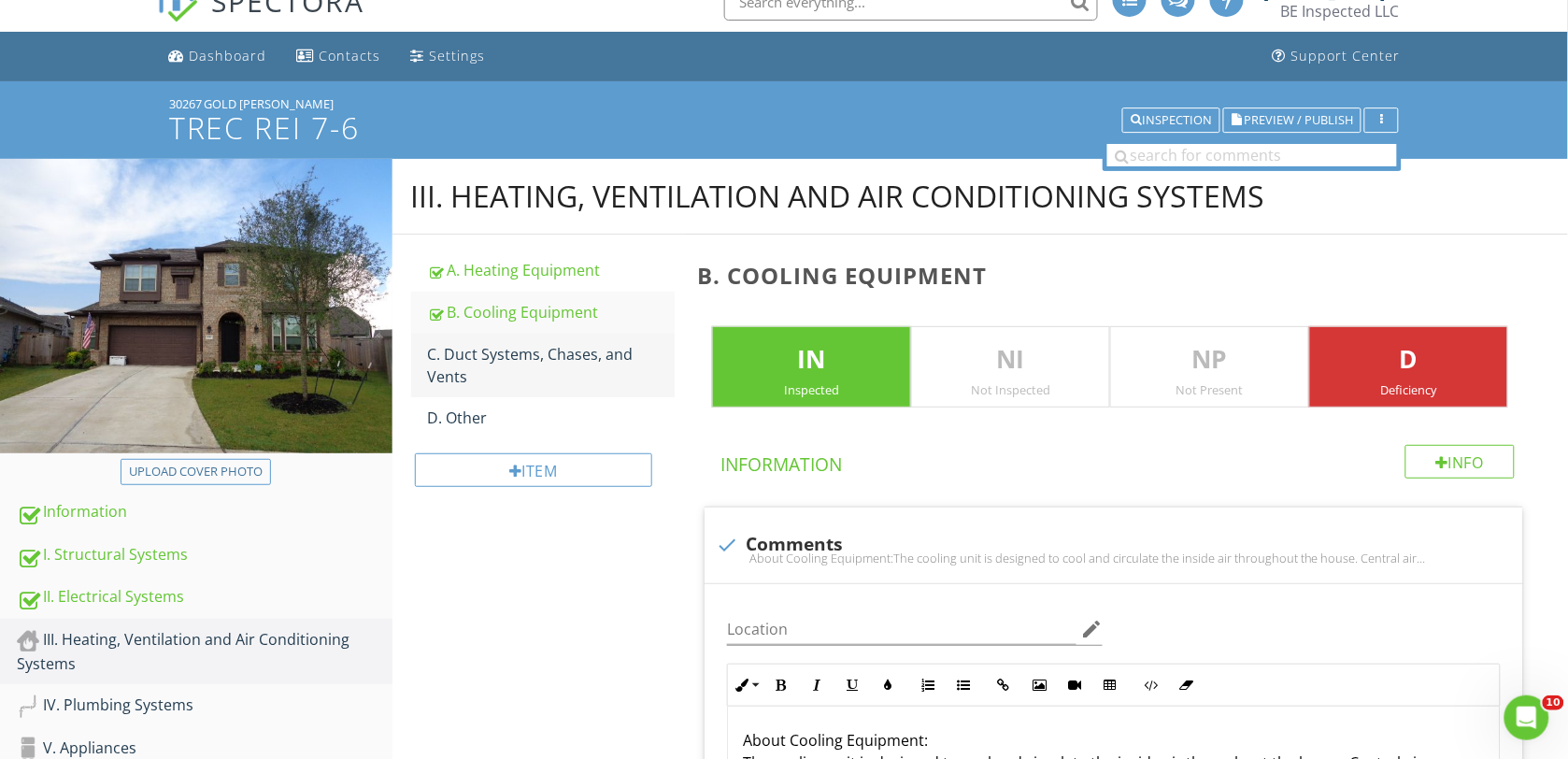
click at [515, 348] on div "C. Duct Systems, Chases, and Vents" at bounding box center [551, 365] width 247 height 45
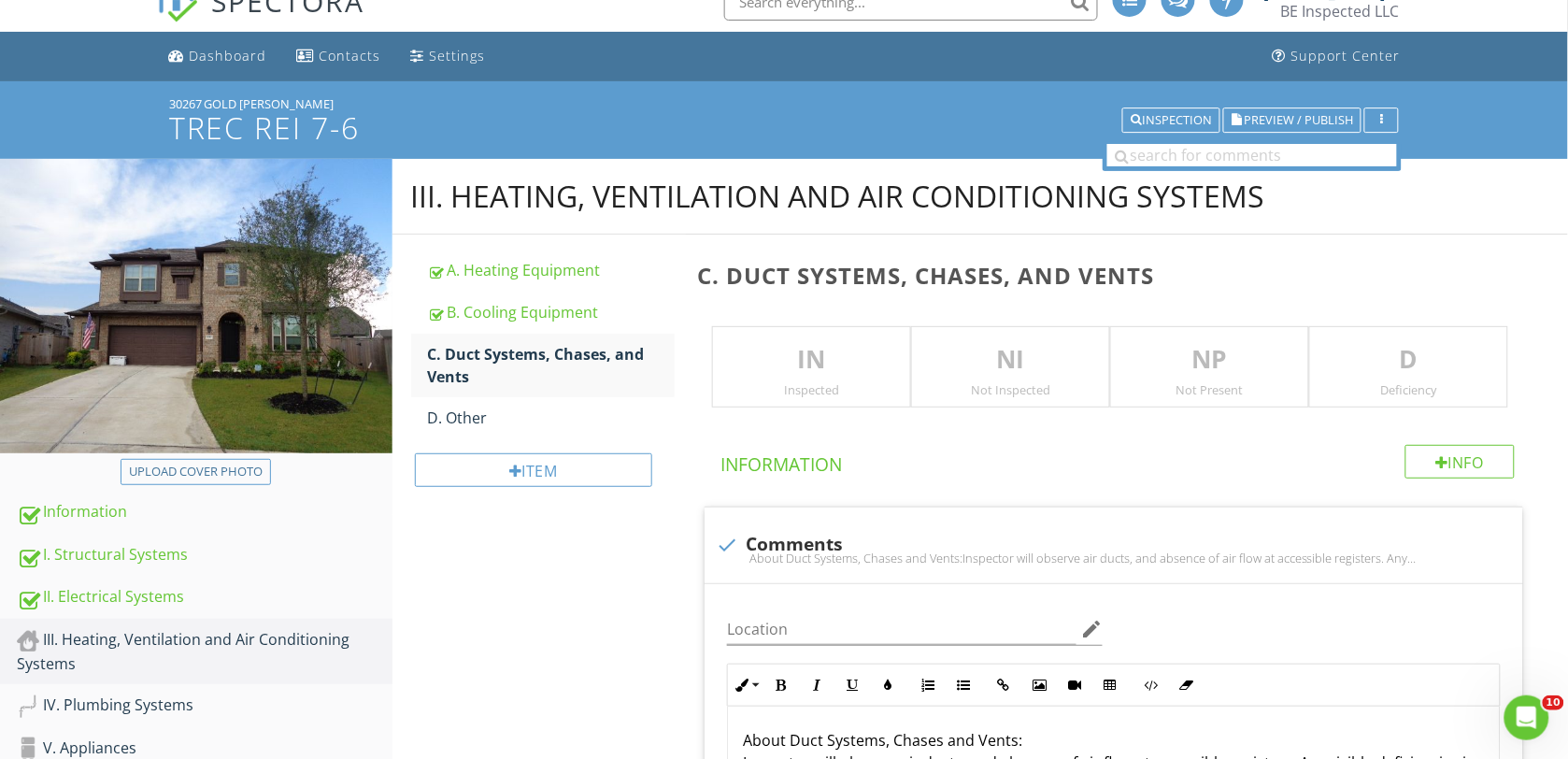
click at [861, 363] on p "IN" at bounding box center [811, 360] width 197 height 38
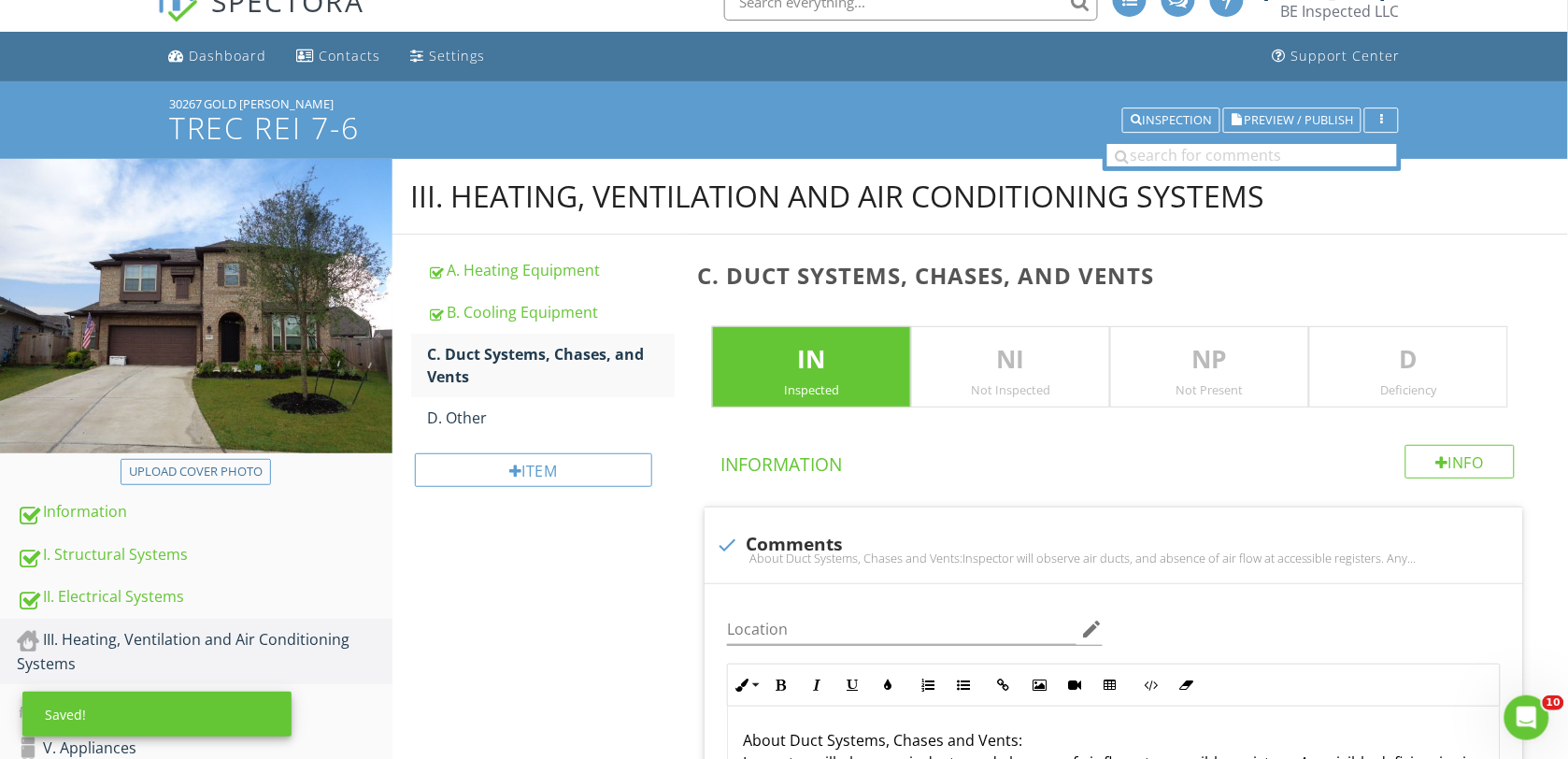
click at [1355, 375] on p "D" at bounding box center [1408, 360] width 197 height 38
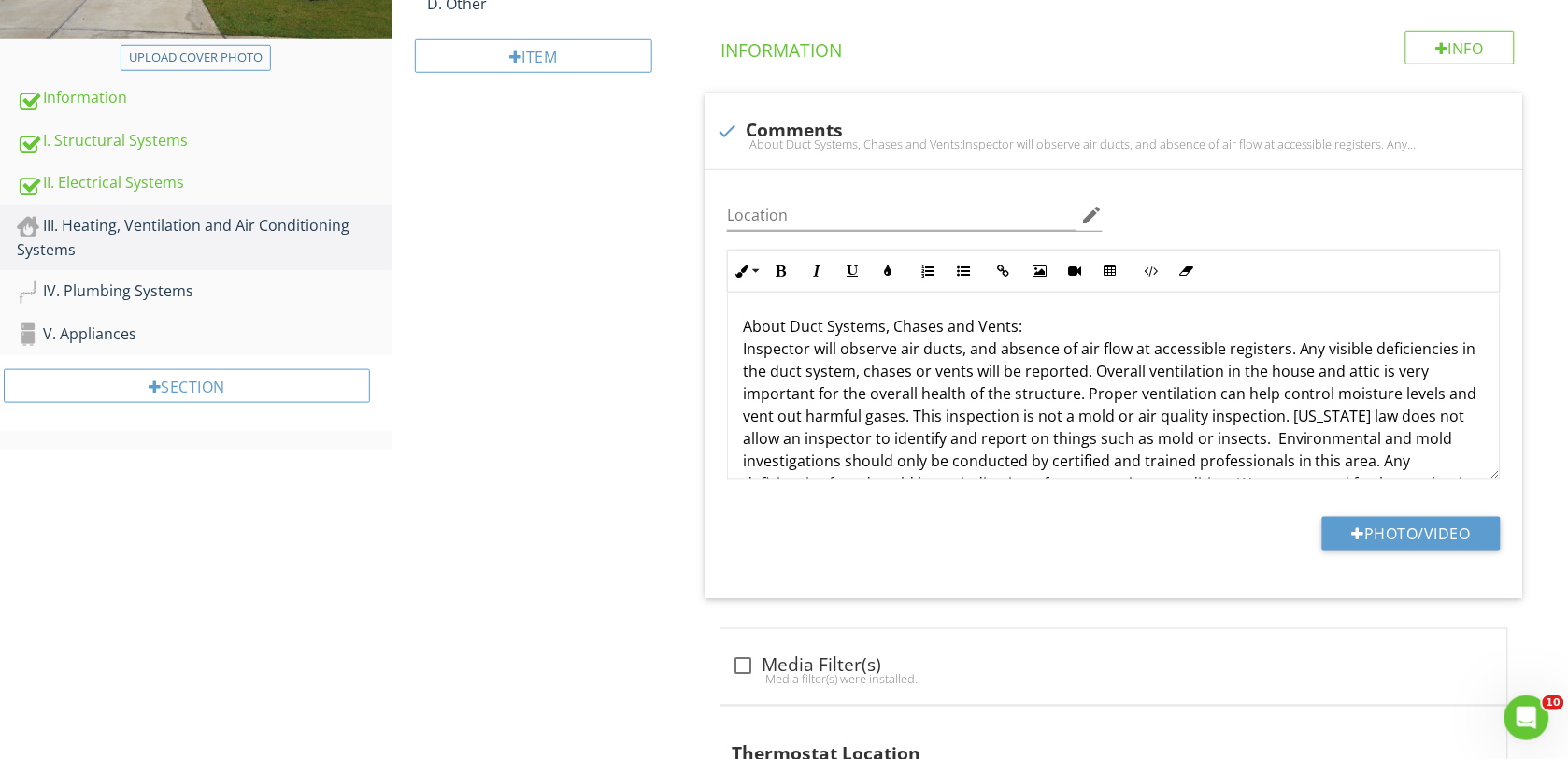
scroll to position [612, 0]
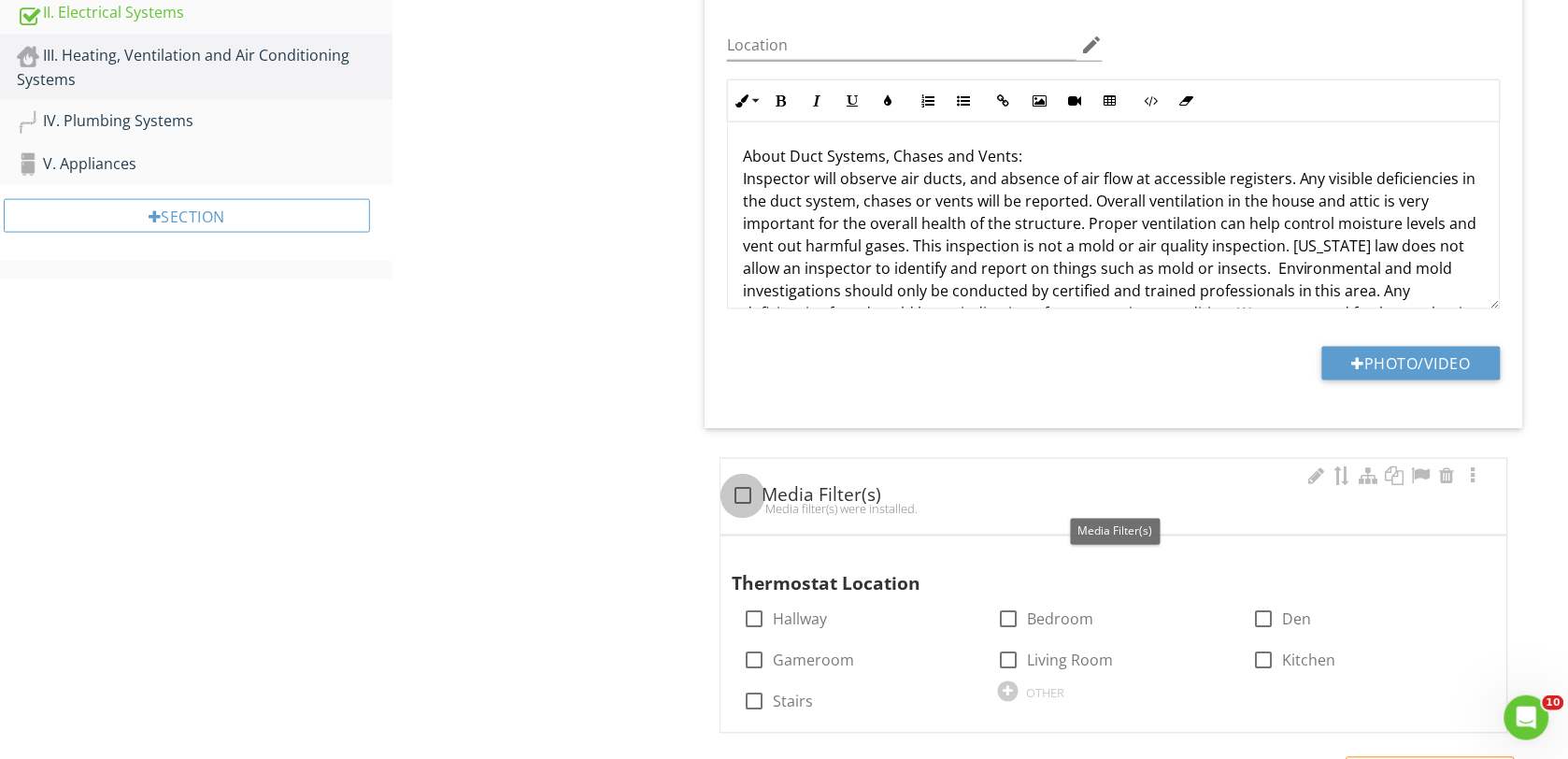
click at [739, 493] on div at bounding box center [743, 495] width 32 height 32
checkbox input "true"
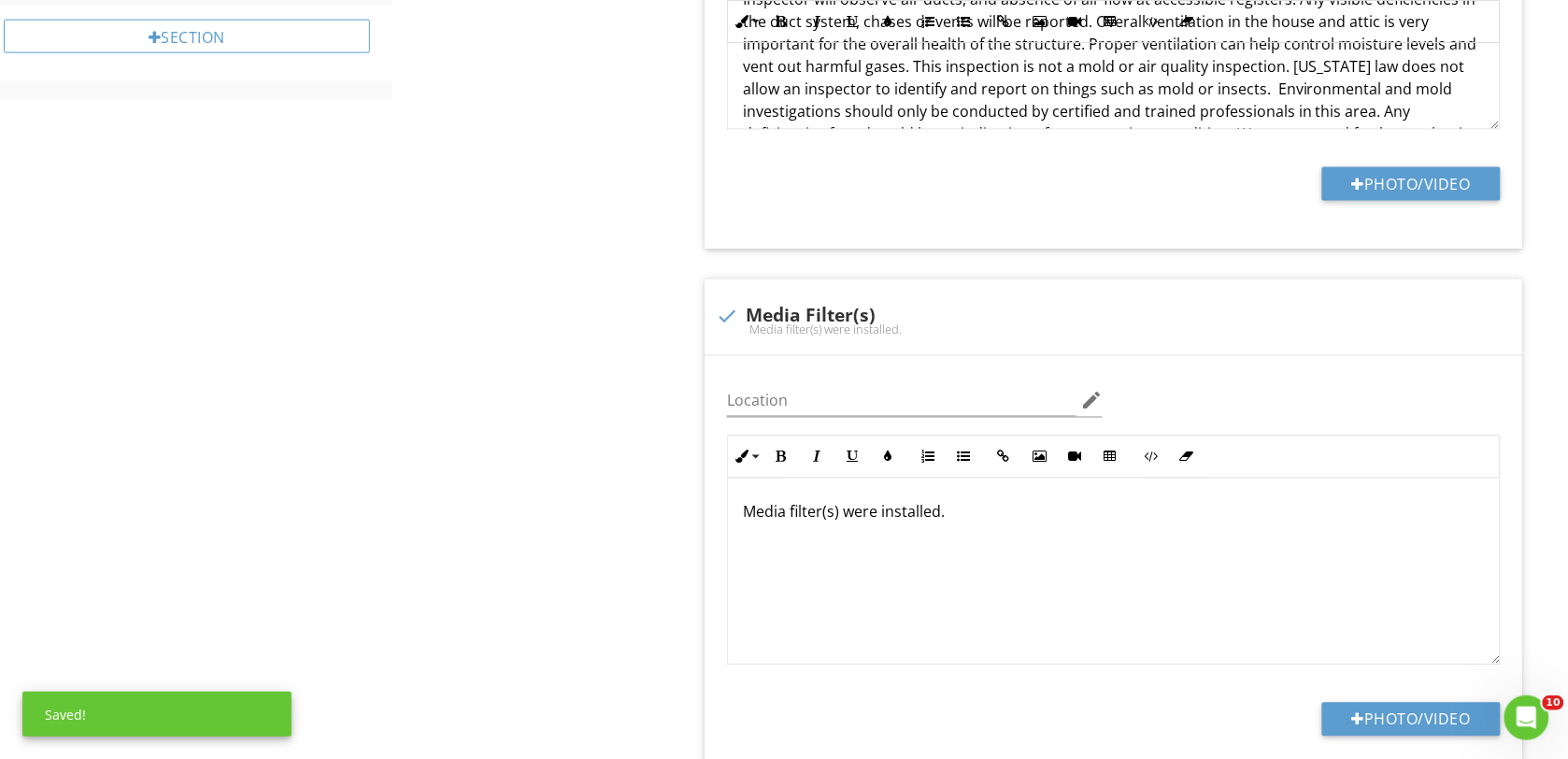
scroll to position [845, 0]
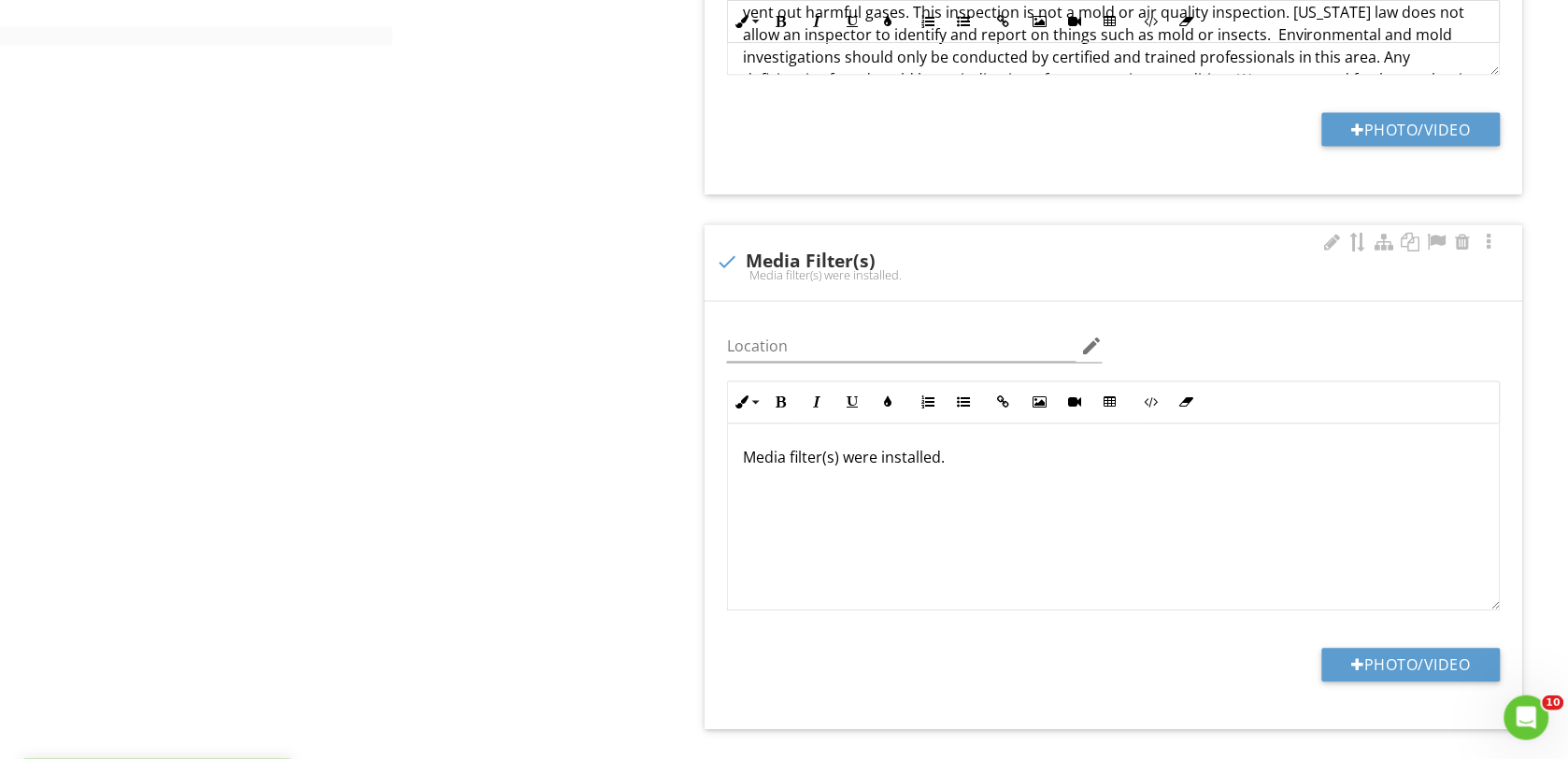
click at [877, 459] on p "Media filter(s) were installed." at bounding box center [1113, 458] width 742 height 22
click at [916, 456] on p "Media filter was installed." at bounding box center [1113, 458] width 742 height 22
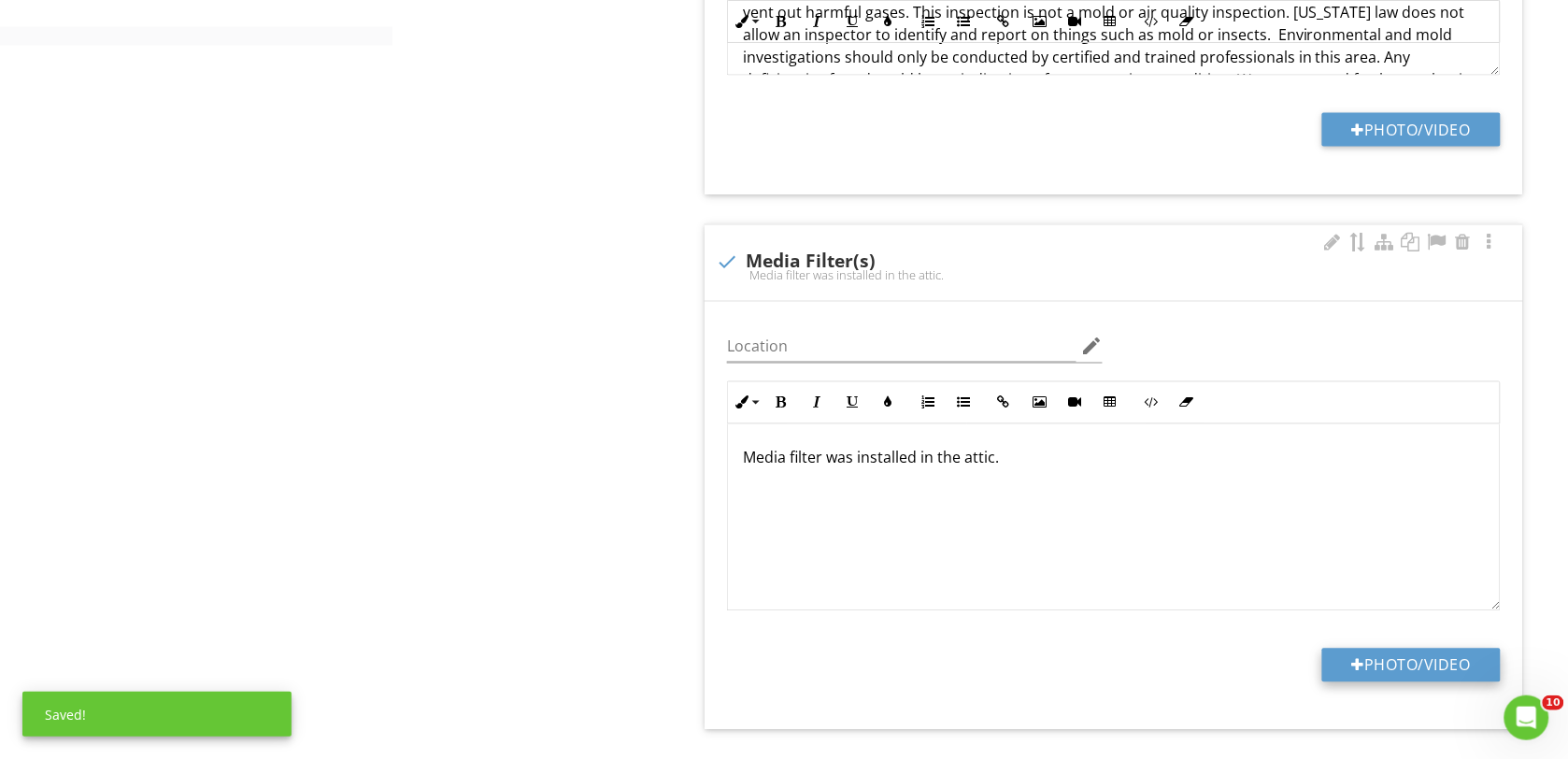
click at [1369, 673] on button "Photo/Video" at bounding box center [1412, 665] width 178 height 34
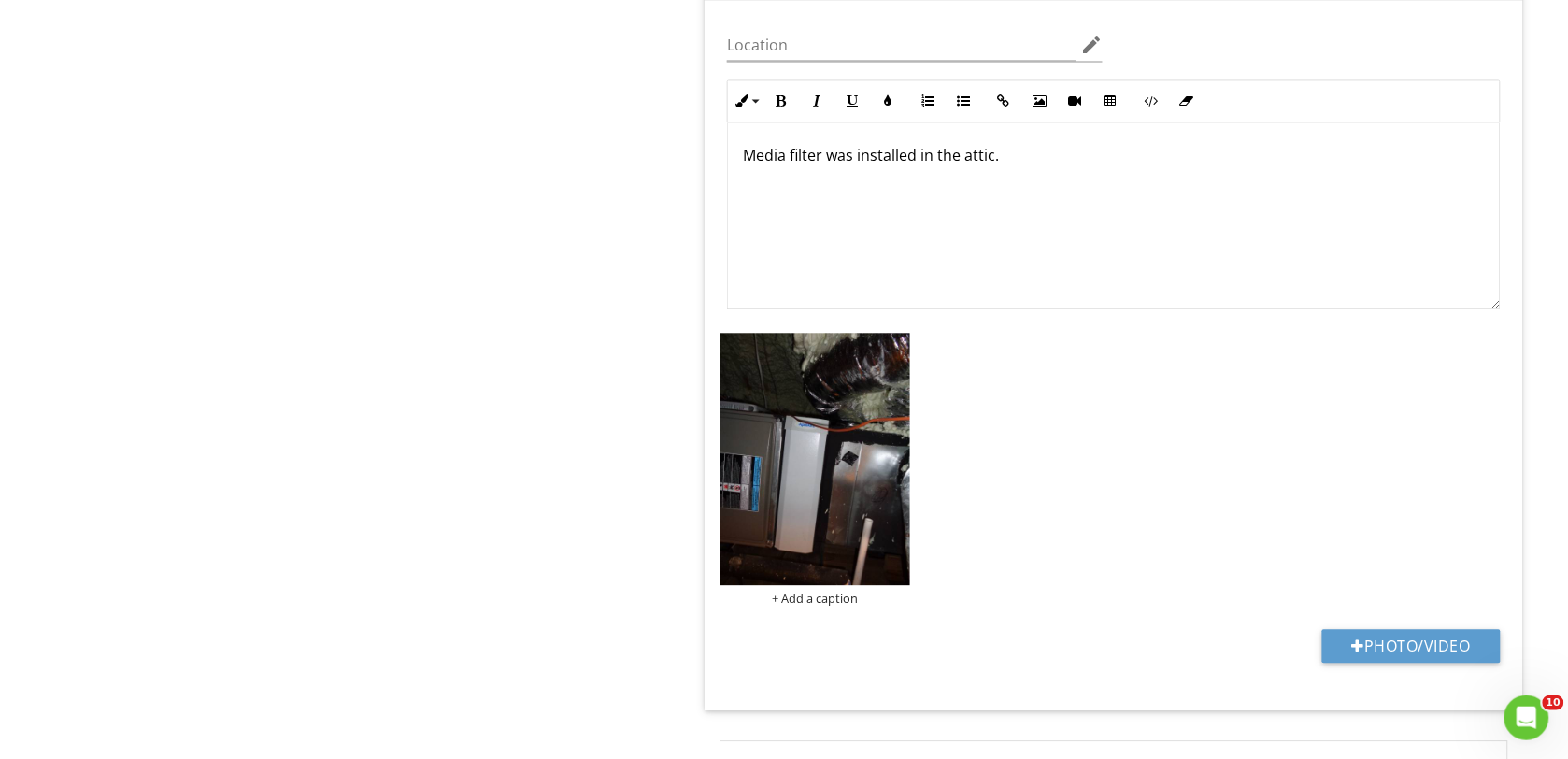
scroll to position [1196, 0]
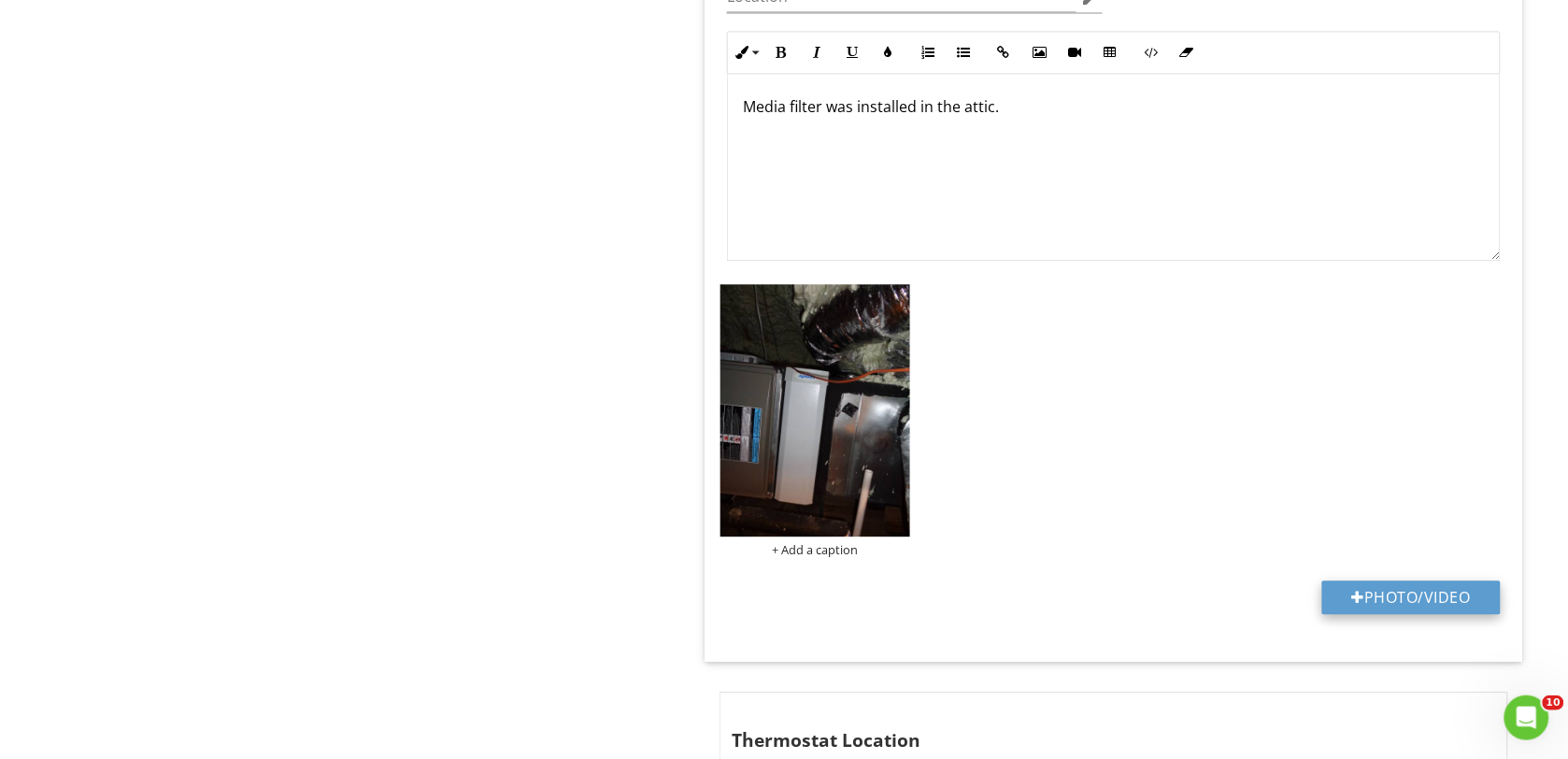
click at [1441, 601] on button "Photo/Video" at bounding box center [1412, 596] width 178 height 34
type input "C:\fakepath\DSC00179.JPG"
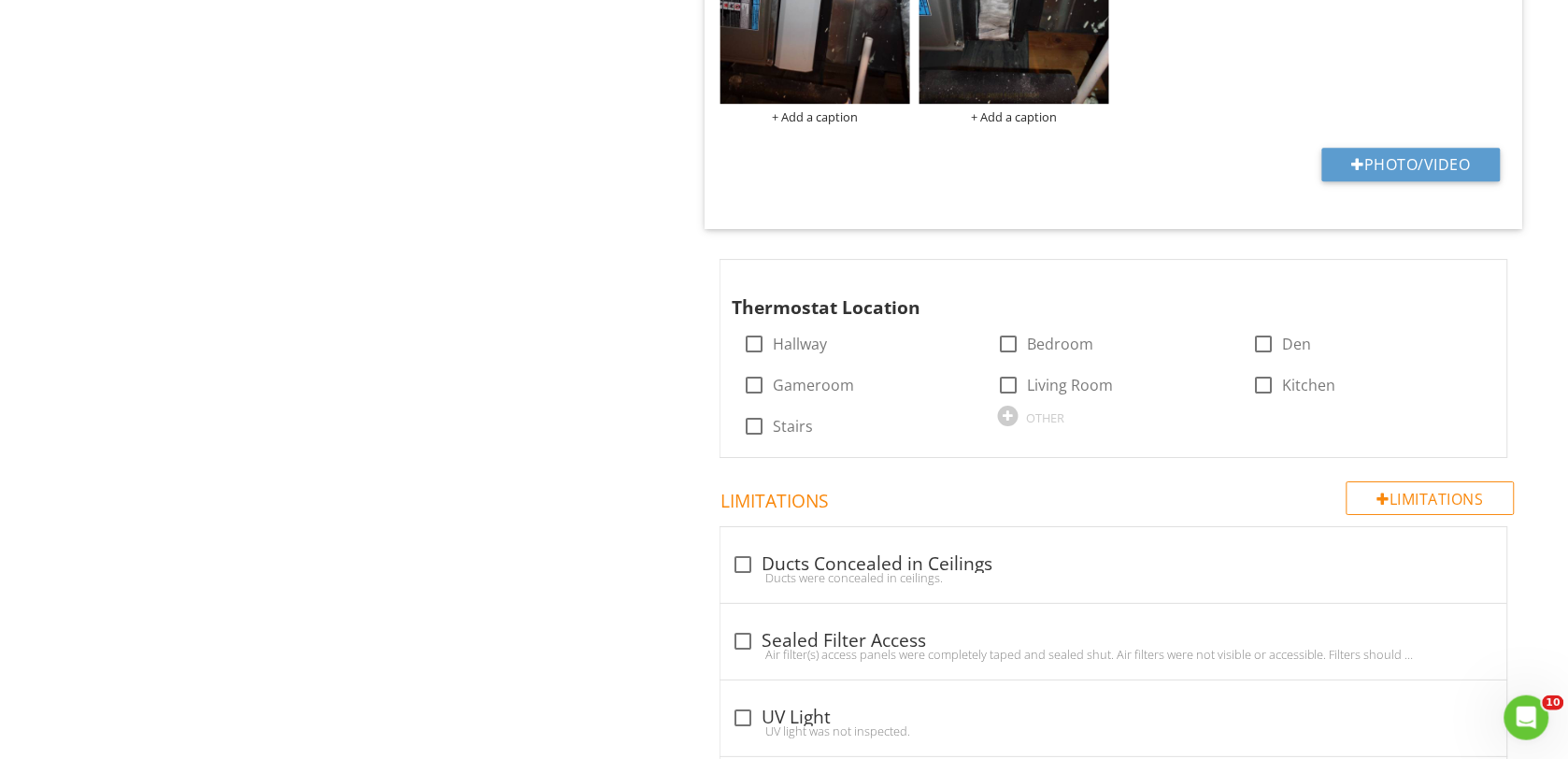
scroll to position [1662, 0]
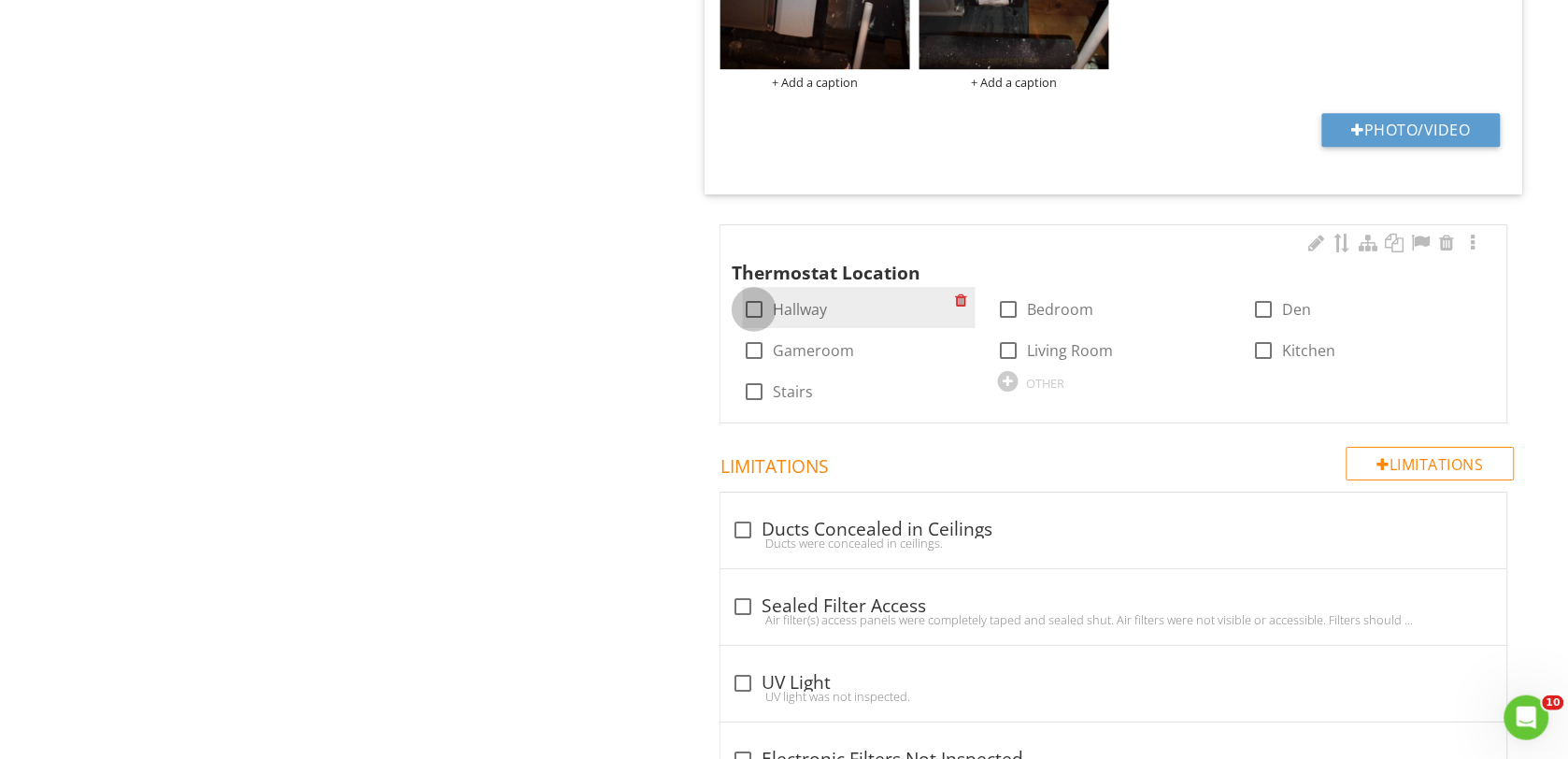
click at [758, 305] on div at bounding box center [753, 309] width 32 height 32
checkbox input "true"
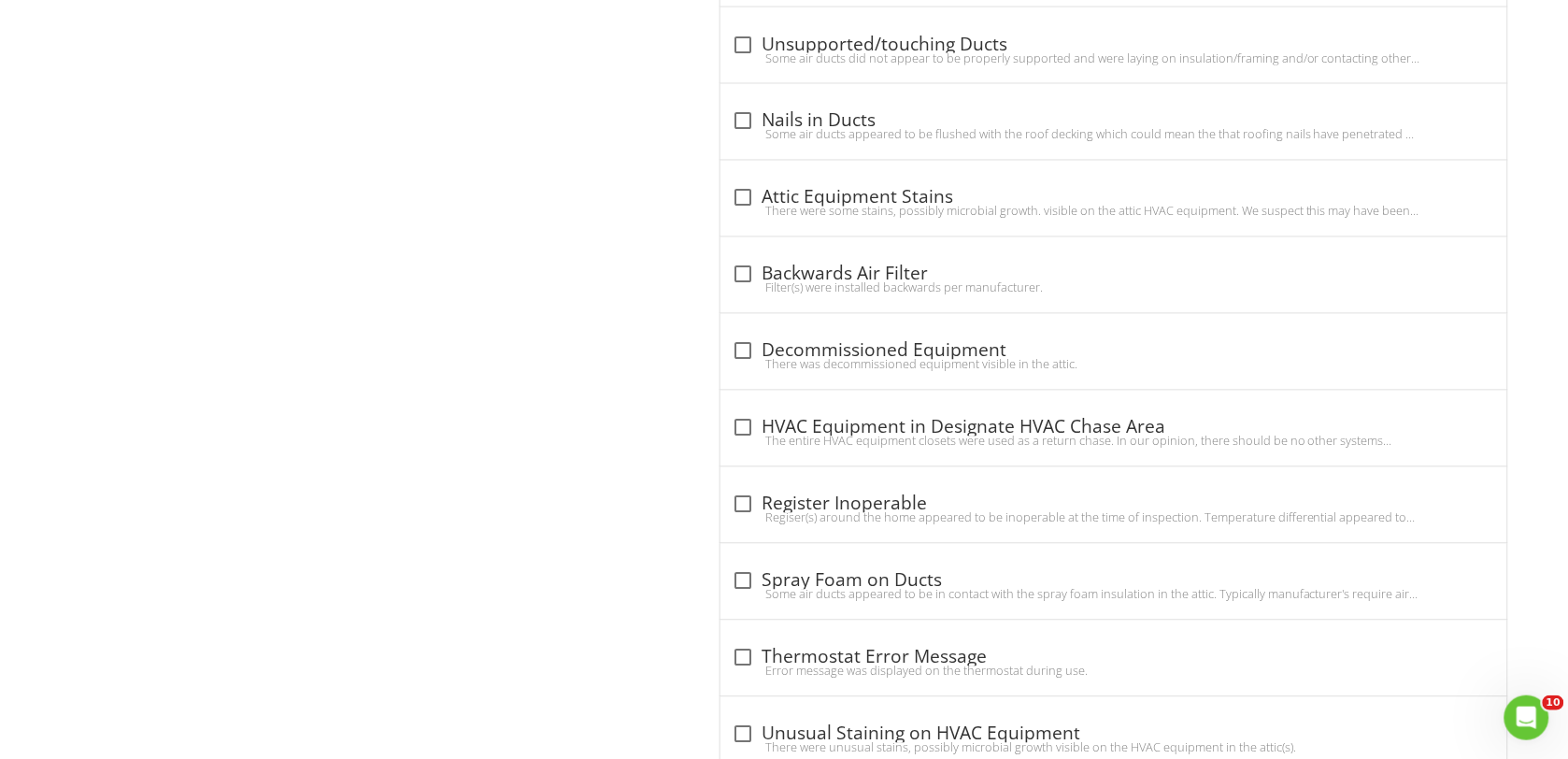
scroll to position [3064, 0]
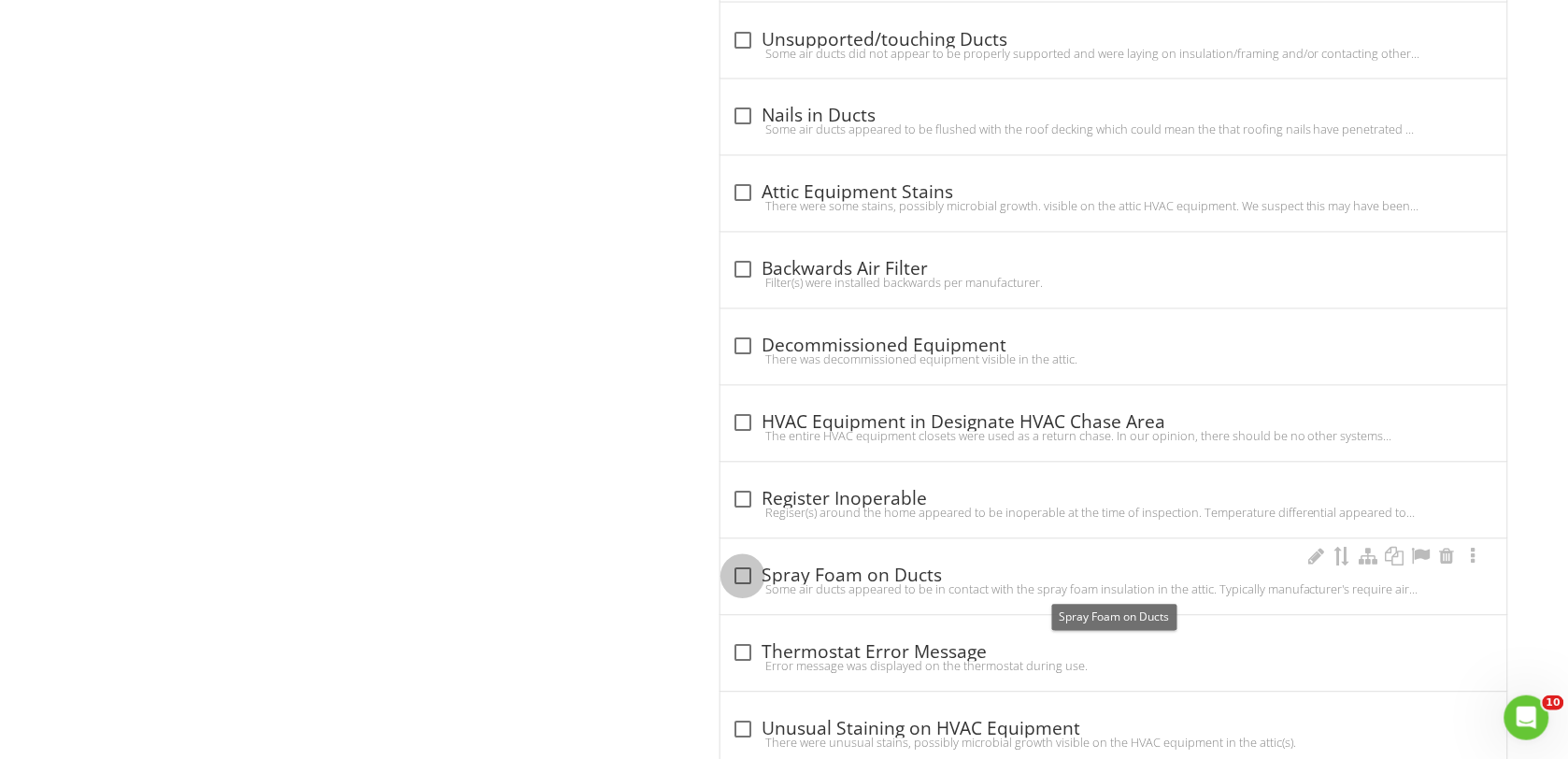
click at [745, 580] on div at bounding box center [743, 576] width 32 height 32
checkbox input "true"
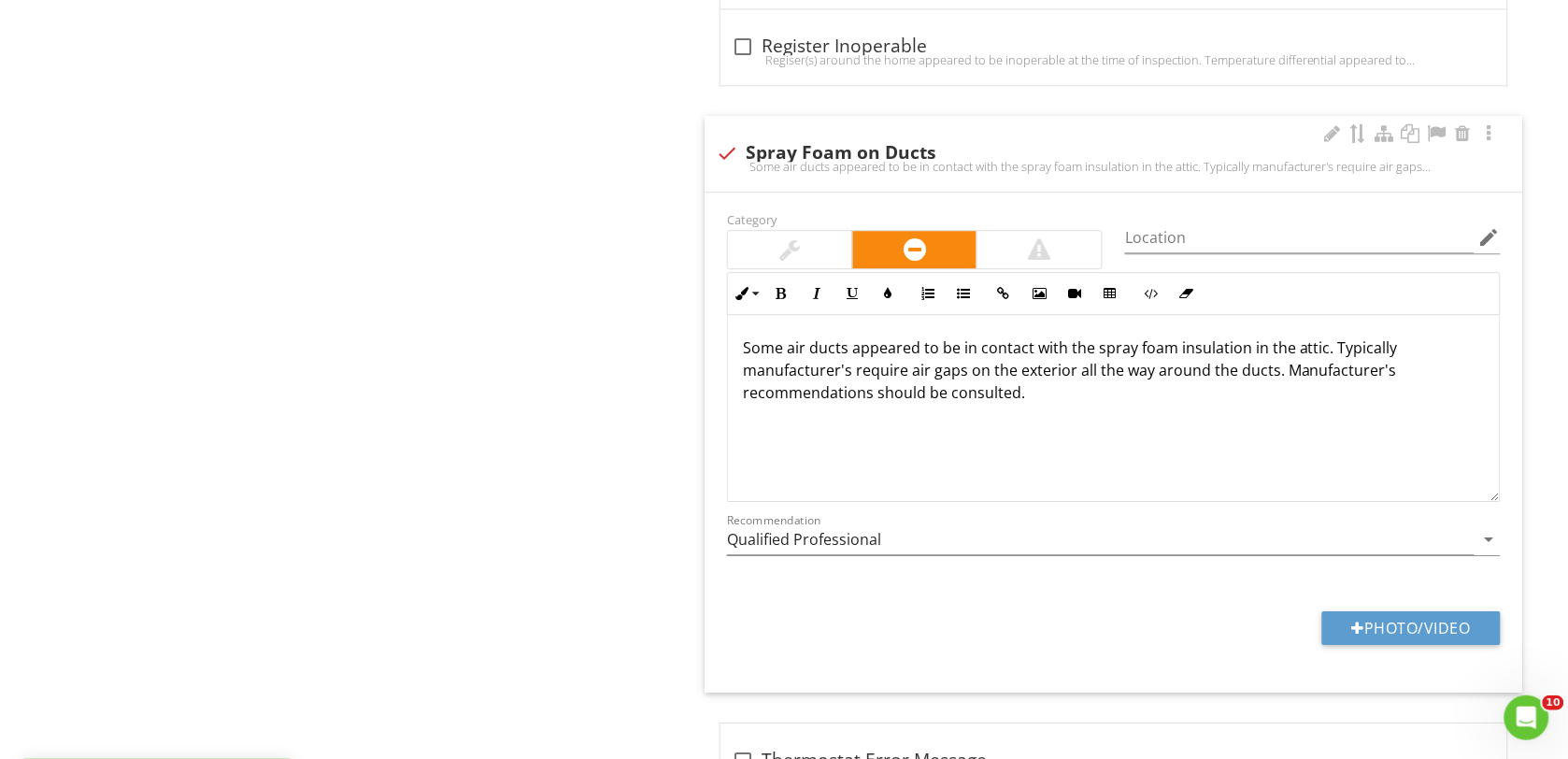
scroll to position [3648, 0]
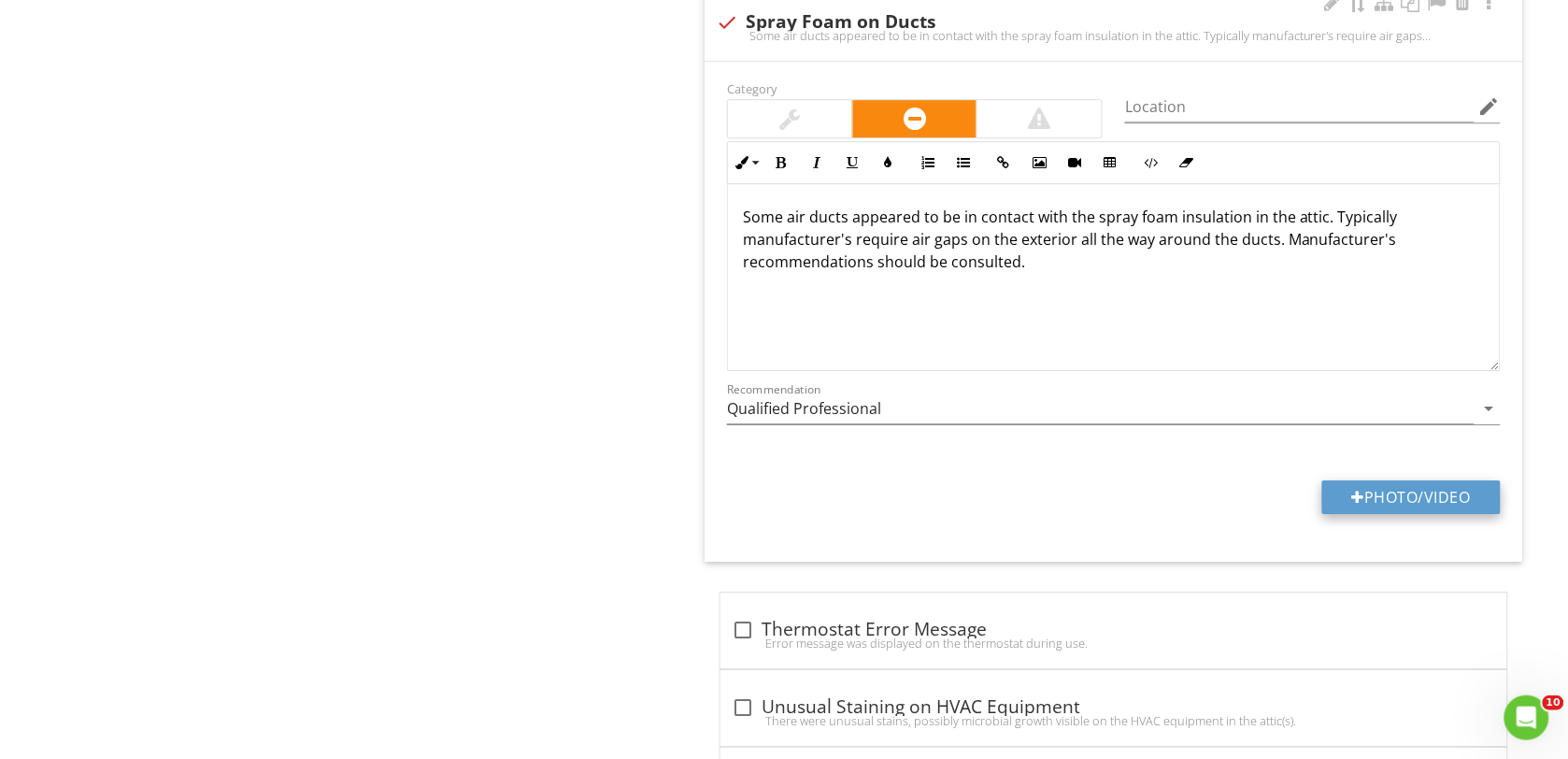
click at [1356, 504] on div at bounding box center [1359, 496] width 13 height 15
type input "C:\fakepath\DSC00174.JPG"
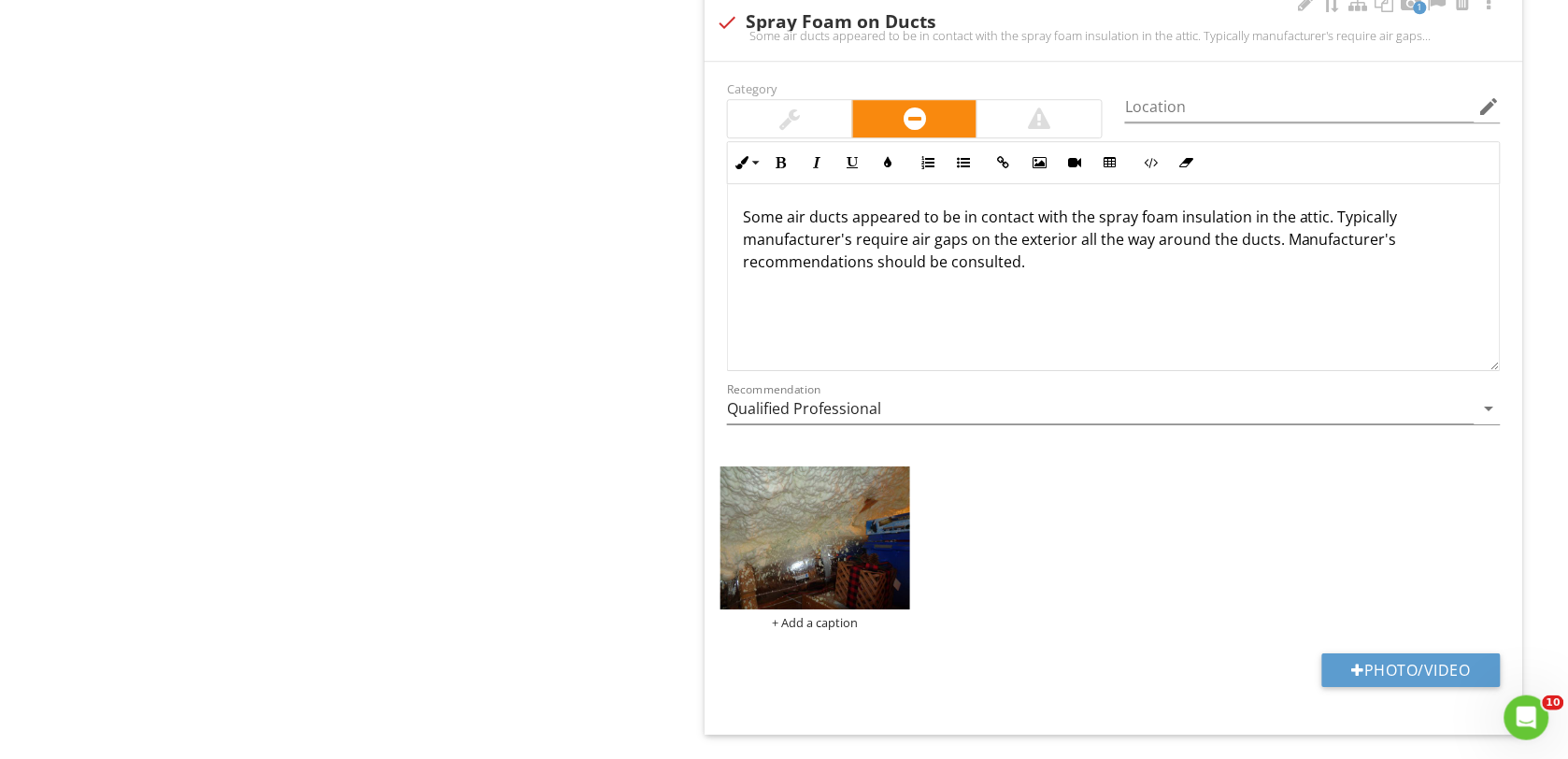
click at [824, 580] on img at bounding box center [816, 537] width 190 height 142
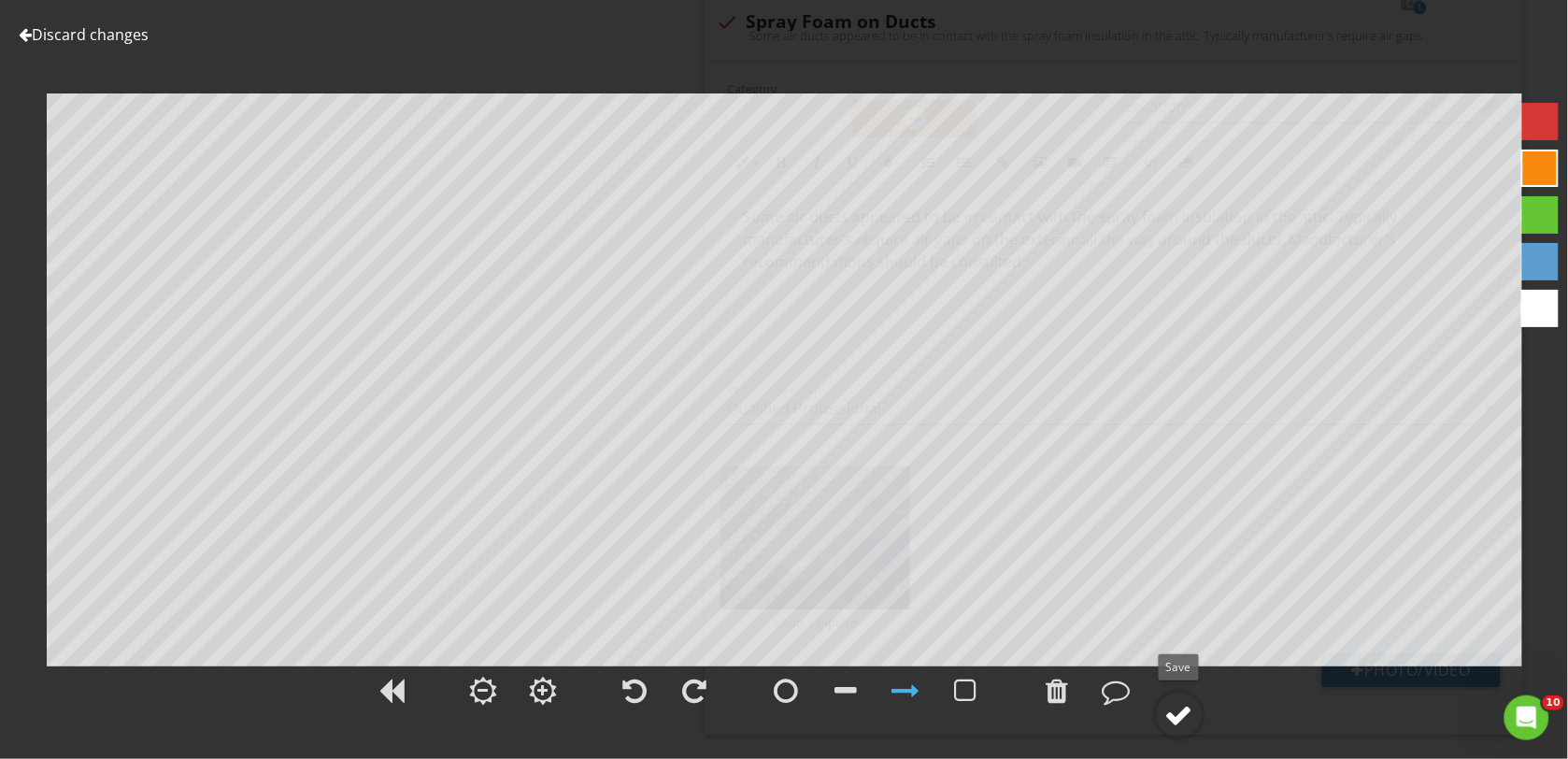
click at [1173, 710] on div at bounding box center [1179, 714] width 28 height 28
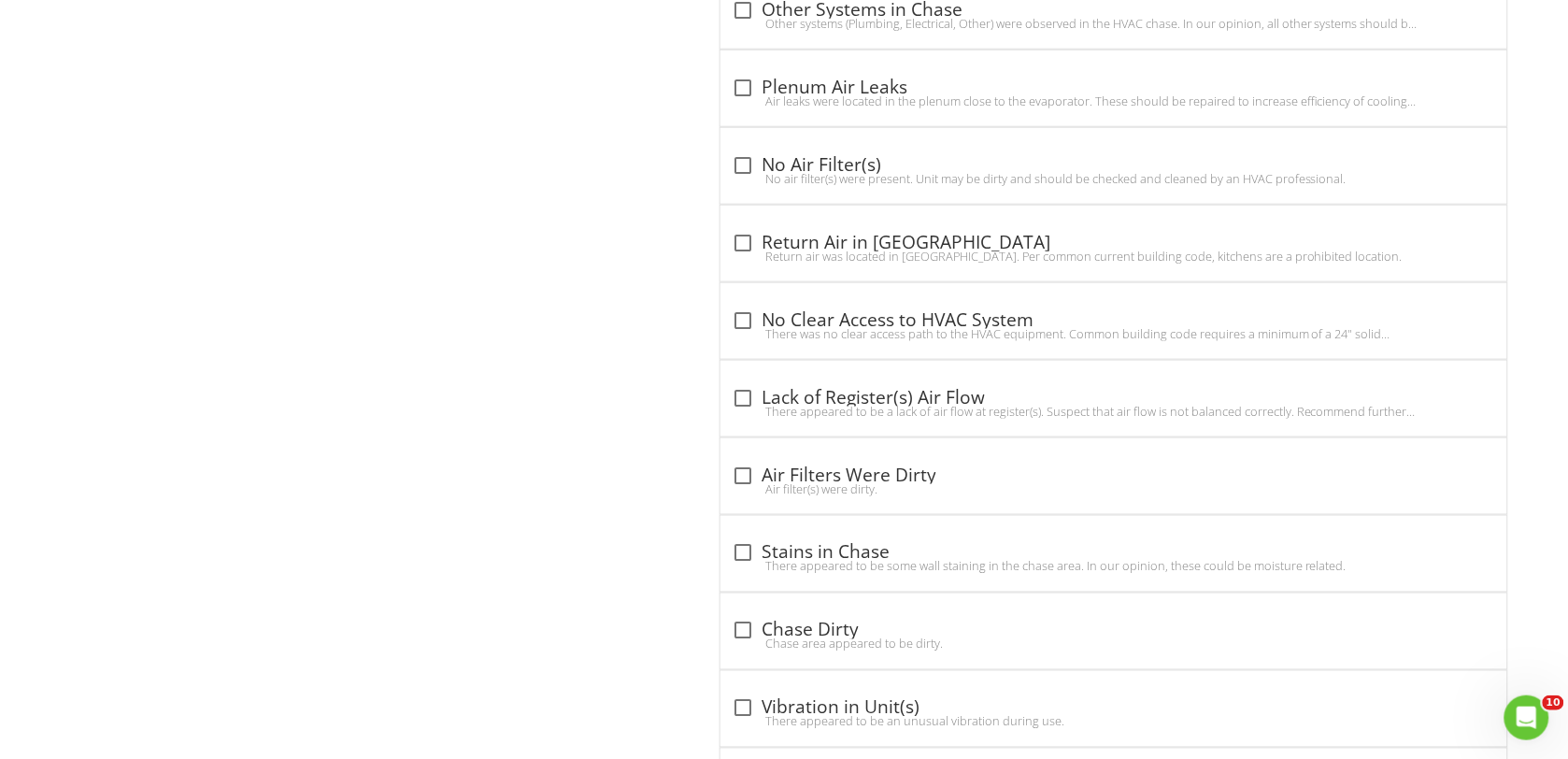
scroll to position [4699, 0]
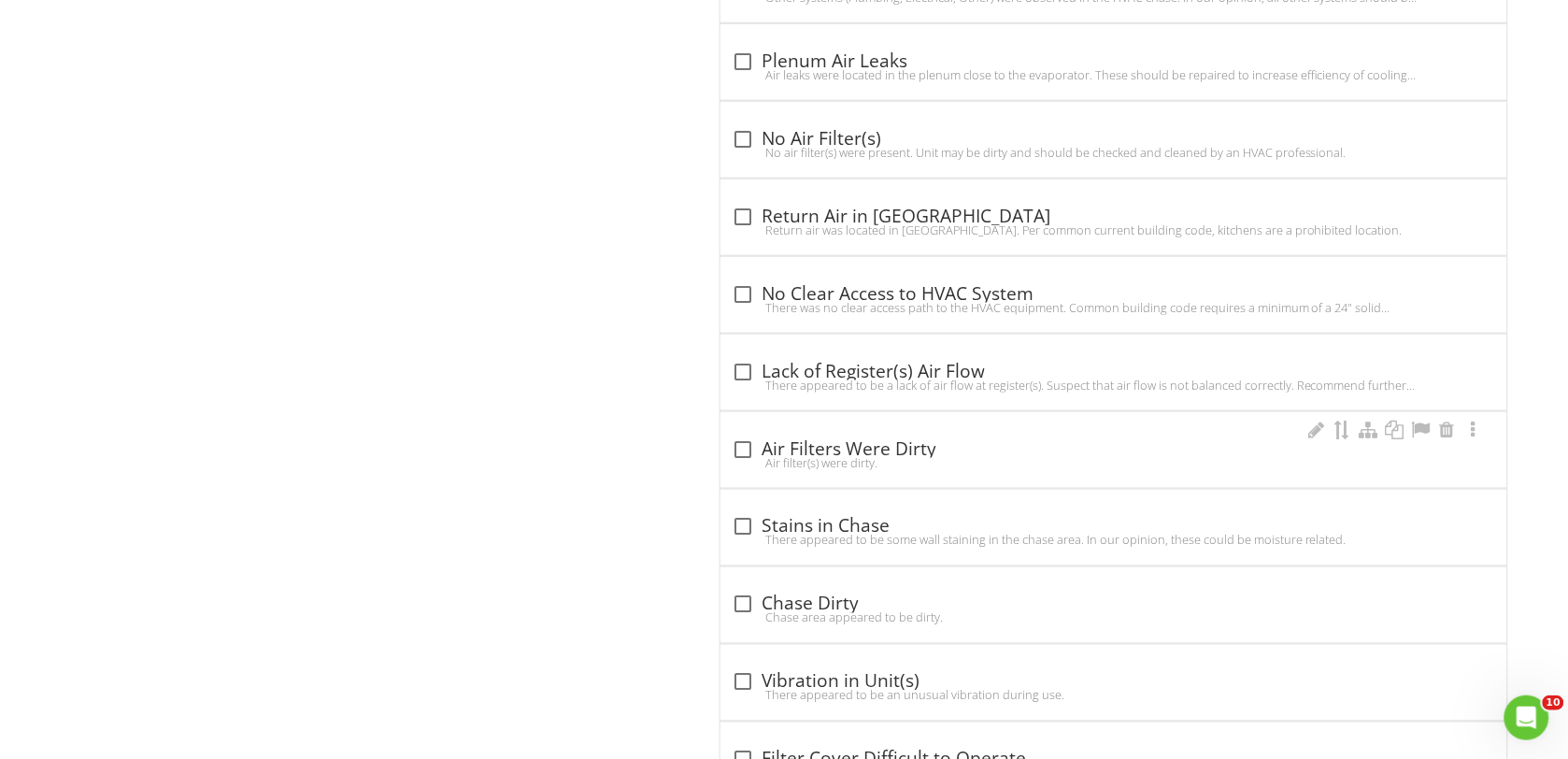
click at [739, 451] on div at bounding box center [743, 449] width 32 height 32
checkbox input "true"
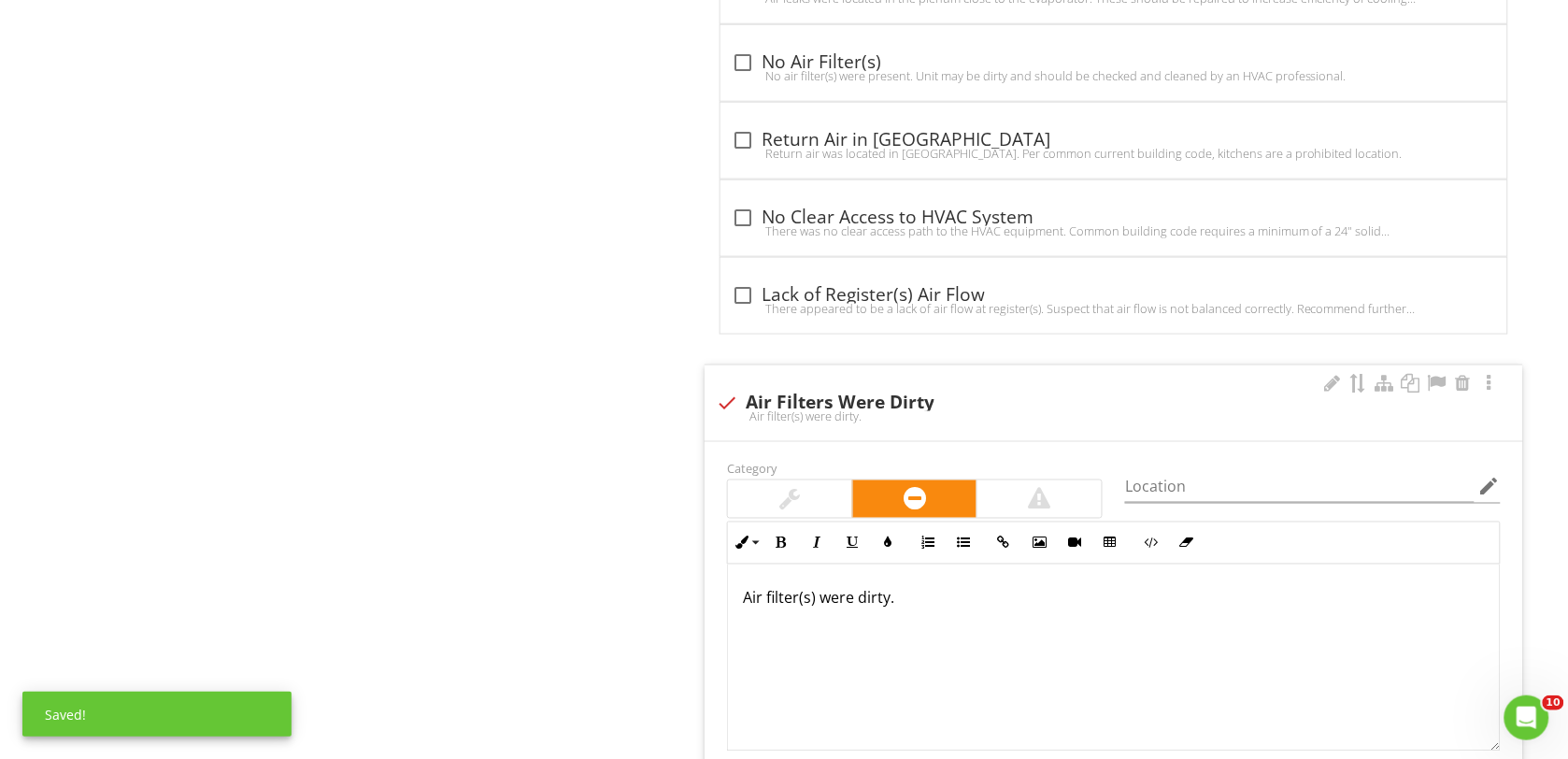
scroll to position [4816, 0]
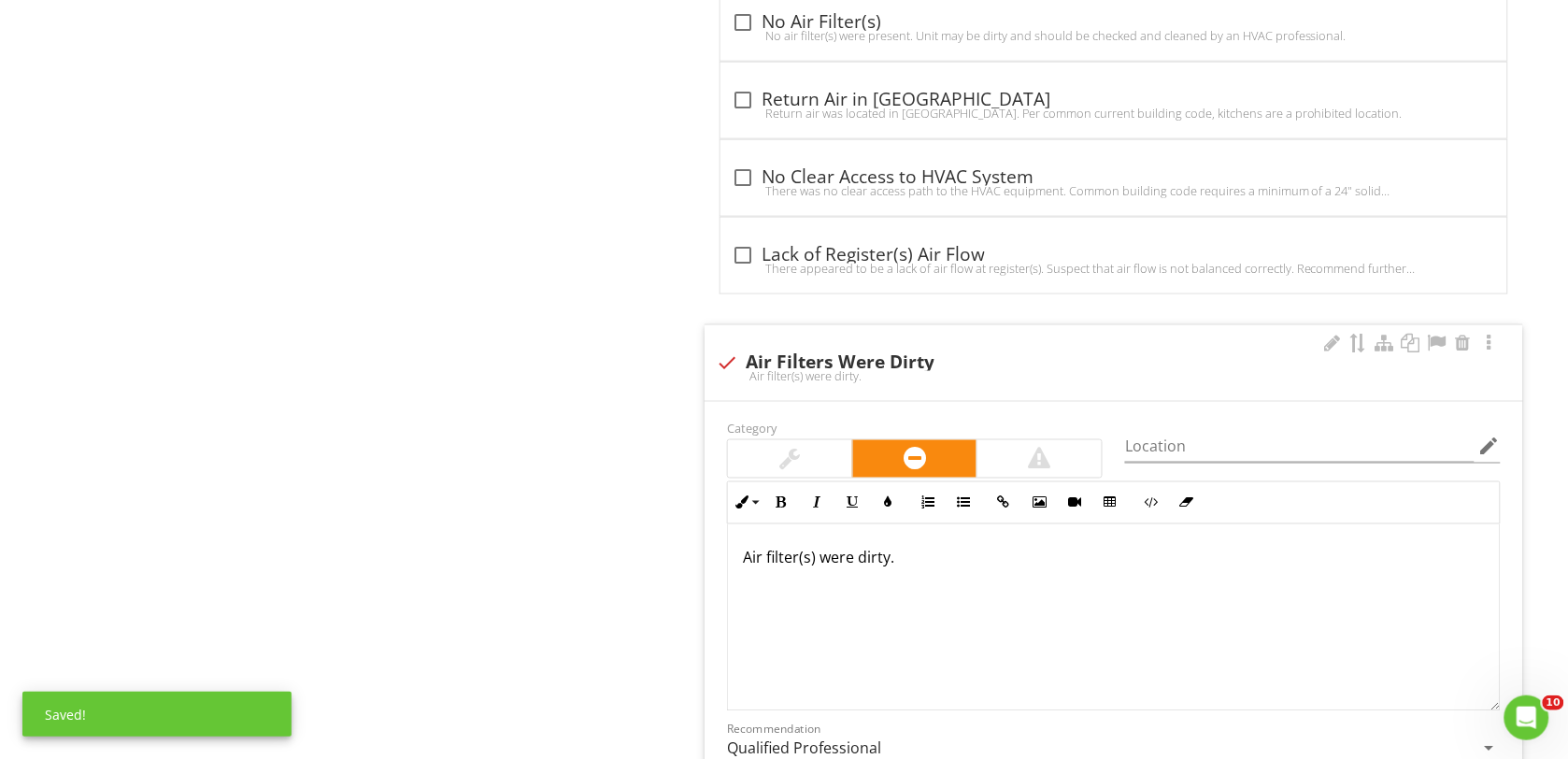
click at [853, 569] on p "Air filter(s) were dirty." at bounding box center [1113, 557] width 742 height 22
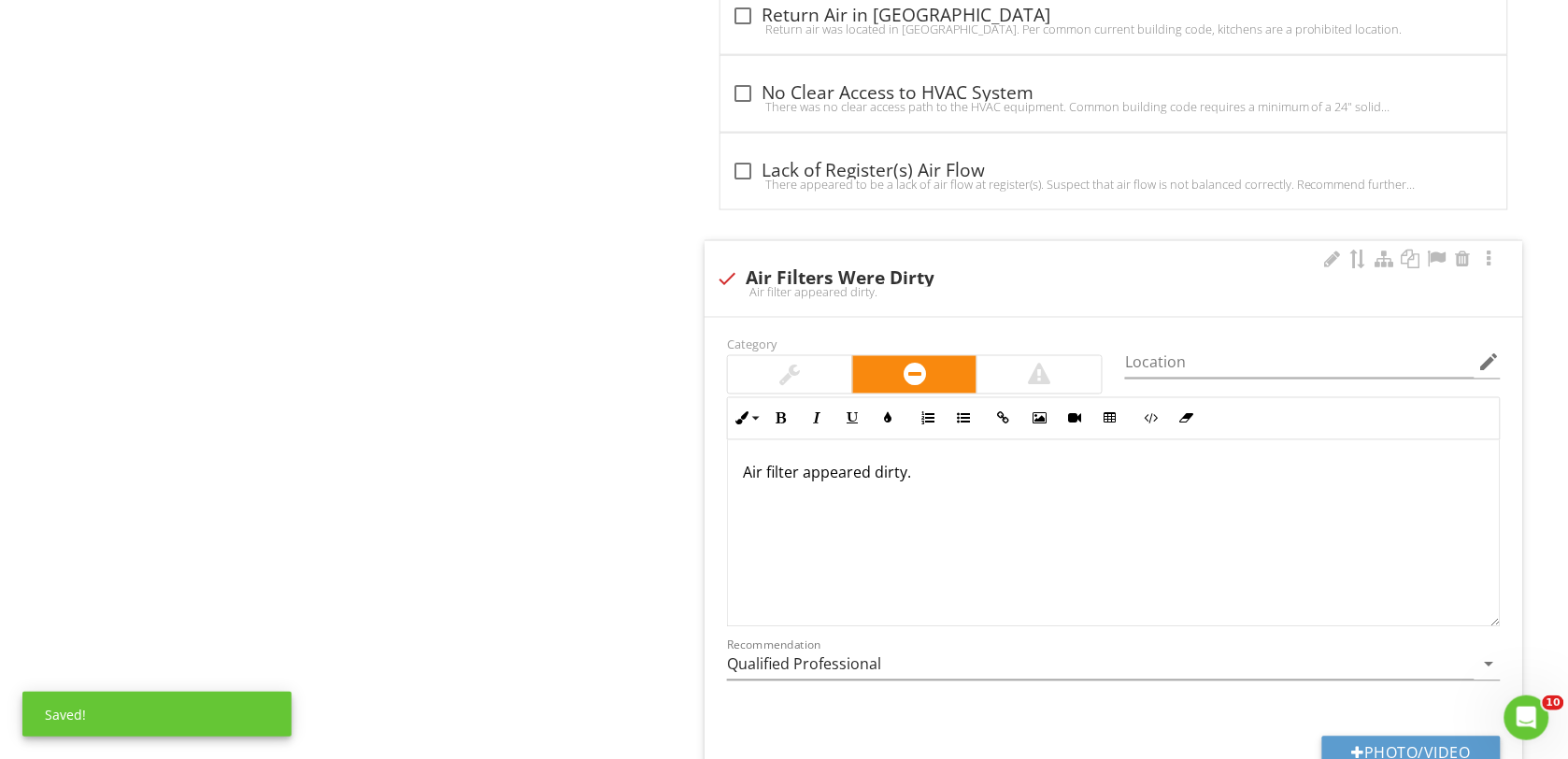
scroll to position [5049, 0]
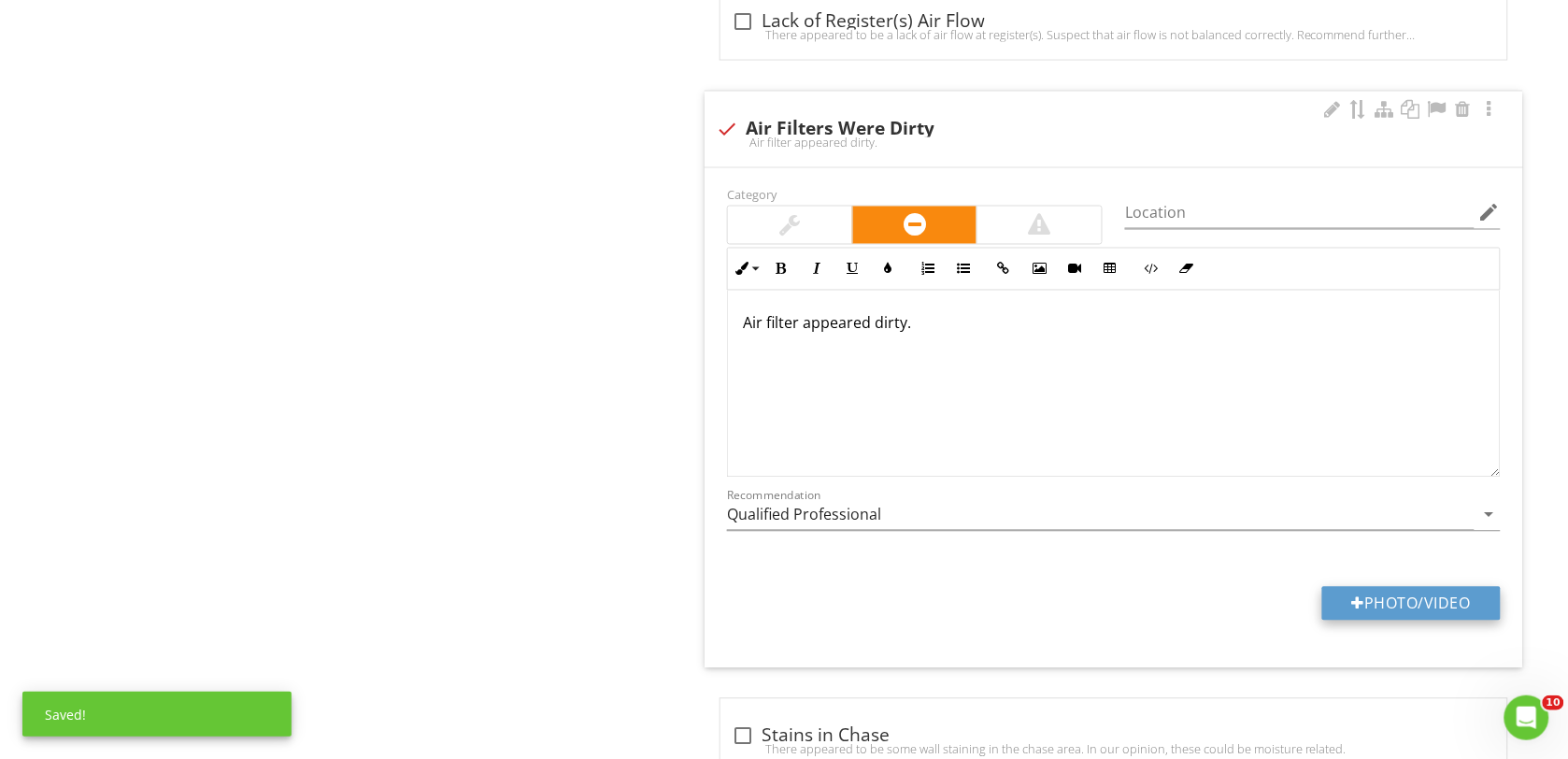
click at [1346, 614] on button "Photo/Video" at bounding box center [1412, 603] width 178 height 34
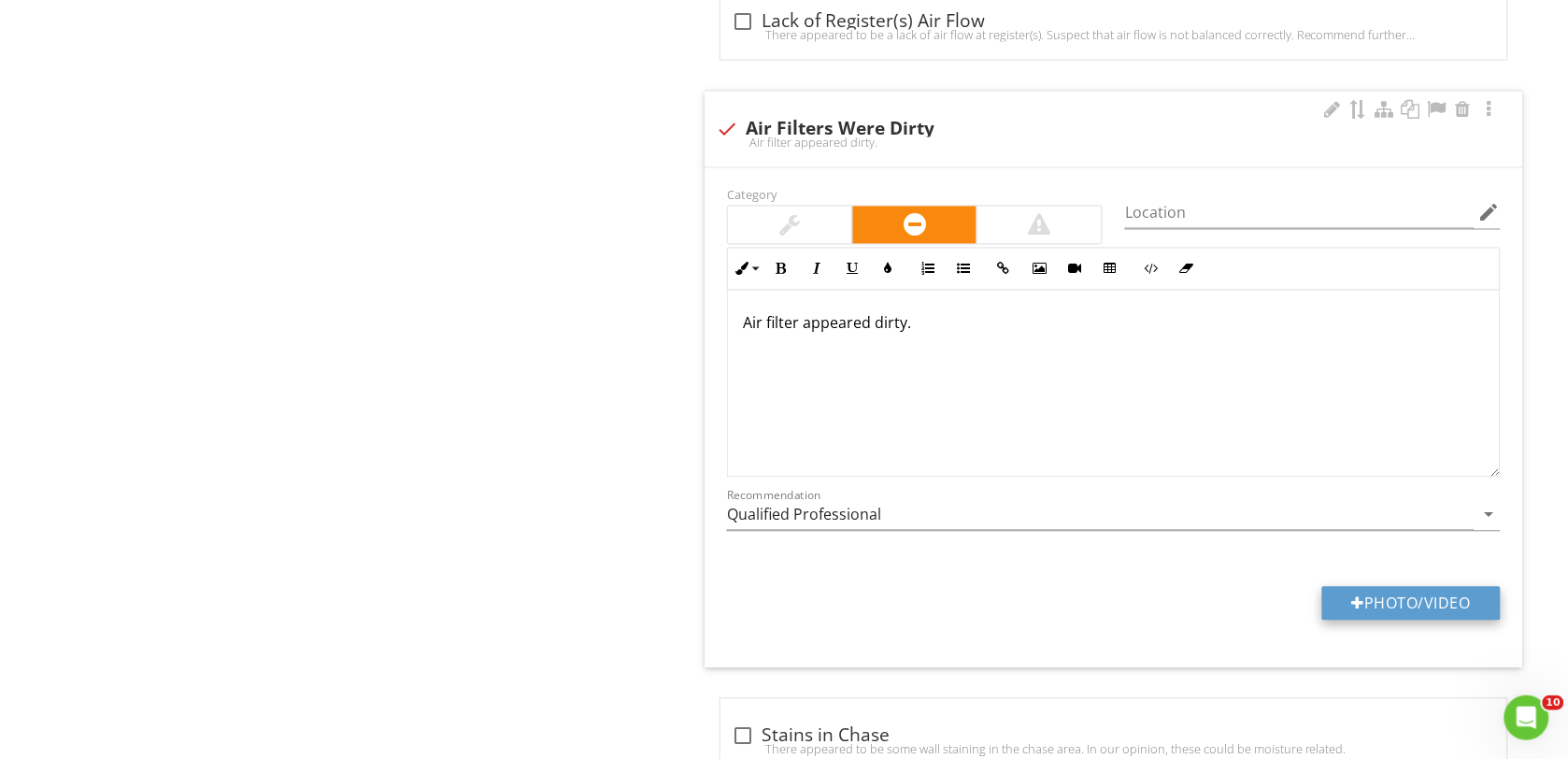
type input "C:\fakepath\DSC00179.JPG"
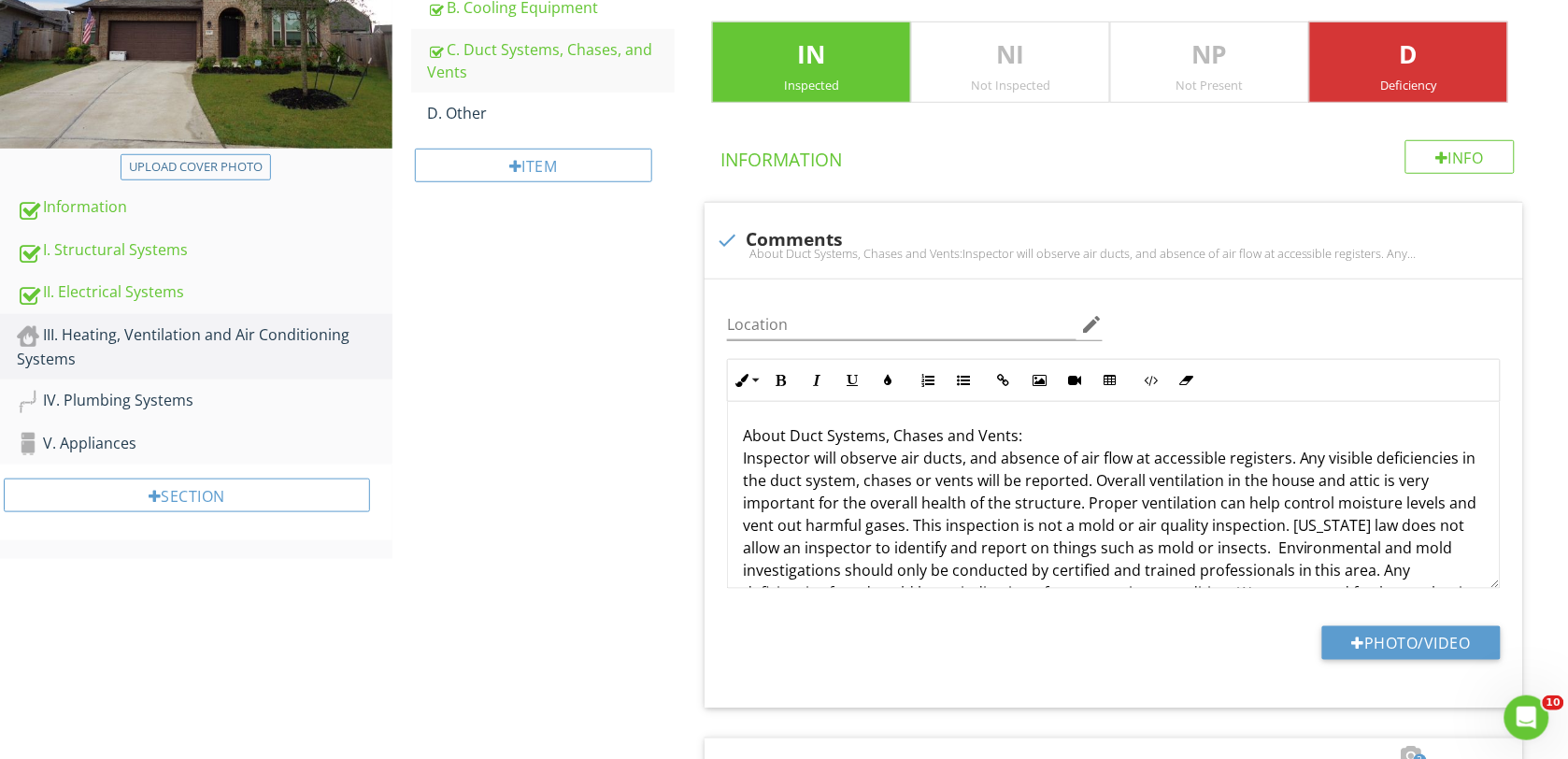
scroll to position [144, 0]
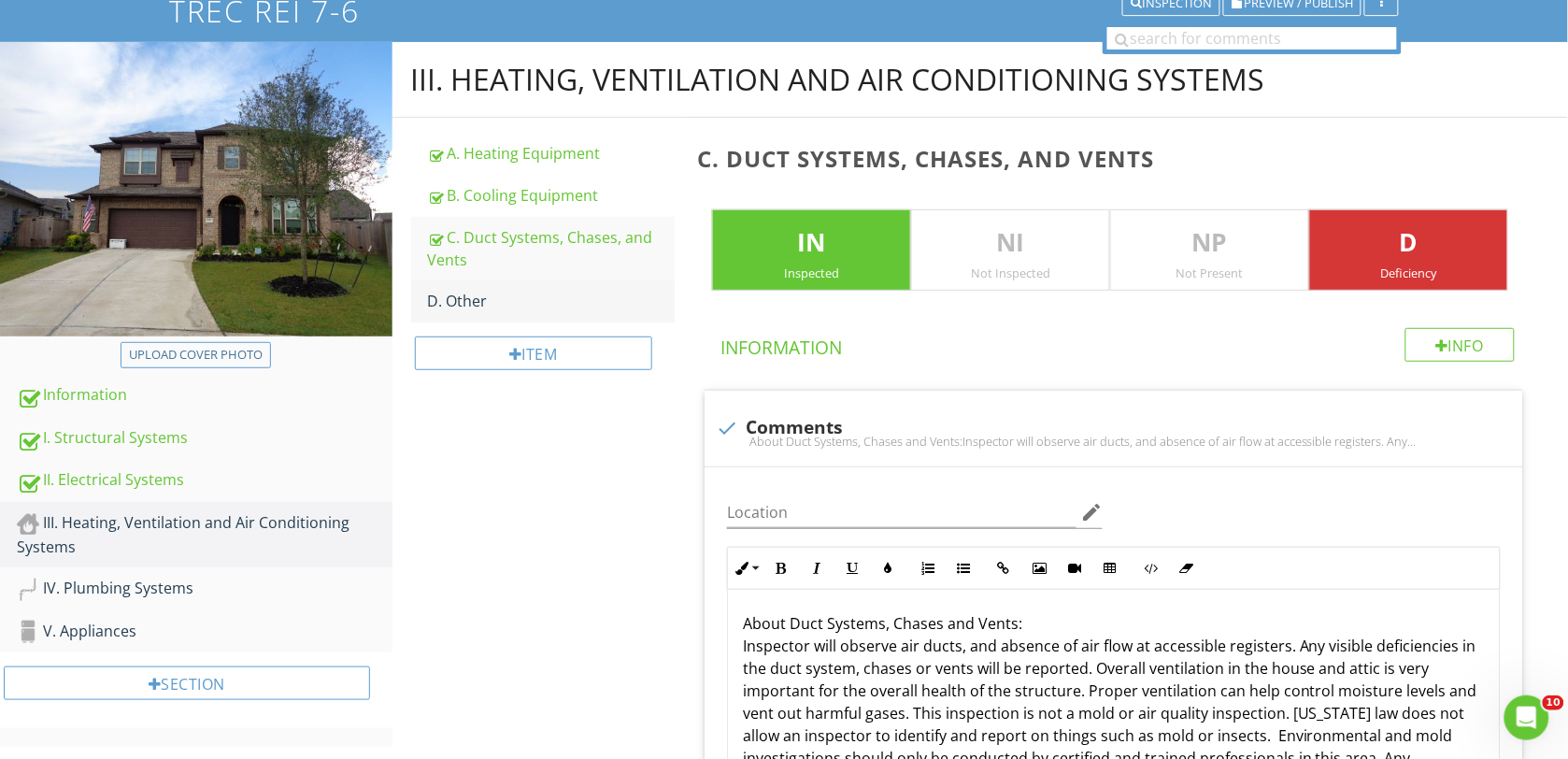
click at [455, 300] on div "D. Other" at bounding box center [551, 300] width 247 height 22
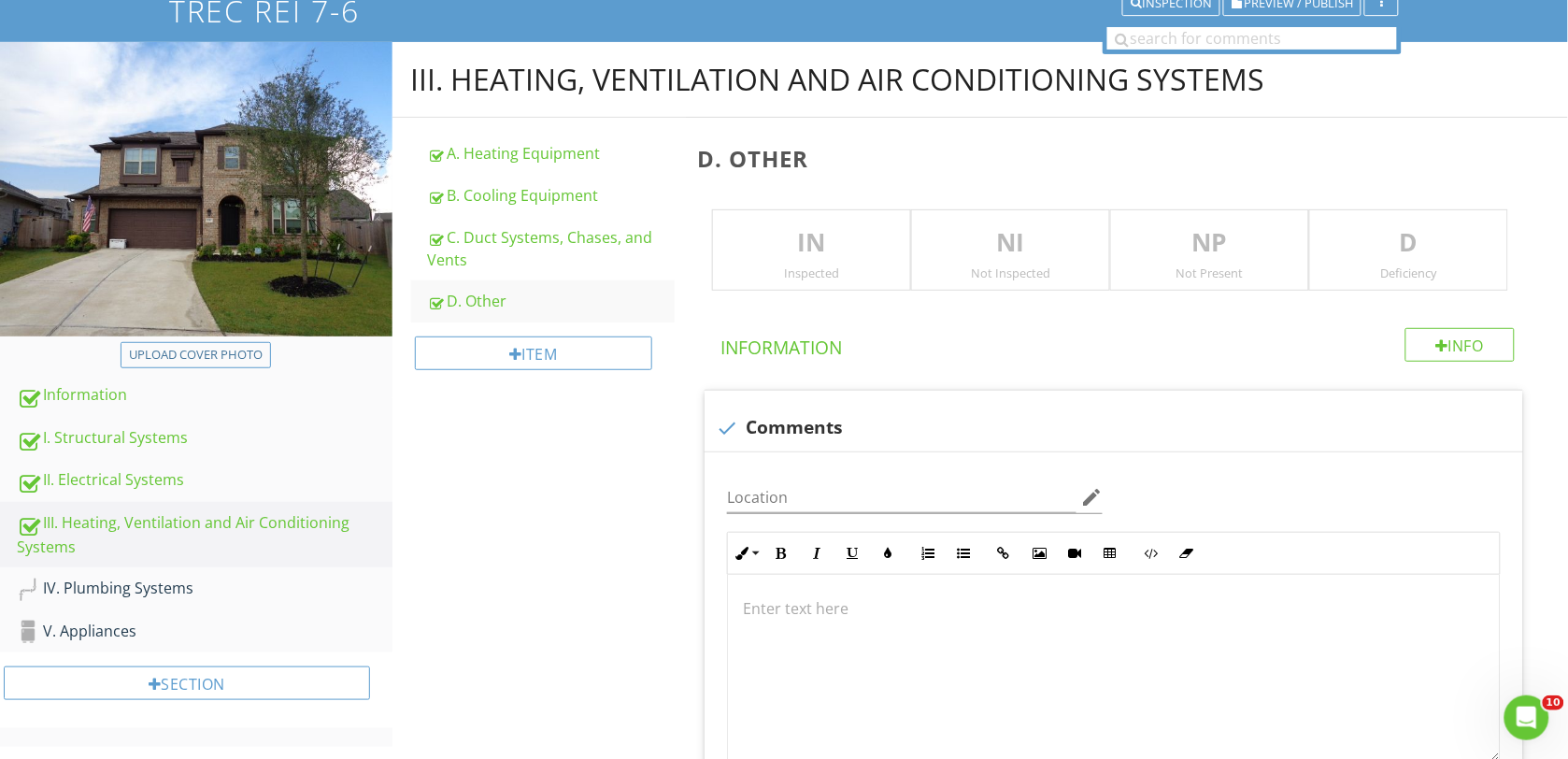
click at [1025, 237] on p "NI" at bounding box center [1010, 242] width 197 height 38
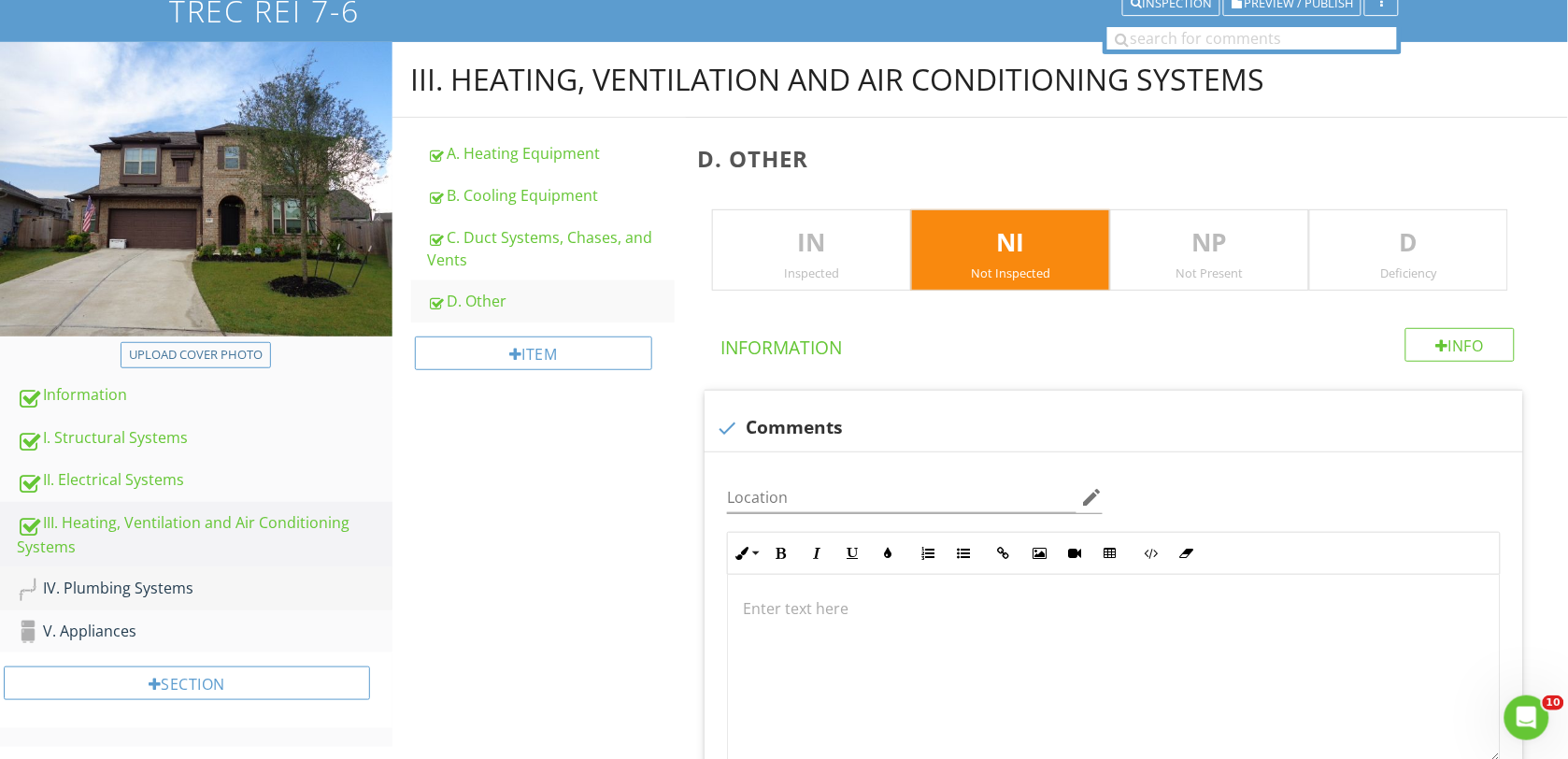
click at [136, 582] on div "IV. Plumbing Systems" at bounding box center [204, 588] width 375 height 24
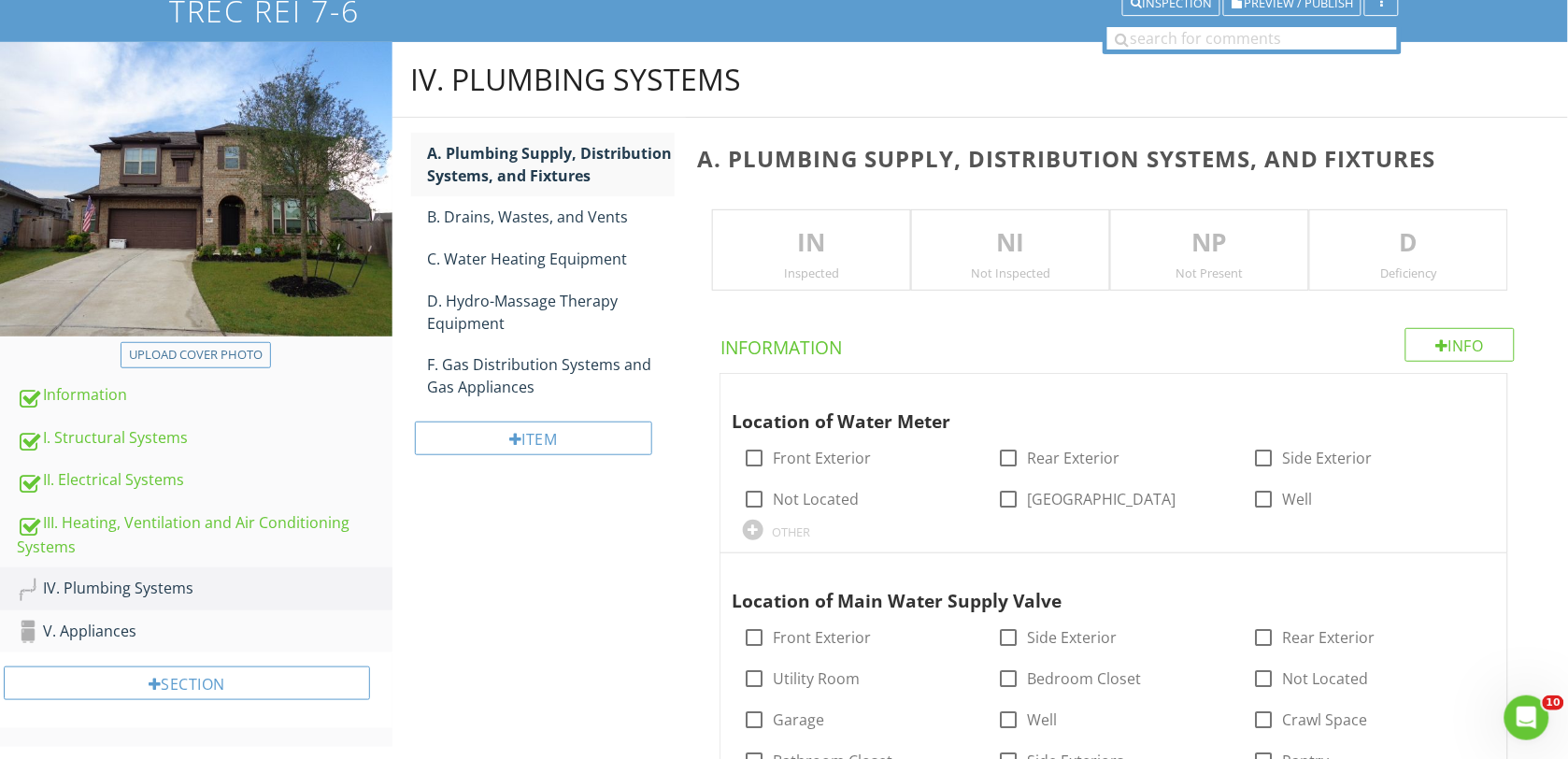
click at [804, 245] on p "IN" at bounding box center [811, 242] width 197 height 38
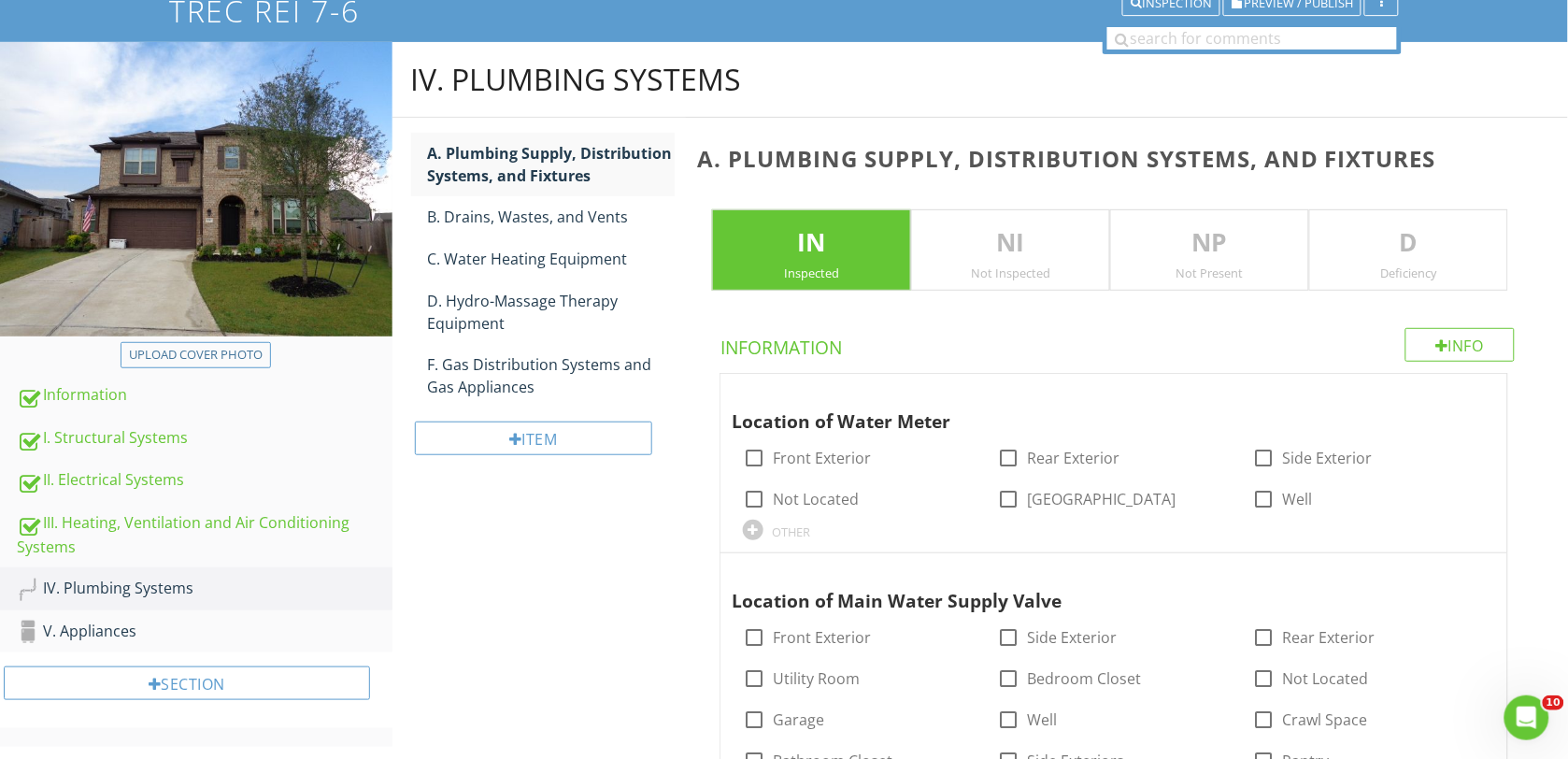
click at [1405, 262] on div "D Deficiency" at bounding box center [1408, 250] width 199 height 82
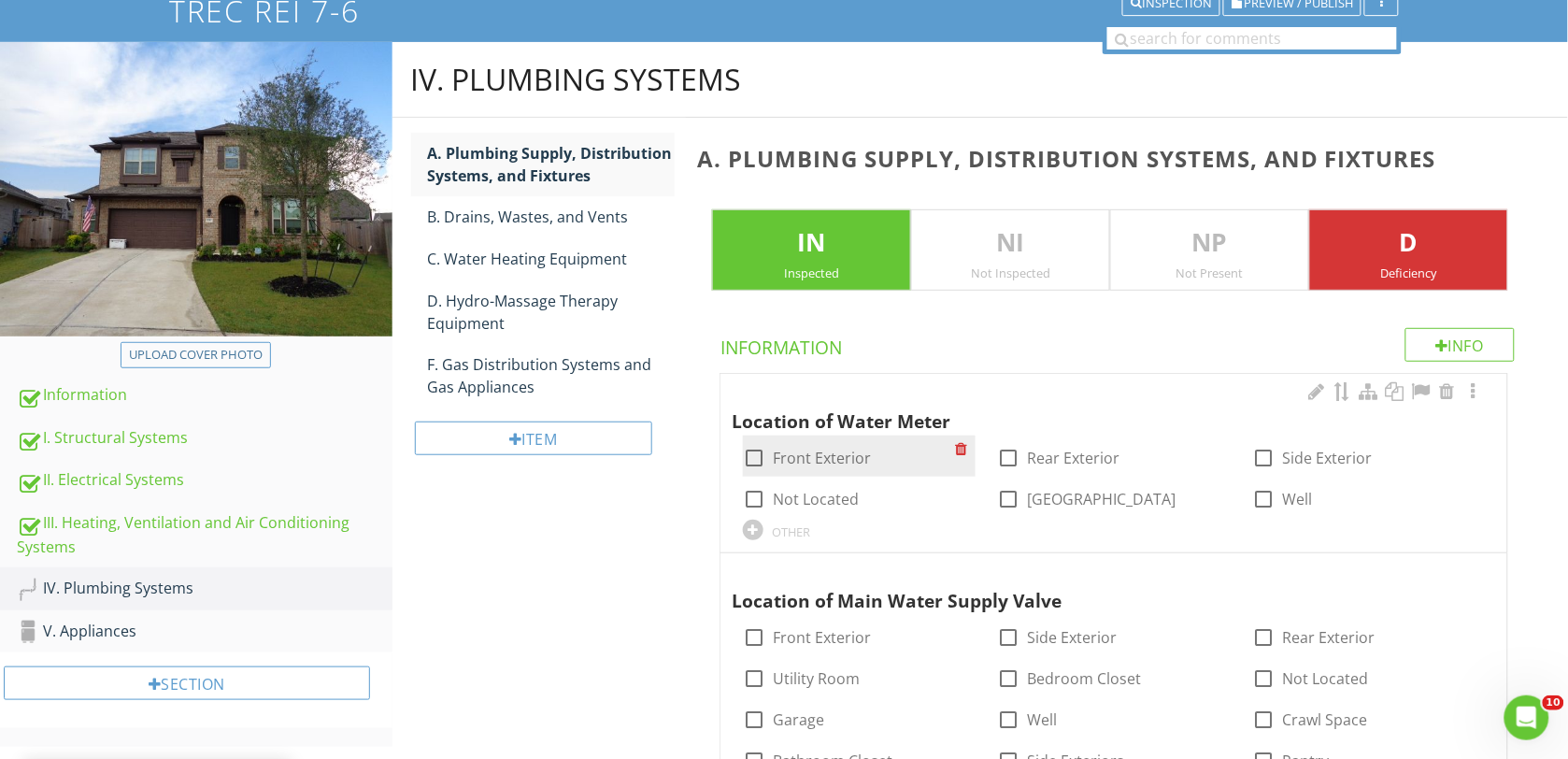
click at [752, 455] on div at bounding box center [753, 458] width 32 height 32
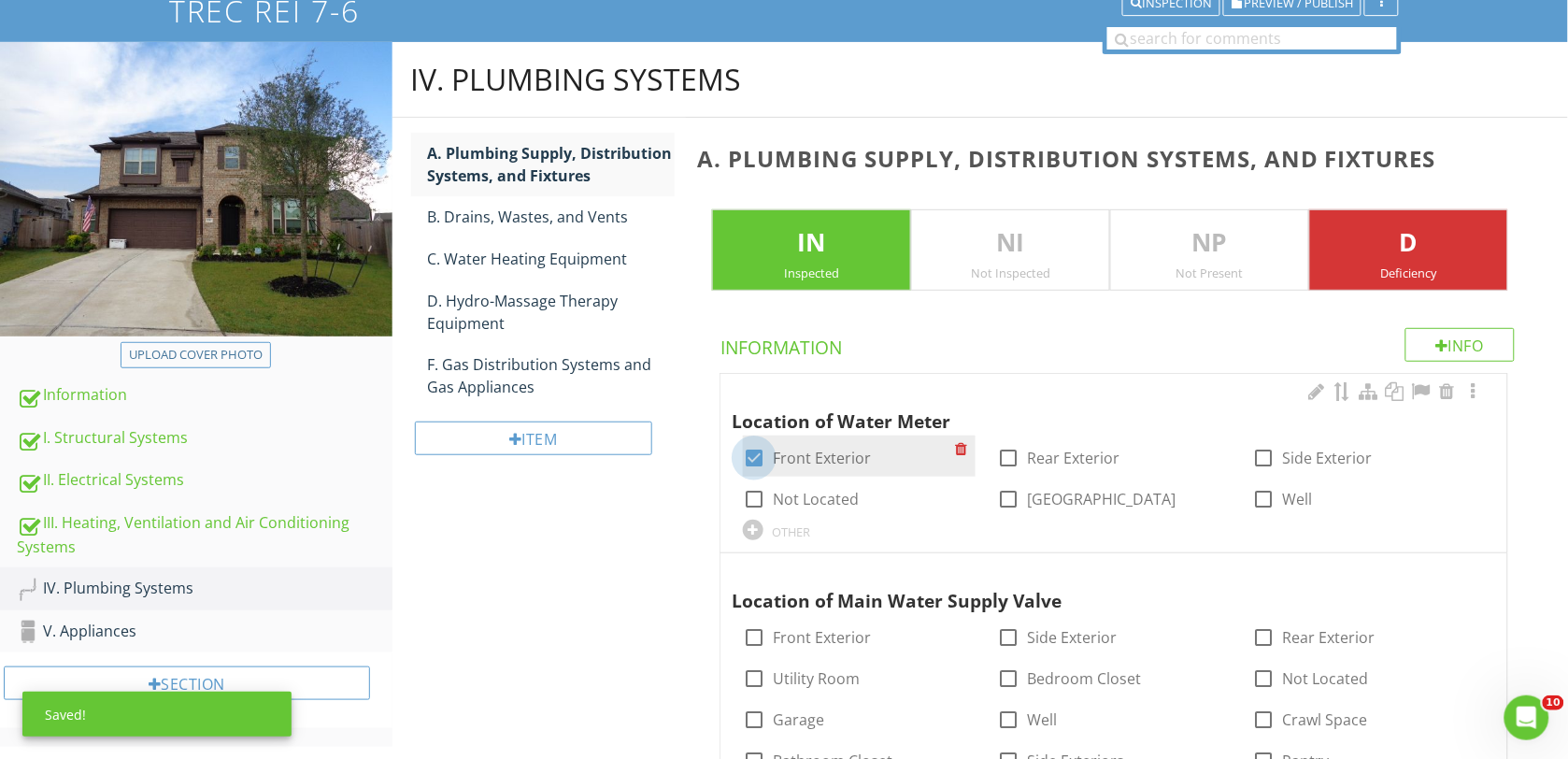
checkbox input "true"
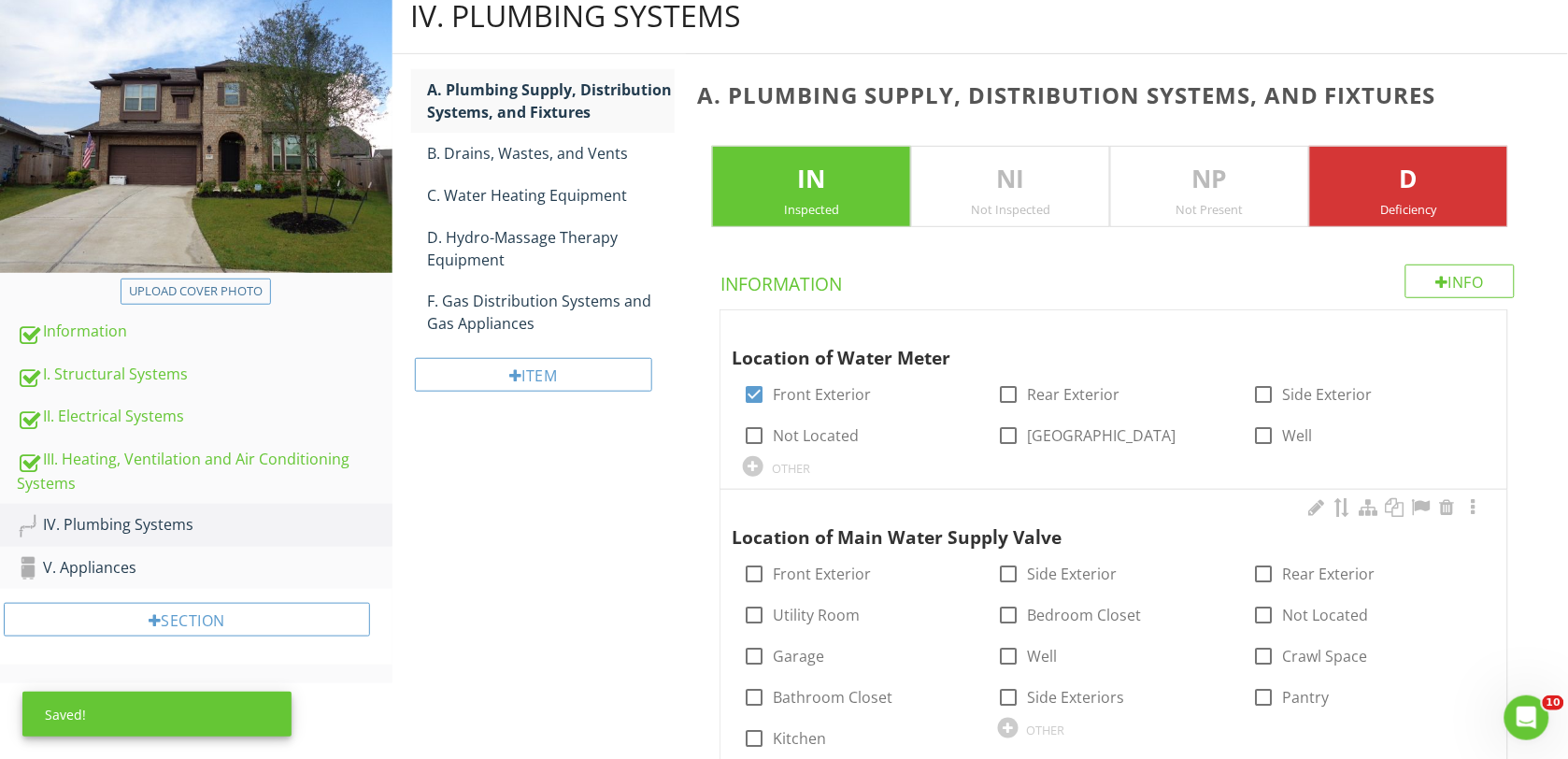
scroll to position [262, 0]
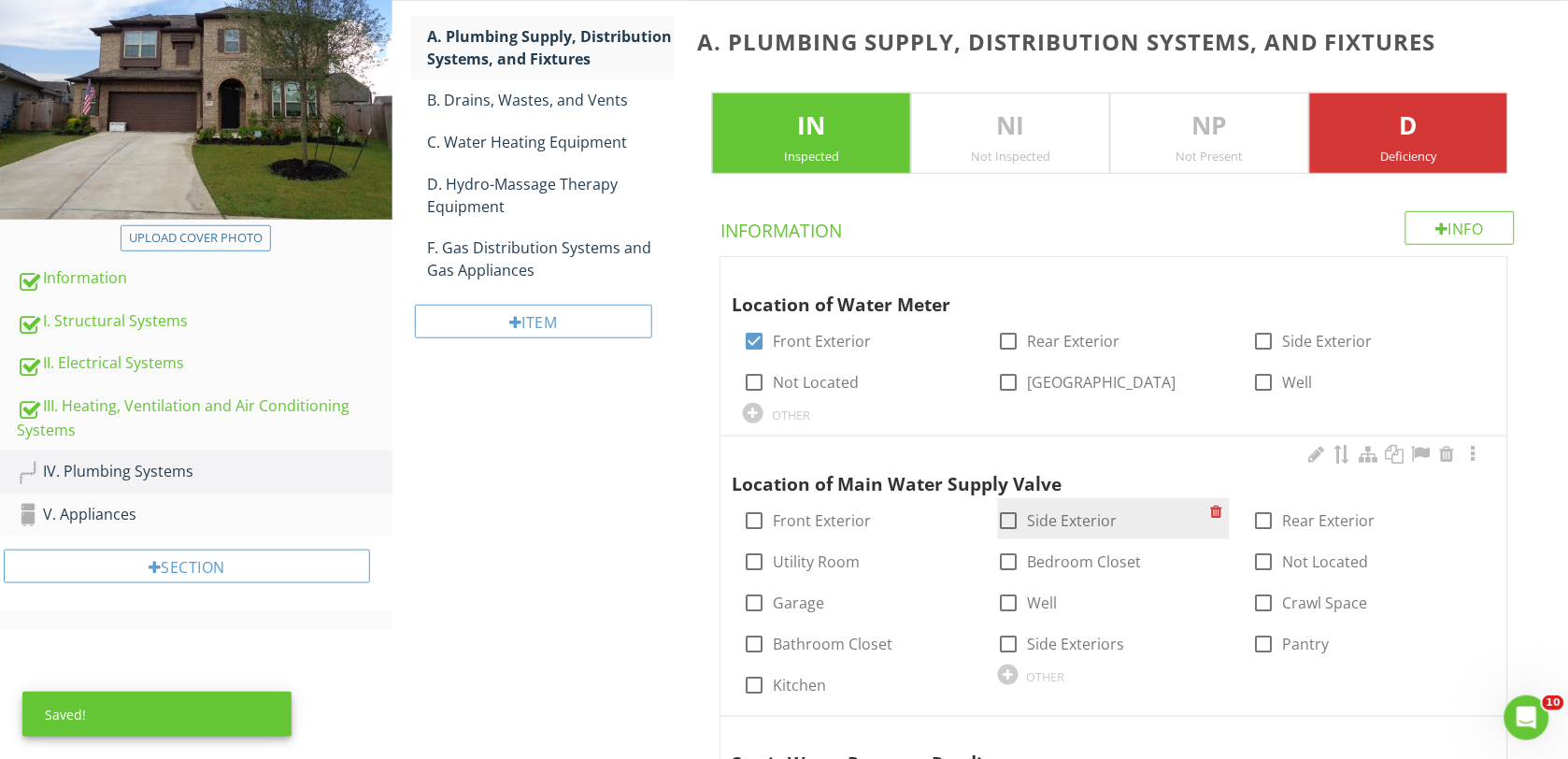
click at [1011, 528] on div at bounding box center [1008, 520] width 32 height 32
checkbox input "true"
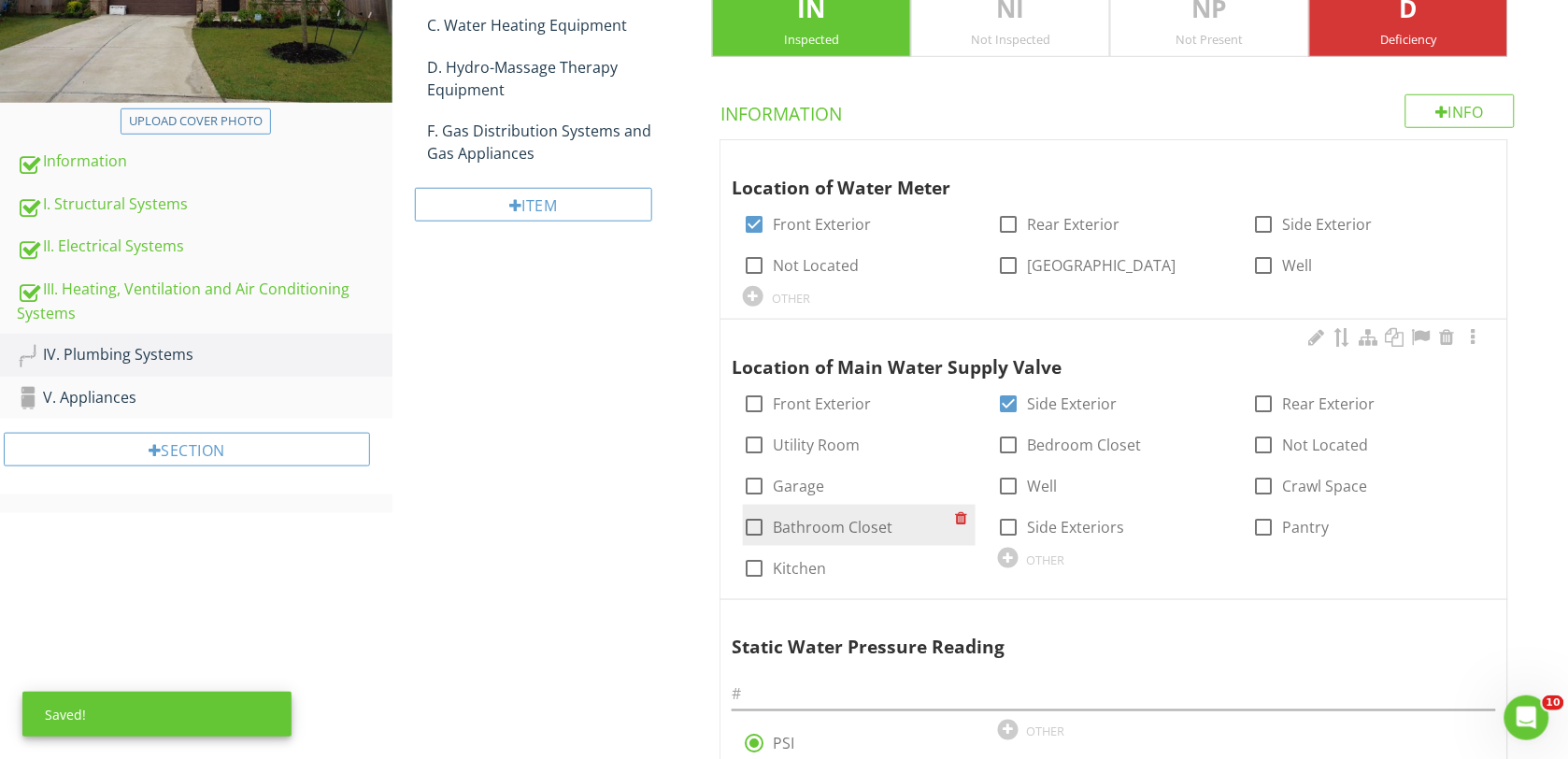
scroll to position [612, 0]
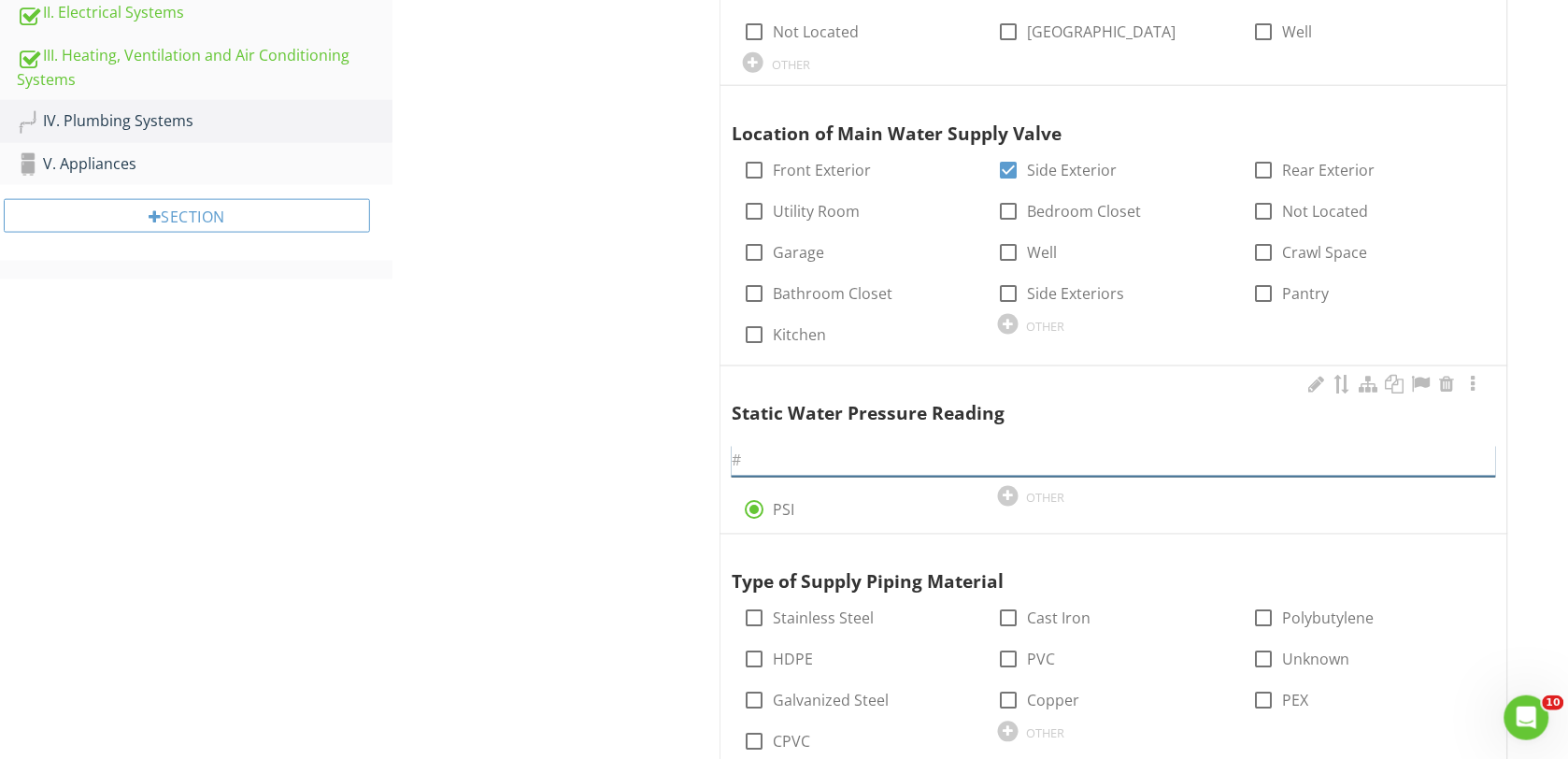
click at [779, 459] on input "text" at bounding box center [1114, 461] width 764 height 31
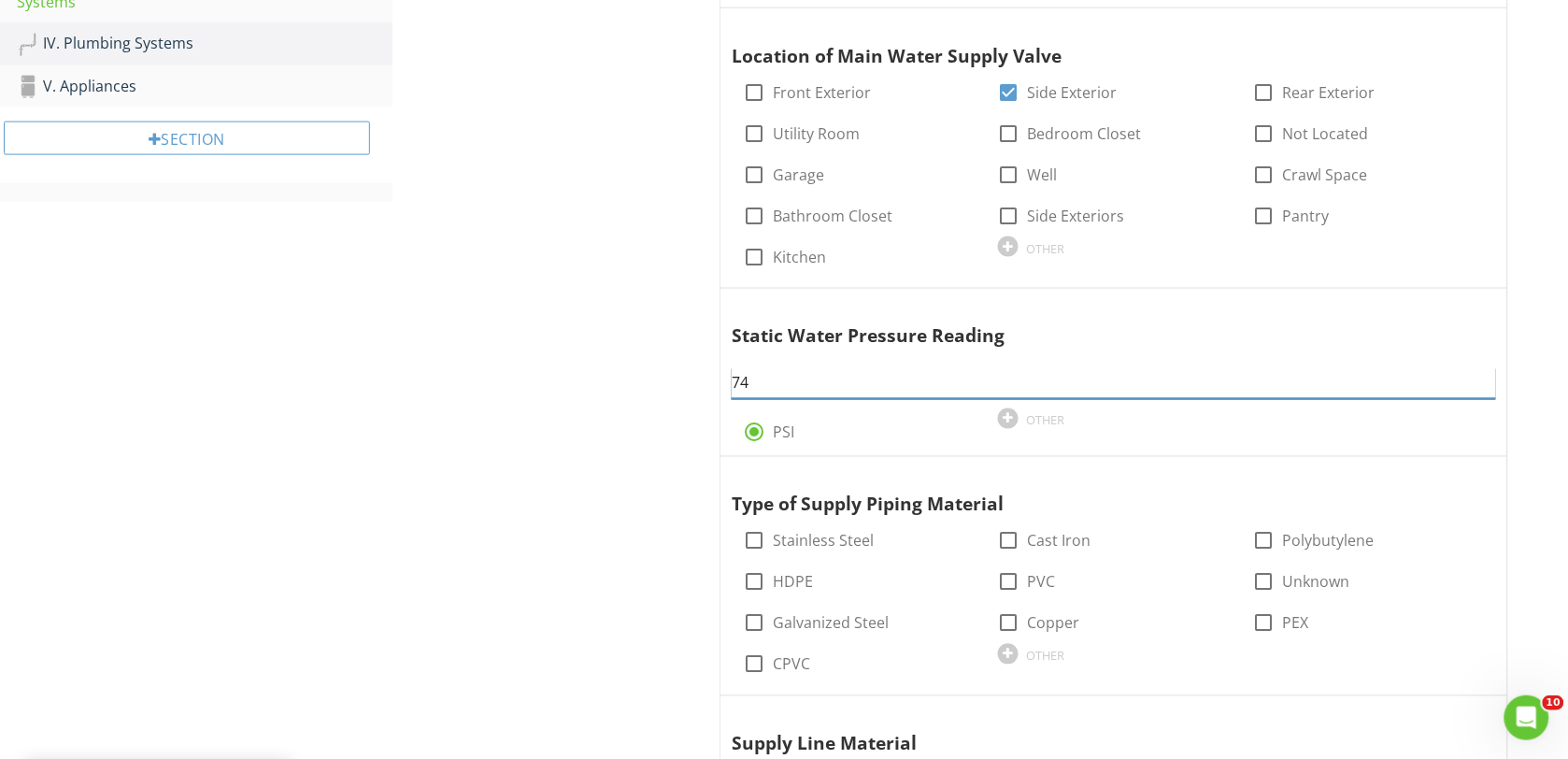
scroll to position [845, 0]
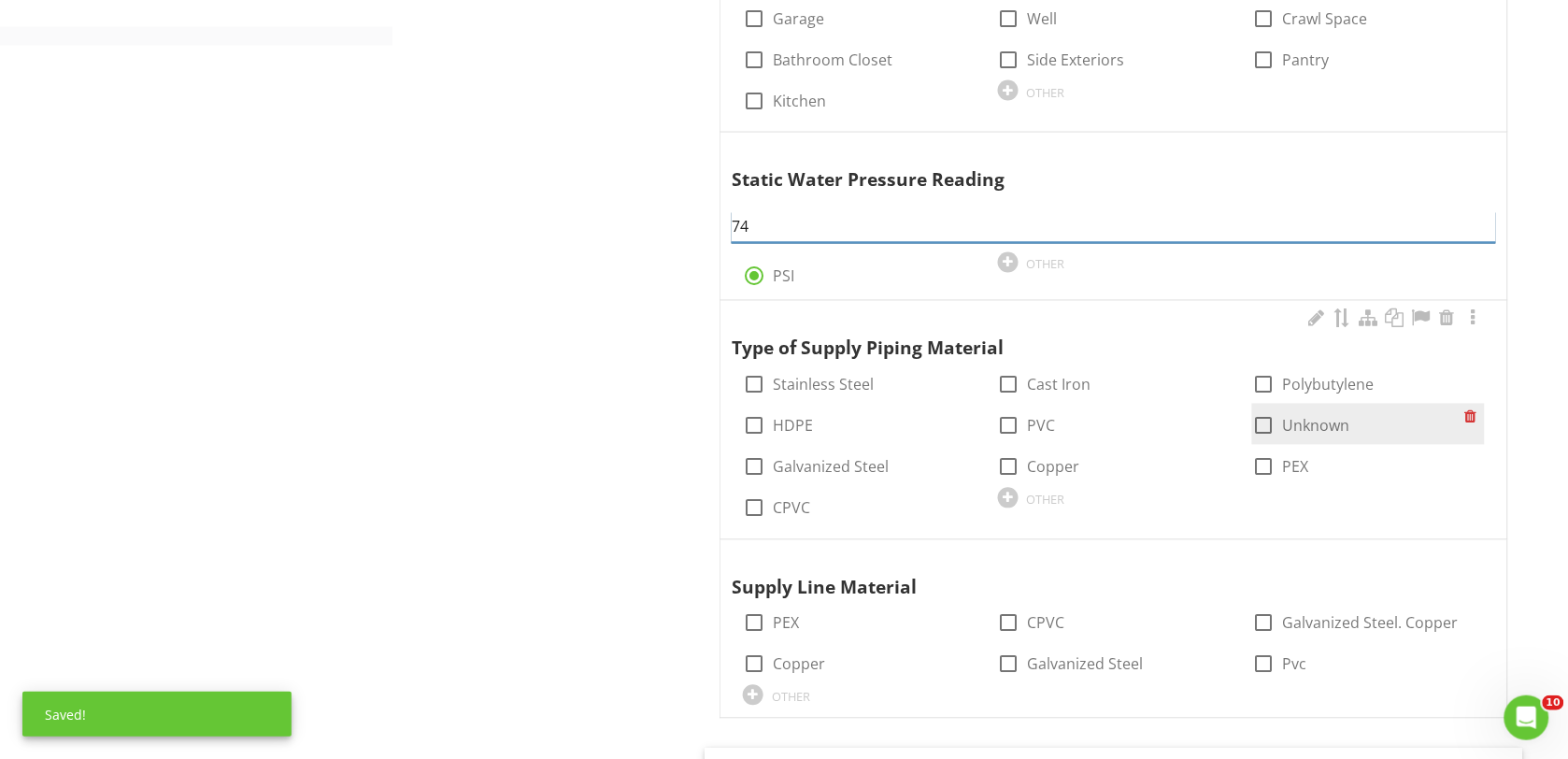
type input "74"
click at [1264, 430] on div at bounding box center [1264, 426] width 32 height 32
checkbox input "true"
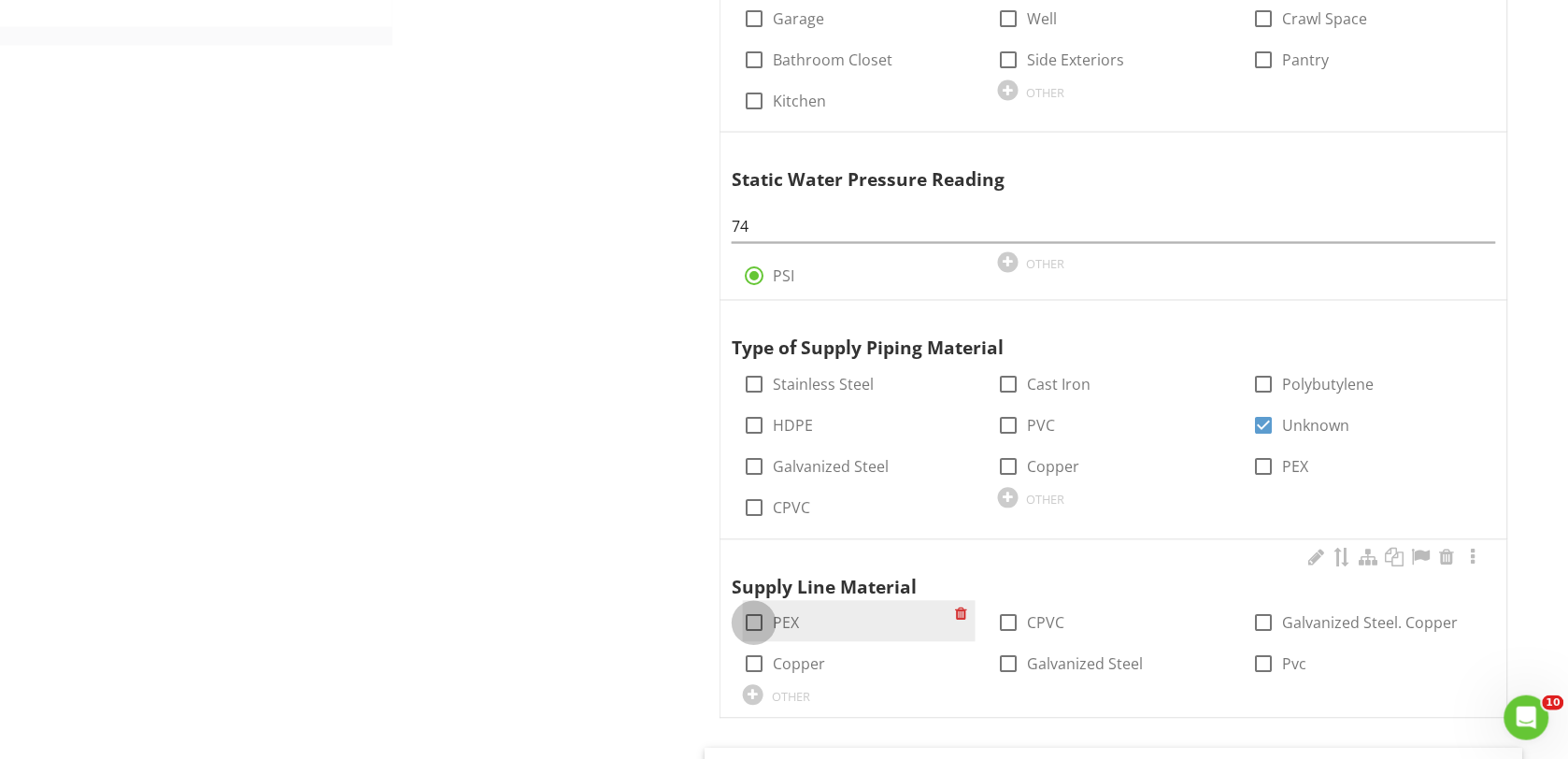
click at [754, 623] on div at bounding box center [753, 622] width 32 height 32
checkbox input "true"
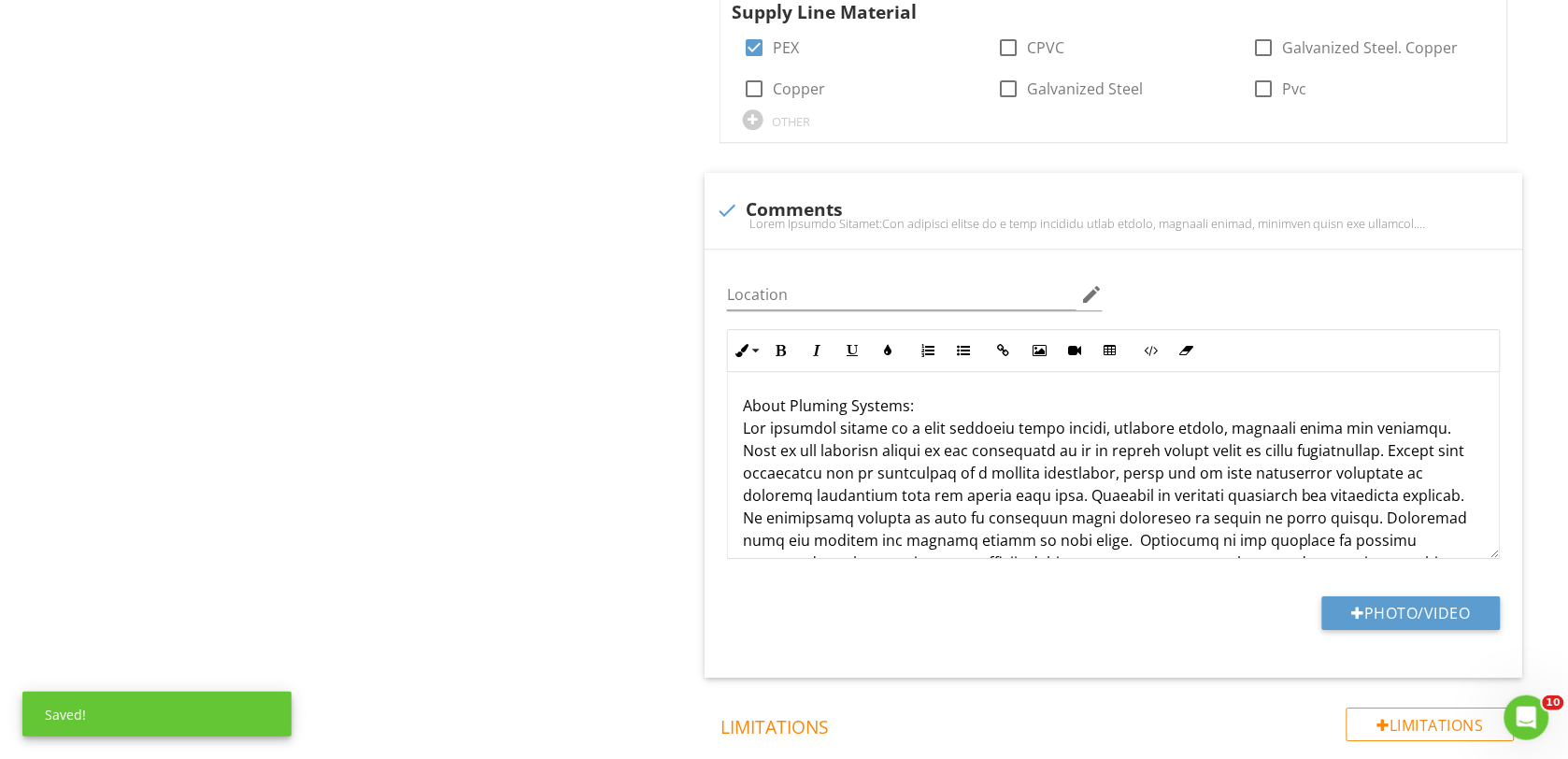
scroll to position [1430, 0]
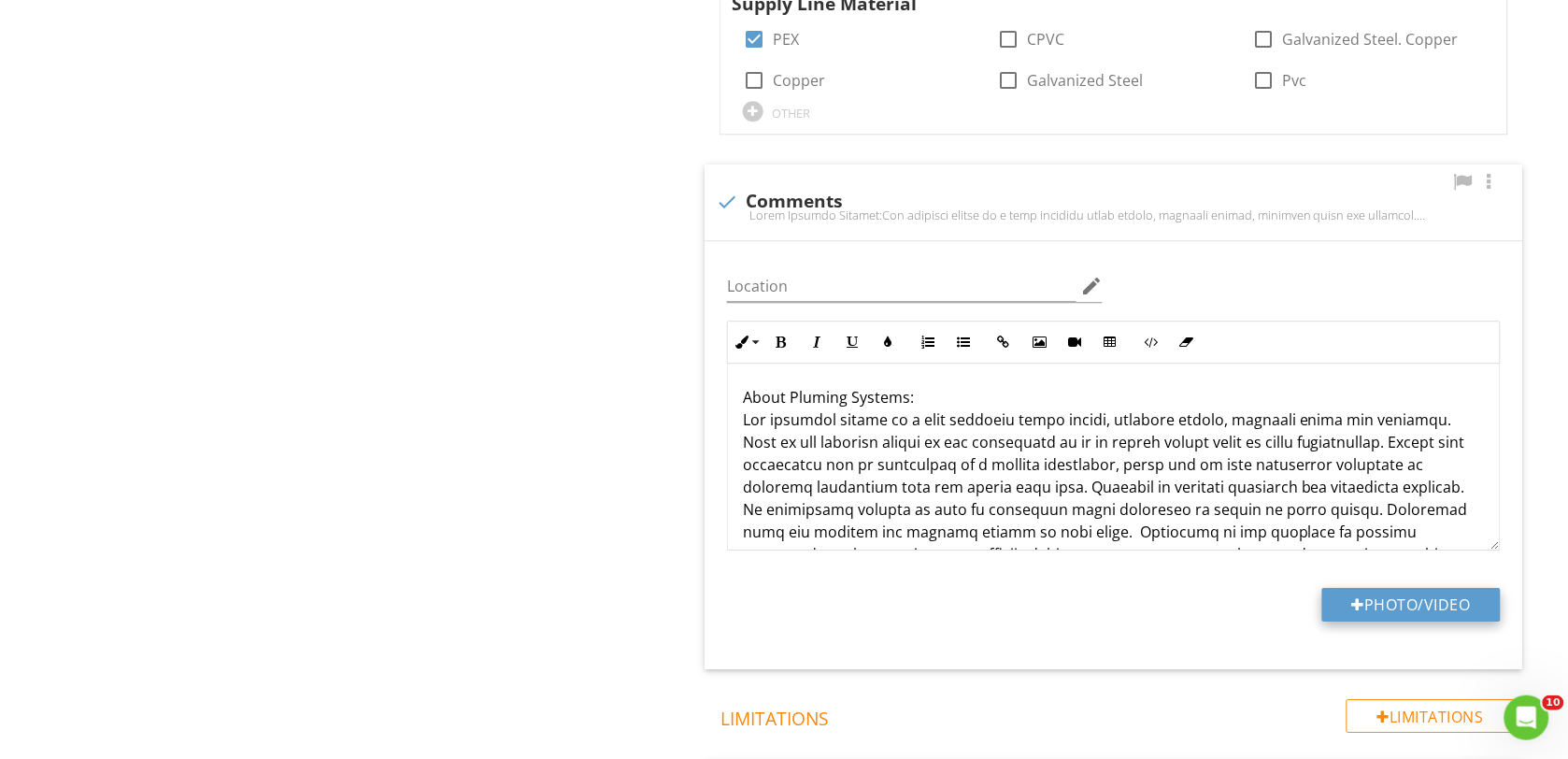
click at [1356, 606] on div at bounding box center [1359, 604] width 13 height 15
type input "C:\fakepath\DSC00126.JPG"
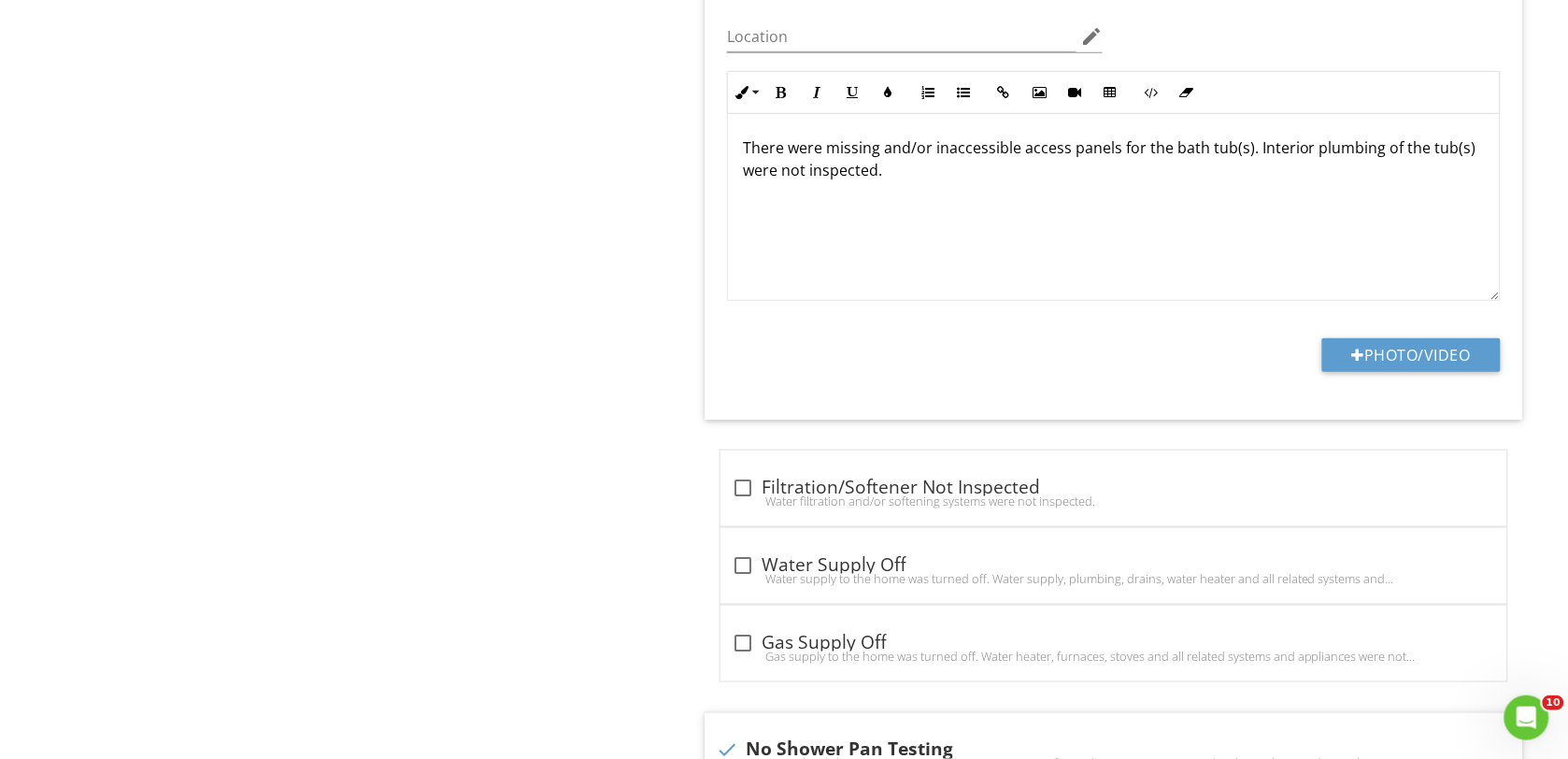
scroll to position [2481, 0]
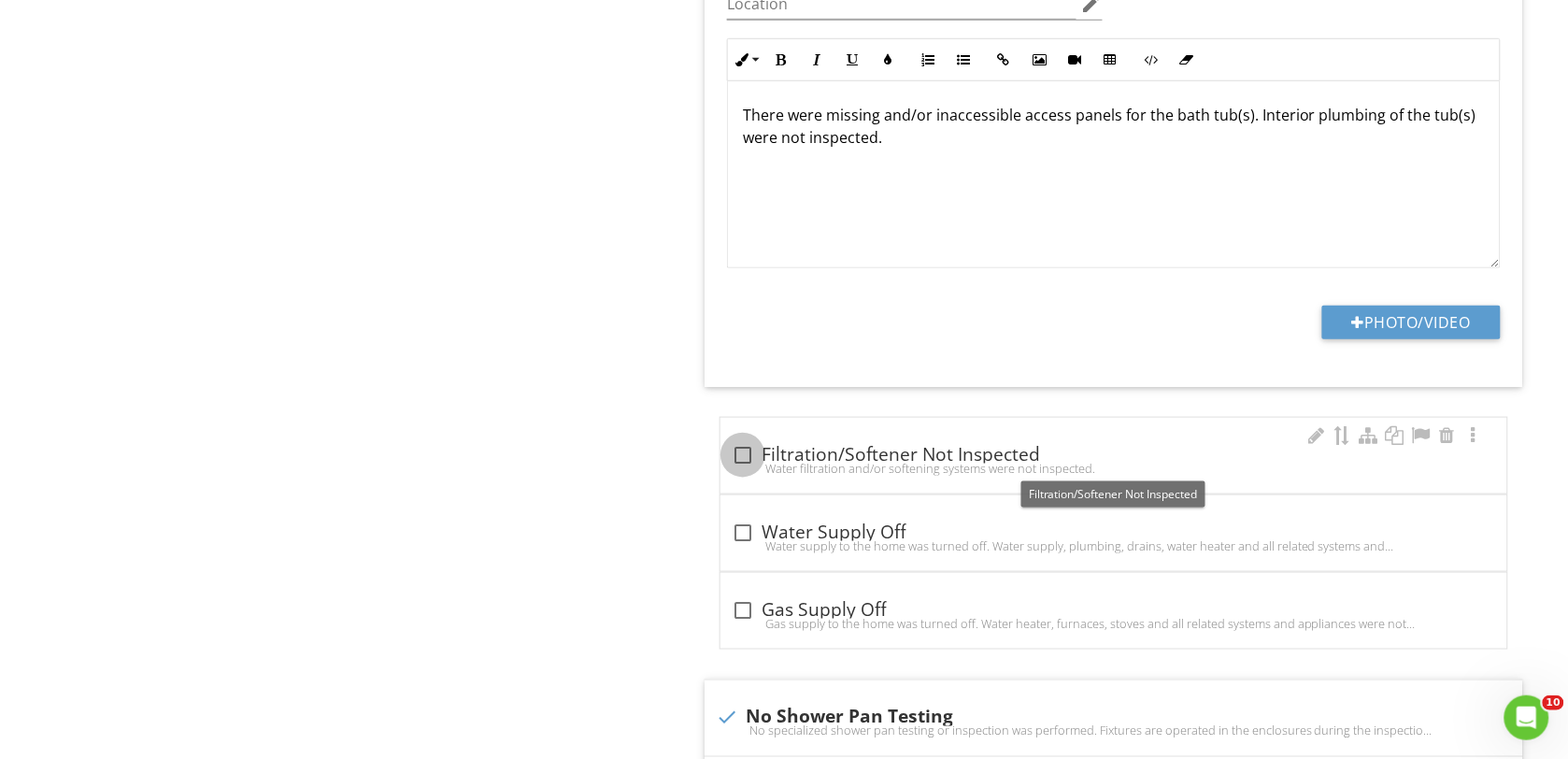
click at [744, 462] on div at bounding box center [743, 455] width 32 height 32
checkbox input "true"
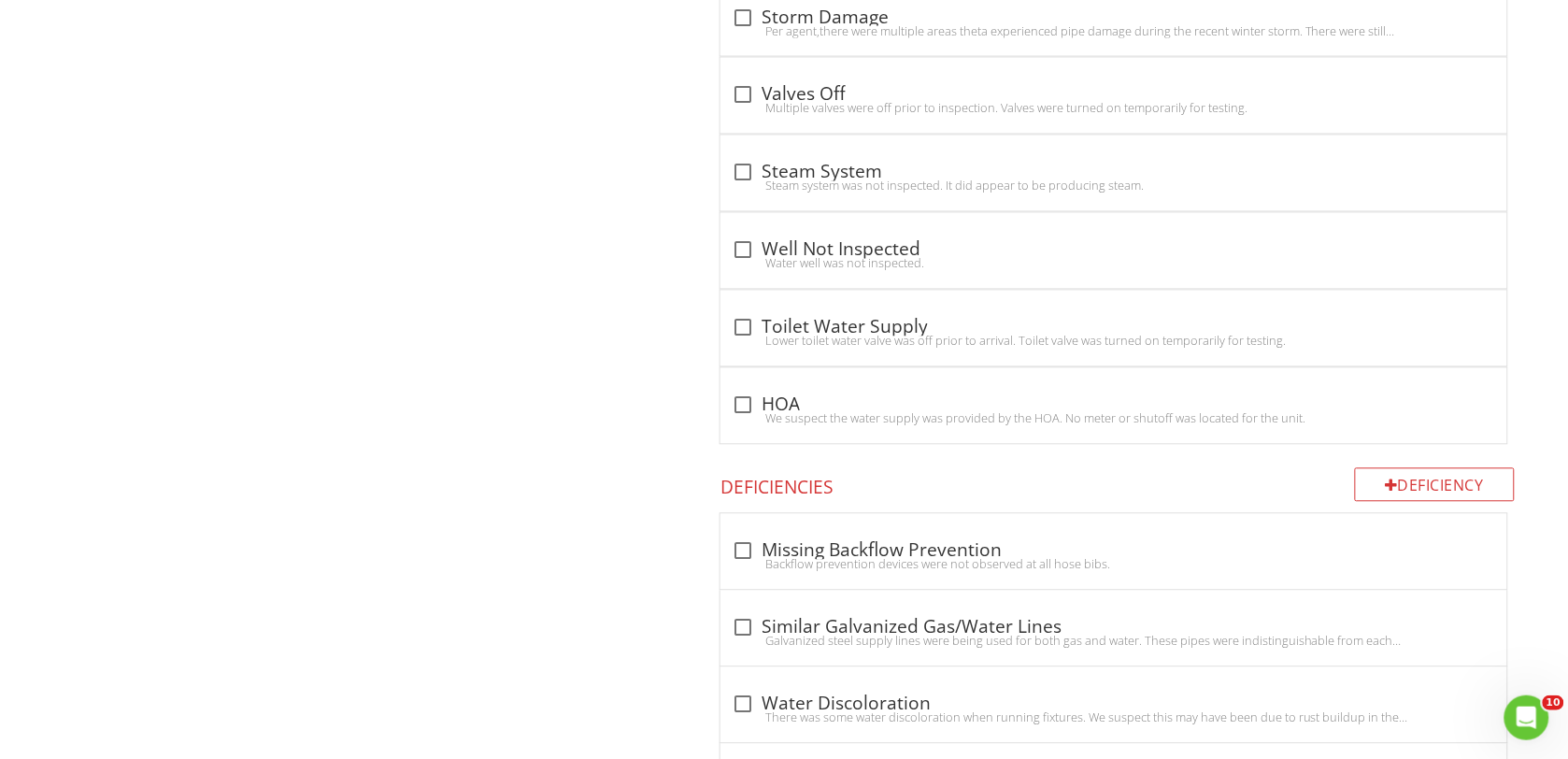
scroll to position [5399, 0]
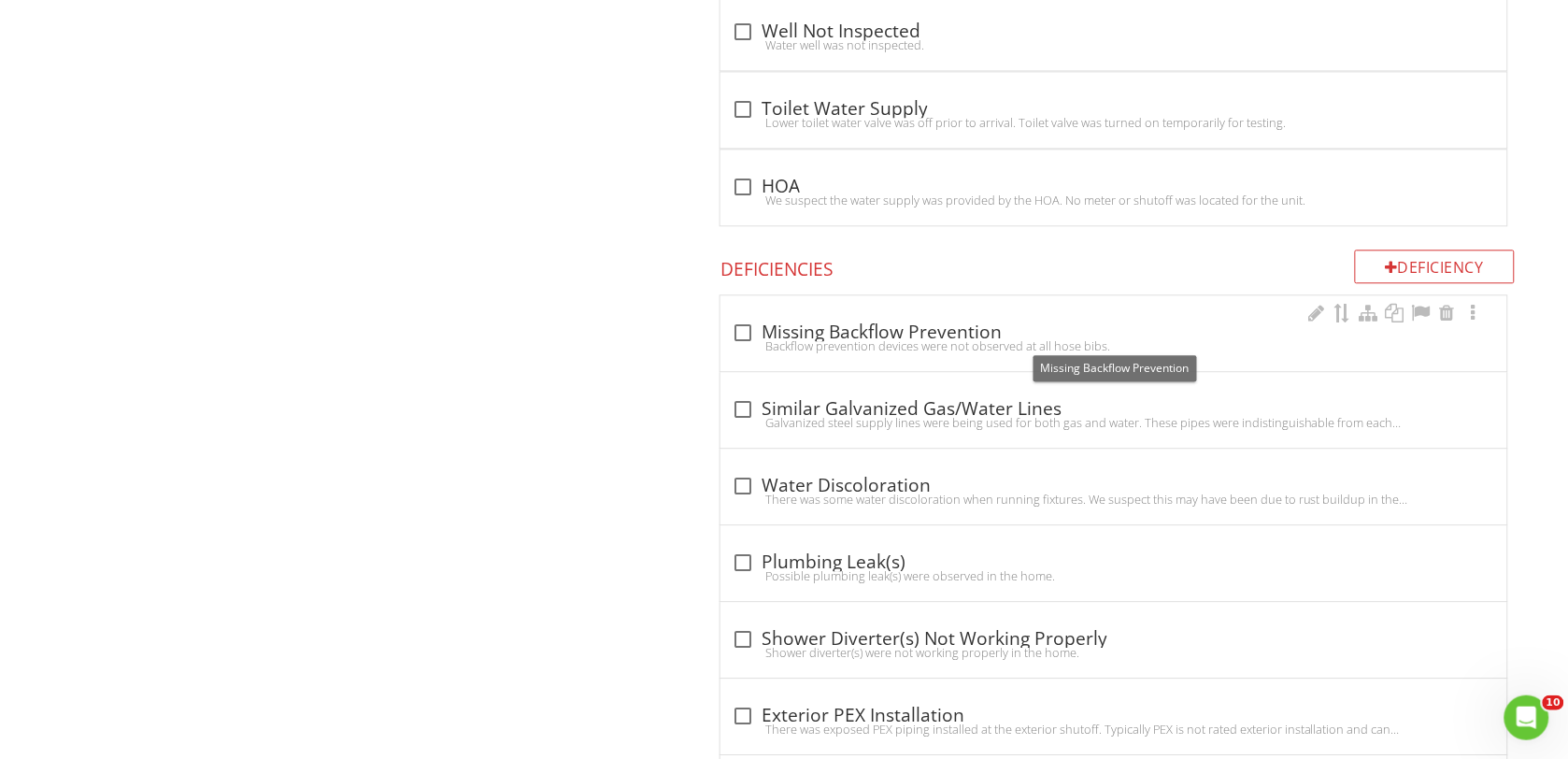
click at [739, 339] on div at bounding box center [743, 332] width 32 height 32
checkbox input "true"
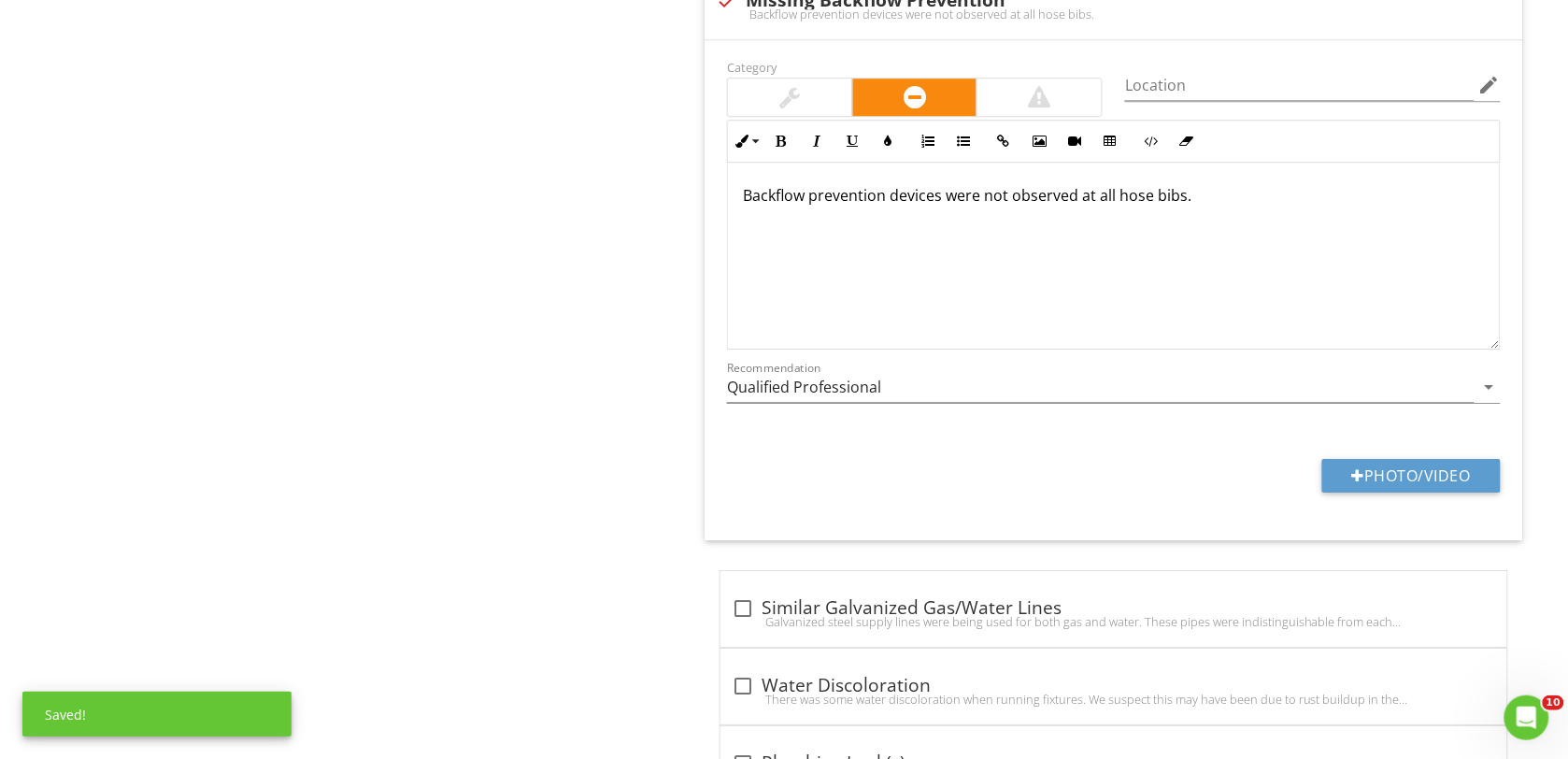
scroll to position [5750, 0]
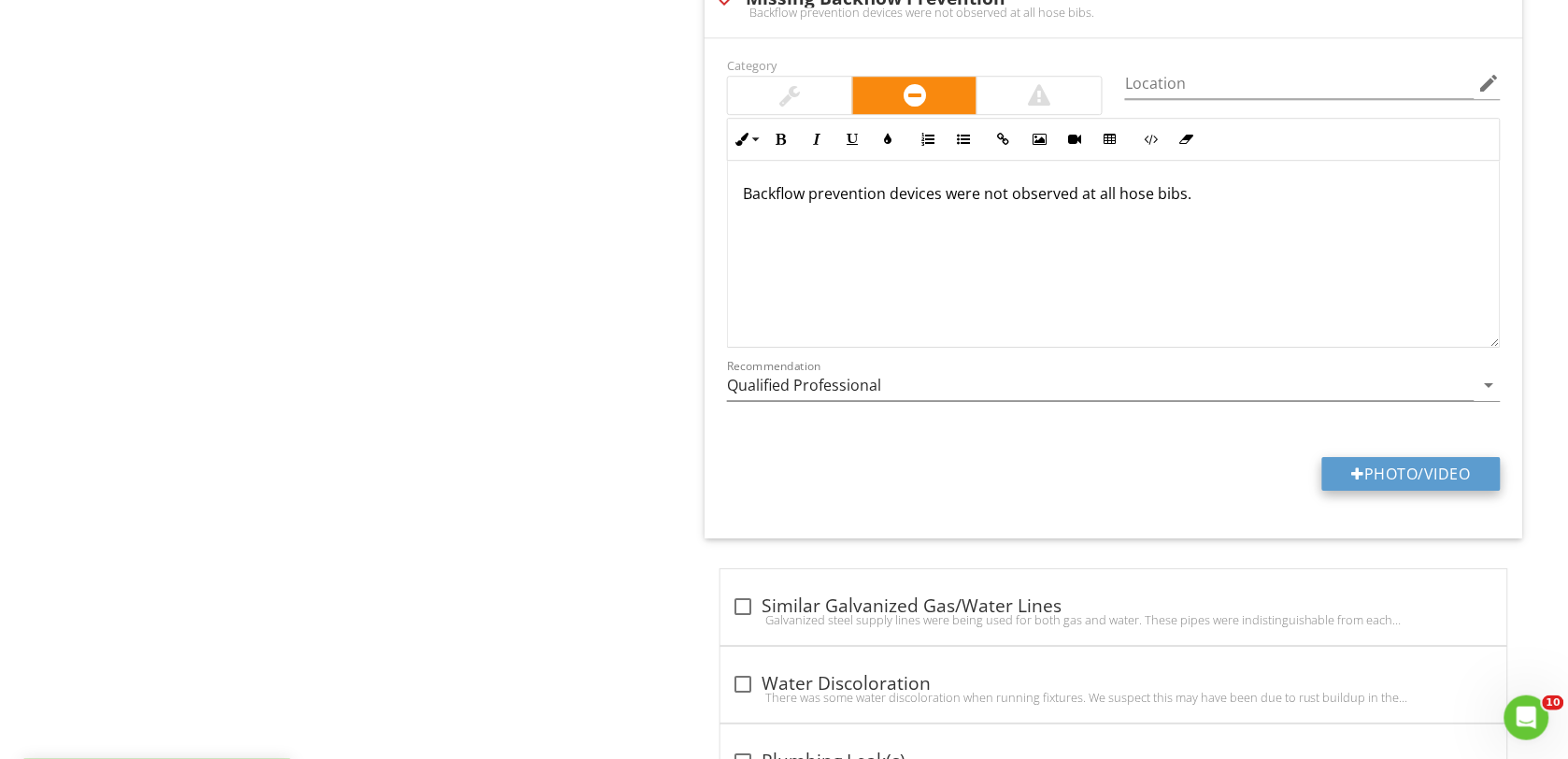
click at [1391, 483] on button "Photo/Video" at bounding box center [1412, 473] width 178 height 34
type input "C:\fakepath\DSC00153.JPG"
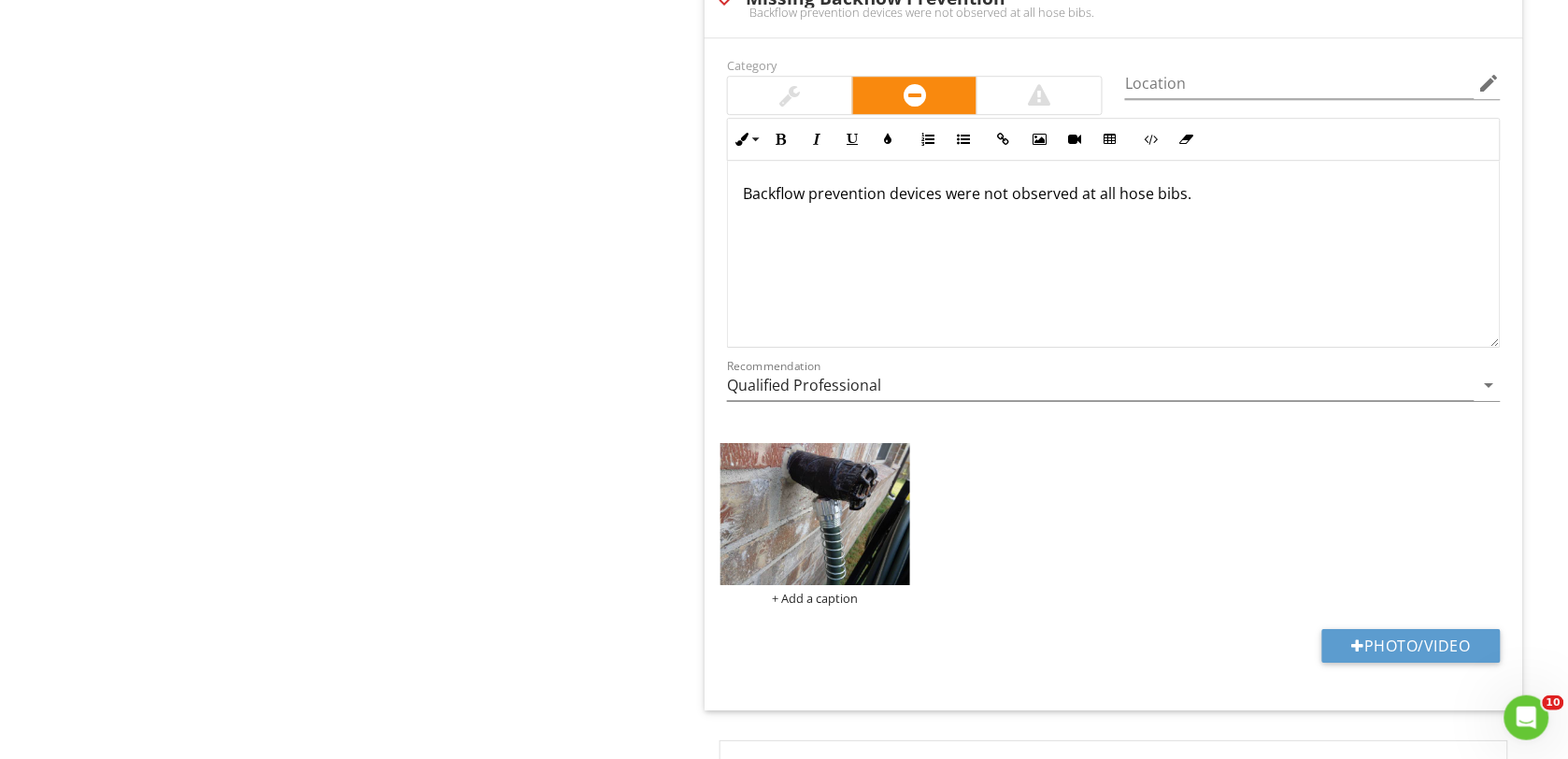
click at [787, 554] on img at bounding box center [816, 514] width 190 height 142
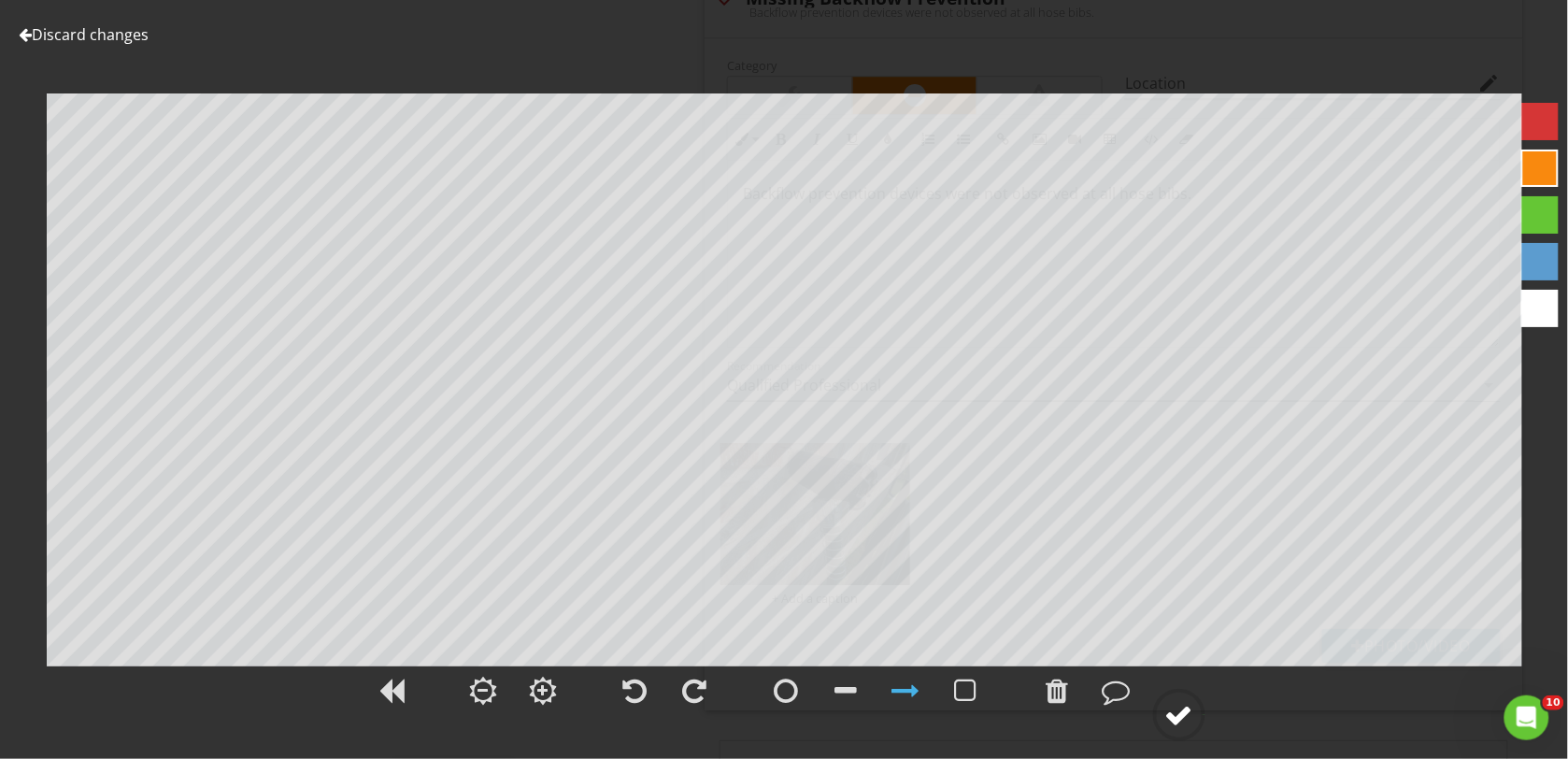
click at [1179, 712] on div at bounding box center [1179, 714] width 28 height 28
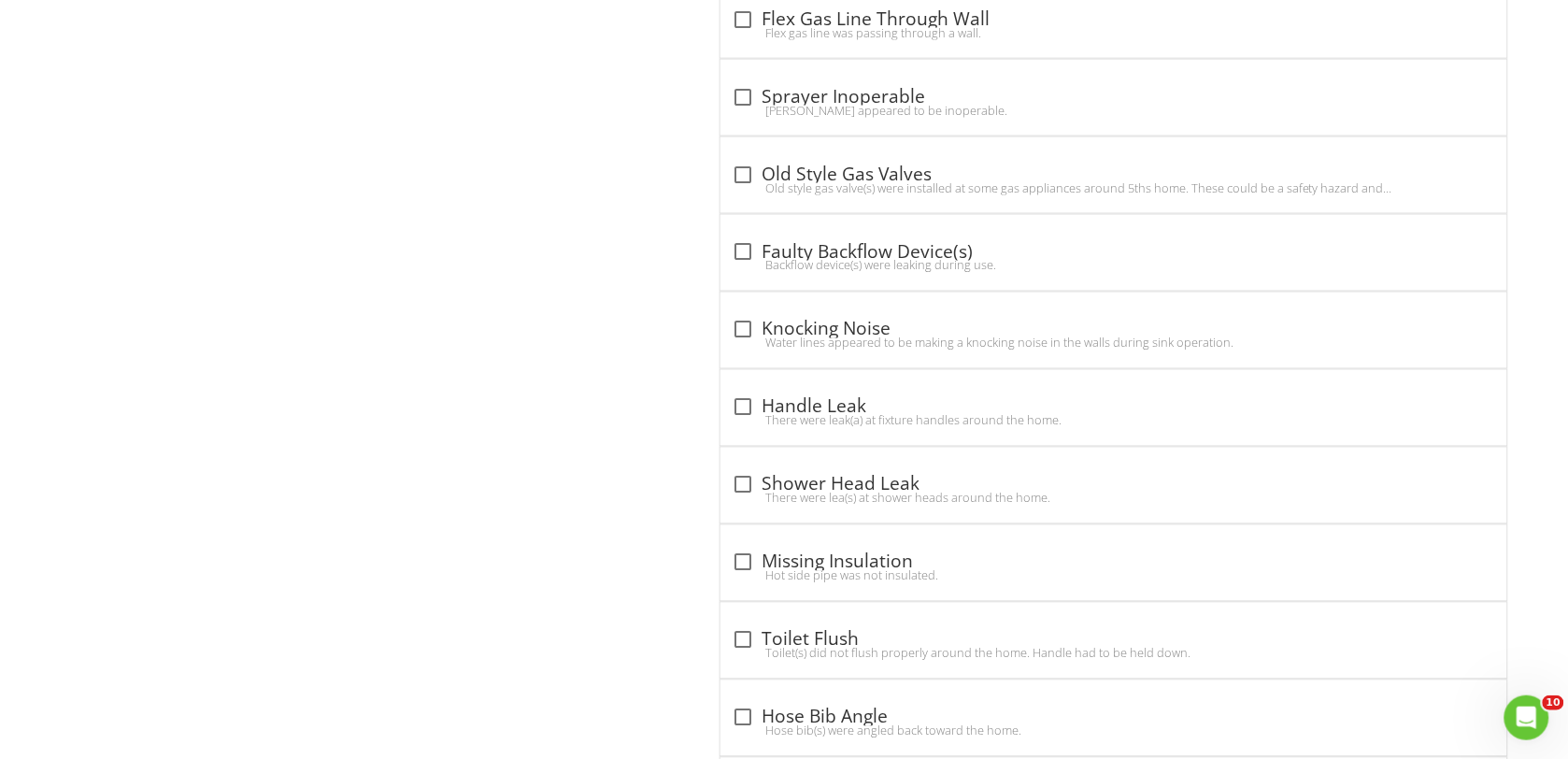
scroll to position [11355, 0]
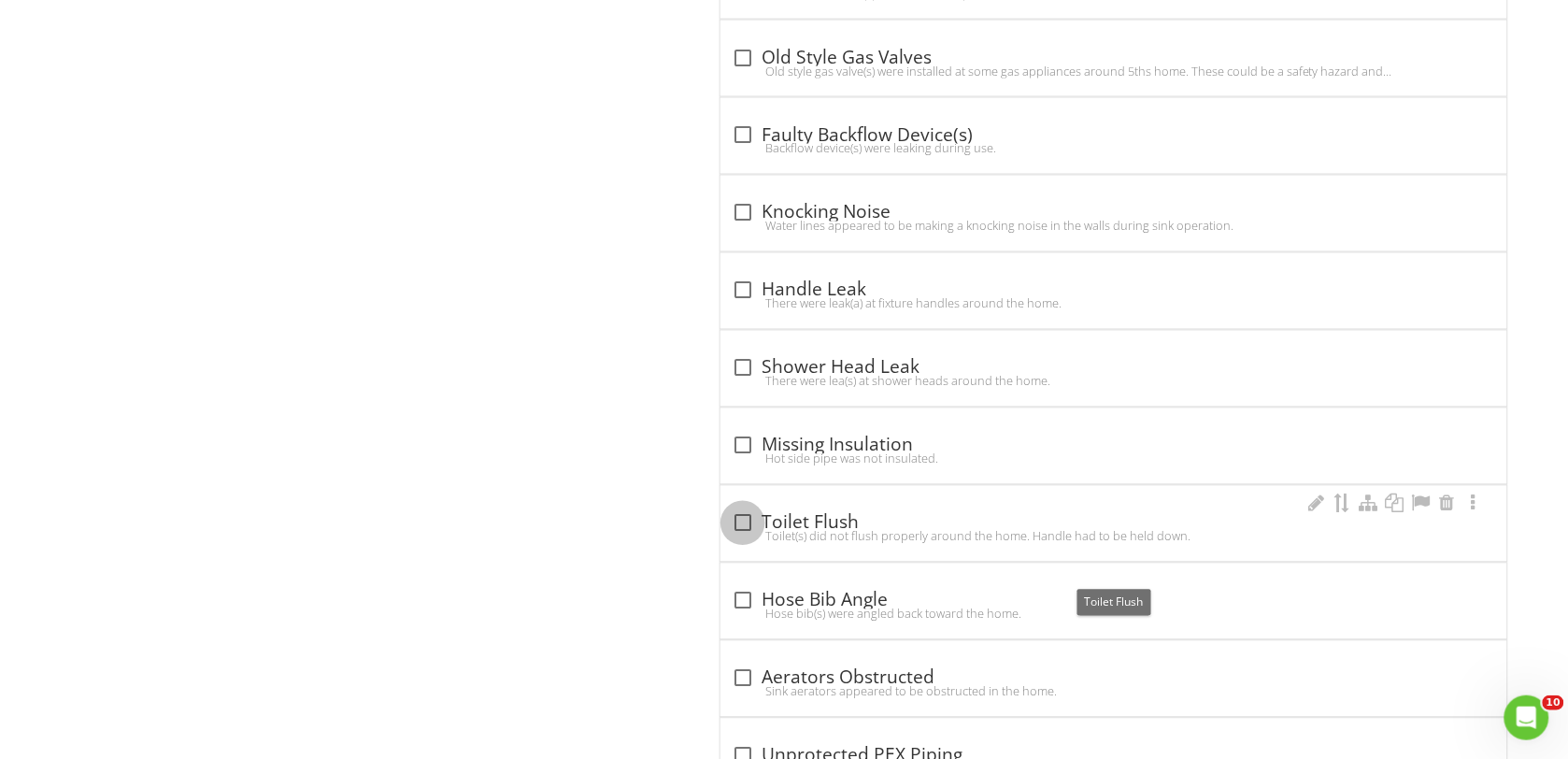
click at [735, 539] on div at bounding box center [743, 522] width 32 height 32
checkbox input "true"
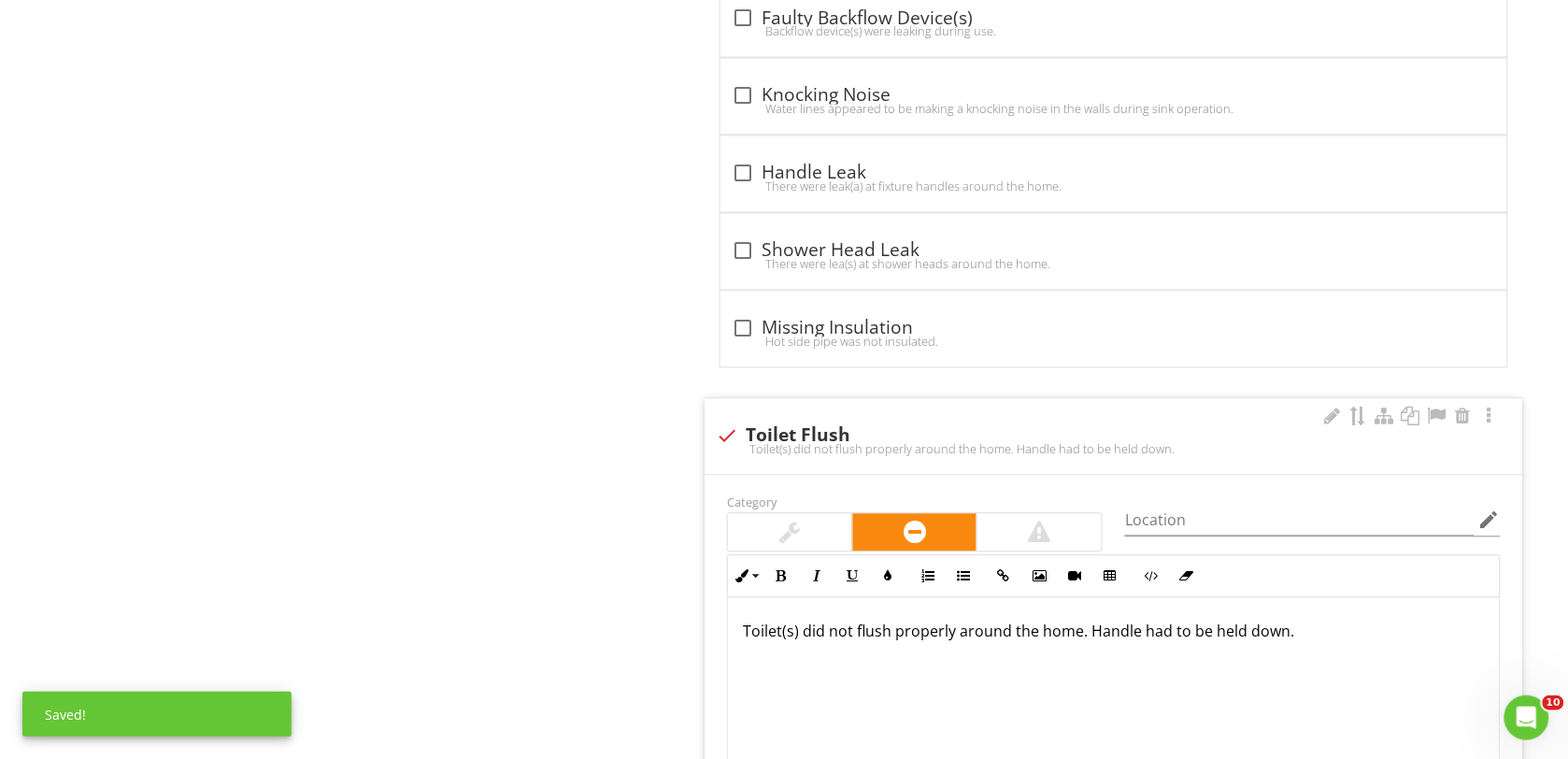
scroll to position [11589, 0]
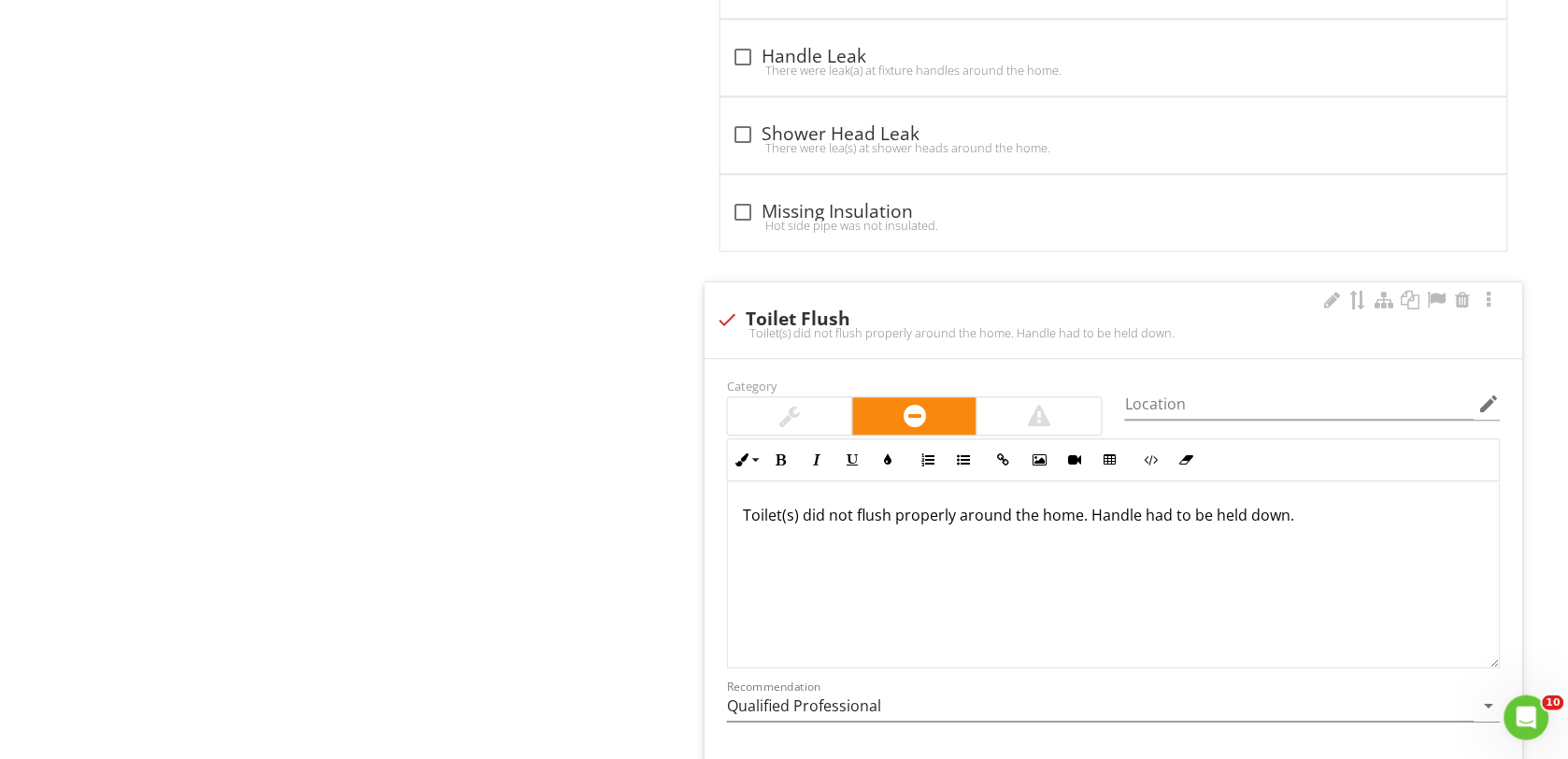
click at [797, 526] on p "Toilet(s) did not flush properly around the home. Handle had to be held down." at bounding box center [1113, 514] width 742 height 22
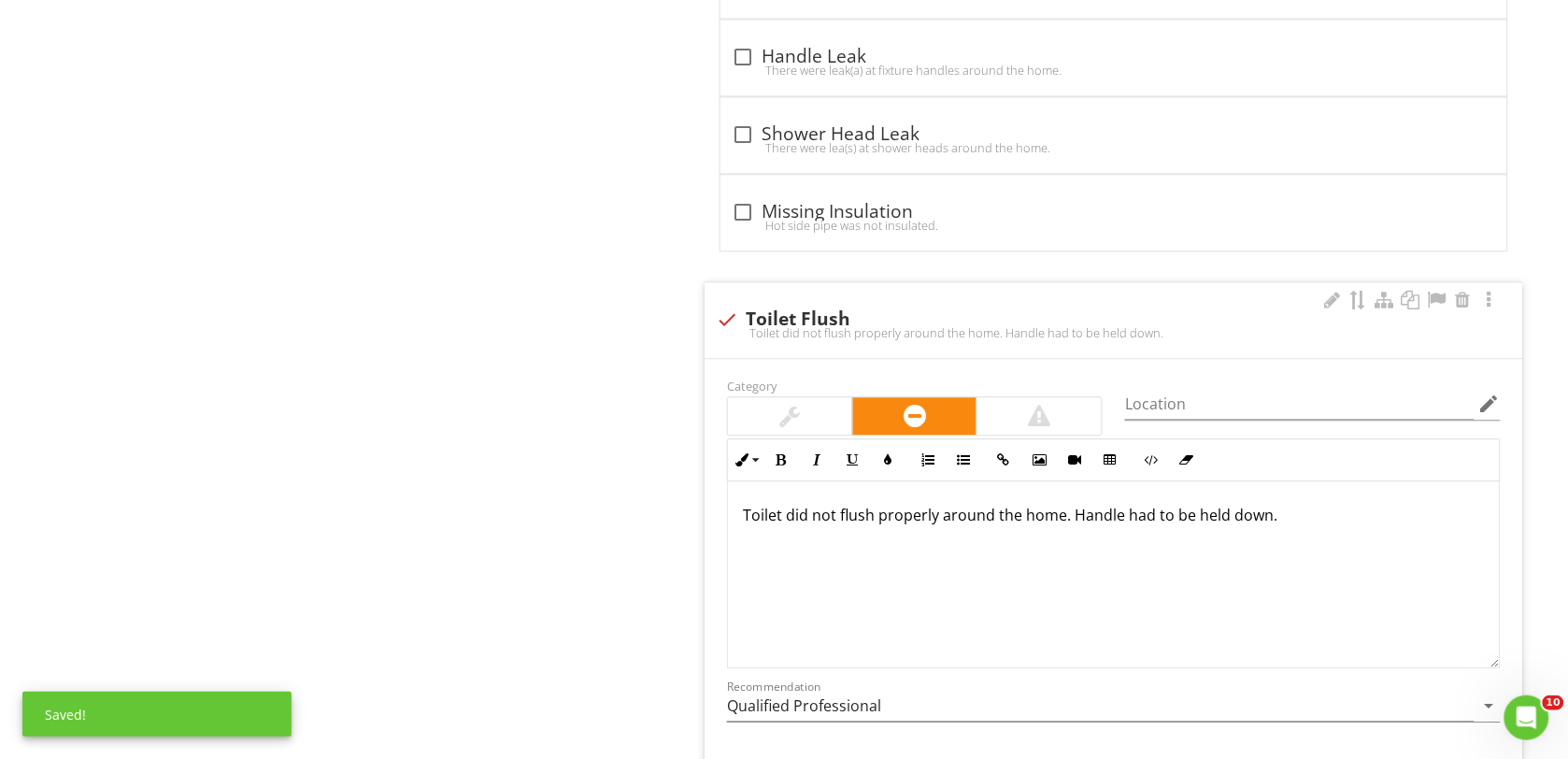
click at [1066, 526] on p "Toilet did not flush properly around the home. Handle had to be held down." at bounding box center [1113, 514] width 742 height 22
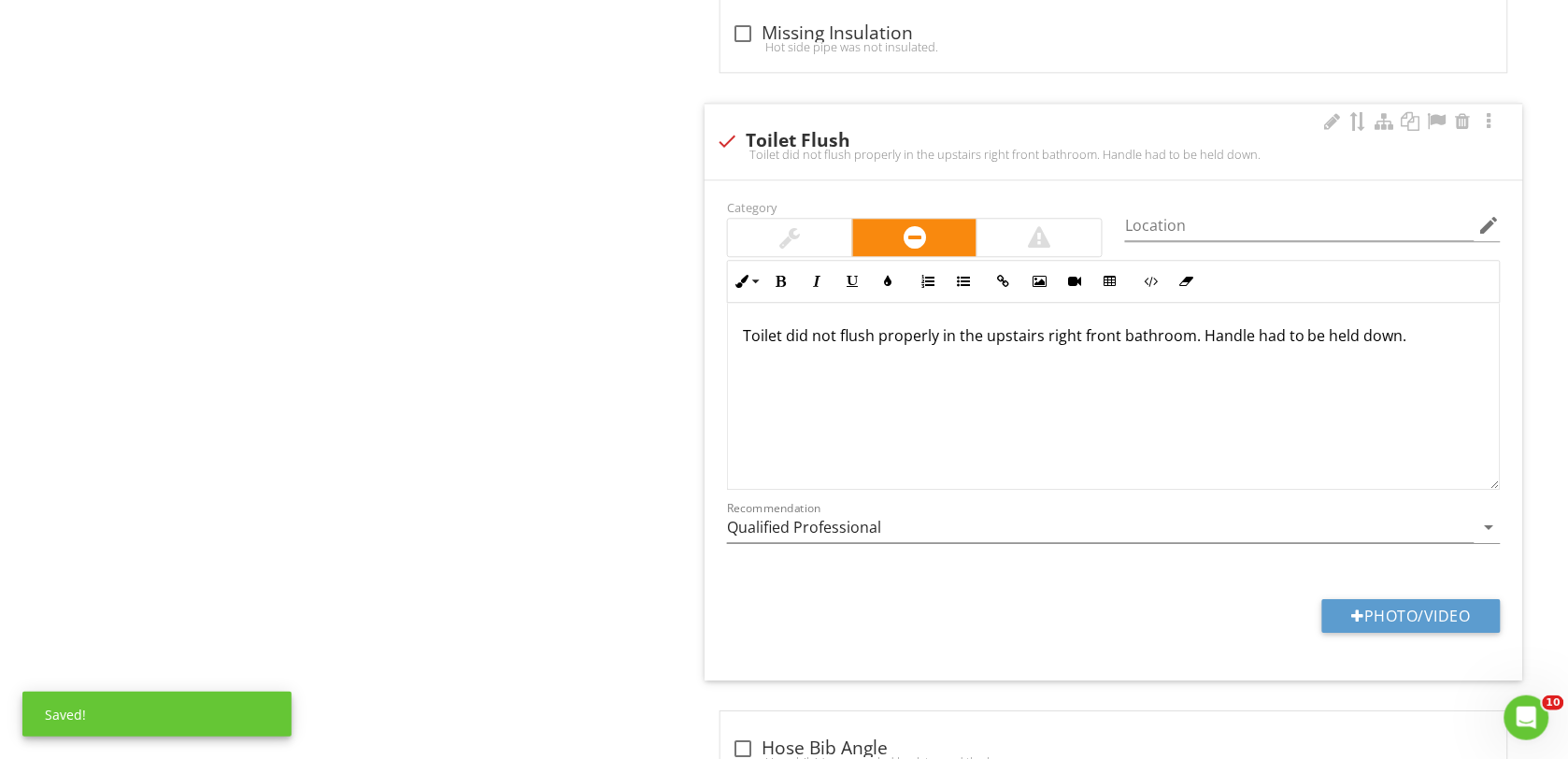
scroll to position [11822, 0]
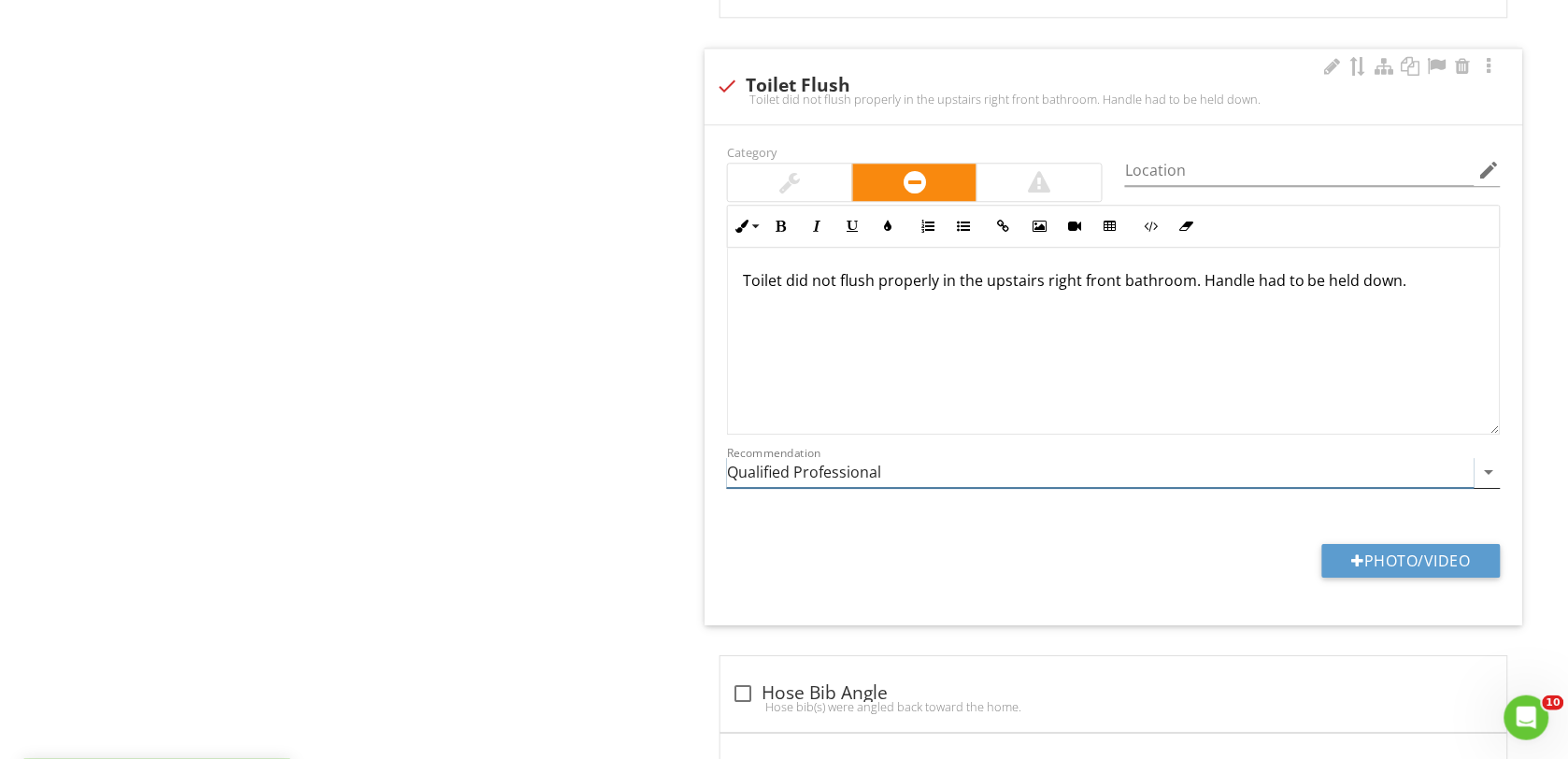
click at [1488, 483] on icon "arrow_drop_down" at bounding box center [1489, 471] width 22 height 22
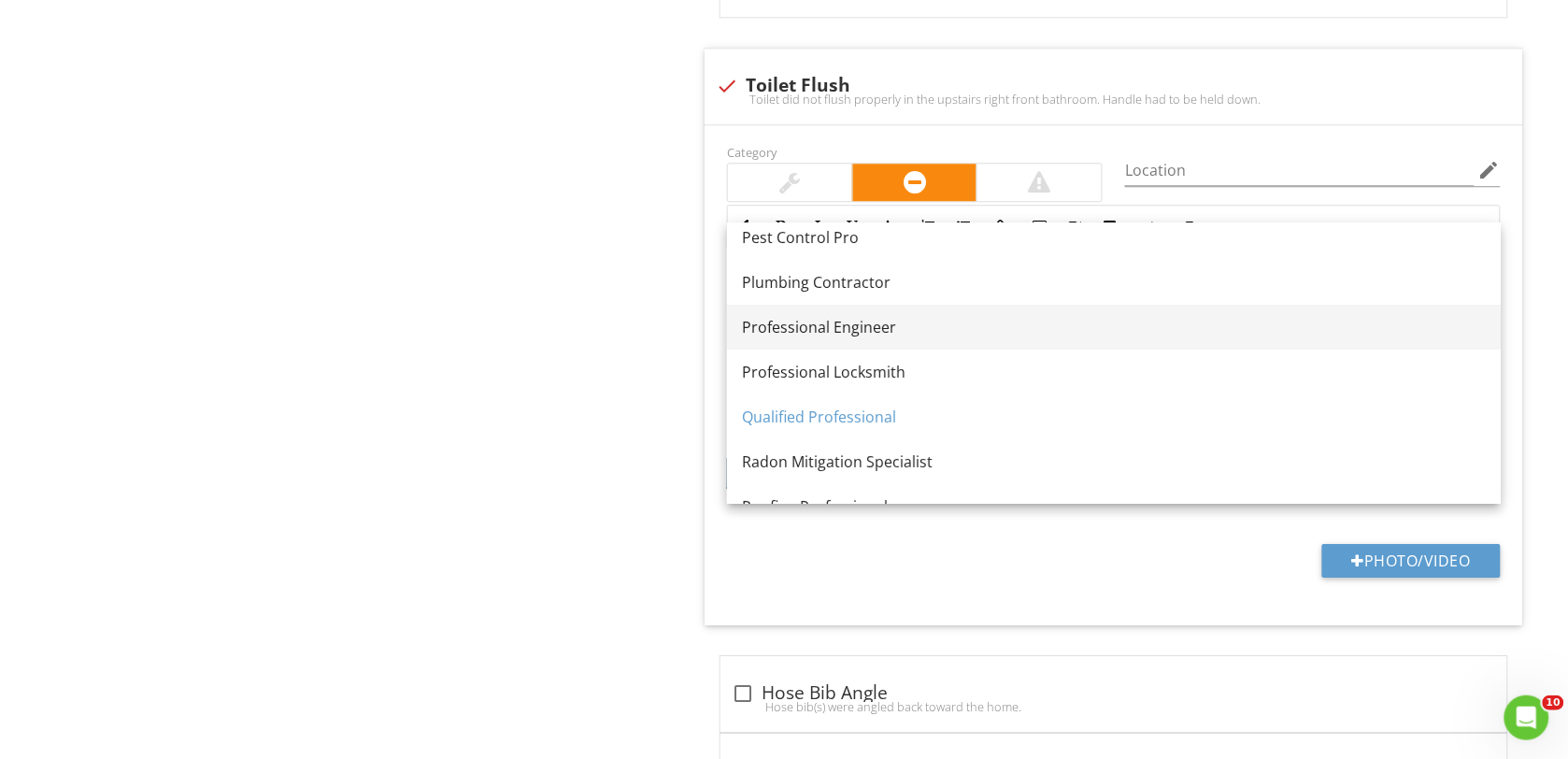
scroll to position [1995, 0]
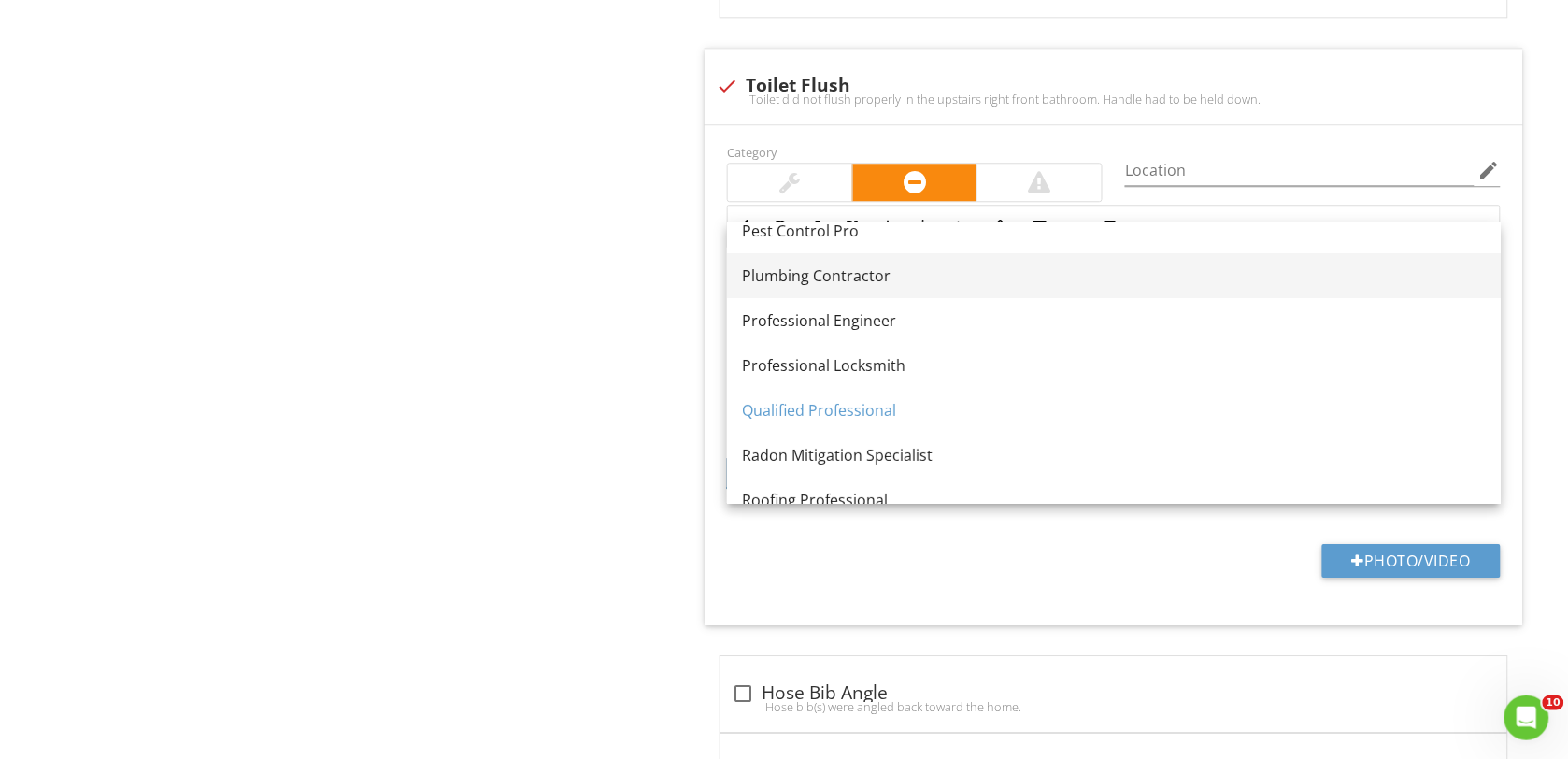
click at [810, 277] on div "Plumbing Contractor" at bounding box center [1113, 275] width 744 height 22
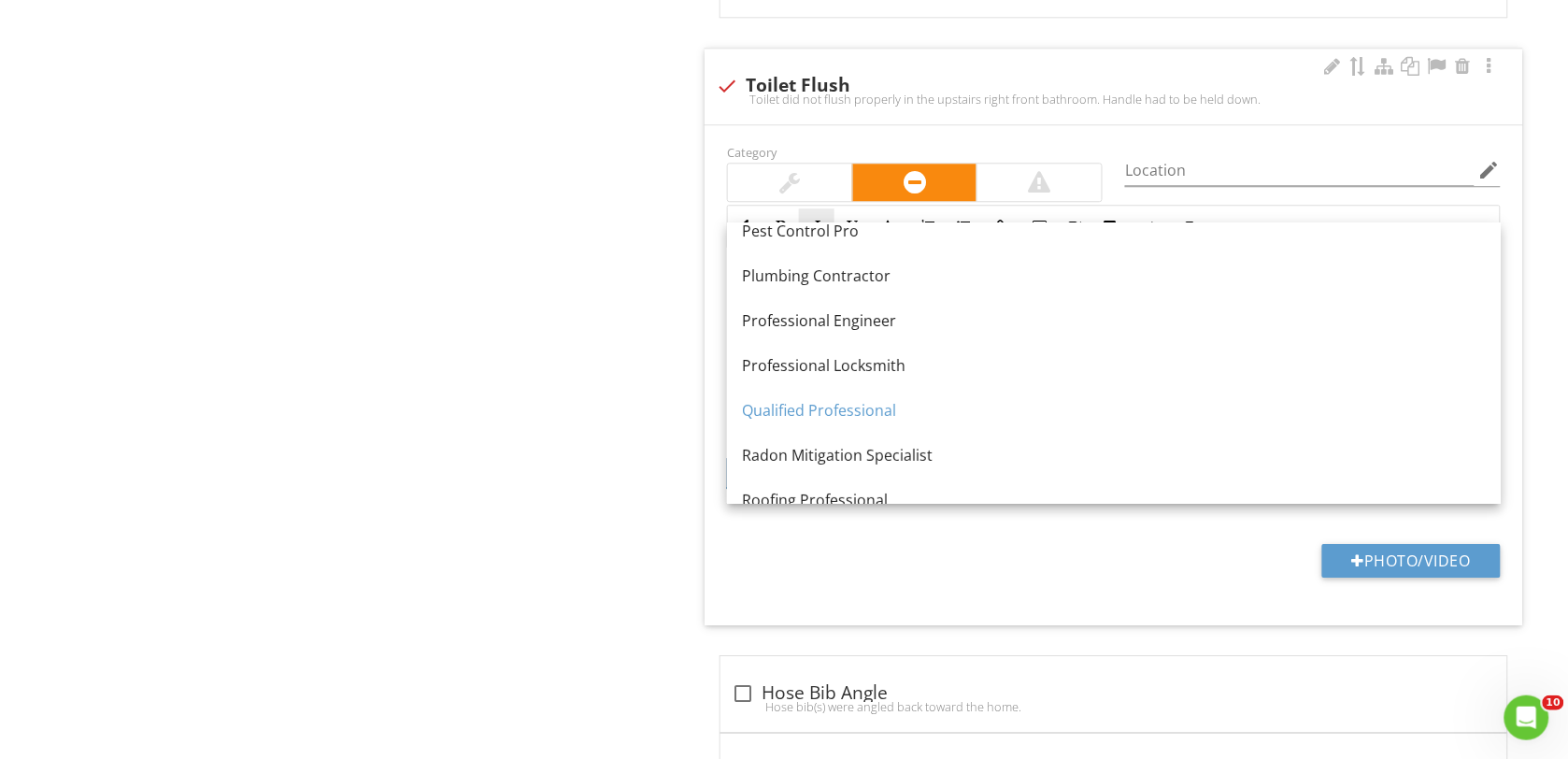
type input "Plumbing Contractor"
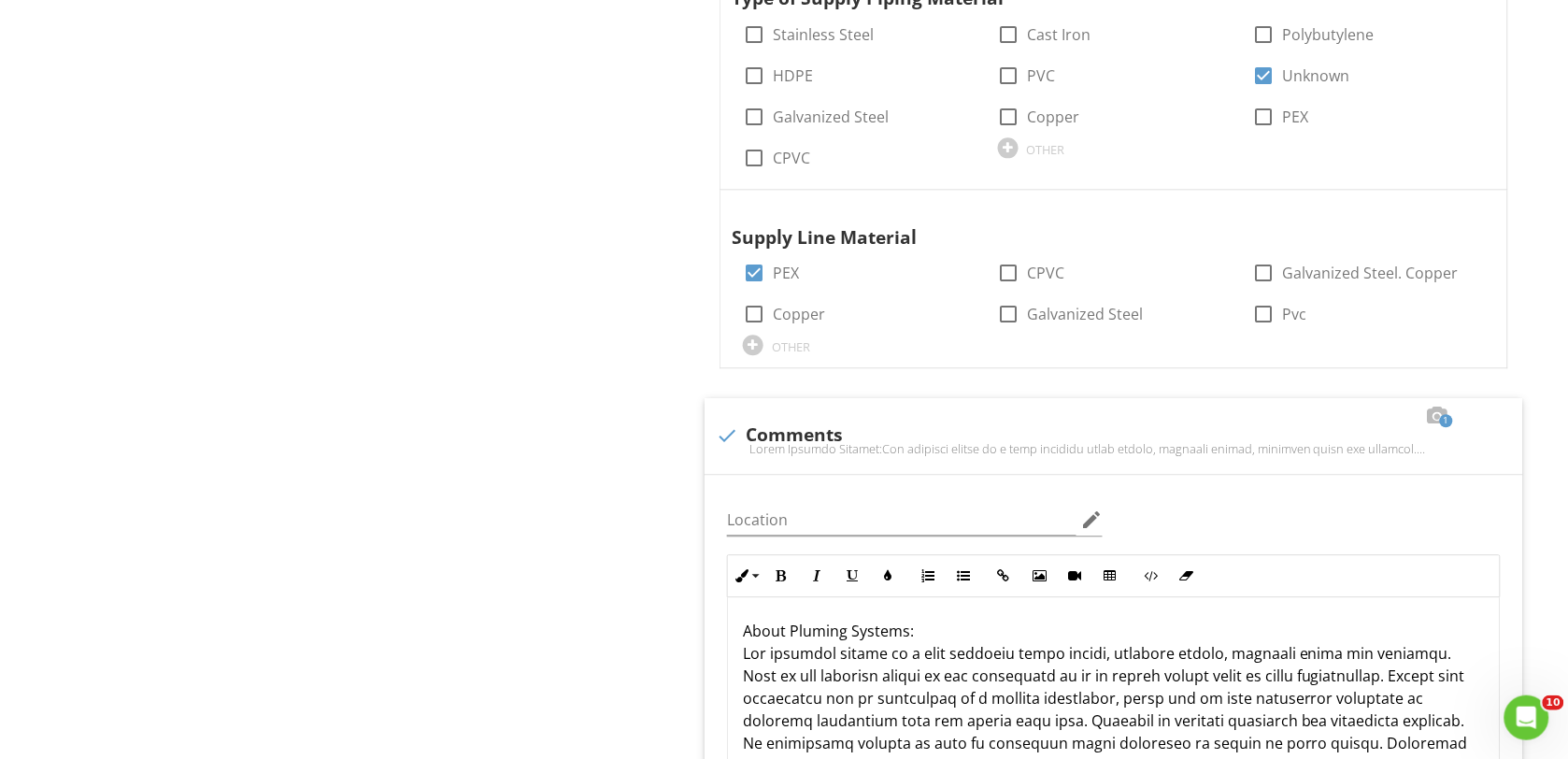
scroll to position [0, 0]
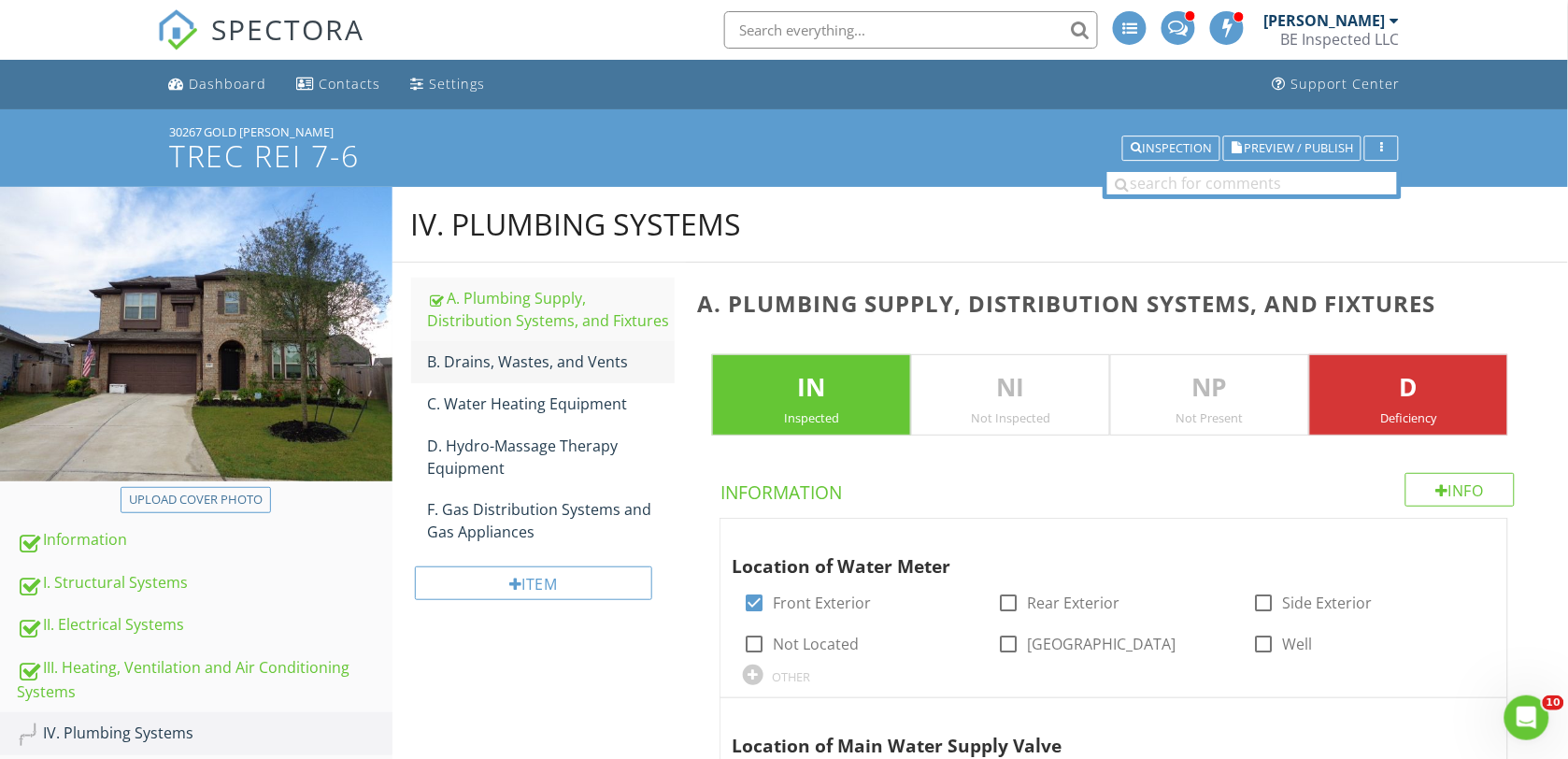
click at [528, 360] on div "B. Drains, Wastes, and Vents" at bounding box center [551, 361] width 247 height 22
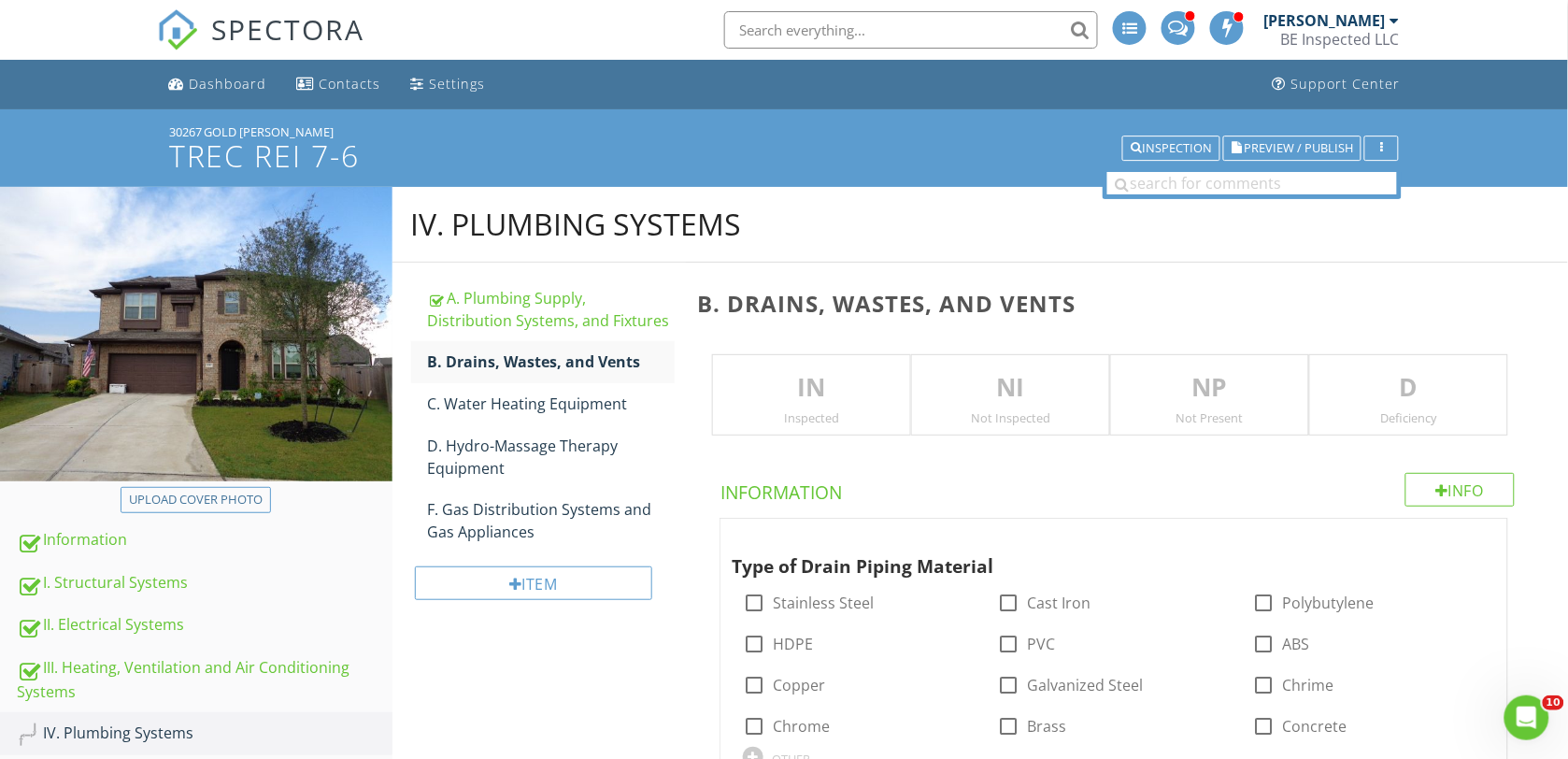
click at [792, 397] on p "IN" at bounding box center [811, 388] width 197 height 38
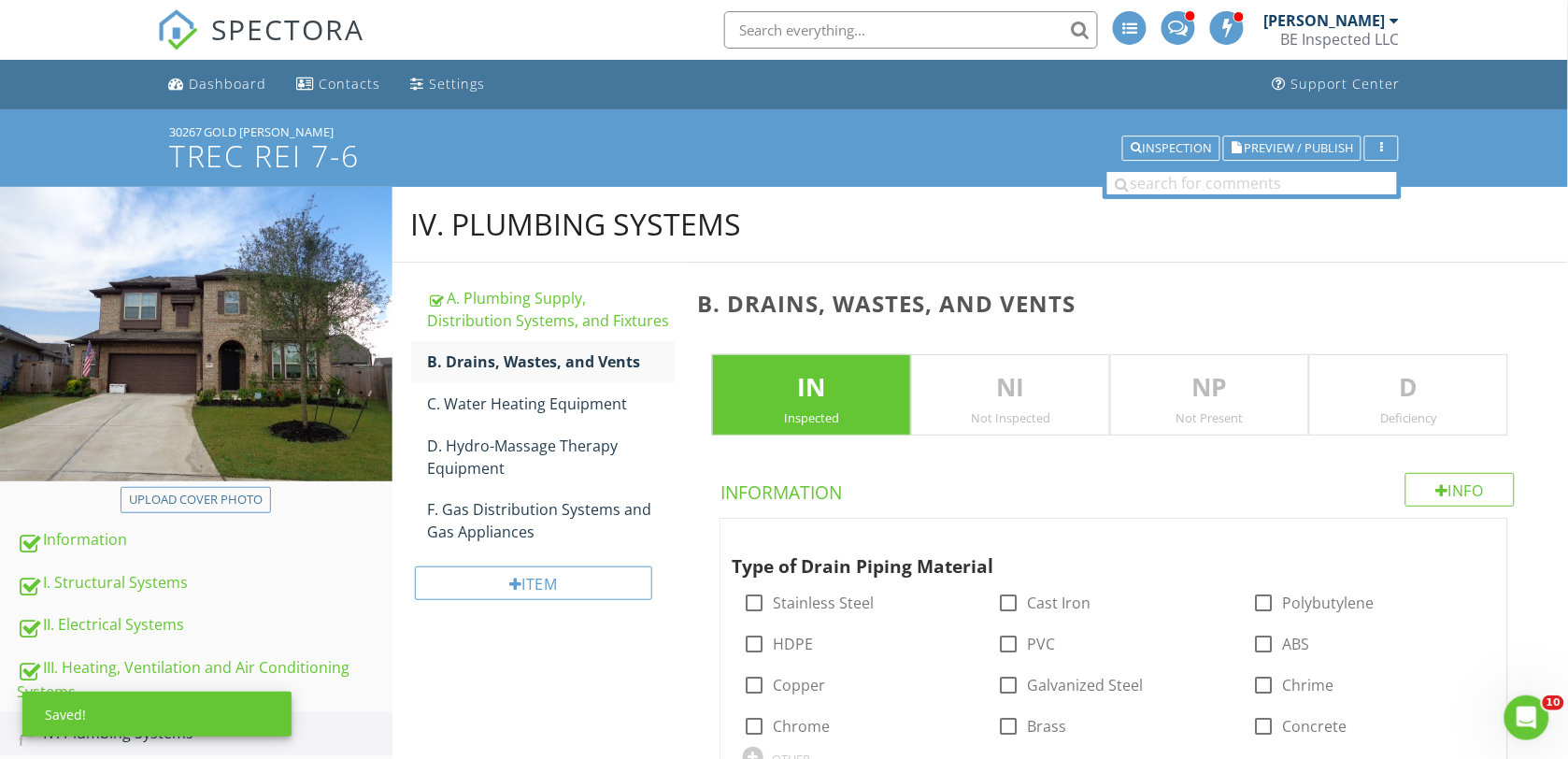
click at [1430, 394] on p "D" at bounding box center [1408, 388] width 197 height 38
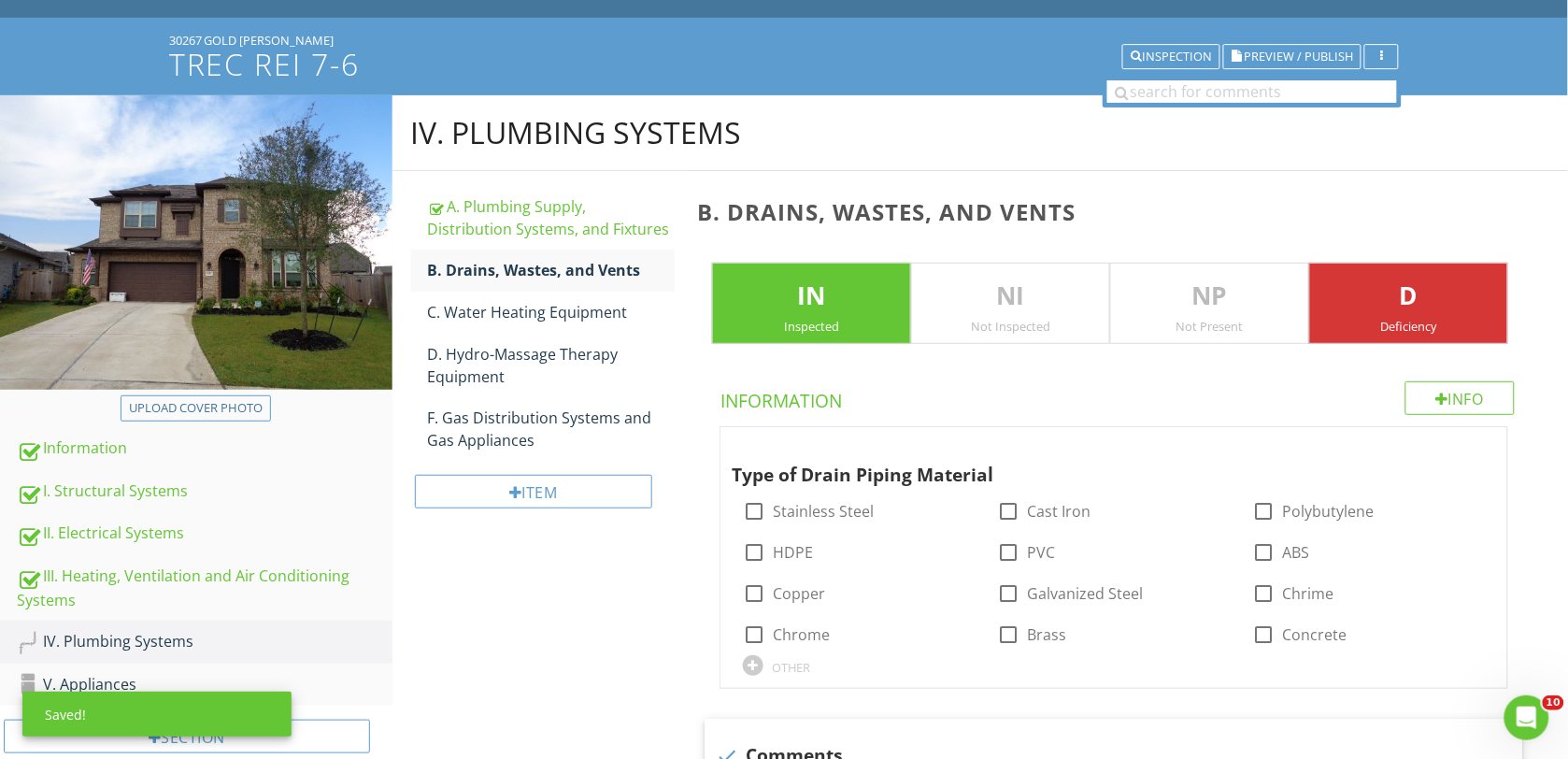
scroll to position [116, 0]
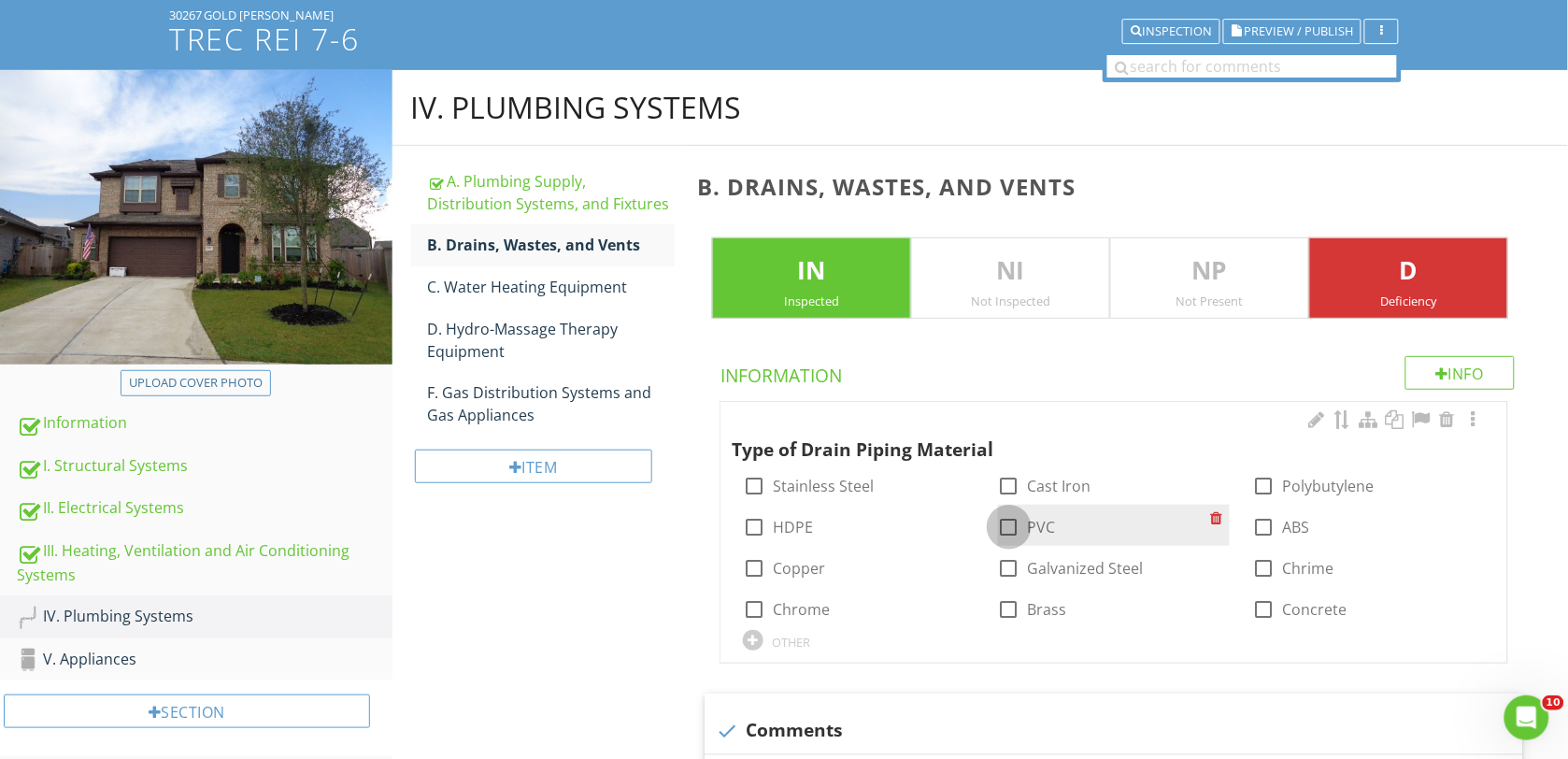
click at [1011, 528] on div at bounding box center [1008, 526] width 32 height 32
checkbox input "true"
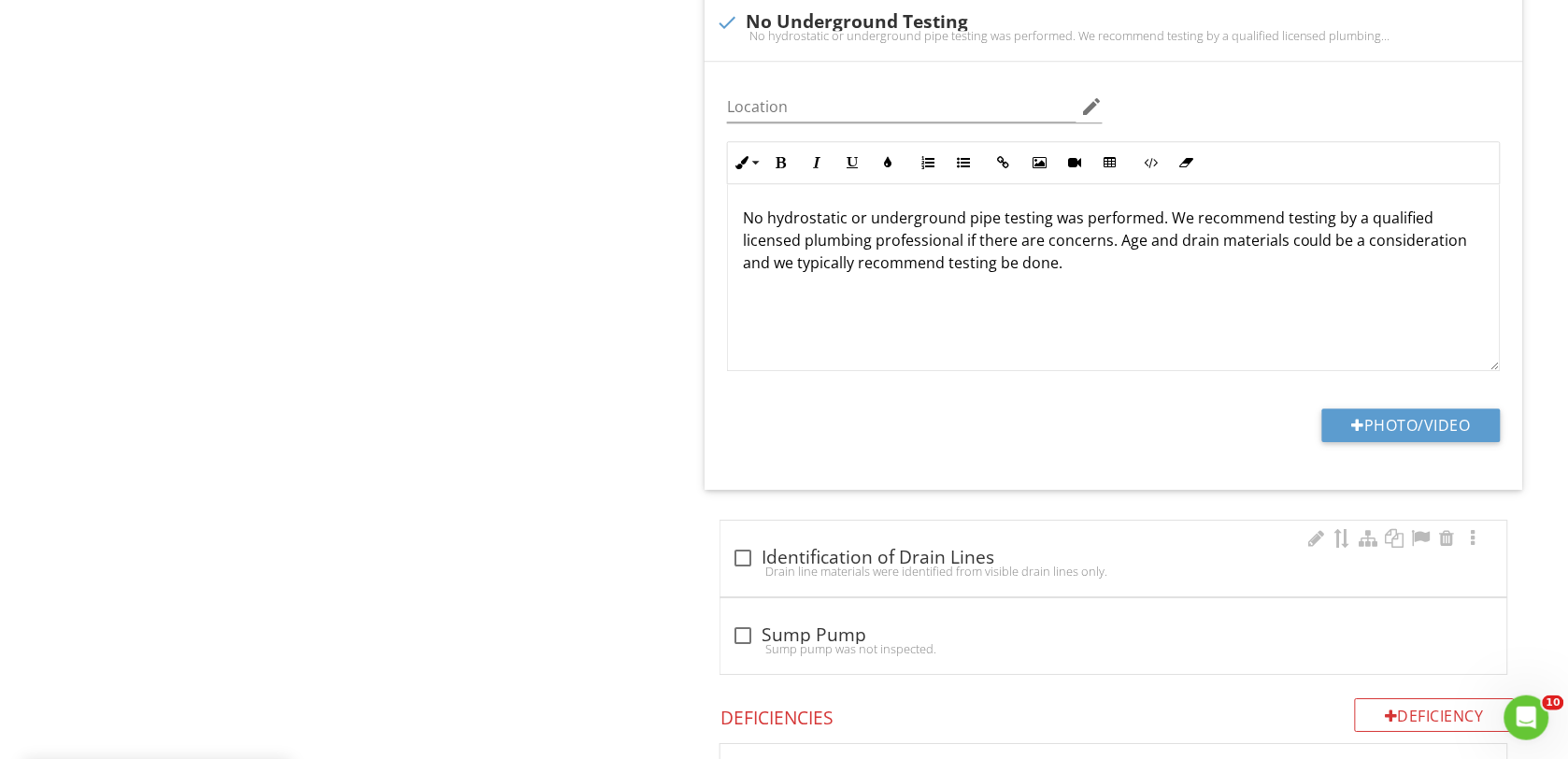
scroll to position [1518, 0]
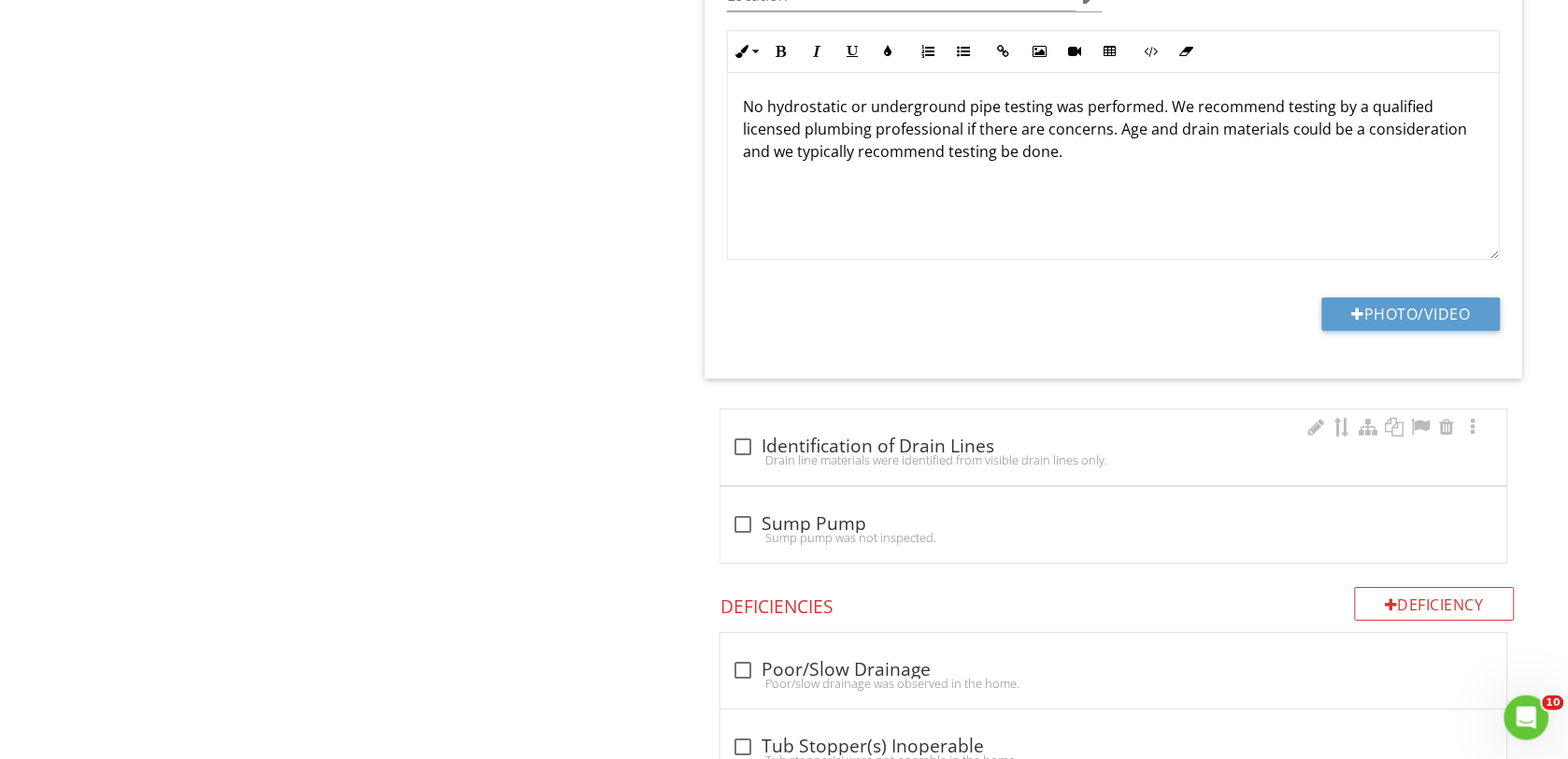
click at [739, 450] on div at bounding box center [743, 446] width 32 height 32
checkbox input "true"
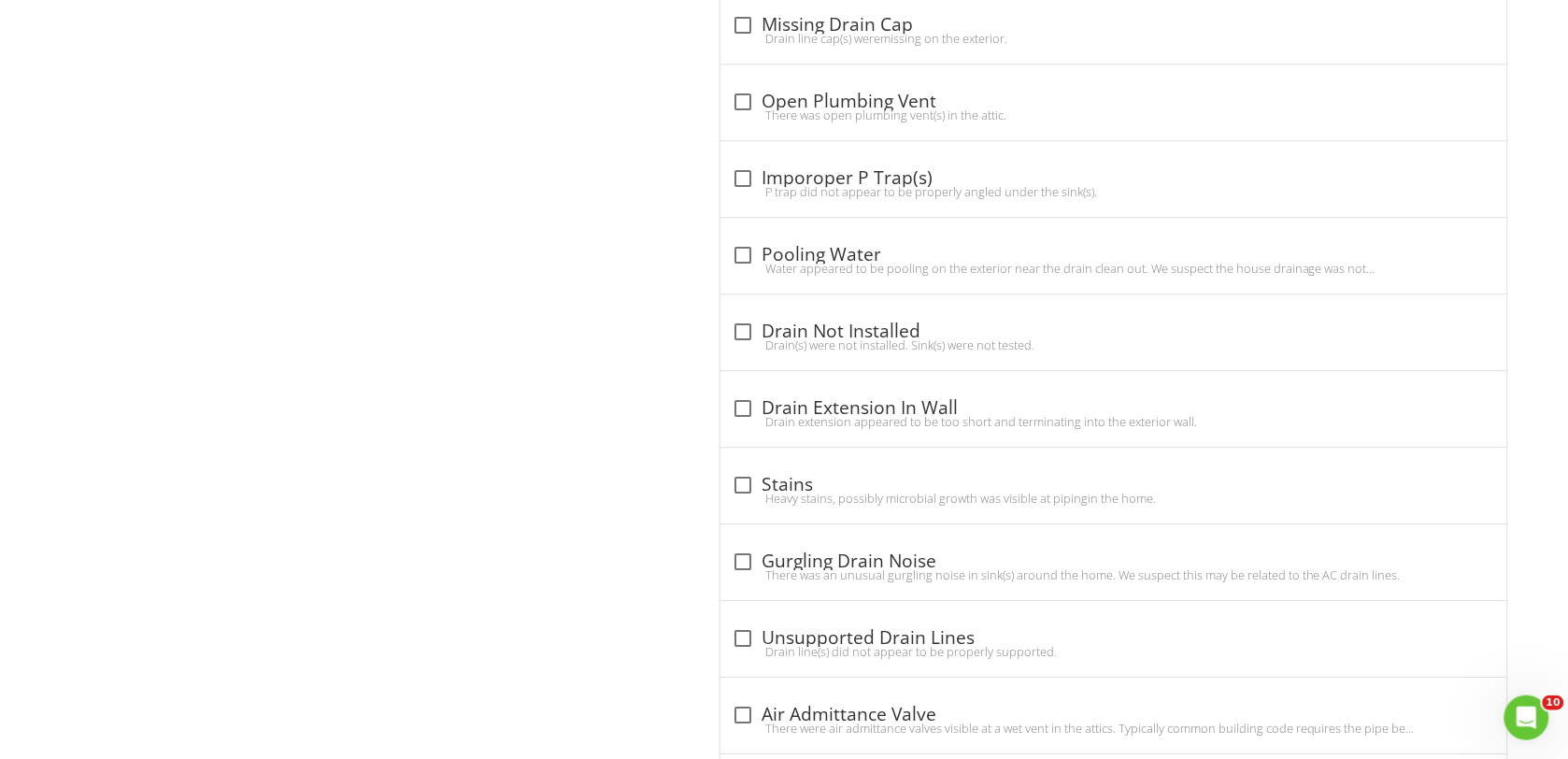
scroll to position [3503, 0]
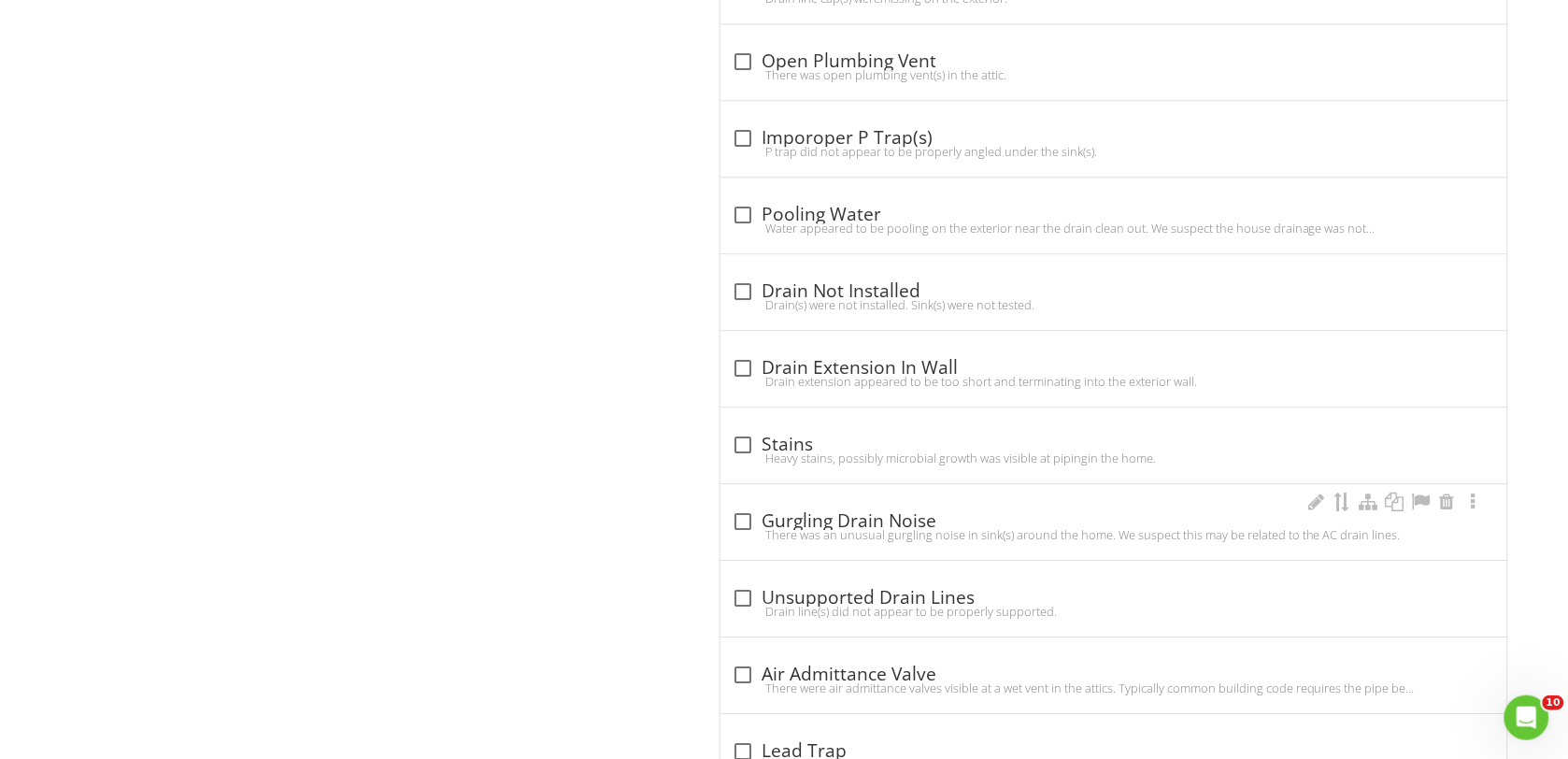
click at [743, 524] on div at bounding box center [743, 521] width 32 height 32
checkbox input "true"
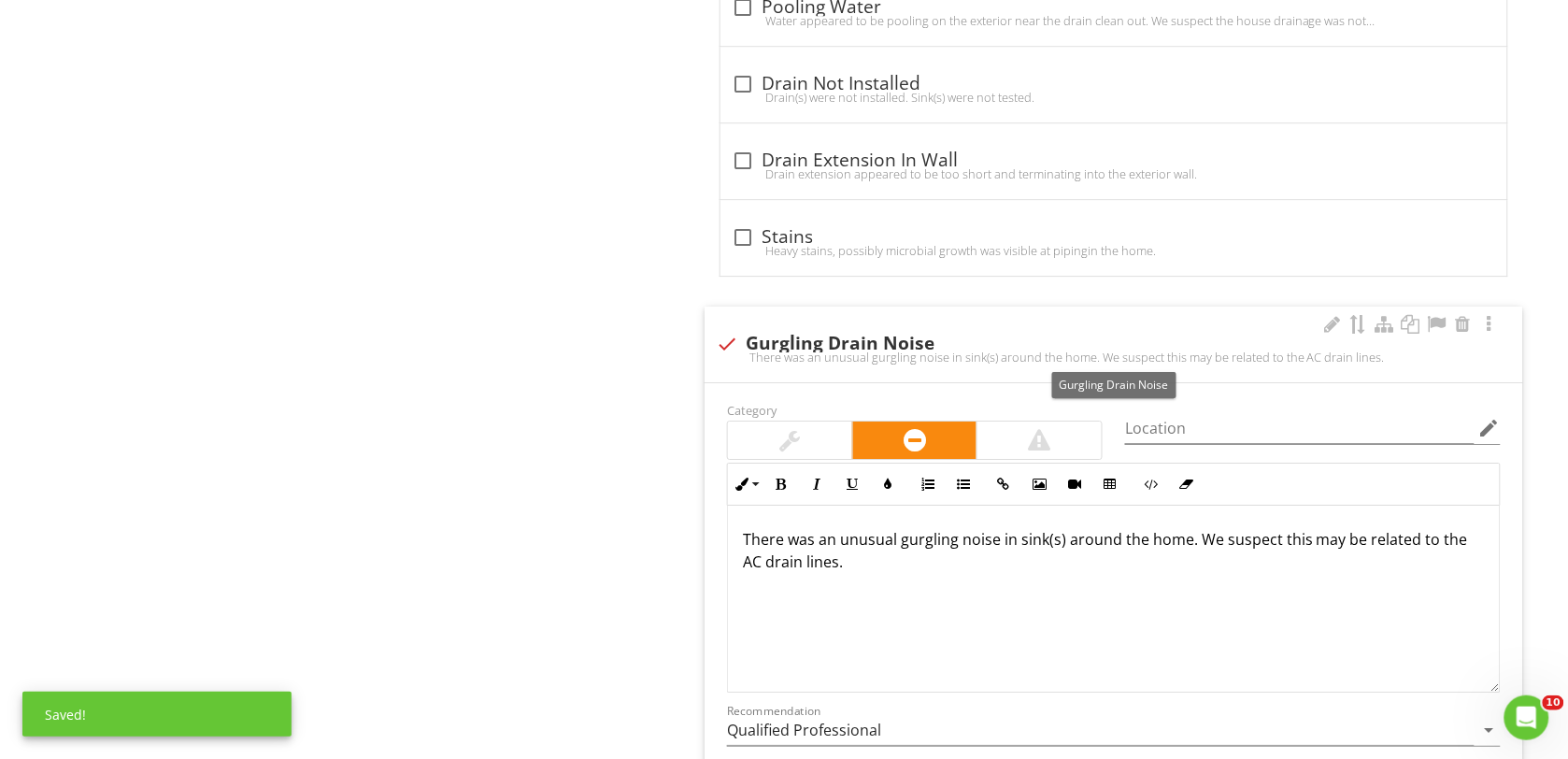
scroll to position [3737, 0]
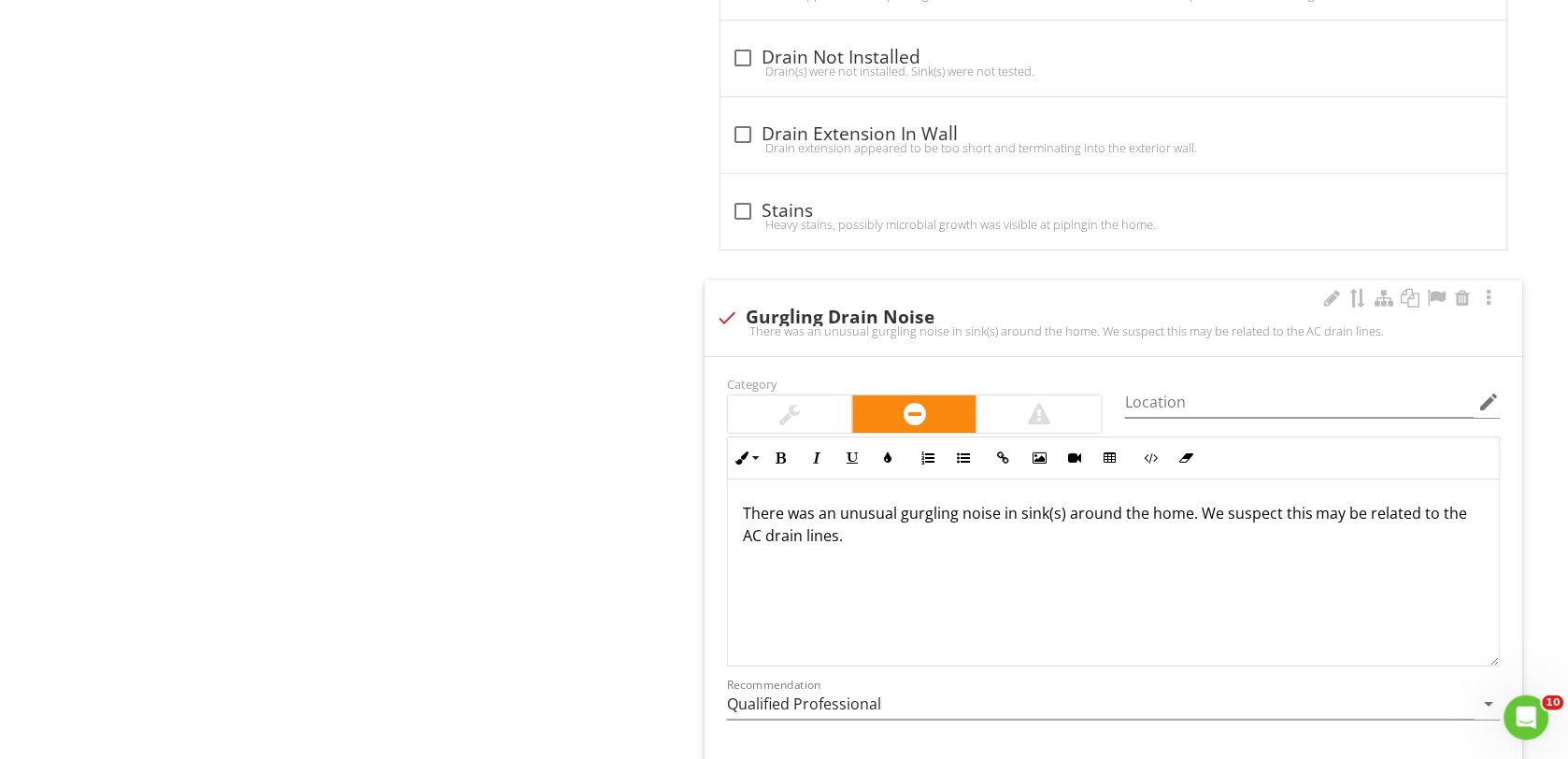
click at [1185, 520] on p "There was an unusual gurgling noise in sink(s) around the home. We suspect this…" at bounding box center [1113, 524] width 742 height 45
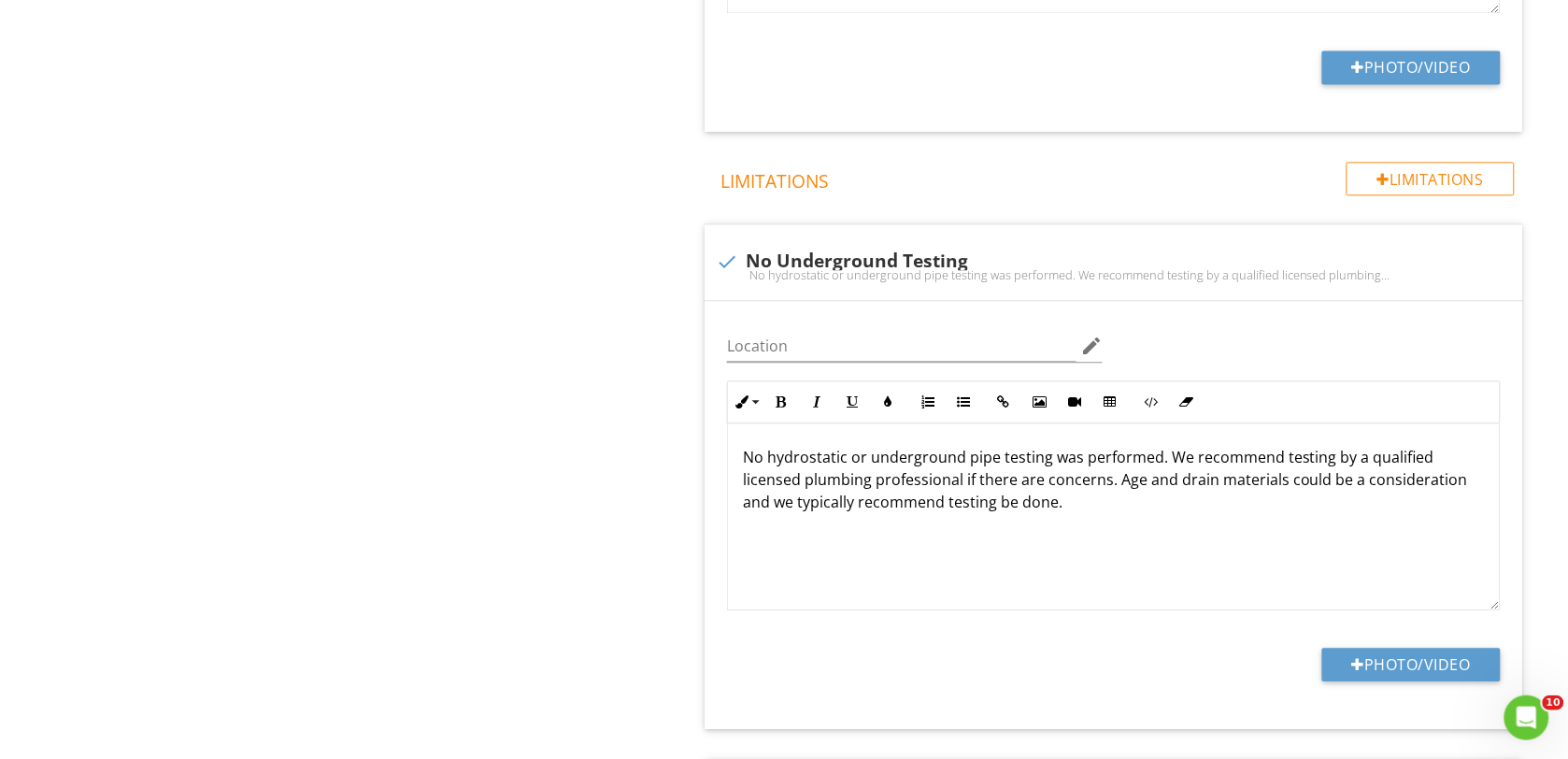
scroll to position [0, 0]
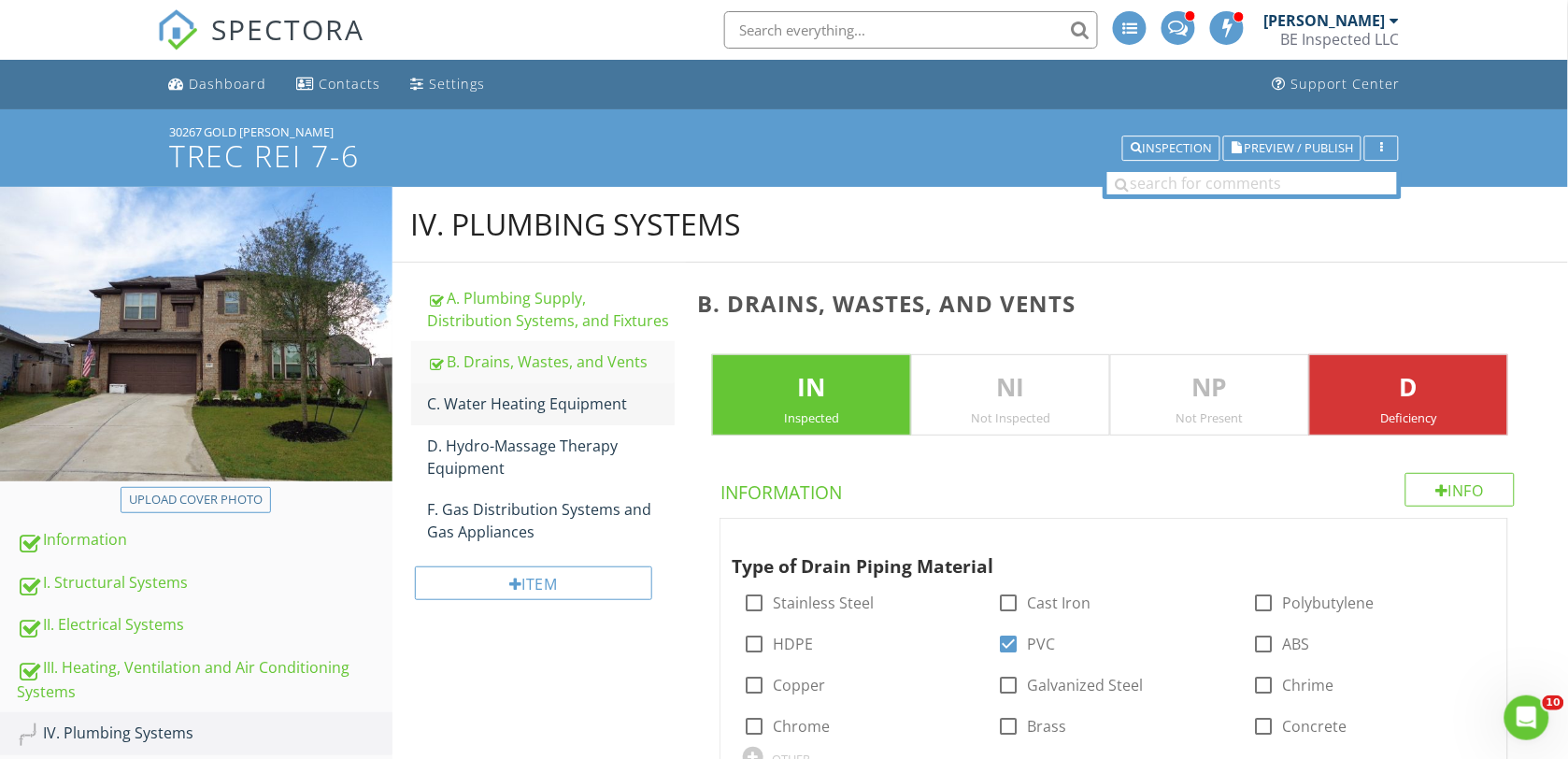
click at [491, 403] on div "C. Water Heating Equipment" at bounding box center [551, 403] width 247 height 22
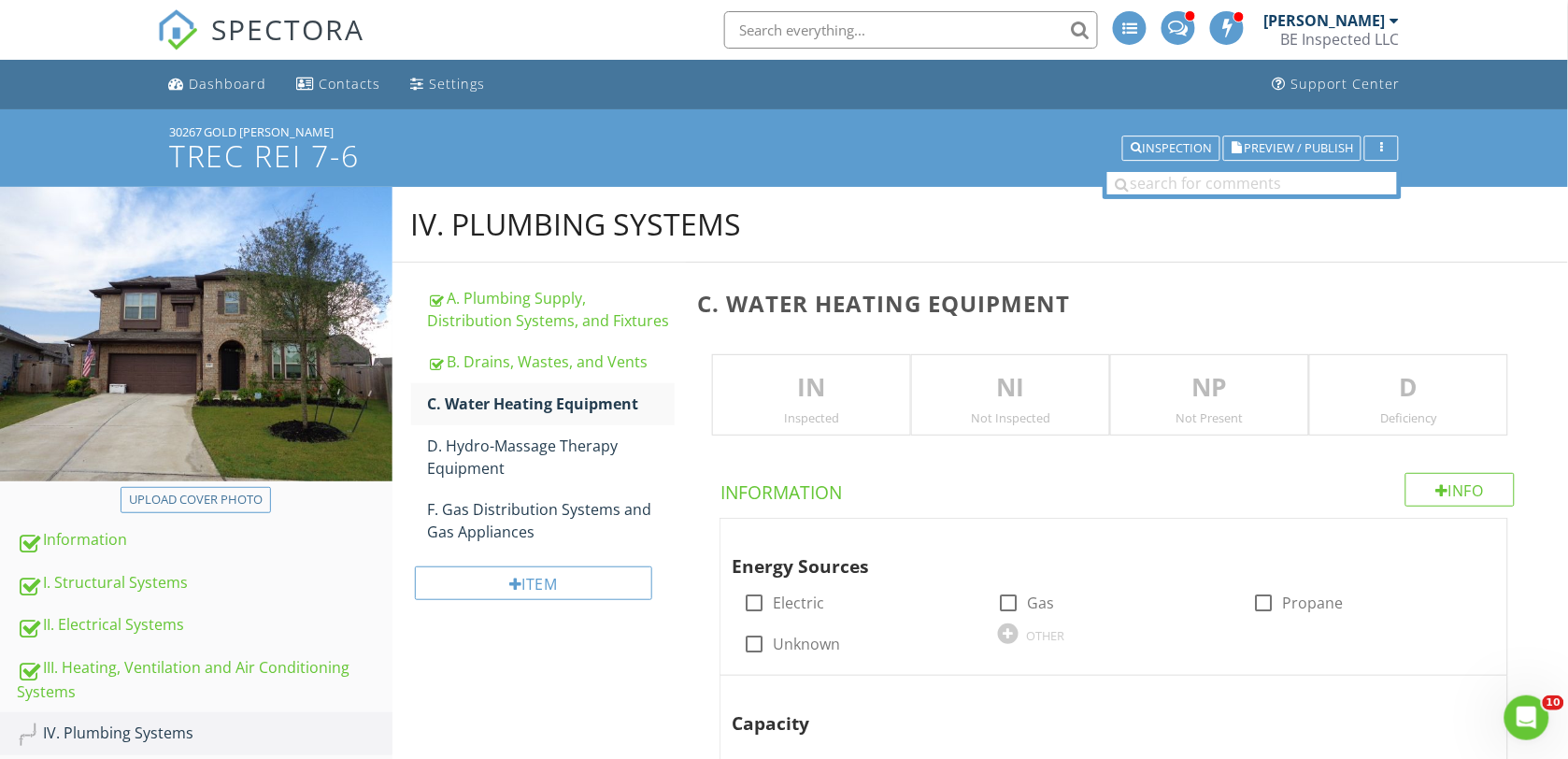
click at [787, 391] on p "IN" at bounding box center [811, 388] width 197 height 38
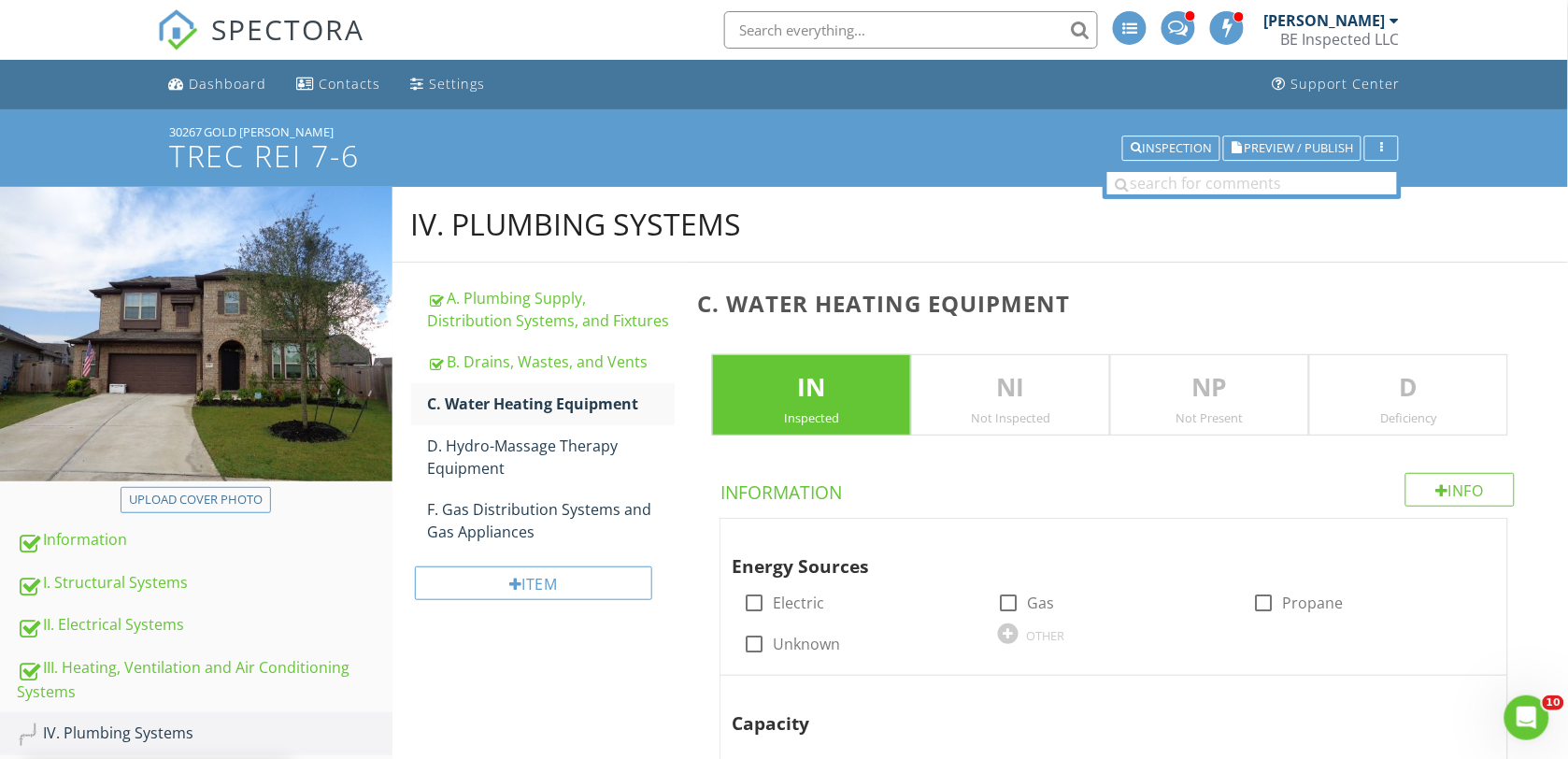
click at [1417, 379] on p "D" at bounding box center [1408, 388] width 197 height 38
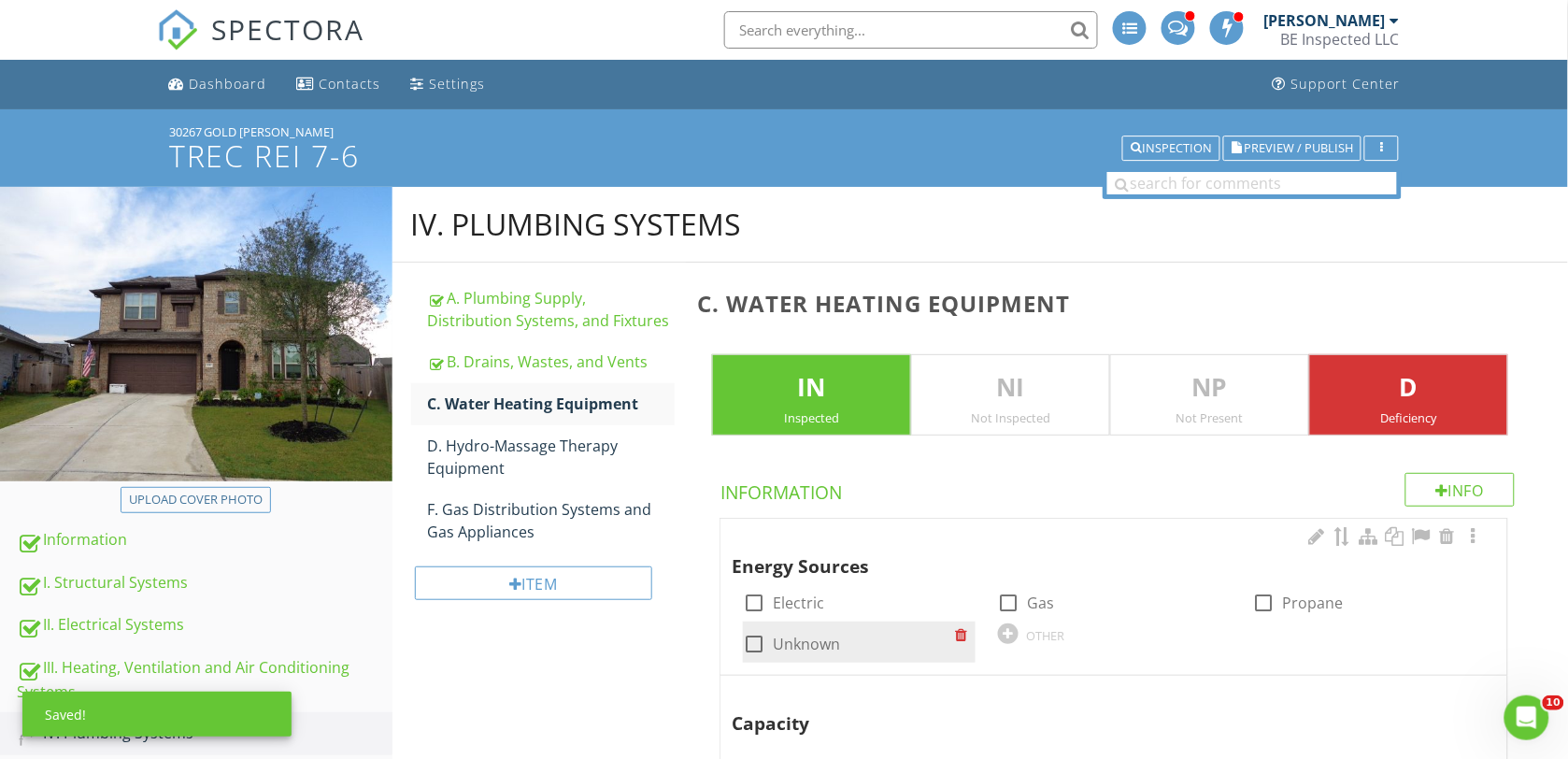
click at [1010, 605] on div at bounding box center [1008, 602] width 32 height 32
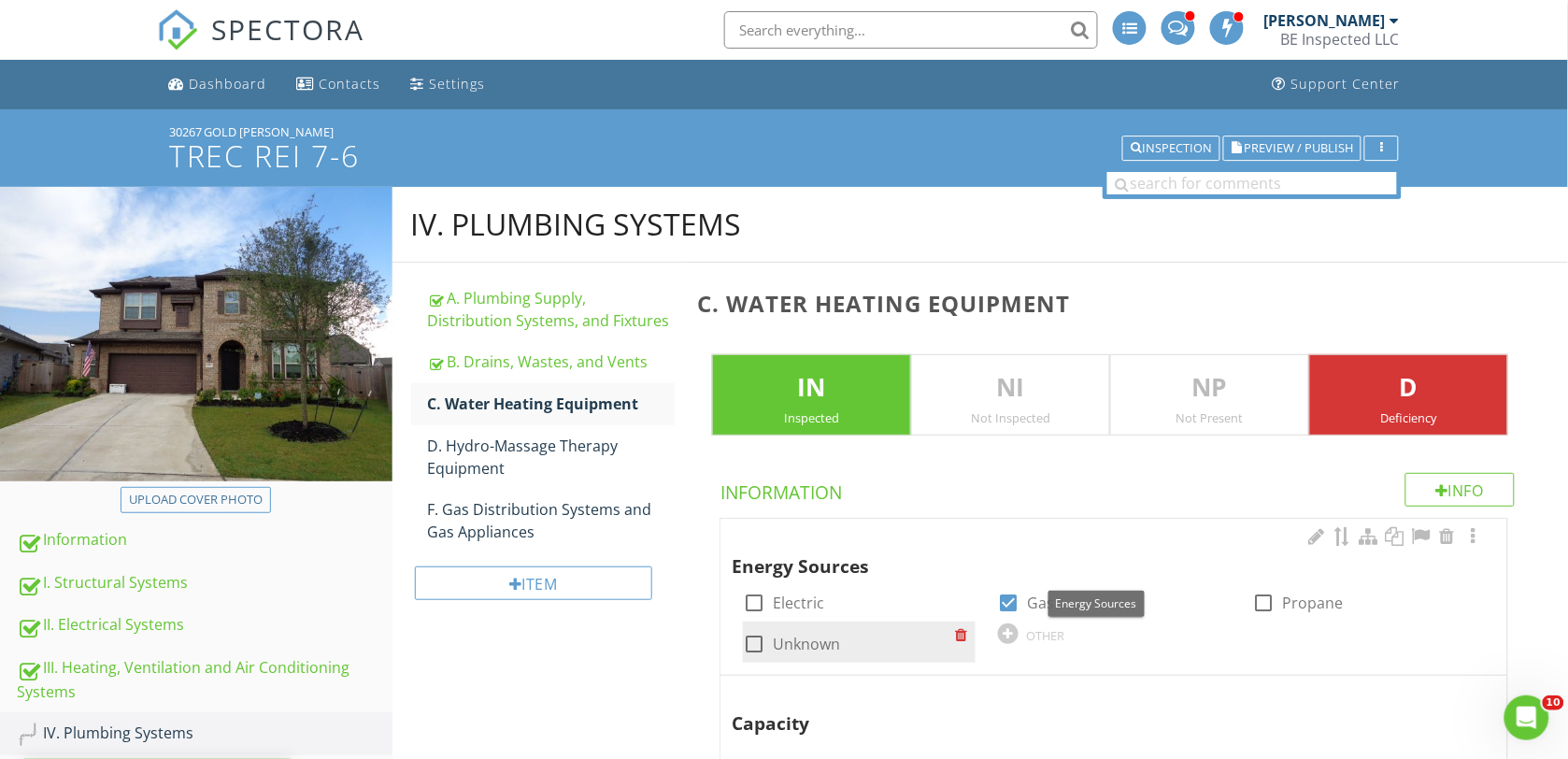
checkbox input "true"
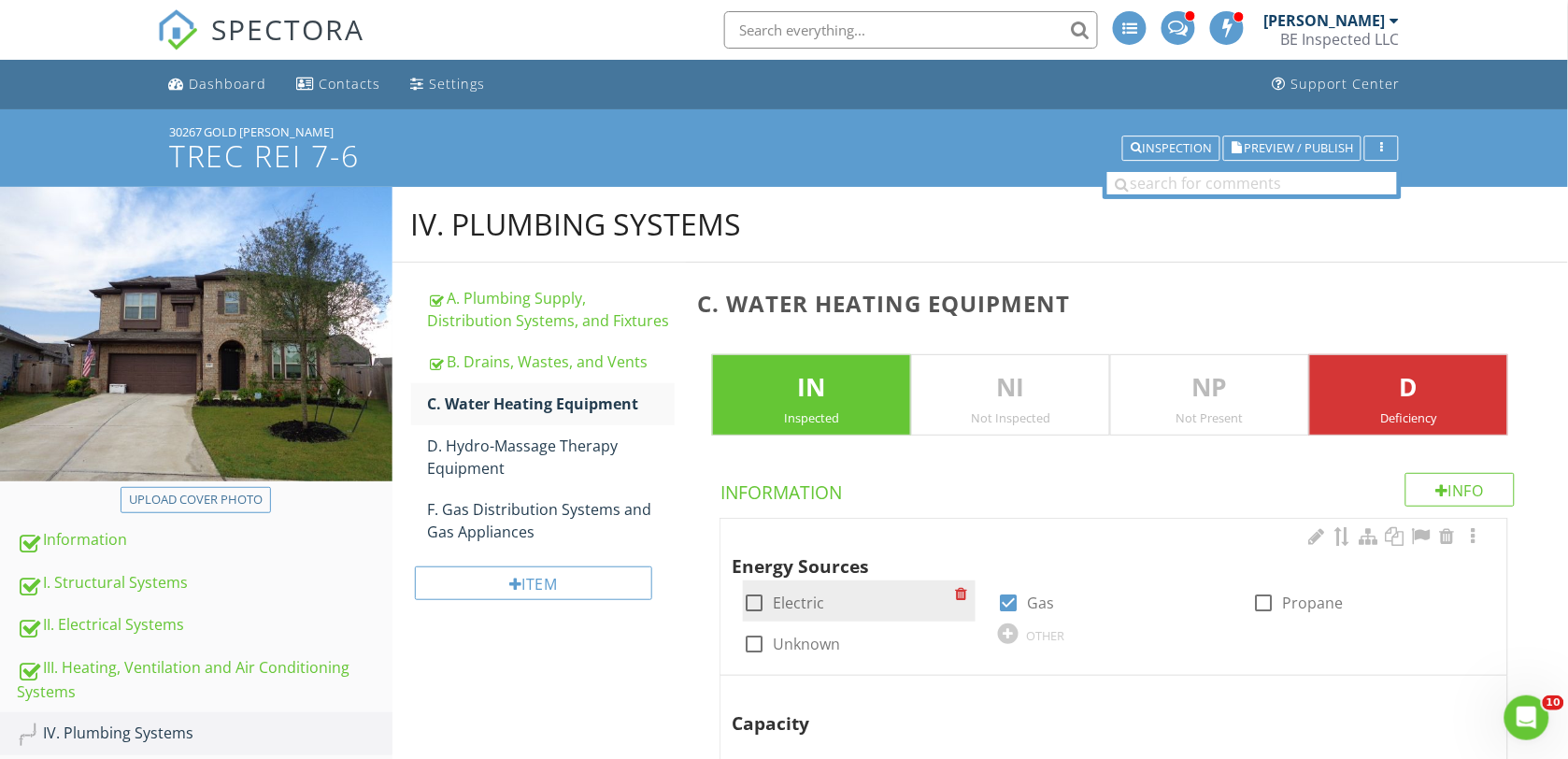
click at [751, 606] on div at bounding box center [753, 602] width 32 height 32
checkbox input "true"
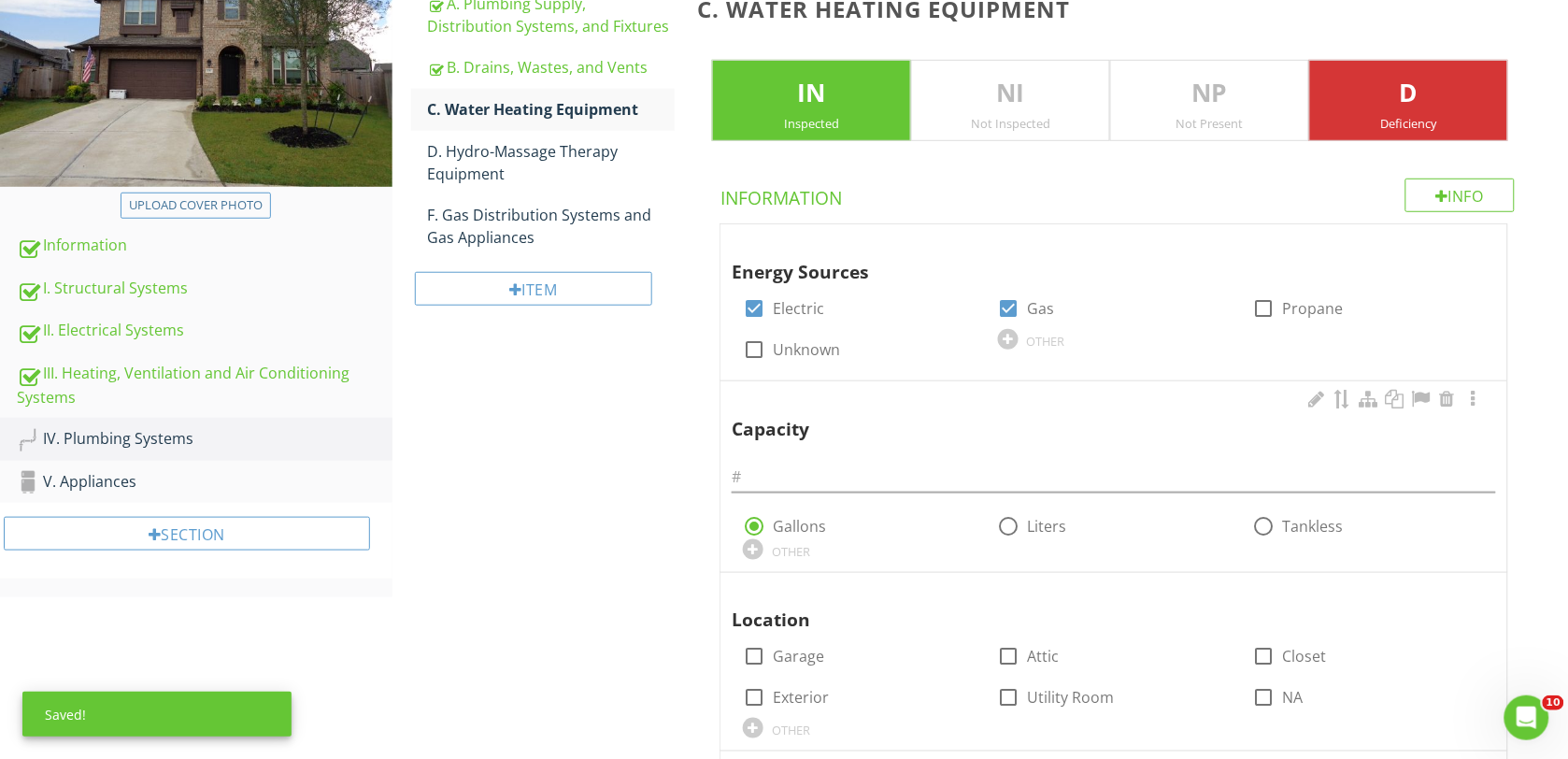
scroll to position [350, 0]
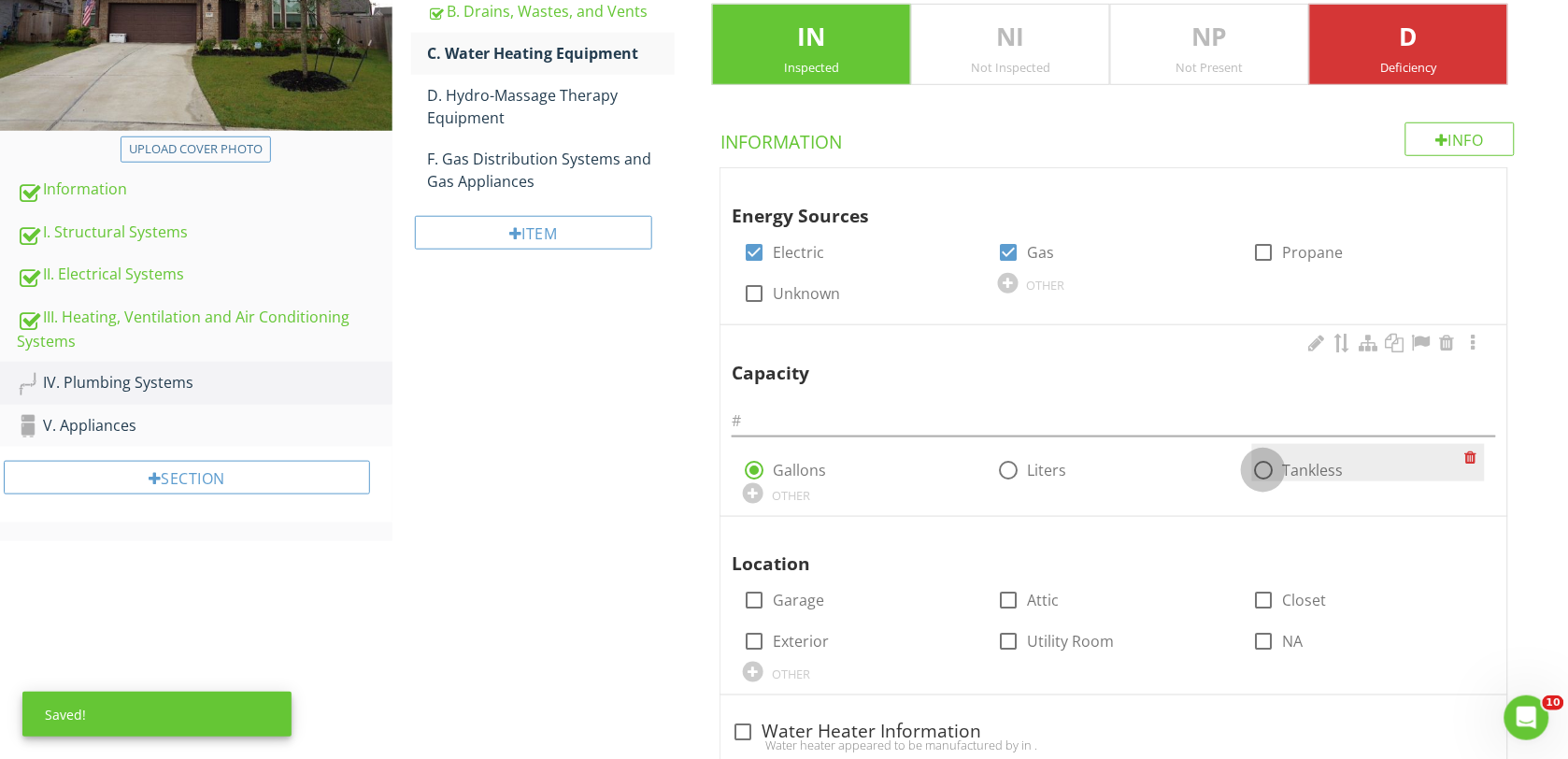
click at [1266, 470] on div at bounding box center [1264, 469] width 32 height 32
radio input "false"
radio input "true"
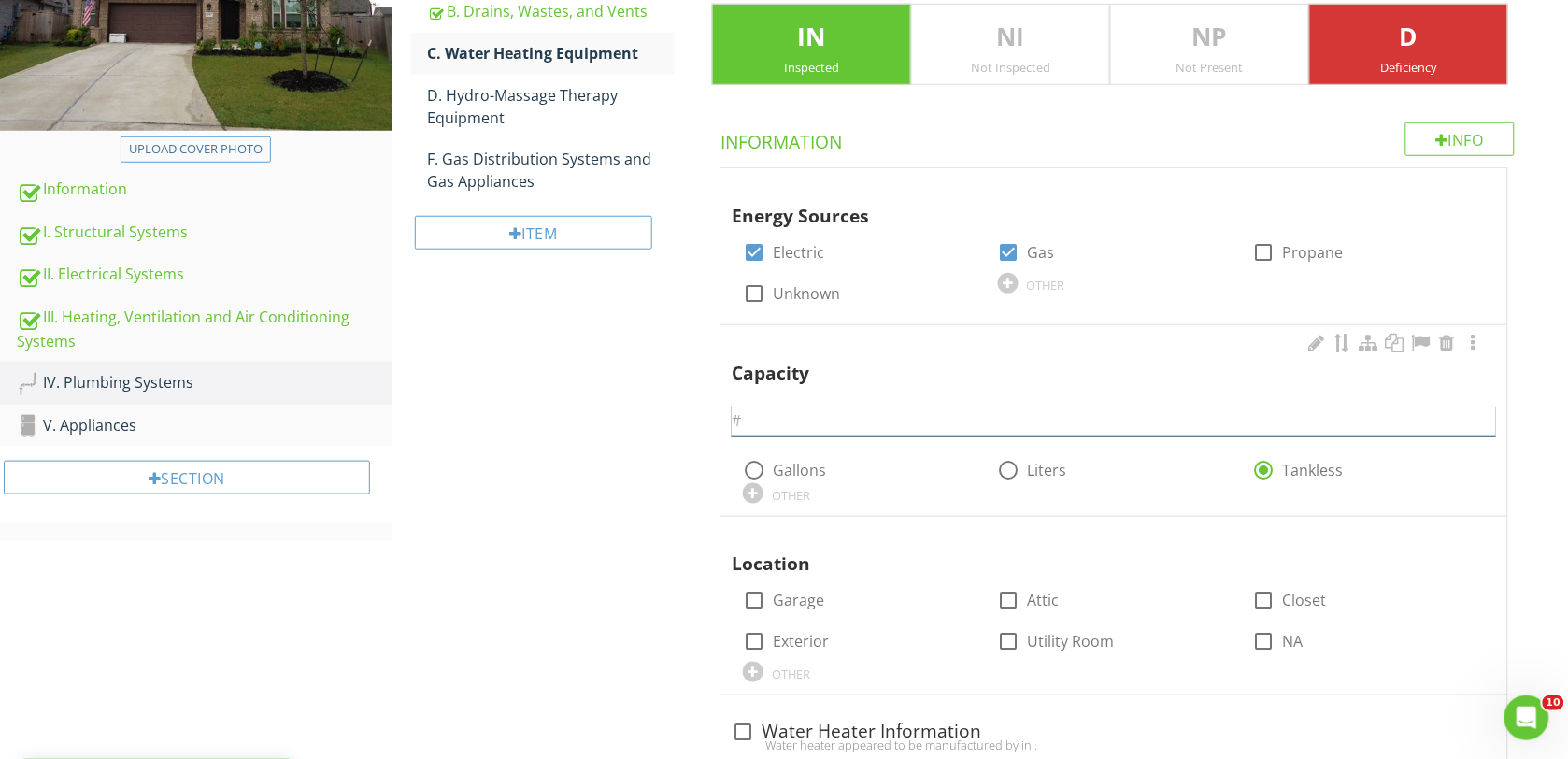
click at [829, 423] on input "text" at bounding box center [1114, 421] width 764 height 31
type input "Tankless"
click at [755, 601] on div at bounding box center [753, 599] width 32 height 32
checkbox input "true"
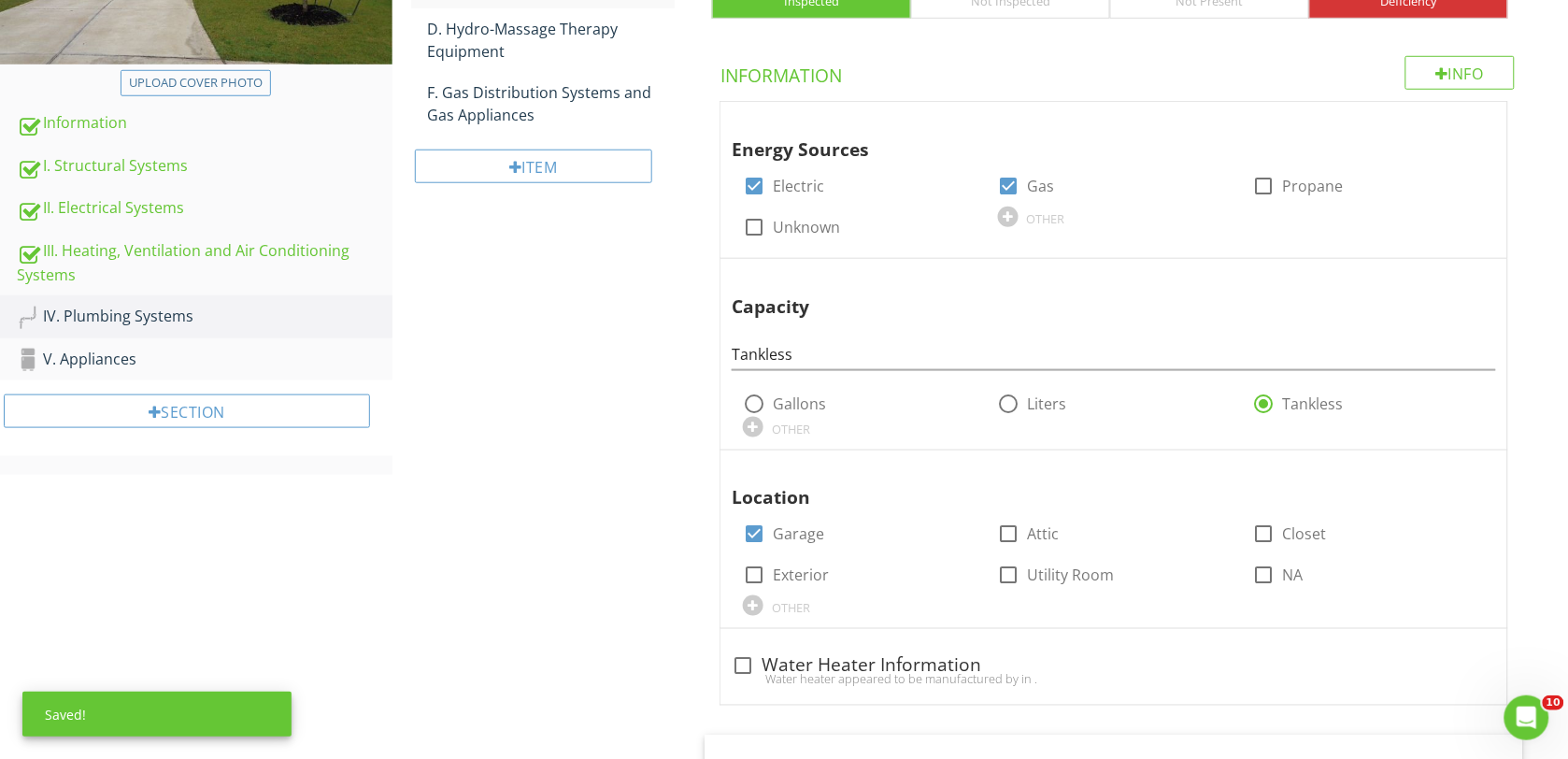
scroll to position [467, 0]
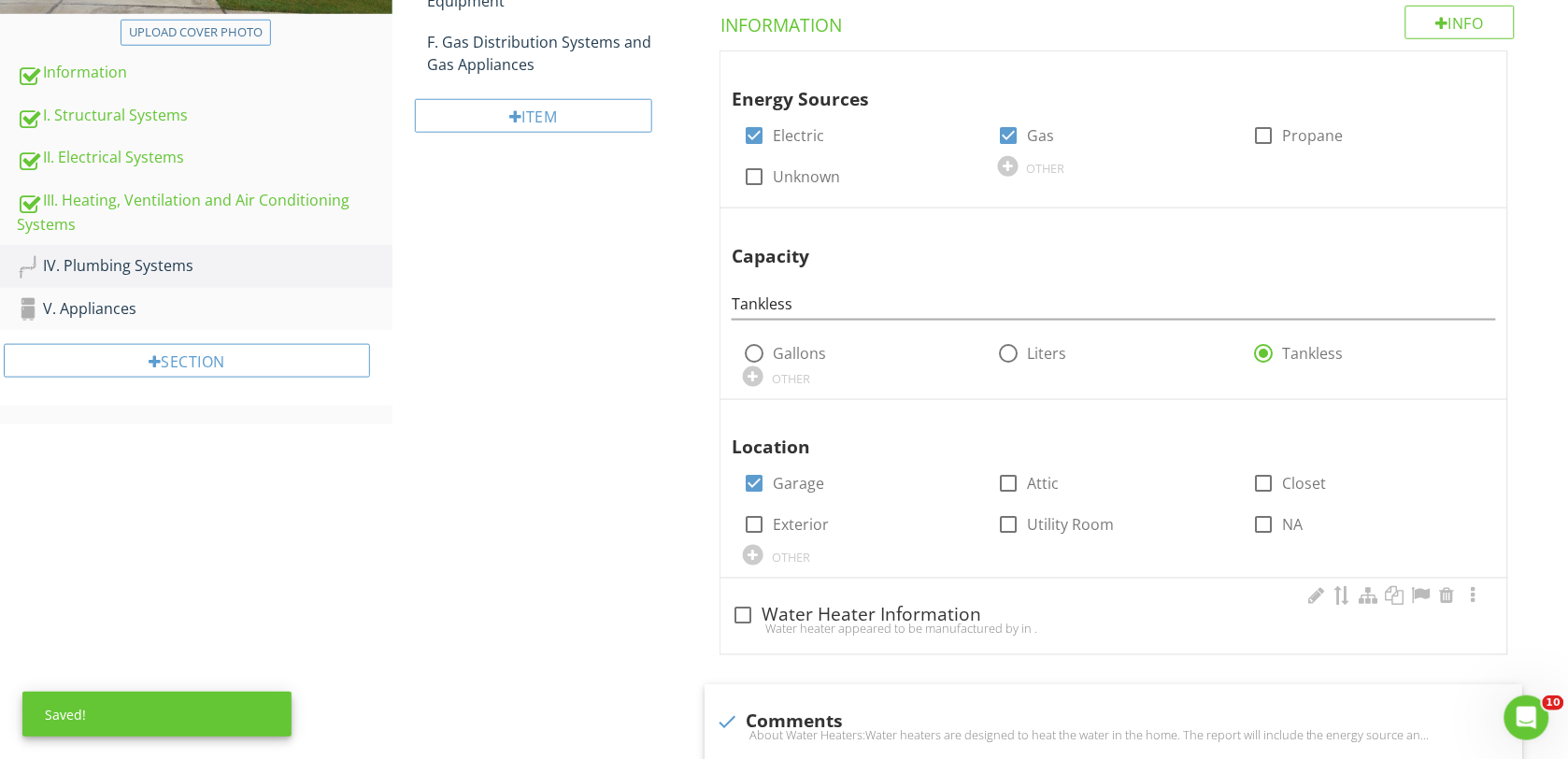
click at [743, 612] on div at bounding box center [743, 616] width 32 height 32
checkbox input "true"
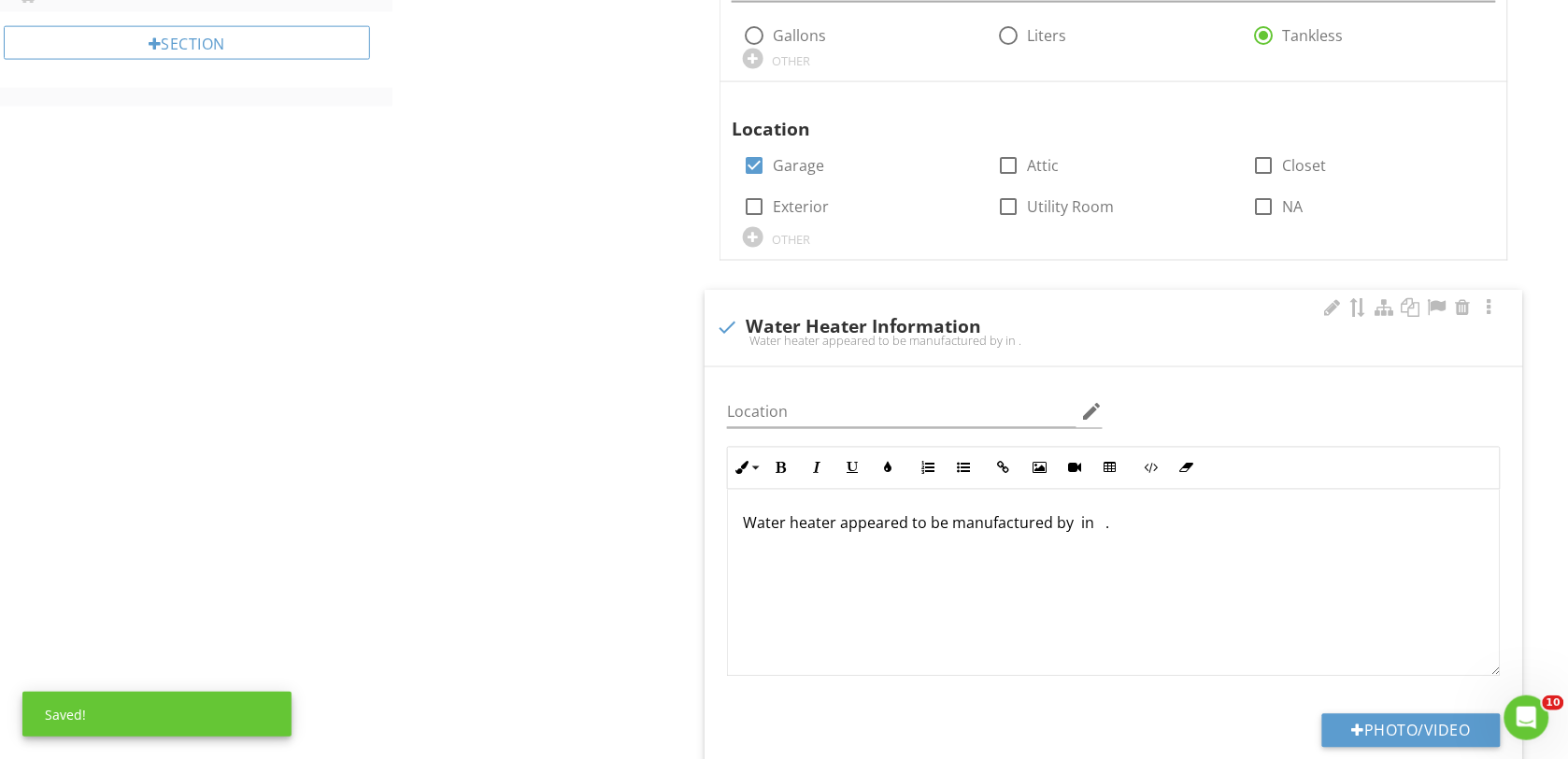
scroll to position [817, 0]
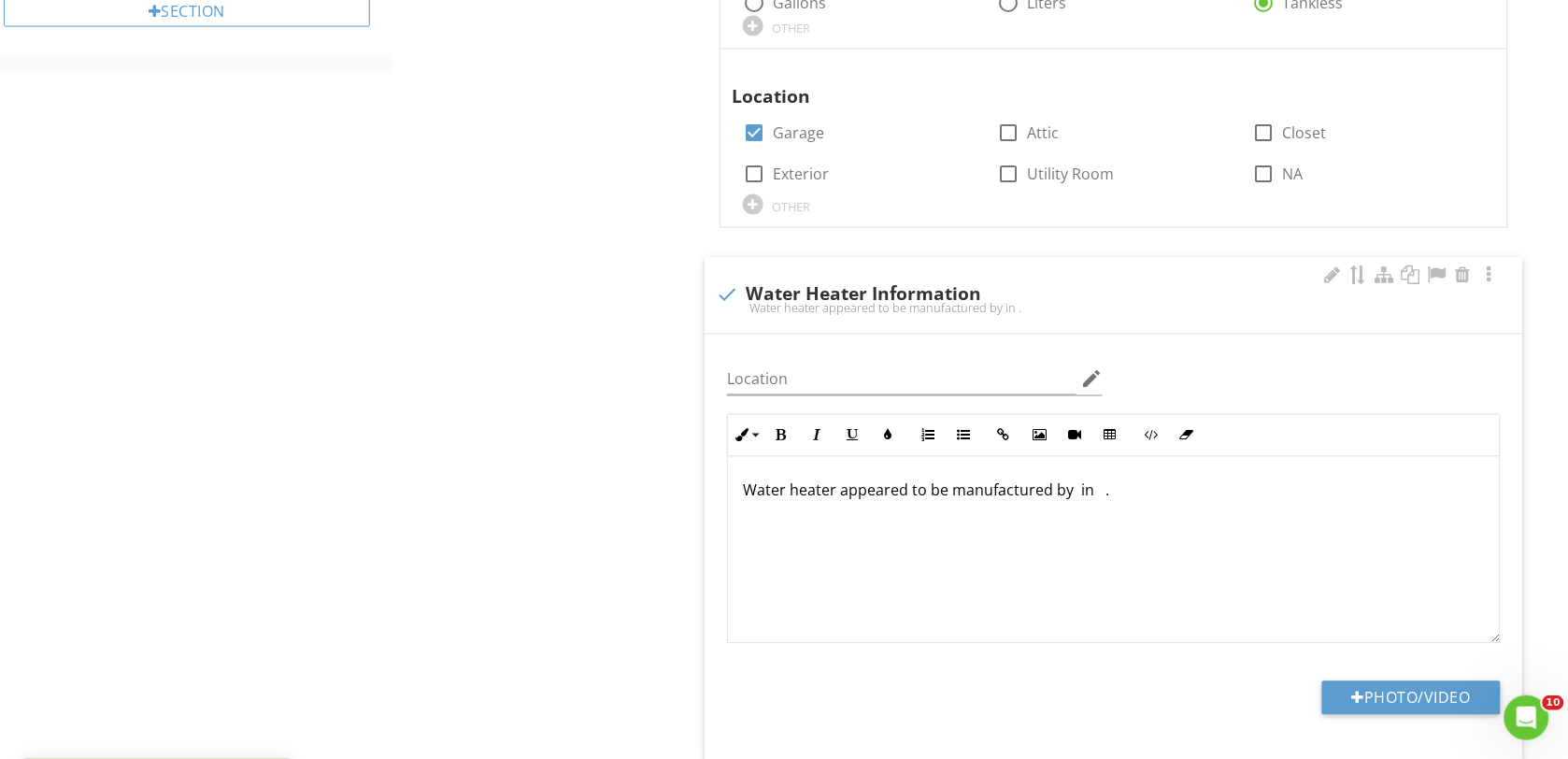
click at [1103, 496] on p "Water heater appeared to be manufactured by in ." at bounding box center [1113, 490] width 742 height 22
click at [1239, 511] on div "Water heater appeared to be manufactured by Rheem in 2024." at bounding box center [1114, 550] width 772 height 187
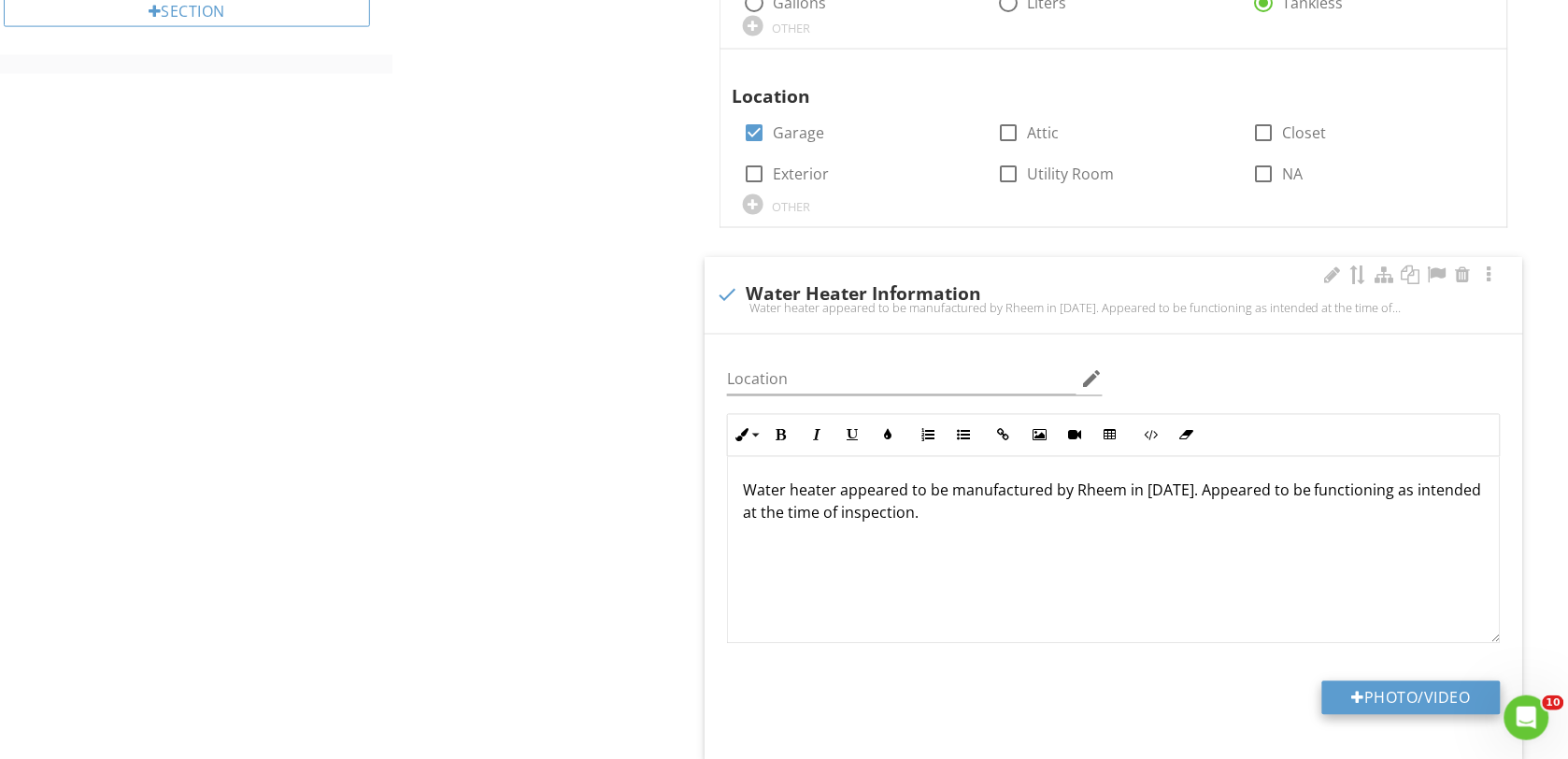
click at [1353, 701] on div at bounding box center [1359, 697] width 13 height 15
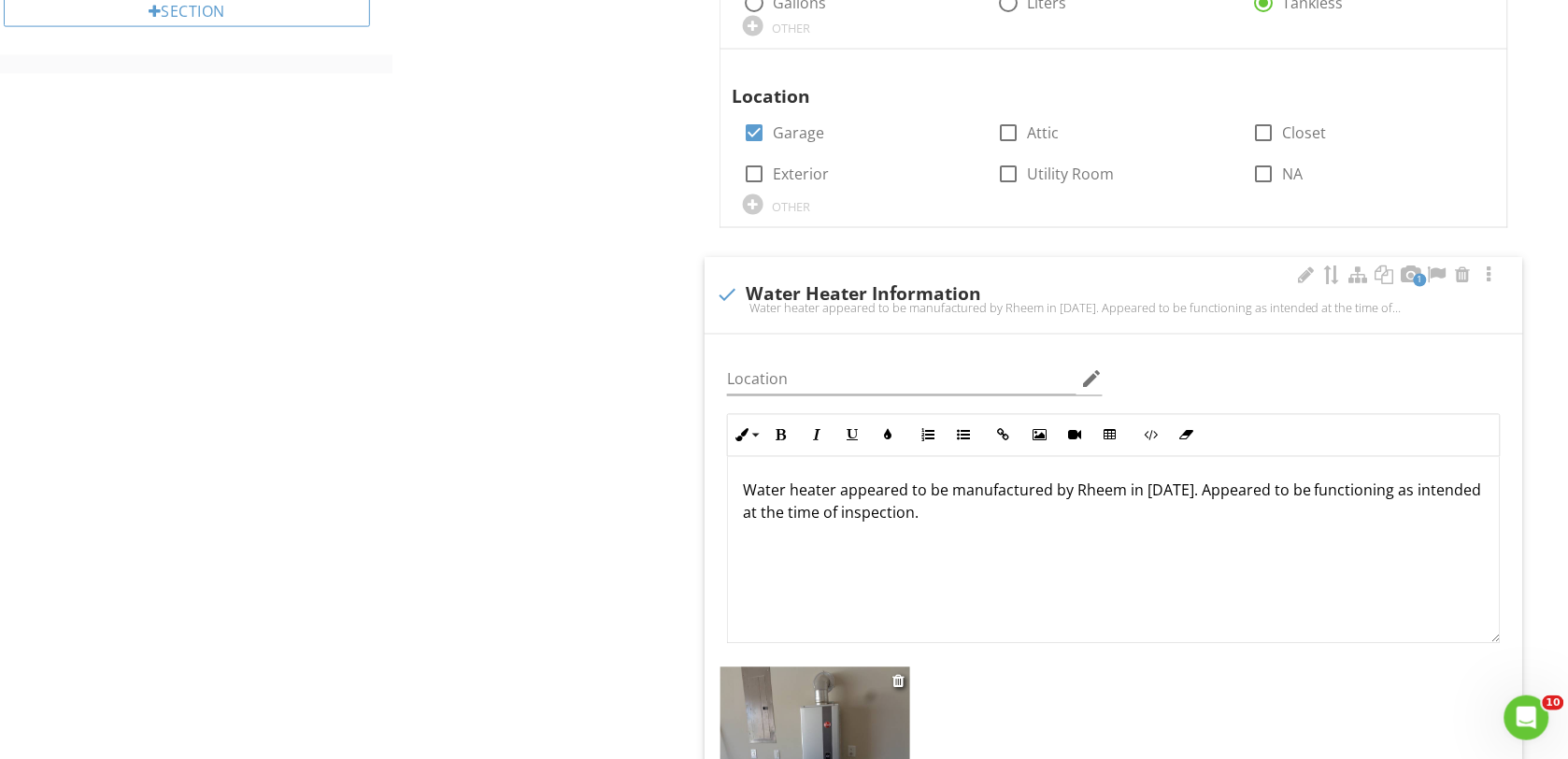
scroll to position [1168, 0]
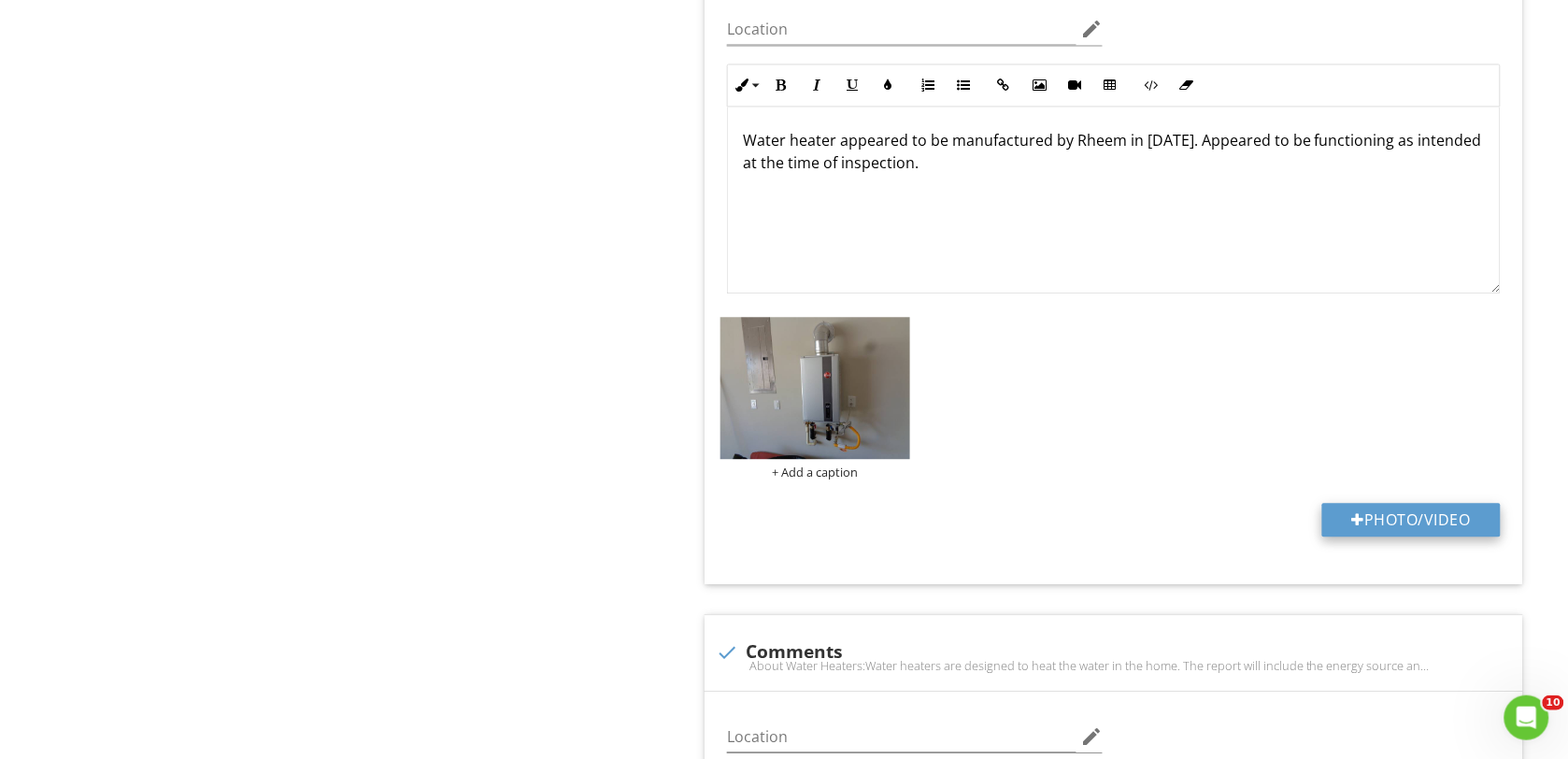
click at [1354, 522] on div at bounding box center [1359, 519] width 13 height 15
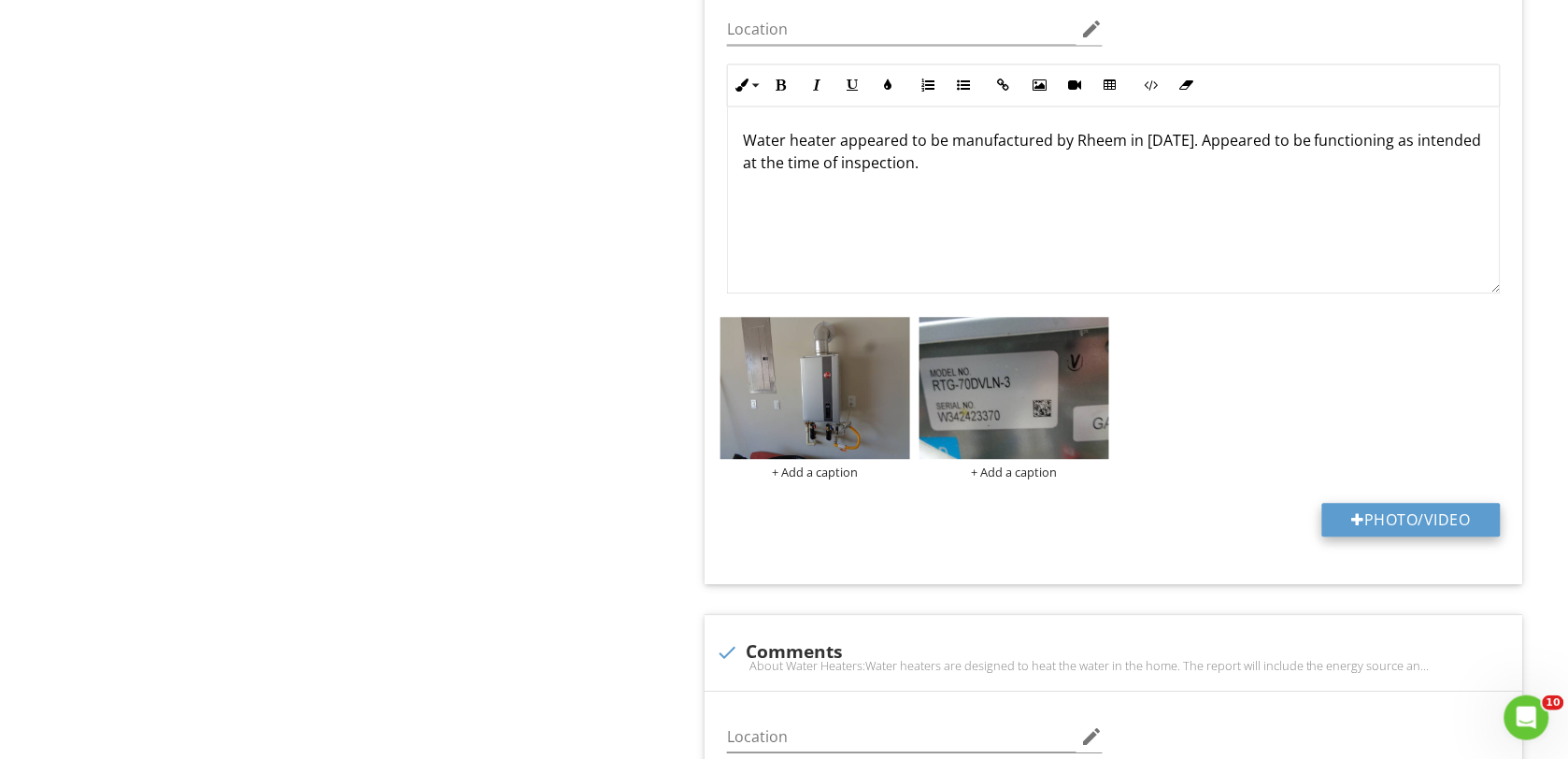
click at [1372, 515] on button "Photo/Video" at bounding box center [1412, 519] width 178 height 34
type input "C:\fakepath\IR_14960.jpg"
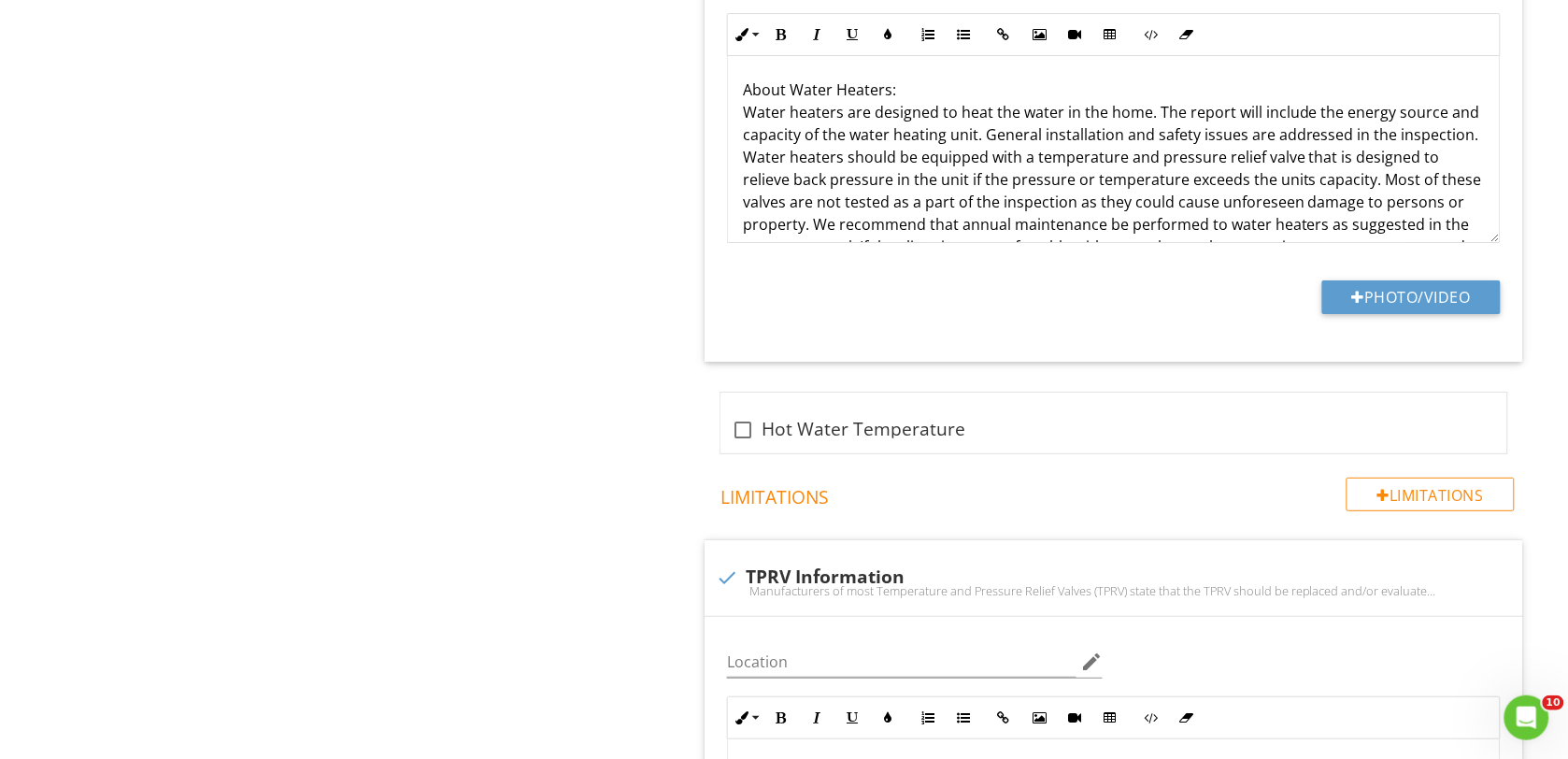
scroll to position [2102, 0]
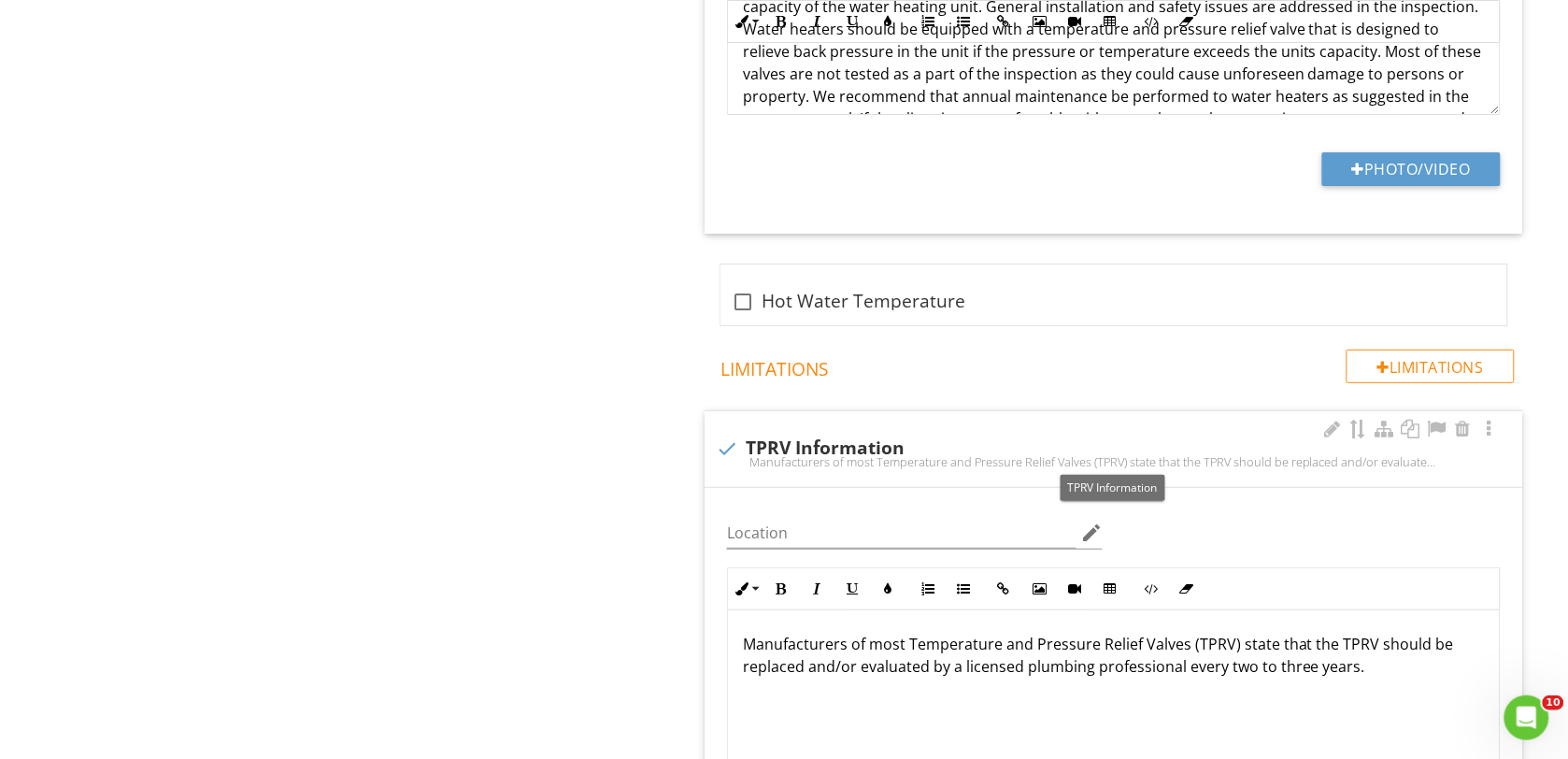
click at [726, 447] on div at bounding box center [726, 448] width 32 height 32
checkbox input "true"
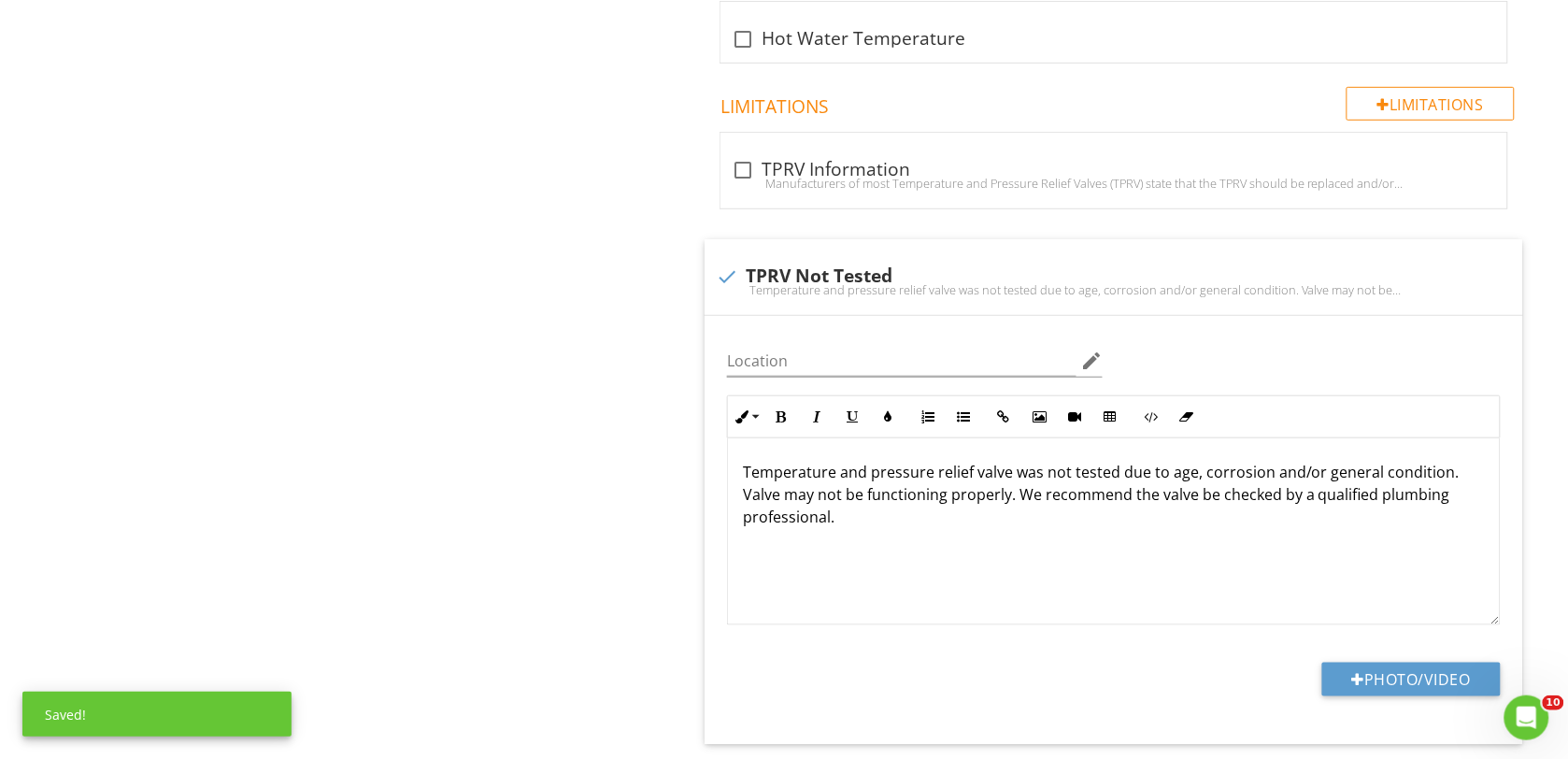
scroll to position [2452, 0]
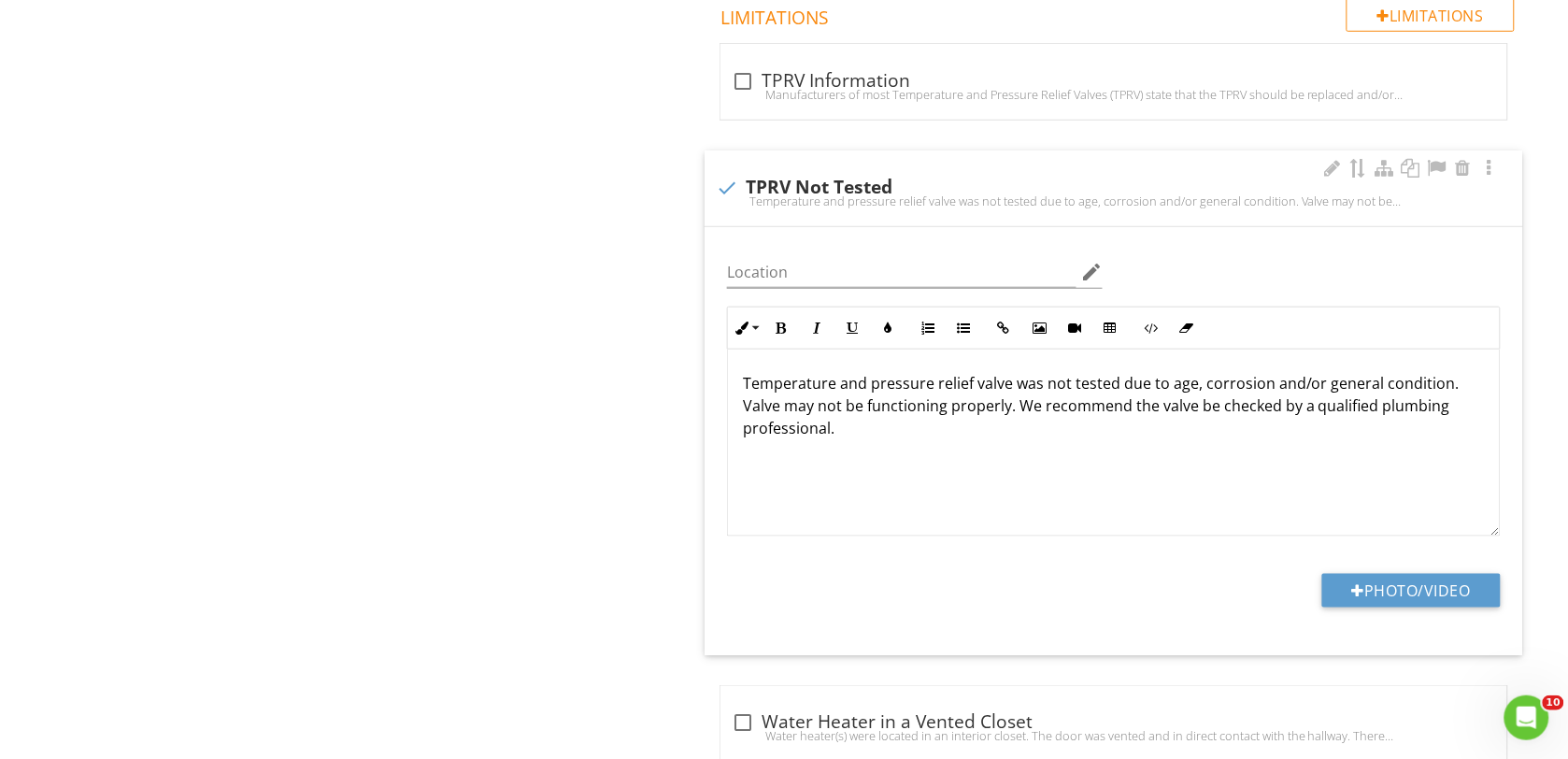
click at [1015, 416] on p "Temperature and pressure relief valve was not tested due to age, corrosion and/…" at bounding box center [1113, 405] width 742 height 67
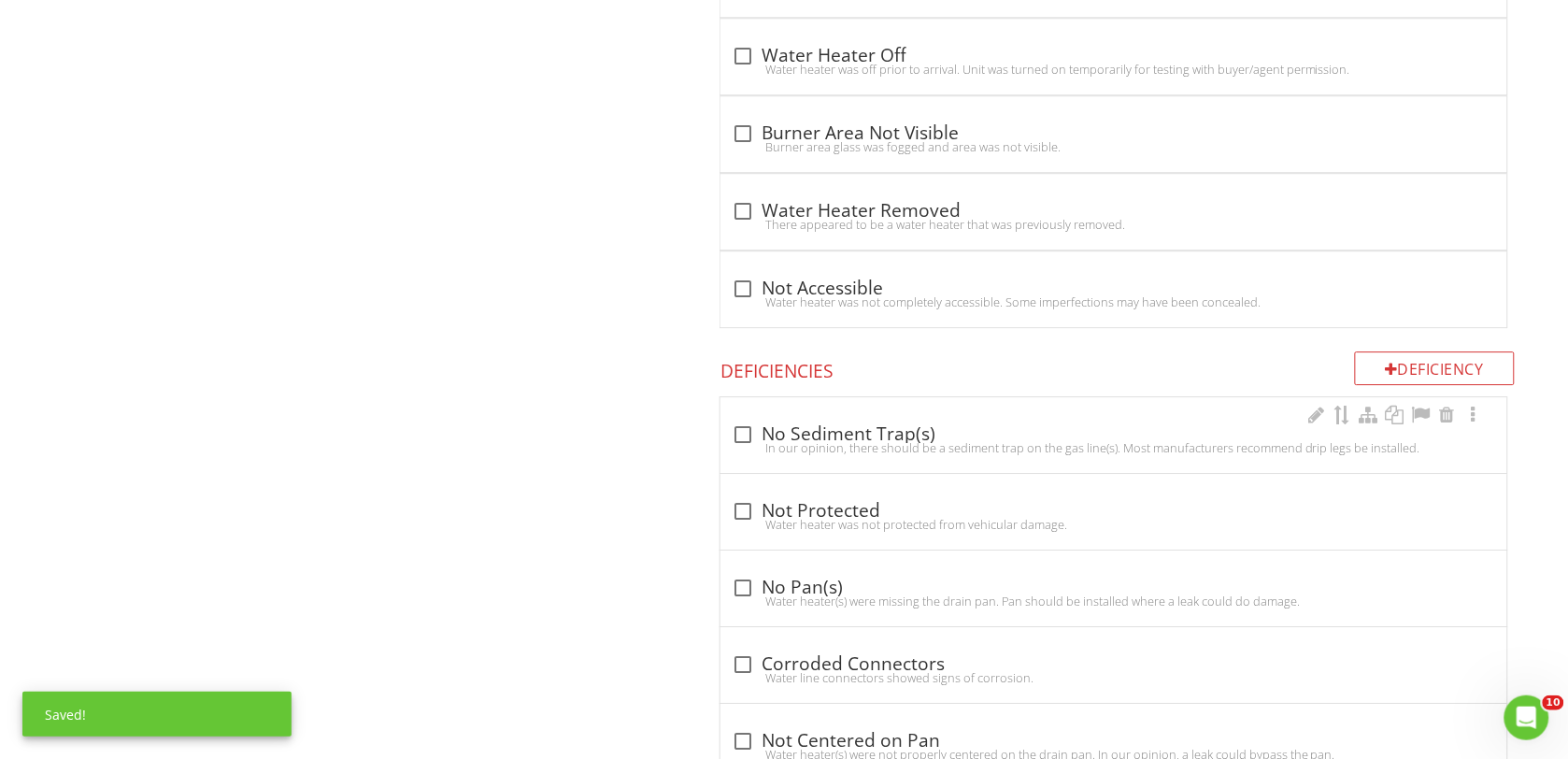
scroll to position [3737, 0]
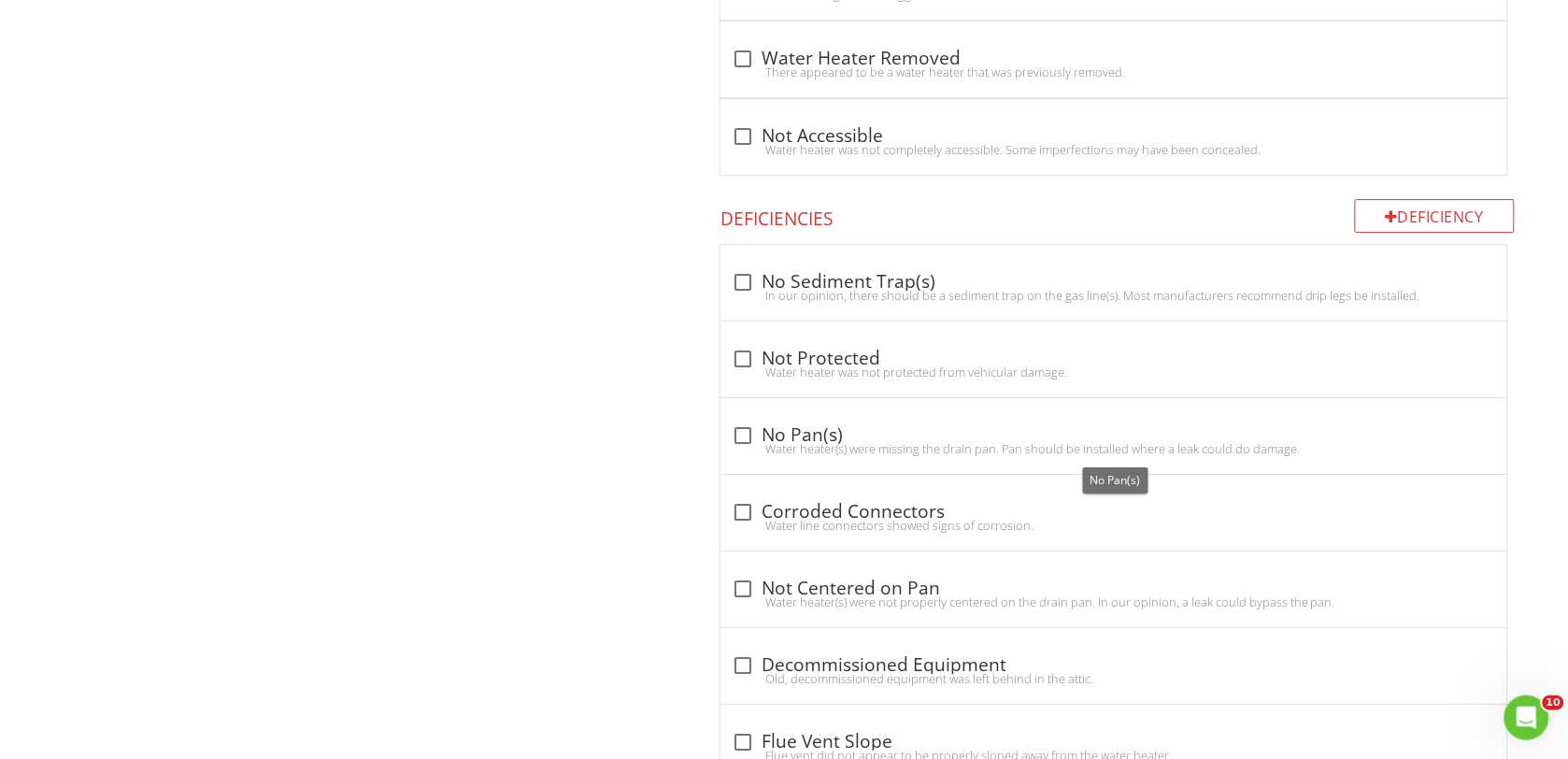
click at [740, 442] on div at bounding box center [743, 435] width 32 height 32
checkbox input "true"
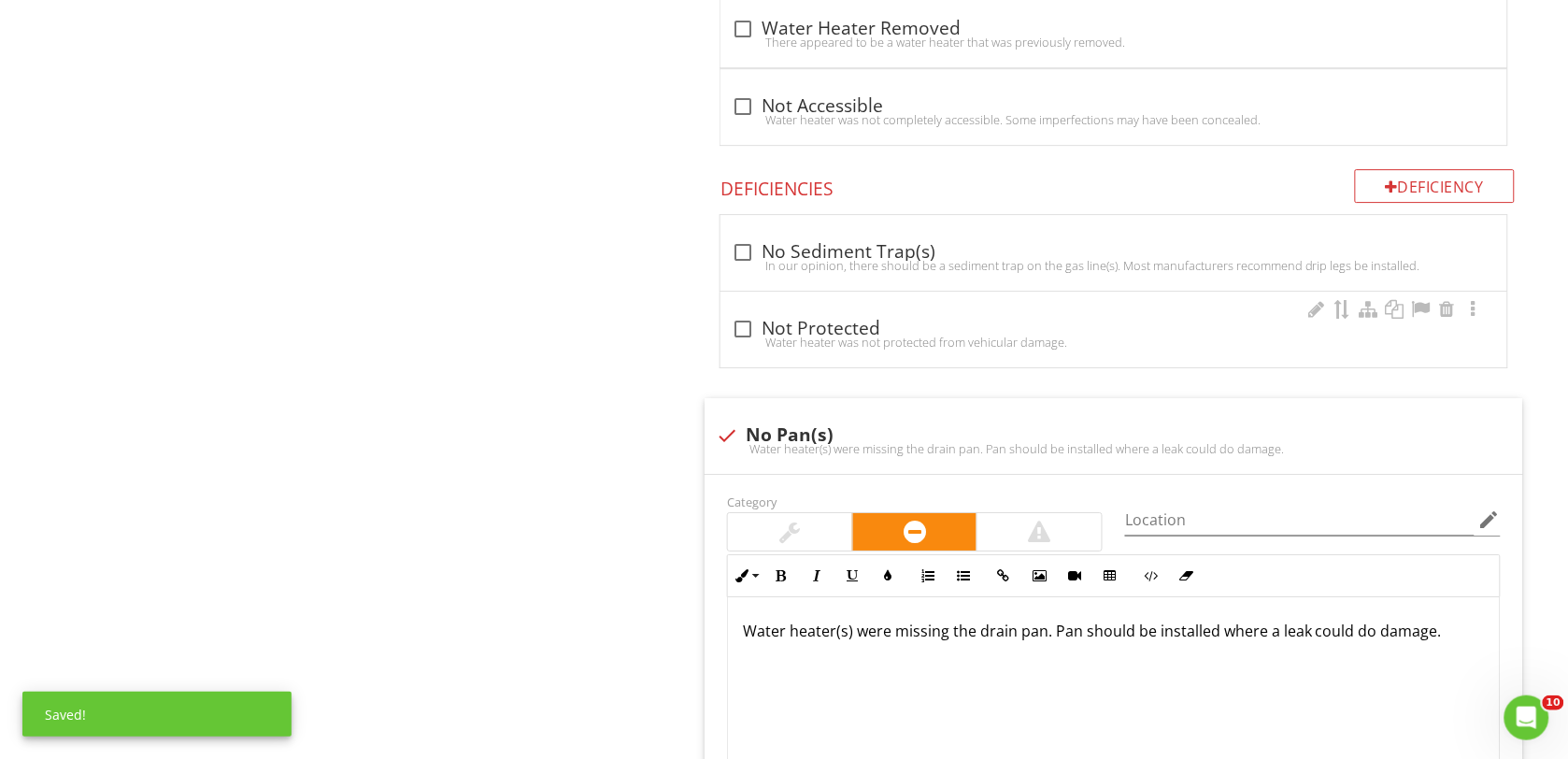
scroll to position [3853, 0]
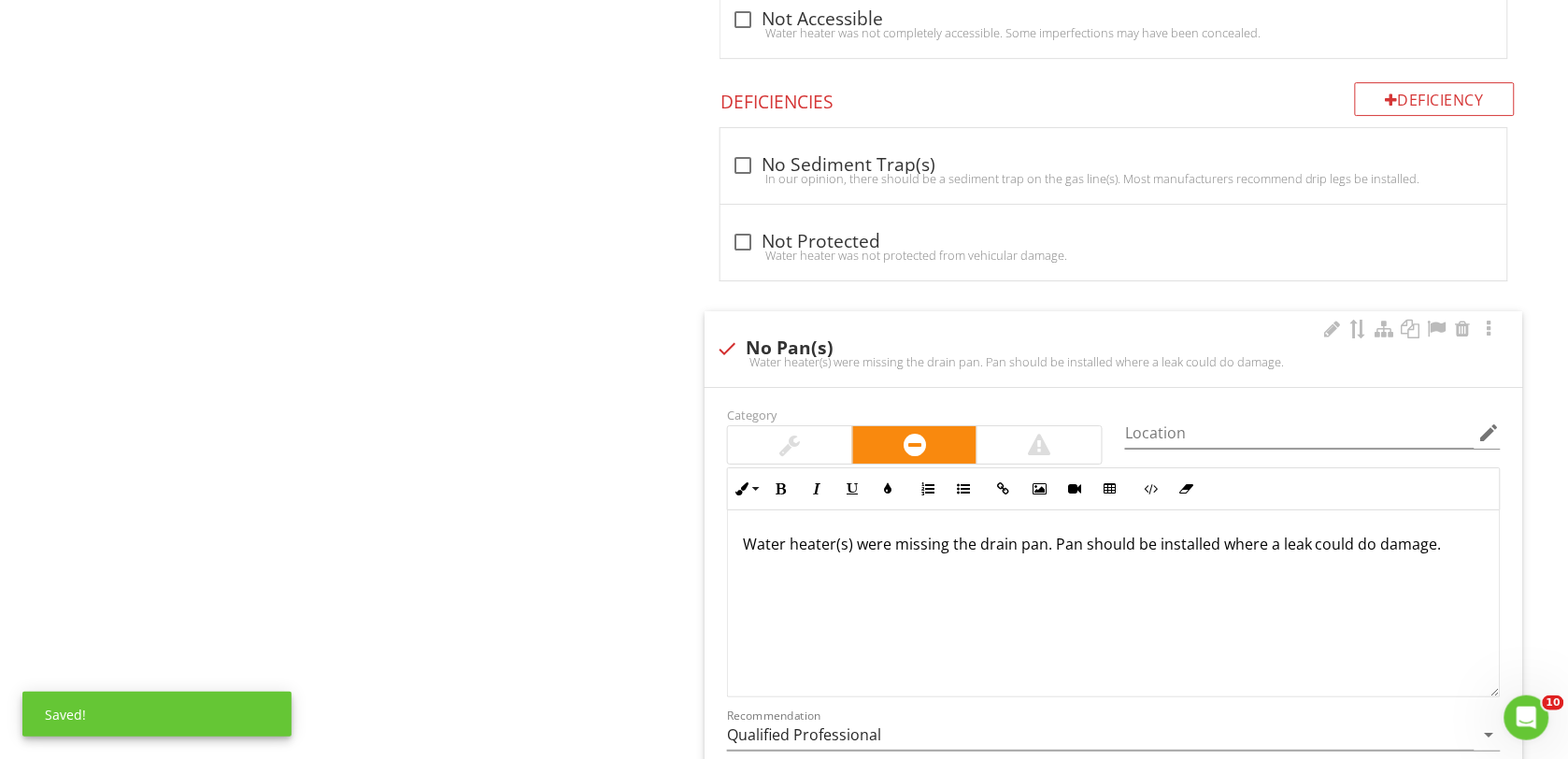
click at [888, 554] on p "Water heater(s) were missing the drain pan. Pan should be installed where a lea…" at bounding box center [1113, 543] width 742 height 22
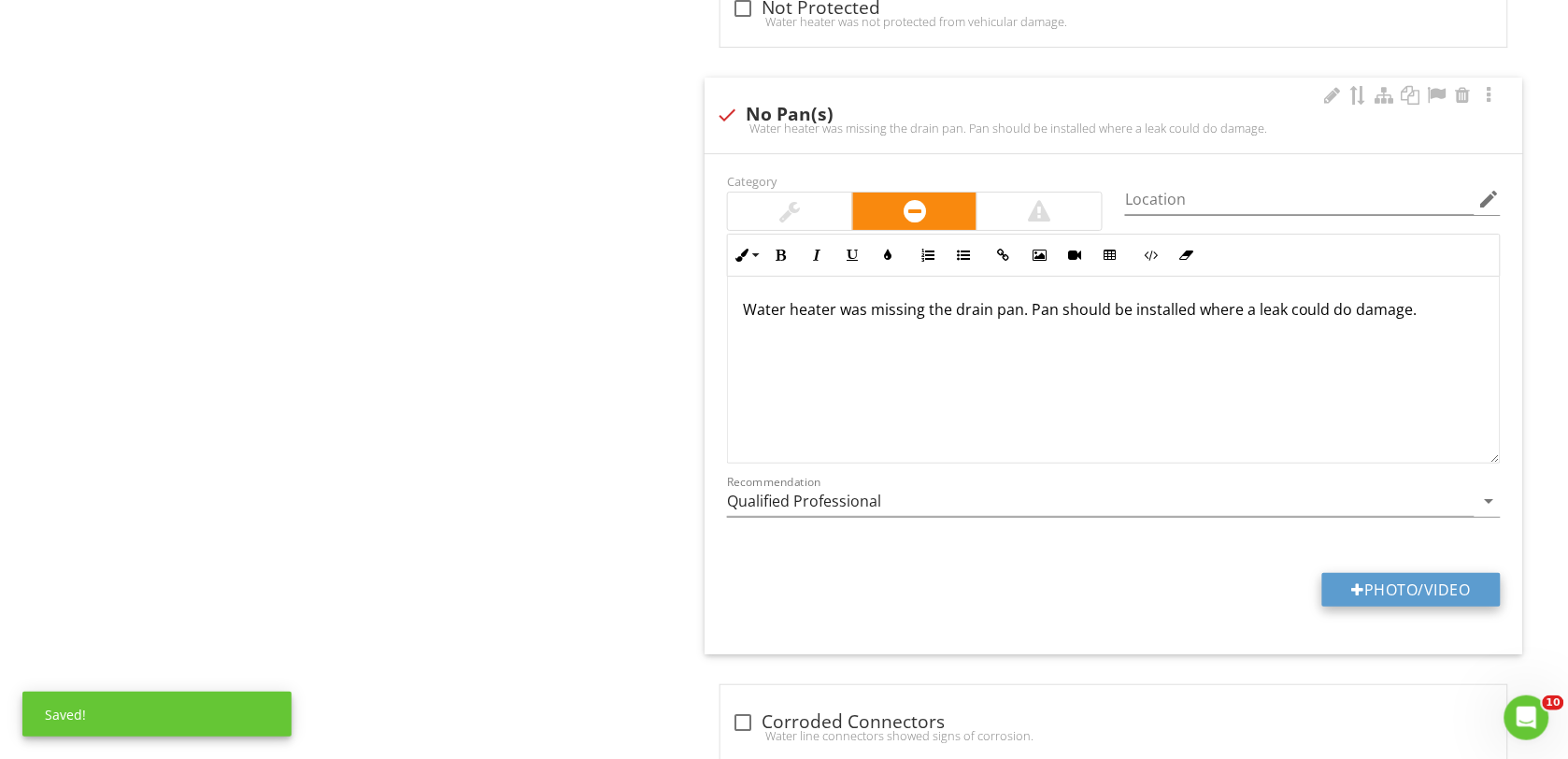
click at [1355, 597] on div at bounding box center [1359, 588] width 13 height 15
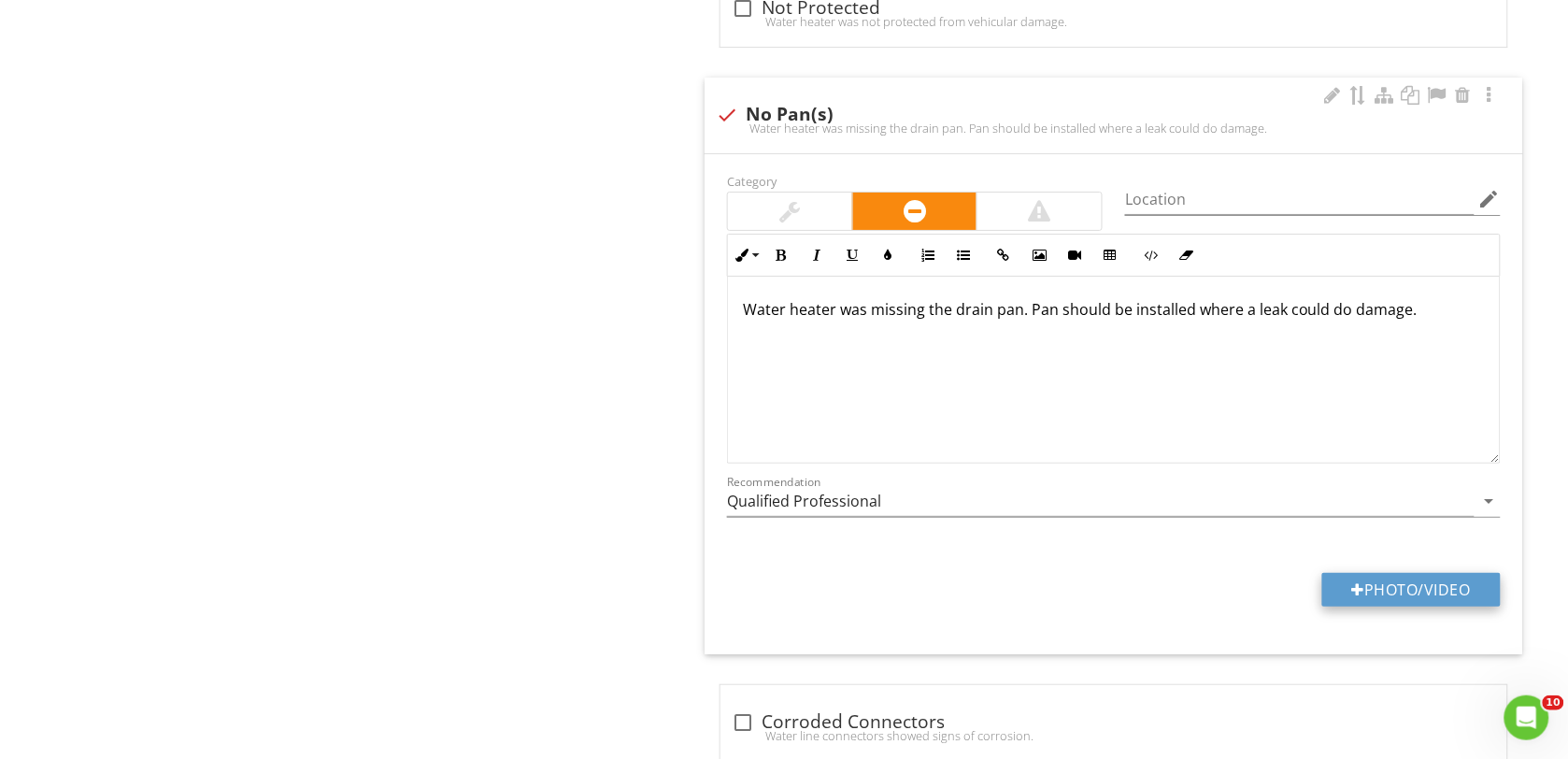
type input "C:\fakepath\DSC00164.JPG"
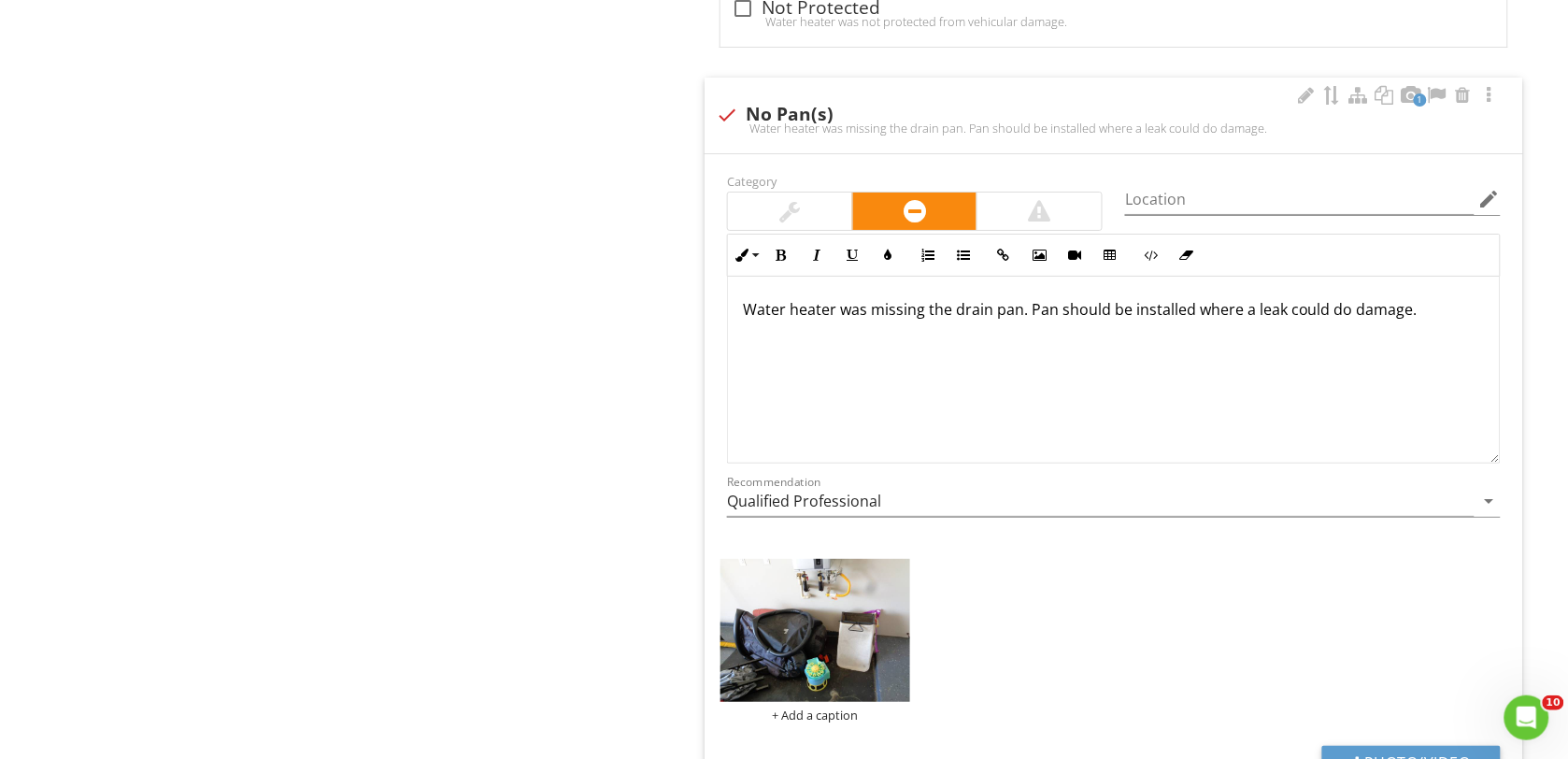
click at [844, 656] on img at bounding box center [816, 629] width 190 height 142
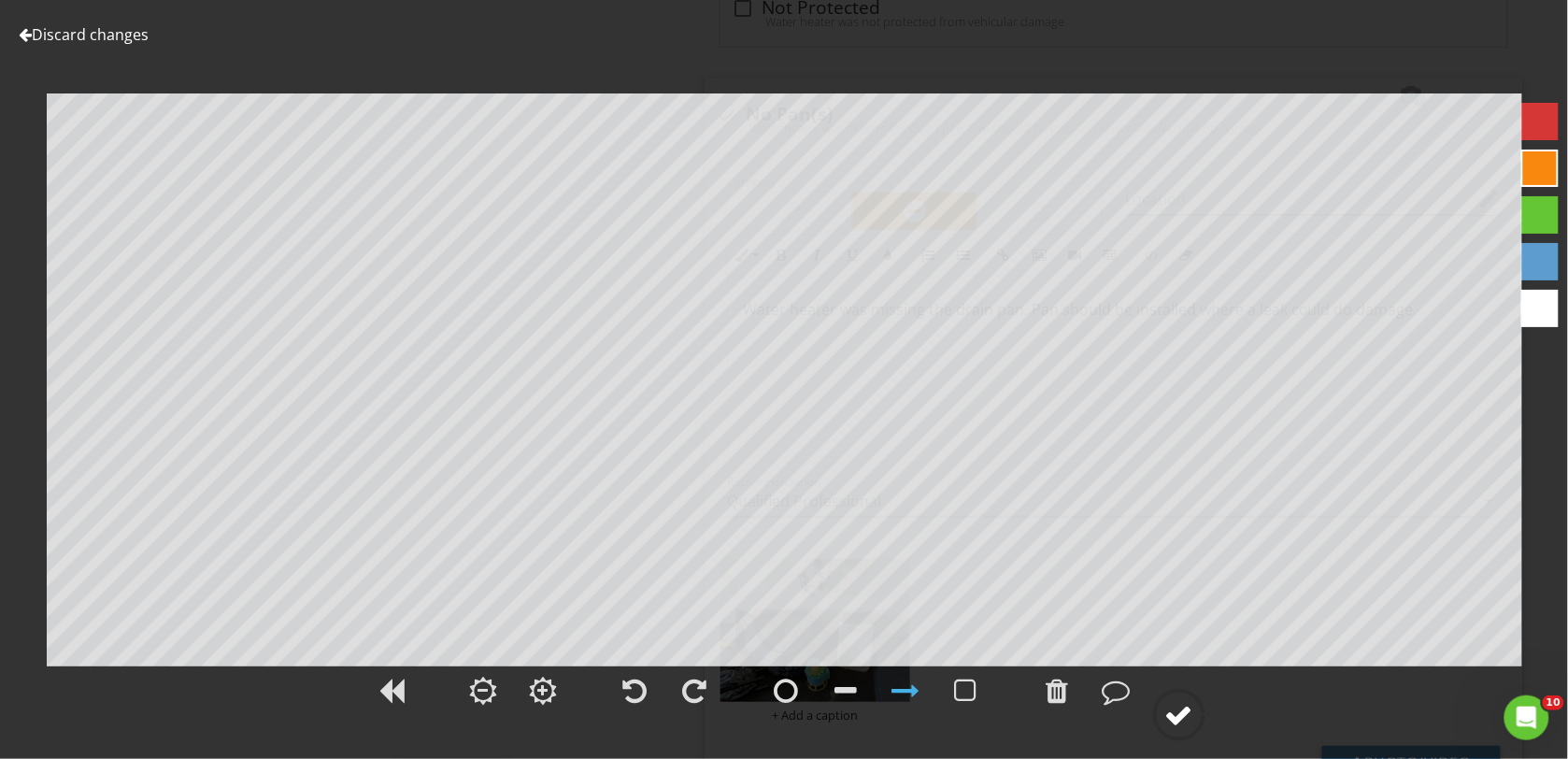
click at [1173, 708] on div at bounding box center [1179, 714] width 28 height 28
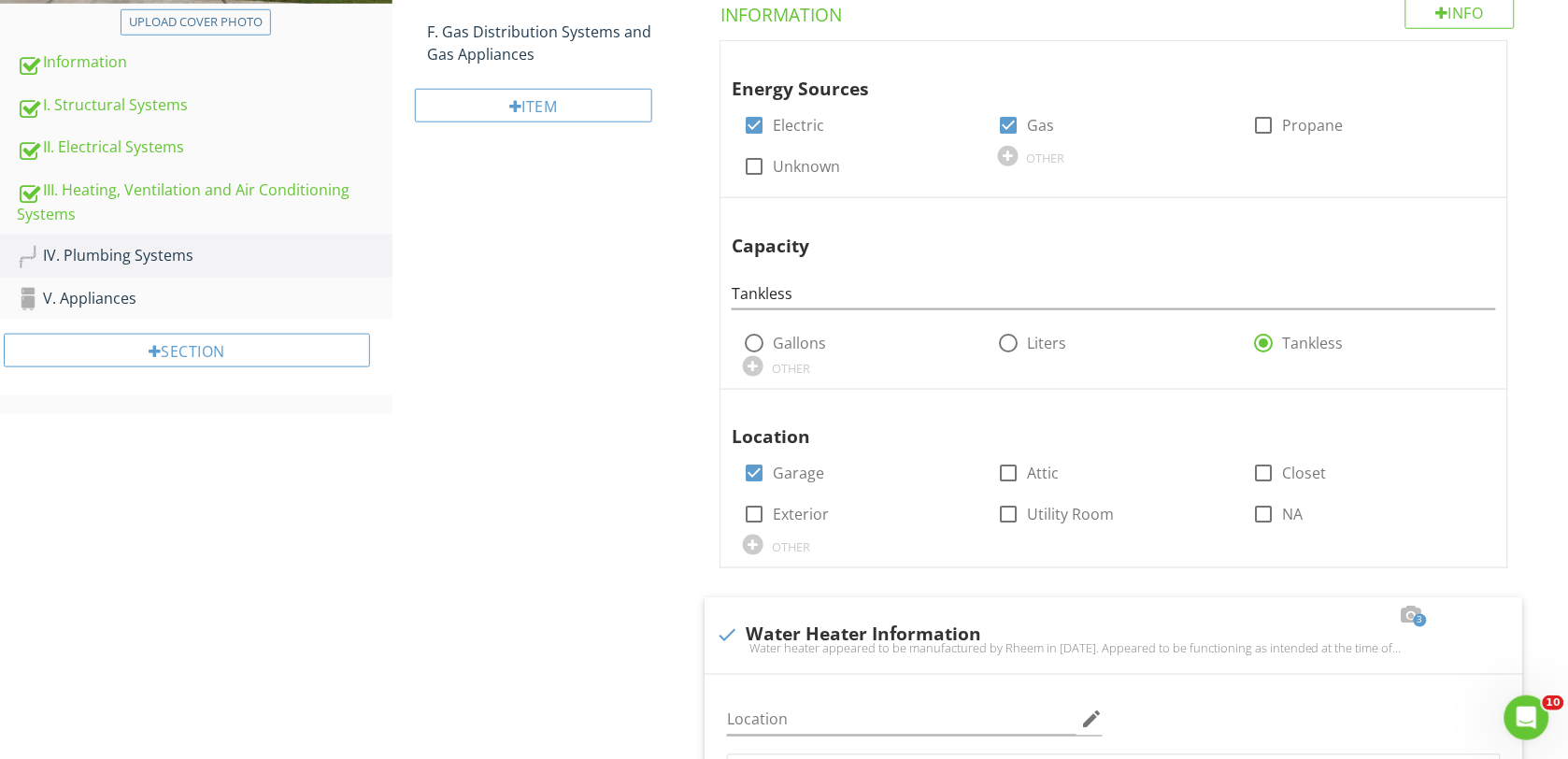
scroll to position [0, 0]
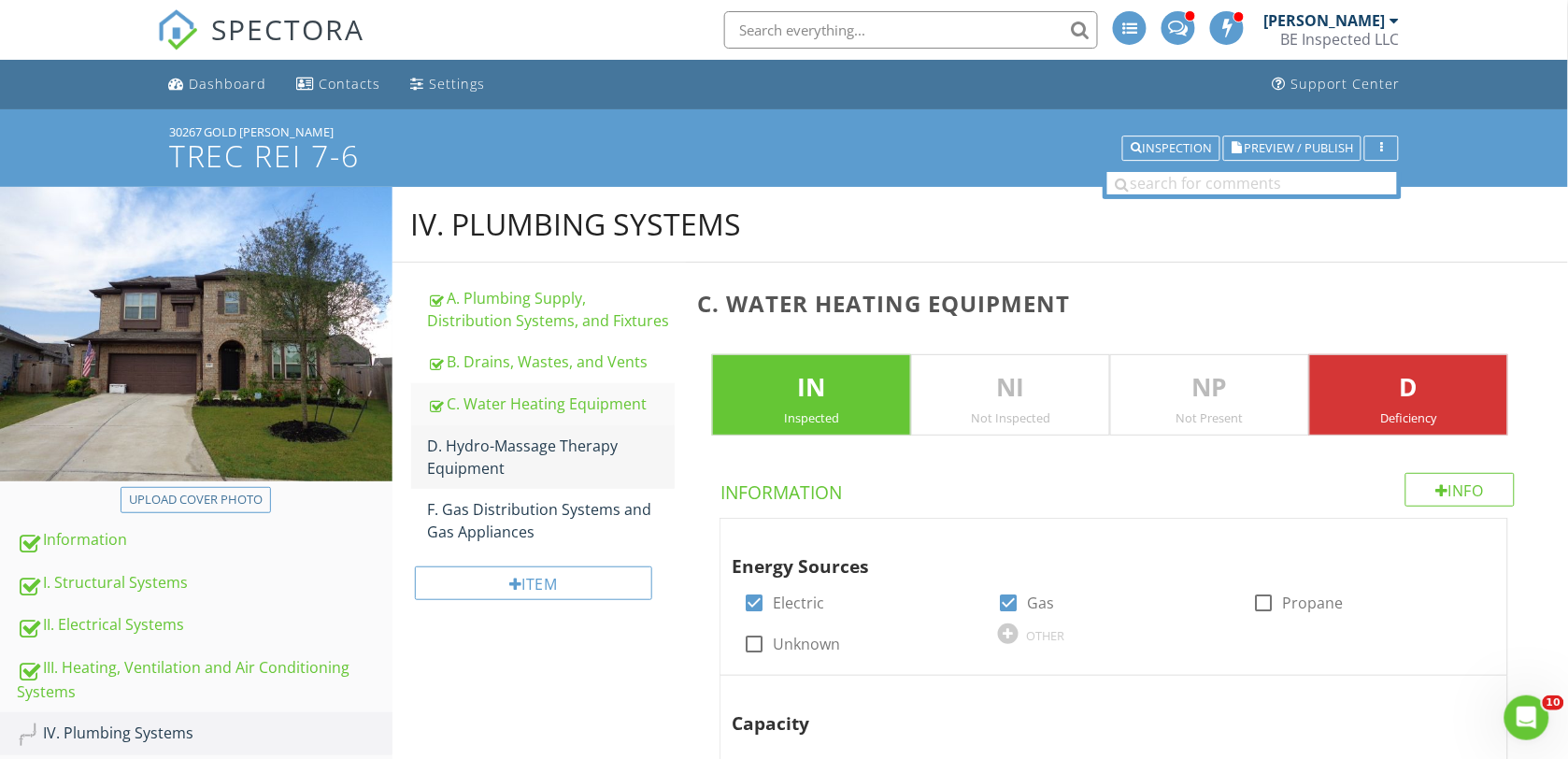
click at [494, 449] on div "D. Hydro-Massage Therapy Equipment" at bounding box center [551, 457] width 247 height 45
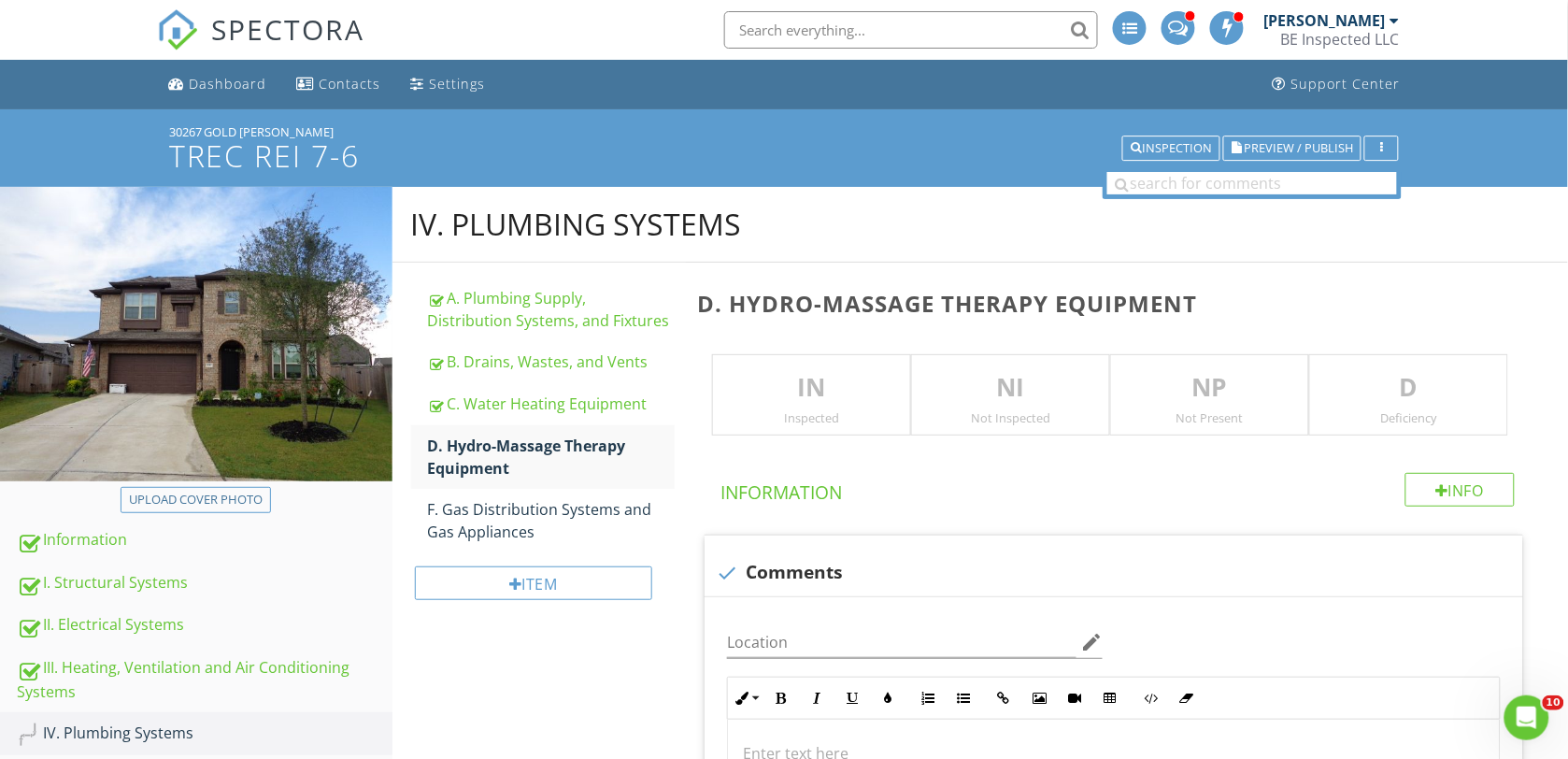
click at [1009, 397] on p "NI" at bounding box center [1010, 388] width 197 height 38
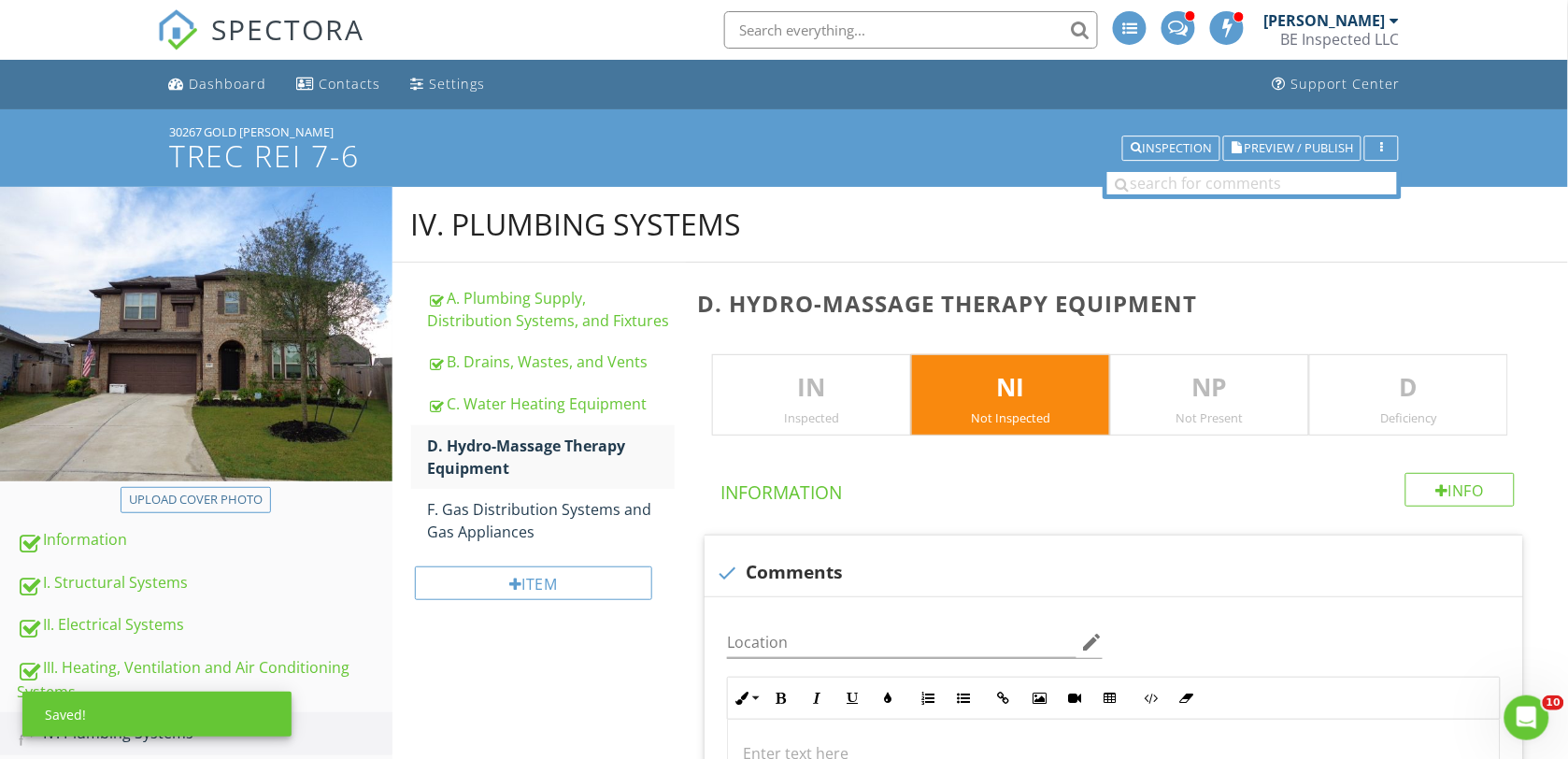
click at [1254, 404] on div "NP Not Present" at bounding box center [1209, 395] width 199 height 82
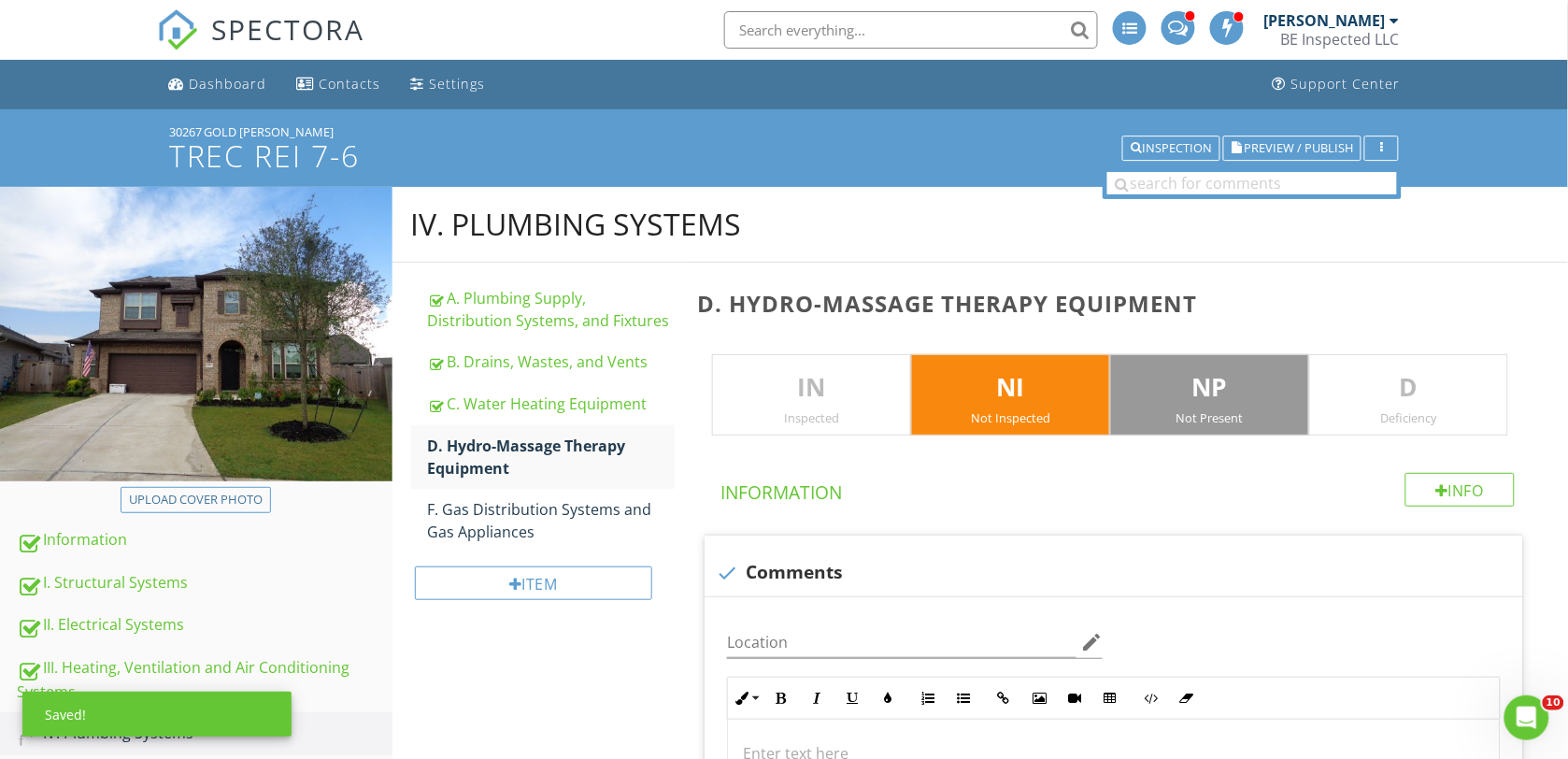
click at [993, 404] on p "NI" at bounding box center [1010, 388] width 197 height 38
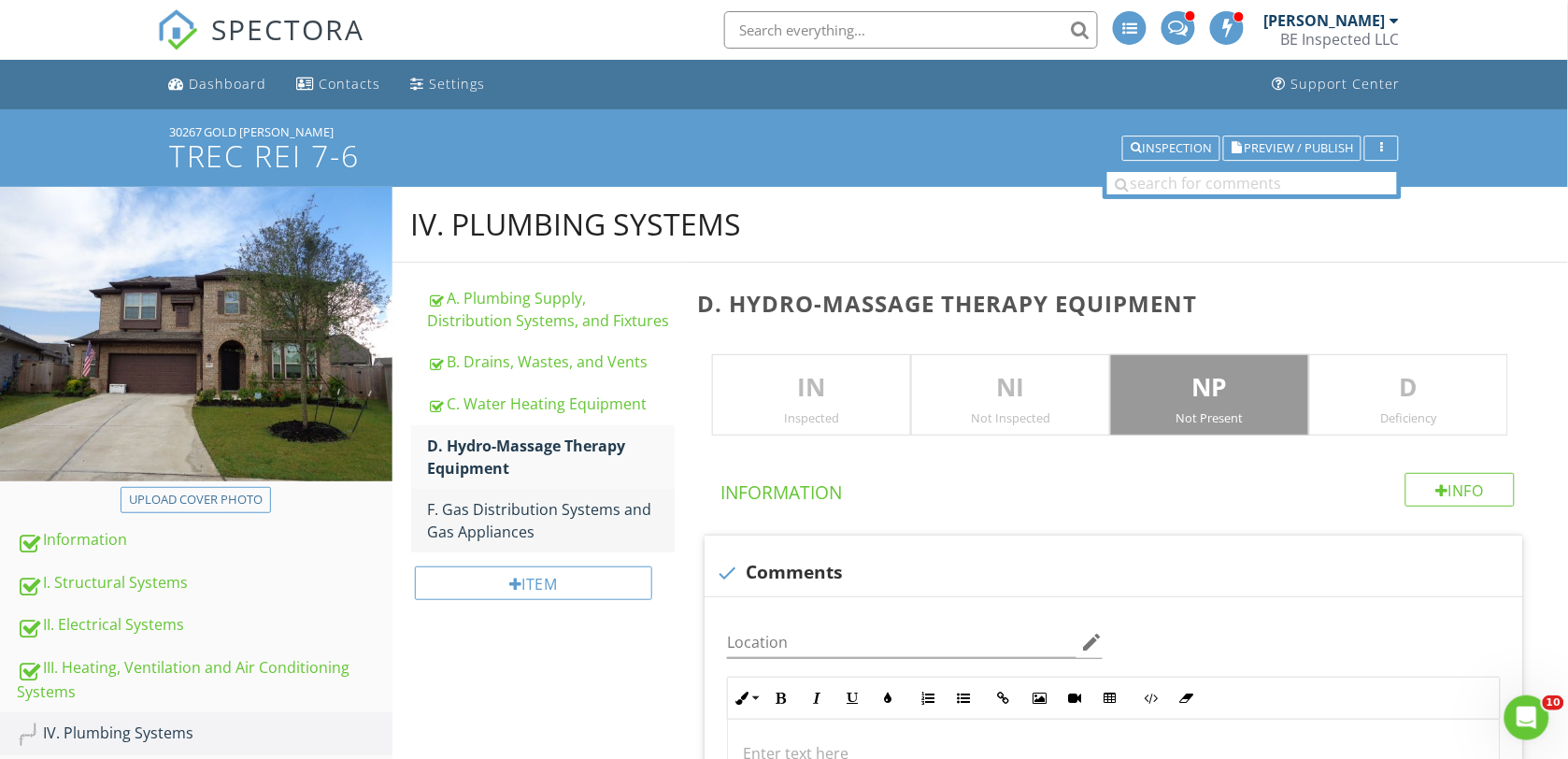
click at [484, 516] on div "F. Gas Distribution Systems and Gas Appliances" at bounding box center [551, 521] width 247 height 45
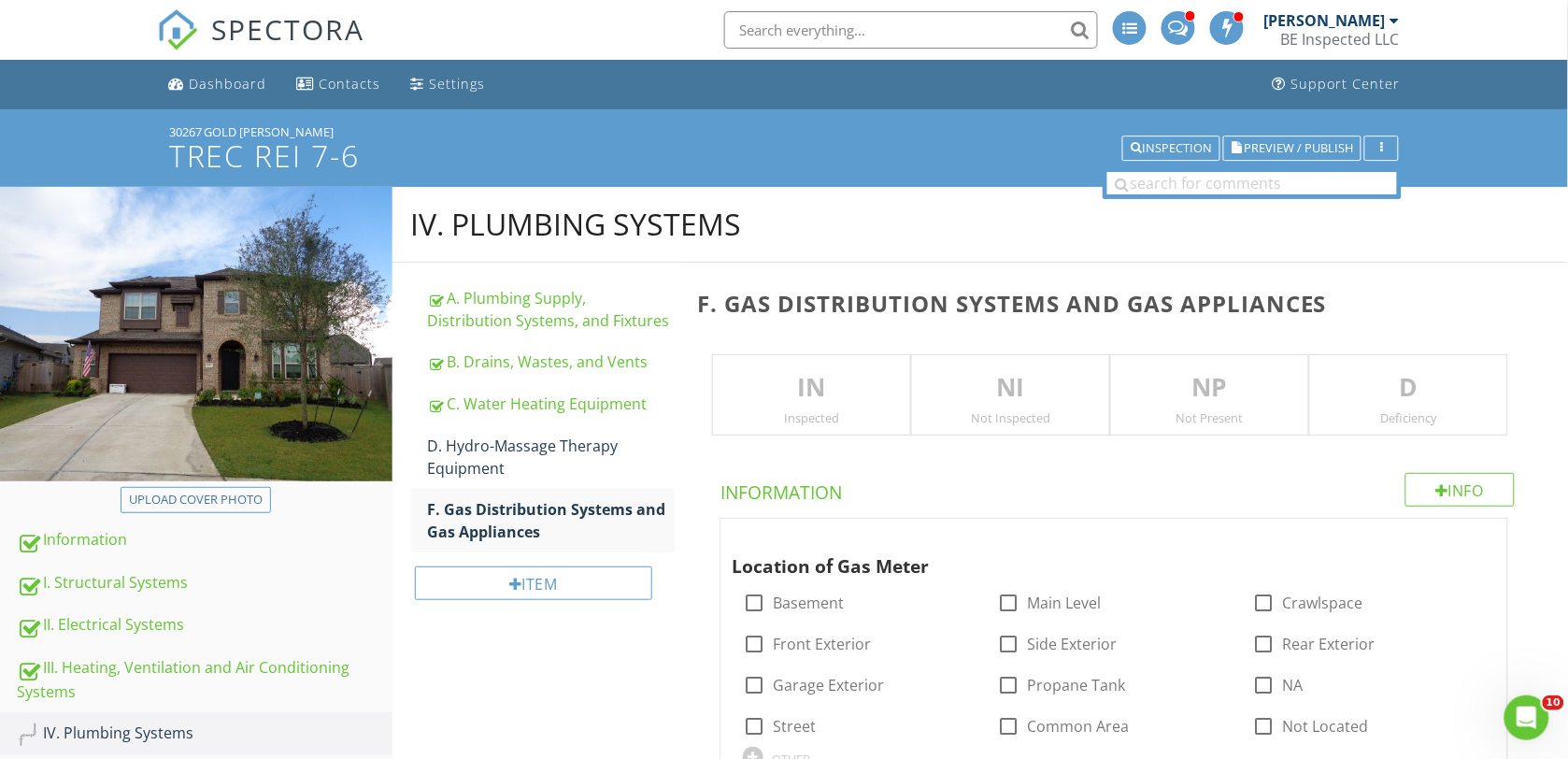
click at [768, 393] on p "IN" at bounding box center [811, 388] width 197 height 38
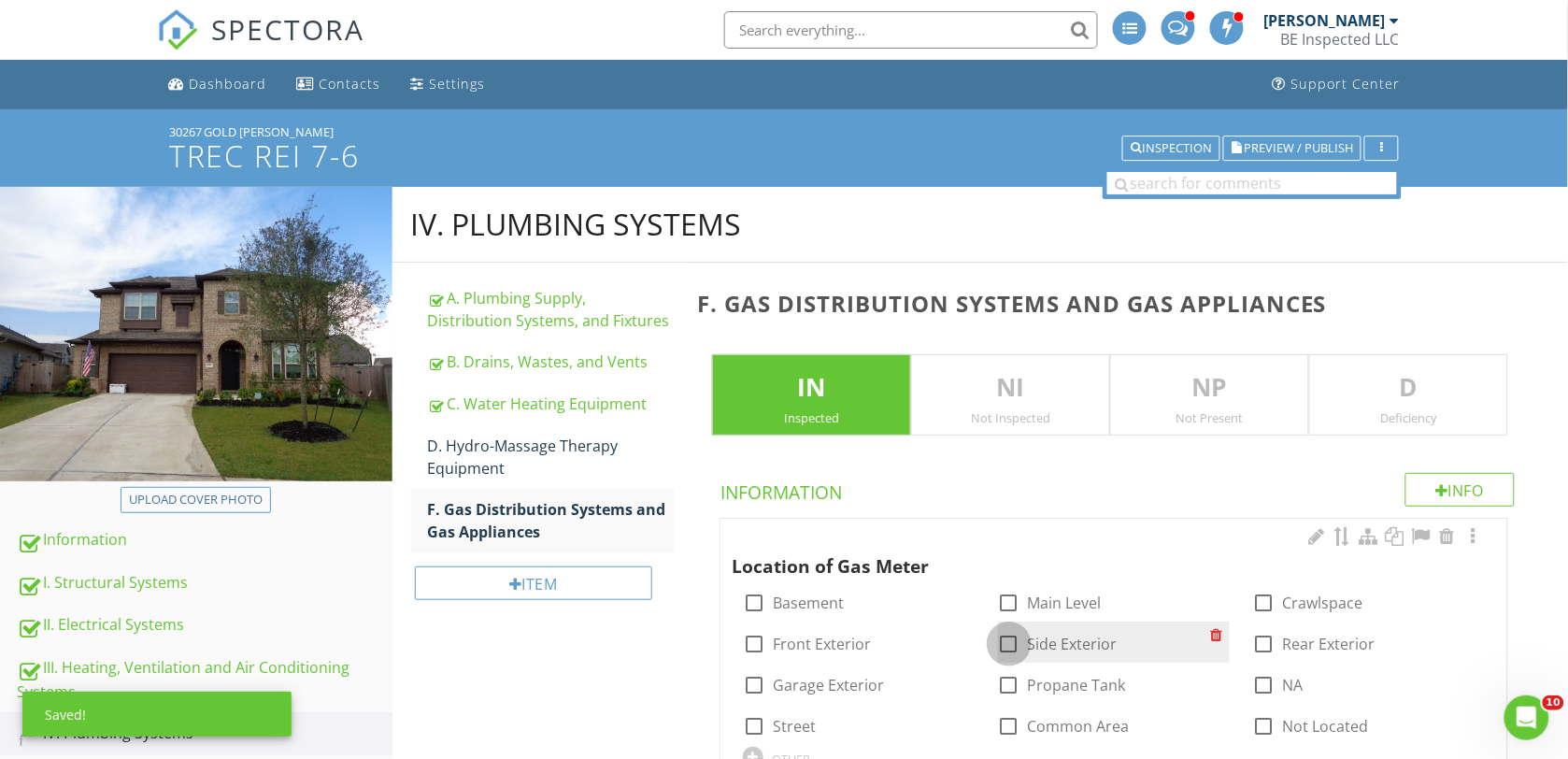
click at [1001, 645] on div at bounding box center [1008, 644] width 32 height 32
checkbox input "true"
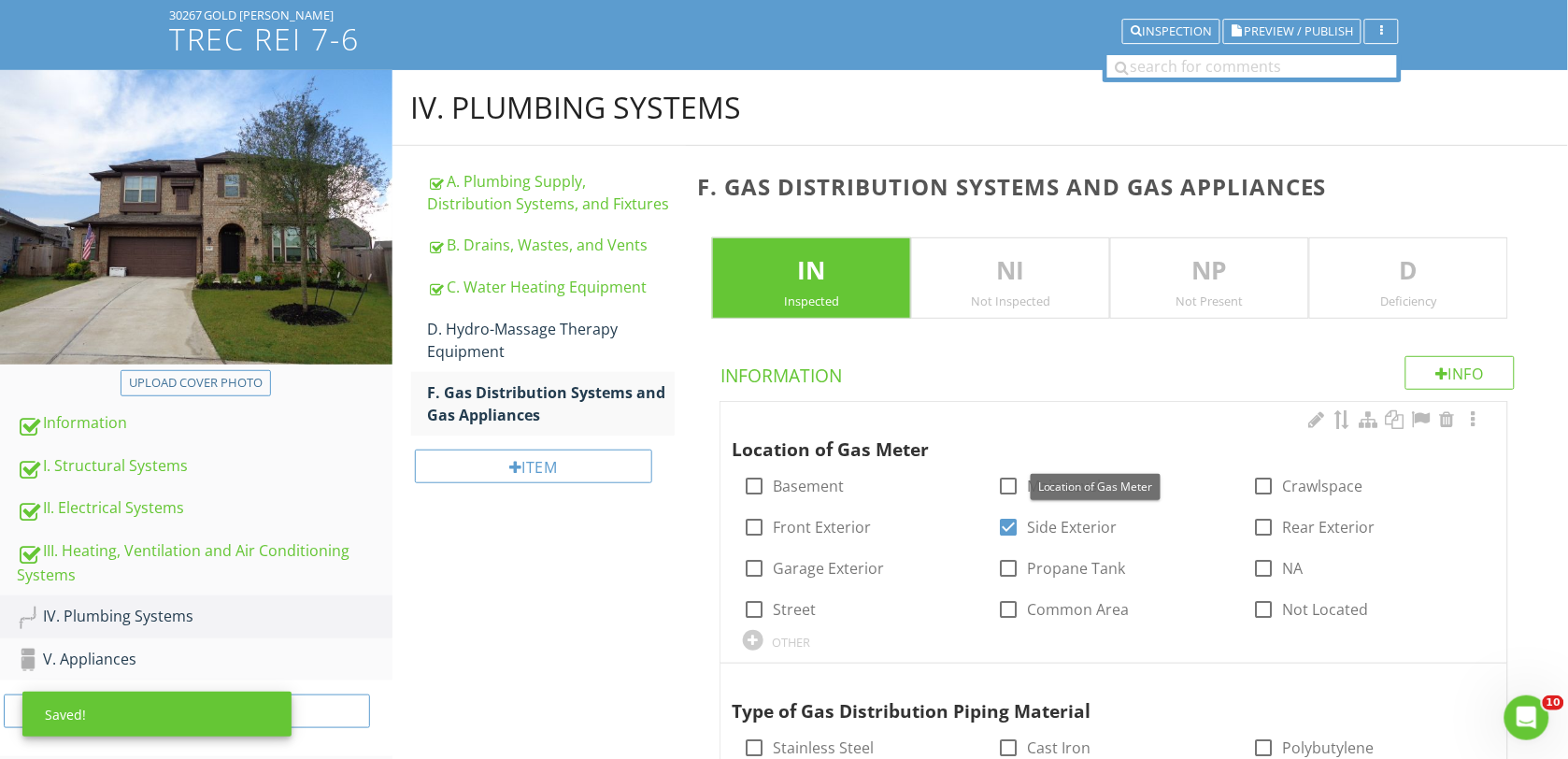
scroll to position [350, 0]
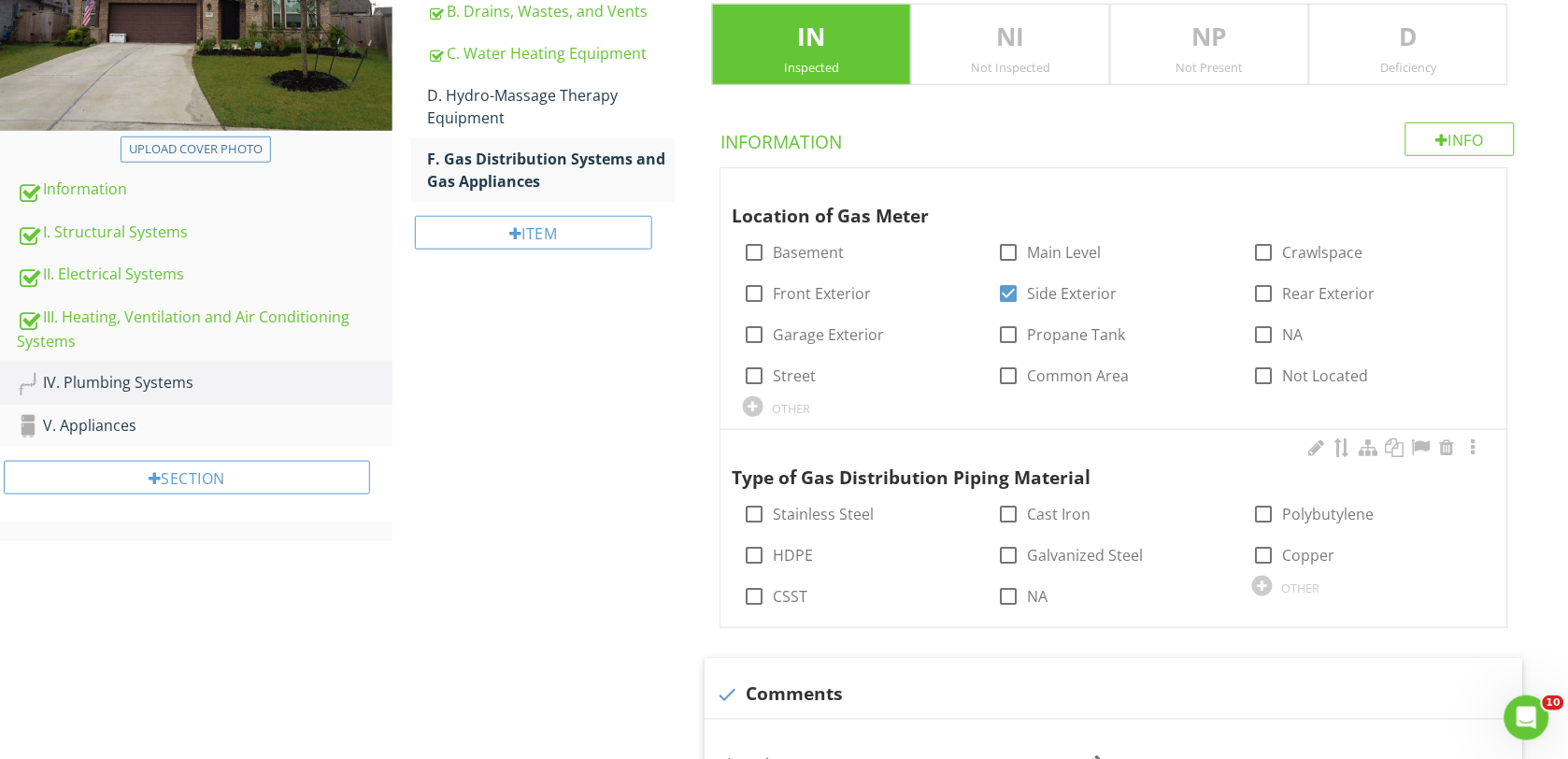
click at [1264, 585] on div at bounding box center [1262, 585] width 20 height 20
type input "Black steel"
click at [1231, 591] on div "check_box_outline_blank NA" at bounding box center [1114, 594] width 255 height 41
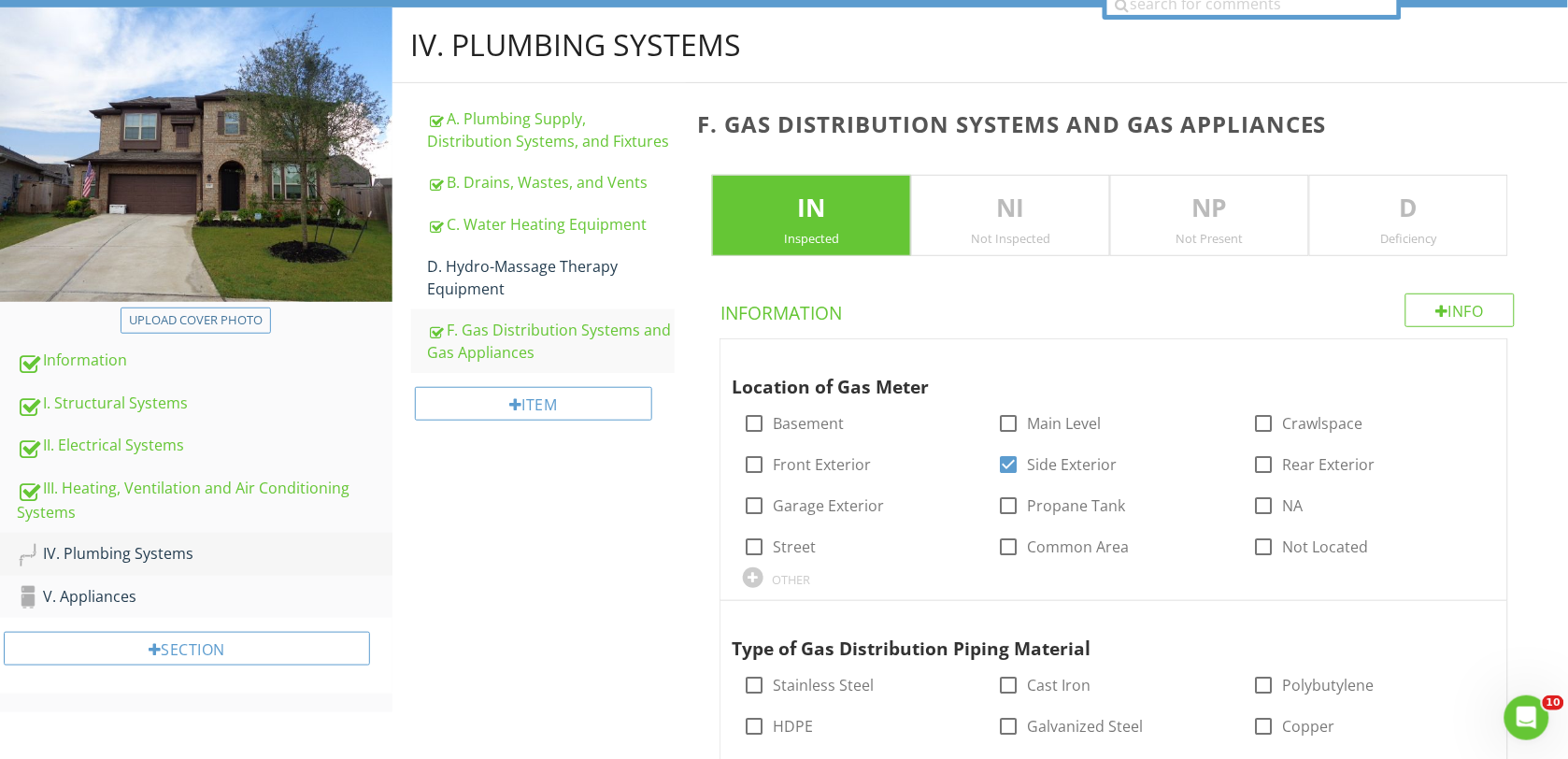
scroll to position [234, 0]
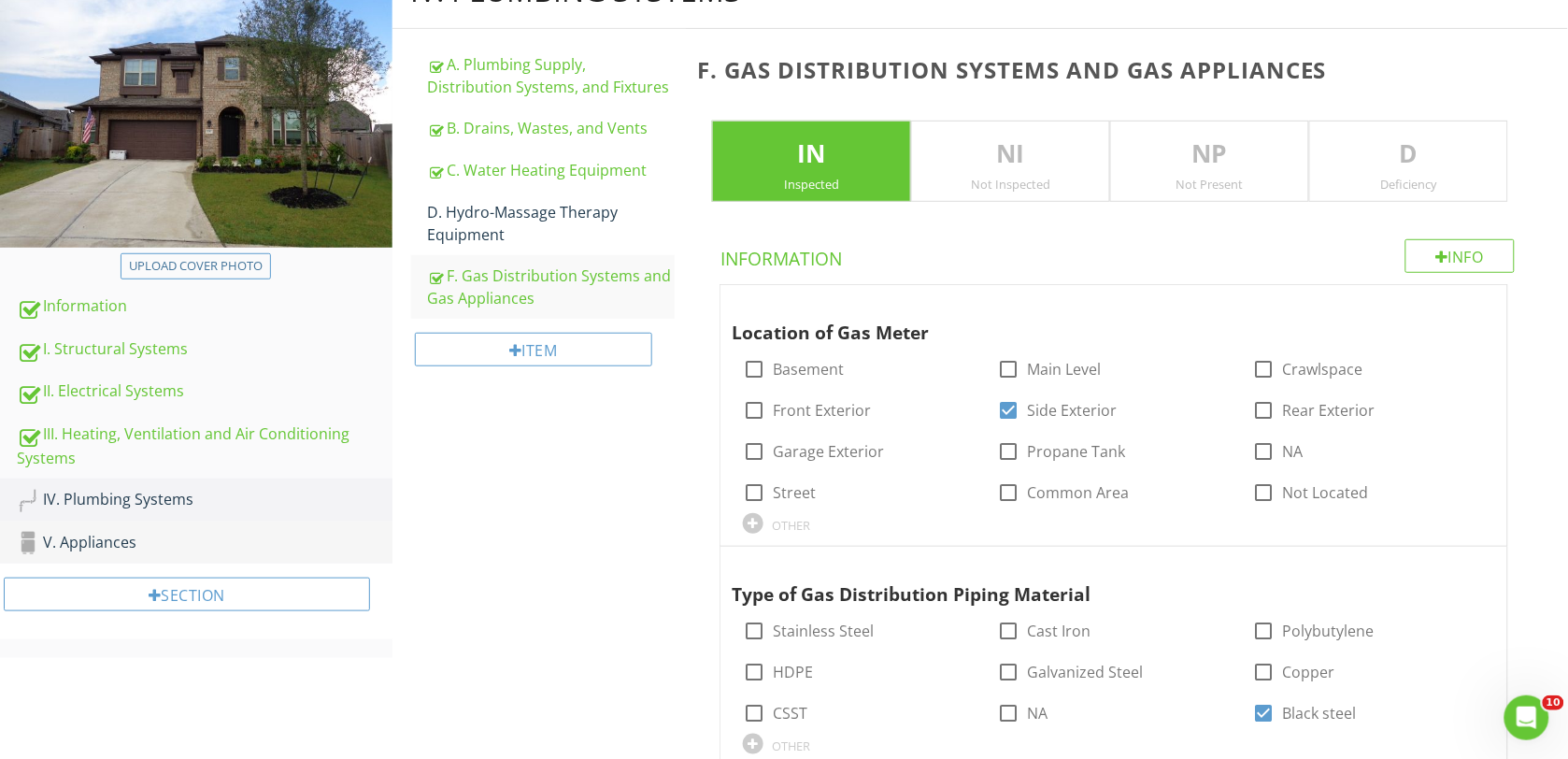
click at [95, 537] on div "V. Appliances" at bounding box center [204, 542] width 375 height 24
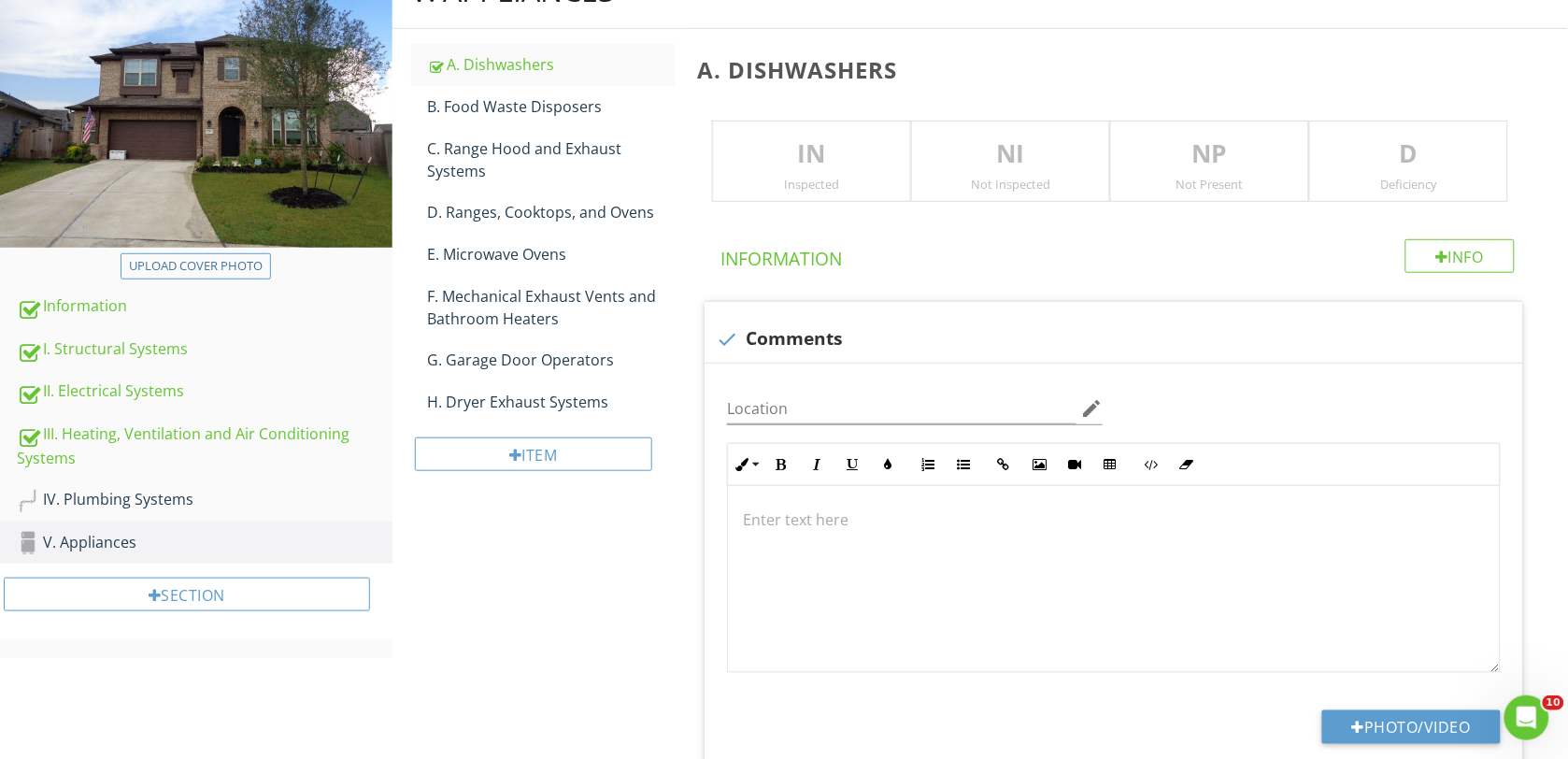
click at [760, 154] on p "IN" at bounding box center [811, 154] width 197 height 38
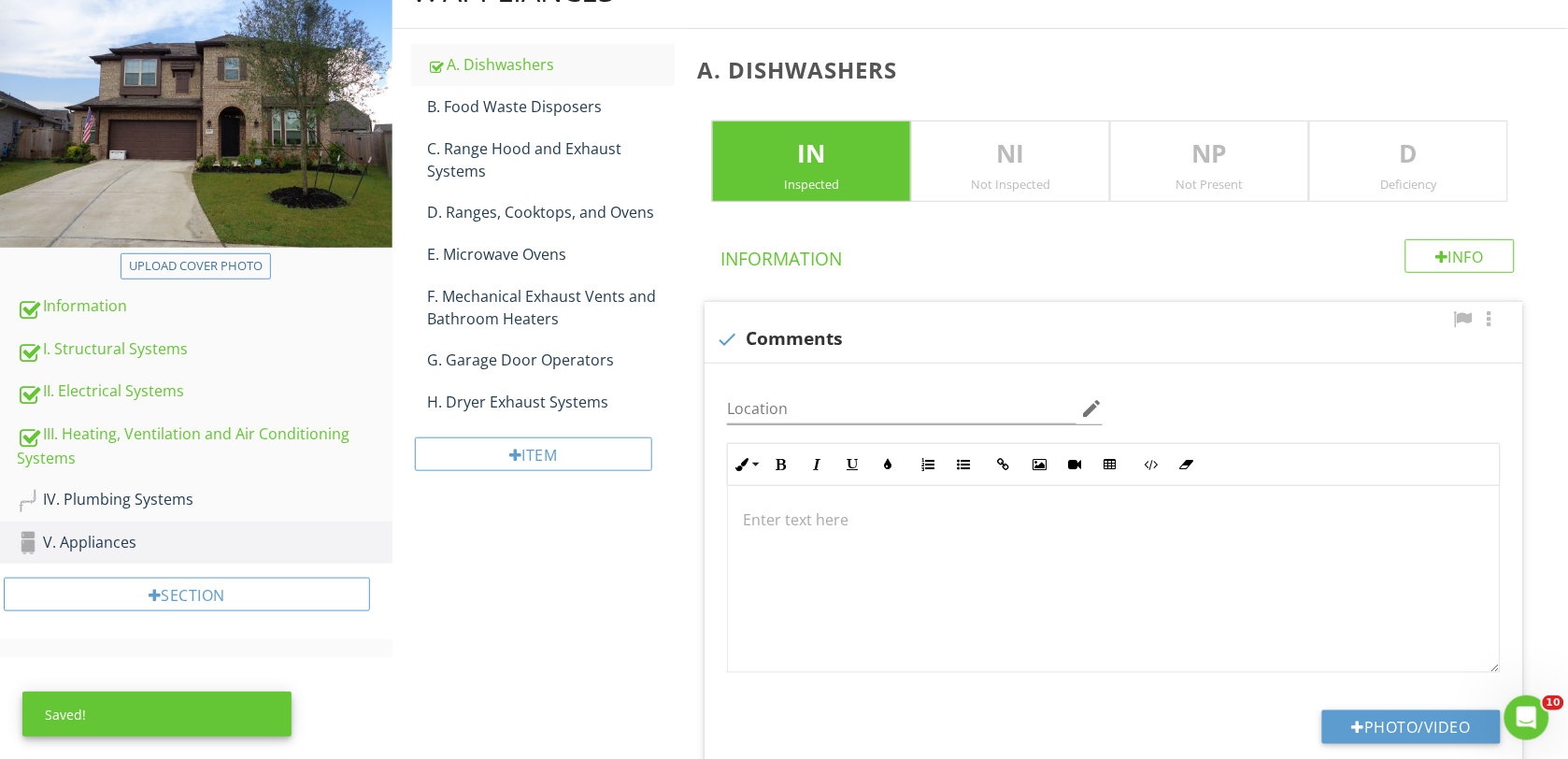
click at [814, 516] on p at bounding box center [1113, 519] width 742 height 22
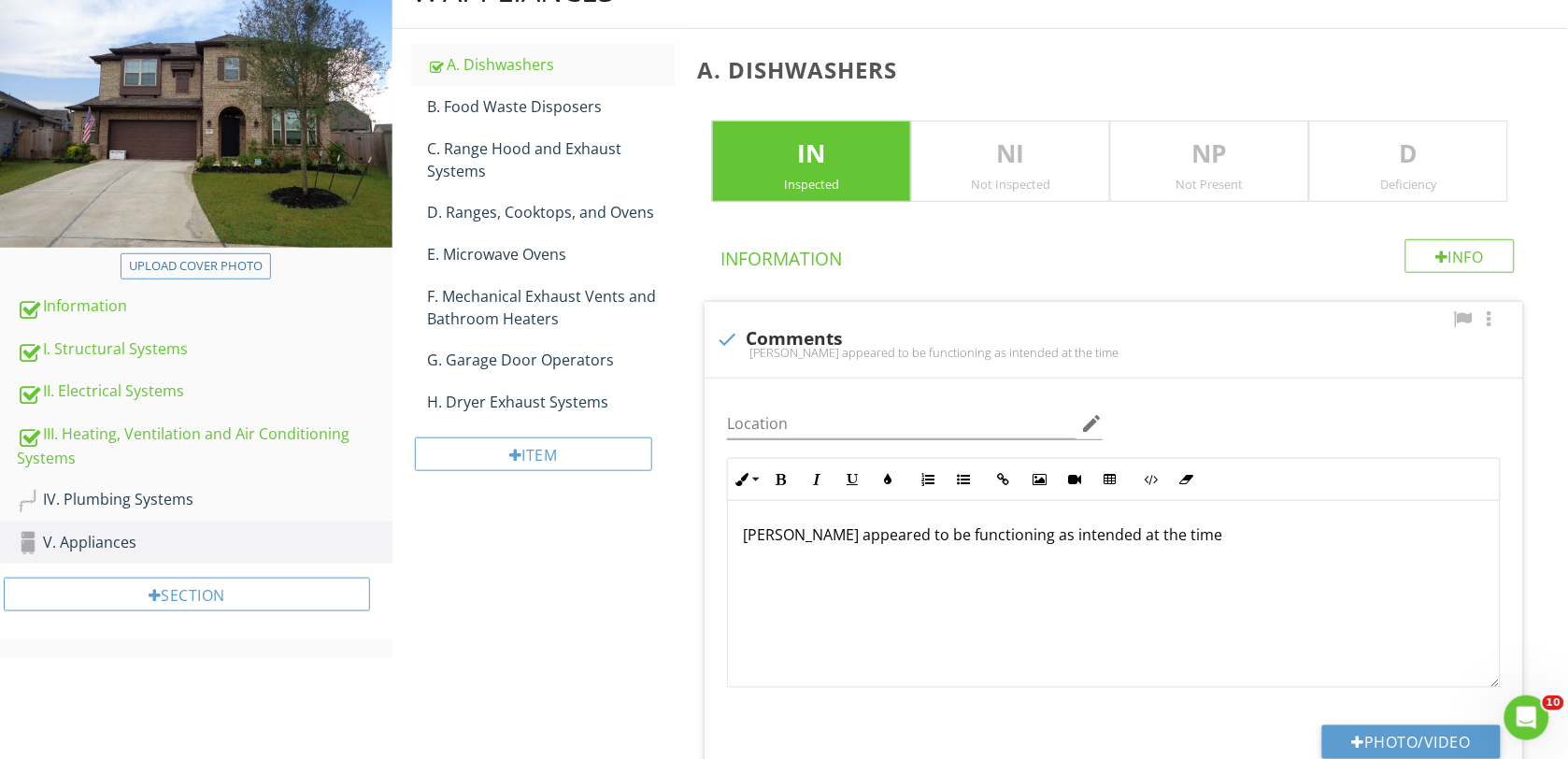
scroll to position [248, 0]
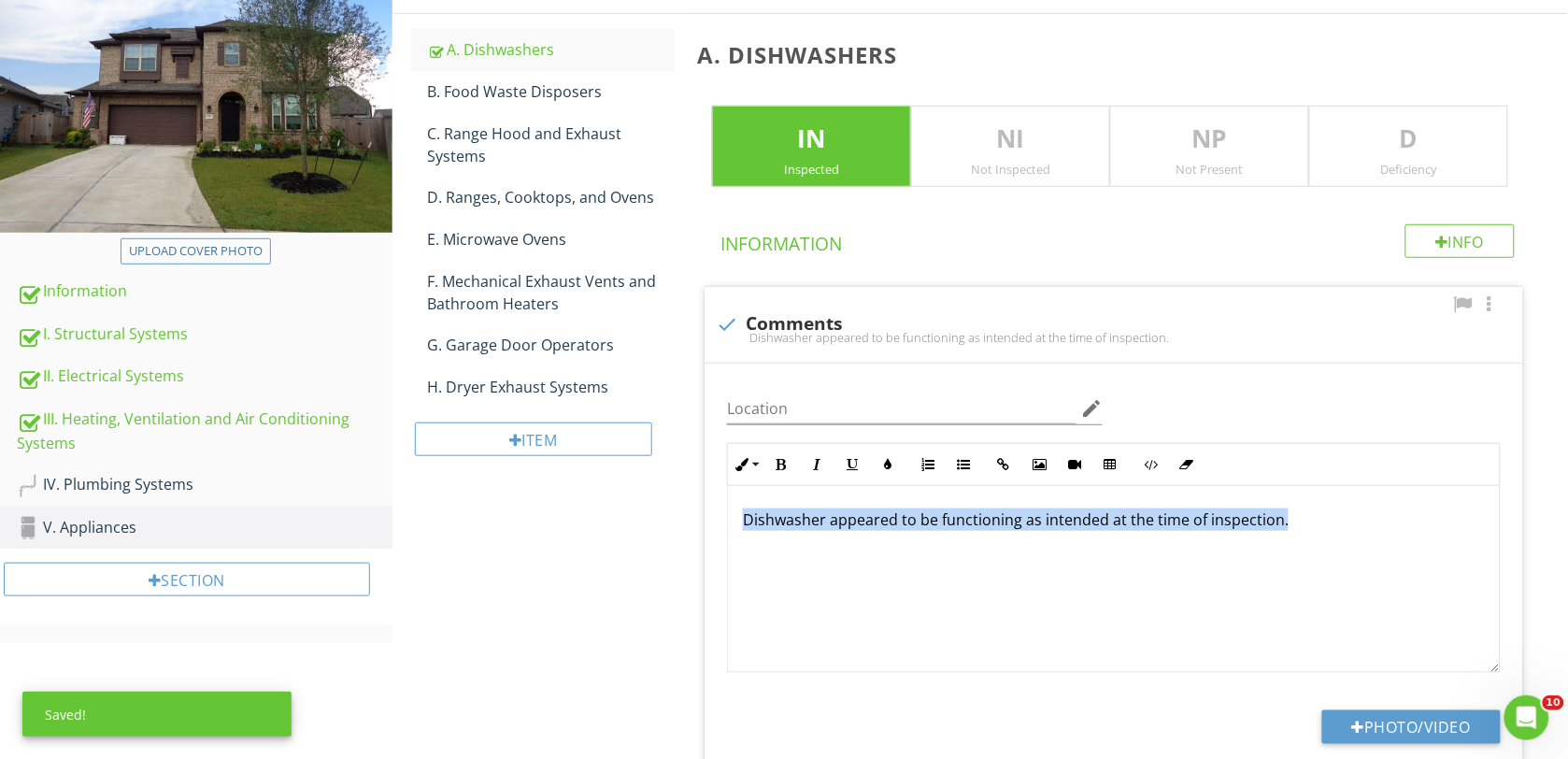
drag, startPoint x: 740, startPoint y: 516, endPoint x: 1293, endPoint y: 522, distance: 553.0
click at [1293, 522] on div "Dishwasher appeared to be functioning as intended at the time of inspection." at bounding box center [1114, 579] width 772 height 187
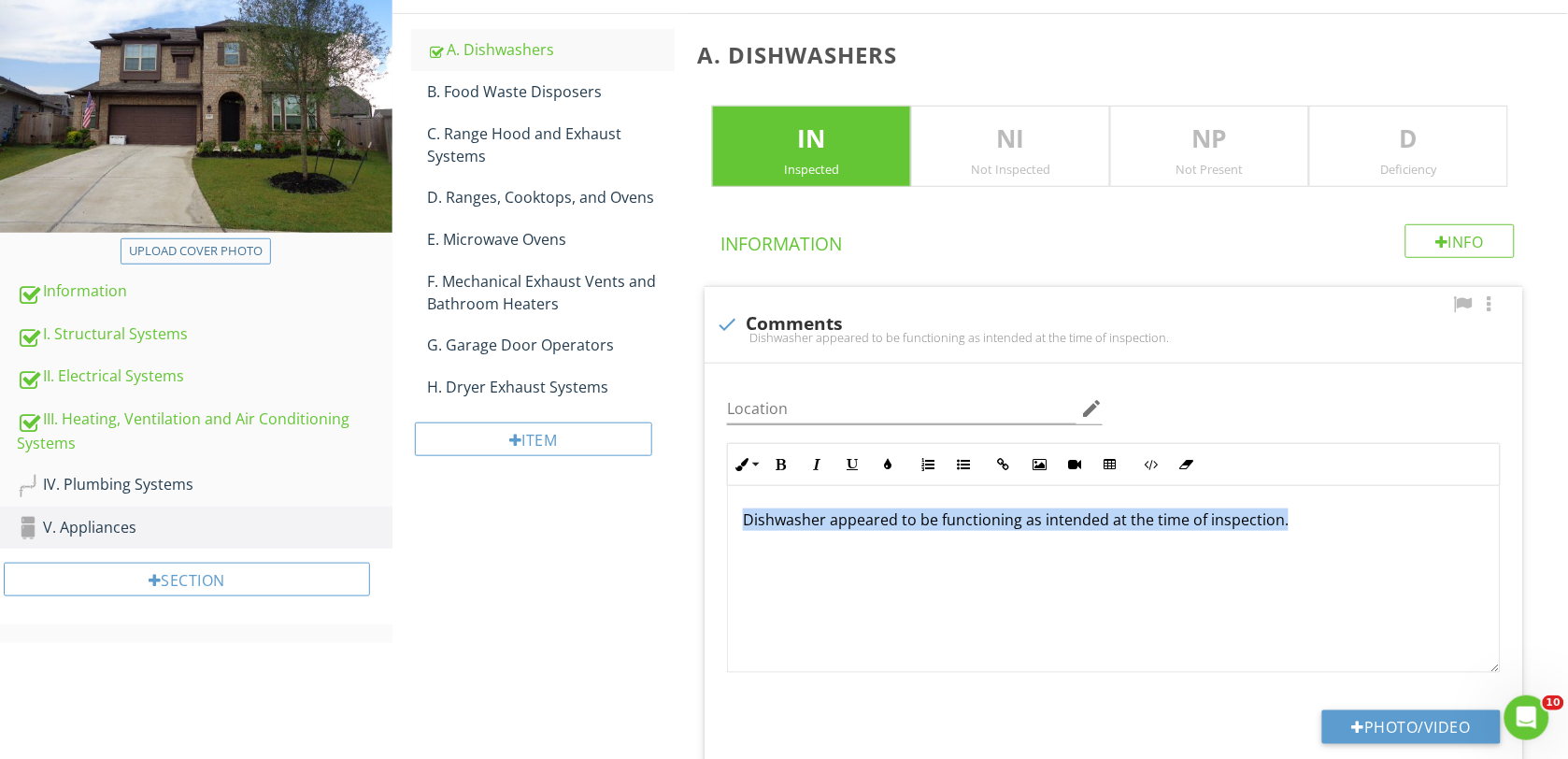
copy p "Dishwasher appeared to be functioning as intended at the time of inspection."
click at [917, 621] on div "Dishwasher appeared to be functioning as intended at the time of inspection." at bounding box center [1114, 579] width 772 height 187
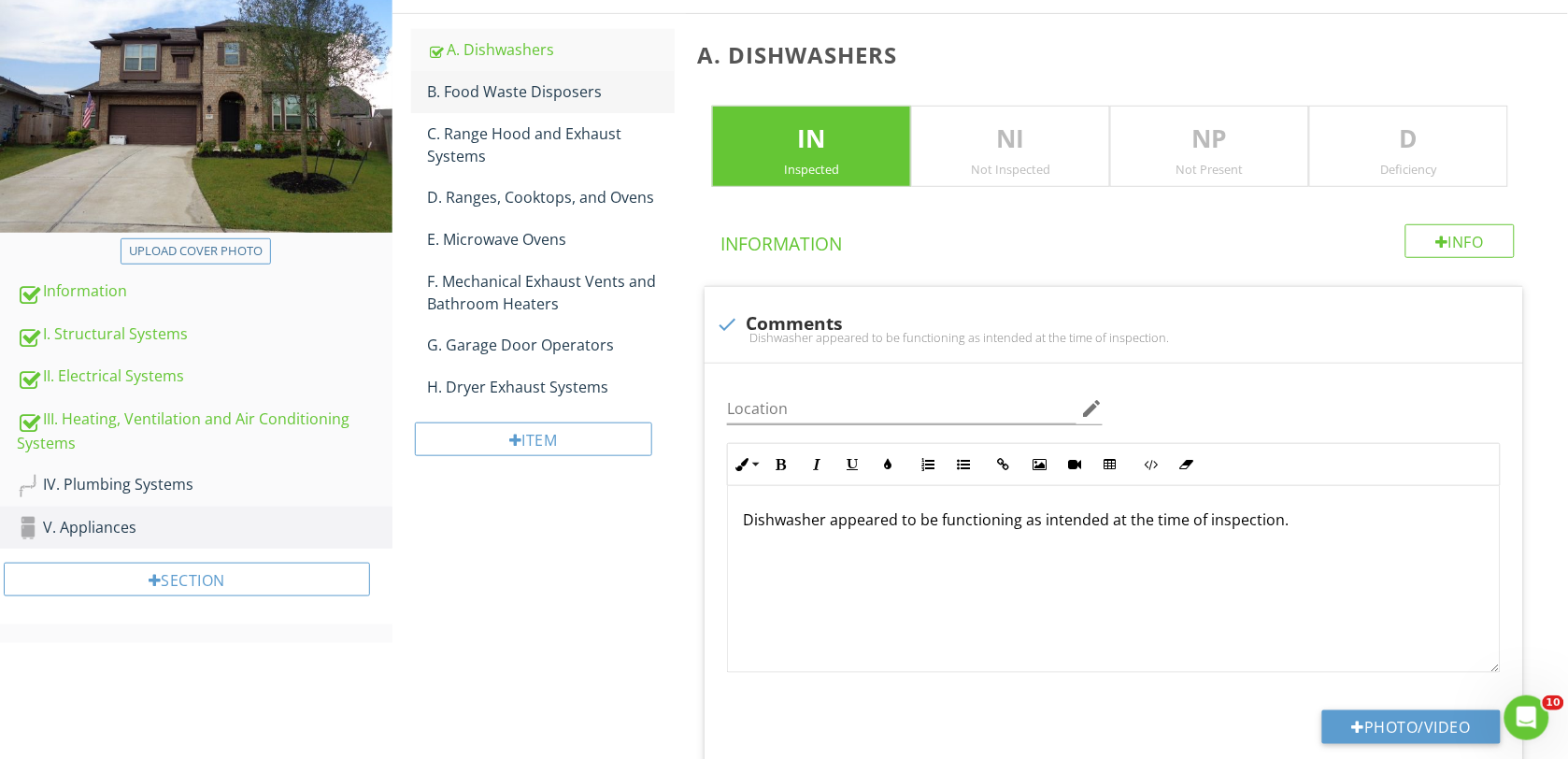
click at [470, 86] on div "B. Food Waste Disposers" at bounding box center [551, 91] width 247 height 22
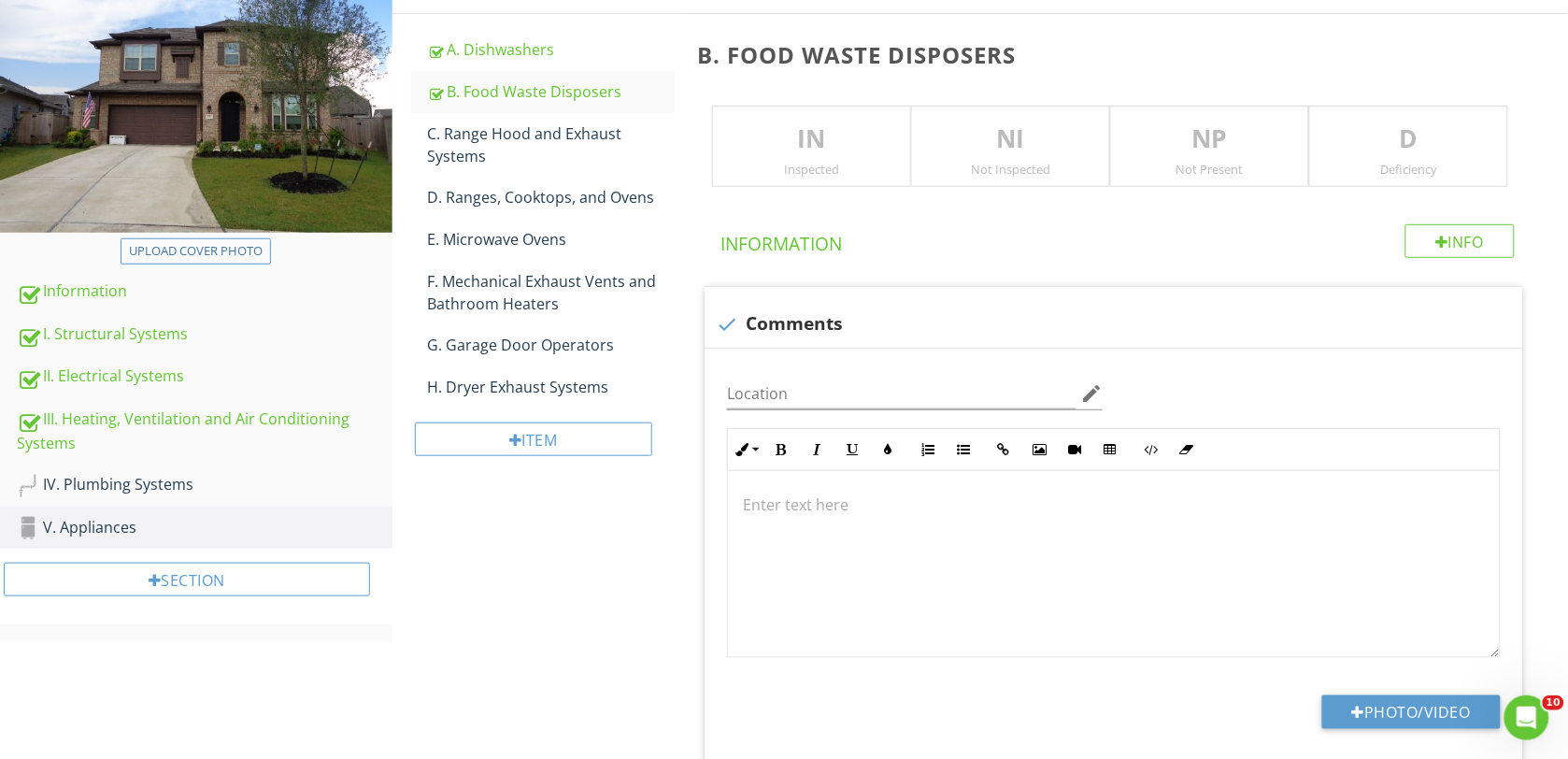
click at [810, 132] on p "IN" at bounding box center [811, 139] width 197 height 38
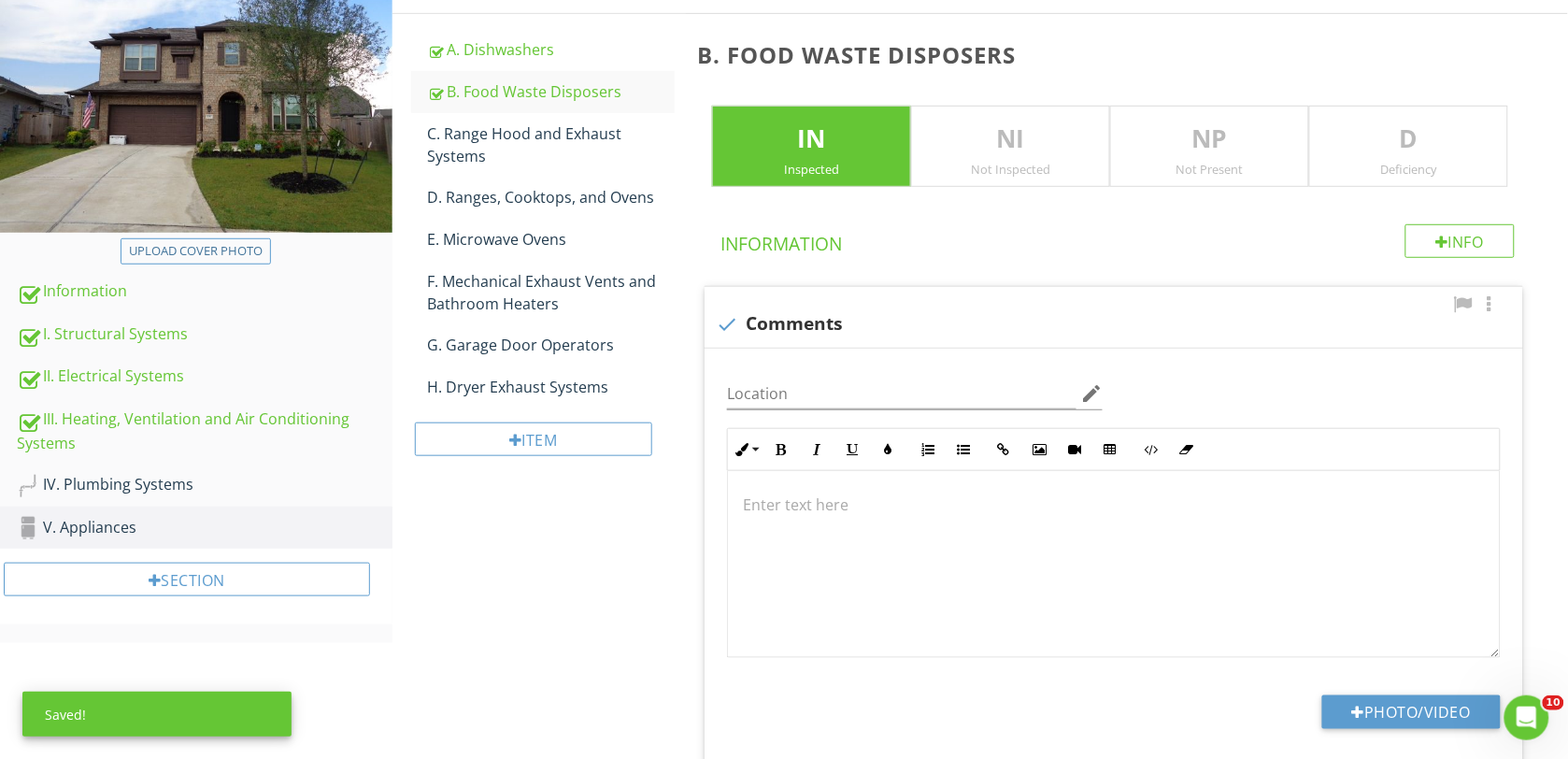
click at [797, 529] on div at bounding box center [1114, 564] width 772 height 187
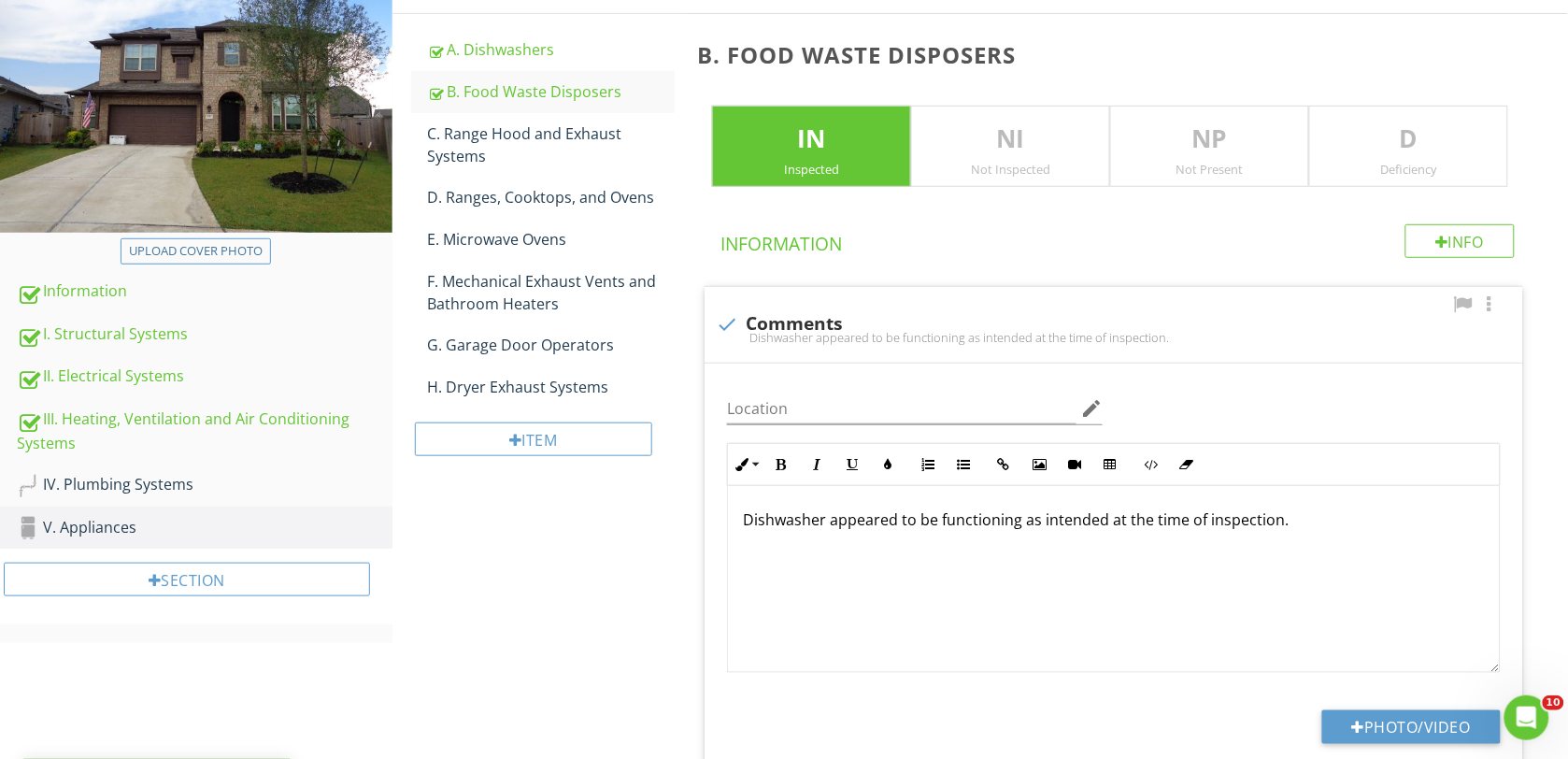
scroll to position [264, 0]
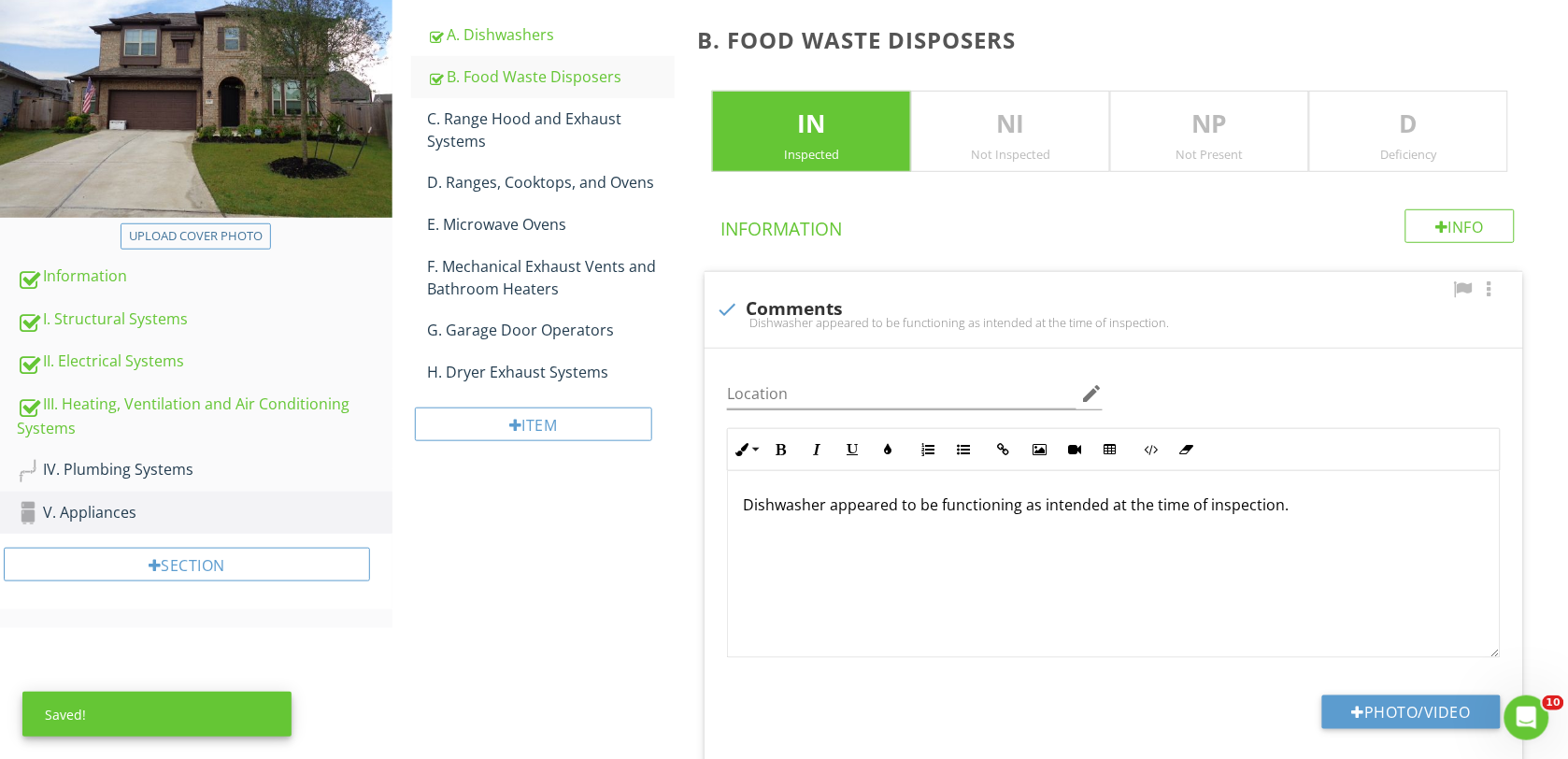
click at [828, 501] on p "Dishwasher appeared to be functioning as intended at the time of inspection." at bounding box center [1113, 504] width 742 height 22
click at [823, 500] on p "Dishwasher appeared to be functioning as intended at the time of inspection." at bounding box center [1113, 504] width 742 height 22
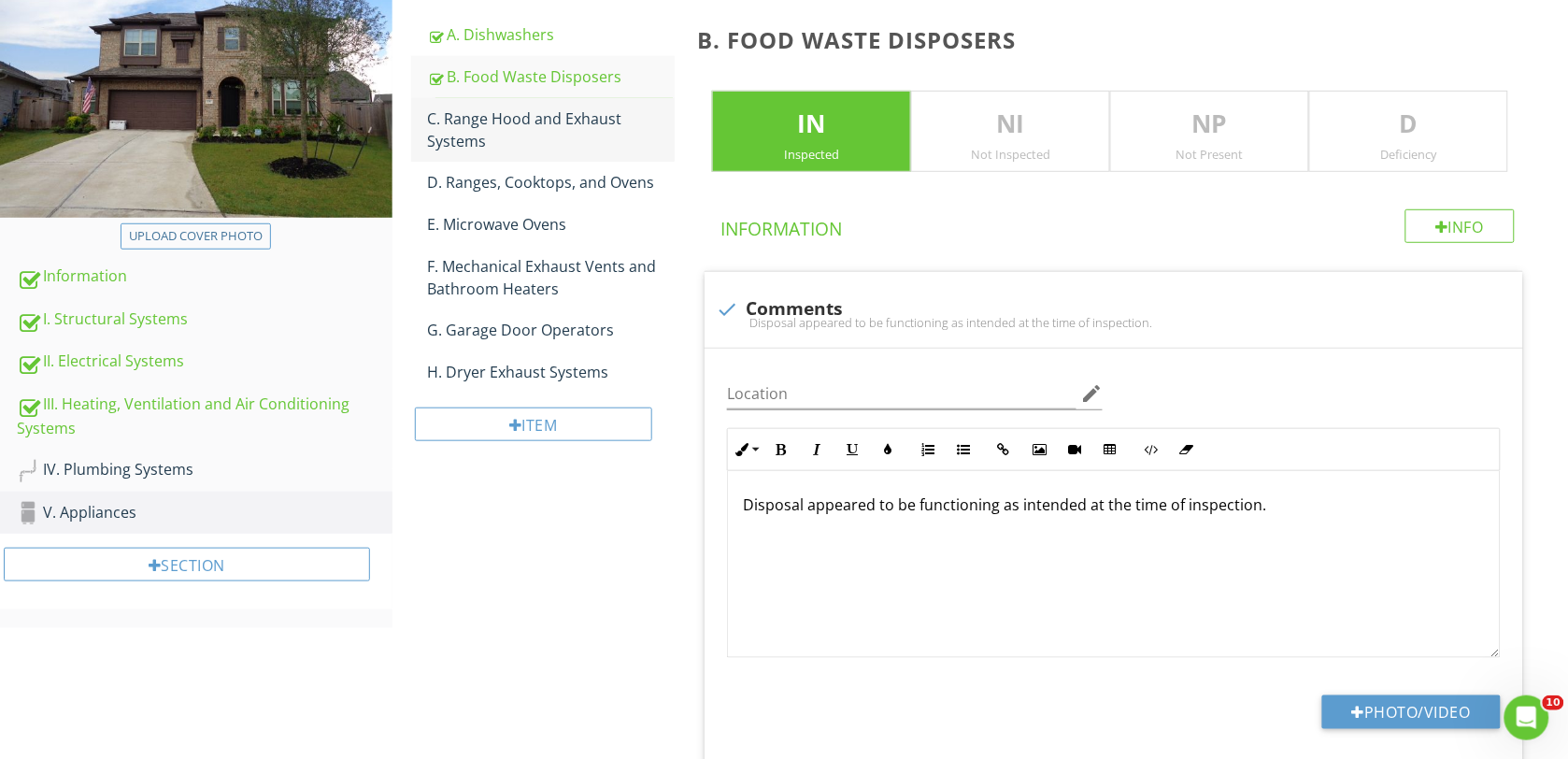
click at [451, 115] on div "C. Range Hood and Exhaust Systems" at bounding box center [551, 130] width 247 height 45
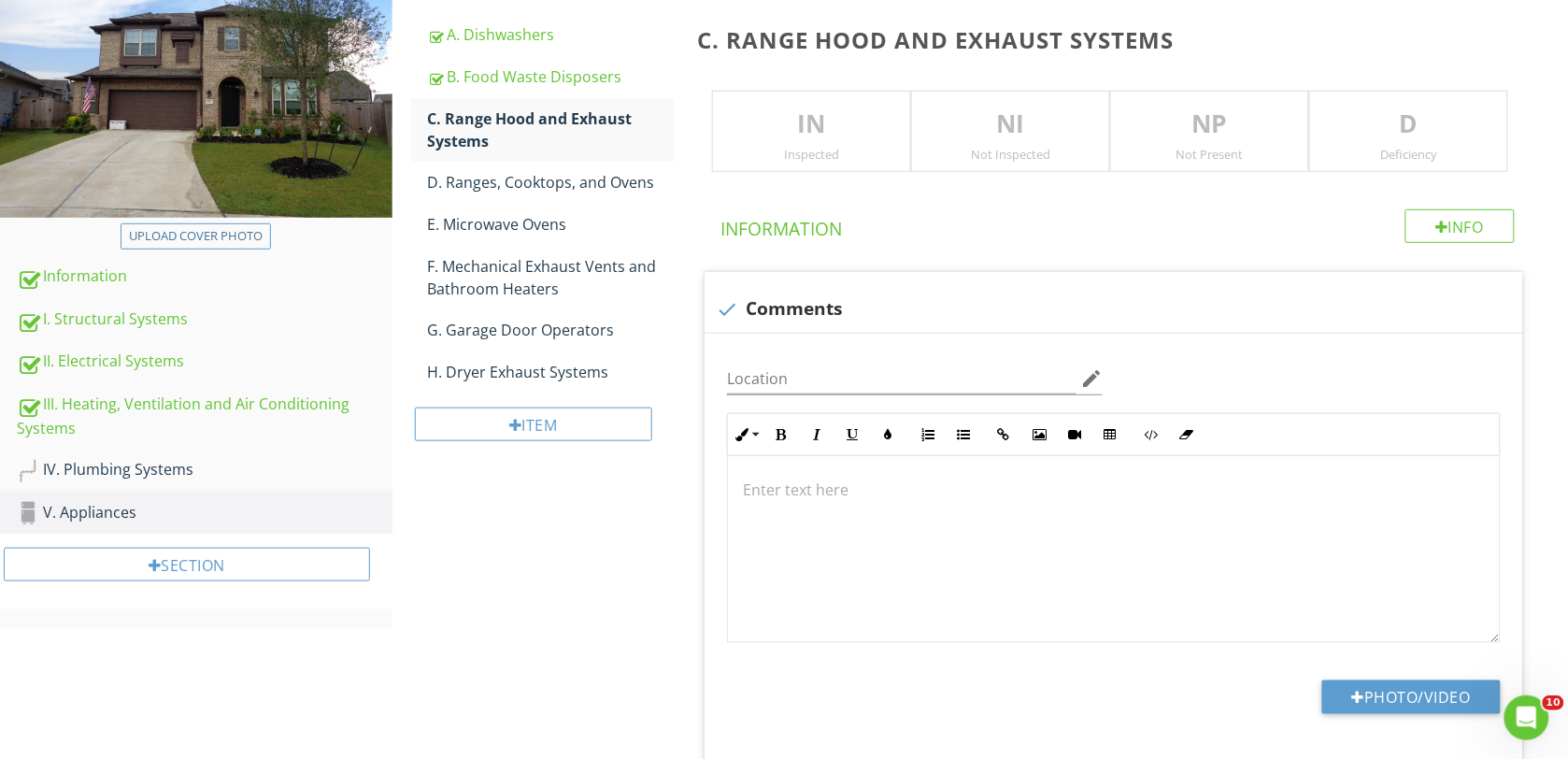
click at [767, 111] on p "IN" at bounding box center [811, 124] width 197 height 38
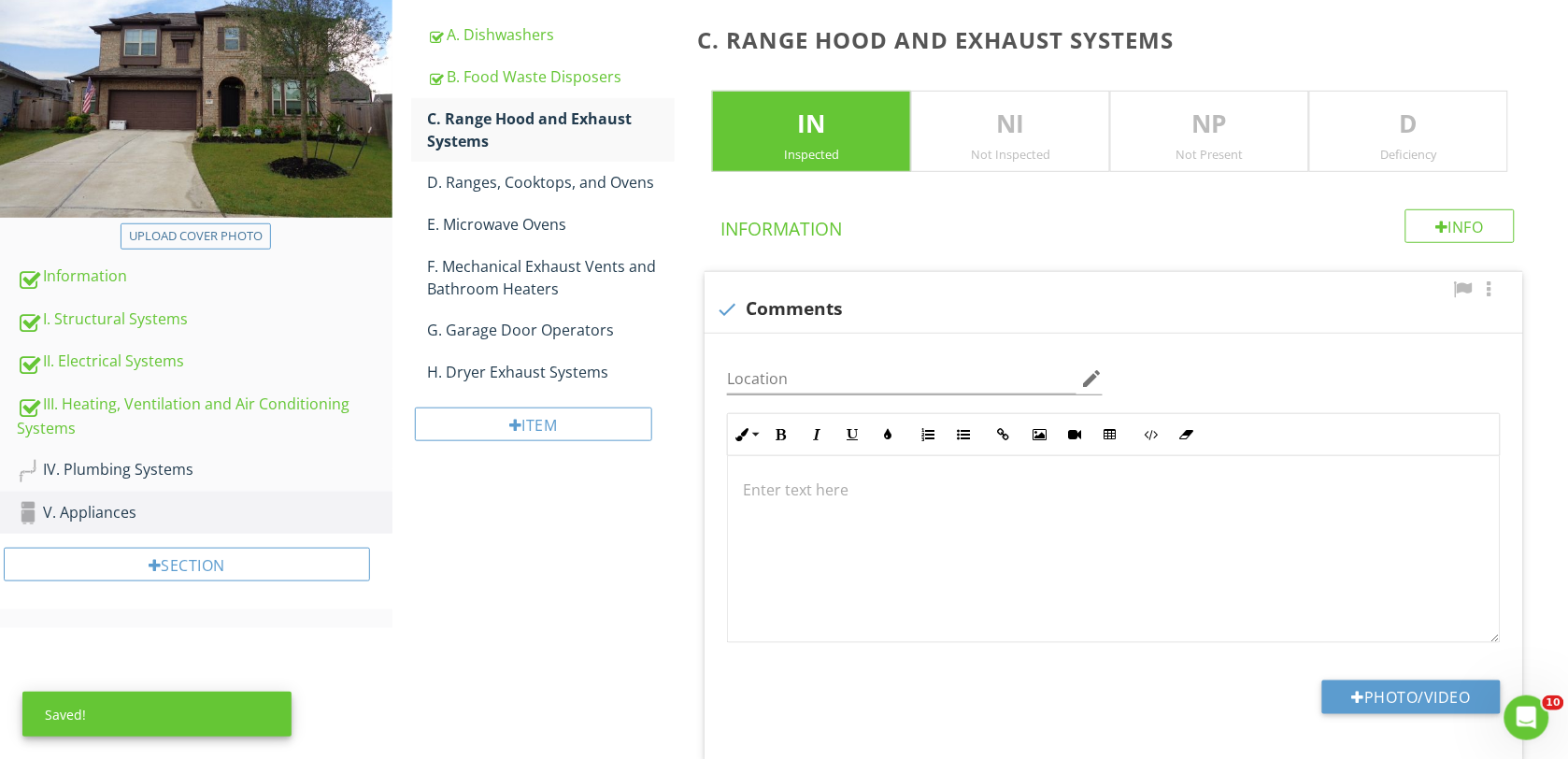
click at [777, 497] on p at bounding box center [1113, 489] width 742 height 22
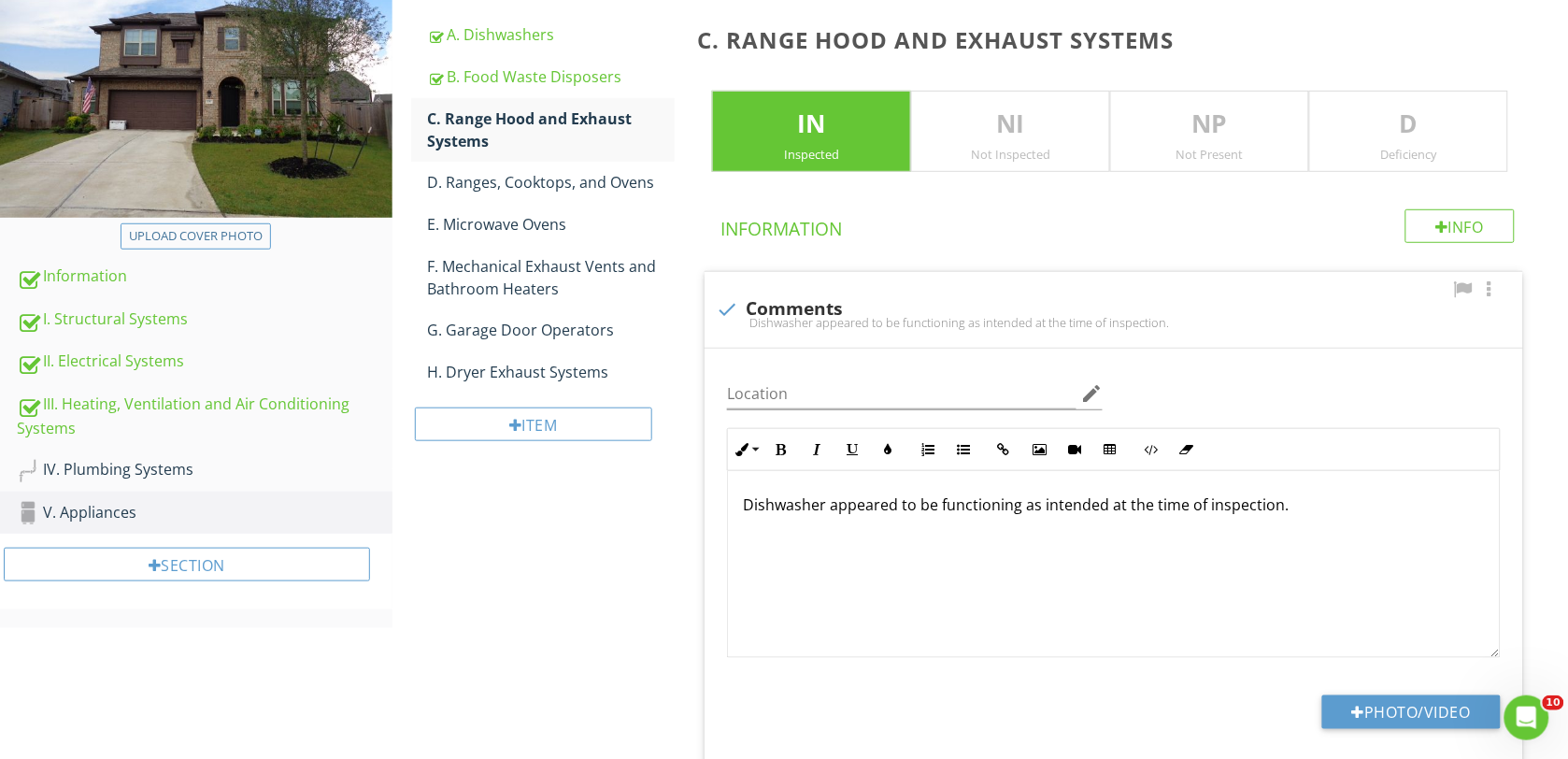
scroll to position [278, 0]
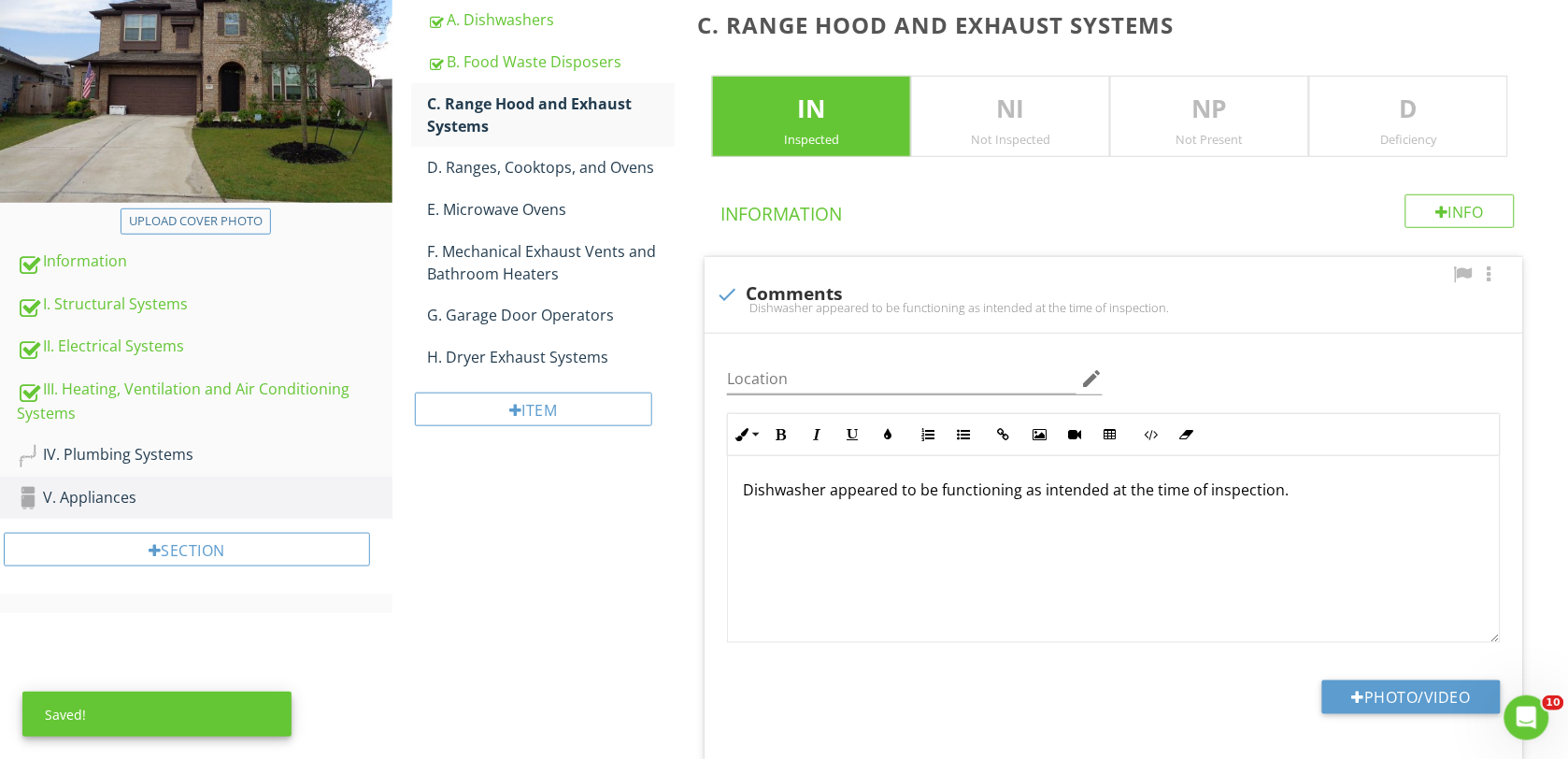
click at [827, 493] on p "Dishwasher appeared to be functioning as intended at the time of inspection." at bounding box center [1113, 489] width 742 height 22
type textarea "<p>Range vent appeared to be functioning as intended at the time of inspection.…"
click at [461, 169] on div "D. Ranges, Cooktops, and Ovens" at bounding box center [551, 167] width 247 height 22
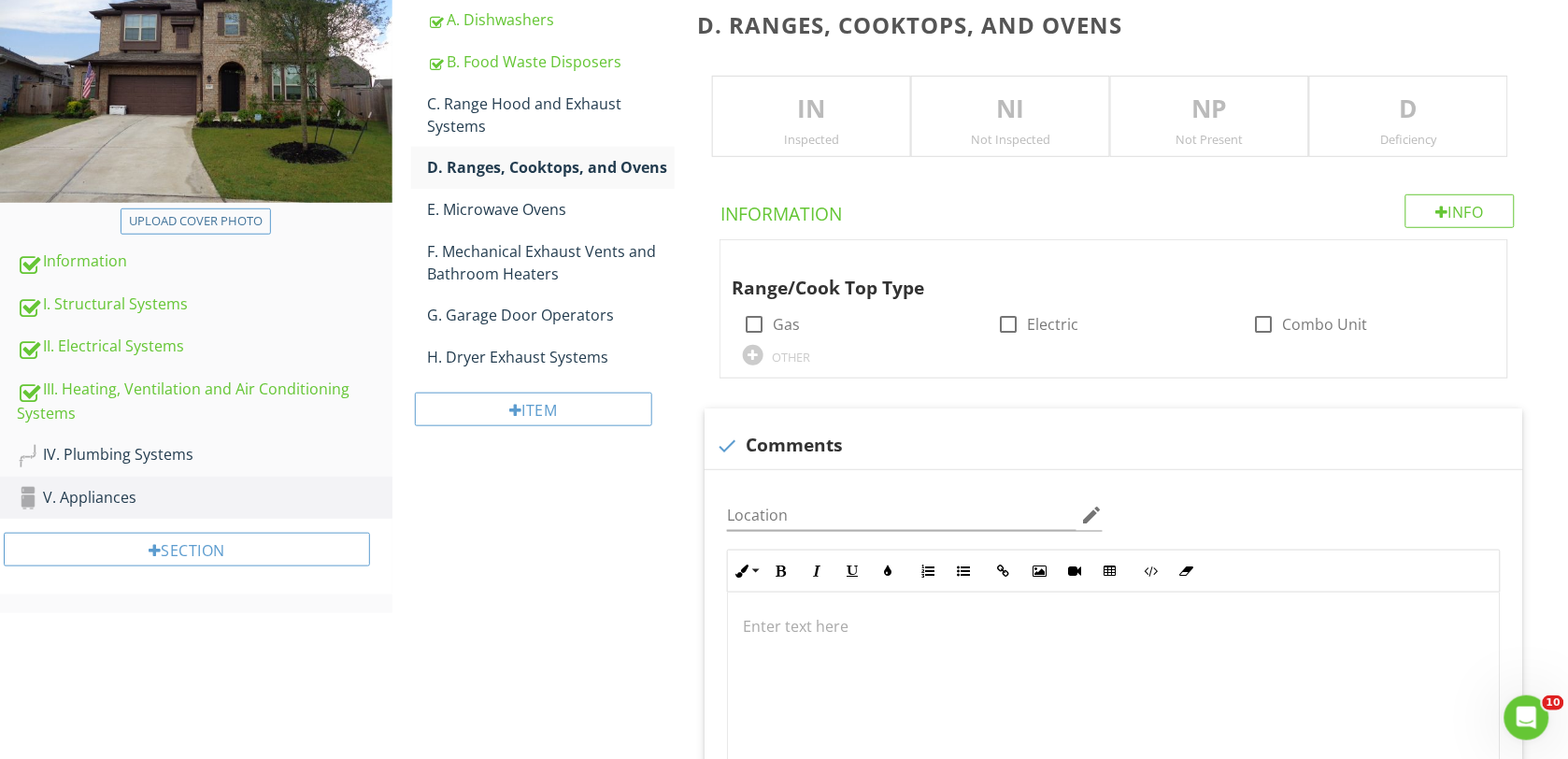
click at [830, 119] on p "IN" at bounding box center [811, 109] width 197 height 38
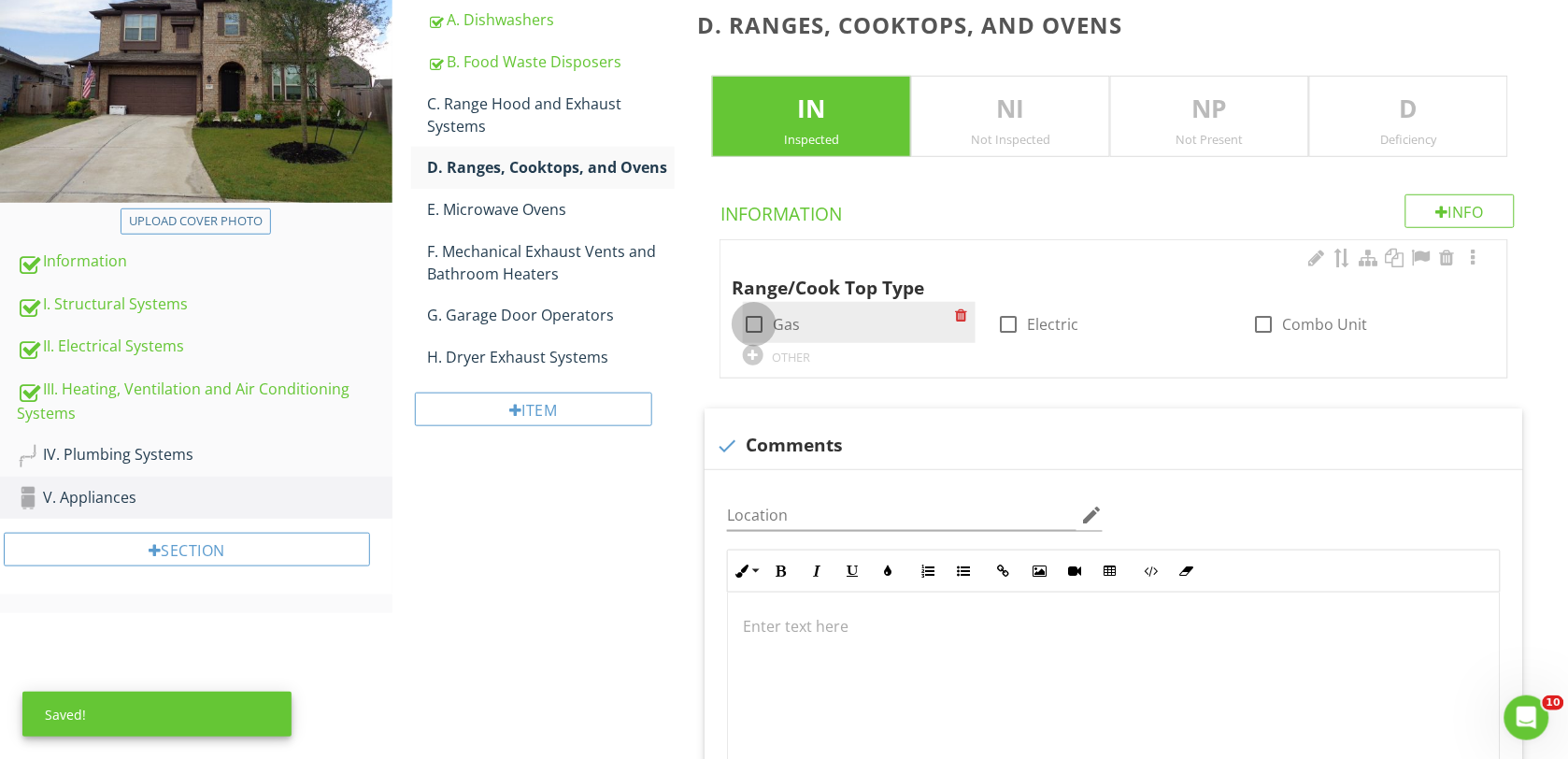
click at [760, 319] on div at bounding box center [753, 324] width 32 height 32
checkbox input "true"
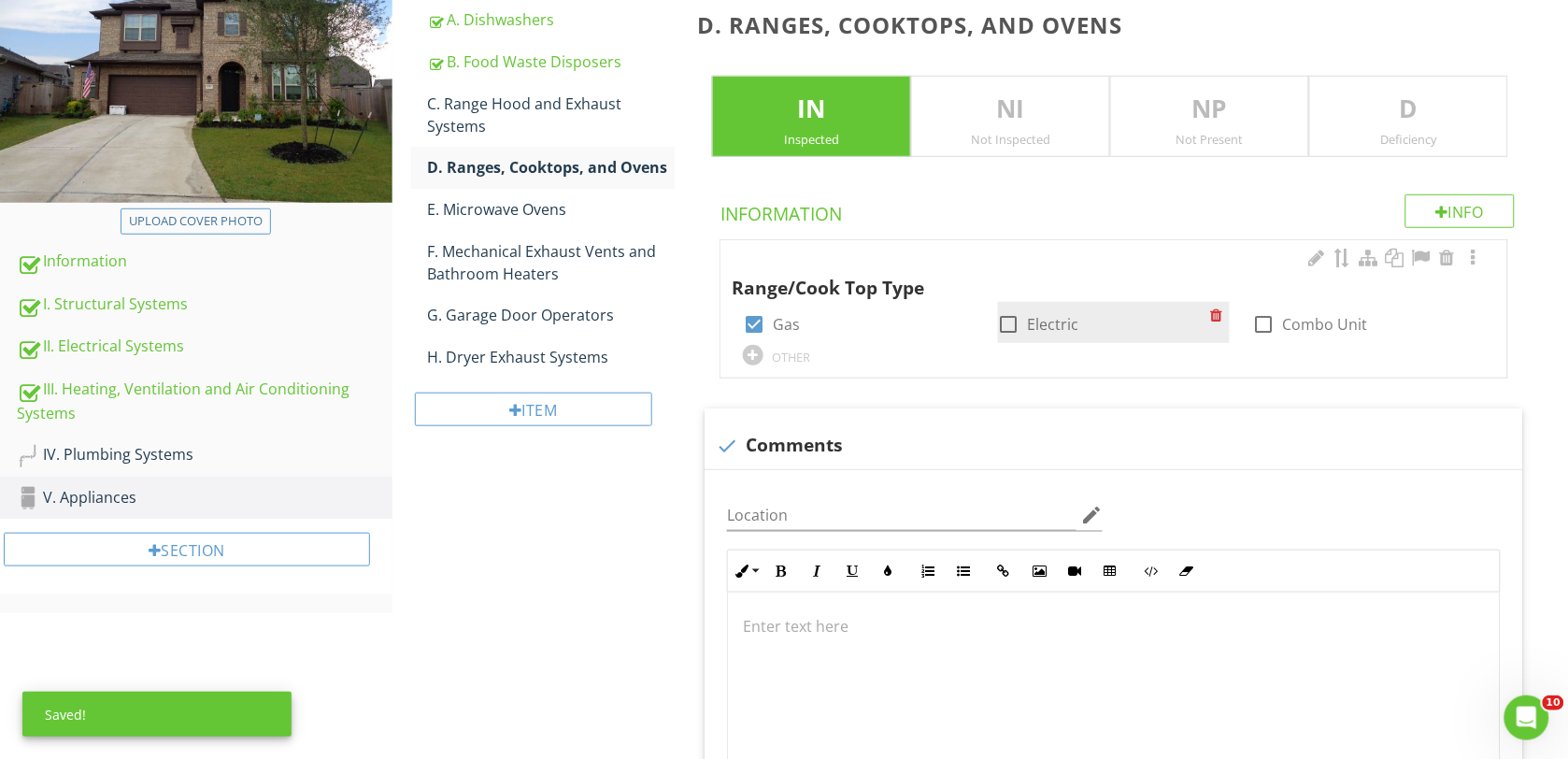
click at [1016, 321] on div at bounding box center [1008, 324] width 32 height 32
checkbox input "true"
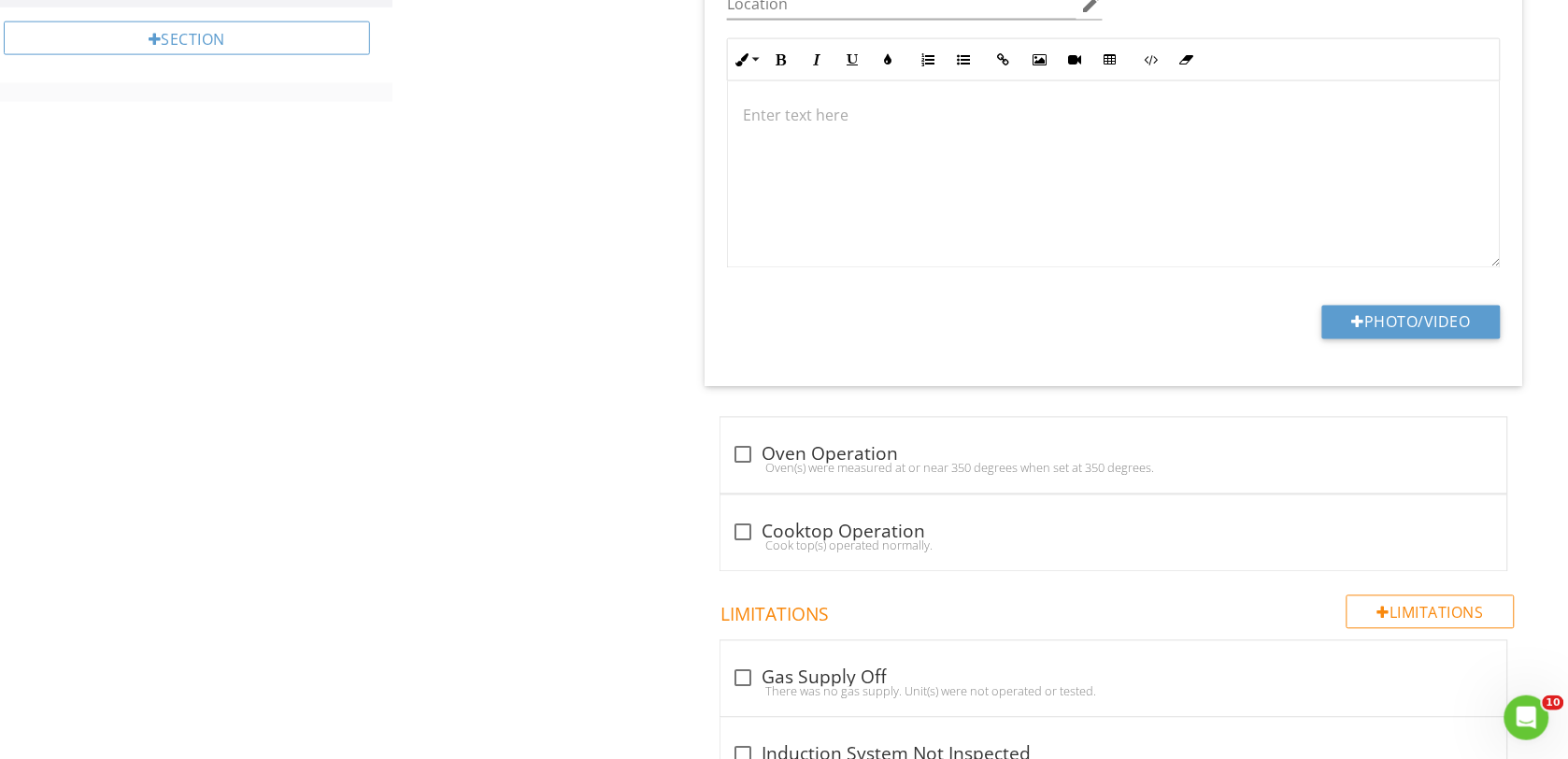
scroll to position [863, 0]
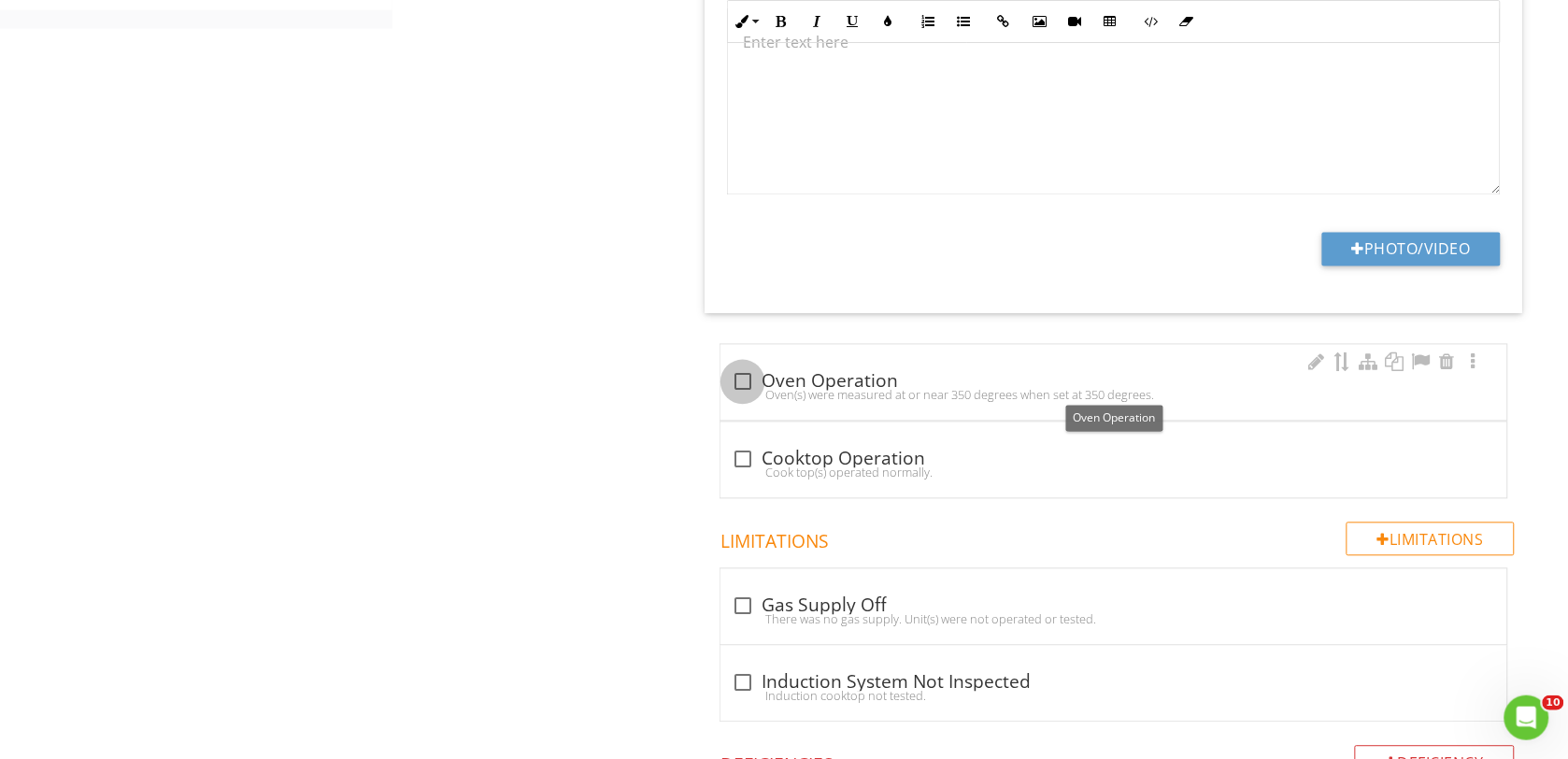
click at [745, 380] on div at bounding box center [743, 382] width 32 height 32
checkbox input "true"
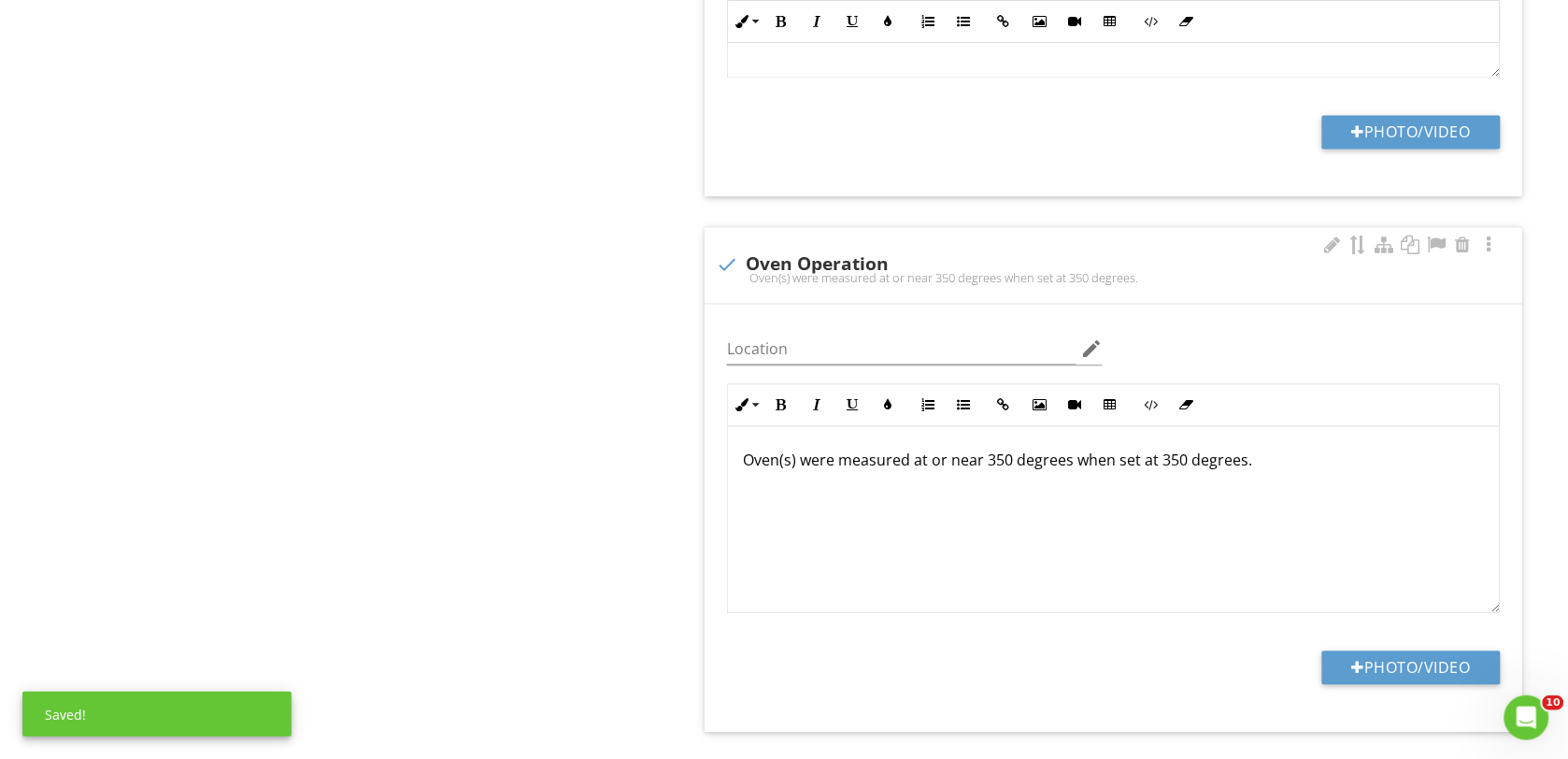
scroll to position [1, 0]
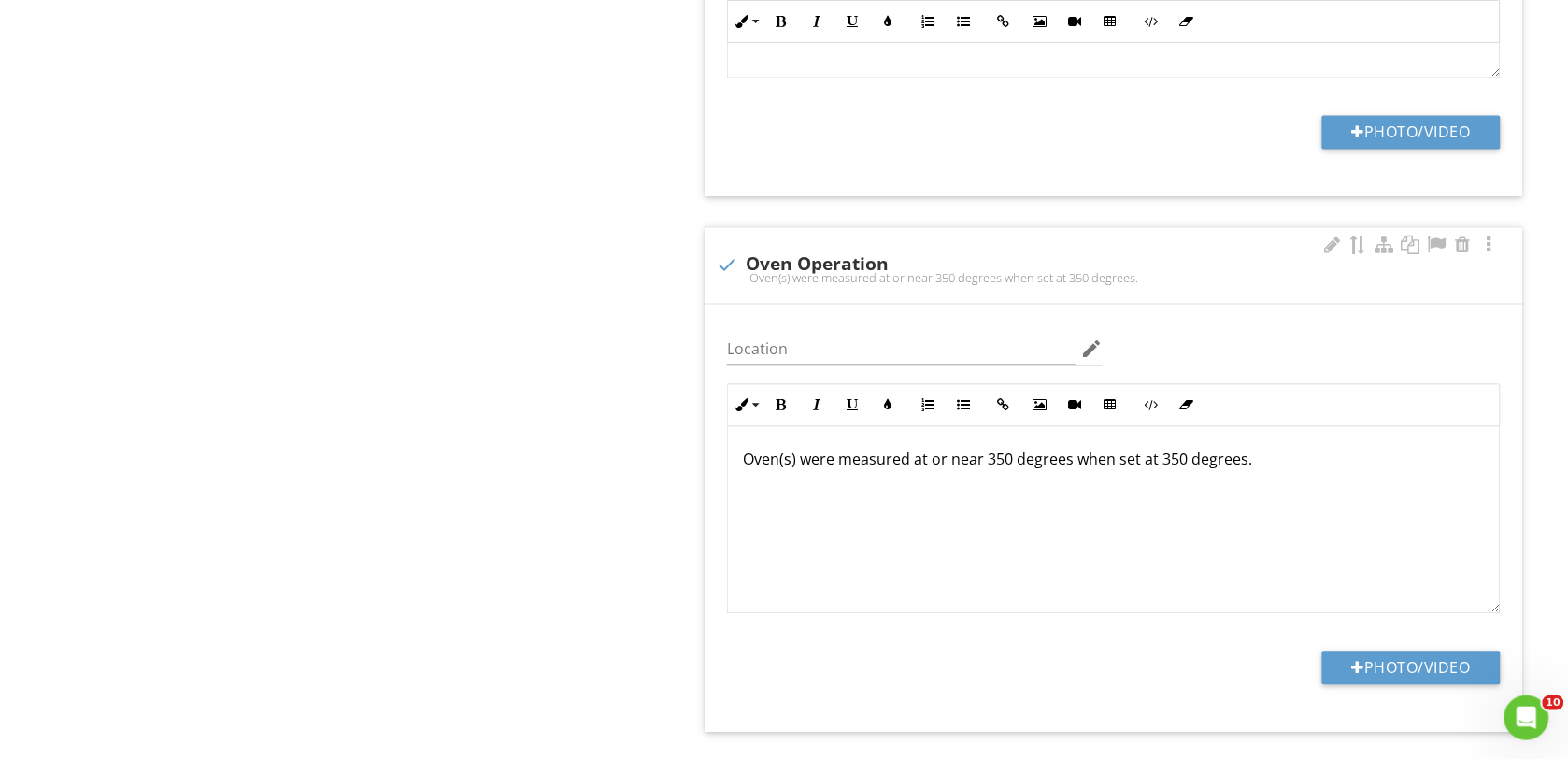
click at [835, 467] on p "Oven(s) were measured at or near 350 degrees when set at 350 degrees." at bounding box center [1113, 459] width 742 height 22
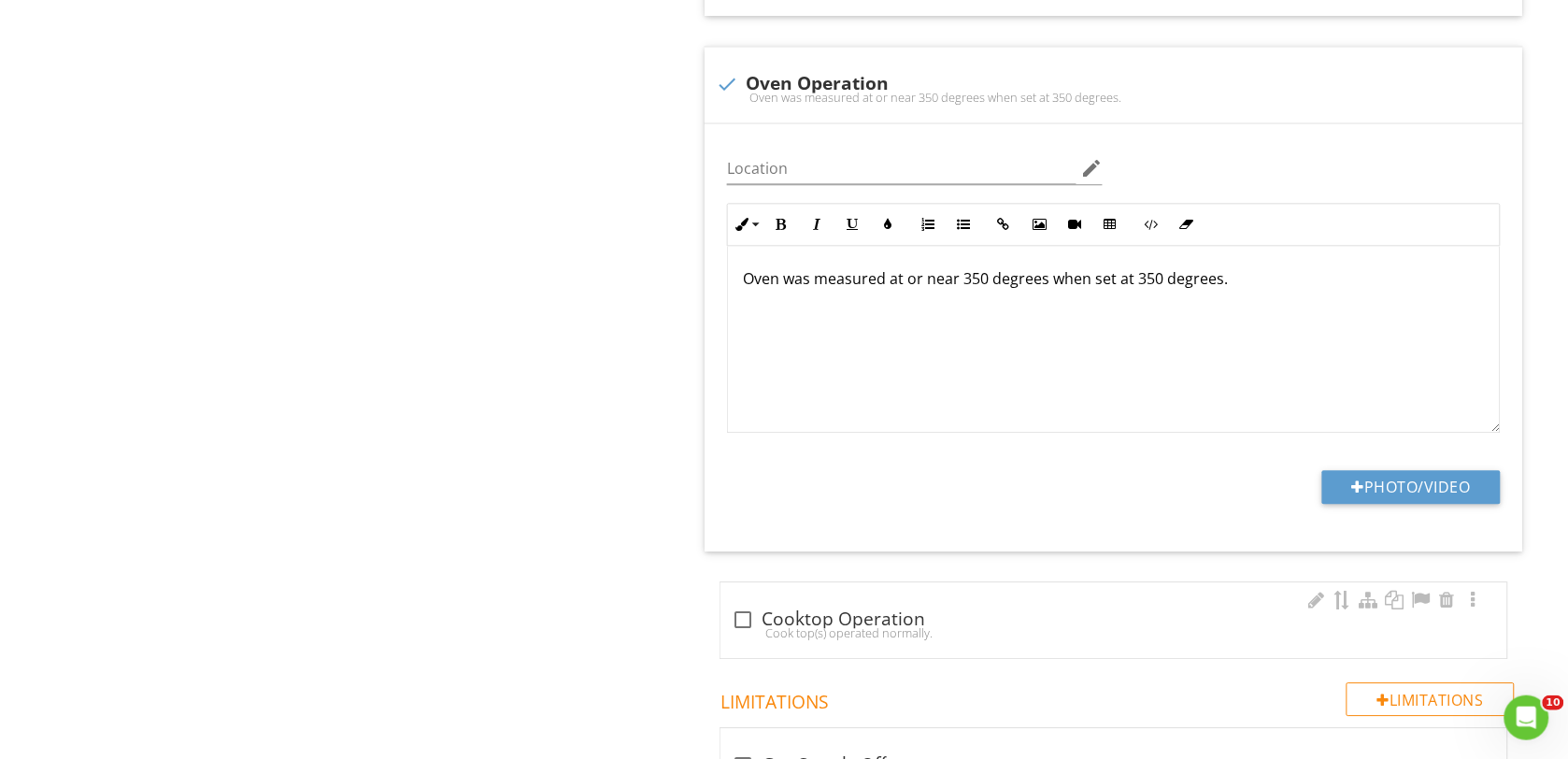
scroll to position [1213, 0]
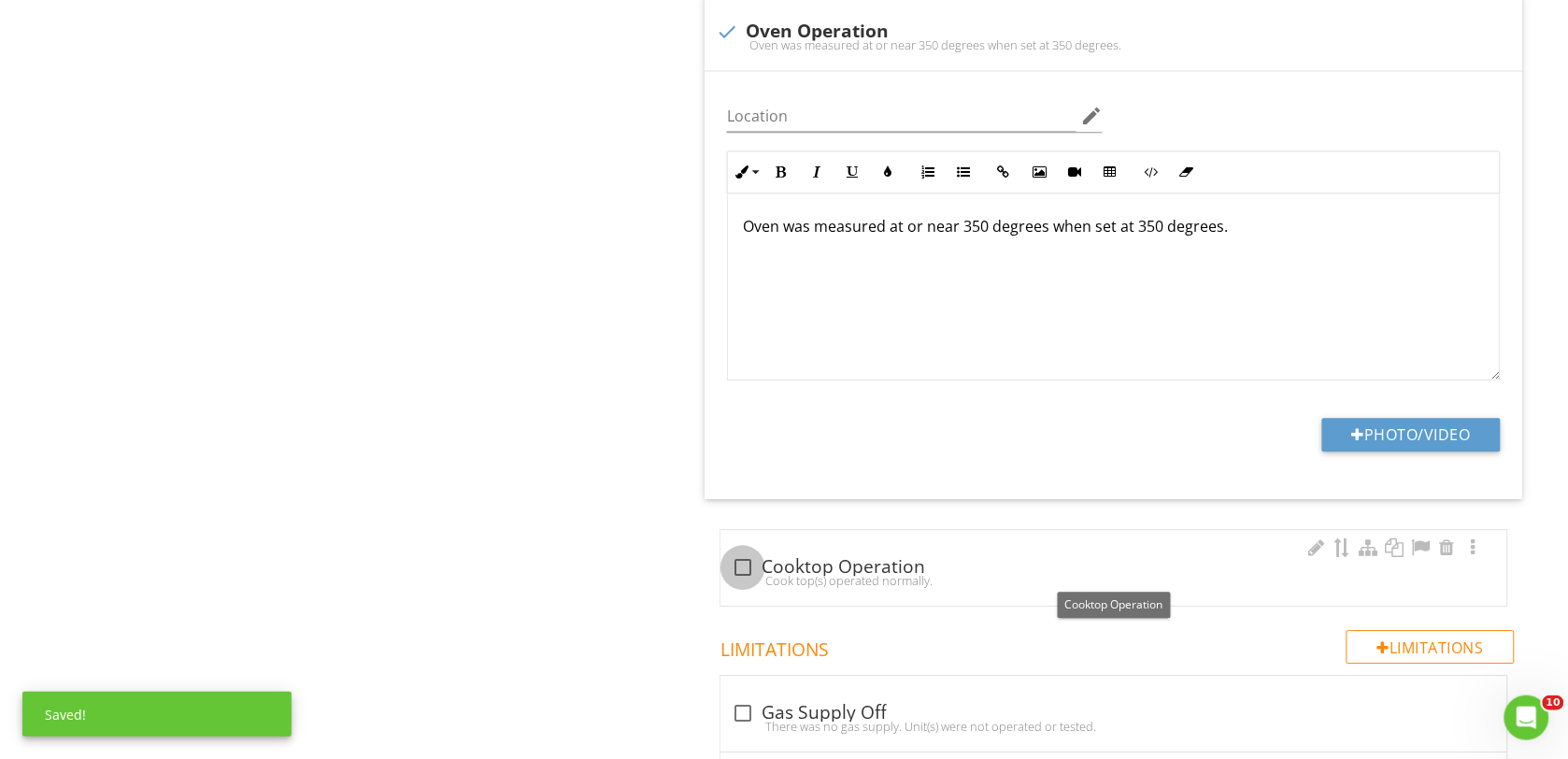
click at [748, 562] on div at bounding box center [743, 567] width 32 height 32
checkbox input "true"
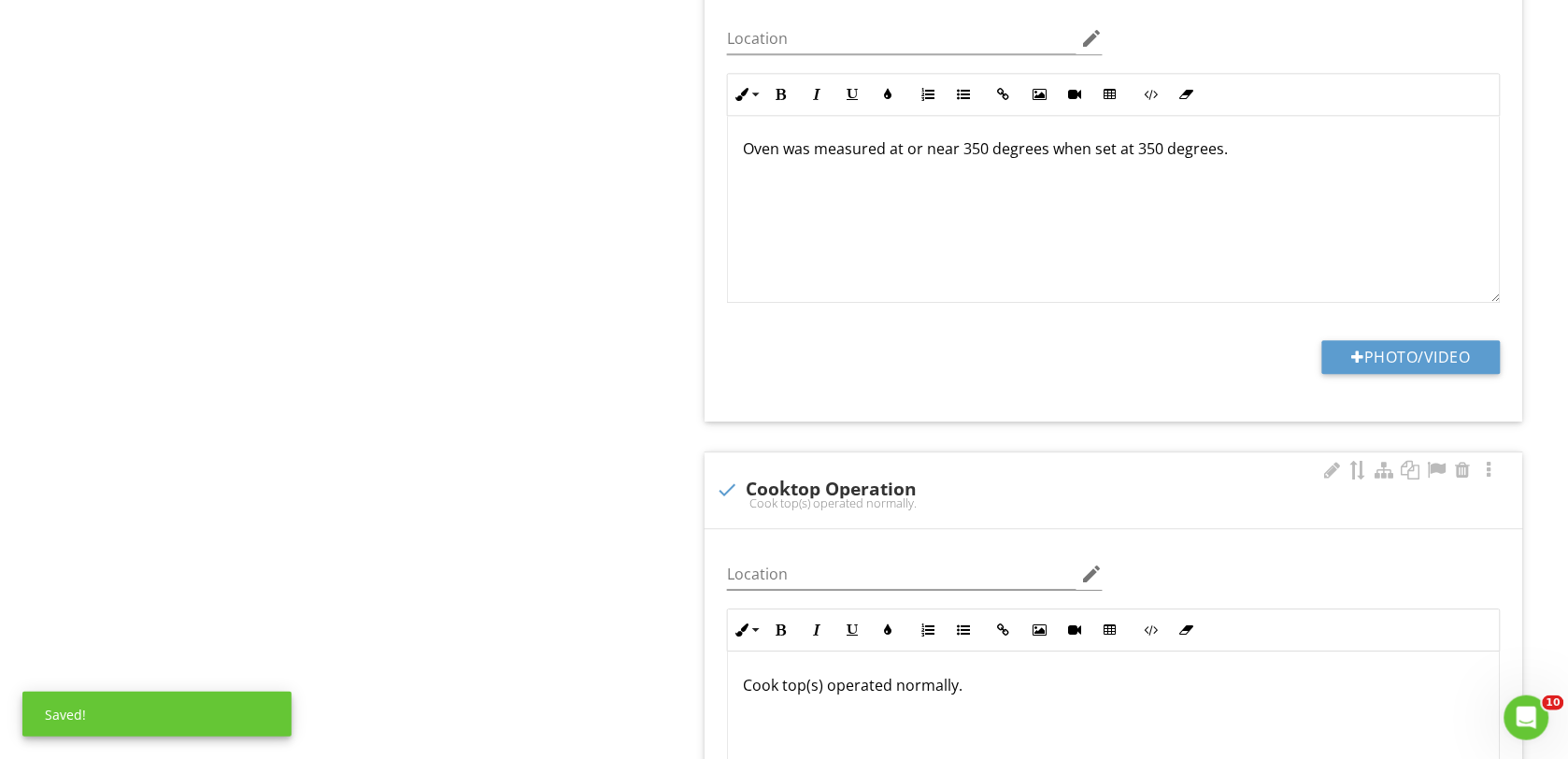
scroll to position [1329, 0]
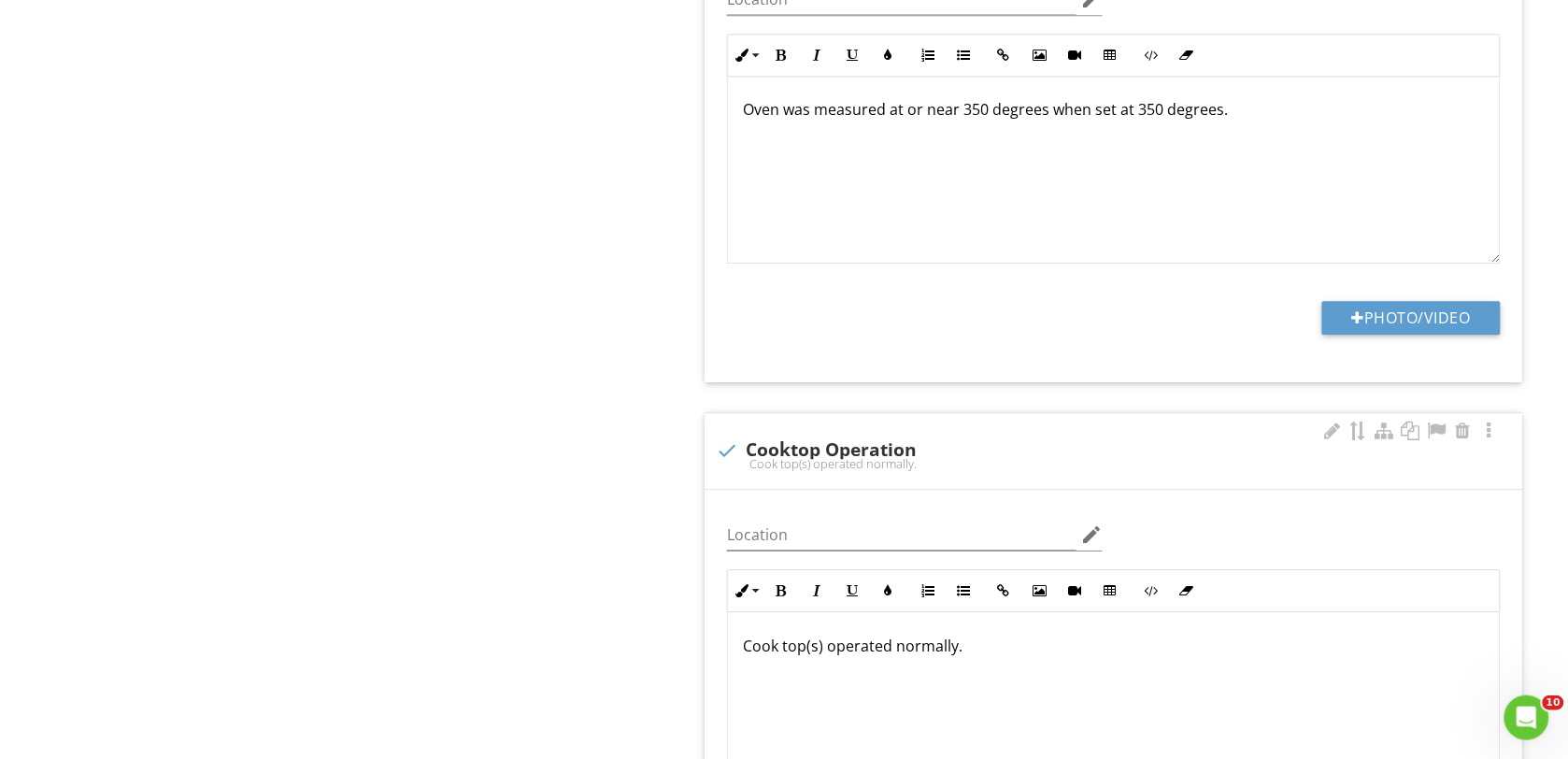
click at [822, 651] on p "Cook top(s) operated normally." at bounding box center [1113, 645] width 742 height 22
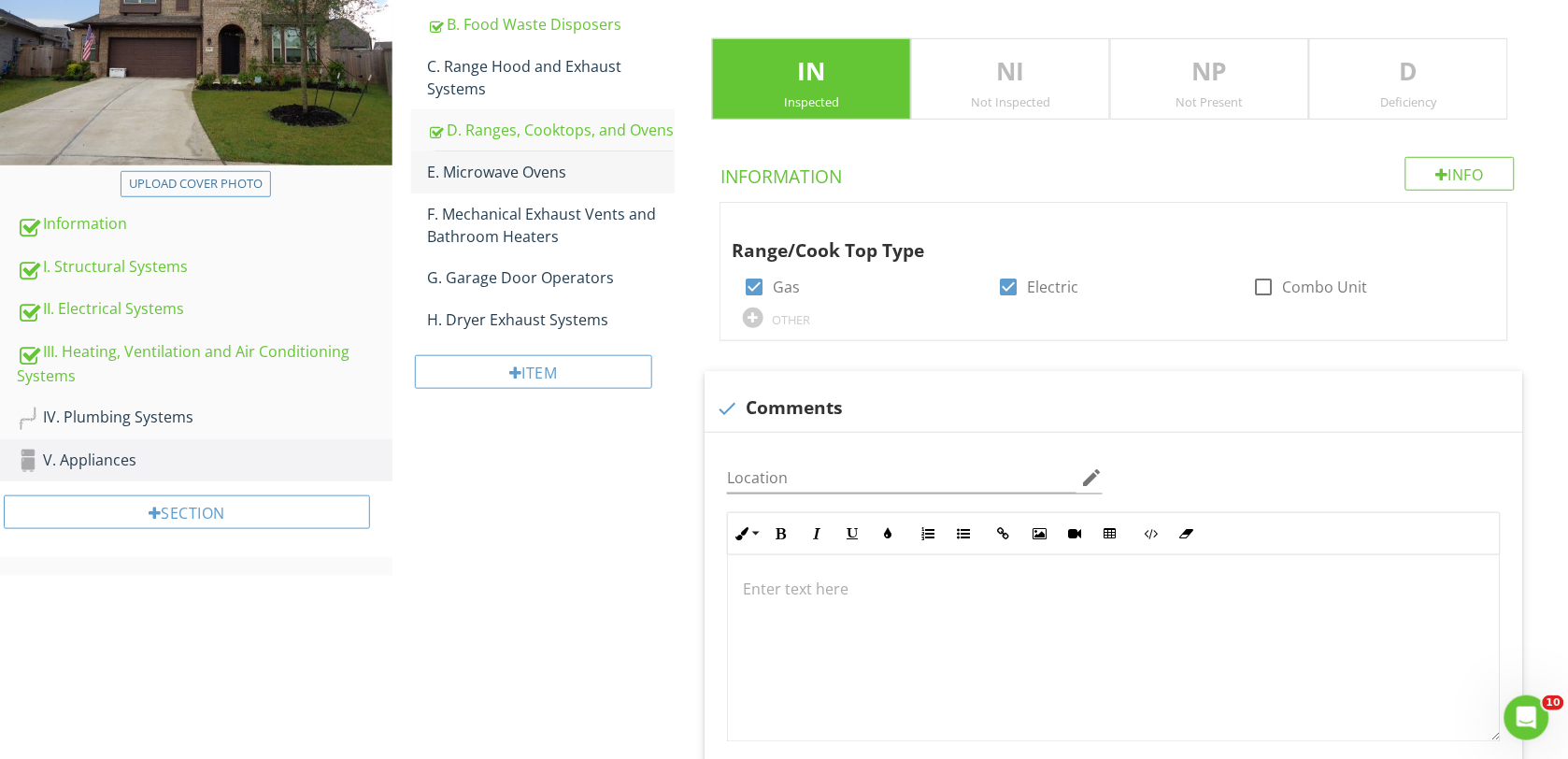
scroll to position [278, 0]
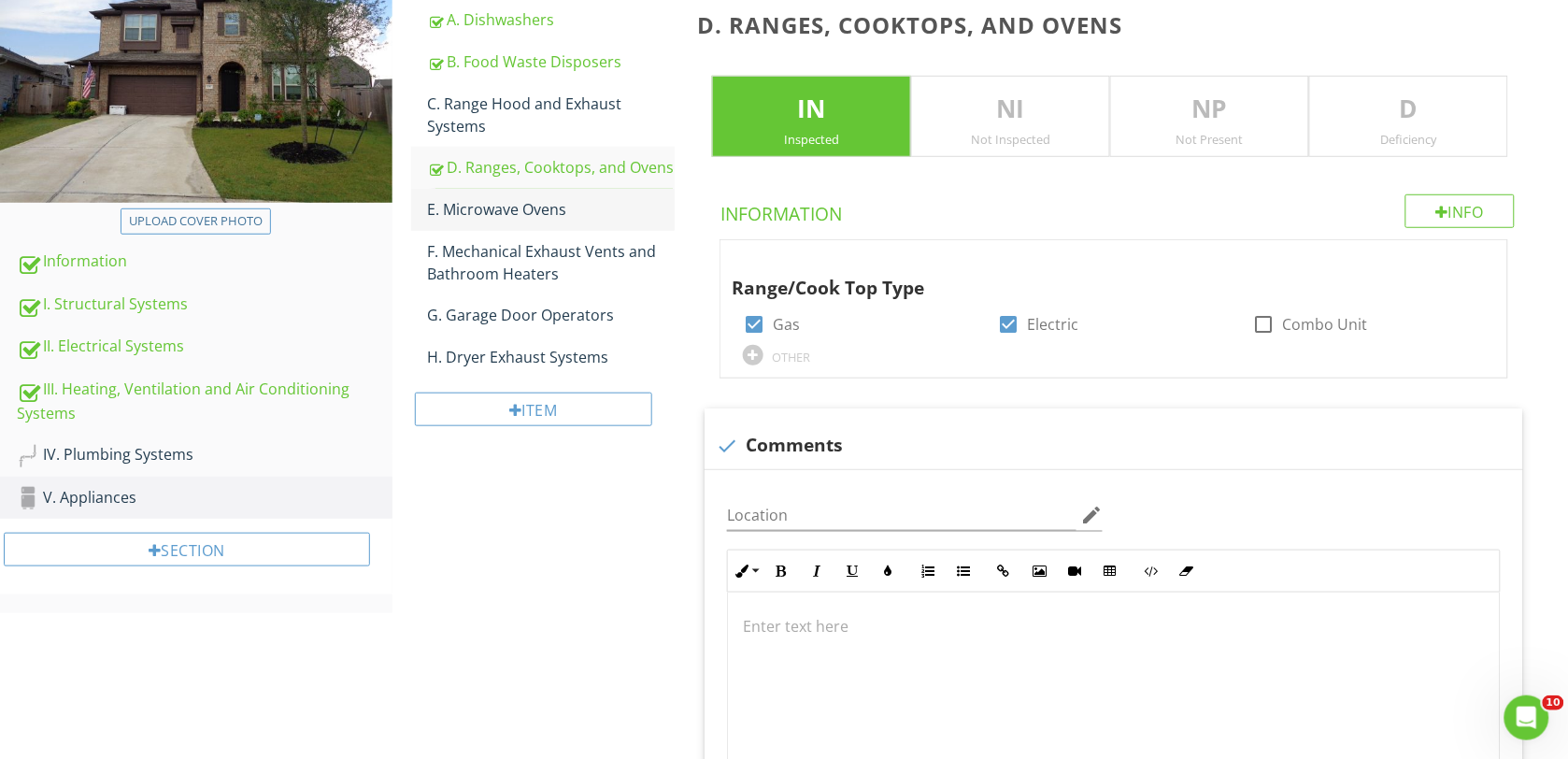
click at [482, 206] on div "E. Microwave Ovens" at bounding box center [551, 208] width 247 height 22
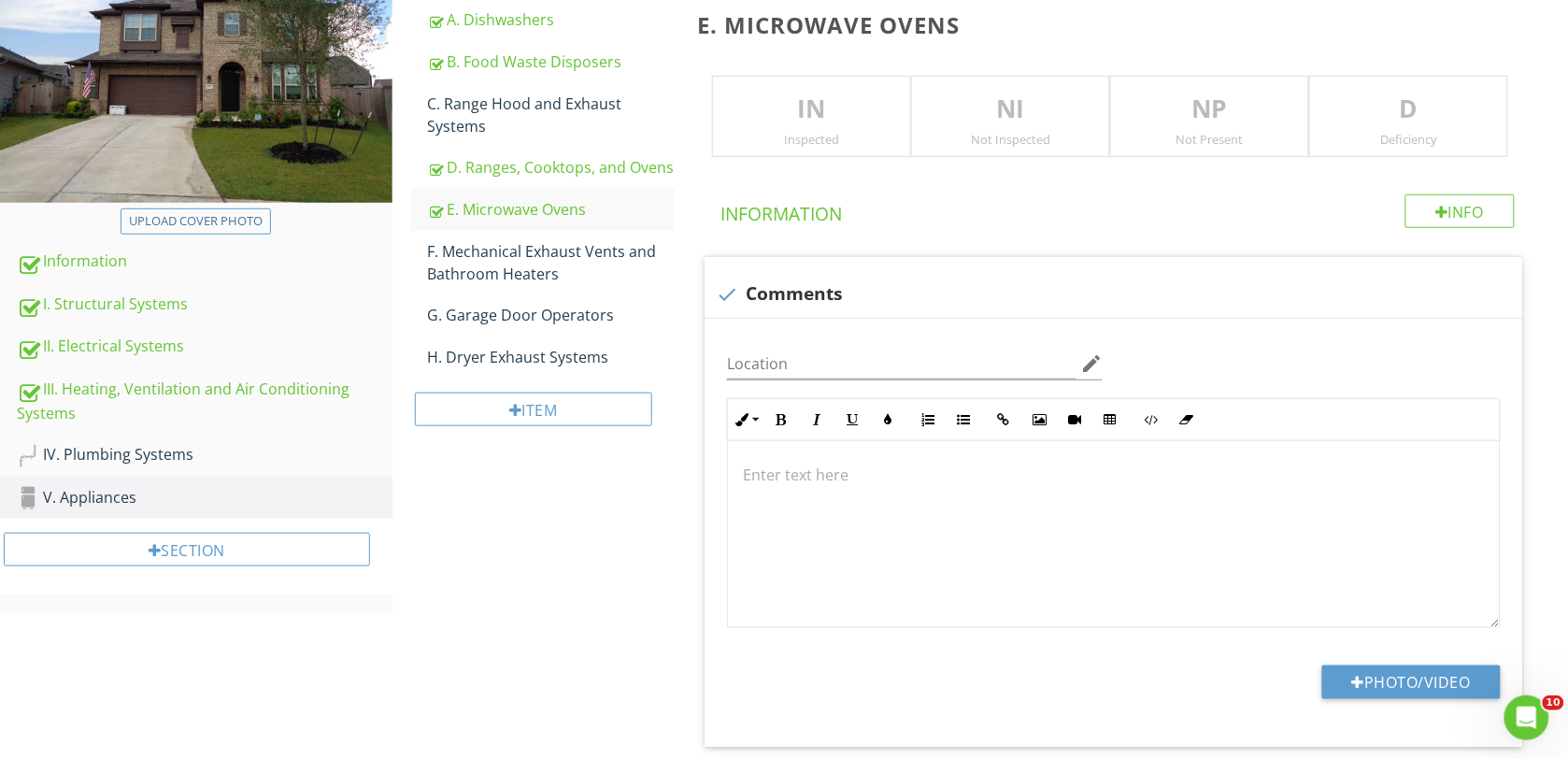
click at [790, 104] on p "IN" at bounding box center [811, 109] width 197 height 38
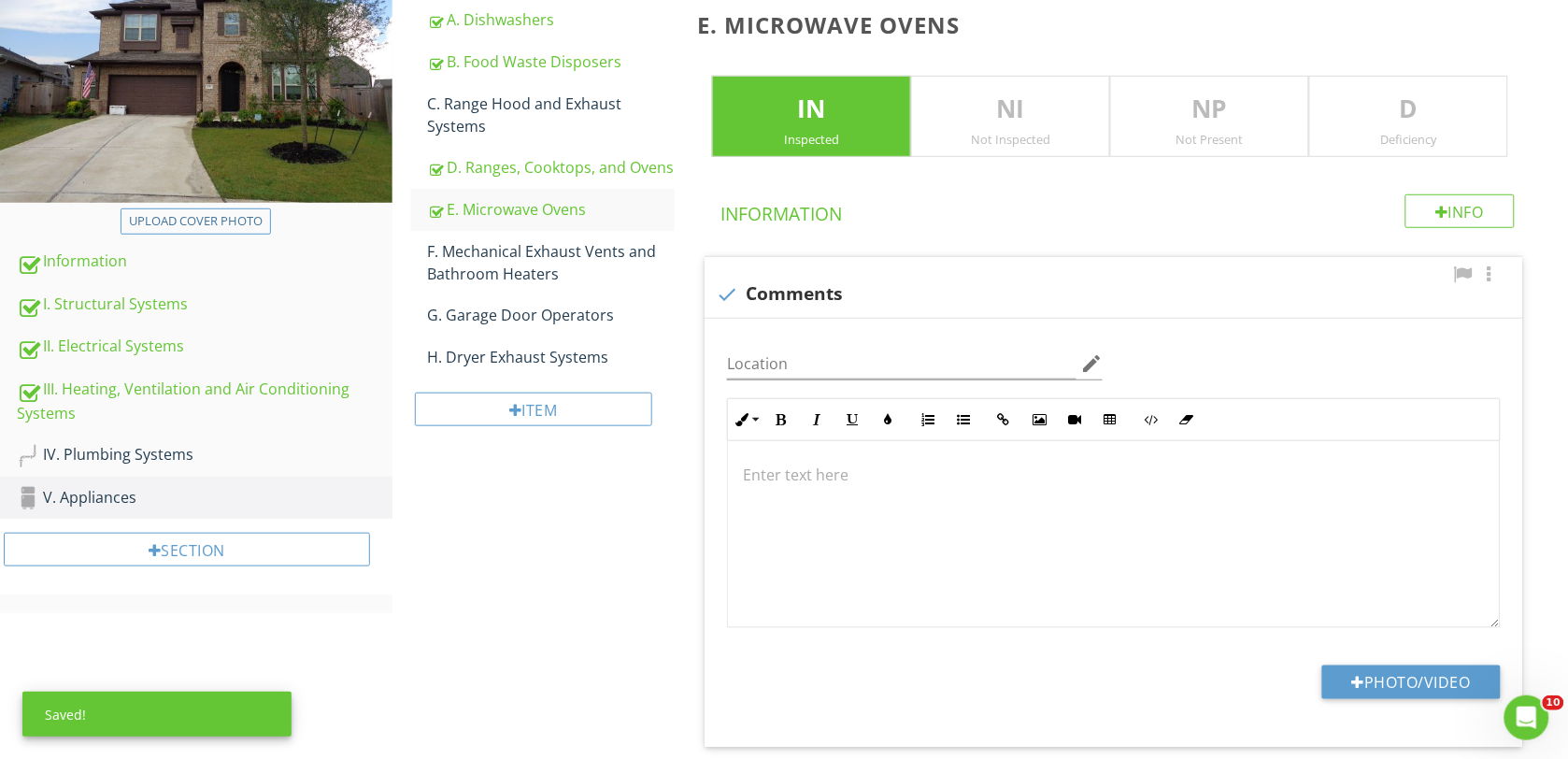
click at [755, 502] on div at bounding box center [1114, 534] width 772 height 187
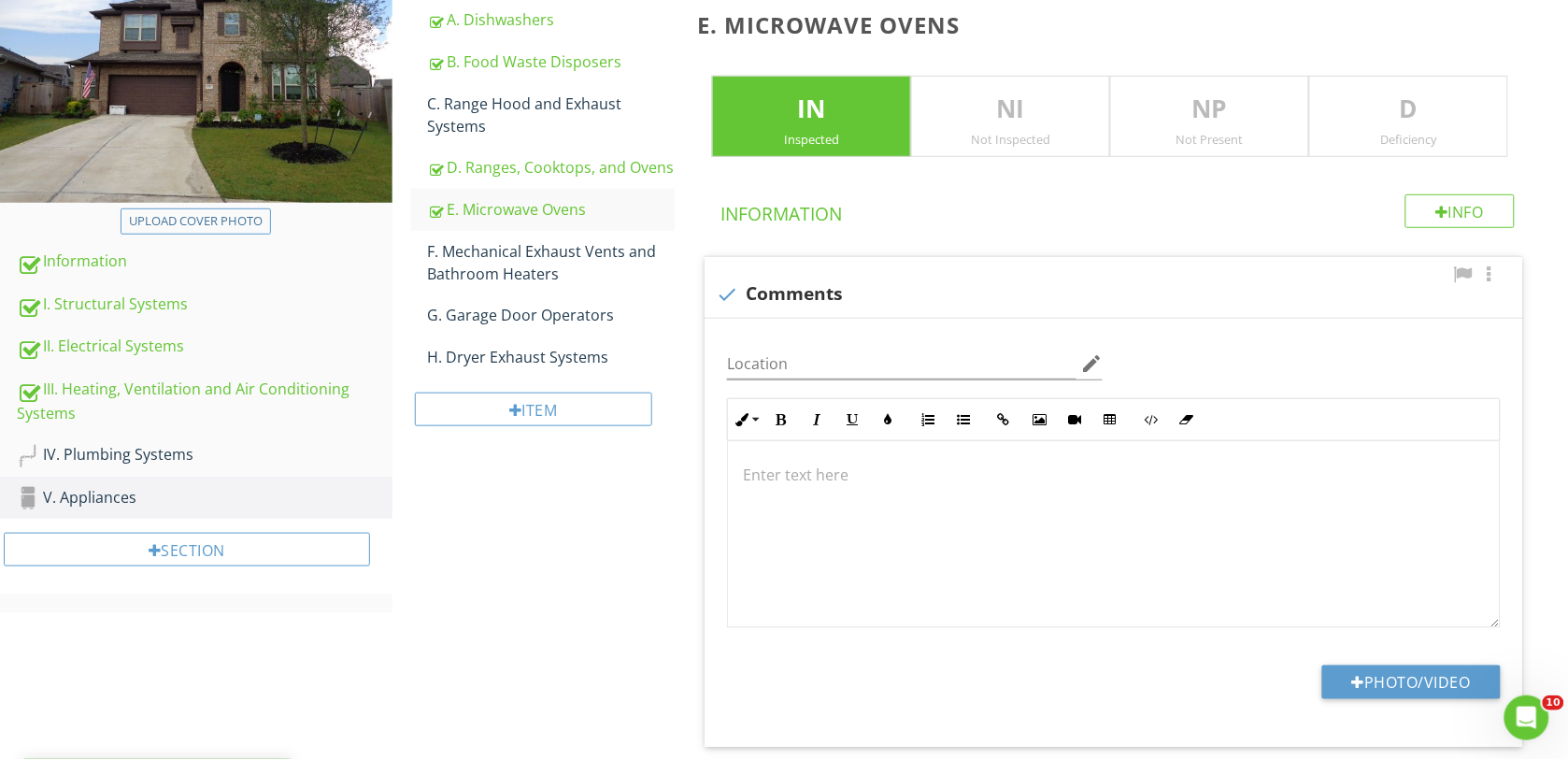
scroll to position [295, 0]
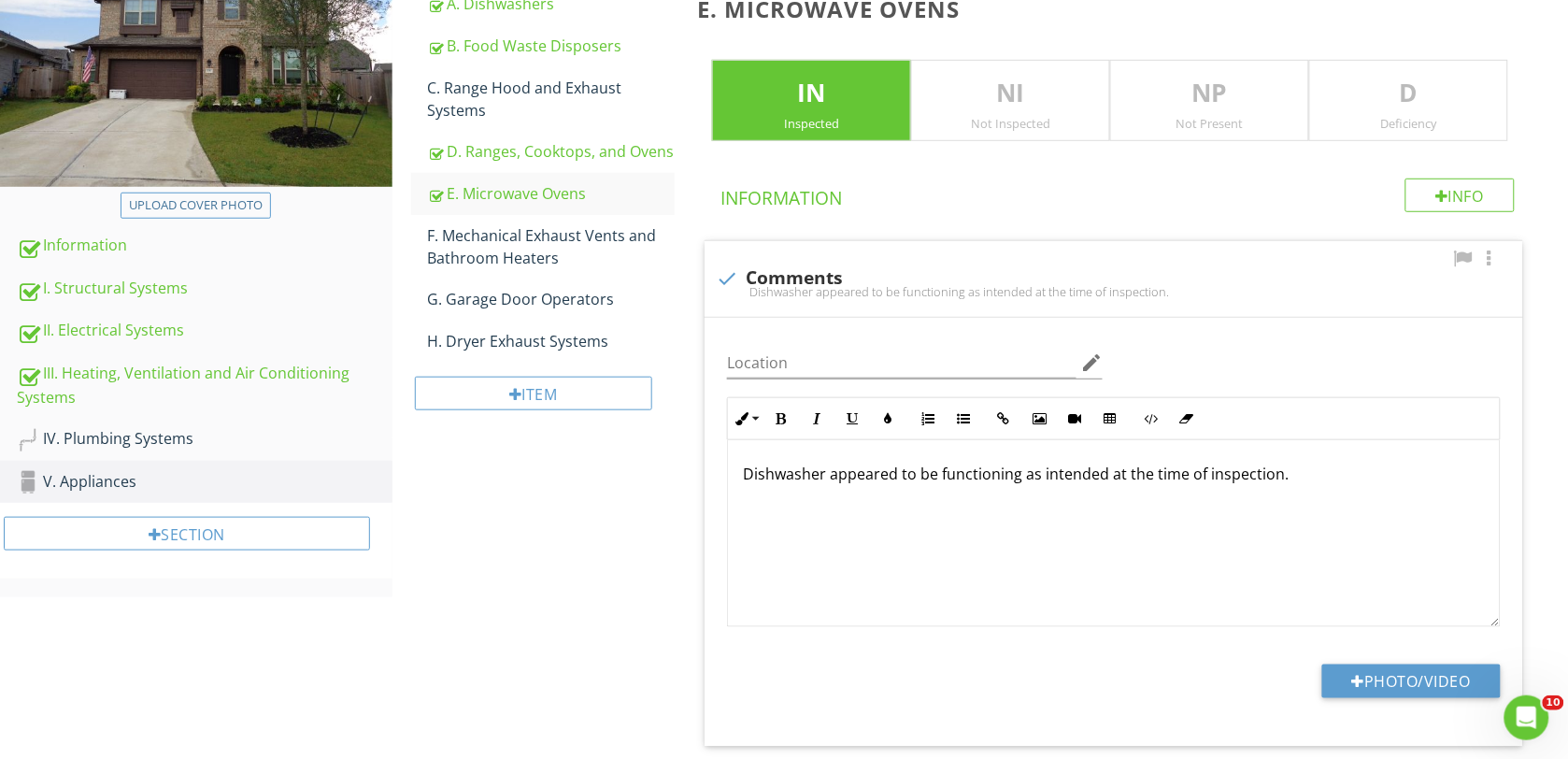
click at [827, 479] on p "Dishwasher appeared to be functioning as intended at the time of inspection." at bounding box center [1113, 473] width 742 height 22
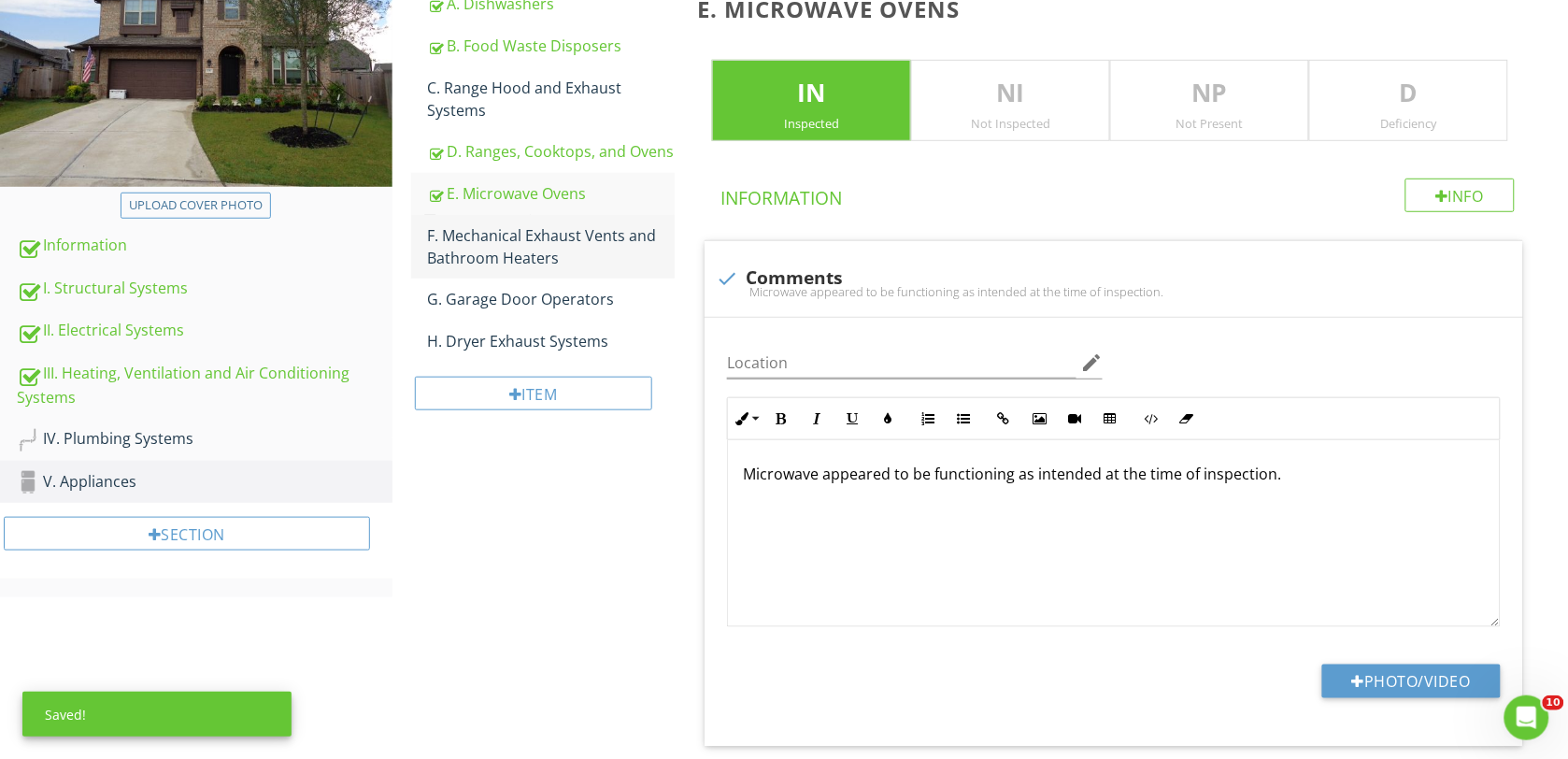
click at [461, 231] on div "F. Mechanical Exhaust Vents and Bathroom Heaters" at bounding box center [551, 246] width 247 height 45
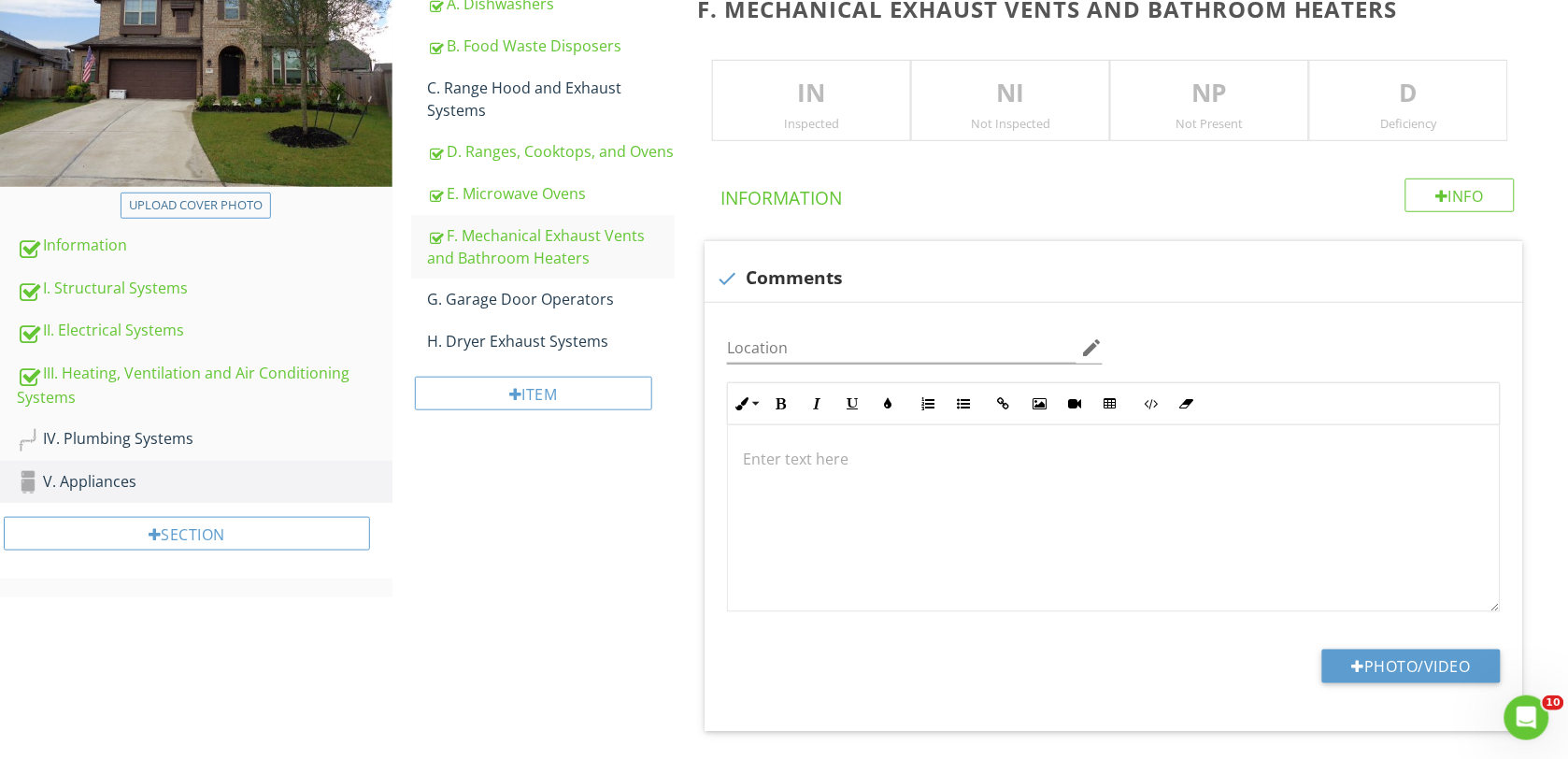
click at [755, 112] on div "IN Inspected" at bounding box center [811, 101] width 199 height 82
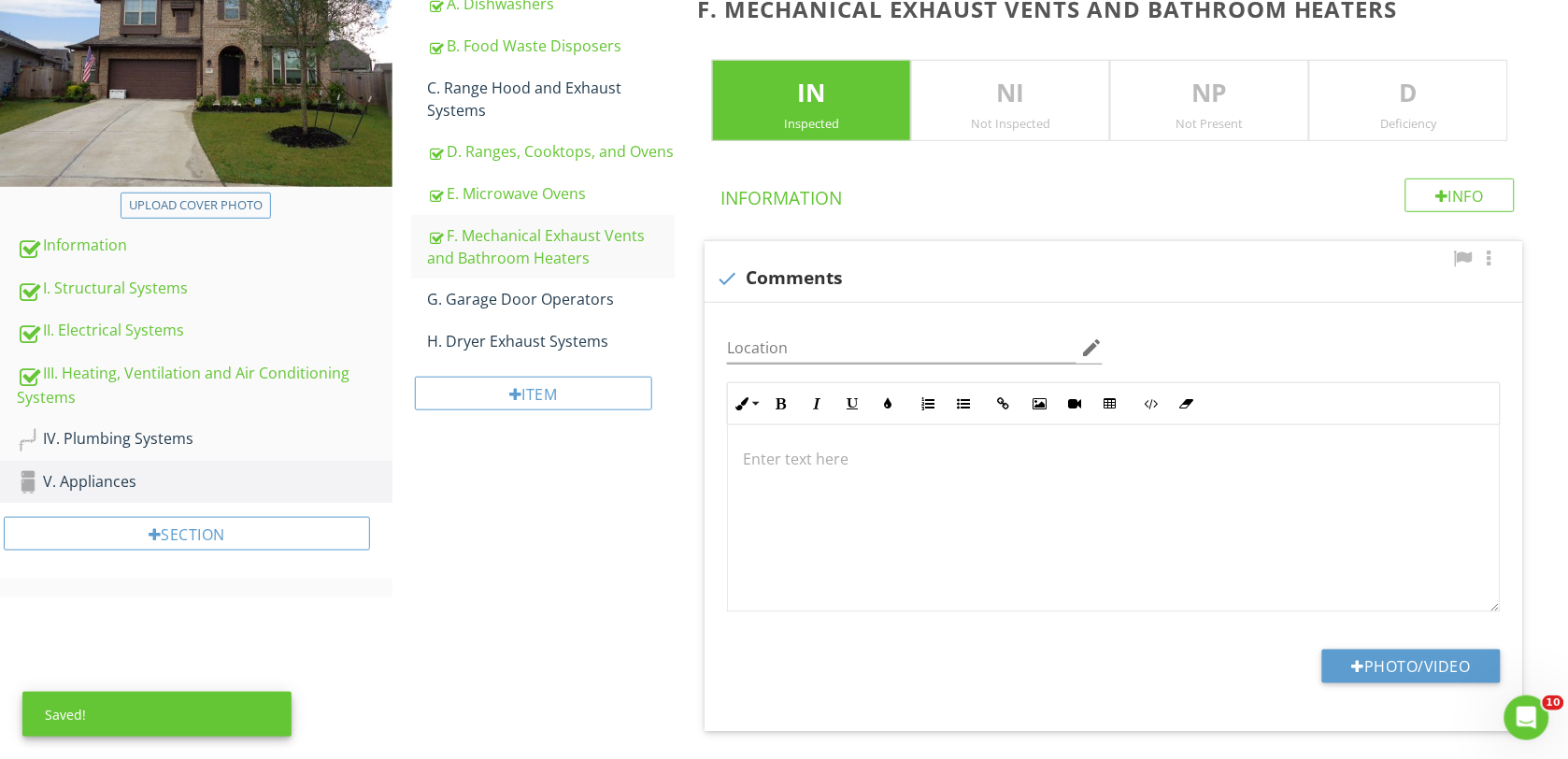
click at [784, 502] on div at bounding box center [1114, 519] width 772 height 187
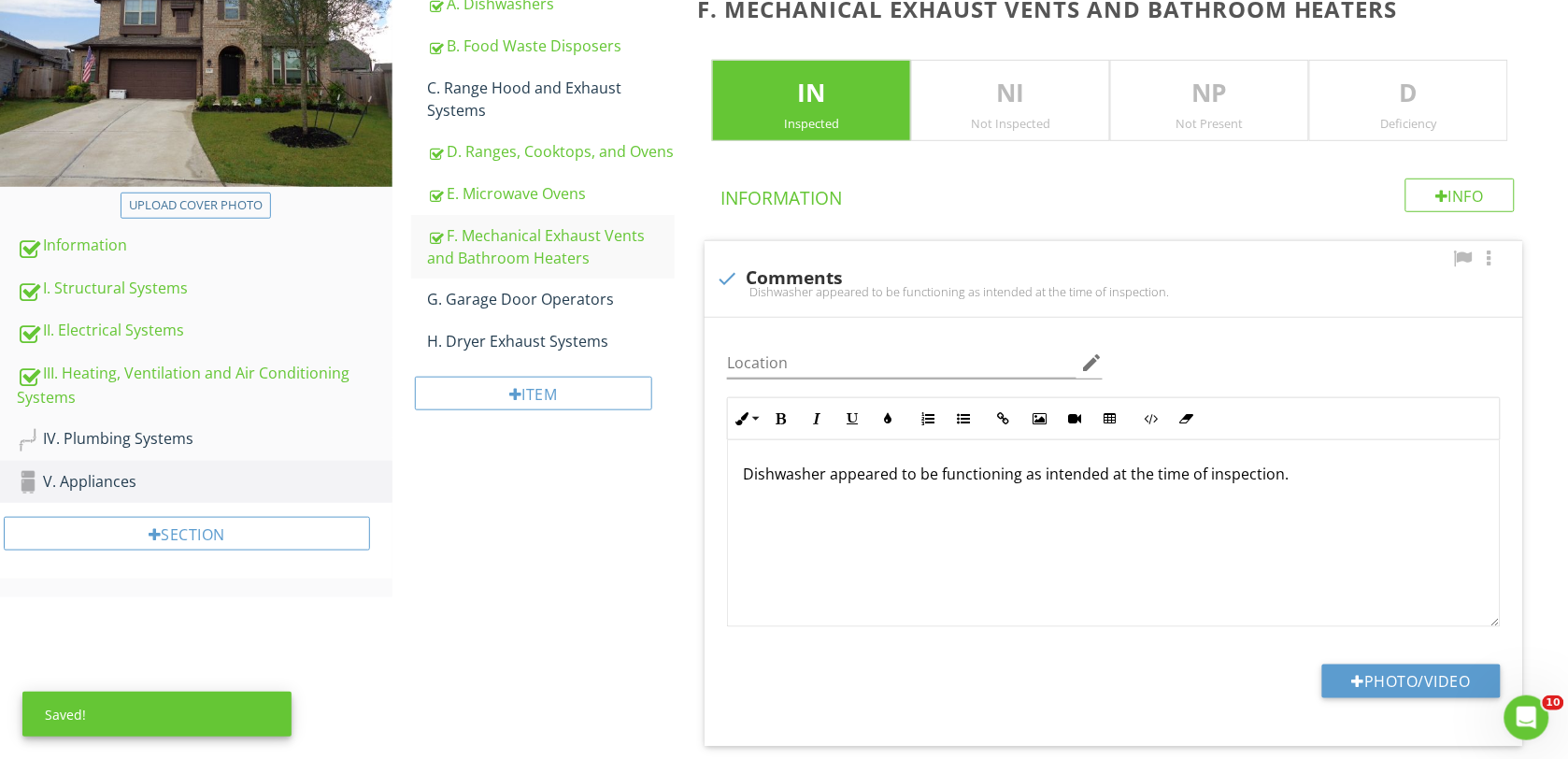
scroll to position [309, 0]
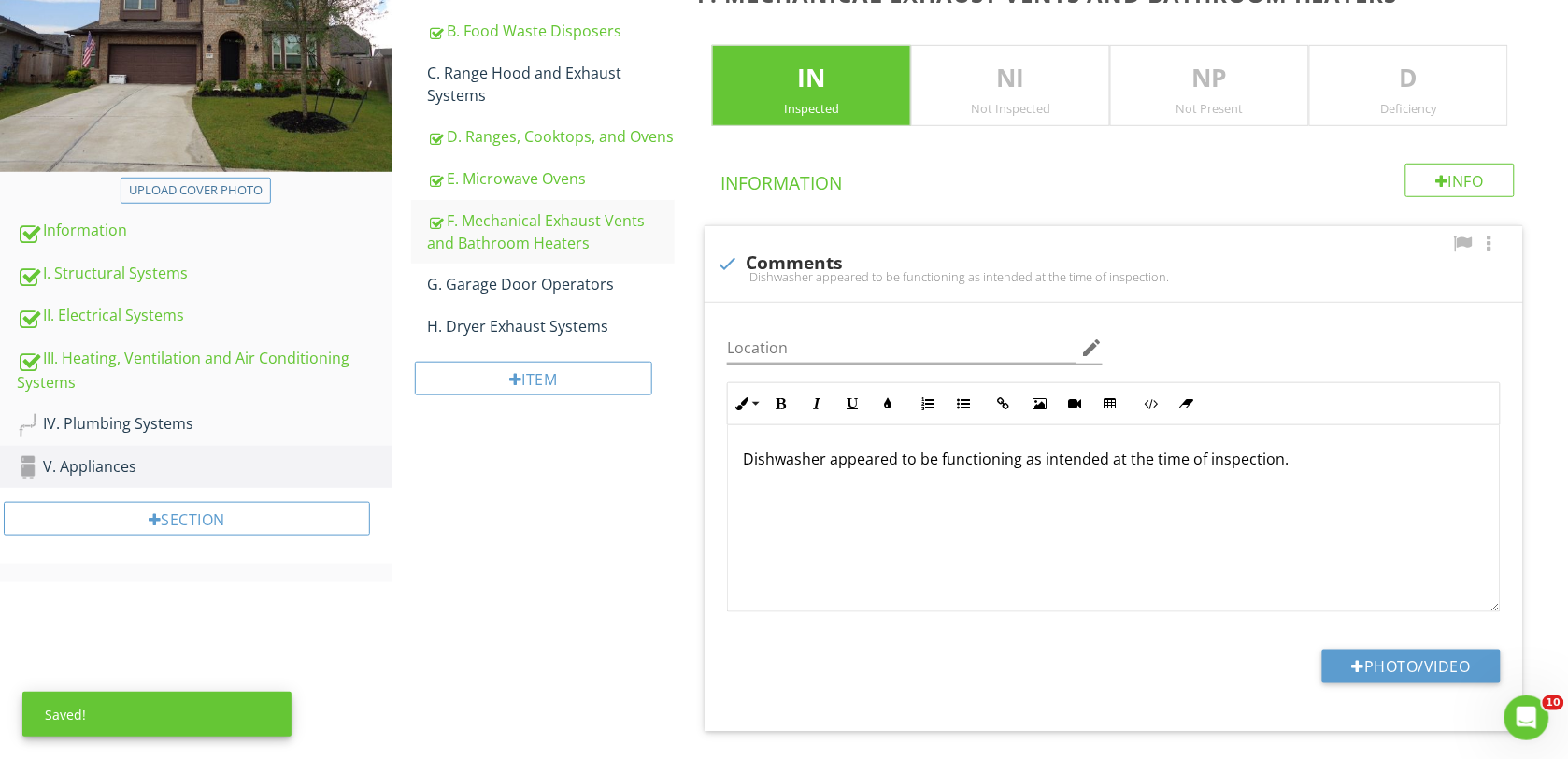
click at [823, 463] on p "Dishwasher appeared to be functioning as intended at the time of inspection." at bounding box center [1113, 459] width 742 height 22
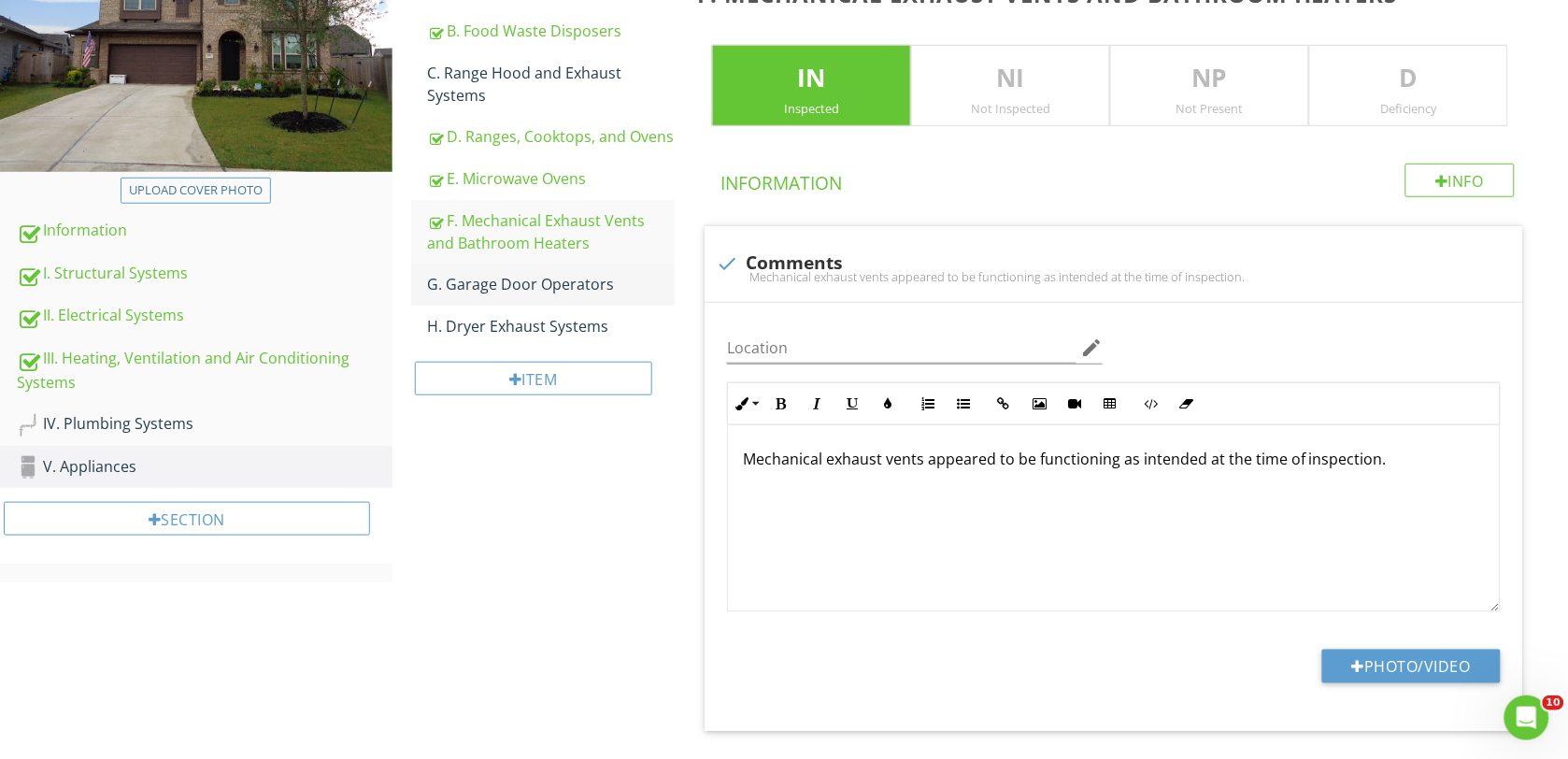
click at [515, 275] on div "G. Garage Door Operators" at bounding box center [551, 283] width 247 height 22
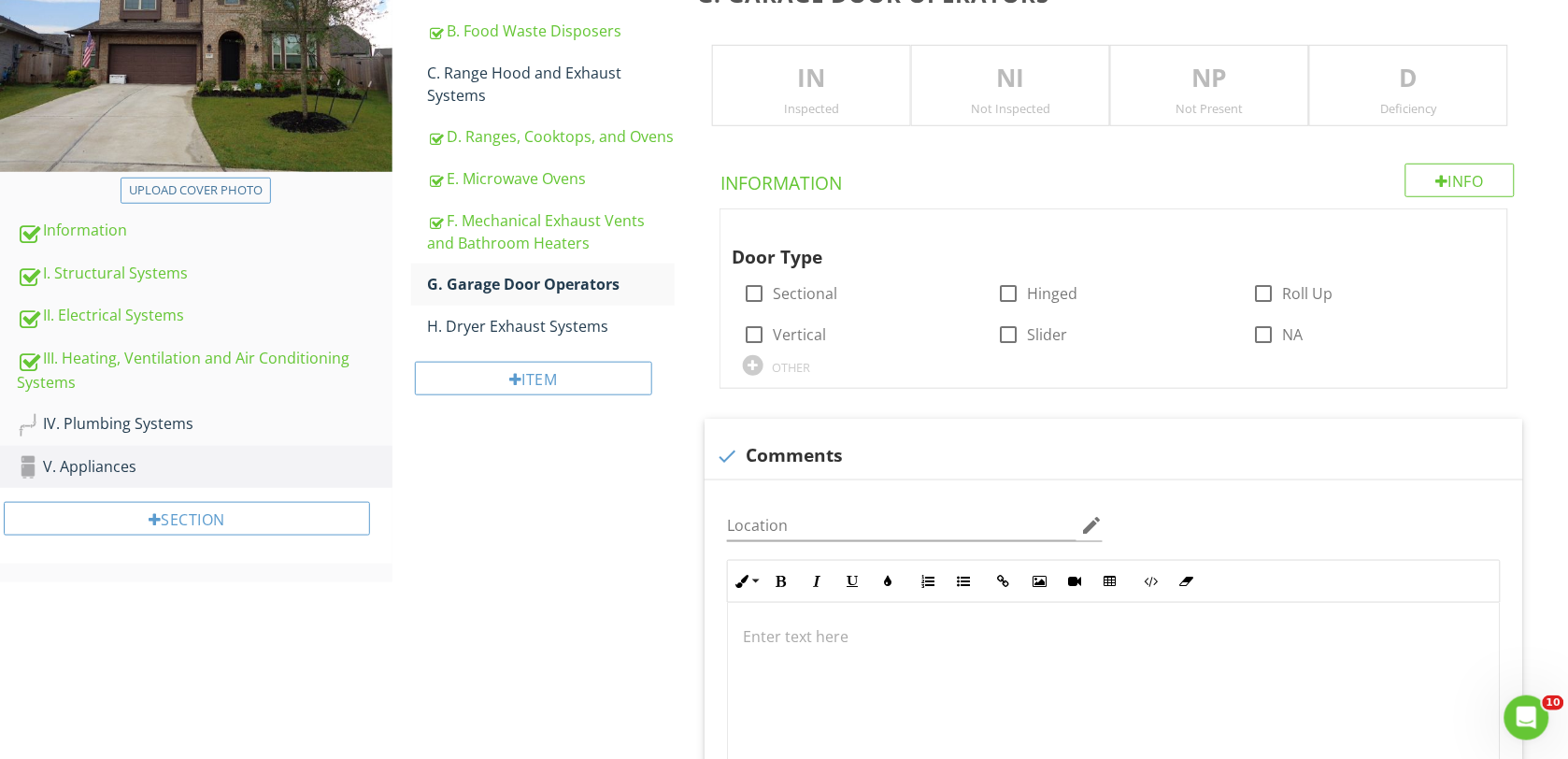
click at [823, 68] on p "IN" at bounding box center [811, 79] width 197 height 38
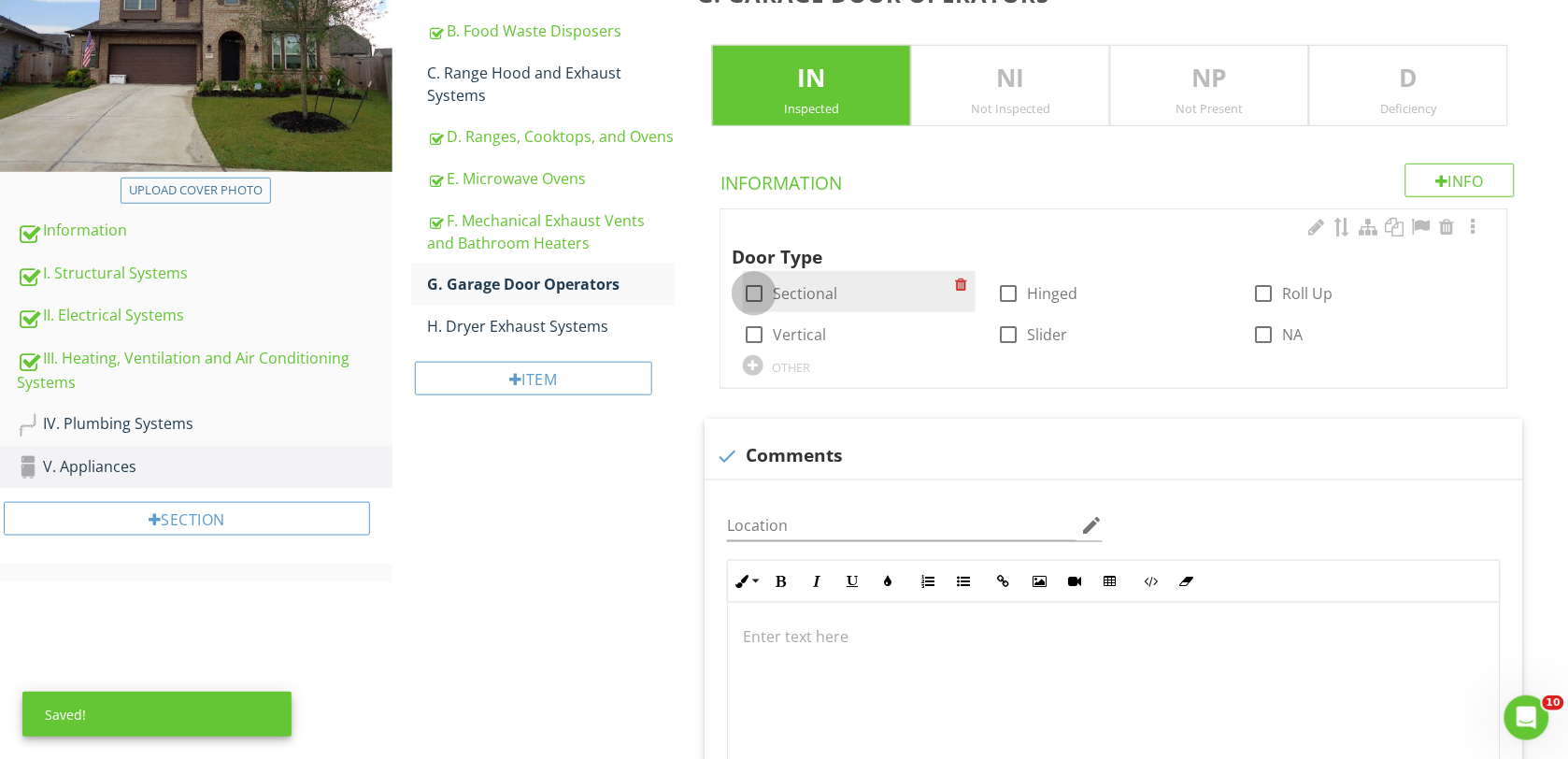
click at [750, 292] on div at bounding box center [753, 293] width 32 height 32
checkbox input "true"
click at [777, 661] on div at bounding box center [1114, 696] width 772 height 187
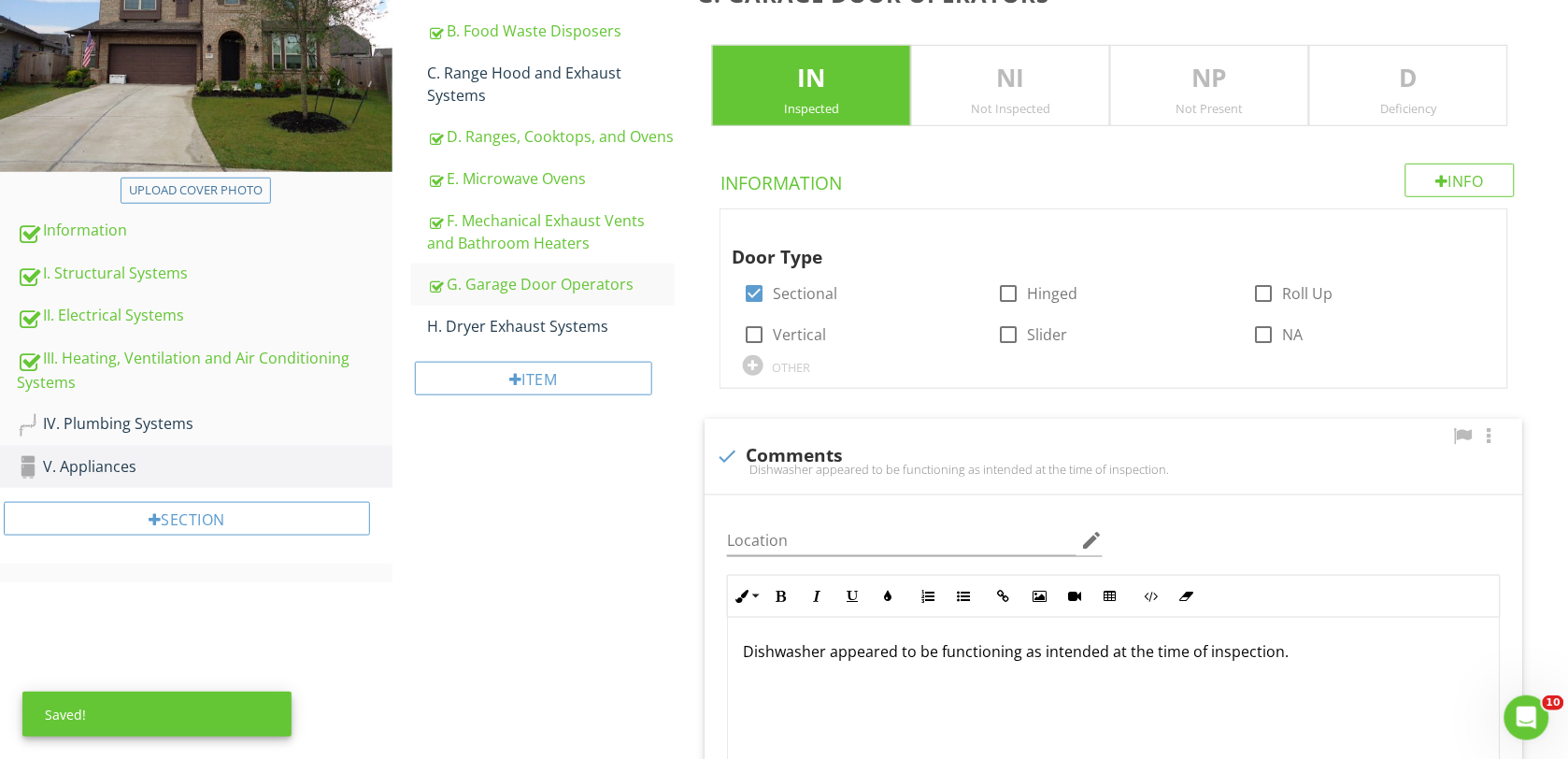
scroll to position [324, 0]
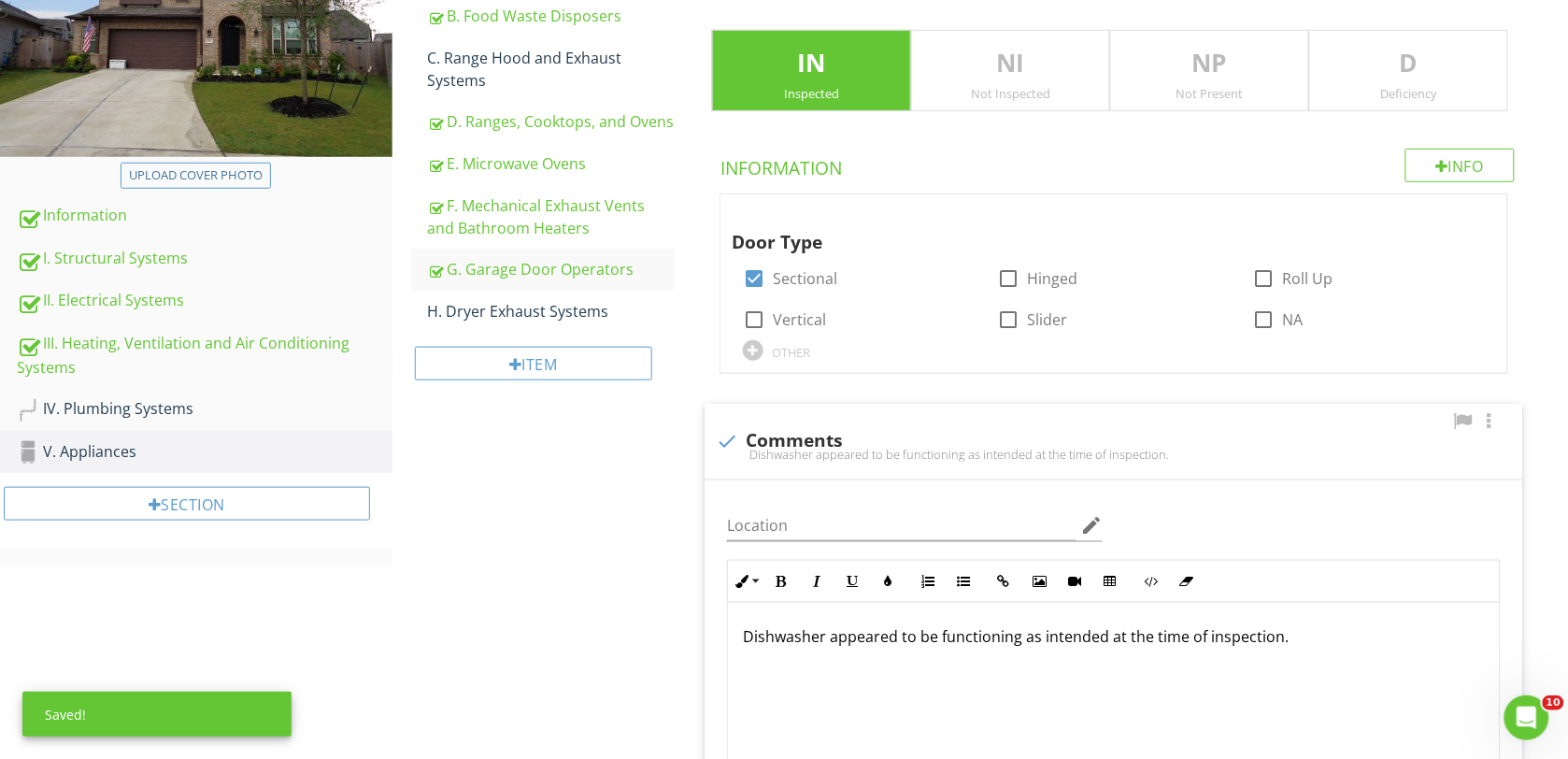
click at [824, 640] on p "Dishwasher appeared to be functioning as intended at the time of inspection." at bounding box center [1113, 636] width 742 height 22
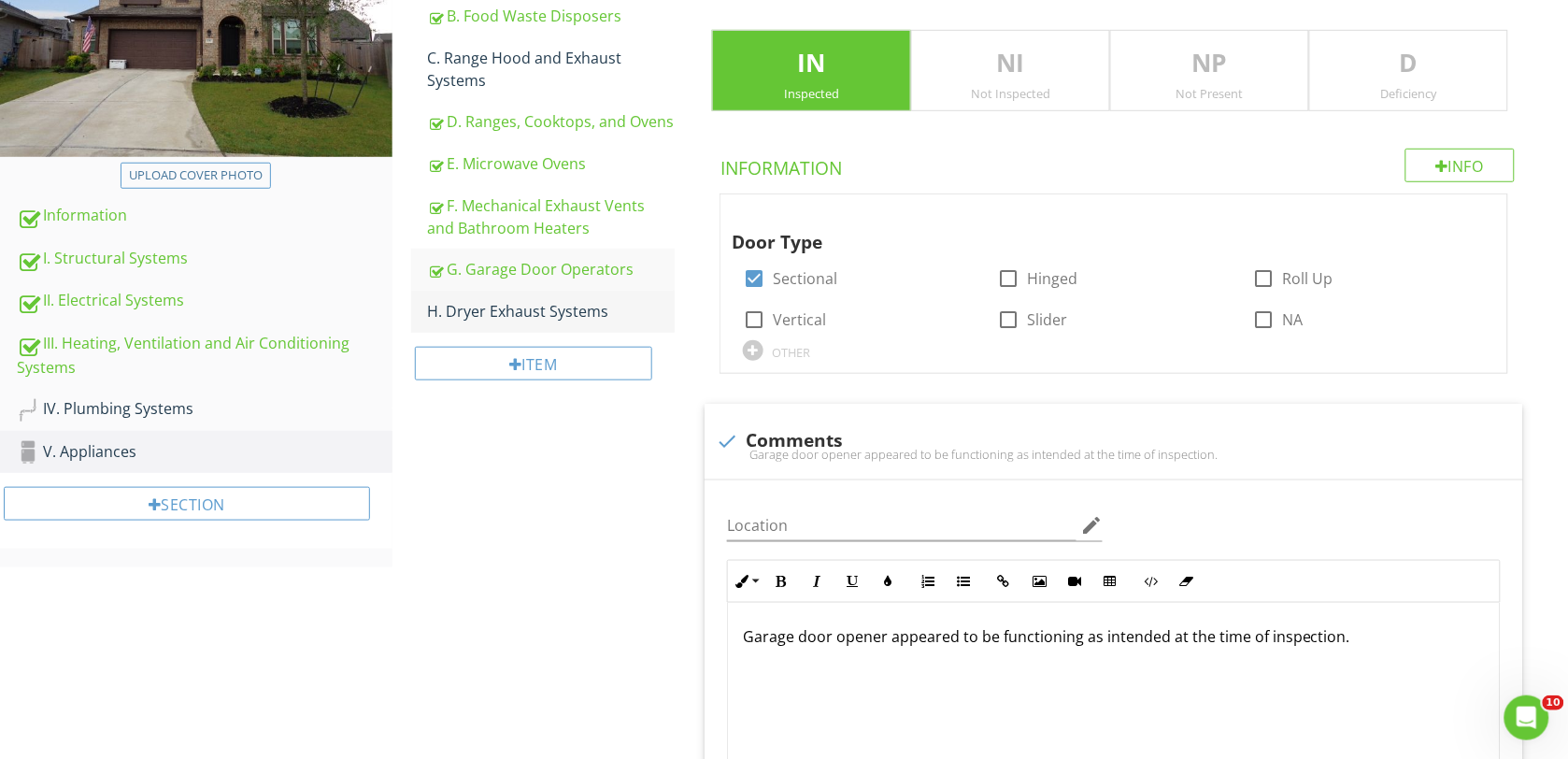
click at [507, 305] on div "H. Dryer Exhaust Systems" at bounding box center [551, 310] width 247 height 22
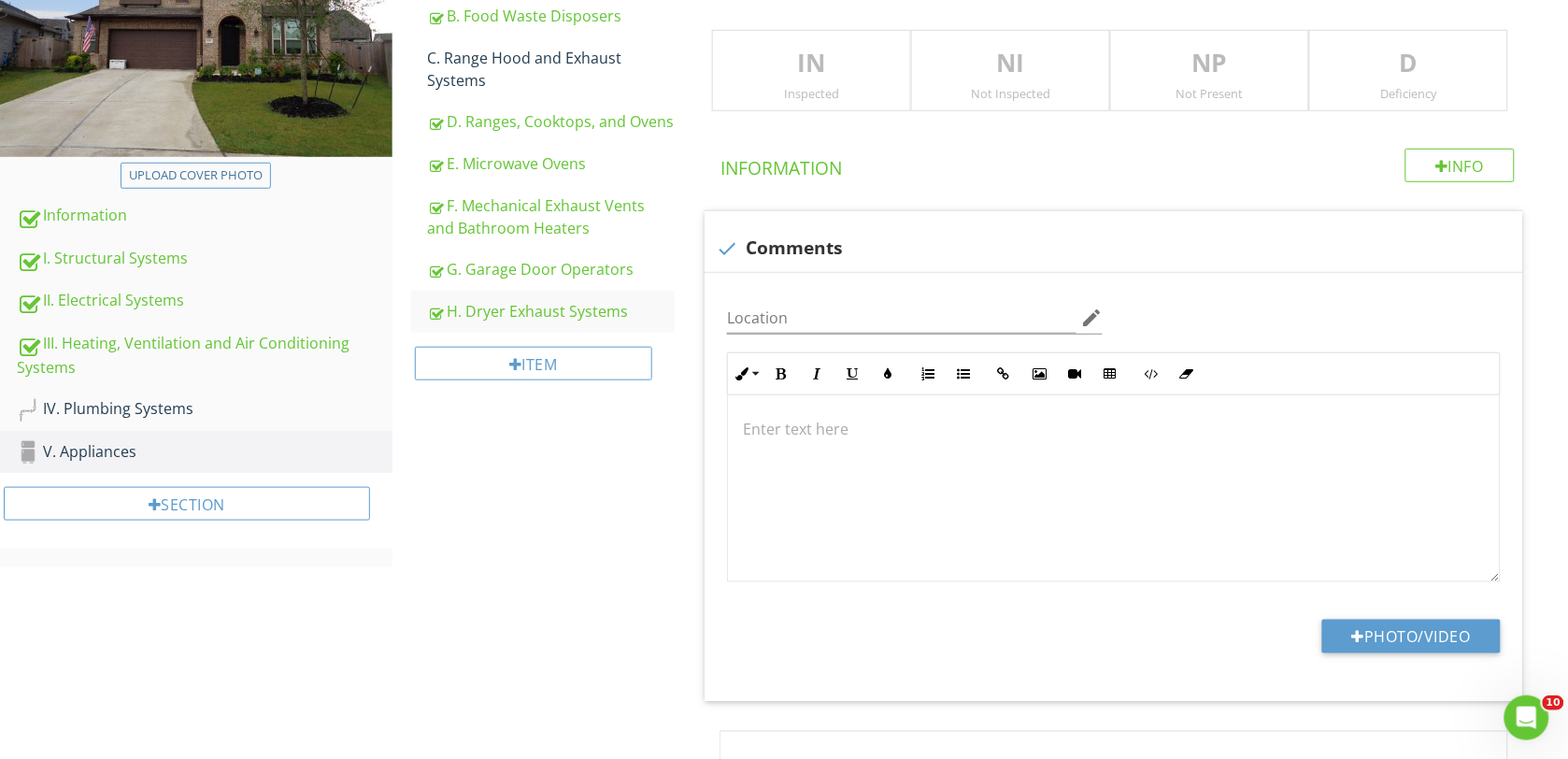
click at [807, 67] on p "IN" at bounding box center [811, 63] width 197 height 38
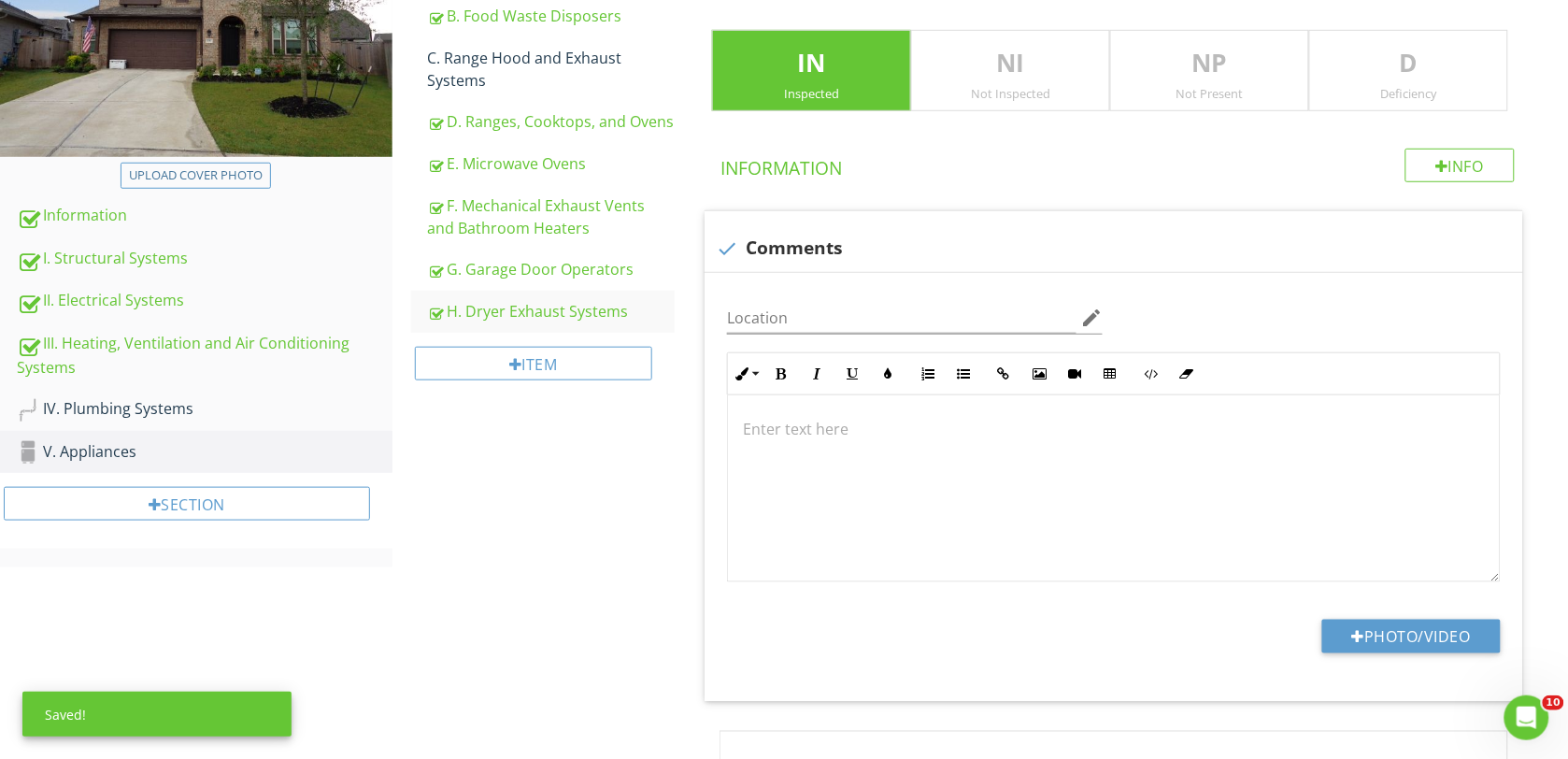
click at [1428, 82] on div "D Deficiency" at bounding box center [1408, 71] width 199 height 82
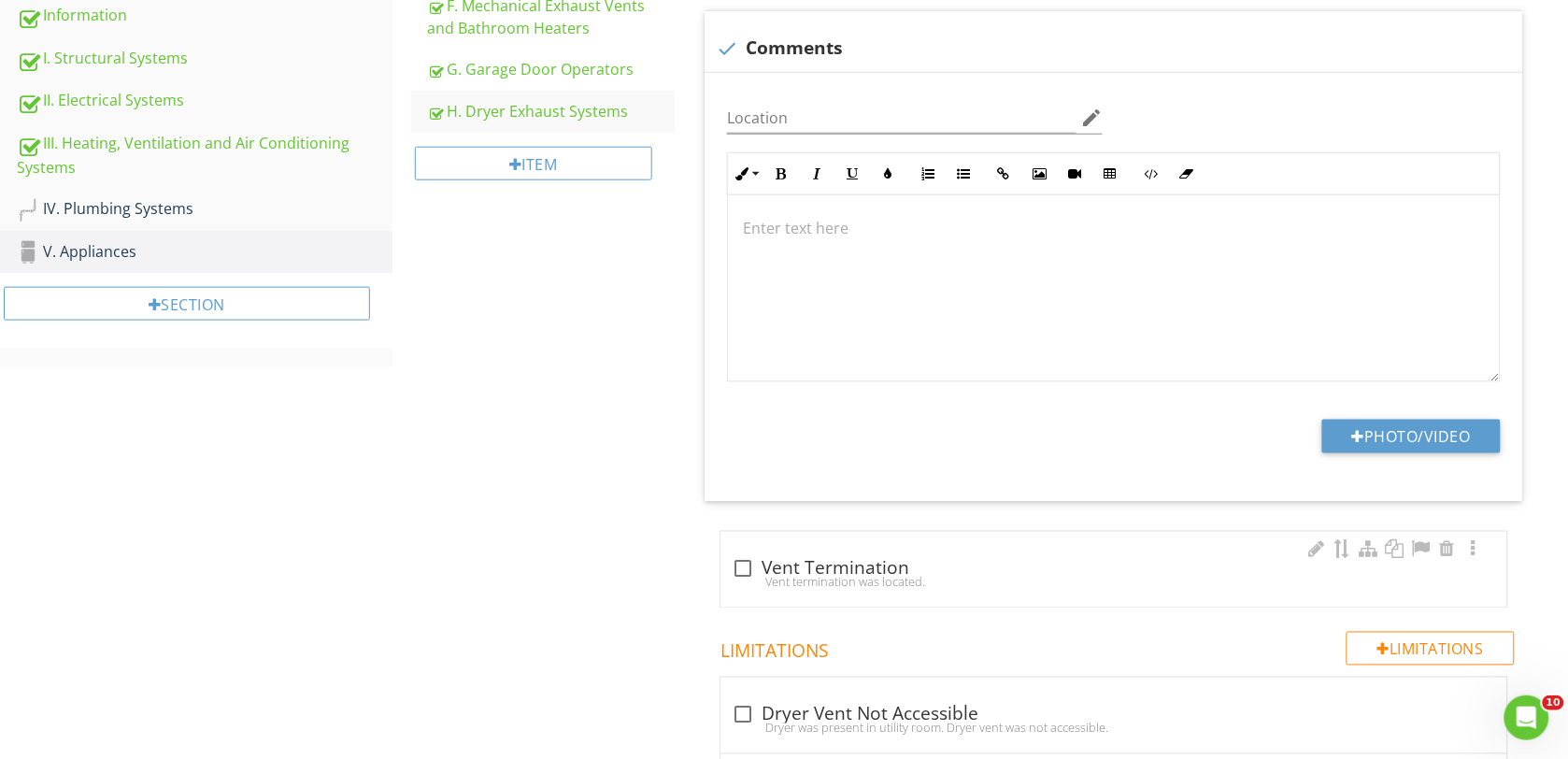
scroll to position [557, 0]
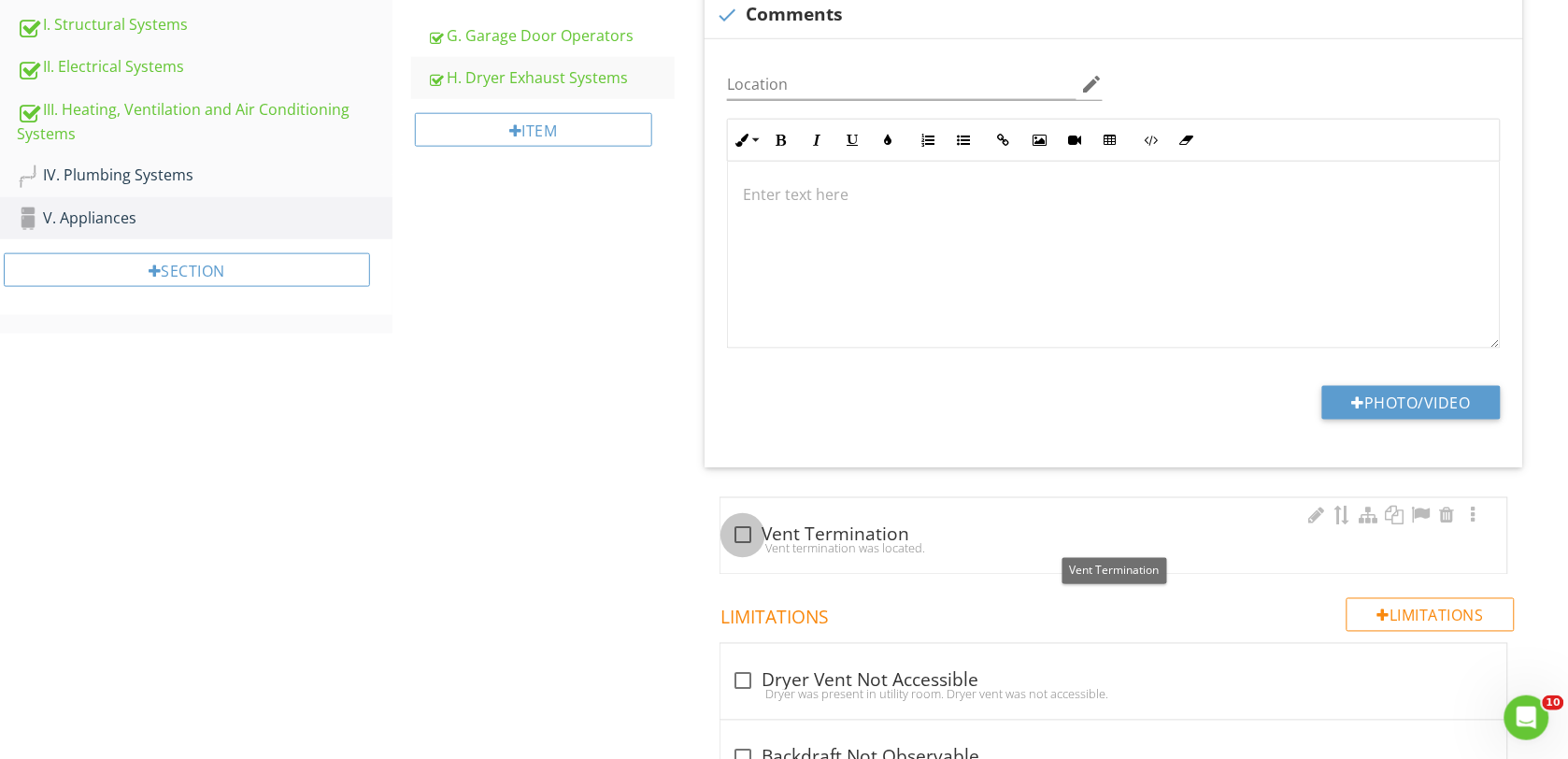
click at [738, 538] on div at bounding box center [743, 535] width 32 height 32
checkbox input "true"
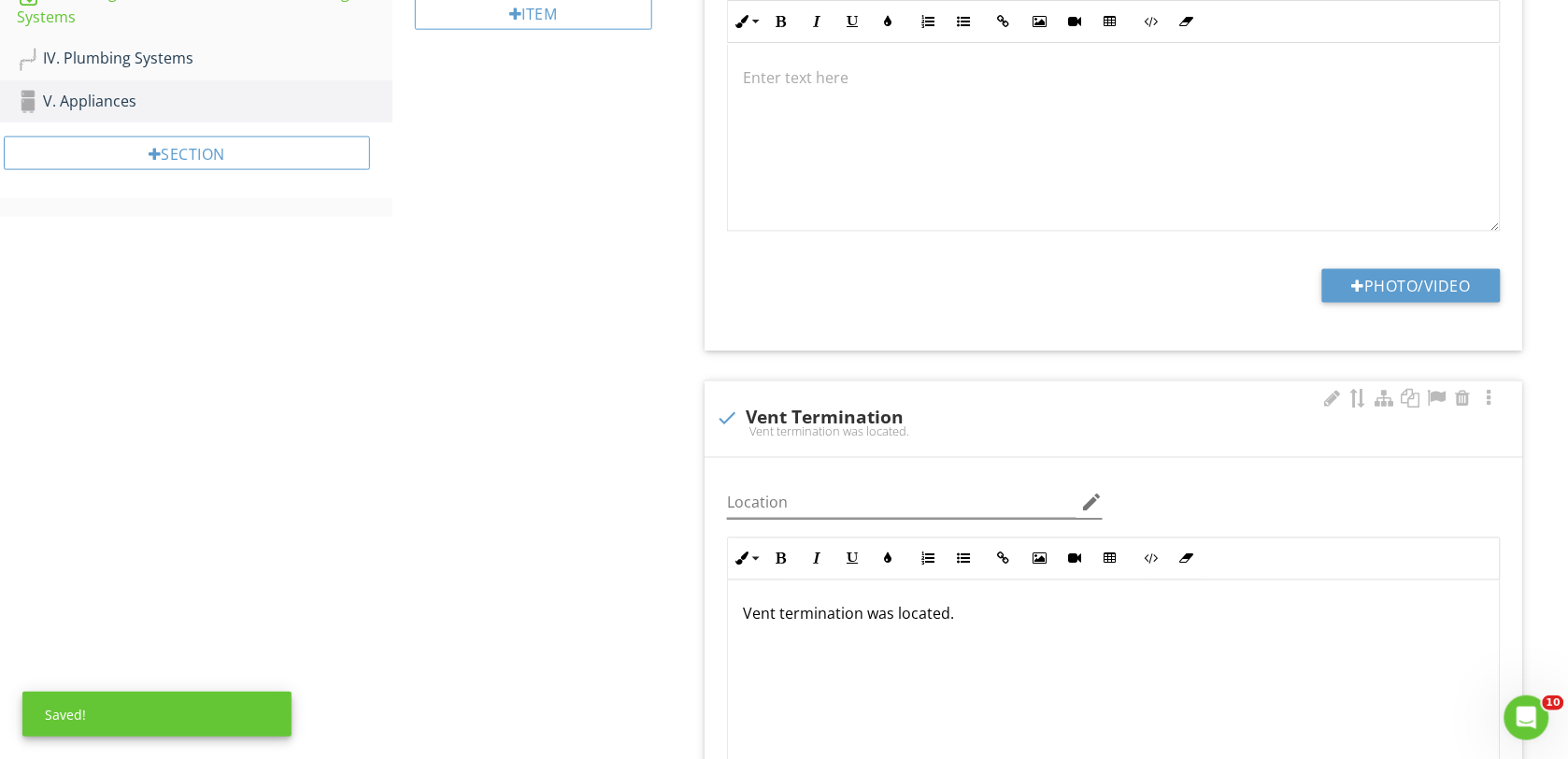
scroll to position [791, 0]
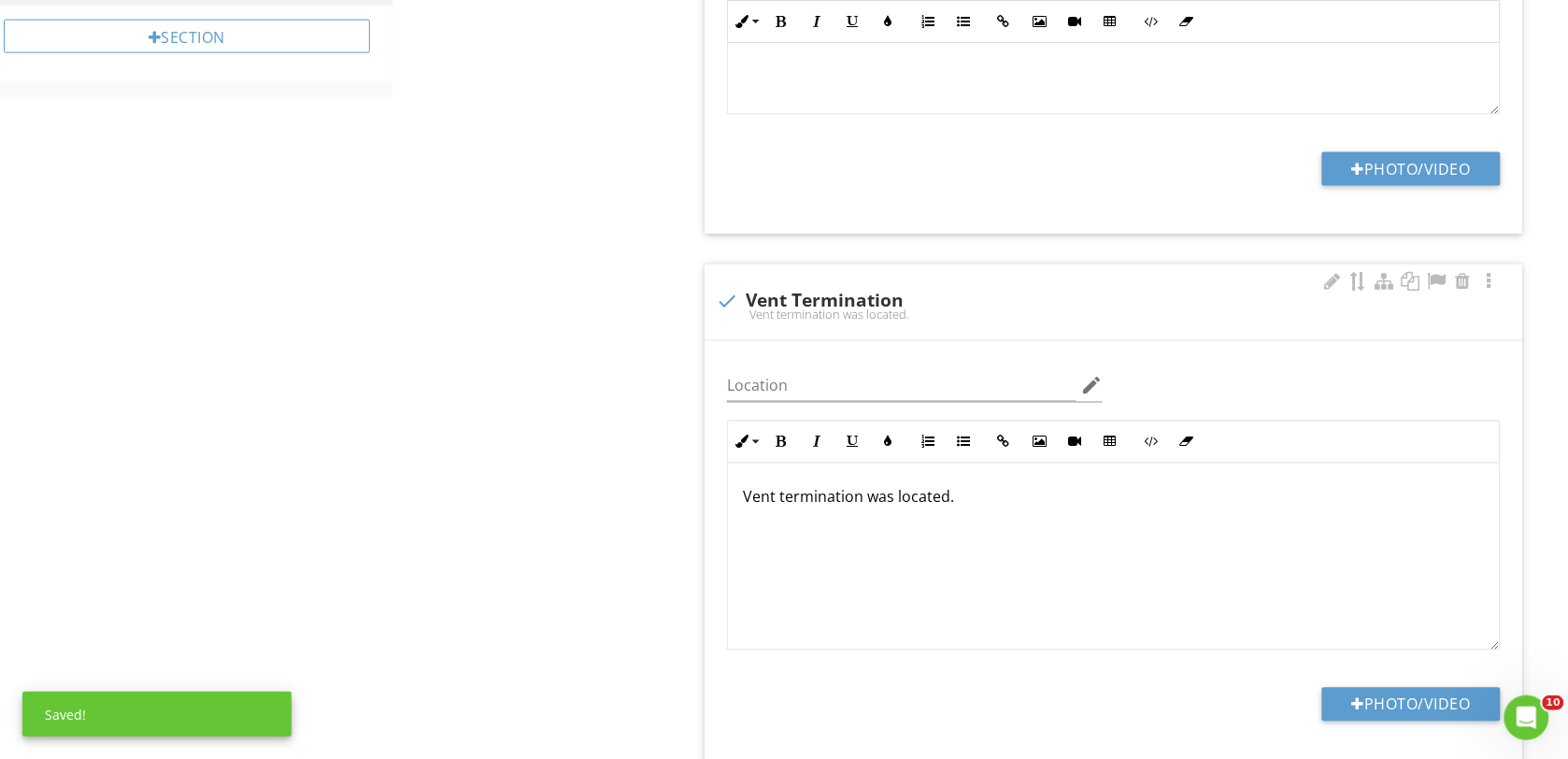
click at [945, 504] on p "Vent termination was located." at bounding box center [1113, 496] width 742 height 22
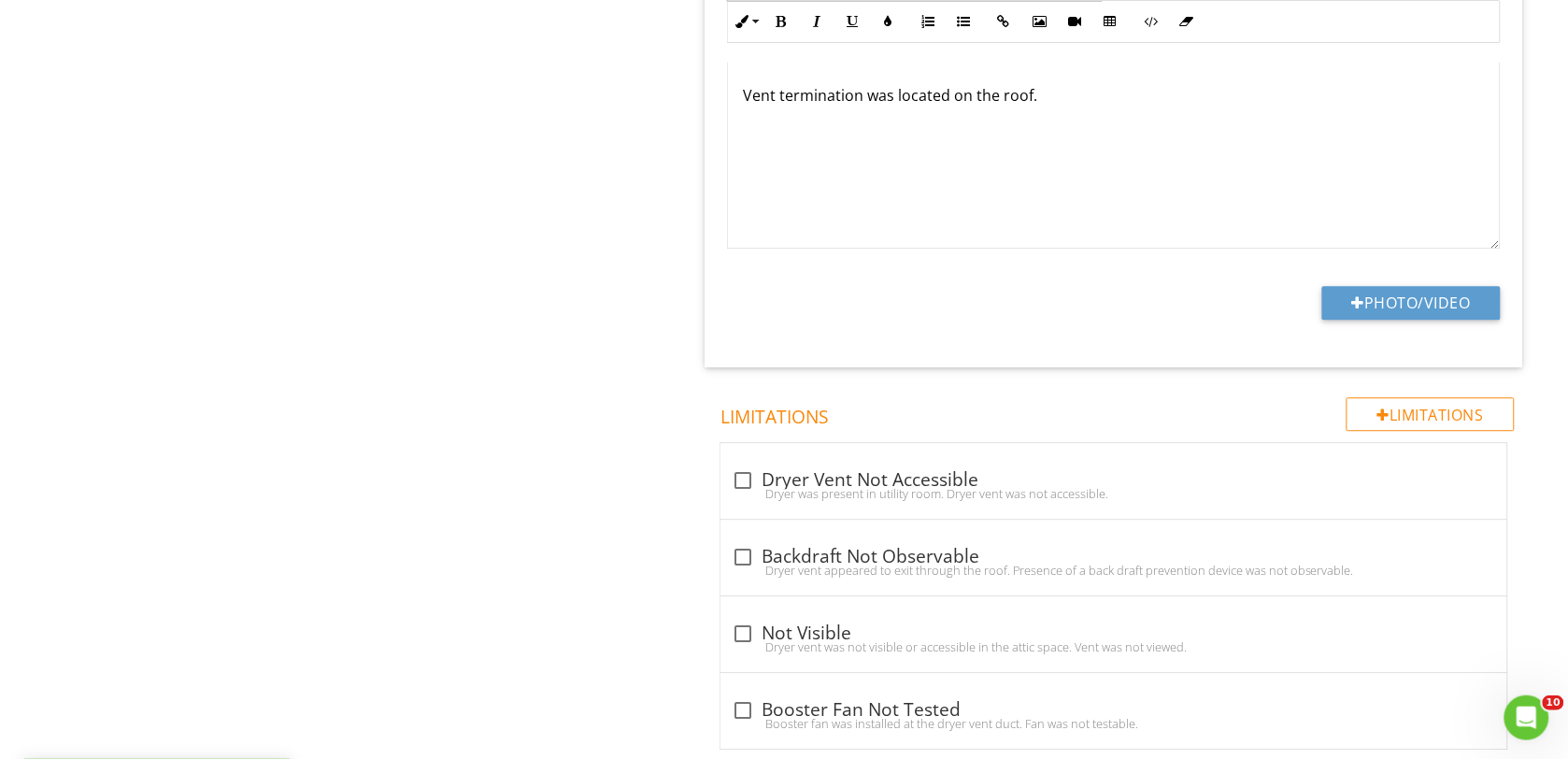
scroll to position [1258, 0]
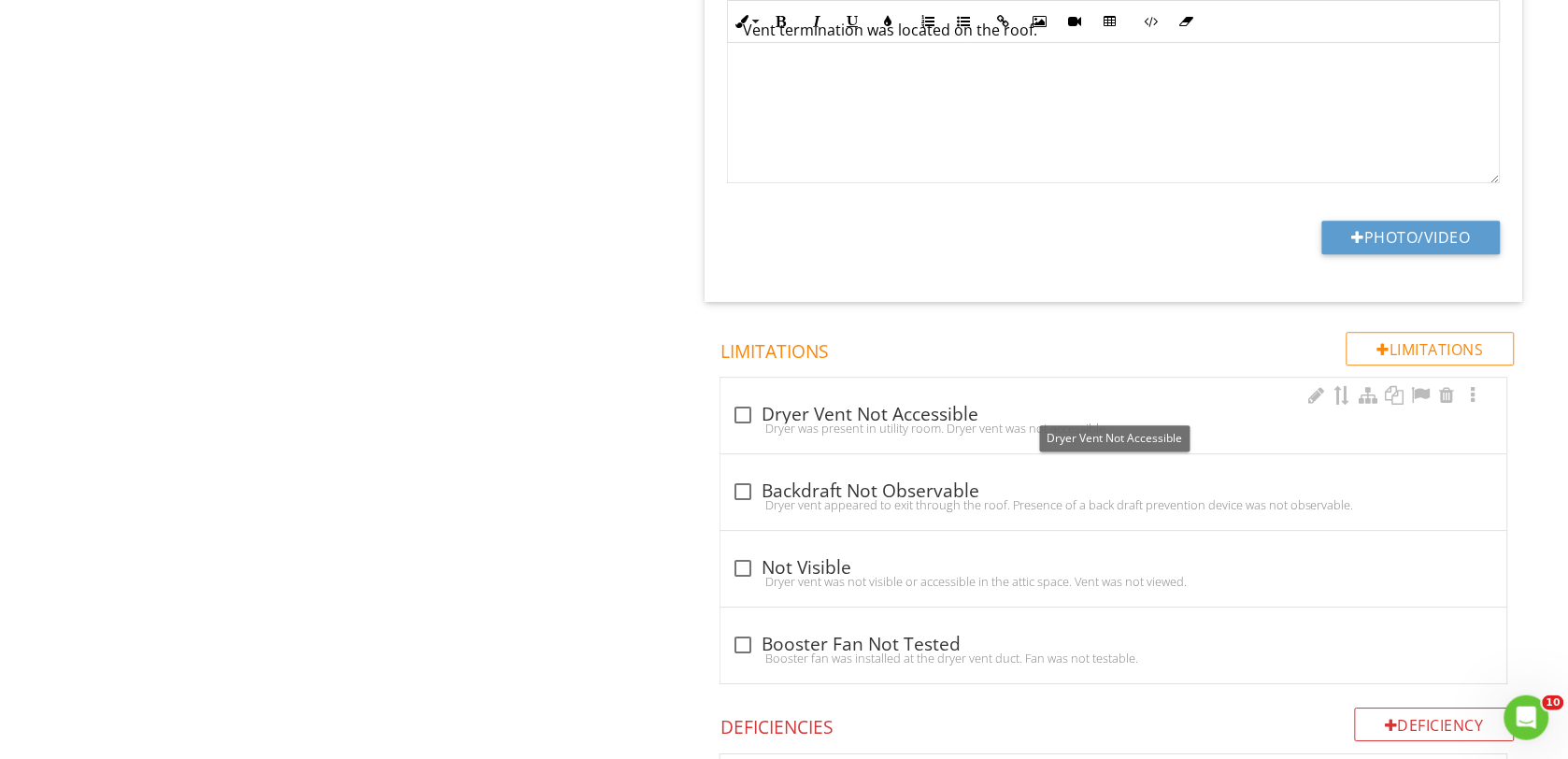
click at [748, 417] on div at bounding box center [743, 415] width 32 height 32
checkbox input "true"
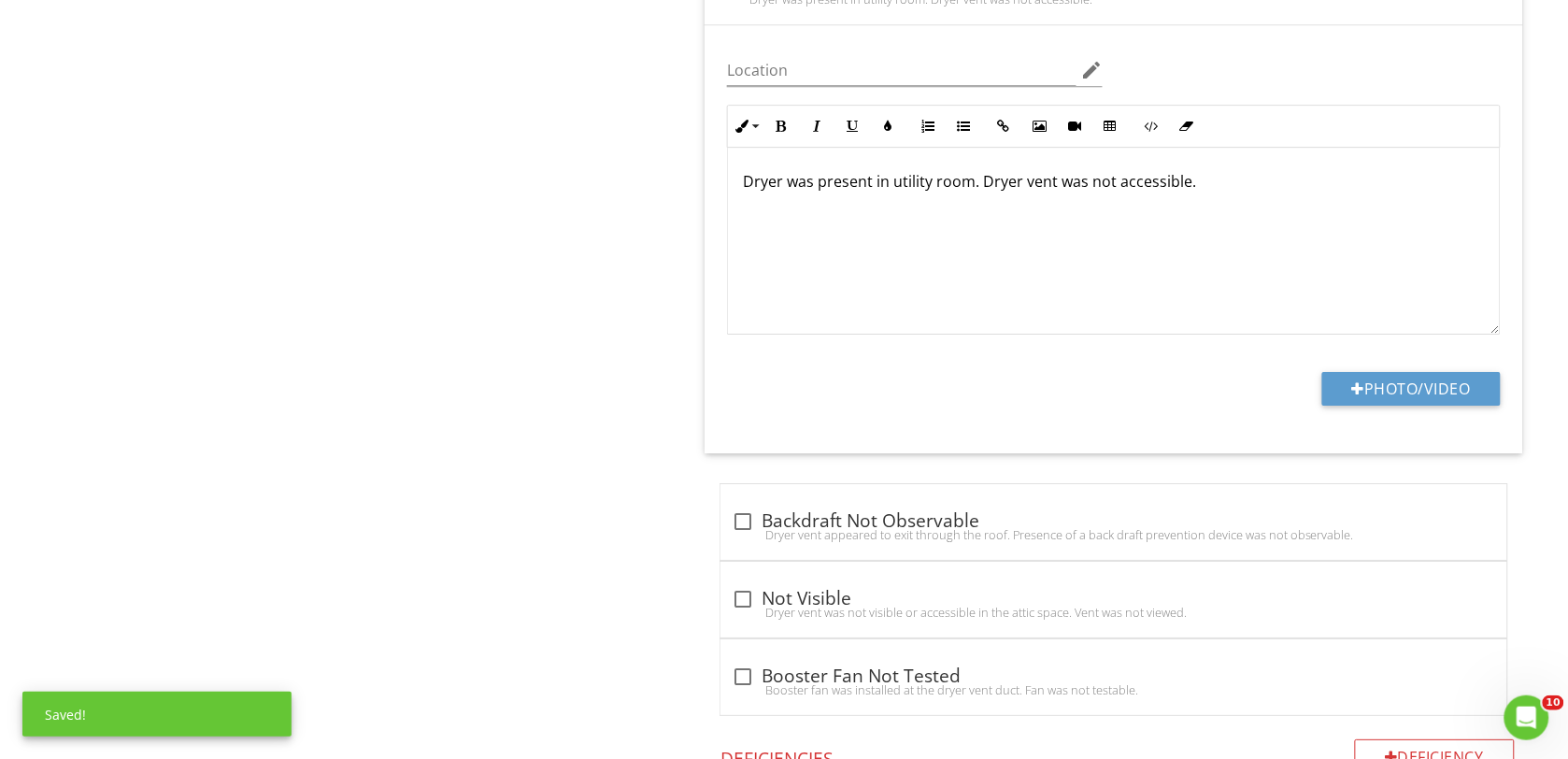
scroll to position [1843, 0]
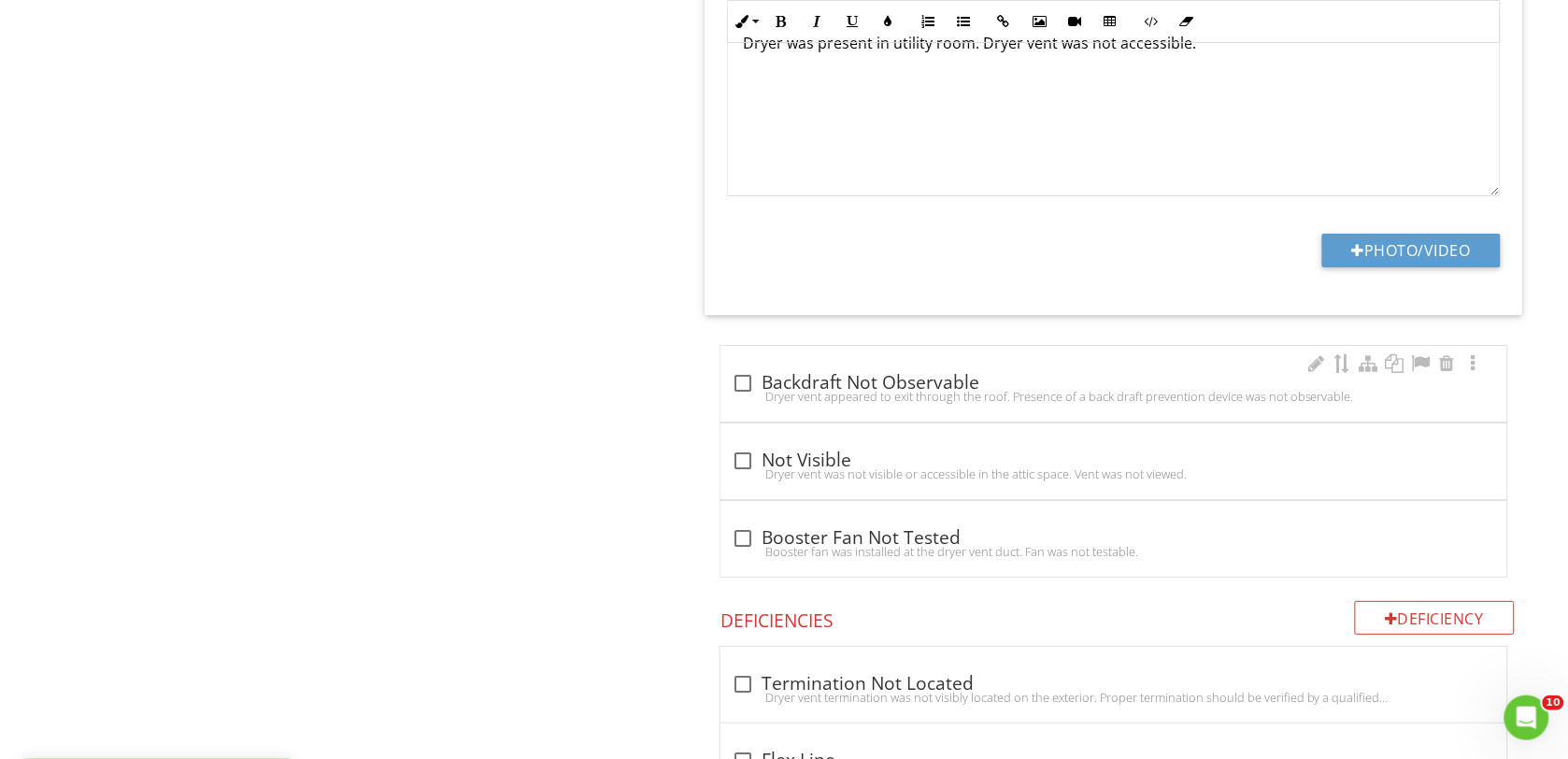
click at [745, 386] on div at bounding box center [743, 383] width 32 height 32
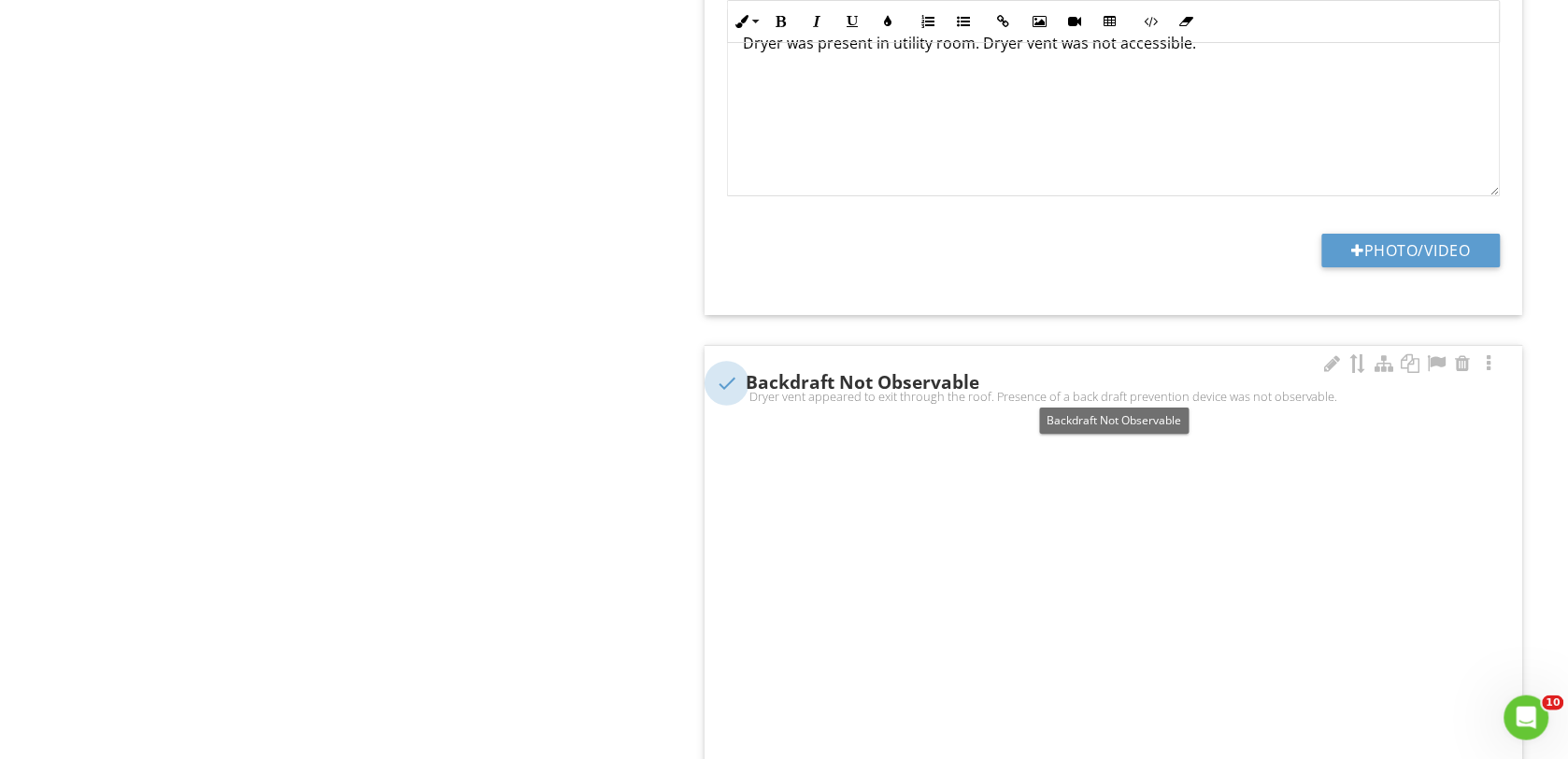
checkbox input "true"
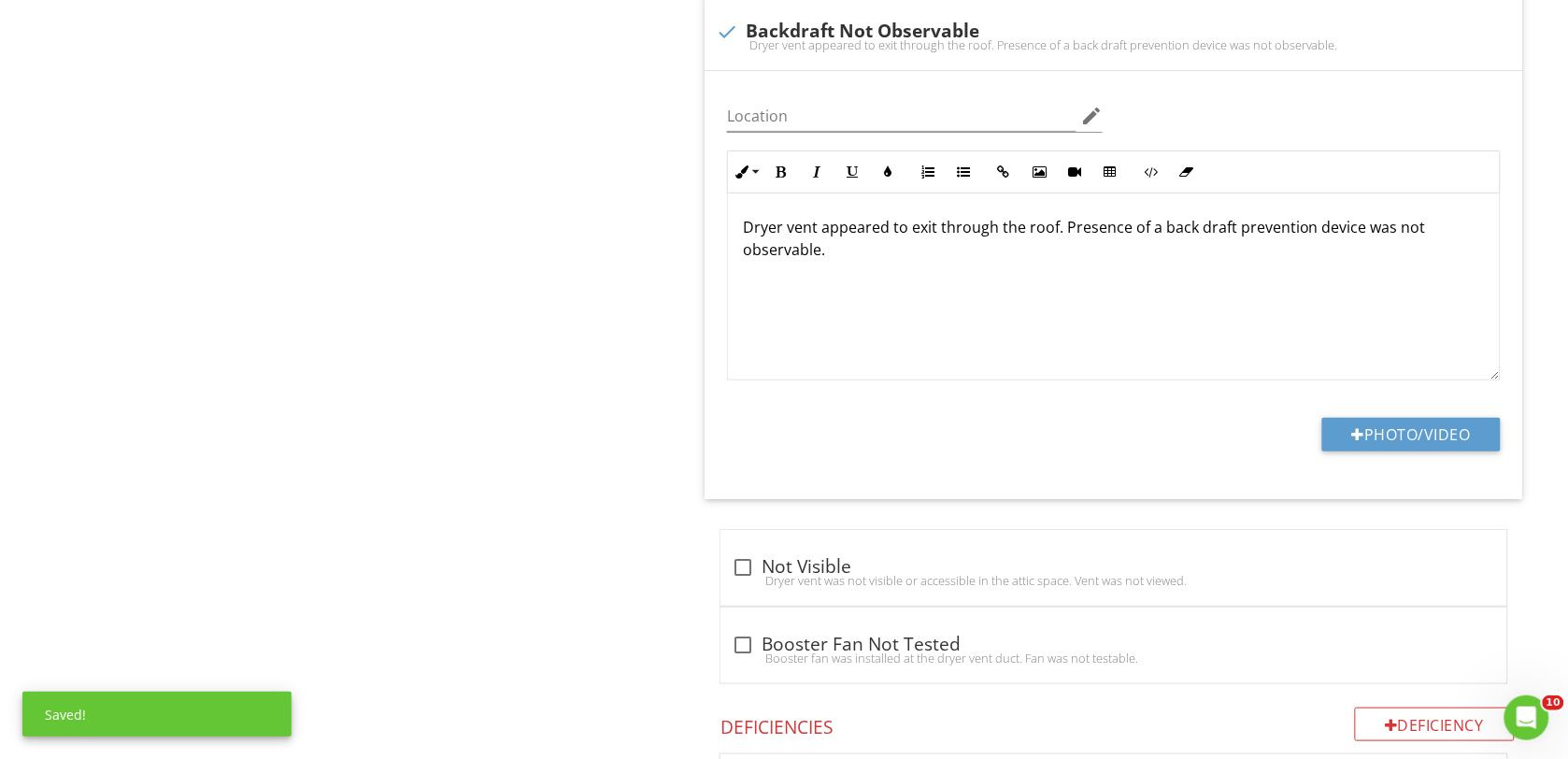
scroll to position [2309, 0]
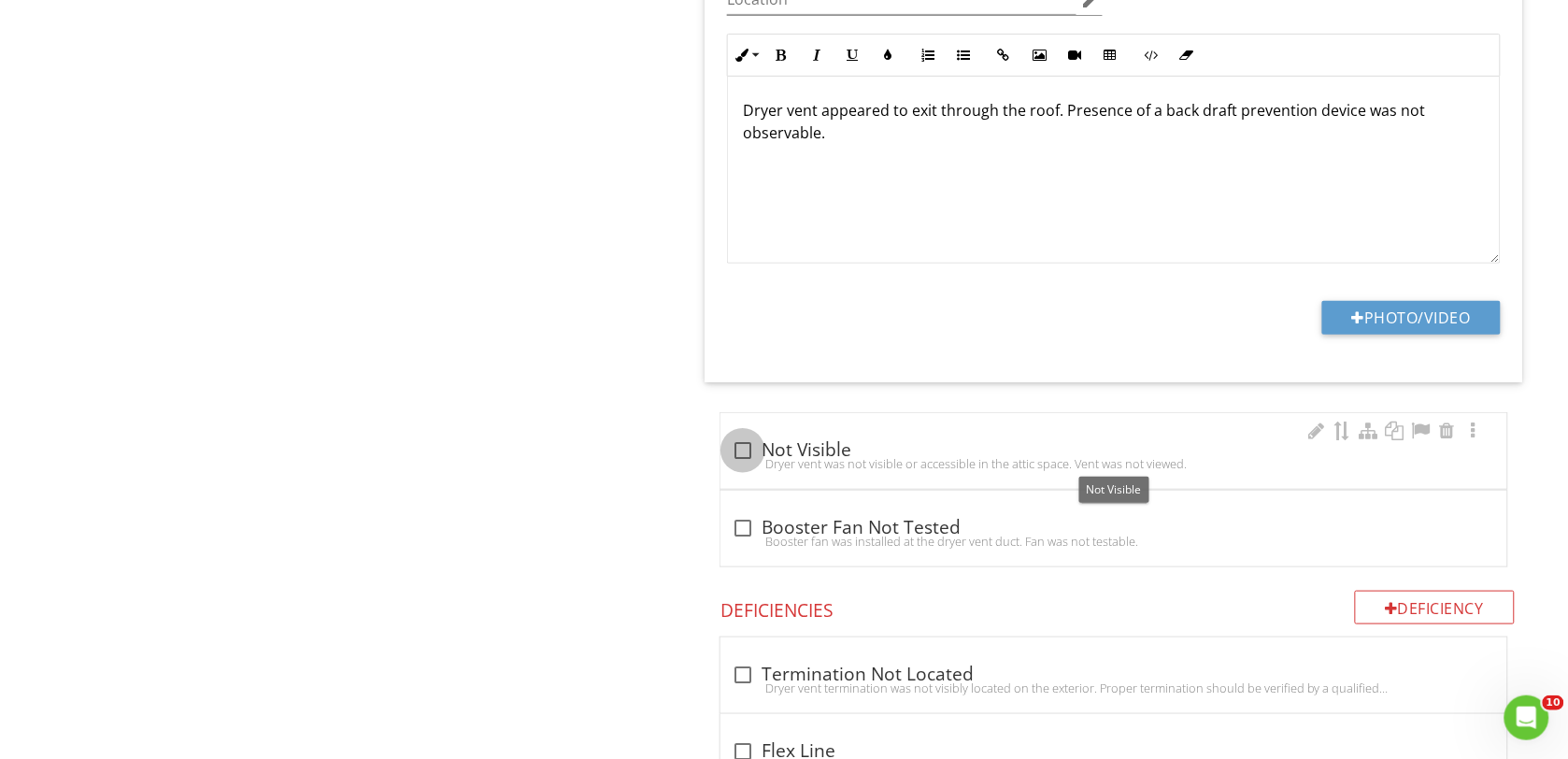
click at [740, 456] on div at bounding box center [743, 450] width 32 height 32
checkbox input "true"
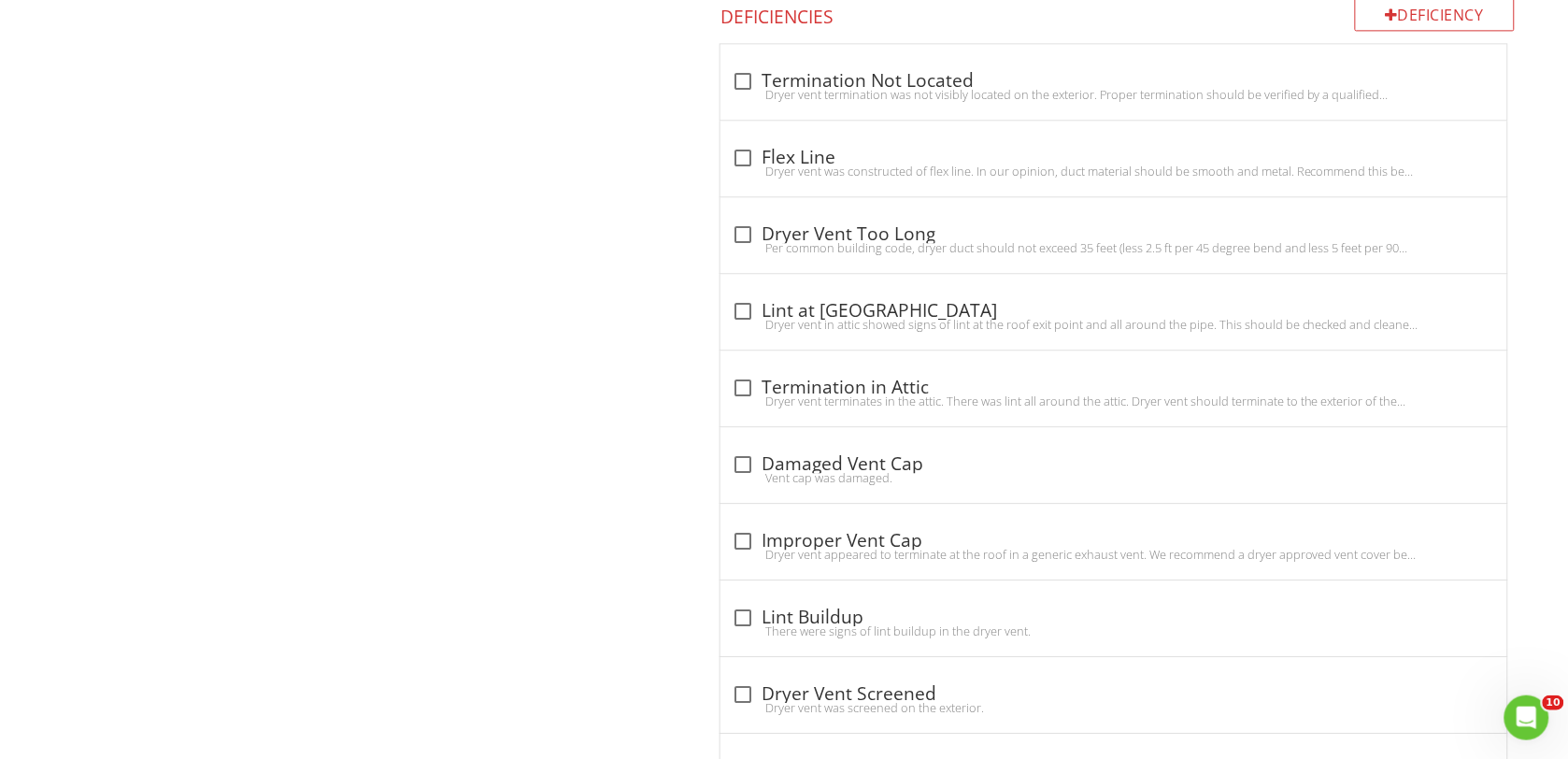
scroll to position [3477, 0]
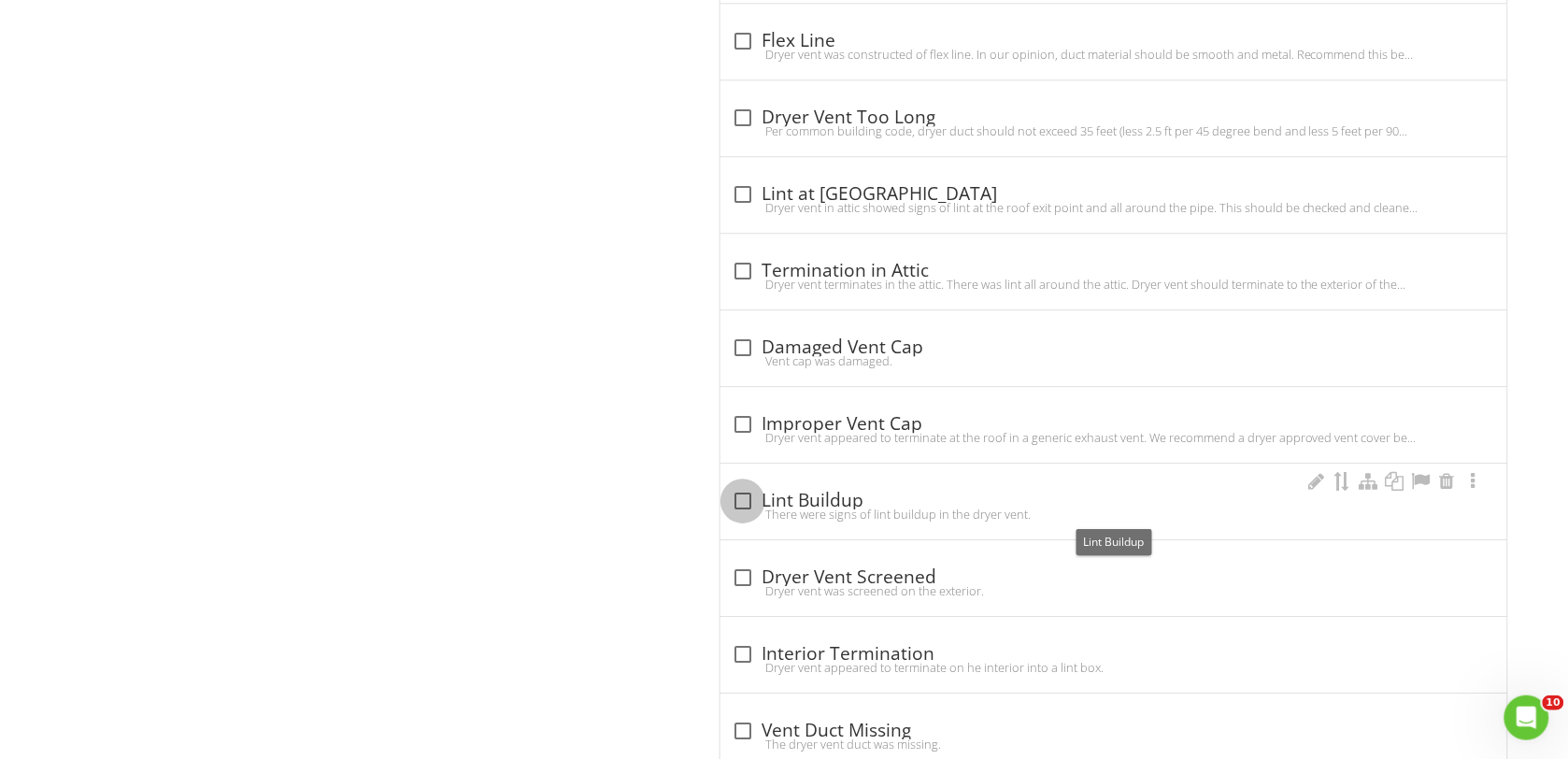
click at [743, 502] on div at bounding box center [743, 500] width 32 height 32
checkbox input "true"
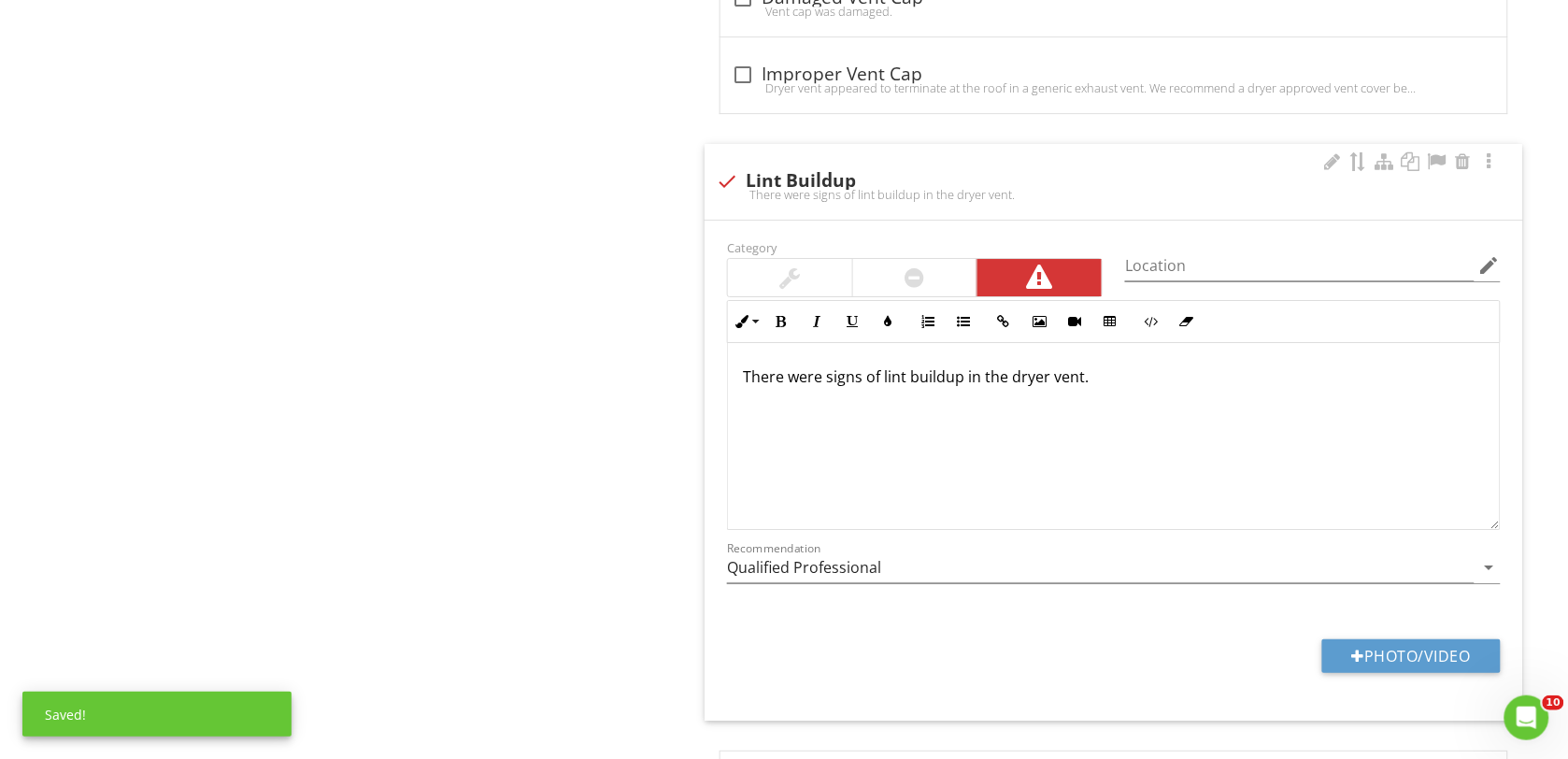
scroll to position [3827, 0]
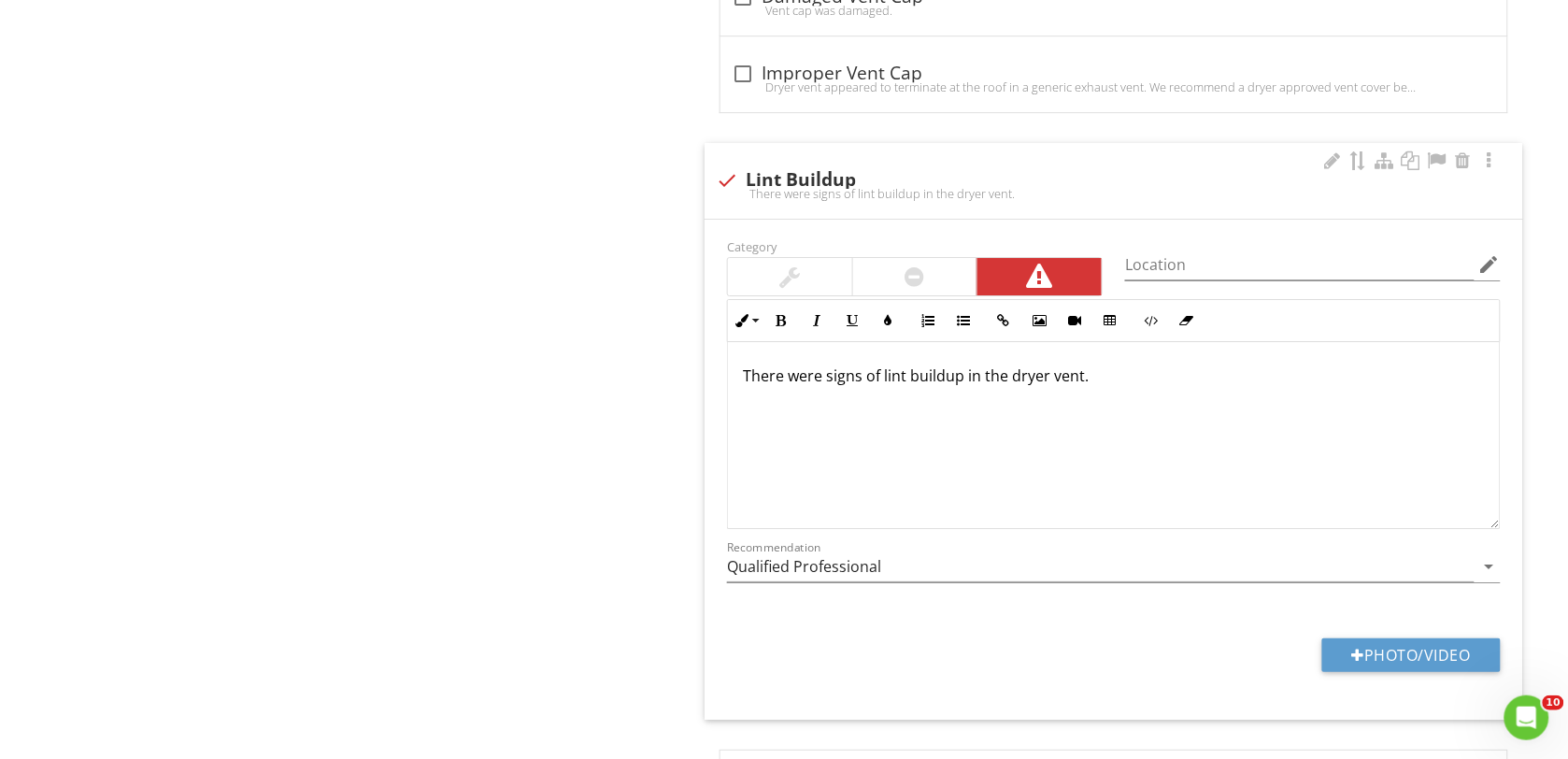
click at [884, 386] on p "There were signs of lint buildup in the dryer vent." at bounding box center [1113, 375] width 742 height 22
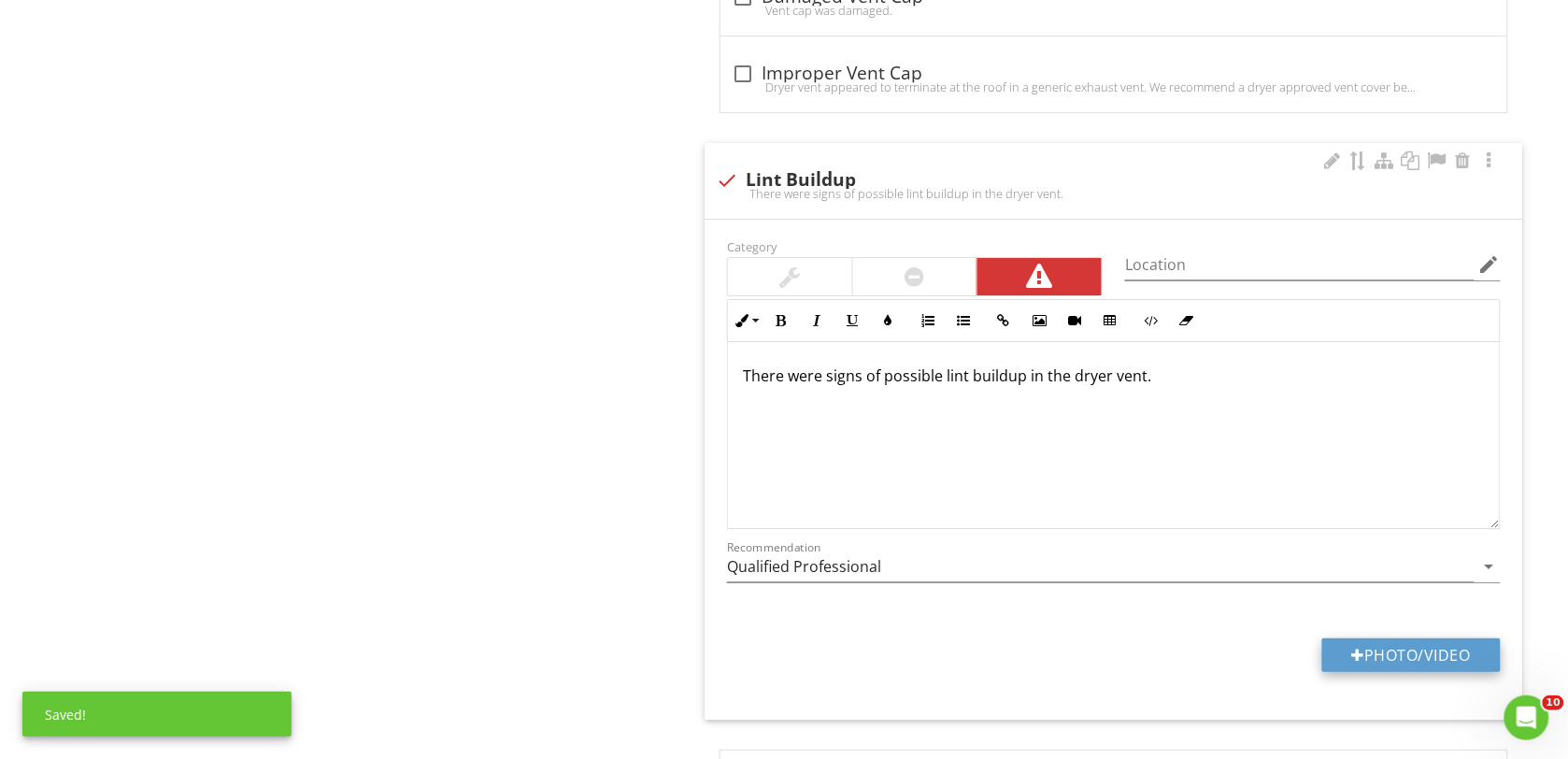
click at [1386, 650] on button "Photo/Video" at bounding box center [1412, 654] width 178 height 34
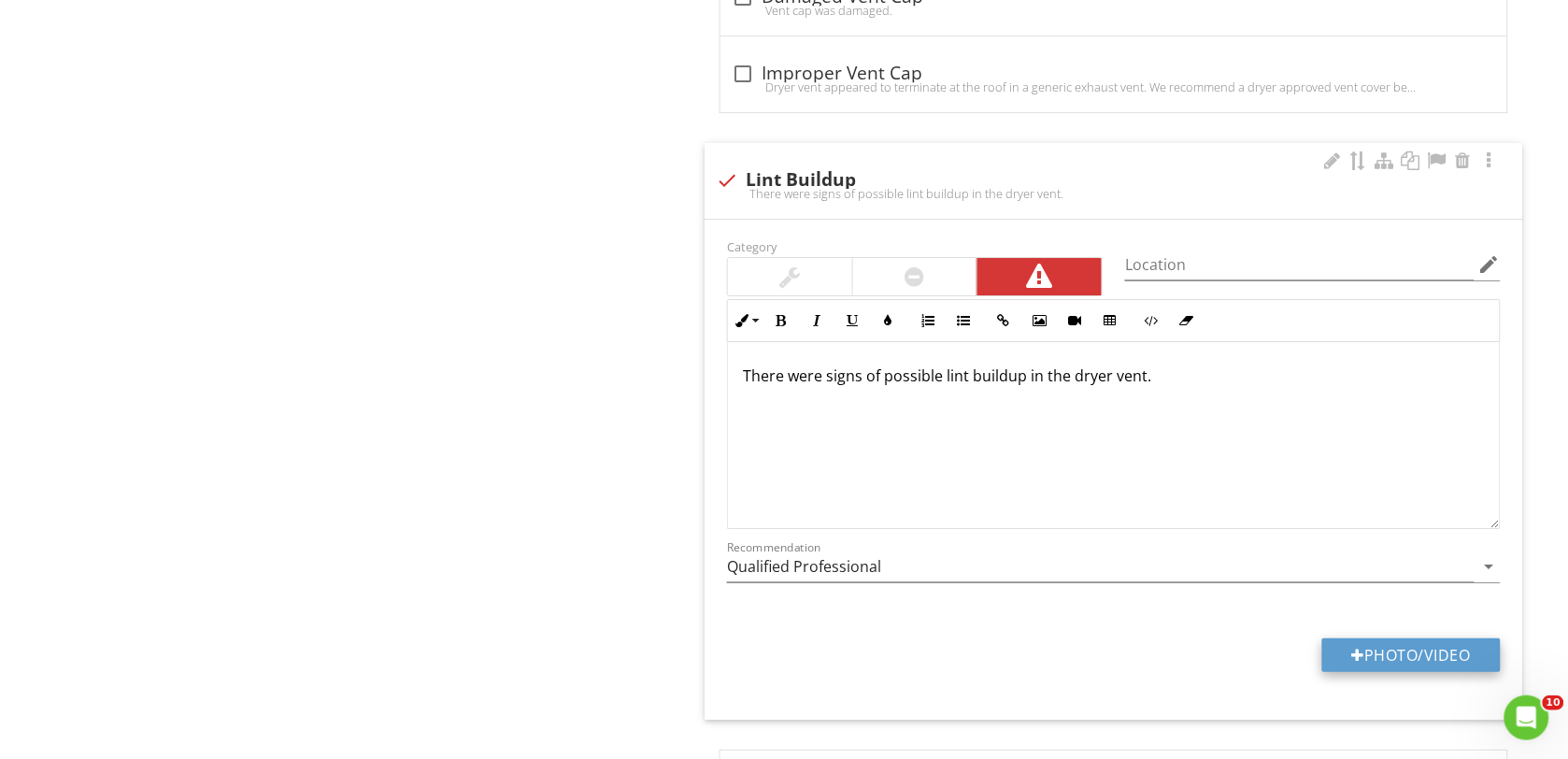
type input "C:\fakepath\DSC00158.JPG"
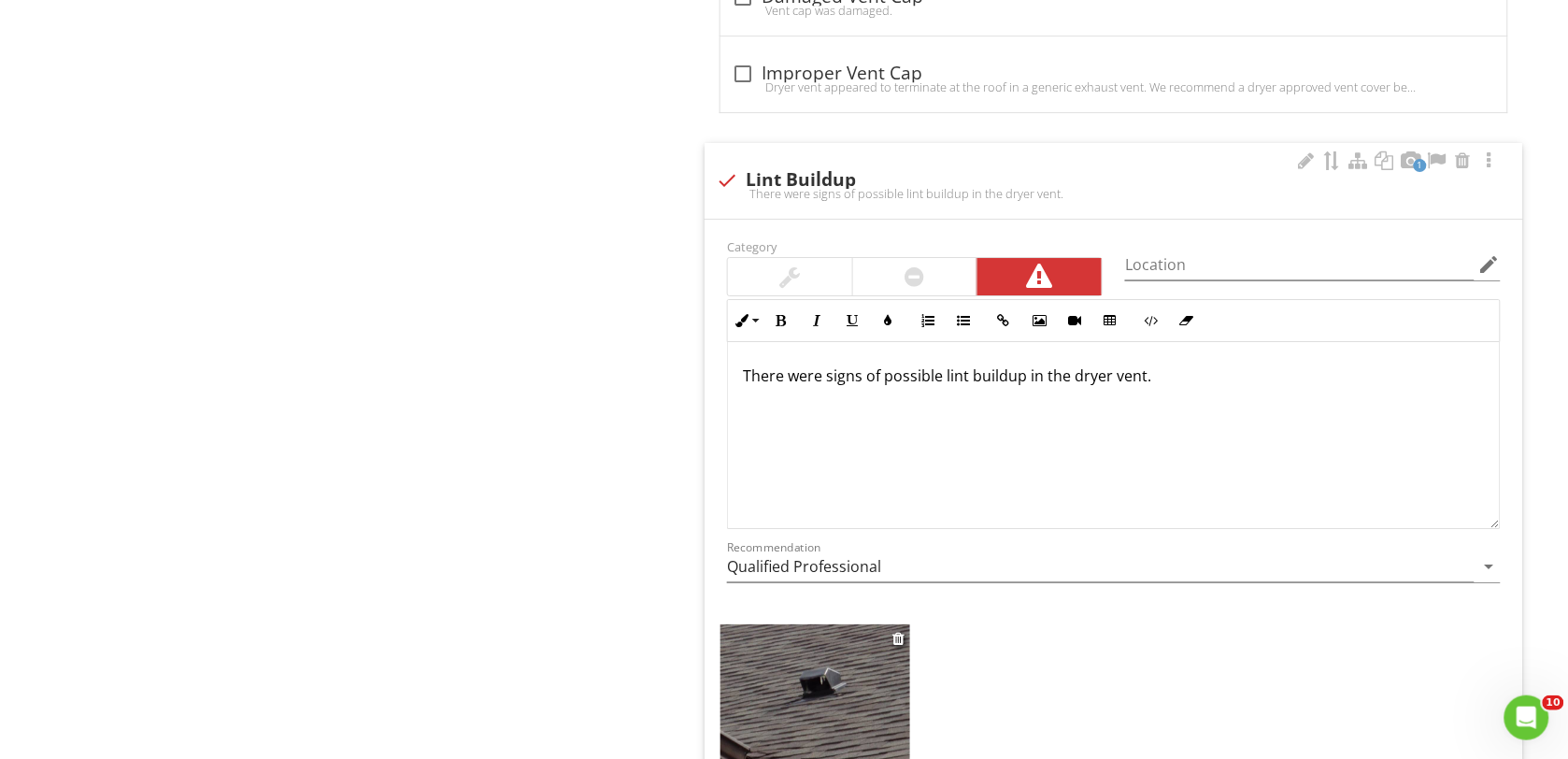
click at [791, 680] on img at bounding box center [816, 695] width 190 height 142
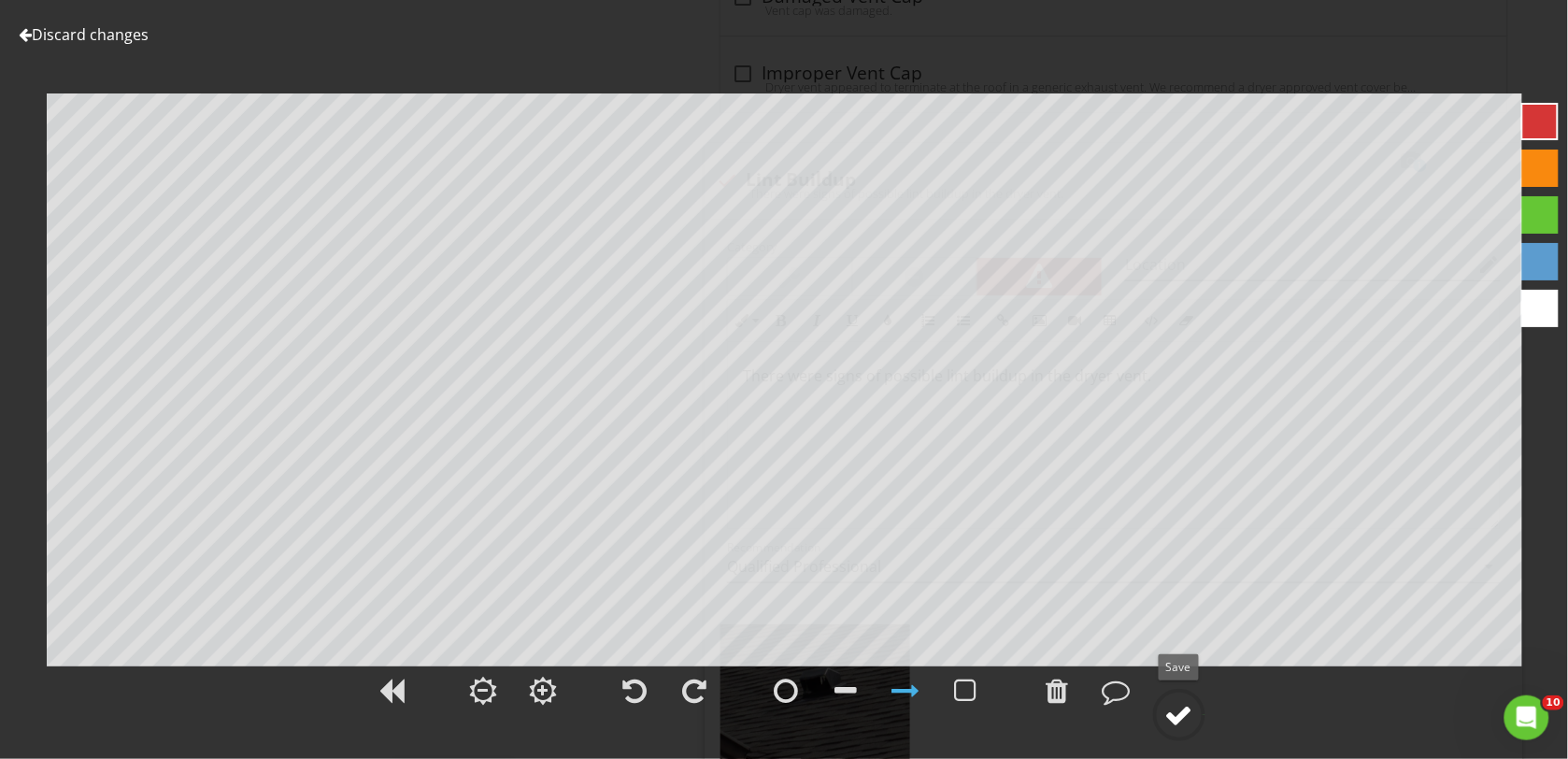
click at [1169, 717] on div at bounding box center [1179, 714] width 28 height 28
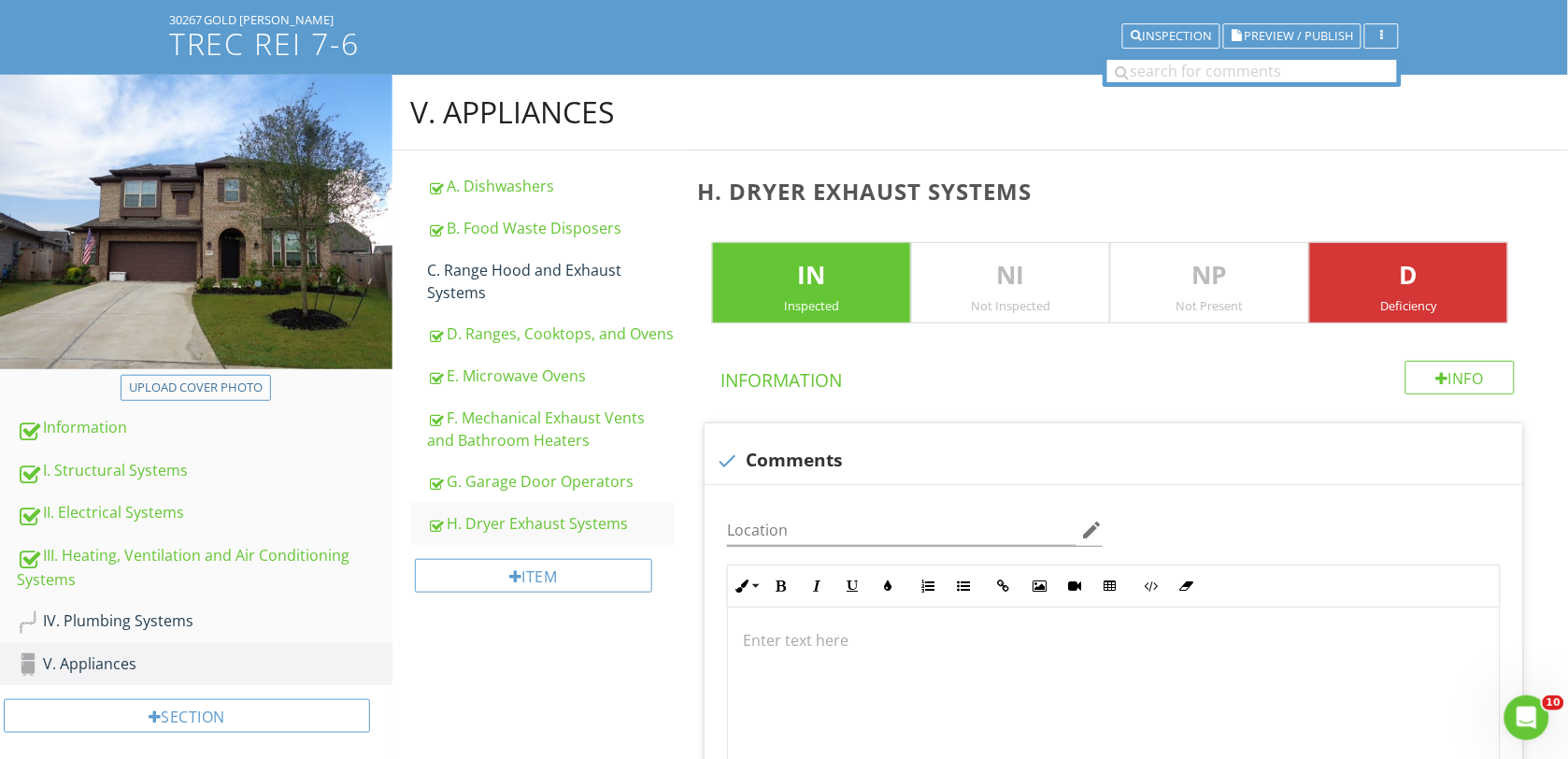
scroll to position [234, 0]
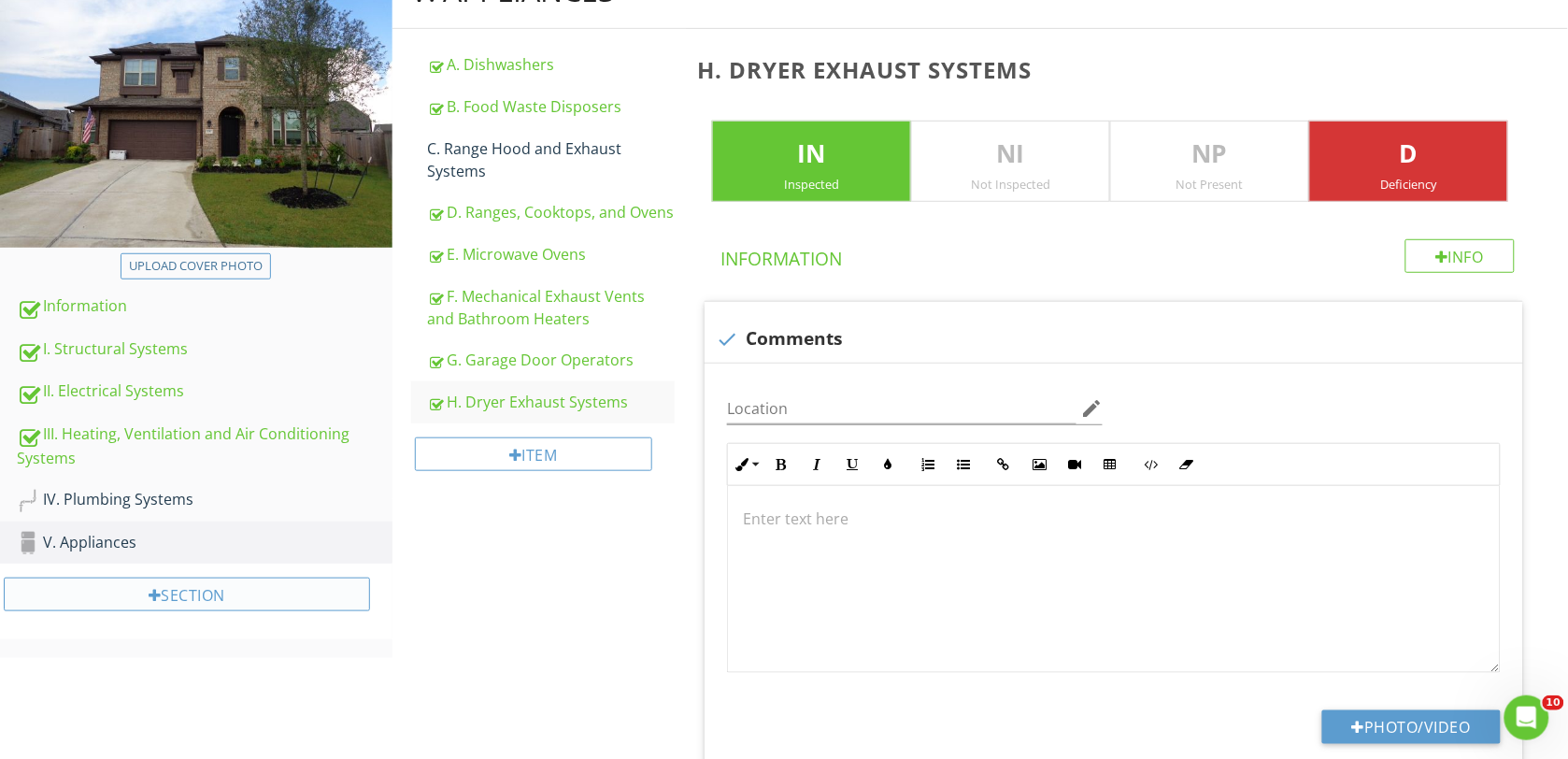
click at [187, 591] on div "Section" at bounding box center [187, 594] width 367 height 34
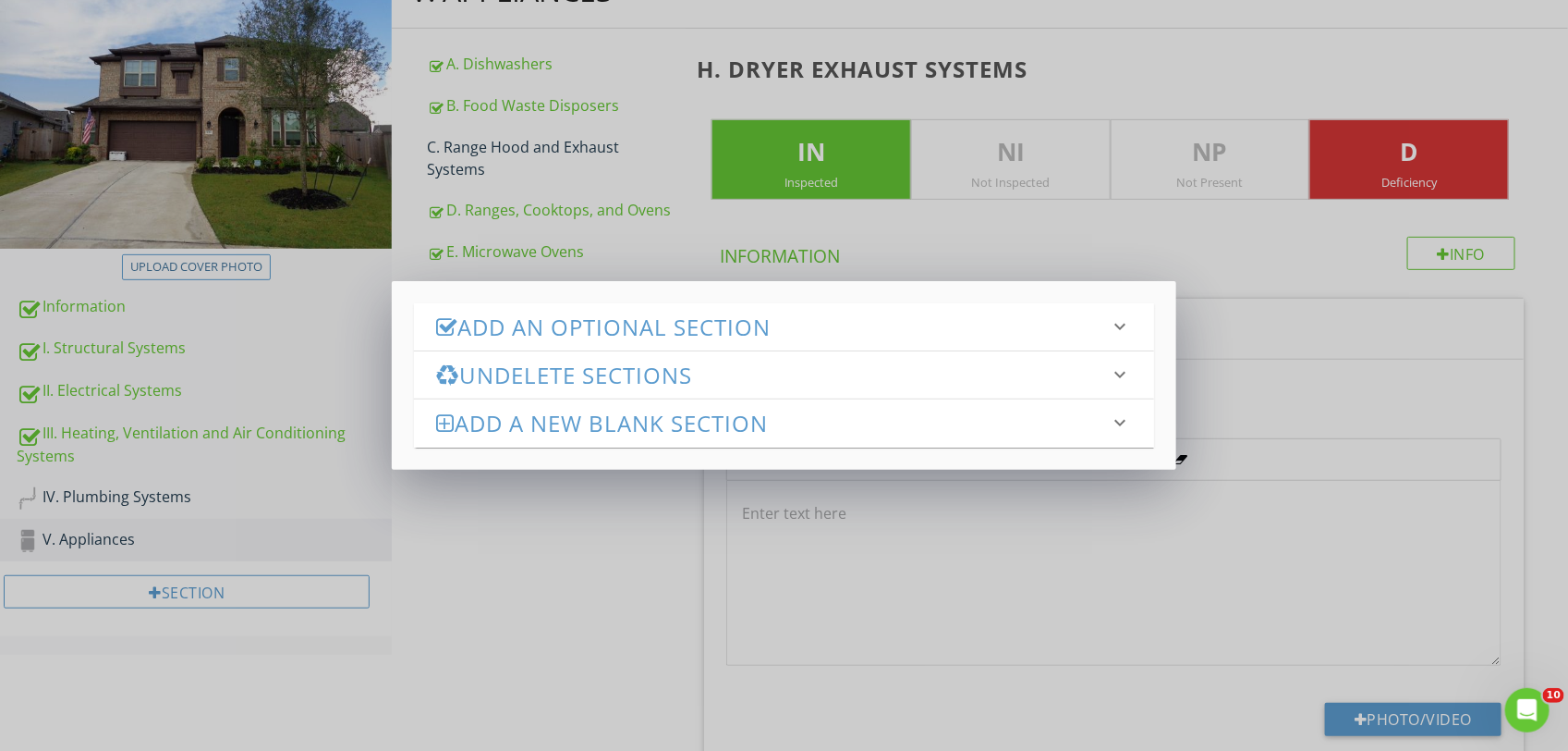
click at [1123, 320] on icon "keyboard_arrow_down" at bounding box center [1120, 326] width 22 height 22
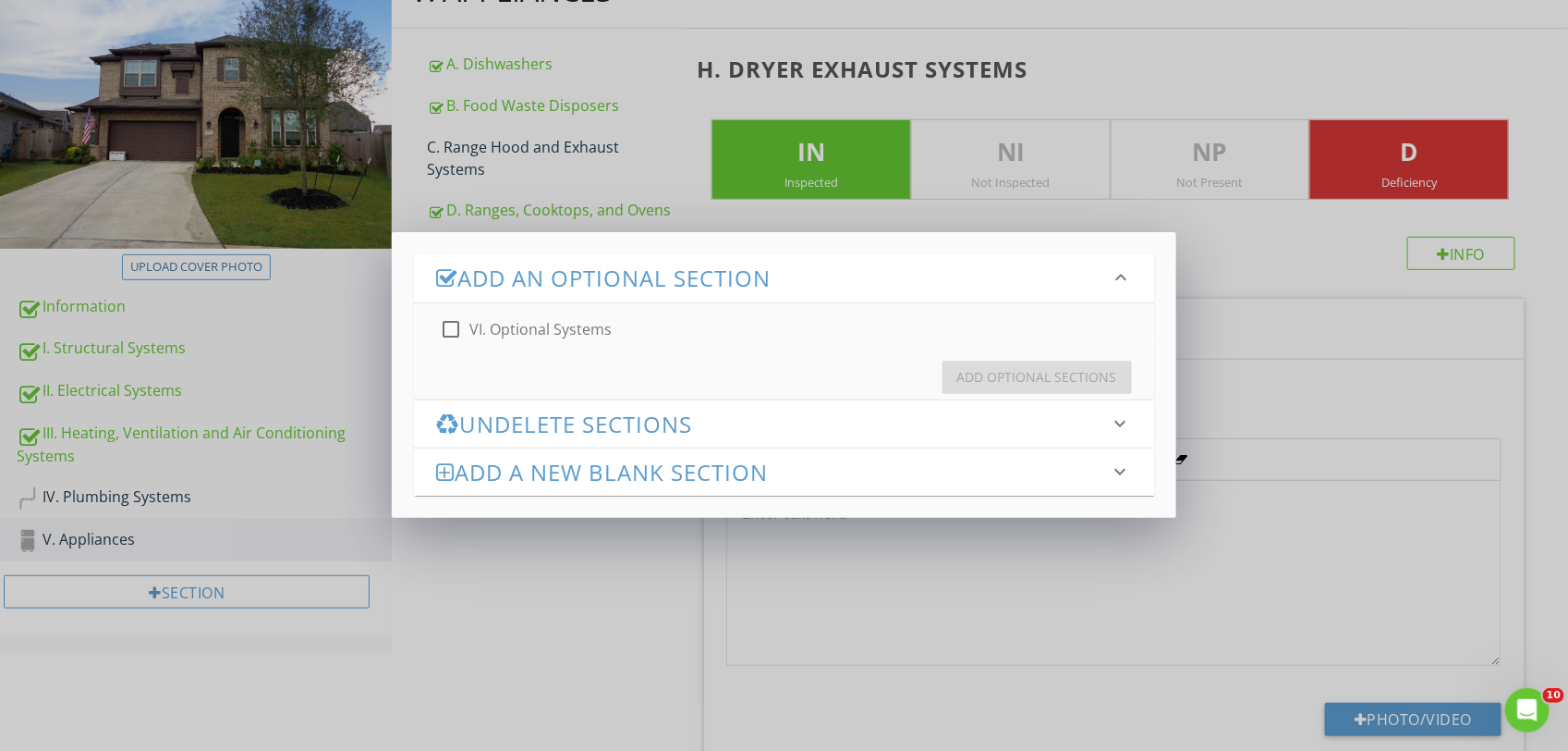
click at [450, 325] on div at bounding box center [451, 329] width 32 height 32
checkbox input "true"
click at [1032, 375] on div "Add Optional Sections" at bounding box center [1037, 377] width 160 height 19
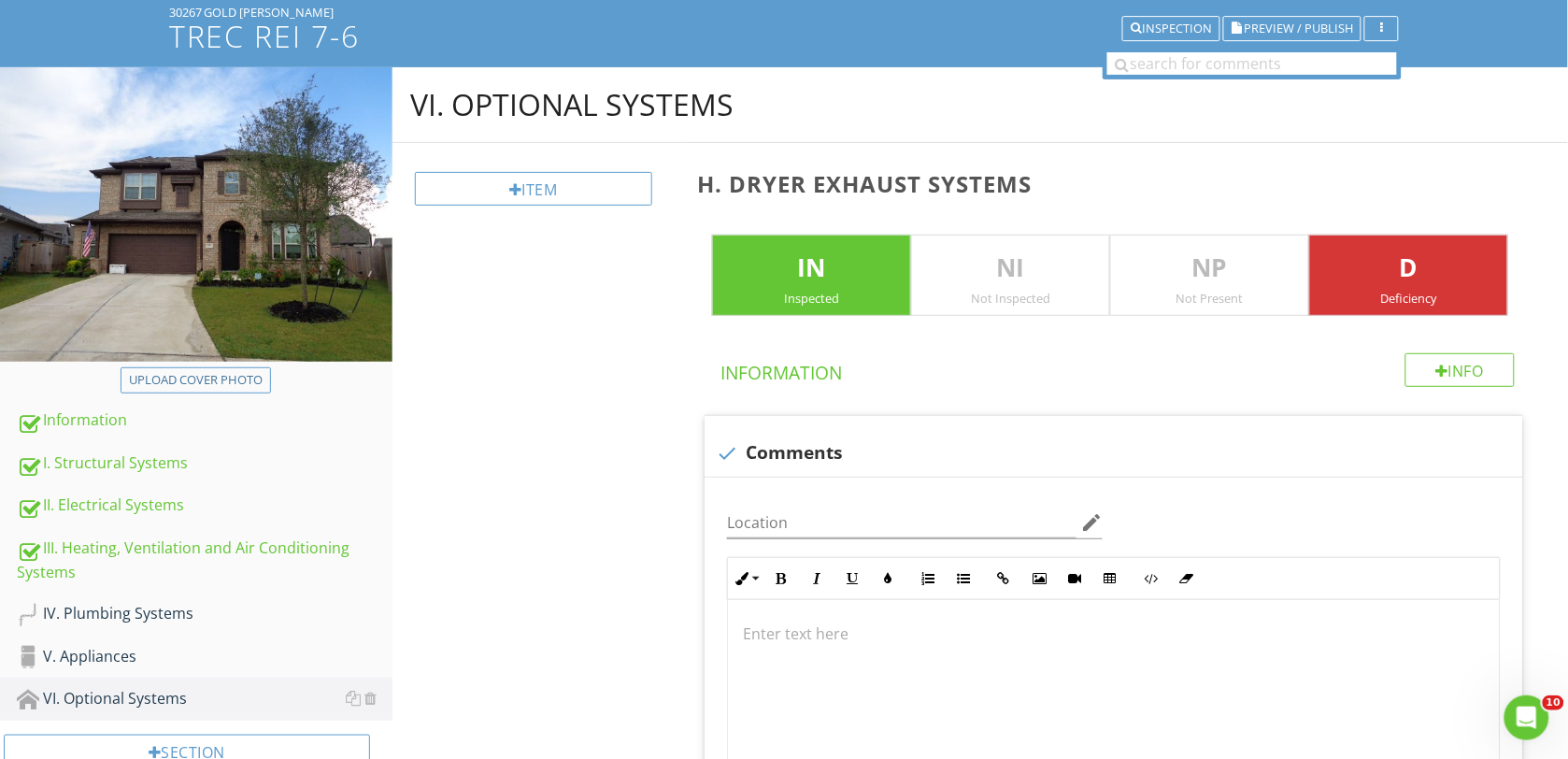
scroll to position [0, 0]
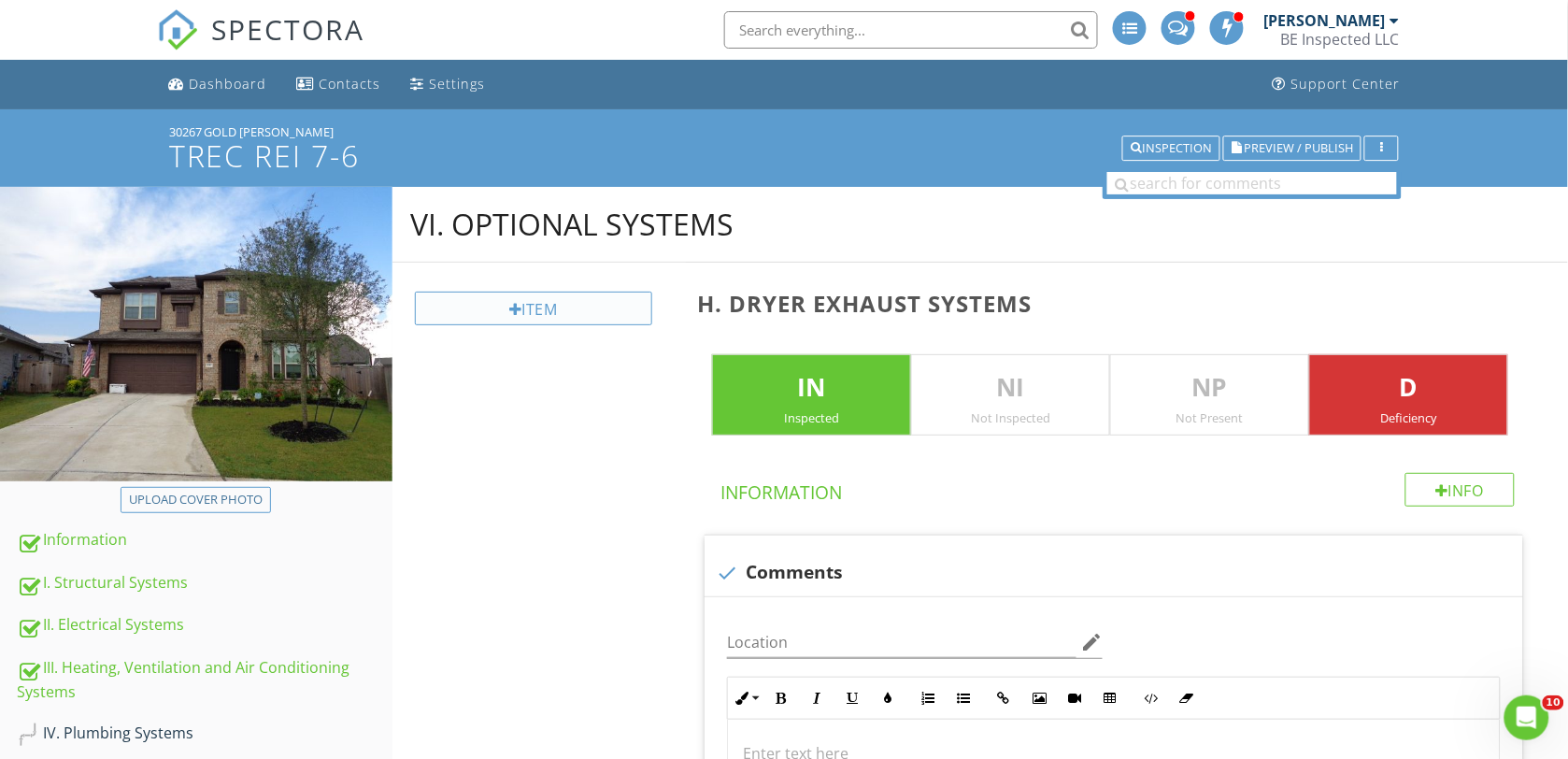
click at [530, 308] on div "Item" at bounding box center [534, 308] width 239 height 34
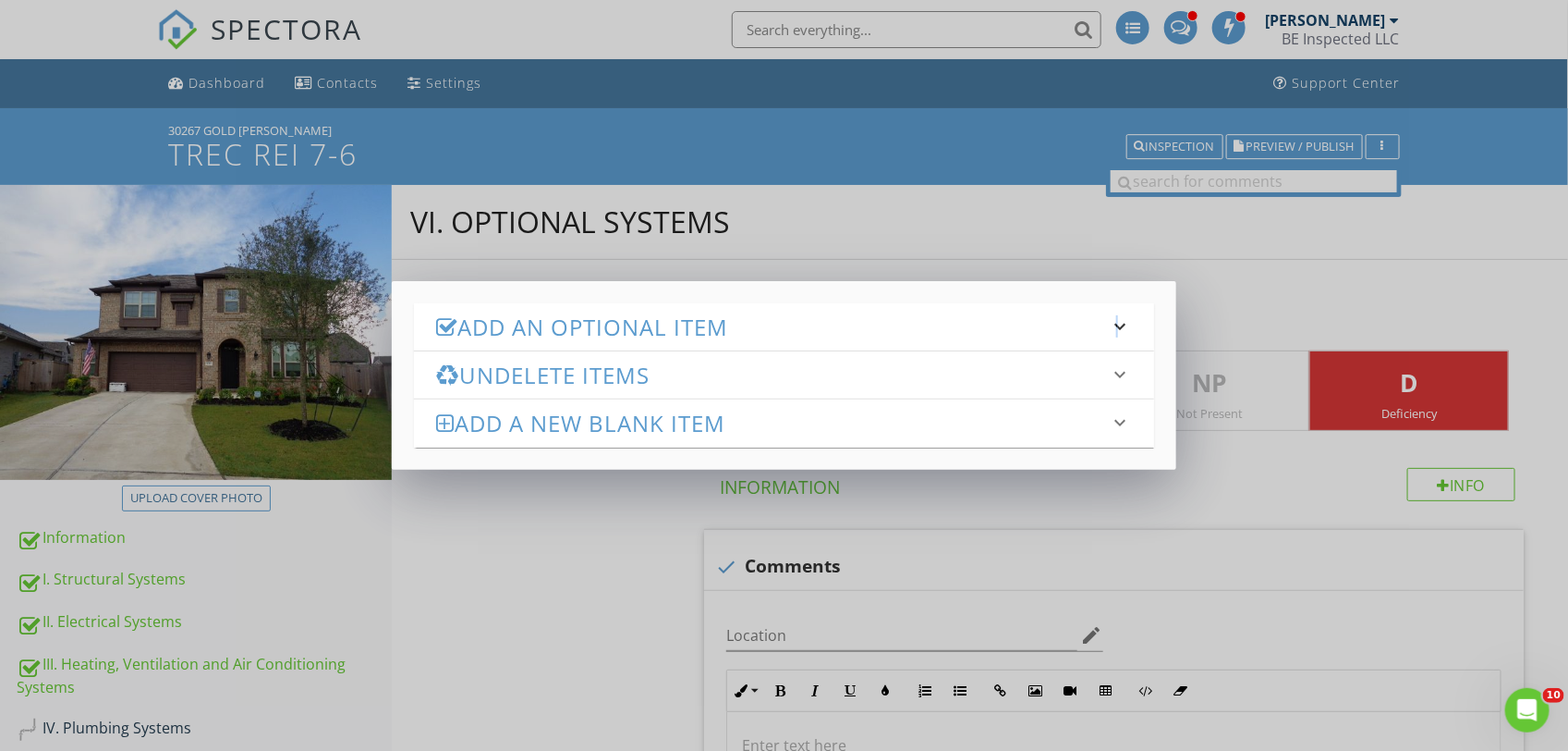
click at [1118, 324] on icon "keyboard_arrow_down" at bounding box center [1120, 326] width 22 height 22
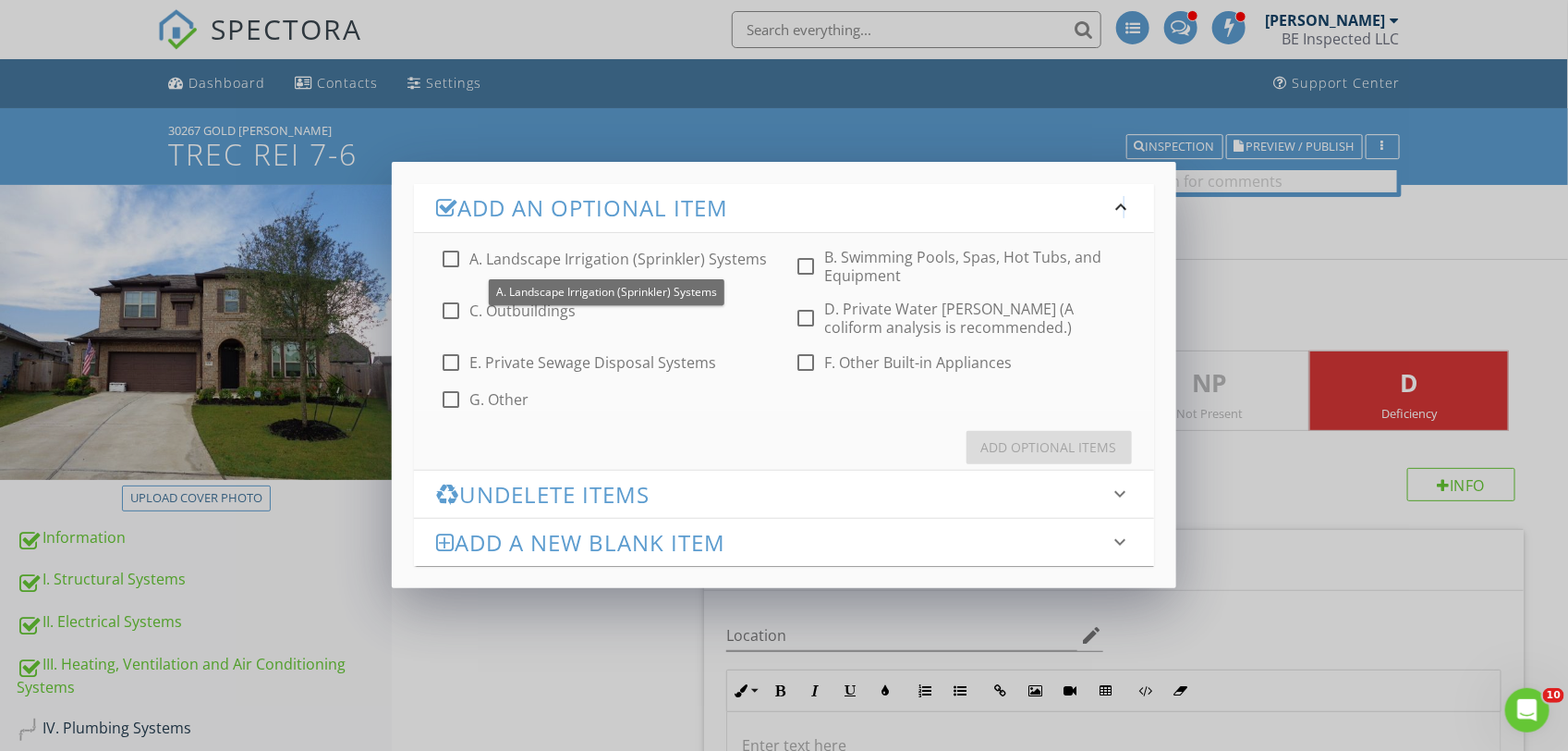
click at [451, 255] on div at bounding box center [451, 258] width 32 height 32
checkbox input "true"
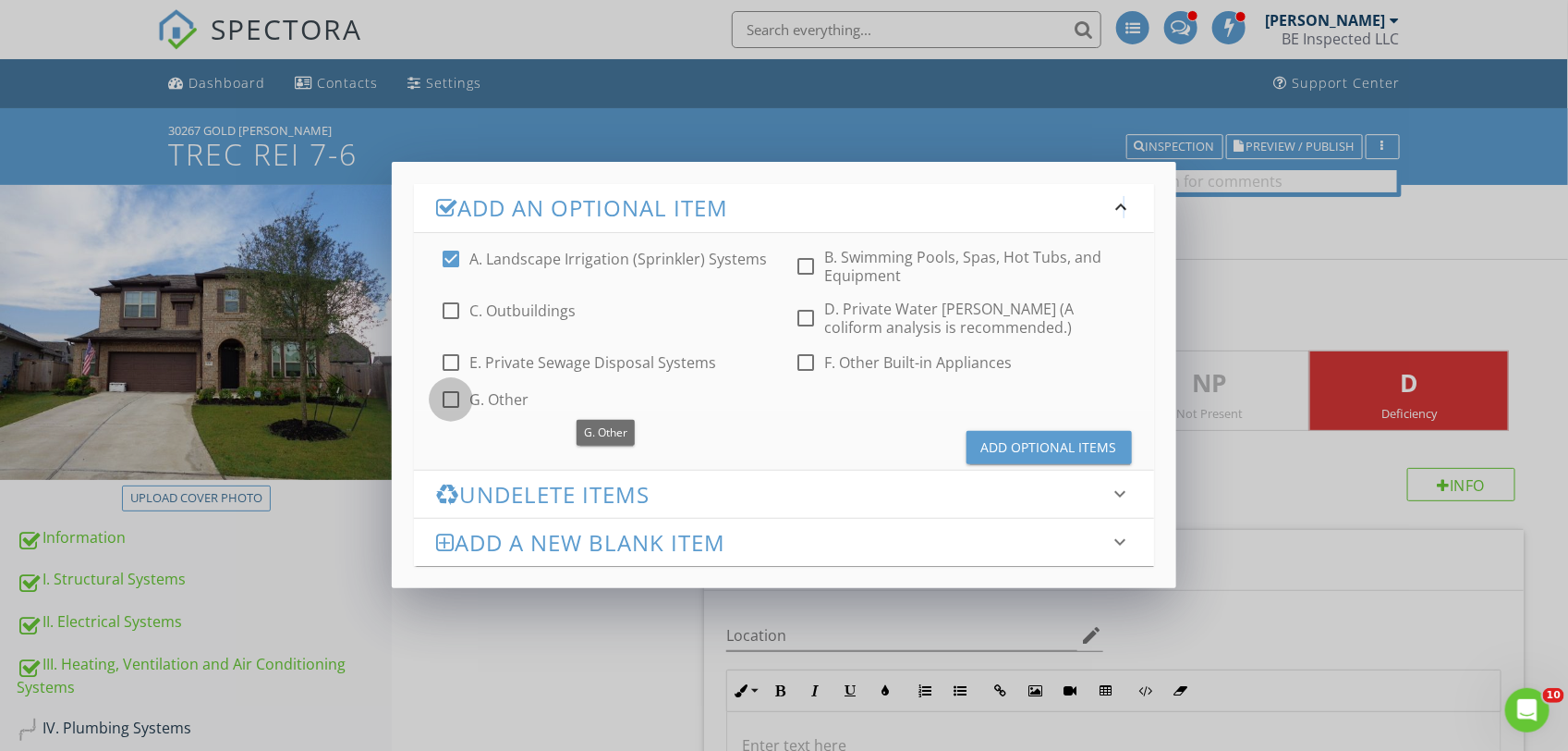
click at [448, 393] on div at bounding box center [451, 399] width 32 height 32
checkbox input "true"
click at [1007, 446] on div "Add Optional Items" at bounding box center [1050, 447] width 136 height 19
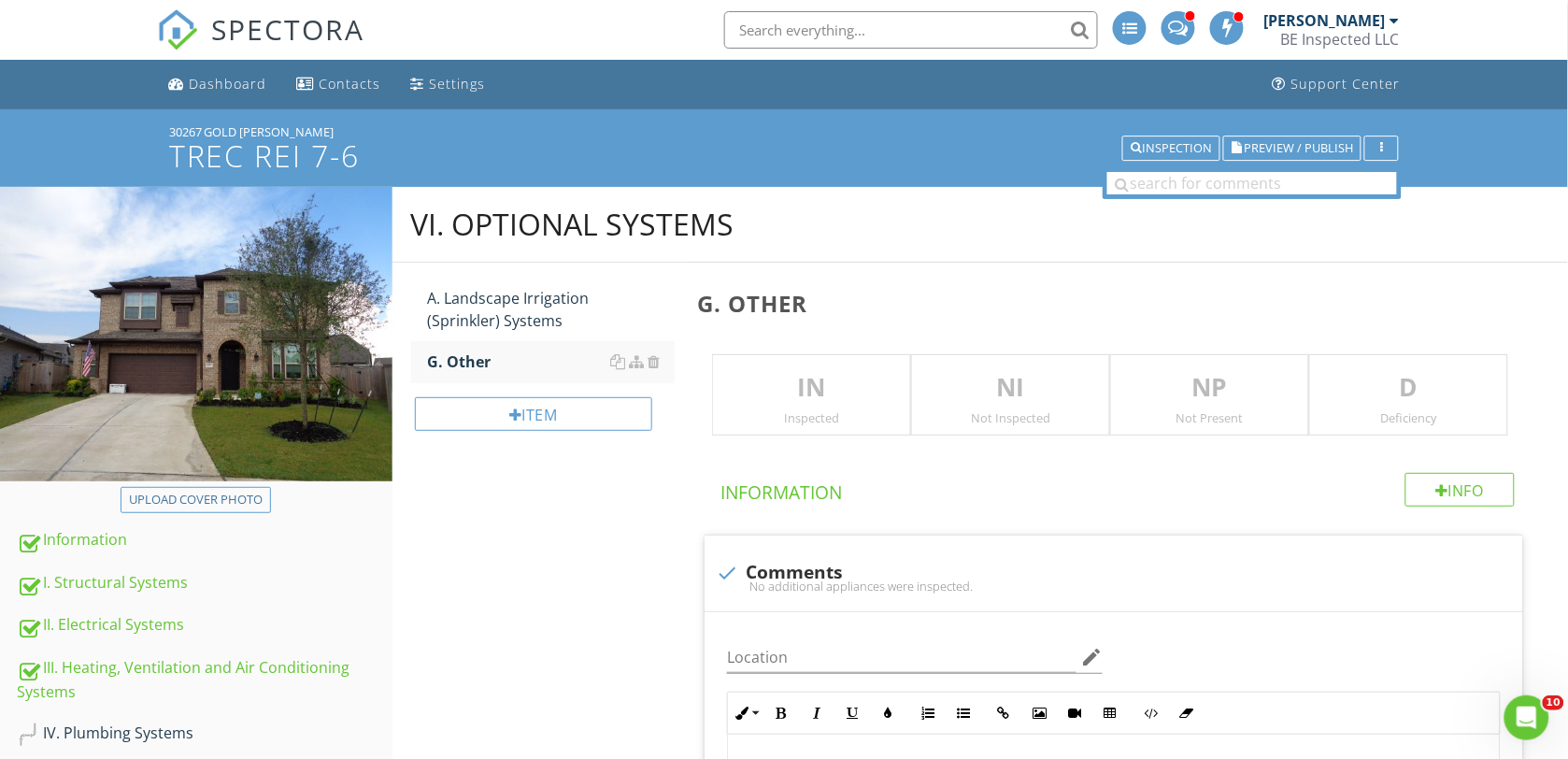
click at [1024, 399] on p "NI" at bounding box center [1010, 388] width 197 height 38
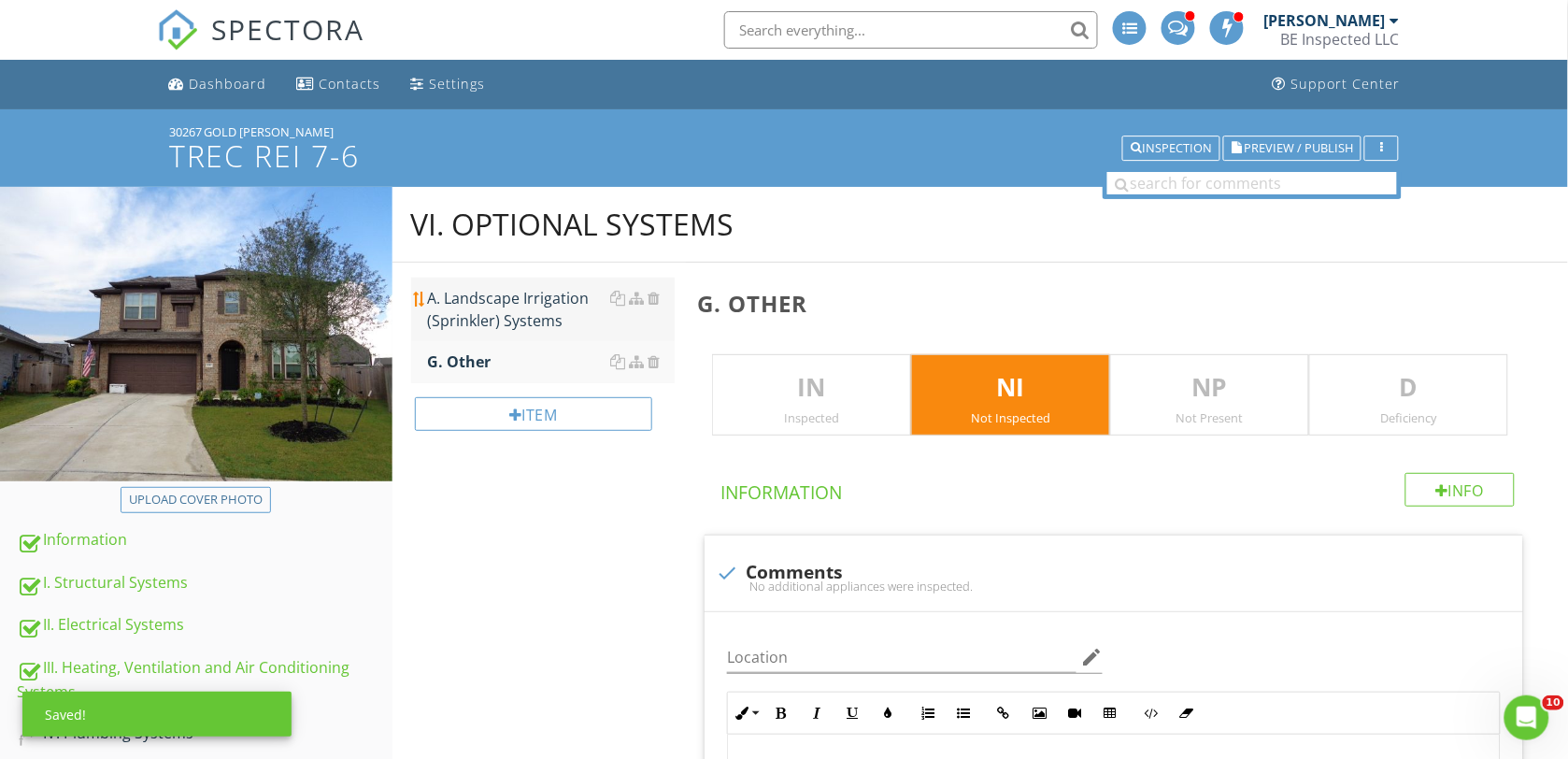
click at [522, 300] on div "A. Landscape Irrigation (Sprinkler) Systems" at bounding box center [551, 309] width 247 height 45
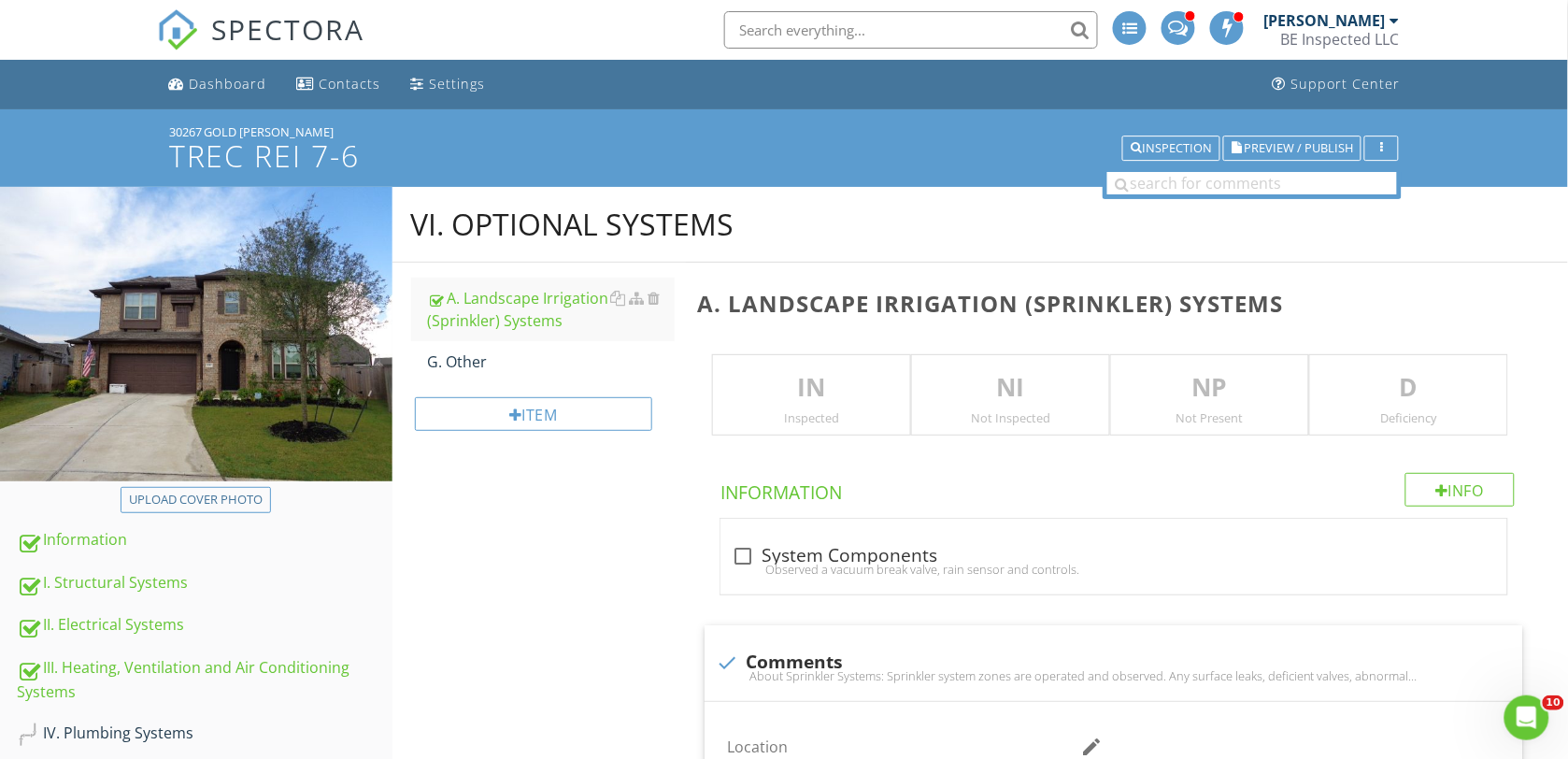
click at [794, 390] on p "IN" at bounding box center [811, 388] width 197 height 38
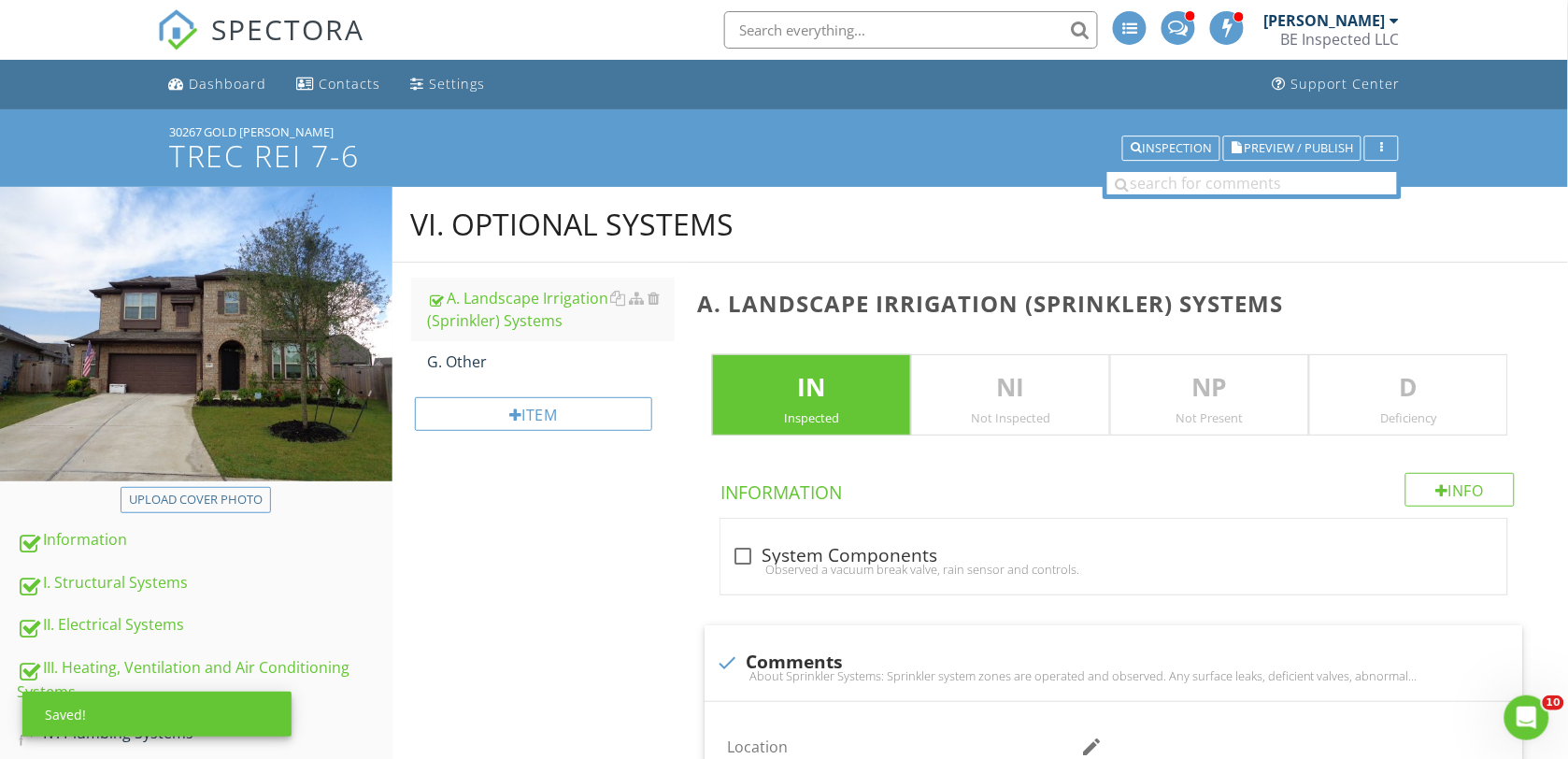
click at [1354, 394] on p "D" at bounding box center [1408, 388] width 197 height 38
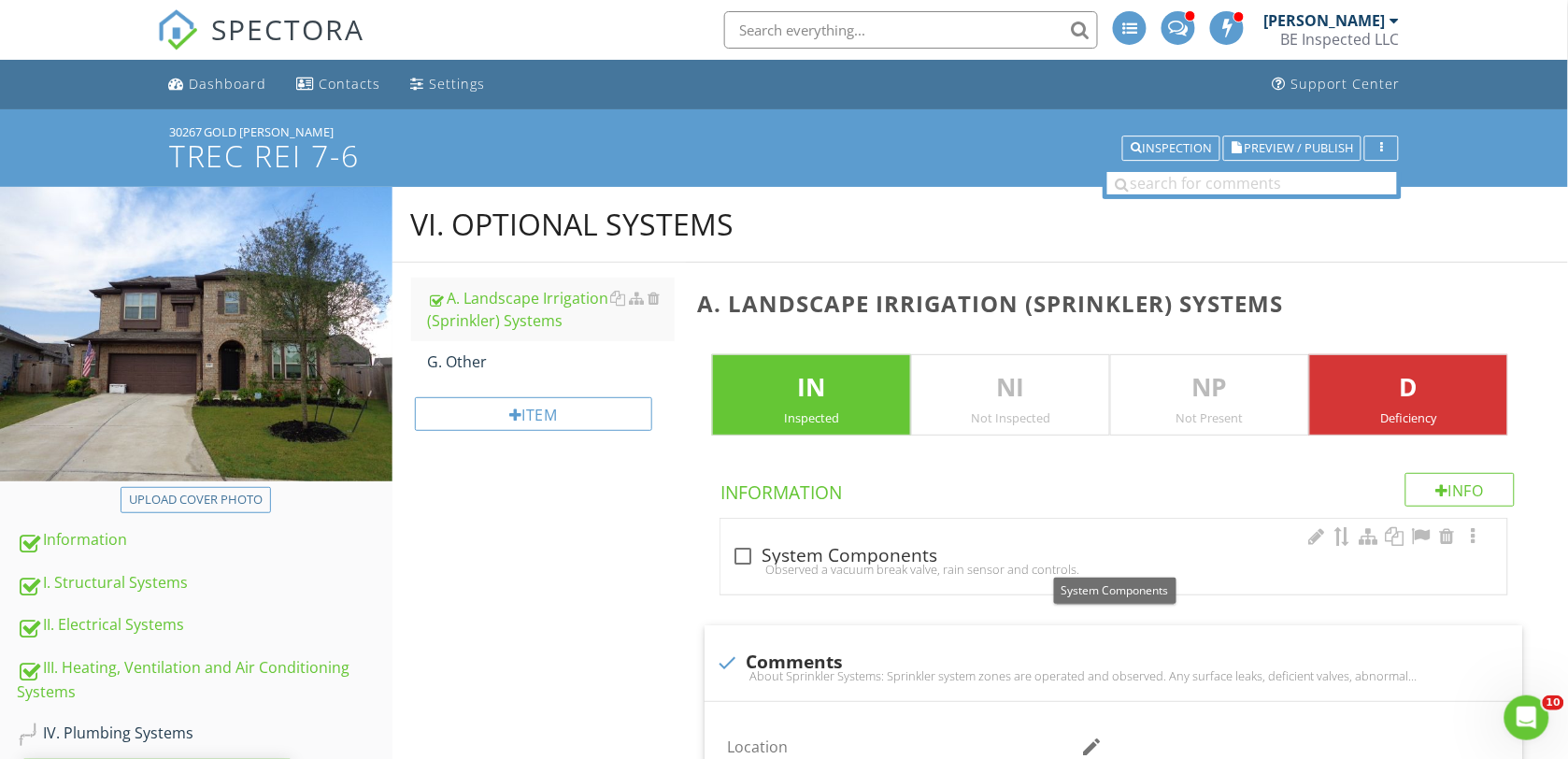
click at [745, 555] on div at bounding box center [743, 555] width 32 height 32
checkbox input "true"
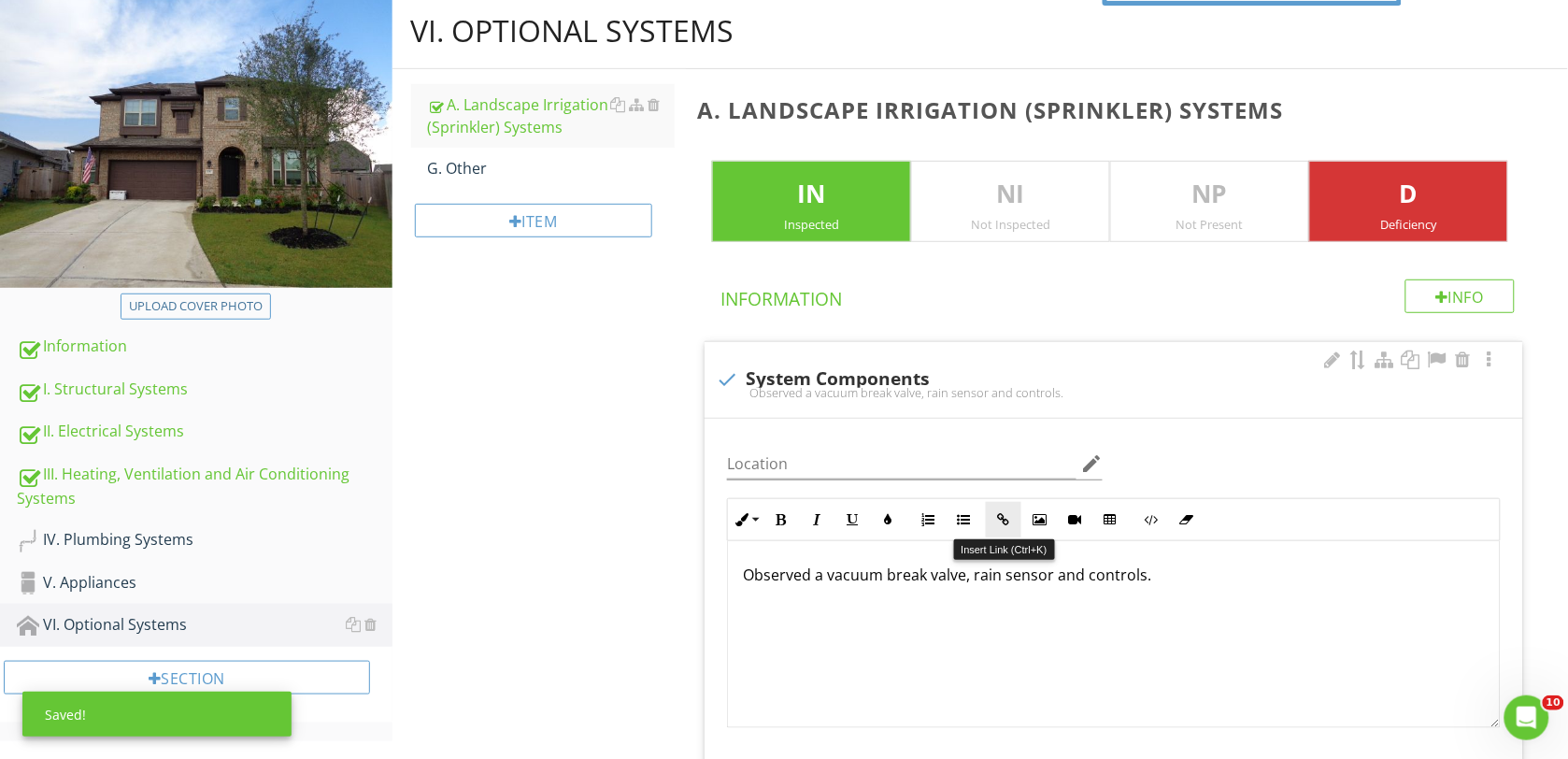
scroll to position [234, 0]
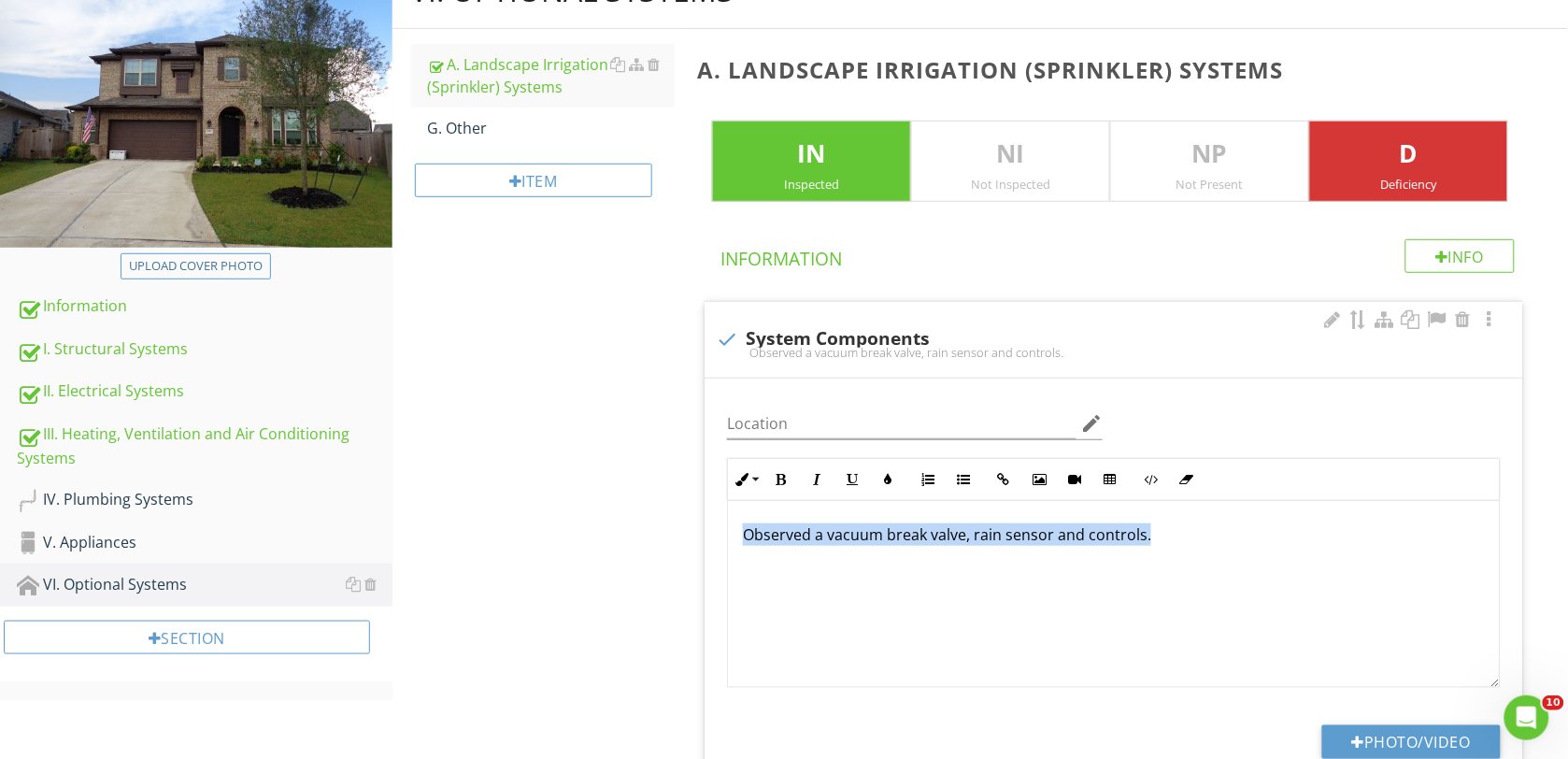
drag, startPoint x: 744, startPoint y: 533, endPoint x: 1160, endPoint y: 558, distance: 416.8
click at [1168, 542] on p "Observed a vacuum break valve, rain sensor and controls." at bounding box center [1113, 534] width 742 height 22
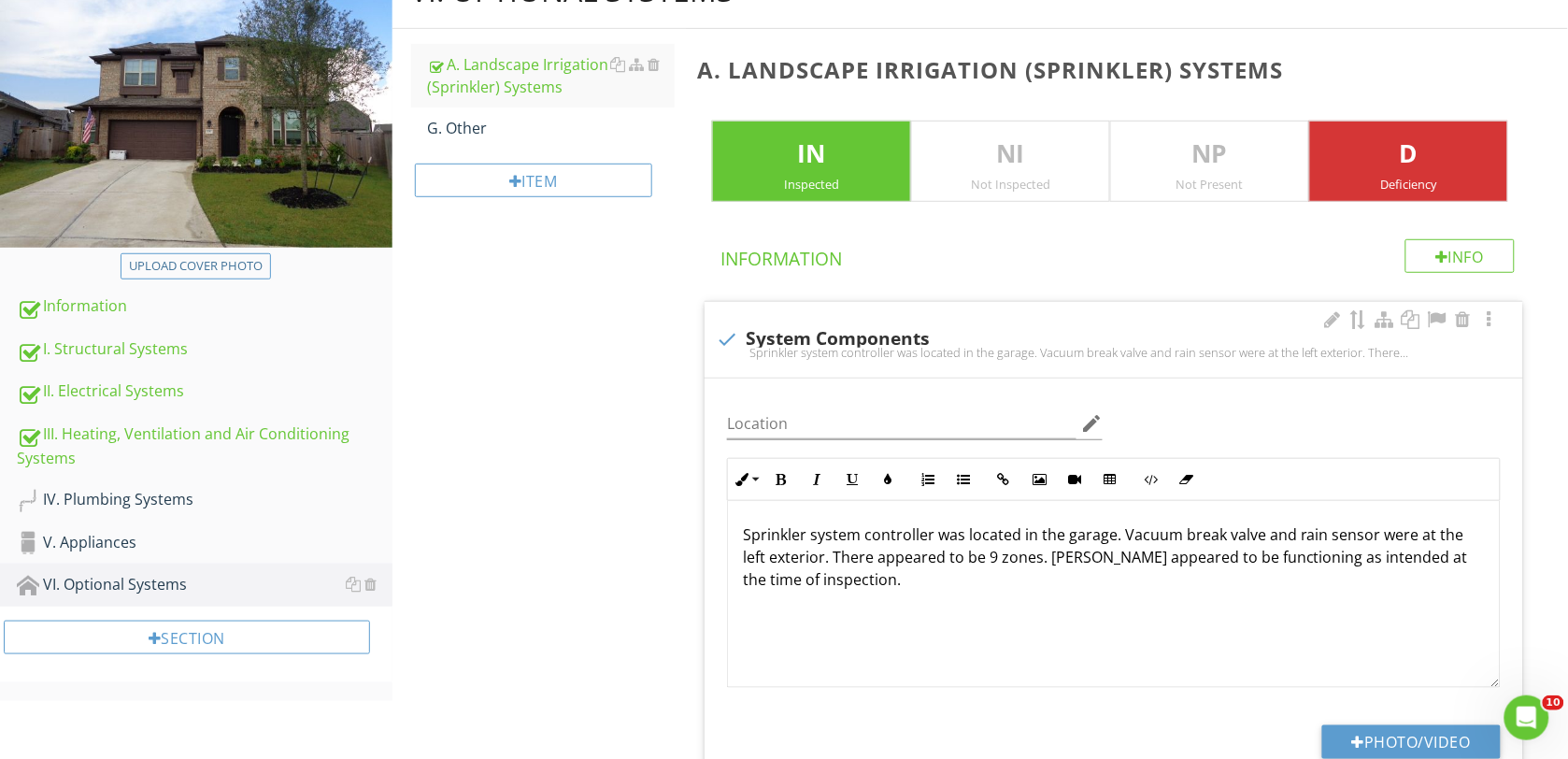
click at [1129, 560] on p "Sprinkler system controller was located in the garage. Vacuum break valve and r…" at bounding box center [1113, 556] width 742 height 67
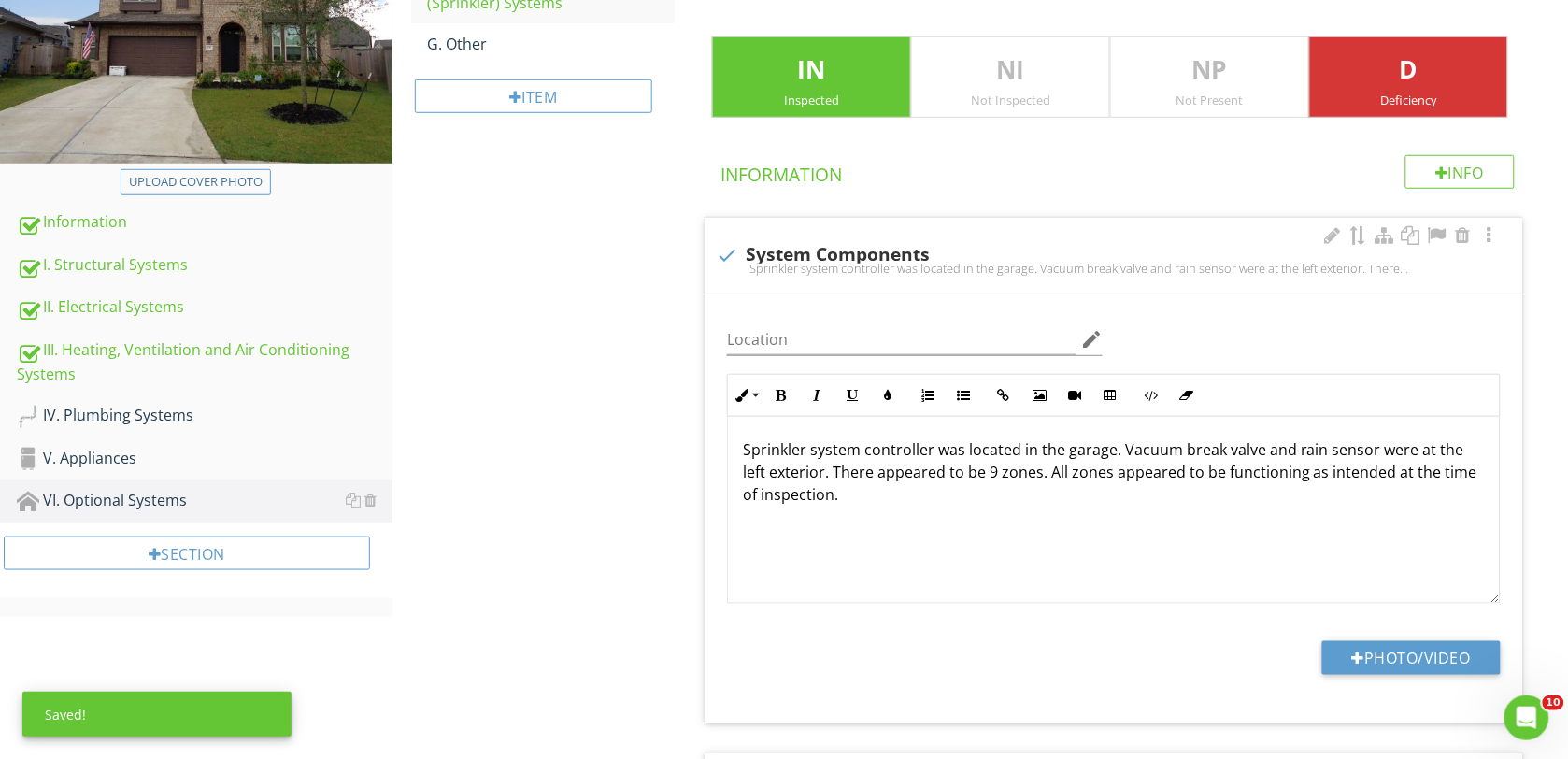
scroll to position [350, 0]
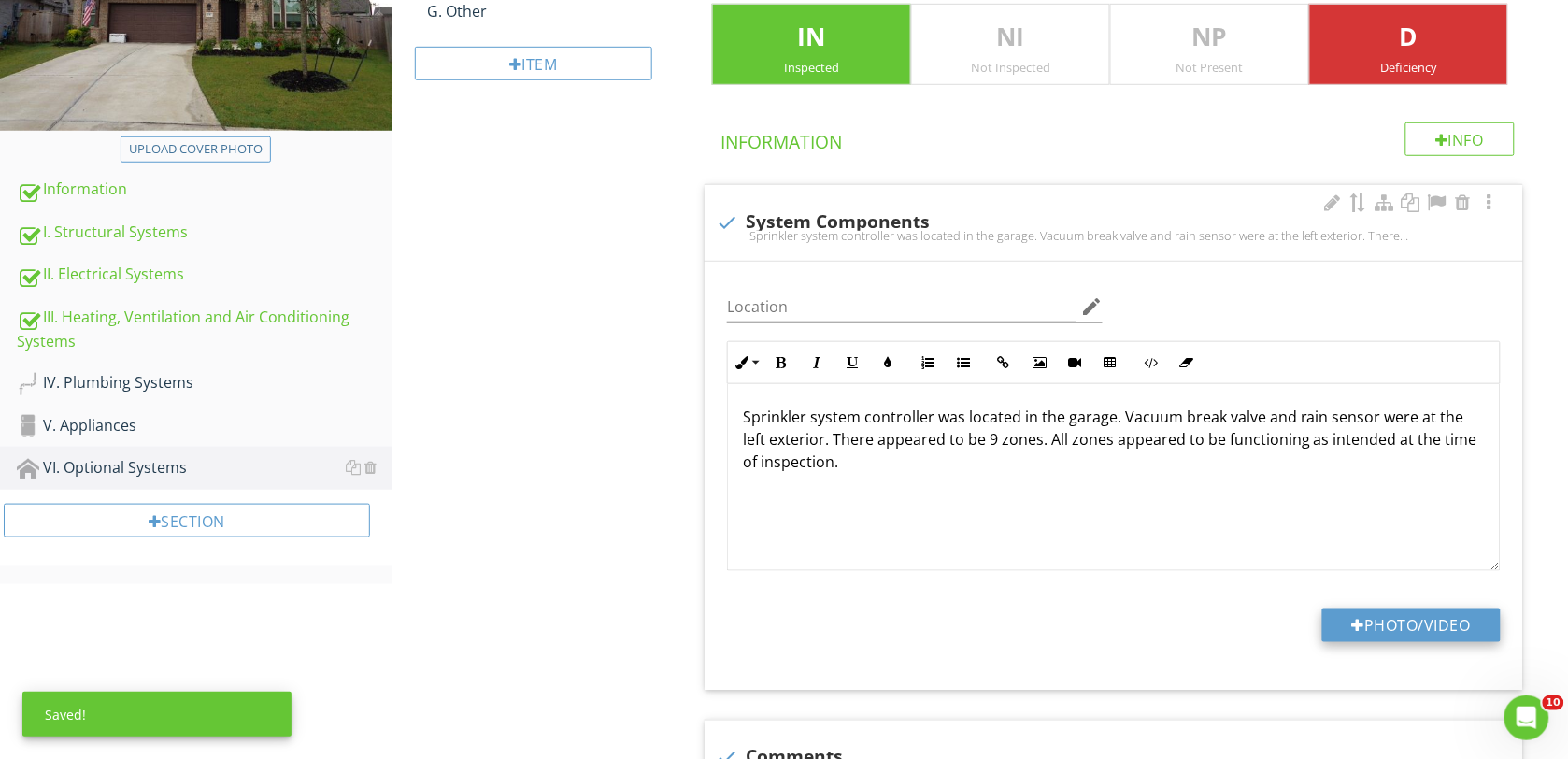
click at [1353, 623] on div at bounding box center [1359, 624] width 13 height 15
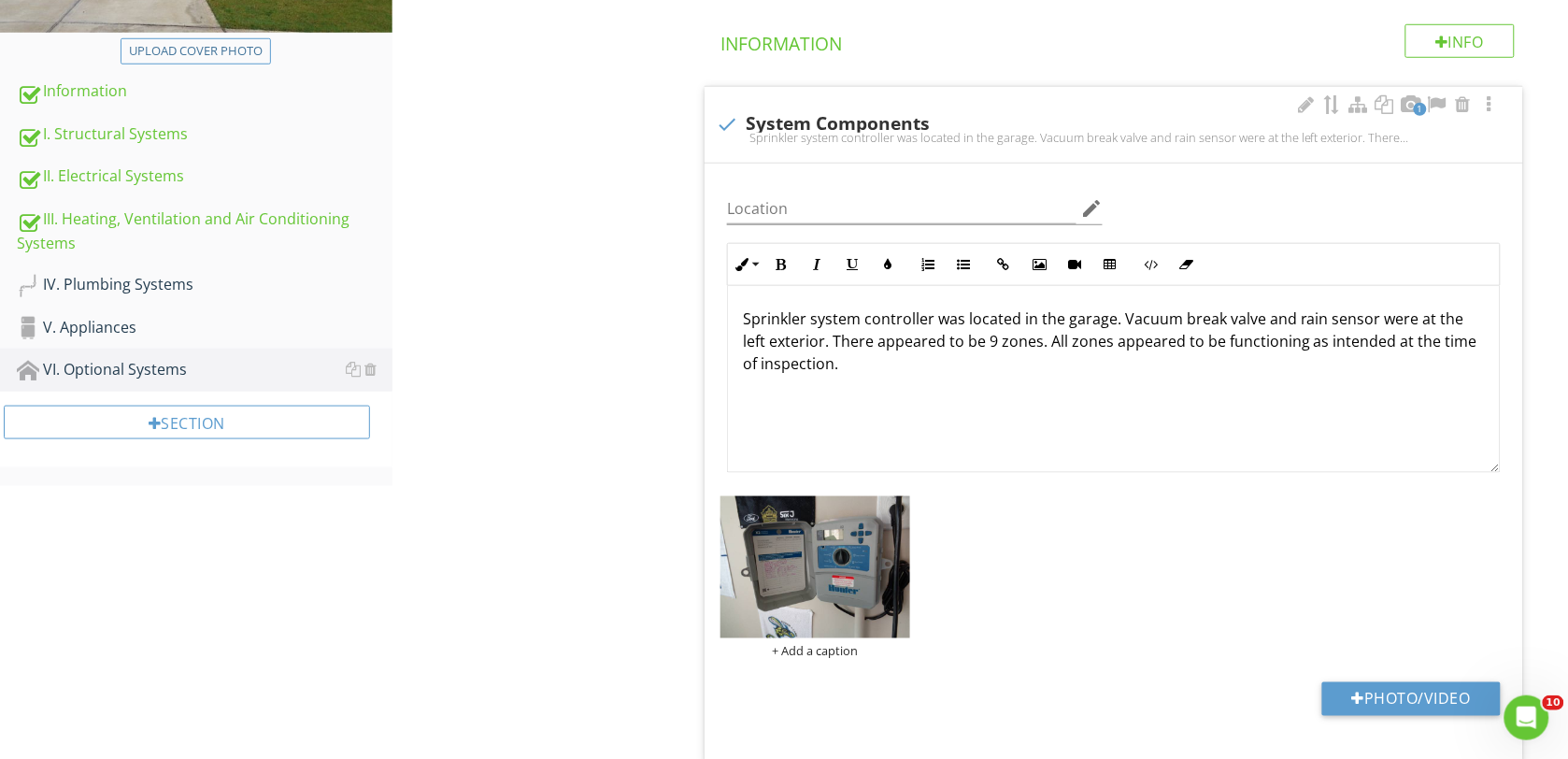
scroll to position [467, 0]
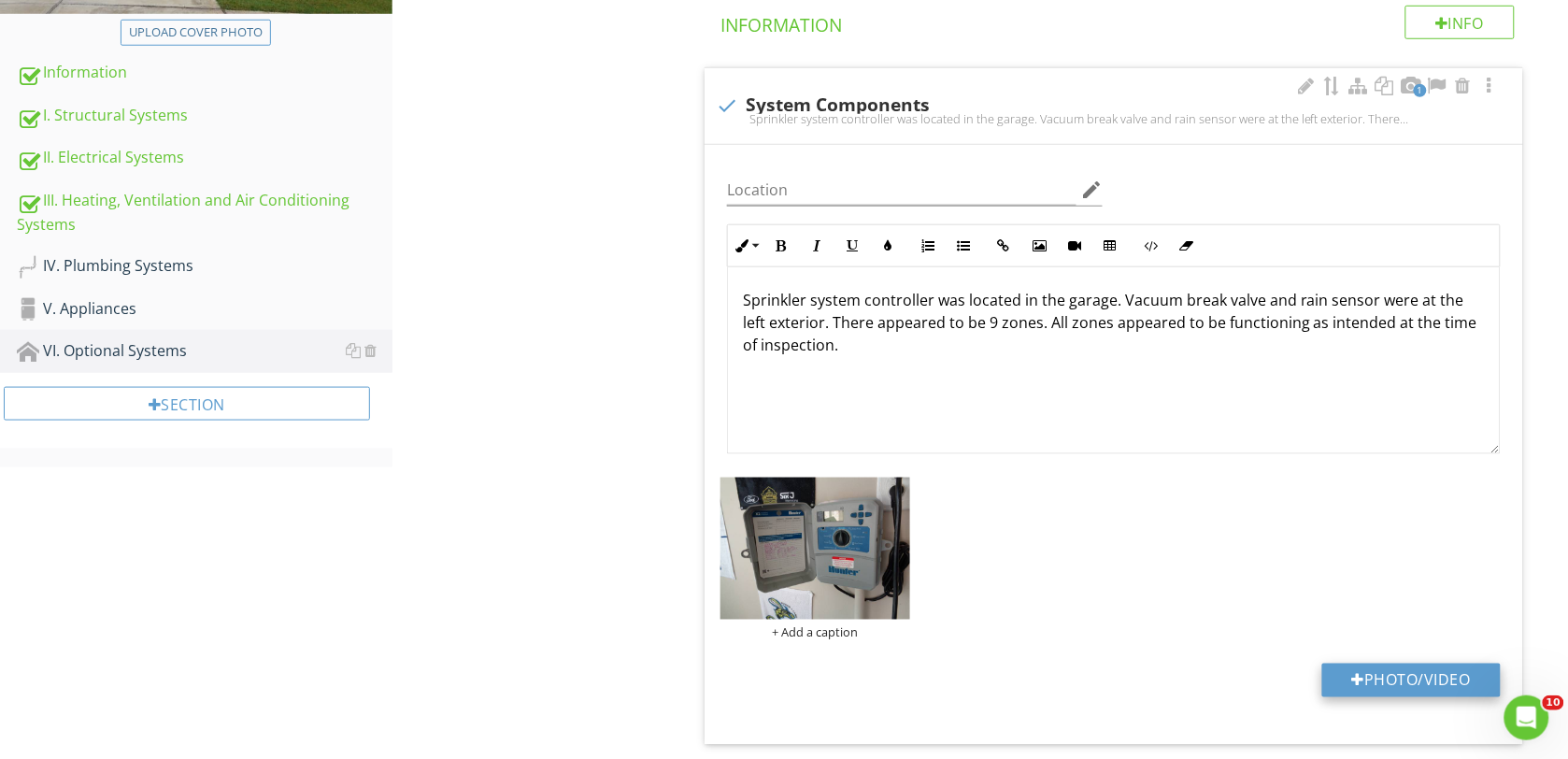
click at [1381, 678] on button "Photo/Video" at bounding box center [1412, 680] width 178 height 34
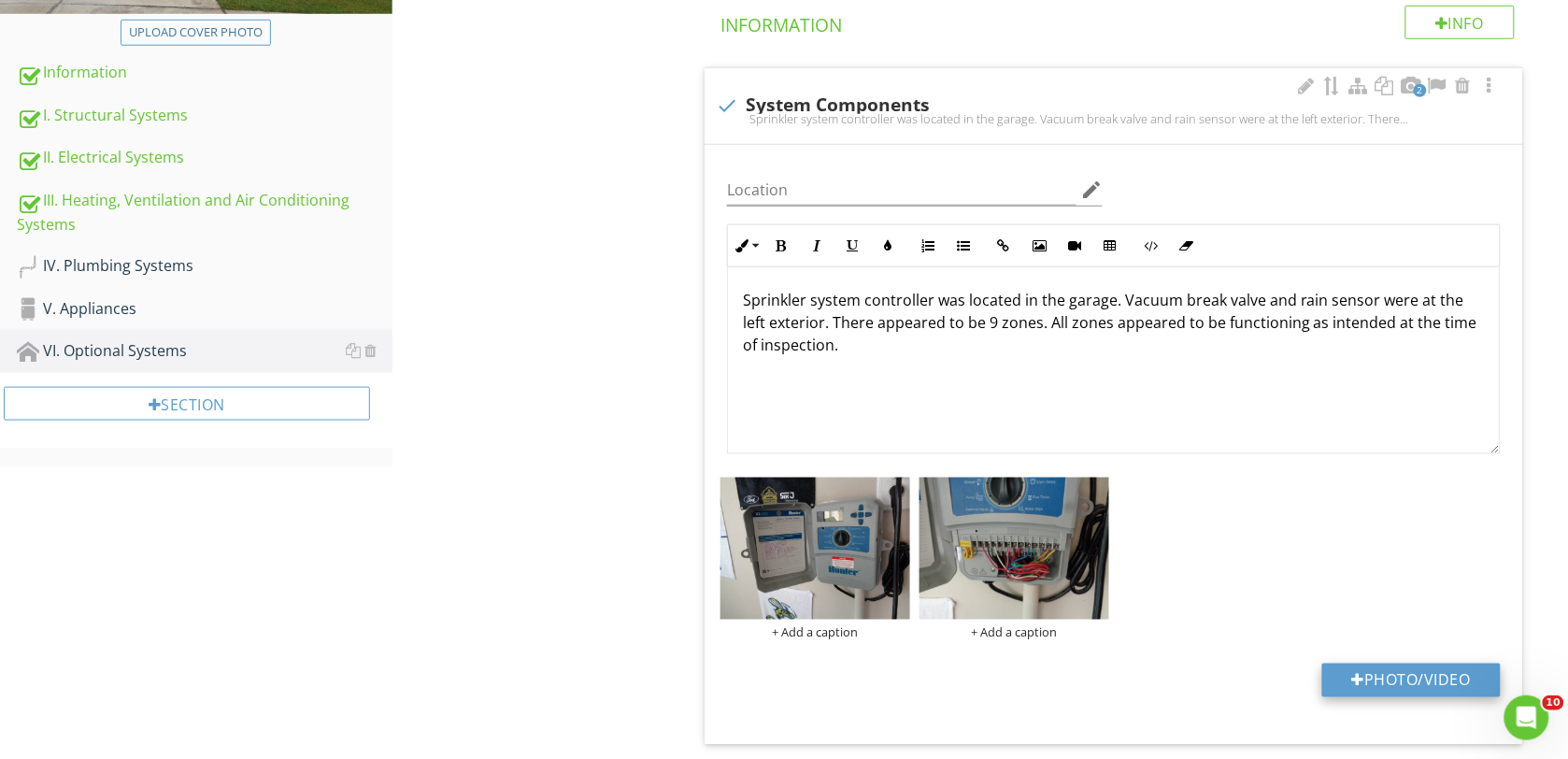
click at [1379, 669] on button "Photo/Video" at bounding box center [1412, 680] width 178 height 34
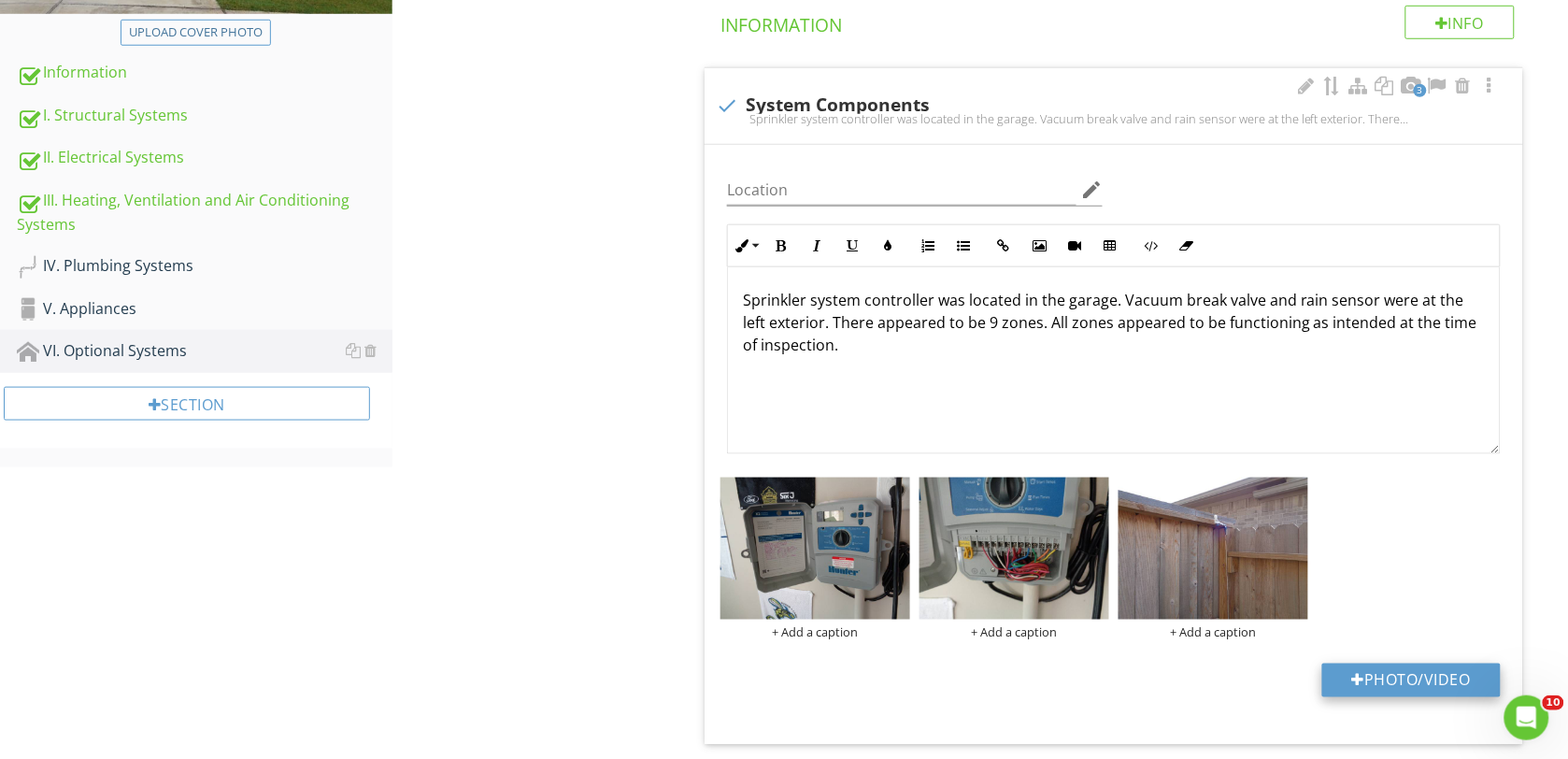
click at [1379, 670] on button "Photo/Video" at bounding box center [1412, 680] width 178 height 34
type input "C:\fakepath\DSC00139.JPG"
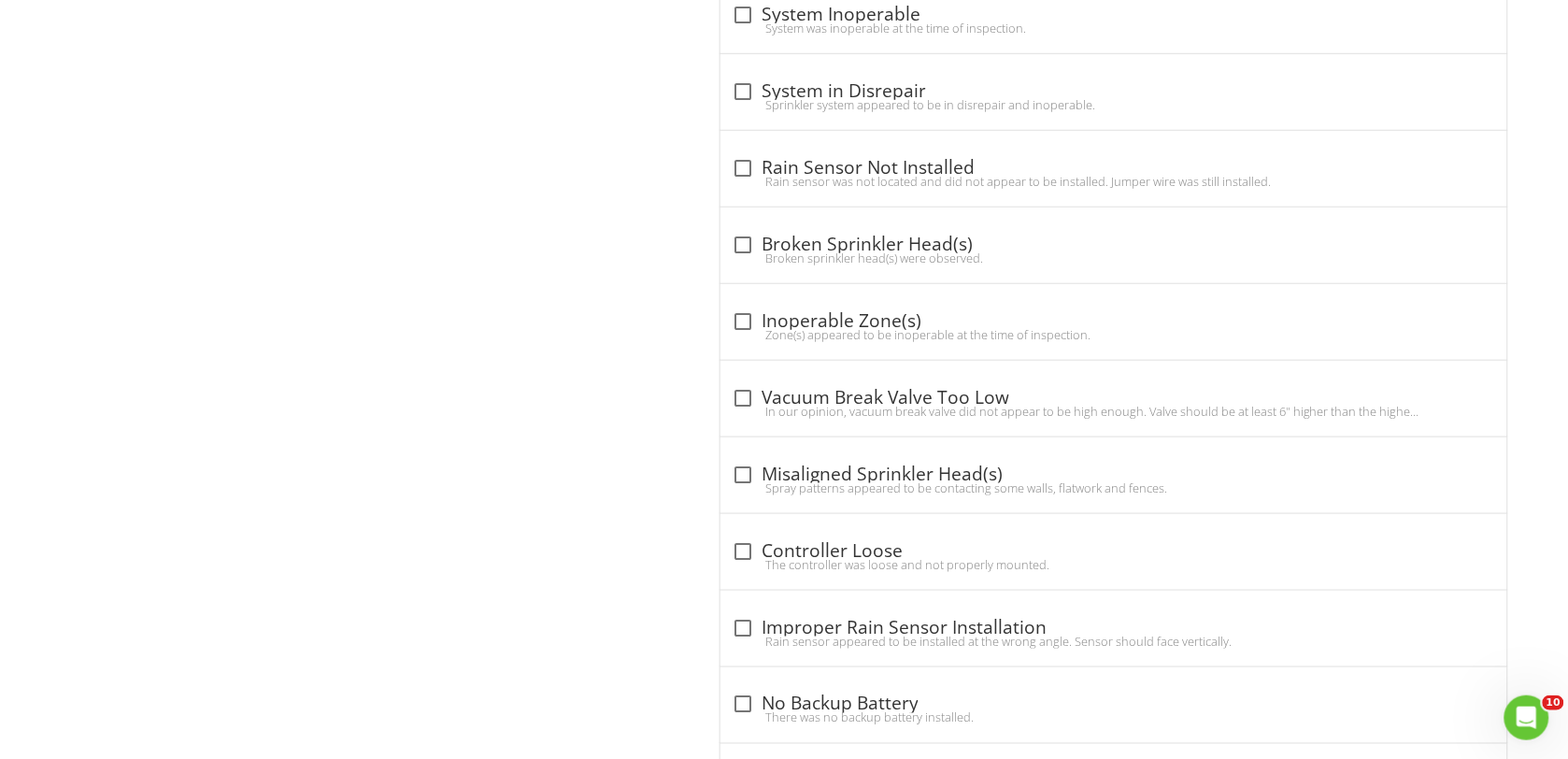
scroll to position [2452, 0]
drag, startPoint x: 739, startPoint y: 477, endPoint x: 653, endPoint y: 478, distance: 86.0
click at [739, 475] on div at bounding box center [743, 472] width 32 height 32
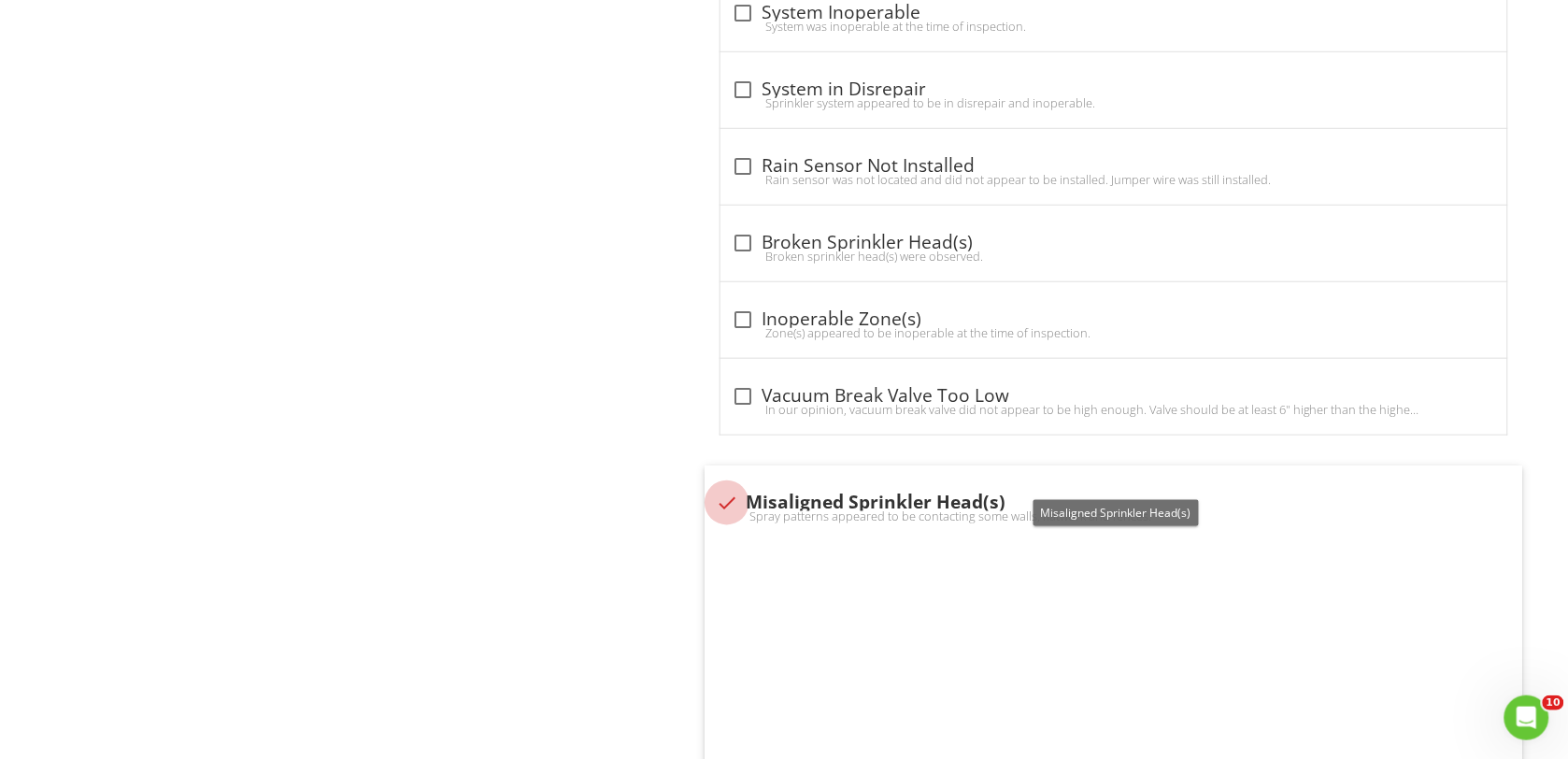
checkbox input "true"
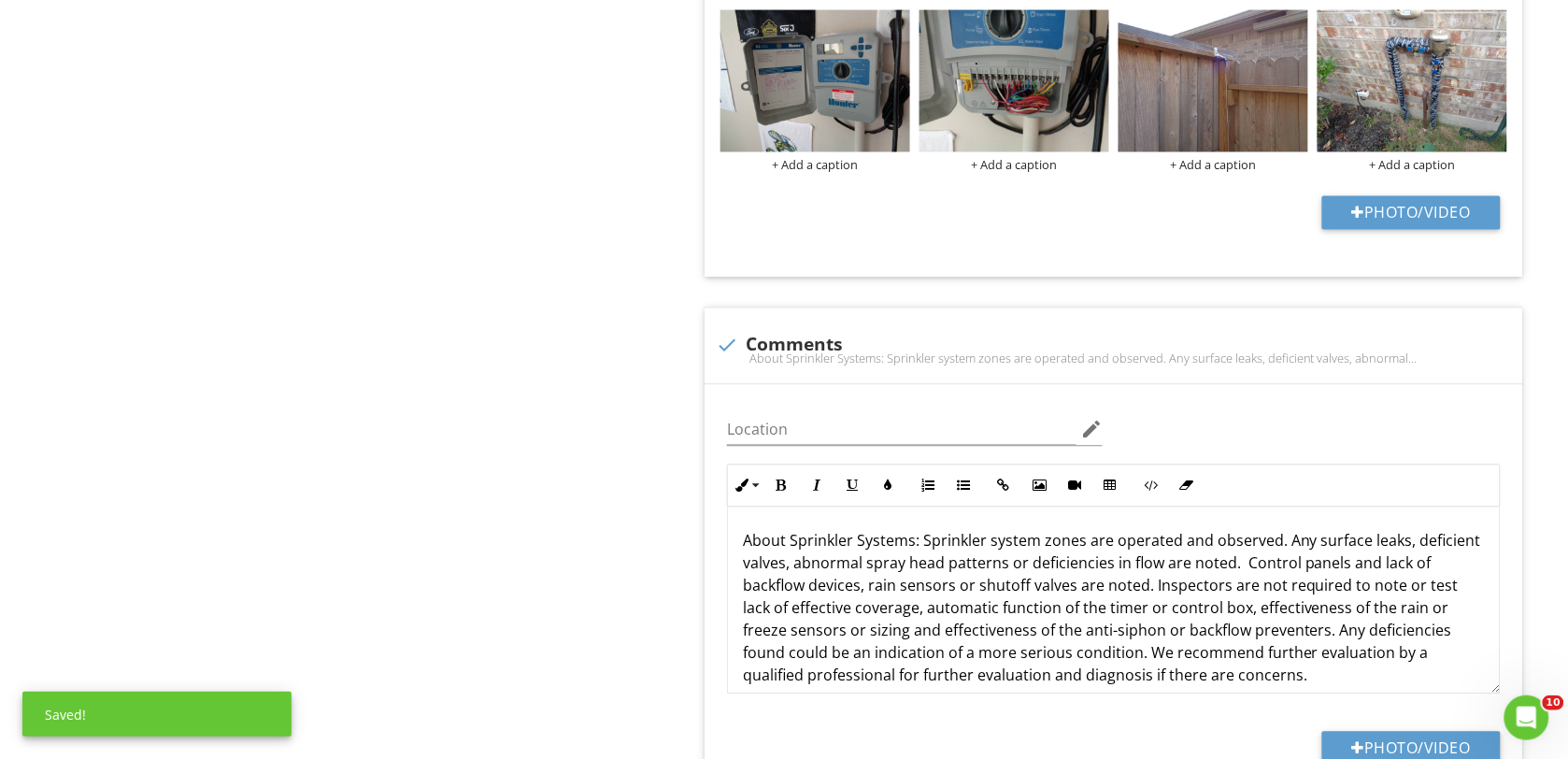
scroll to position [0, 0]
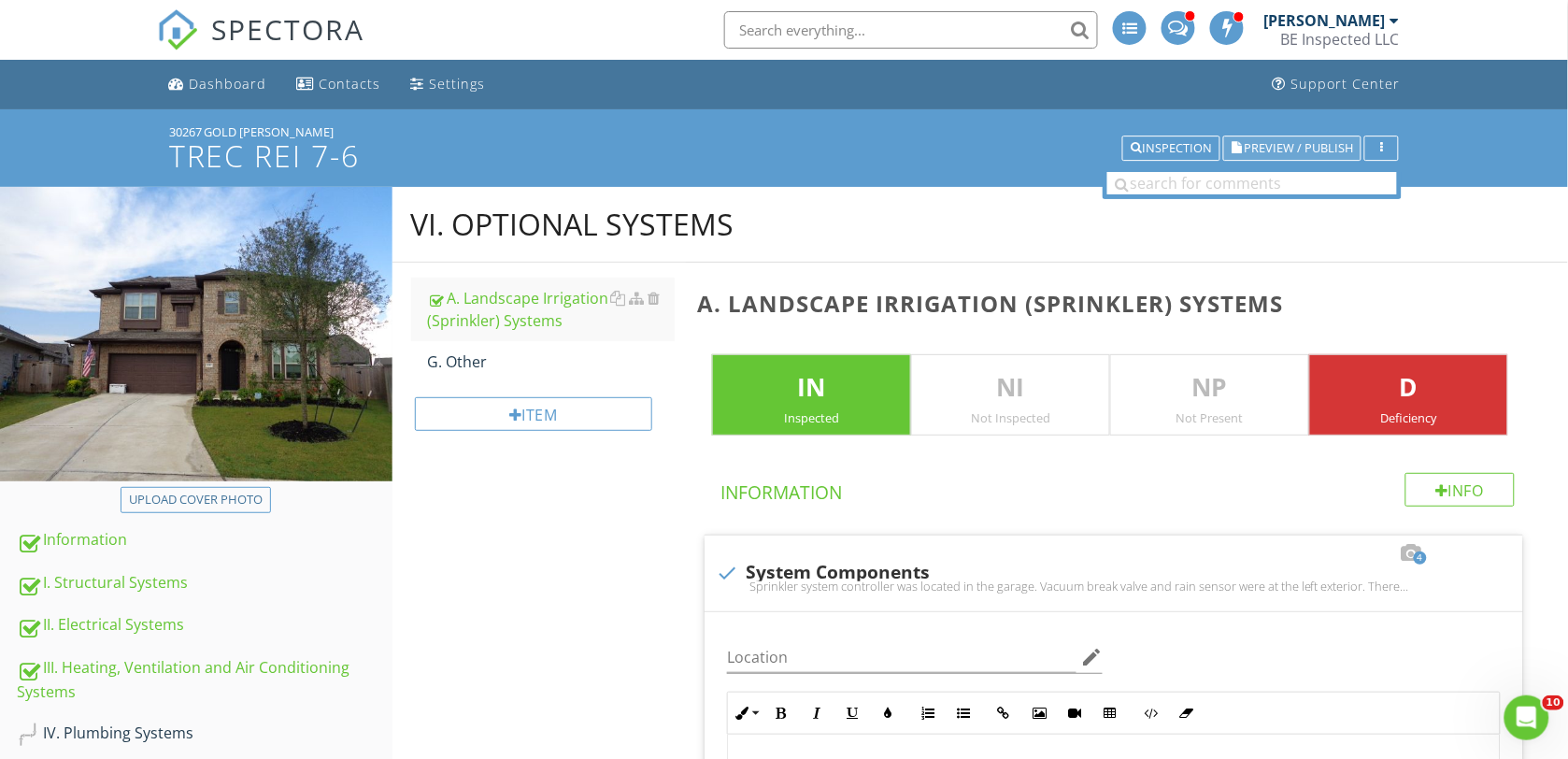
click at [1252, 142] on span "Preview / Publish" at bounding box center [1298, 147] width 110 height 13
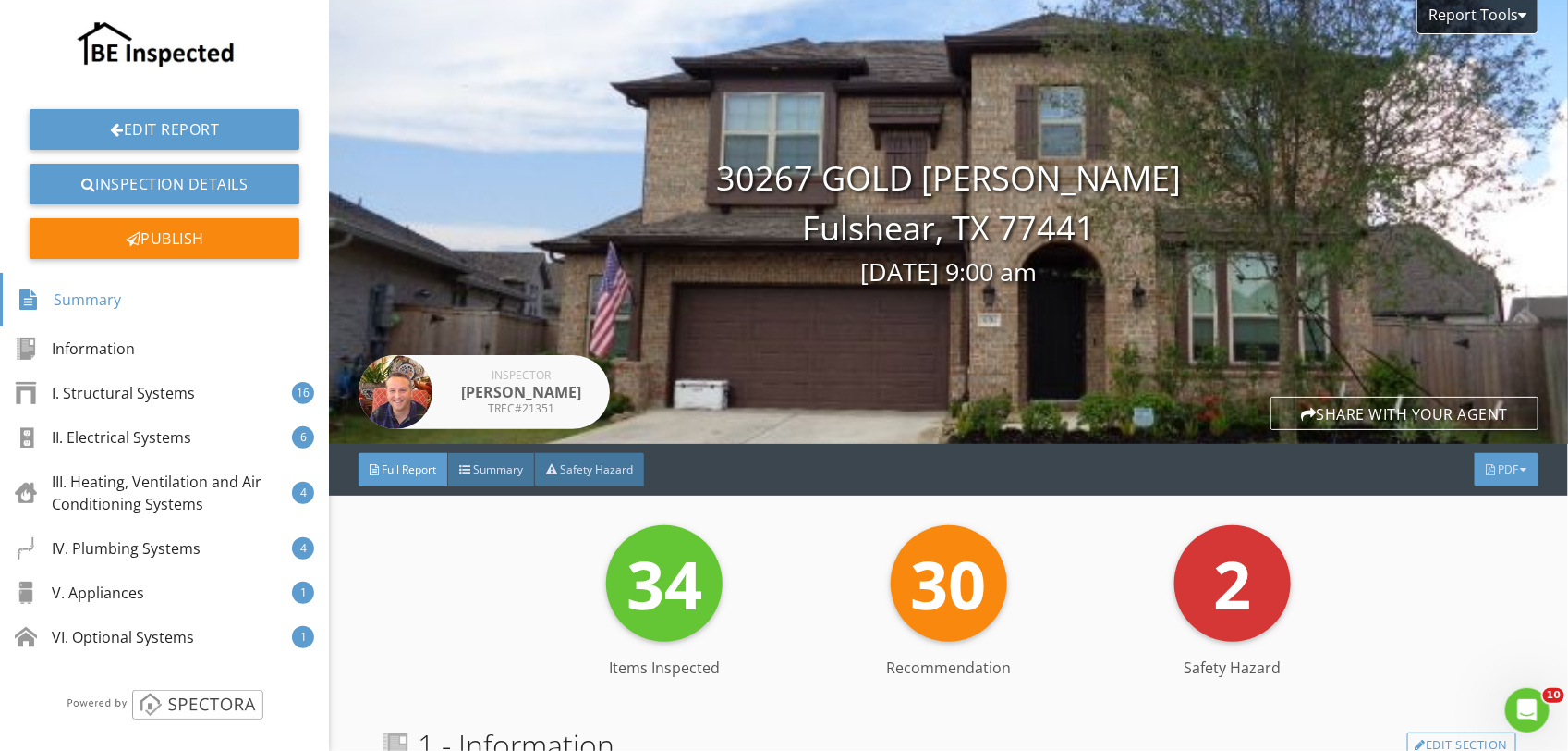
click at [1498, 472] on span "PDF" at bounding box center [1508, 469] width 20 height 15
click at [1466, 539] on div "Full Report" at bounding box center [1483, 546] width 118 height 22
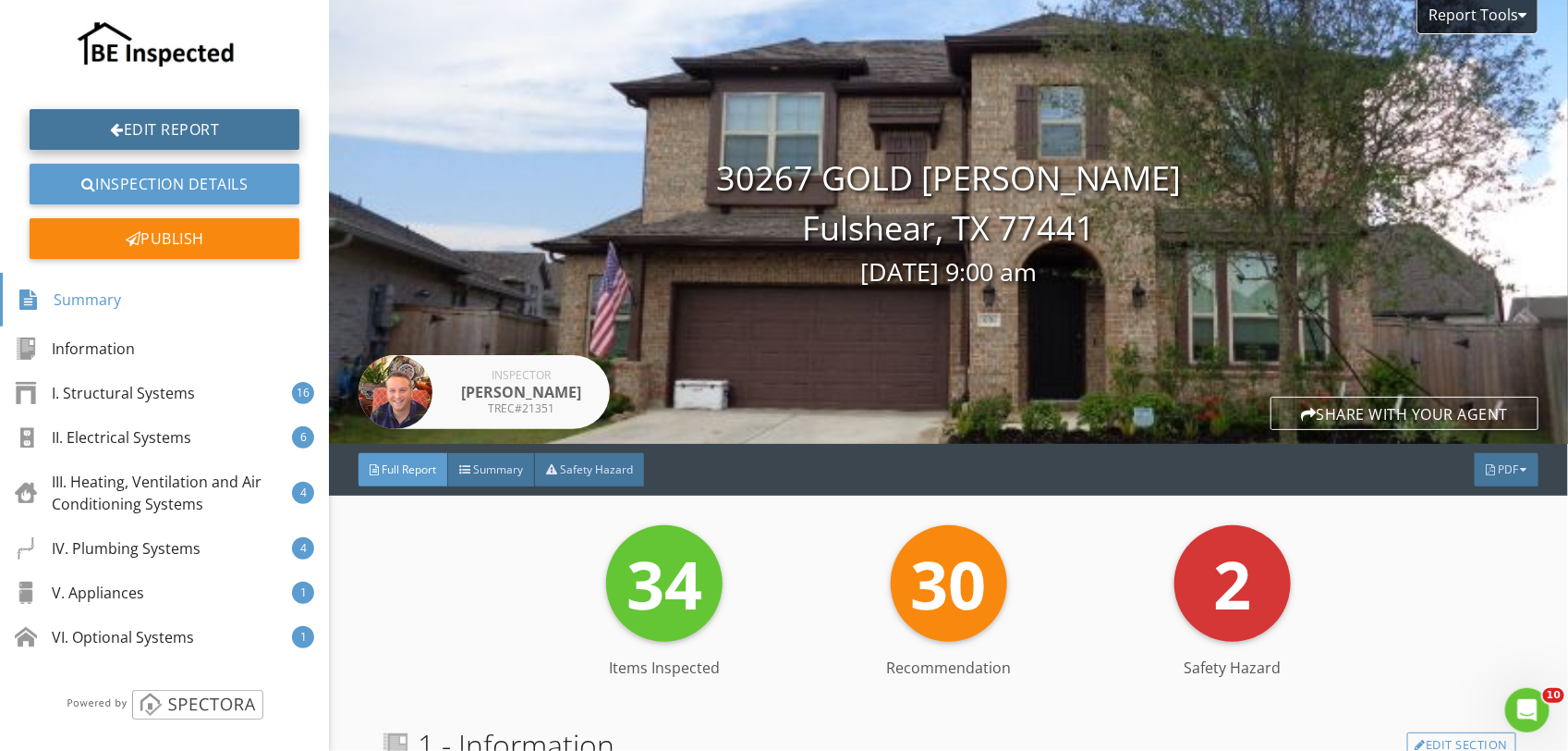
click at [153, 135] on link "Edit Report" at bounding box center [164, 129] width 269 height 40
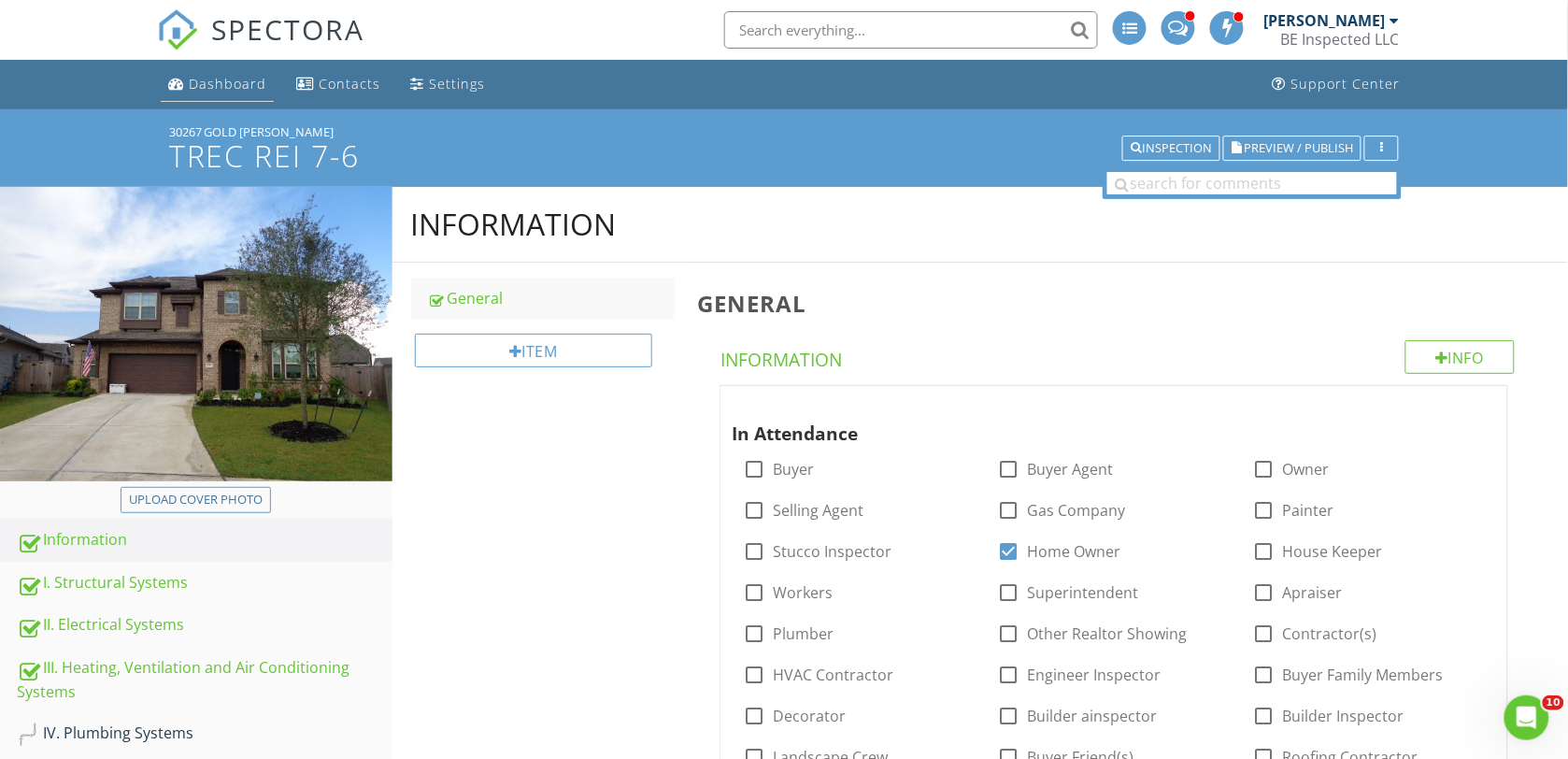
click at [220, 84] on div "Dashboard" at bounding box center [228, 83] width 78 height 17
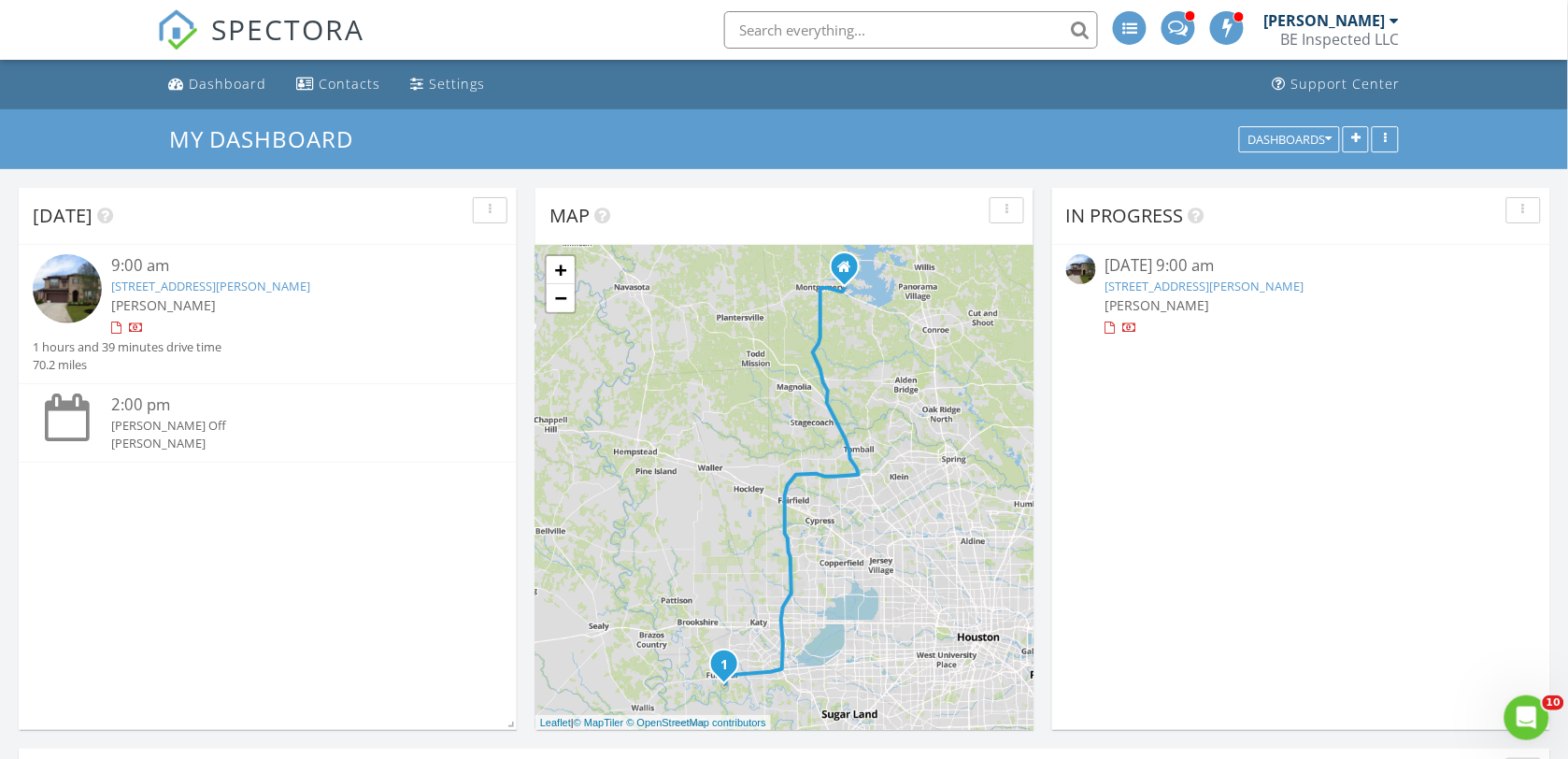
click at [1211, 281] on link "30267 GOLD FINCH PL, Fulshear, TX 77441" at bounding box center [1204, 285] width 199 height 16
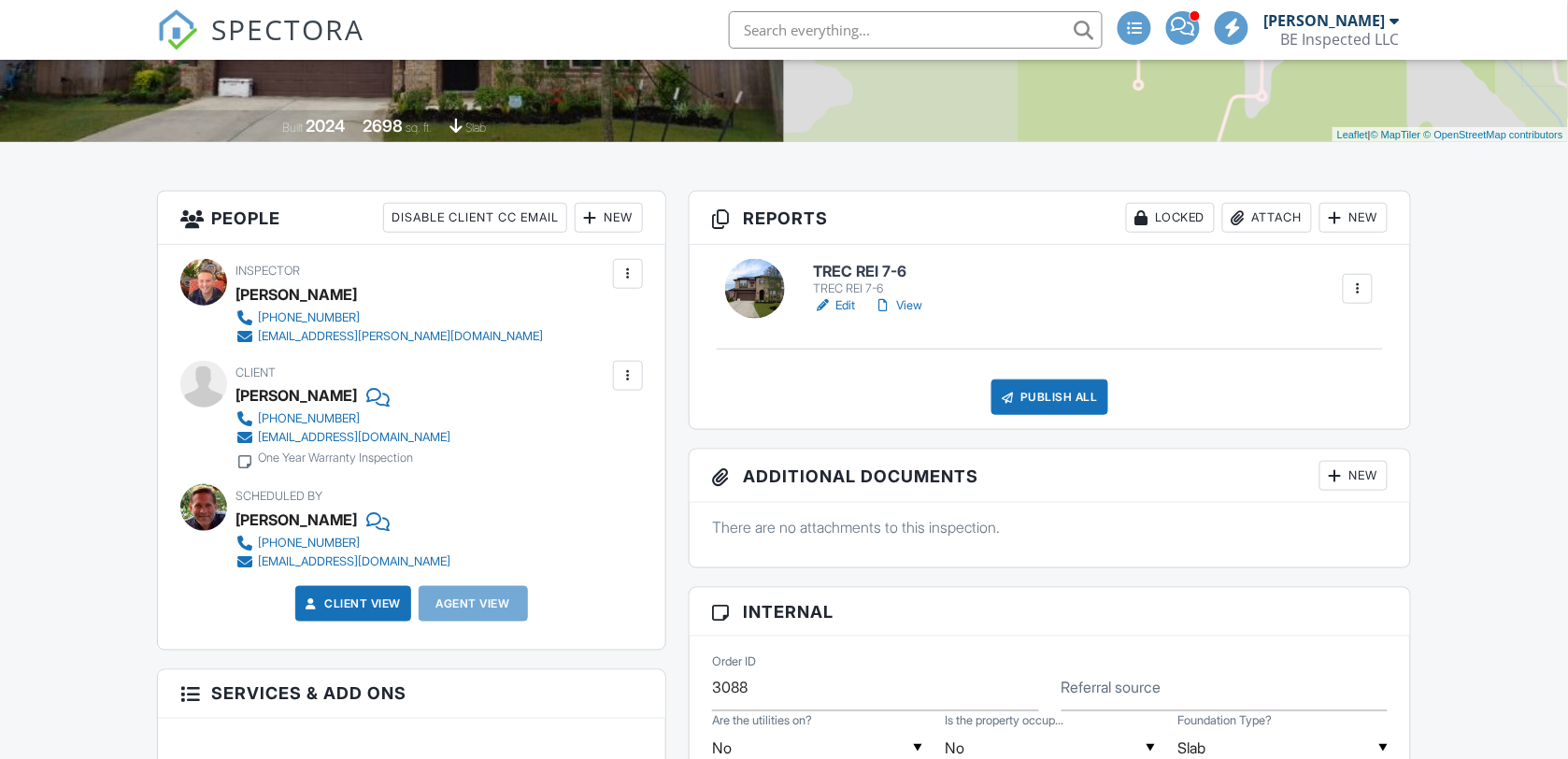
scroll to position [477, 0]
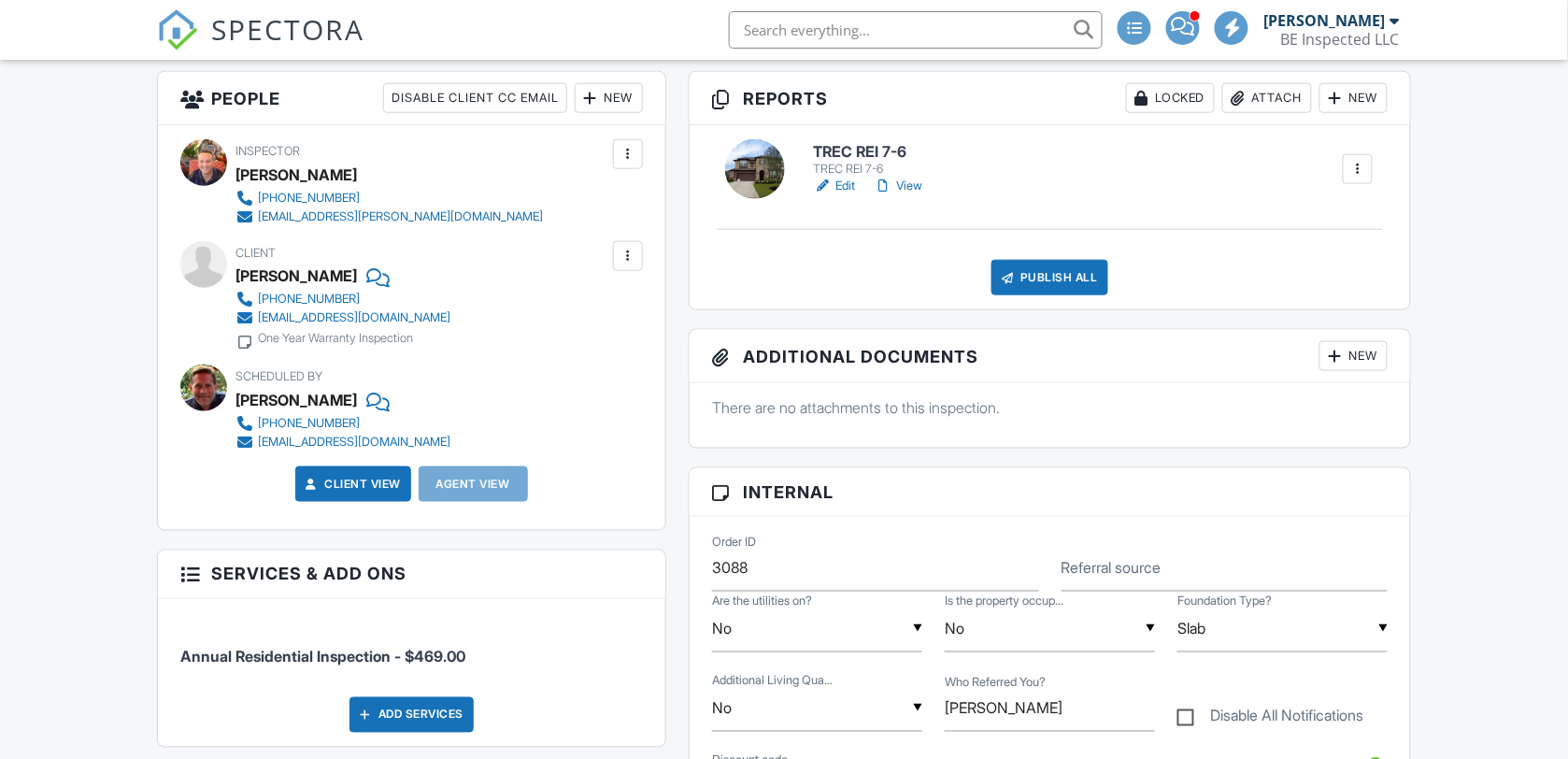
click at [0, 0] on div at bounding box center [0, 0] width 0 height 0
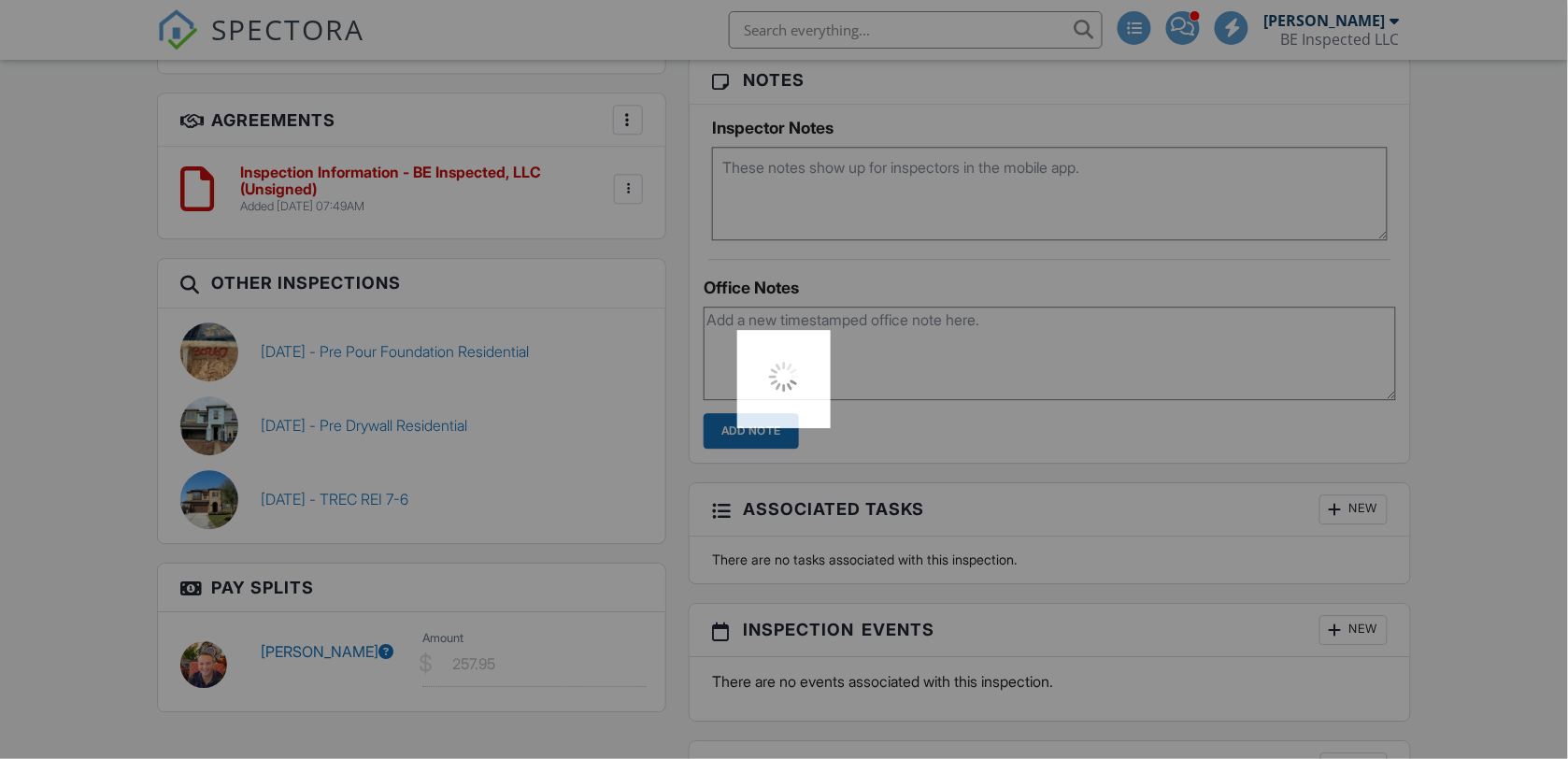
scroll to position [0, 0]
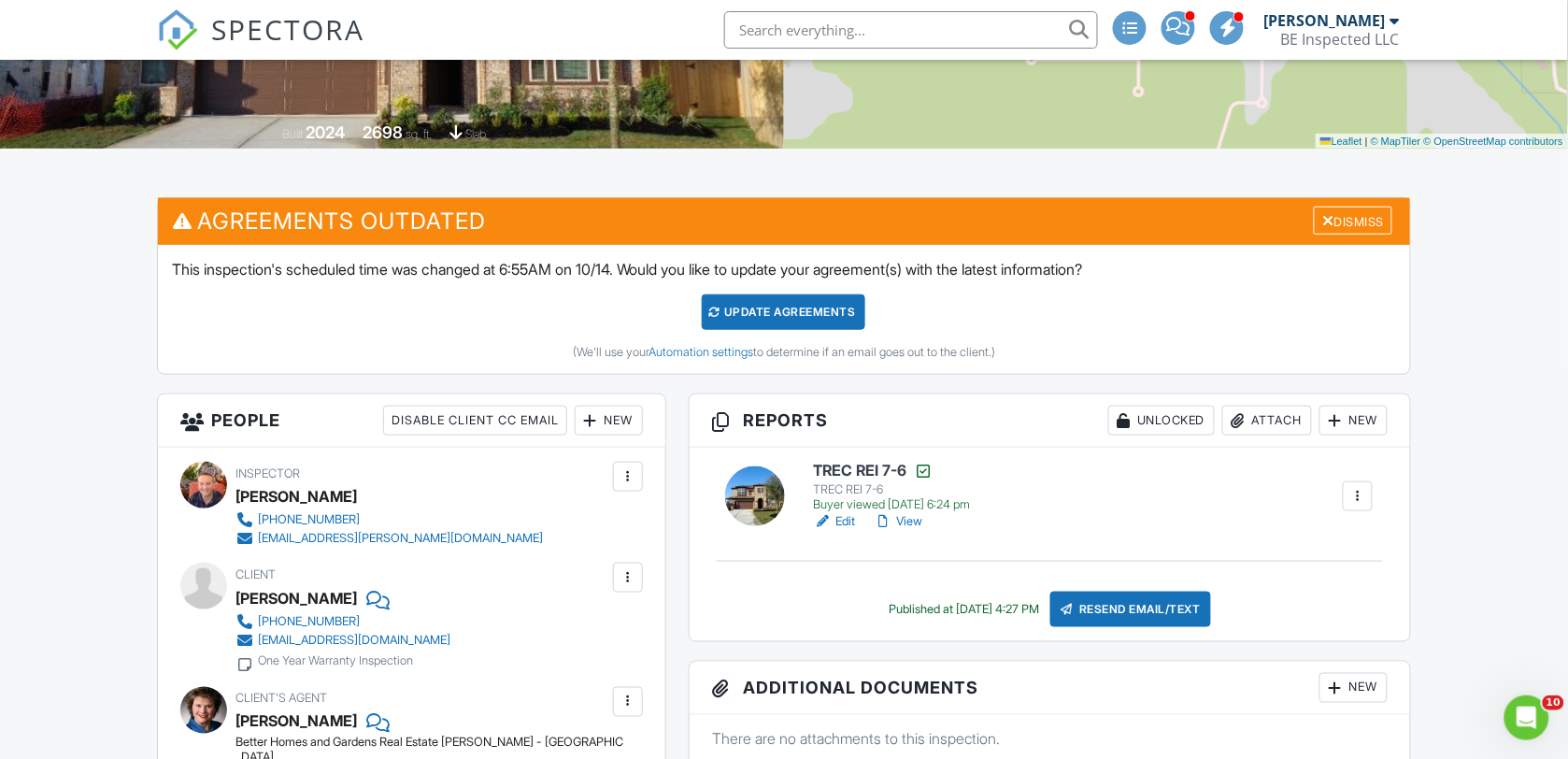
click at [913, 519] on link "View" at bounding box center [899, 521] width 48 height 18
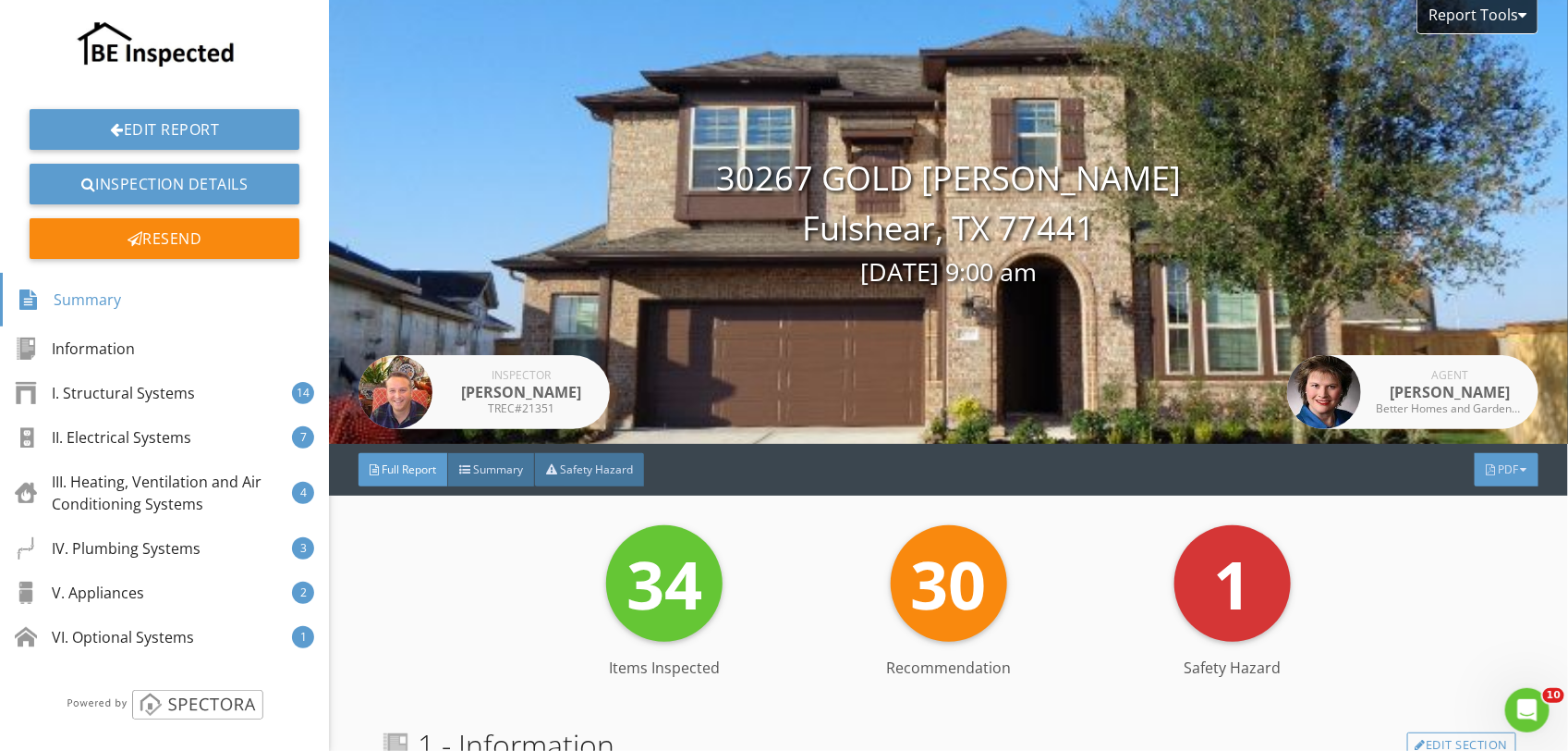
click at [1498, 464] on span "PDF" at bounding box center [1508, 469] width 20 height 15
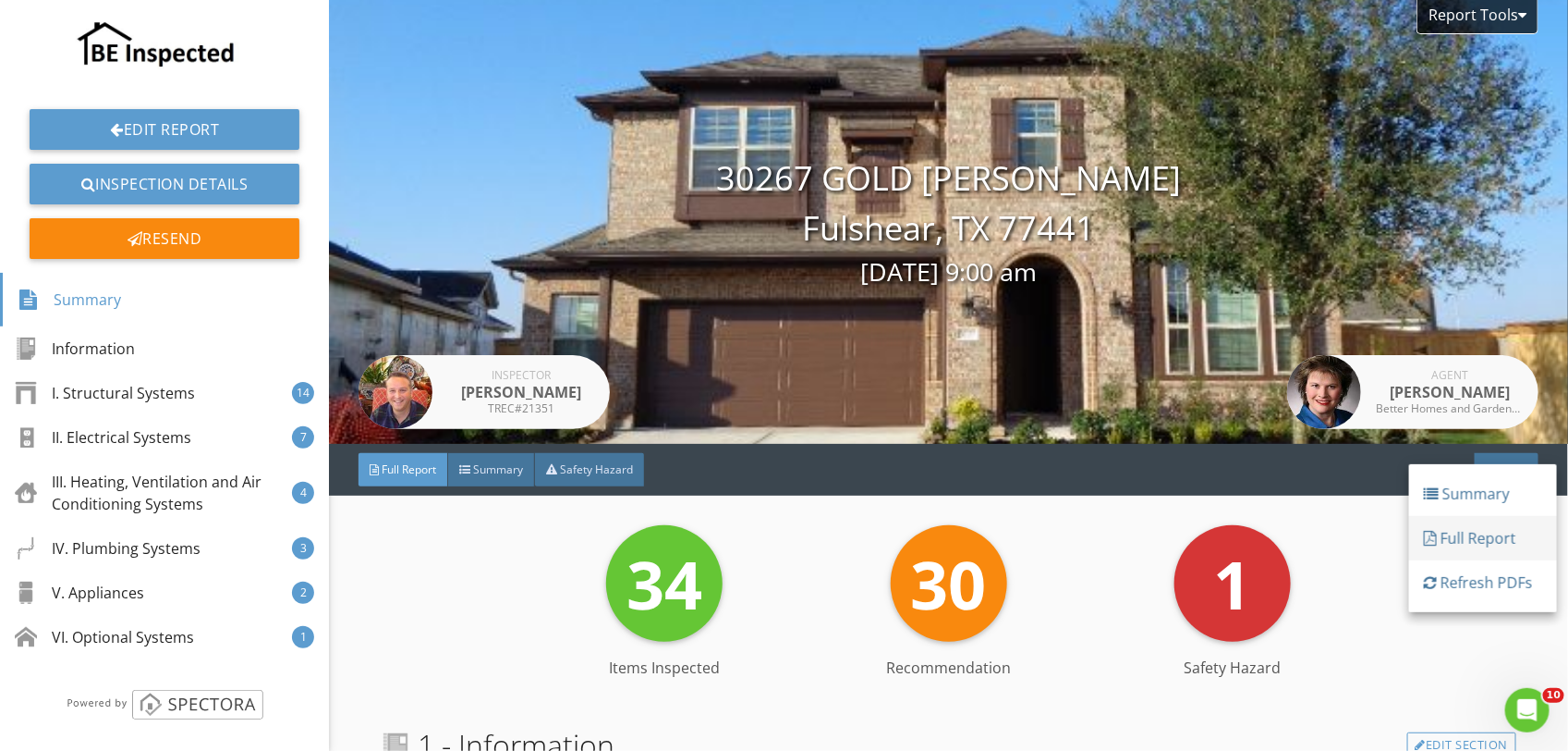
click at [1463, 533] on div "Full Report" at bounding box center [1483, 537] width 118 height 22
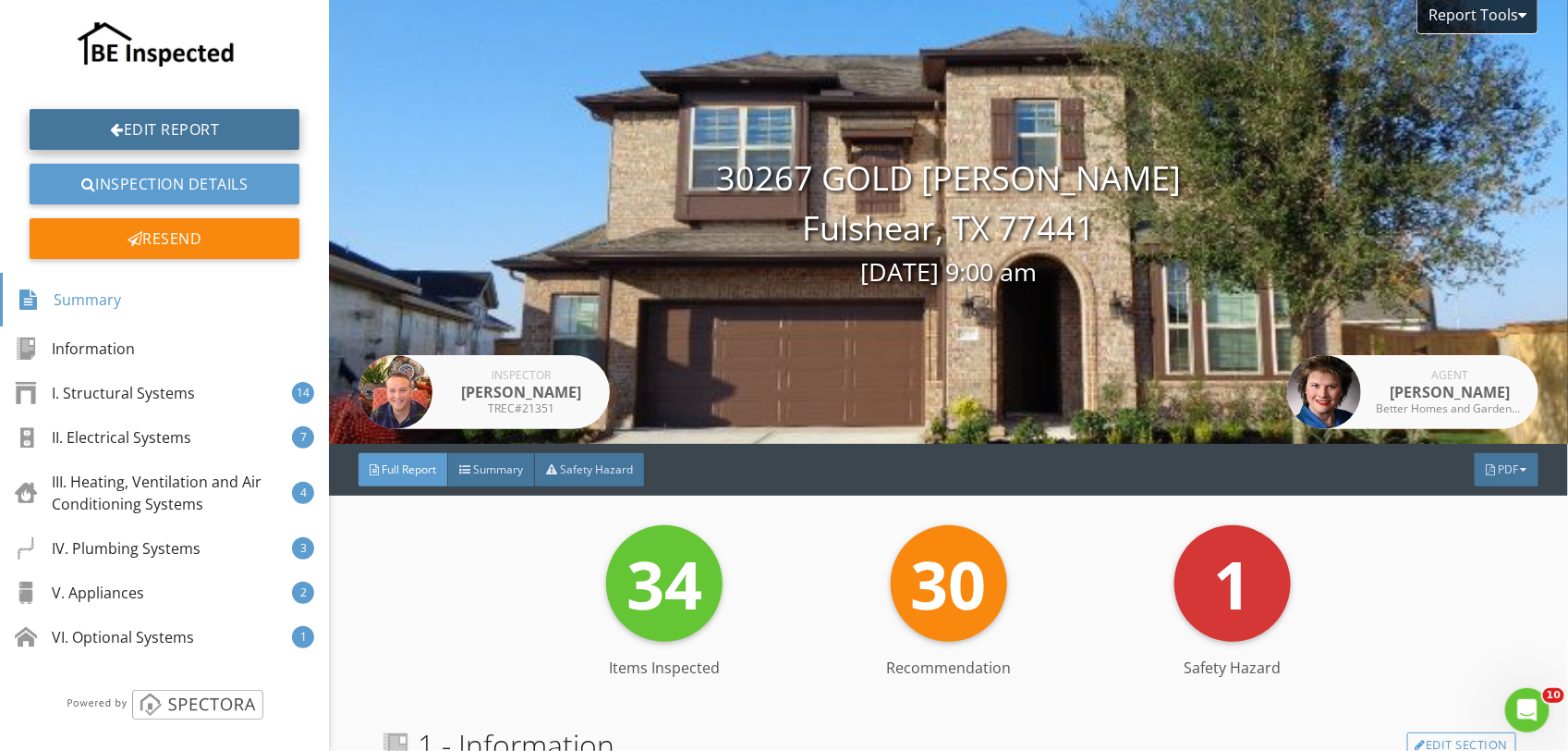
click at [143, 127] on link "Edit Report" at bounding box center [164, 129] width 269 height 40
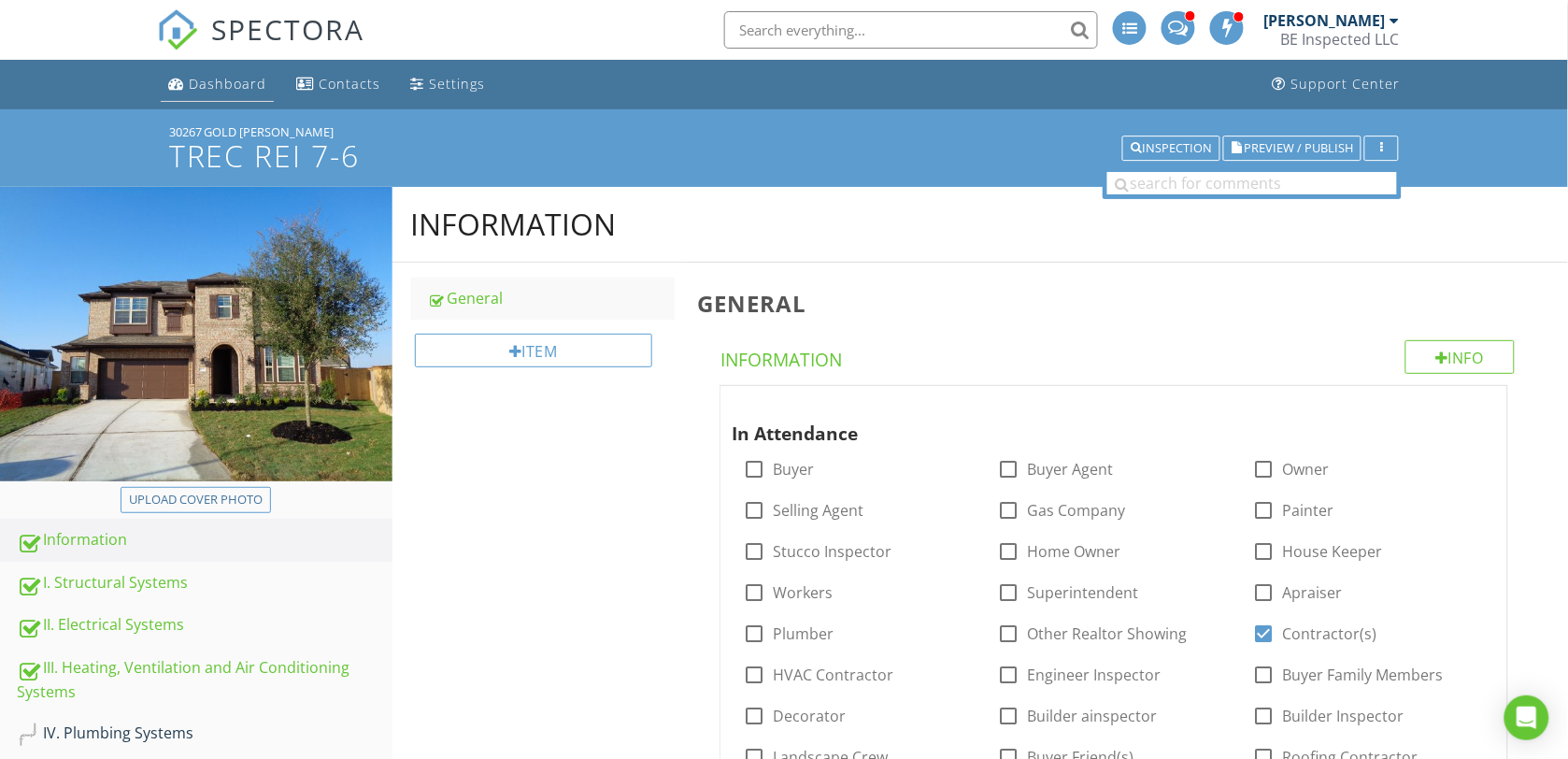
click at [240, 75] on div "Dashboard" at bounding box center [228, 83] width 78 height 17
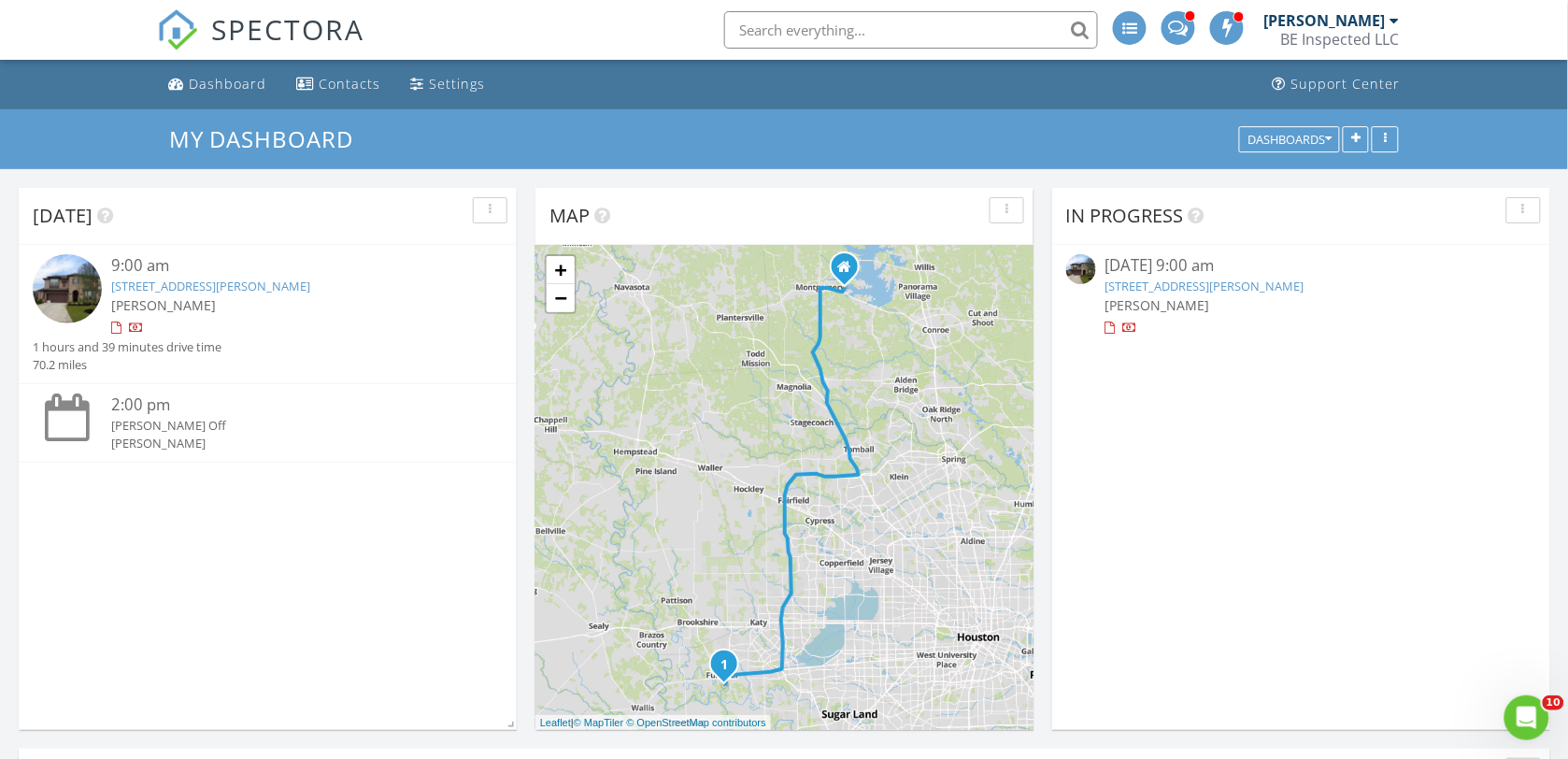
click at [1201, 285] on link "[STREET_ADDRESS][PERSON_NAME]" at bounding box center [1204, 285] width 199 height 16
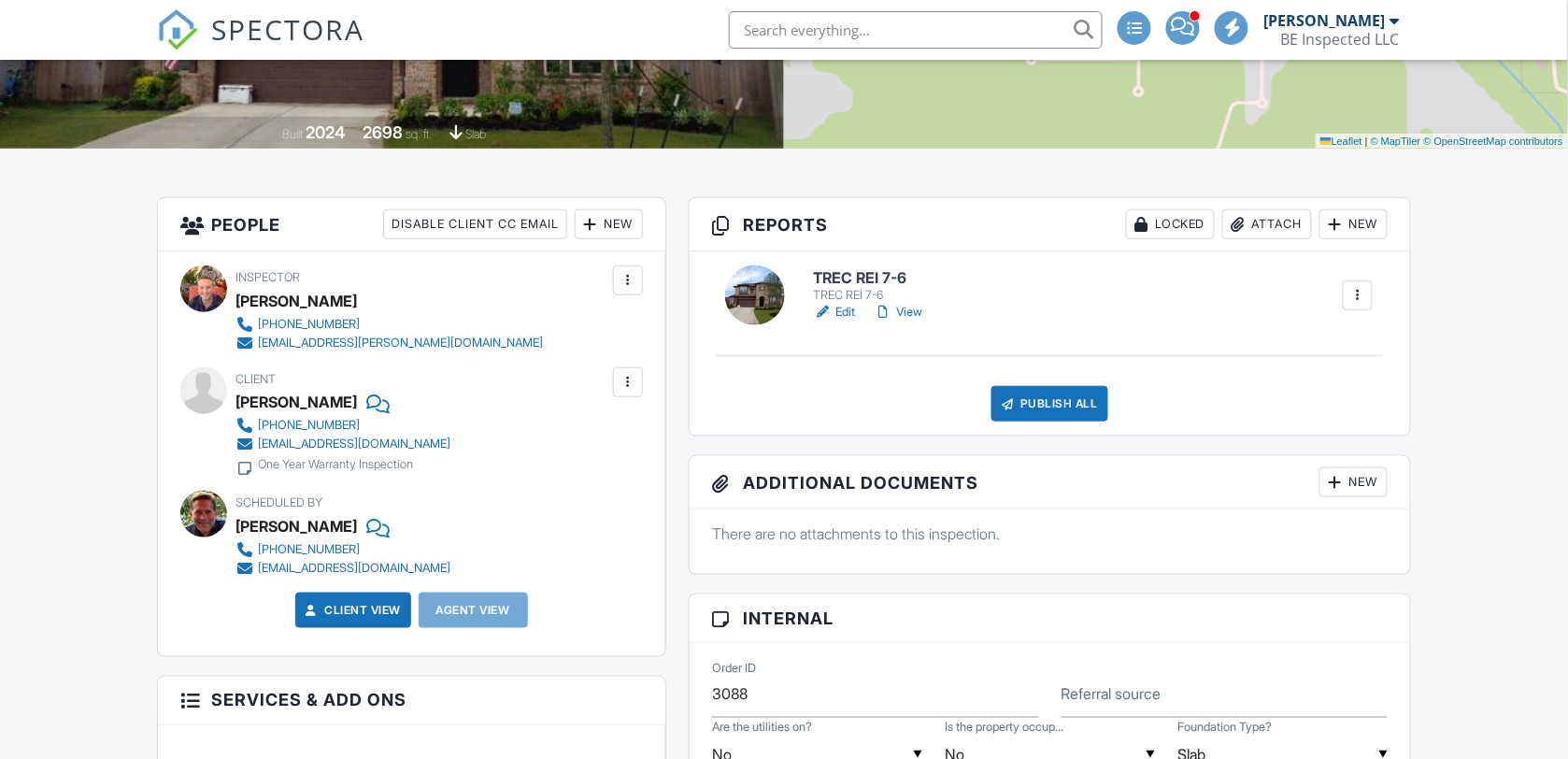
scroll to position [350, 0]
click at [909, 305] on link "View" at bounding box center [899, 311] width 48 height 18
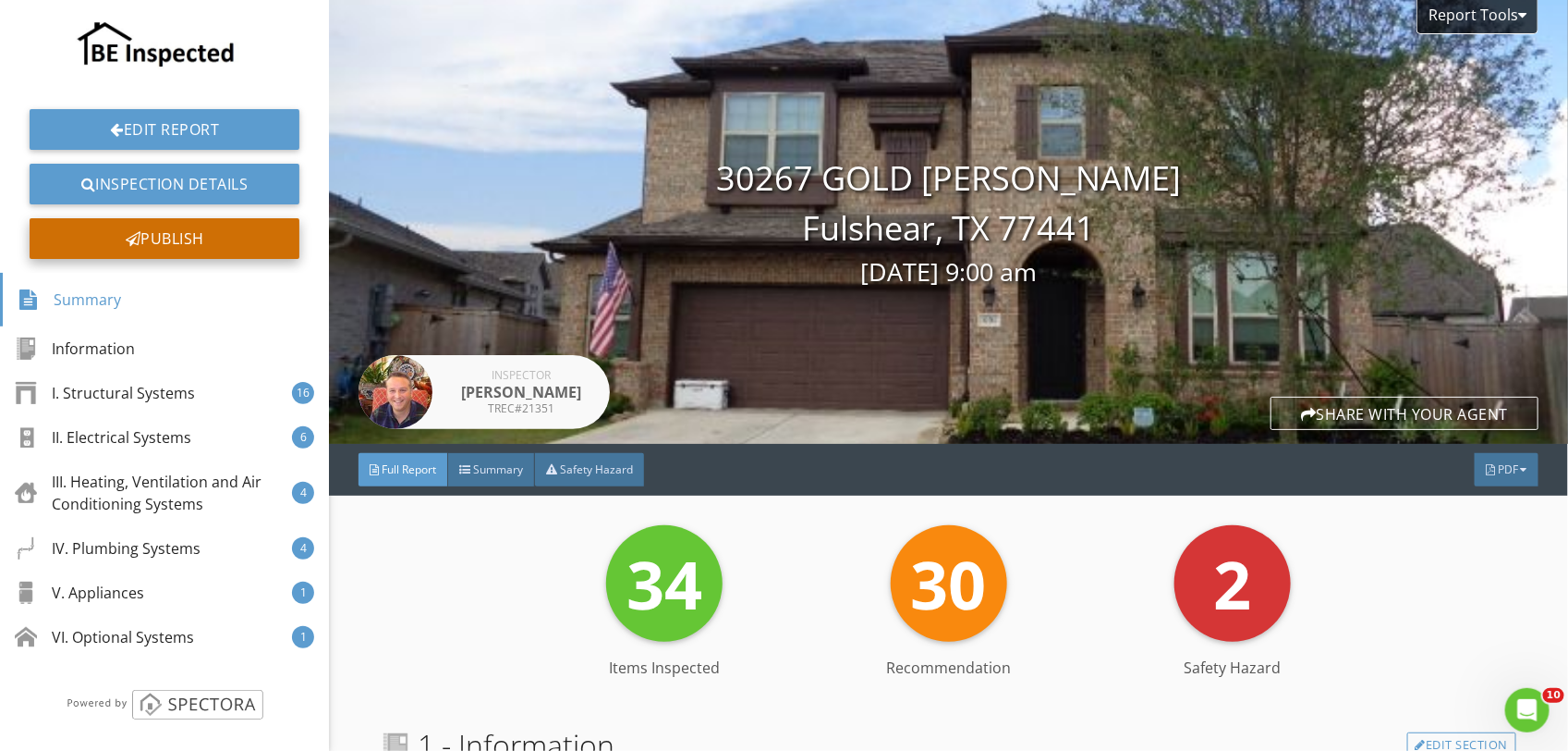
click at [126, 242] on div at bounding box center [133, 238] width 15 height 14
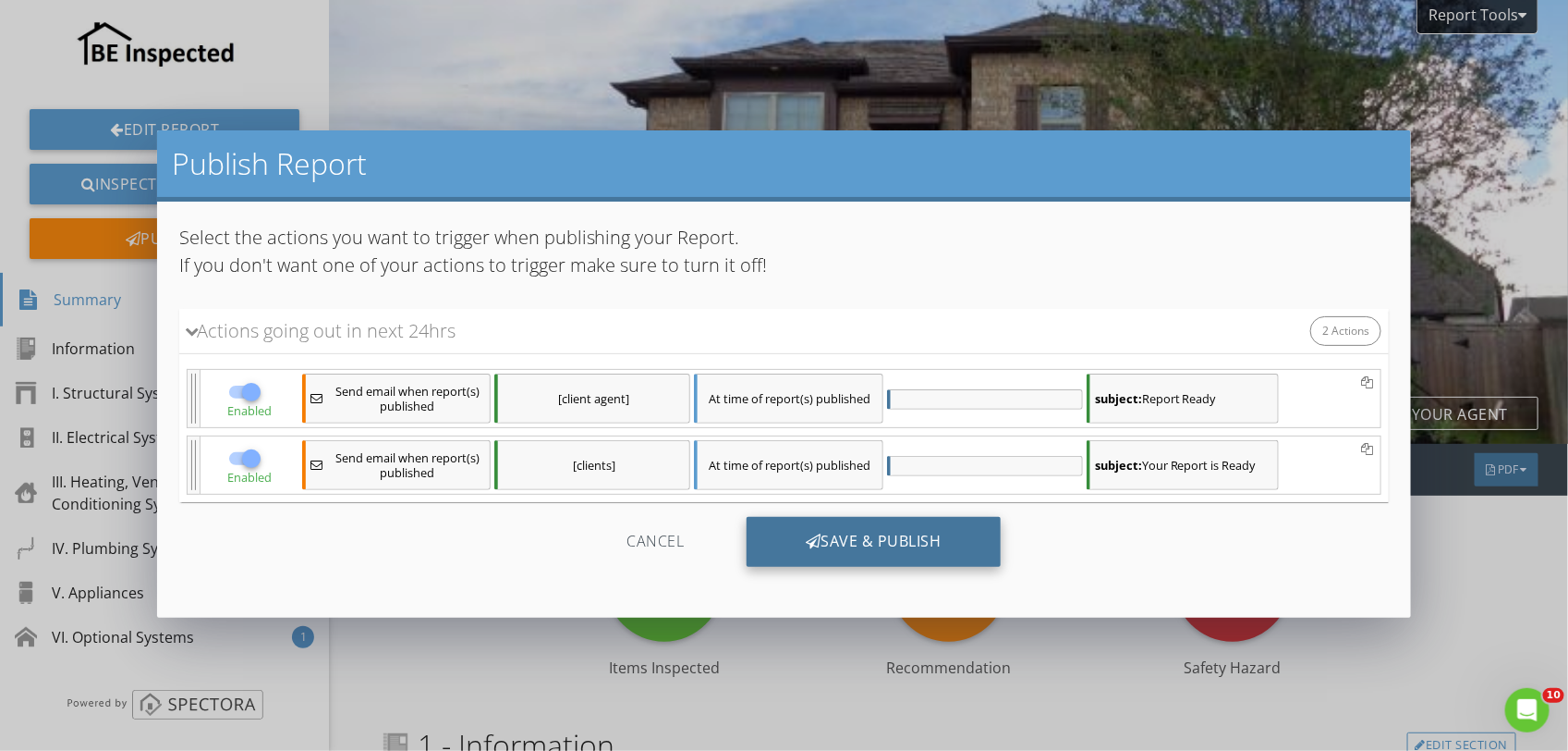
click at [905, 547] on div "Save & Publish" at bounding box center [874, 542] width 254 height 50
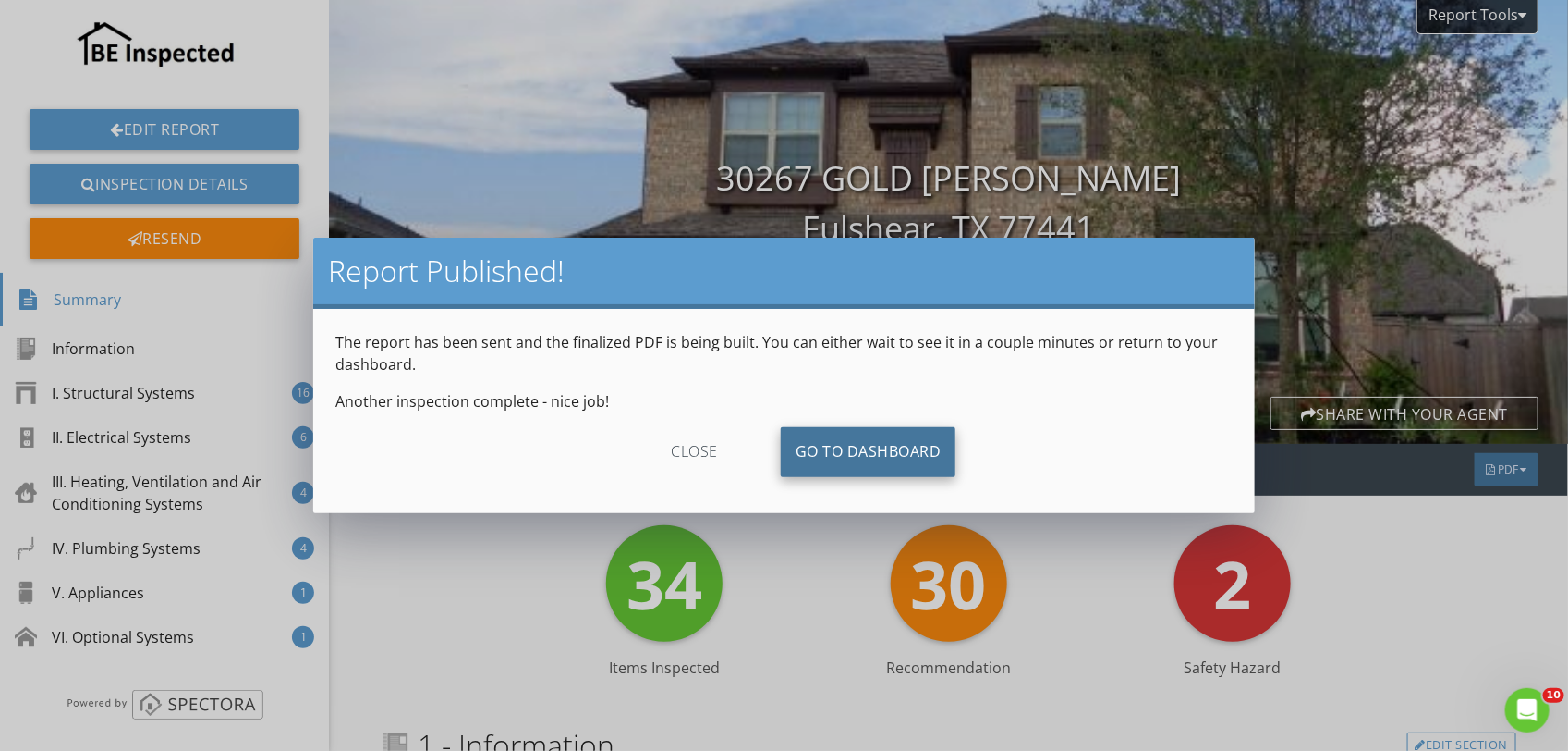
click at [843, 444] on link "Go To Dashboard" at bounding box center [868, 452] width 176 height 50
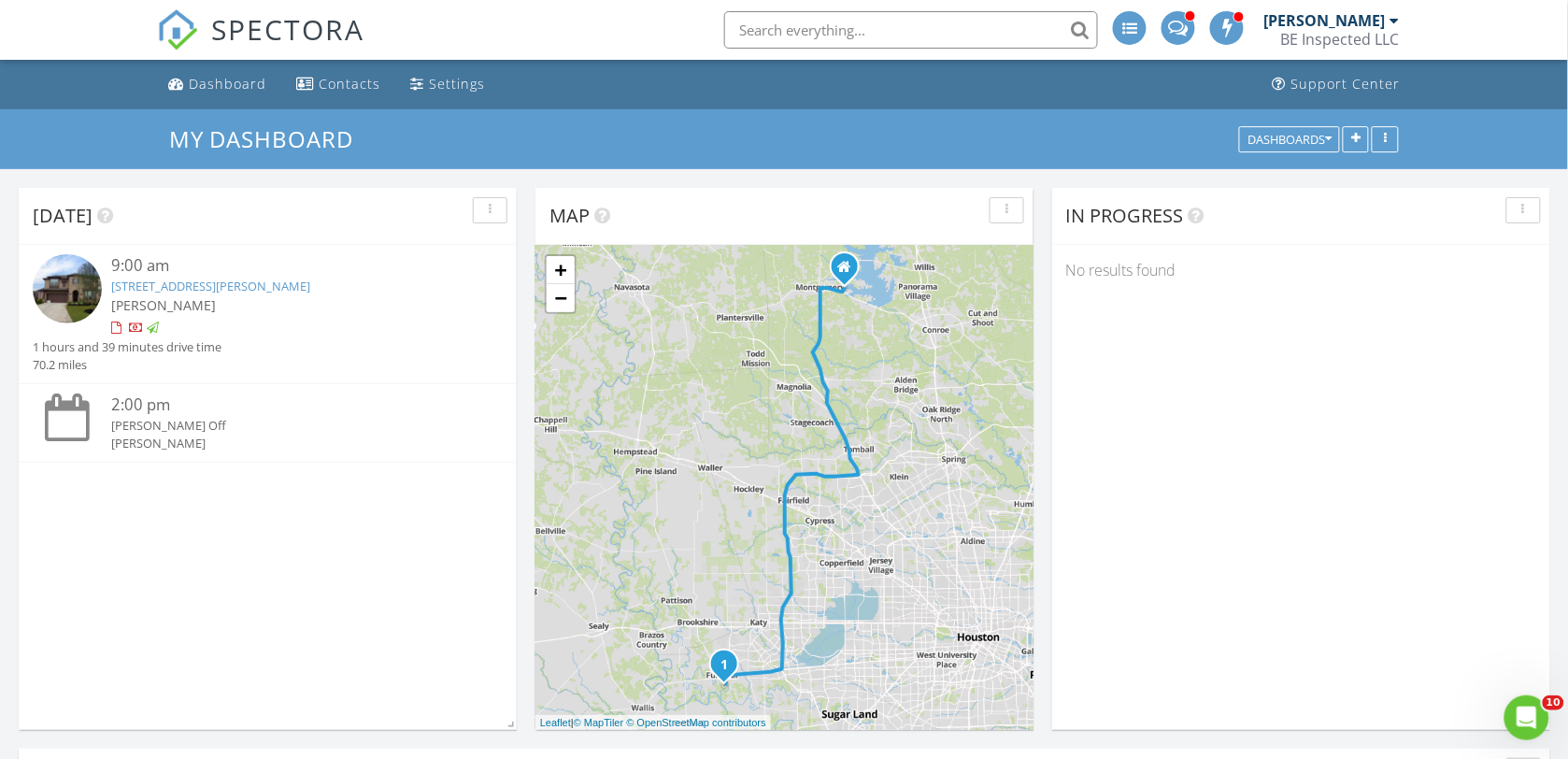
click at [1331, 21] on div "[PERSON_NAME]" at bounding box center [1324, 20] width 121 height 18
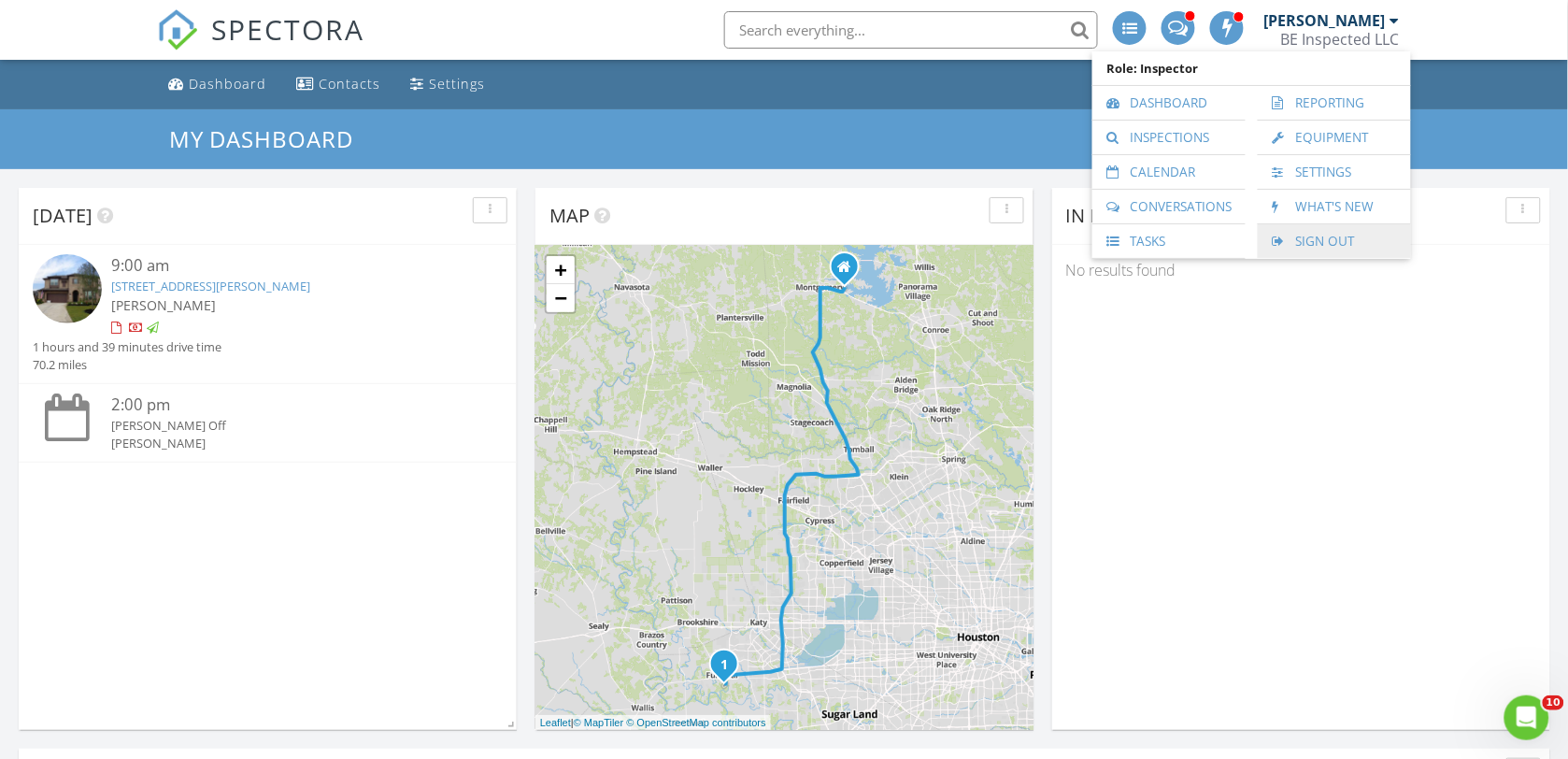
click at [1325, 244] on link "Sign Out" at bounding box center [1334, 240] width 135 height 34
